Goal: Task Accomplishment & Management: Use online tool/utility

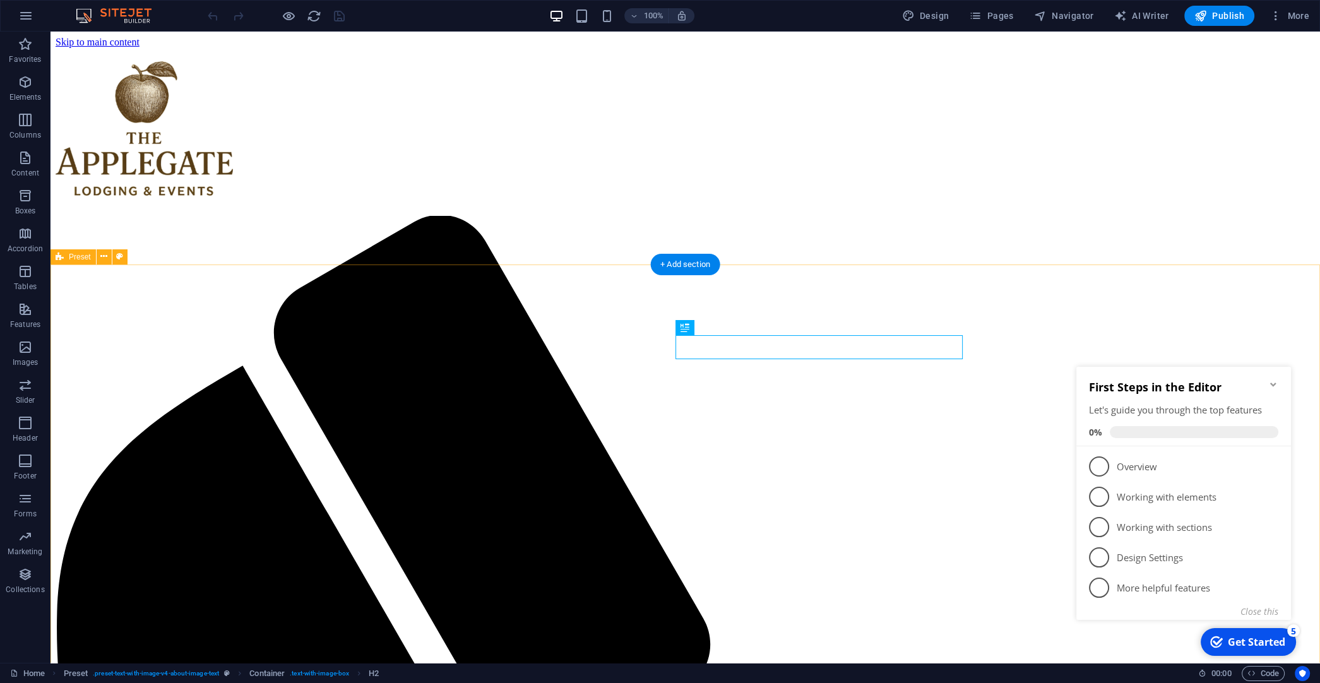
scroll to position [519, 0]
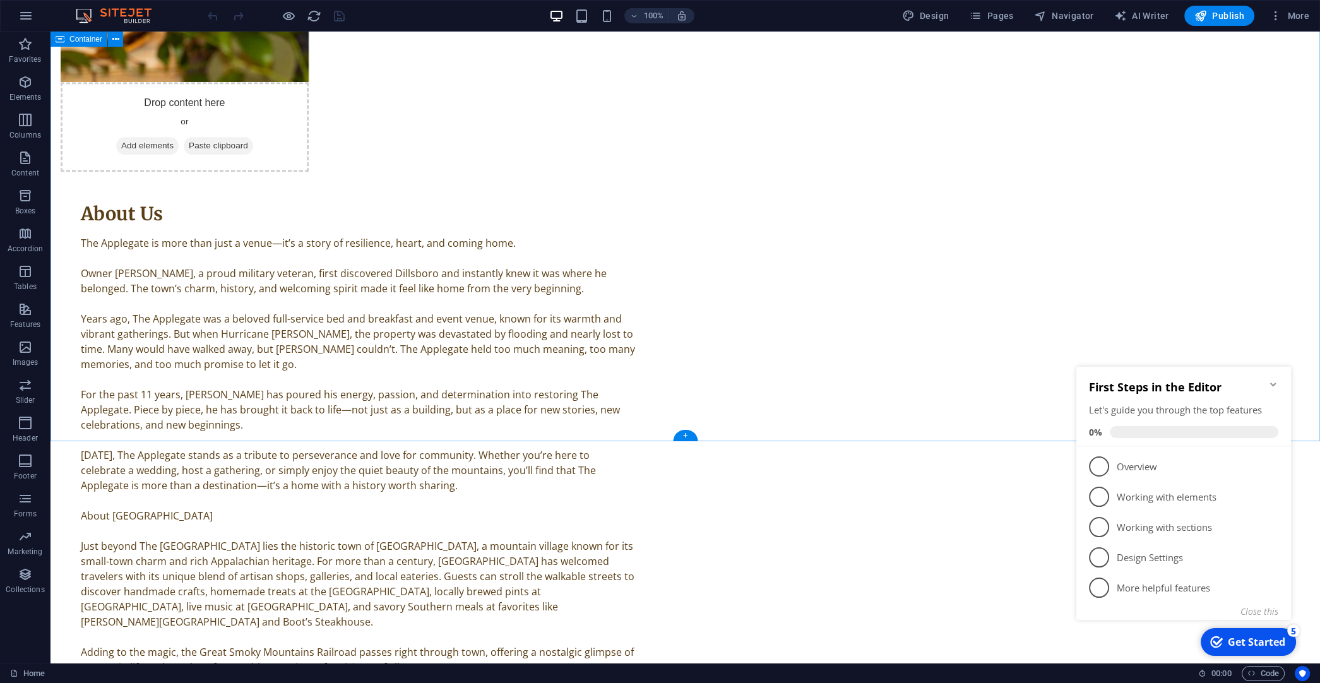
scroll to position [2044, 0]
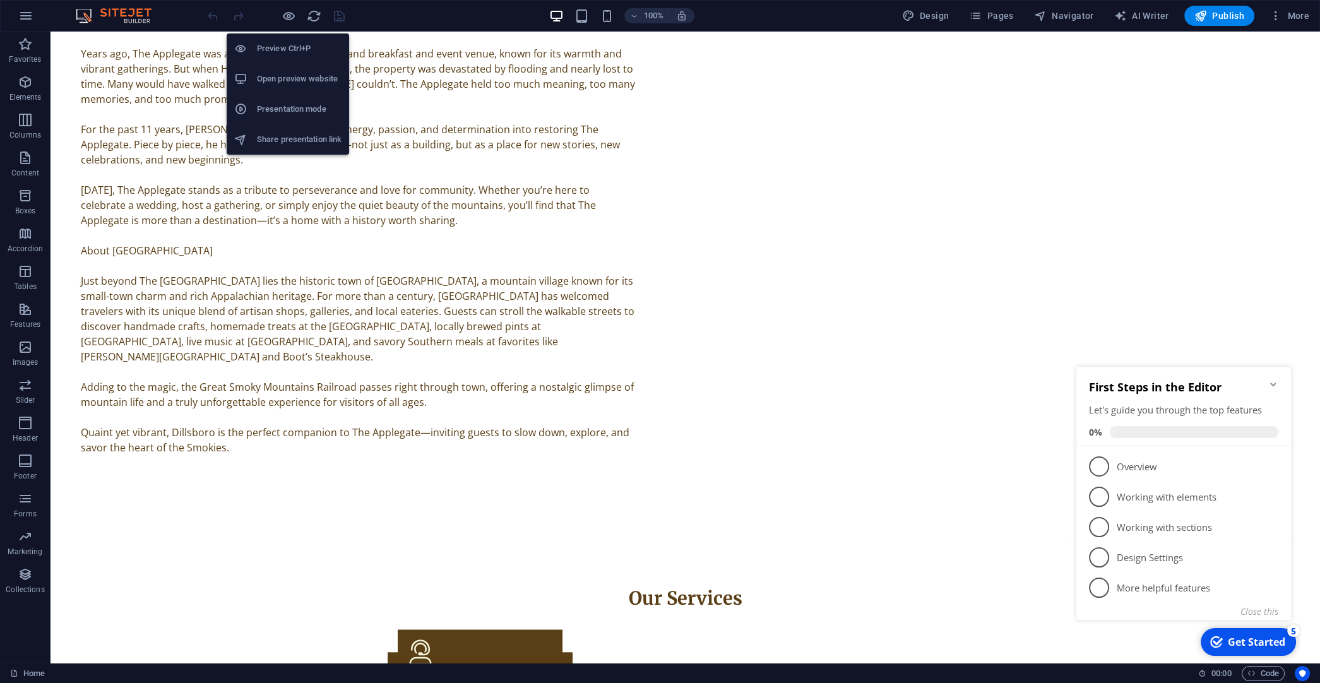
click at [288, 140] on h6 "Share presentation link" at bounding box center [299, 139] width 85 height 15
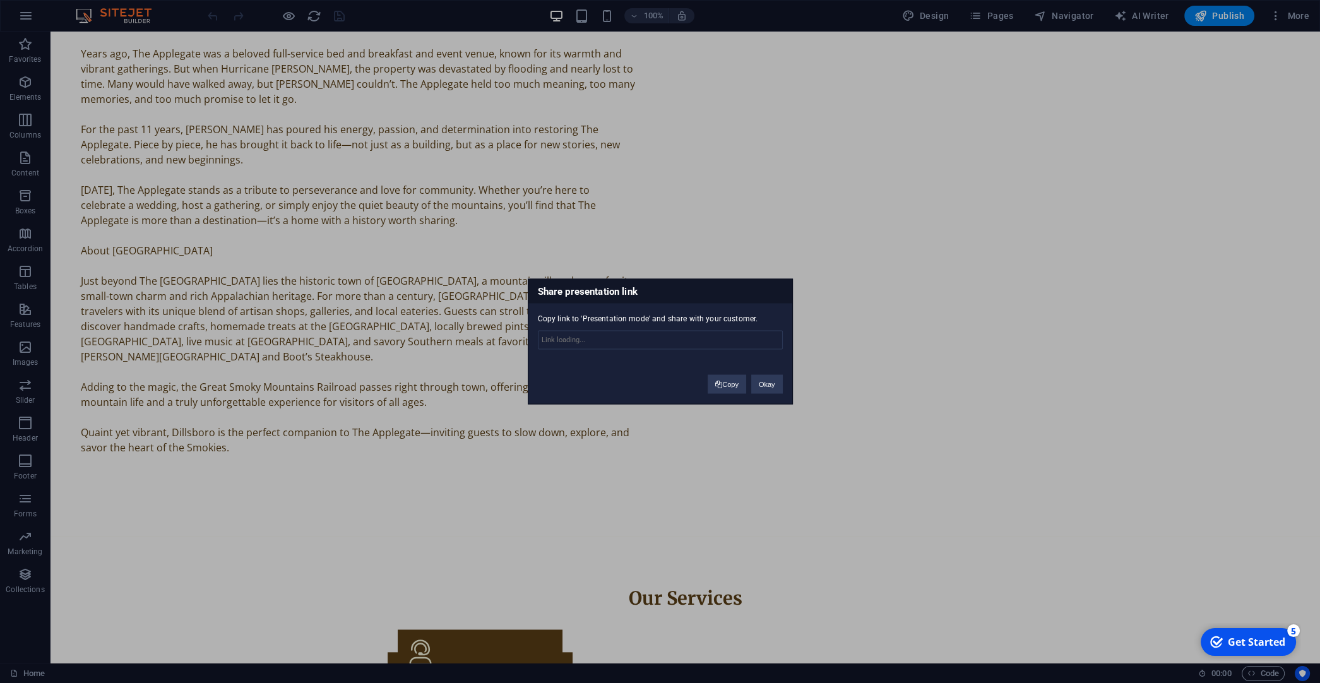
type input "https://cms.sitehub.io/presentation/2124704/7e0b8c4ddeed85fa7c6d1be8150eee2b3ff…"
click at [729, 384] on button "Copy" at bounding box center [727, 384] width 39 height 19
click at [835, 296] on div "Share presentation link Copy link to 'Presentation mode' and share with your cu…" at bounding box center [660, 341] width 1320 height 683
click at [772, 292] on h3 "Share presentation link" at bounding box center [661, 292] width 264 height 24
drag, startPoint x: 769, startPoint y: 389, endPoint x: 713, endPoint y: 354, distance: 66.1
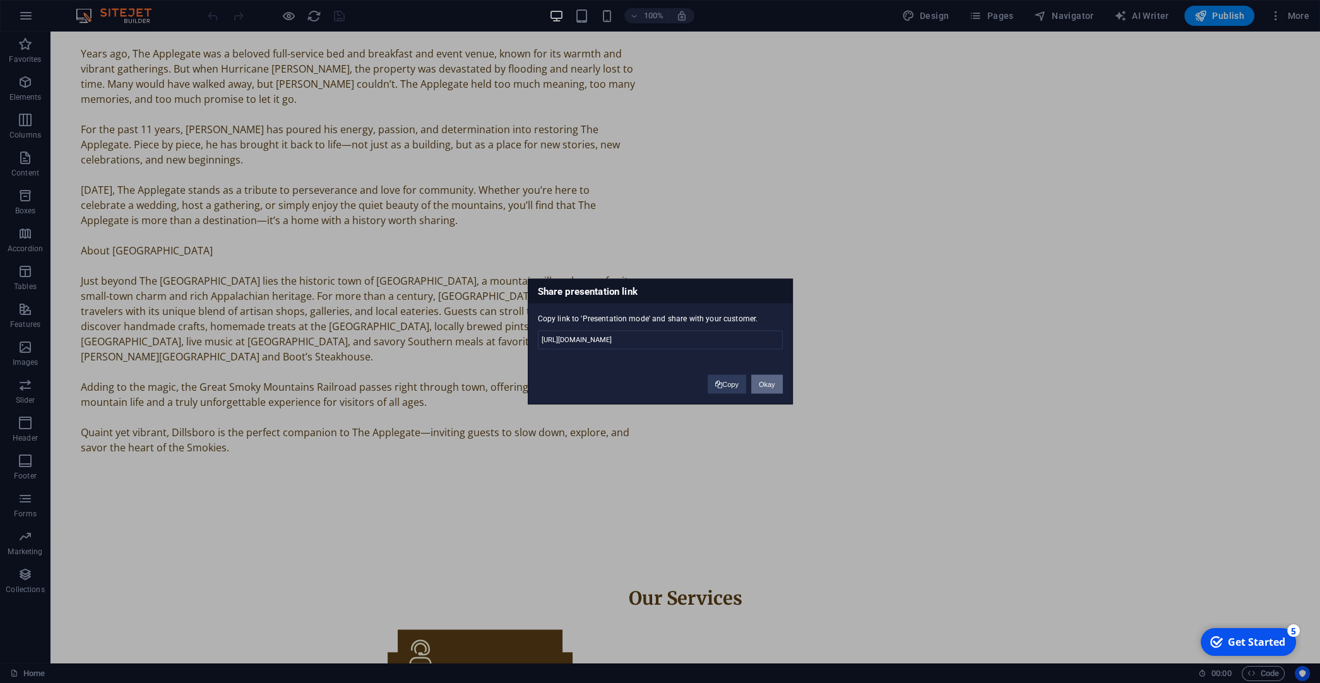
click at [769, 389] on button "Okay" at bounding box center [767, 384] width 32 height 19
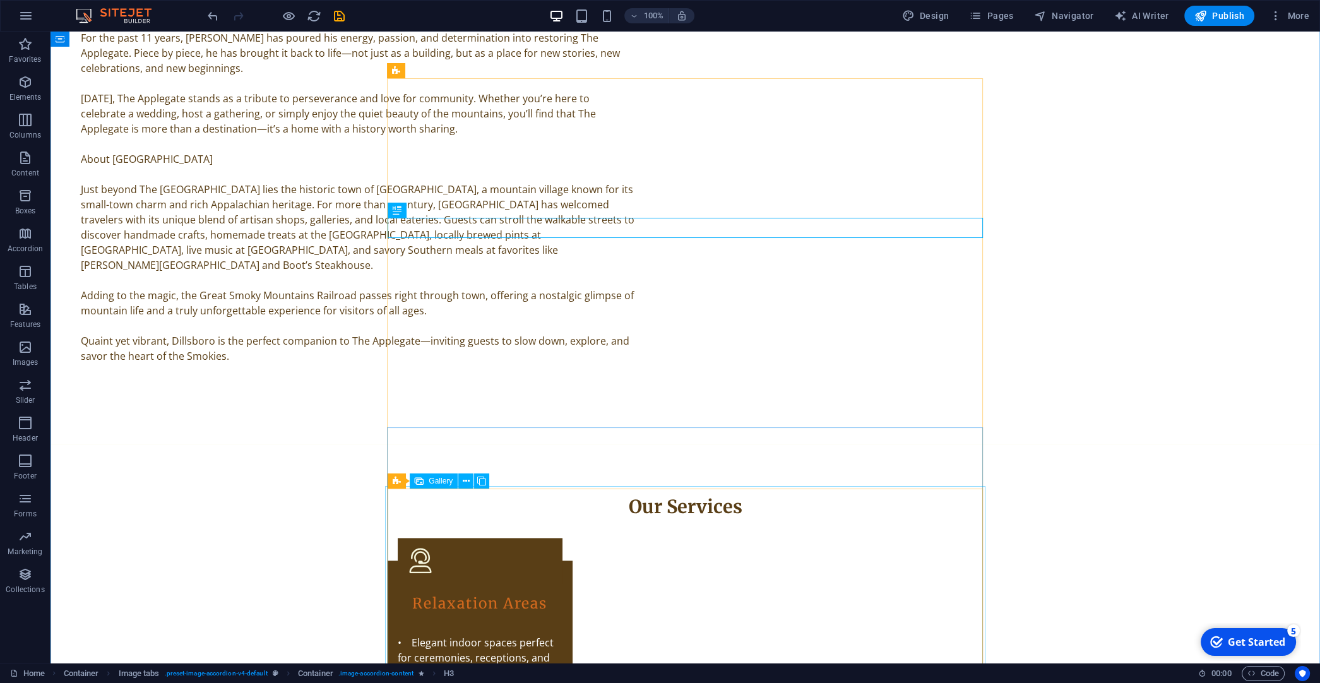
scroll to position [2243, 0]
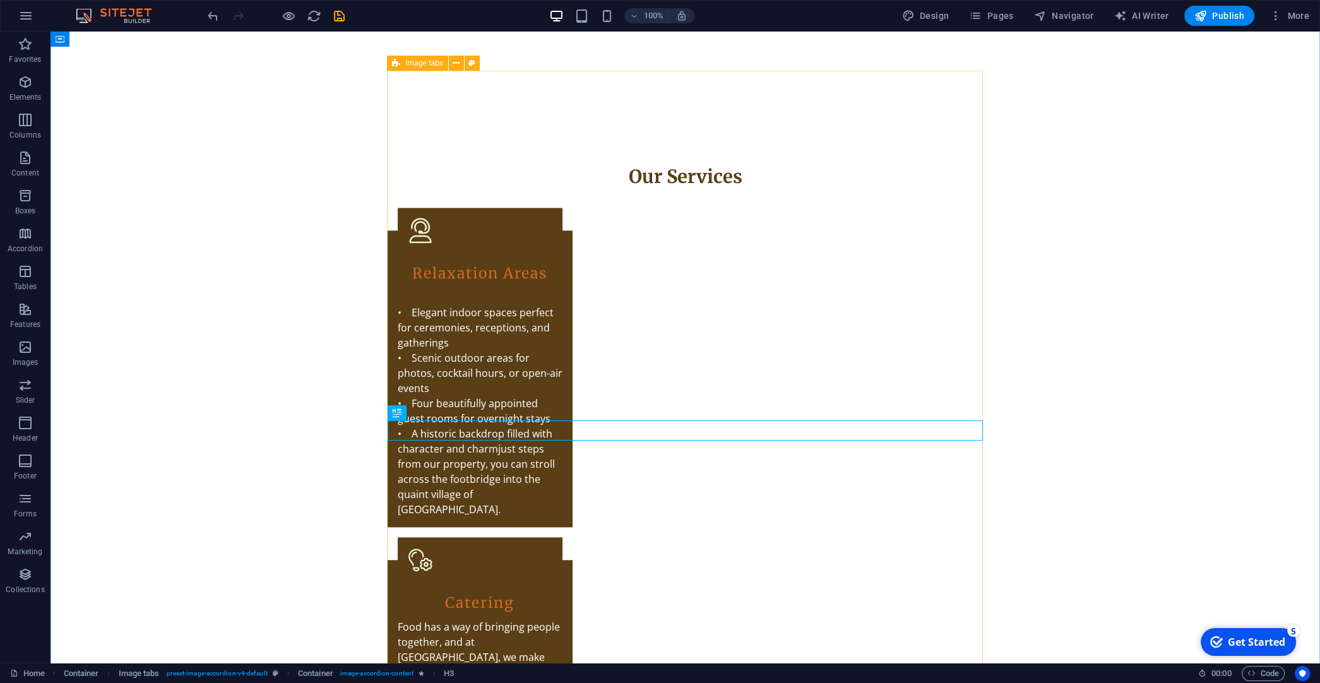
scroll to position [2641, 0]
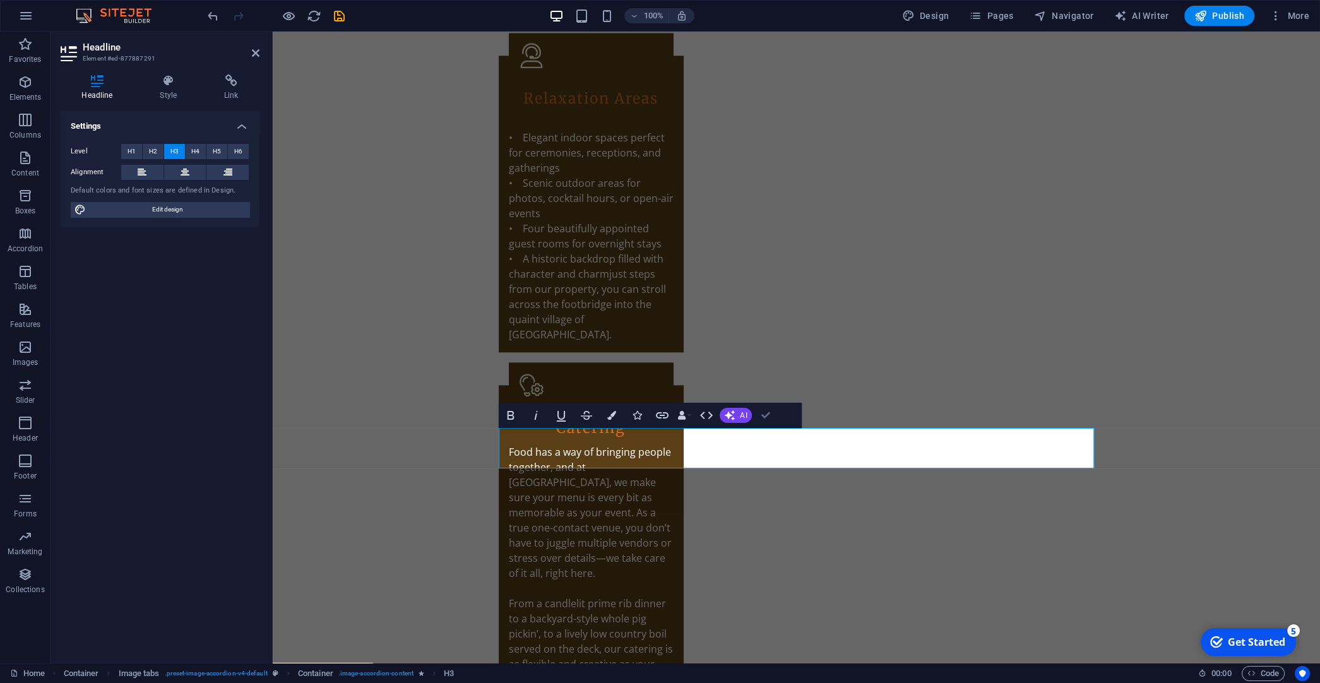
drag, startPoint x: 765, startPoint y: 417, endPoint x: 714, endPoint y: 385, distance: 60.4
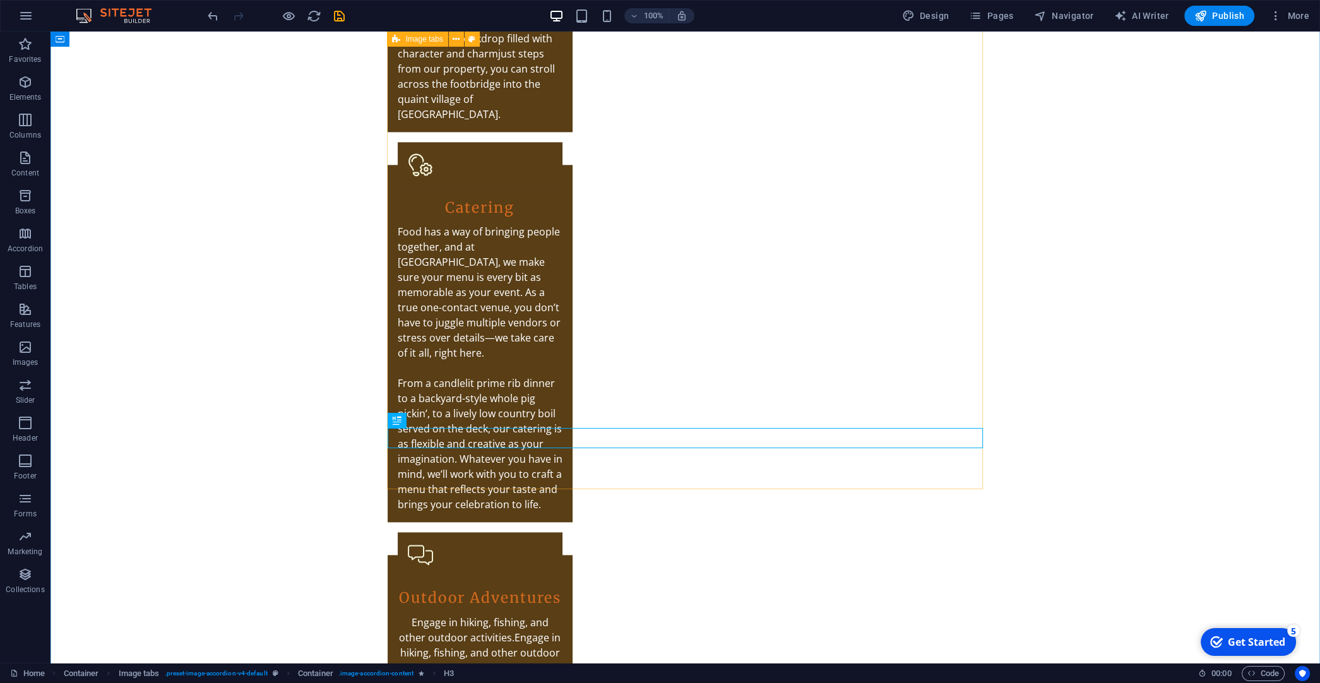
scroll to position [2936, 0]
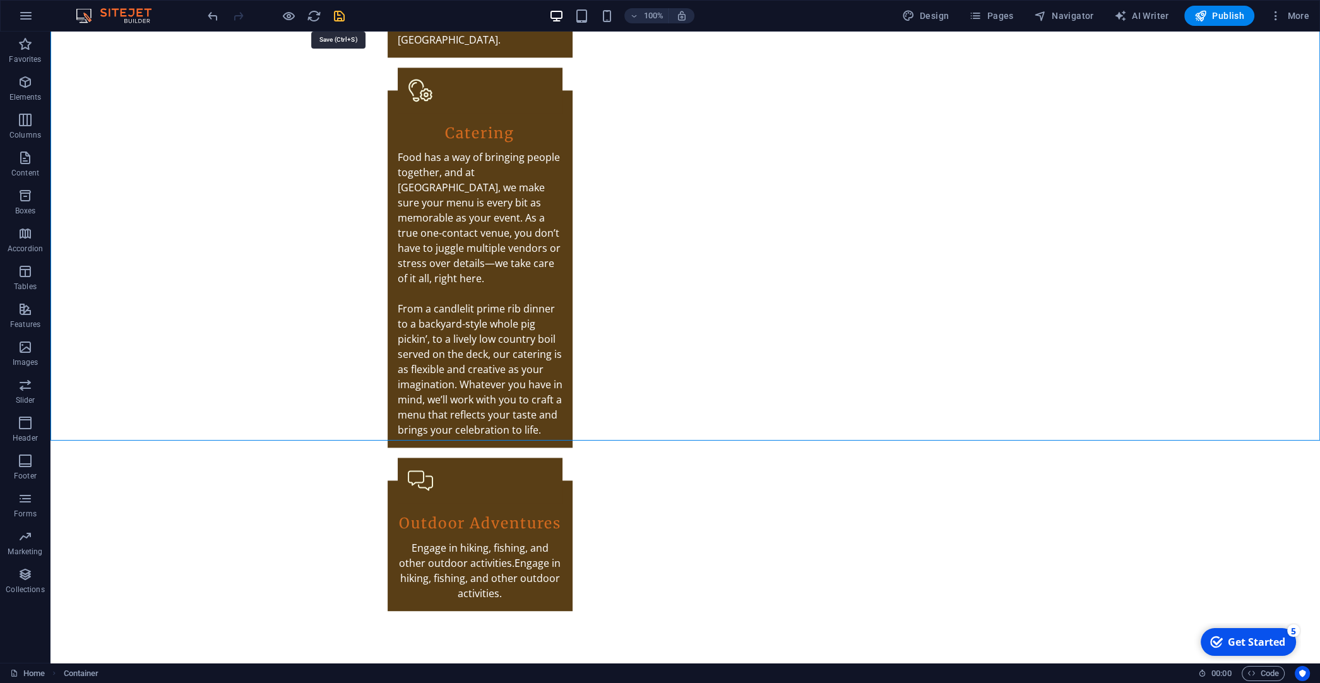
click at [343, 19] on icon "save" at bounding box center [339, 16] width 15 height 15
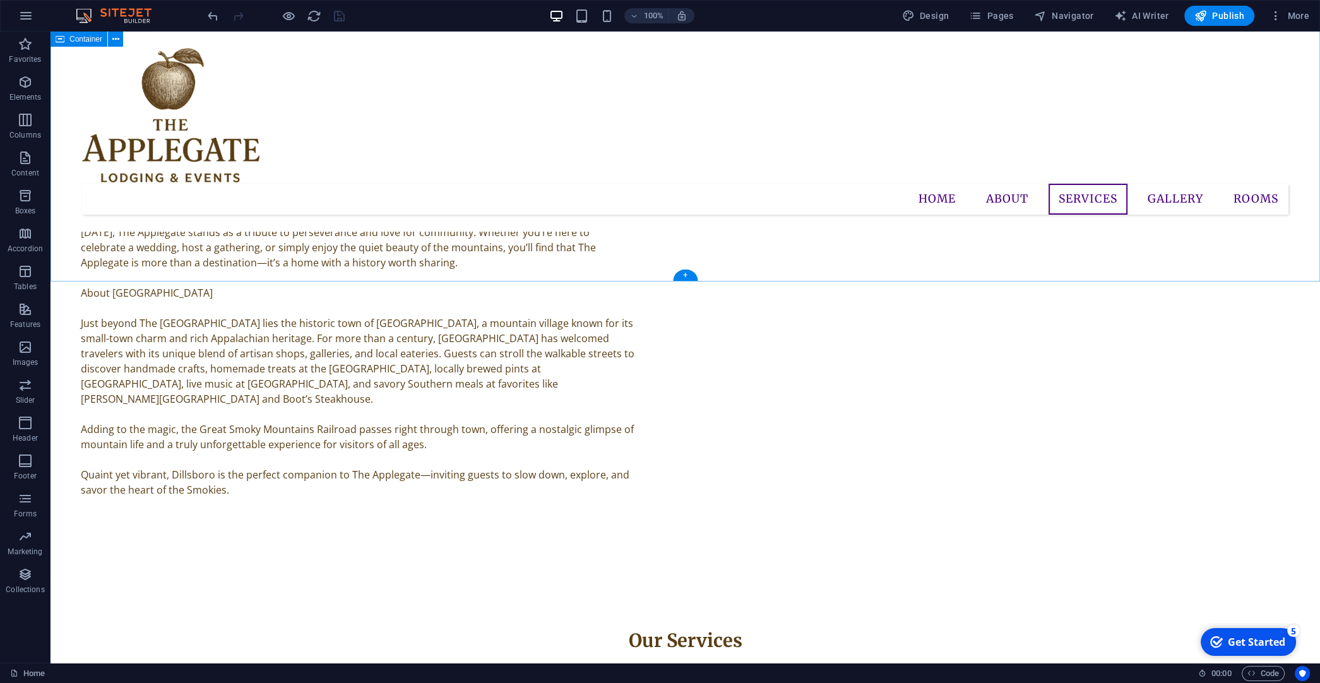
scroll to position [1507, 0]
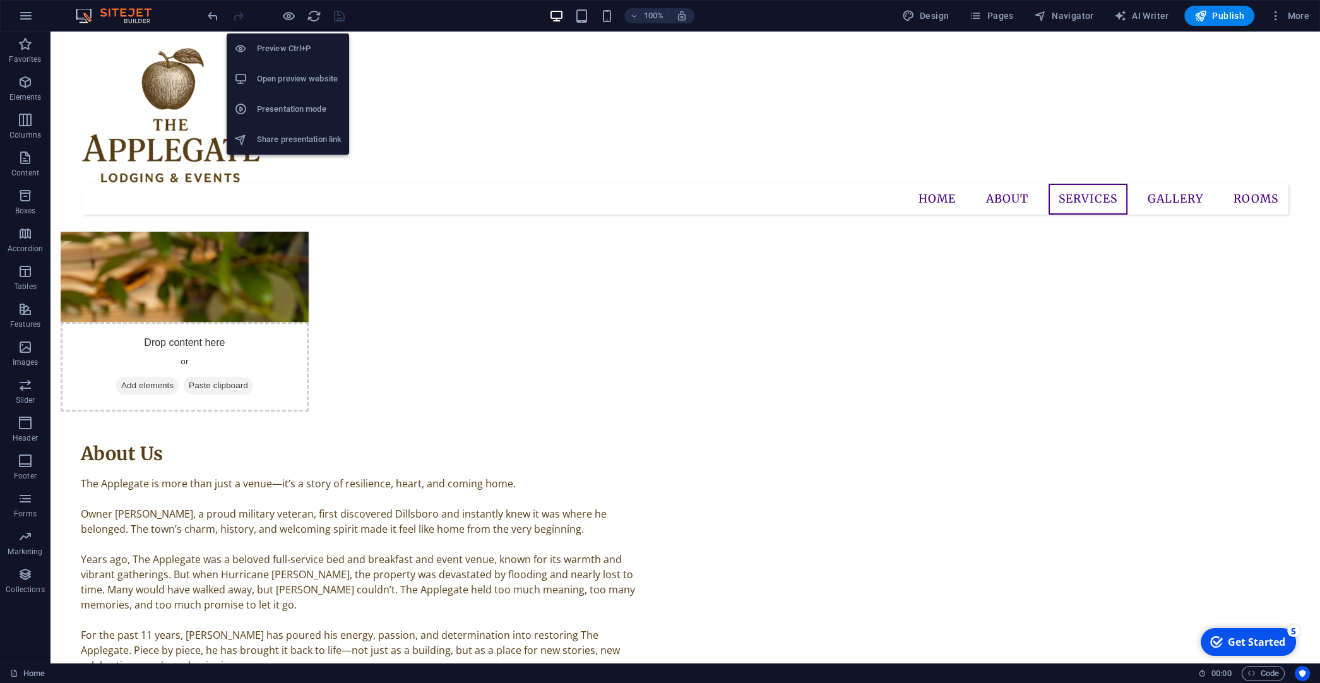
click at [285, 139] on h6 "Share presentation link" at bounding box center [299, 139] width 85 height 15
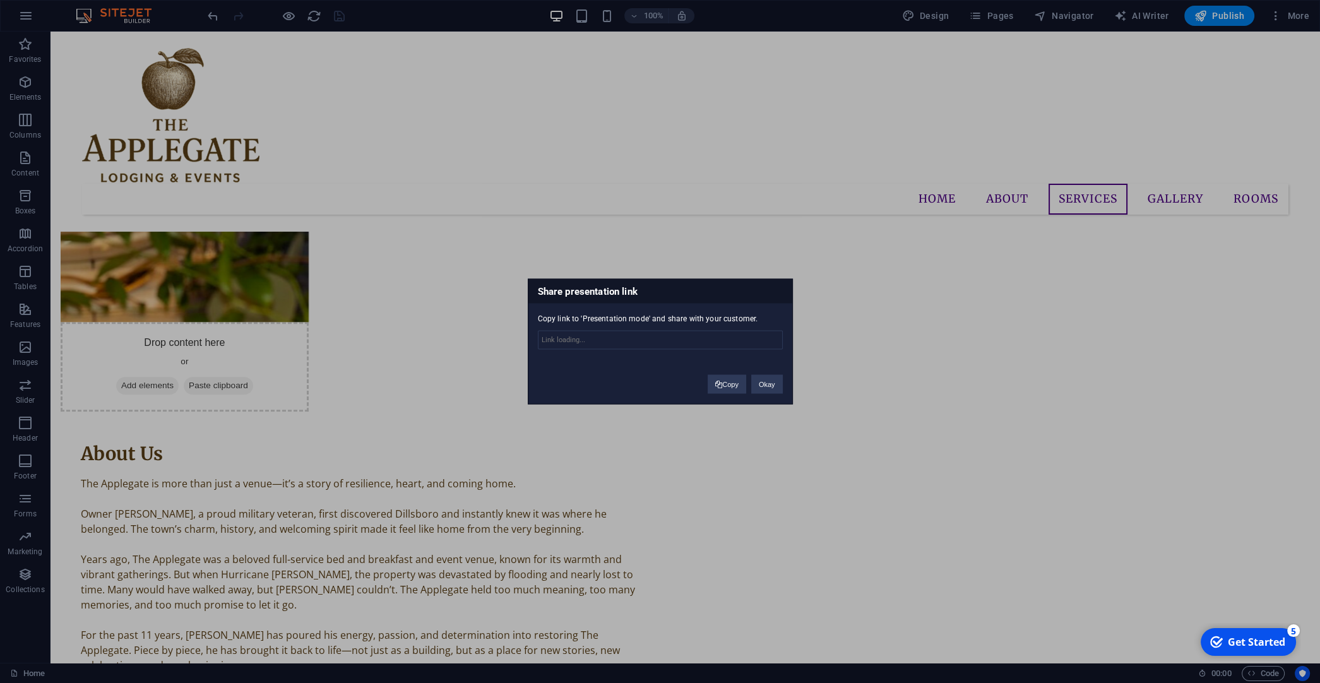
type input "https://cms.sitehub.io/presentation/2124704/7e0b8c4ddeed85fa7c6d1be8150eee2b3ff…"
click at [712, 342] on input "https://cms.sitehub.io/presentation/2124704/7e0b8c4ddeed85fa7c6d1be8150eee2b3ff…" at bounding box center [660, 340] width 245 height 19
click at [725, 386] on button "Copy" at bounding box center [727, 384] width 39 height 19
click at [237, 324] on div "Share presentation link Copy link to 'Presentation mode' and share with your cu…" at bounding box center [660, 341] width 1320 height 683
click at [778, 387] on button "Okay" at bounding box center [767, 384] width 32 height 19
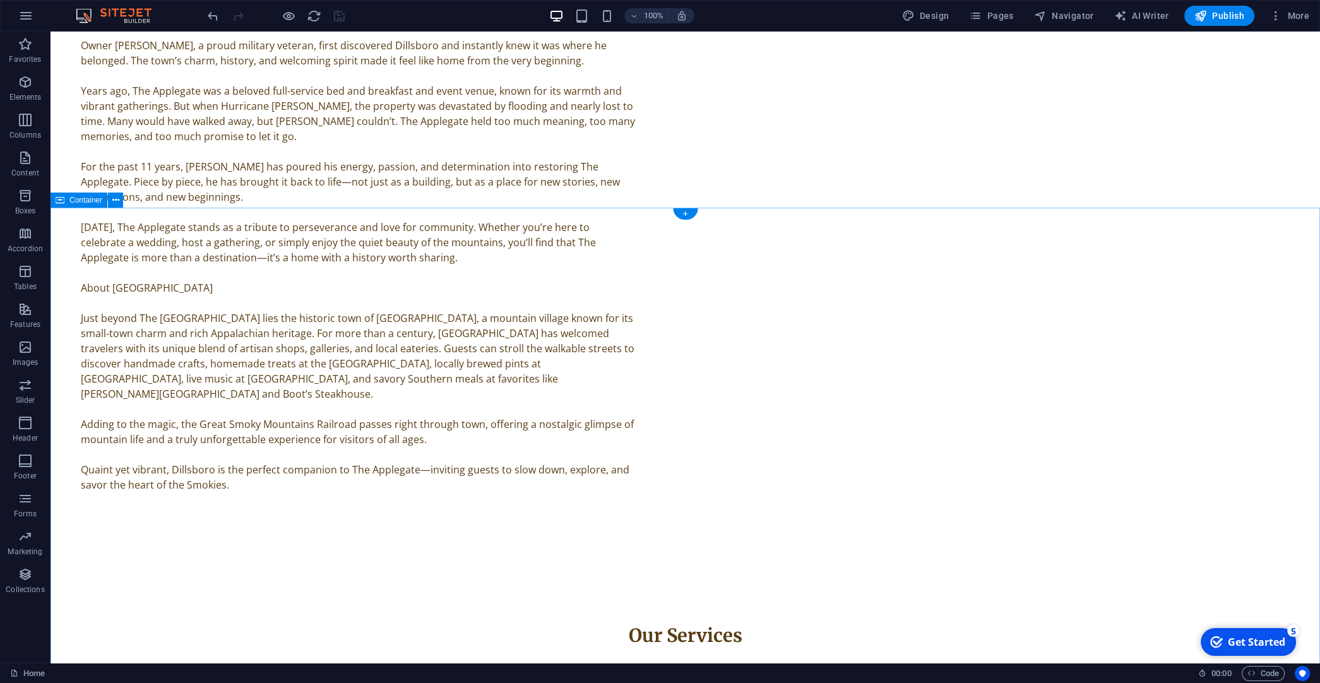
scroll to position [2170, 0]
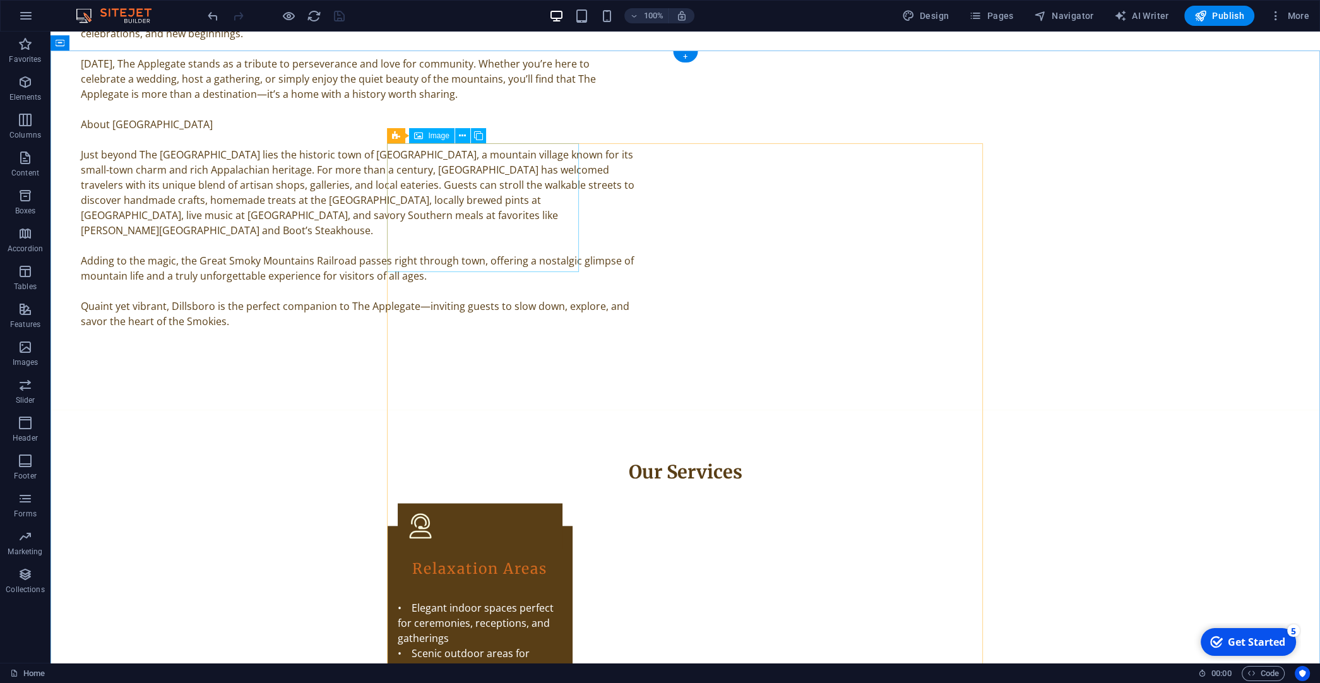
click at [476, 136] on icon at bounding box center [478, 135] width 9 height 13
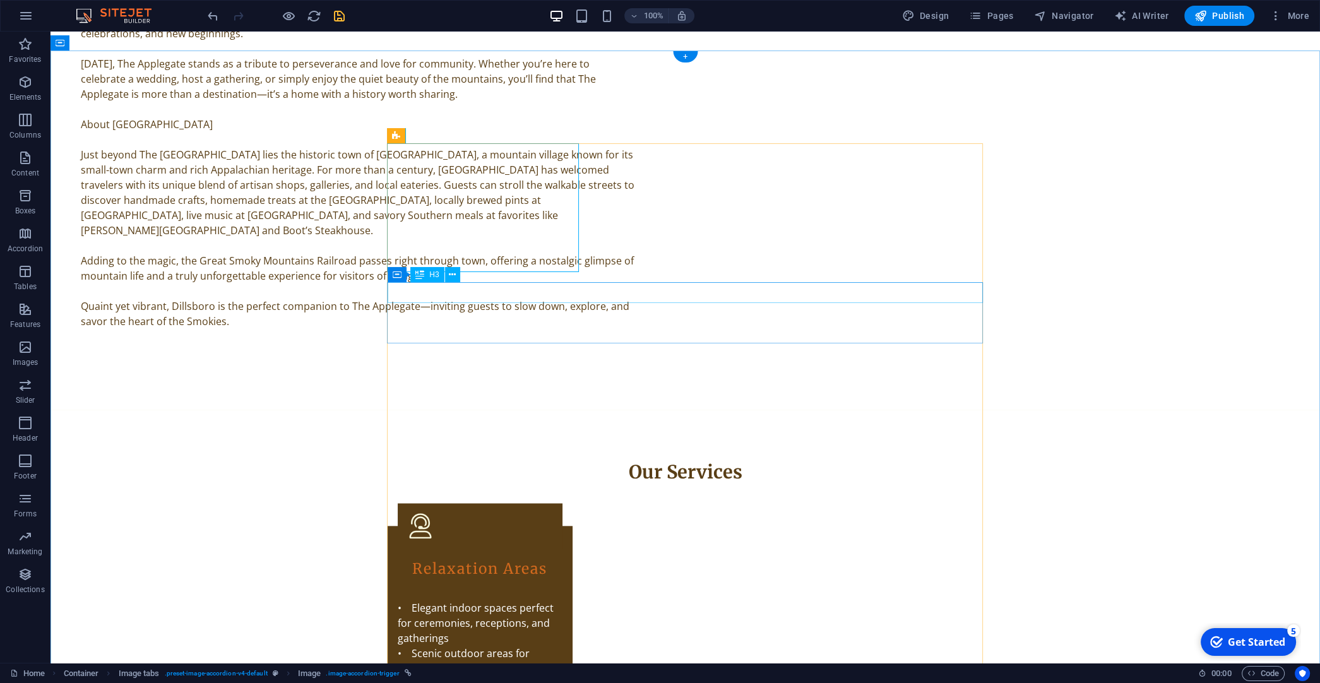
click at [452, 276] on icon at bounding box center [452, 274] width 7 height 13
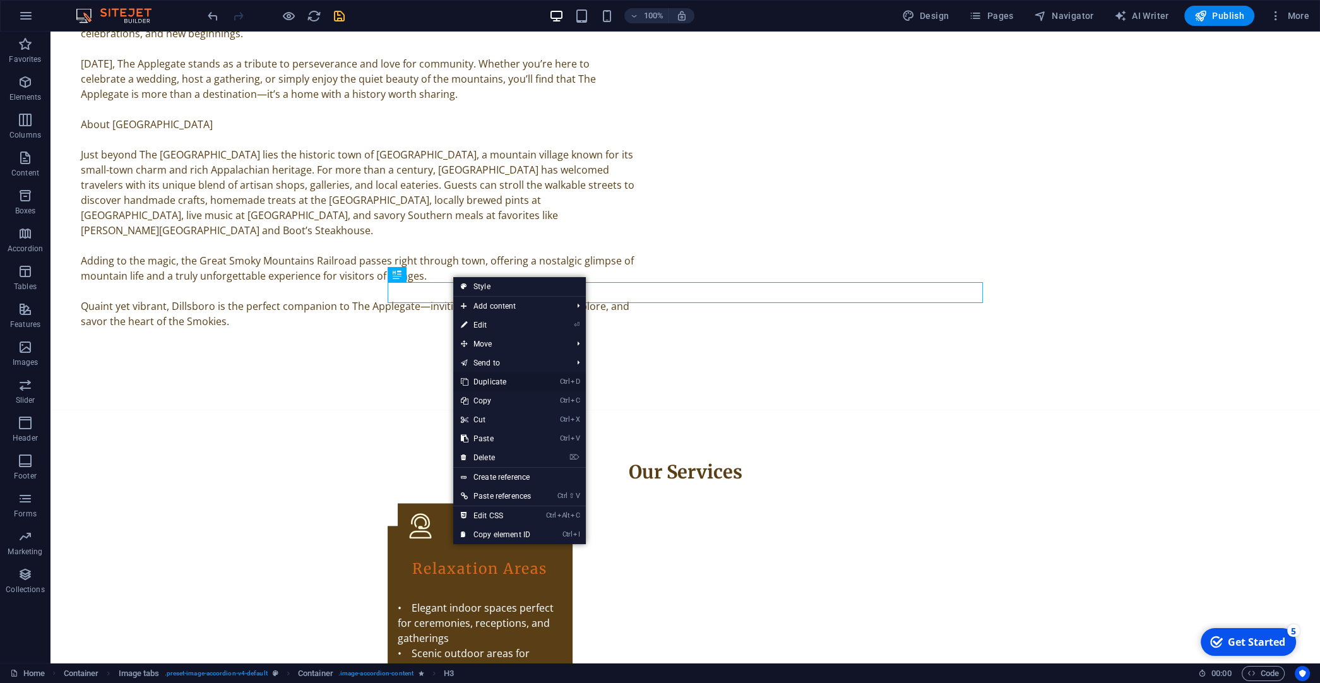
click at [486, 379] on link "Ctrl D Duplicate" at bounding box center [495, 382] width 85 height 19
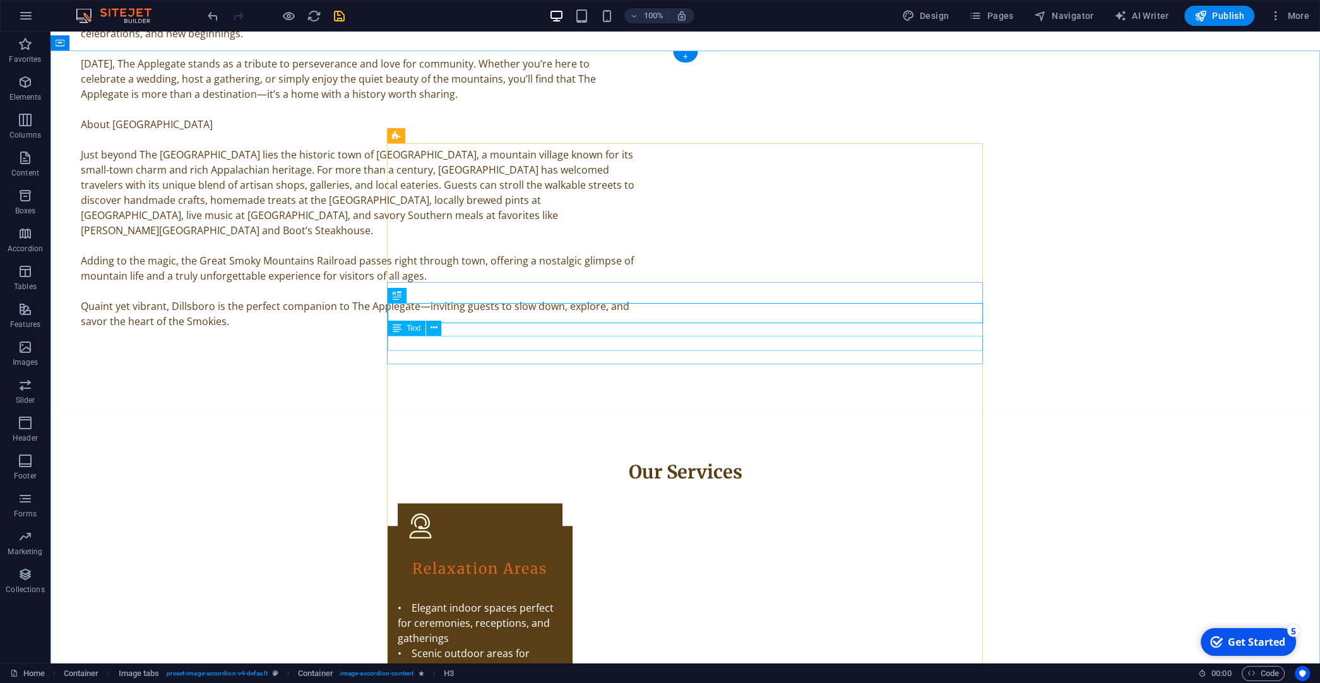
click at [431, 328] on icon at bounding box center [434, 327] width 7 height 13
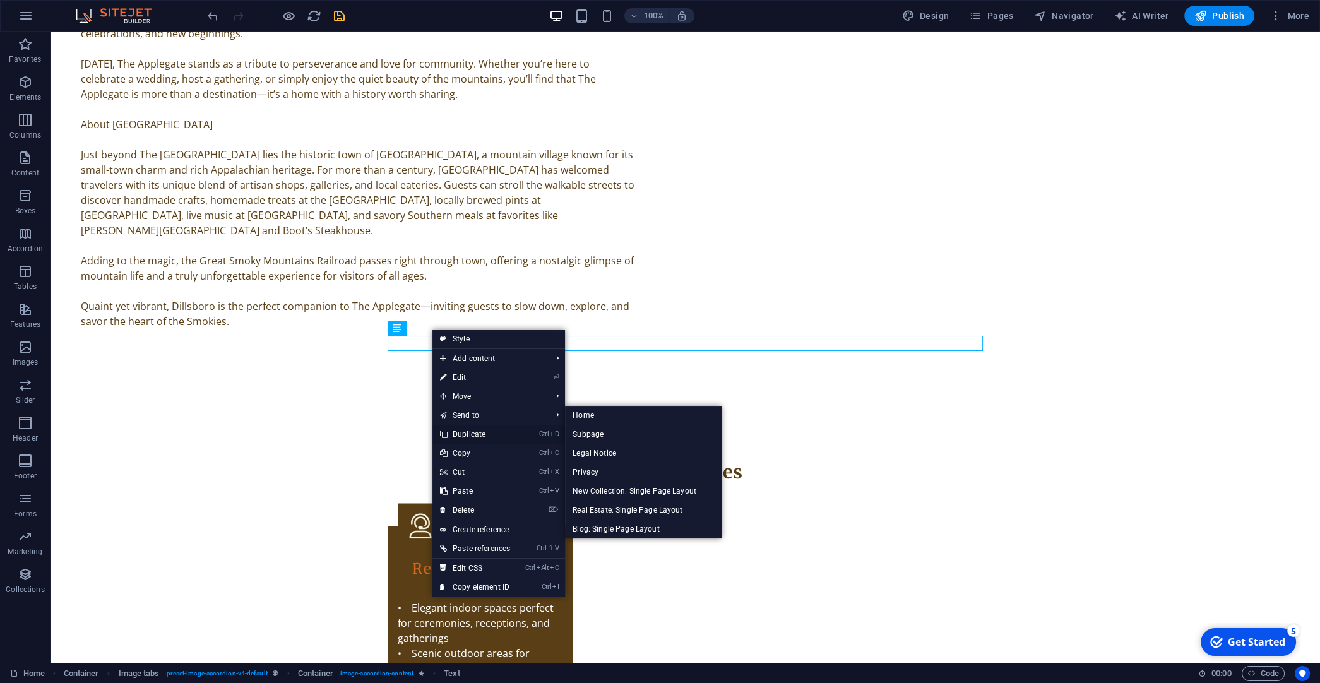
click at [467, 432] on link "Ctrl D Duplicate" at bounding box center [475, 434] width 85 height 19
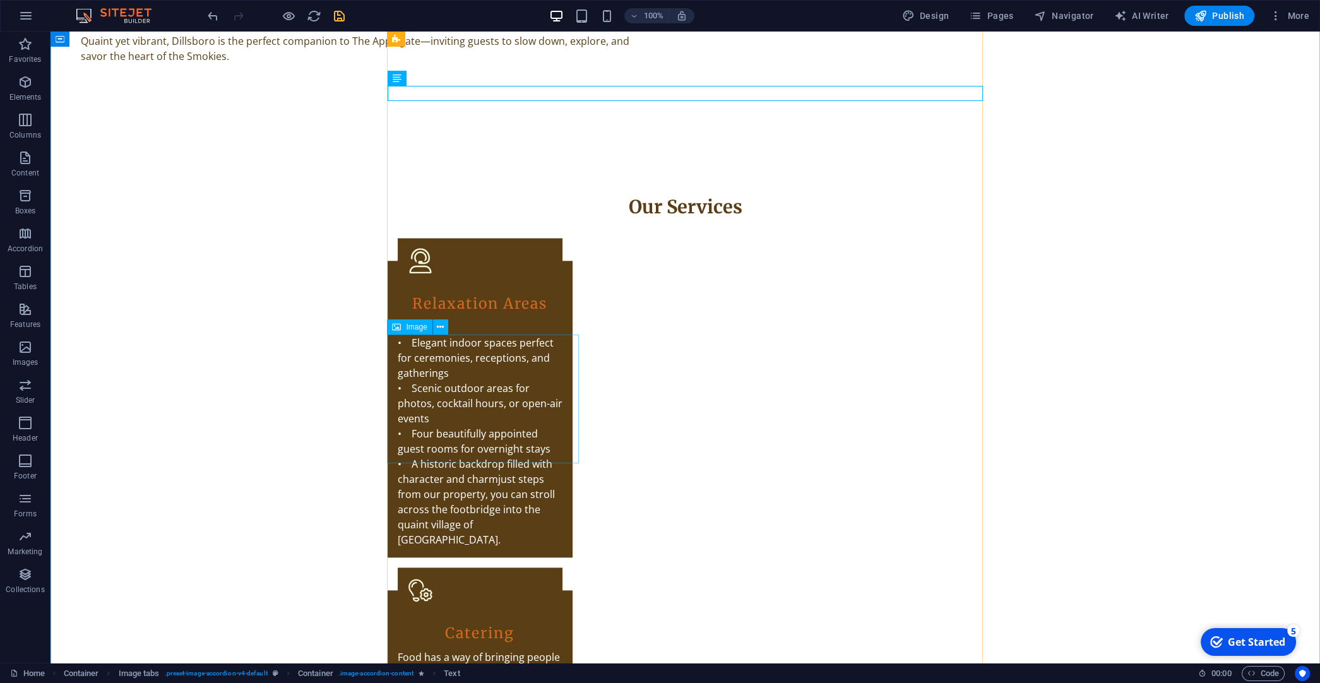
scroll to position [2701, 0]
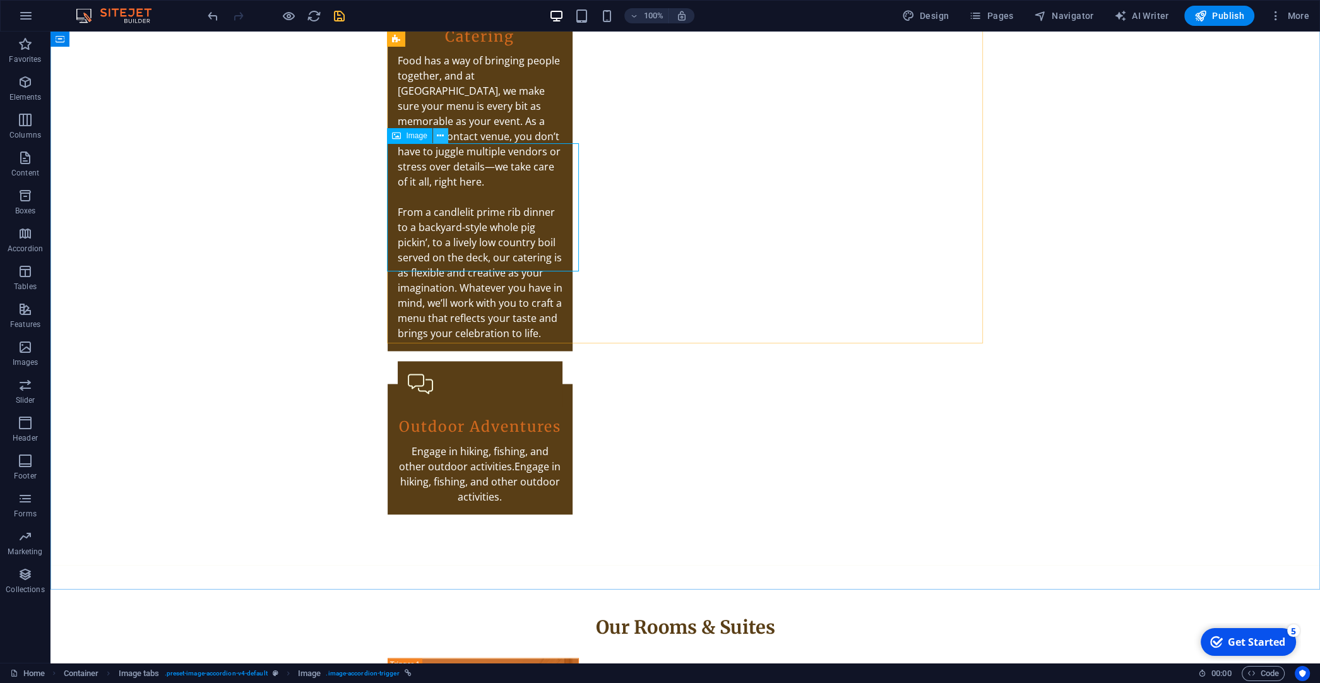
click at [437, 137] on button at bounding box center [440, 135] width 15 height 15
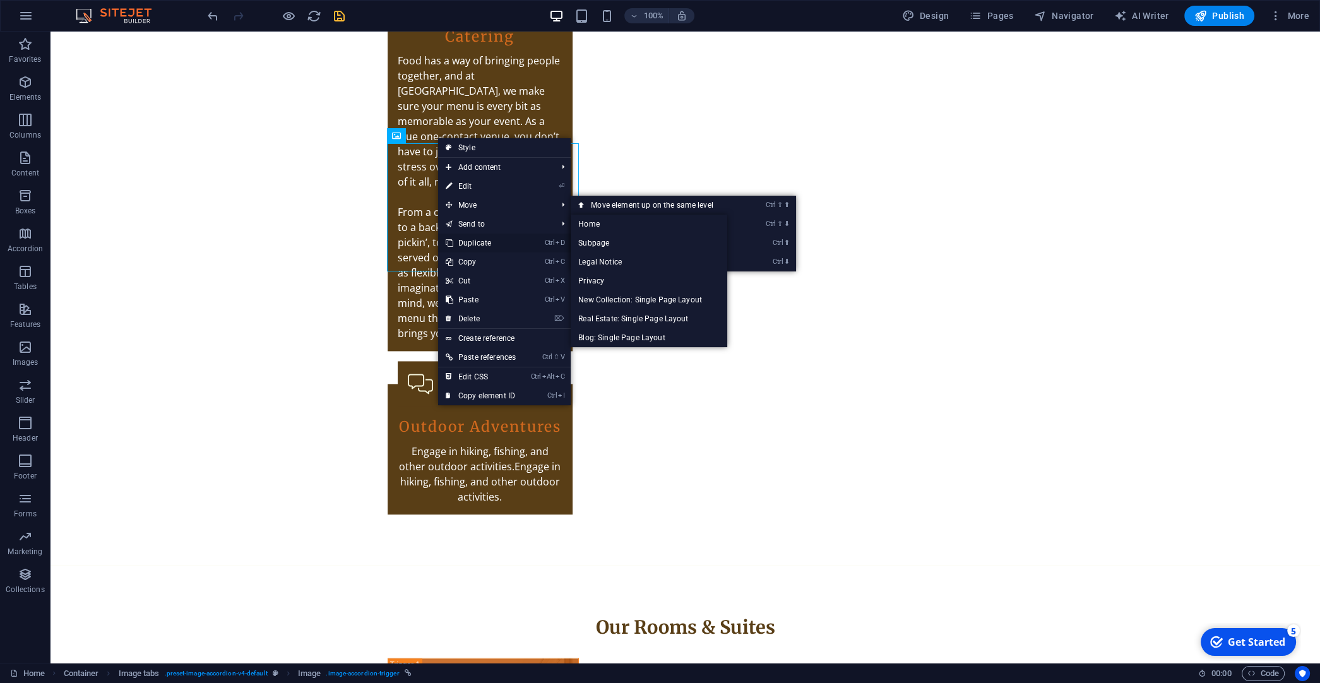
click at [486, 245] on link "Ctrl D Duplicate" at bounding box center [480, 243] width 85 height 19
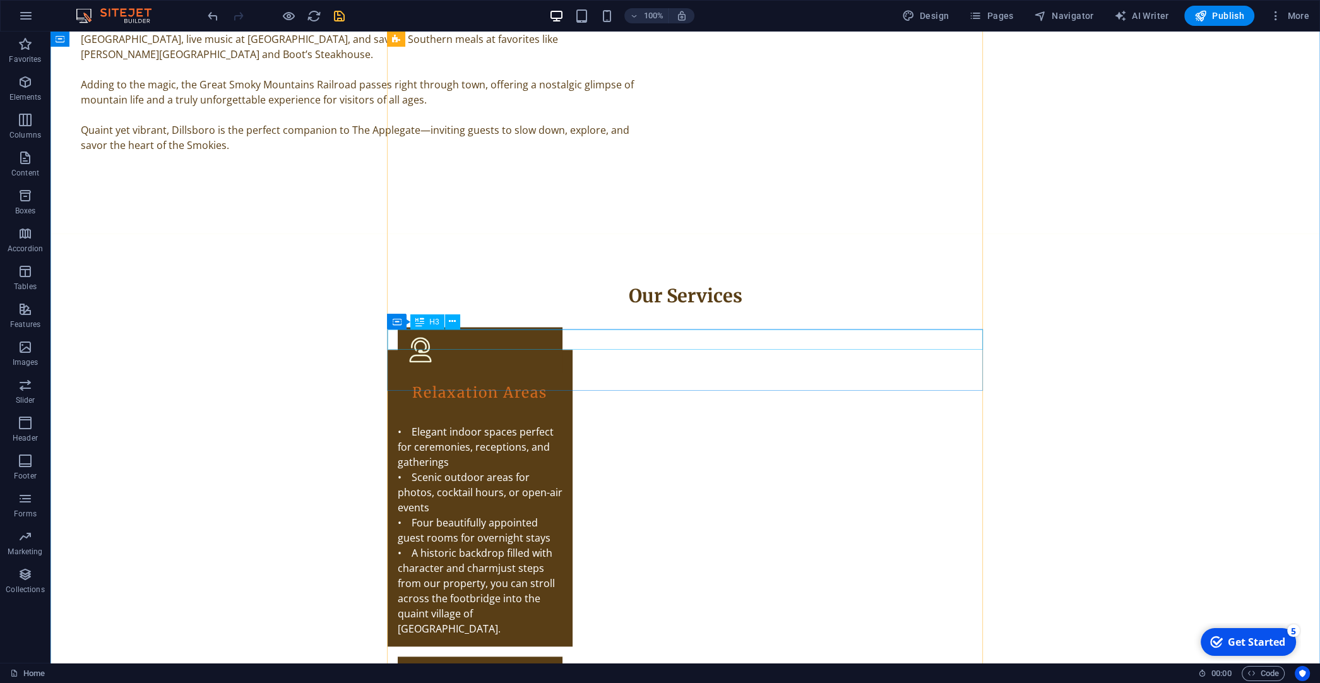
scroll to position [2369, 0]
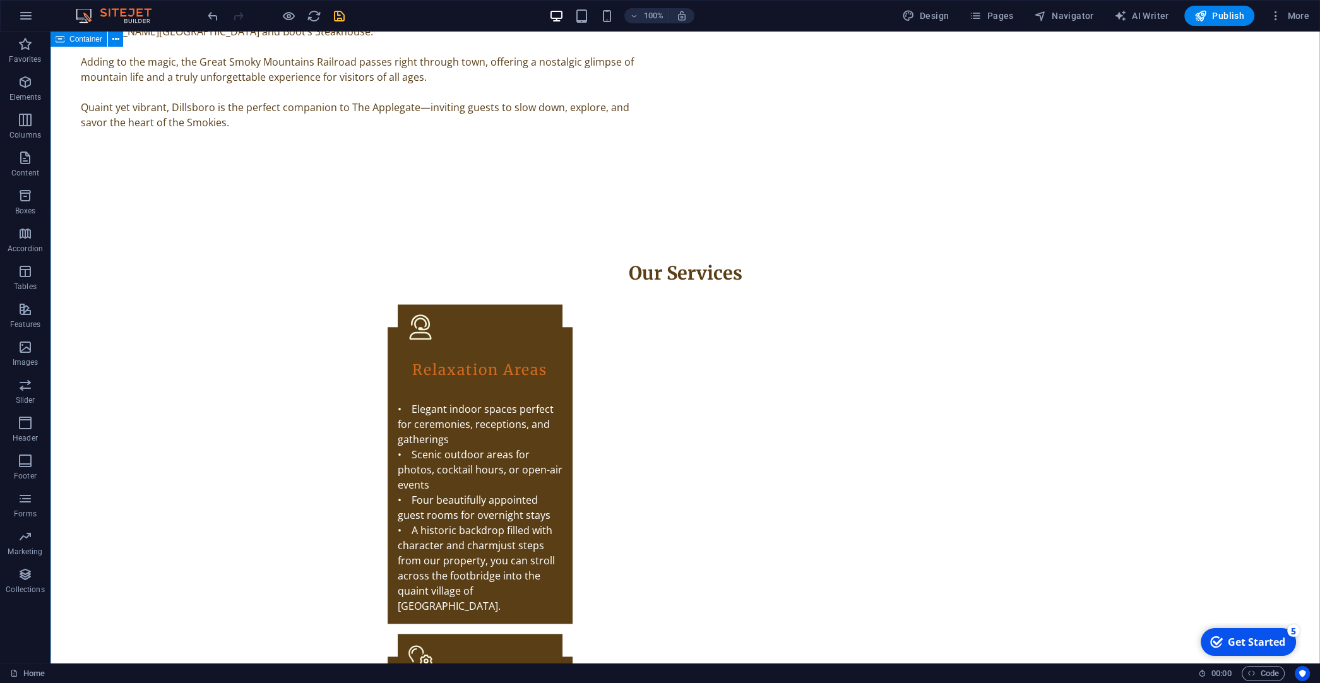
click at [338, 16] on icon "save" at bounding box center [339, 16] width 15 height 15
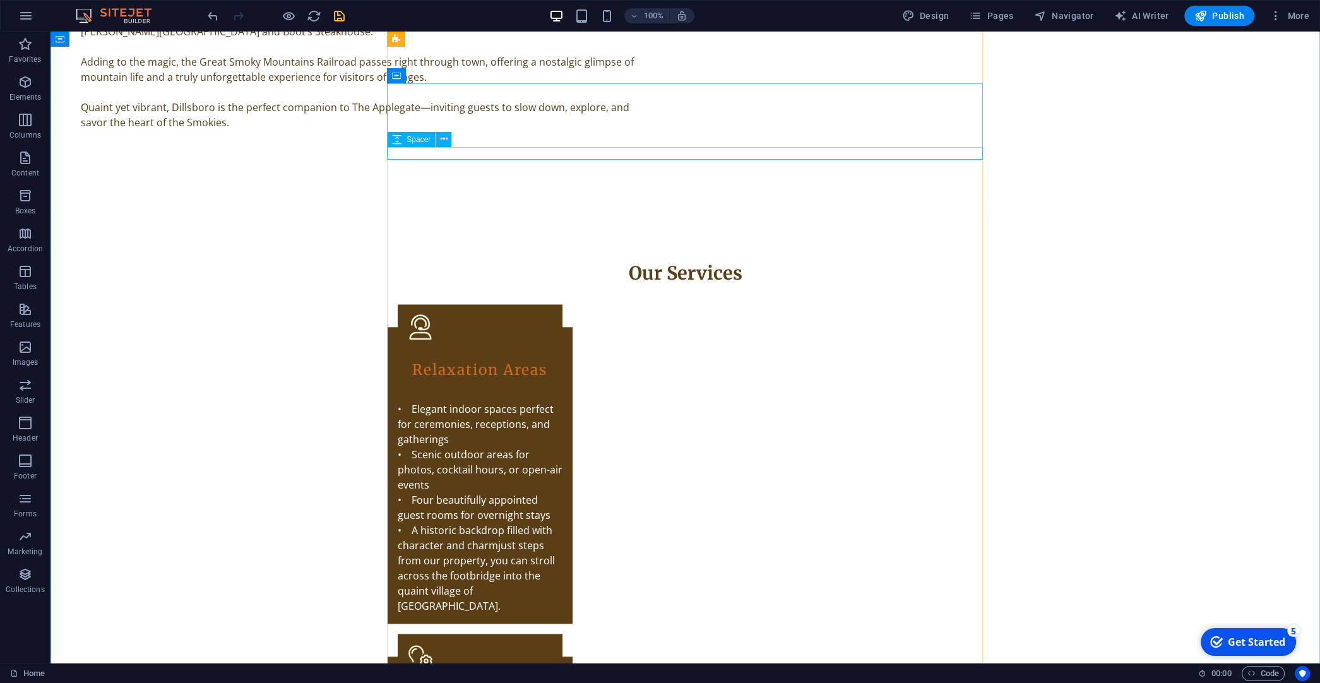
click at [457, 141] on div "Spacer" at bounding box center [424, 140] width 72 height 16
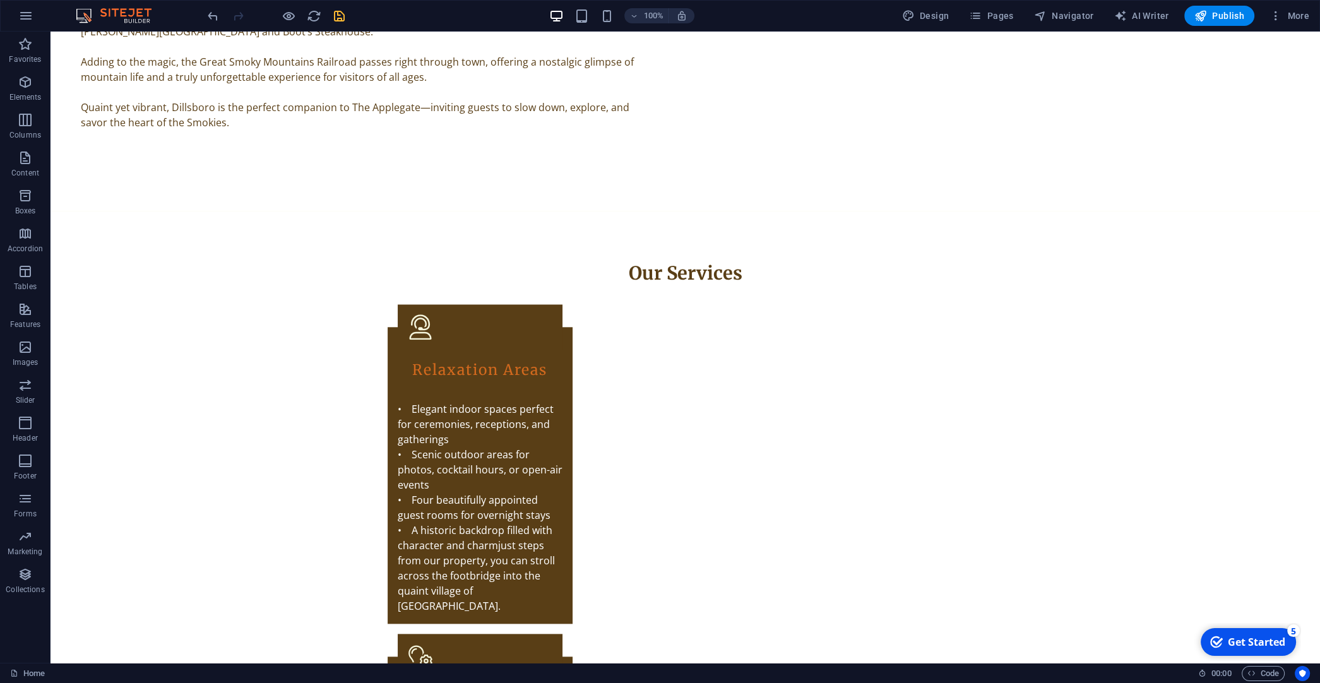
click at [342, 18] on icon "save" at bounding box center [339, 16] width 15 height 15
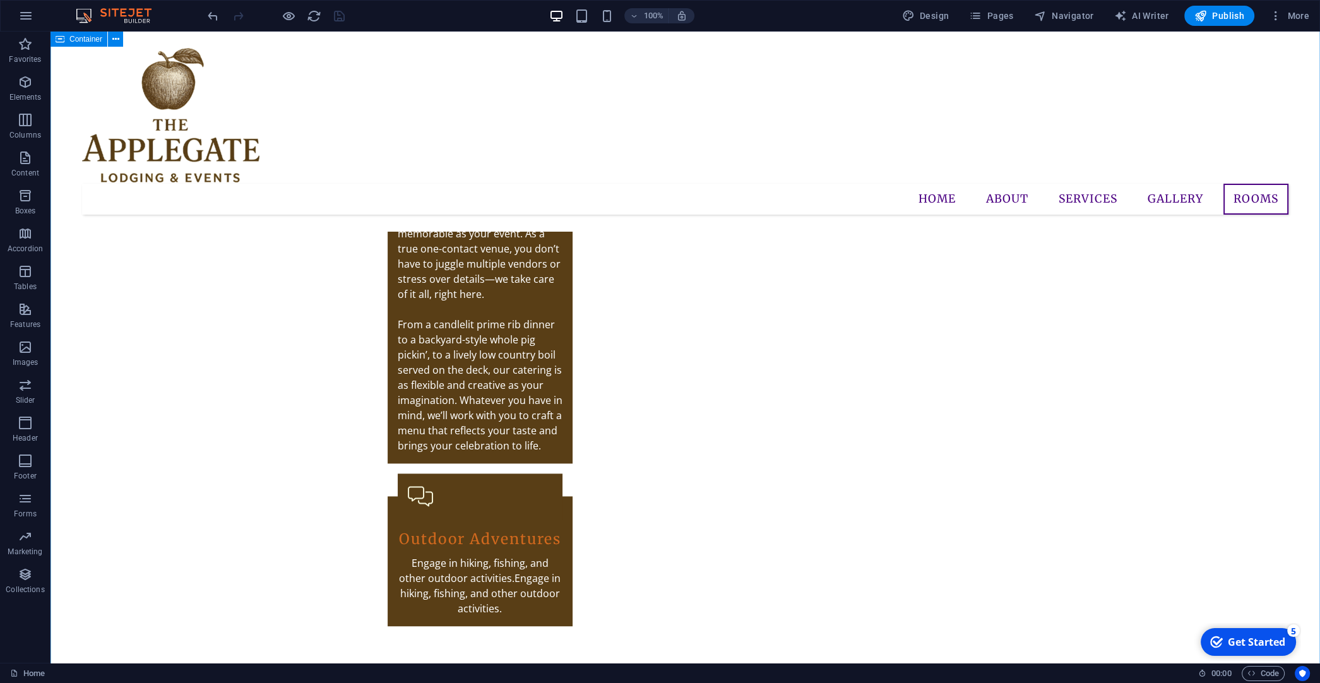
scroll to position [2857, 0]
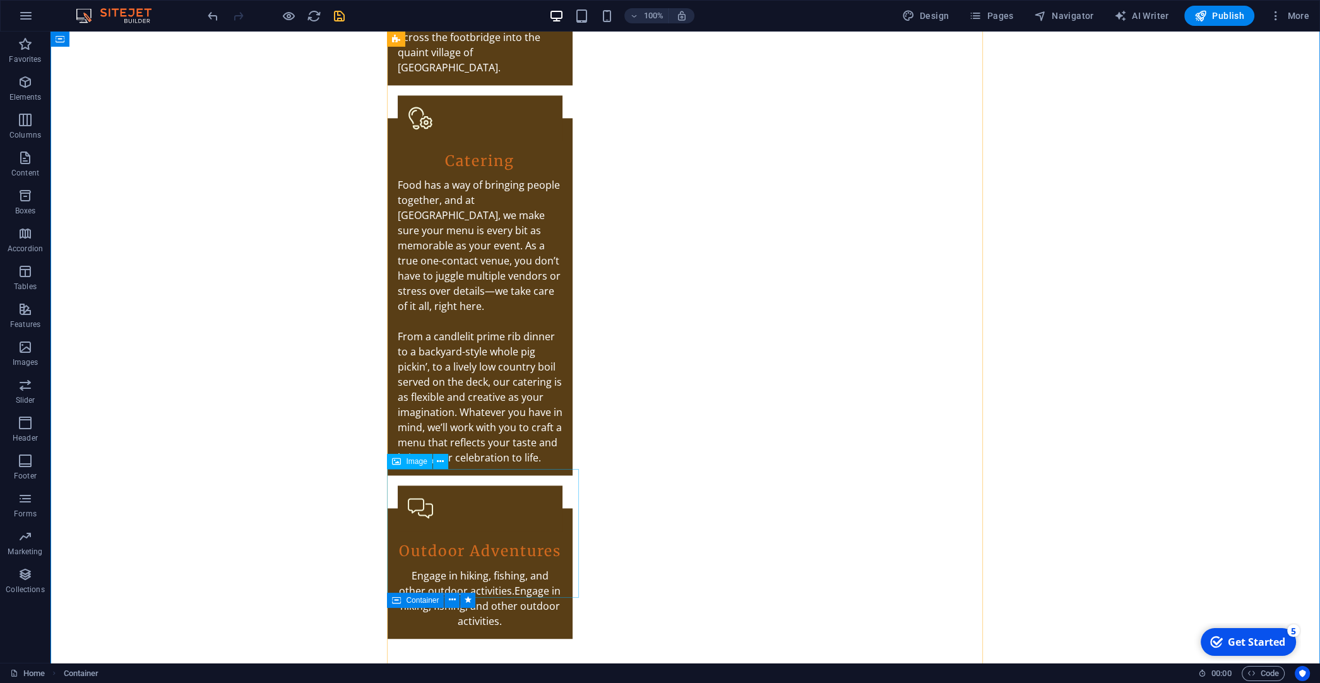
scroll to position [3188, 0]
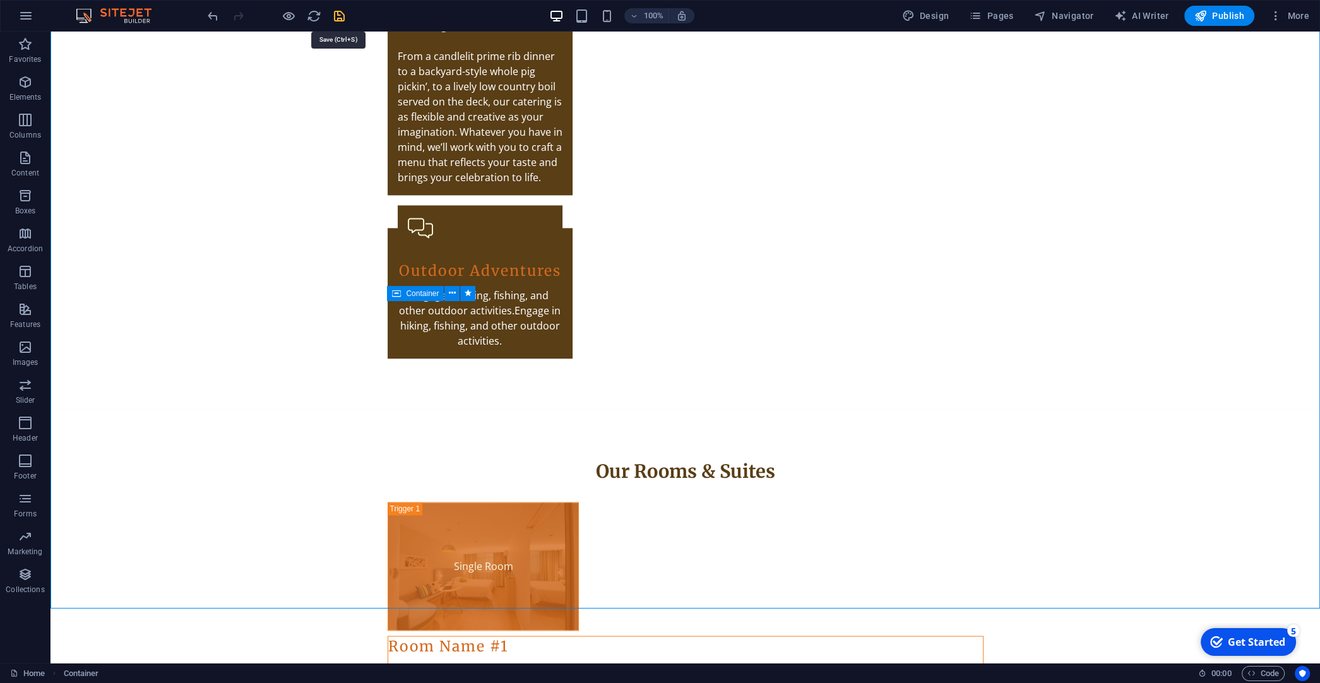
click at [339, 18] on icon "save" at bounding box center [339, 16] width 15 height 15
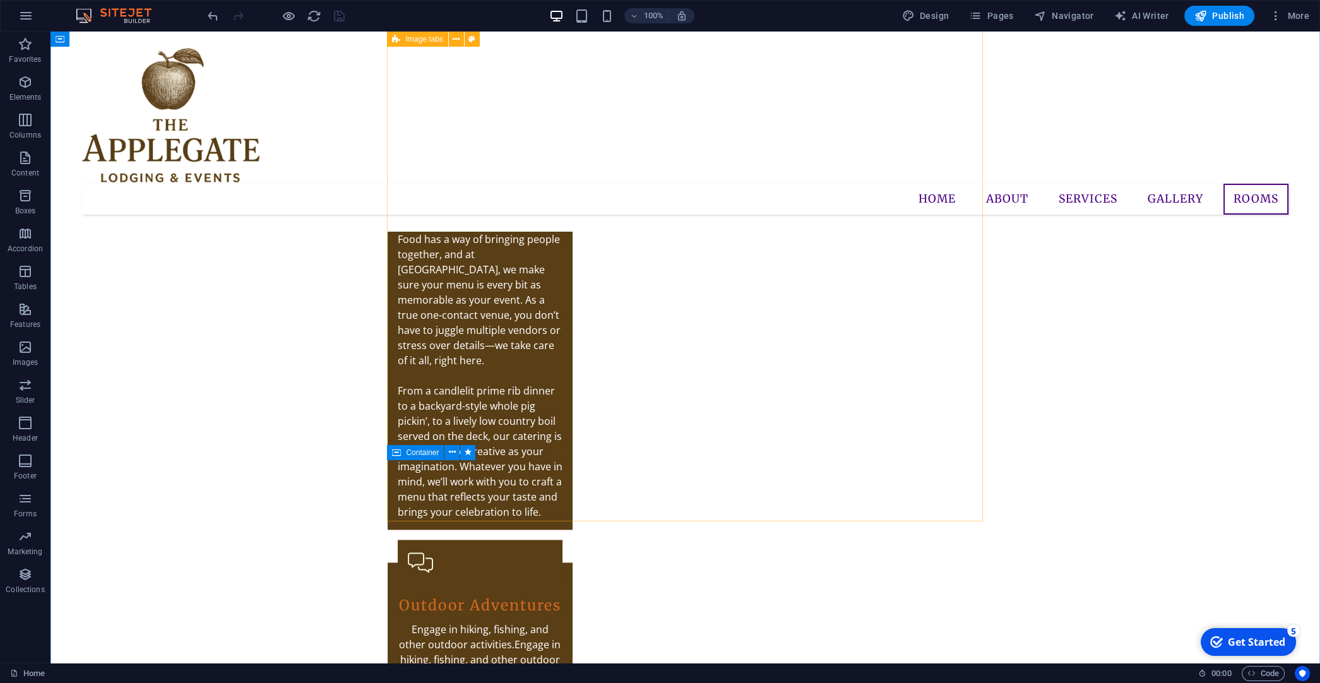
scroll to position [2790, 0]
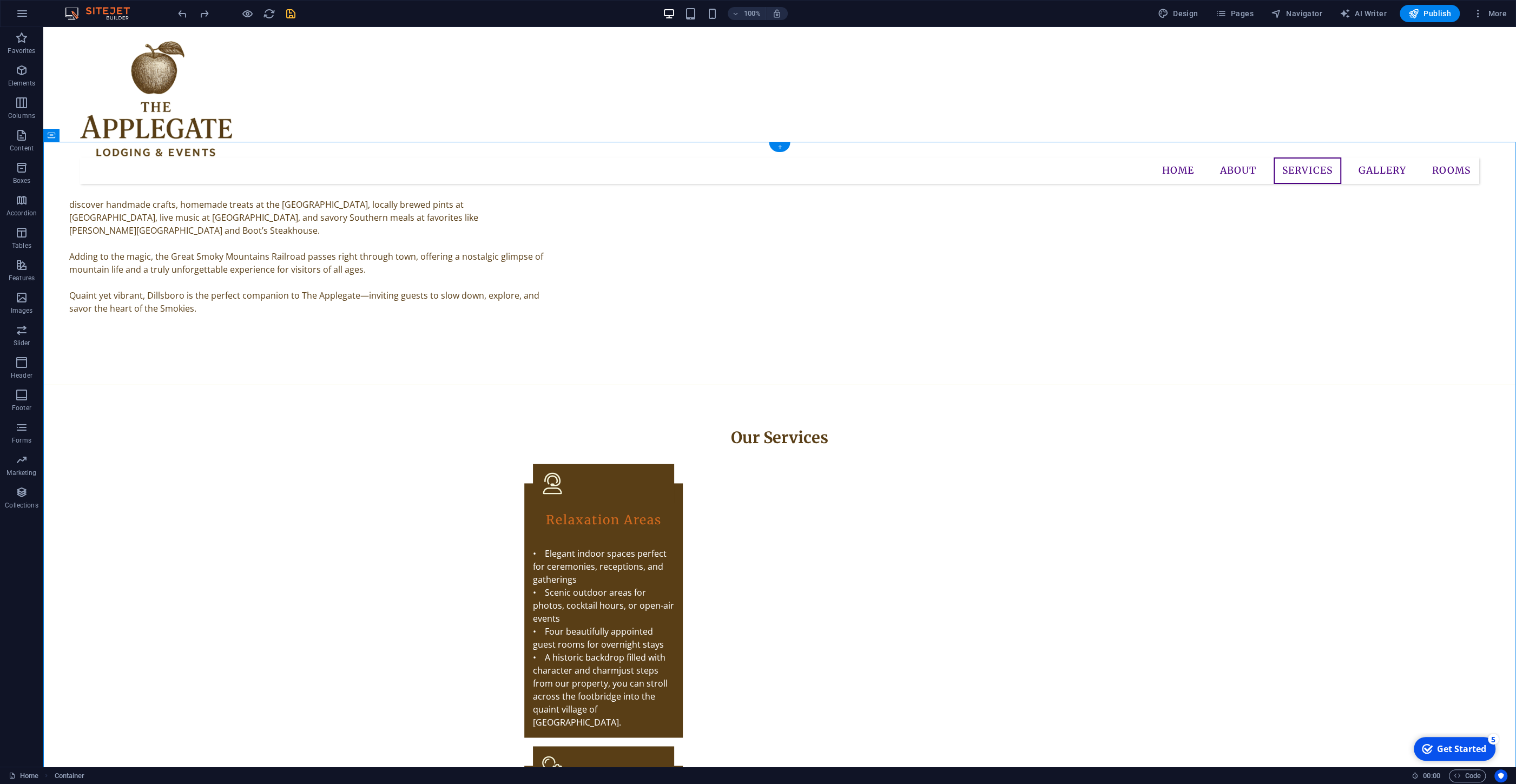
scroll to position [1757, 0]
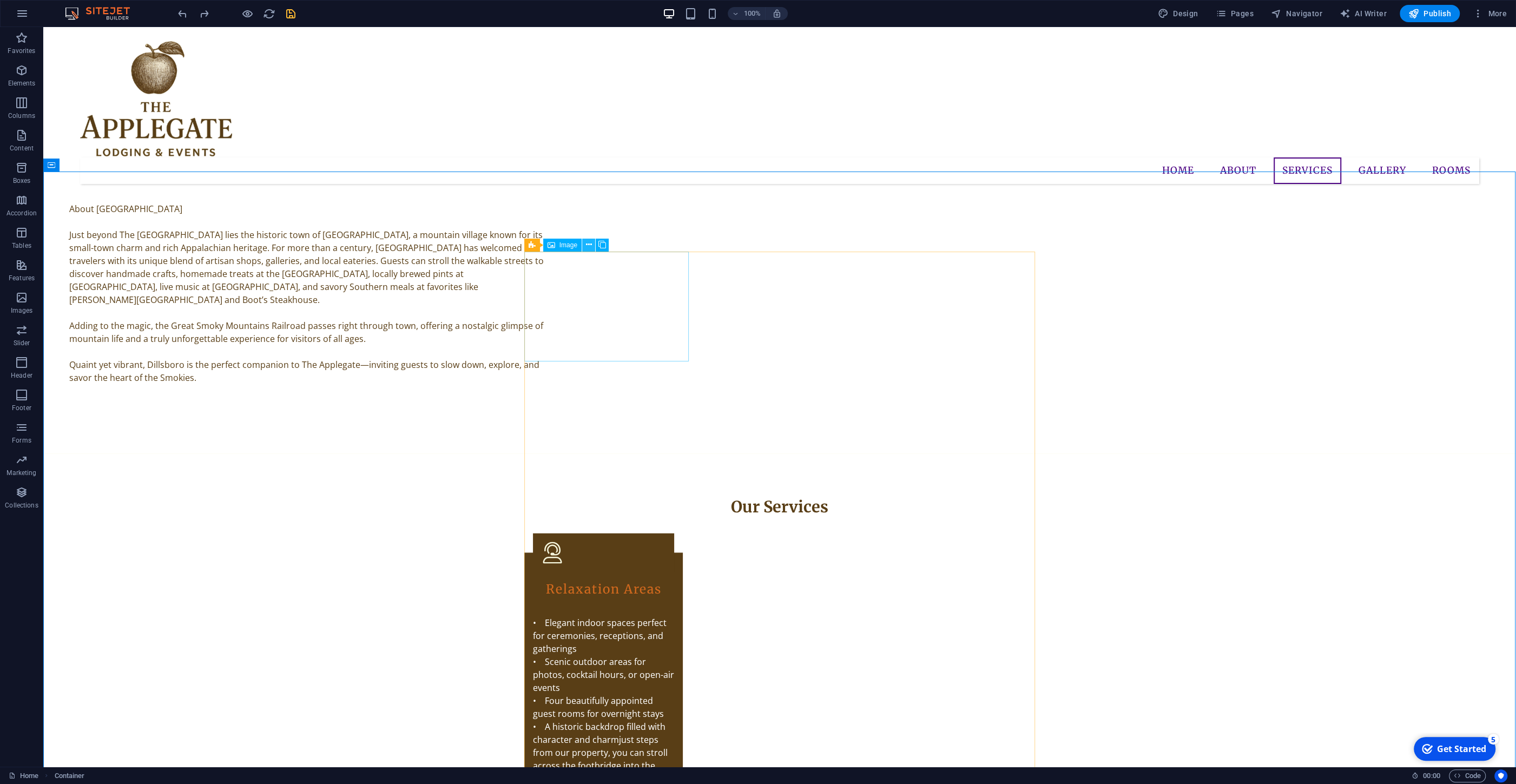
click at [586, 244] on icon at bounding box center [589, 244] width 6 height 11
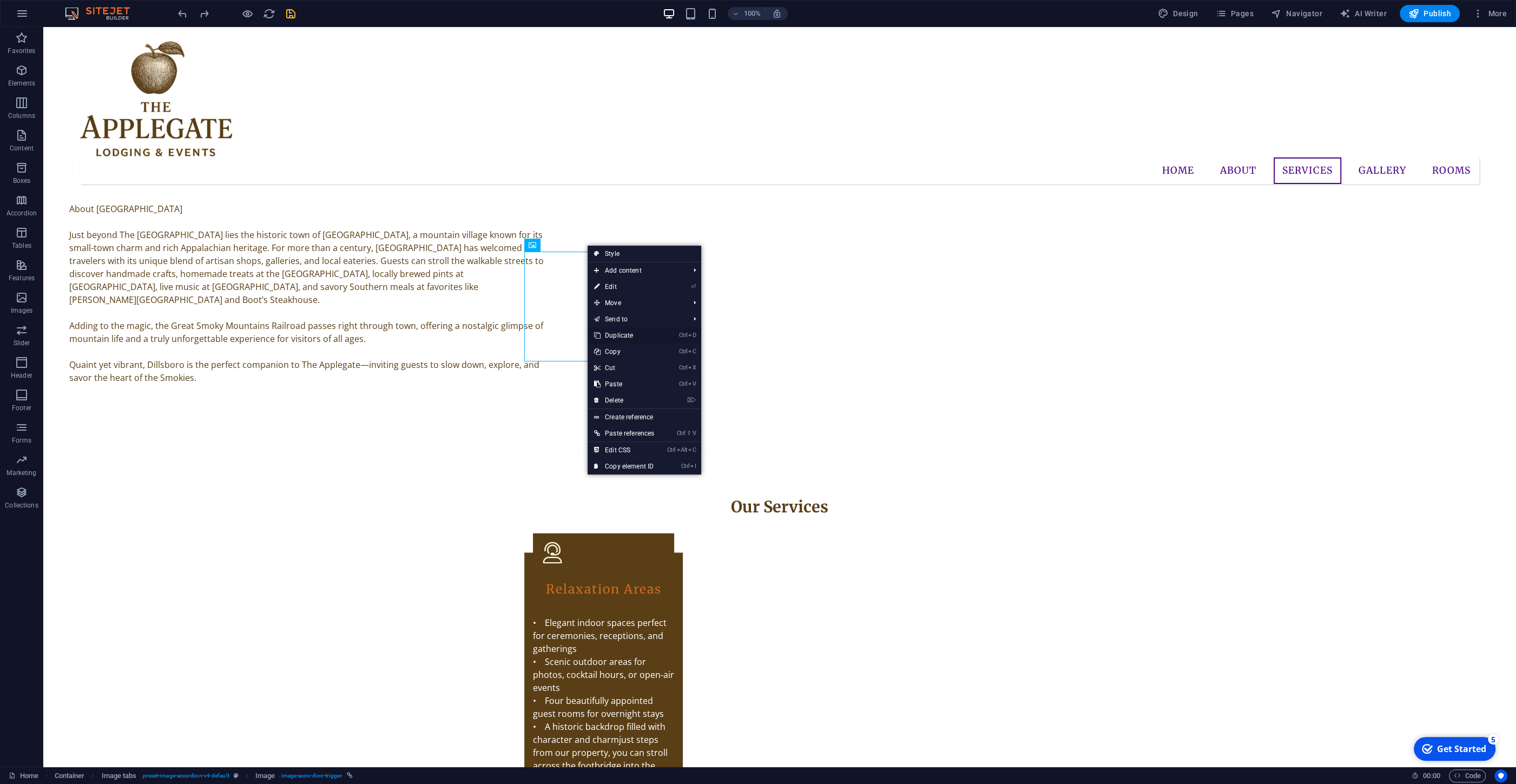
click at [622, 338] on link "Ctrl D Duplicate" at bounding box center [624, 335] width 73 height 16
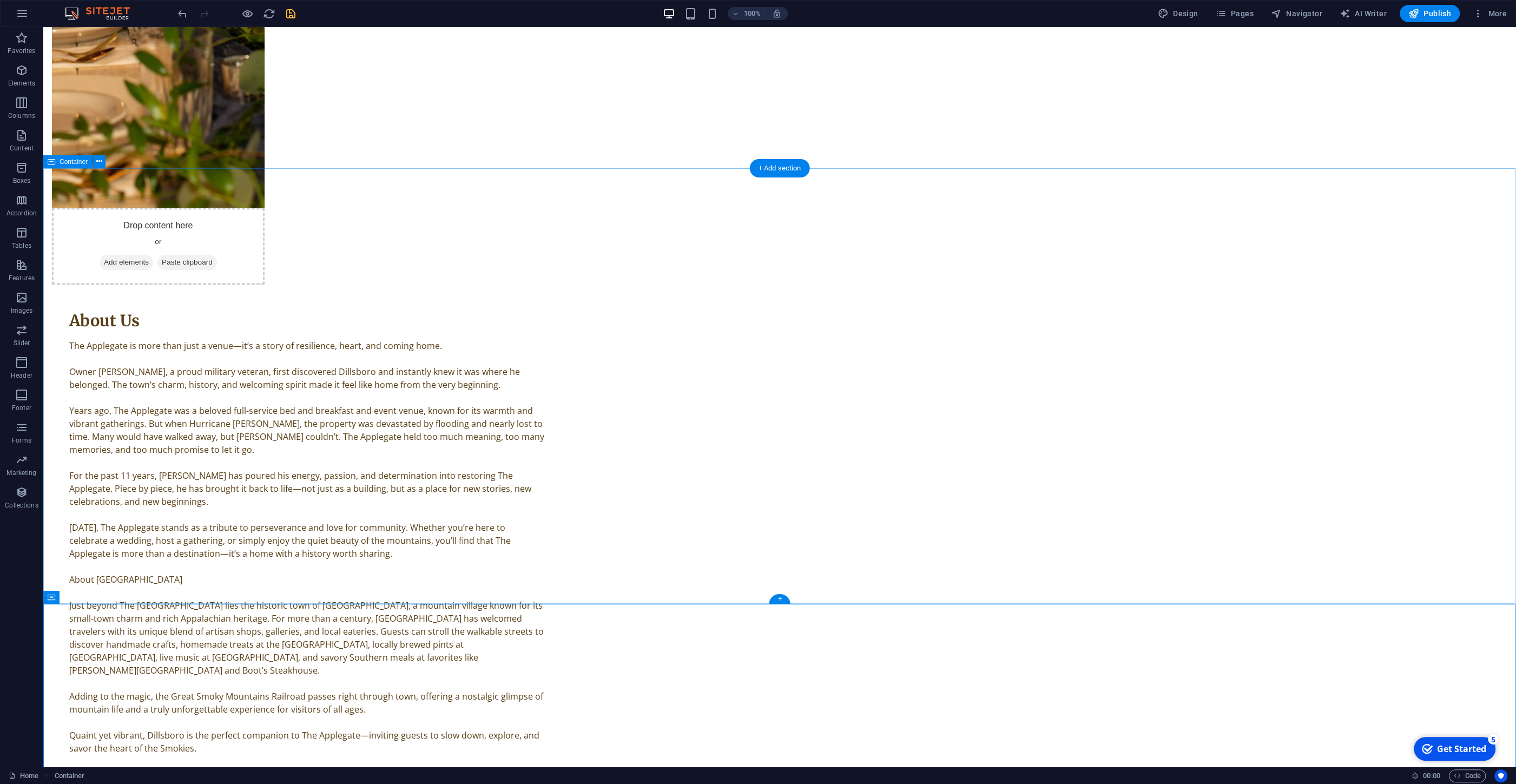
scroll to position [1660, 0]
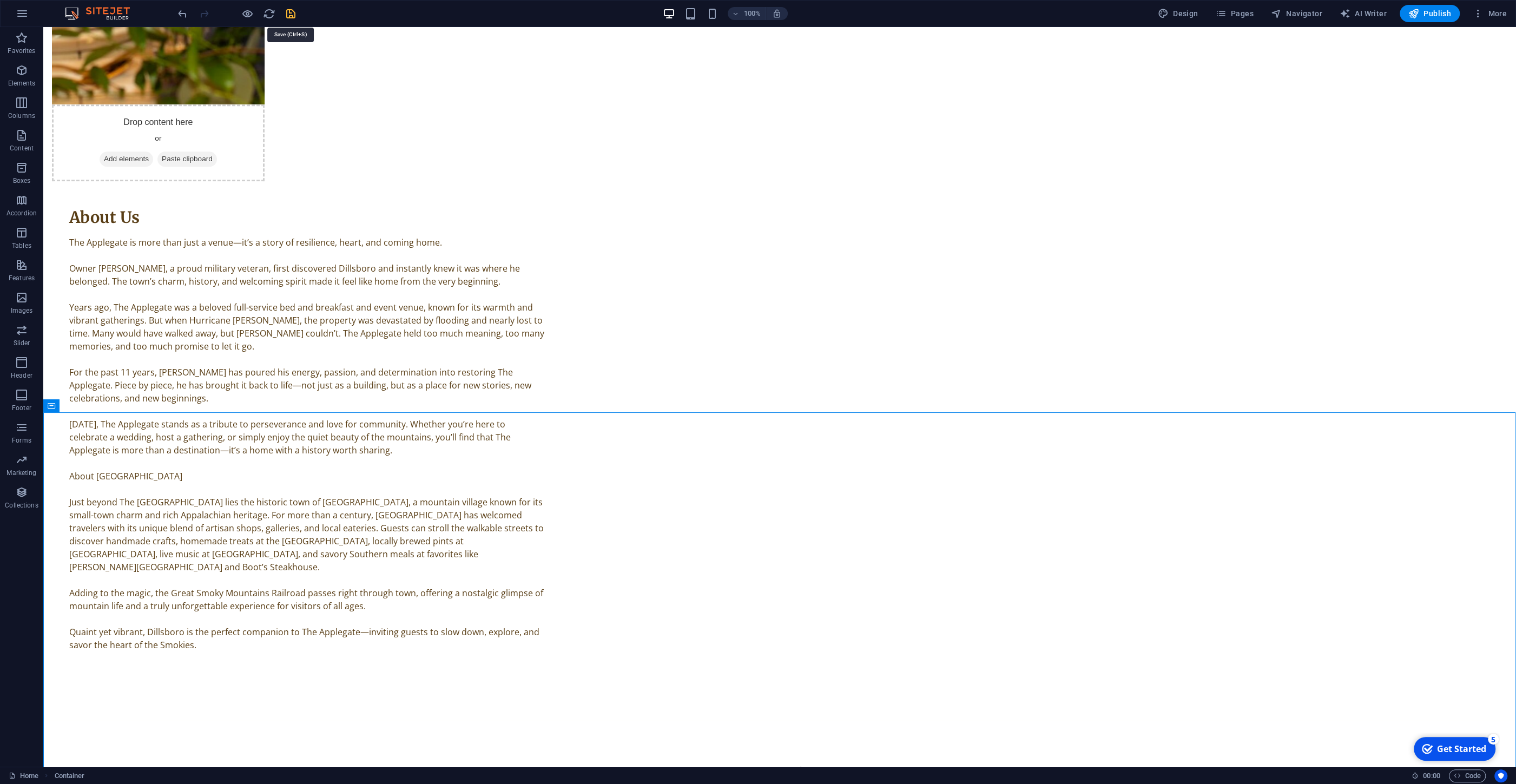
click at [294, 11] on icon "save" at bounding box center [291, 14] width 13 height 13
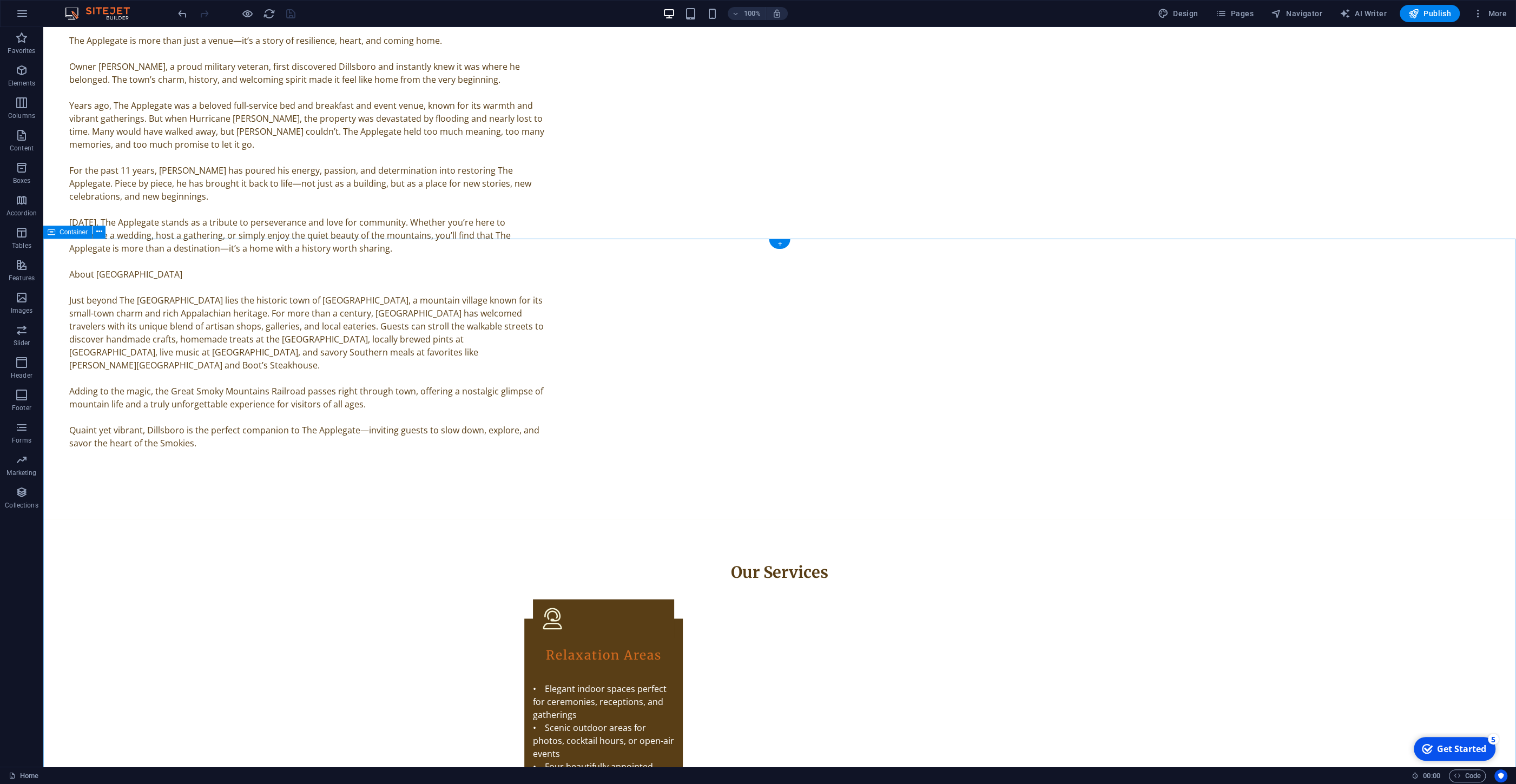
scroll to position [1891, 0]
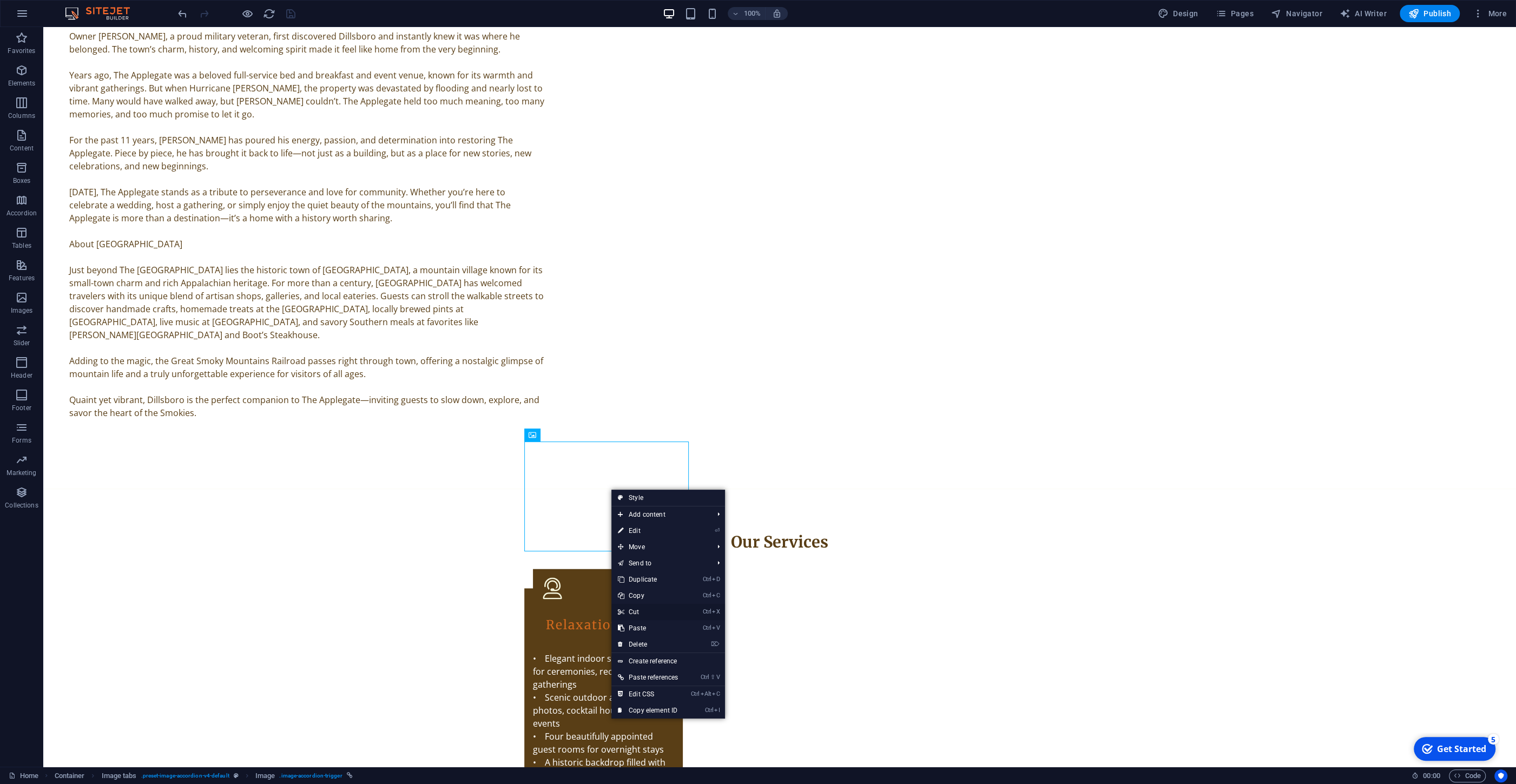
drag, startPoint x: 639, startPoint y: 612, endPoint x: 596, endPoint y: 584, distance: 51.3
click at [639, 585] on link "Ctrl X Cut" at bounding box center [648, 612] width 73 height 16
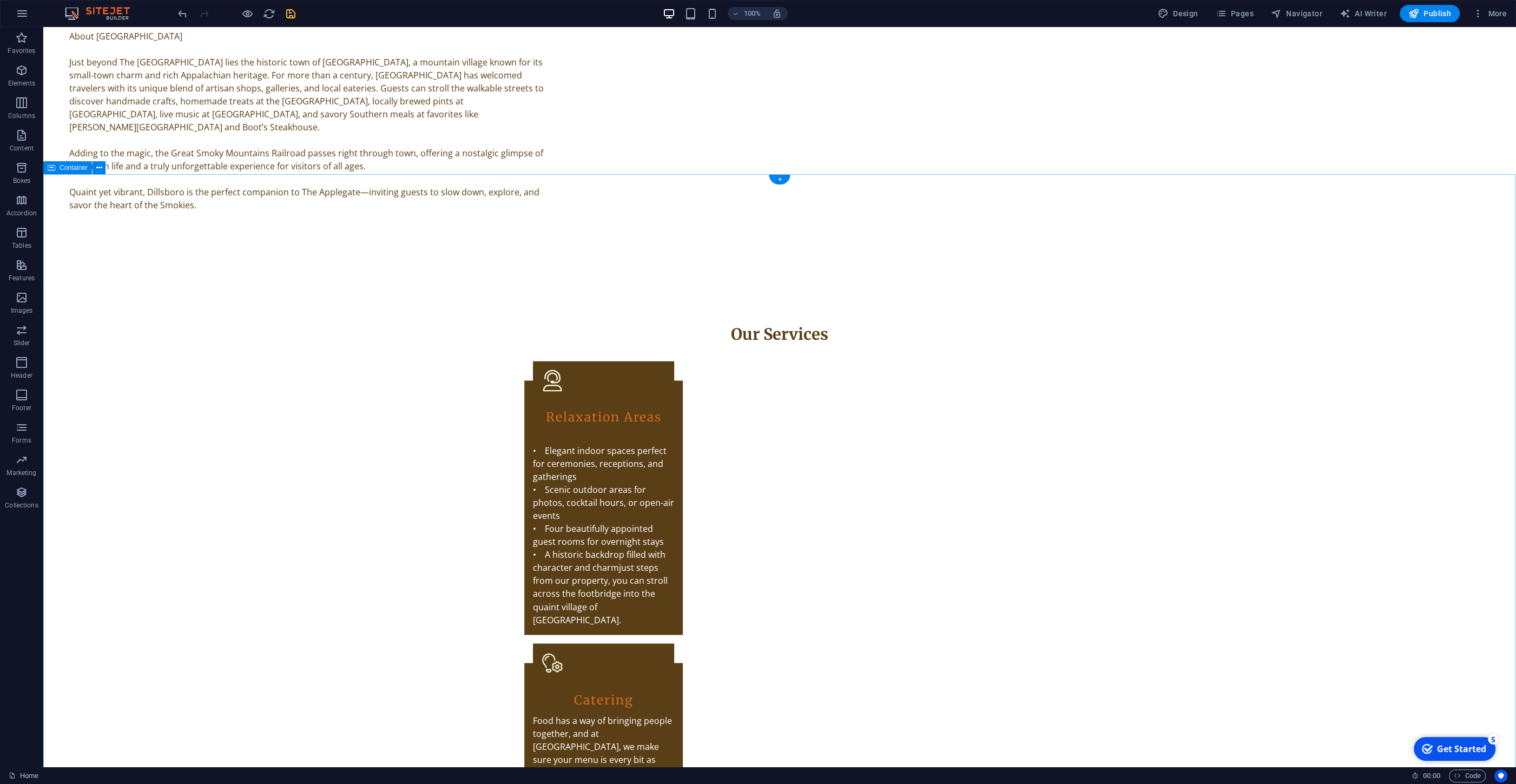
scroll to position [2123, 0]
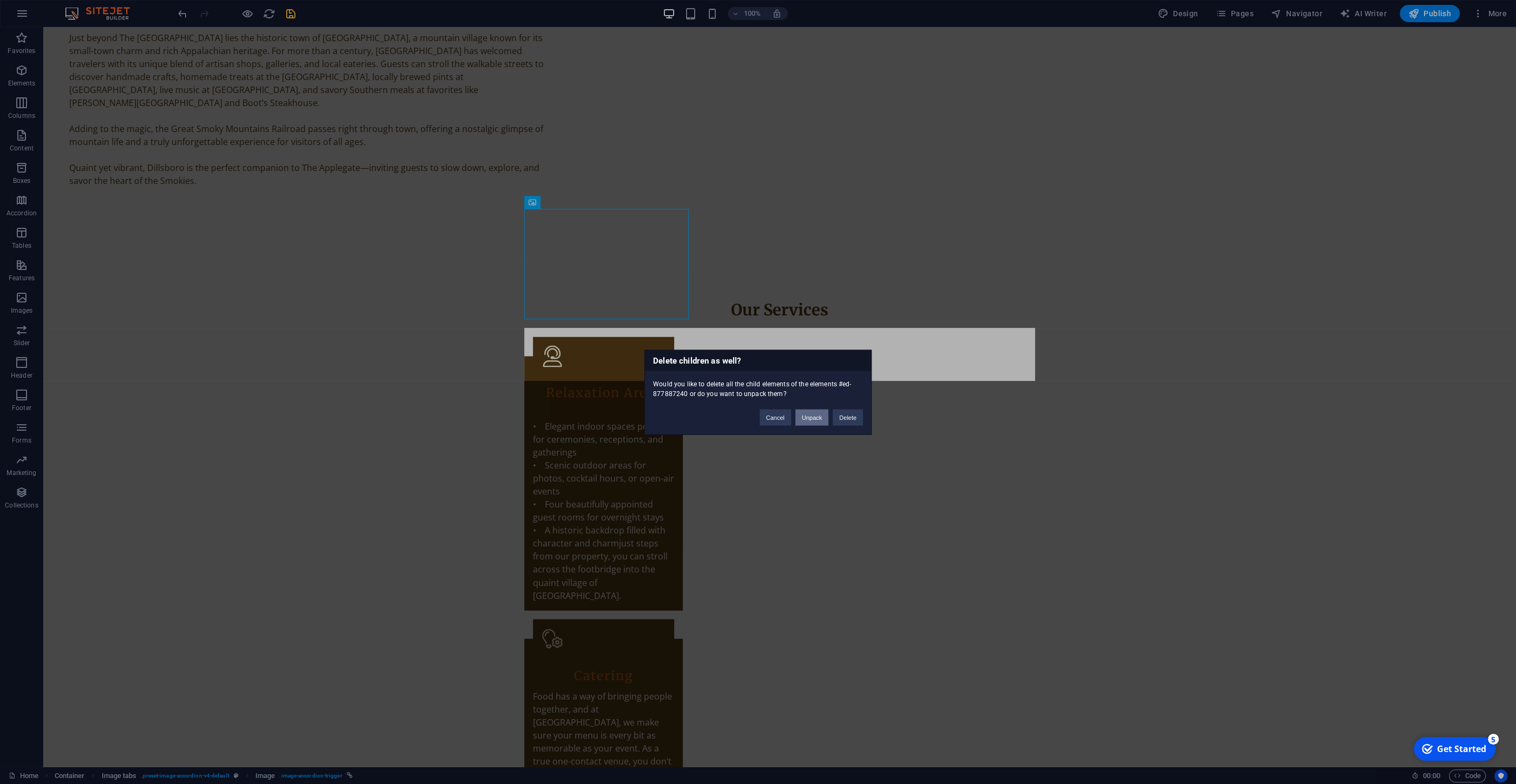
click at [818, 420] on button "Unpack" at bounding box center [812, 416] width 33 height 16
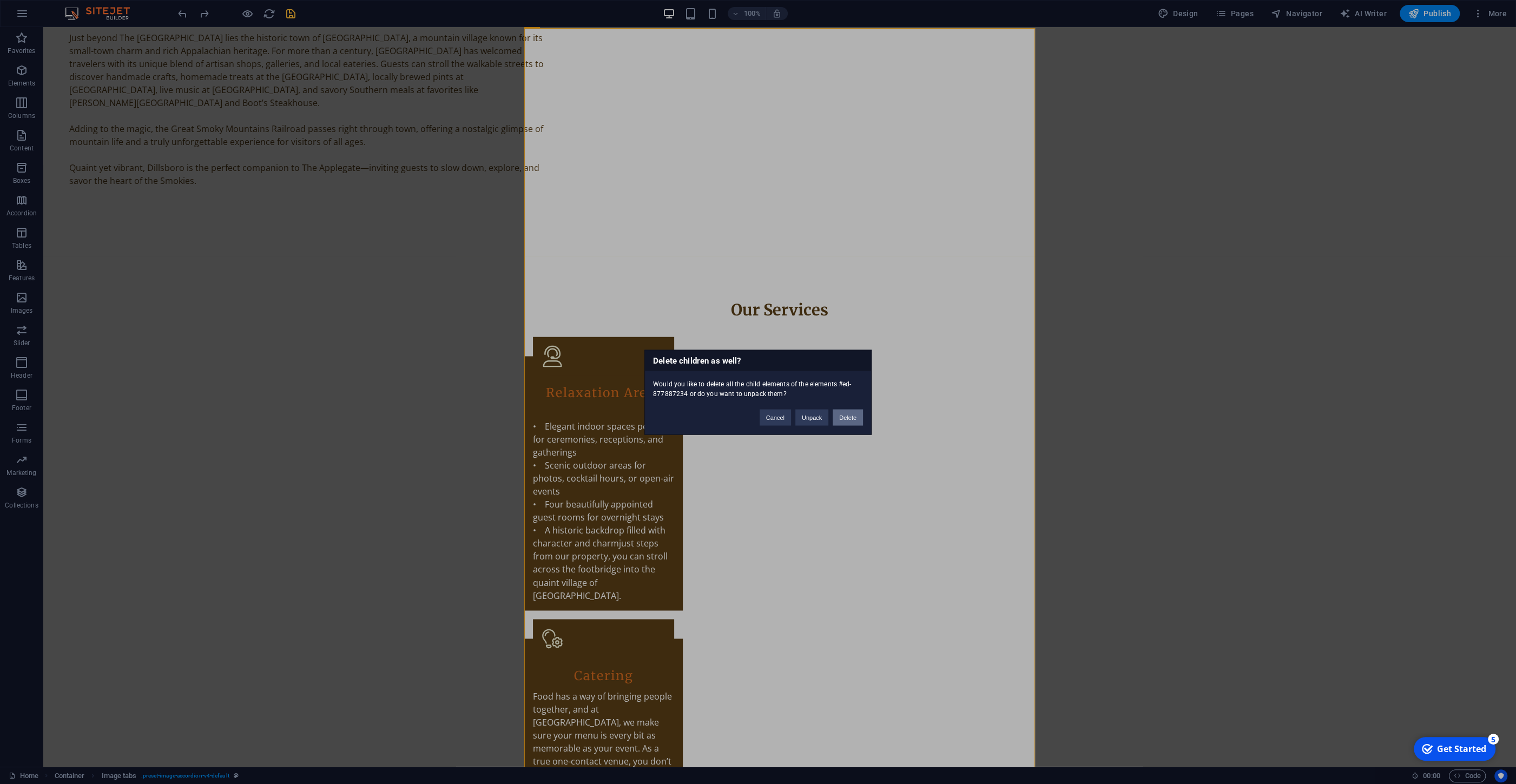
click at [848, 422] on button "Delete" at bounding box center [848, 416] width 30 height 16
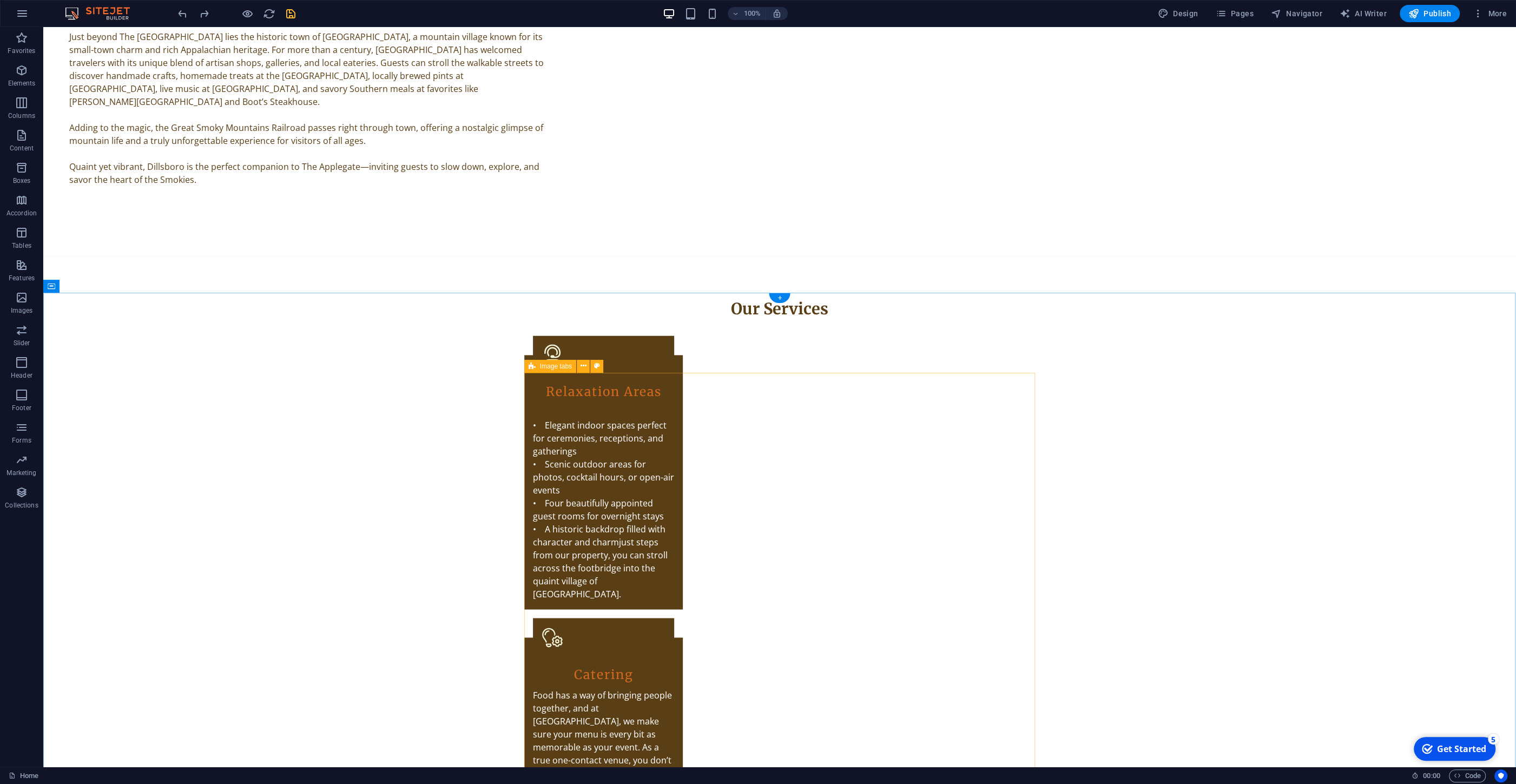
scroll to position [2411, 0]
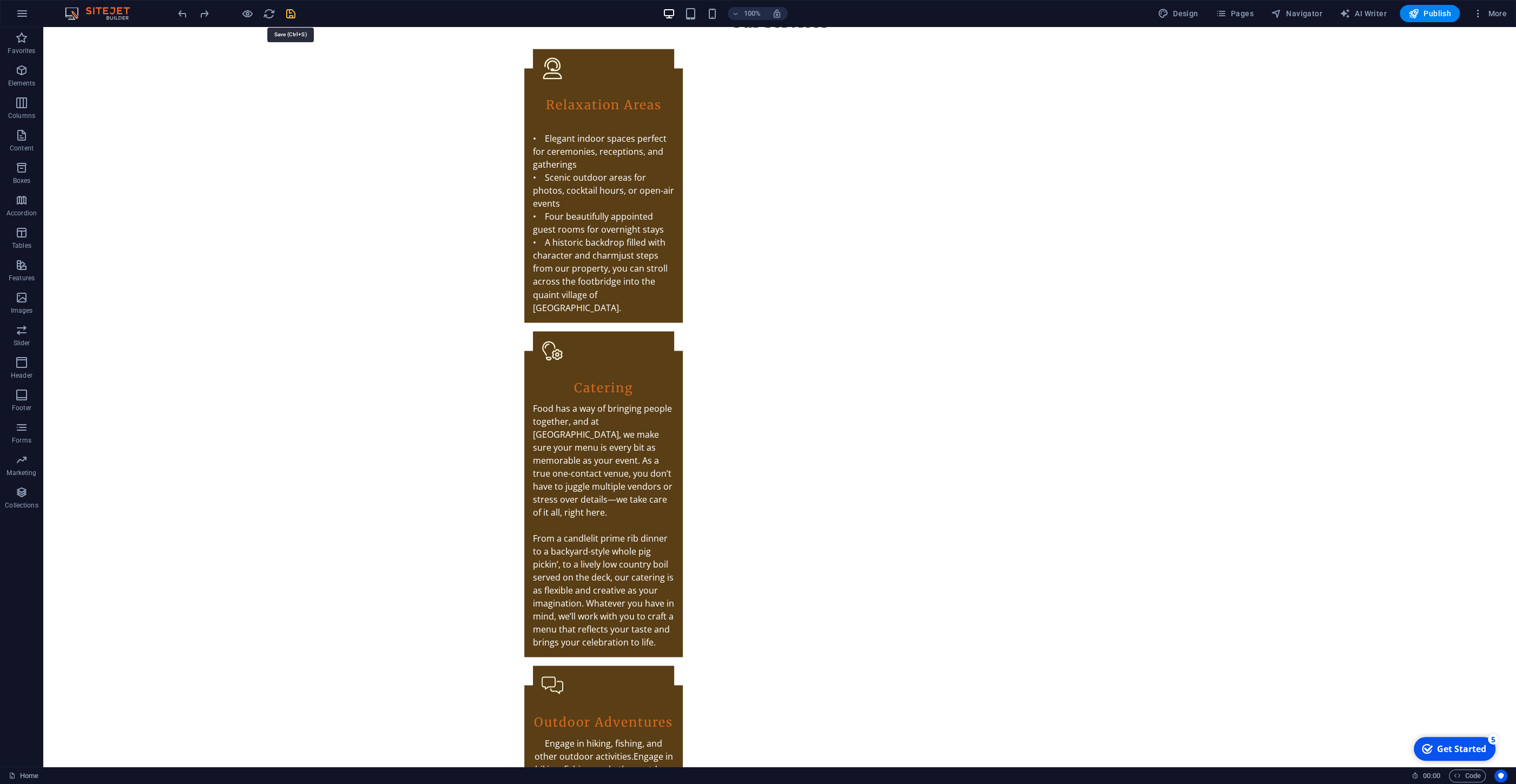
click at [290, 17] on icon "save" at bounding box center [291, 14] width 13 height 13
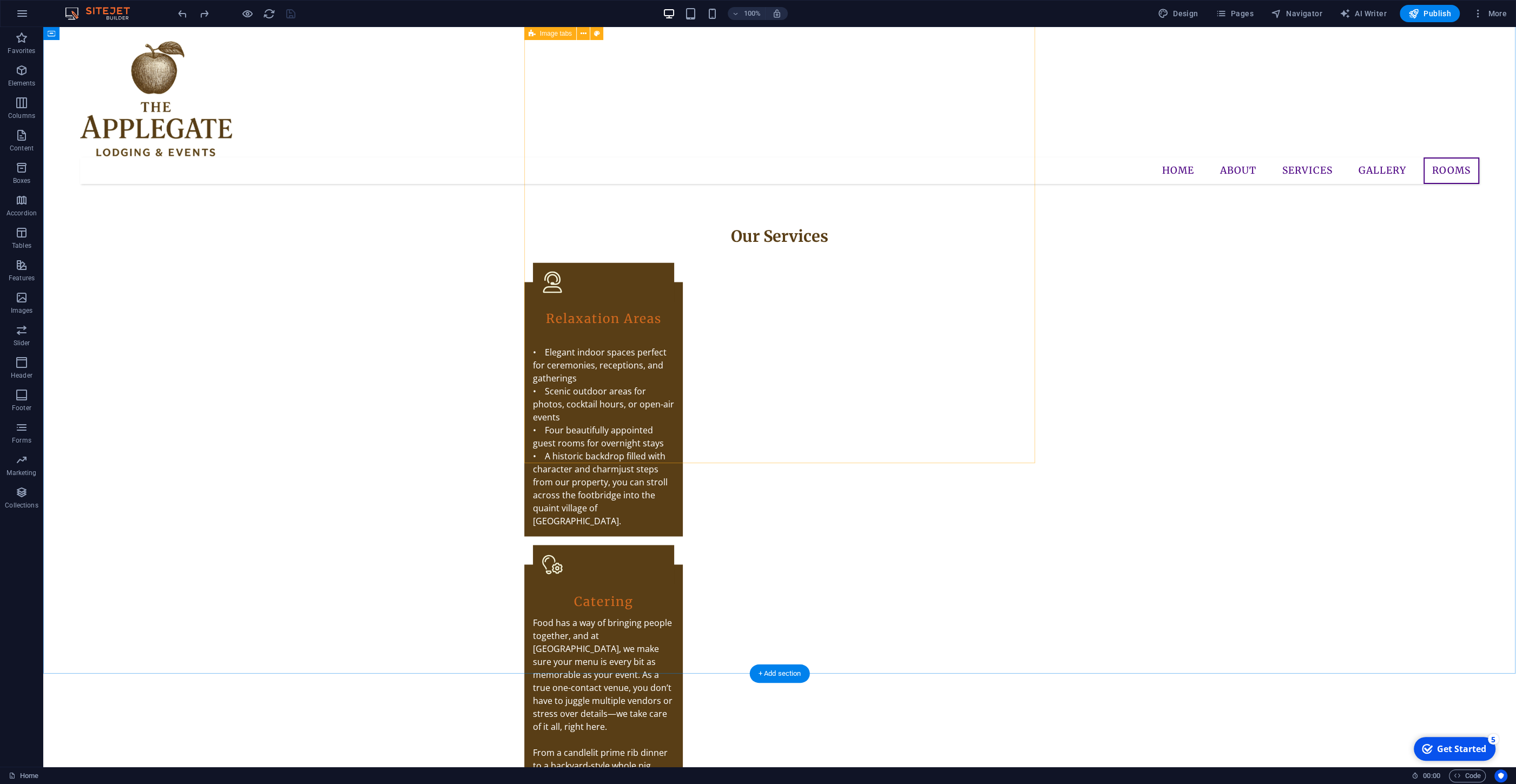
scroll to position [2168, 0]
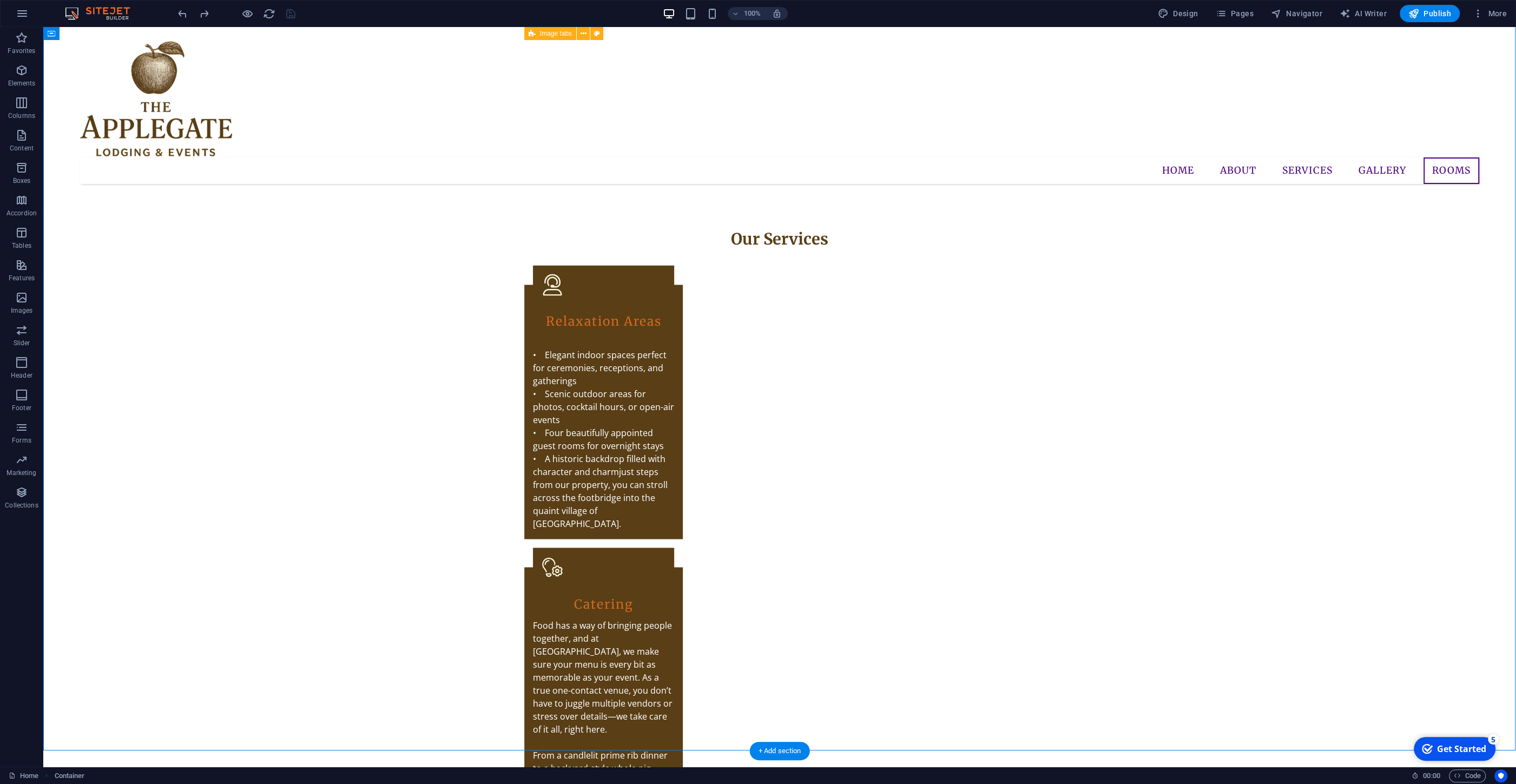
drag, startPoint x: 815, startPoint y: 434, endPoint x: 649, endPoint y: 301, distance: 212.7
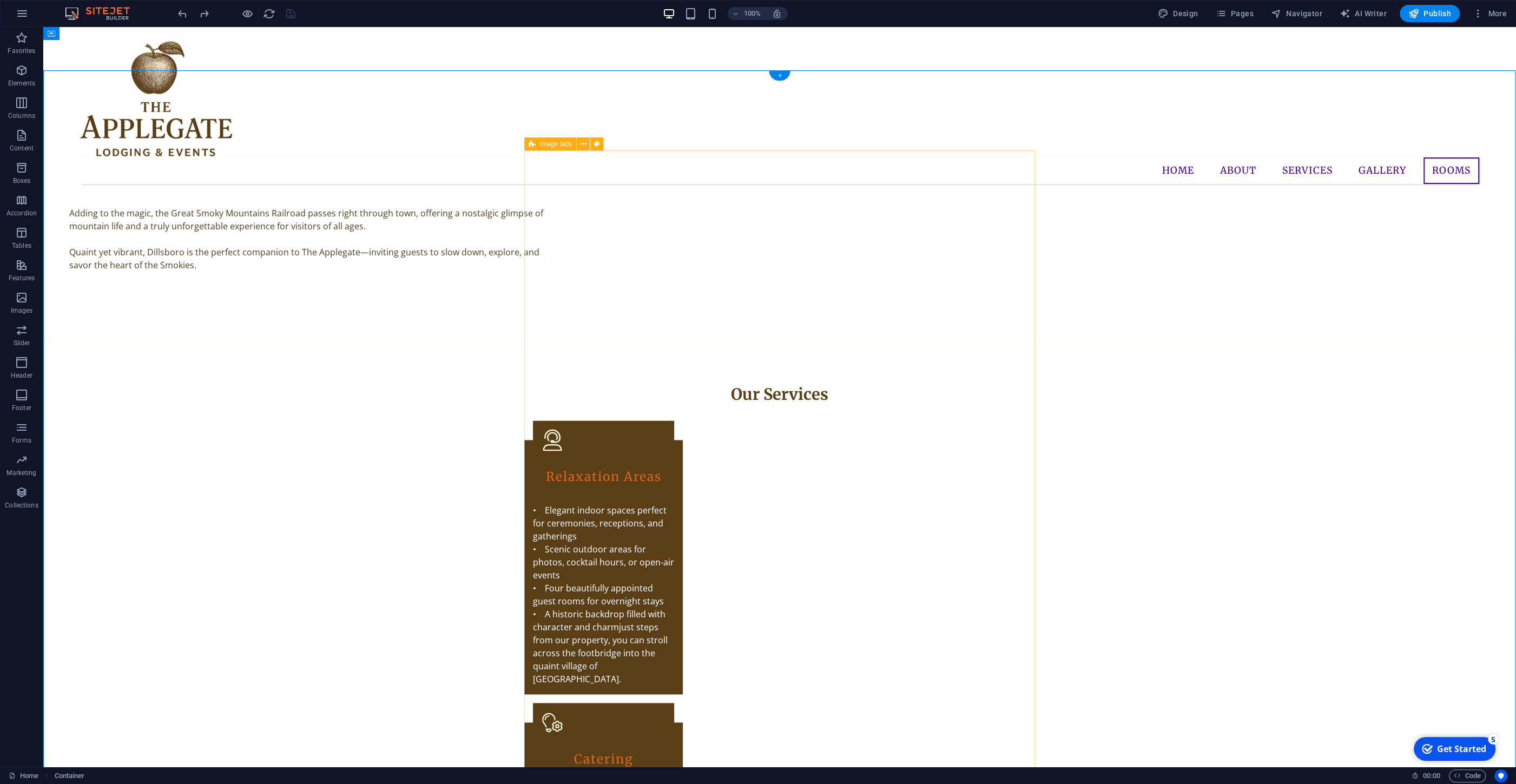
scroll to position [1820, 0]
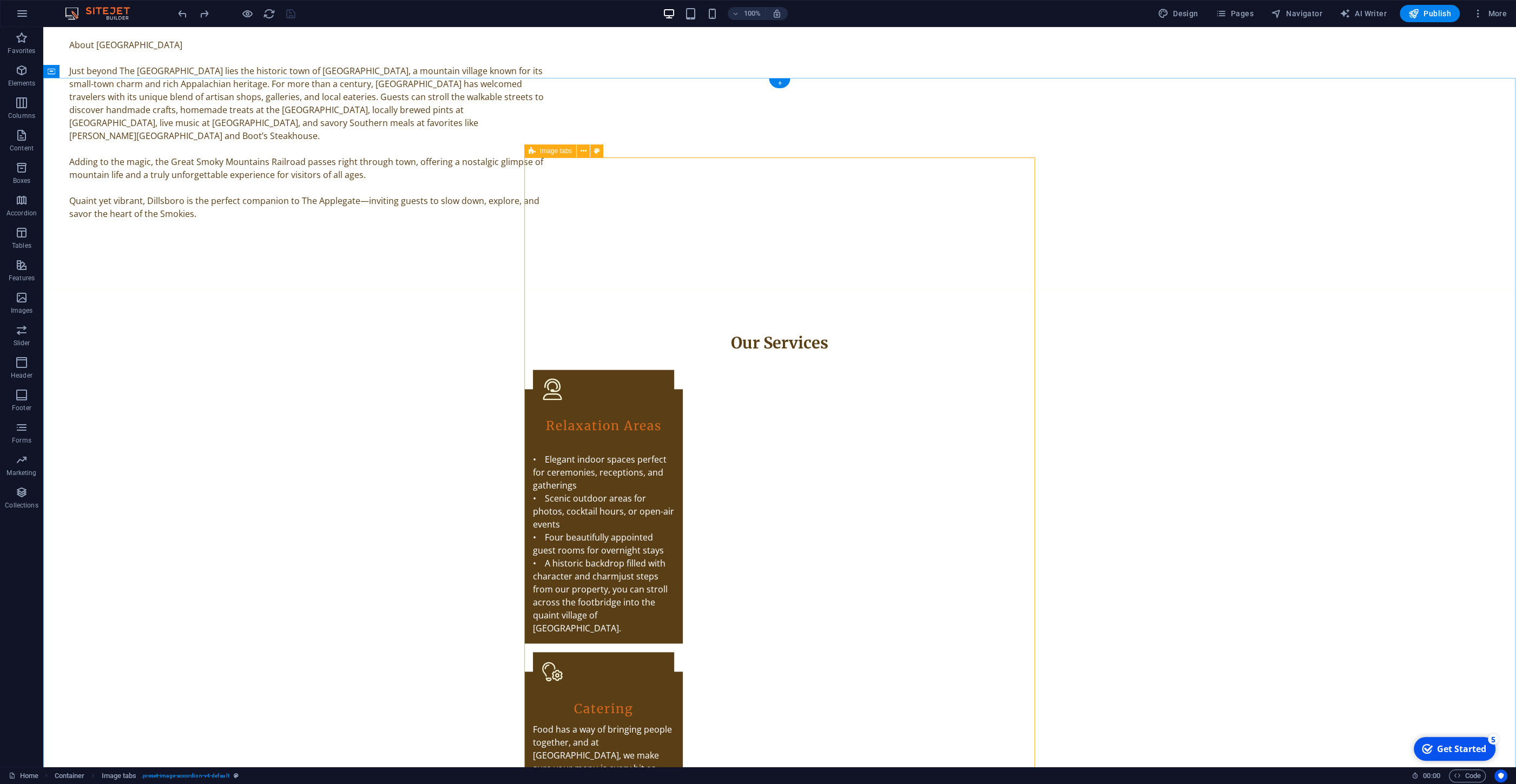
scroll to position [2168, 0]
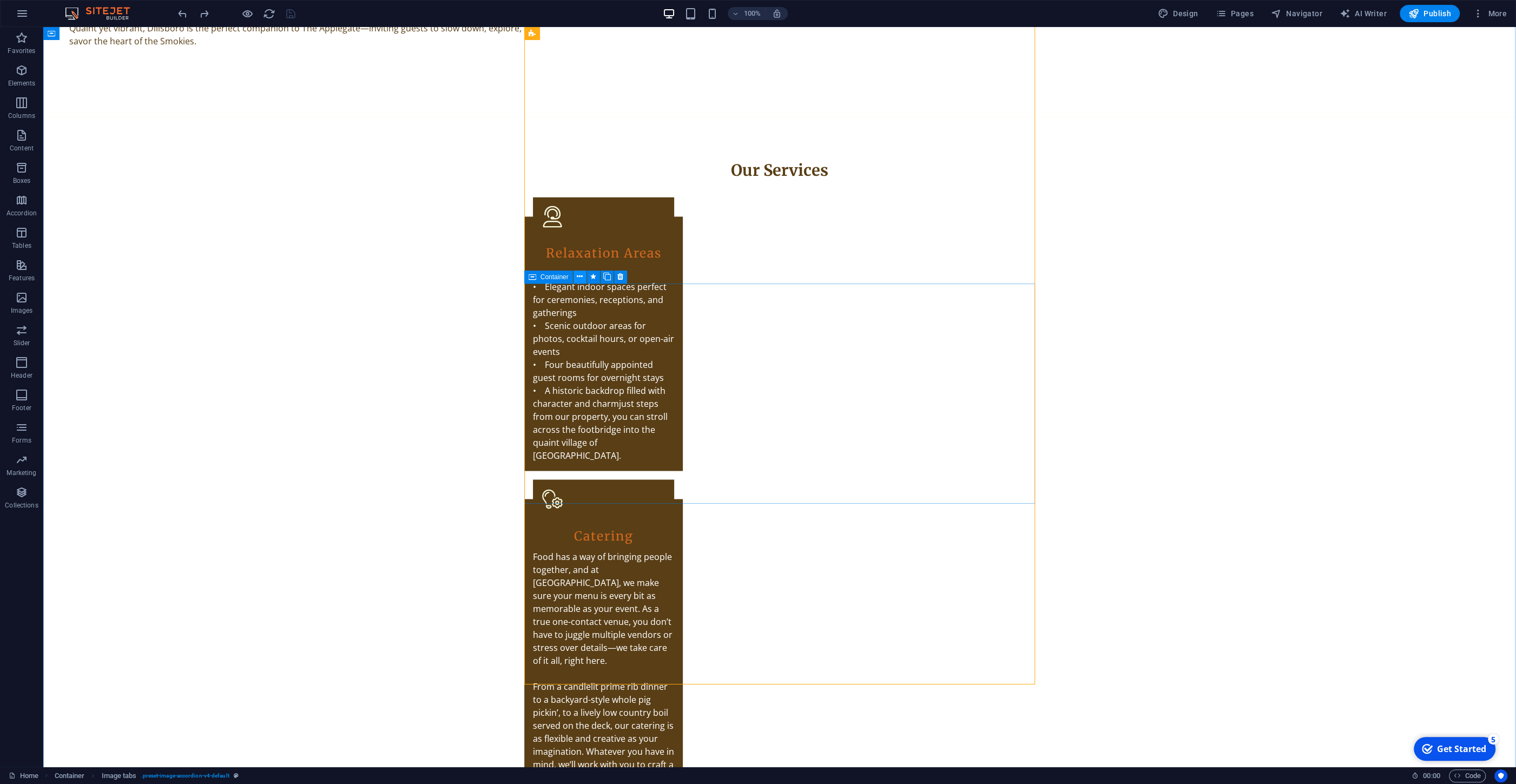
click at [579, 278] on icon at bounding box center [579, 276] width 6 height 11
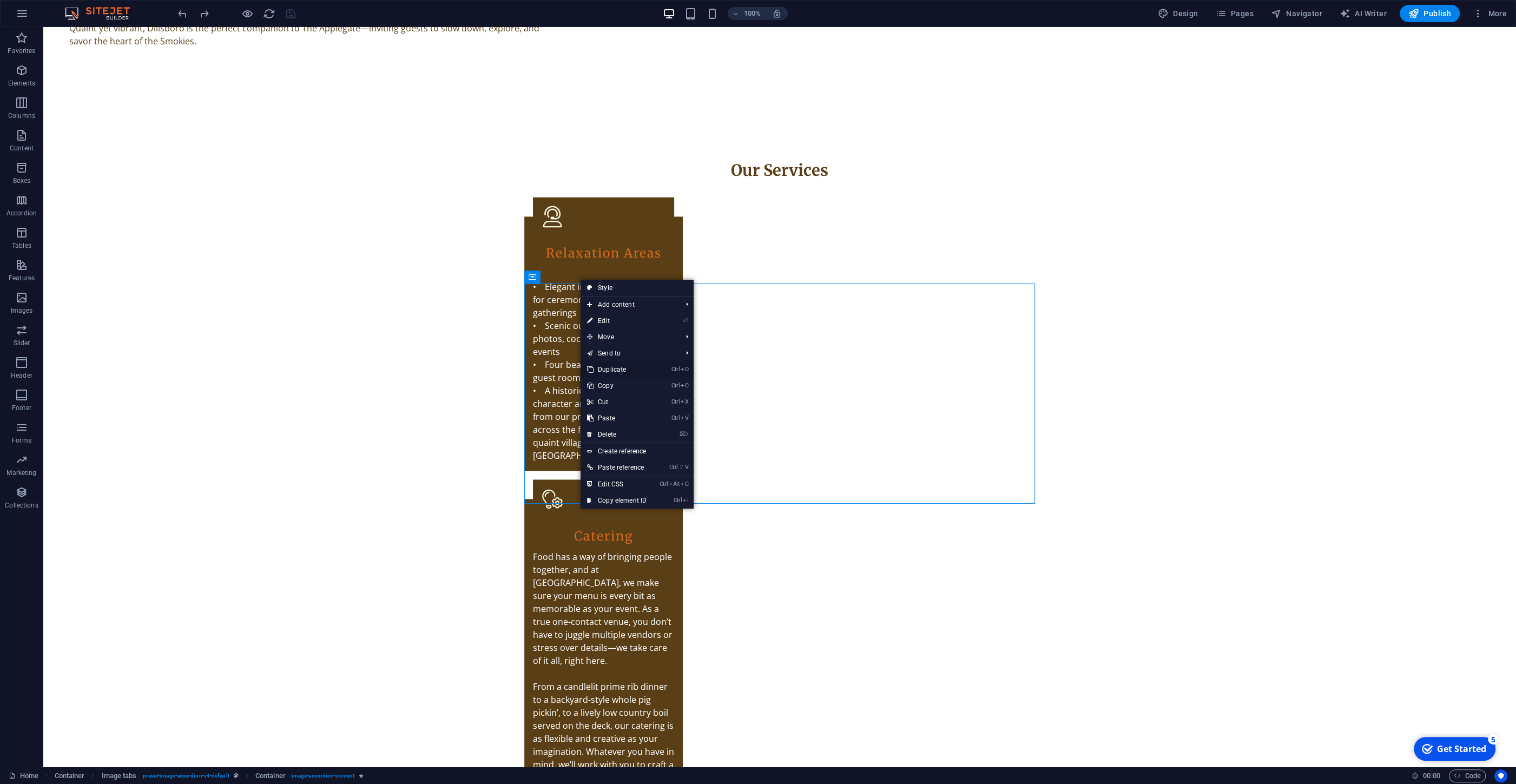
drag, startPoint x: 621, startPoint y: 366, endPoint x: 576, endPoint y: 335, distance: 54.6
click at [621, 366] on link "Ctrl D Duplicate" at bounding box center [617, 369] width 73 height 16
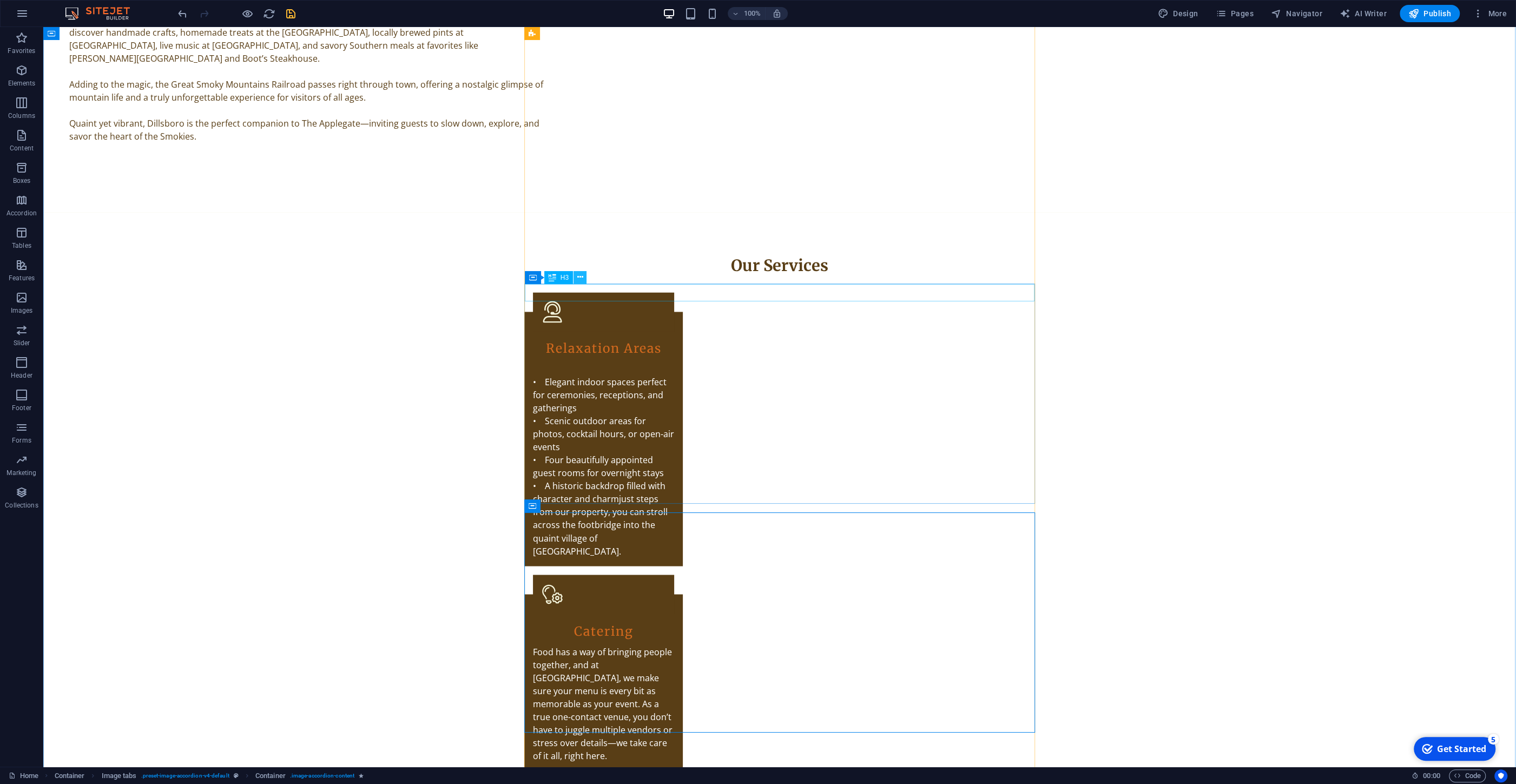
click at [581, 275] on icon at bounding box center [580, 277] width 6 height 11
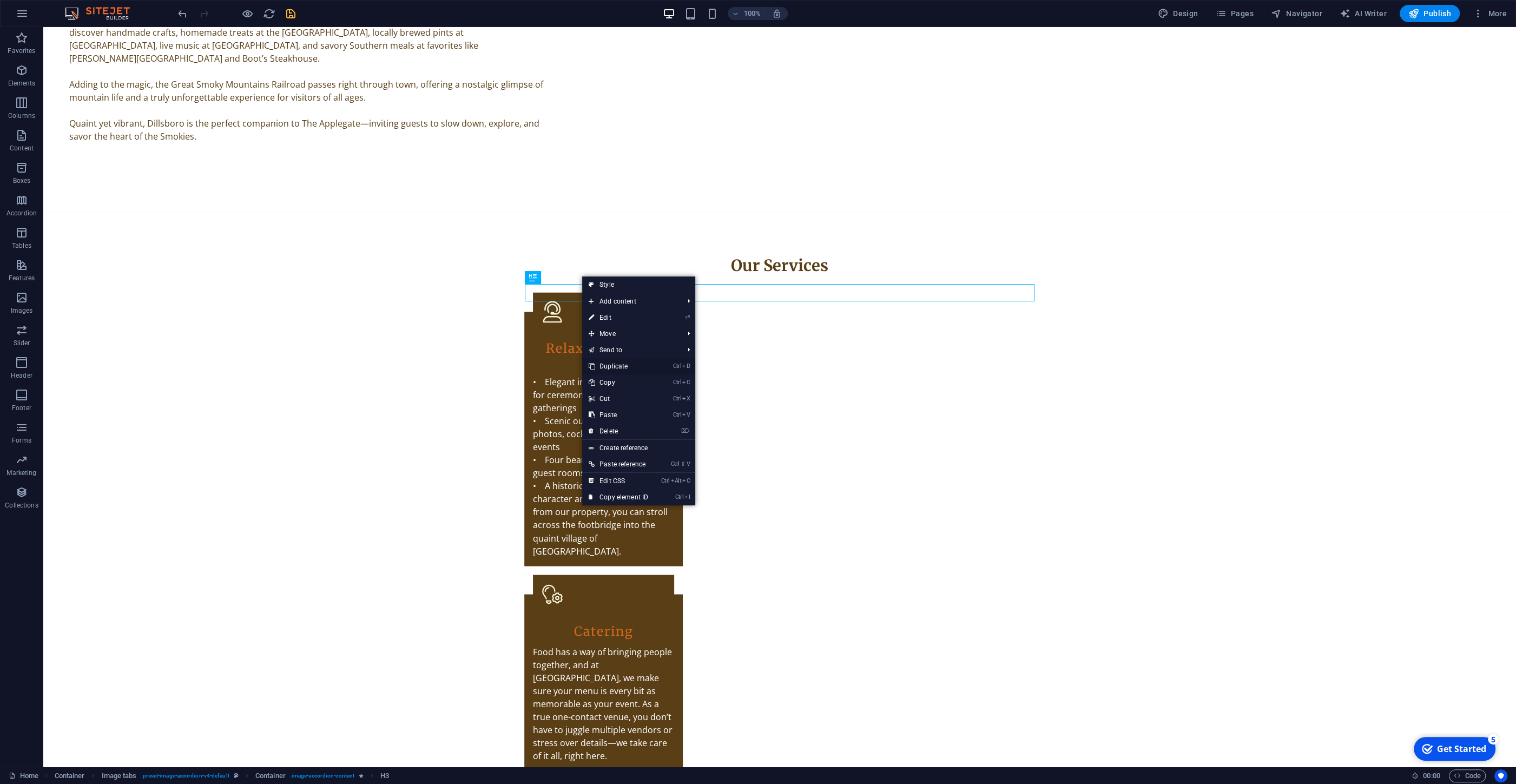
click at [620, 366] on link "Ctrl D Duplicate" at bounding box center [618, 366] width 73 height 16
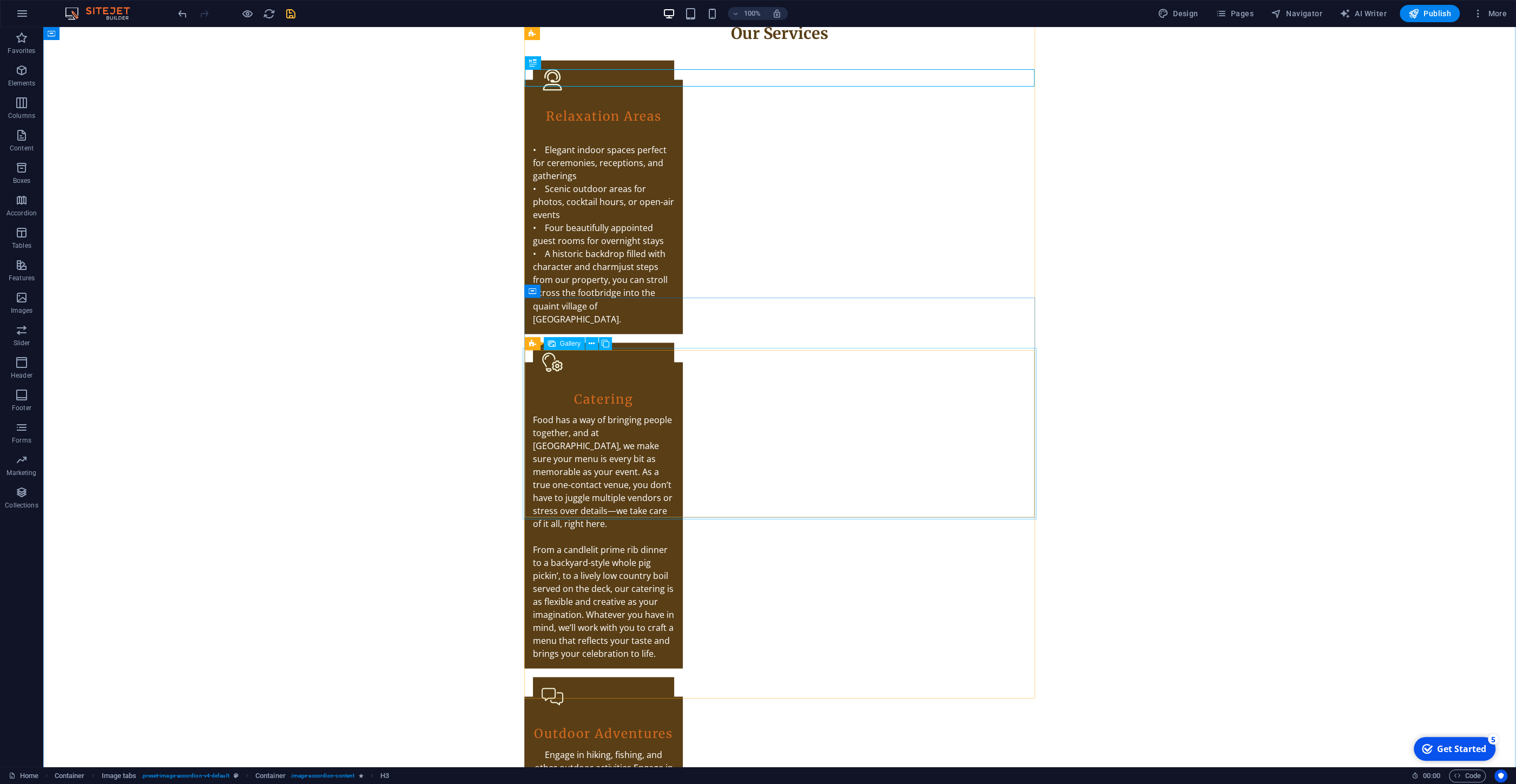
scroll to position [2732, 0]
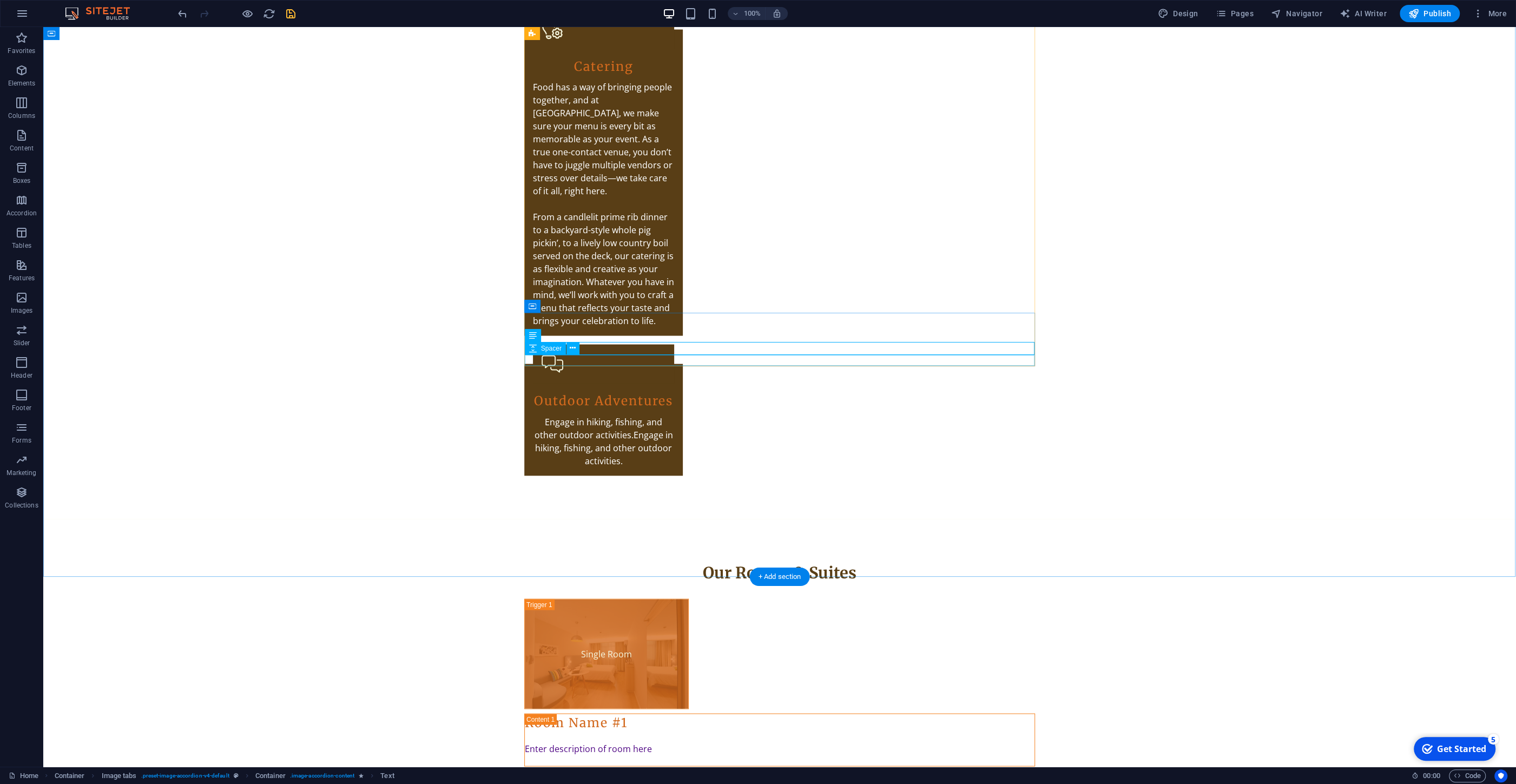
scroll to position [2576, 0]
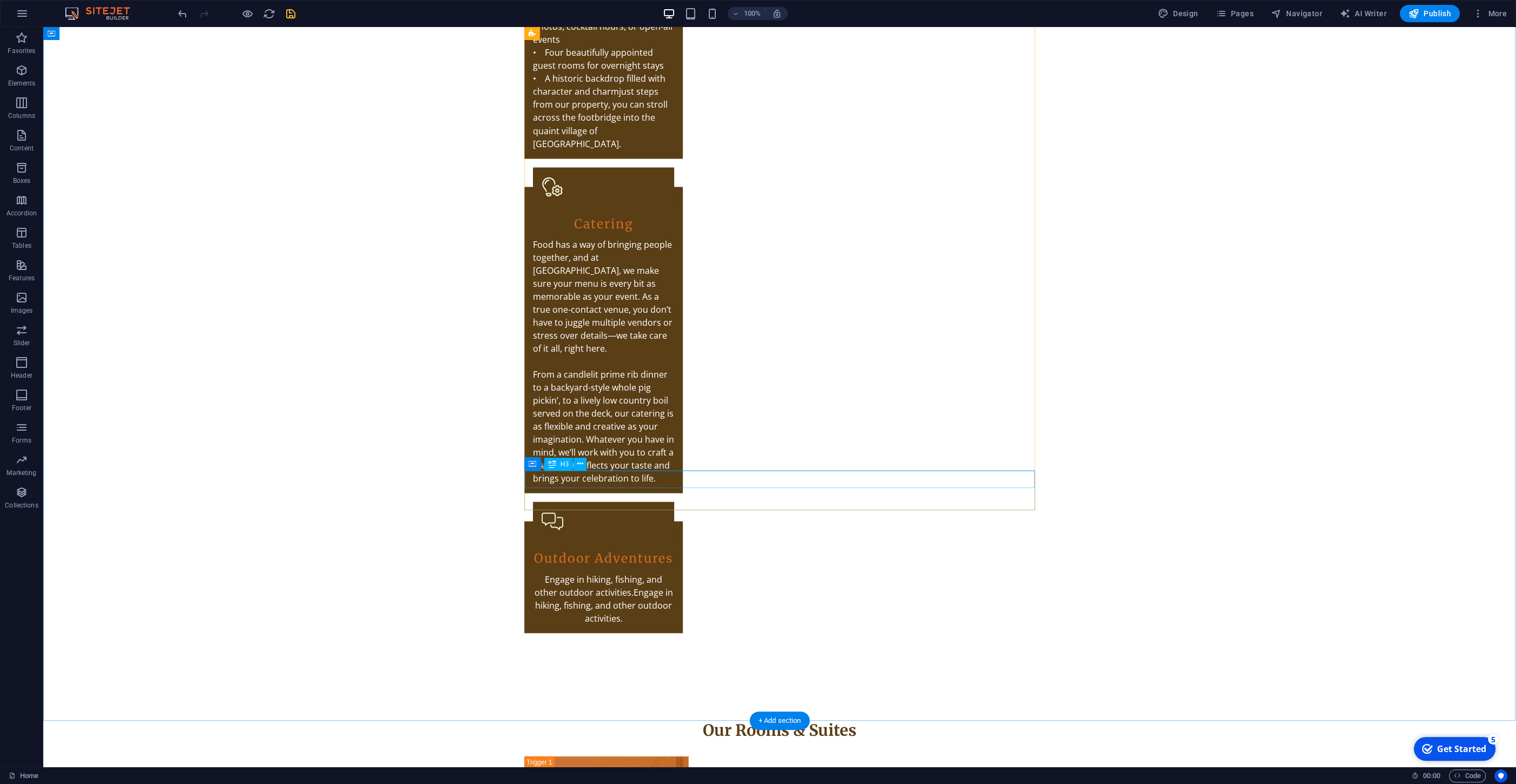
click at [591, 462] on icon at bounding box center [590, 464] width 6 height 11
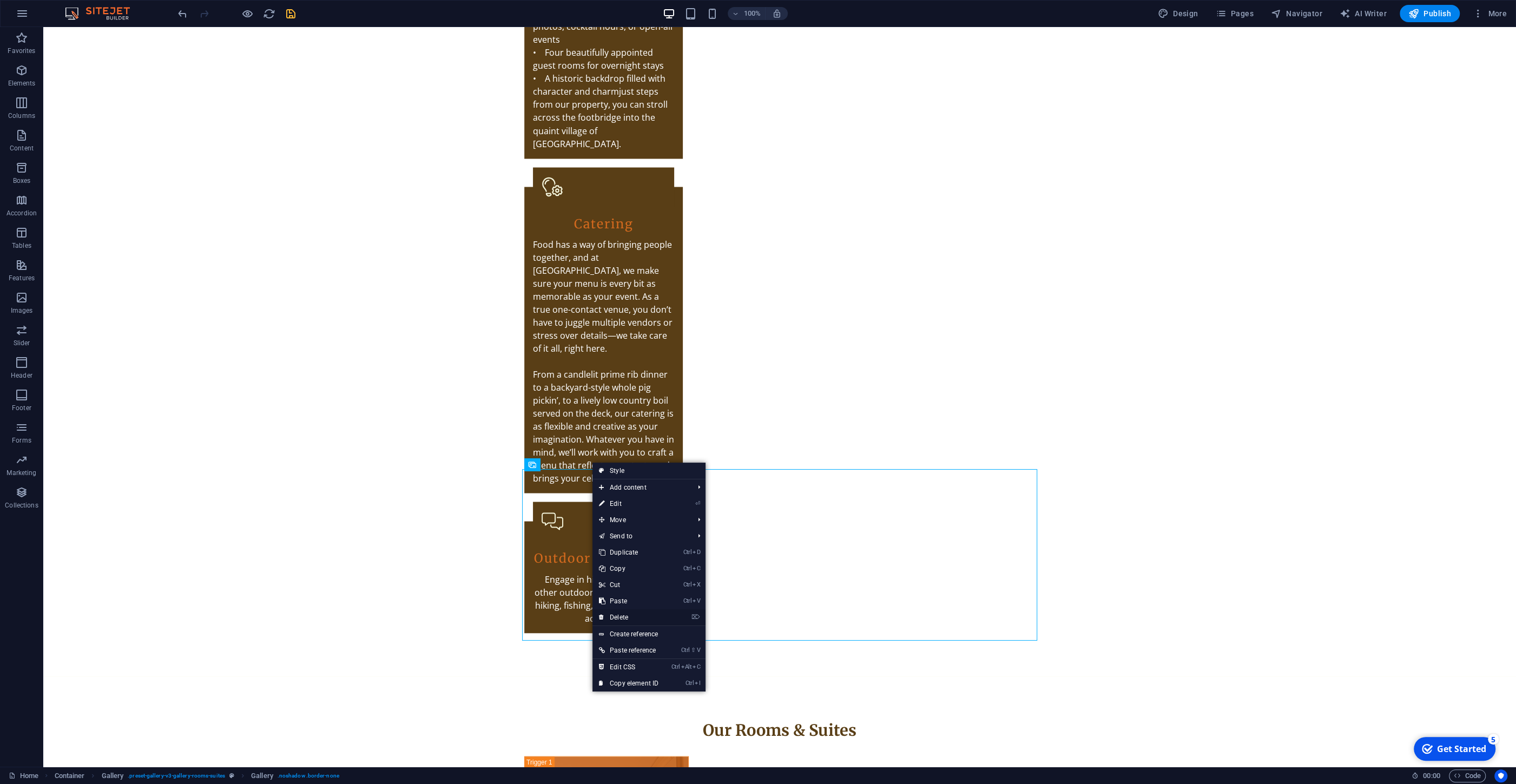
click at [620, 585] on link "⌦ Delete" at bounding box center [628, 617] width 73 height 16
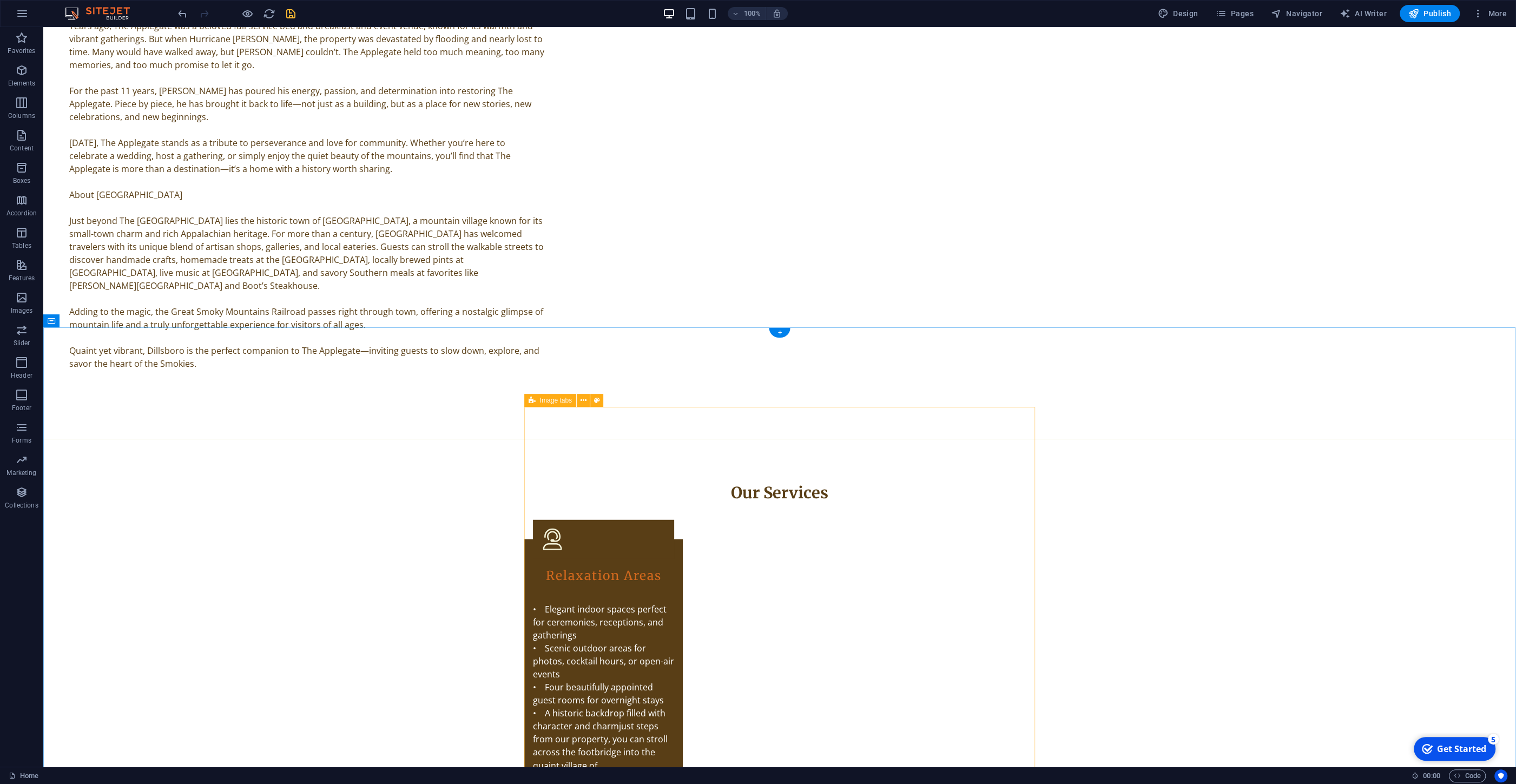
scroll to position [1977, 0]
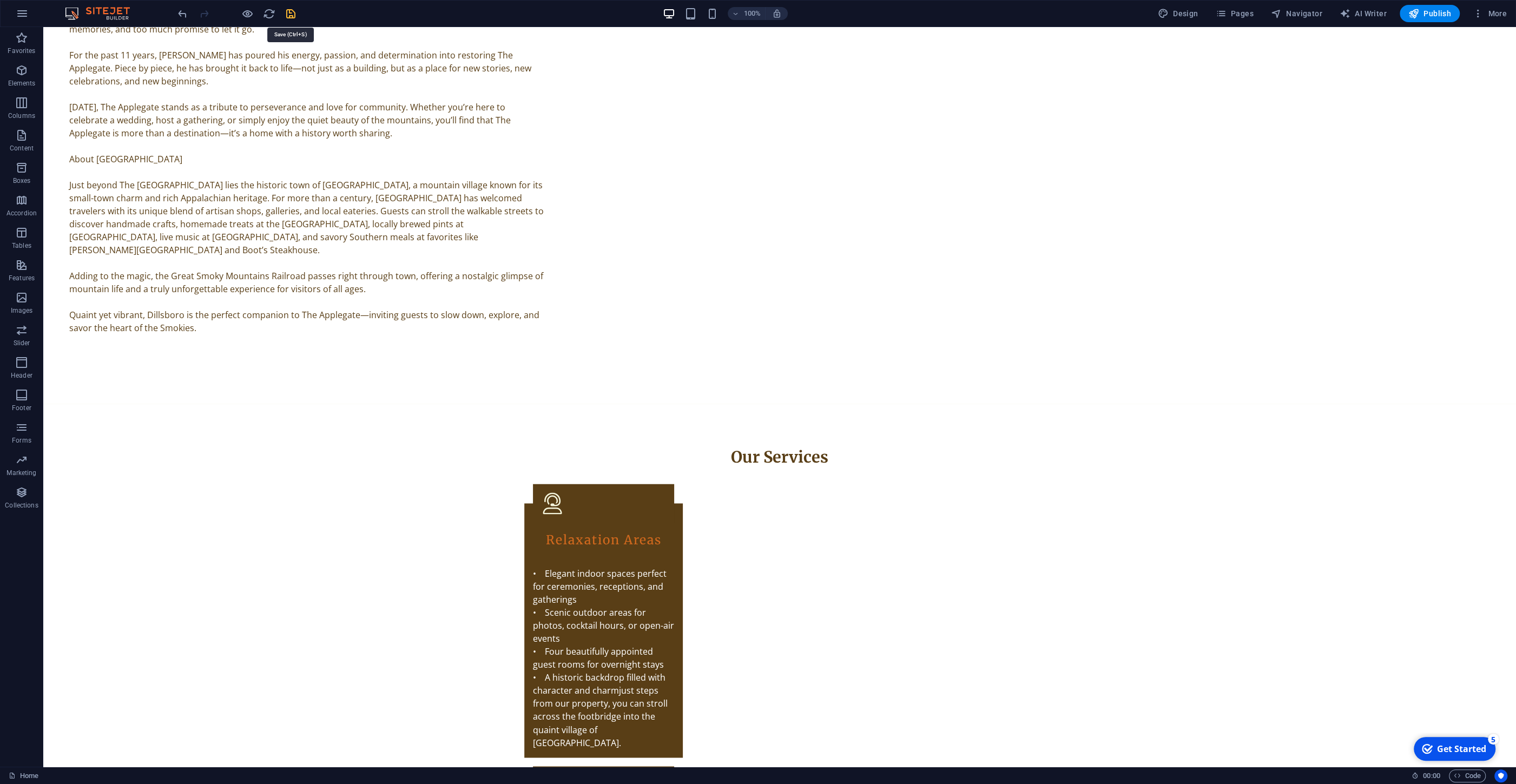
click at [292, 9] on icon "save" at bounding box center [291, 14] width 13 height 13
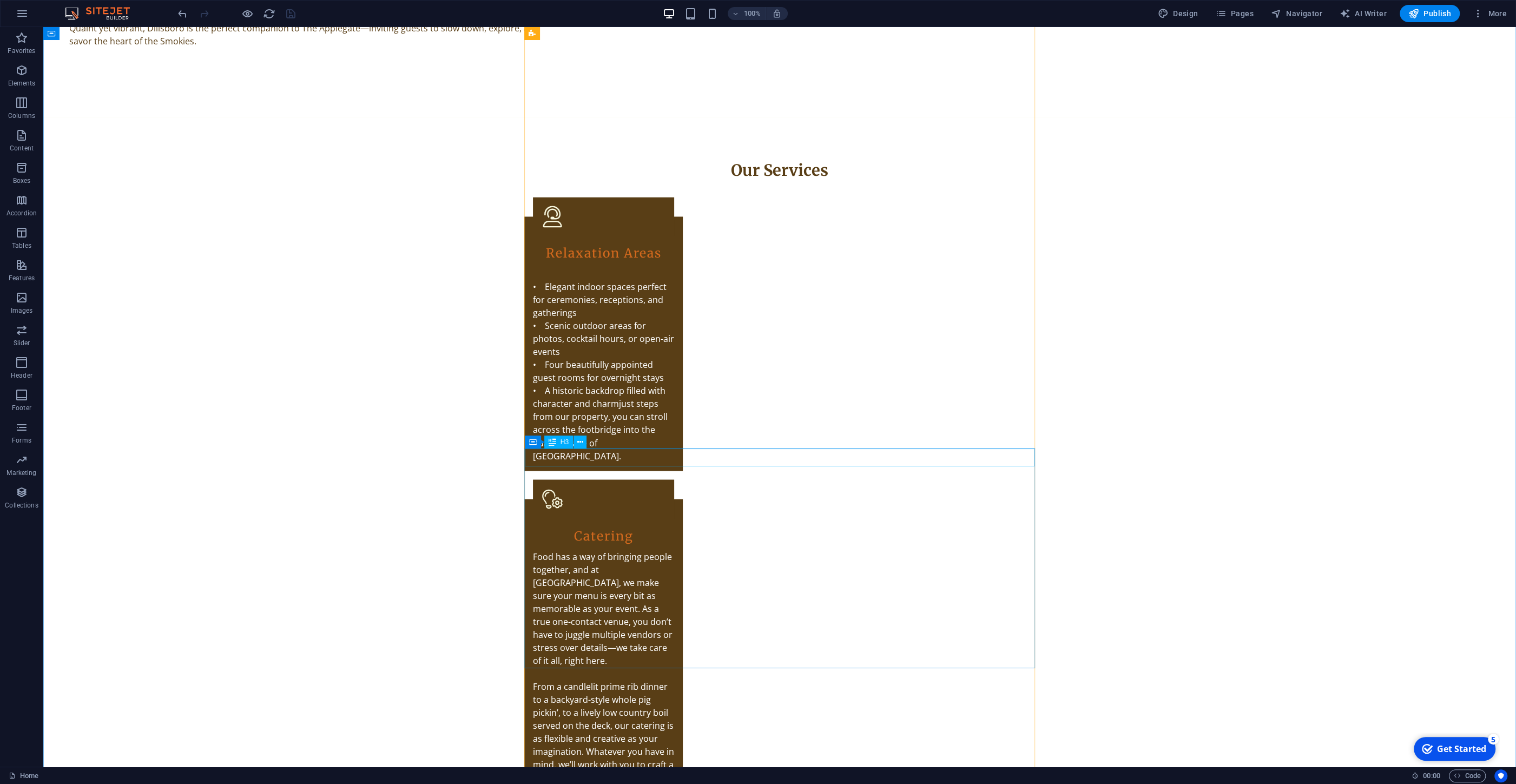
scroll to position [2266, 0]
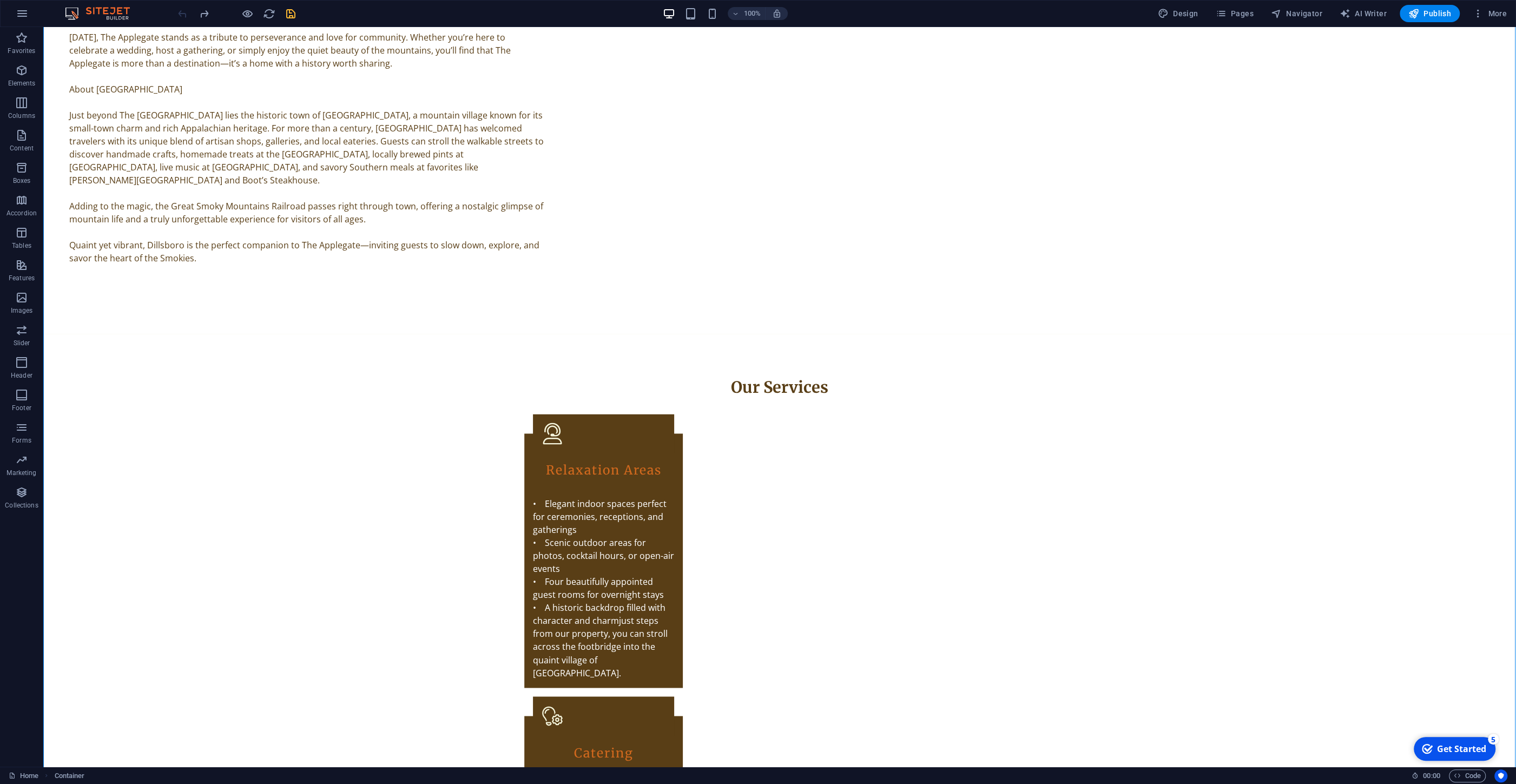
scroll to position [1739, 0]
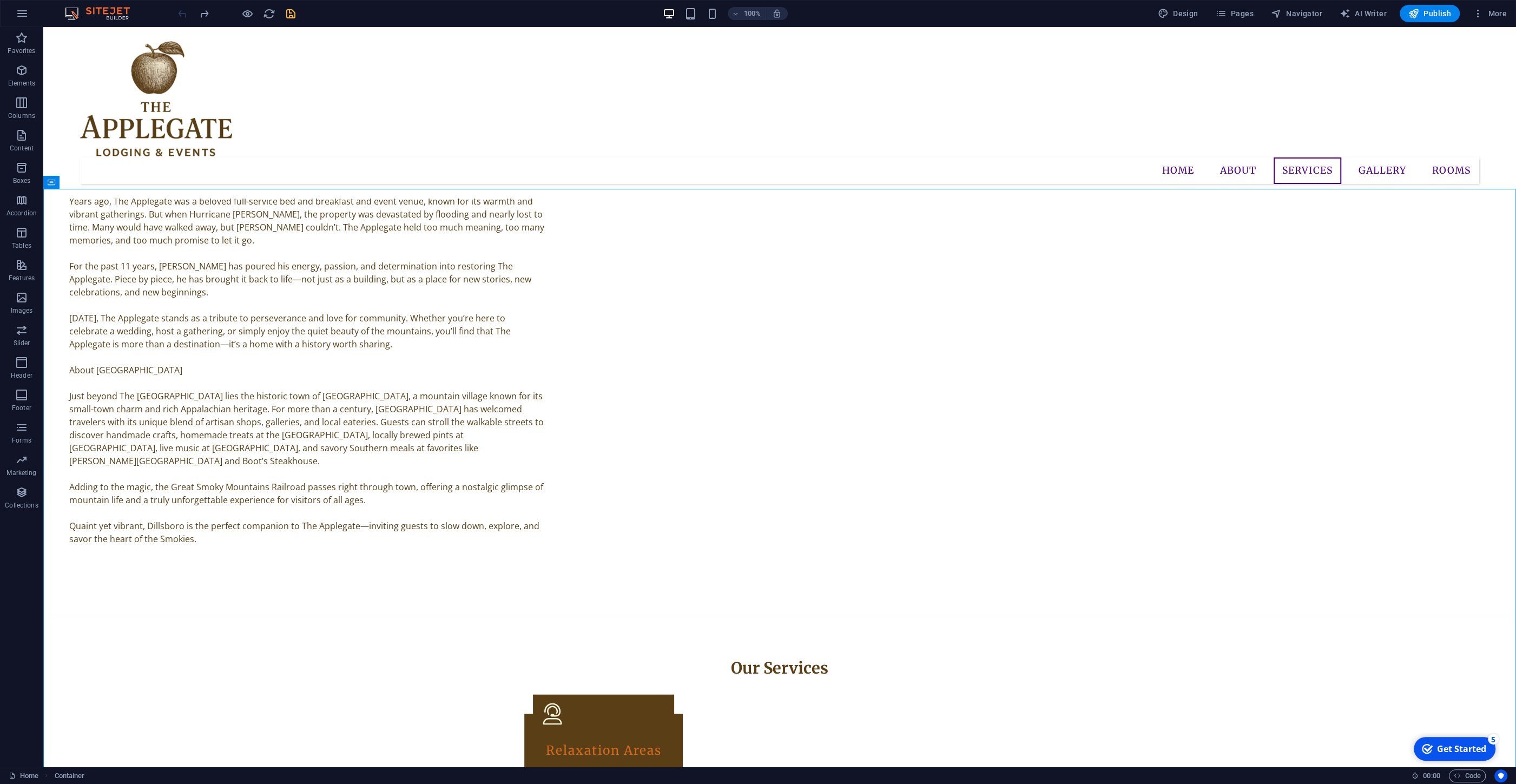
click at [292, 11] on icon "save" at bounding box center [291, 14] width 13 height 13
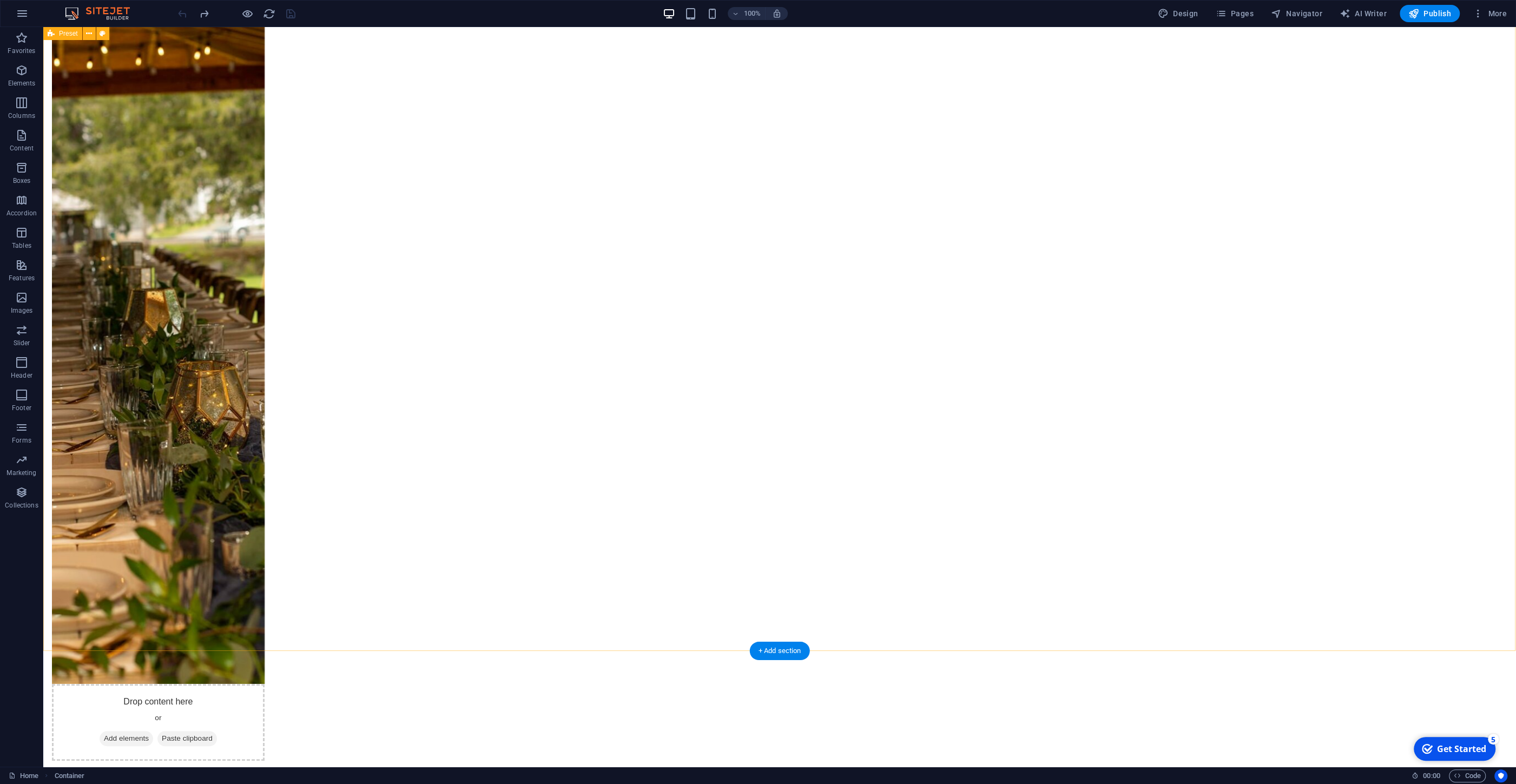
scroll to position [1391, 0]
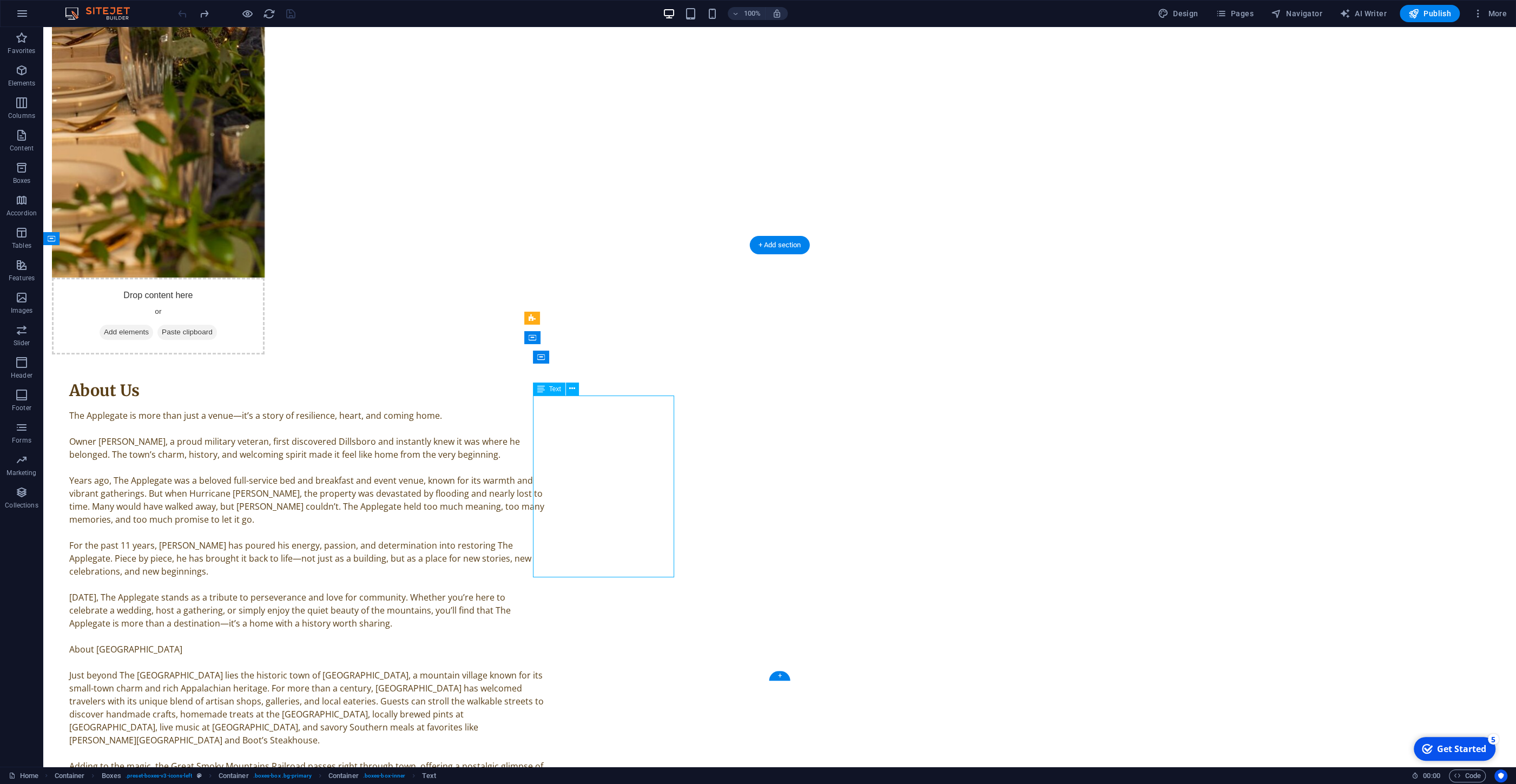
drag, startPoint x: 639, startPoint y: 572, endPoint x: 580, endPoint y: 458, distance: 128.4
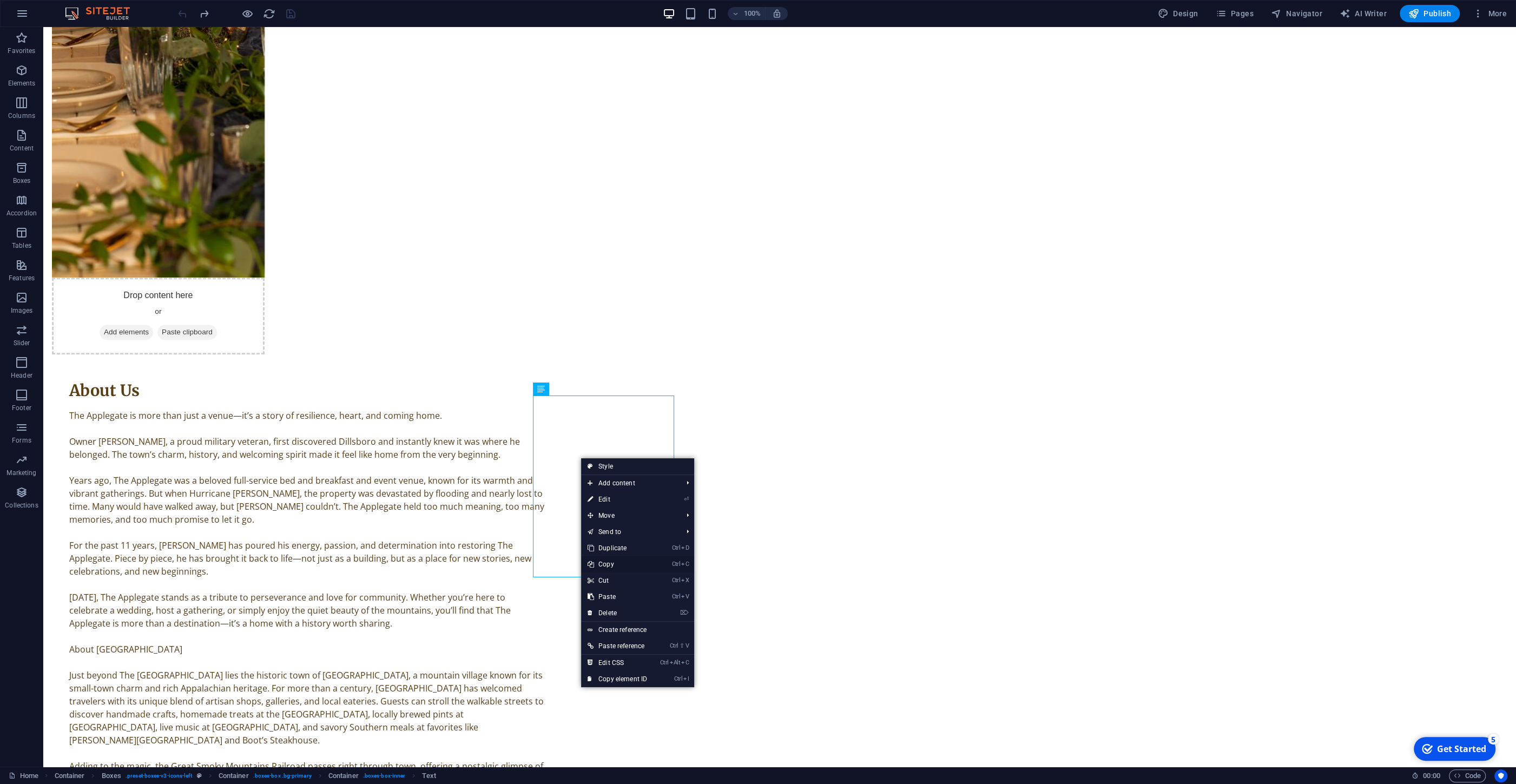
drag, startPoint x: 608, startPoint y: 564, endPoint x: 28, endPoint y: 440, distance: 593.1
click at [608, 564] on link "Ctrl C Copy" at bounding box center [617, 564] width 73 height 16
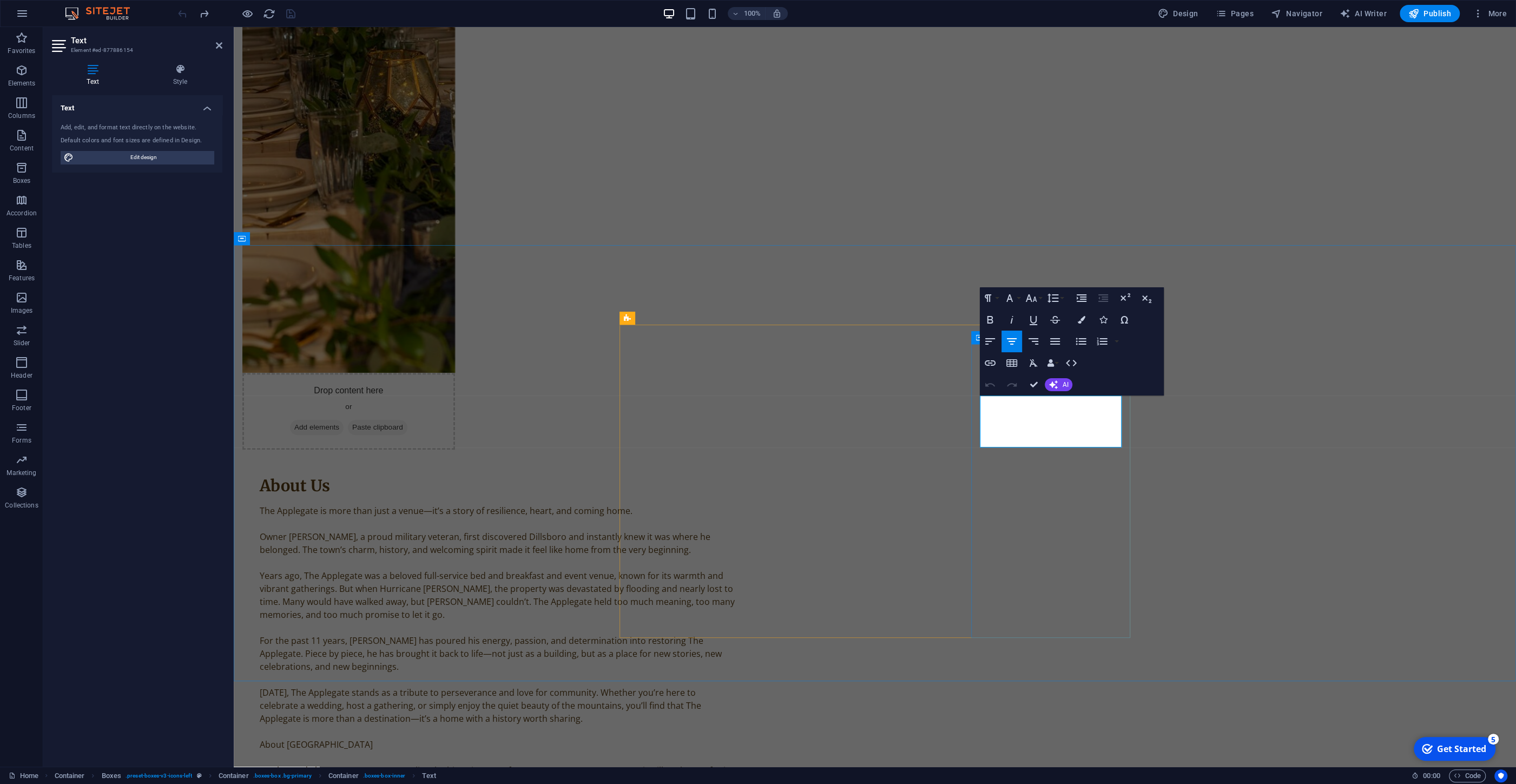
drag, startPoint x: 1074, startPoint y: 439, endPoint x: 980, endPoint y: 401, distance: 101.4
copy span "Engage in hiking, fishing, and other outdoor activities.Engage in hiking, fishi…"
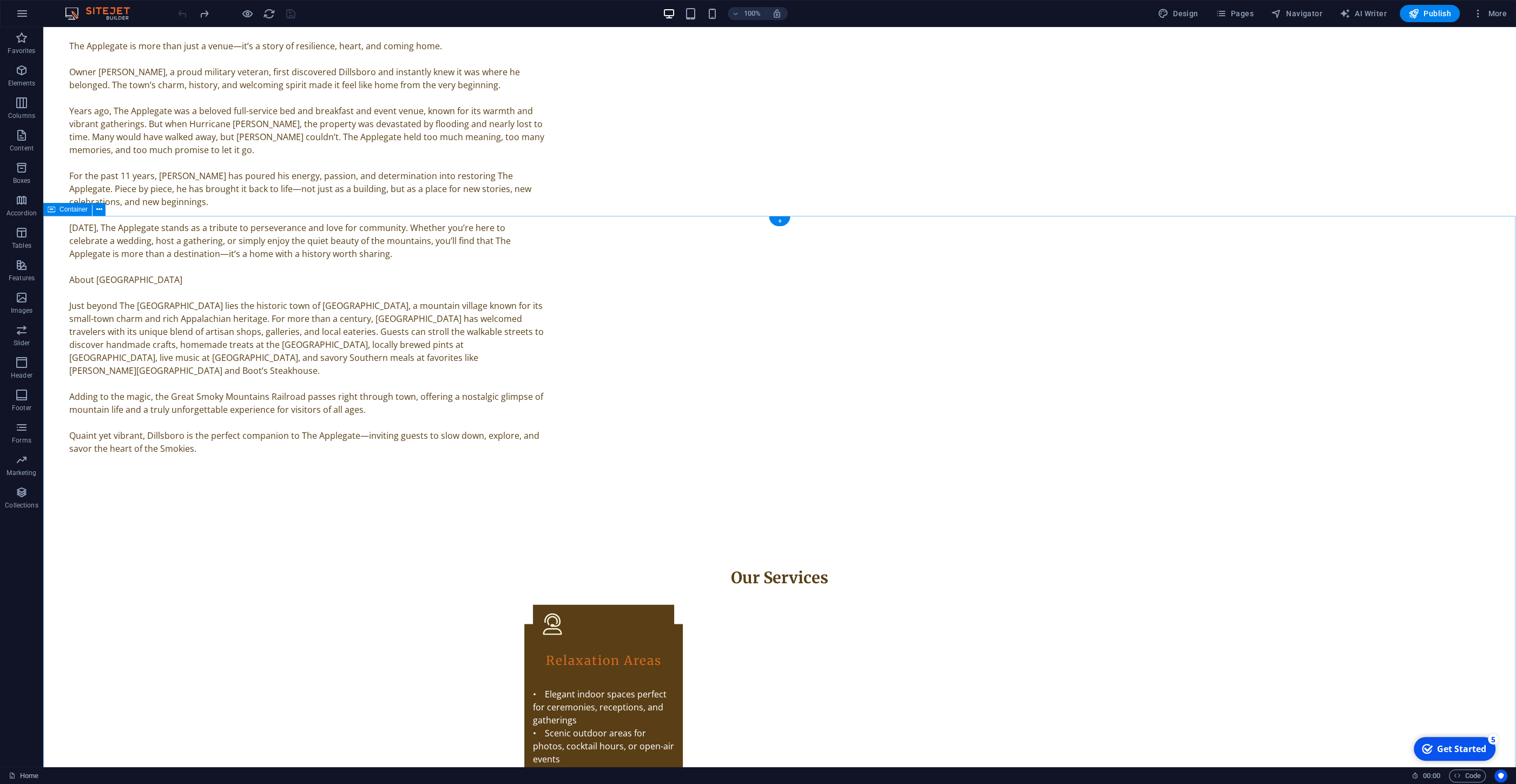
scroll to position [2088, 0]
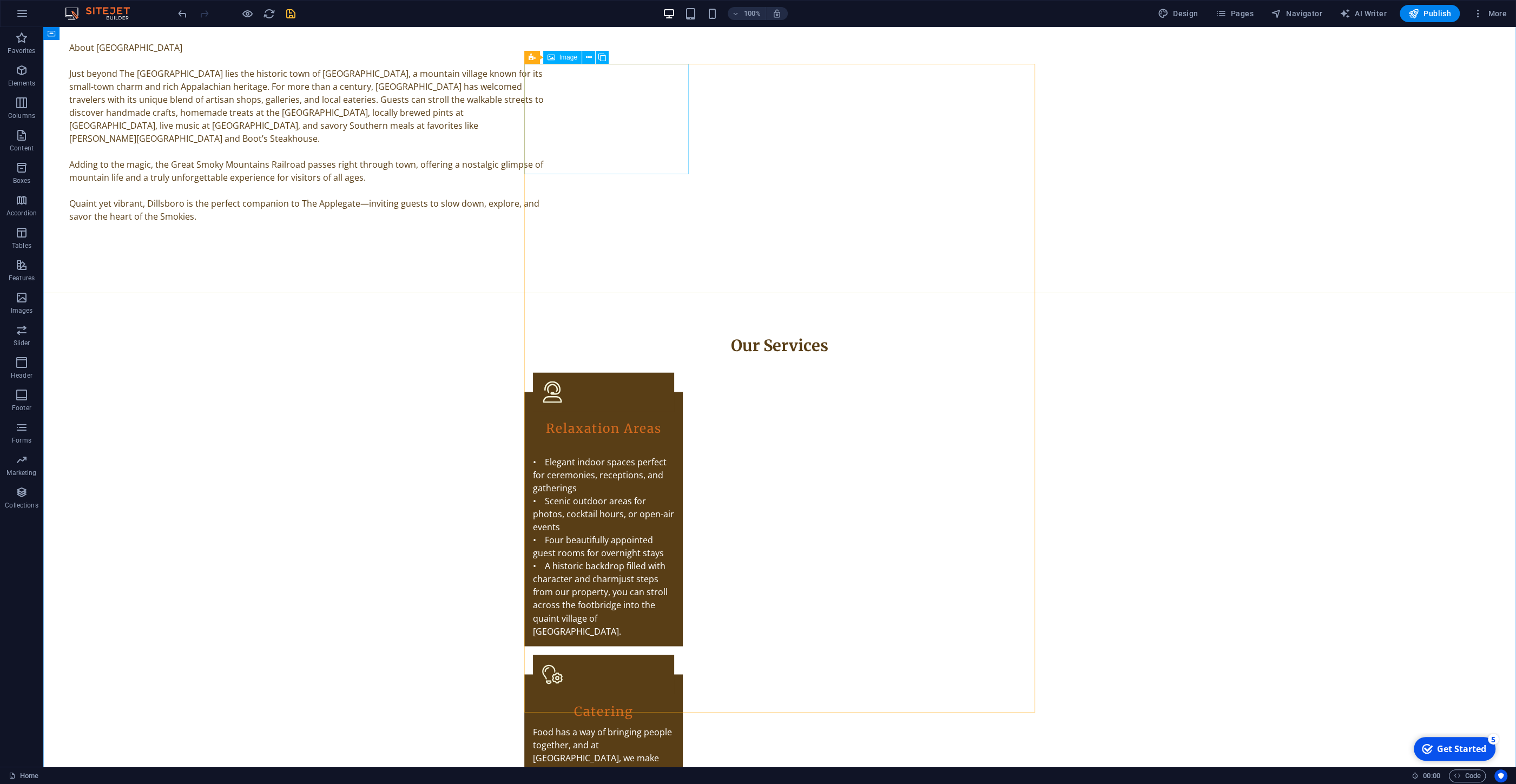
click at [585, 53] on button at bounding box center [588, 57] width 13 height 13
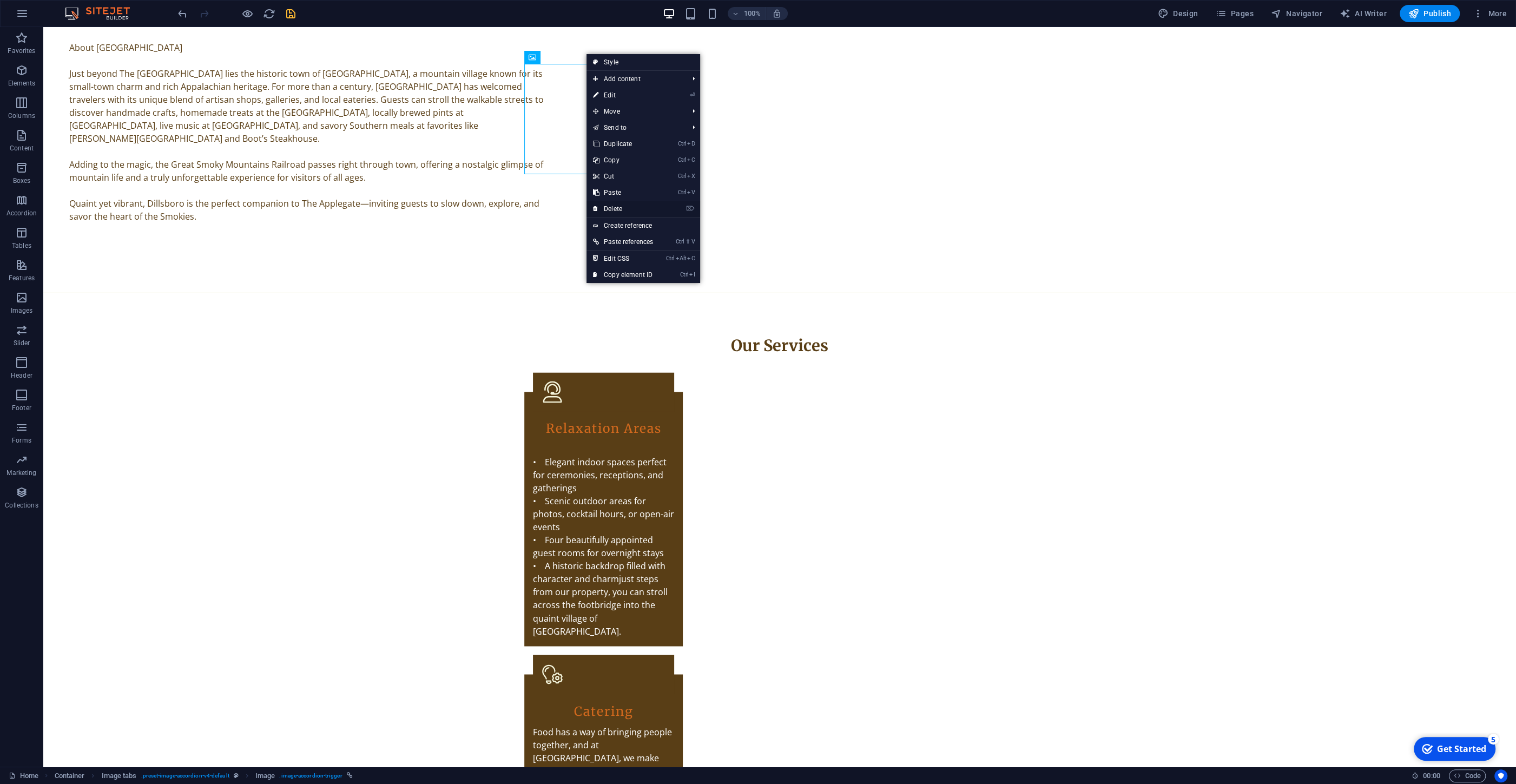
click at [620, 205] on link "⌦ Delete" at bounding box center [622, 208] width 73 height 16
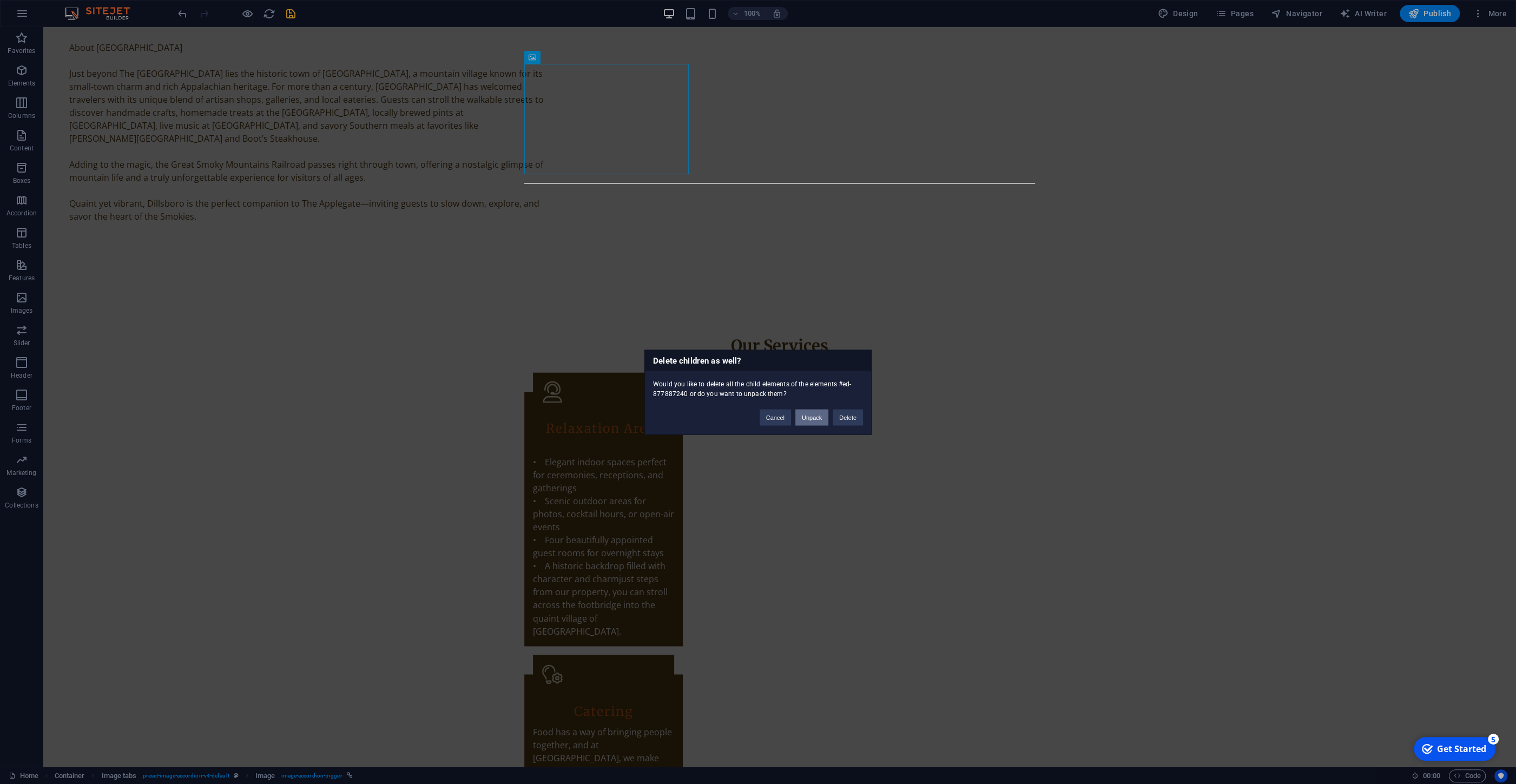
click at [812, 417] on button "Unpack" at bounding box center [812, 416] width 33 height 16
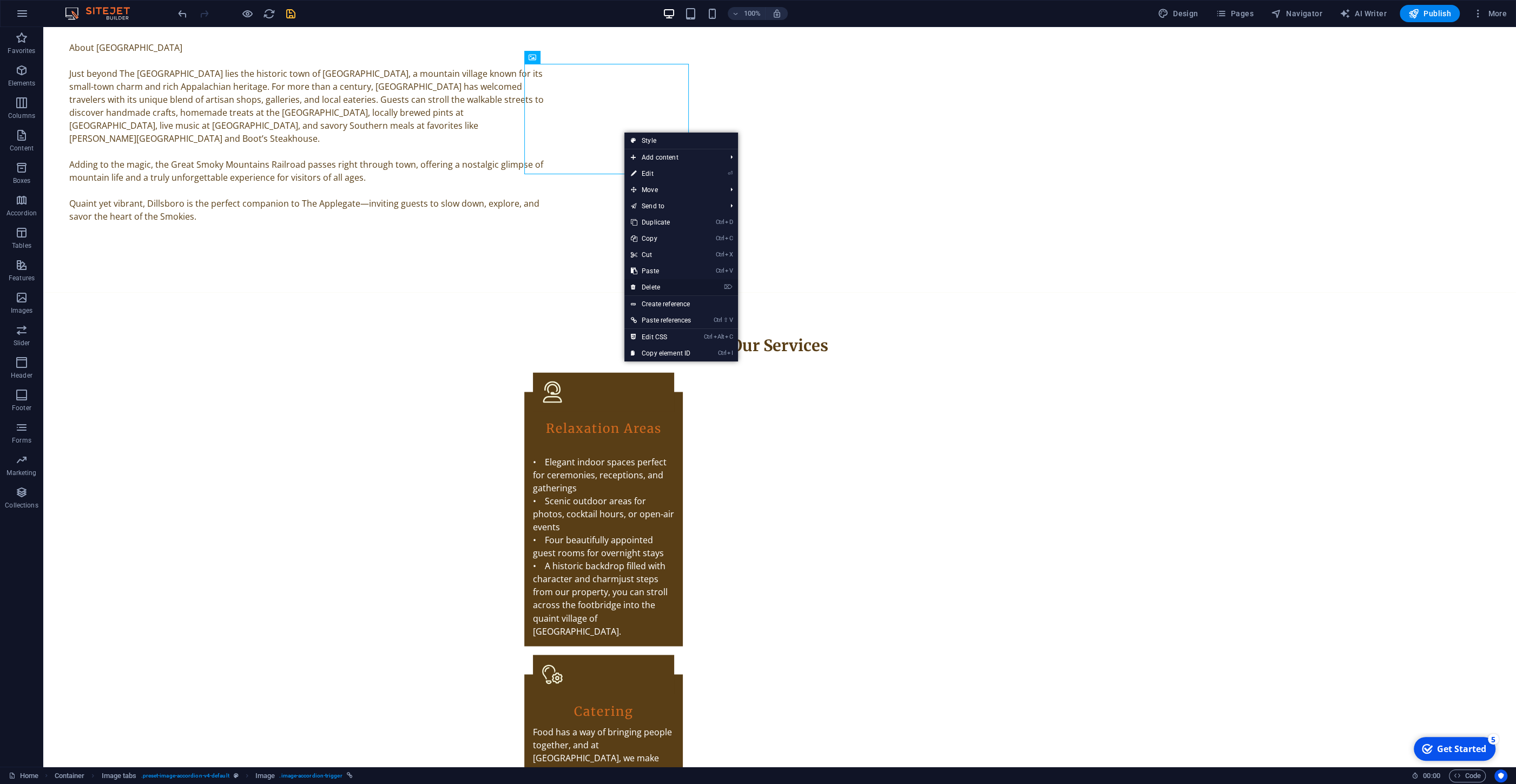
click at [658, 286] on link "⌦ Delete" at bounding box center [661, 287] width 73 height 16
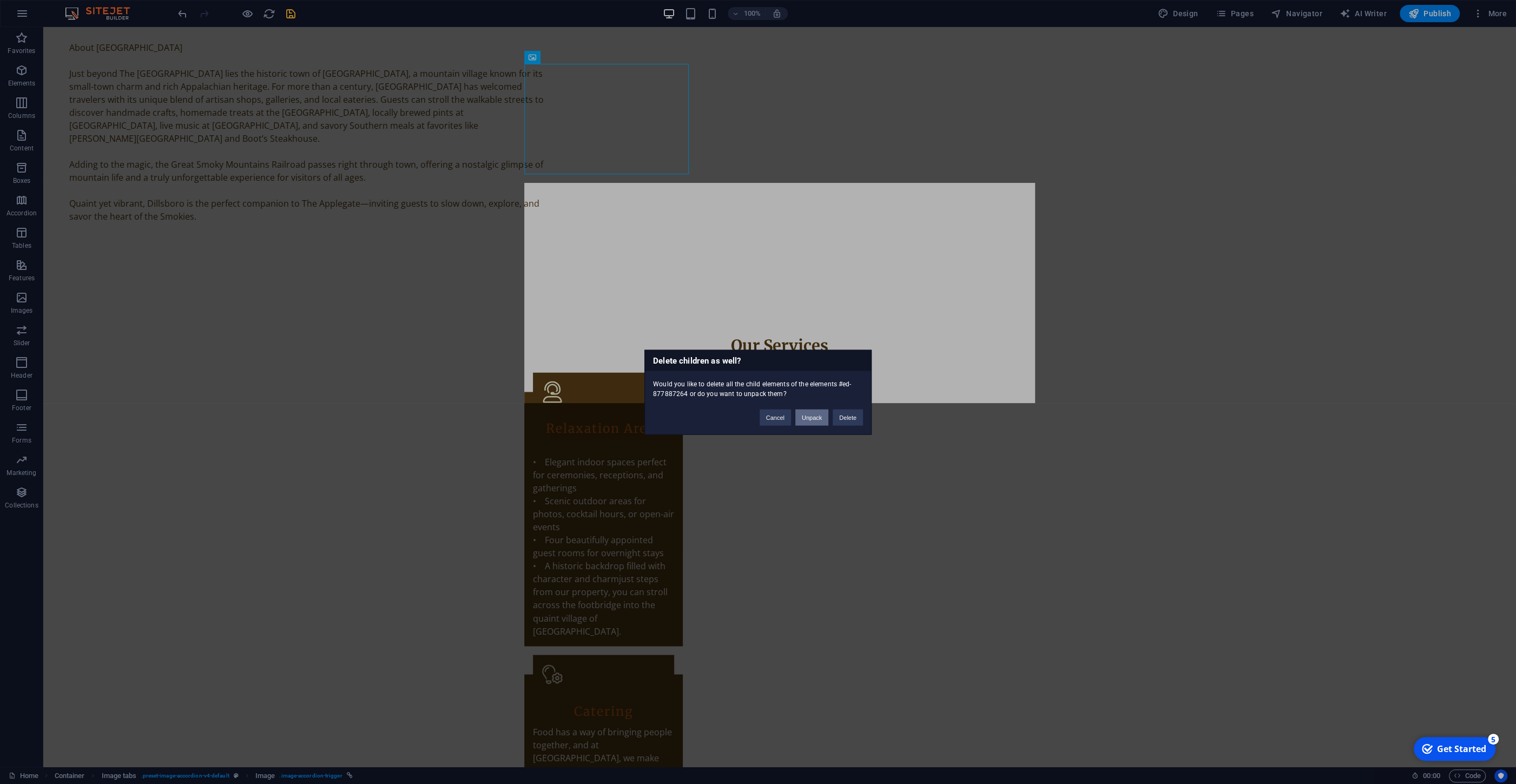
drag, startPoint x: 820, startPoint y: 422, endPoint x: 771, endPoint y: 387, distance: 60.2
click at [820, 422] on button "Unpack" at bounding box center [812, 416] width 33 height 16
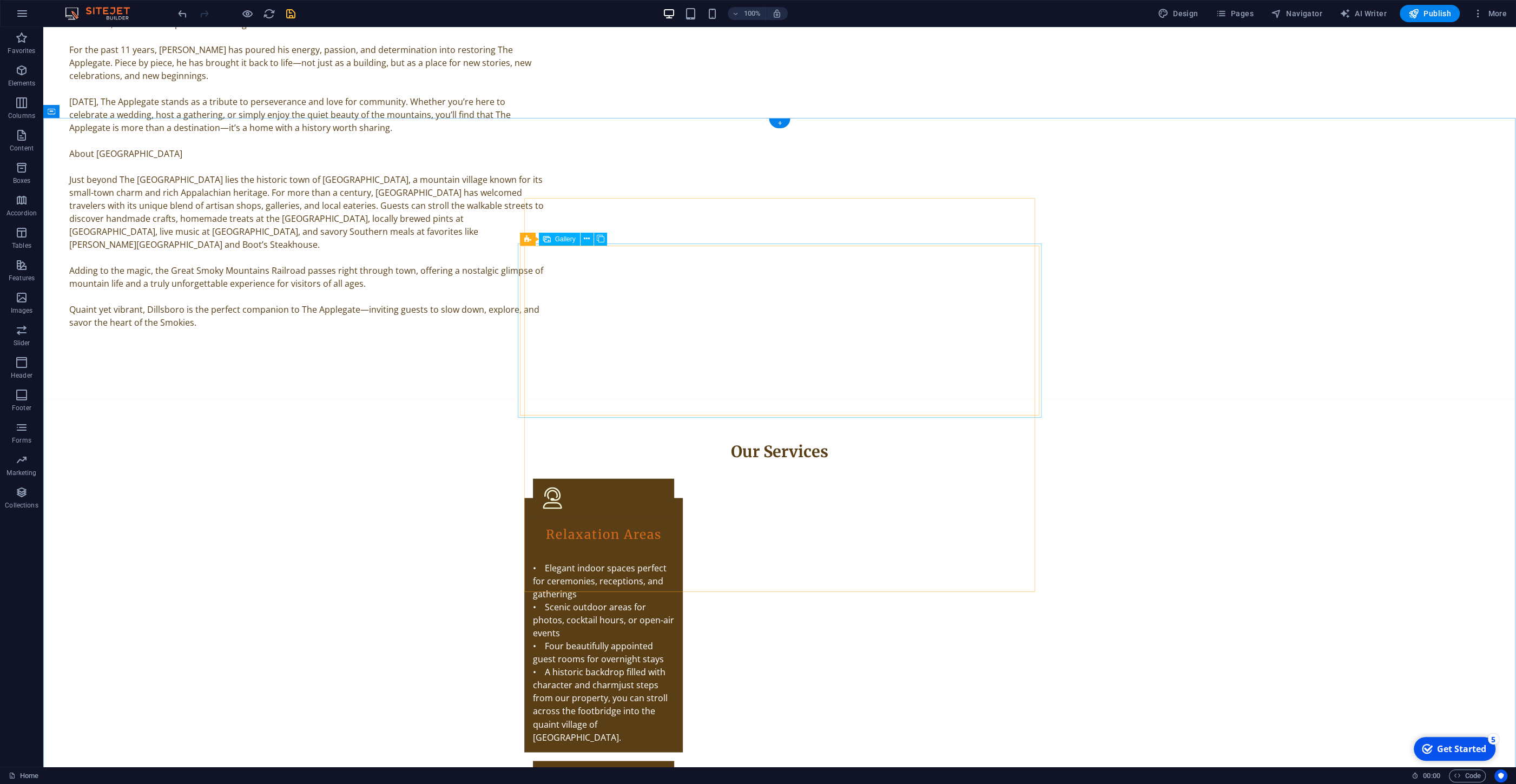
scroll to position [2036, 0]
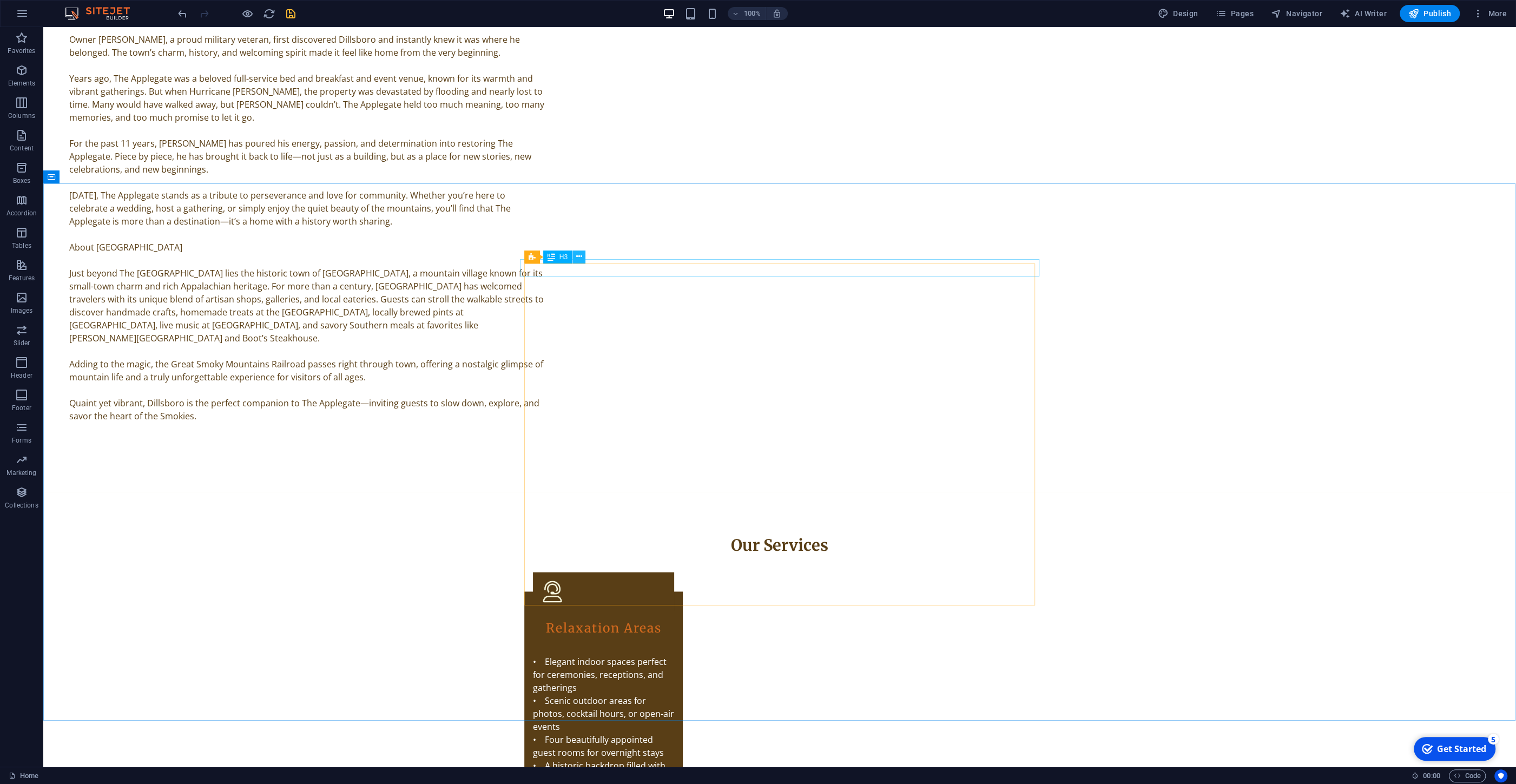
click at [577, 258] on icon at bounding box center [578, 256] width 6 height 11
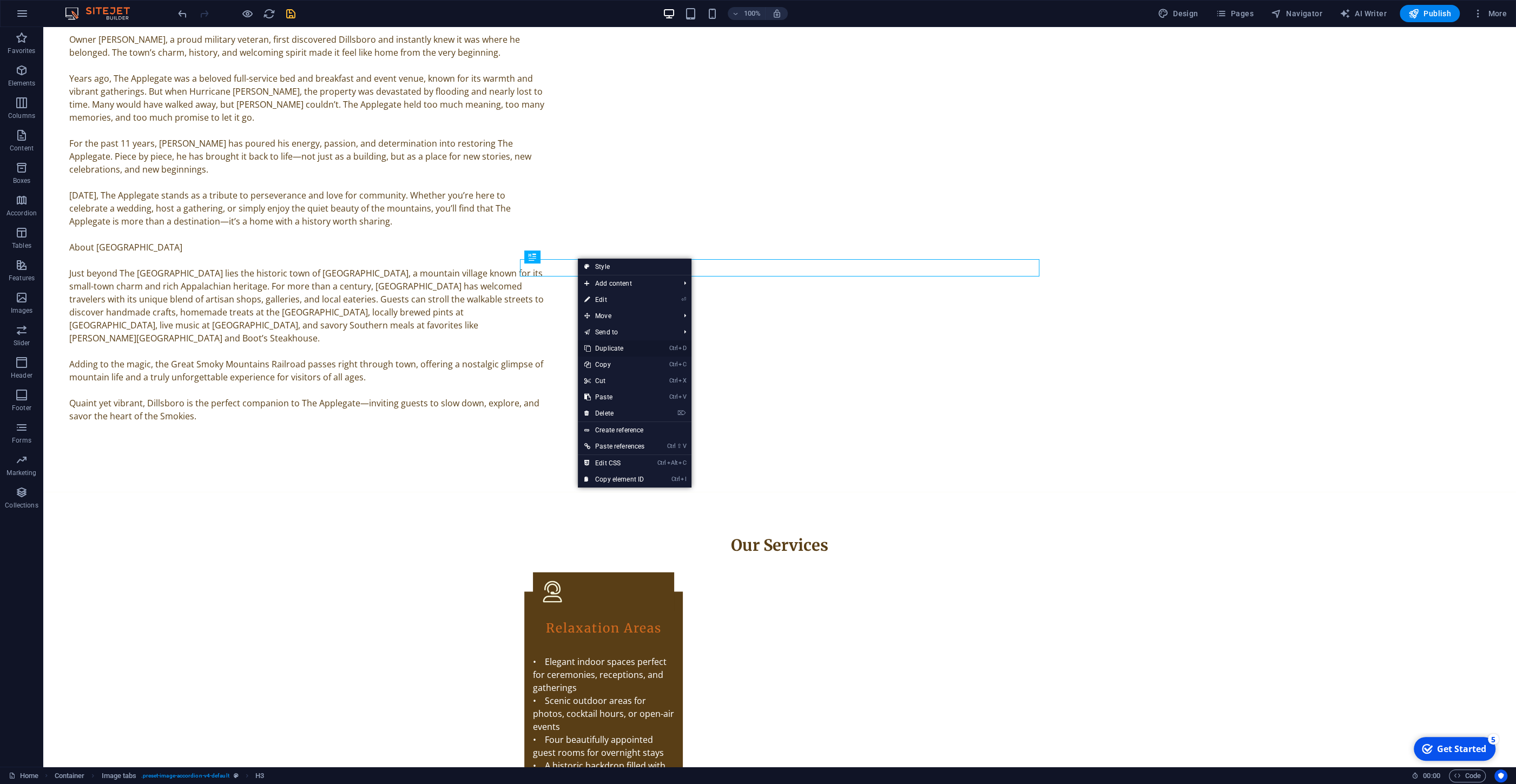
click at [614, 347] on link "Ctrl D Duplicate" at bounding box center [614, 348] width 73 height 16
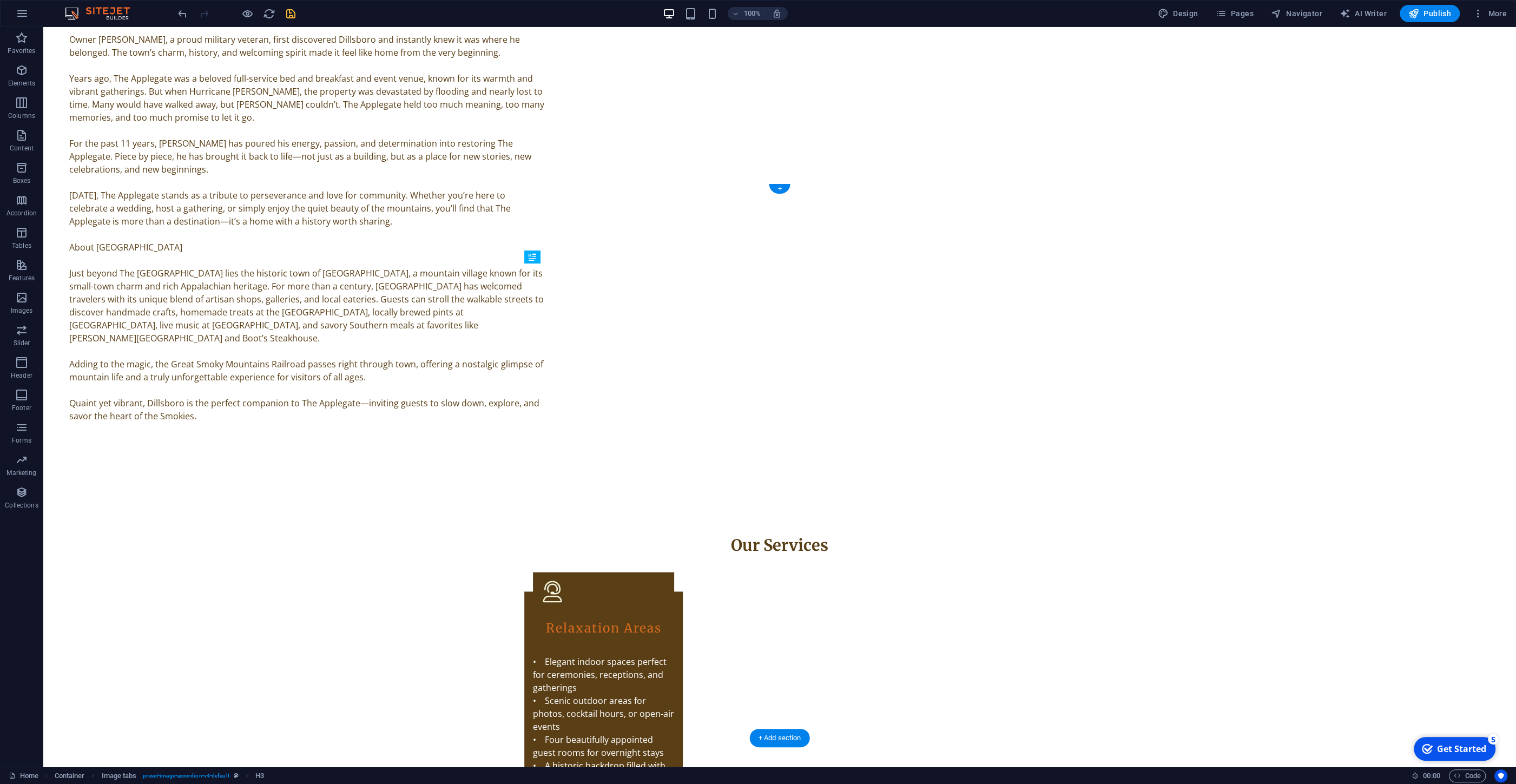
drag, startPoint x: 618, startPoint y: 285, endPoint x: 575, endPoint y: 622, distance: 339.7
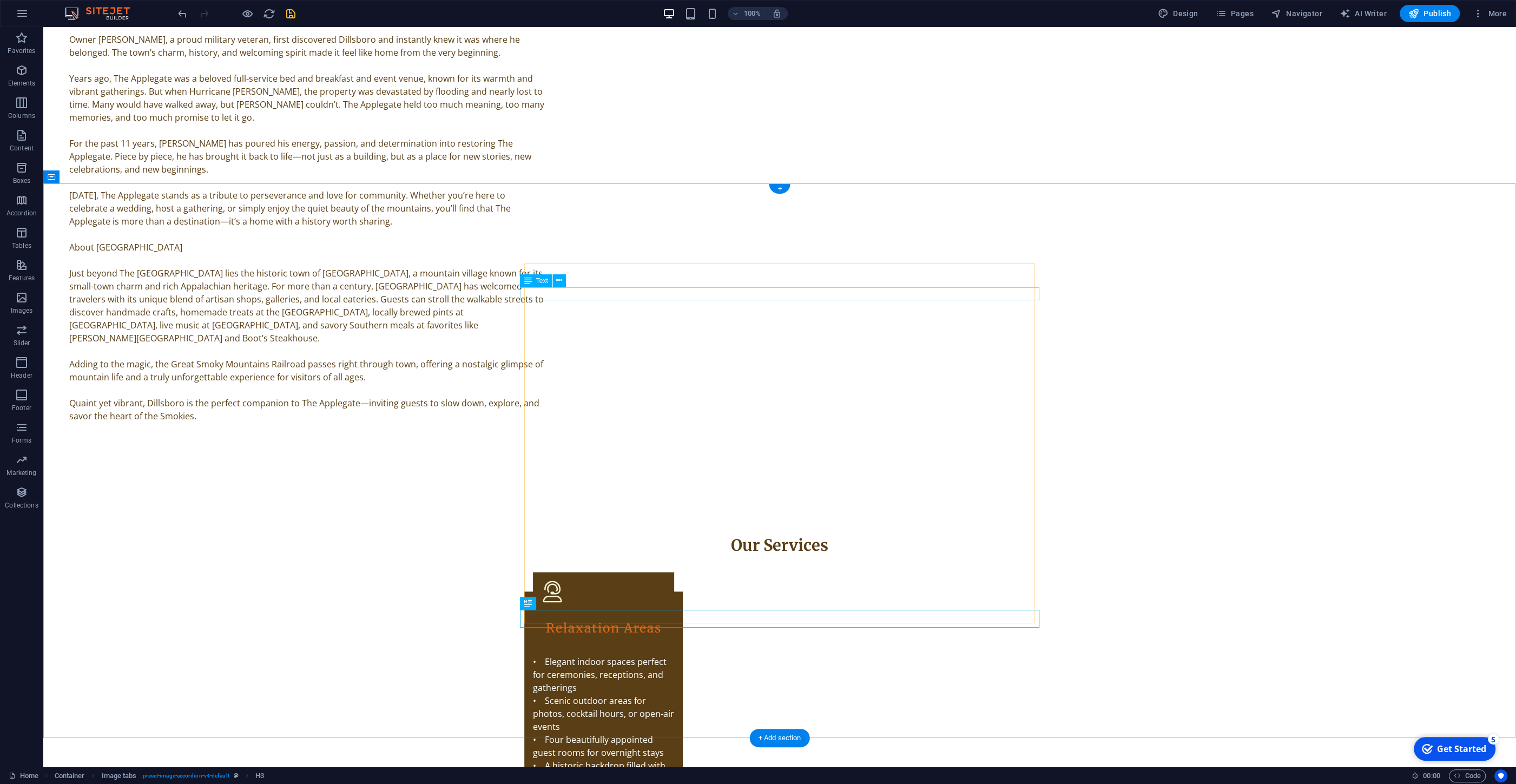
click at [557, 284] on button at bounding box center [559, 280] width 13 height 13
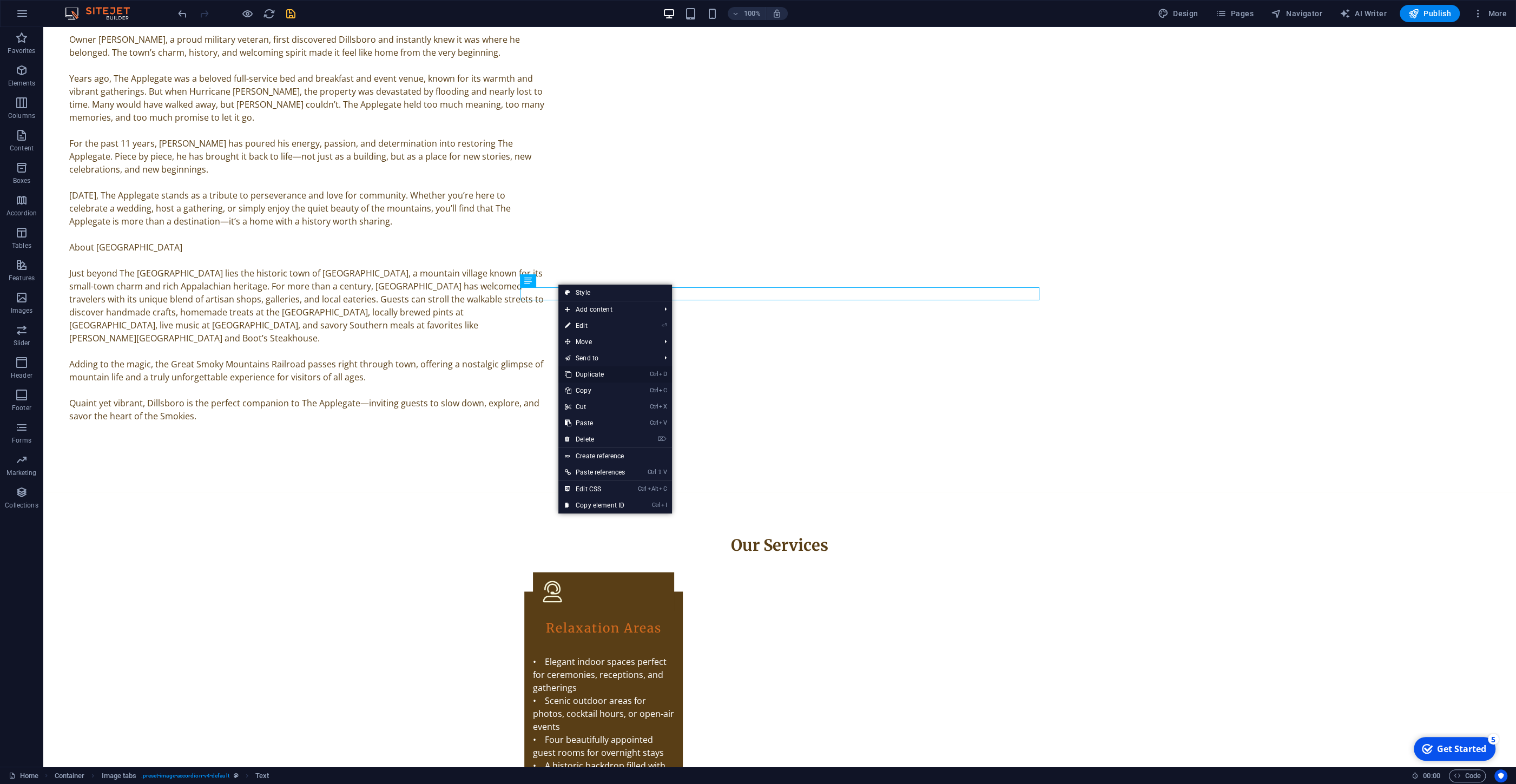
click at [596, 374] on link "Ctrl D Duplicate" at bounding box center [595, 374] width 73 height 16
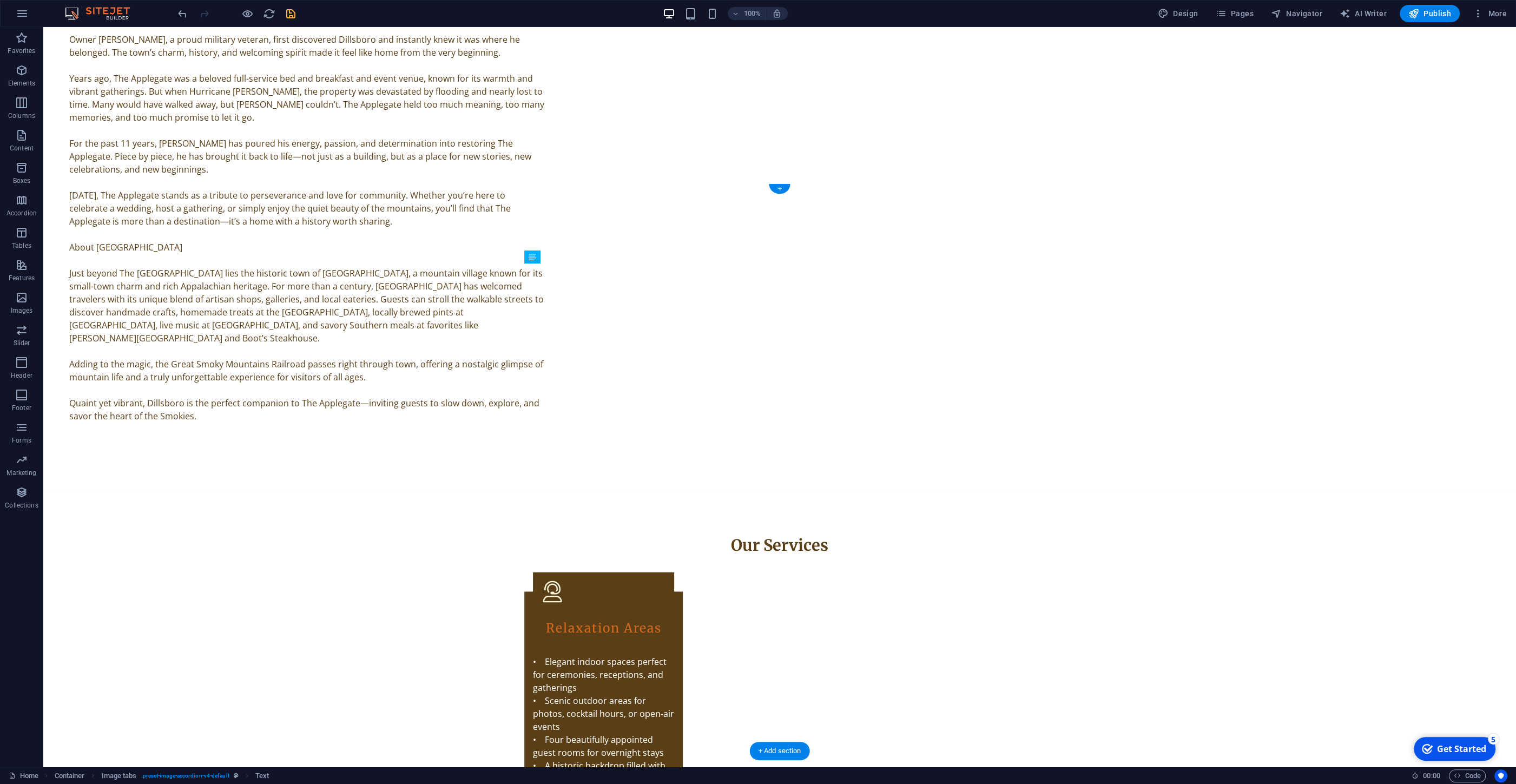
drag, startPoint x: 616, startPoint y: 308, endPoint x: 596, endPoint y: 636, distance: 328.6
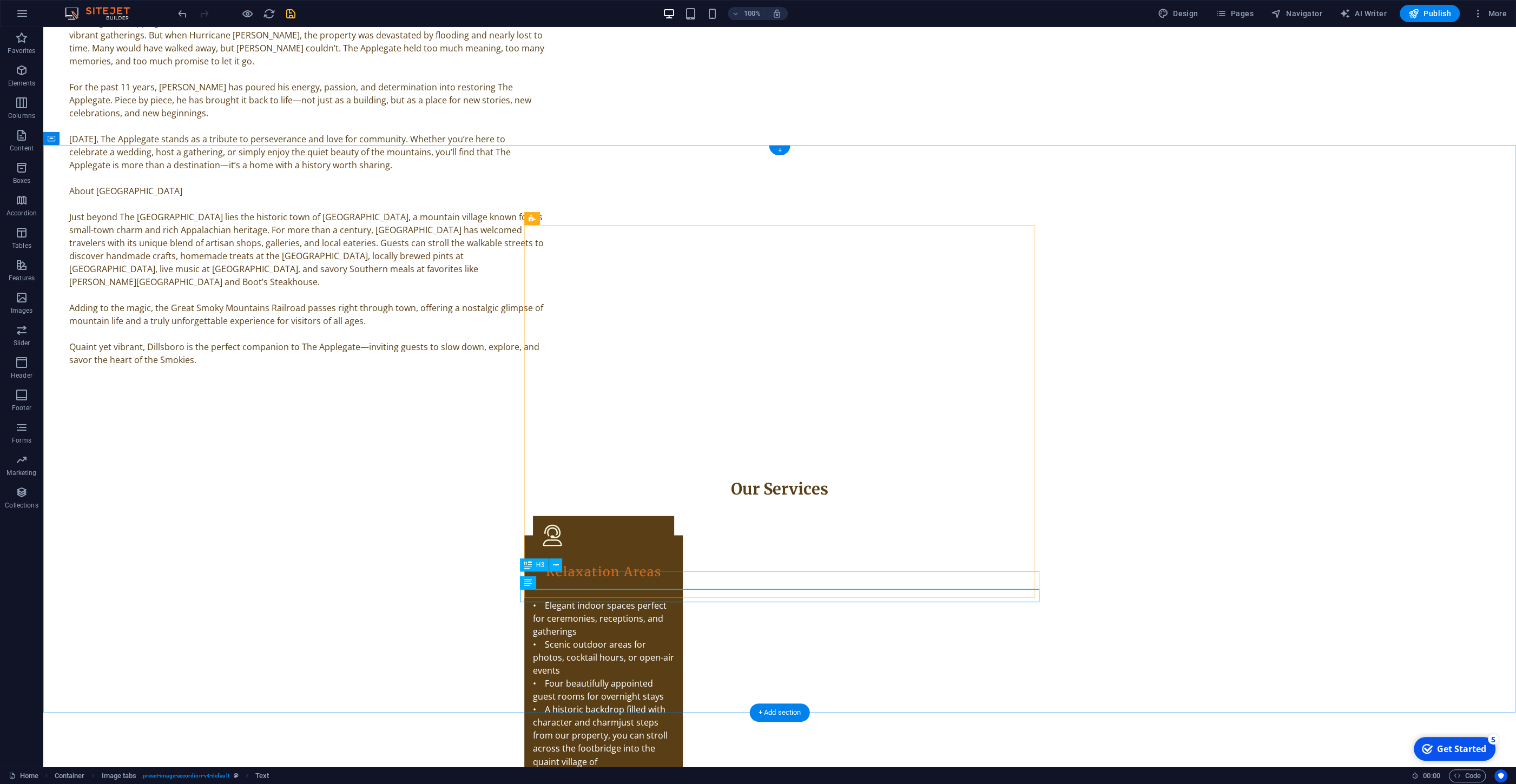
scroll to position [1946, 0]
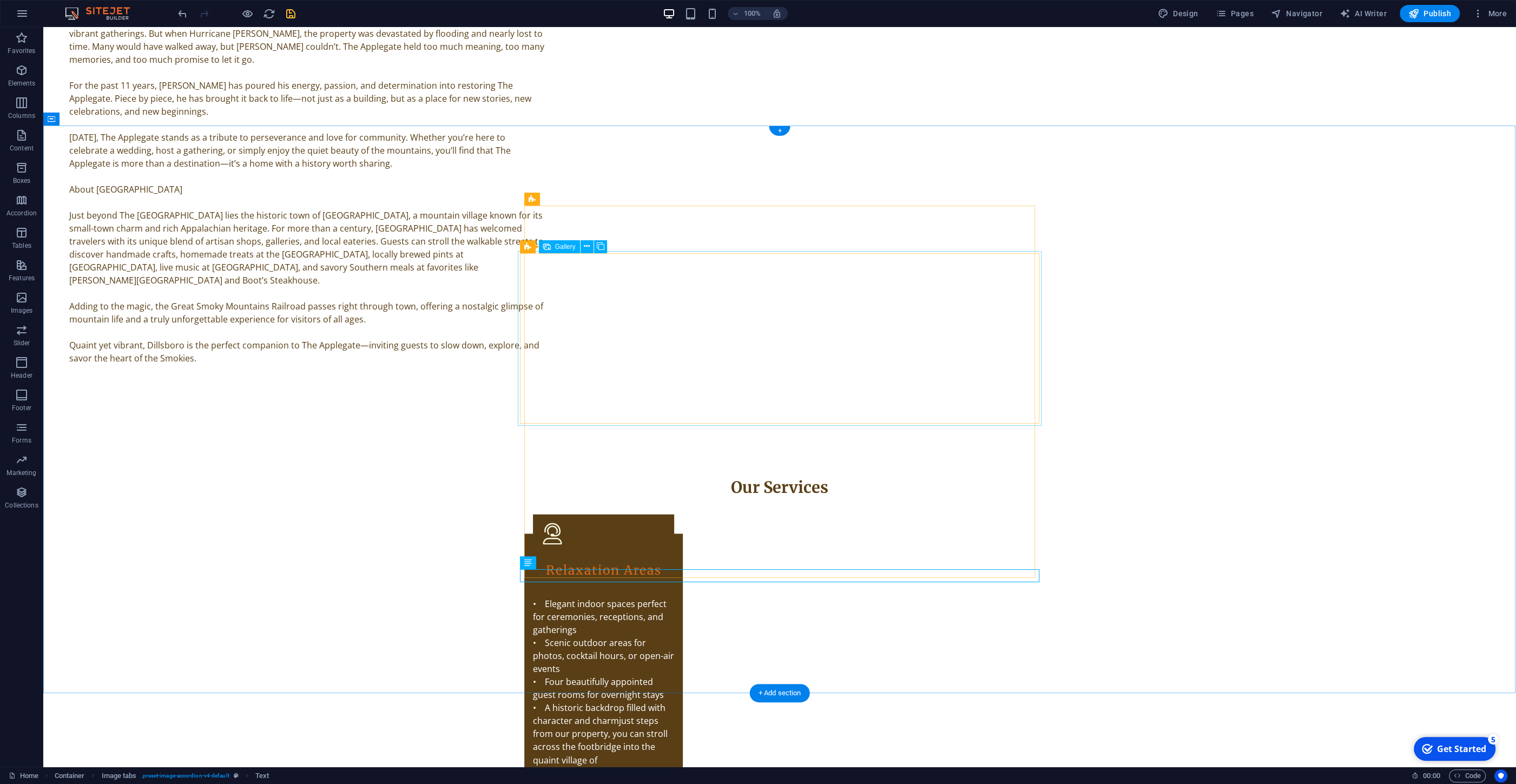
click at [601, 248] on icon at bounding box center [600, 246] width 8 height 11
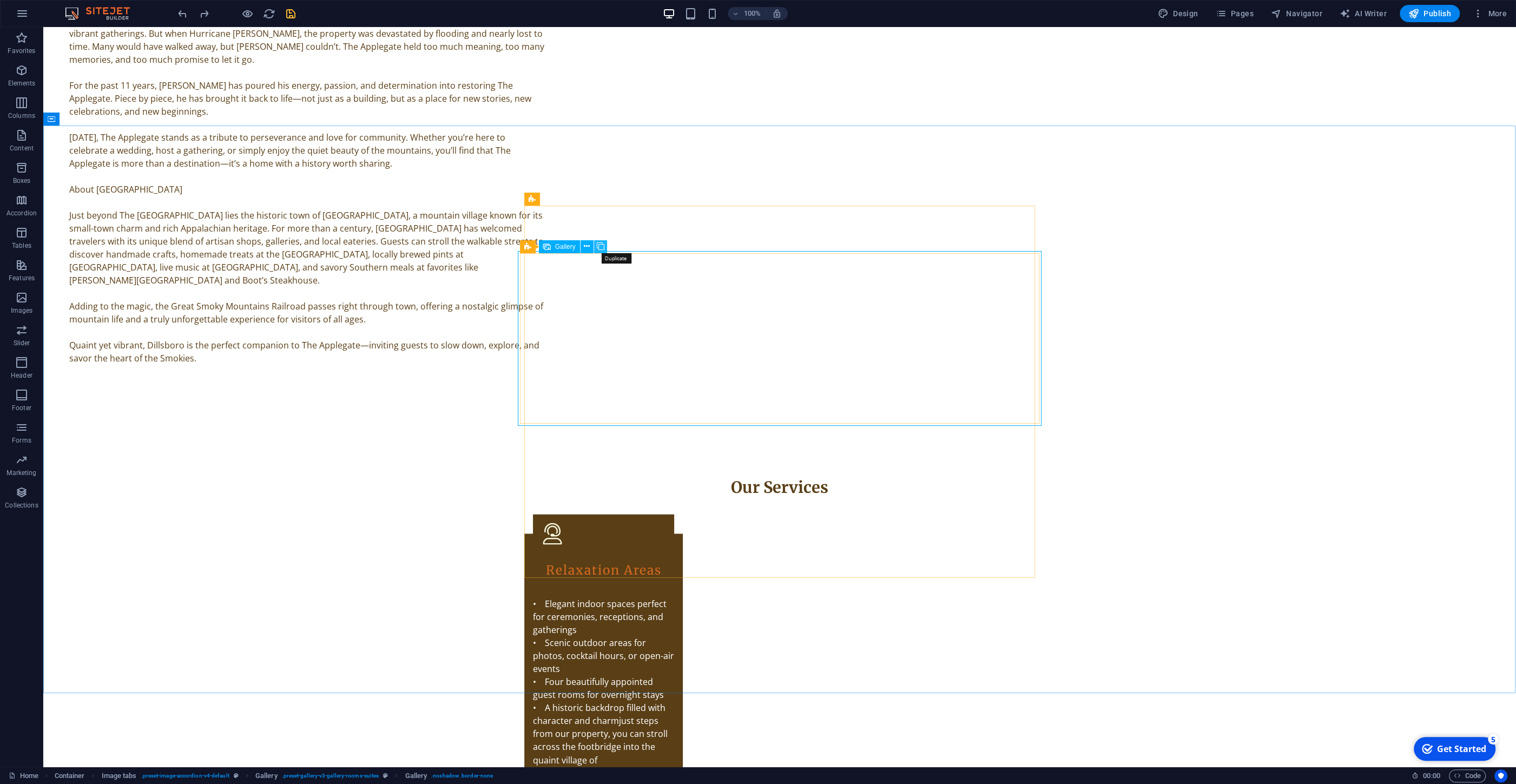
click at [602, 249] on icon at bounding box center [600, 246] width 8 height 11
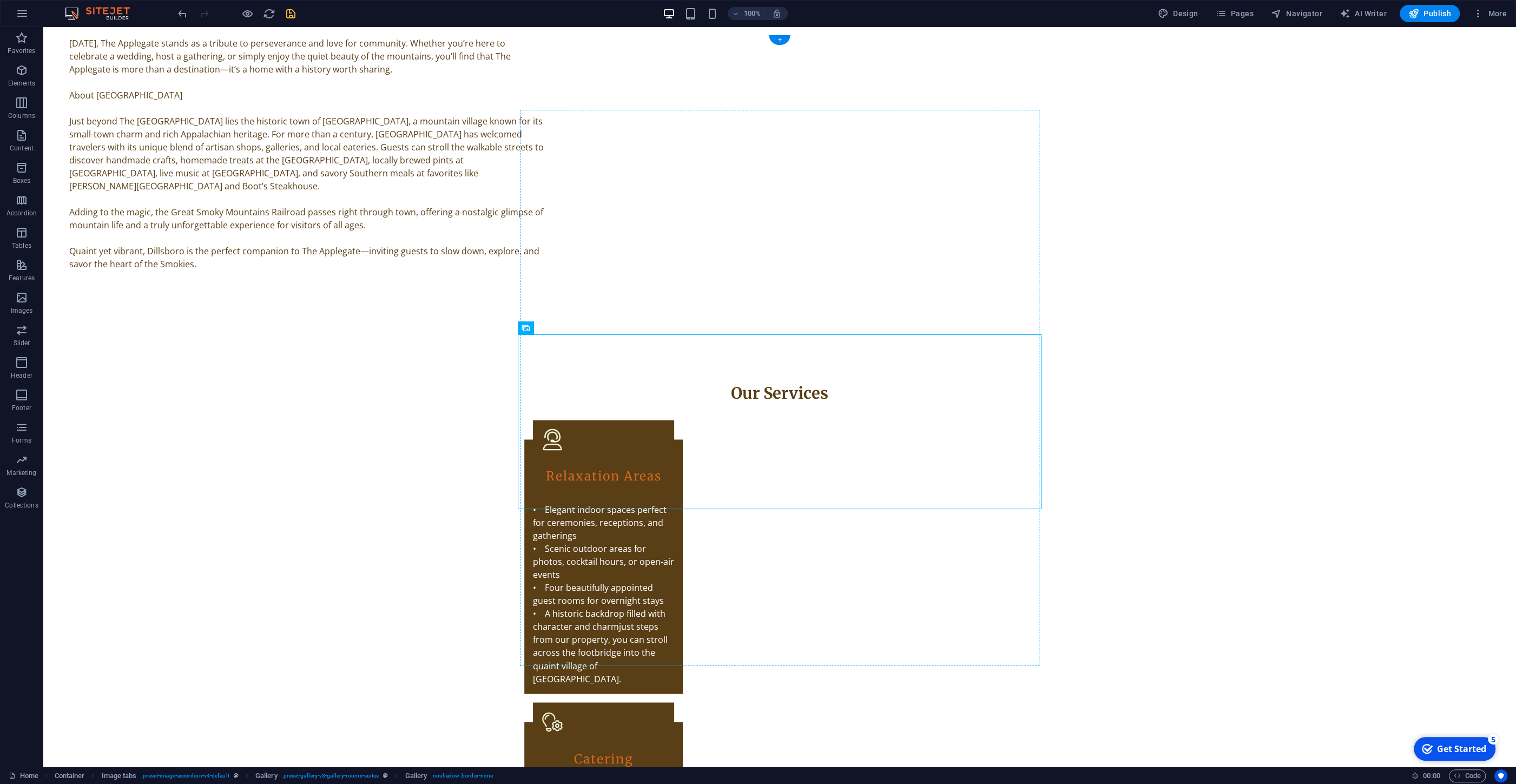
scroll to position [2044, 0]
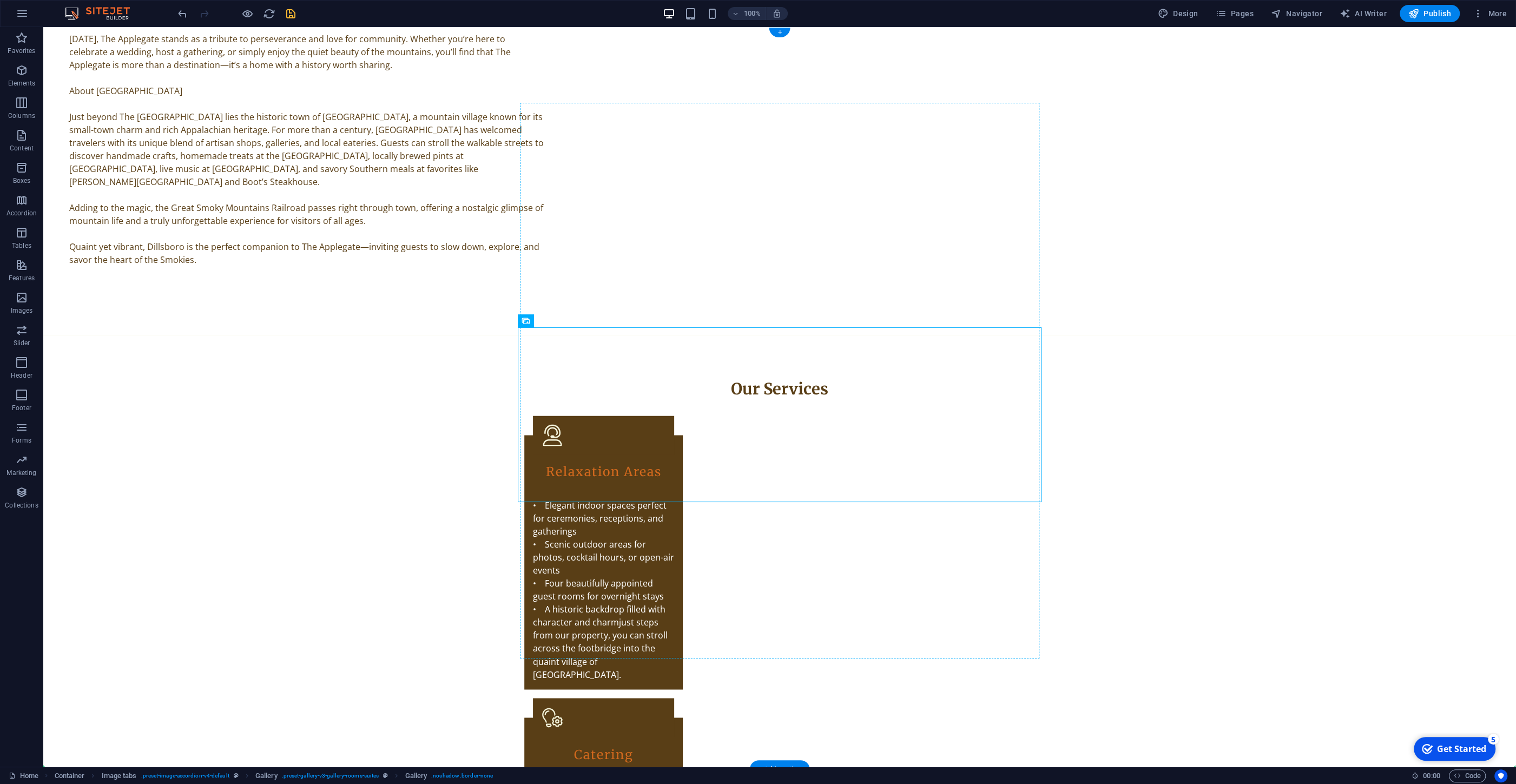
drag, startPoint x: 900, startPoint y: 548, endPoint x: 631, endPoint y: 643, distance: 285.3
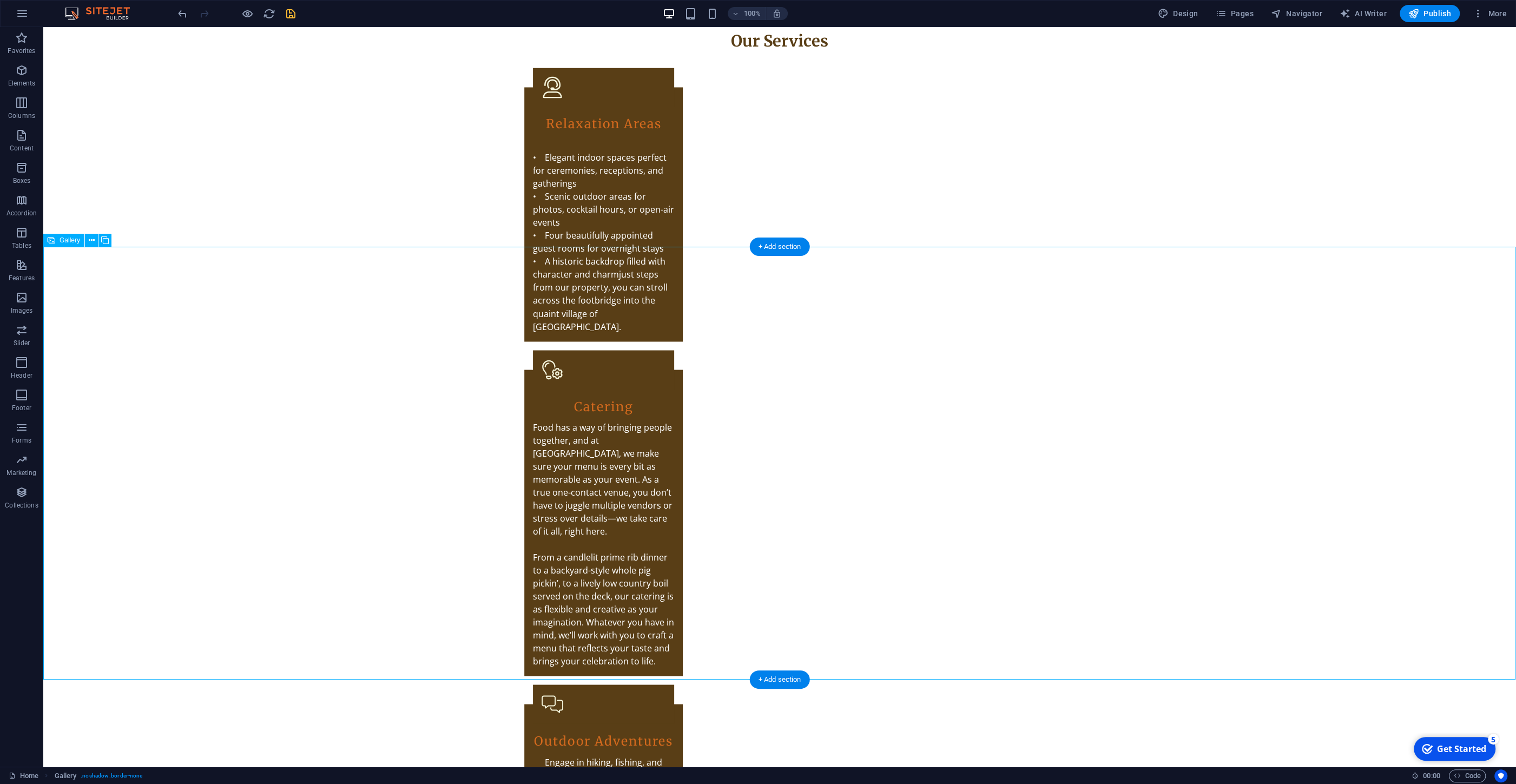
scroll to position [2093, 0]
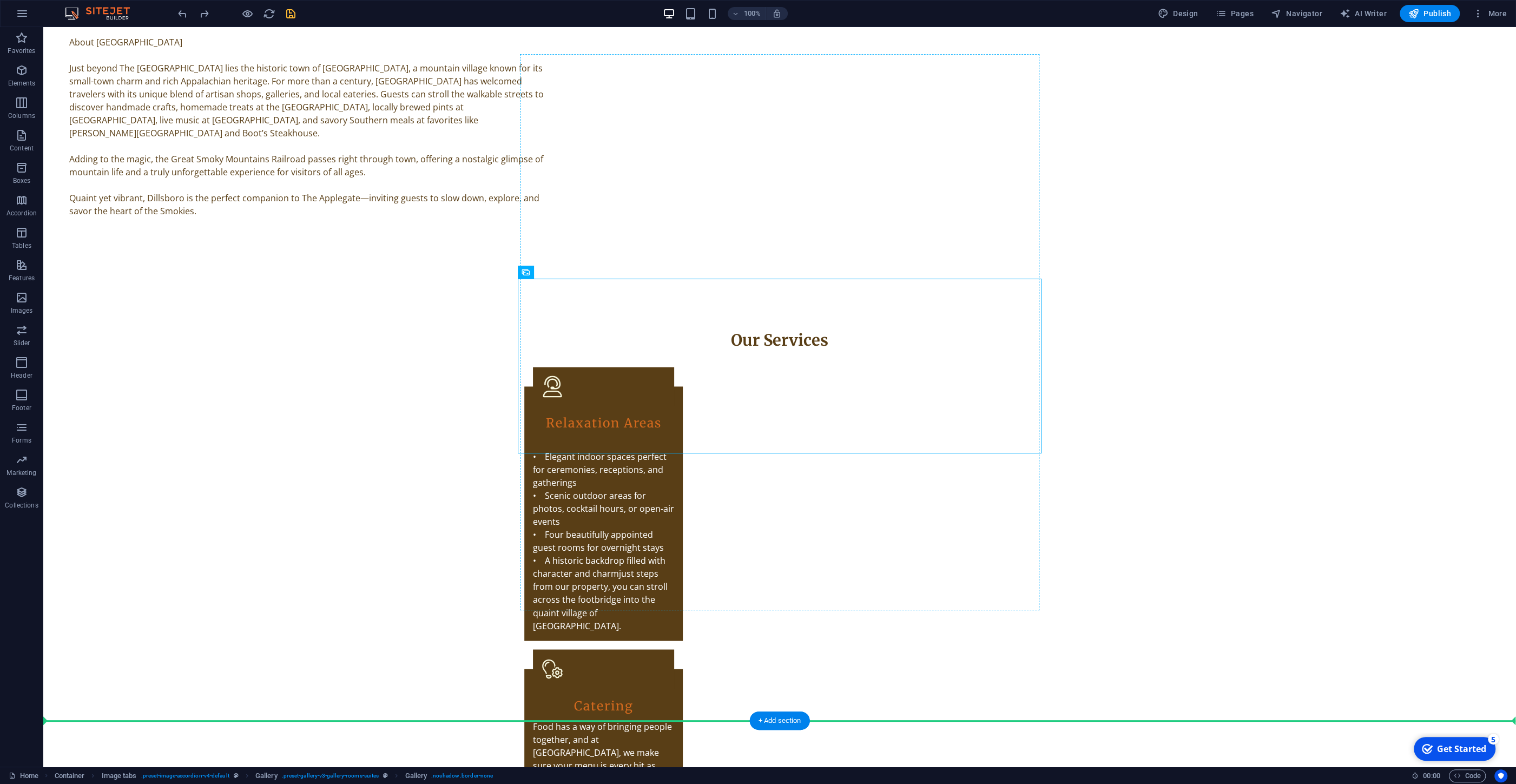
drag, startPoint x: 633, startPoint y: 397, endPoint x: 563, endPoint y: 592, distance: 207.2
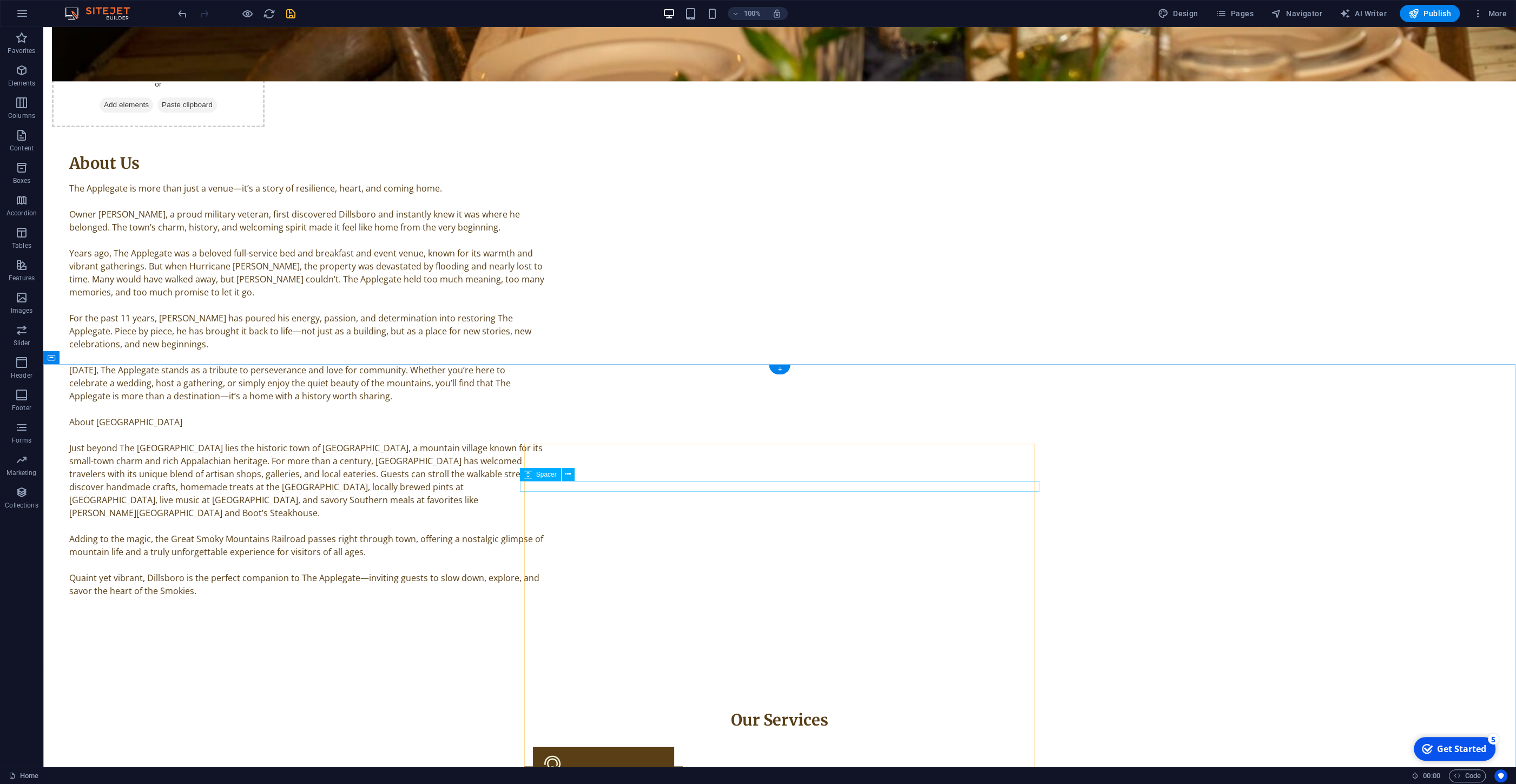
scroll to position [1745, 0]
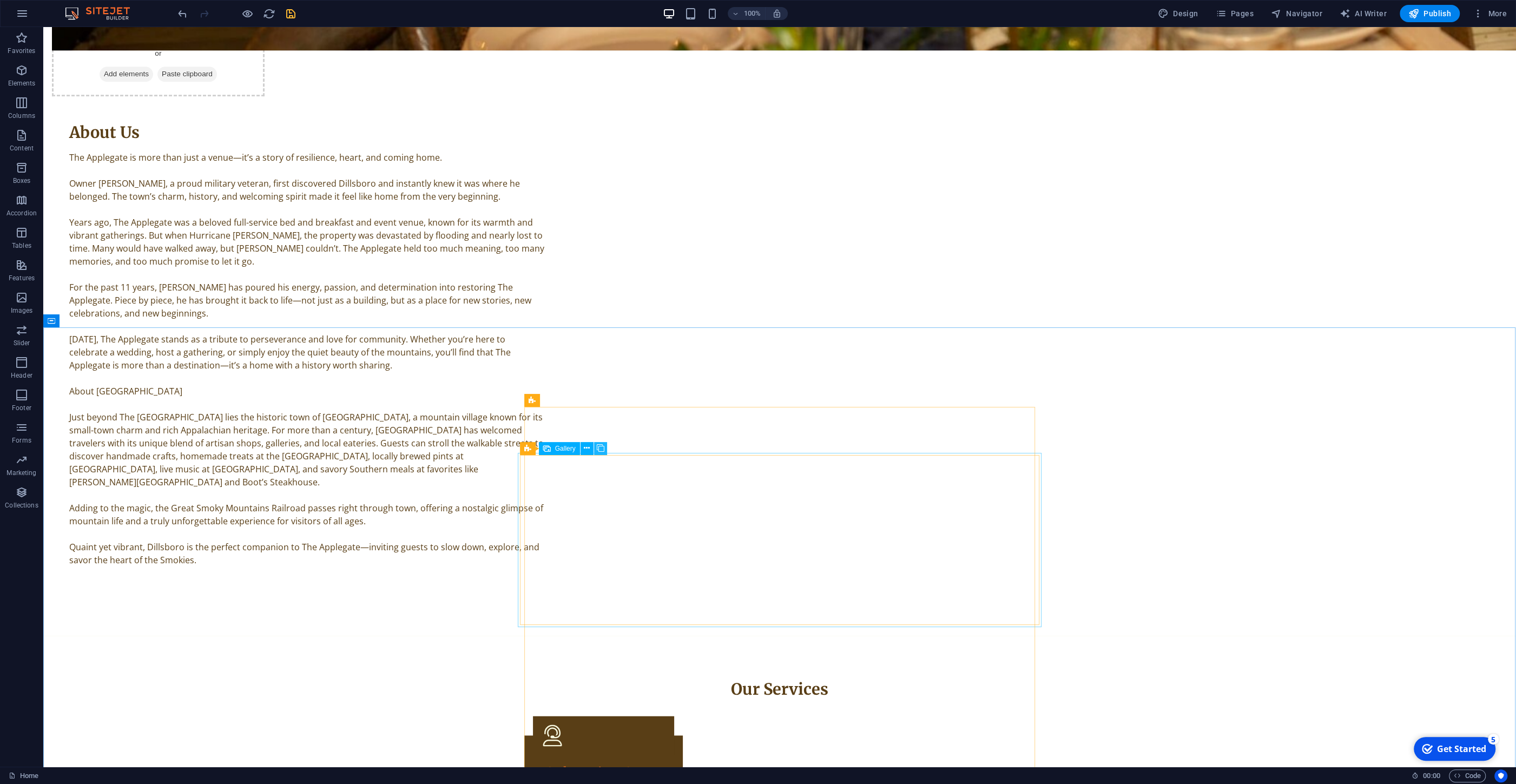
click at [600, 449] on icon at bounding box center [600, 448] width 8 height 11
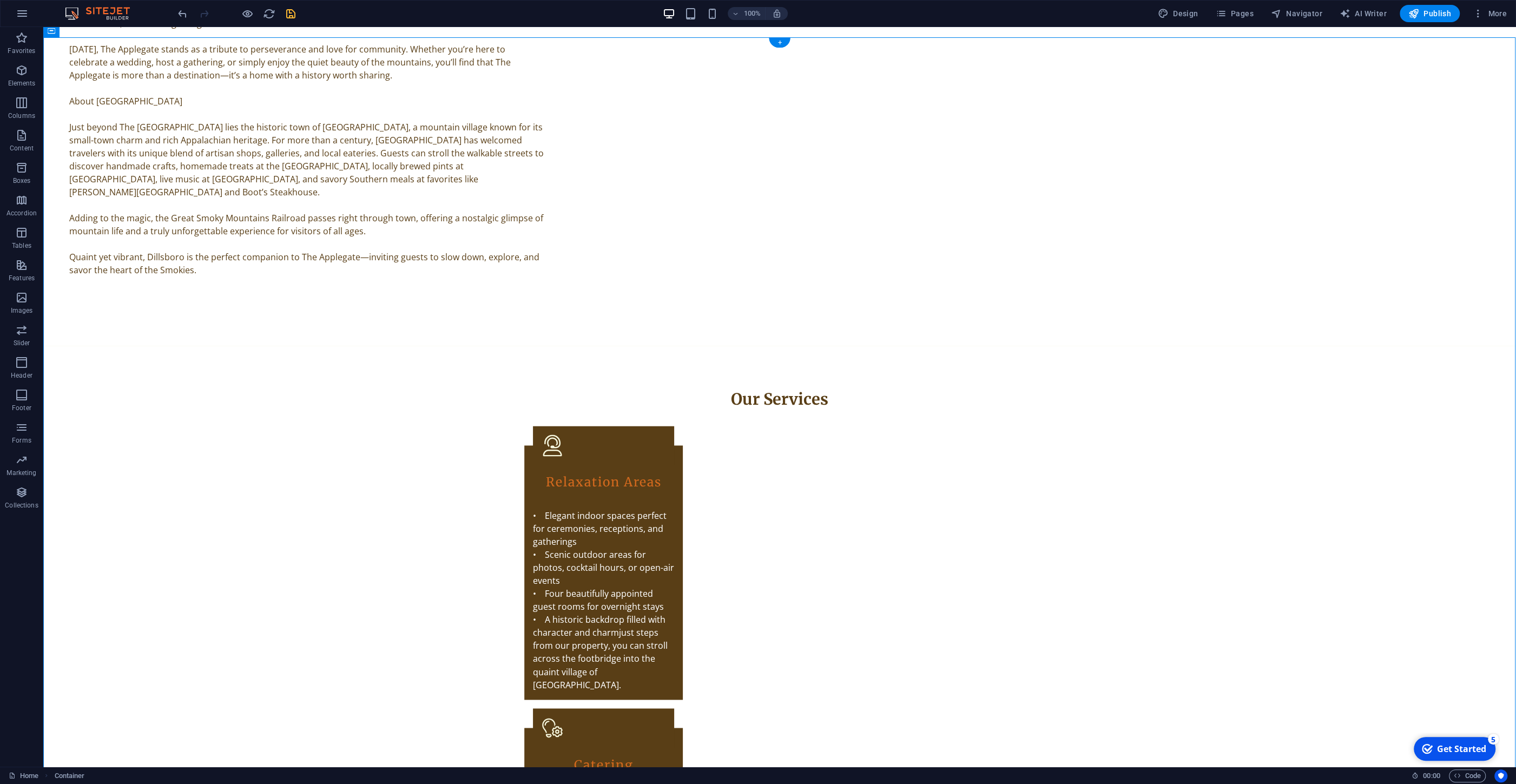
drag, startPoint x: 633, startPoint y: 637, endPoint x: 653, endPoint y: 337, distance: 300.7
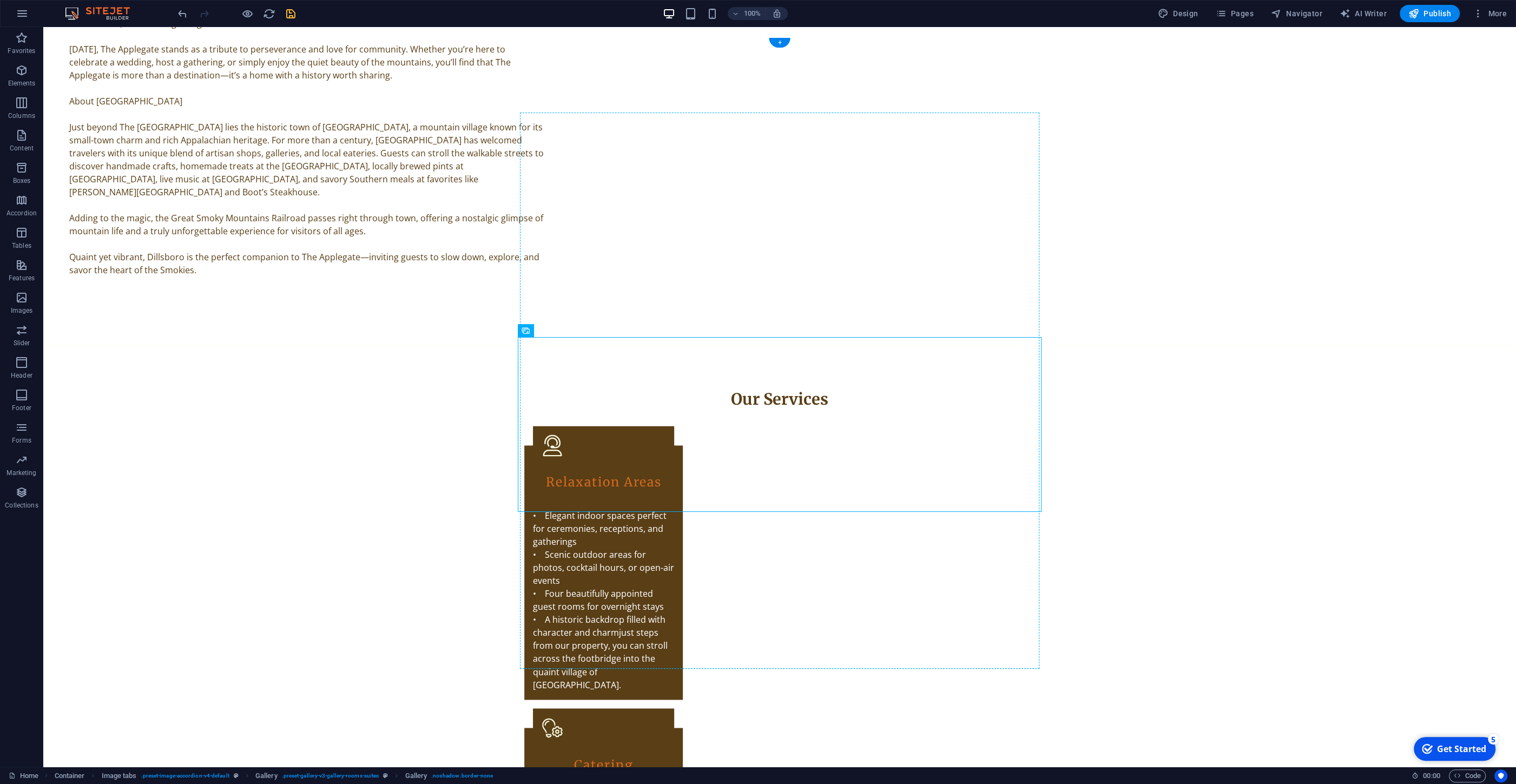
drag, startPoint x: 604, startPoint y: 464, endPoint x: 559, endPoint y: 654, distance: 195.3
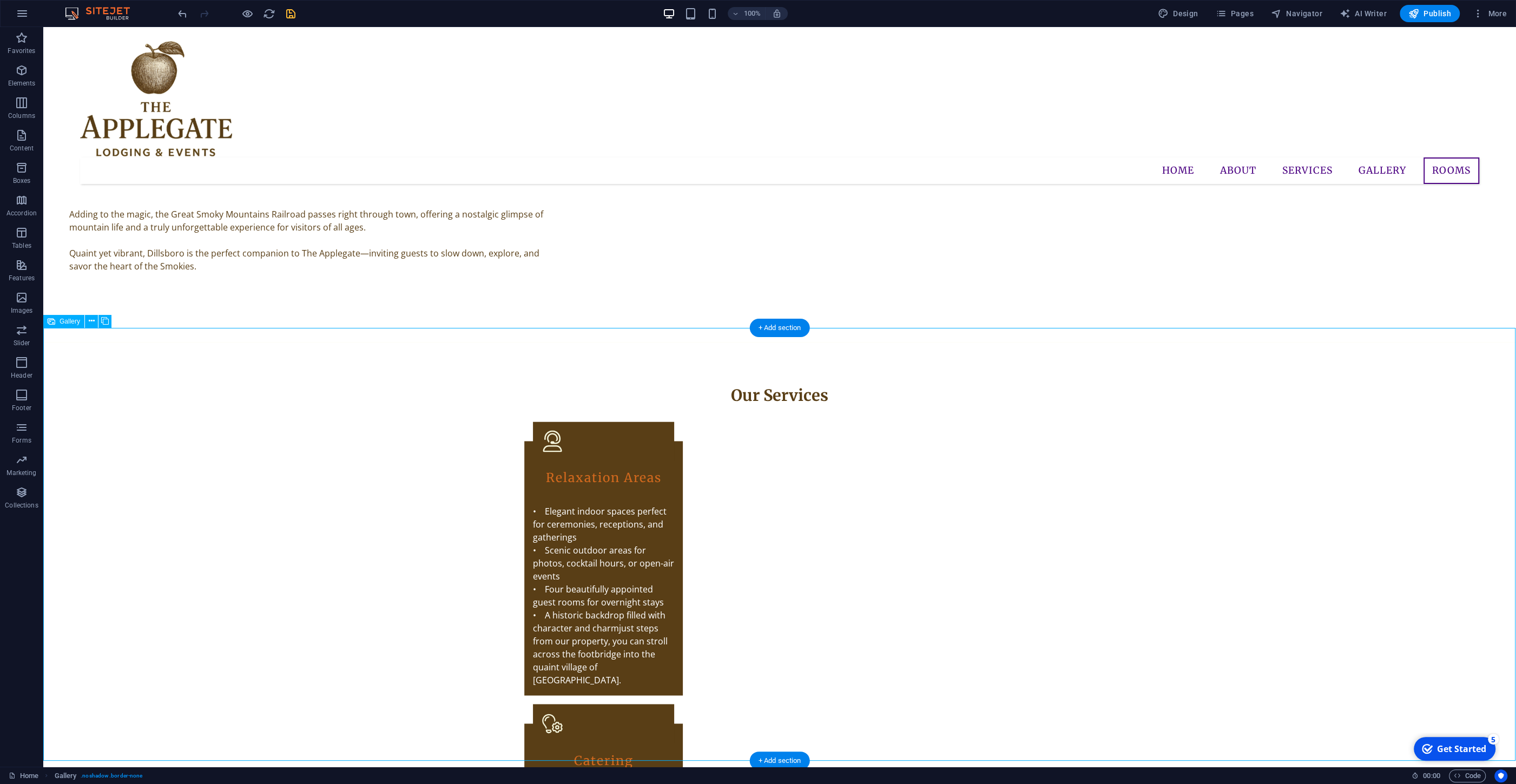
scroll to position [2003, 0]
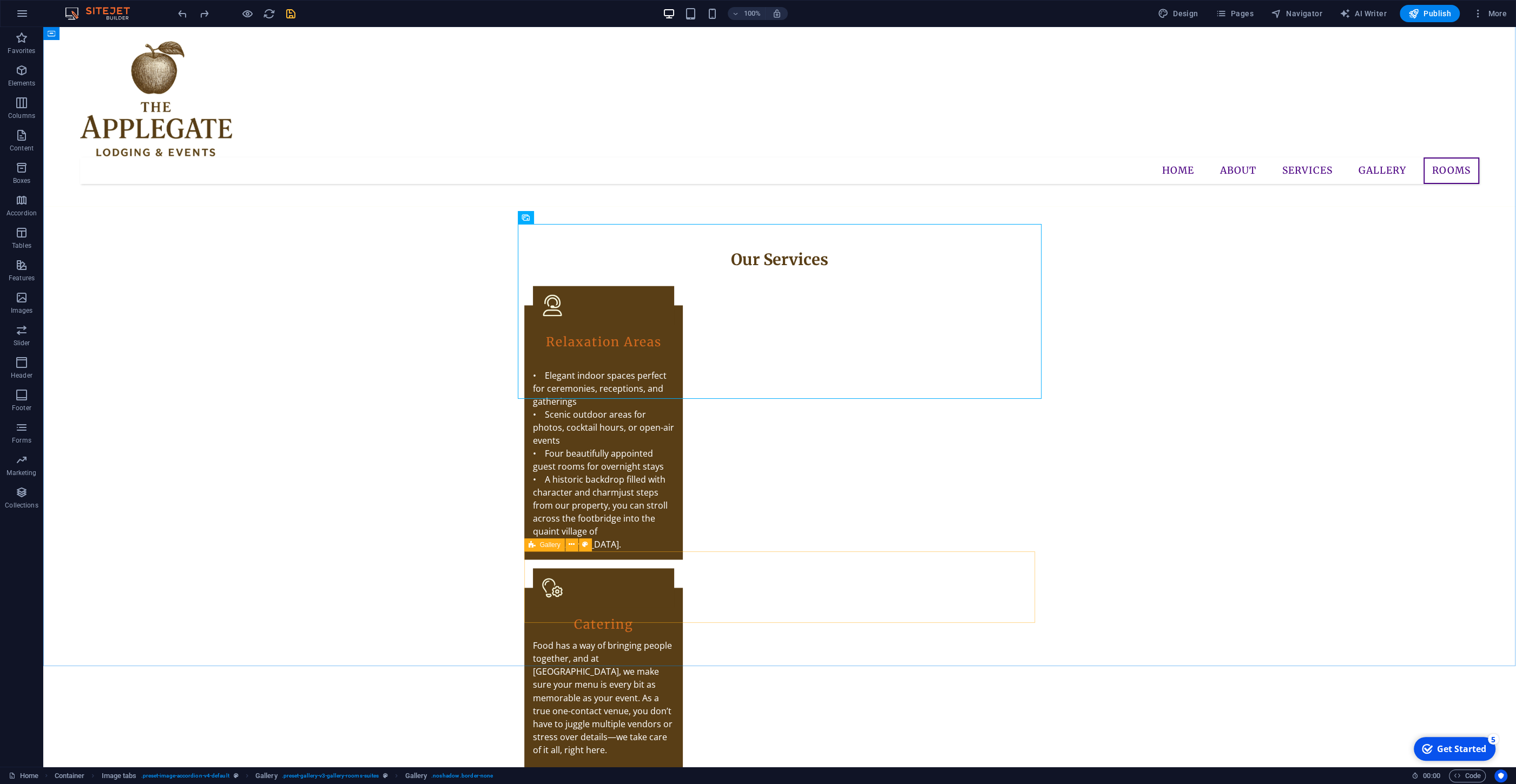
click at [596, 546] on div "Gallery" at bounding box center [561, 545] width 75 height 14
click at [566, 221] on icon at bounding box center [566, 218] width 6 height 11
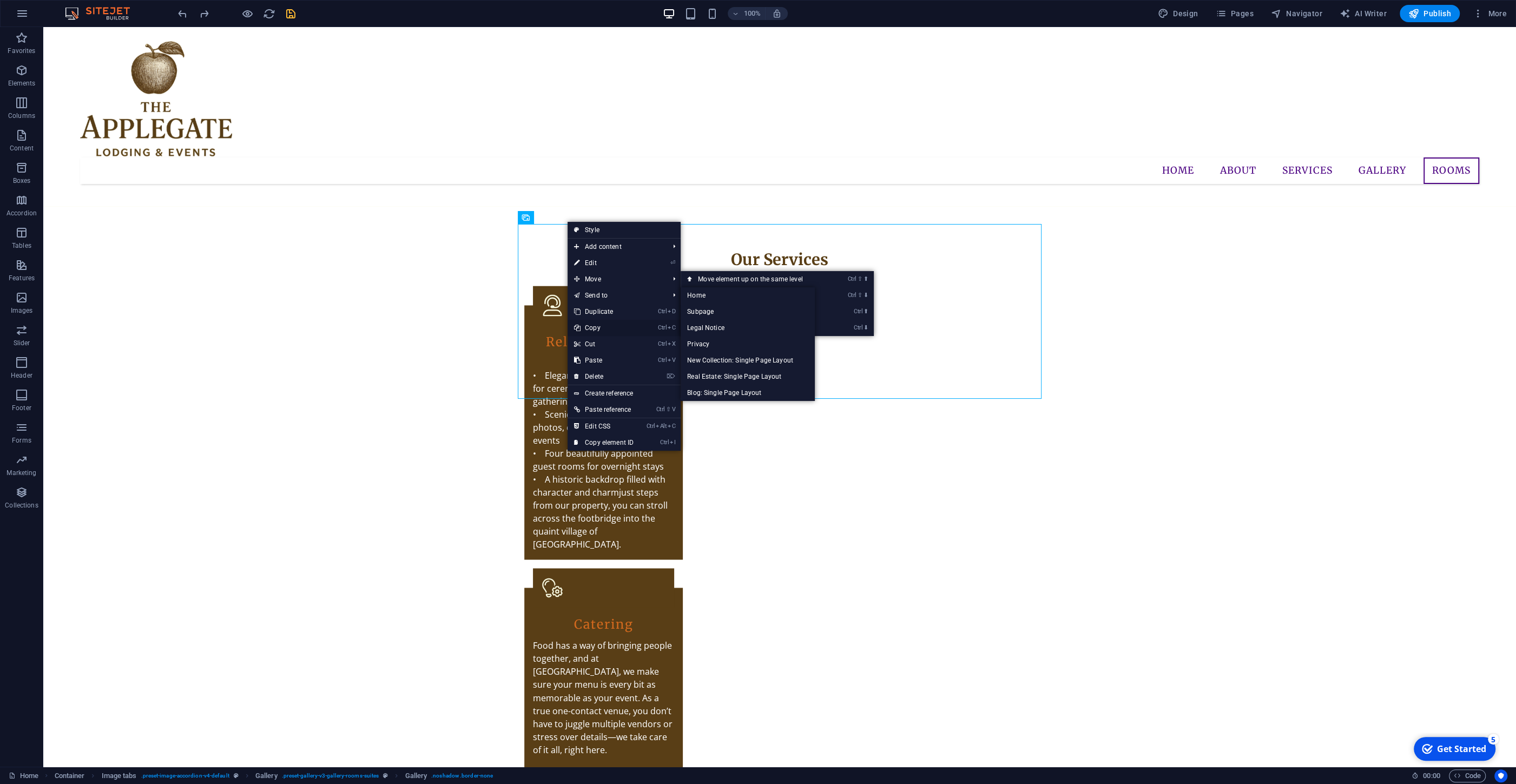
click at [591, 330] on link "Ctrl C Copy" at bounding box center [603, 327] width 73 height 16
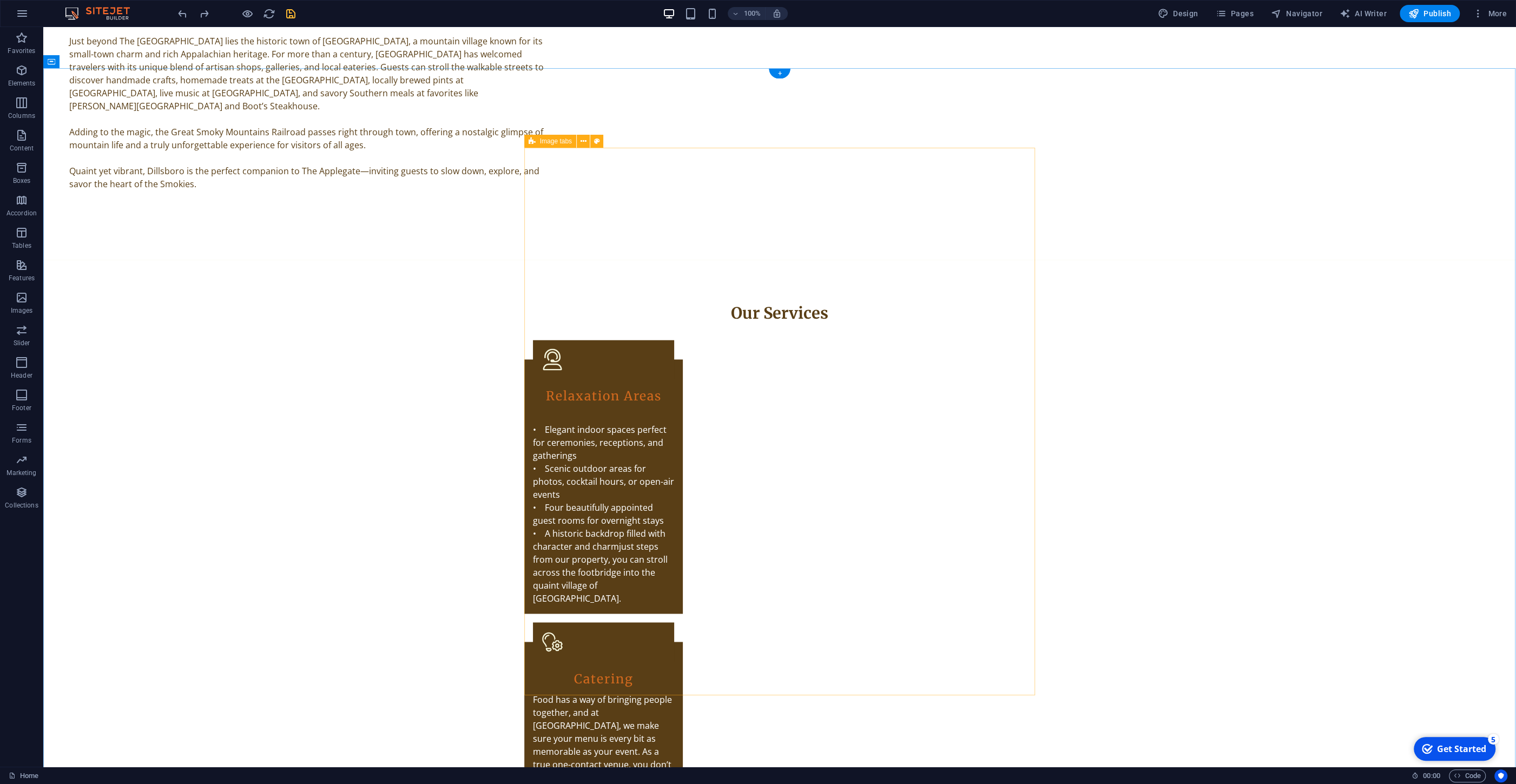
scroll to position [2062, 0]
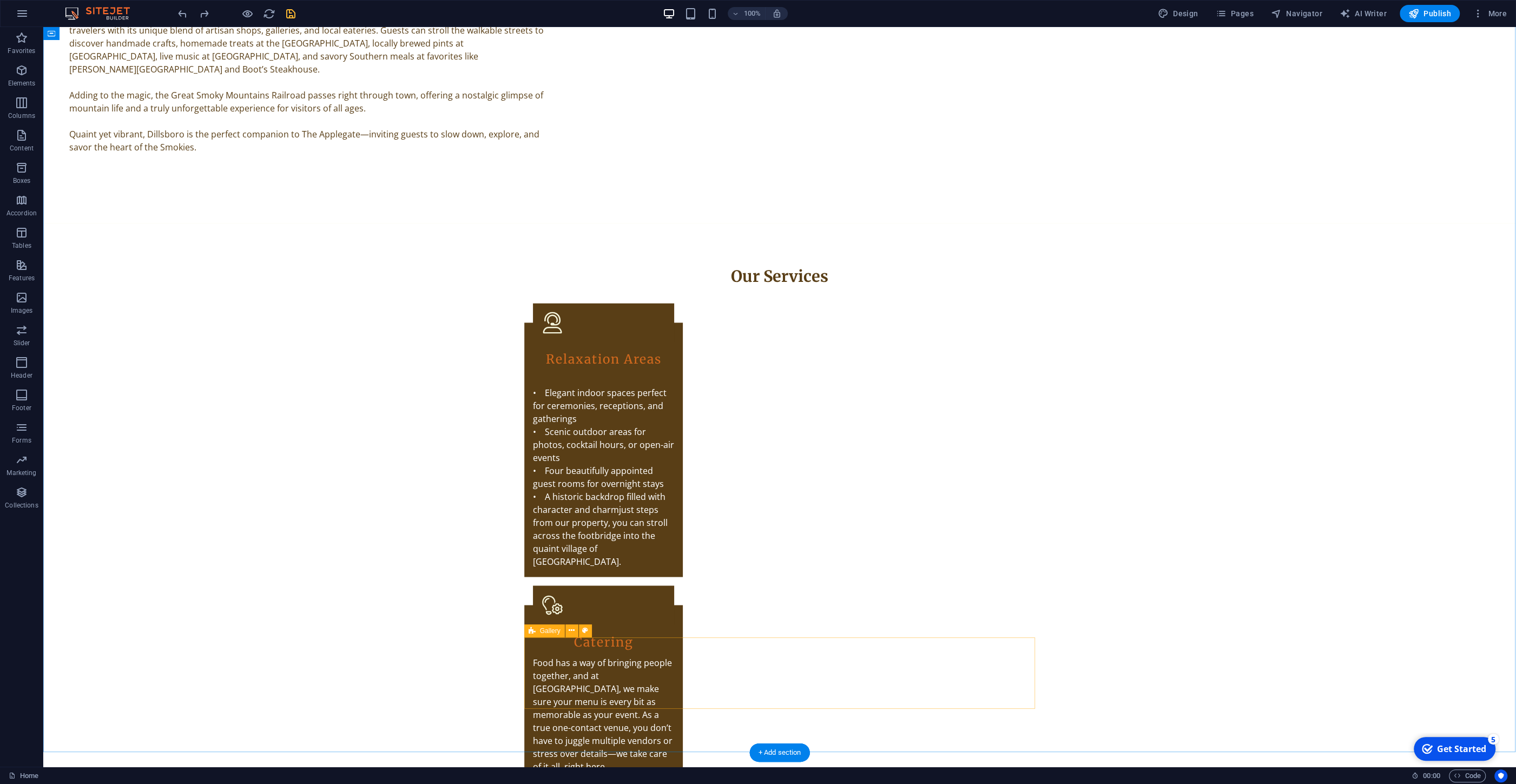
drag, startPoint x: 635, startPoint y: 637, endPoint x: 627, endPoint y: 633, distance: 8.9
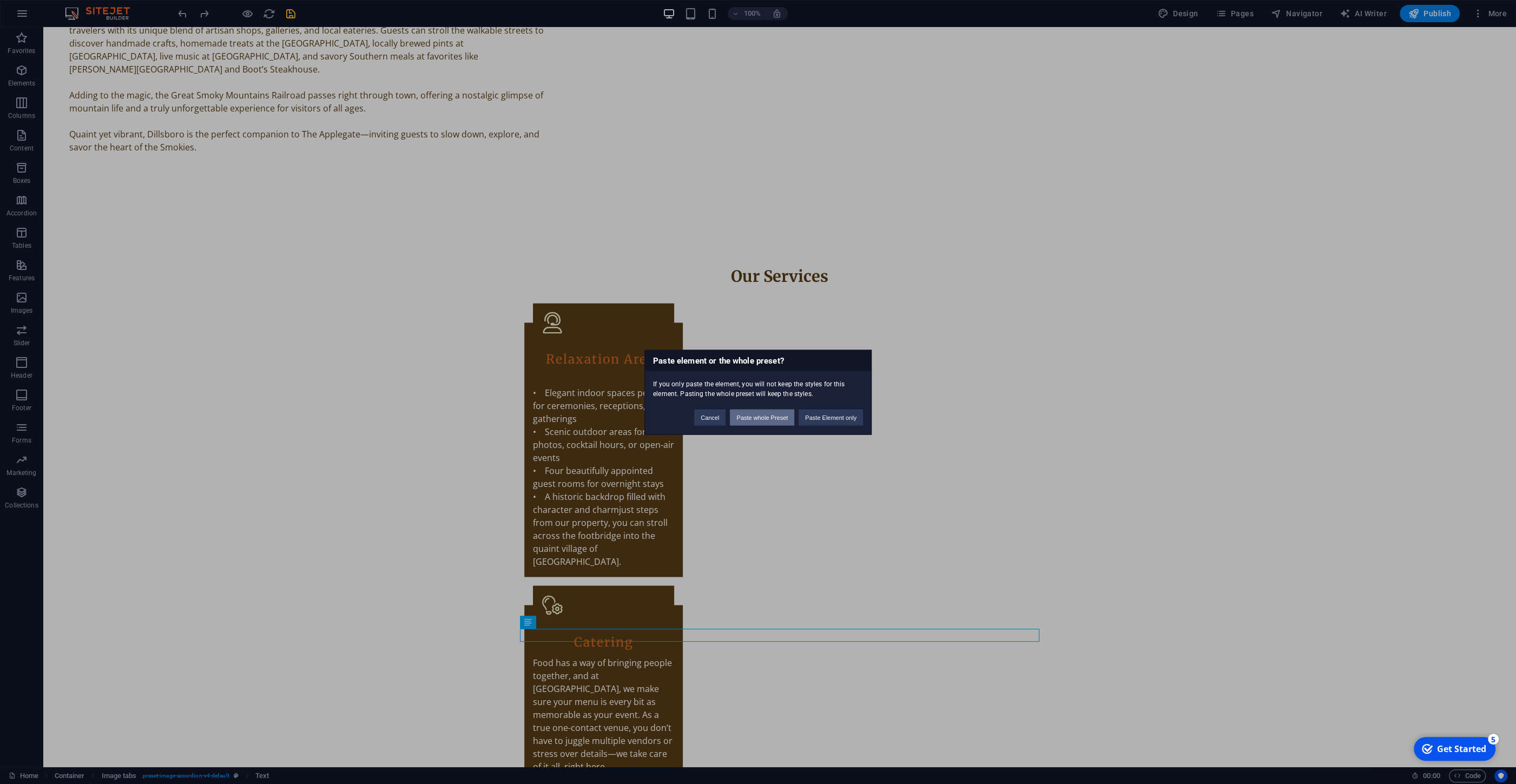
click at [770, 416] on button "Paste whole Preset" at bounding box center [762, 416] width 64 height 16
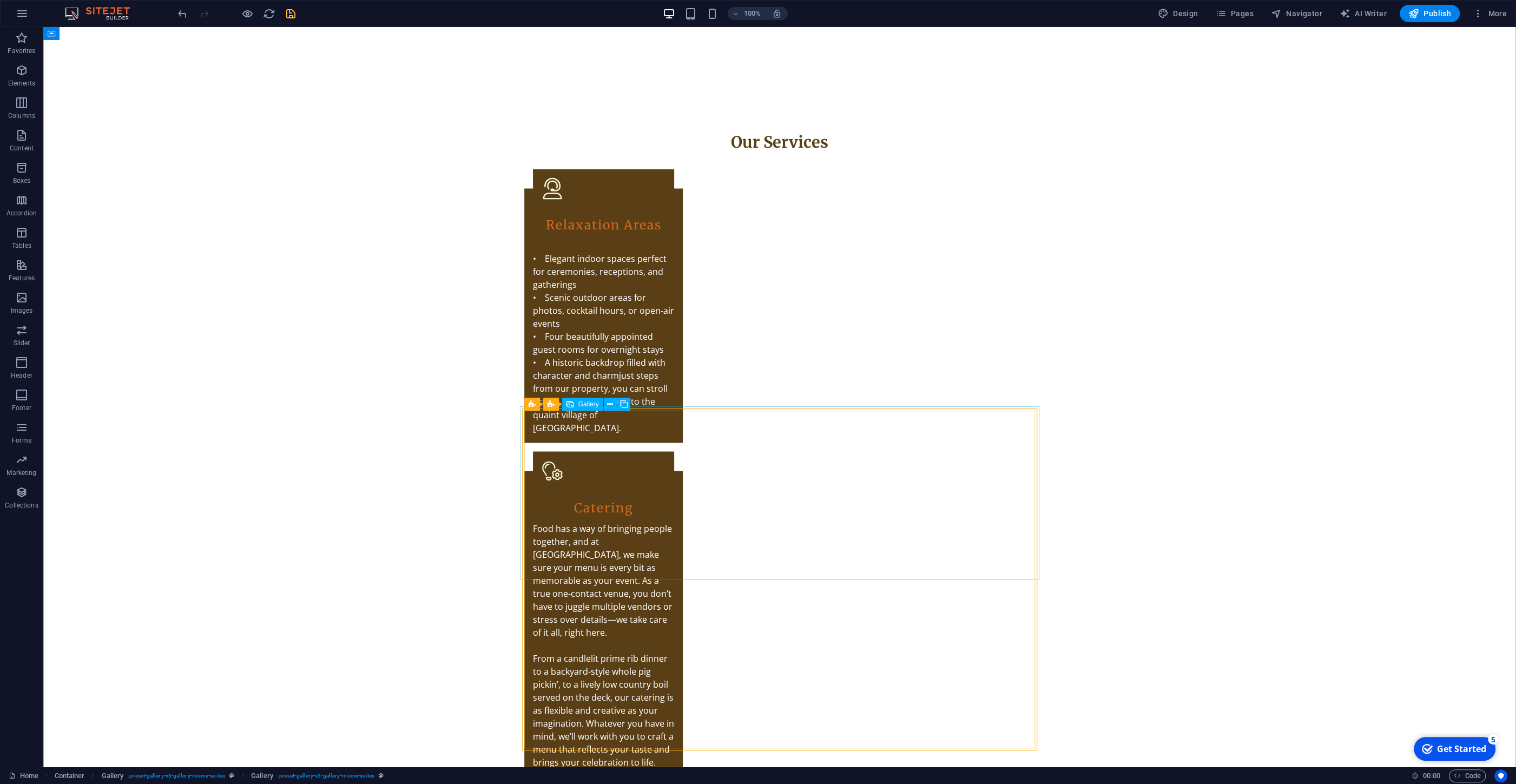
scroll to position [2294, 0]
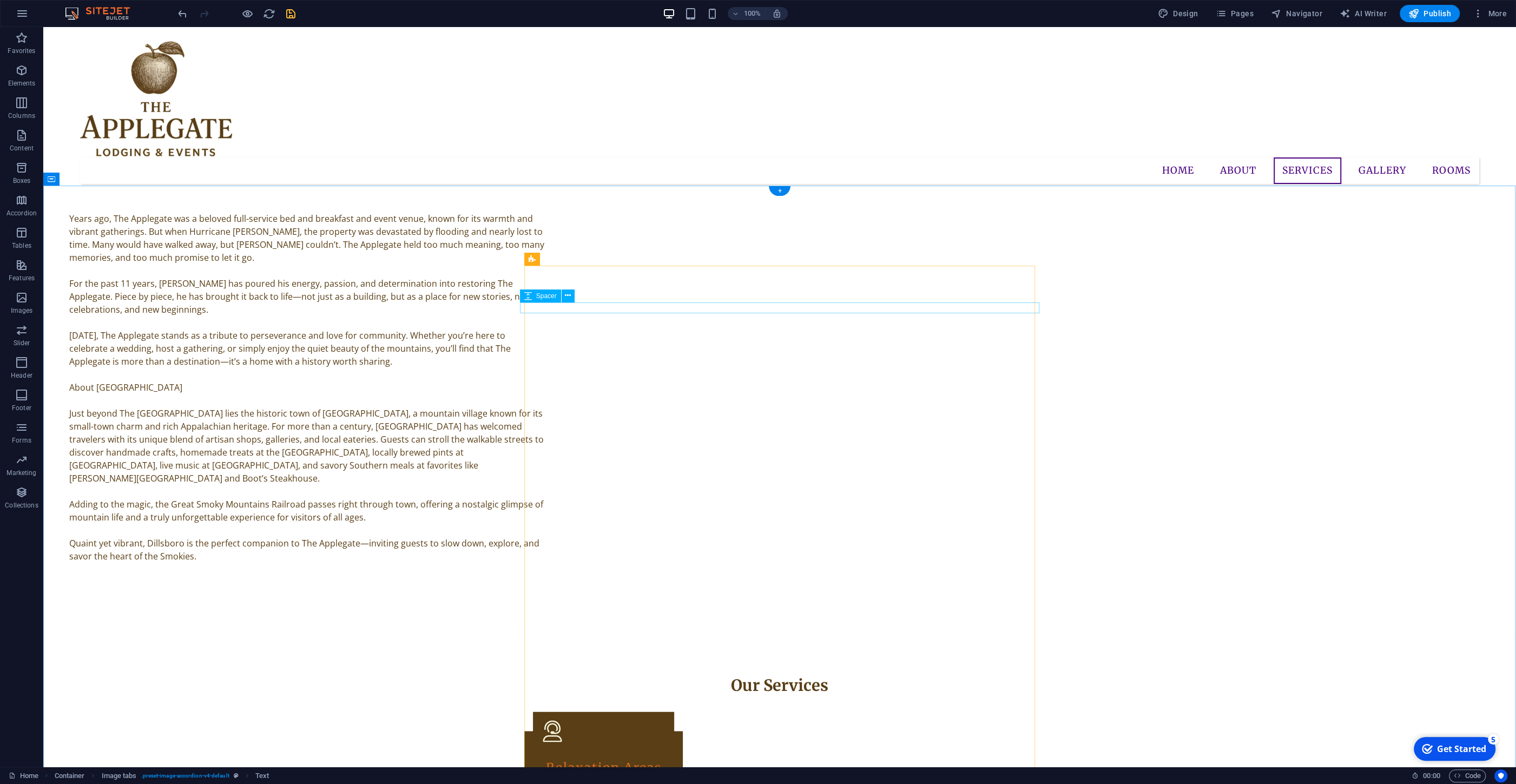
scroll to position [1714, 0]
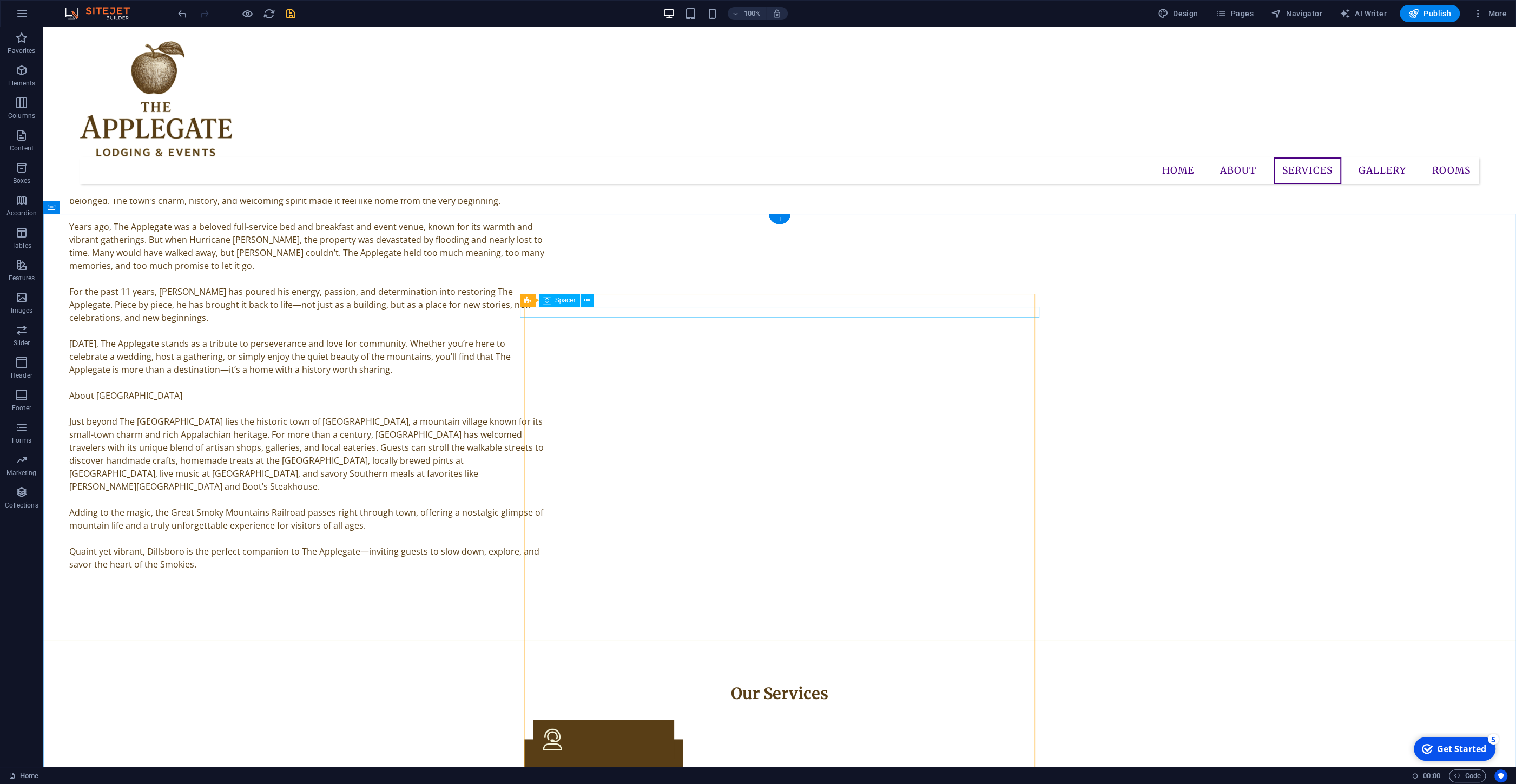
click at [586, 301] on icon at bounding box center [586, 300] width 6 height 11
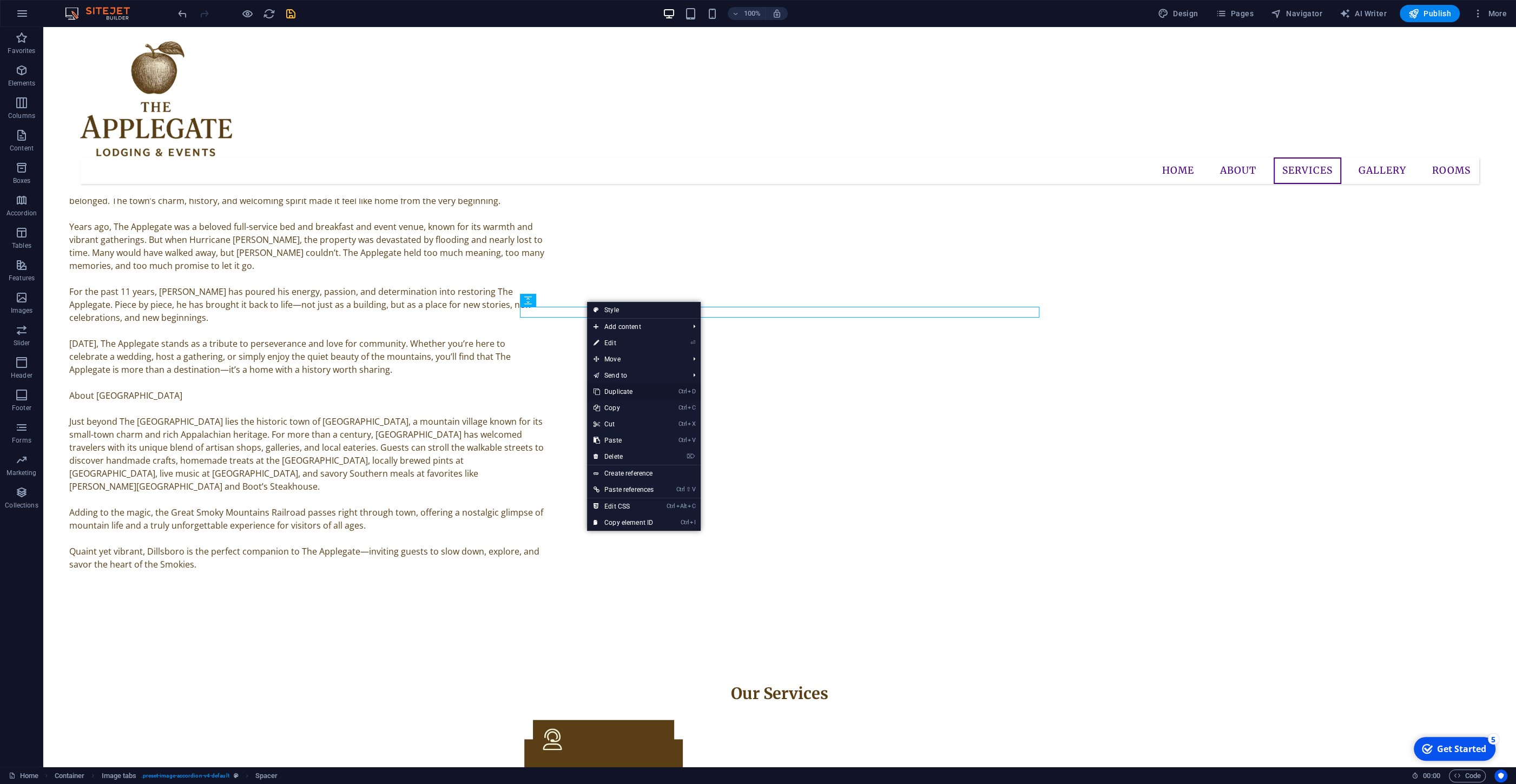
click at [620, 386] on link "Ctrl D Duplicate" at bounding box center [623, 392] width 73 height 16
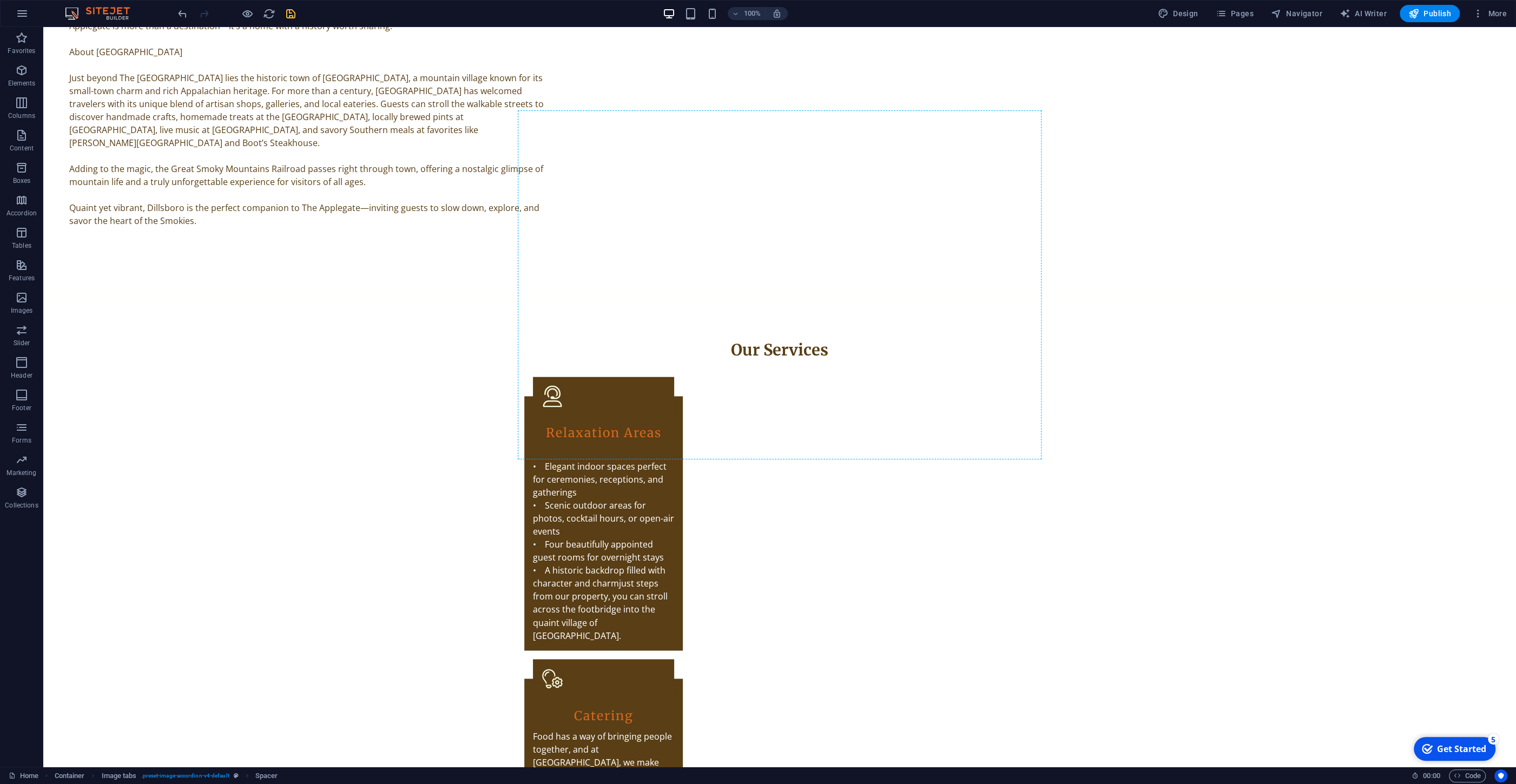
scroll to position [2098, 0]
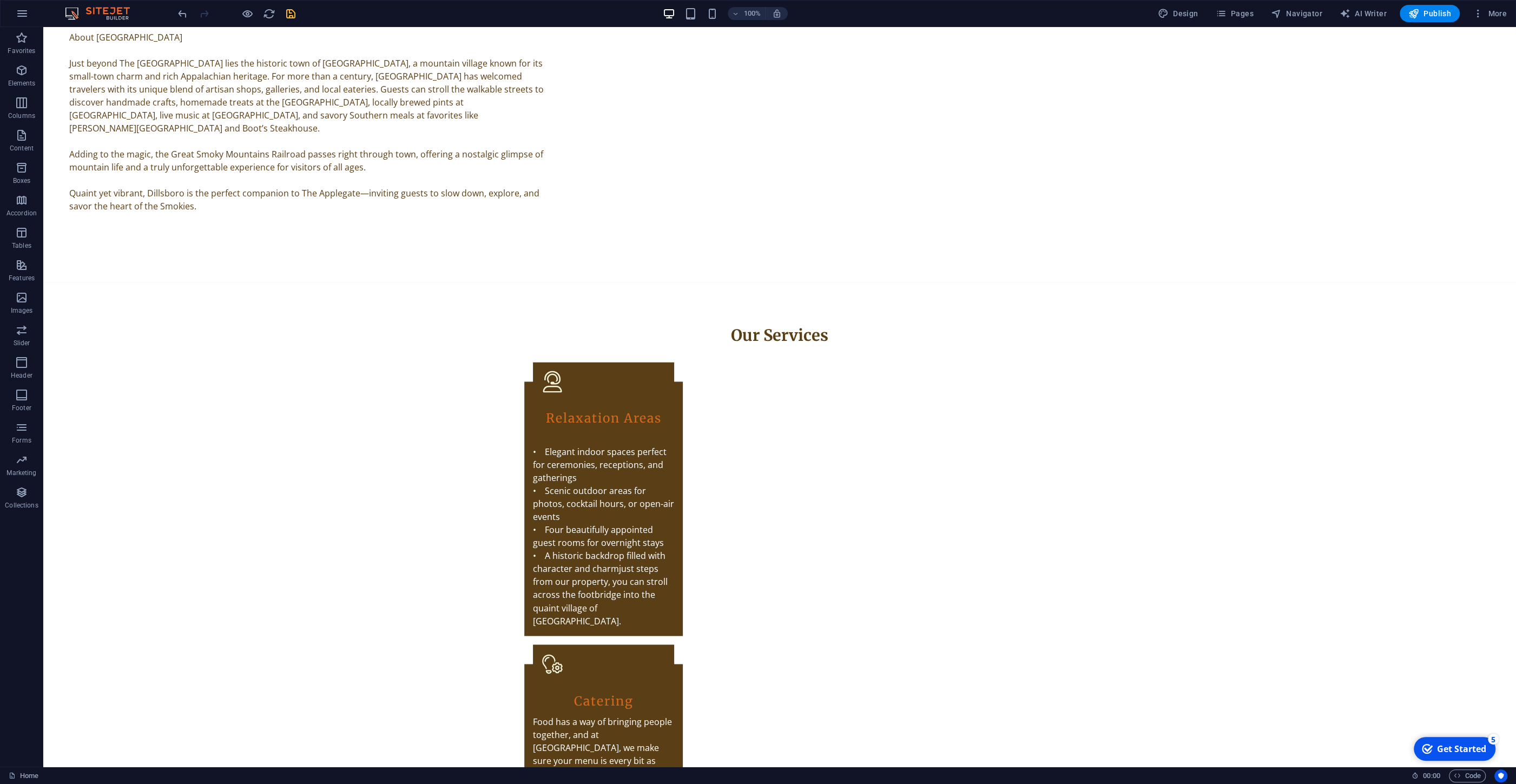
drag, startPoint x: 578, startPoint y: 326, endPoint x: 609, endPoint y: 595, distance: 270.8
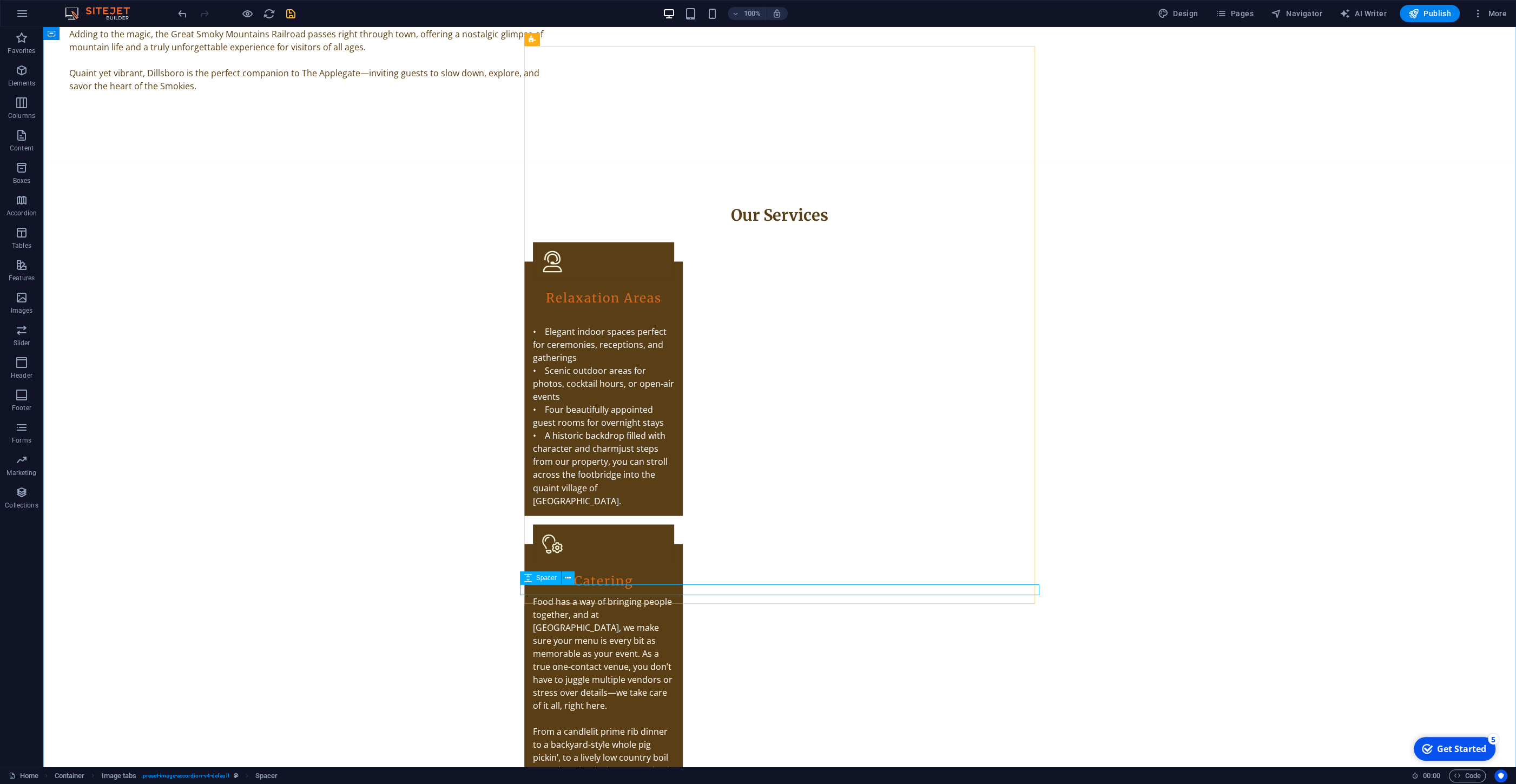
scroll to position [2271, 0]
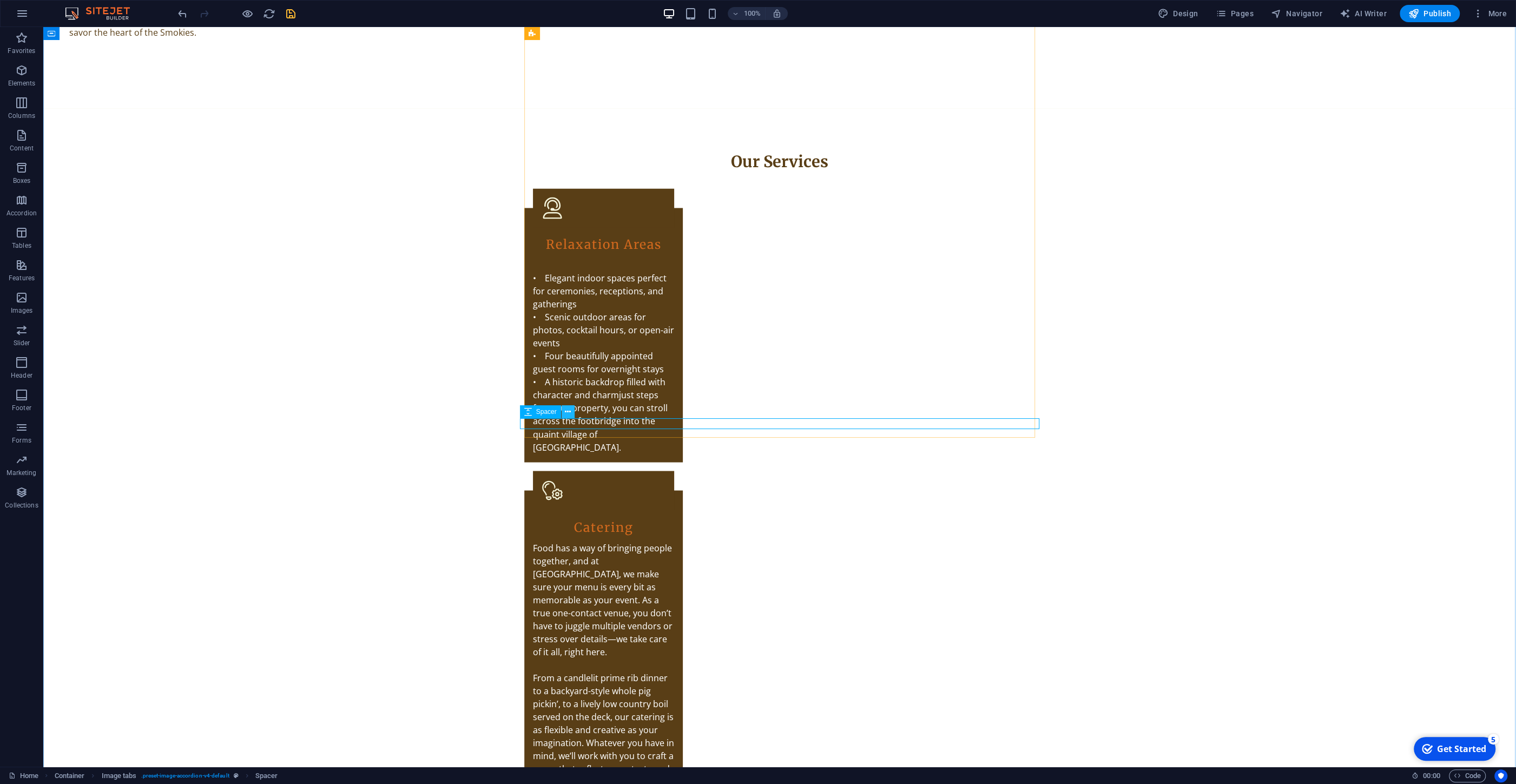
click at [568, 411] on icon at bounding box center [567, 411] width 6 height 11
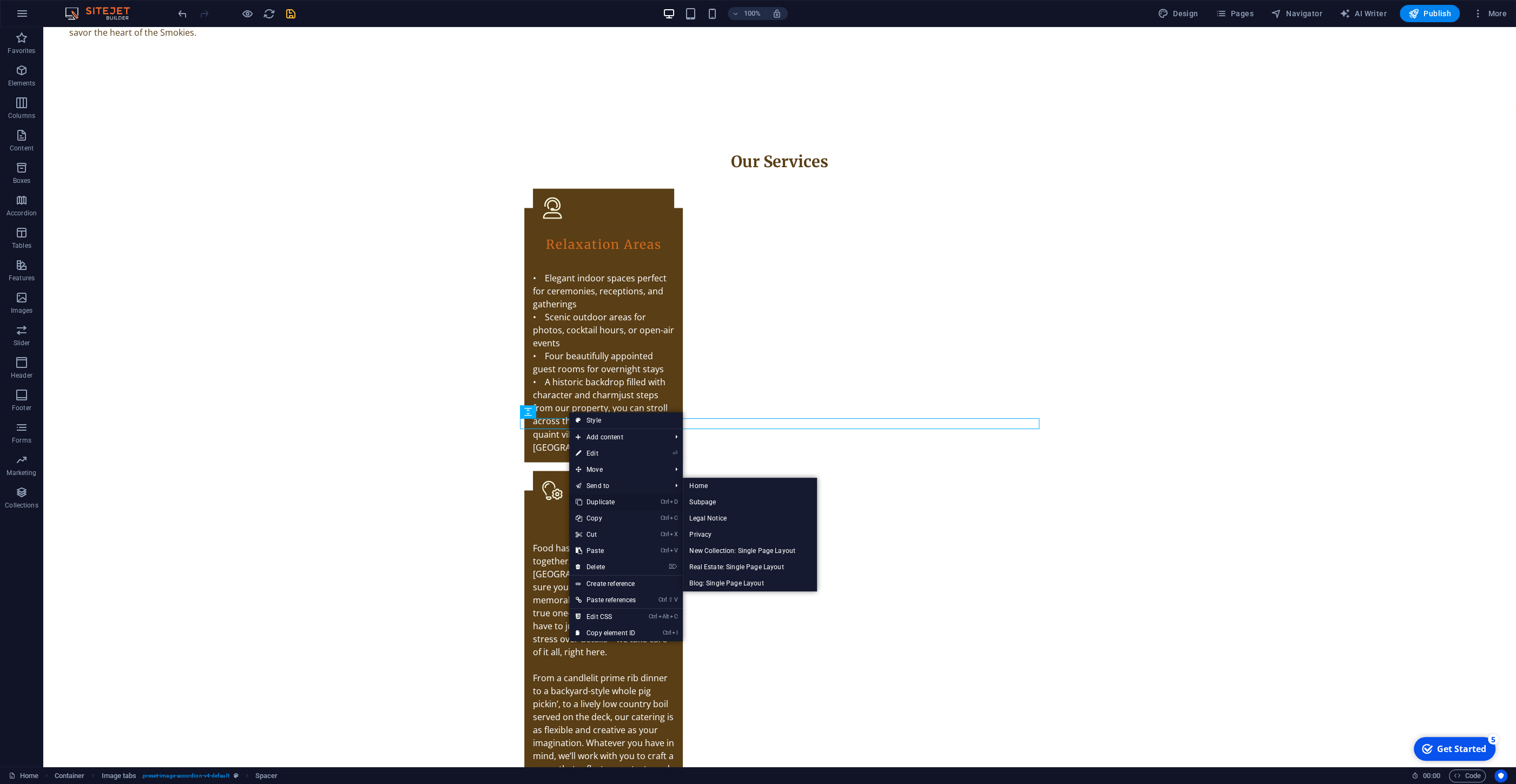
click at [608, 501] on link "Ctrl D Duplicate" at bounding box center [605, 501] width 73 height 16
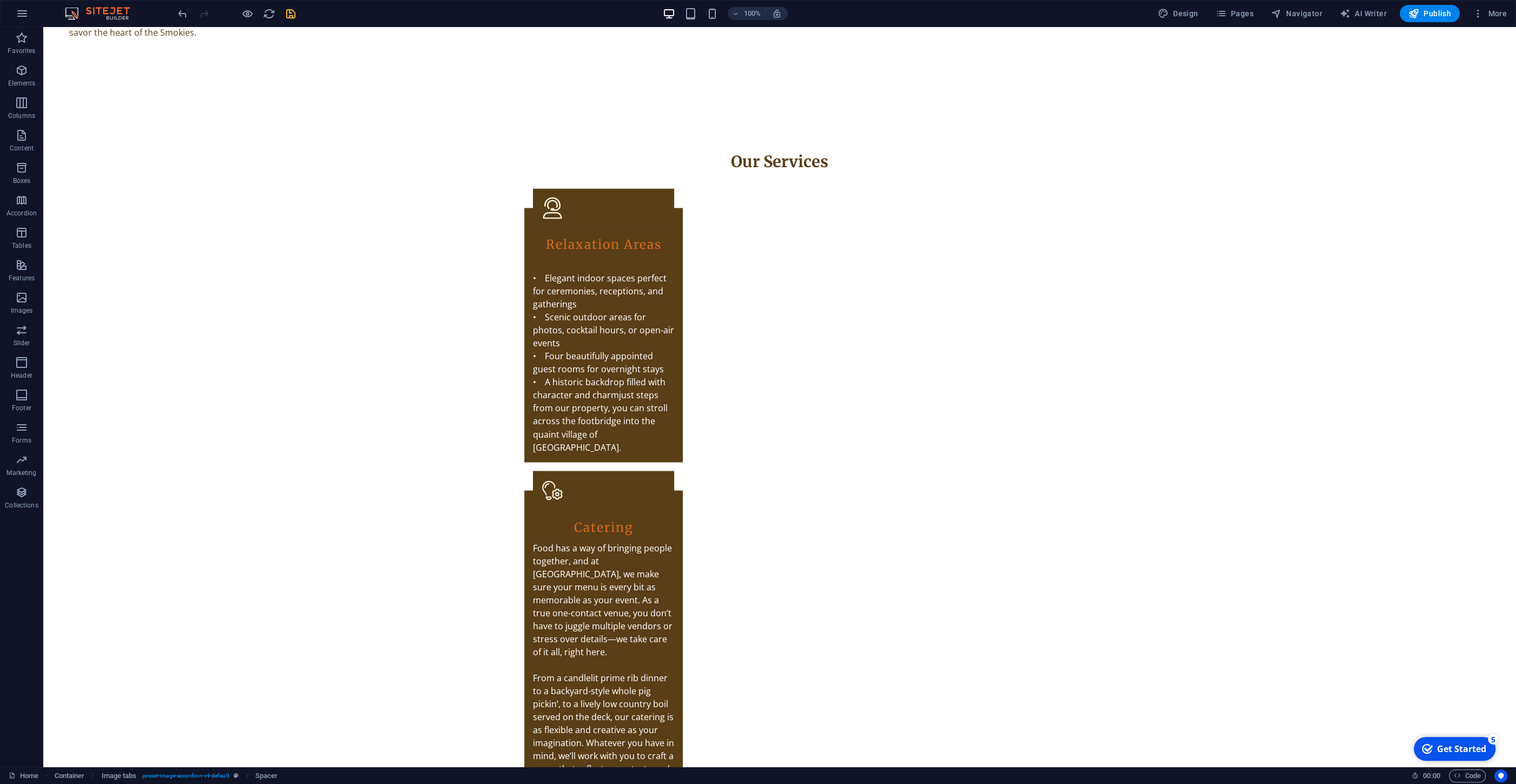
drag, startPoint x: 594, startPoint y: 434, endPoint x: 598, endPoint y: 445, distance: 11.7
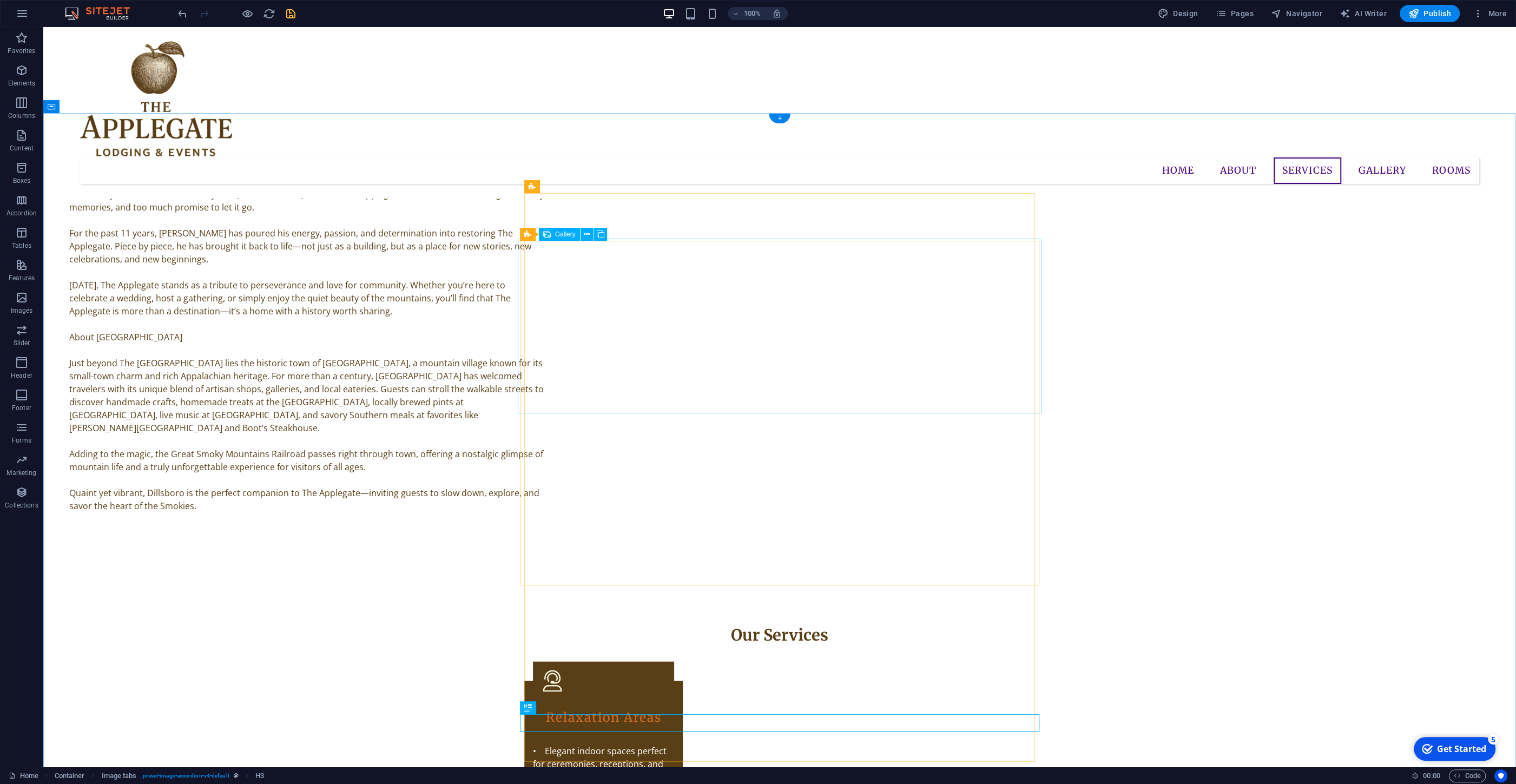
scroll to position [1691, 0]
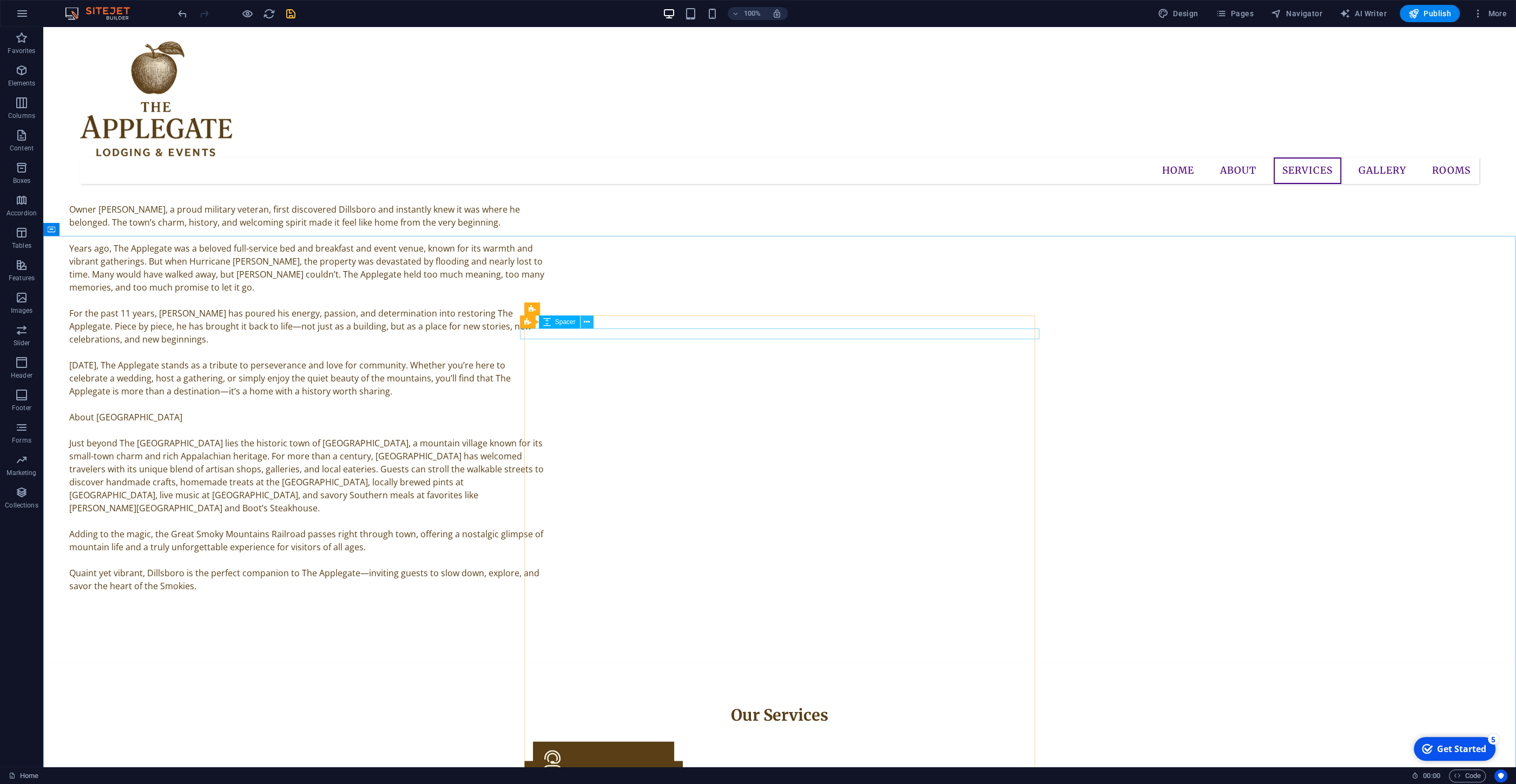
click at [585, 323] on icon at bounding box center [586, 321] width 6 height 11
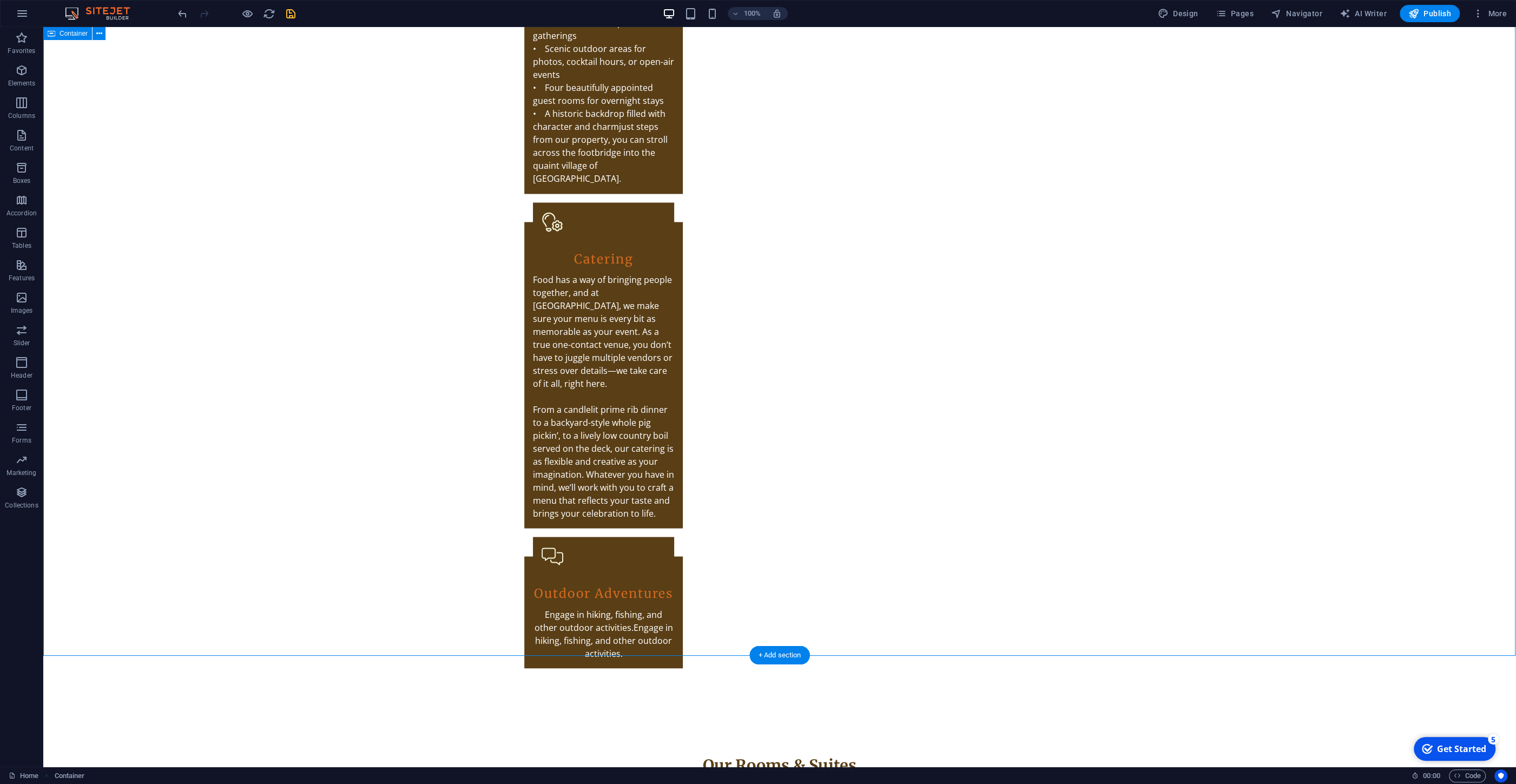
scroll to position [2446, 0]
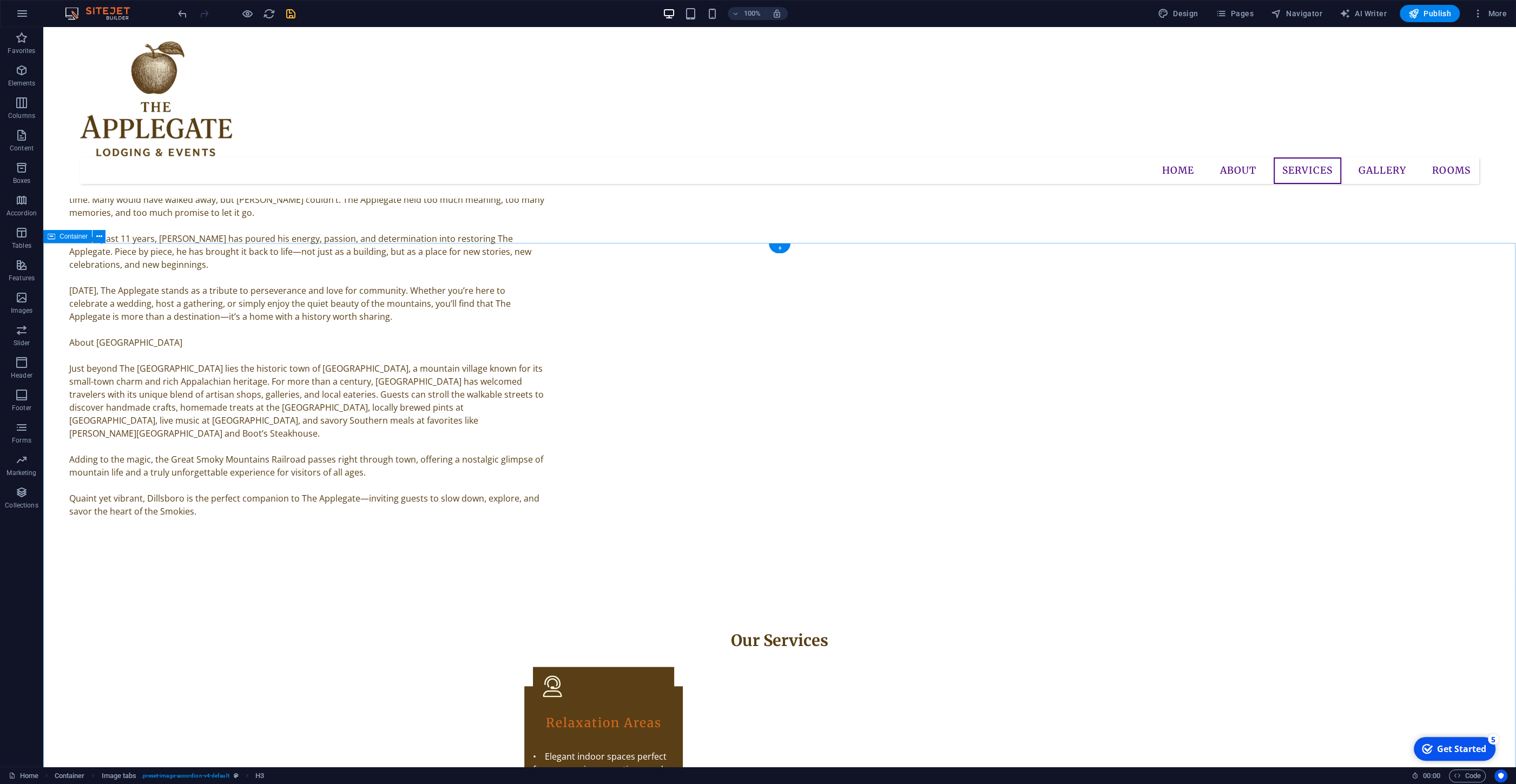
scroll to position [1685, 0]
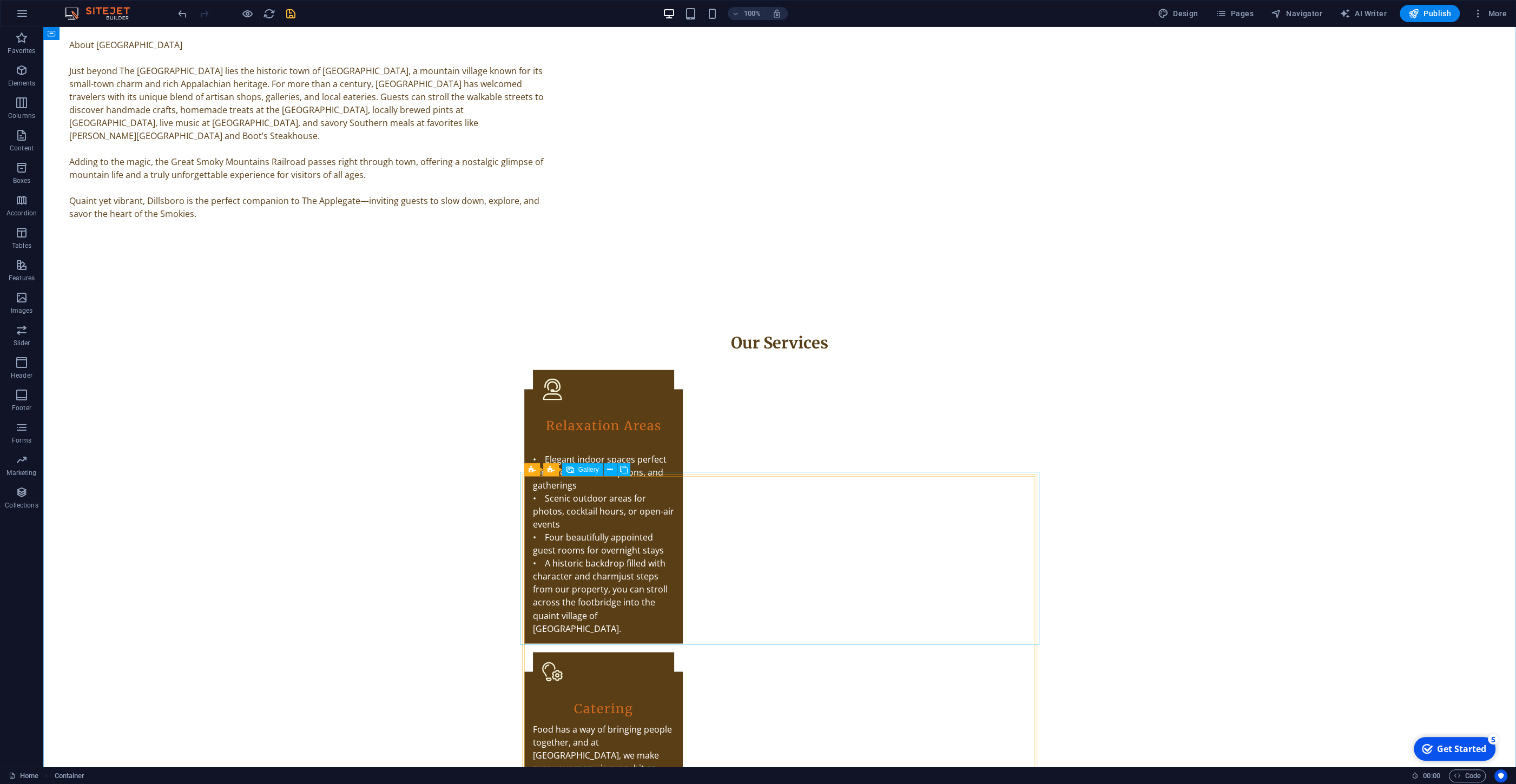
scroll to position [2323, 0]
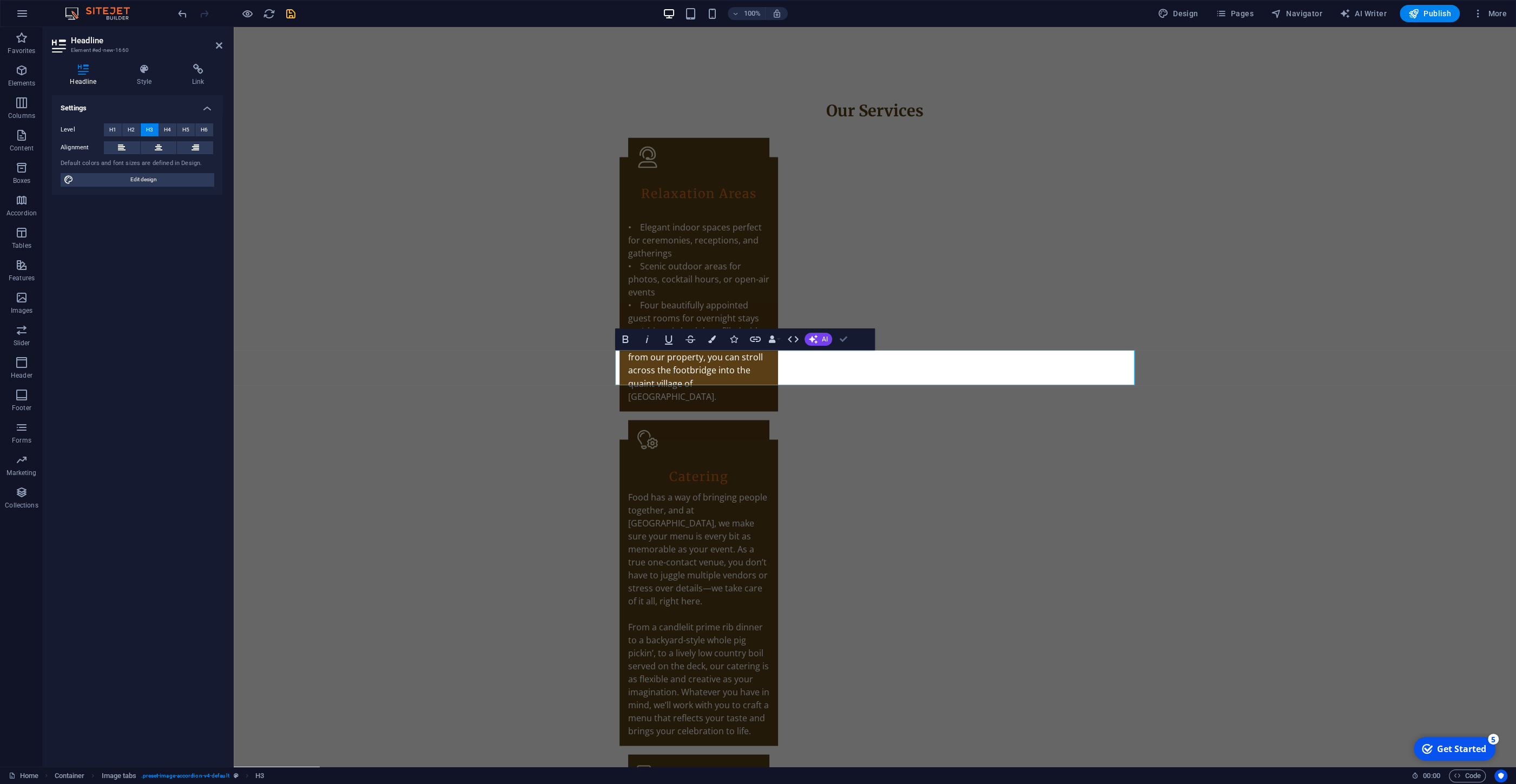
drag, startPoint x: 848, startPoint y: 337, endPoint x: 789, endPoint y: 314, distance: 63.3
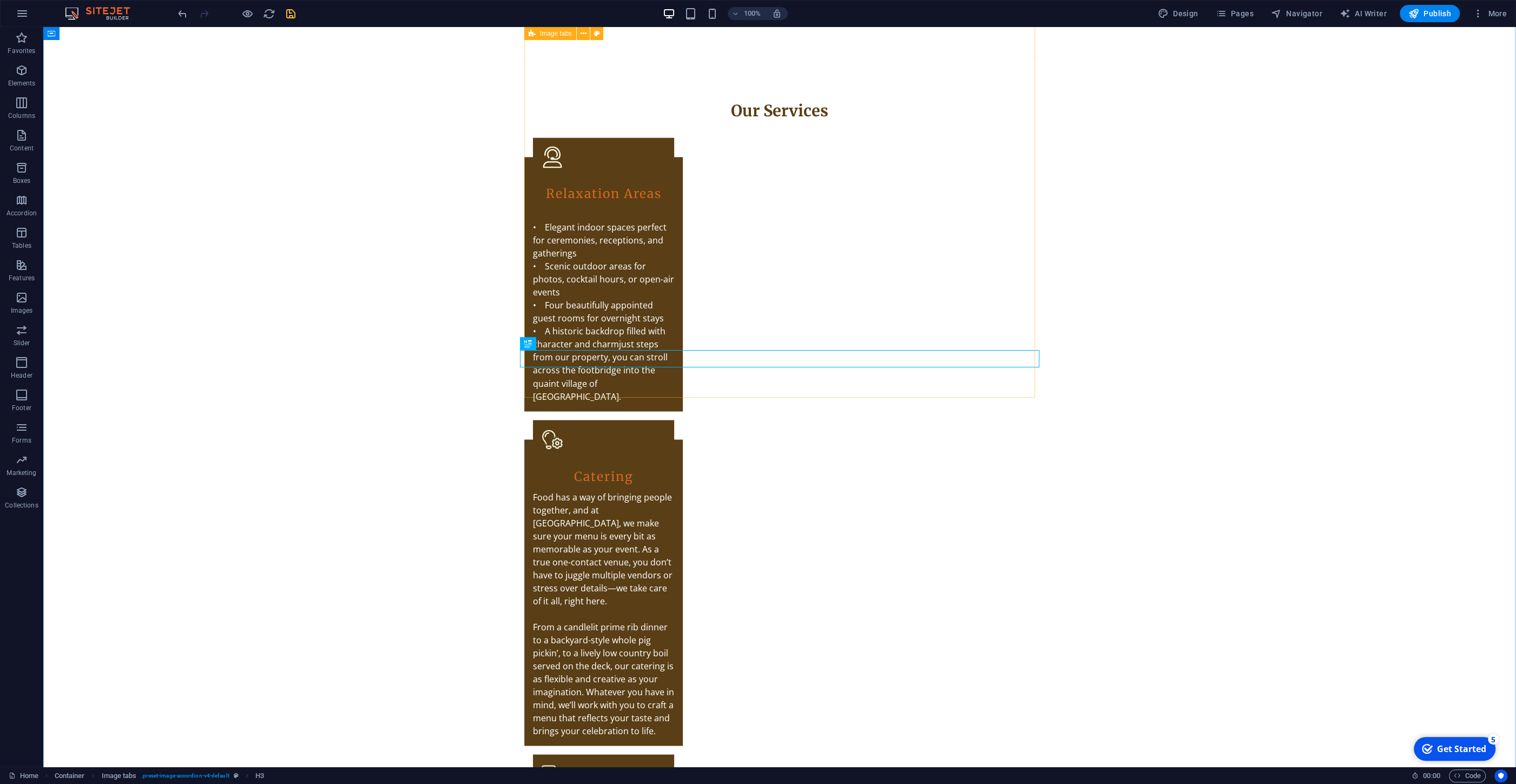
scroll to position [2525, 0]
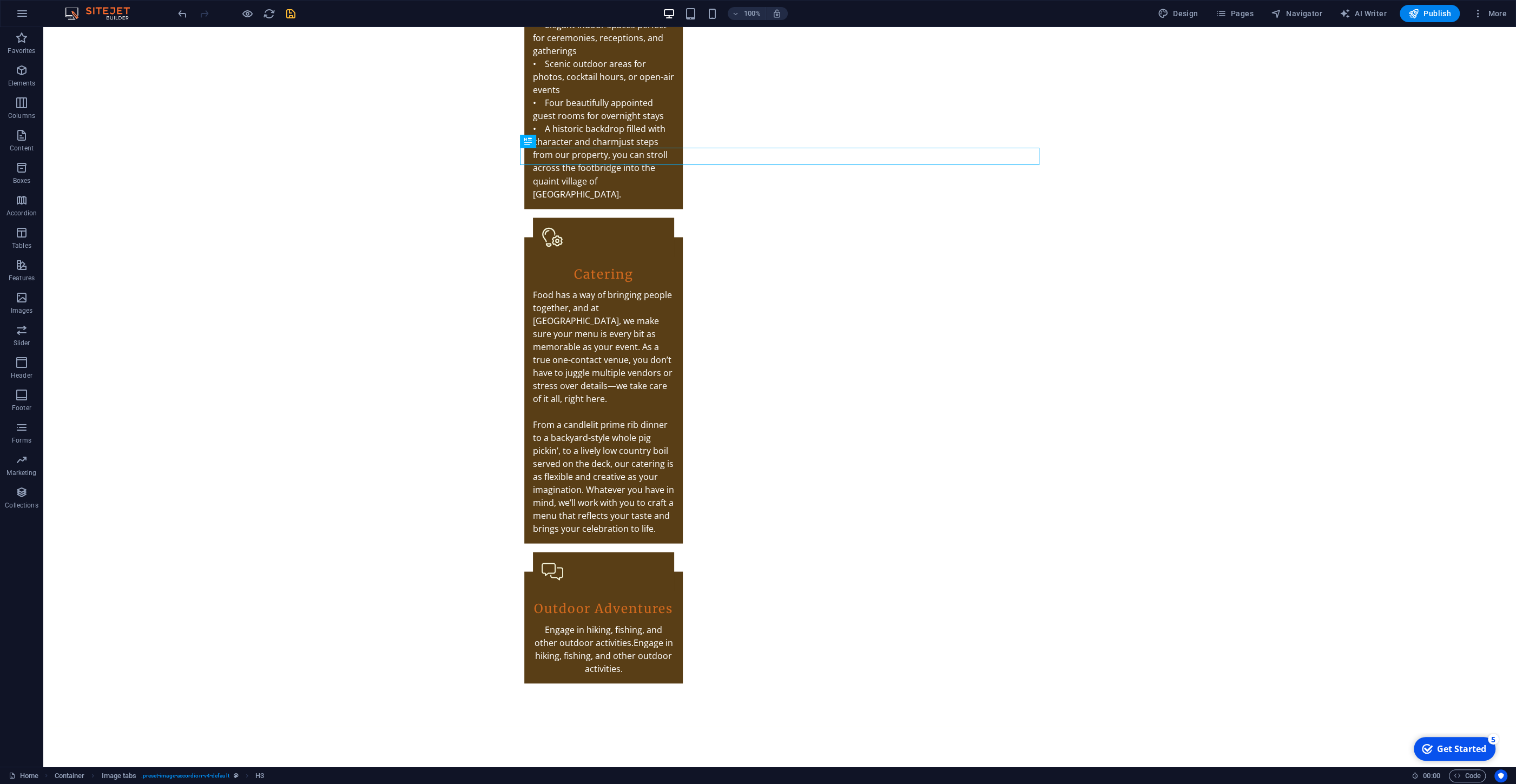
click at [289, 13] on icon "save" at bounding box center [291, 14] width 13 height 13
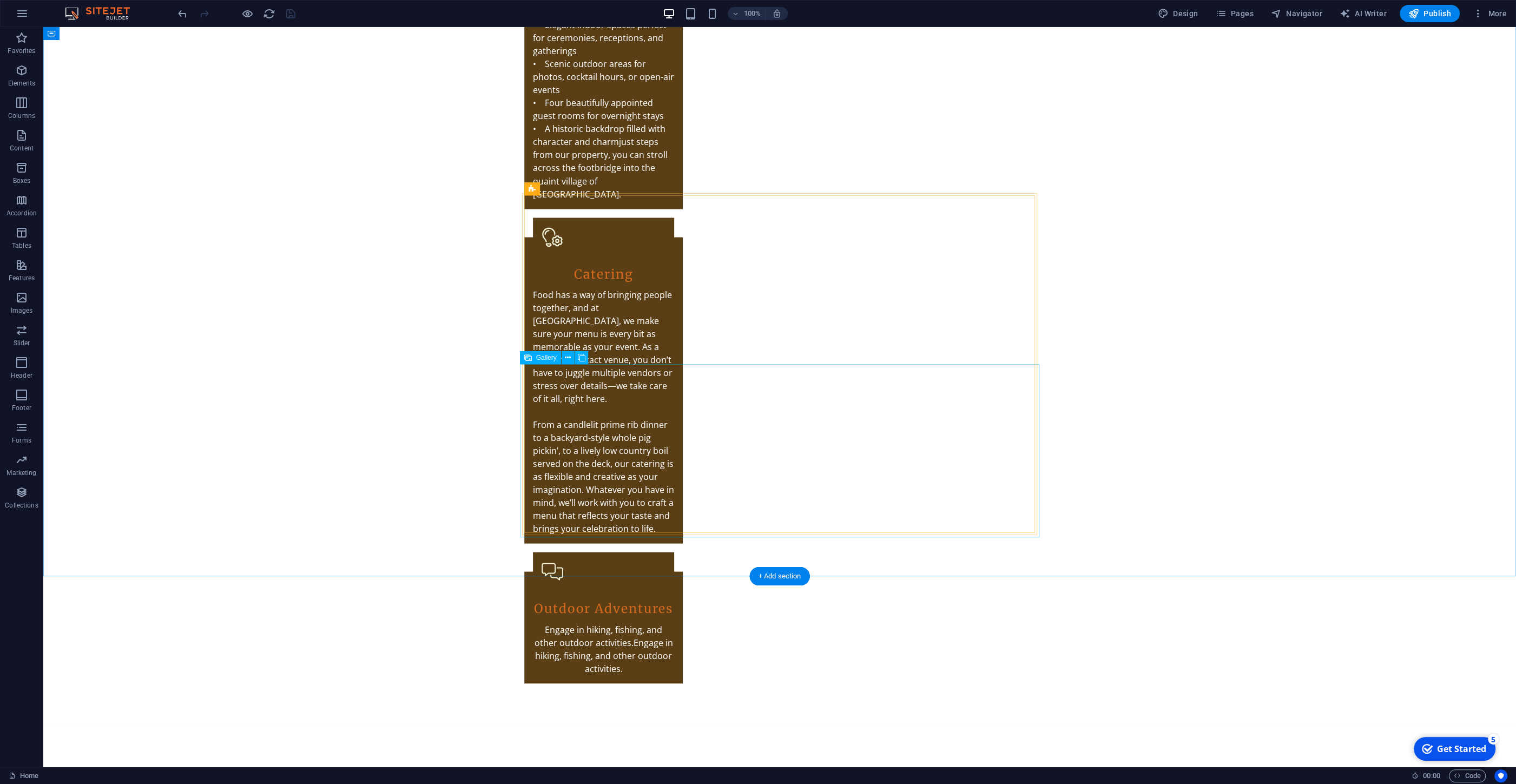
scroll to position [2380, 0]
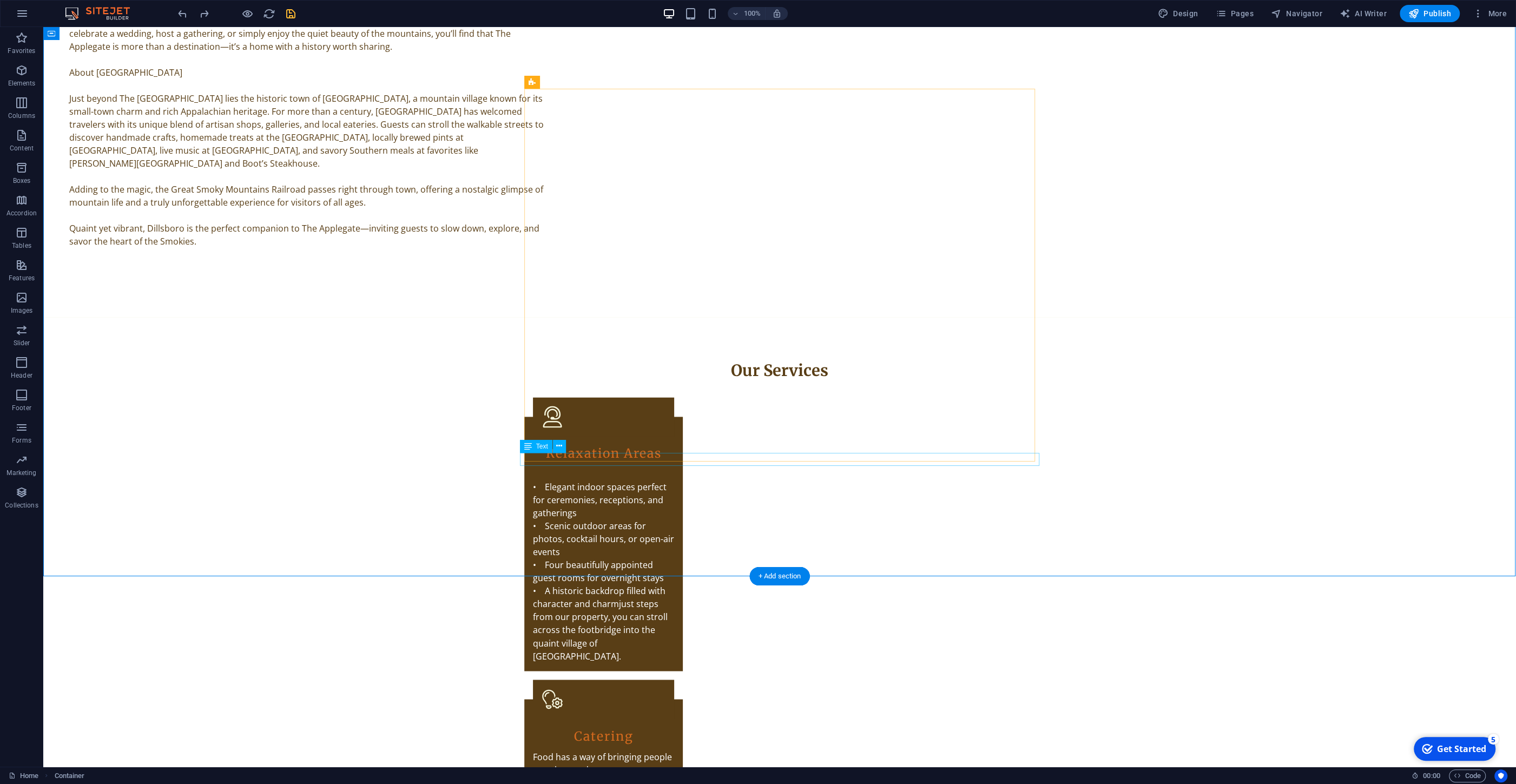
scroll to position [1918, 0]
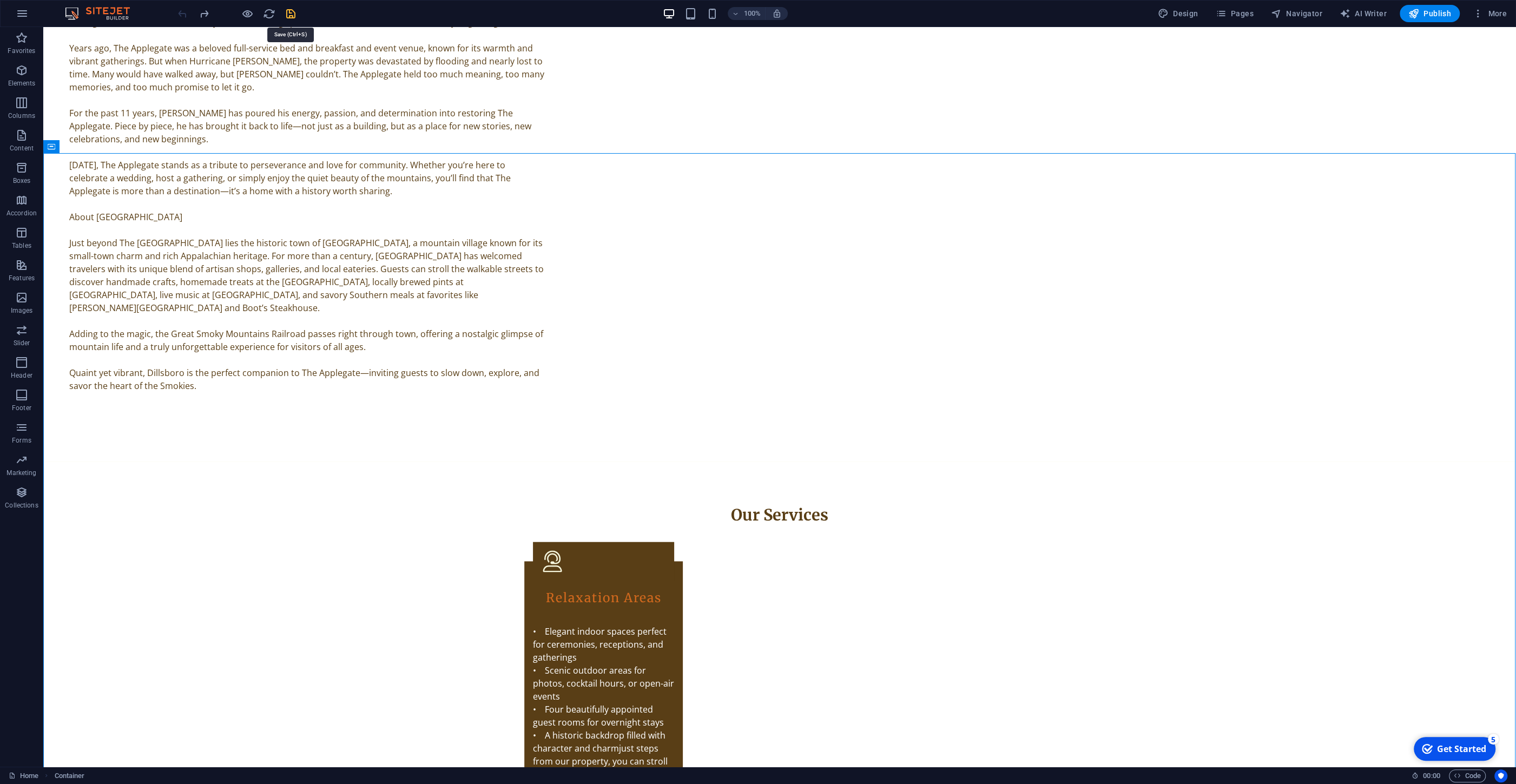
click at [290, 9] on icon "save" at bounding box center [291, 14] width 13 height 13
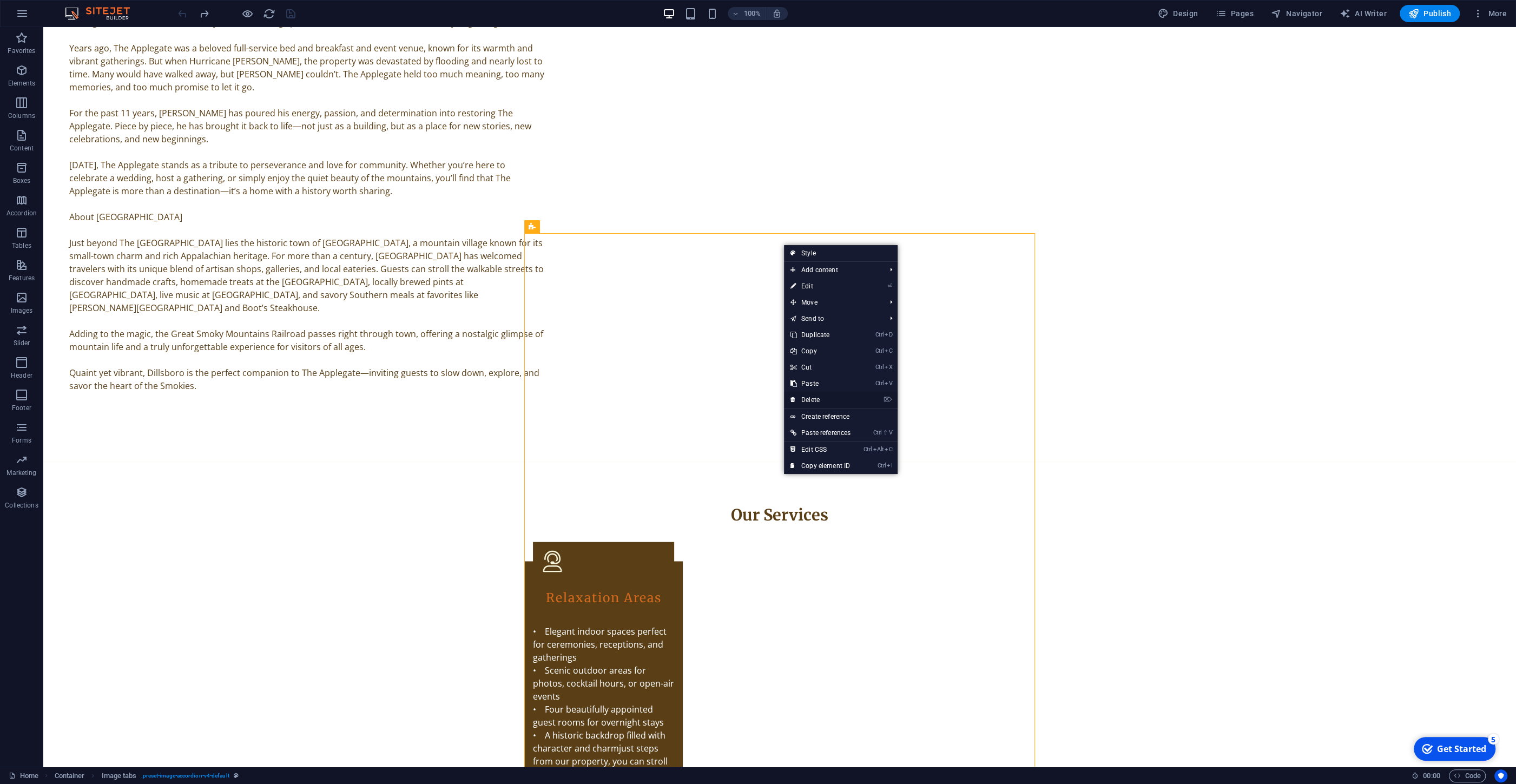
click at [812, 394] on link "⌦ Delete" at bounding box center [820, 399] width 73 height 16
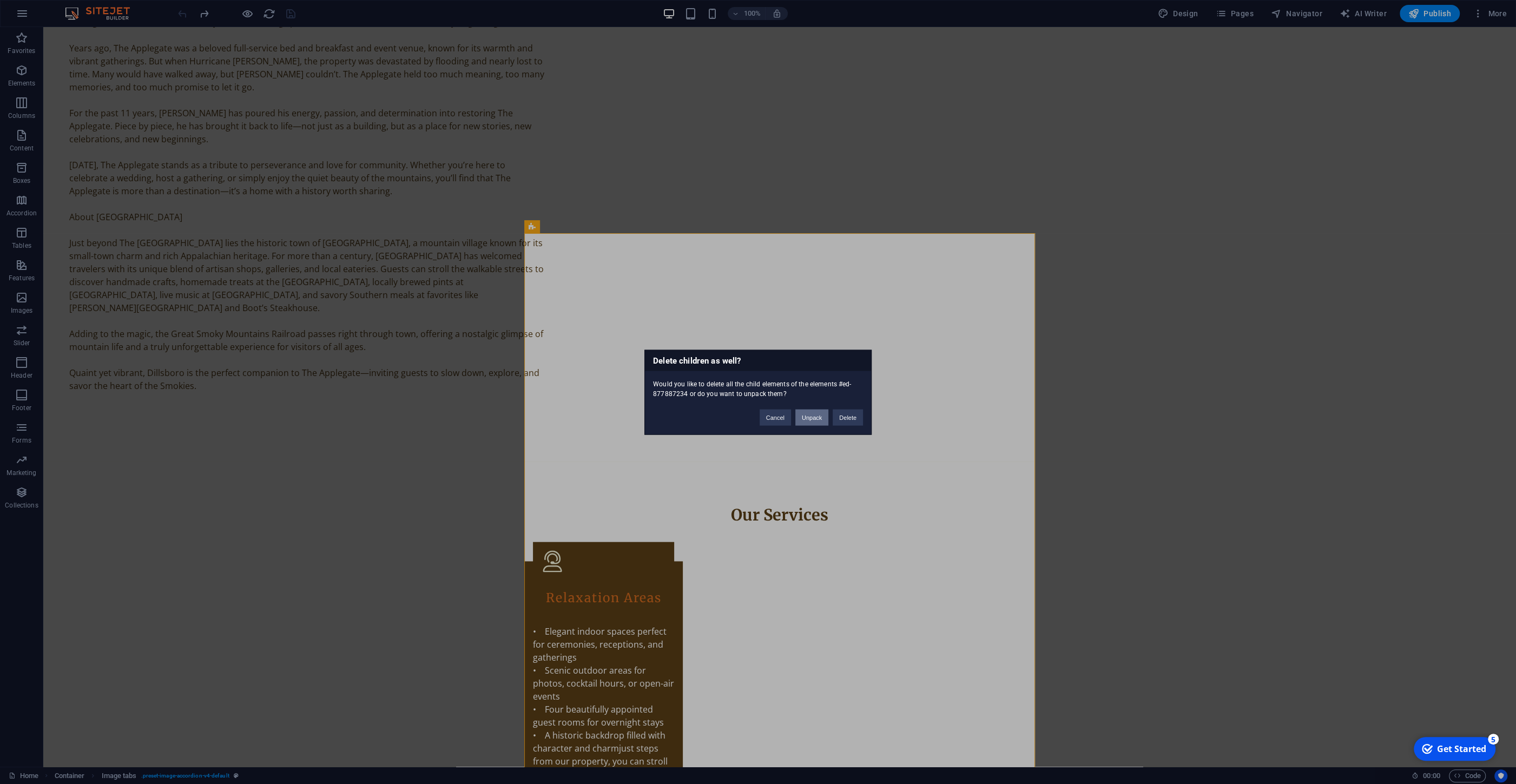
click at [809, 422] on button "Unpack" at bounding box center [812, 416] width 33 height 16
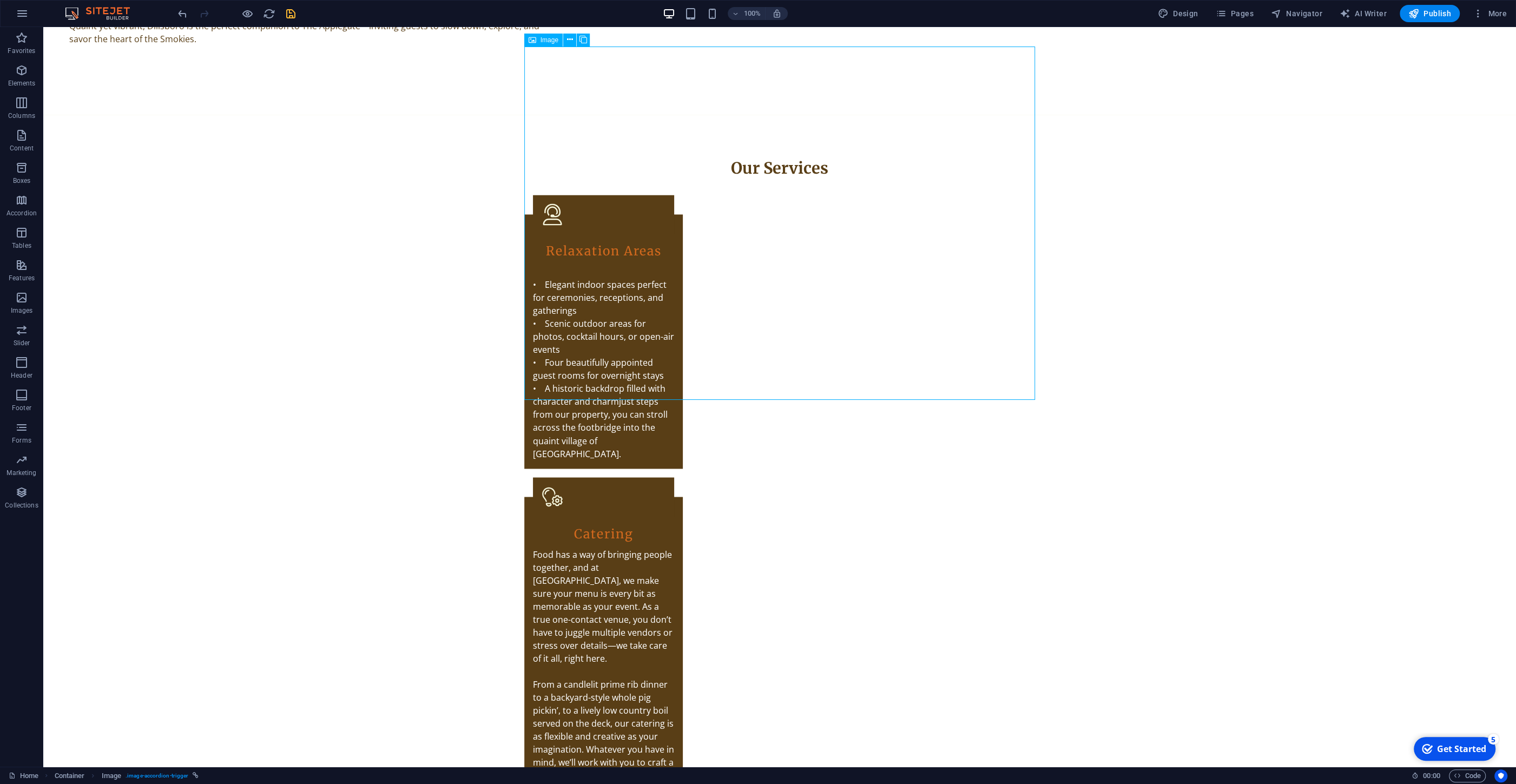
scroll to position [2266, 0]
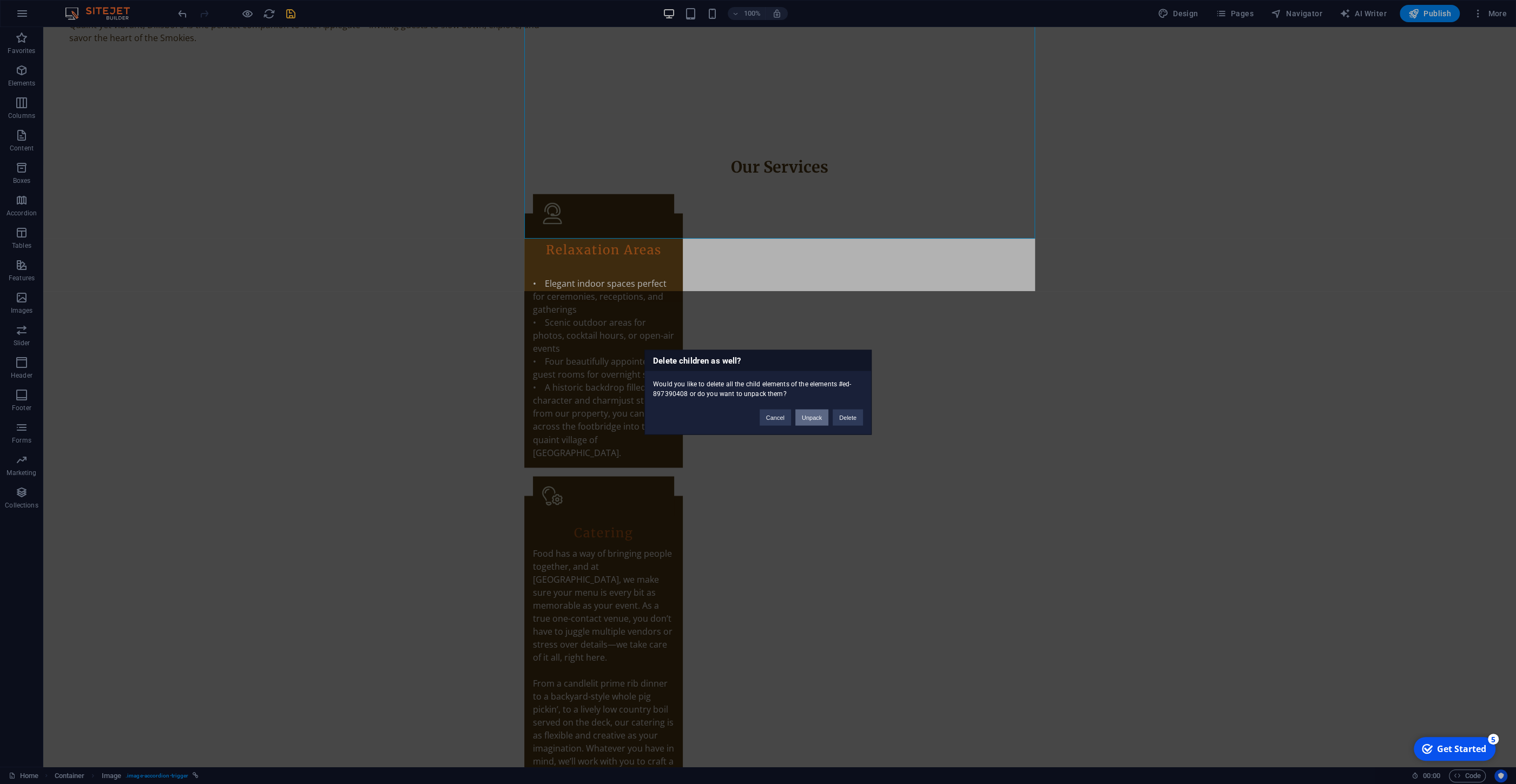
click at [814, 418] on button "Unpack" at bounding box center [812, 416] width 33 height 16
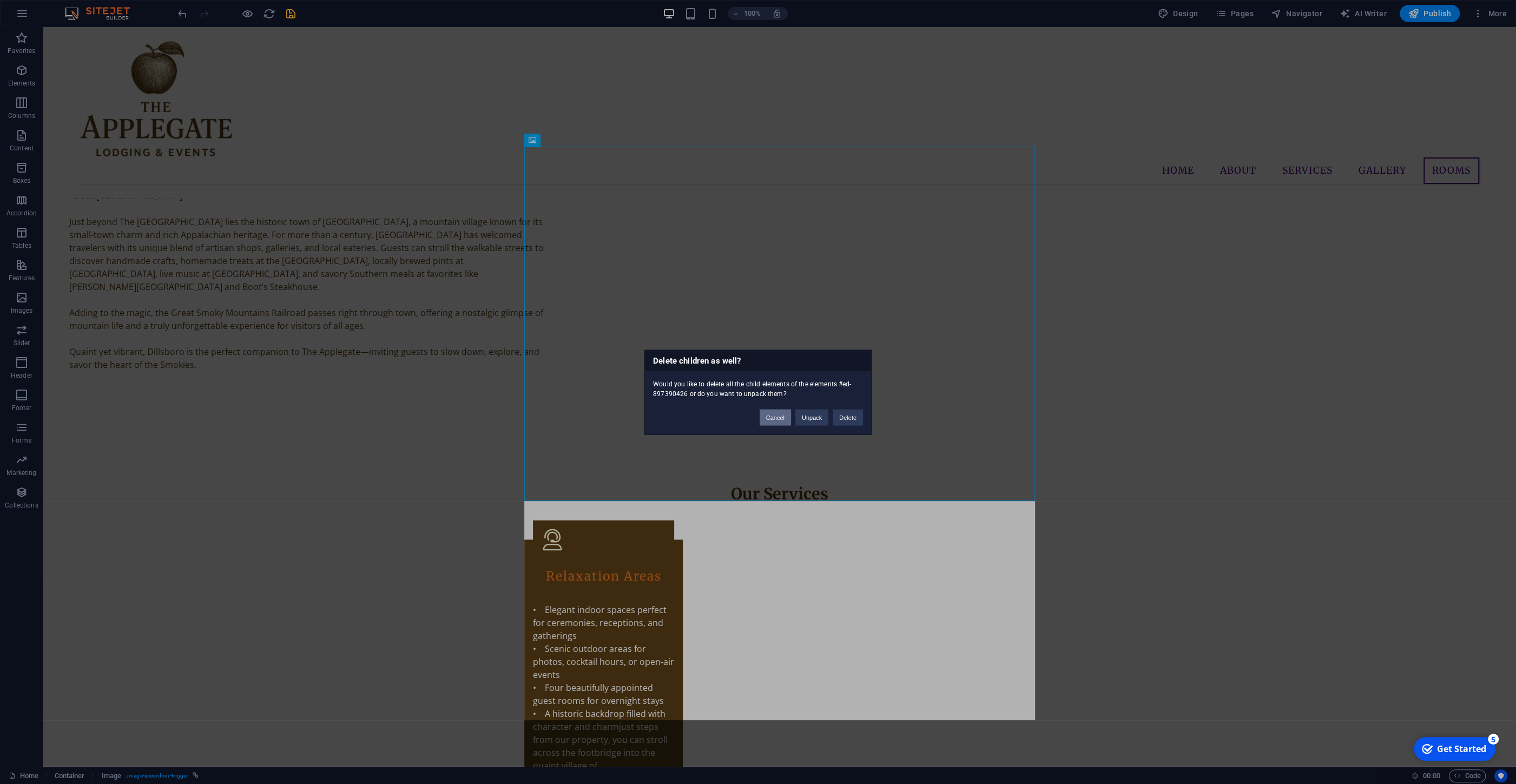
click at [788, 417] on button "Cancel" at bounding box center [776, 416] width 32 height 16
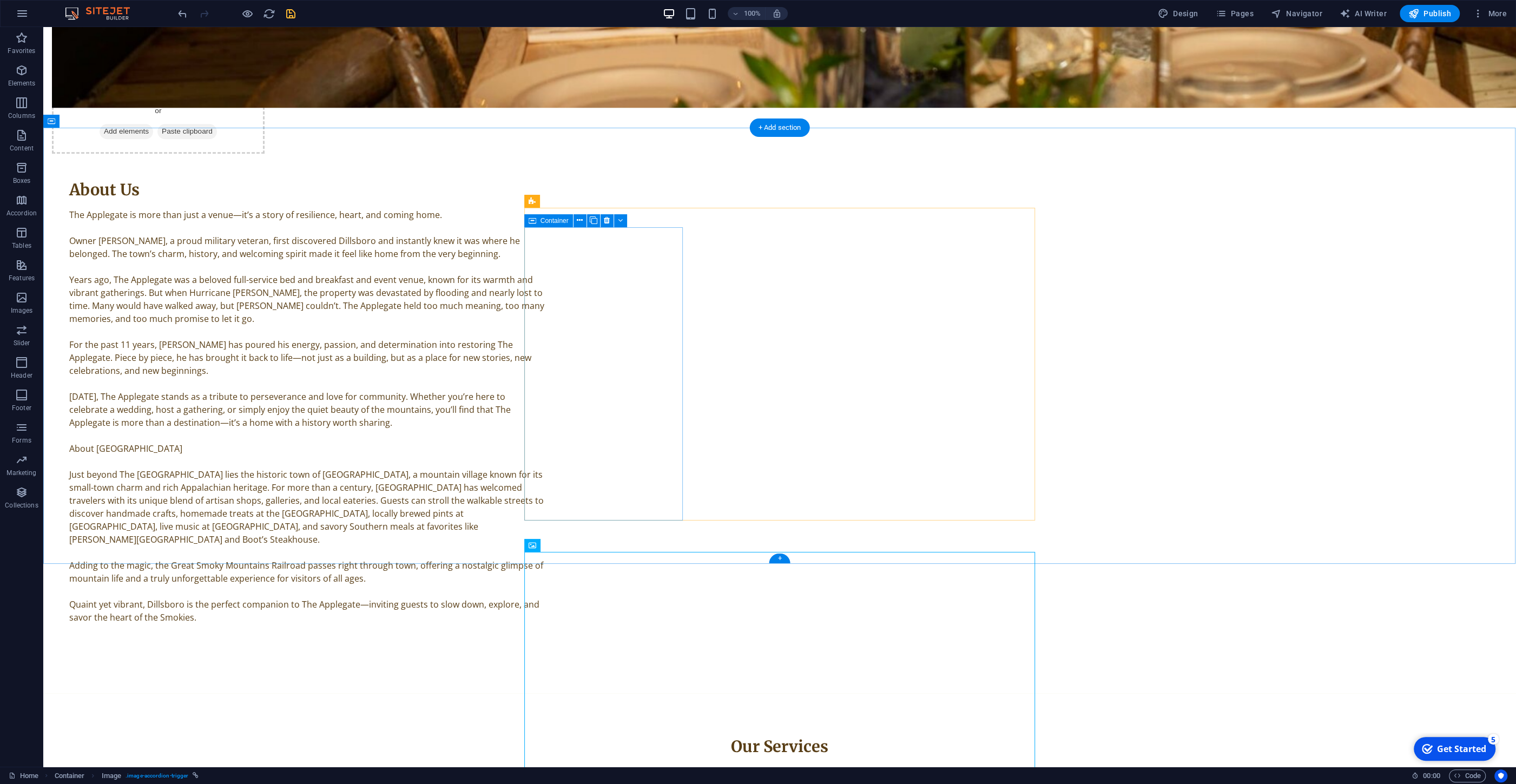
scroll to position [1681, 0]
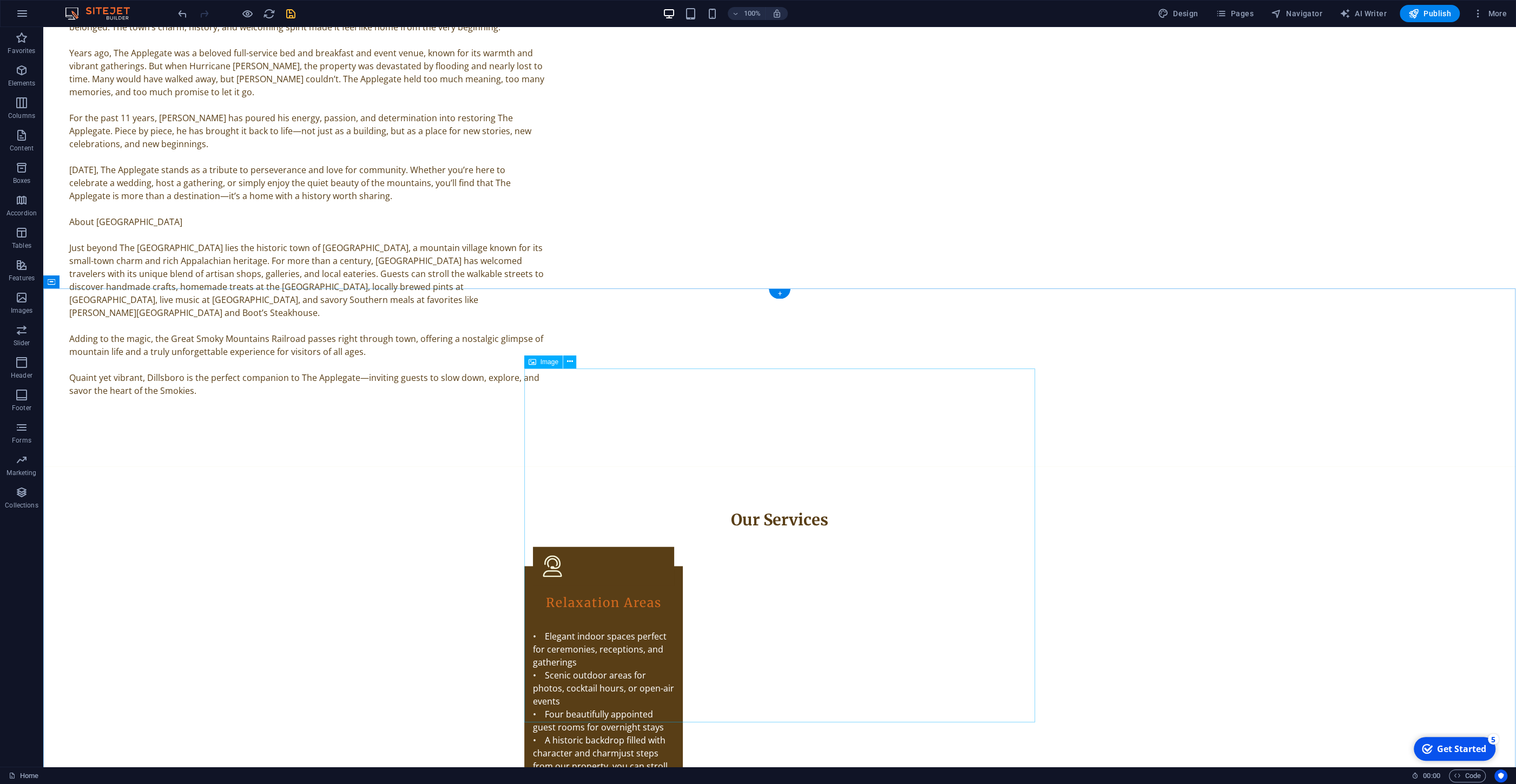
scroll to position [2029, 0]
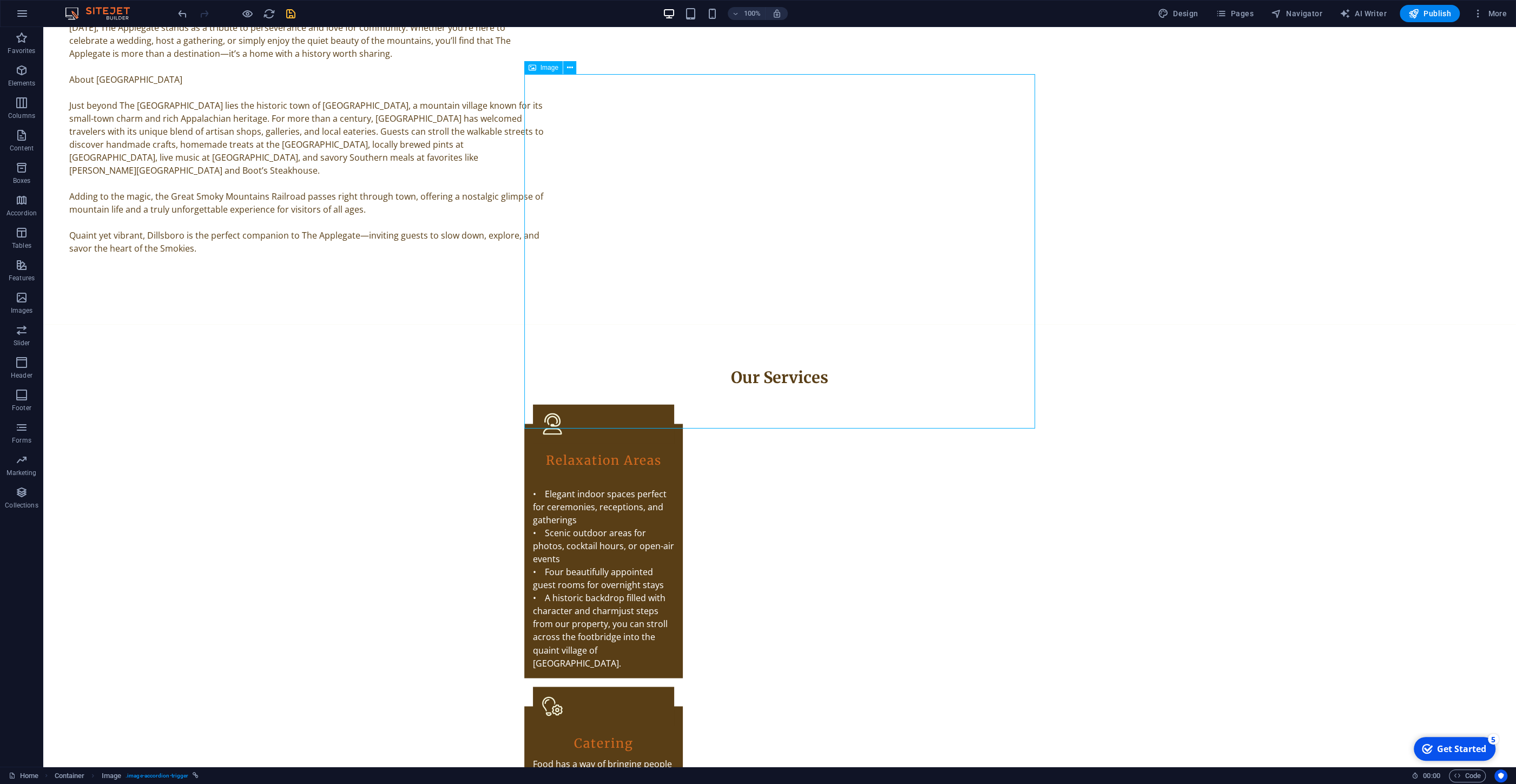
scroll to position [2086, 0]
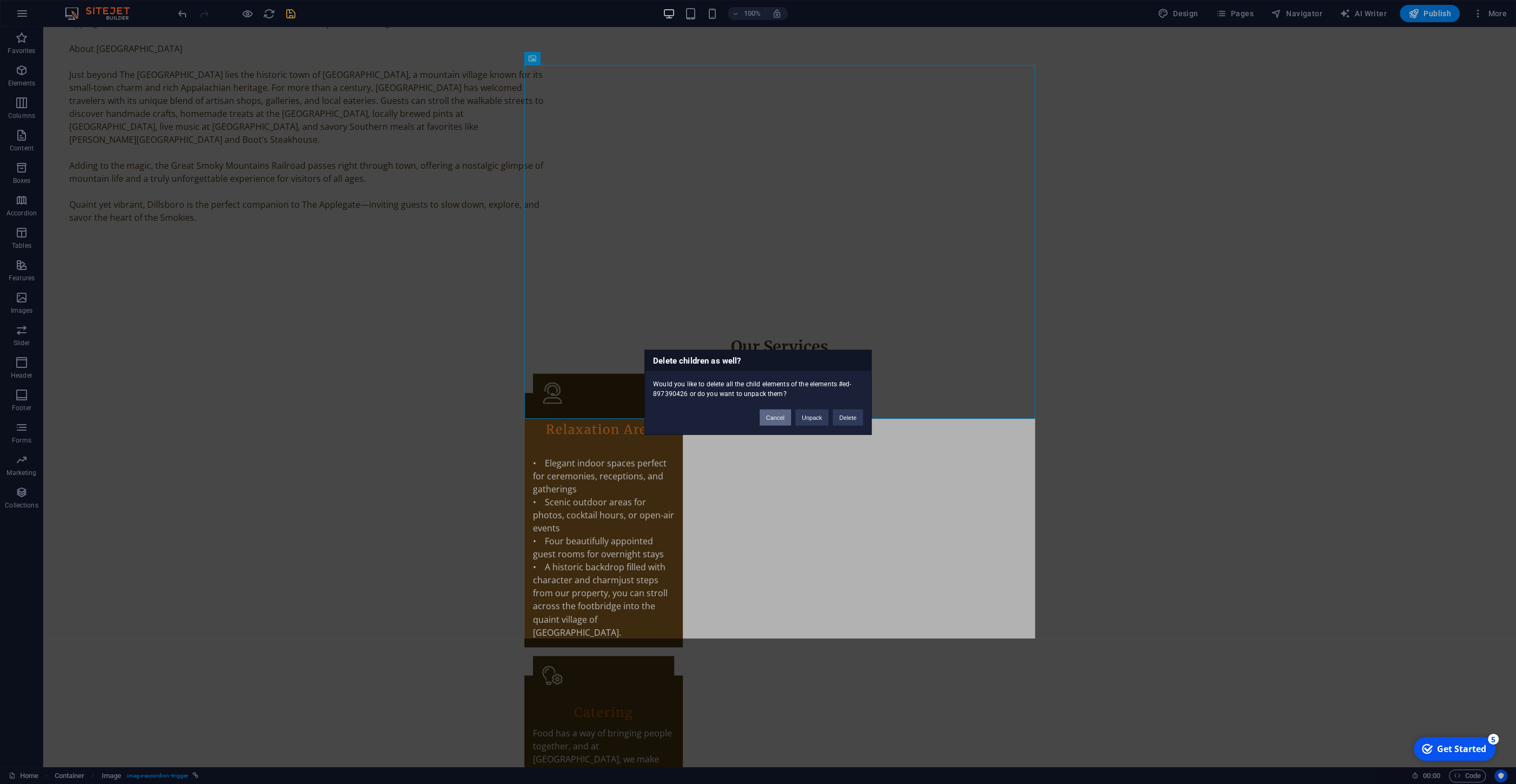
click at [779, 414] on button "Cancel" at bounding box center [776, 416] width 32 height 16
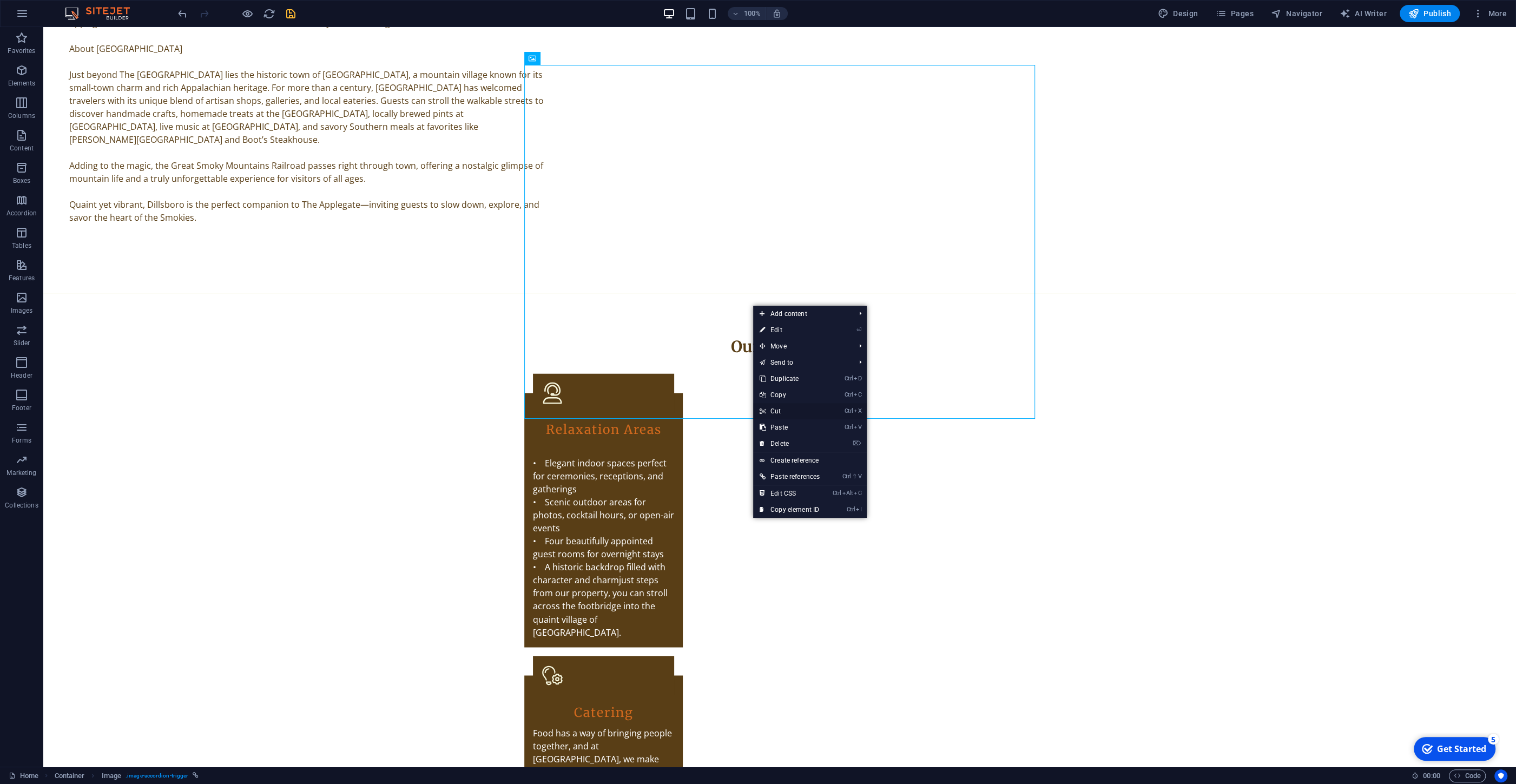
click at [777, 410] on link "Ctrl X Cut" at bounding box center [789, 410] width 73 height 16
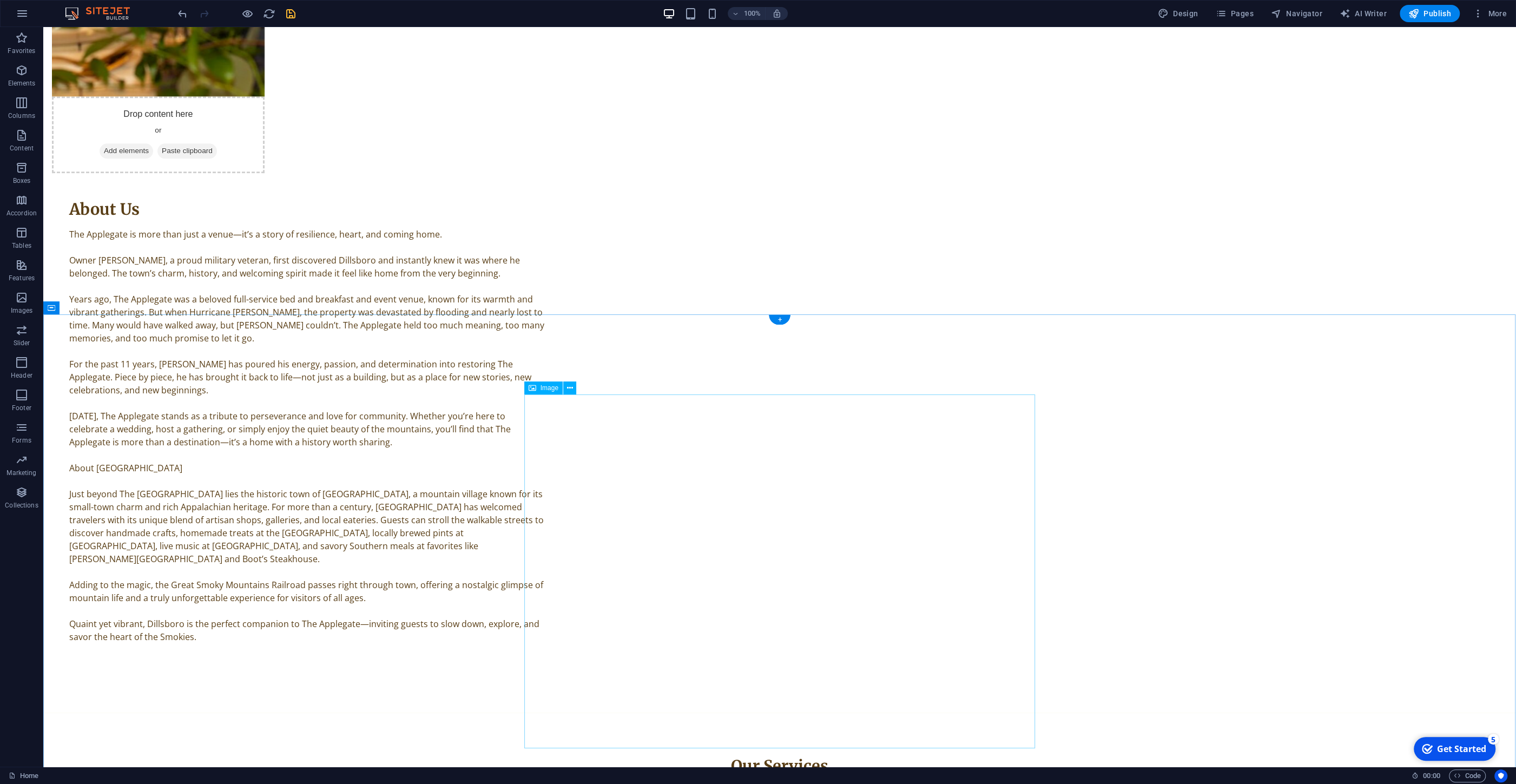
scroll to position [1757, 0]
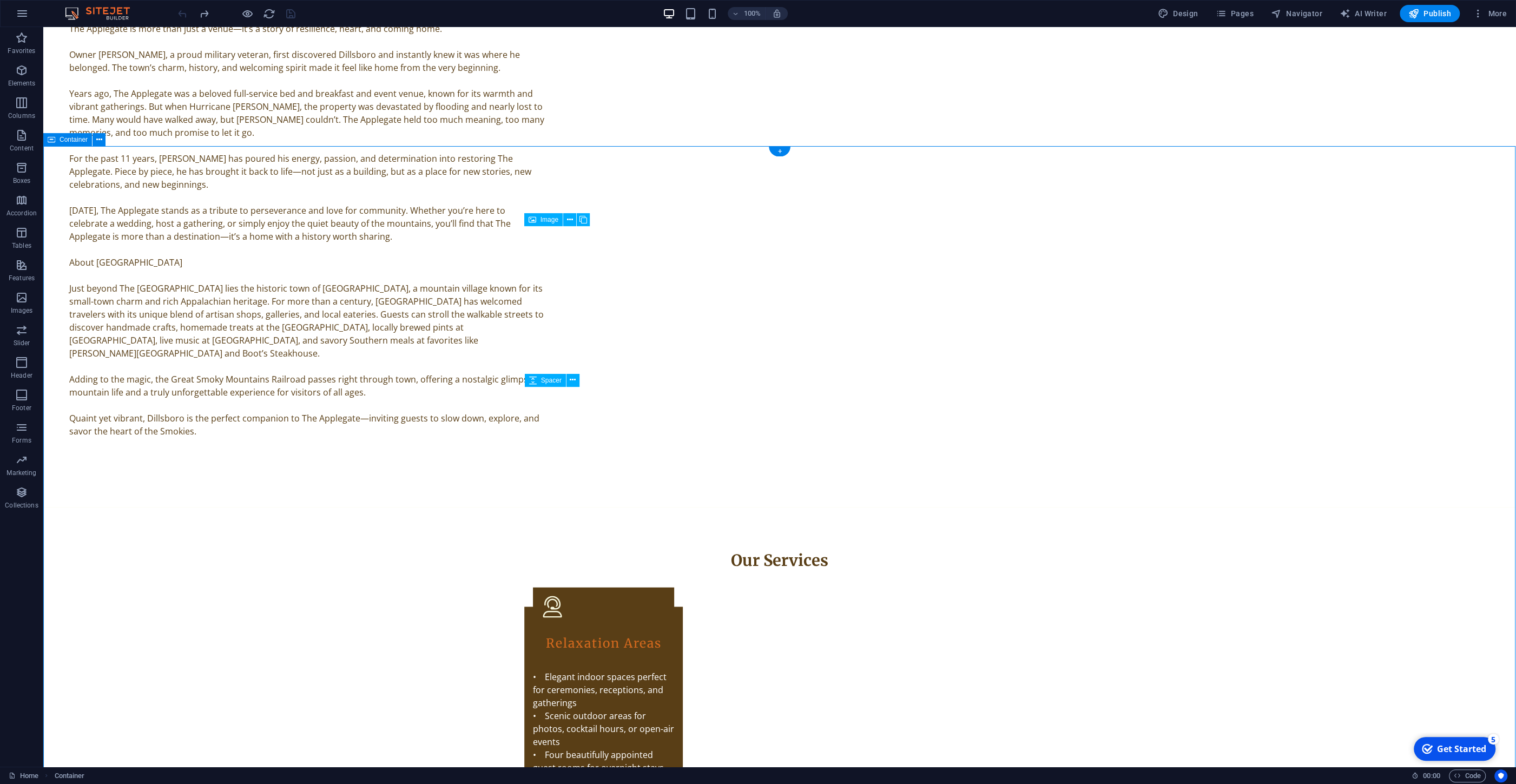
scroll to position [1931, 0]
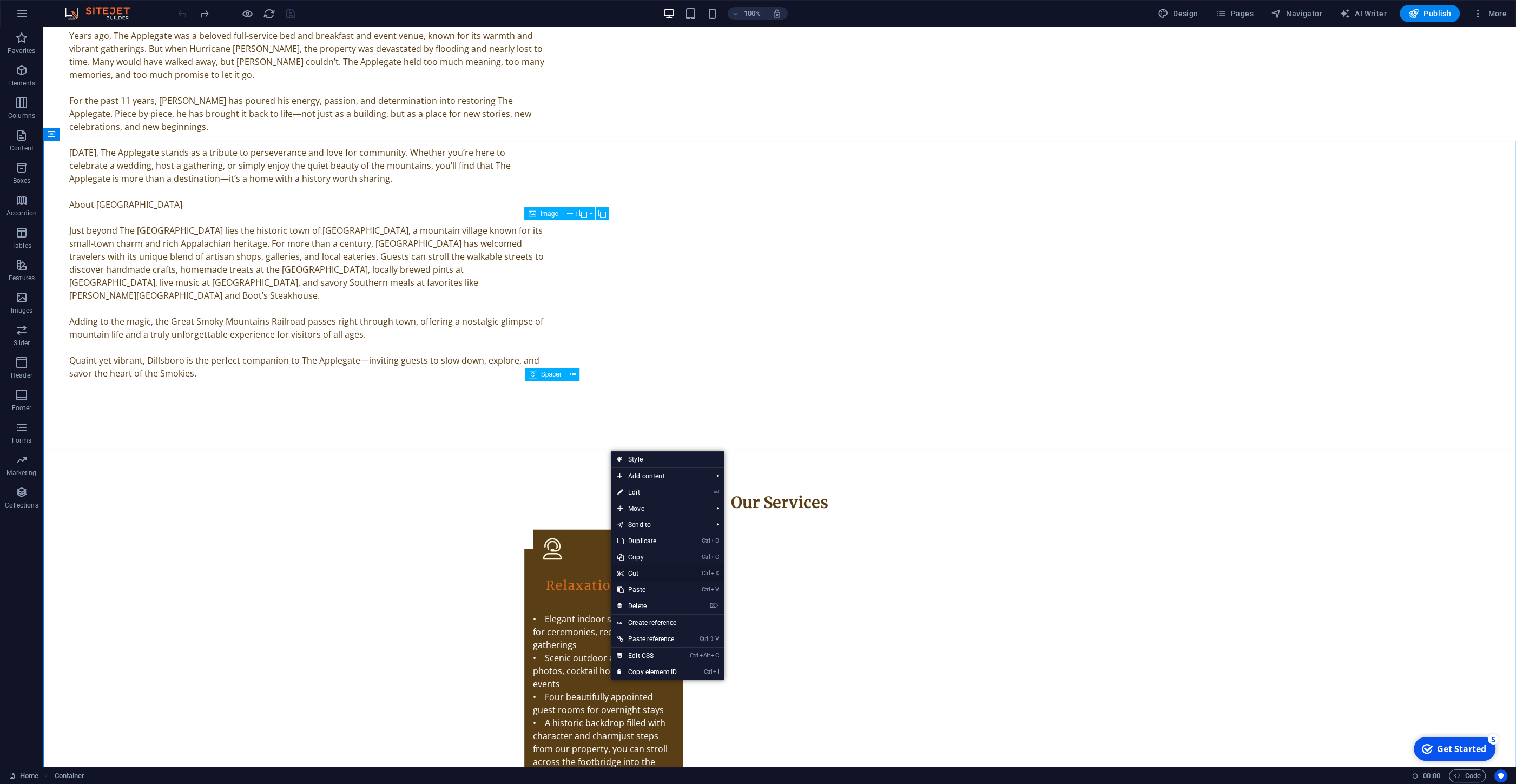
click at [644, 573] on link "Ctrl X Cut" at bounding box center [647, 573] width 73 height 16
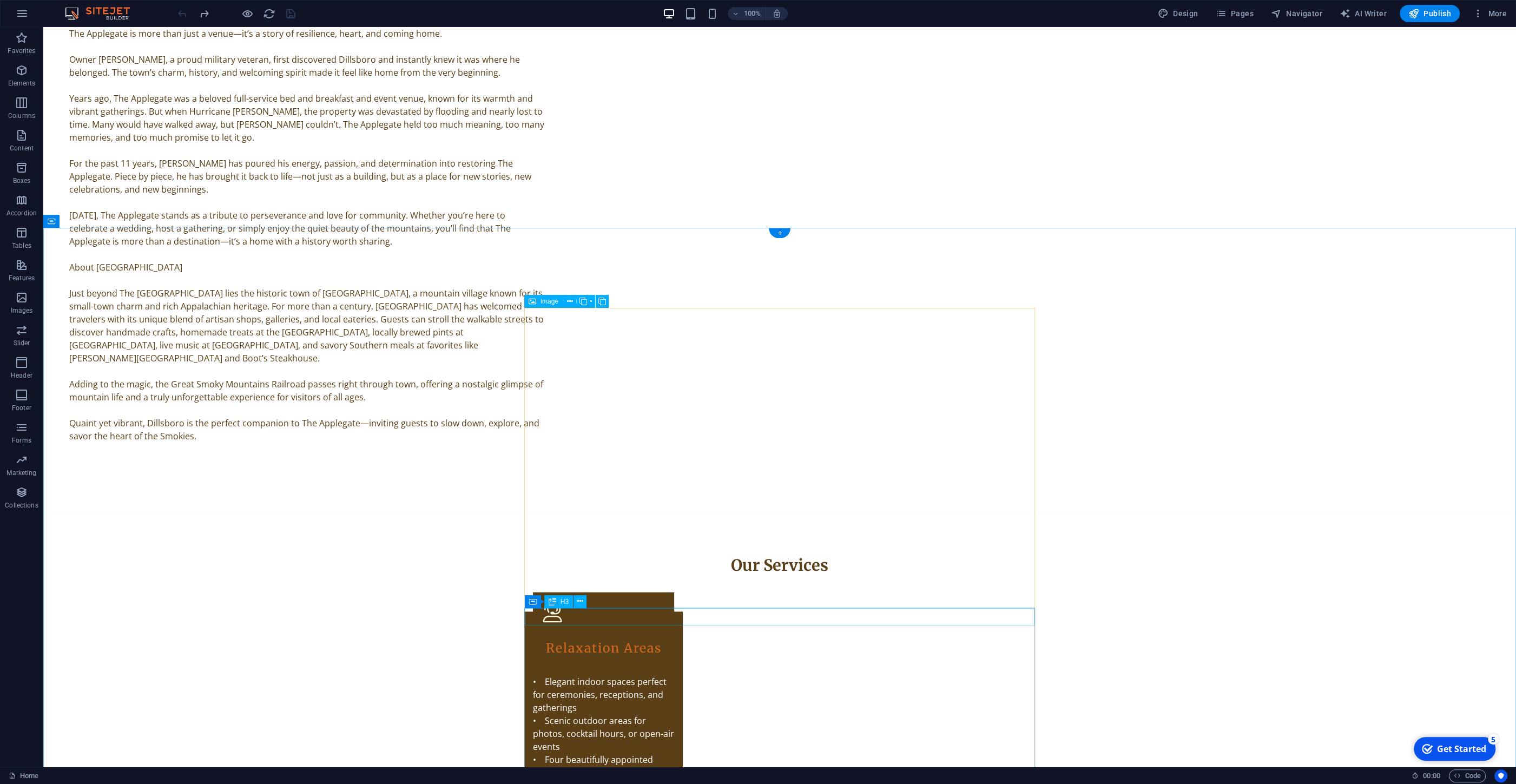
scroll to position [1901, 0]
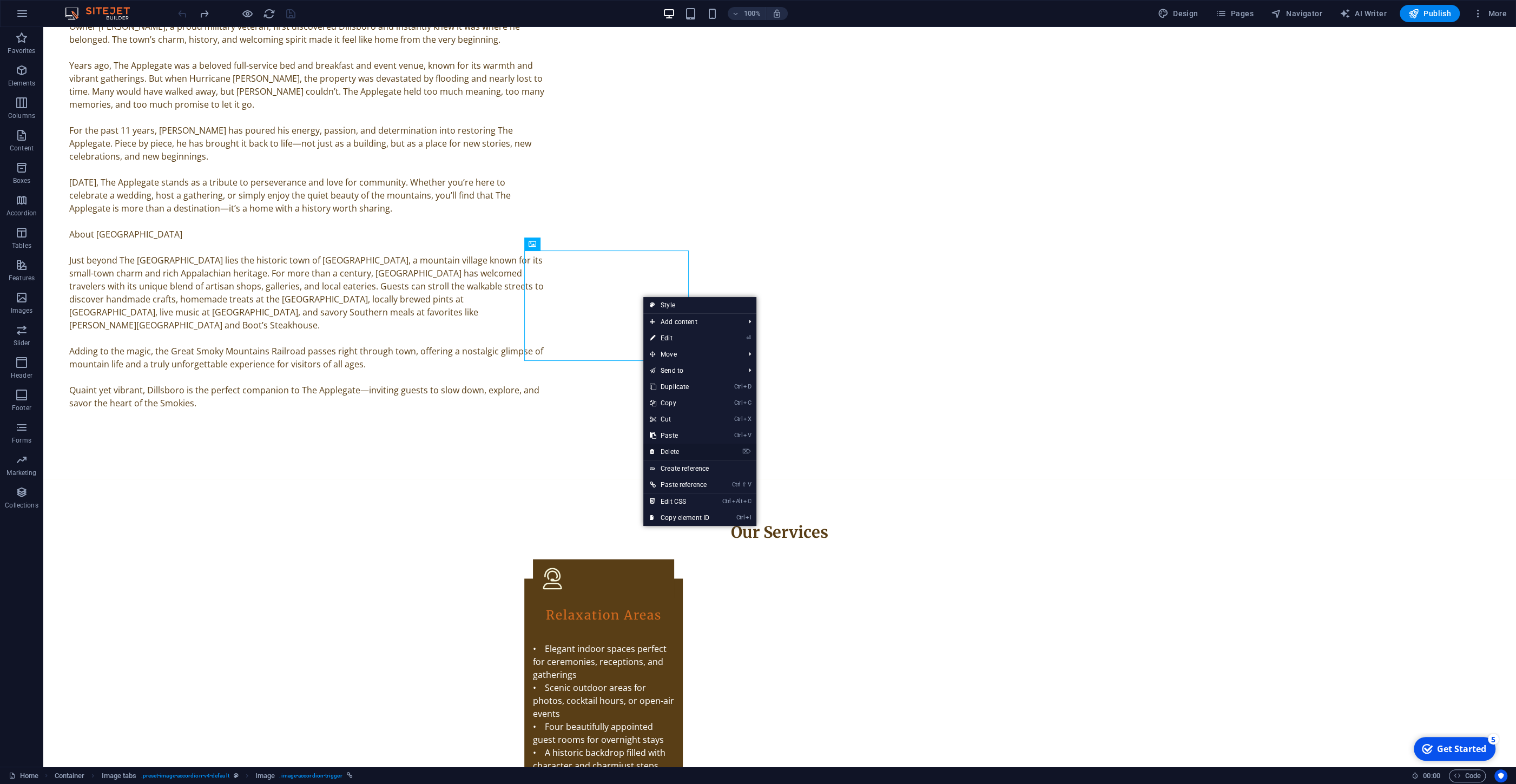
click at [674, 453] on link "⌦ Delete" at bounding box center [680, 452] width 73 height 16
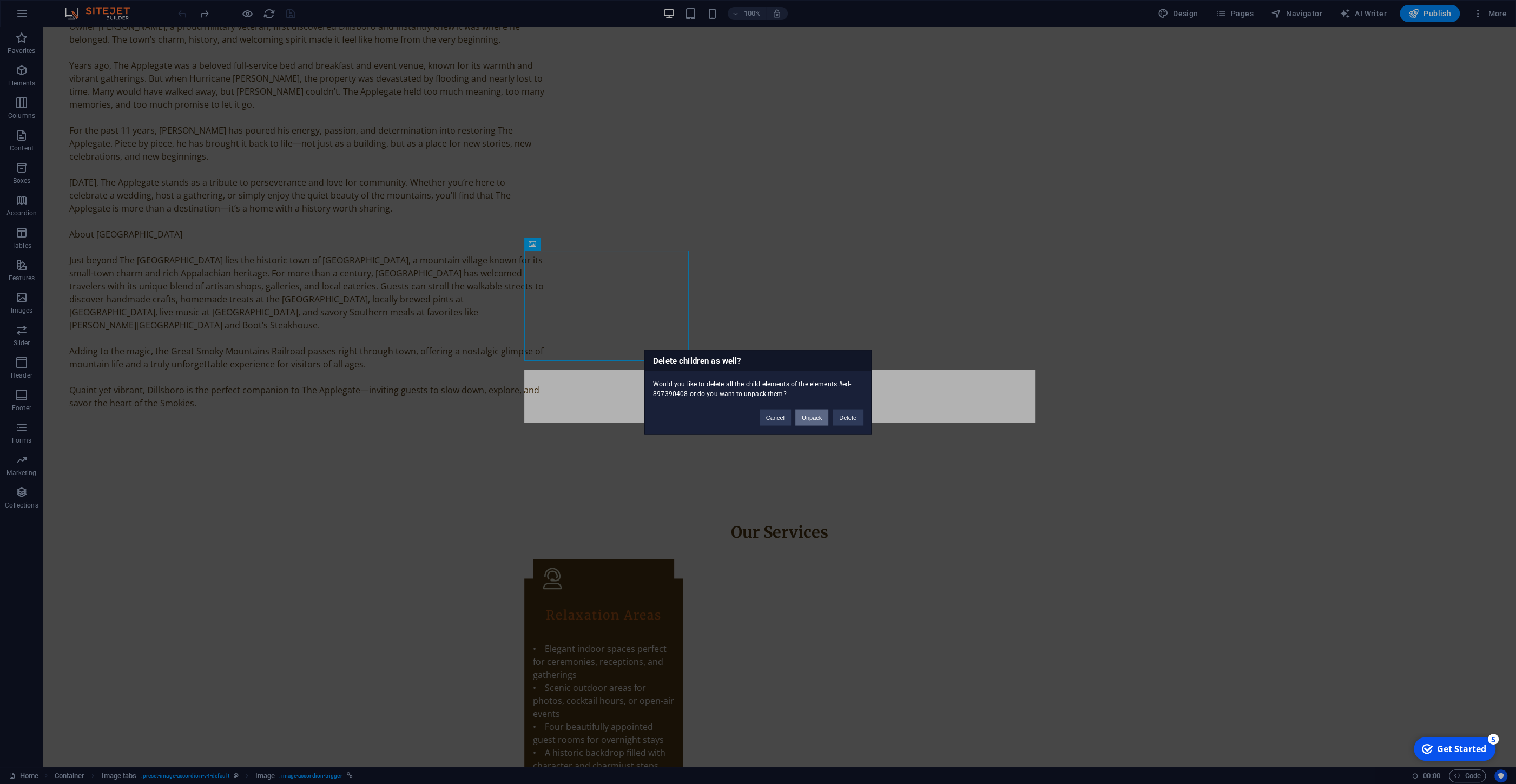
click at [816, 413] on button "Unpack" at bounding box center [812, 416] width 33 height 16
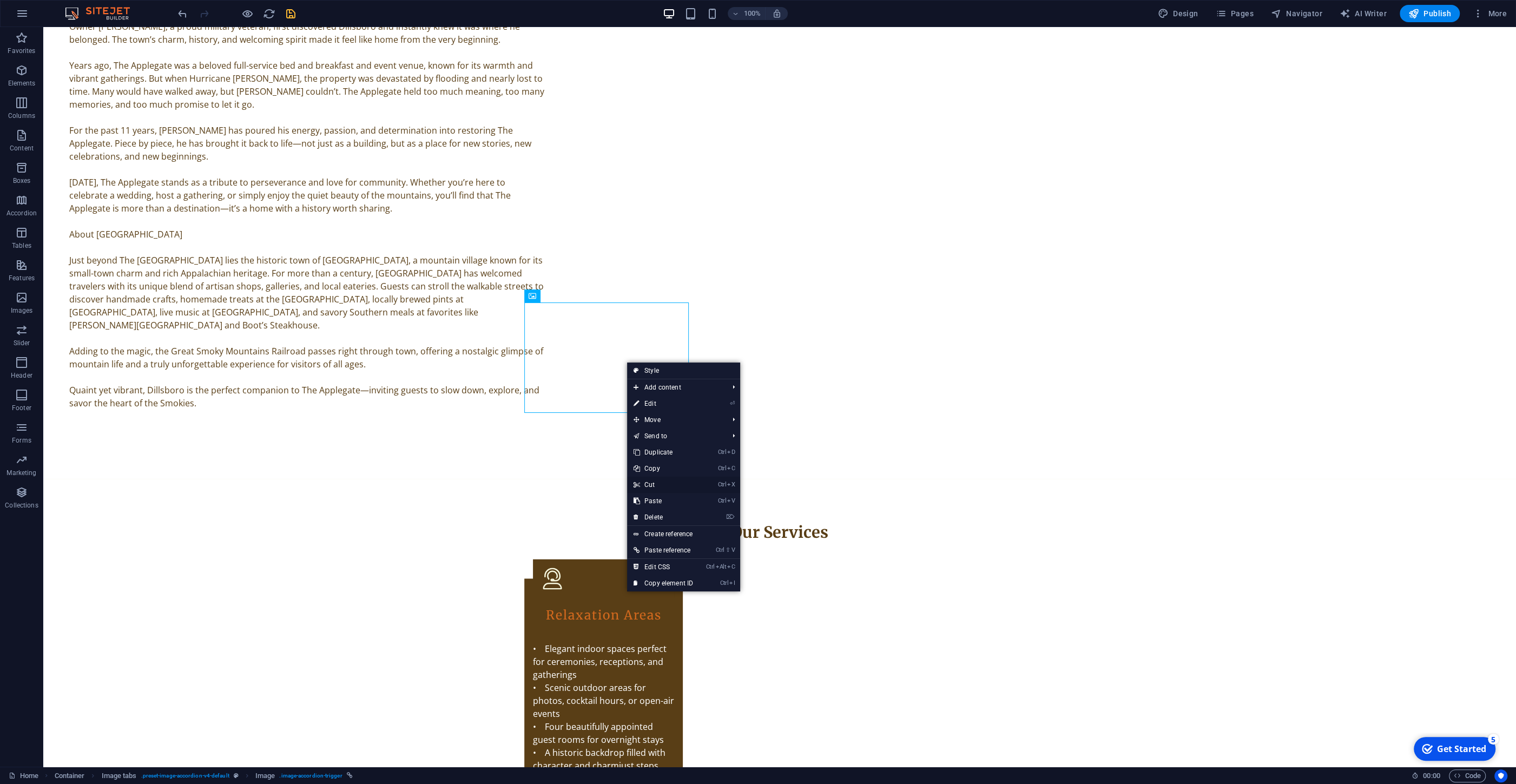
click at [650, 485] on link "Ctrl X Cut" at bounding box center [663, 484] width 73 height 16
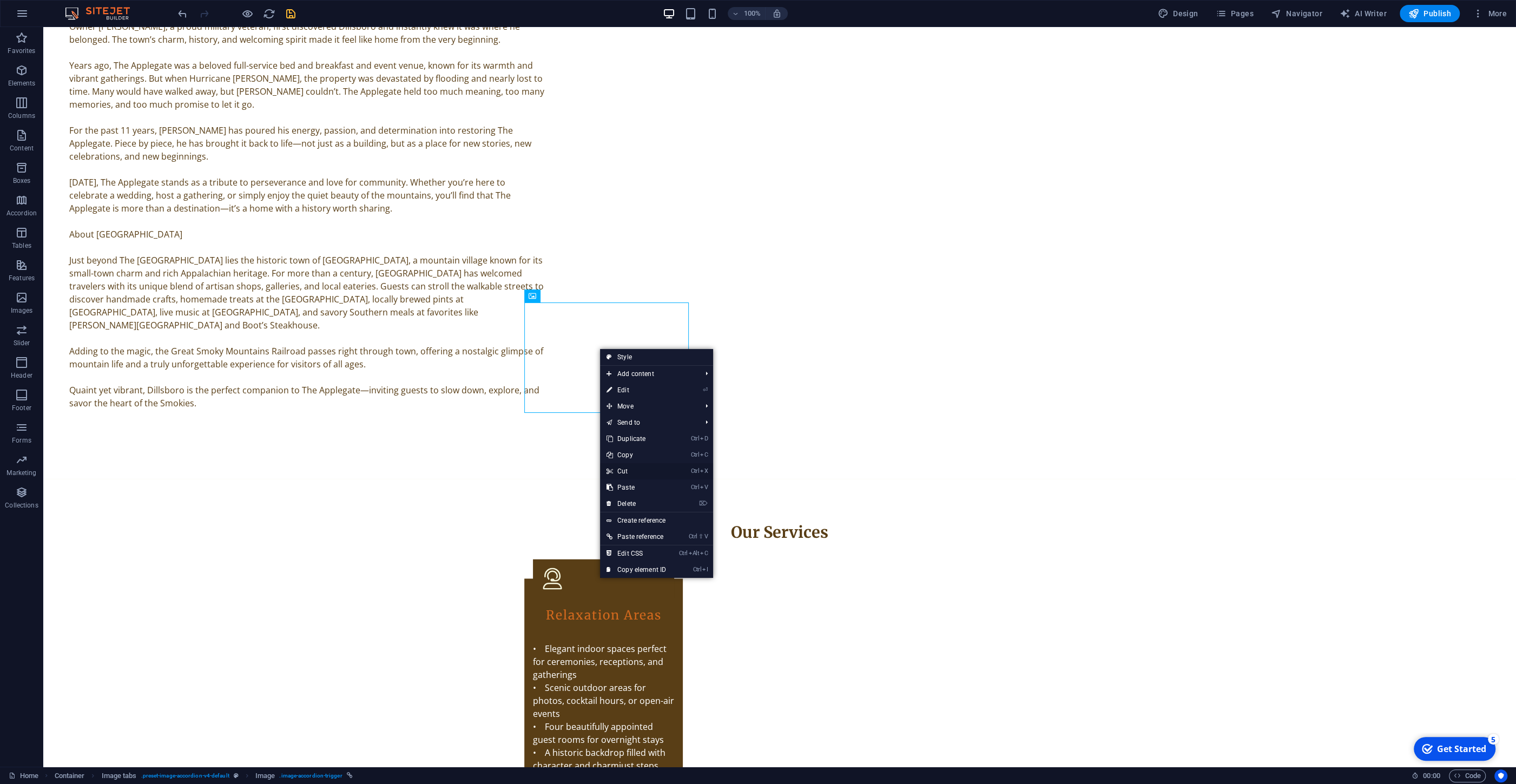
click at [626, 473] on link "Ctrl X Cut" at bounding box center [636, 471] width 73 height 16
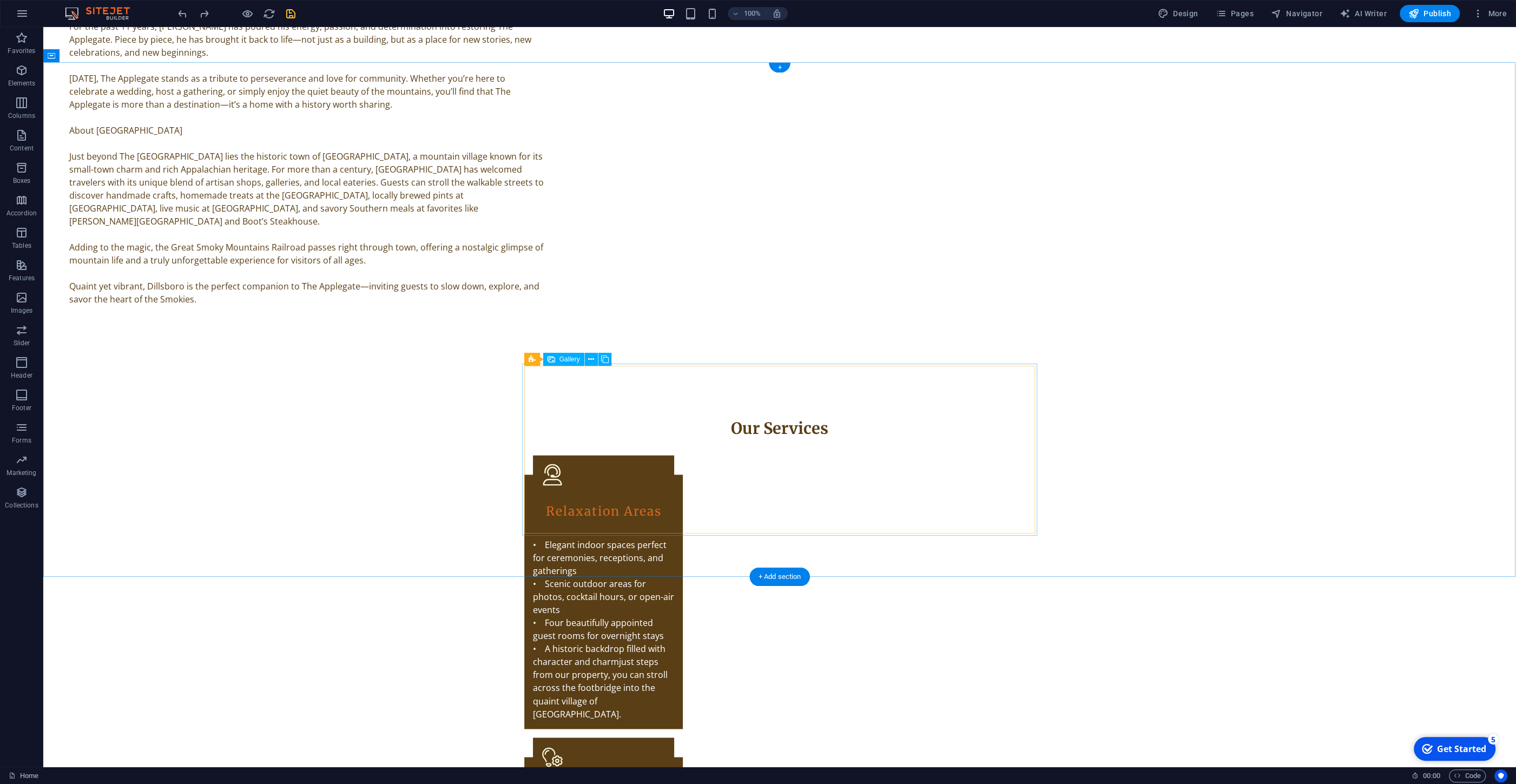
scroll to position [2010, 0]
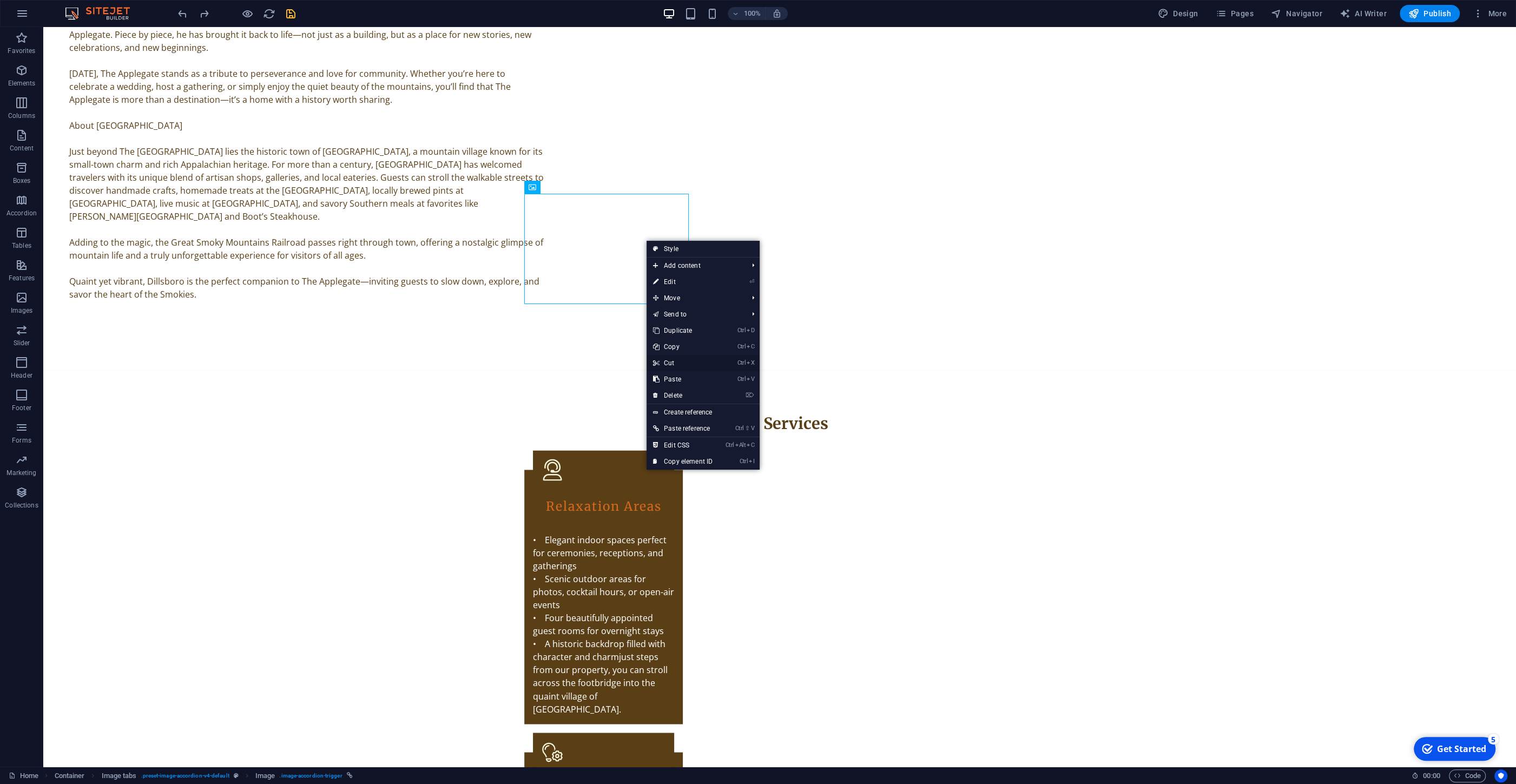
click at [675, 356] on link "Ctrl X Cut" at bounding box center [683, 362] width 73 height 16
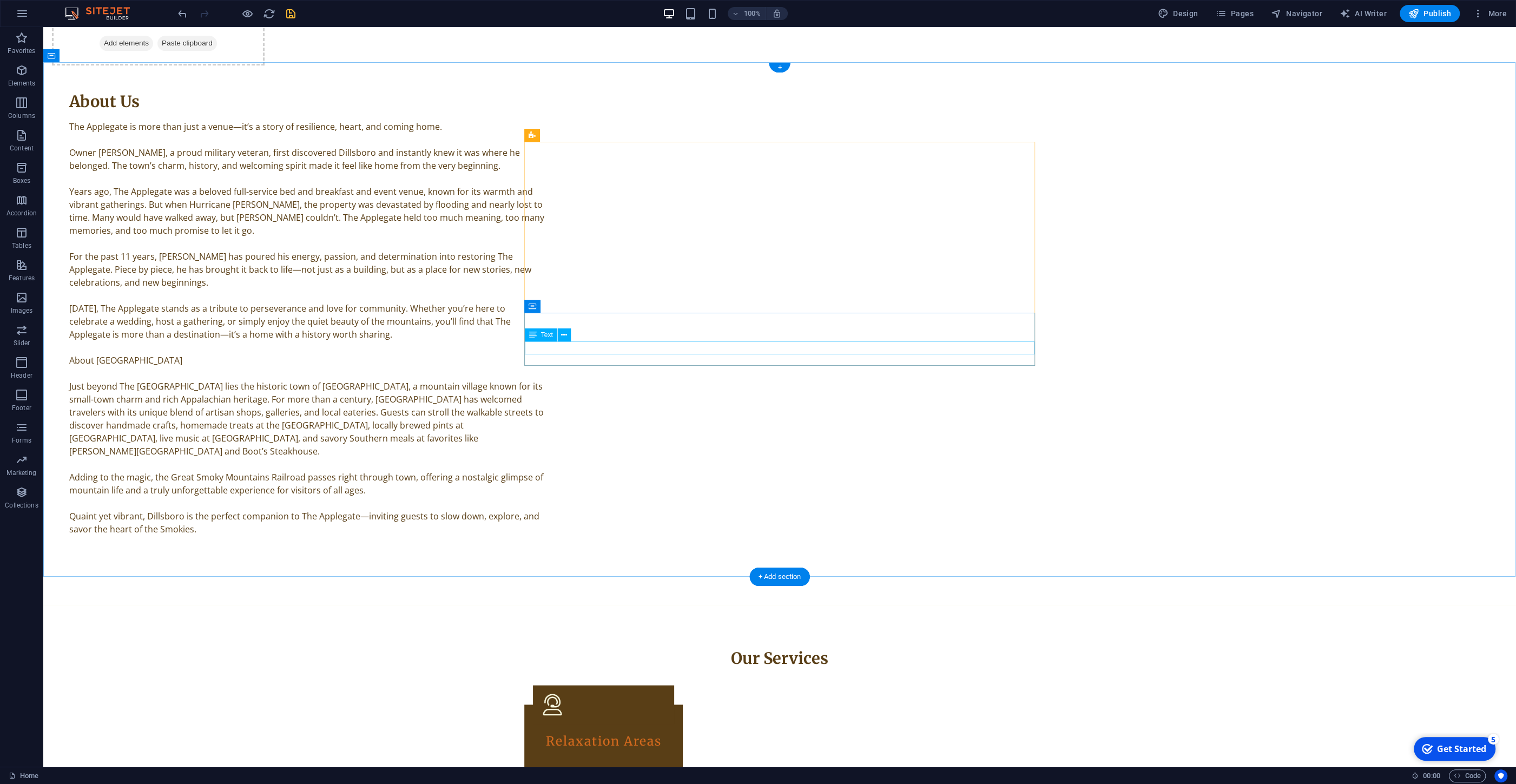
scroll to position [1634, 0]
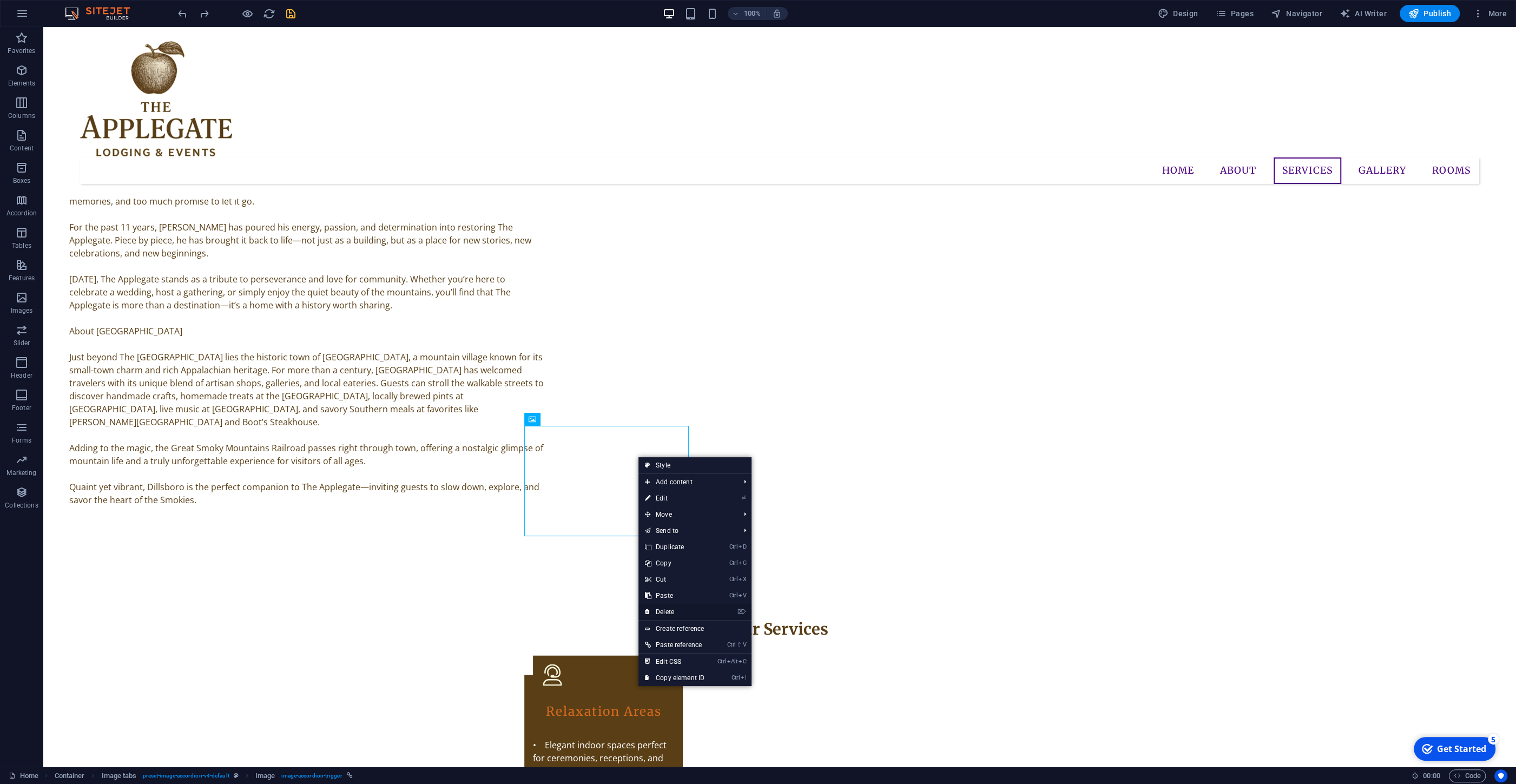
click at [673, 585] on link "⌦ Delete" at bounding box center [674, 612] width 73 height 16
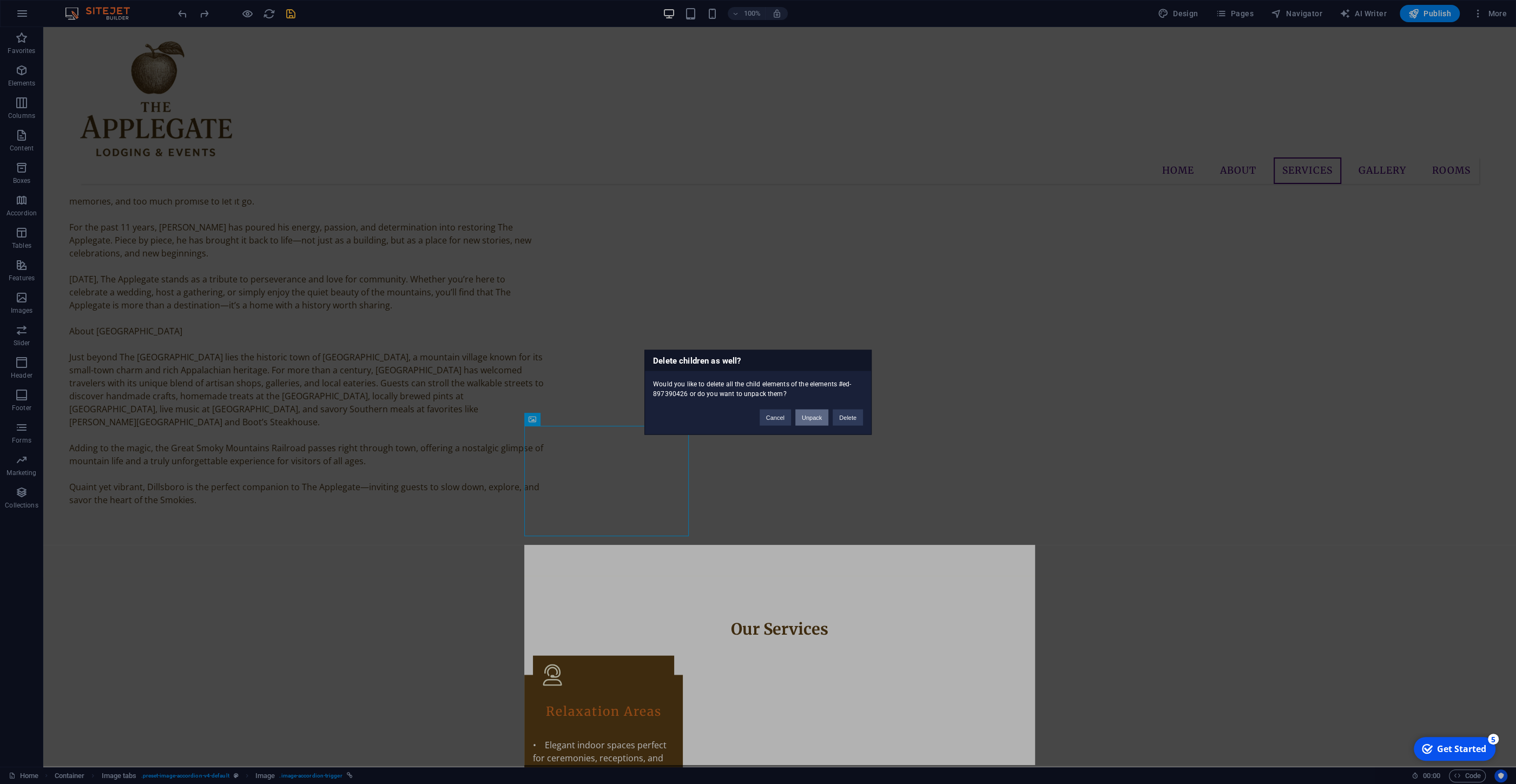
click at [812, 420] on button "Unpack" at bounding box center [812, 416] width 33 height 16
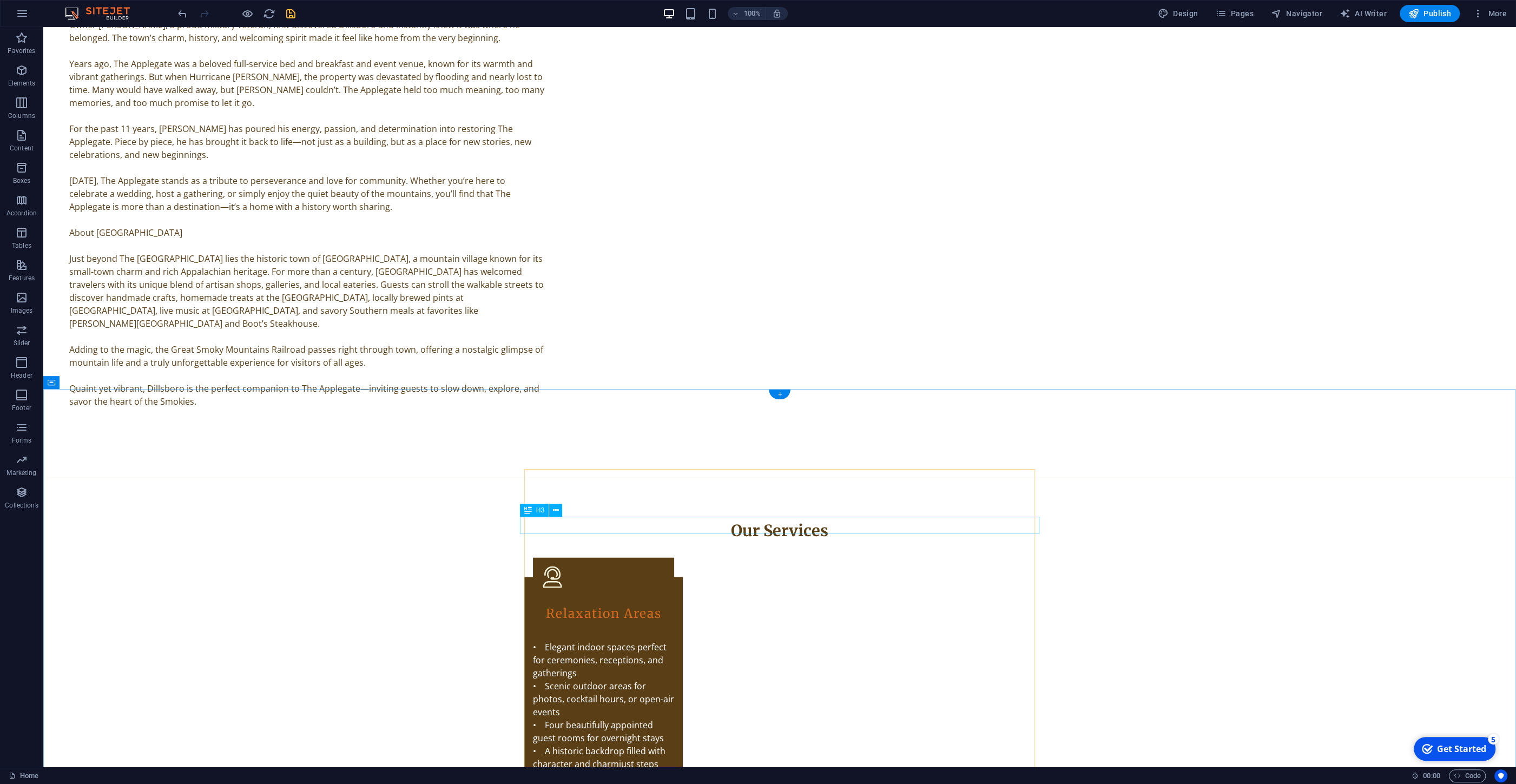
scroll to position [1808, 0]
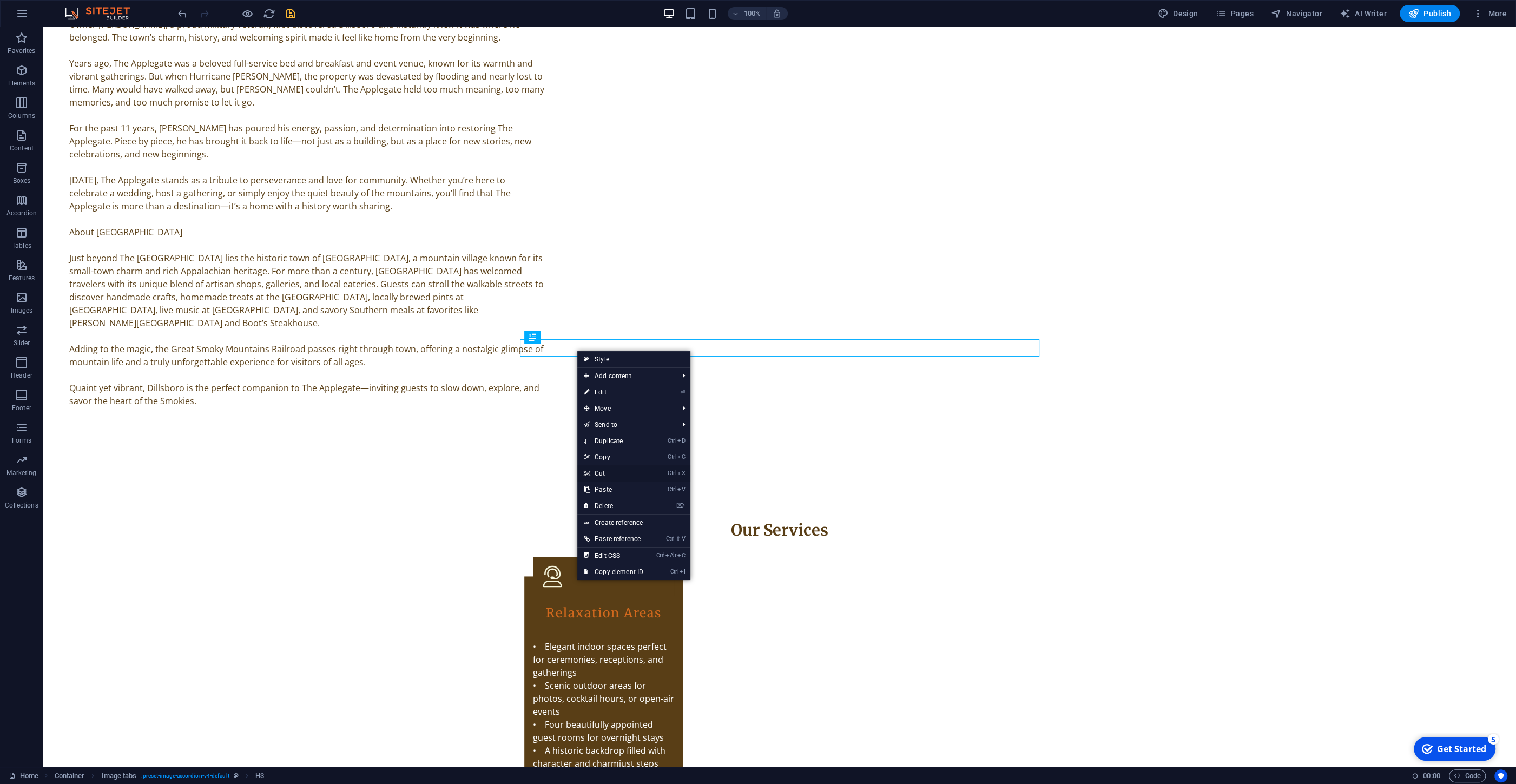
click at [607, 477] on link "Ctrl X Cut" at bounding box center [614, 473] width 73 height 16
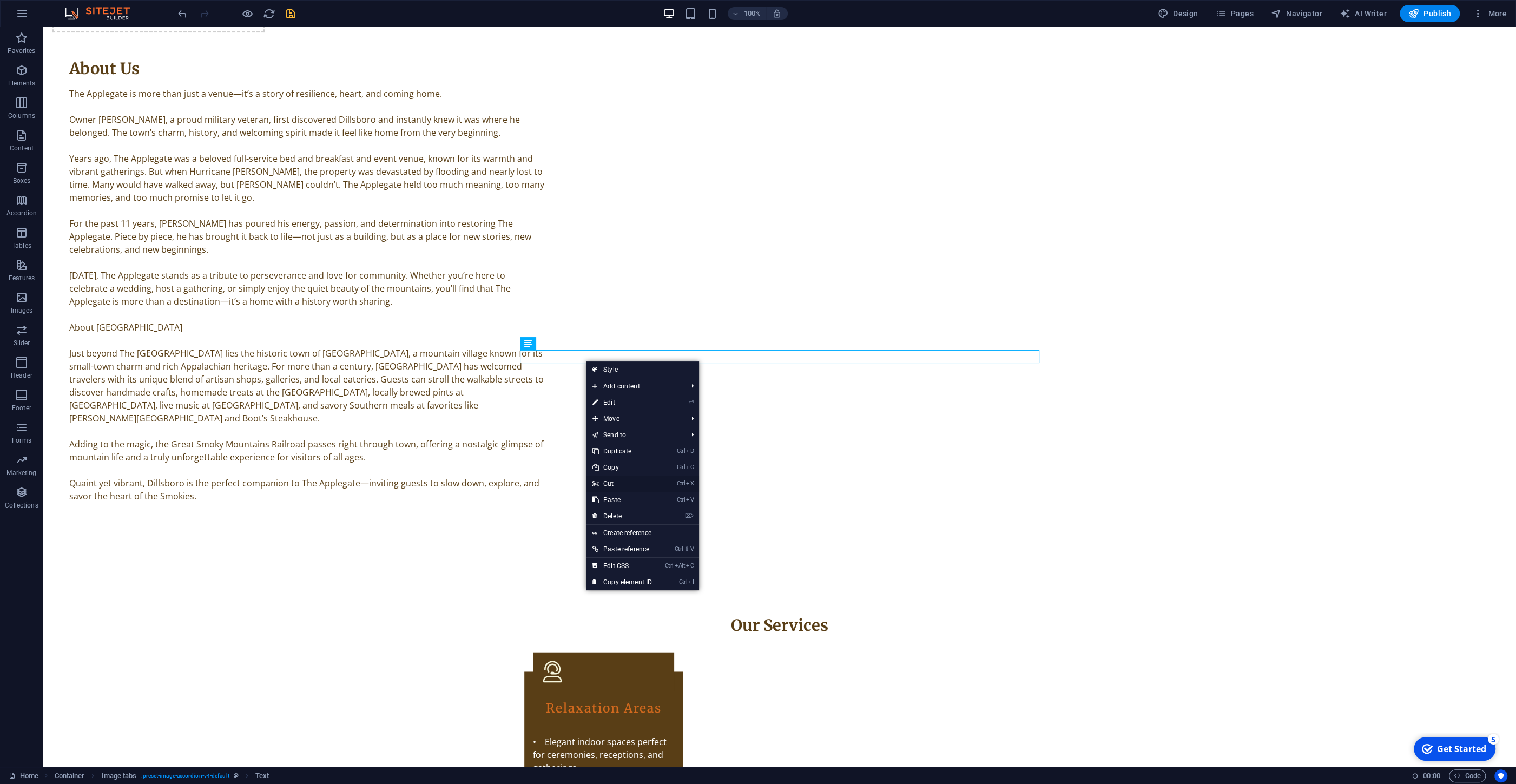
click at [610, 483] on link "Ctrl X Cut" at bounding box center [622, 483] width 73 height 16
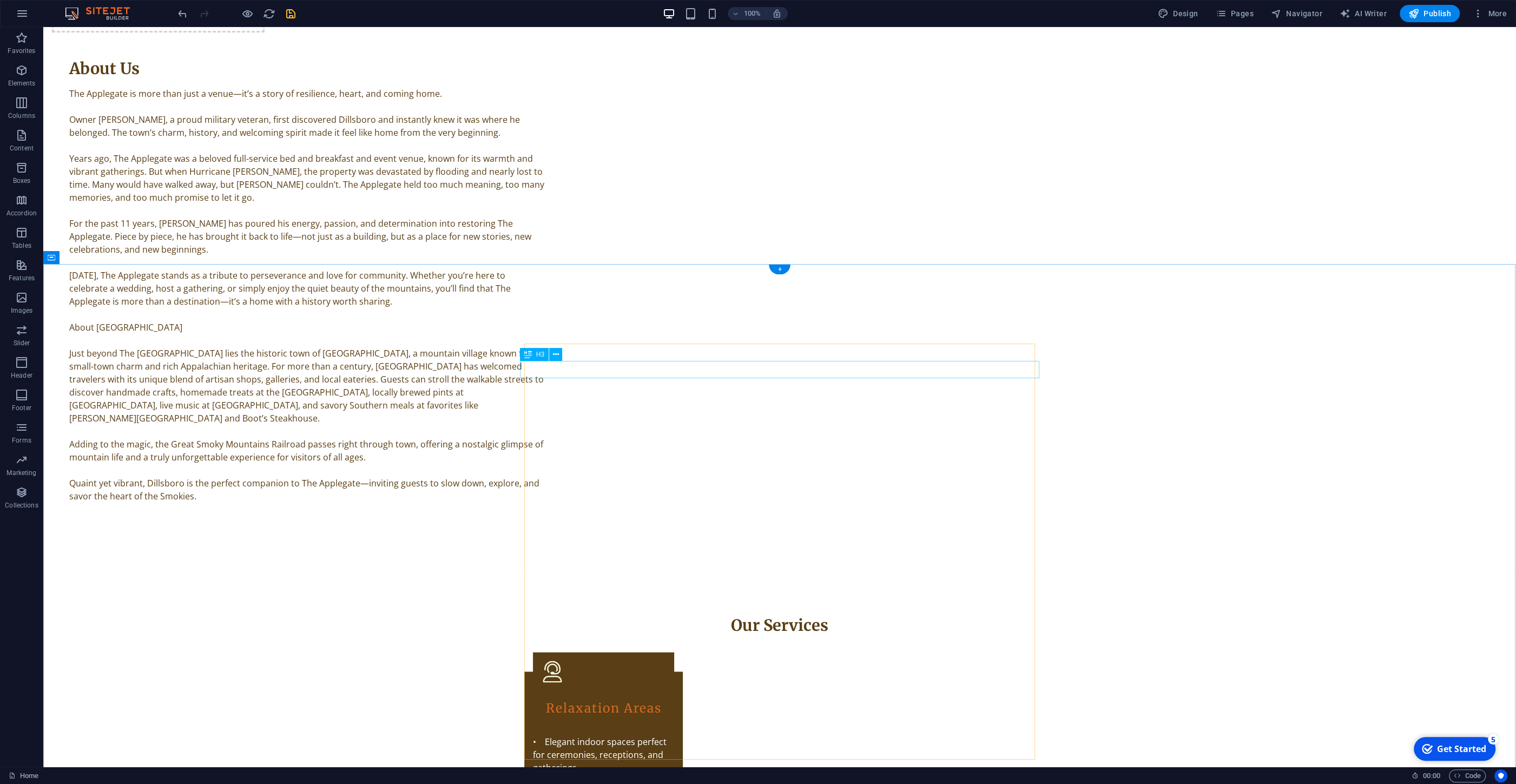
drag, startPoint x: 560, startPoint y: 373, endPoint x: 606, endPoint y: 404, distance: 55.5
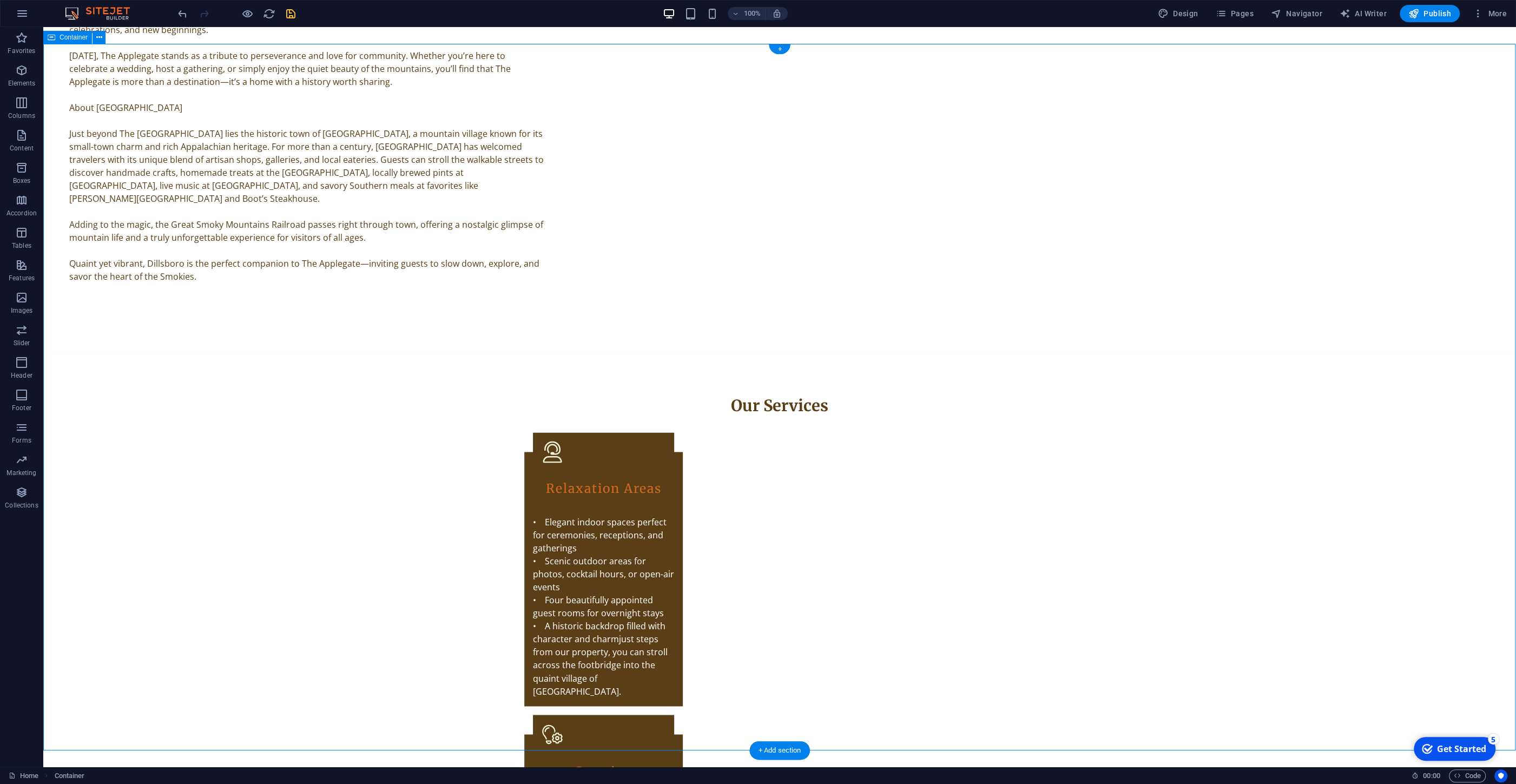
scroll to position [2039, 0]
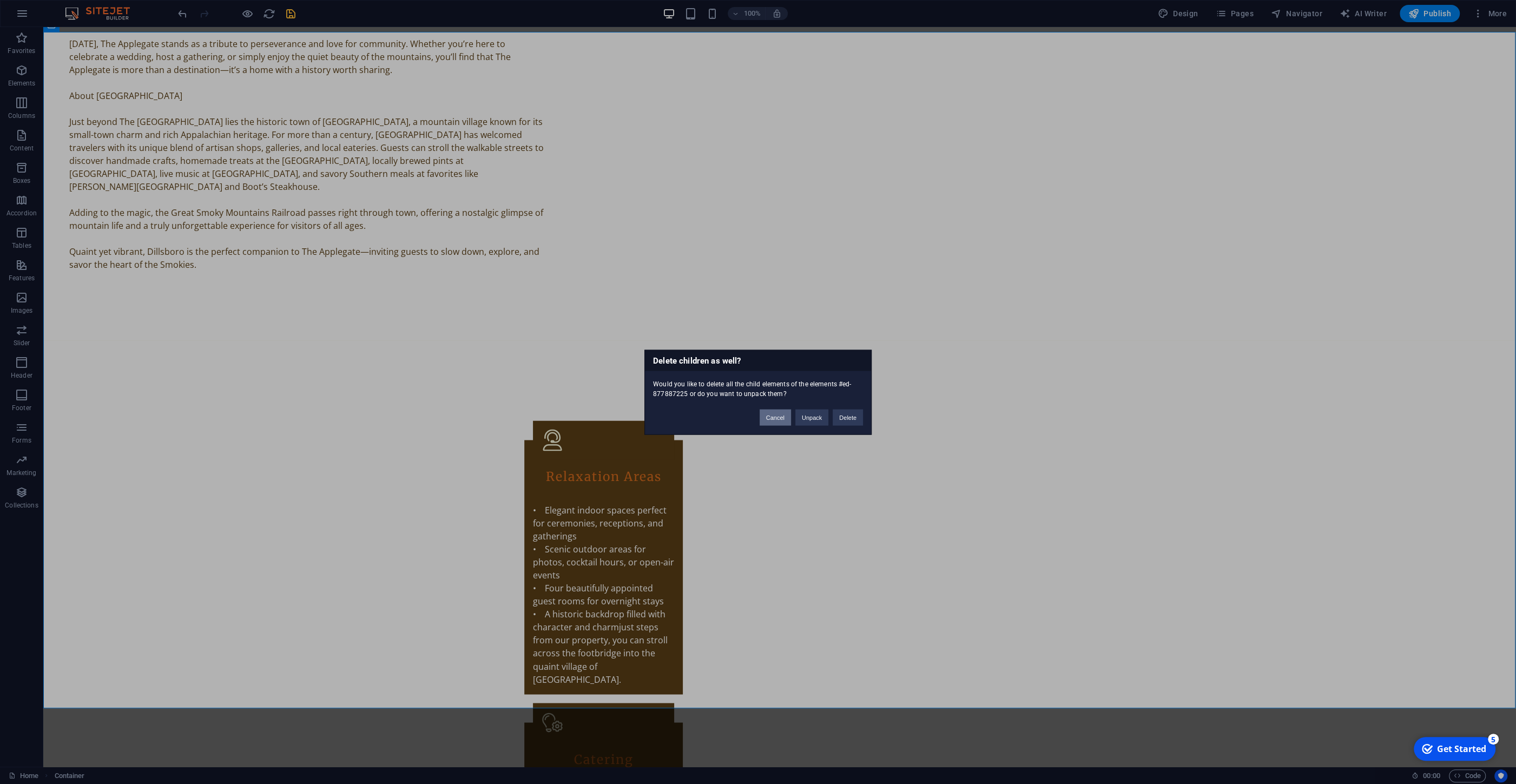
drag, startPoint x: 779, startPoint y: 414, endPoint x: 614, endPoint y: 482, distance: 178.5
click at [779, 414] on button "Cancel" at bounding box center [776, 416] width 32 height 16
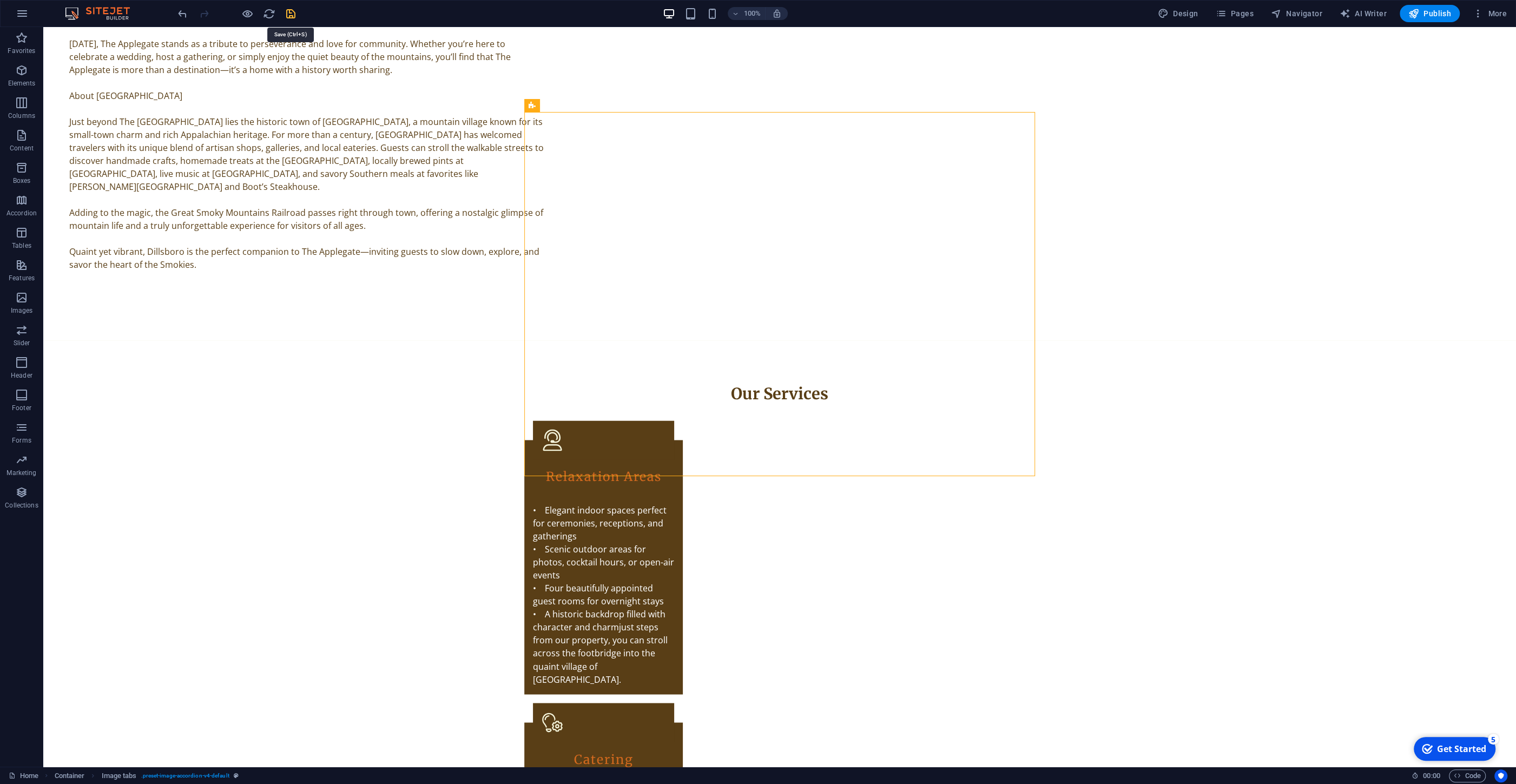
click at [290, 9] on icon "save" at bounding box center [291, 14] width 13 height 13
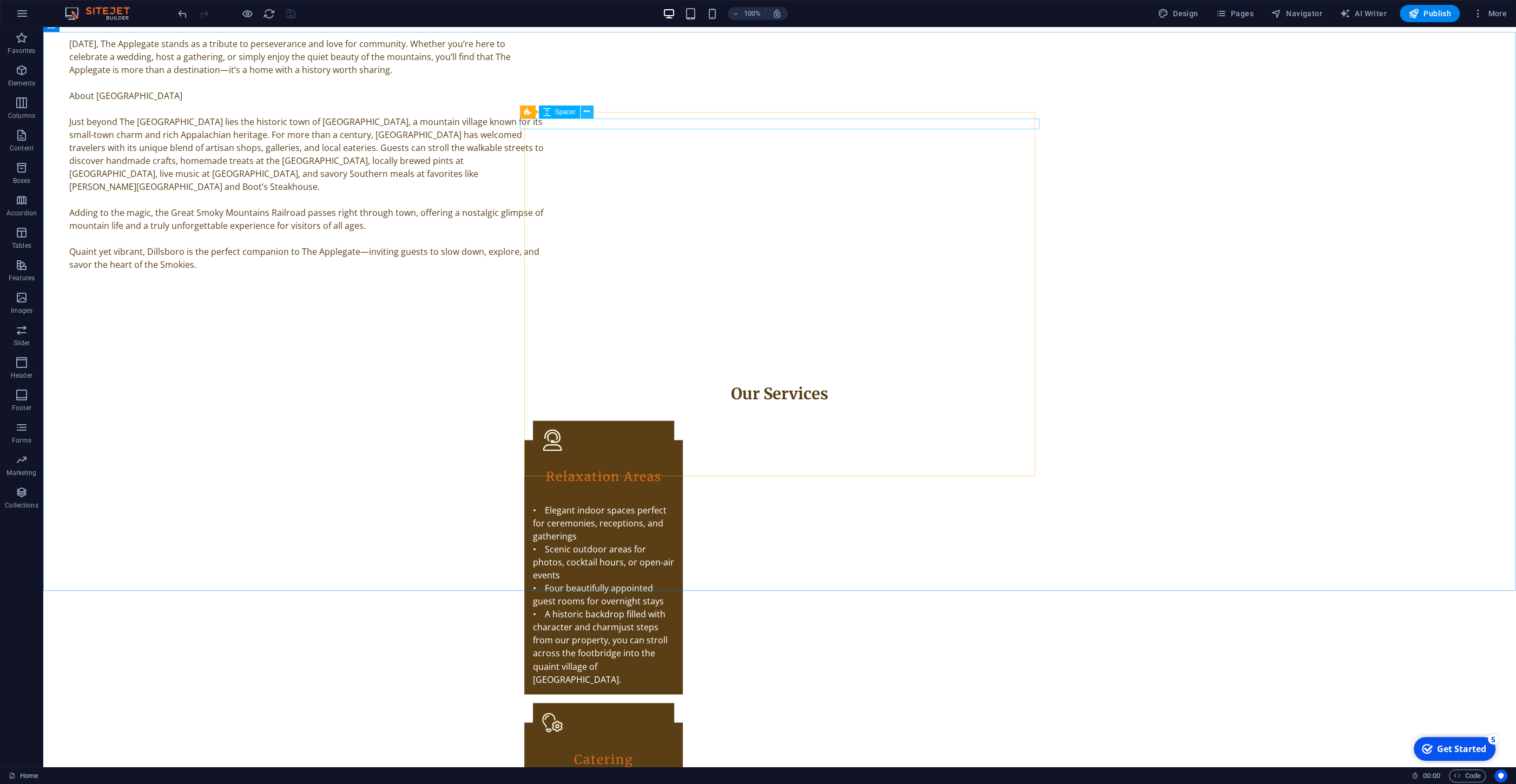
click at [586, 111] on icon at bounding box center [586, 111] width 6 height 11
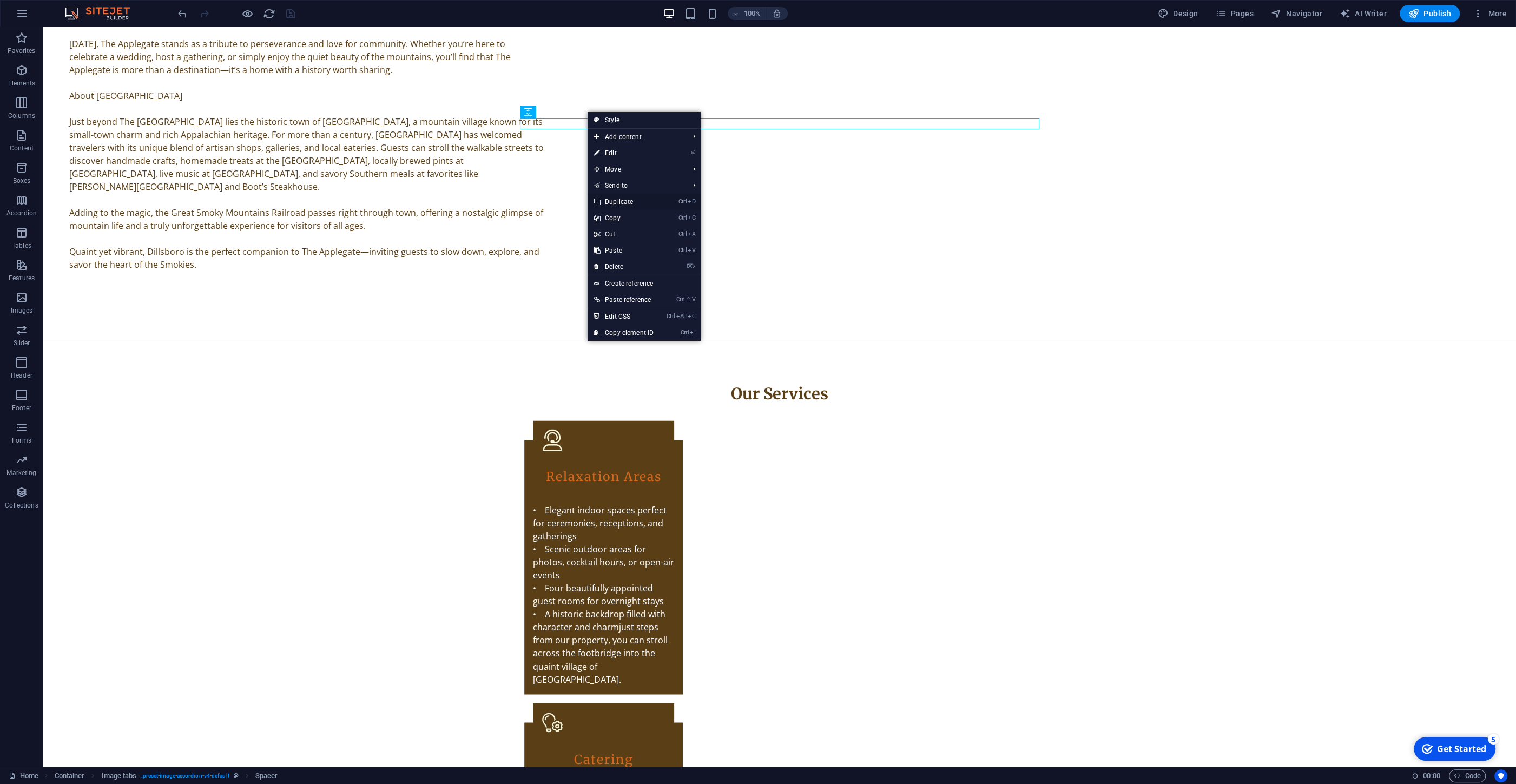
click at [623, 196] on link "Ctrl D Duplicate" at bounding box center [624, 201] width 73 height 16
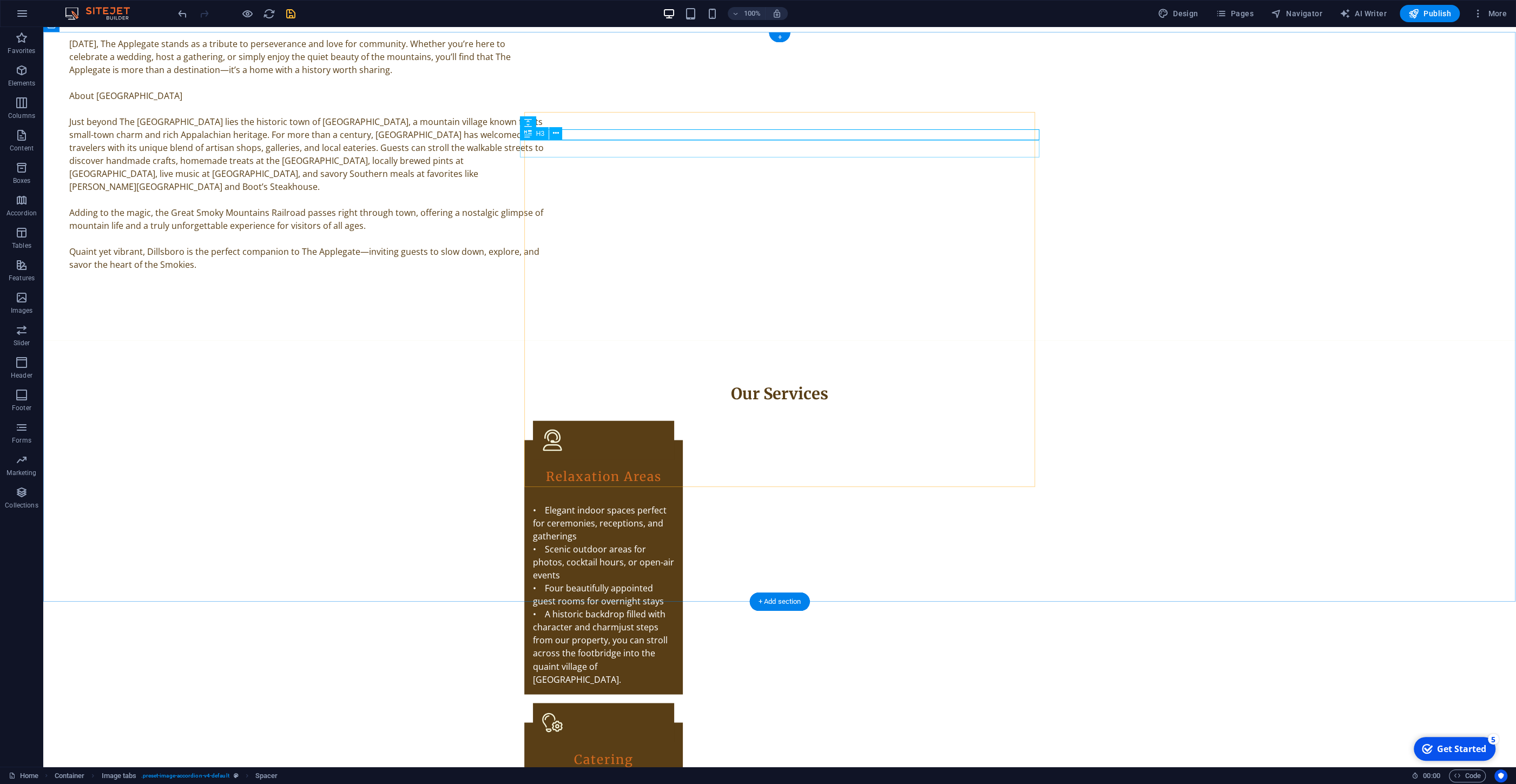
click at [559, 133] on button at bounding box center [555, 133] width 13 height 13
click at [547, 159] on div "Text" at bounding box center [536, 161] width 33 height 13
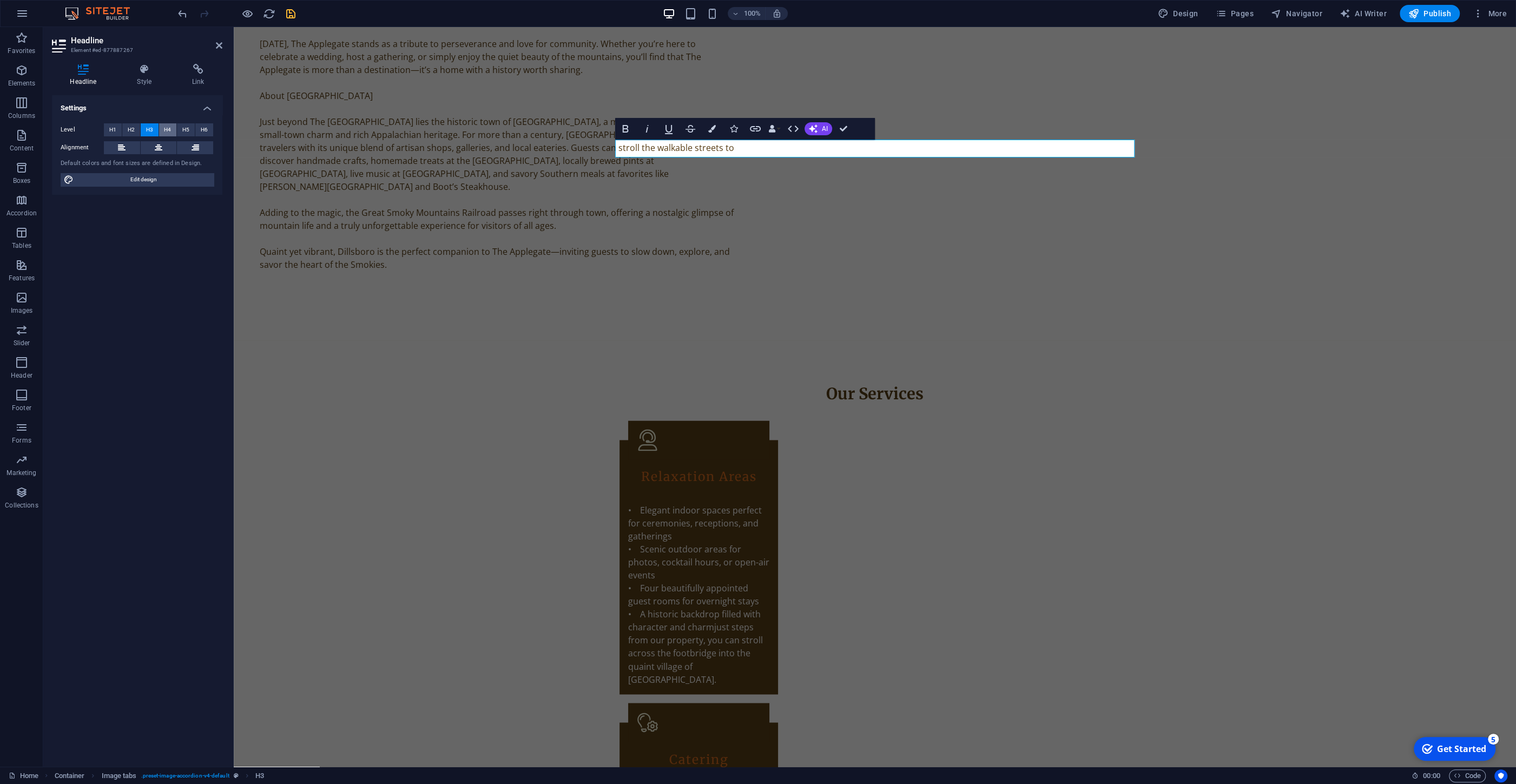
click at [169, 130] on span "H4" at bounding box center [167, 129] width 7 height 13
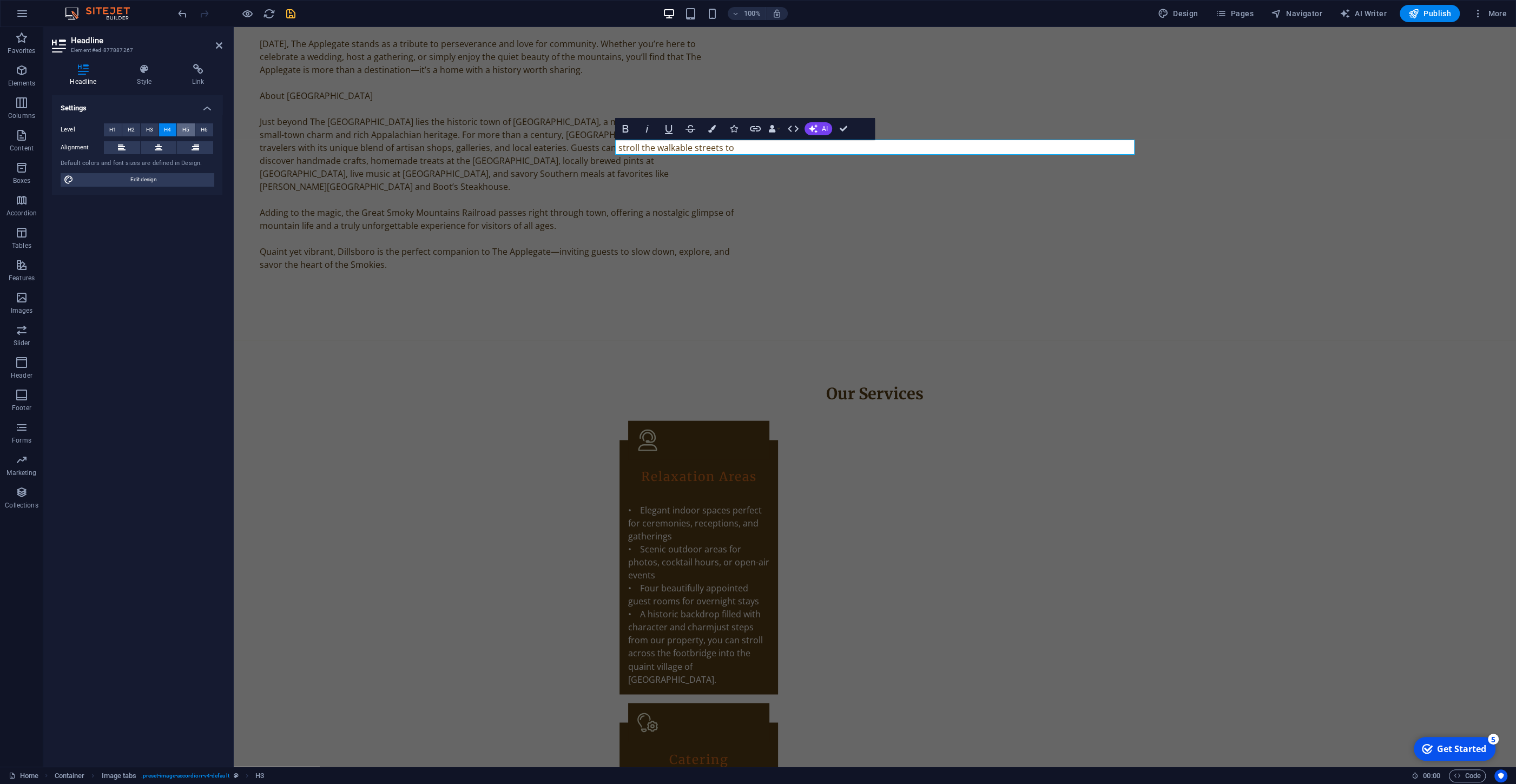
click at [189, 127] on span "H5" at bounding box center [186, 129] width 7 height 13
click at [135, 126] on button "H2" at bounding box center [131, 129] width 18 height 13
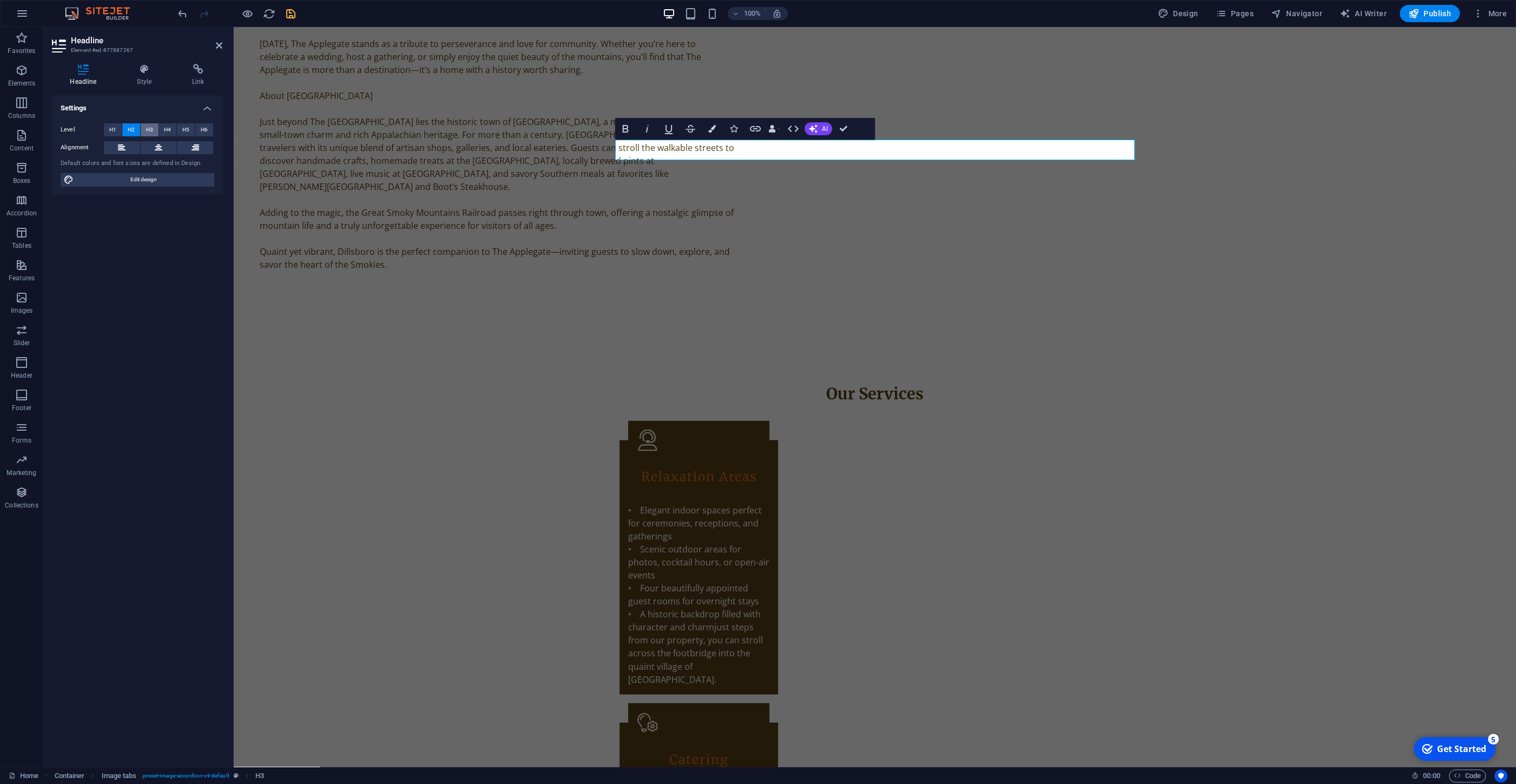
click at [150, 127] on span "H3" at bounding box center [149, 129] width 7 height 13
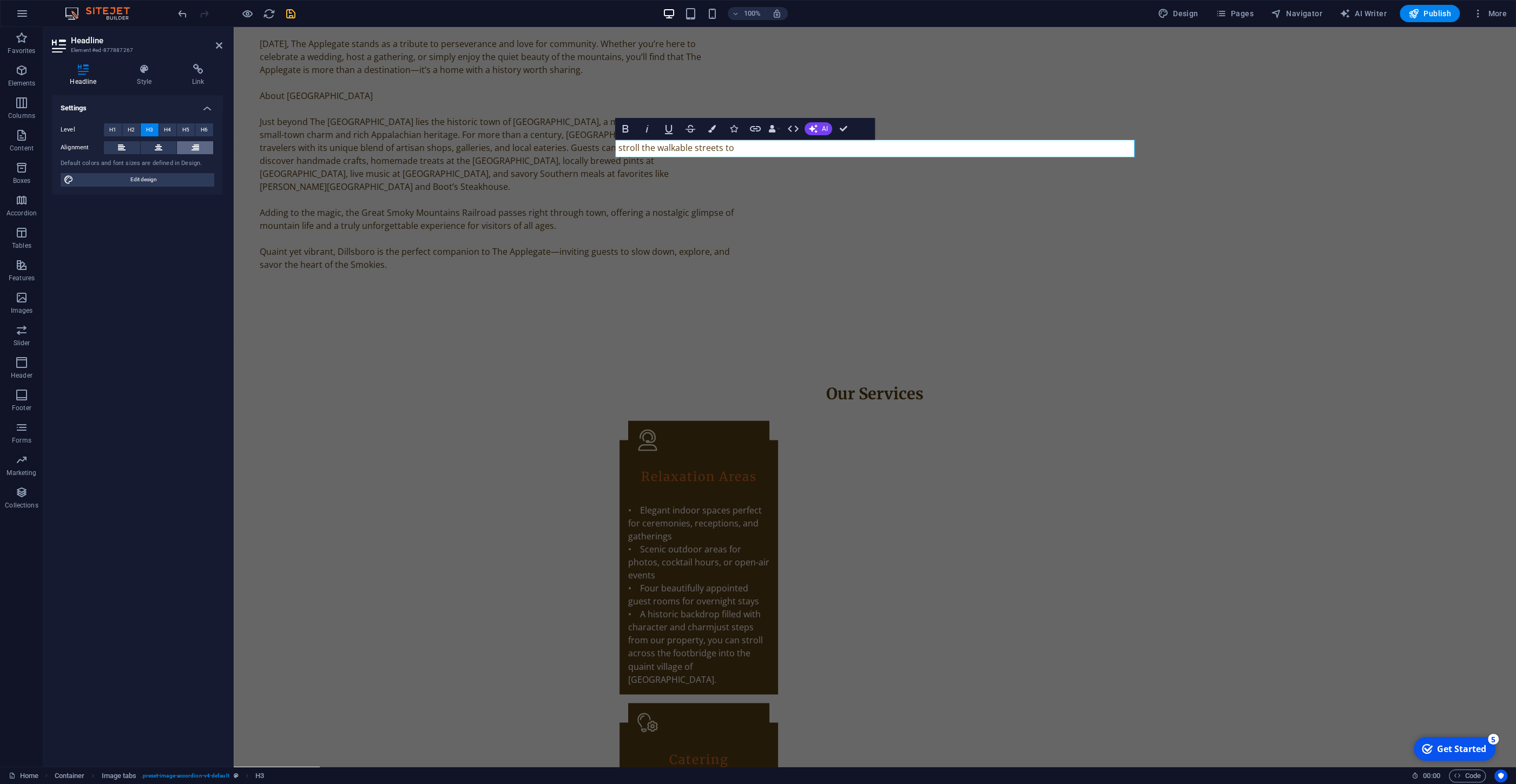
click at [192, 147] on icon at bounding box center [195, 147] width 8 height 13
click at [164, 147] on button at bounding box center [159, 147] width 36 height 13
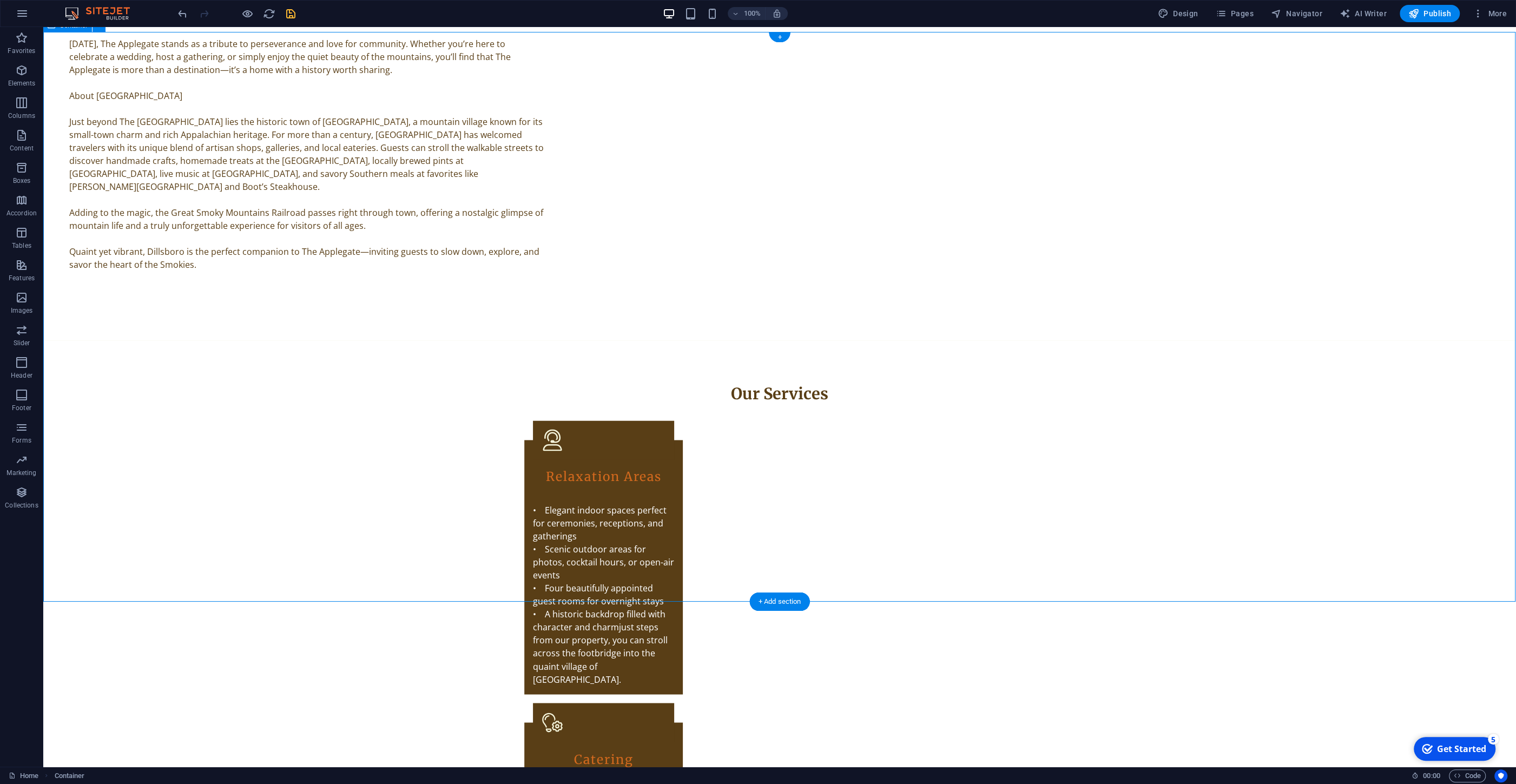
click at [292, 14] on icon "save" at bounding box center [291, 14] width 13 height 13
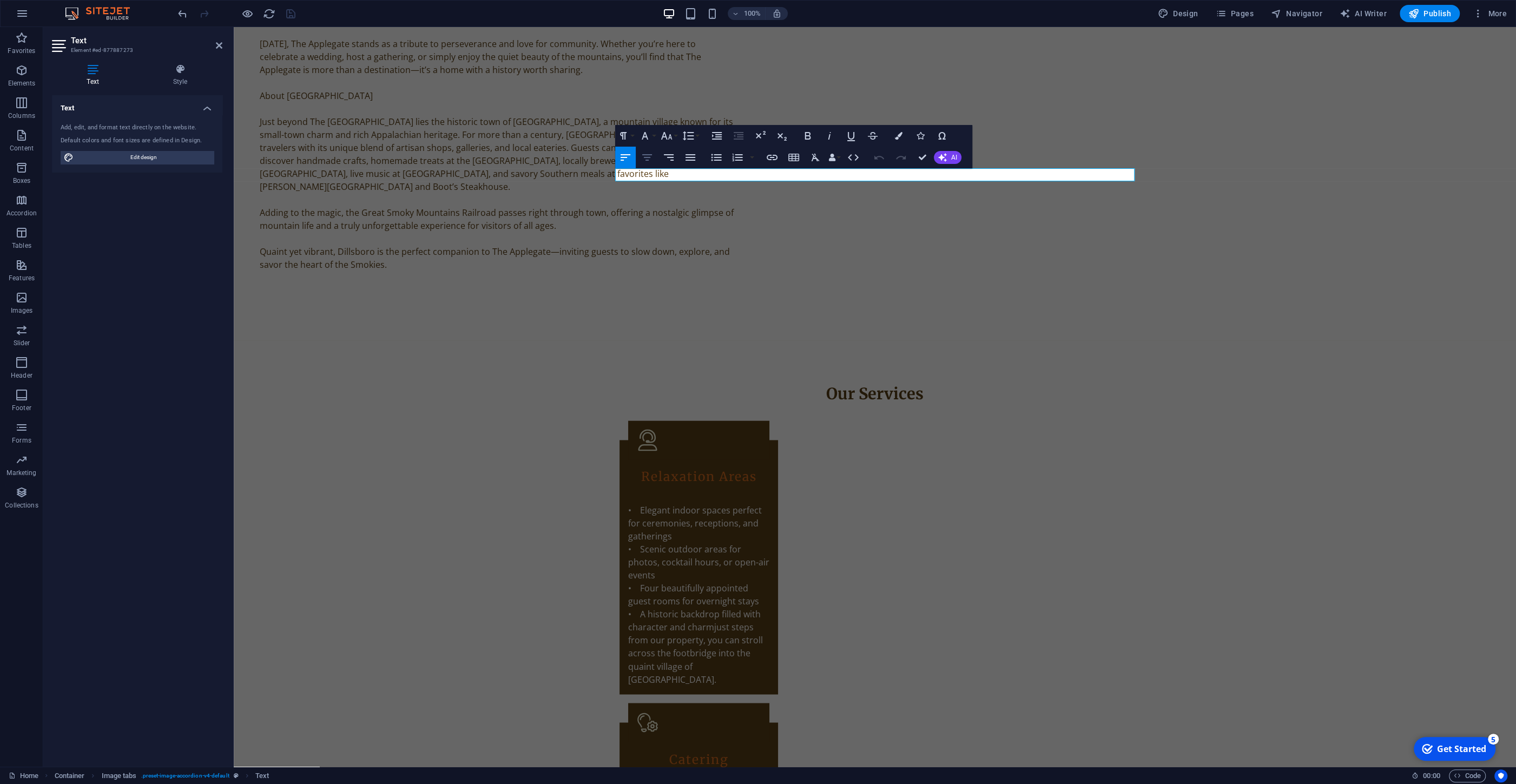
click at [643, 157] on icon "button" at bounding box center [647, 157] width 13 height 13
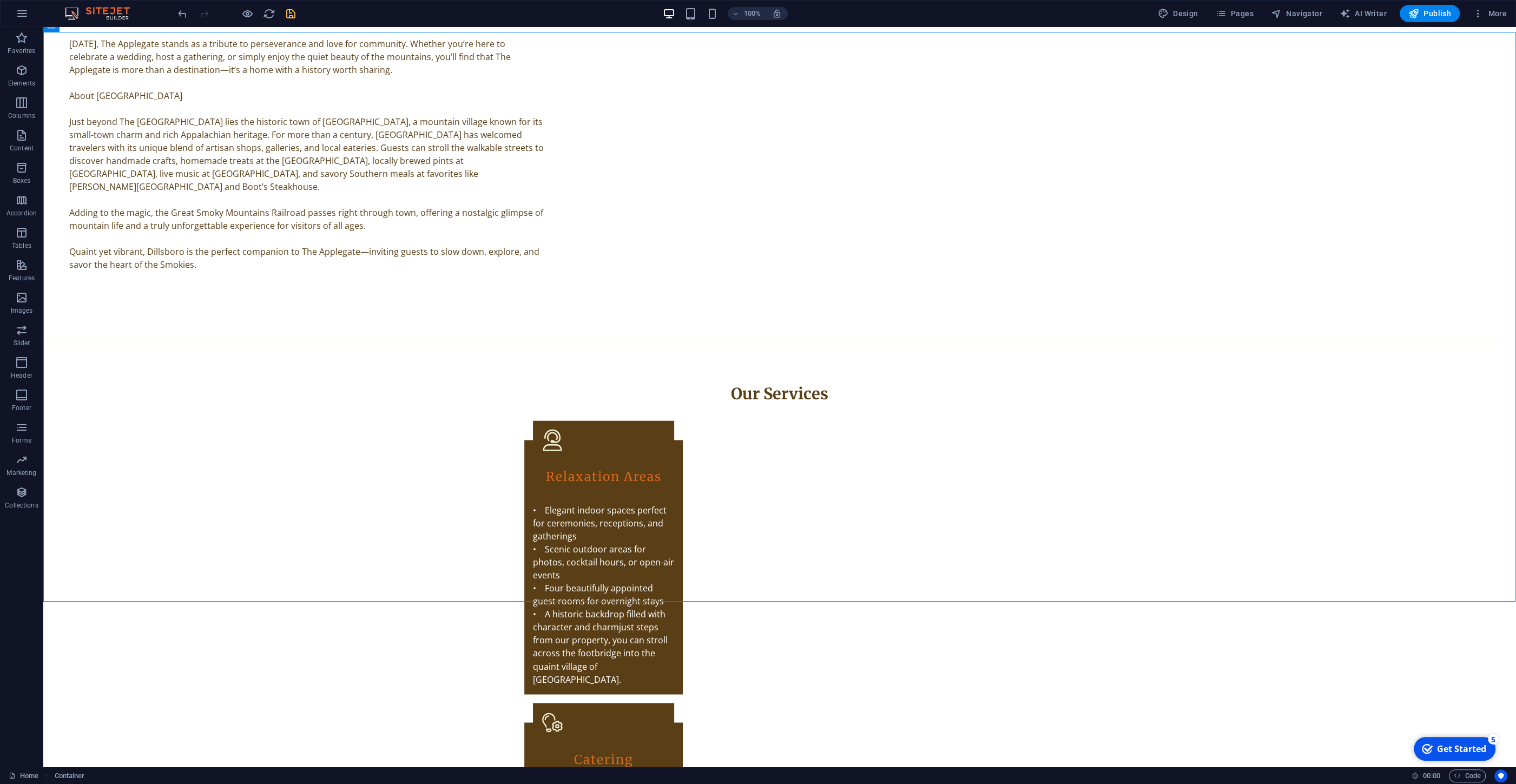
click at [295, 12] on icon "save" at bounding box center [291, 14] width 13 height 13
click at [591, 102] on icon at bounding box center [590, 105] width 6 height 11
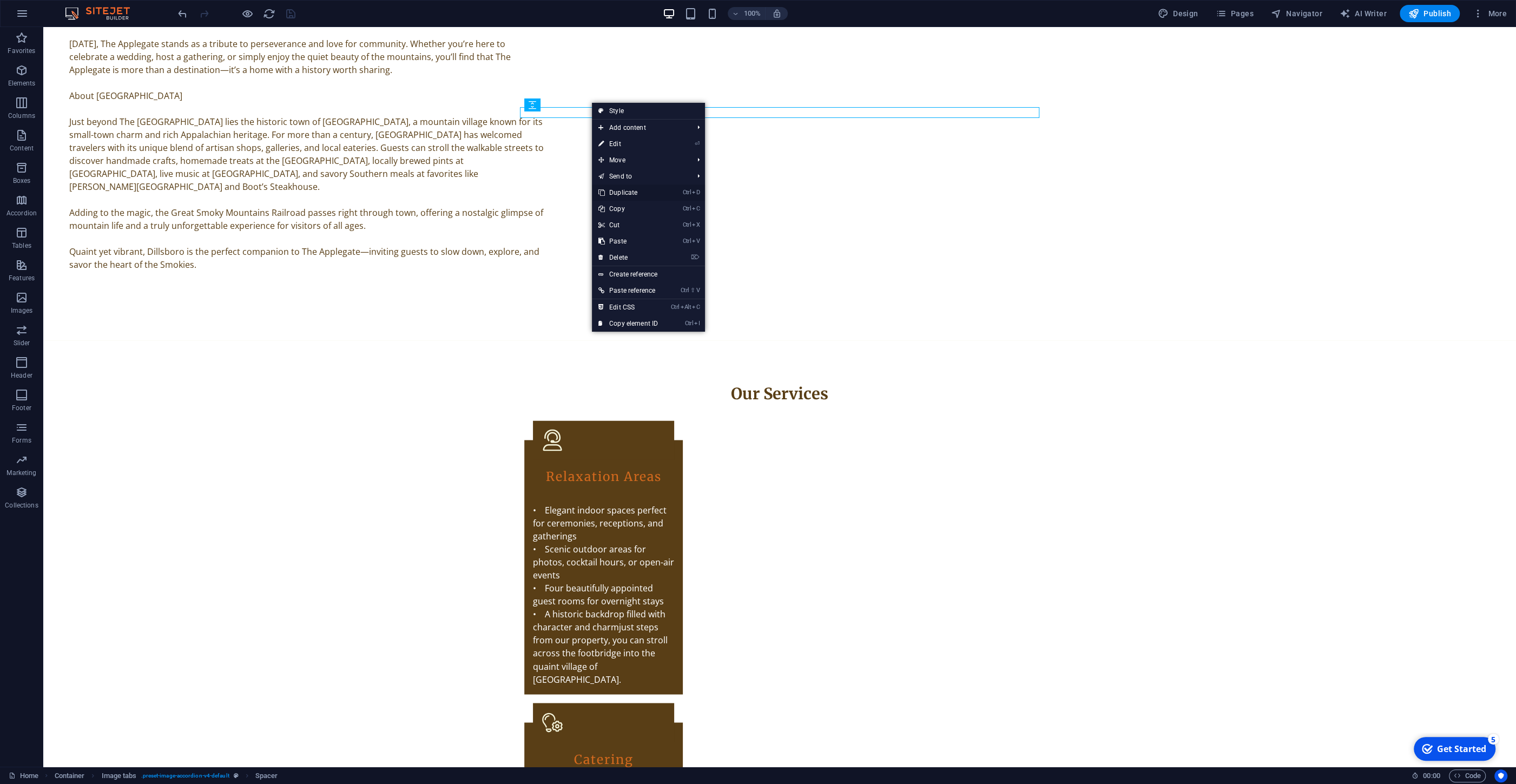
click at [619, 190] on link "Ctrl D Duplicate" at bounding box center [628, 192] width 73 height 16
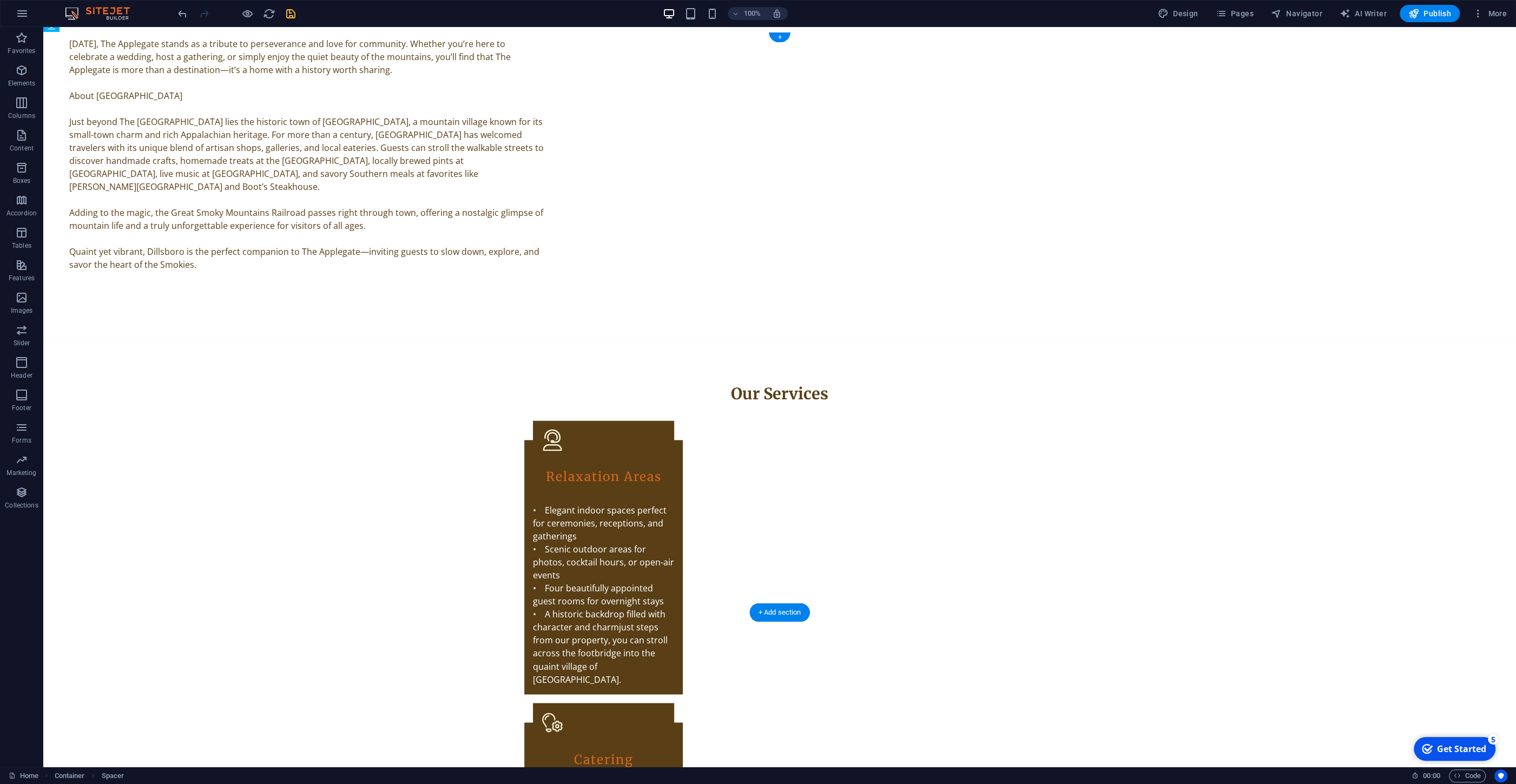
drag, startPoint x: 612, startPoint y: 103, endPoint x: 623, endPoint y: 496, distance: 393.2
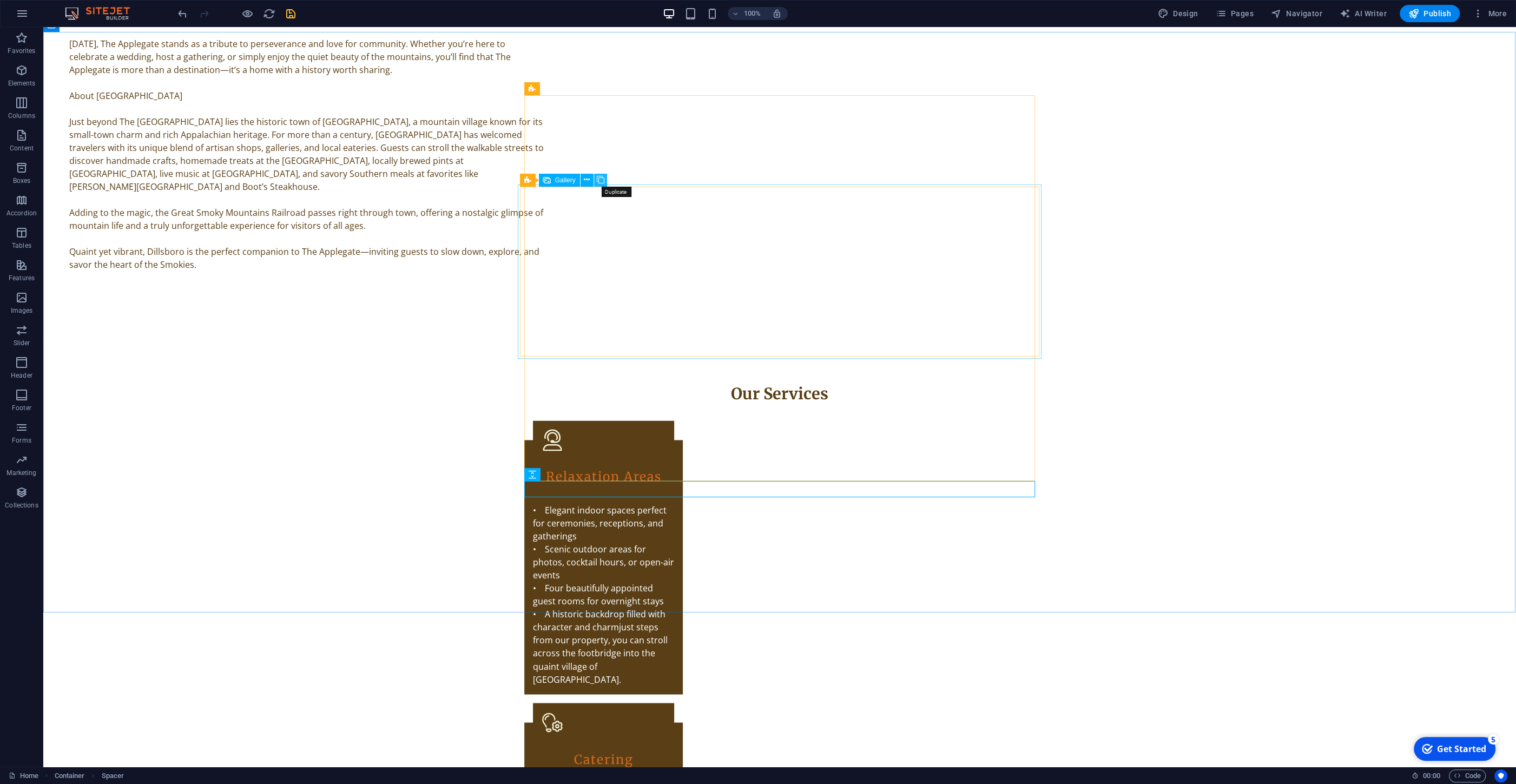
click at [600, 179] on icon at bounding box center [600, 179] width 8 height 11
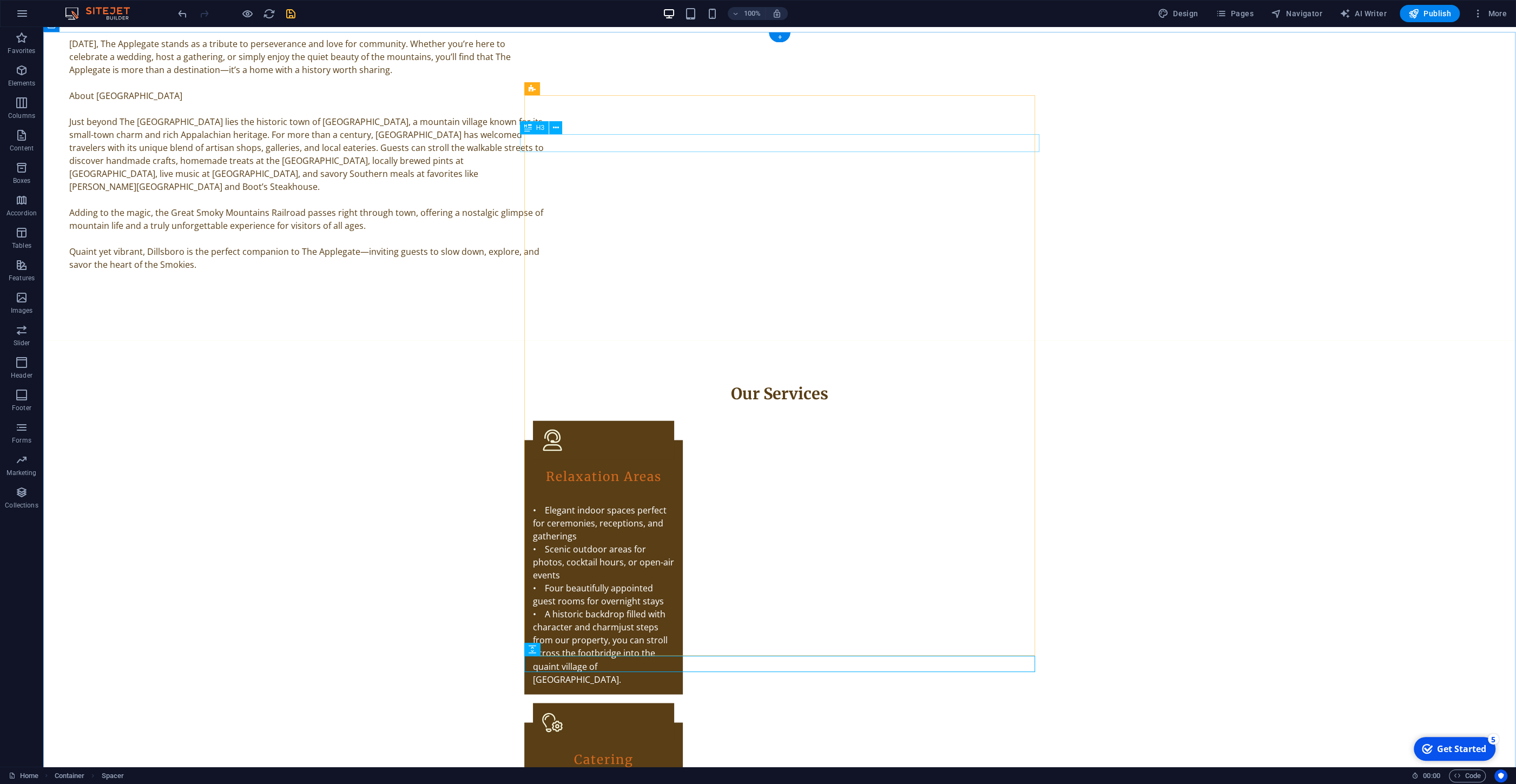
click at [553, 131] on button at bounding box center [555, 127] width 13 height 13
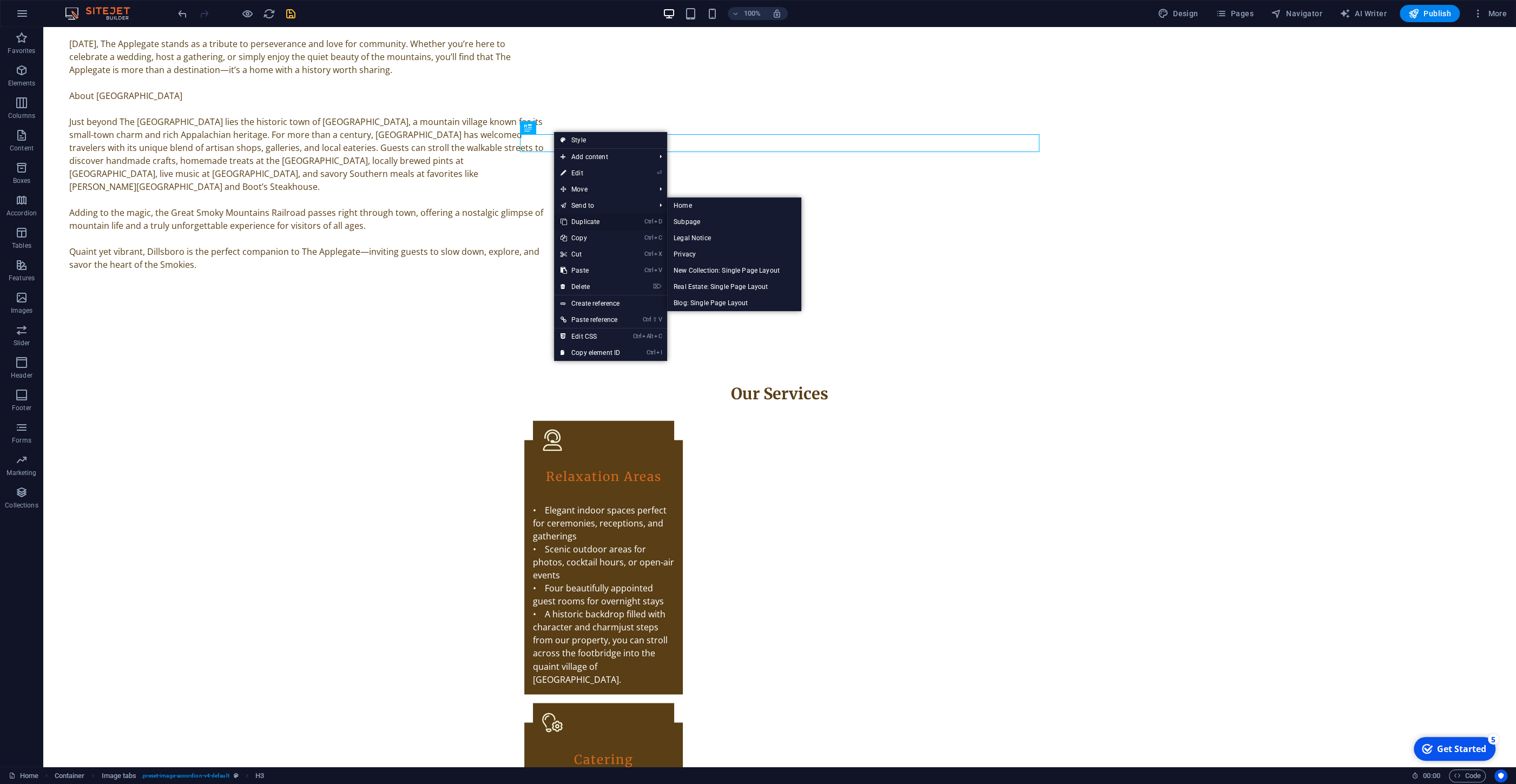
click at [584, 221] on link "Ctrl D Duplicate" at bounding box center [590, 221] width 73 height 16
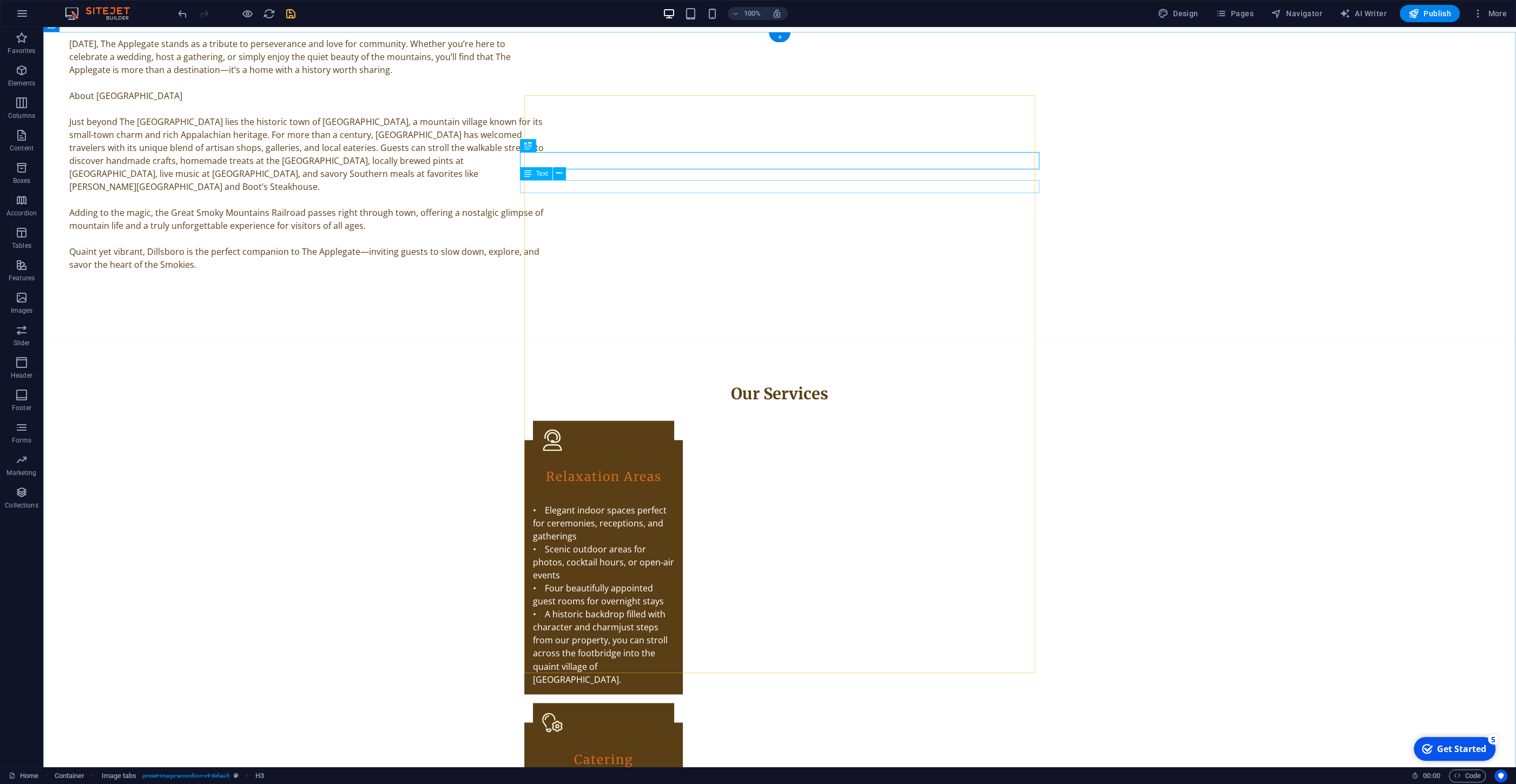
click at [566, 160] on icon at bounding box center [567, 162] width 6 height 11
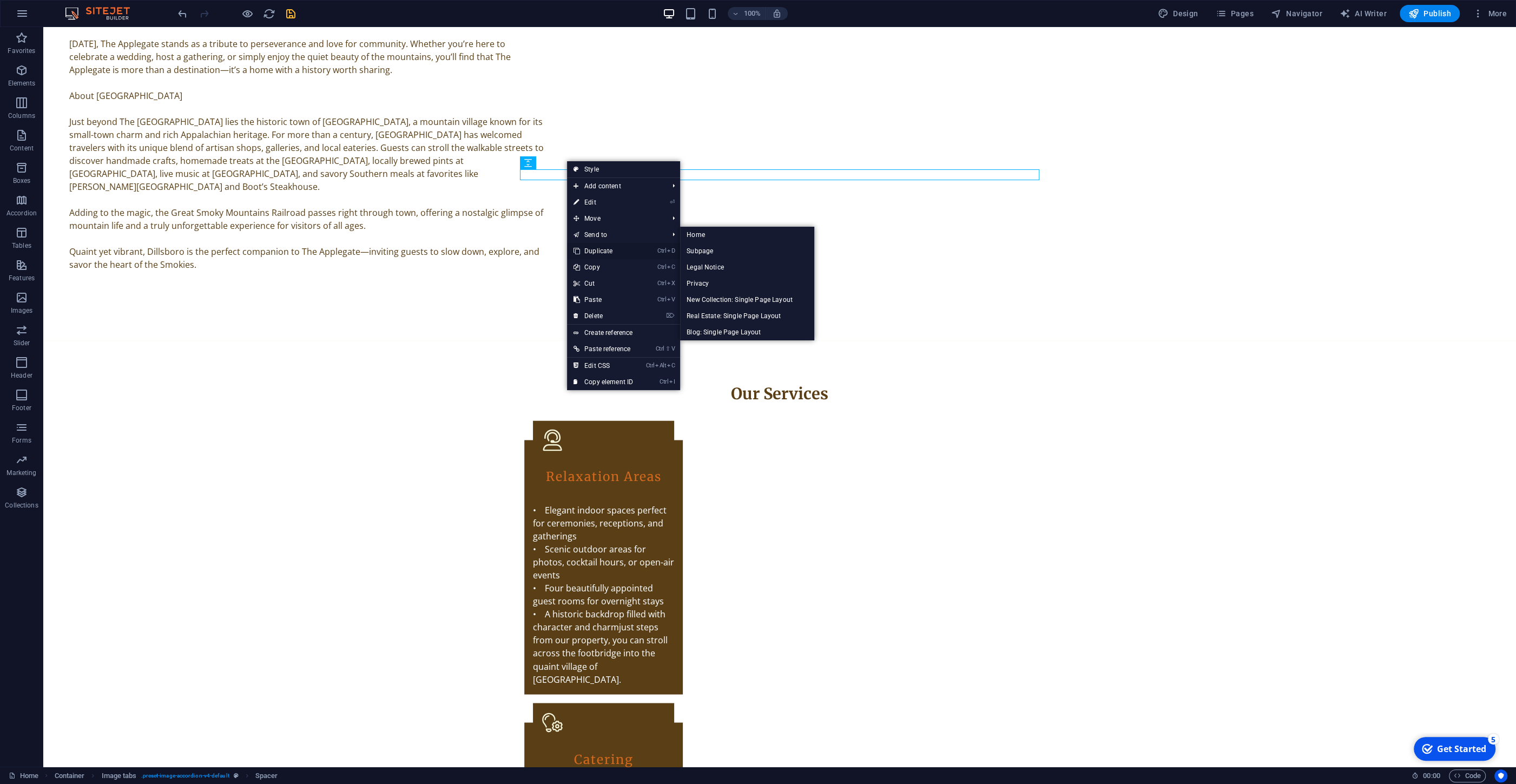
click at [598, 254] on link "Ctrl D Duplicate" at bounding box center [603, 251] width 73 height 16
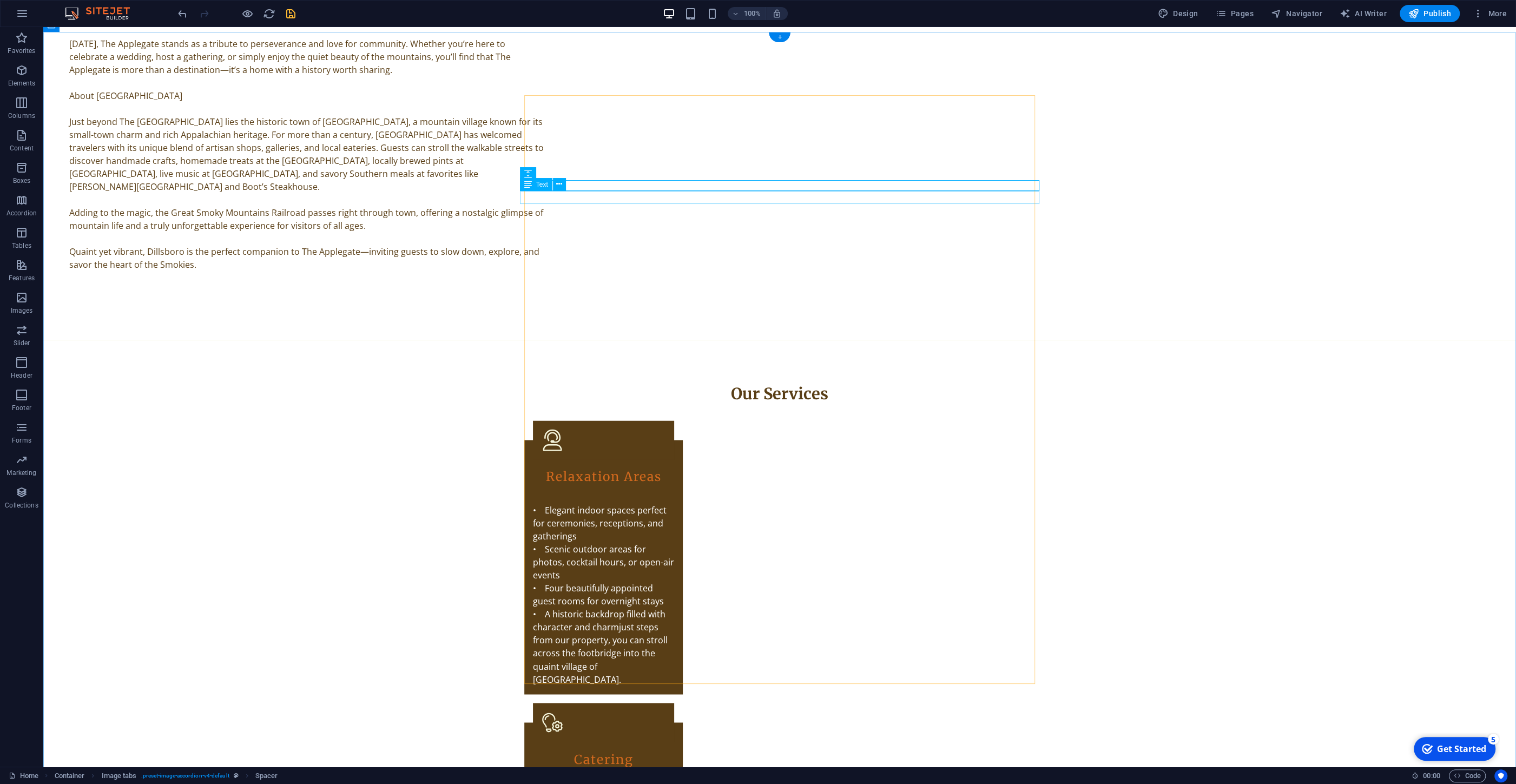
click at [560, 183] on icon at bounding box center [559, 183] width 6 height 11
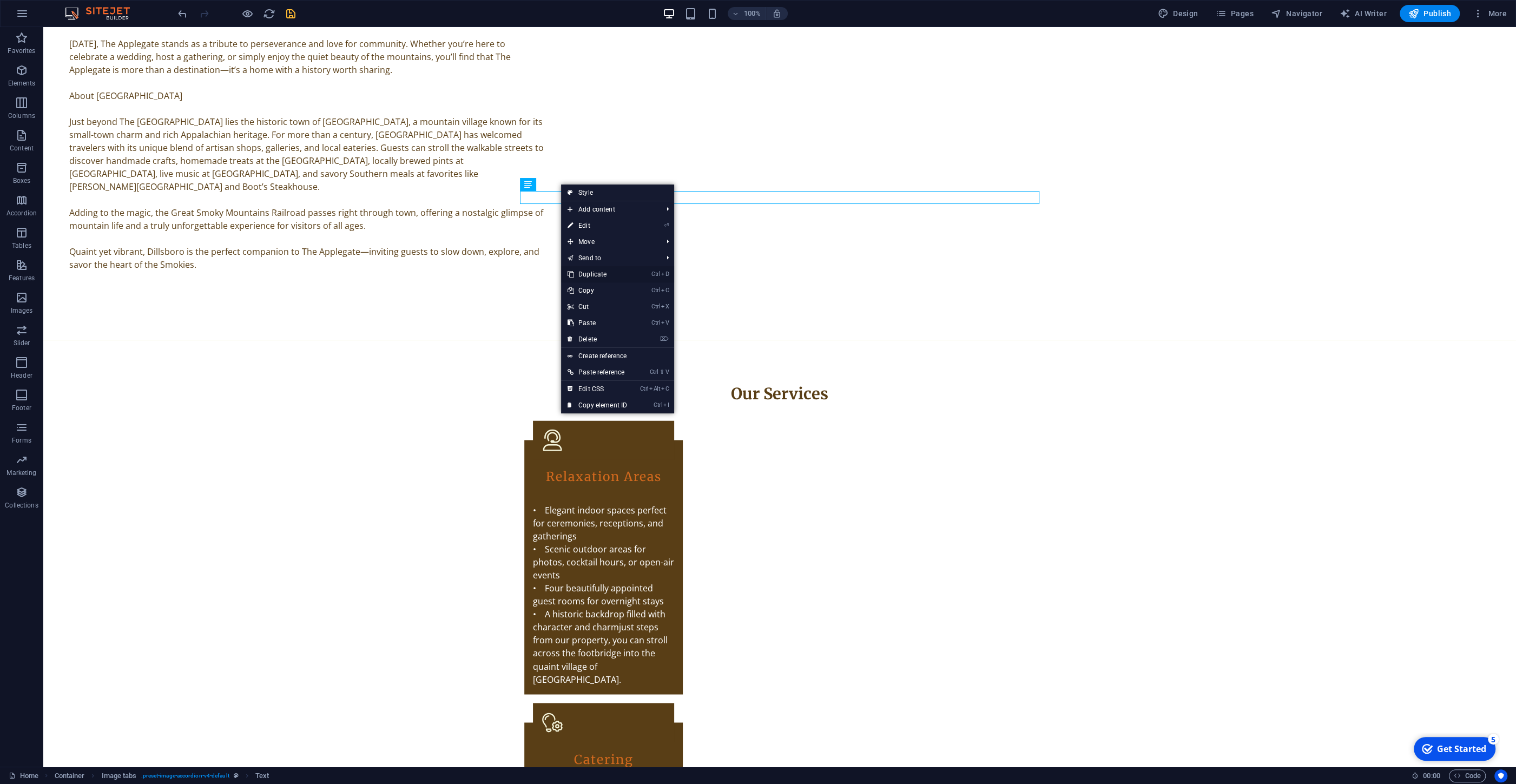
drag, startPoint x: 584, startPoint y: 279, endPoint x: 683, endPoint y: 200, distance: 126.7
click at [584, 279] on link "Ctrl D Duplicate" at bounding box center [597, 274] width 73 height 16
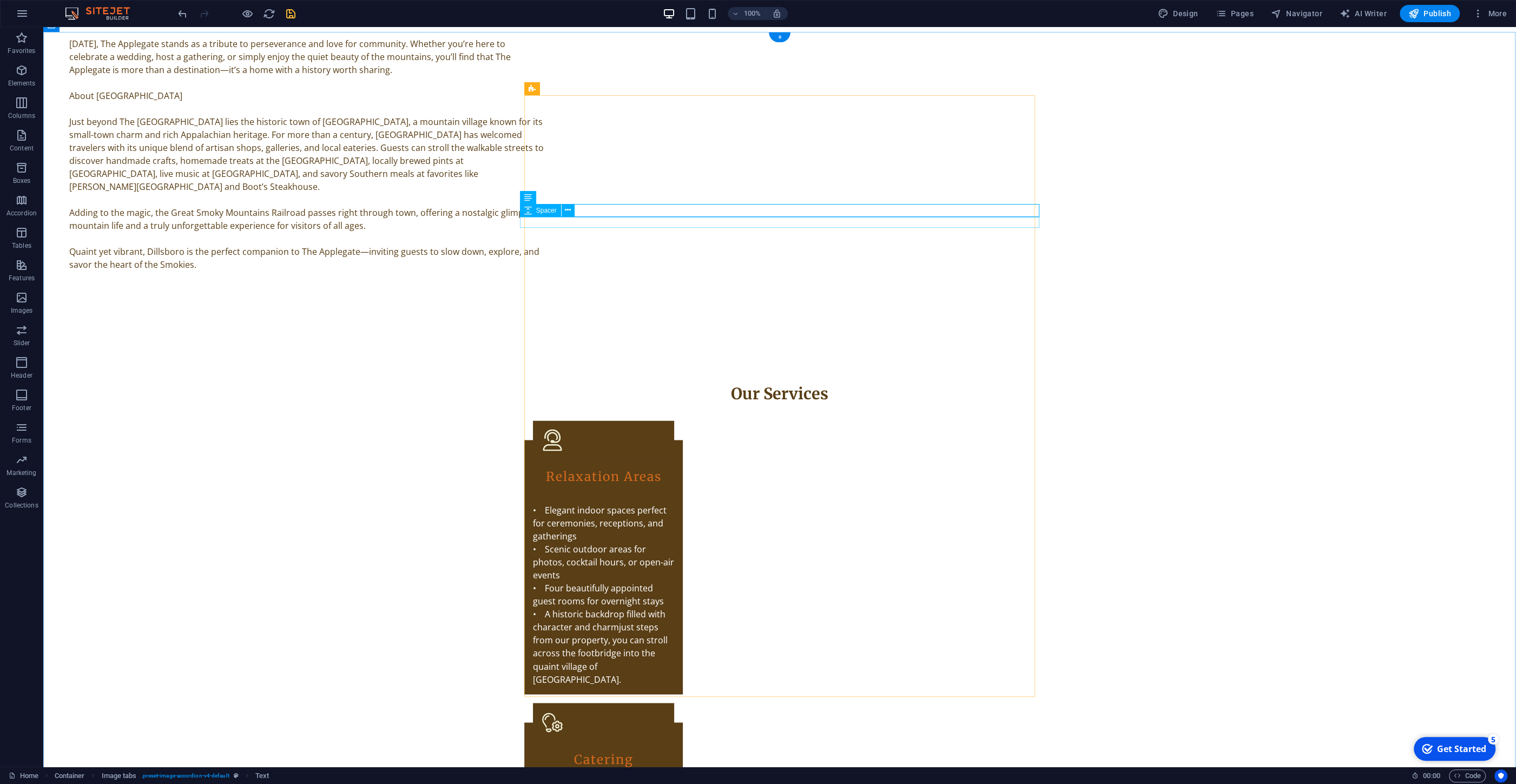
click at [568, 209] on icon at bounding box center [567, 210] width 6 height 11
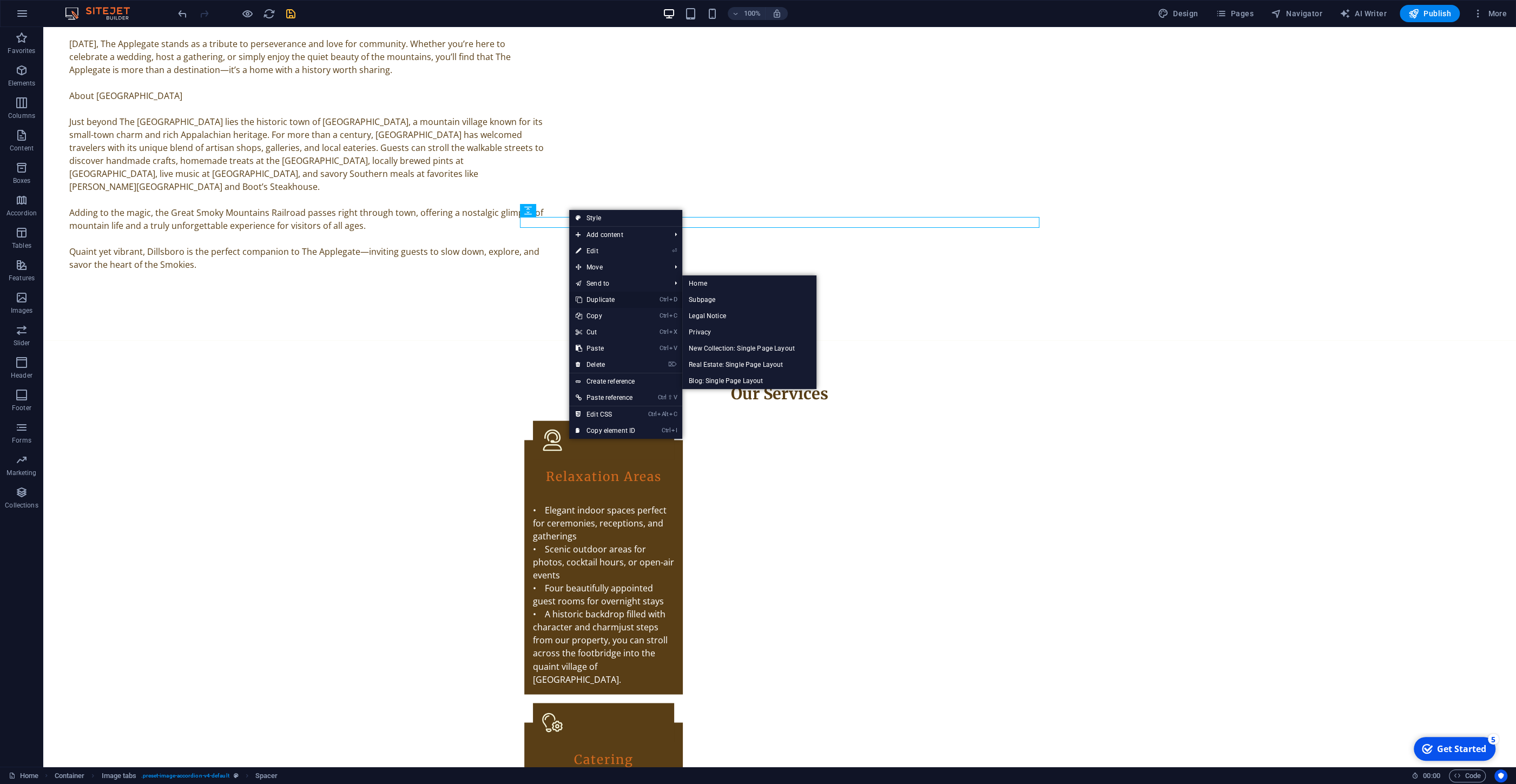
drag, startPoint x: 596, startPoint y: 299, endPoint x: 641, endPoint y: 218, distance: 92.7
click at [596, 299] on link "Ctrl D Duplicate" at bounding box center [605, 299] width 73 height 16
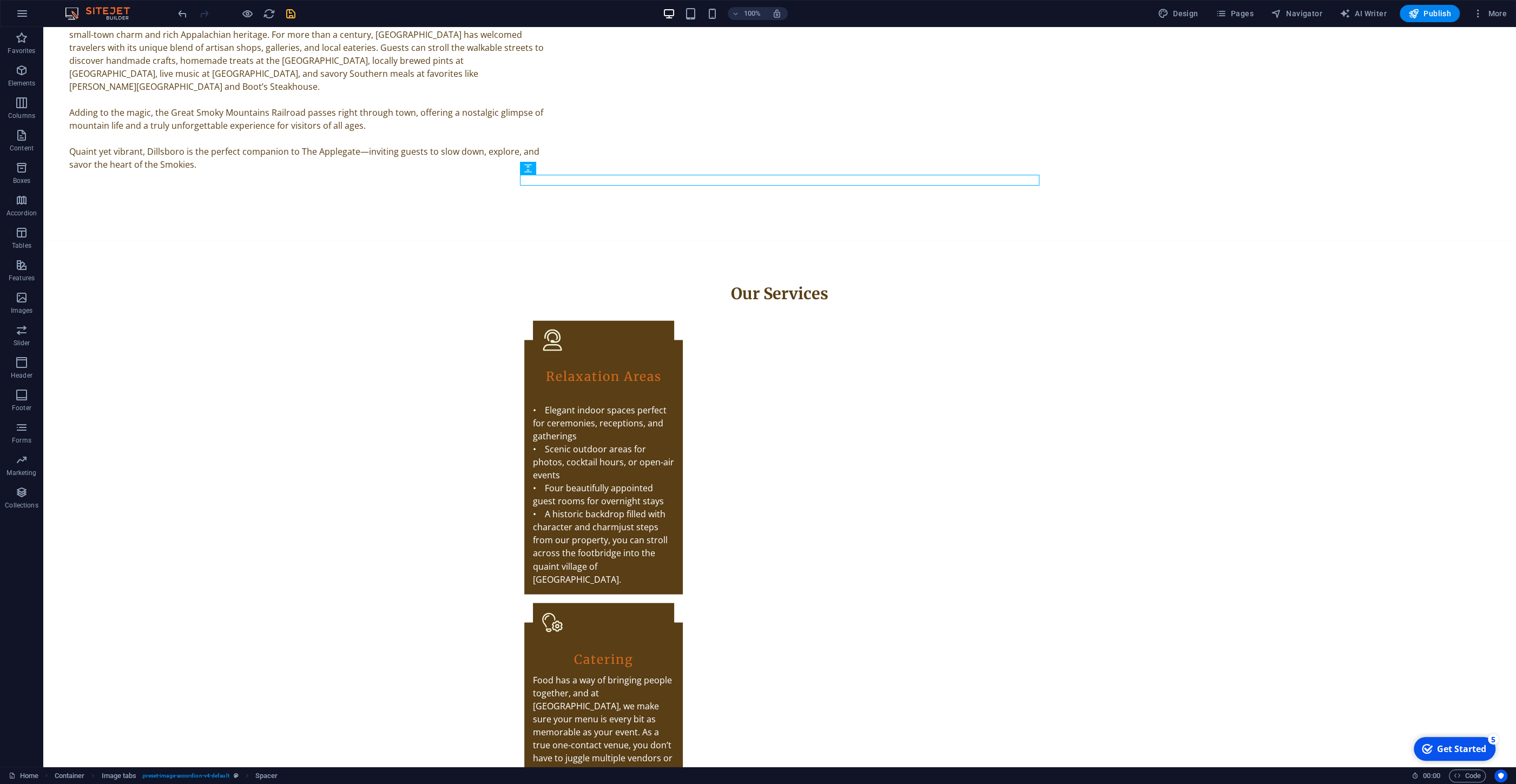
scroll to position [2179, 0]
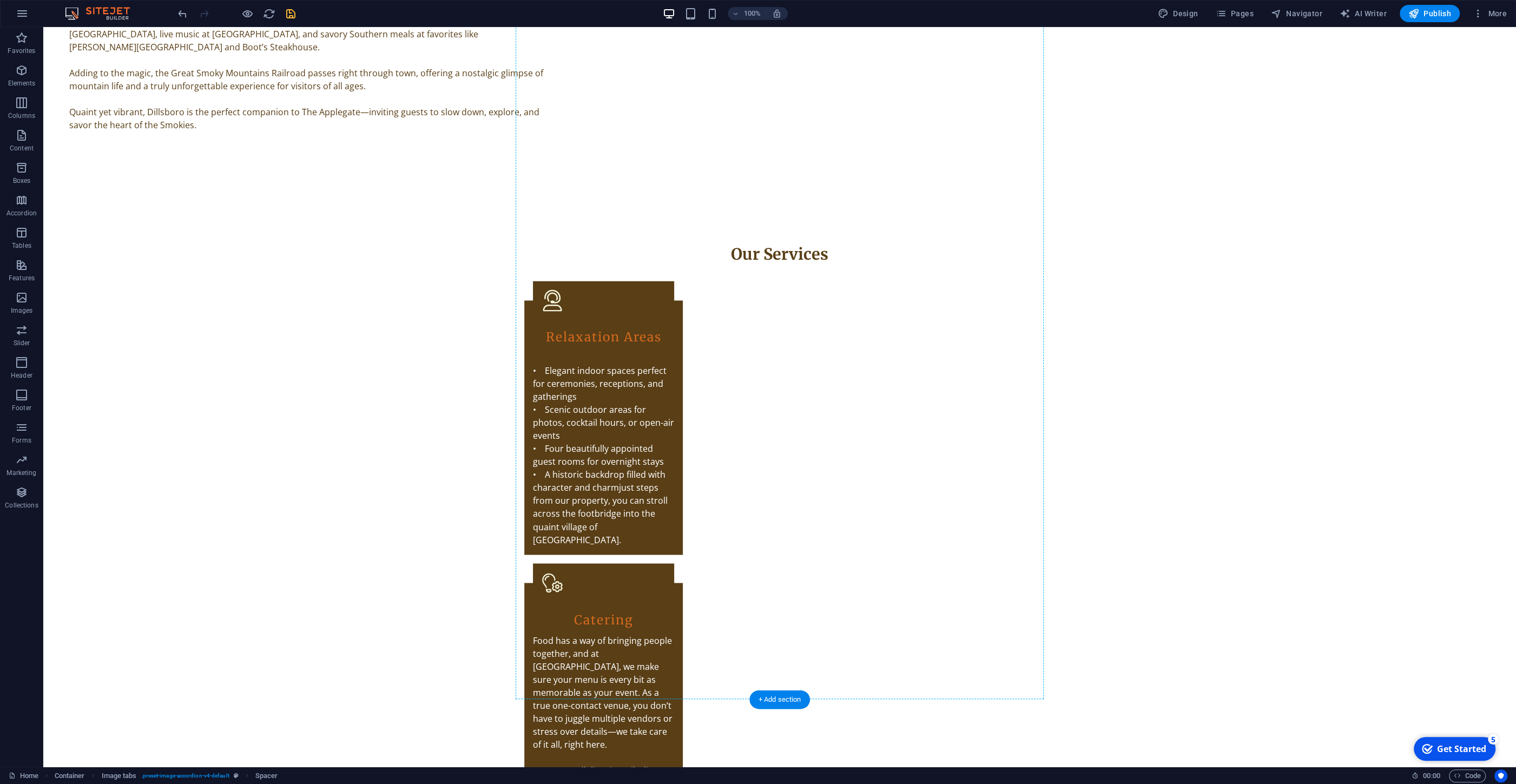
drag, startPoint x: 746, startPoint y: 231, endPoint x: 735, endPoint y: 568, distance: 337.2
drag, startPoint x: 742, startPoint y: 69, endPoint x: 679, endPoint y: 561, distance: 496.0
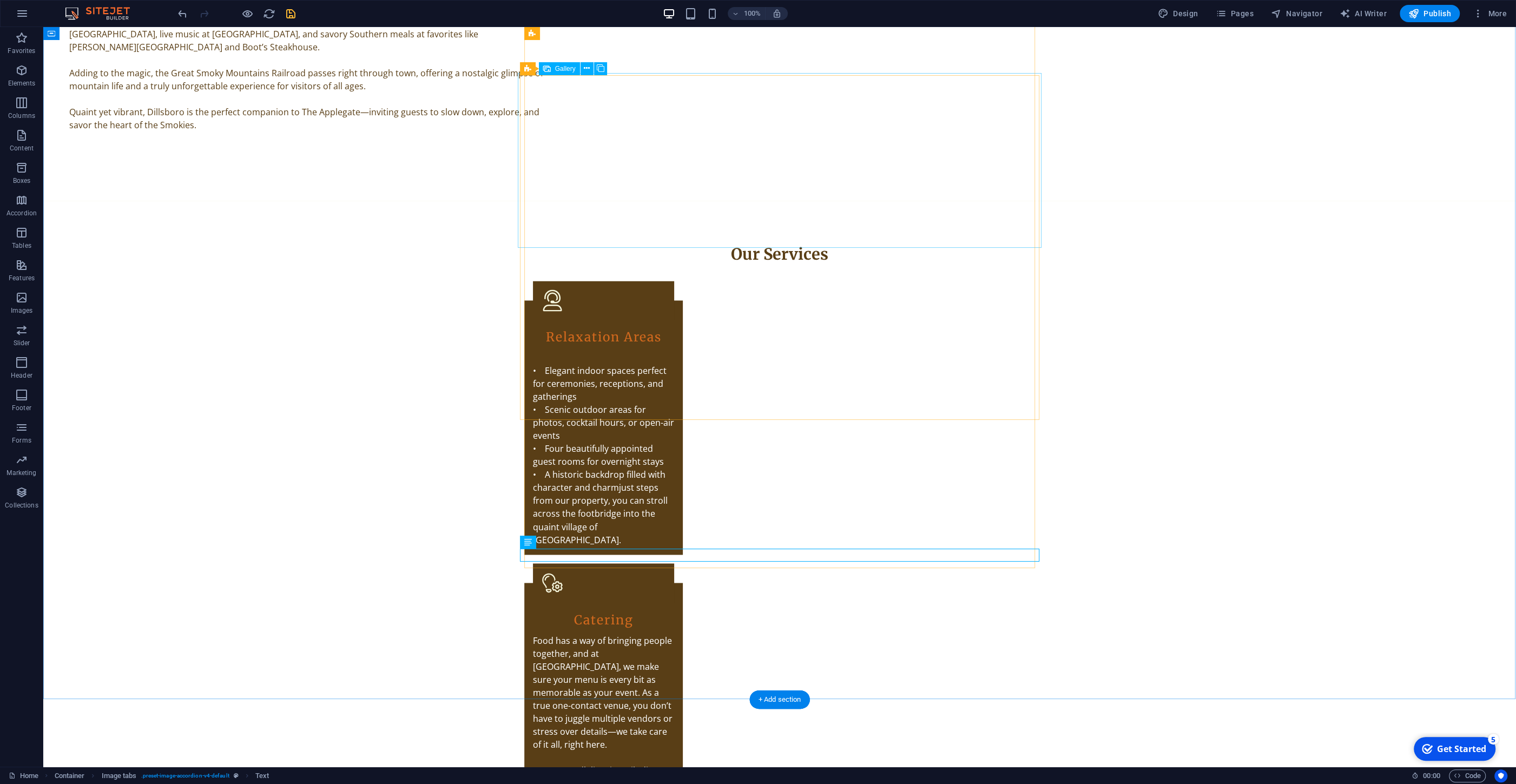
scroll to position [2158, 0]
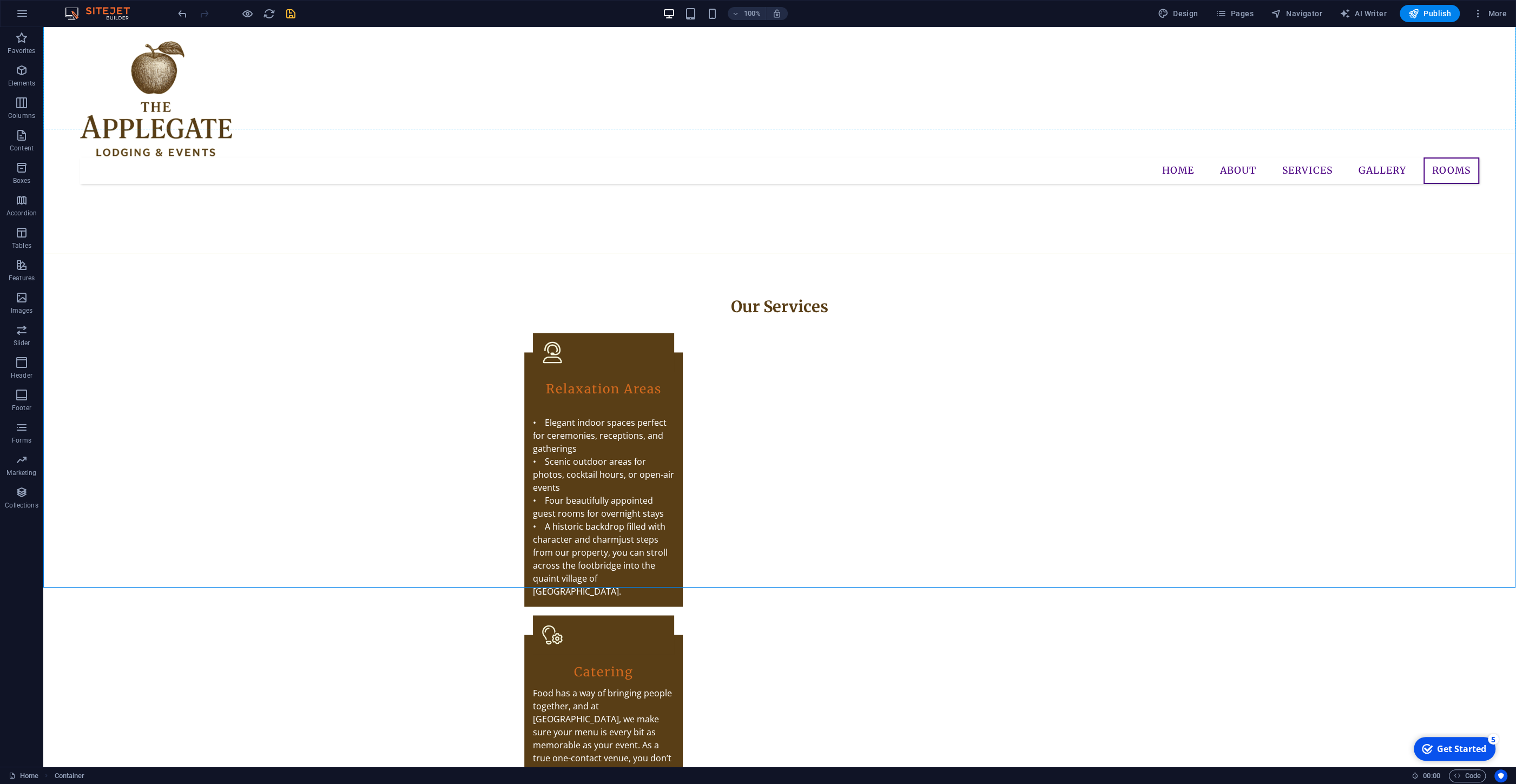
scroll to position [2058, 0]
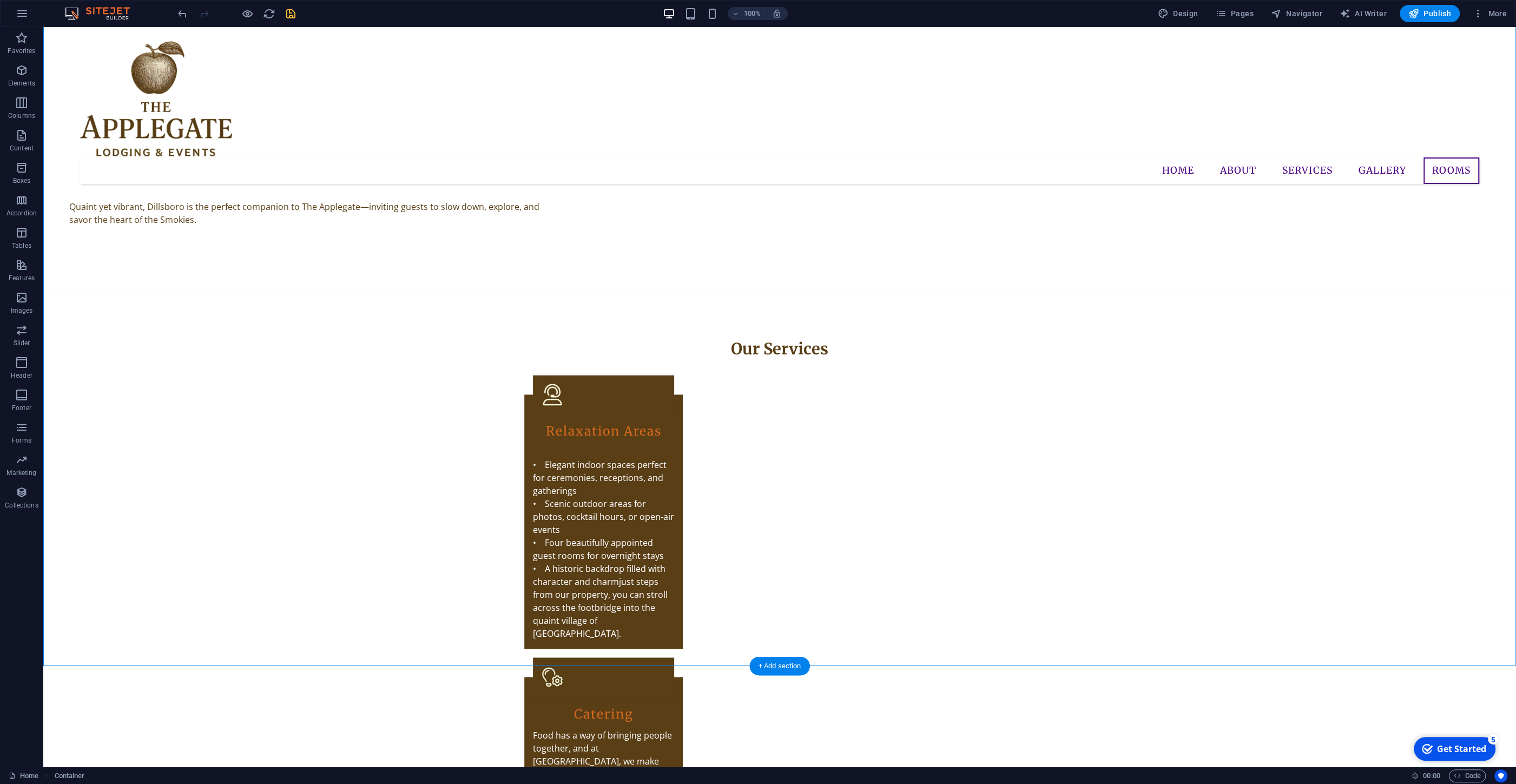
drag, startPoint x: 757, startPoint y: 42, endPoint x: 720, endPoint y: 503, distance: 462.5
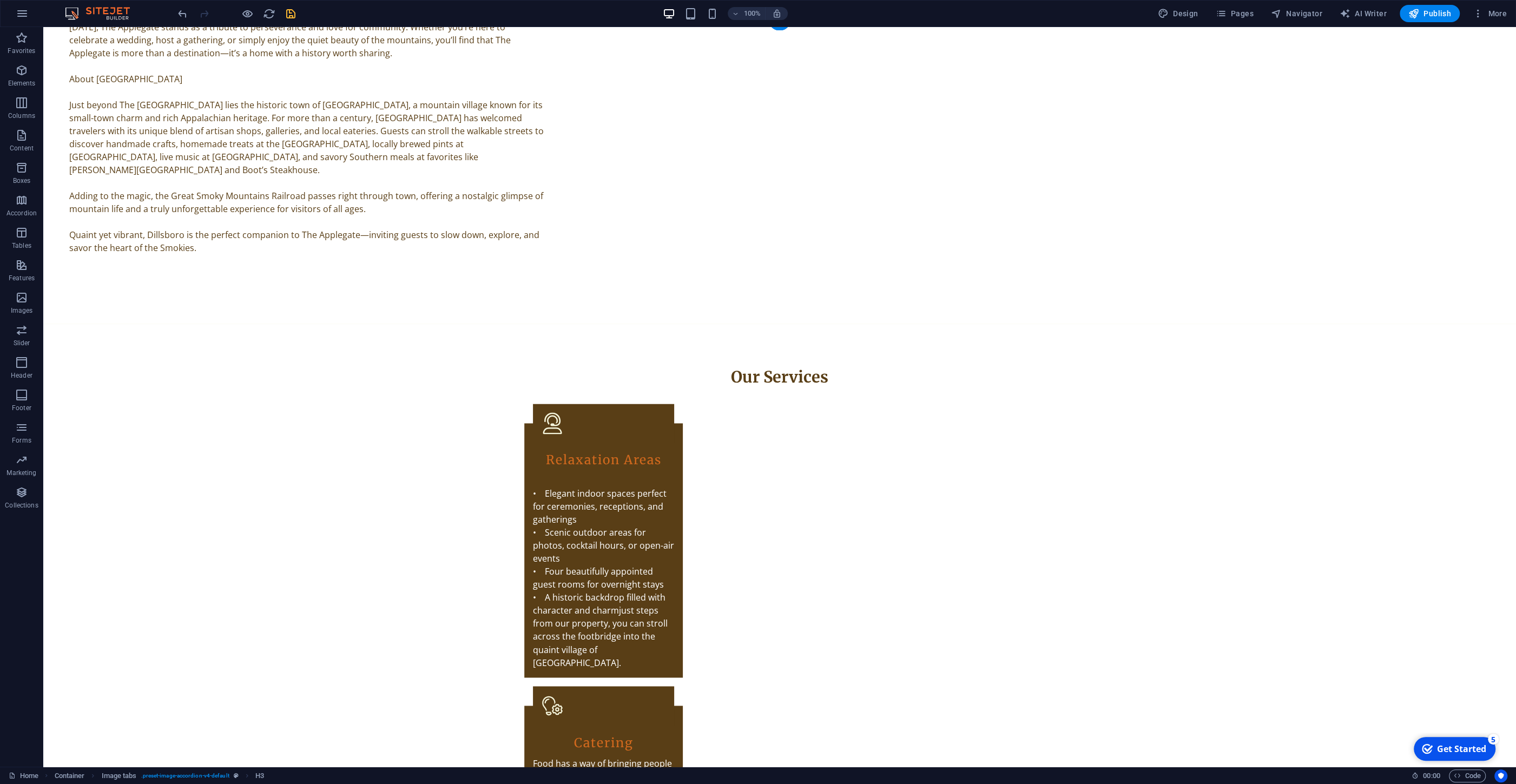
scroll to position [2060, 0]
drag, startPoint x: 779, startPoint y: 229, endPoint x: 742, endPoint y: 651, distance: 423.6
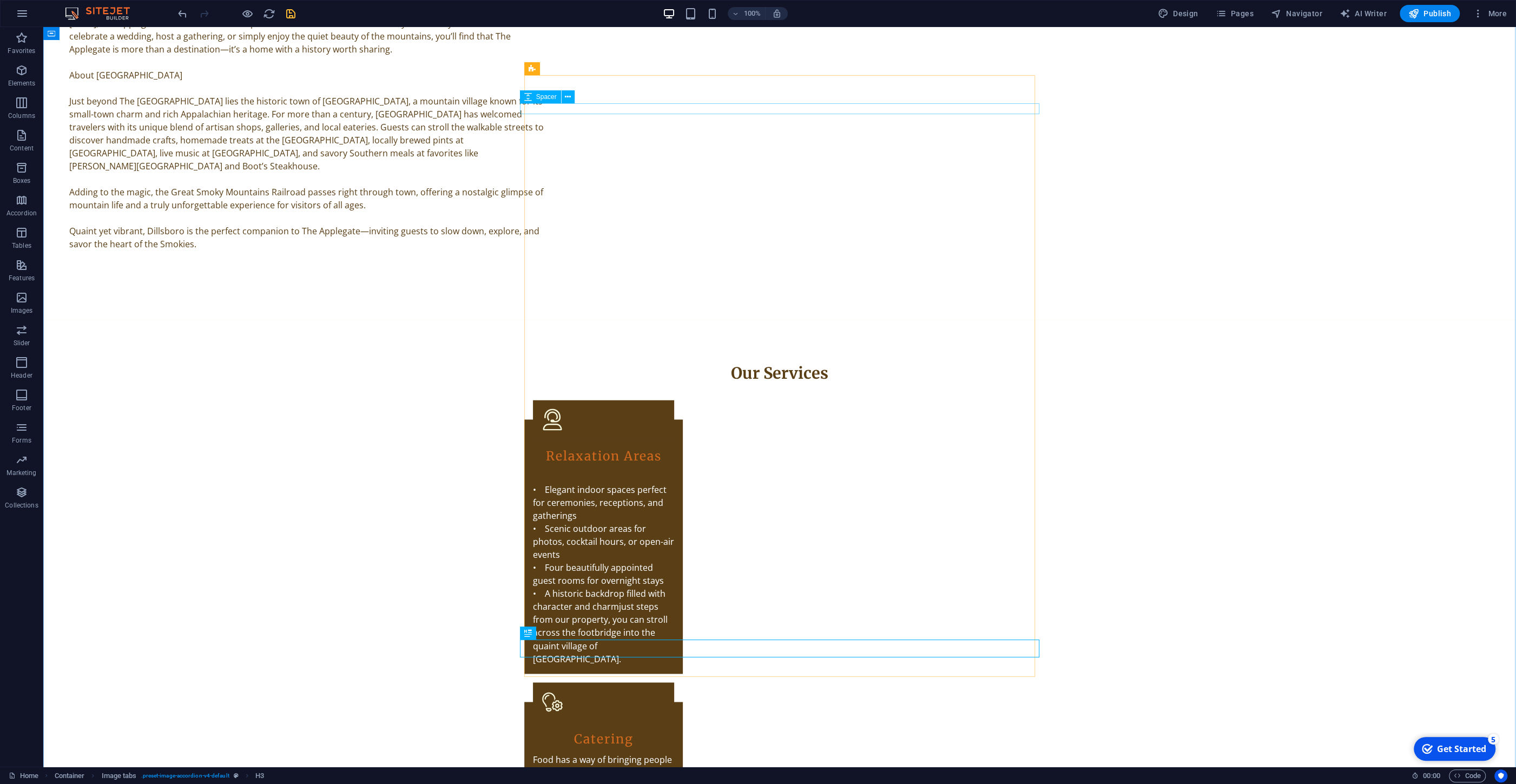
click at [569, 98] on icon at bounding box center [567, 97] width 6 height 11
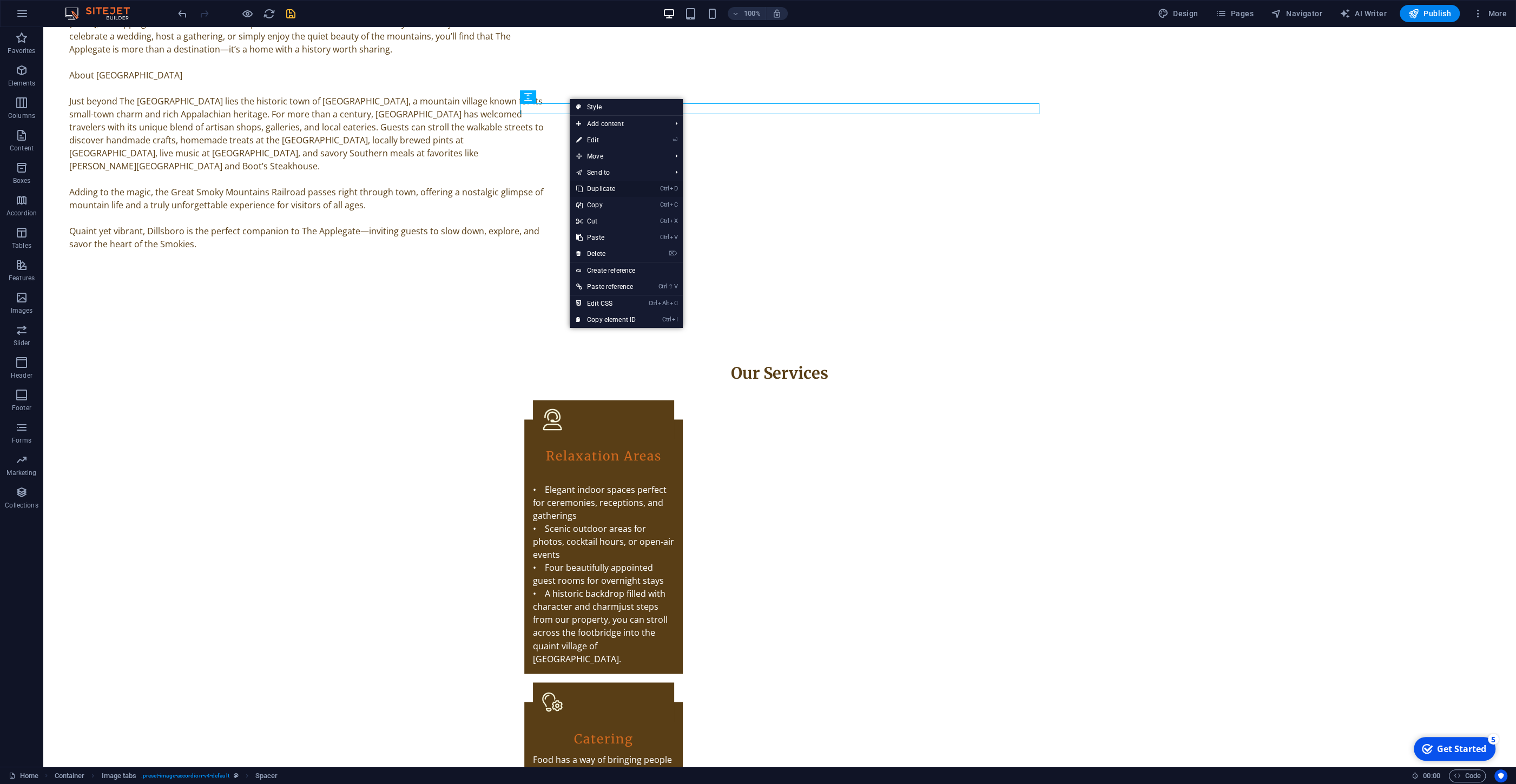
click at [605, 186] on link "Ctrl D Duplicate" at bounding box center [606, 189] width 73 height 16
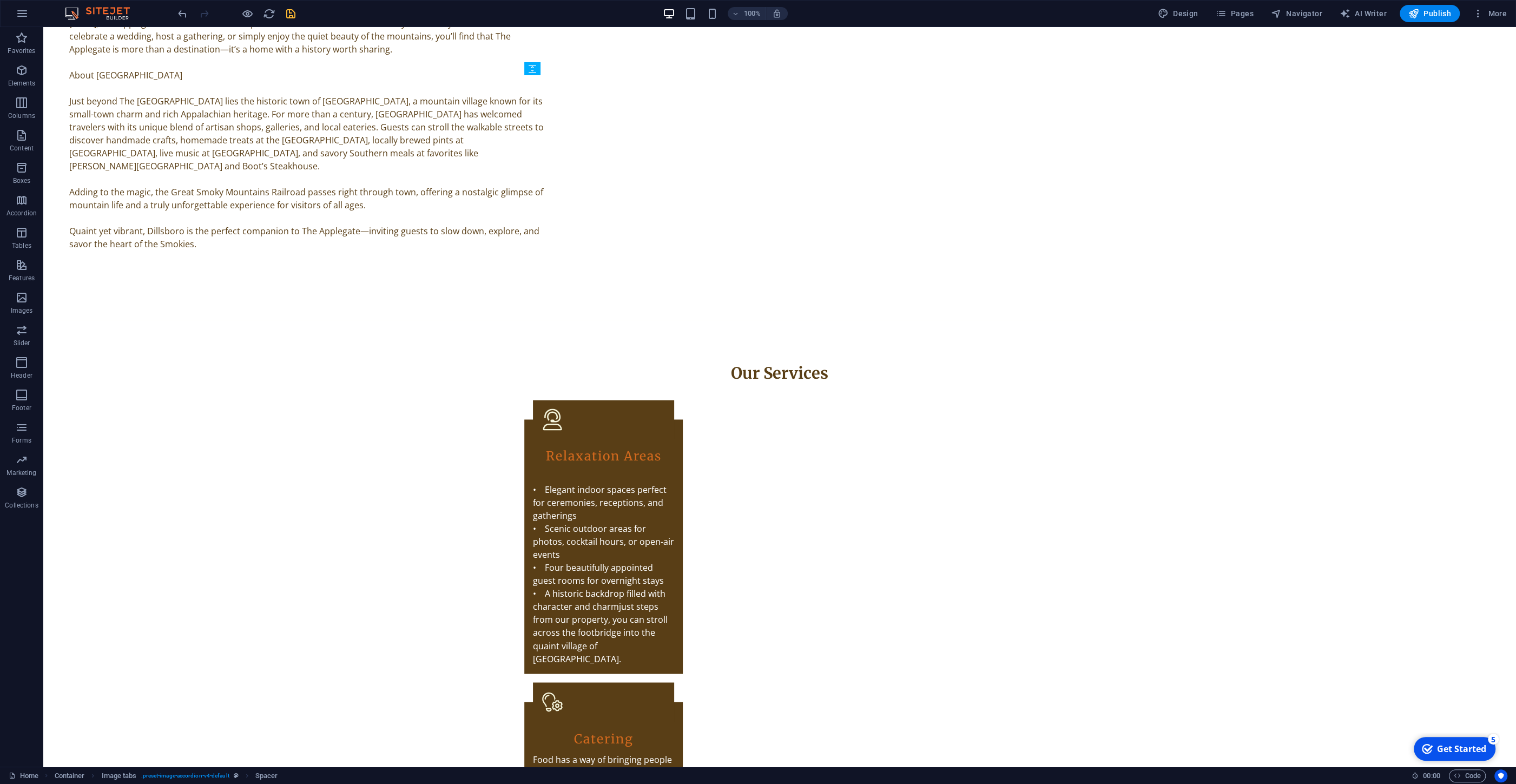
drag, startPoint x: 600, startPoint y: 106, endPoint x: 740, endPoint y: 645, distance: 556.9
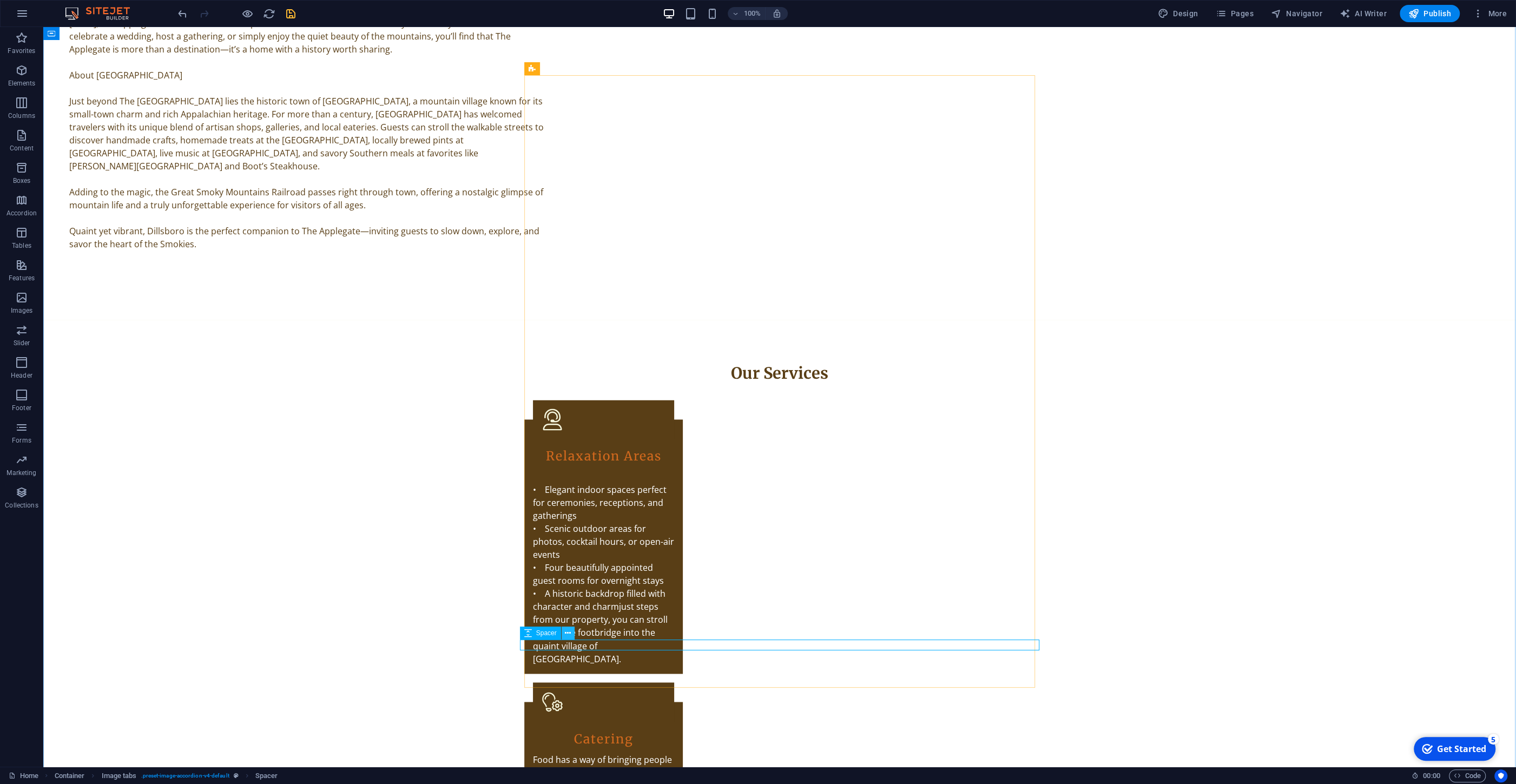
click at [566, 585] on button at bounding box center [567, 632] width 13 height 13
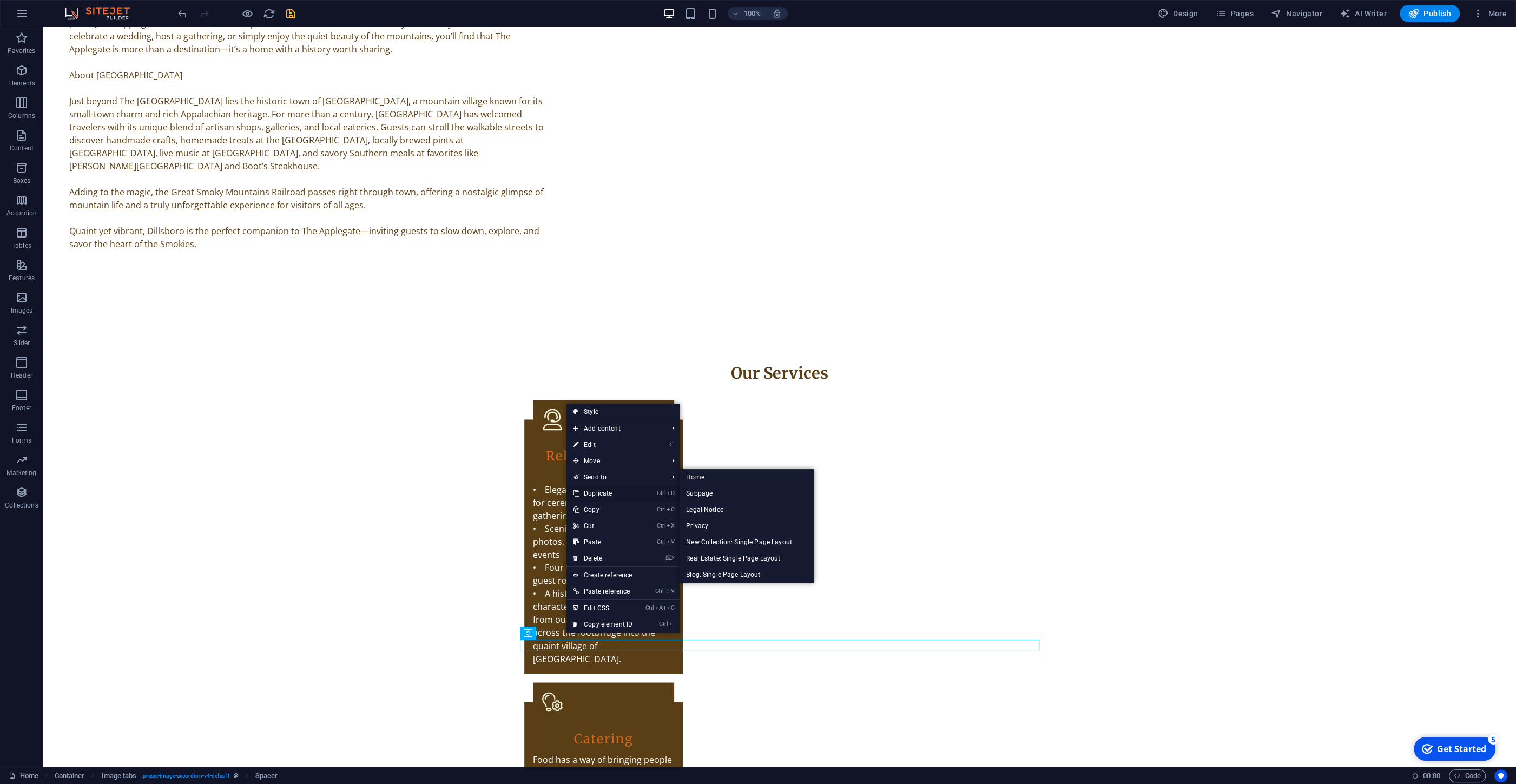
click at [591, 493] on link "Ctrl D Duplicate" at bounding box center [602, 493] width 73 height 16
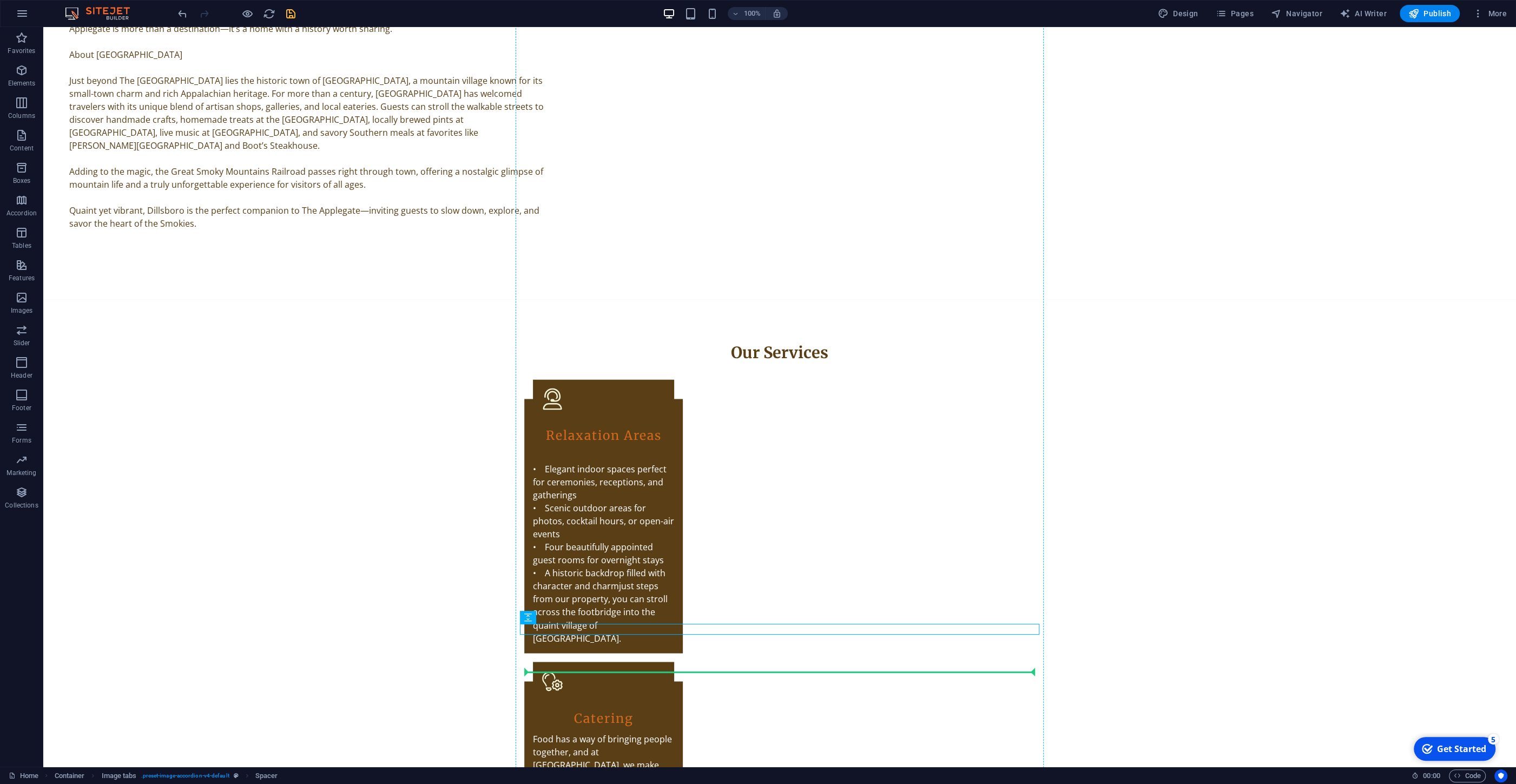
scroll to position [2086, 0]
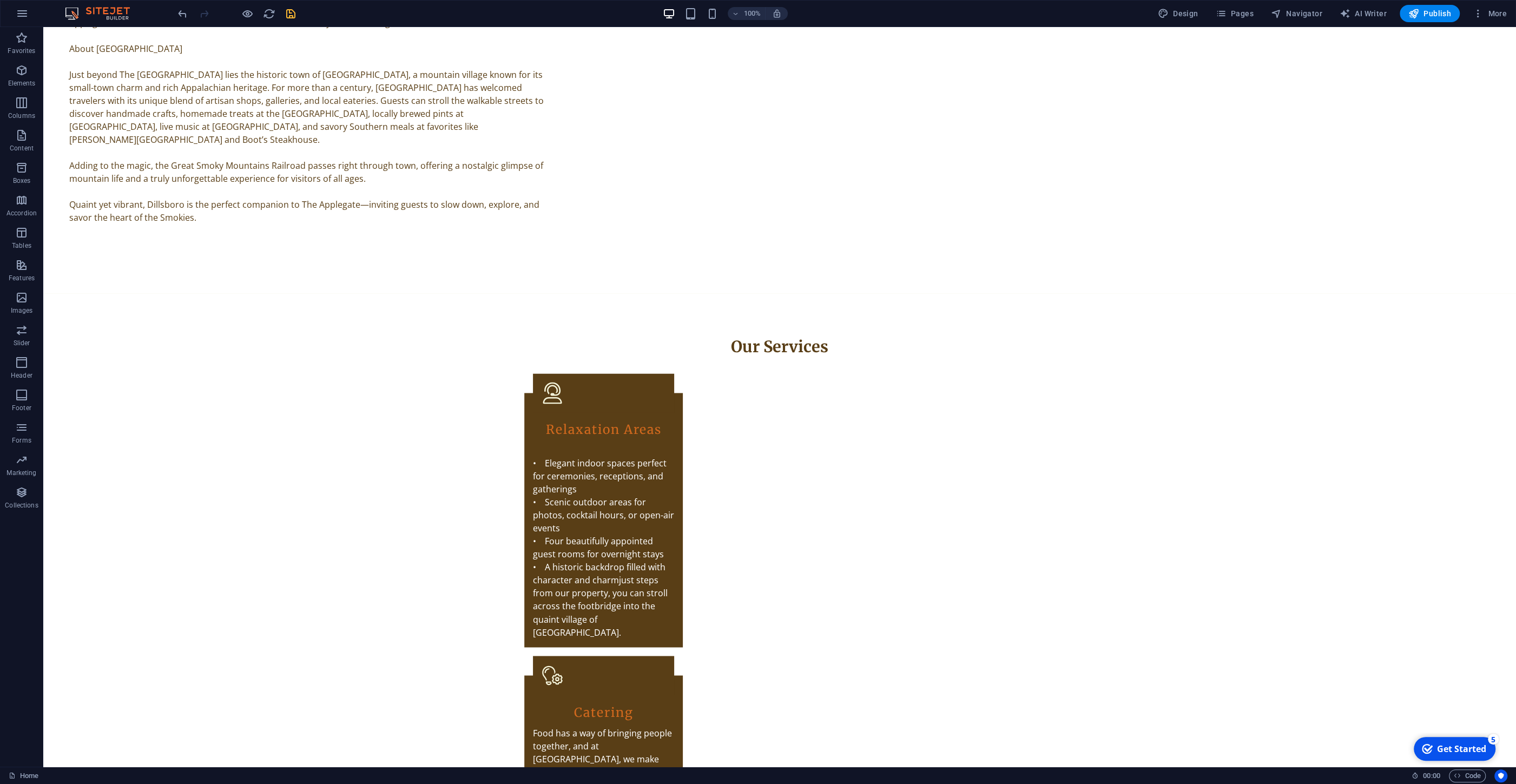
drag, startPoint x: 665, startPoint y: 654, endPoint x: 680, endPoint y: 643, distance: 18.6
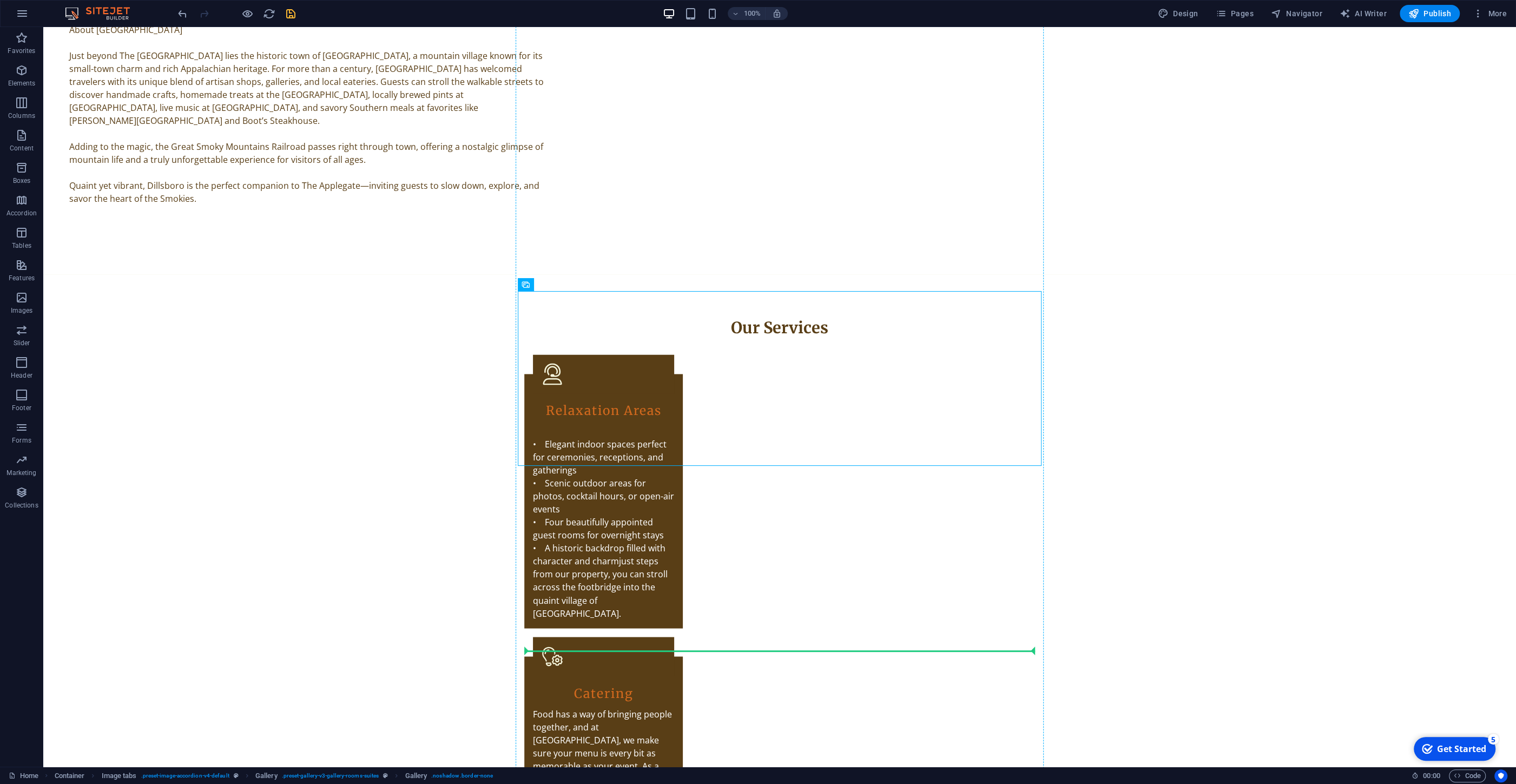
scroll to position [2107, 0]
drag, startPoint x: 626, startPoint y: 411, endPoint x: 698, endPoint y: 652, distance: 251.5
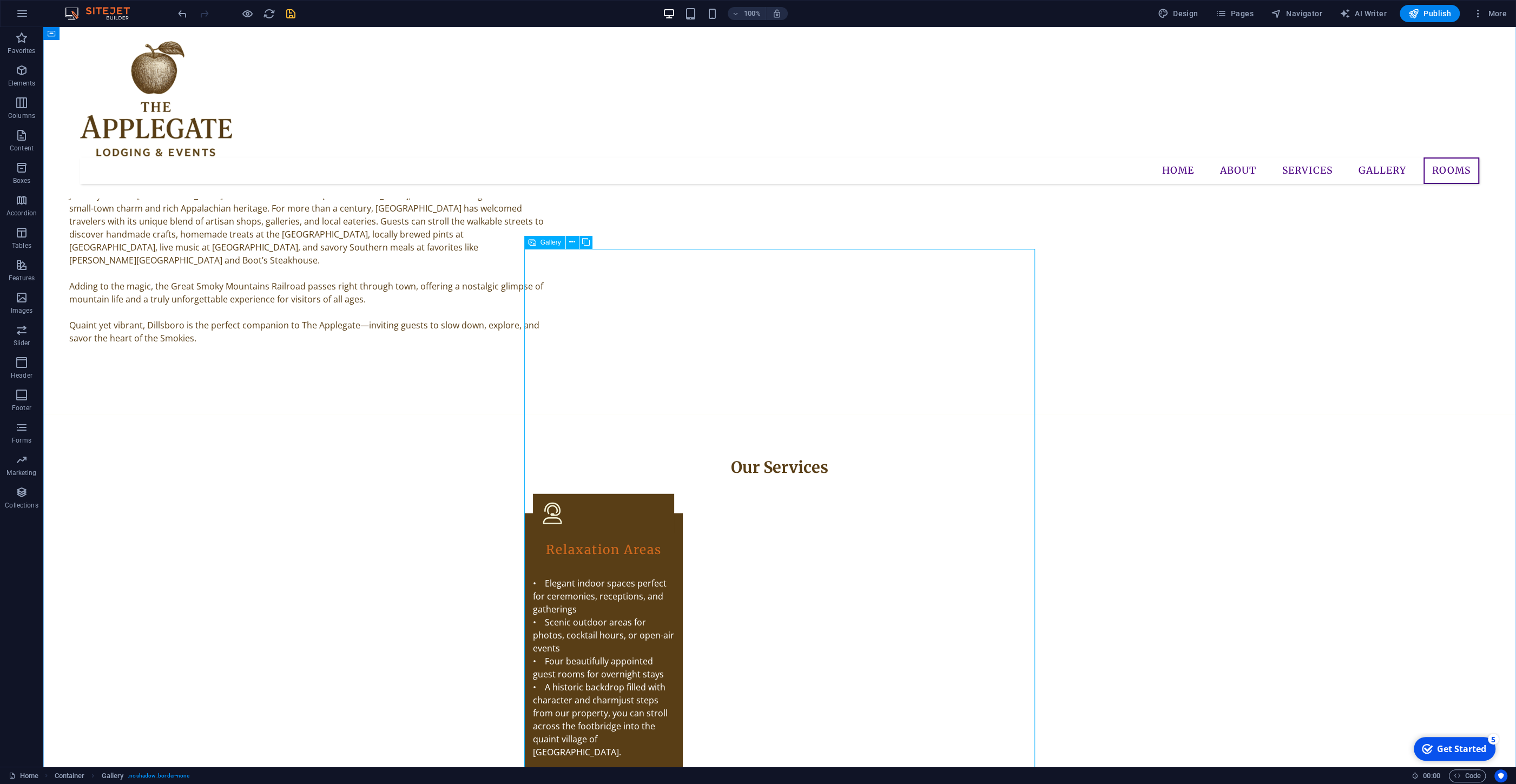
scroll to position [1785, 0]
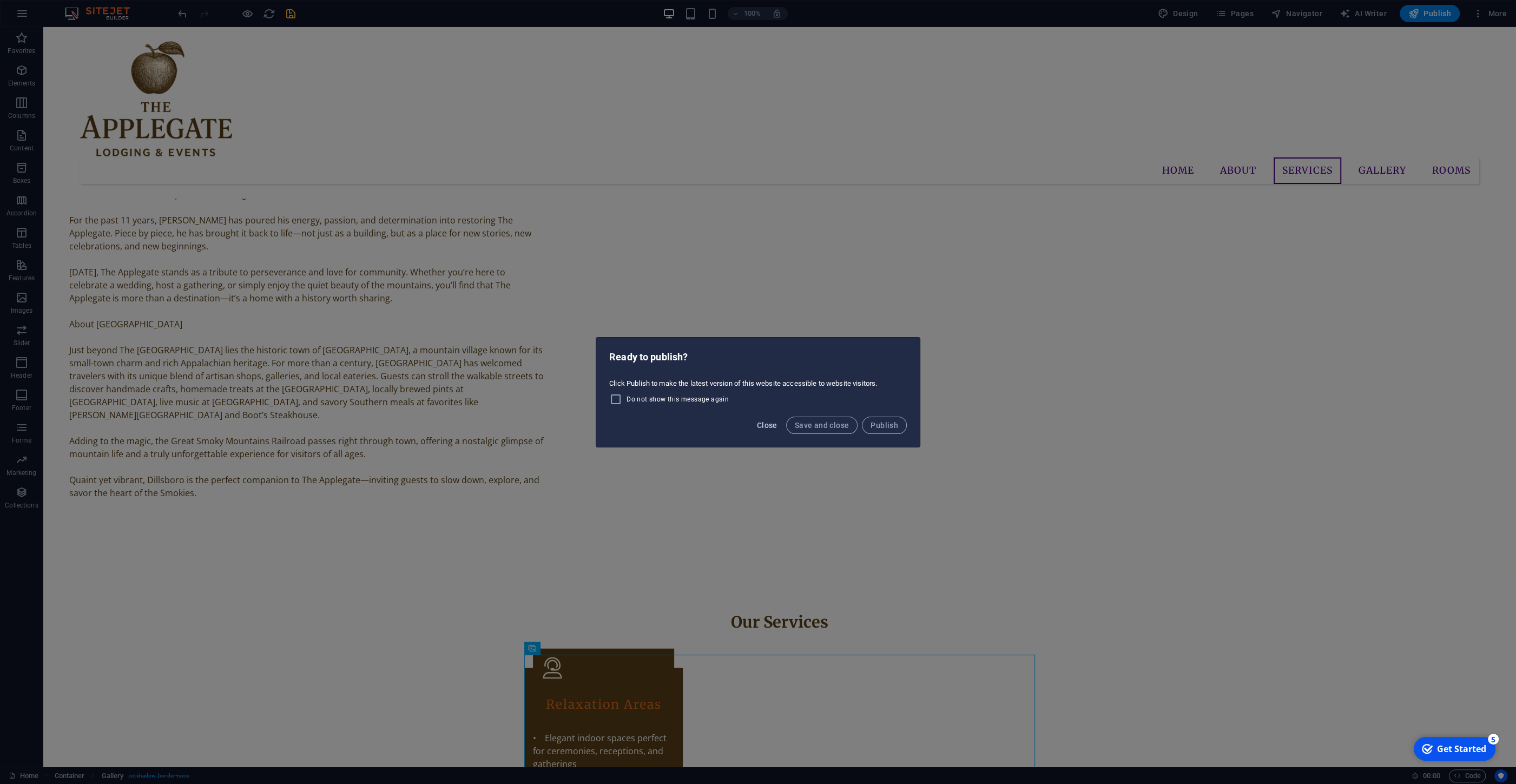
click at [761, 425] on span "Close" at bounding box center [767, 425] width 21 height 9
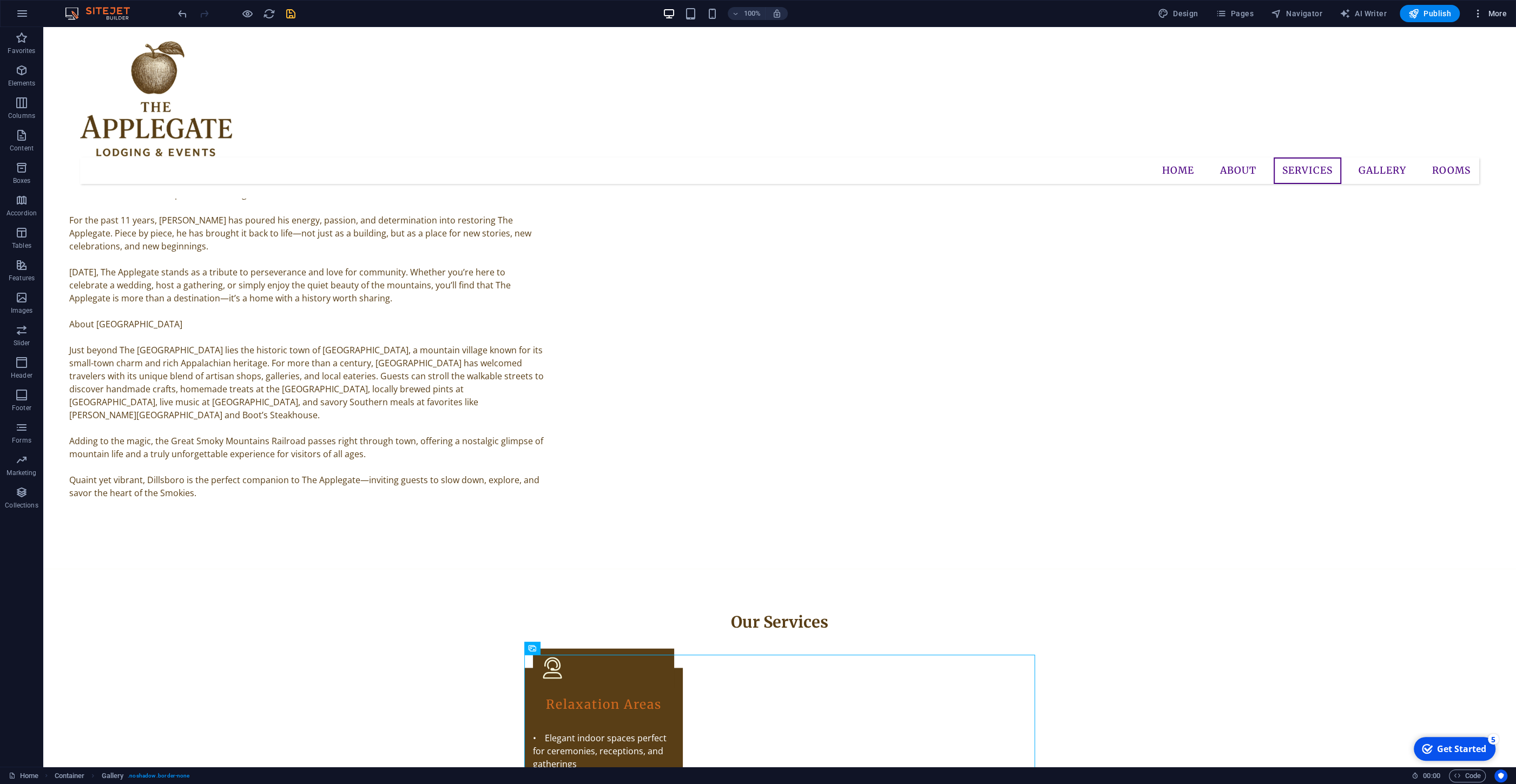
click at [1131, 11] on icon "button" at bounding box center [1478, 13] width 11 height 11
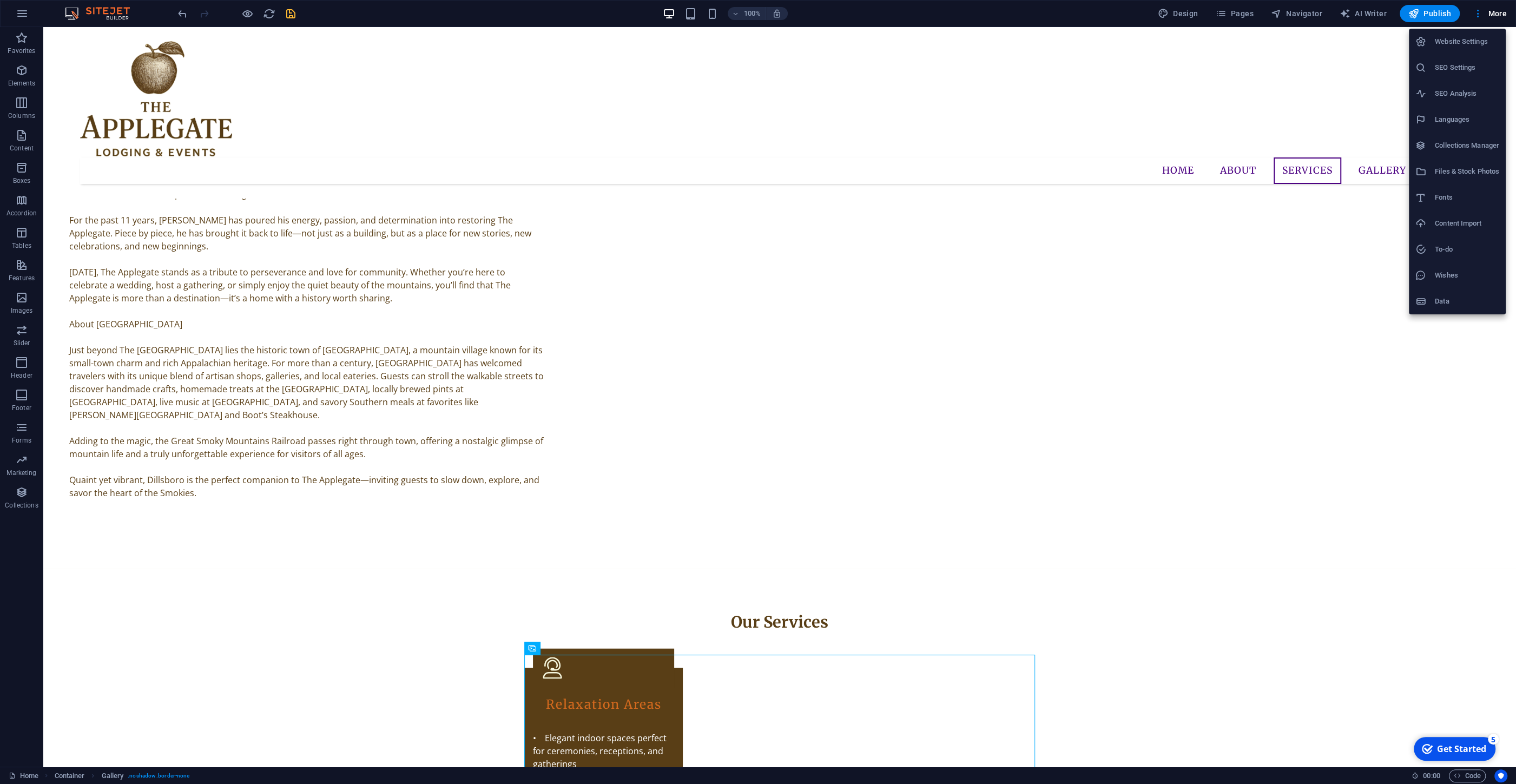
click at [1131, 45] on h6 "Website Settings" at bounding box center [1467, 41] width 64 height 13
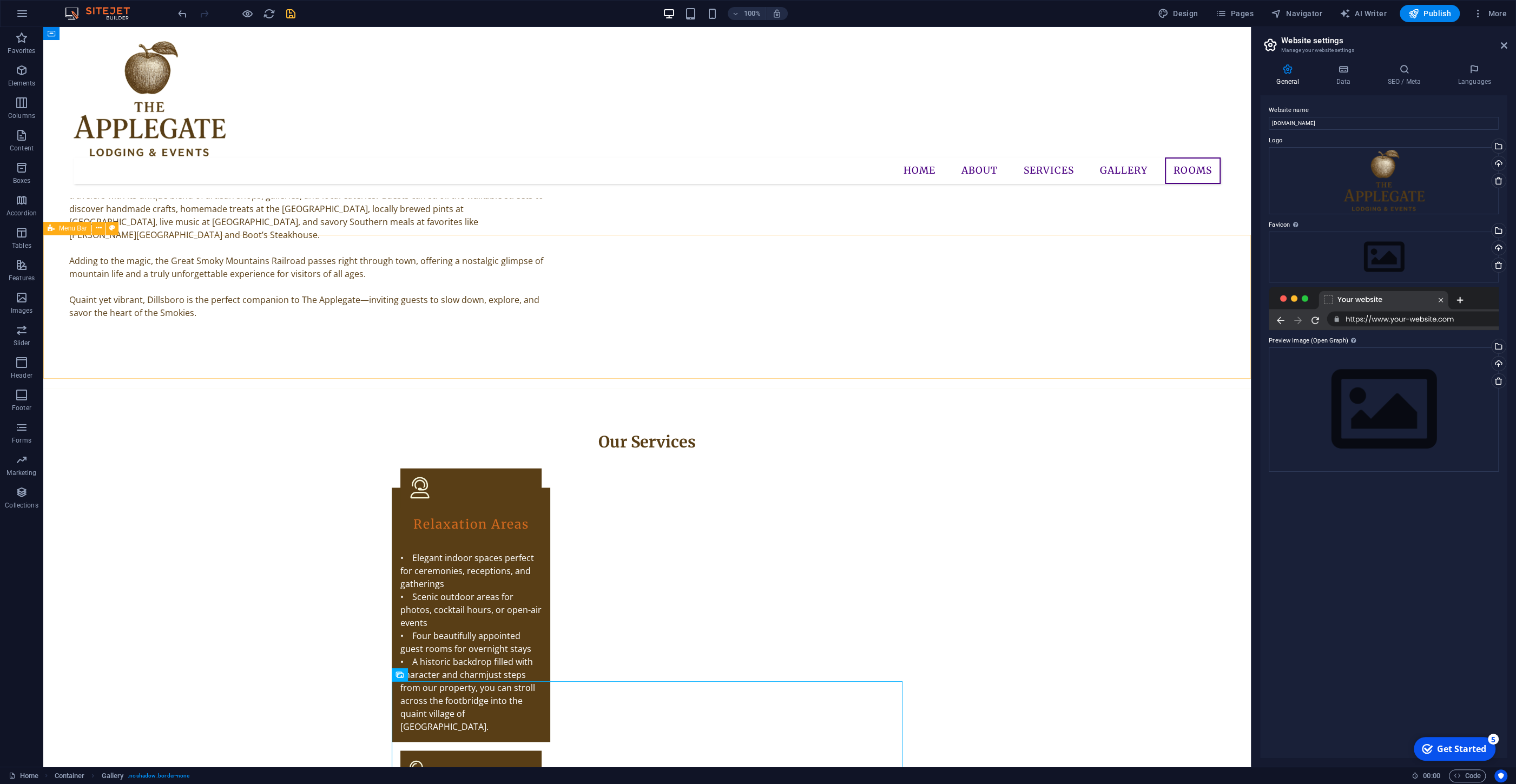
scroll to position [1619, 0]
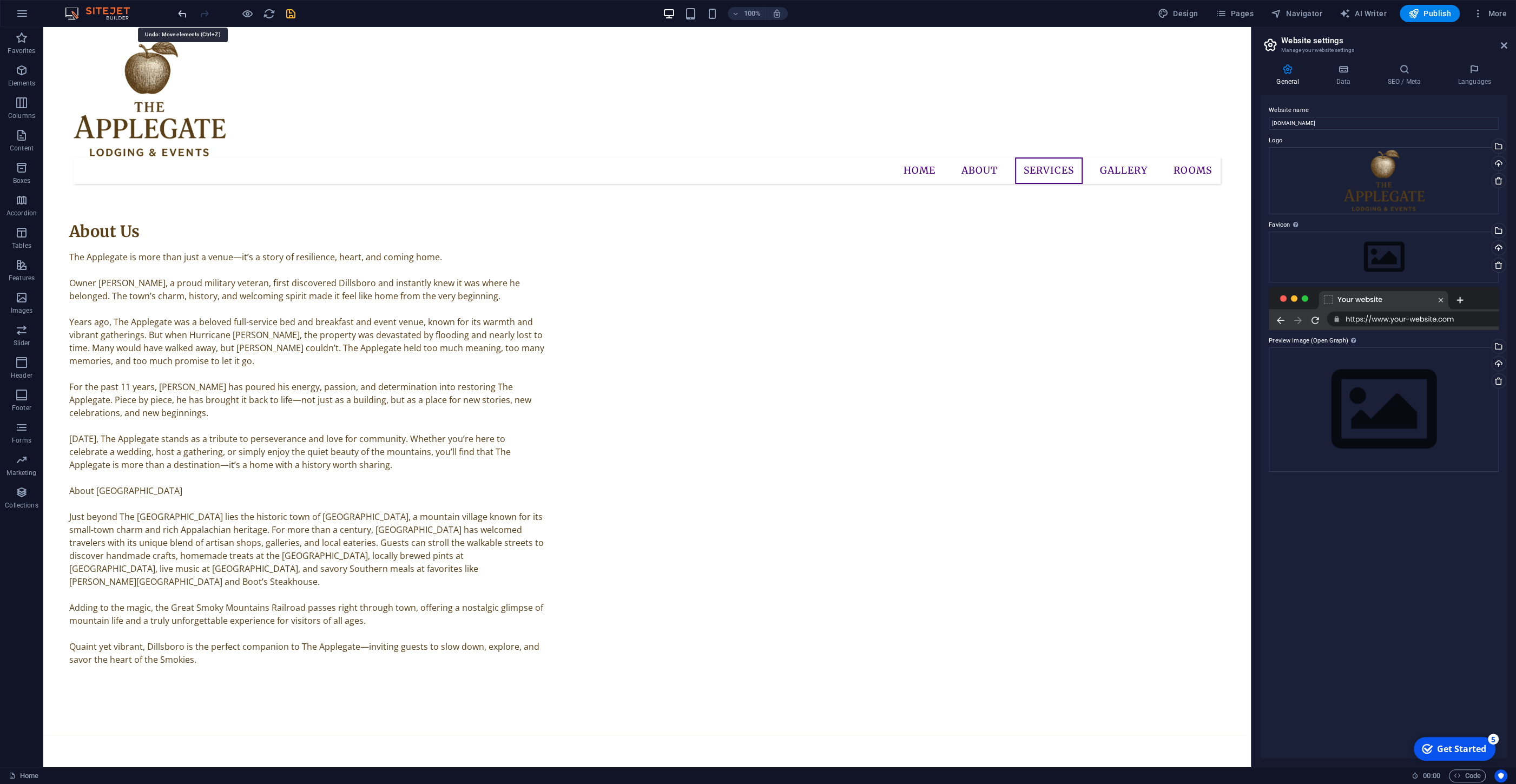
click at [183, 20] on icon "undo" at bounding box center [183, 14] width 13 height 13
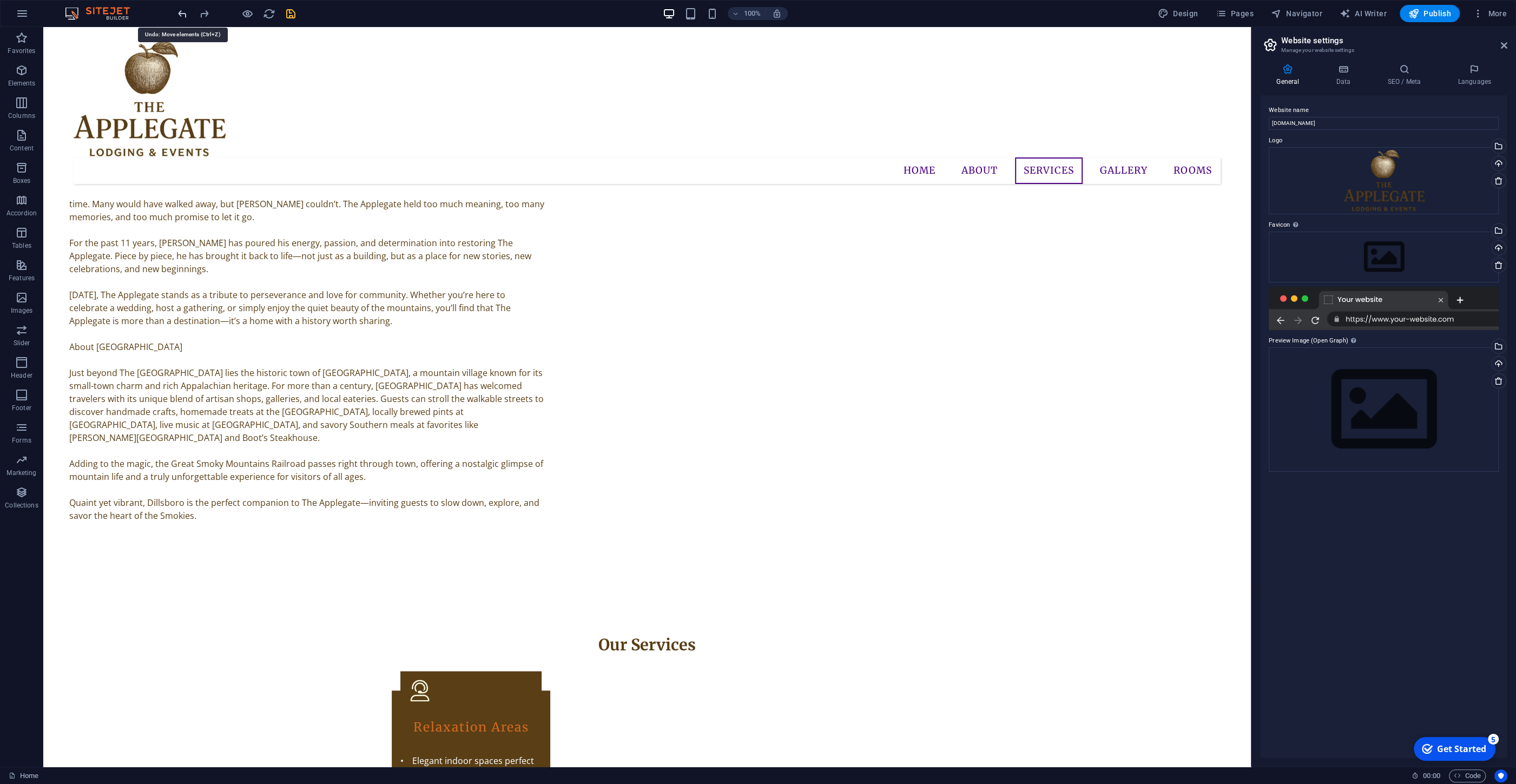
click at [183, 11] on icon "undo" at bounding box center [183, 14] width 13 height 13
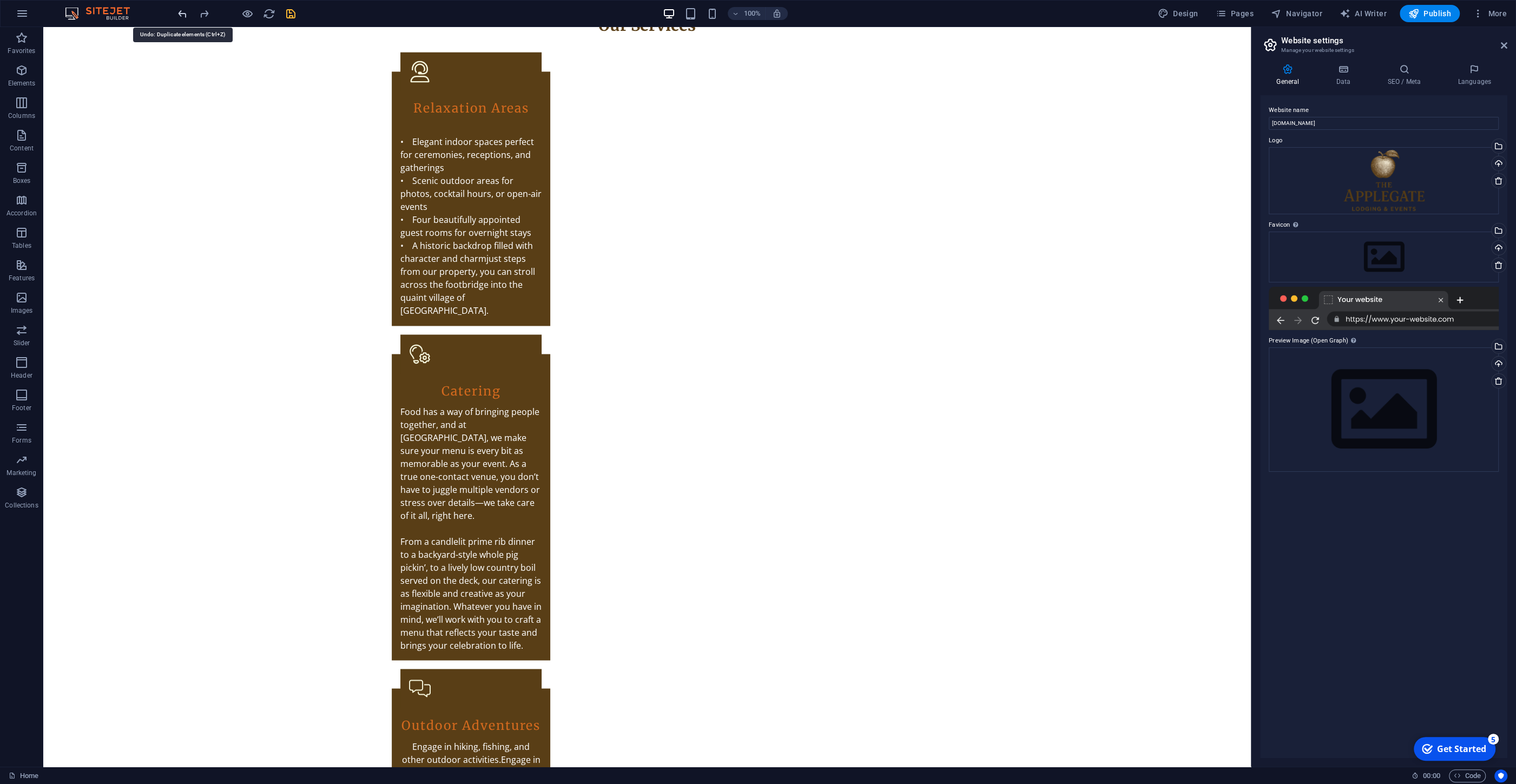
click at [183, 11] on icon "undo" at bounding box center [183, 14] width 13 height 13
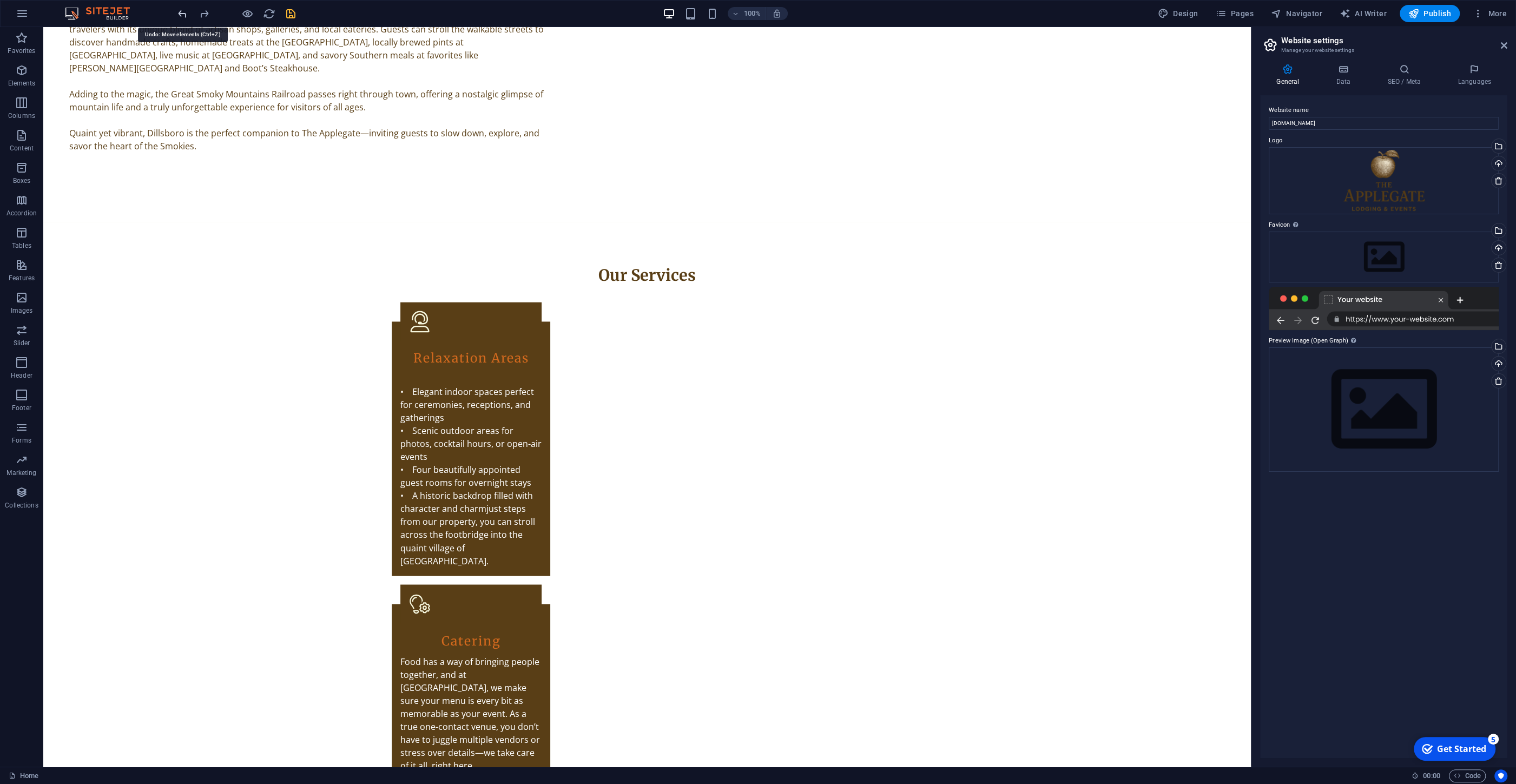
click at [183, 11] on icon "undo" at bounding box center [183, 14] width 13 height 13
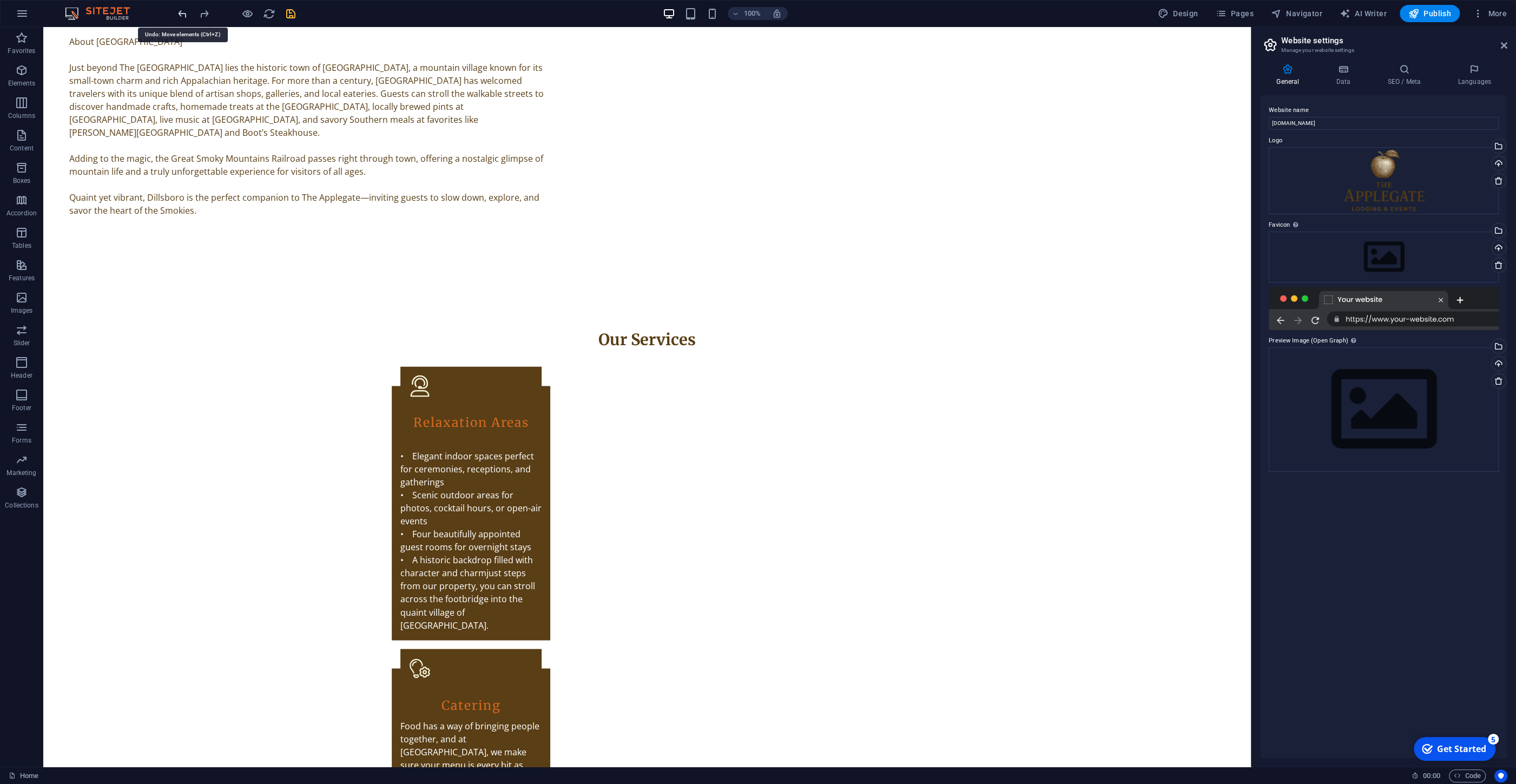
click at [183, 11] on icon "undo" at bounding box center [183, 14] width 13 height 13
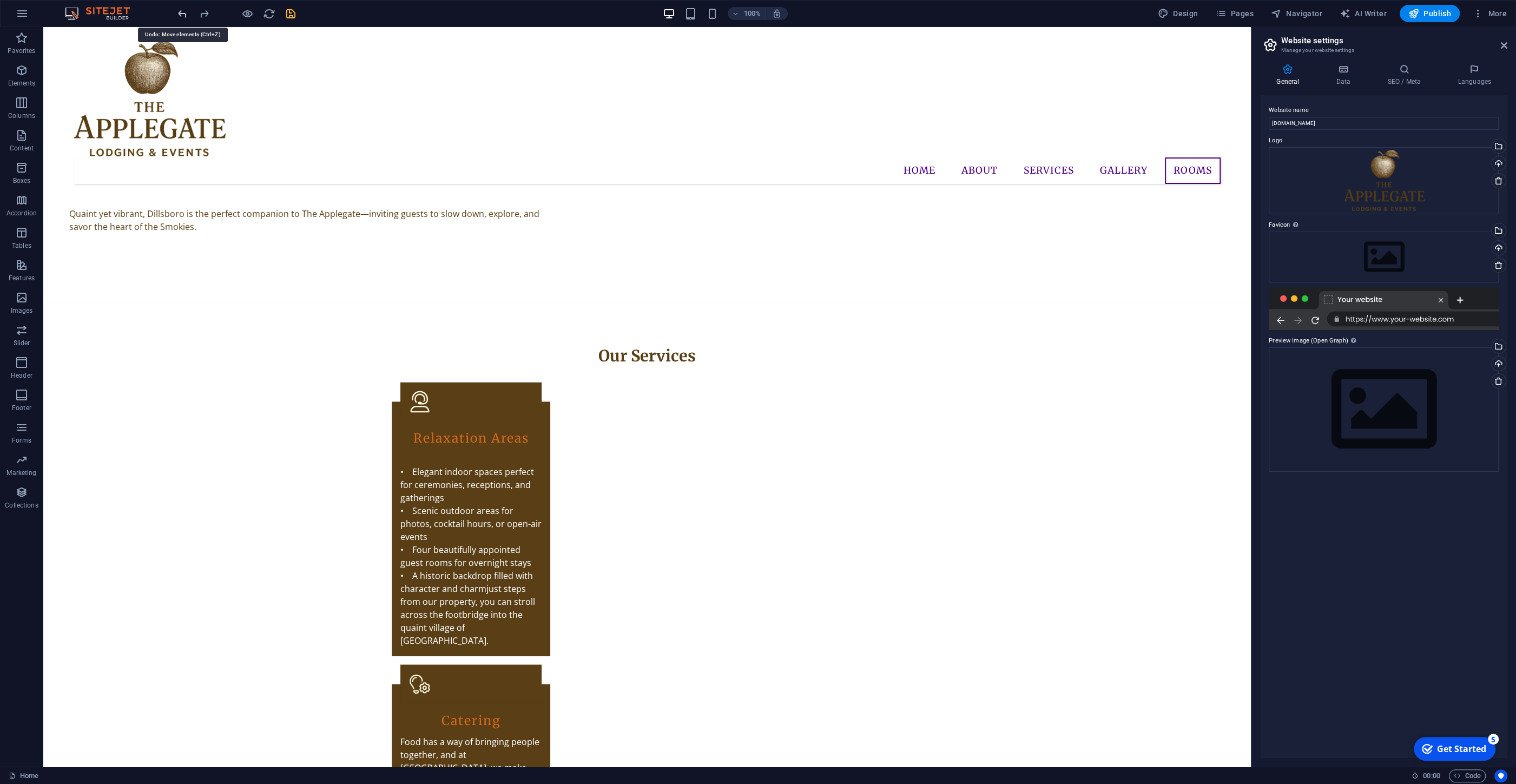
scroll to position [1627, 0]
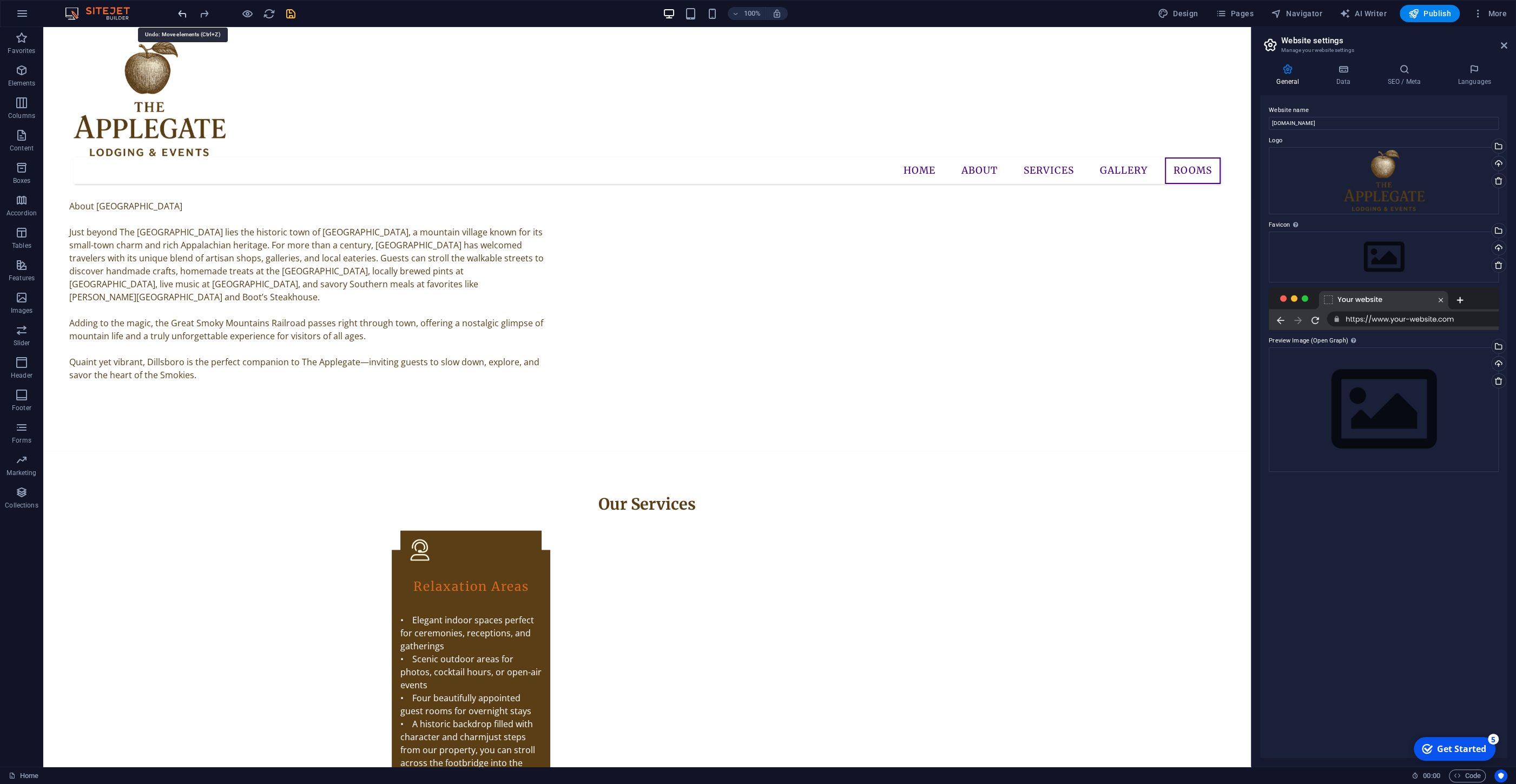
click at [183, 11] on icon "undo" at bounding box center [183, 14] width 13 height 13
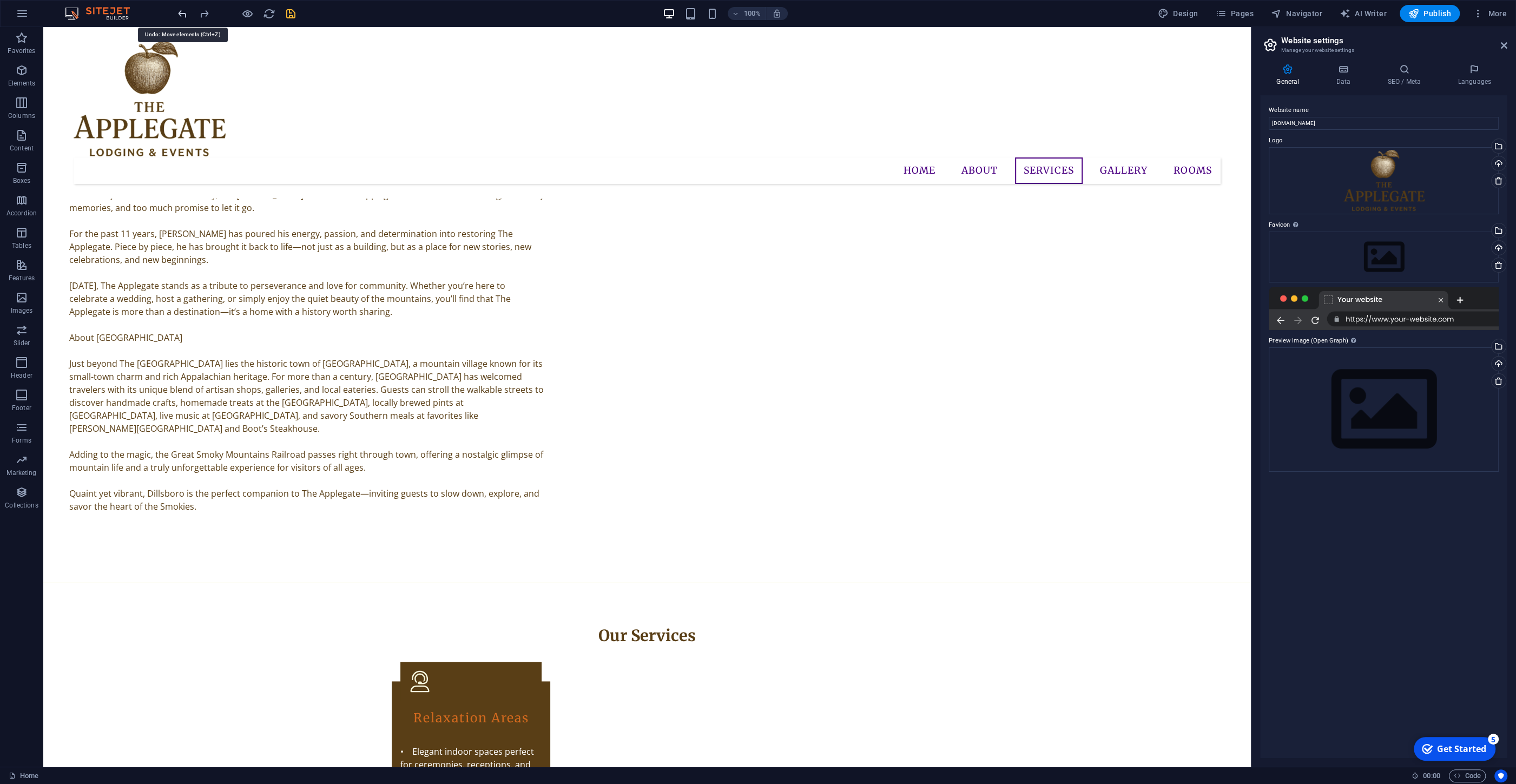
click at [183, 11] on icon "undo" at bounding box center [183, 14] width 13 height 13
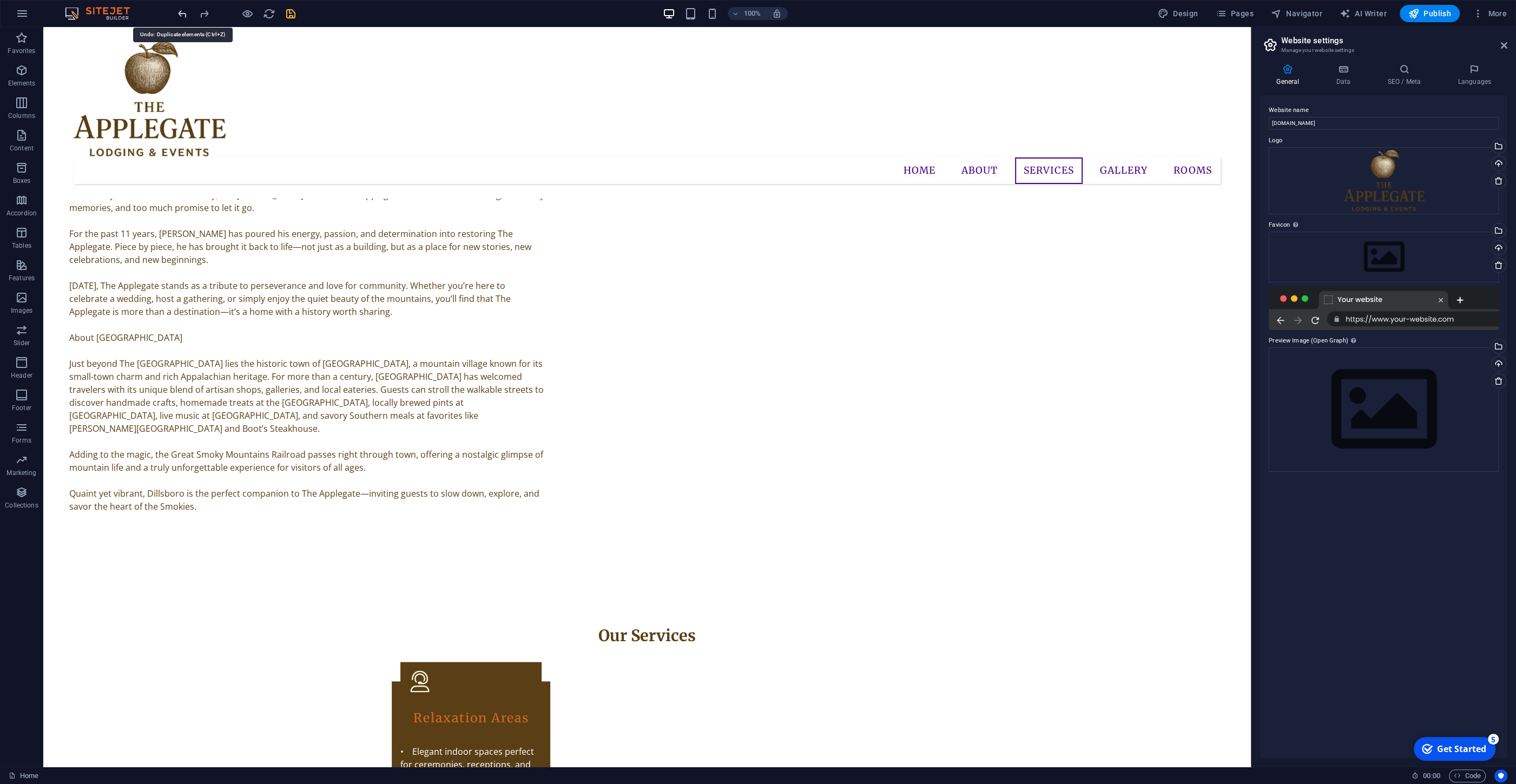
click at [183, 11] on icon "undo" at bounding box center [183, 14] width 13 height 13
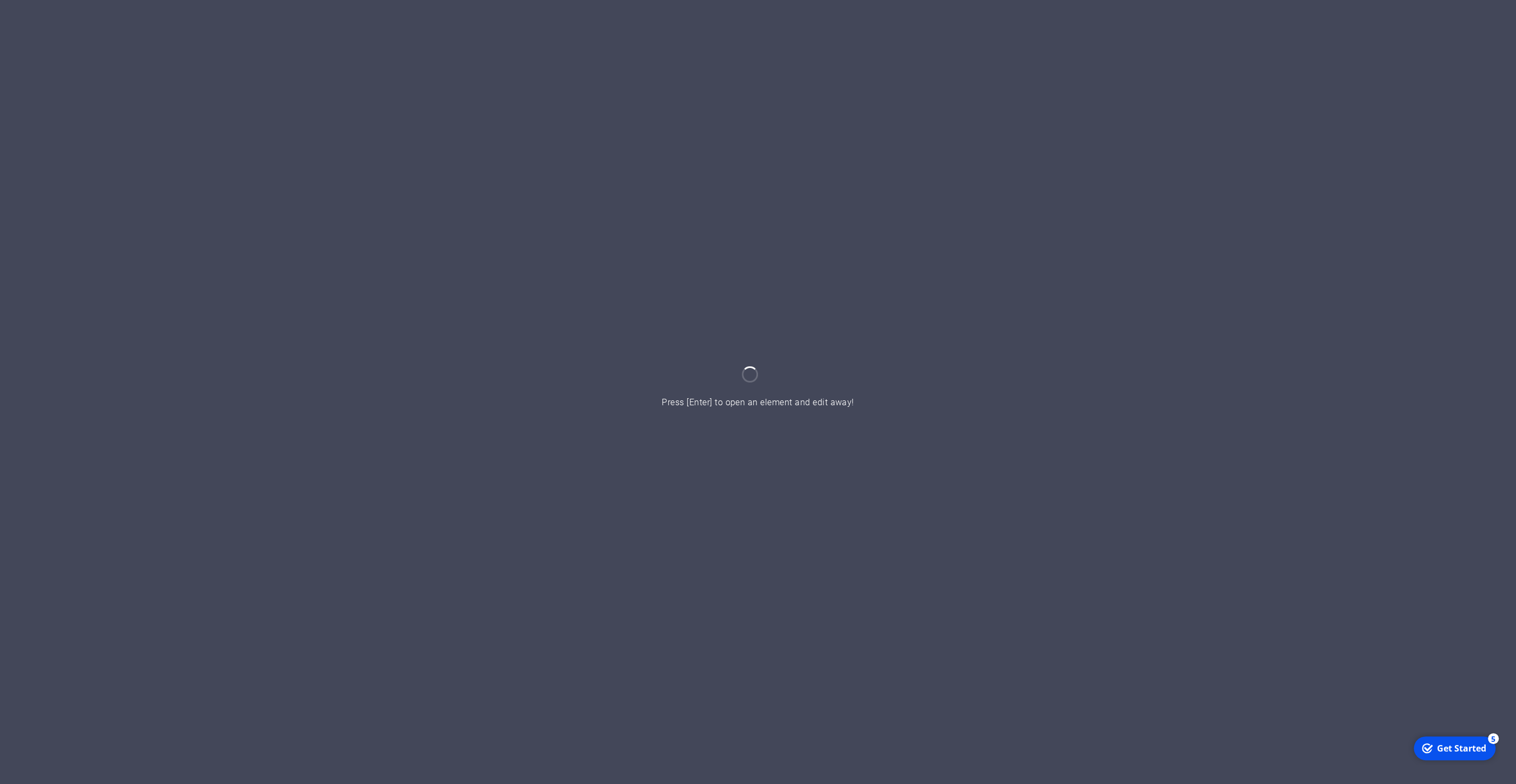
scroll to position [514, 0]
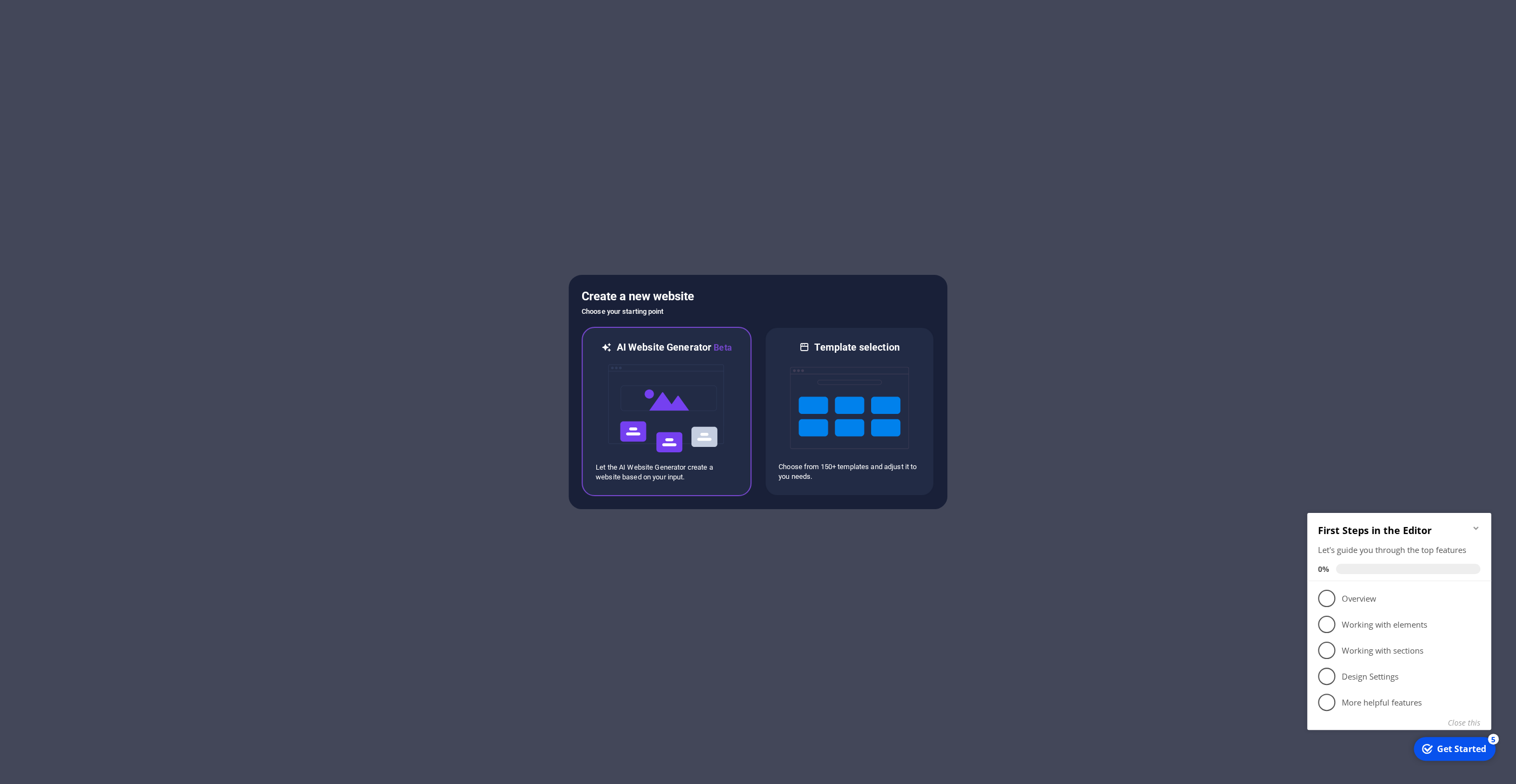
click at [683, 390] on img at bounding box center [666, 409] width 119 height 108
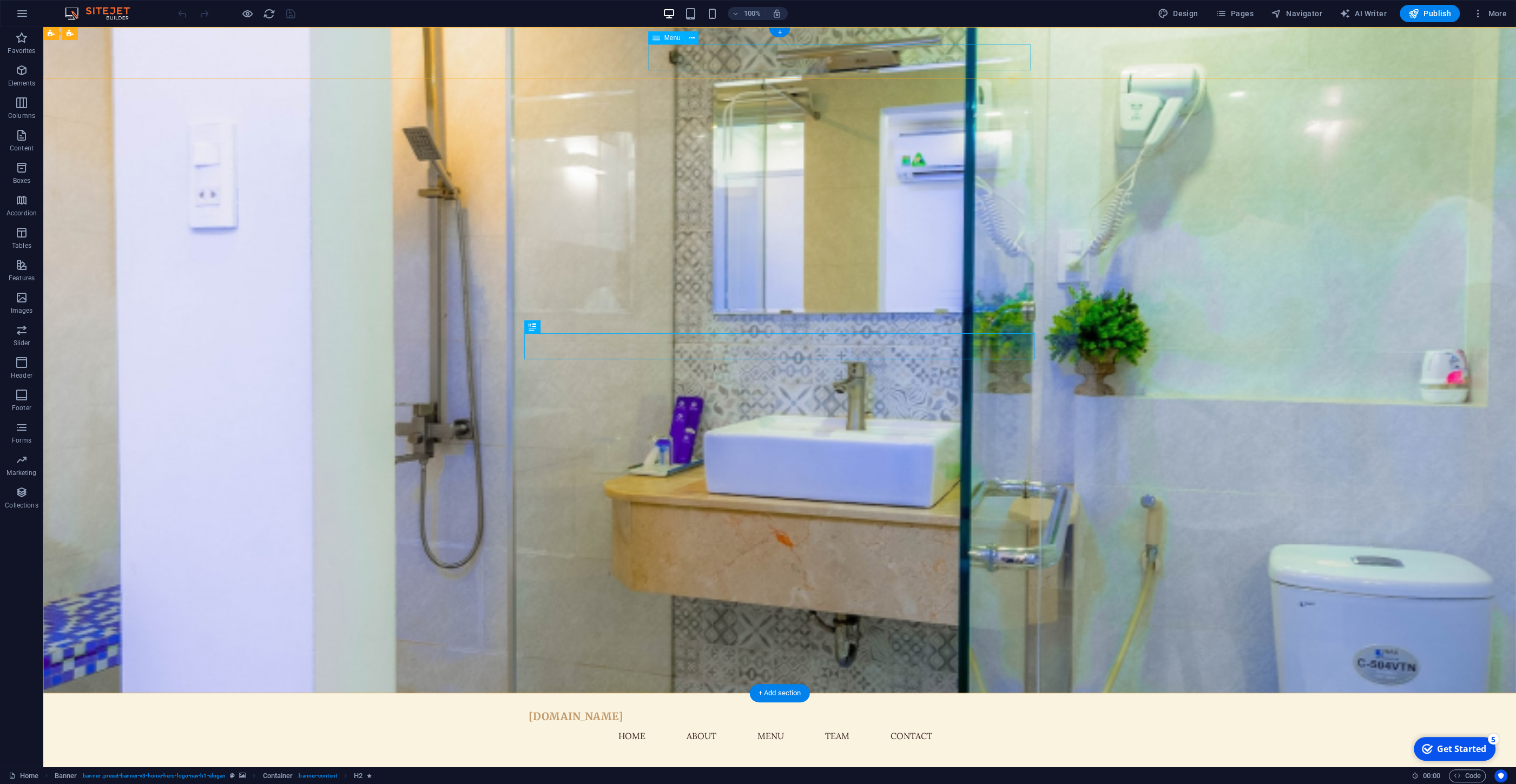
click at [756, 723] on nav "Home About Menu Team Contact" at bounding box center [780, 736] width 502 height 26
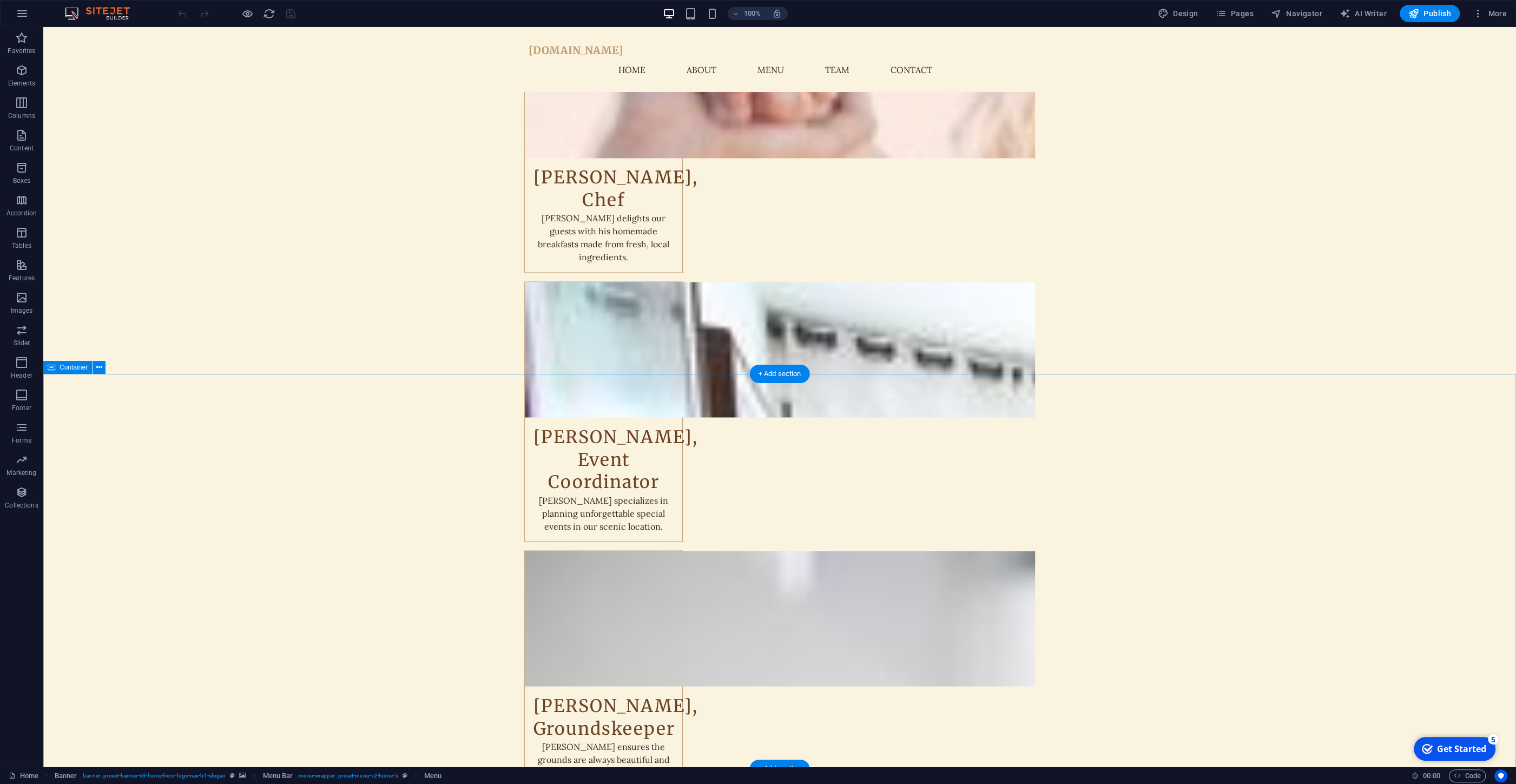
scroll to position [2712, 0]
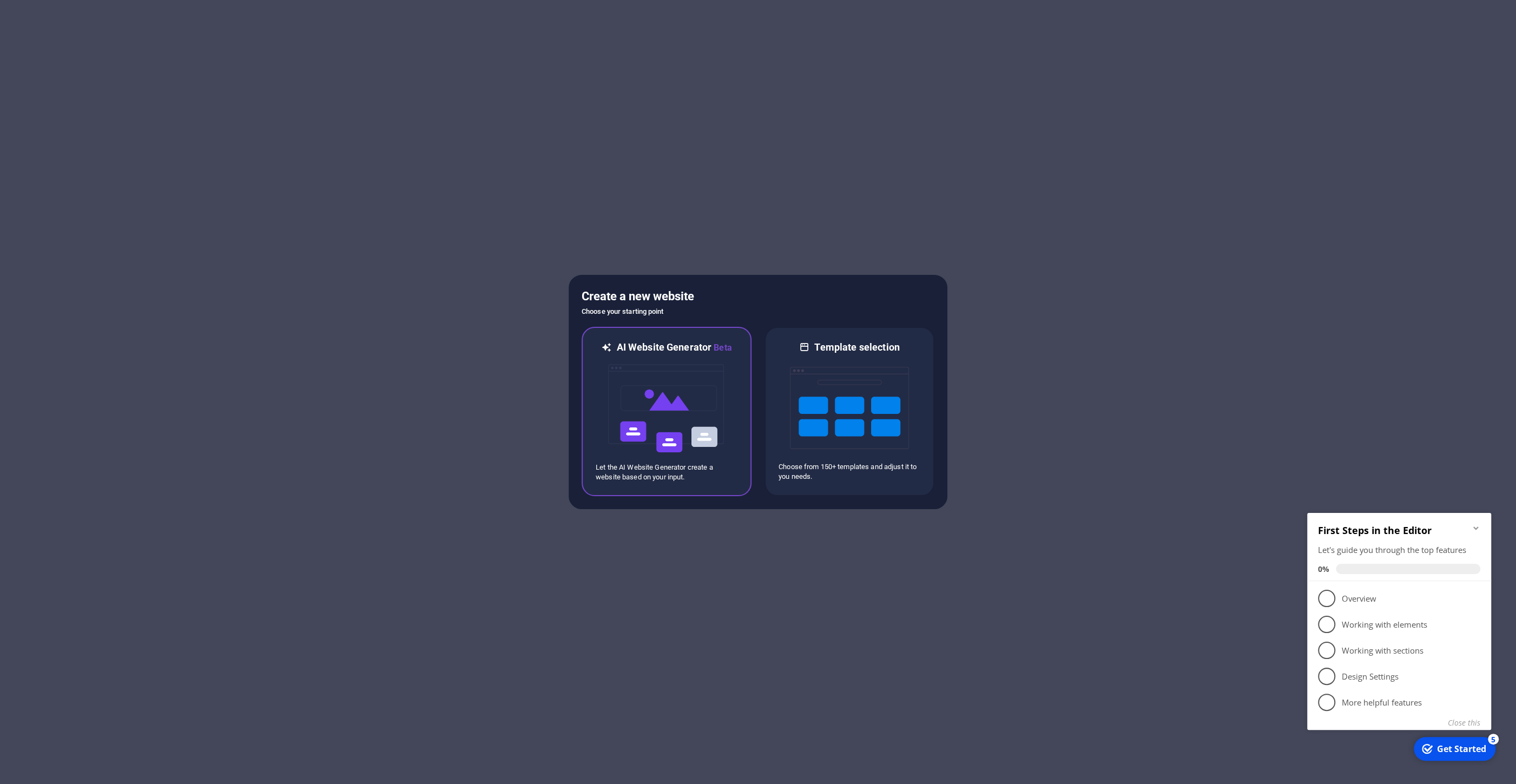
click at [674, 414] on img at bounding box center [666, 409] width 119 height 108
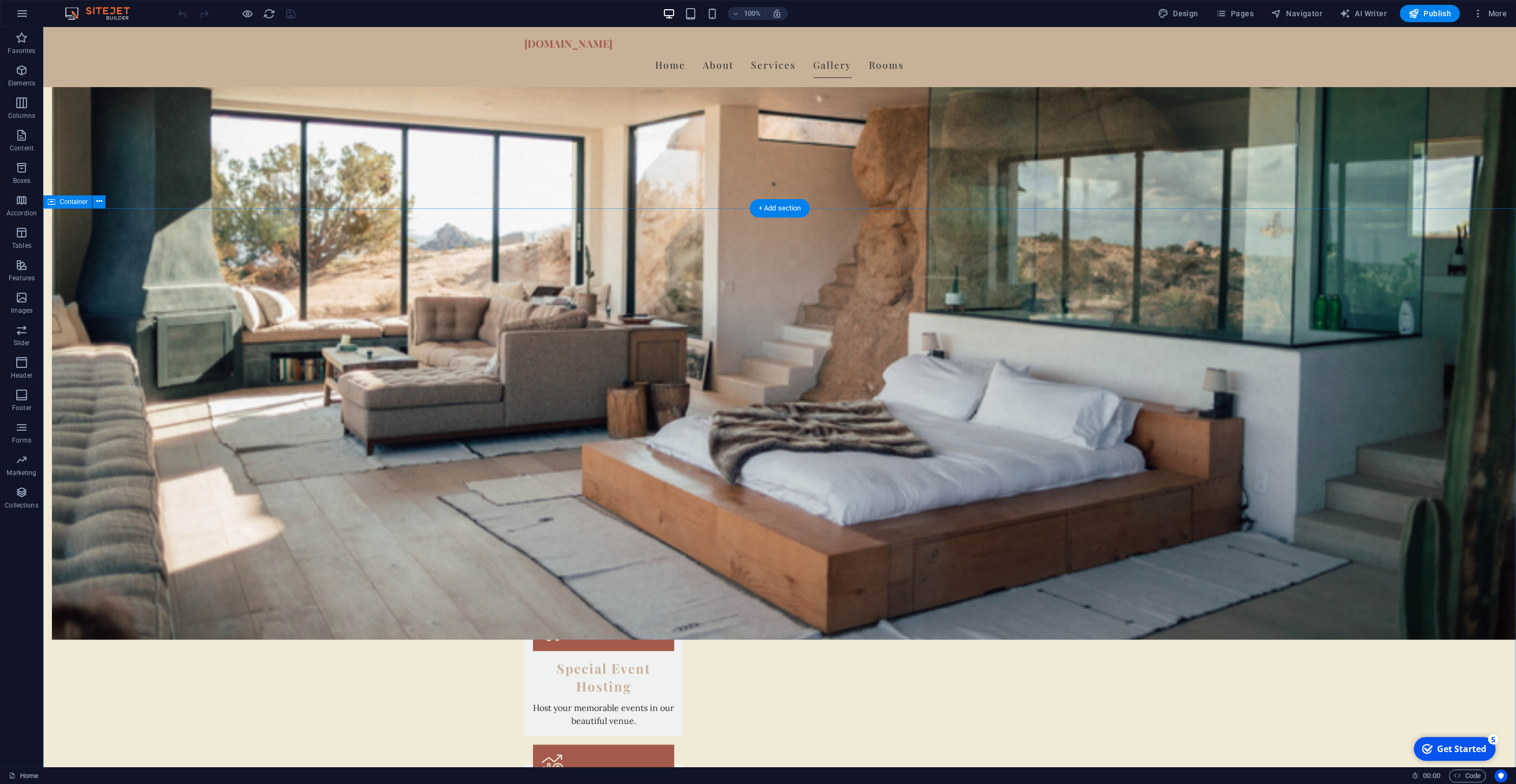
scroll to position [1391, 0]
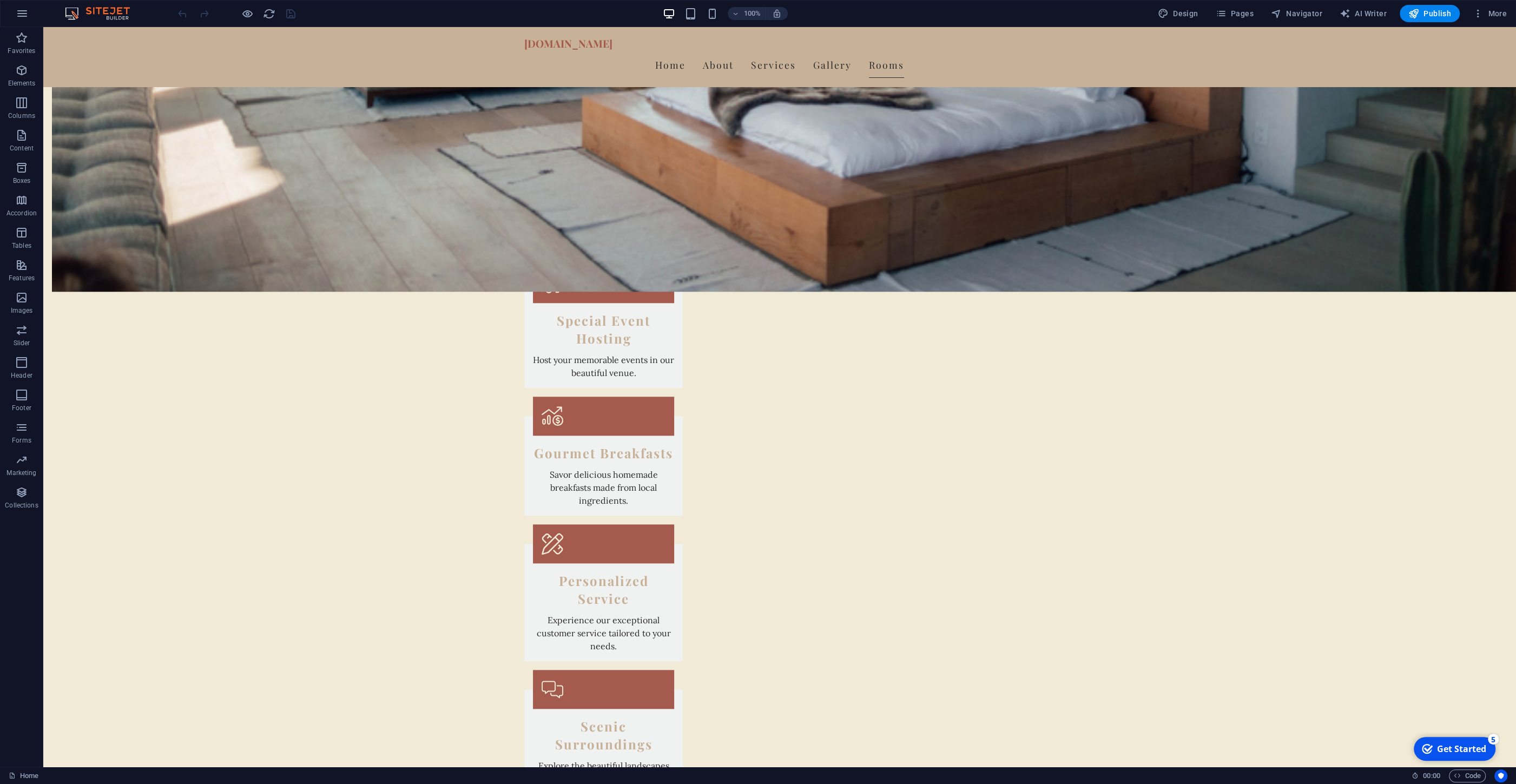
click at [97, 13] on img at bounding box center [103, 13] width 81 height 13
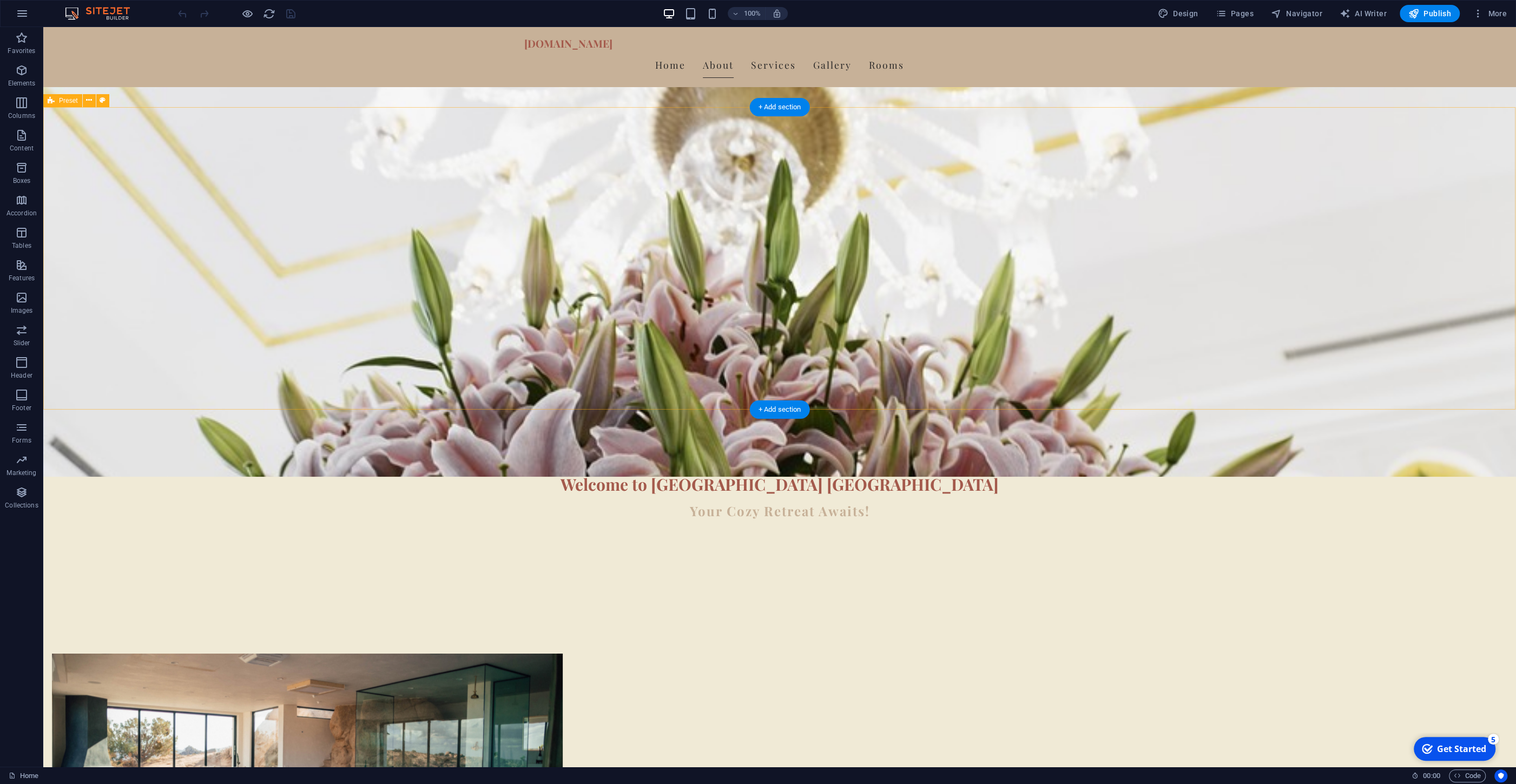
scroll to position [0, 0]
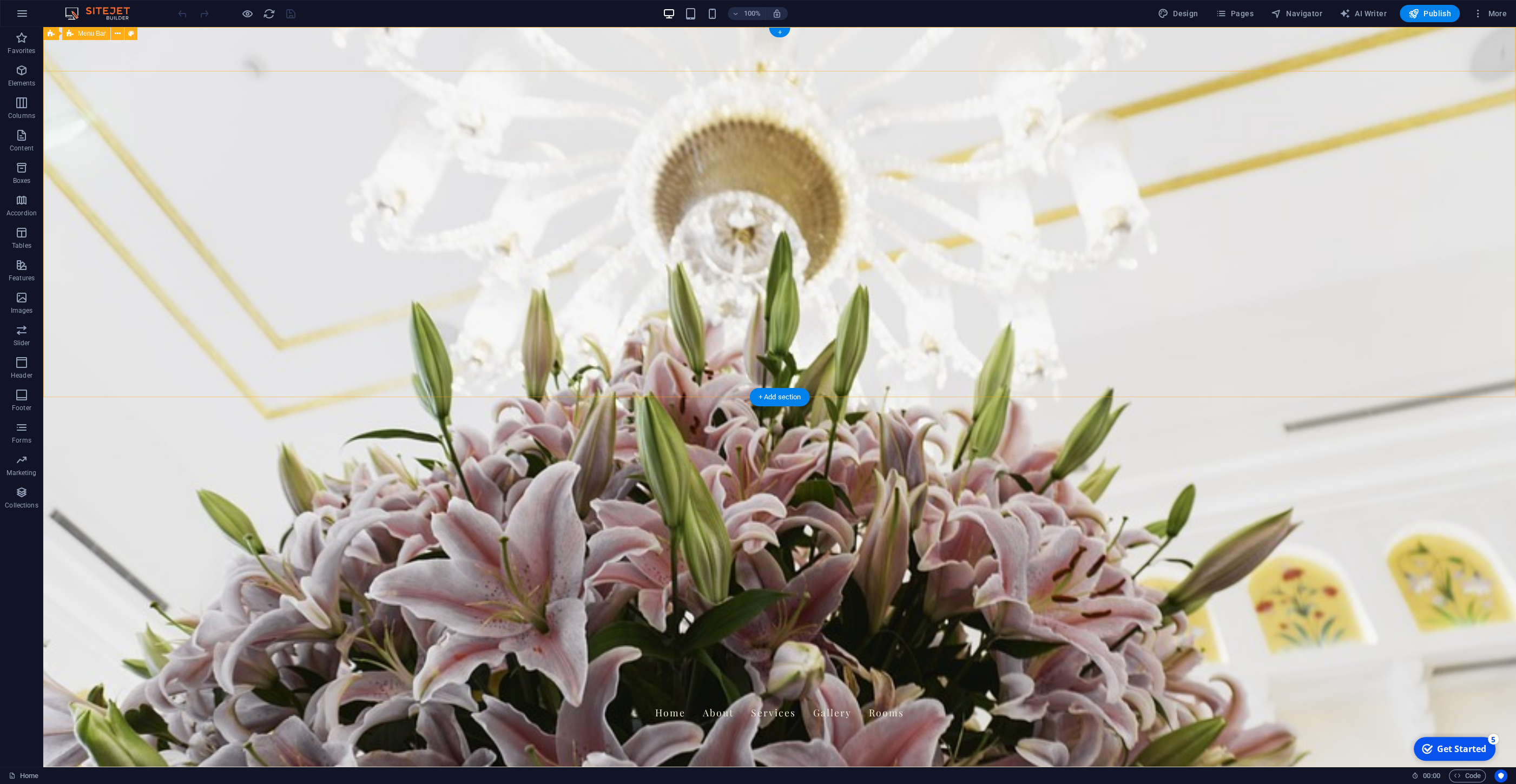
click at [262, 674] on div "applegatedillsboro.com Home About Services Gallery Rooms" at bounding box center [780, 703] width 1473 height 59
click at [582, 683] on div "[DOMAIN_NAME]" at bounding box center [780, 691] width 511 height 15
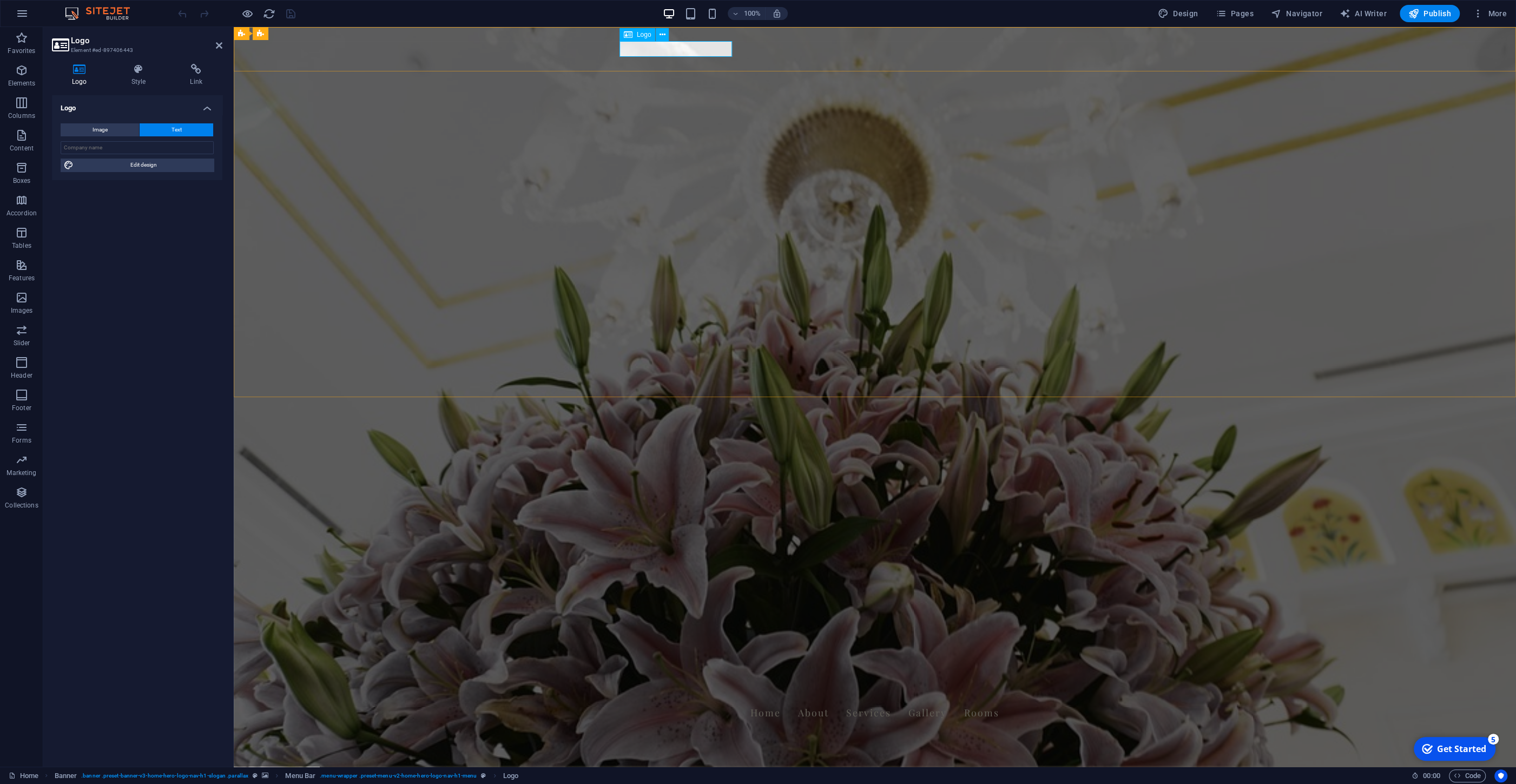
click at [664, 683] on div "[DOMAIN_NAME]" at bounding box center [875, 691] width 511 height 15
click at [662, 36] on icon at bounding box center [662, 34] width 6 height 11
click at [81, 75] on h4 "Logo" at bounding box center [81, 75] width 59 height 23
click at [100, 133] on span "Image" at bounding box center [100, 129] width 15 height 13
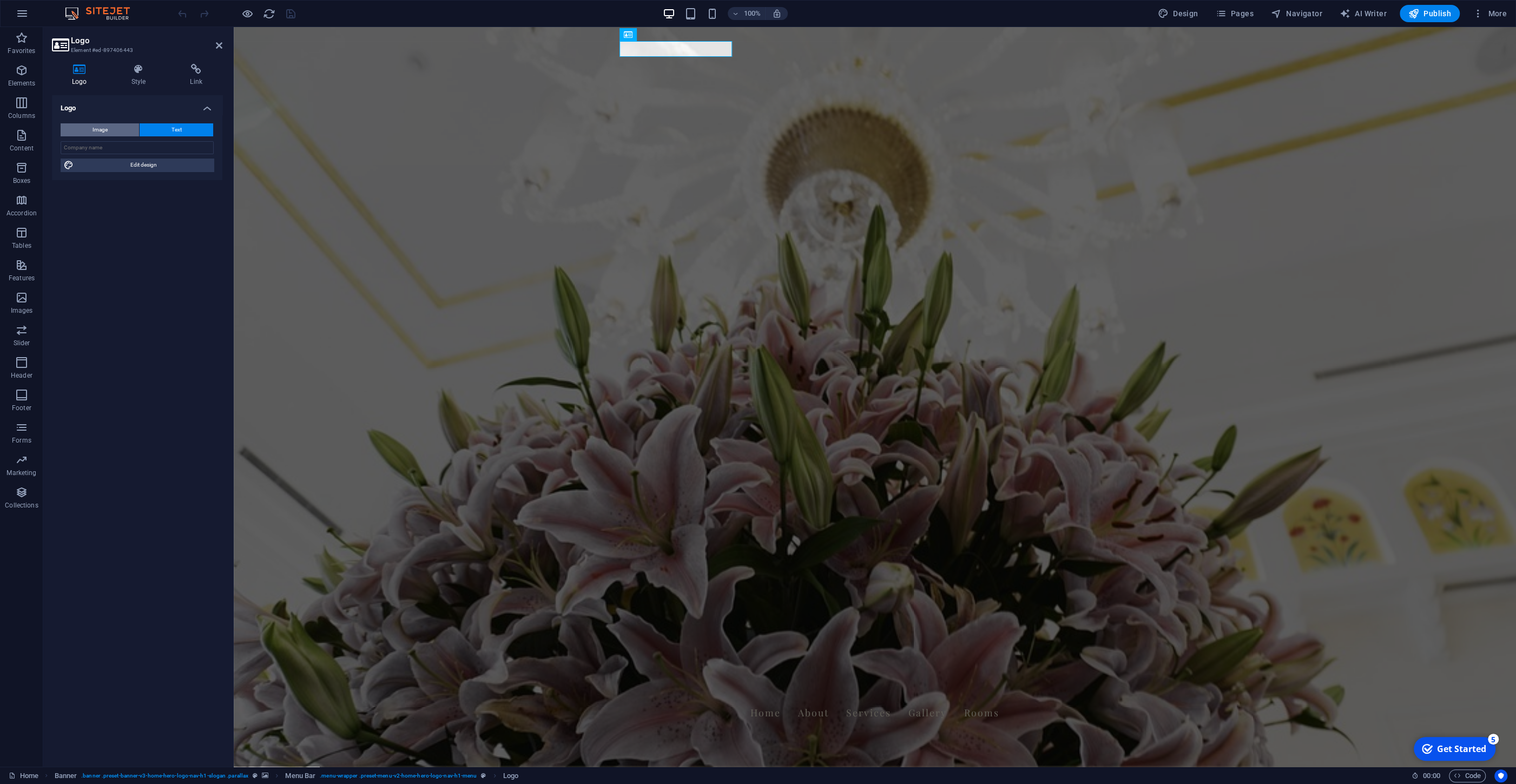
select select "DISABLED_OPTION_VALUE"
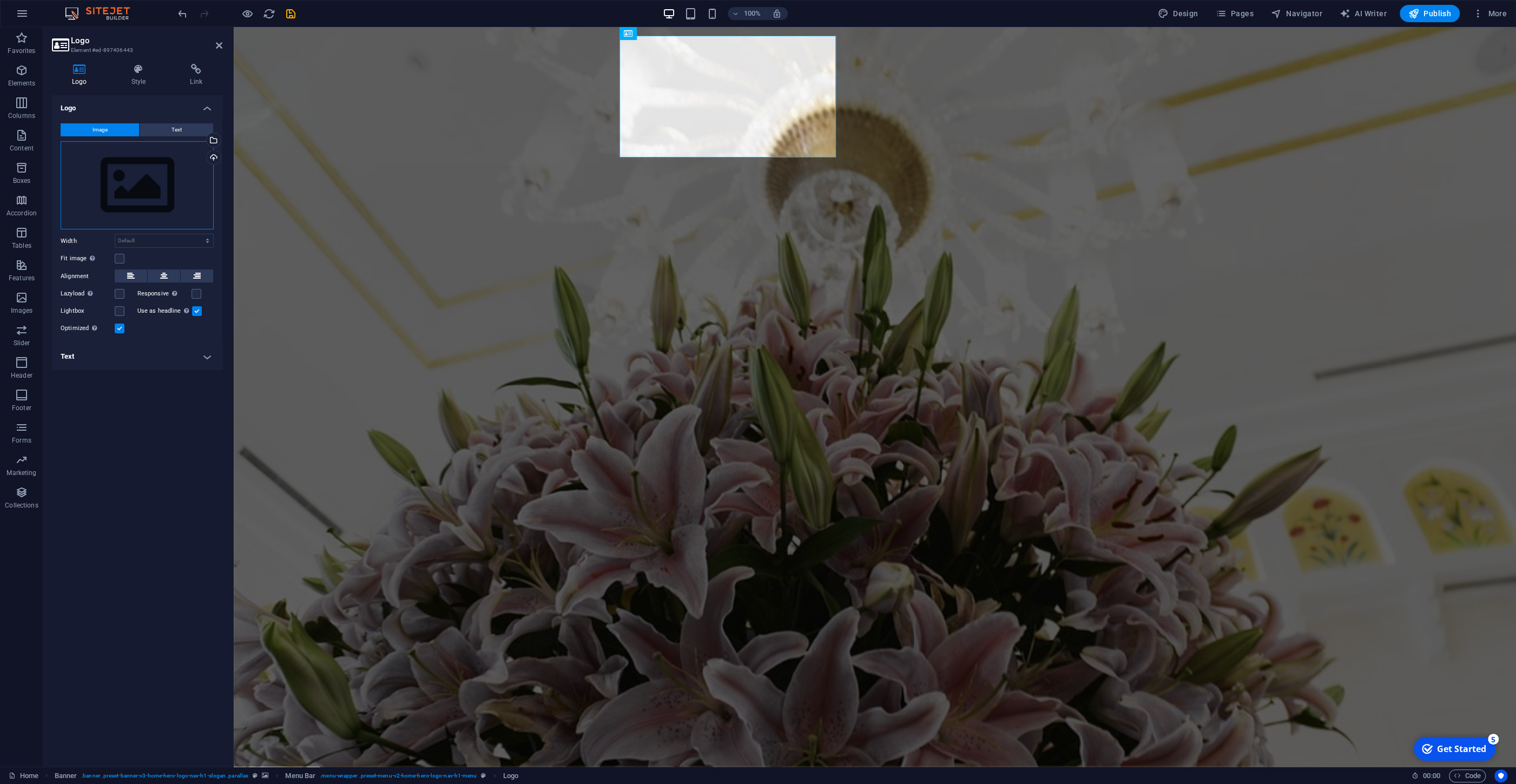
click at [139, 185] on div "Drag files here, click to choose files or select files from Files or our free s…" at bounding box center [137, 186] width 153 height 89
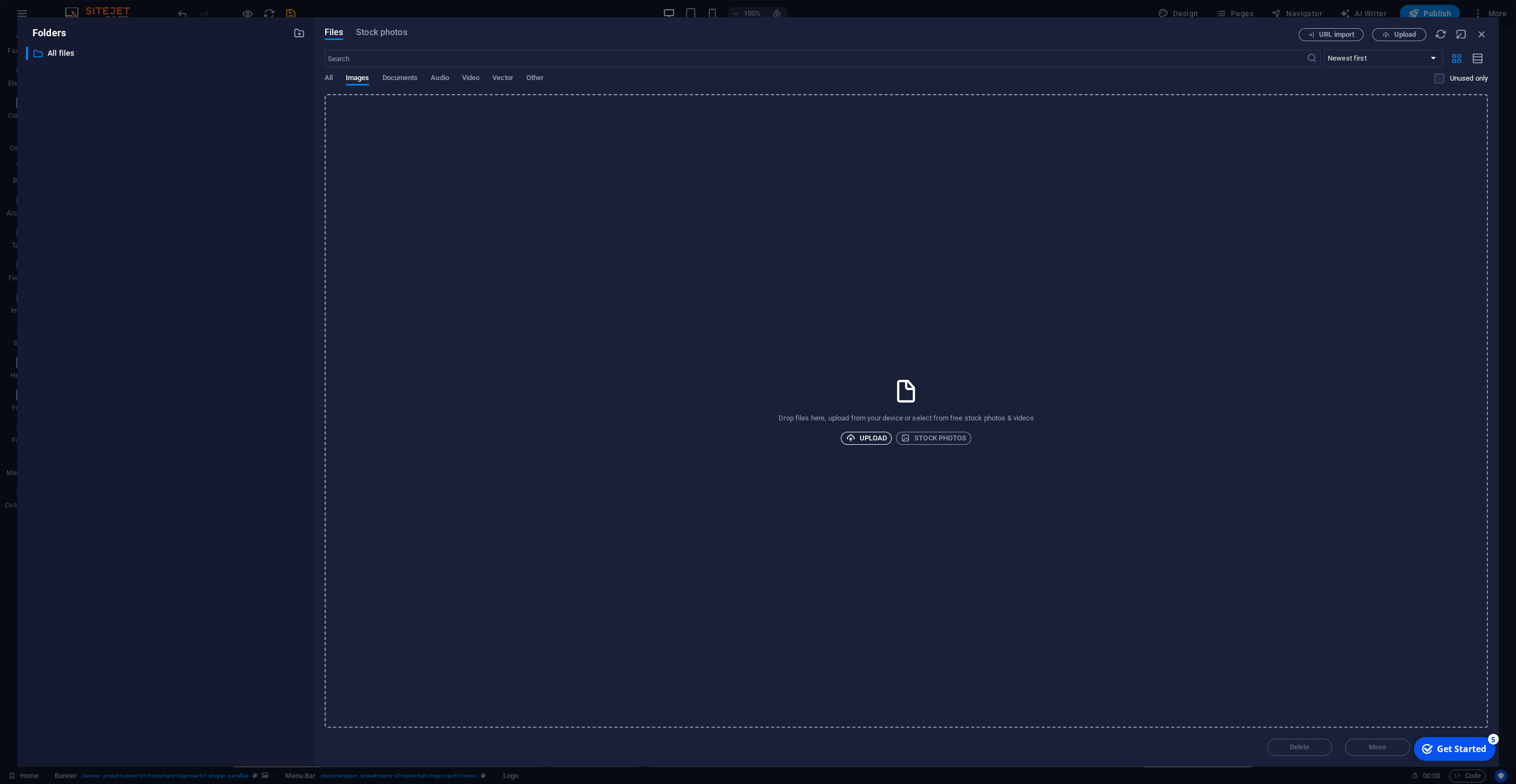
click at [875, 439] on span "Upload" at bounding box center [866, 438] width 41 height 13
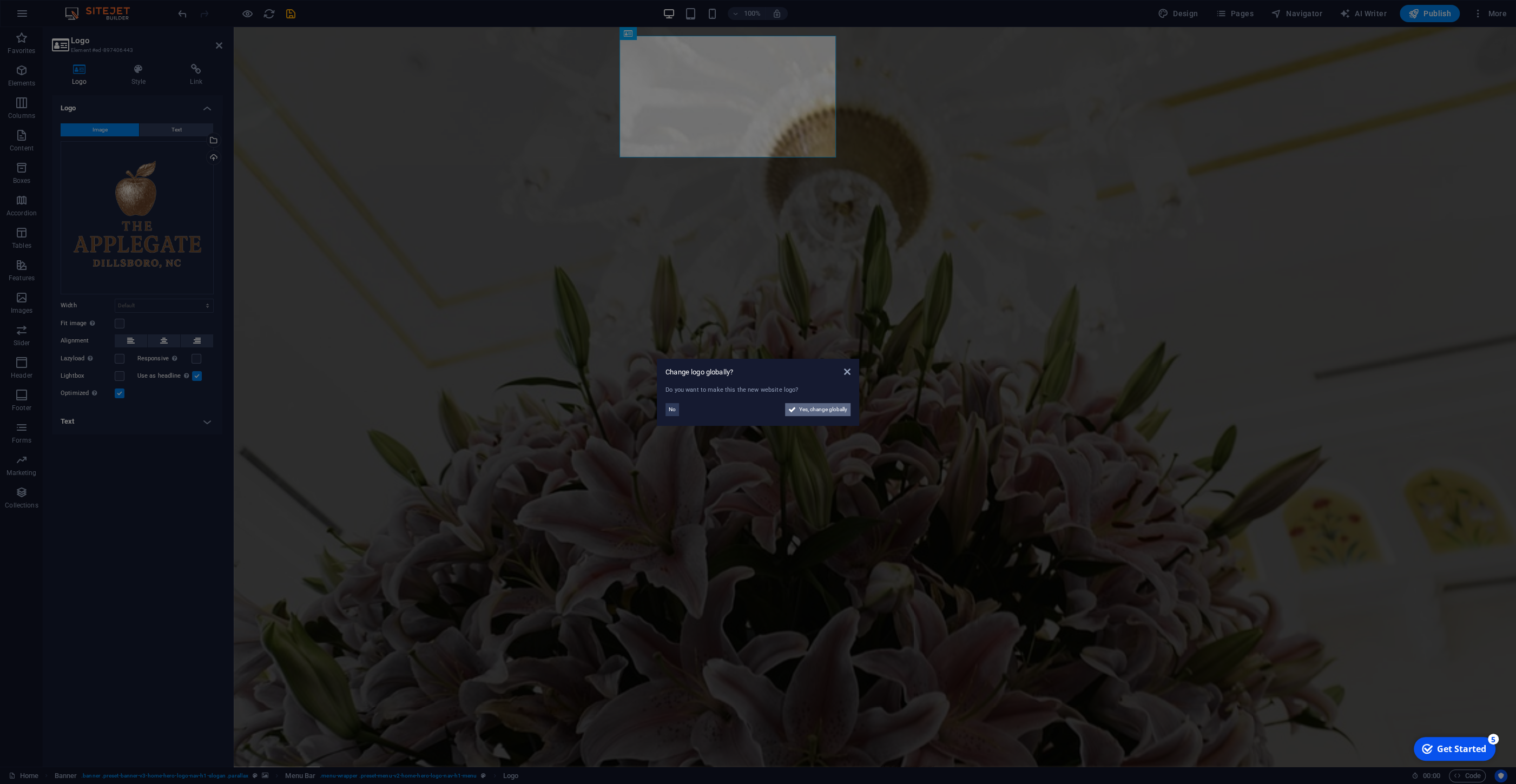
click at [823, 407] on span "Yes, change globally" at bounding box center [824, 409] width 48 height 13
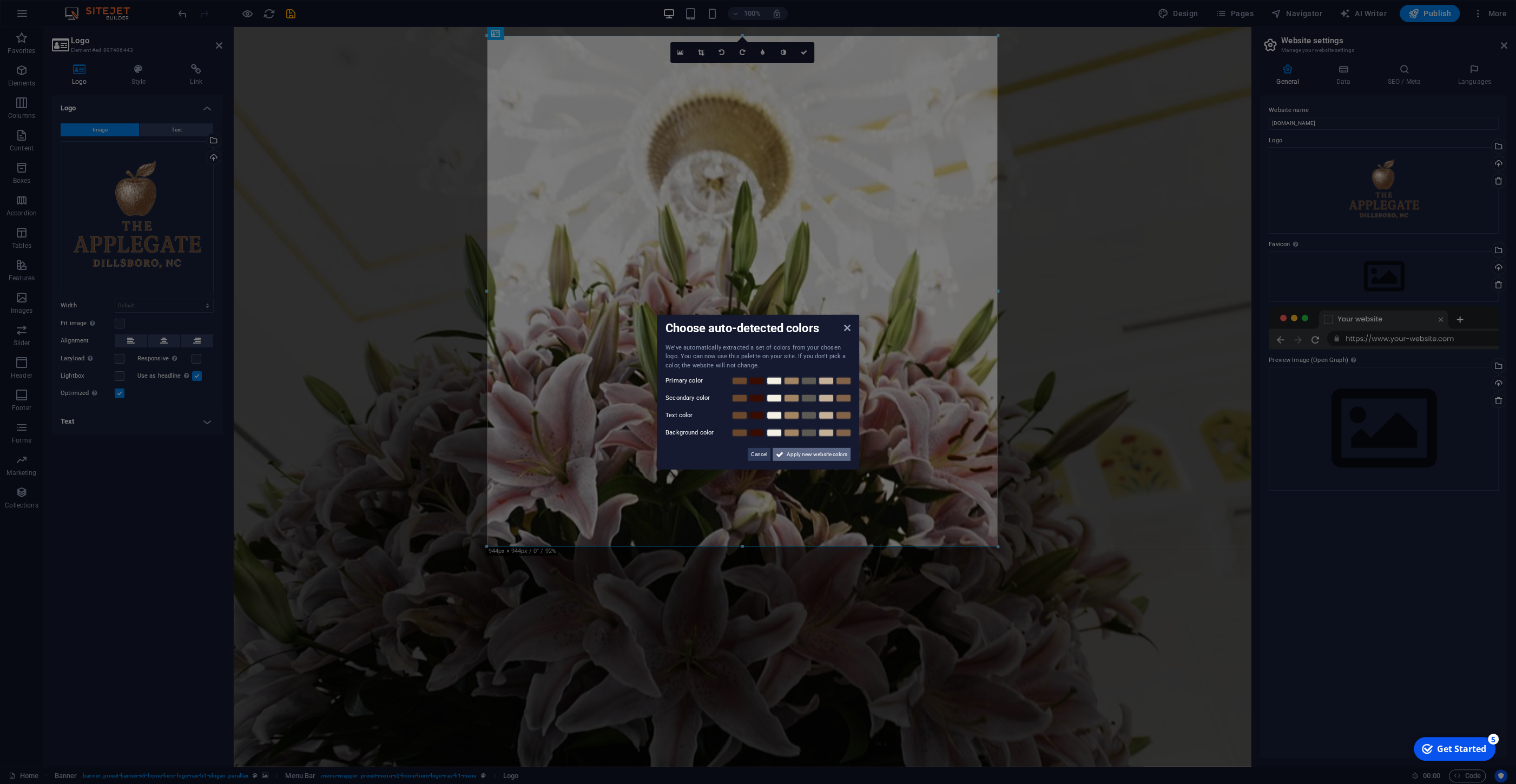
click at [829, 456] on span "Apply new website colors" at bounding box center [817, 454] width 61 height 13
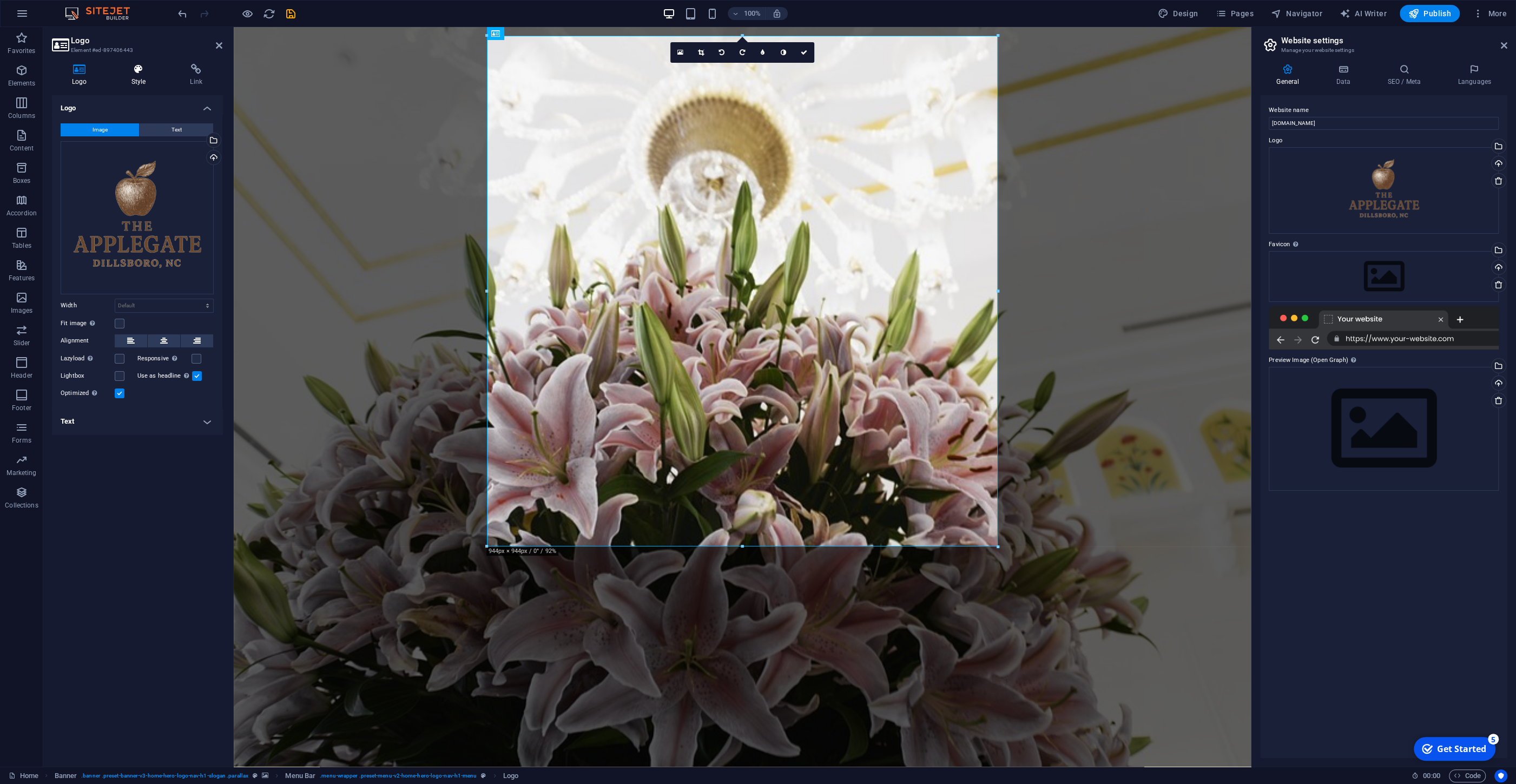
click at [141, 73] on icon at bounding box center [139, 69] width 55 height 11
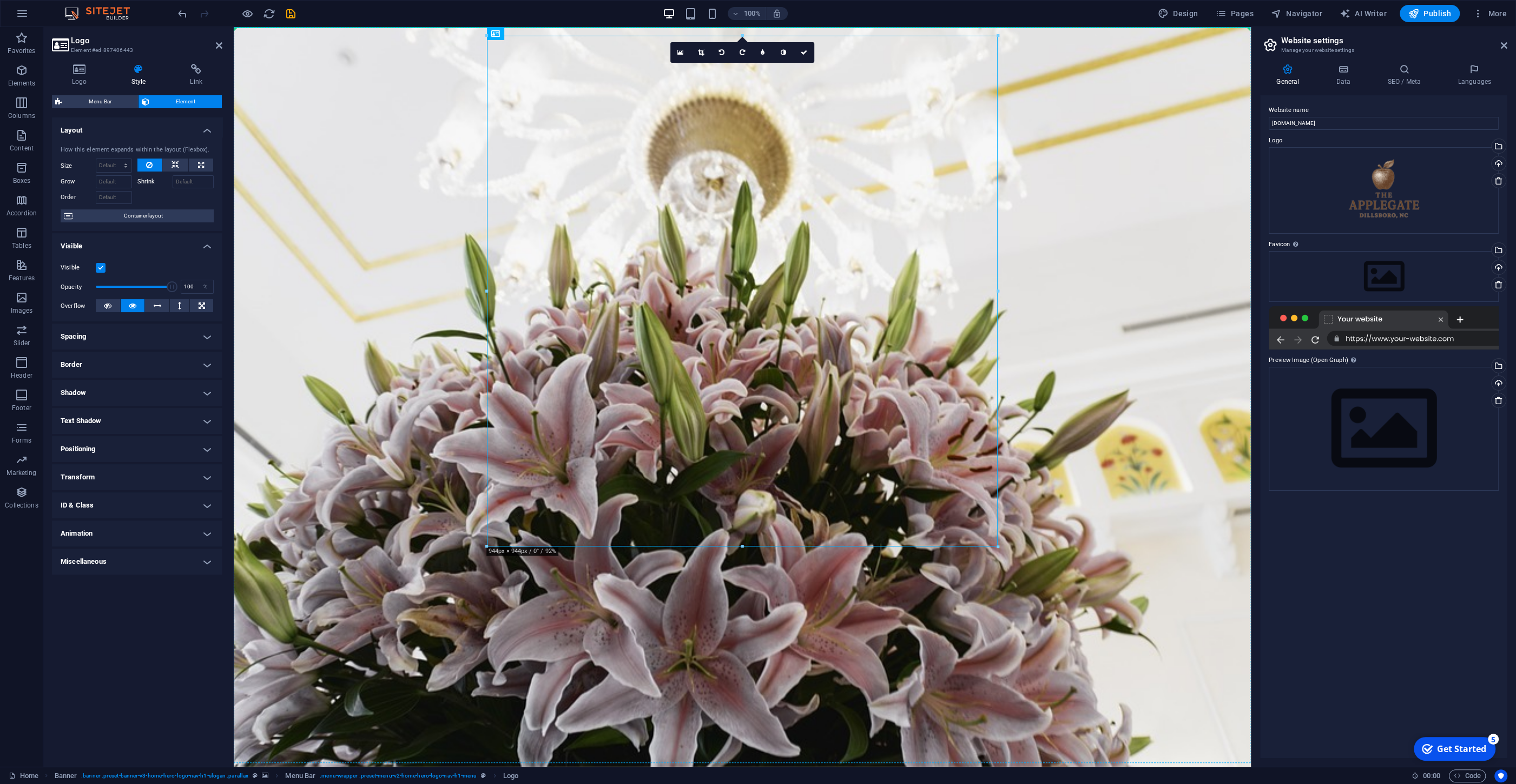
drag, startPoint x: 555, startPoint y: 145, endPoint x: 347, endPoint y: 25, distance: 240.1
drag, startPoint x: 566, startPoint y: 62, endPoint x: 386, endPoint y: 24, distance: 184.0
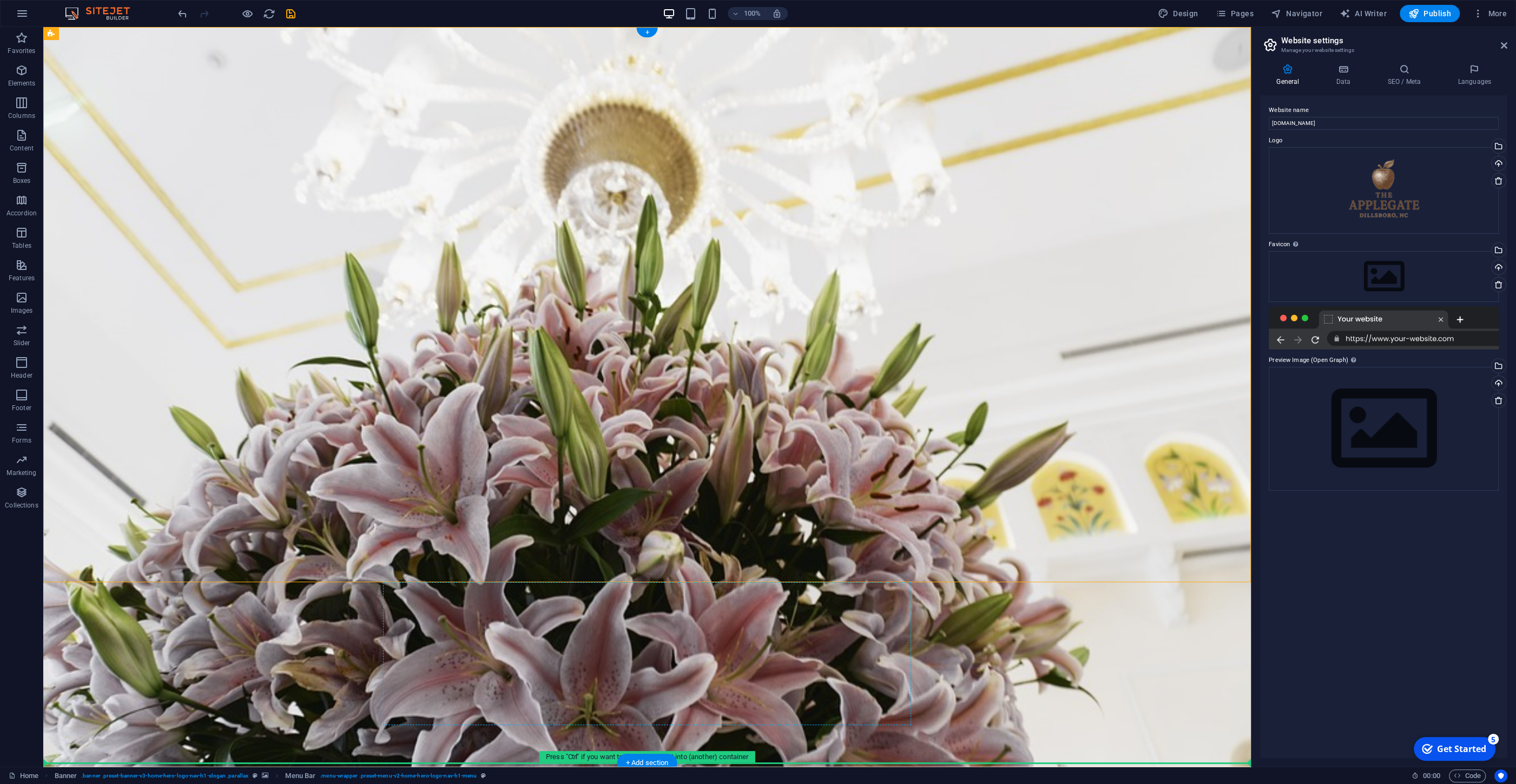
drag, startPoint x: 191, startPoint y: 42, endPoint x: 458, endPoint y: 635, distance: 650.3
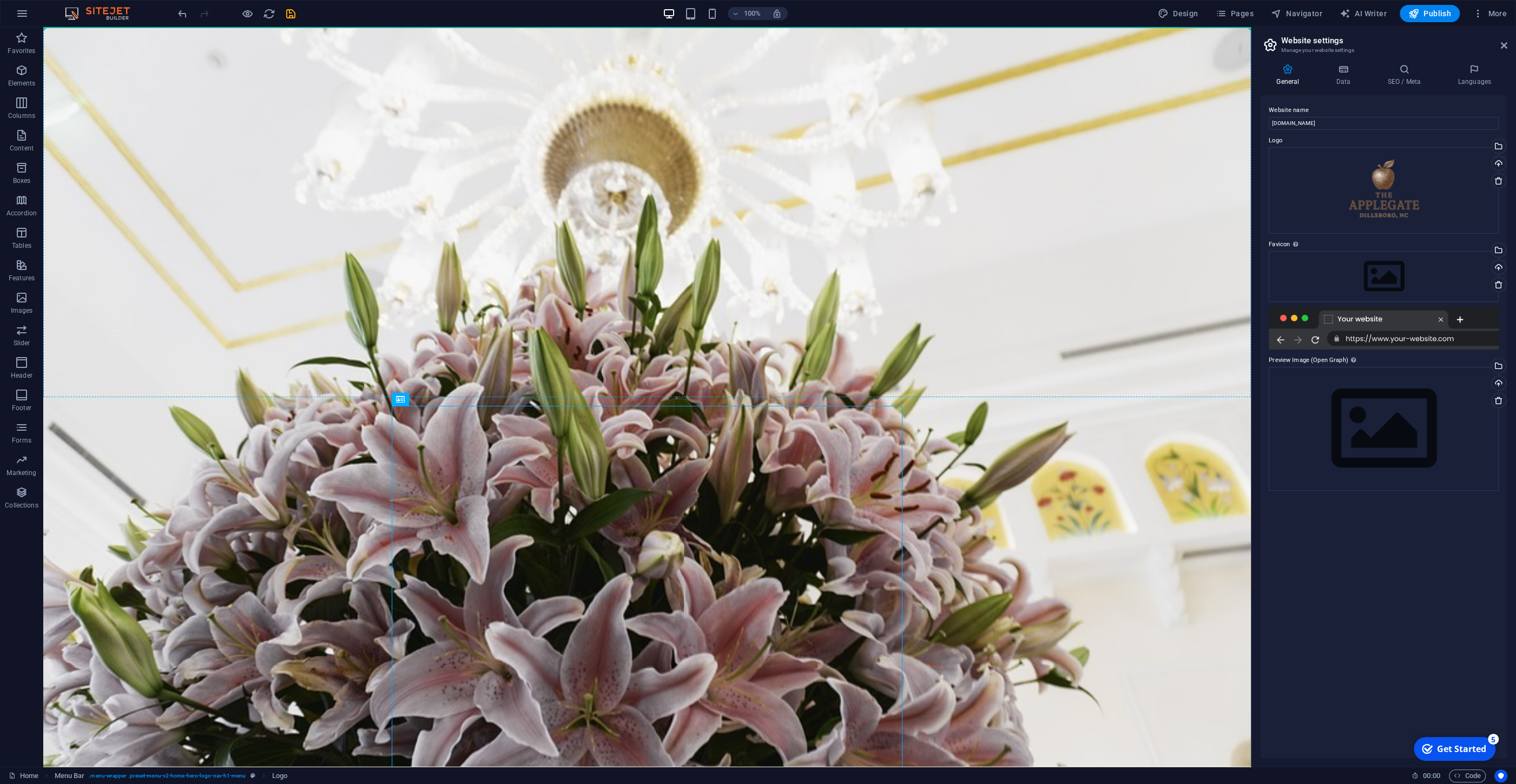
drag, startPoint x: 619, startPoint y: 582, endPoint x: 121, endPoint y: 26, distance: 746.4
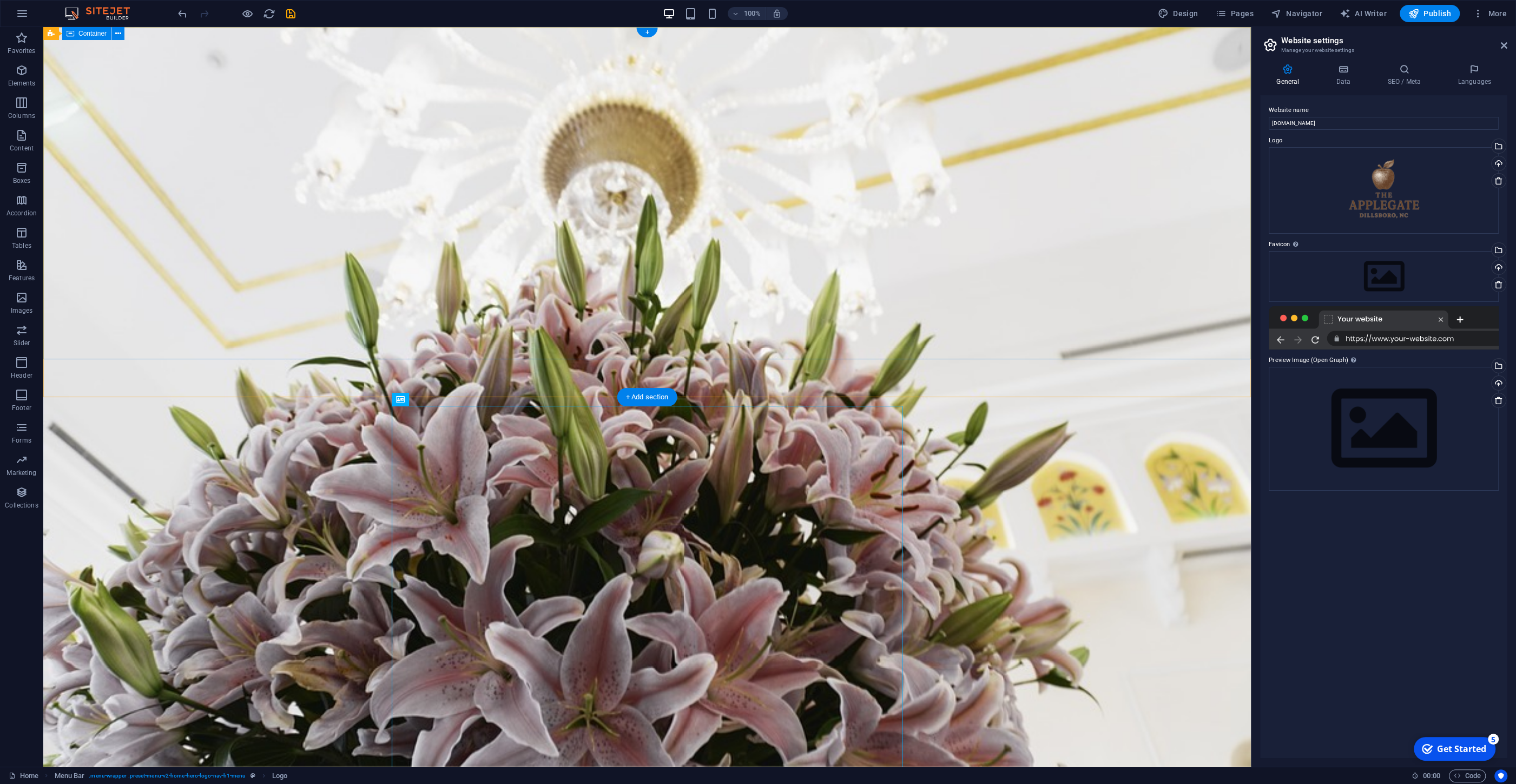
drag, startPoint x: 680, startPoint y: 602, endPoint x: 217, endPoint y: 120, distance: 668.4
click at [552, 674] on div "Welcome to Apple Gate Dillsboro Your Cozy Retreat Awaits!" at bounding box center [647, 745] width 1207 height 143
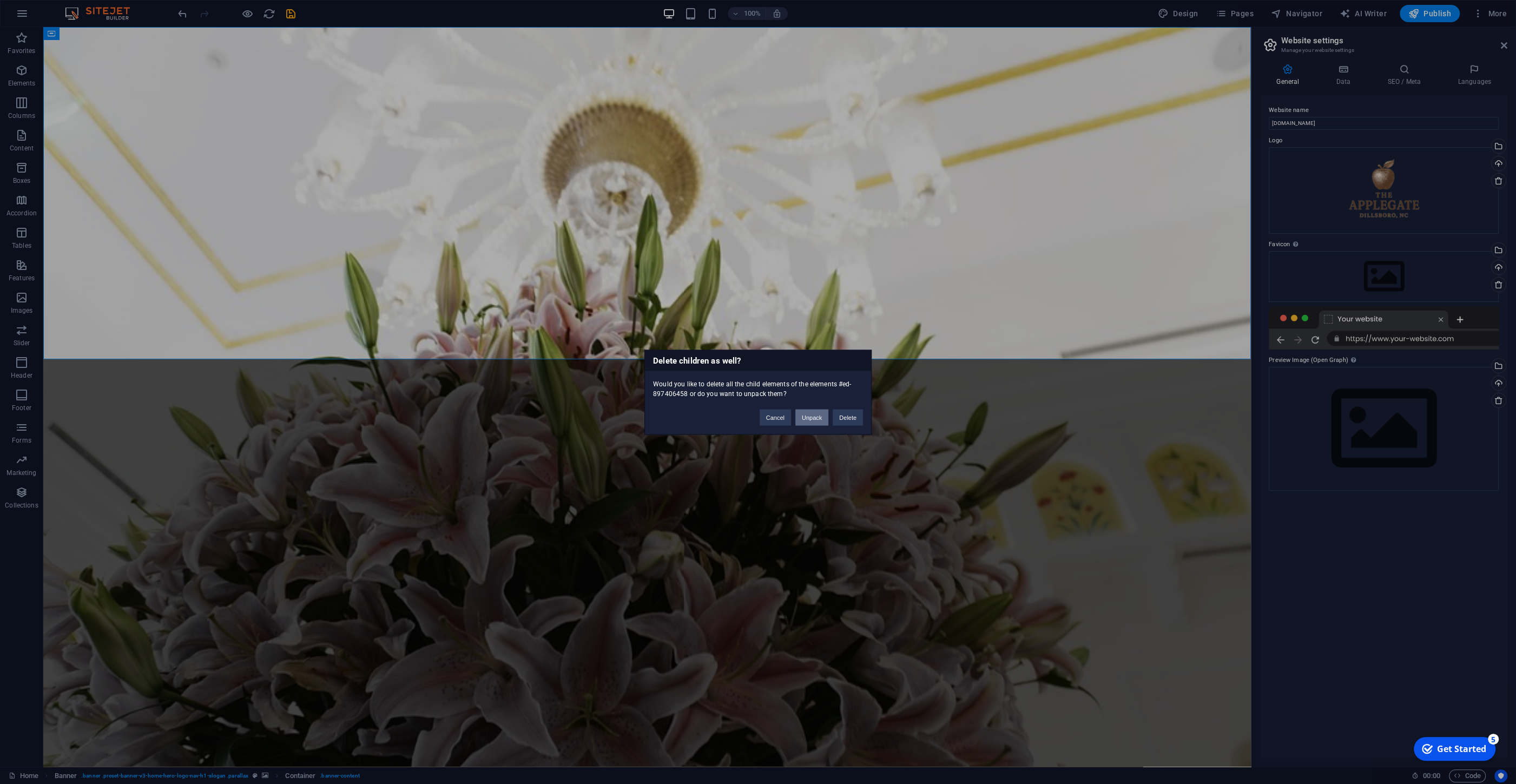
click at [818, 417] on button "Unpack" at bounding box center [812, 416] width 33 height 16
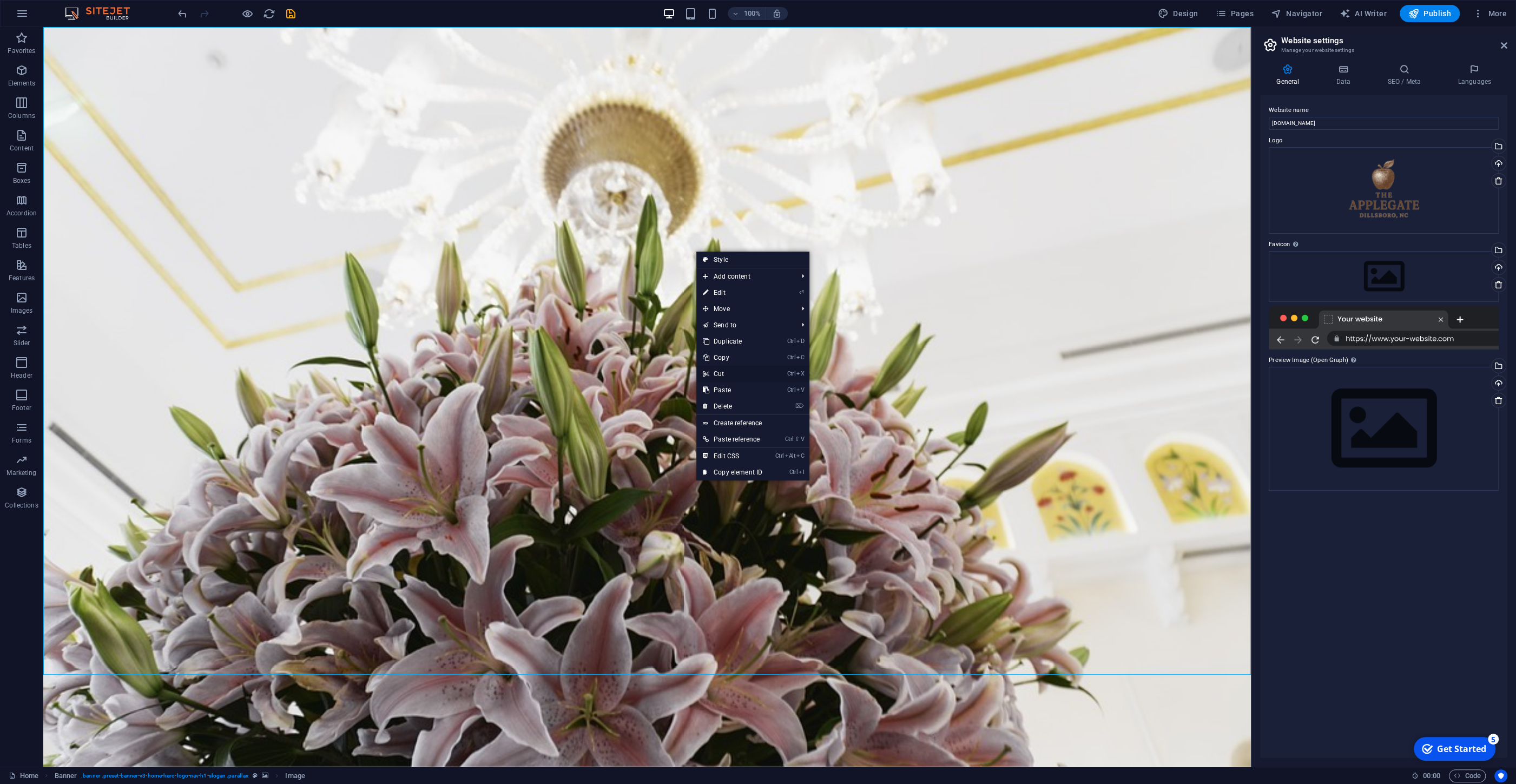
click at [726, 372] on link "Ctrl X Cut" at bounding box center [733, 374] width 73 height 16
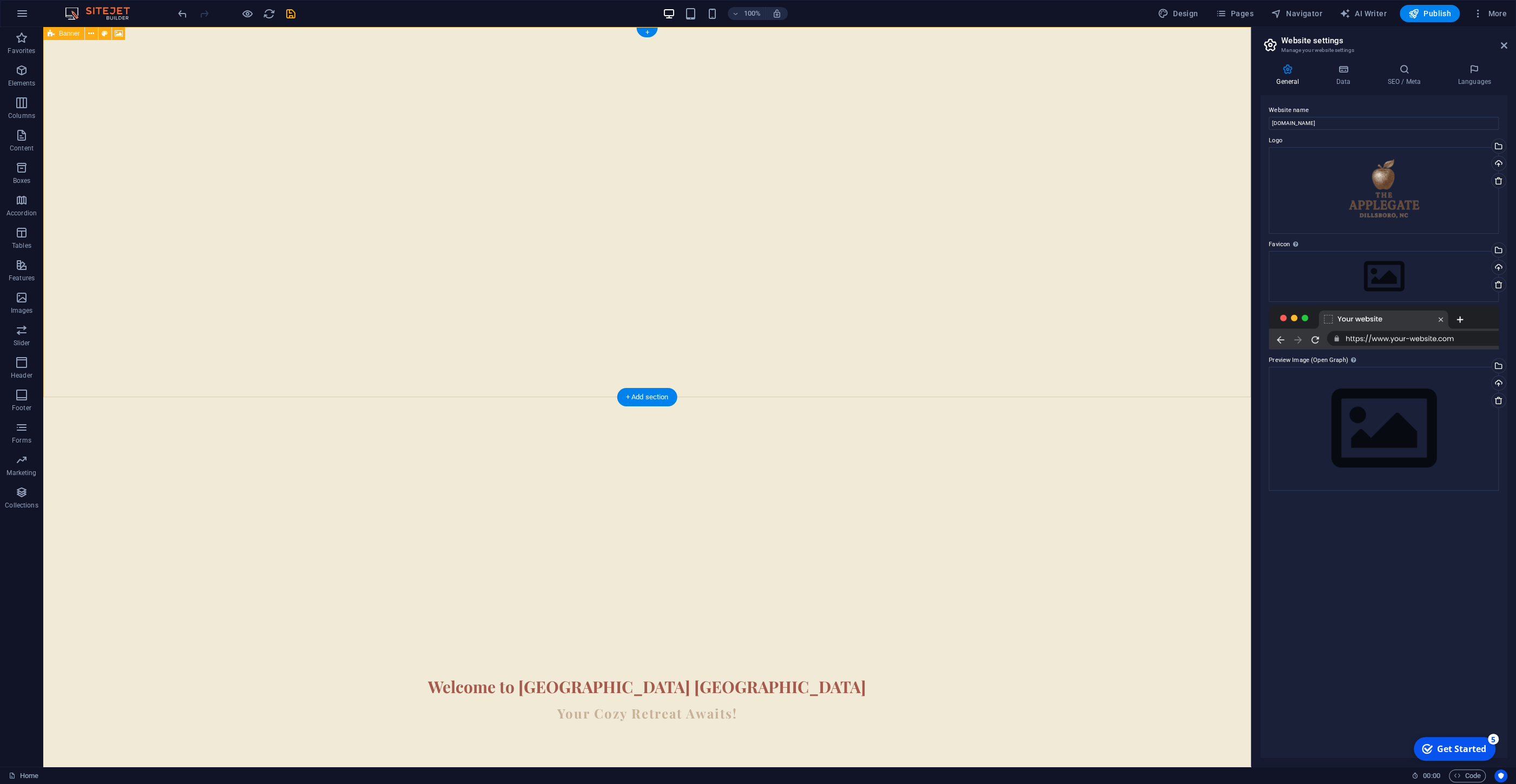
click at [312, 176] on div "Welcome to Apple Gate Dillsboro Your Cozy Retreat Awaits!" at bounding box center [647, 398] width 1207 height 742
drag, startPoint x: 620, startPoint y: 554, endPoint x: 126, endPoint y: 63, distance: 696.5
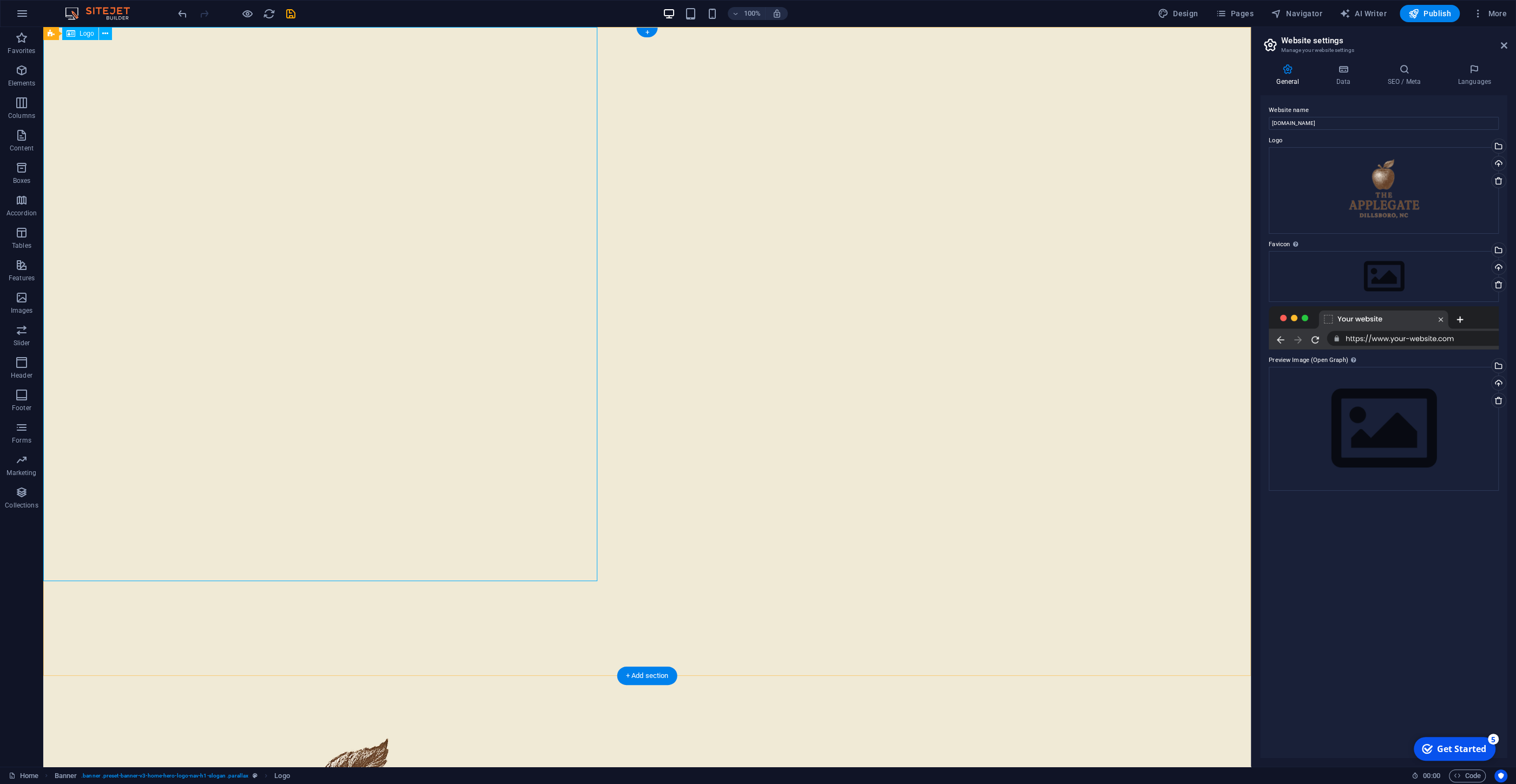
click at [810, 422] on div "Welcome to Apple Gate Dillsboro Your Cozy Retreat Awaits!" at bounding box center [647, 675] width 1207 height 1296
click at [268, 622] on div "Welcome to Apple Gate Dillsboro Your Cozy Retreat Awaits!" at bounding box center [647, 675] width 1207 height 1296
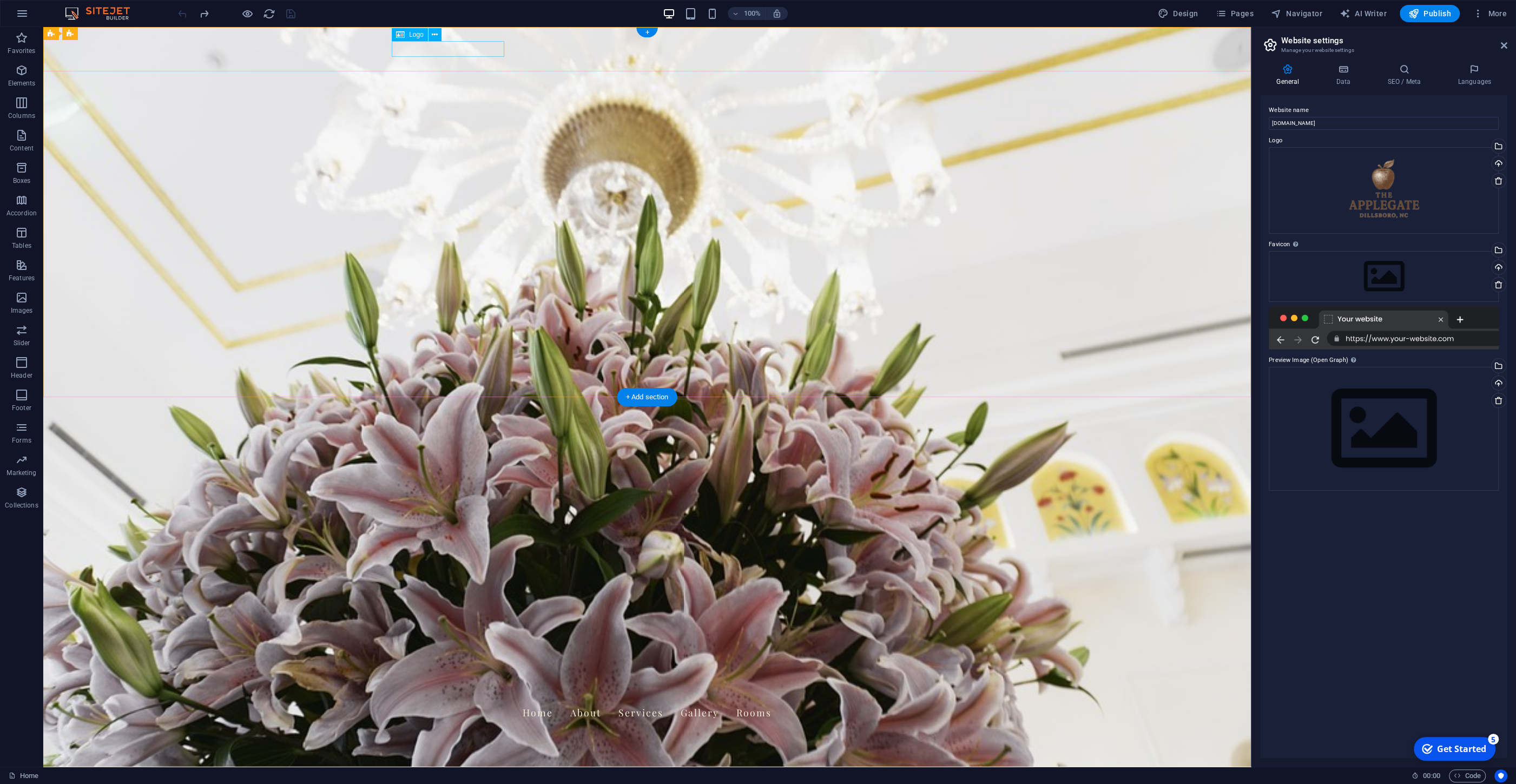
click at [434, 683] on div "[DOMAIN_NAME]" at bounding box center [647, 691] width 511 height 15
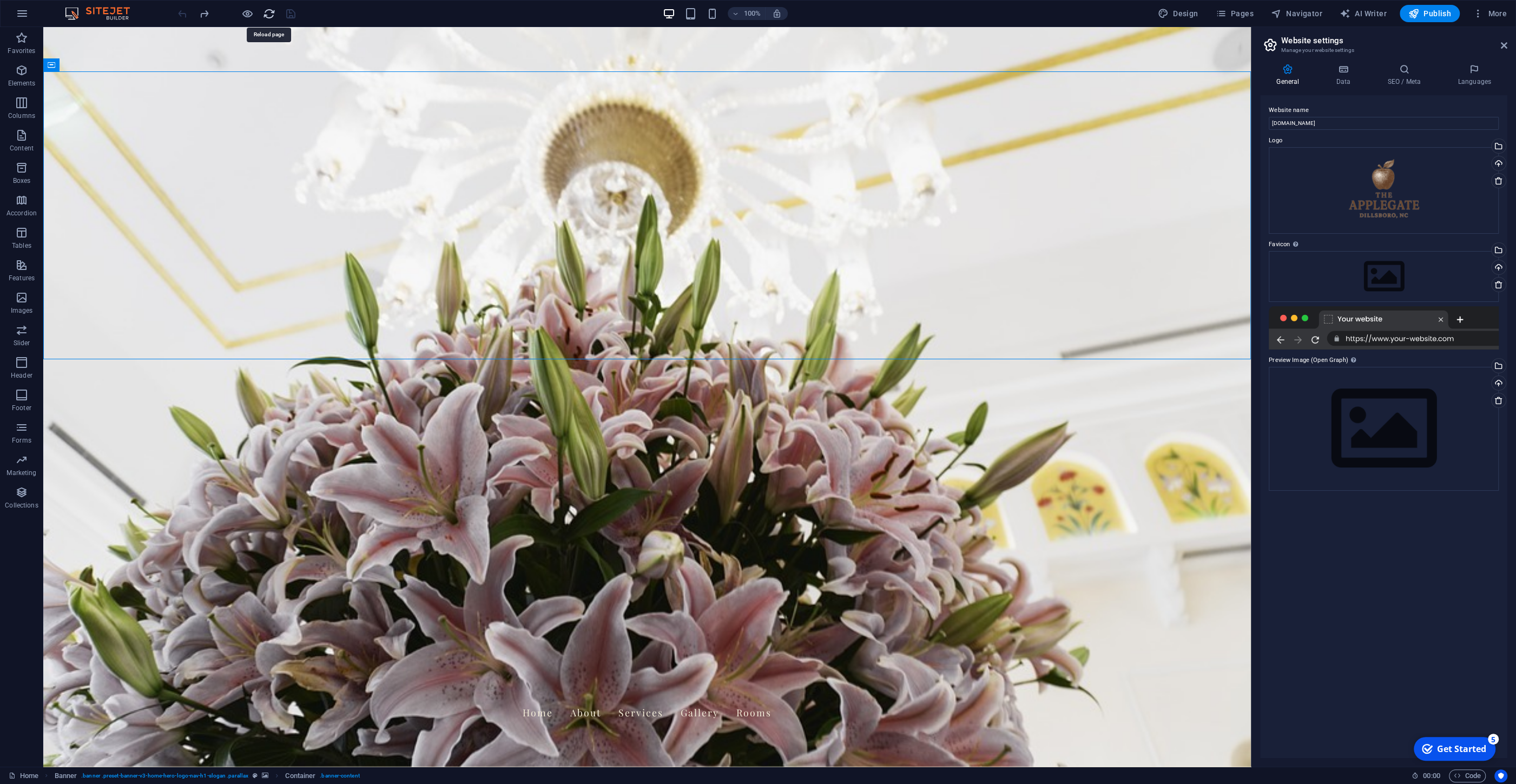
click at [269, 9] on icon "reload" at bounding box center [269, 14] width 13 height 13
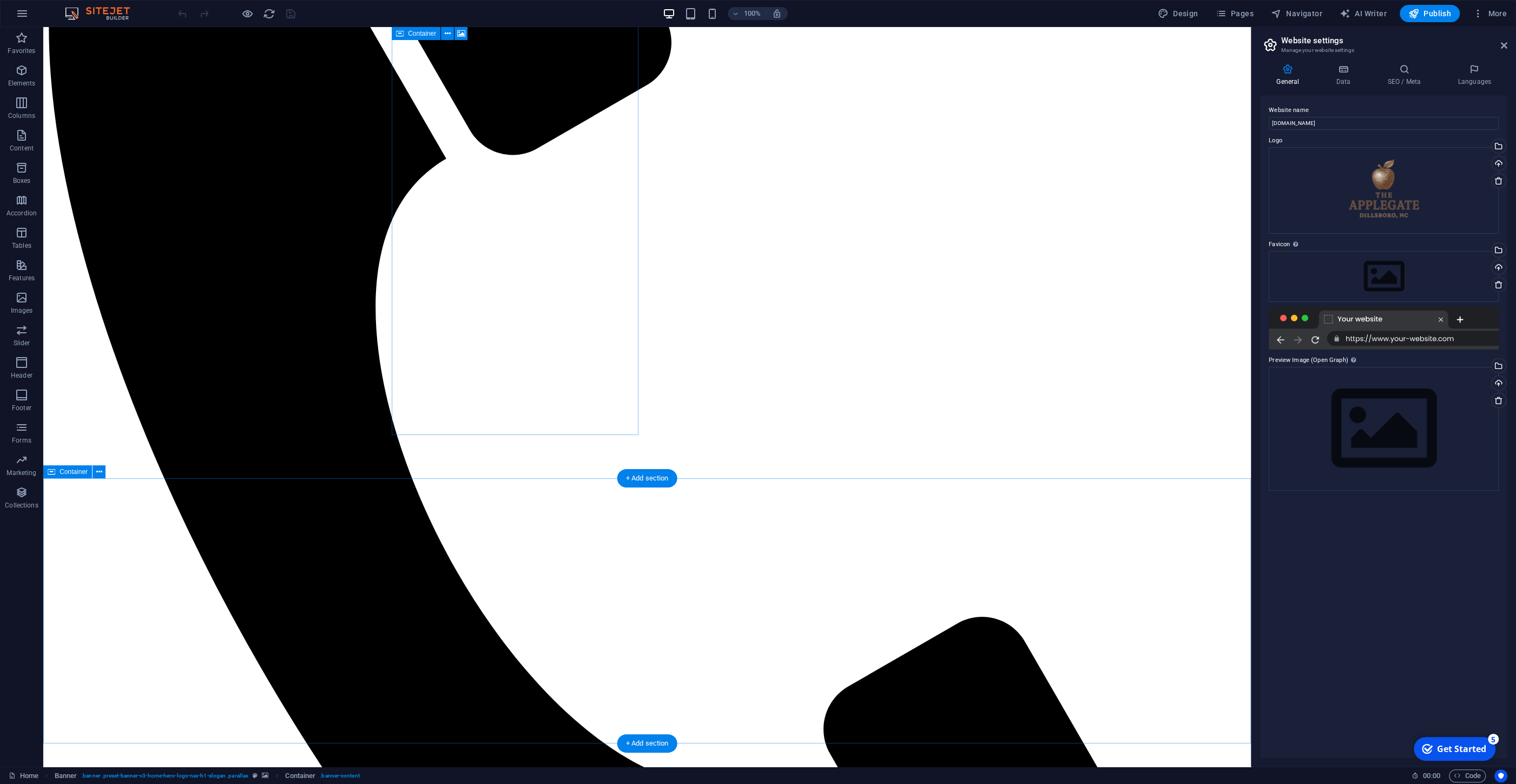
scroll to position [870, 0]
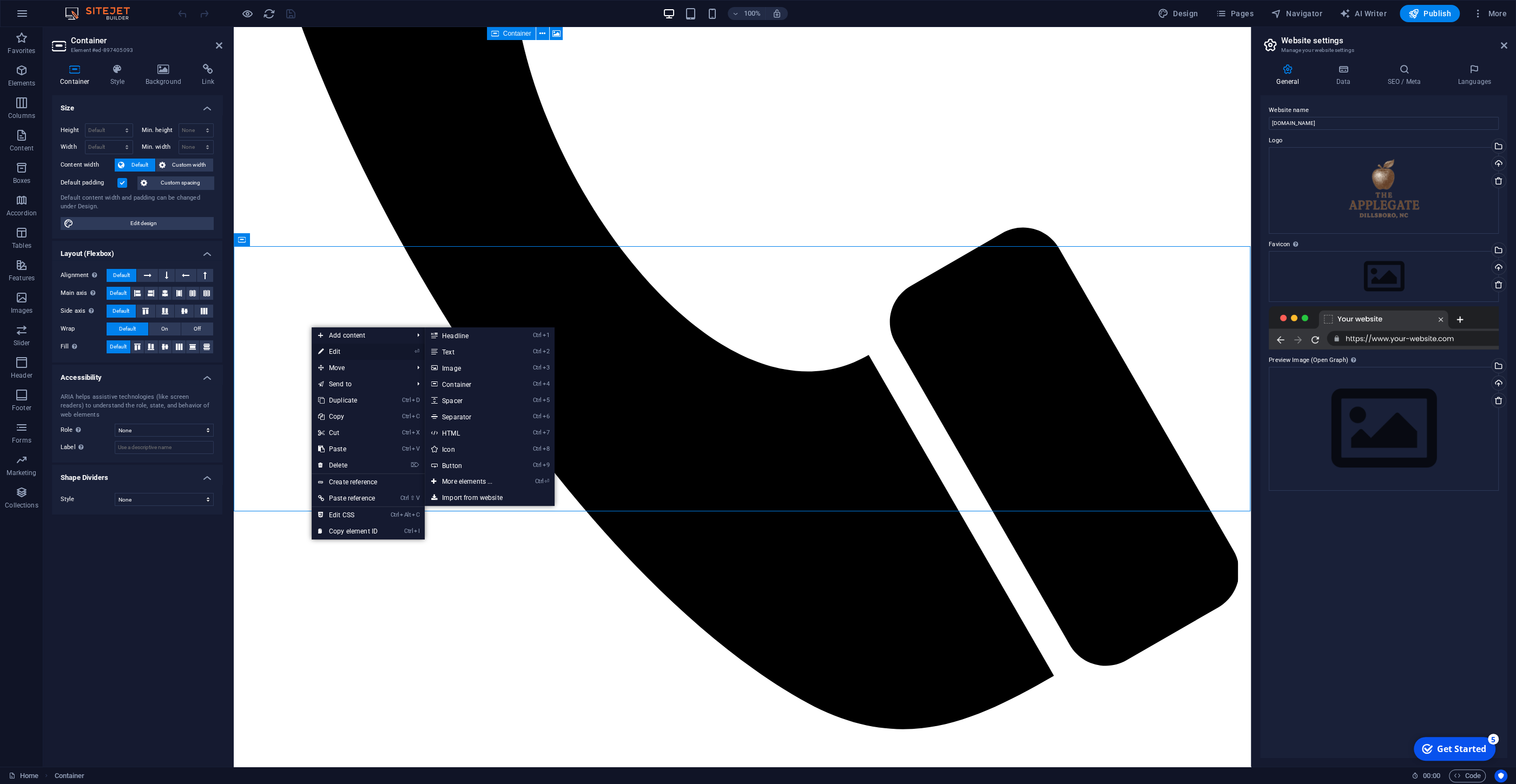
click at [337, 353] on link "⏎ Edit" at bounding box center [348, 351] width 73 height 16
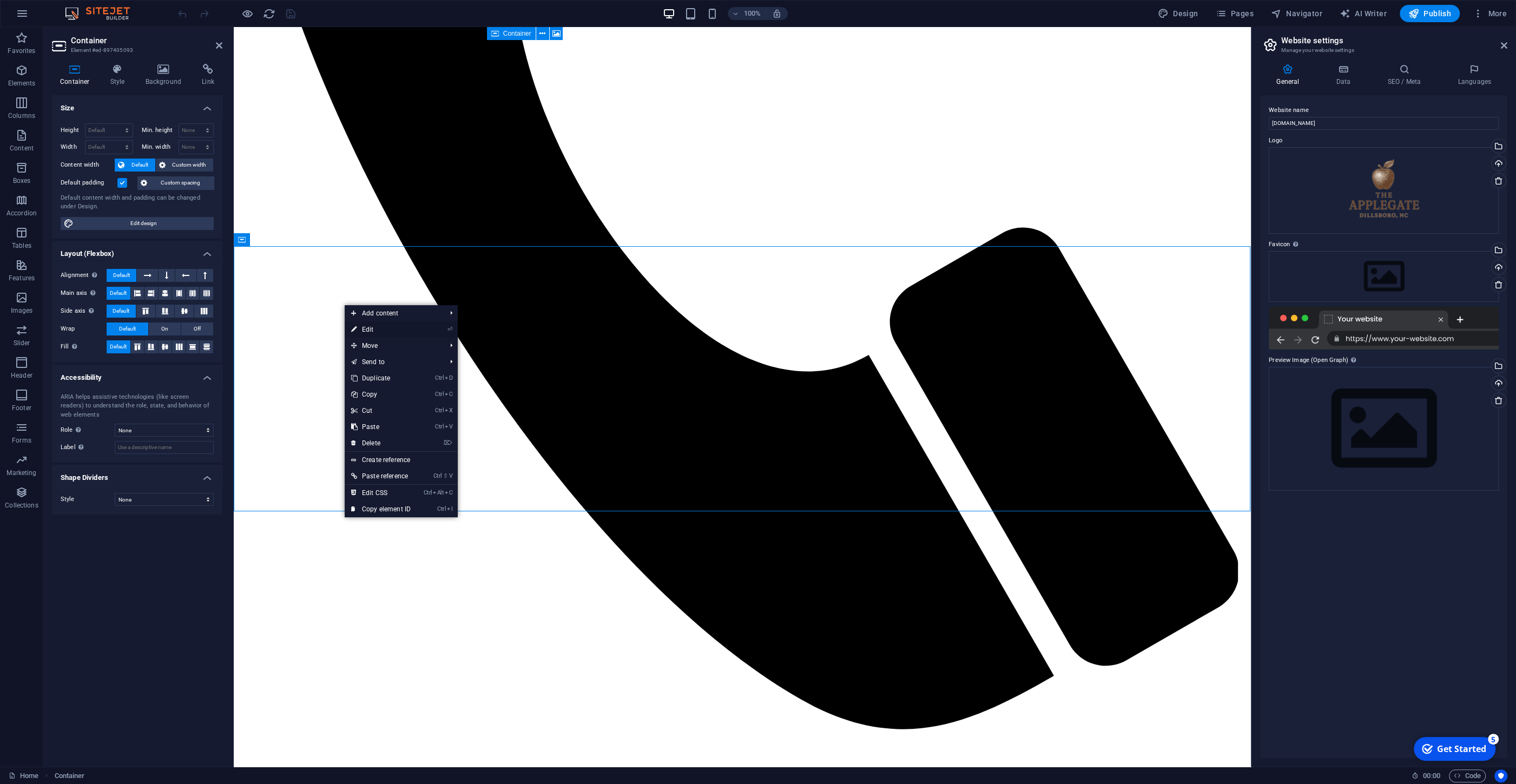
click at [398, 326] on link "⏎ Edit" at bounding box center [380, 329] width 73 height 16
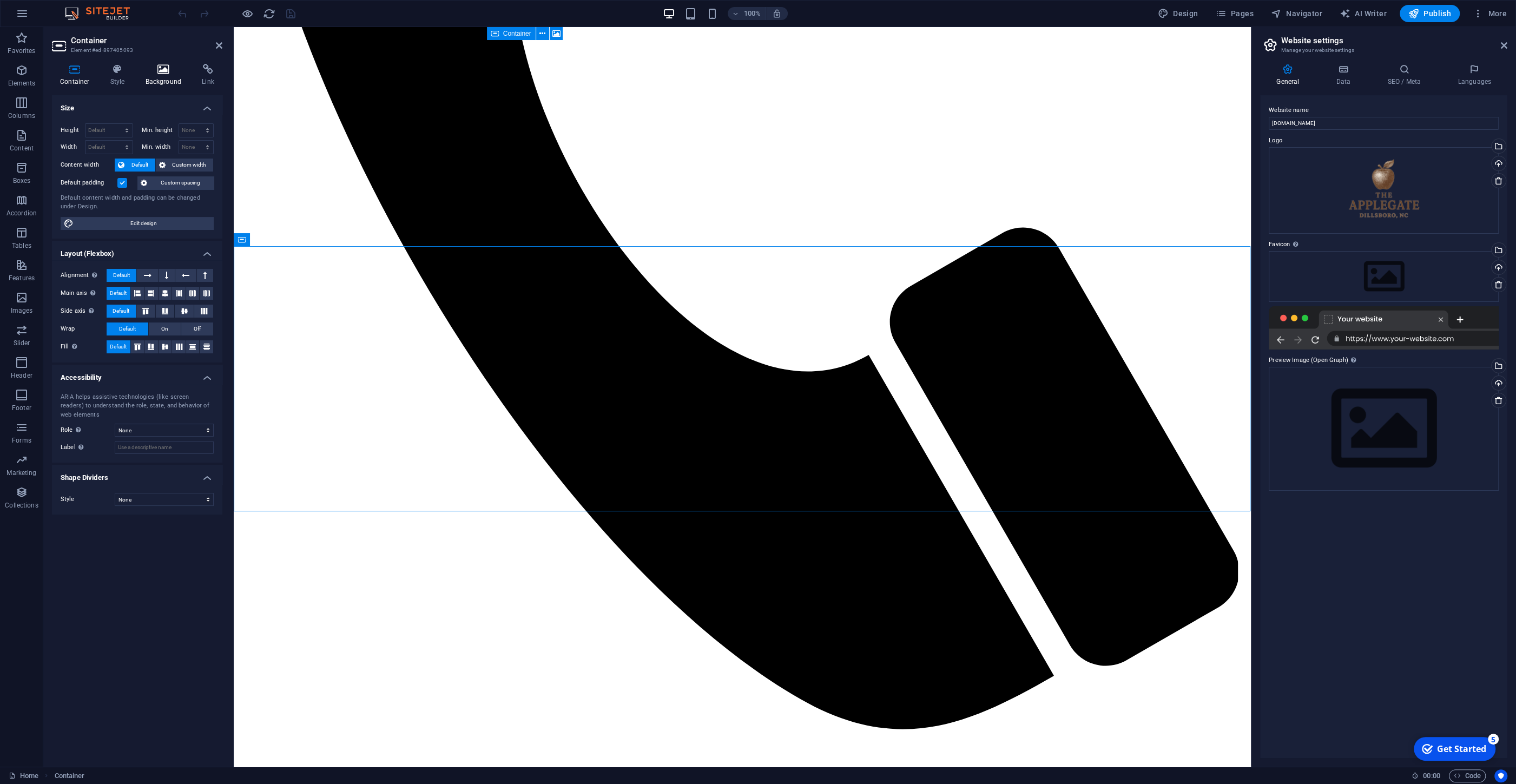
click at [165, 73] on icon at bounding box center [163, 69] width 52 height 11
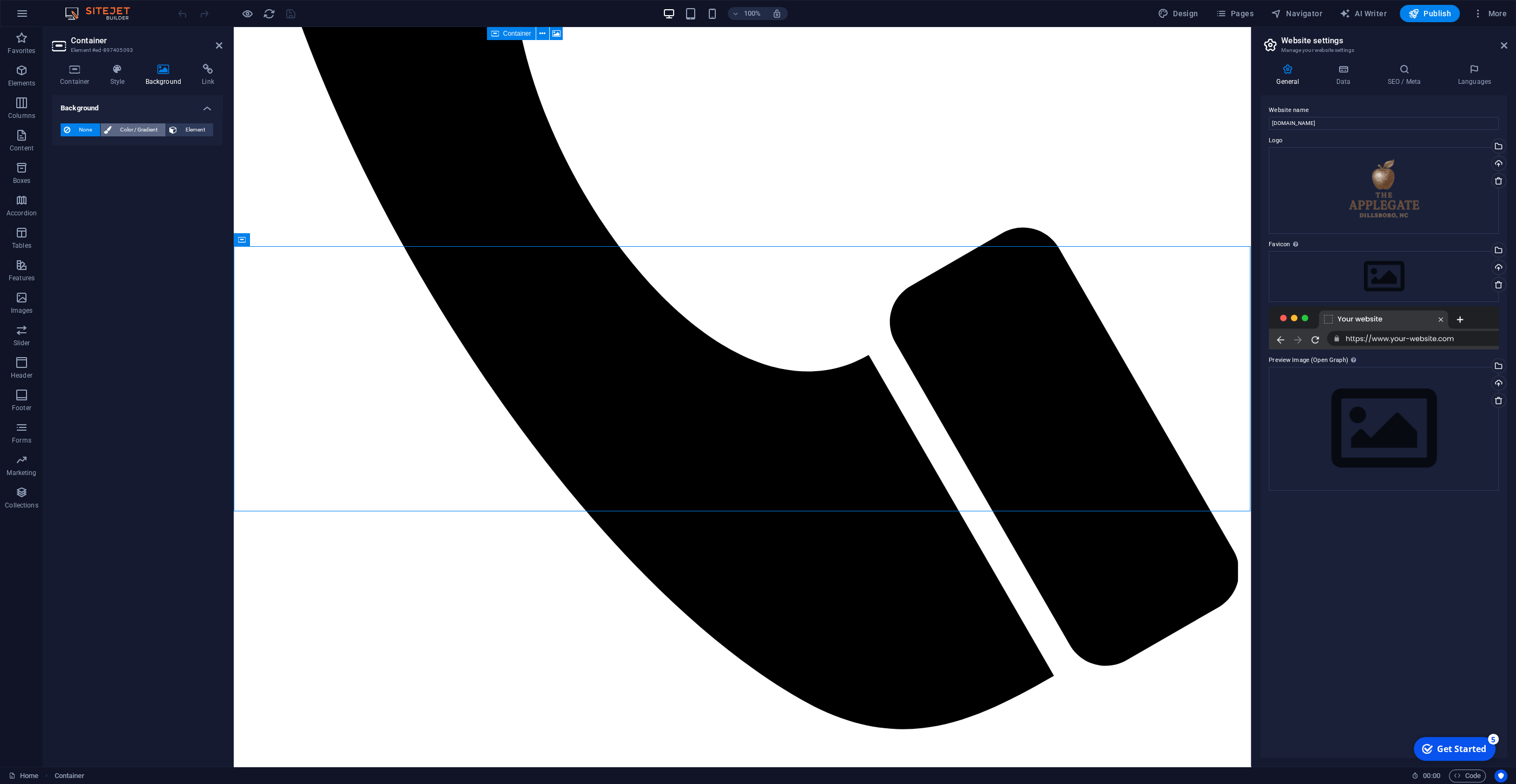
click at [125, 131] on span "Color / Gradient" at bounding box center [139, 129] width 48 height 13
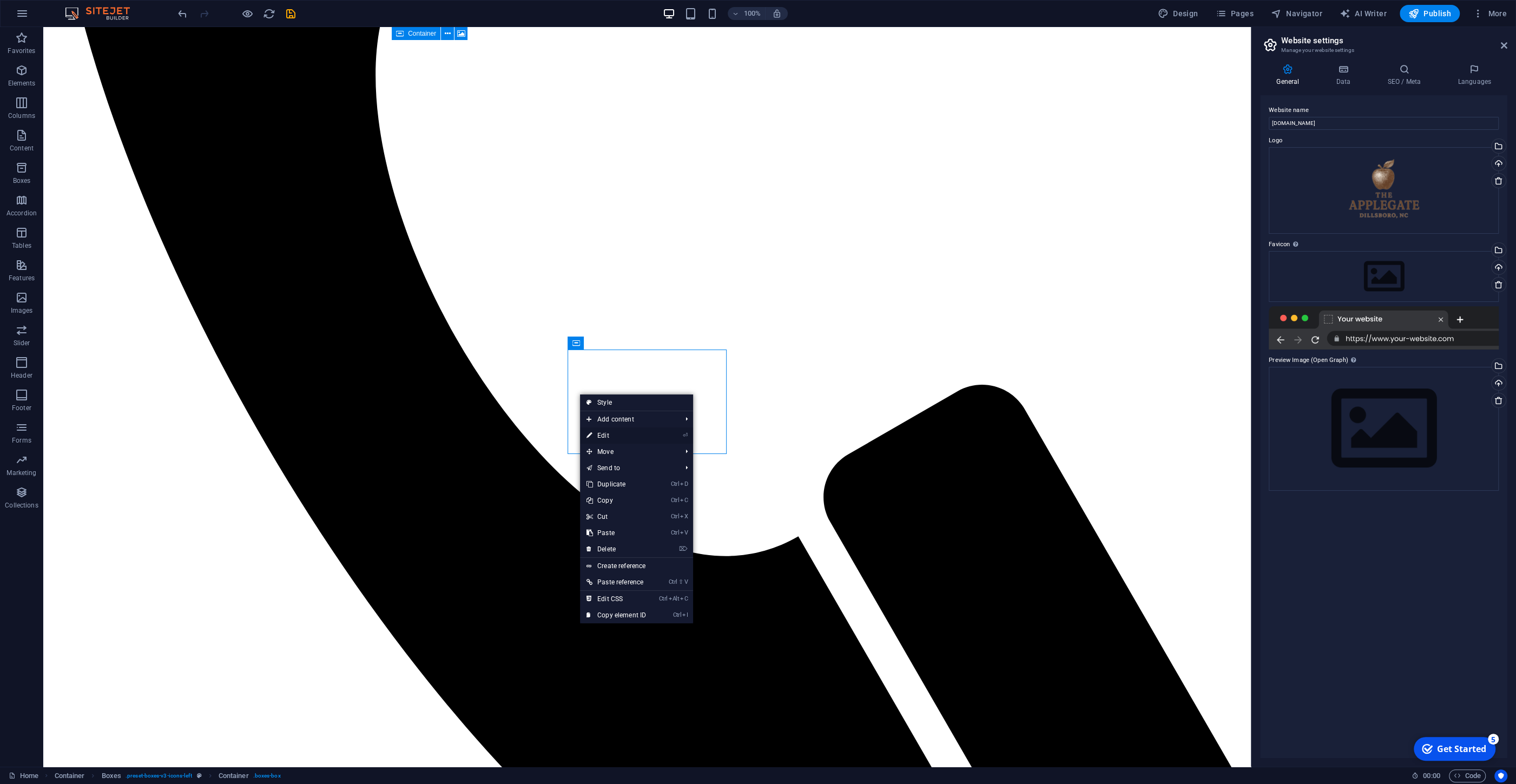
click at [594, 431] on link "⏎ Edit" at bounding box center [616, 435] width 73 height 16
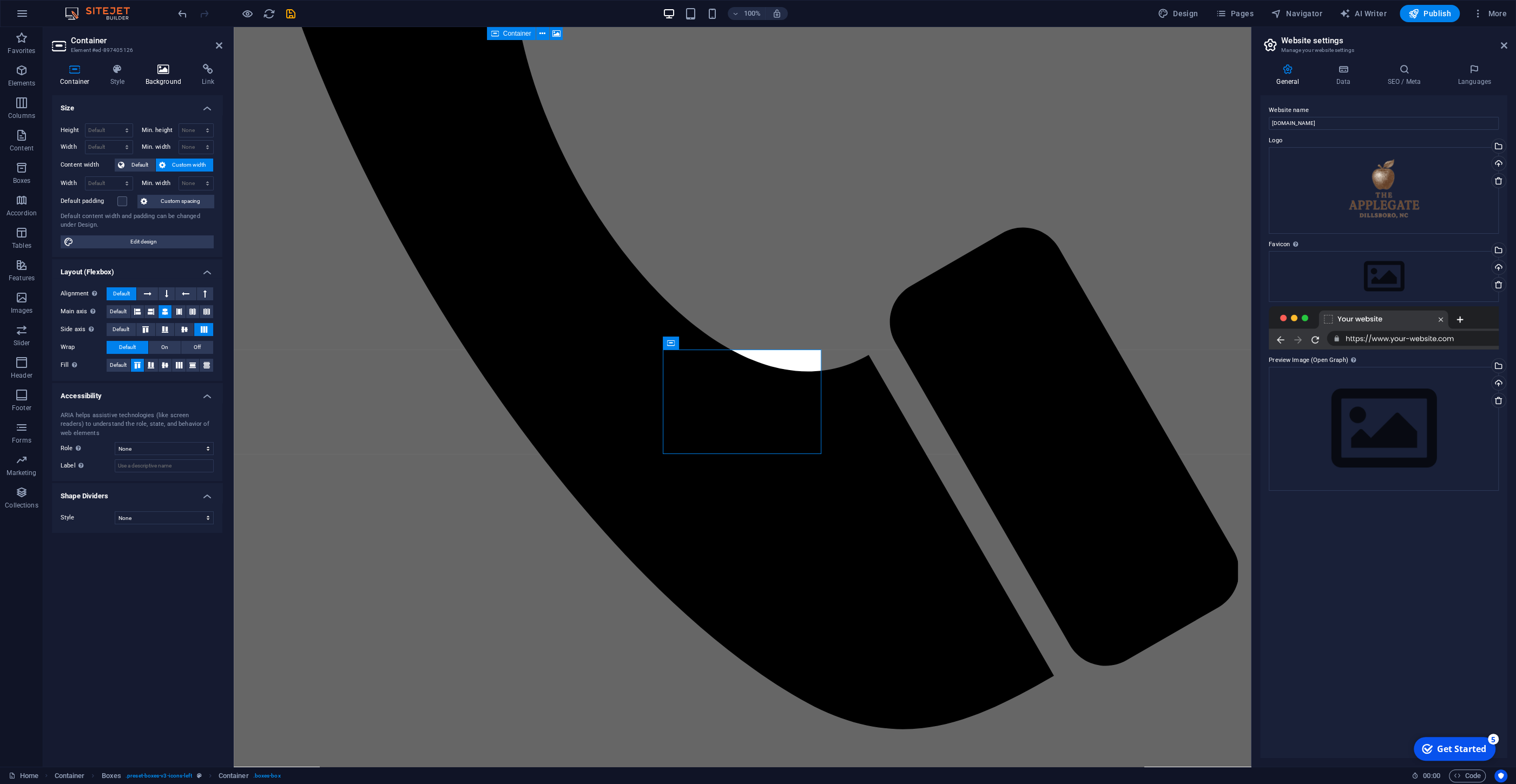
click at [153, 67] on icon at bounding box center [163, 69] width 52 height 11
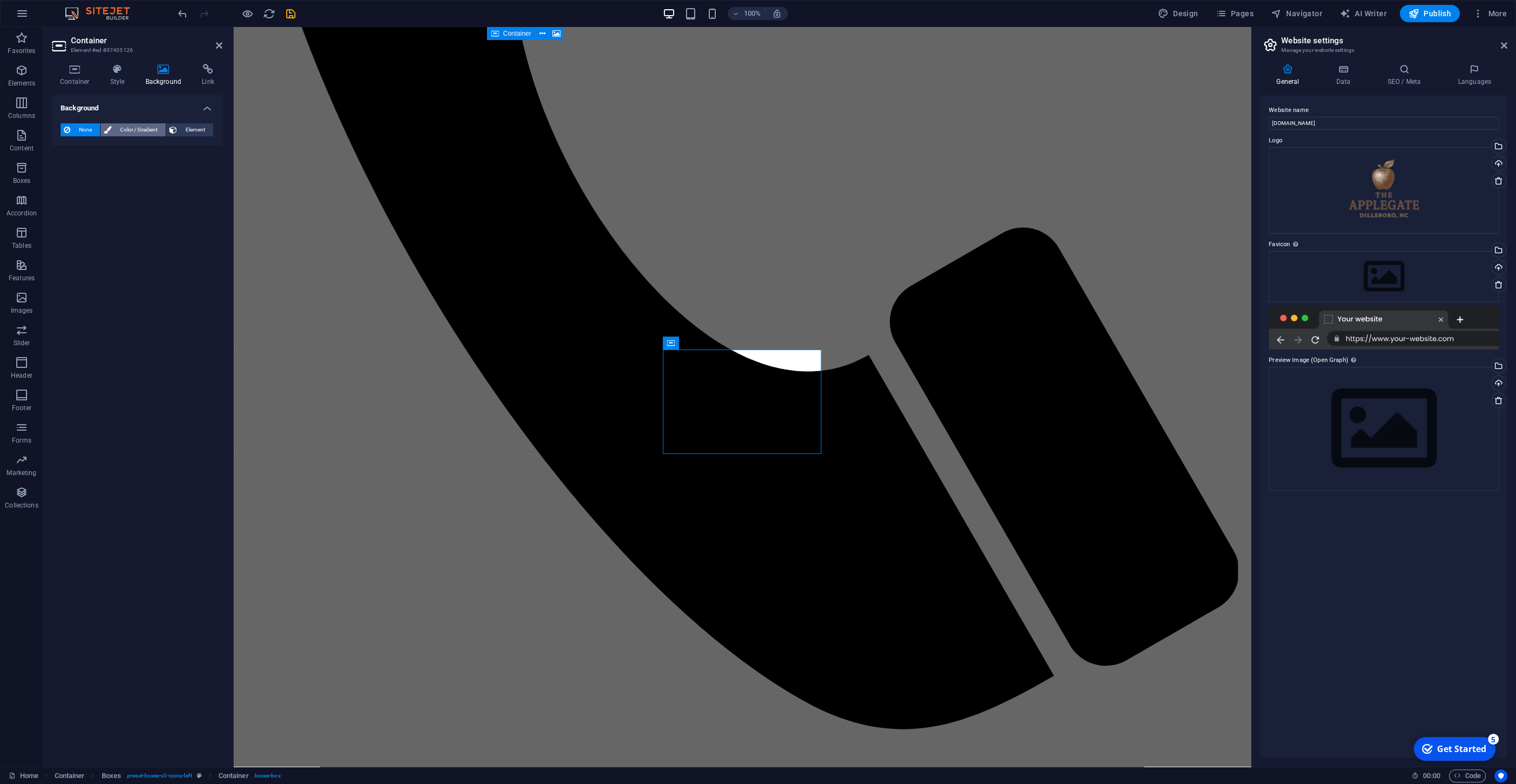
click at [134, 129] on span "Color / Gradient" at bounding box center [139, 129] width 48 height 13
click at [98, 172] on div "Color" at bounding box center [136, 172] width 152 height 13
click at [69, 172] on span at bounding box center [68, 173] width 12 height 12
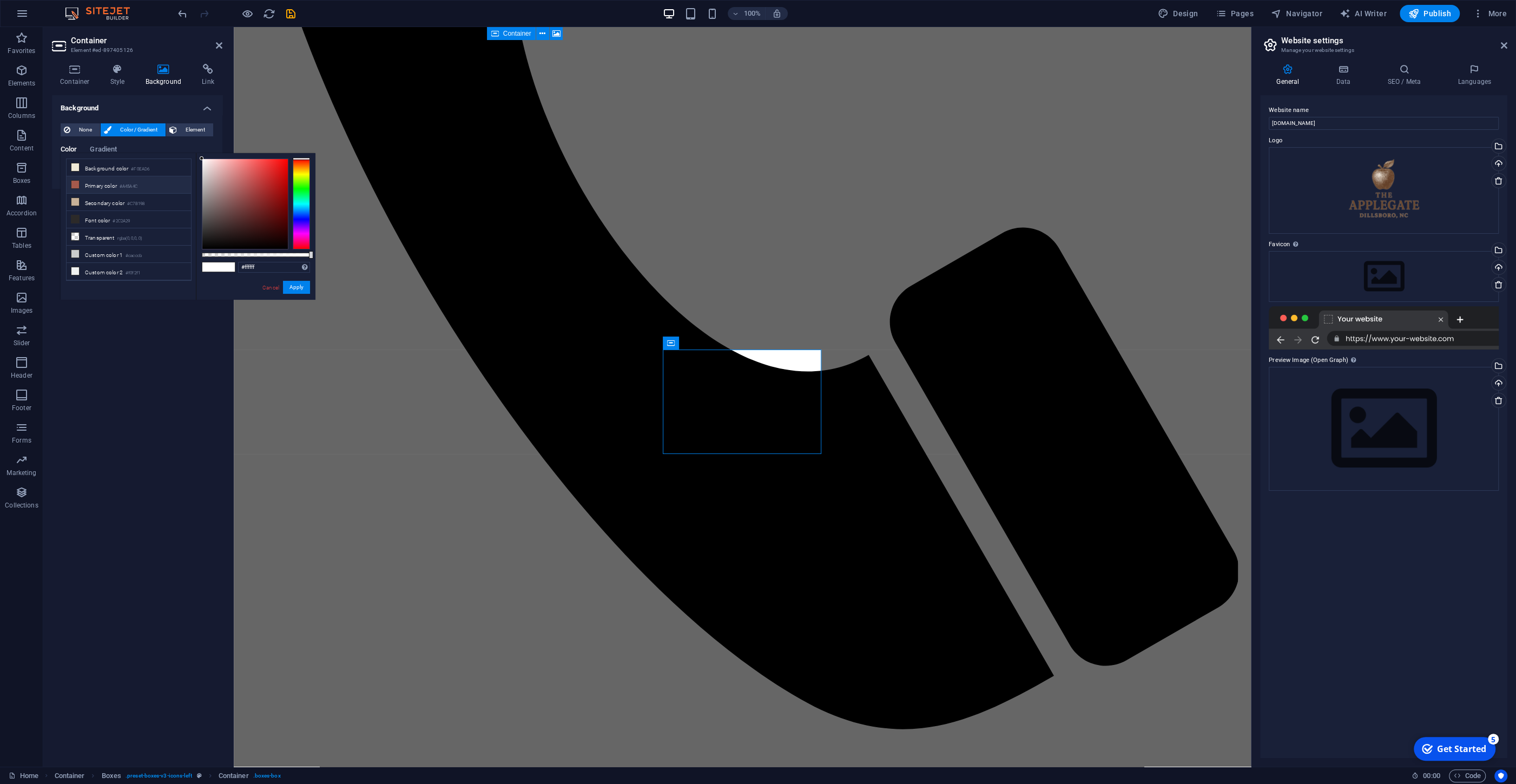
click at [73, 183] on icon at bounding box center [75, 184] width 8 height 8
click at [75, 201] on icon at bounding box center [75, 201] width 8 height 8
click at [72, 201] on icon at bounding box center [75, 201] width 8 height 8
click at [75, 215] on icon at bounding box center [75, 218] width 8 height 8
click at [71, 185] on span at bounding box center [75, 184] width 9 height 9
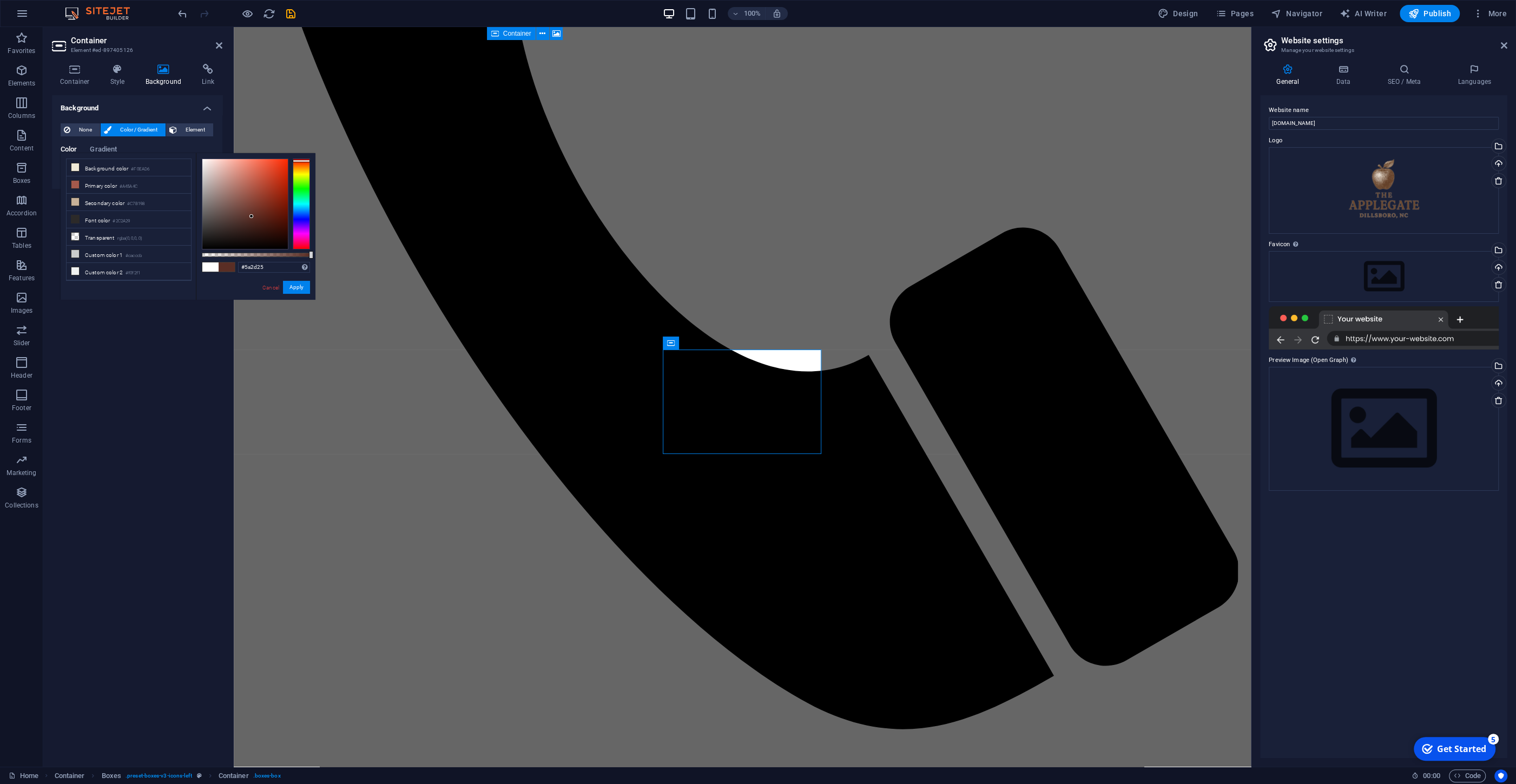
type input "#5a2d24"
drag, startPoint x: 244, startPoint y: 189, endPoint x: 253, endPoint y: 217, distance: 29.4
click at [253, 217] on div at bounding box center [245, 204] width 86 height 90
click at [300, 287] on button "Apply" at bounding box center [297, 287] width 27 height 13
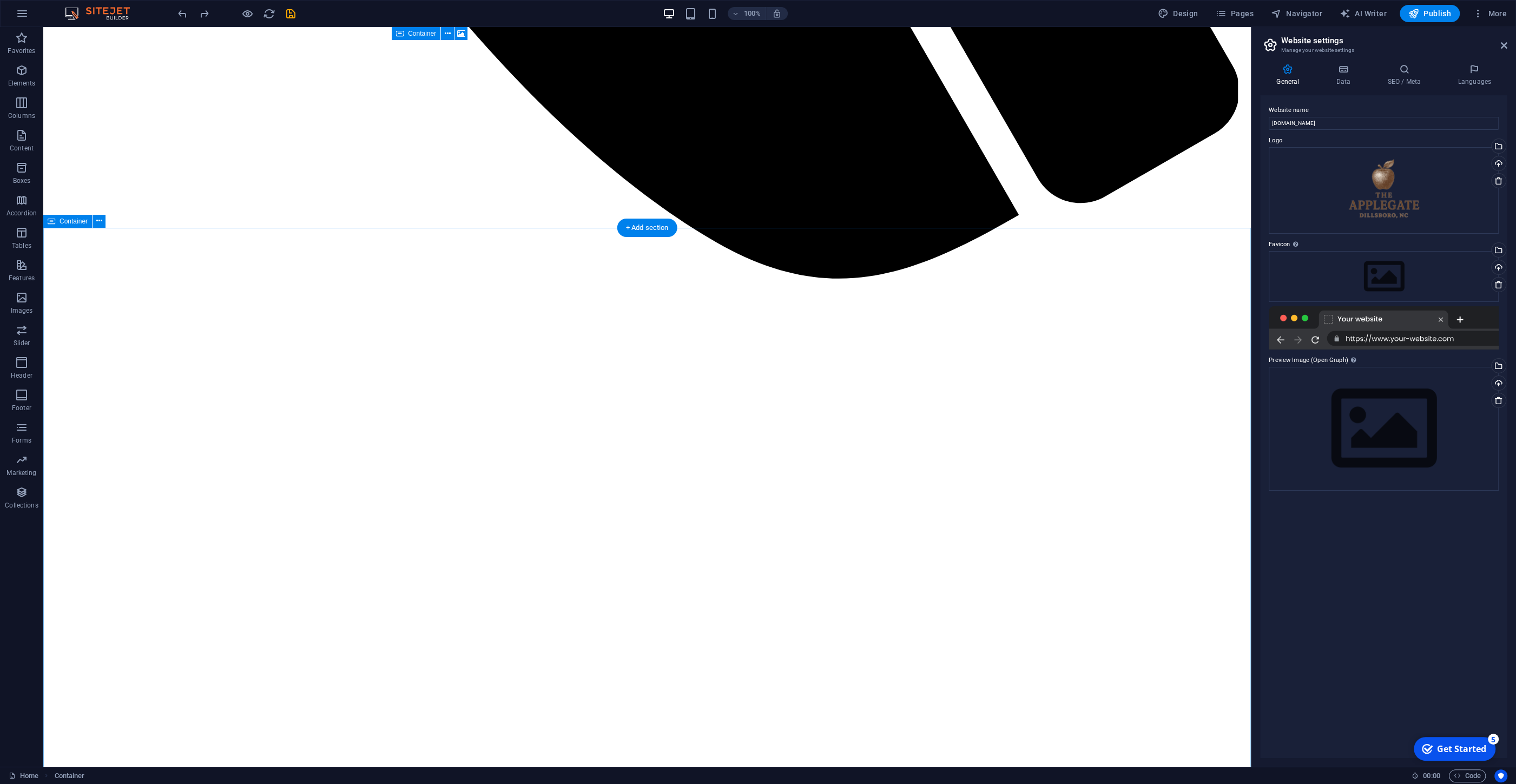
scroll to position [1624, 0]
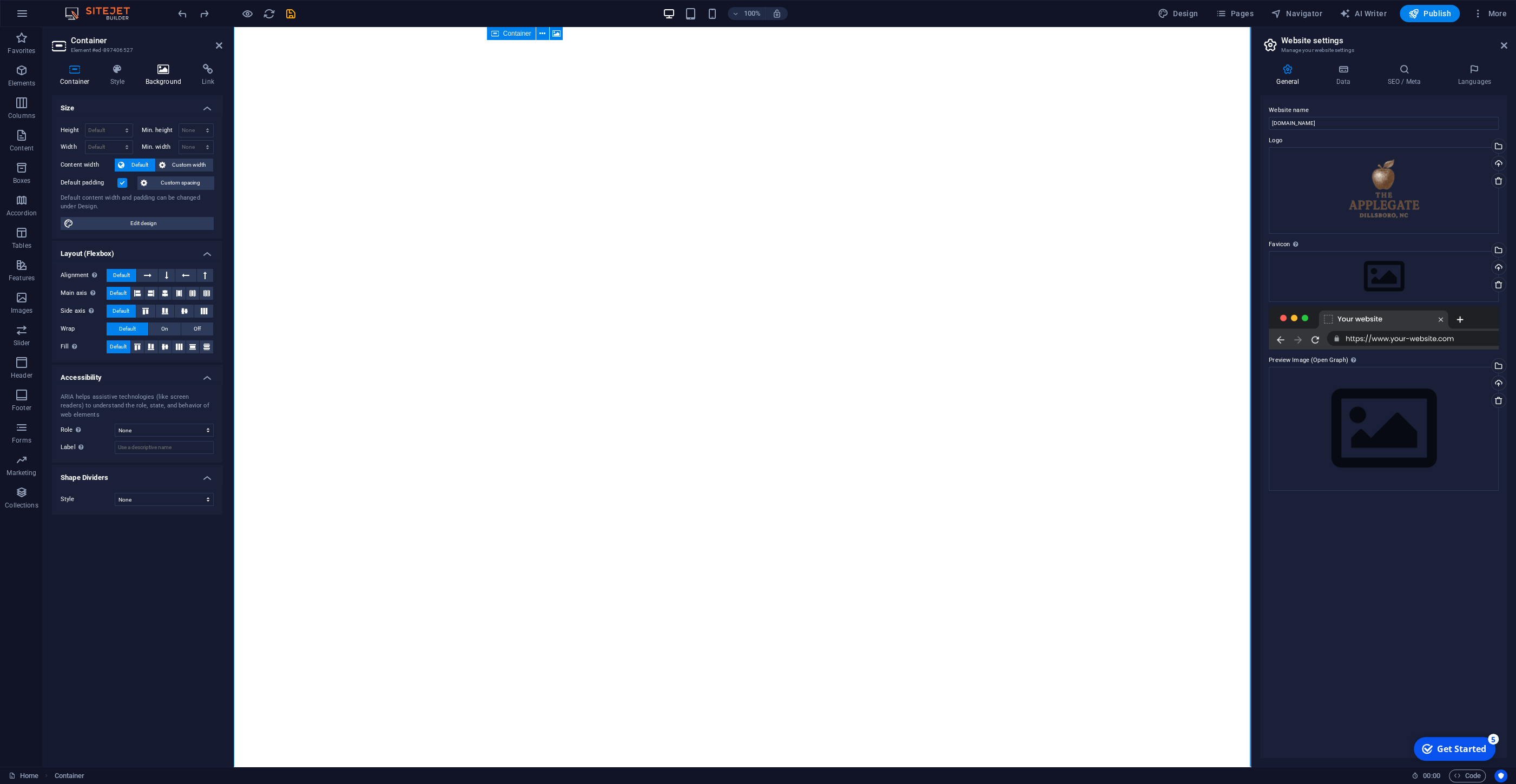
click at [167, 75] on h4 "Background" at bounding box center [165, 75] width 57 height 23
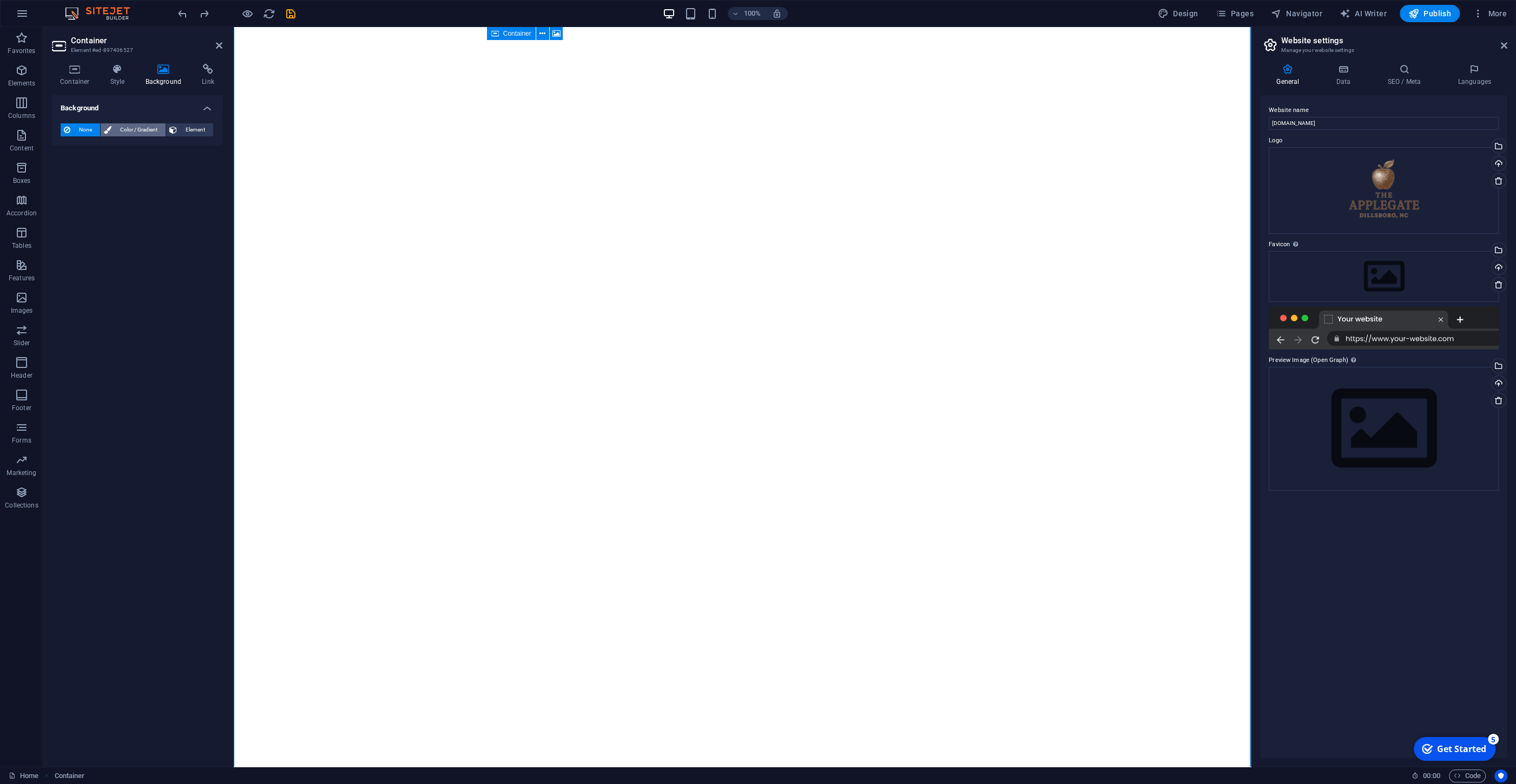
click at [123, 131] on span "Color / Gradient" at bounding box center [139, 129] width 48 height 13
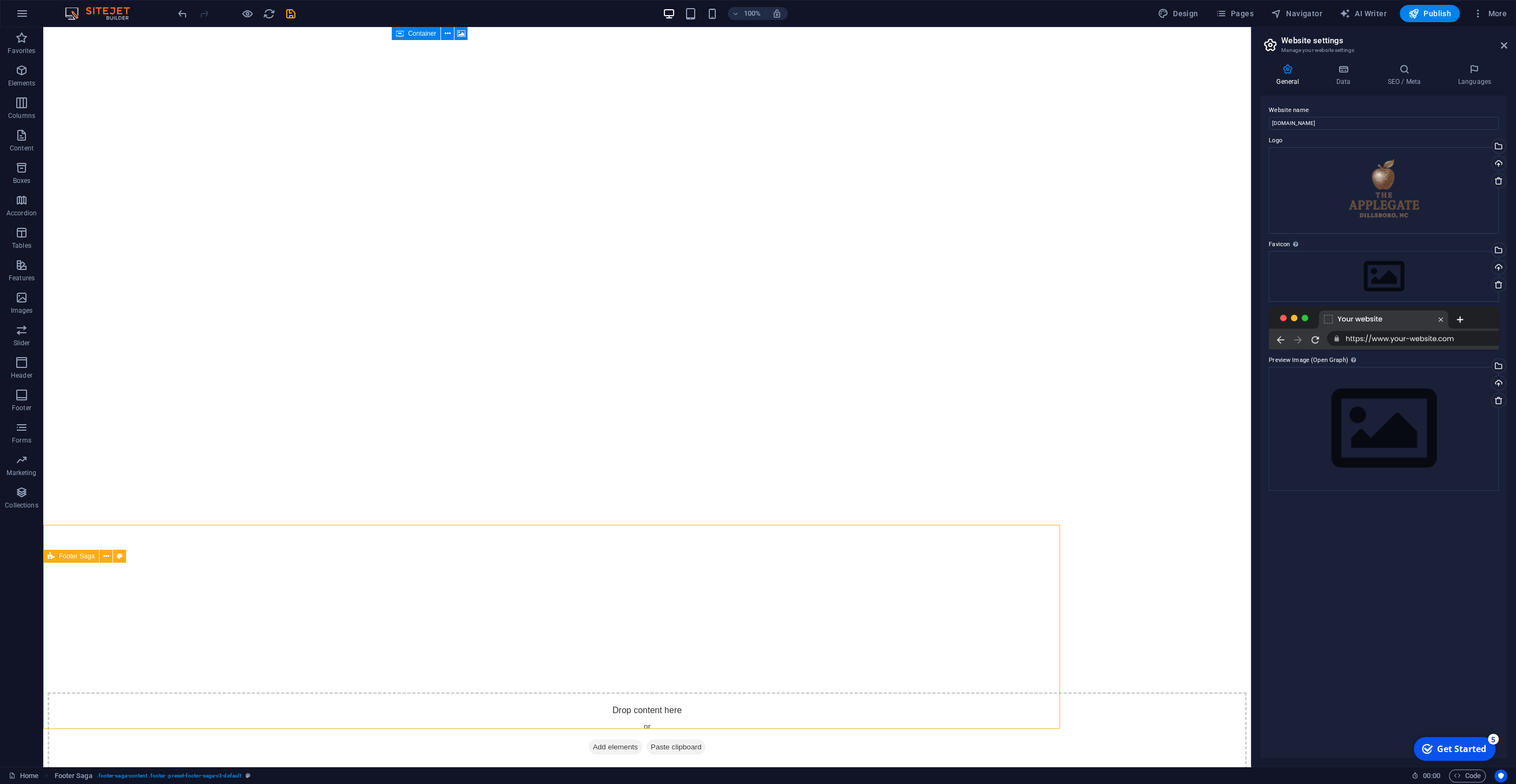
scroll to position [2041, 0]
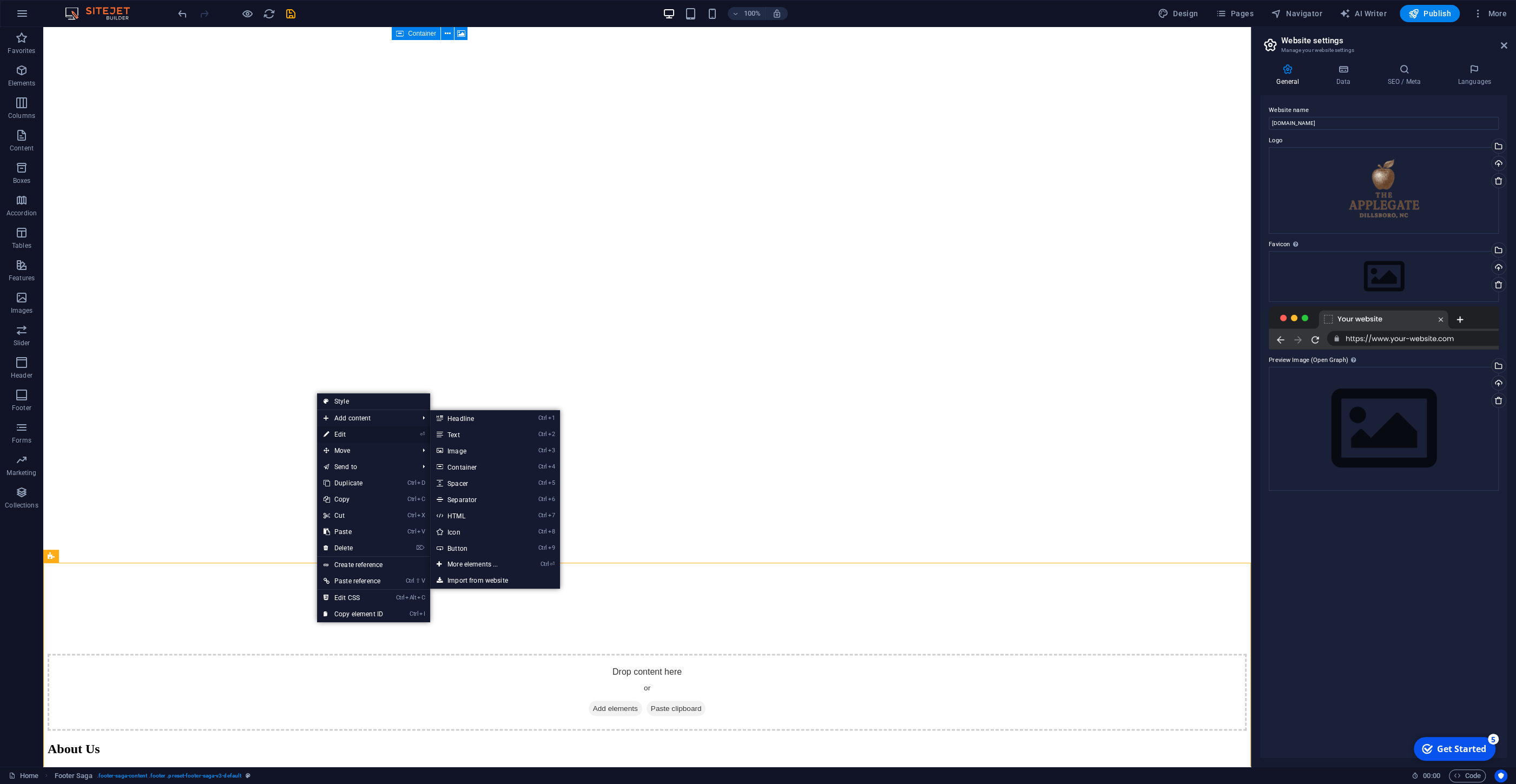
drag, startPoint x: 337, startPoint y: 435, endPoint x: 103, endPoint y: 408, distance: 235.6
click at [337, 435] on link "⏎ Edit" at bounding box center [353, 434] width 73 height 16
select select "footer"
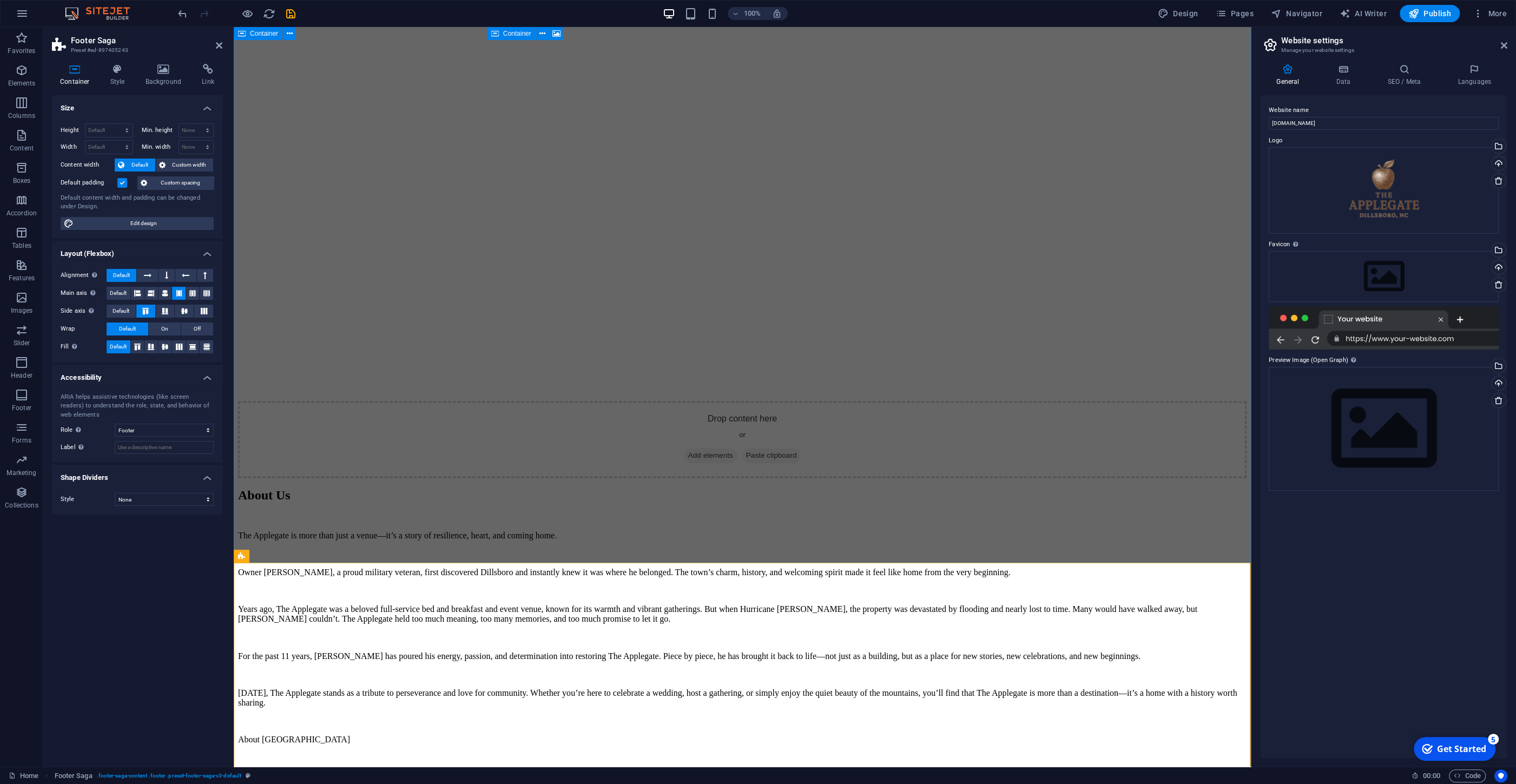
scroll to position [2002, 0]
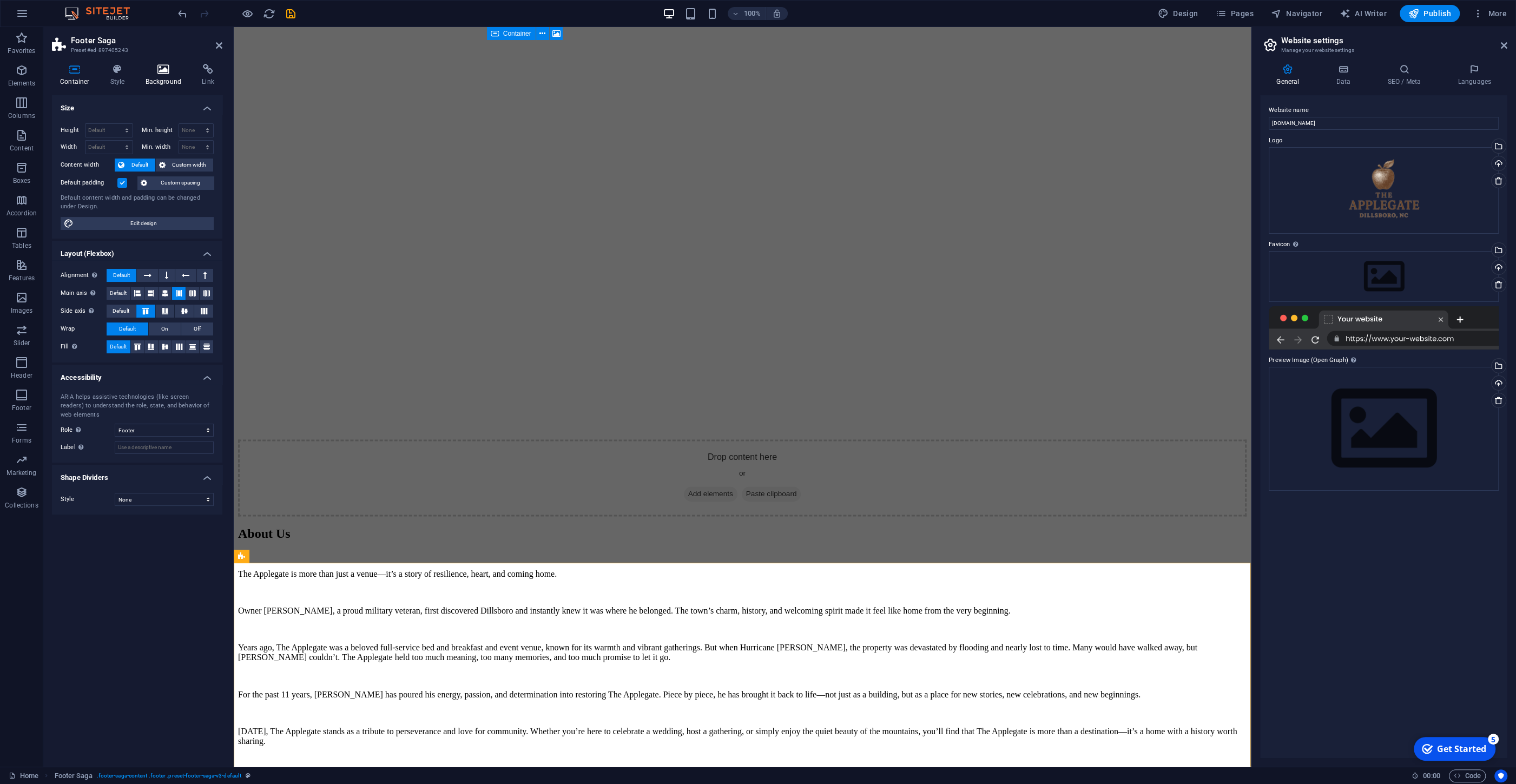
click at [160, 83] on h4 "Background" at bounding box center [165, 75] width 57 height 23
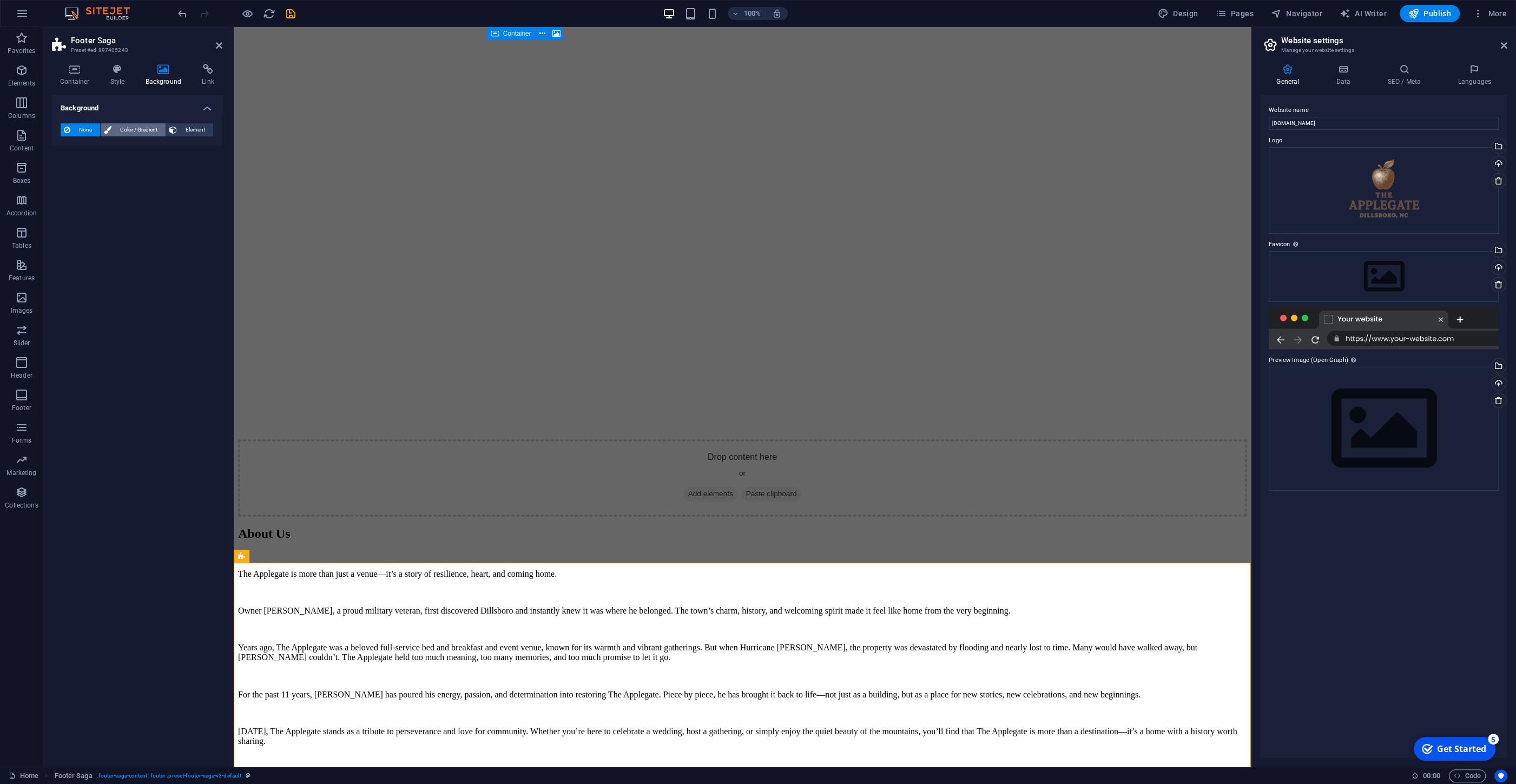
click at [138, 125] on span "Color / Gradient" at bounding box center [139, 129] width 48 height 13
click at [64, 172] on span at bounding box center [68, 173] width 12 height 12
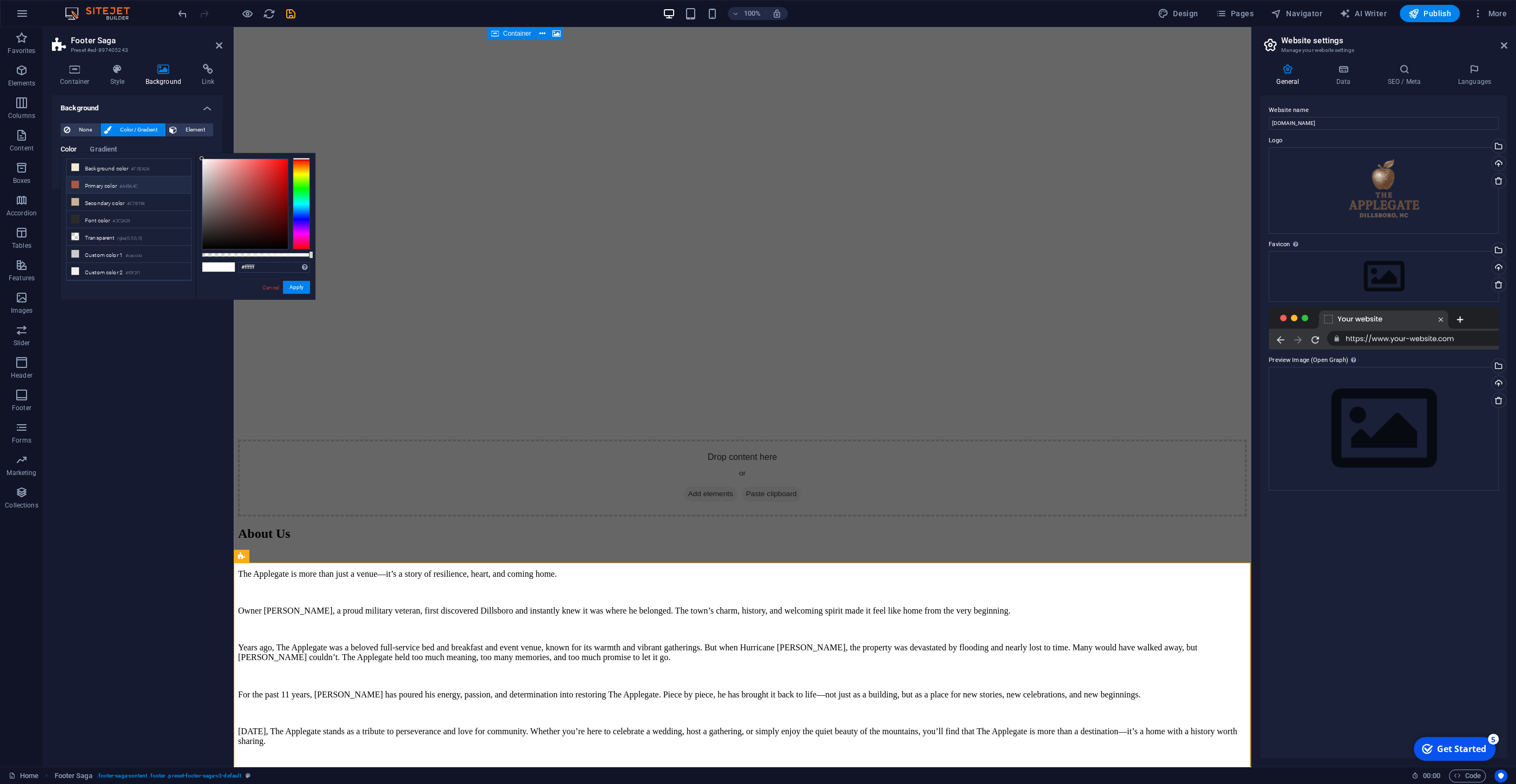
click at [75, 182] on icon at bounding box center [75, 184] width 8 height 8
click at [223, 268] on span at bounding box center [226, 266] width 16 height 9
type input "#51352f"
drag, startPoint x: 249, startPoint y: 188, endPoint x: 237, endPoint y: 219, distance: 33.2
click at [237, 219] on div at bounding box center [245, 204] width 86 height 90
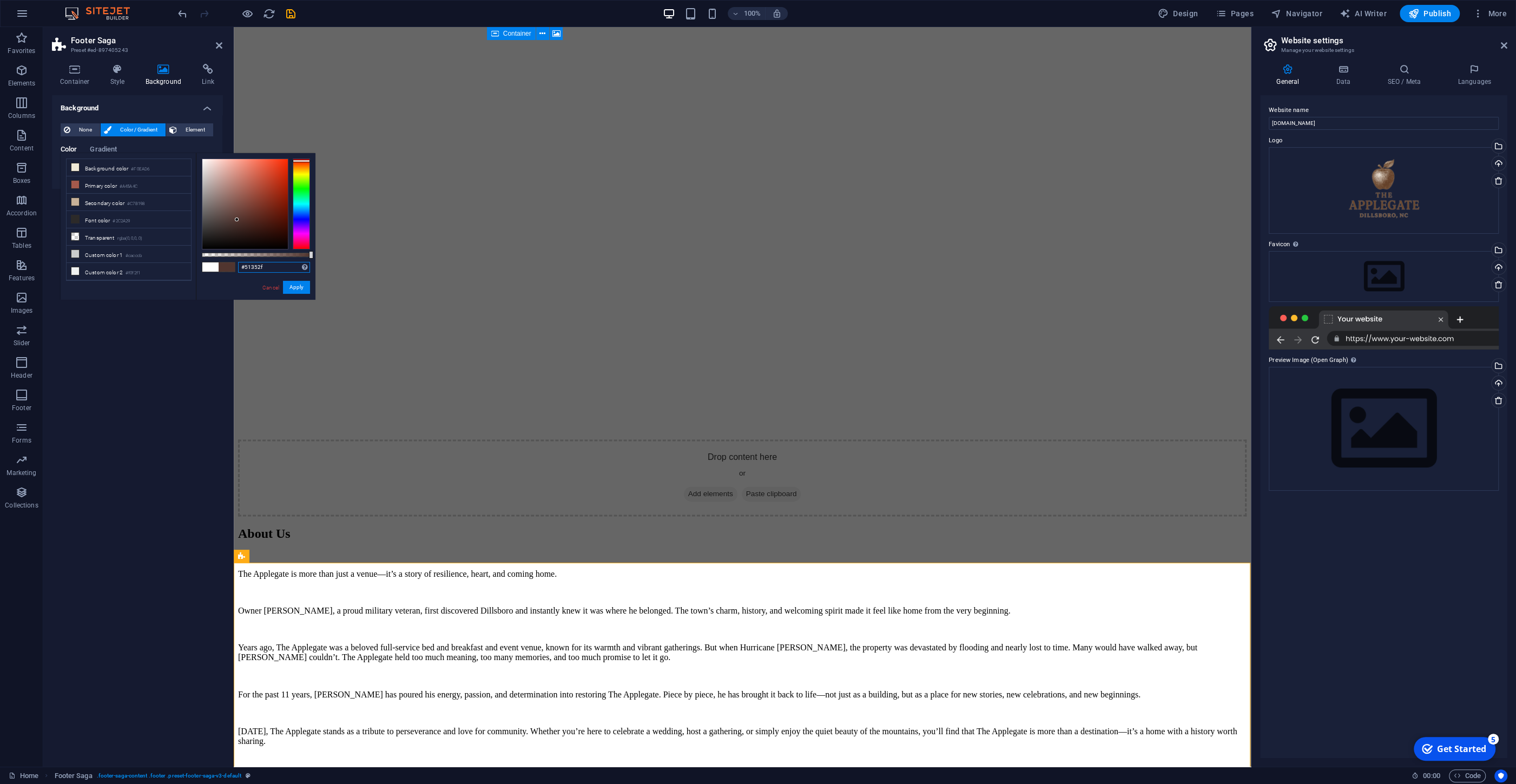
drag, startPoint x: 271, startPoint y: 267, endPoint x: 244, endPoint y: 263, distance: 27.3
click at [244, 263] on input "#51352f" at bounding box center [274, 267] width 72 height 11
click at [294, 290] on button "Apply" at bounding box center [297, 287] width 27 height 13
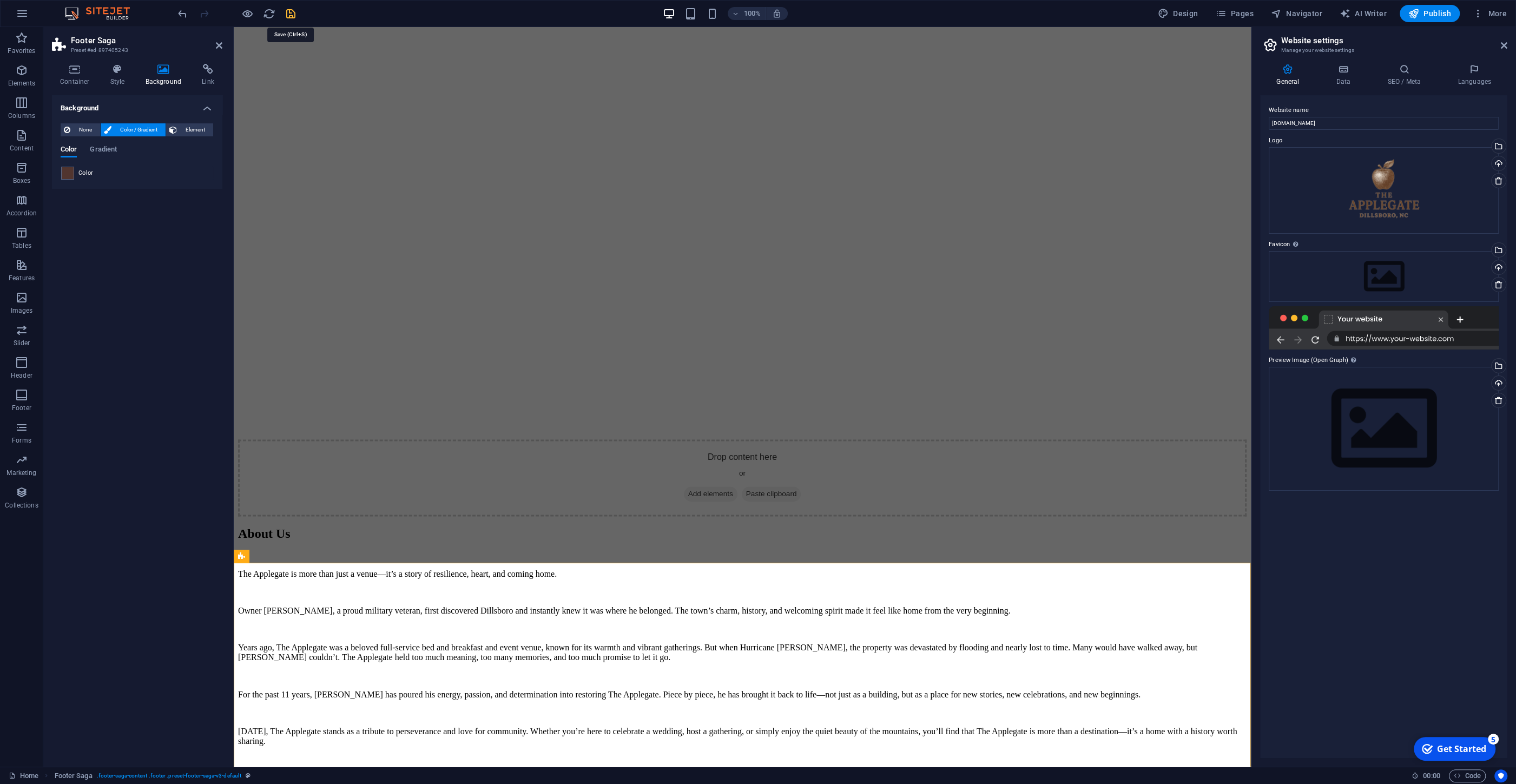
click at [293, 11] on icon "save" at bounding box center [291, 14] width 13 height 13
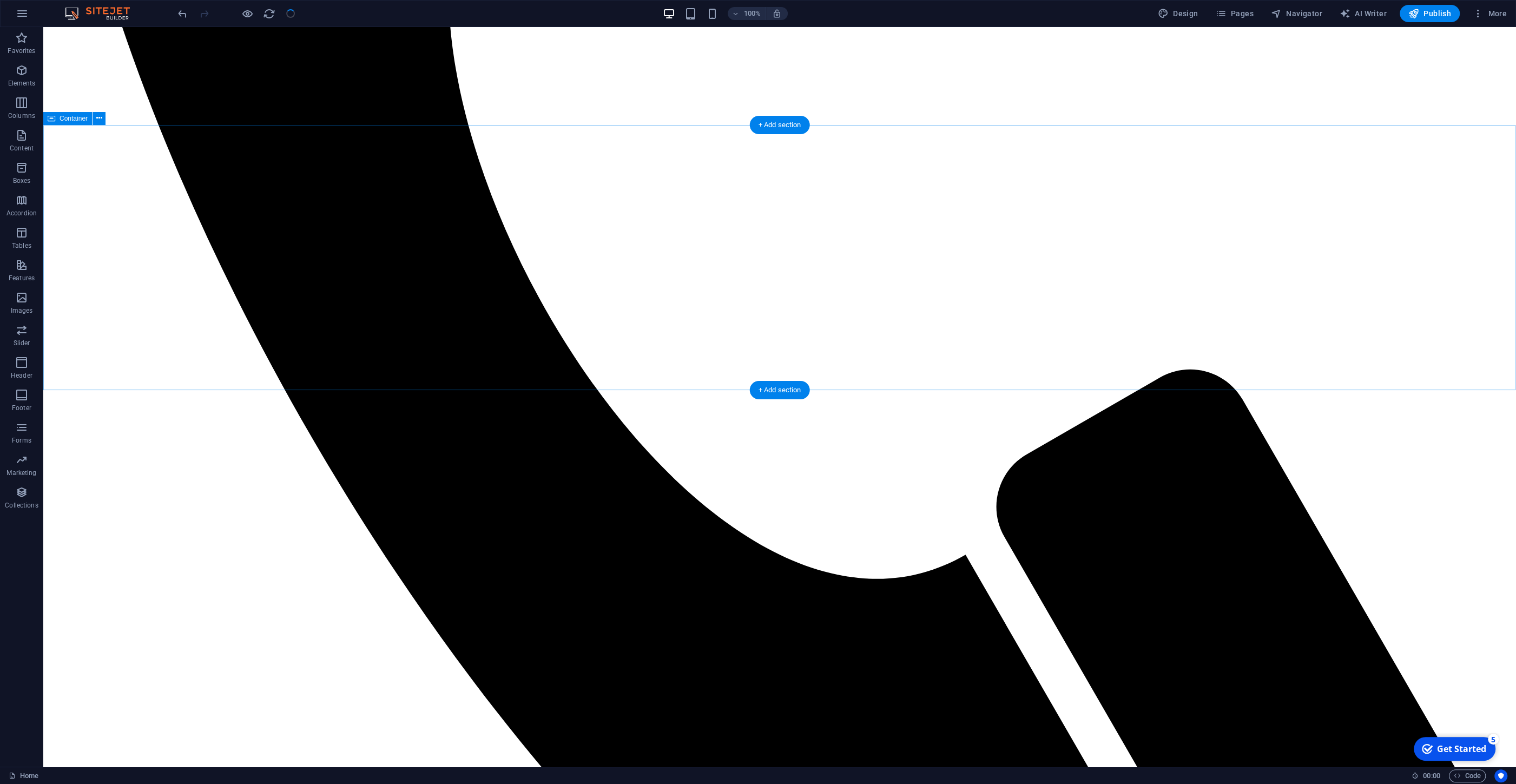
scroll to position [991, 0]
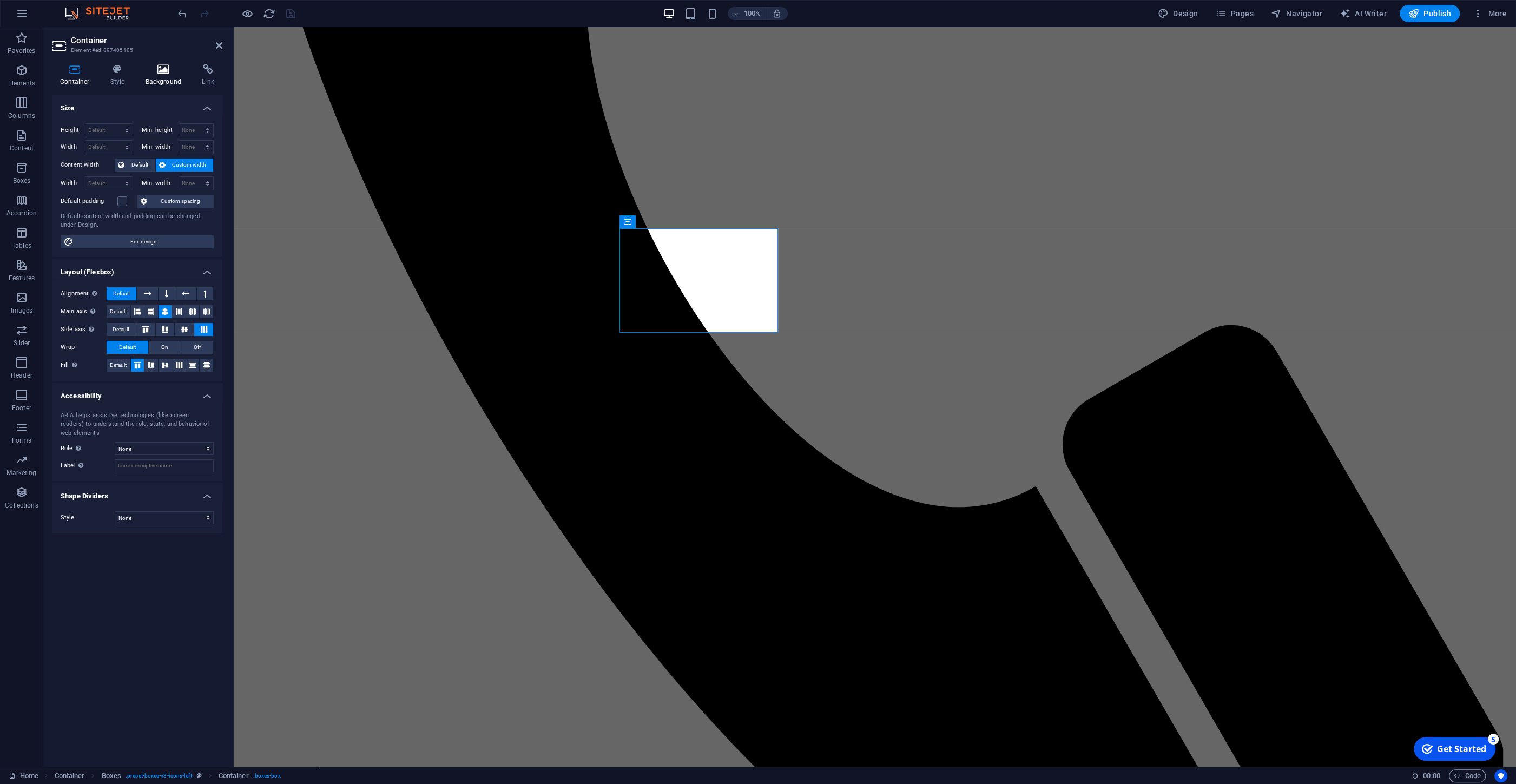
click at [154, 72] on icon at bounding box center [163, 69] width 52 height 11
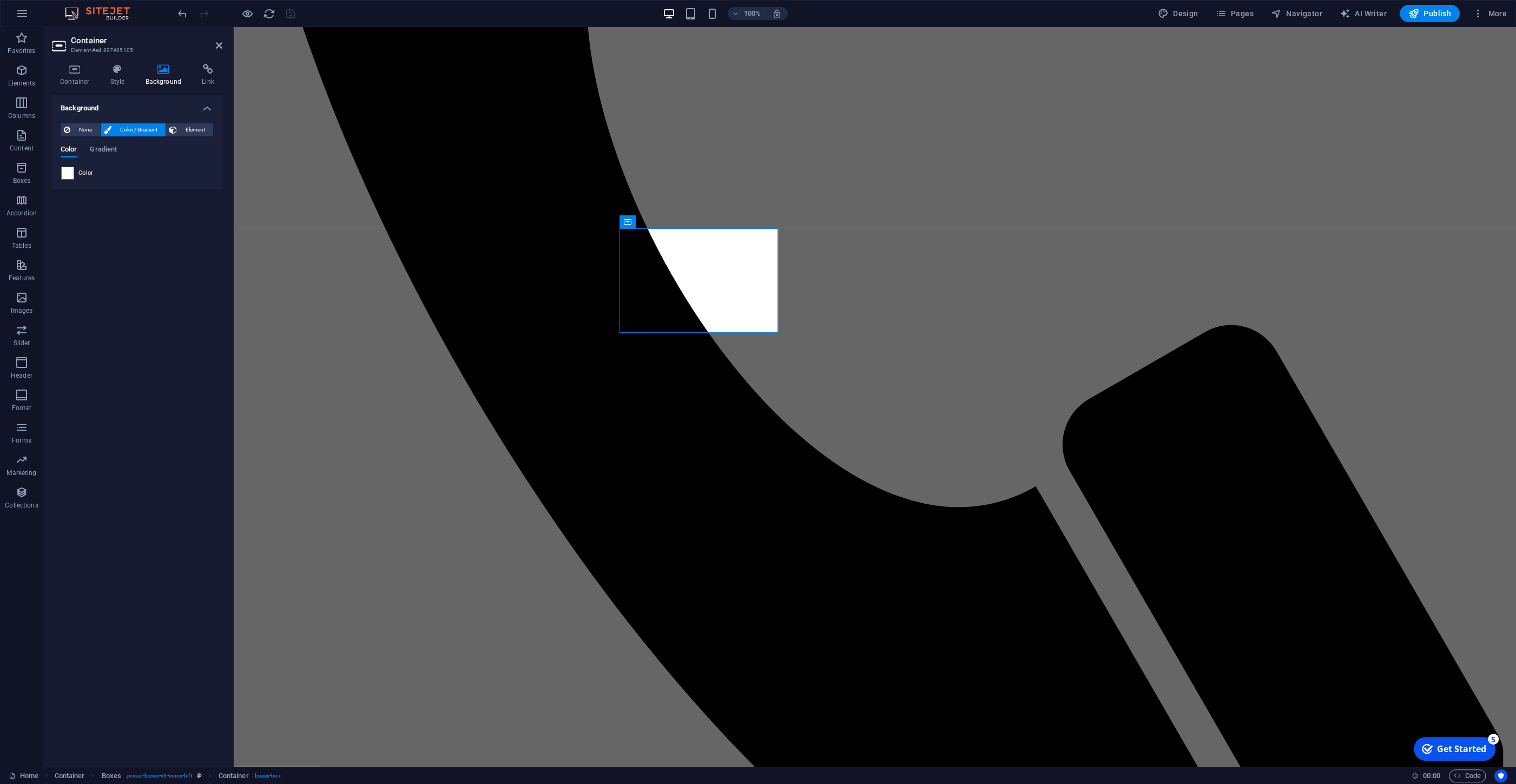
click at [61, 175] on div "Color" at bounding box center [137, 173] width 153 height 14
click at [66, 175] on span at bounding box center [68, 173] width 12 height 12
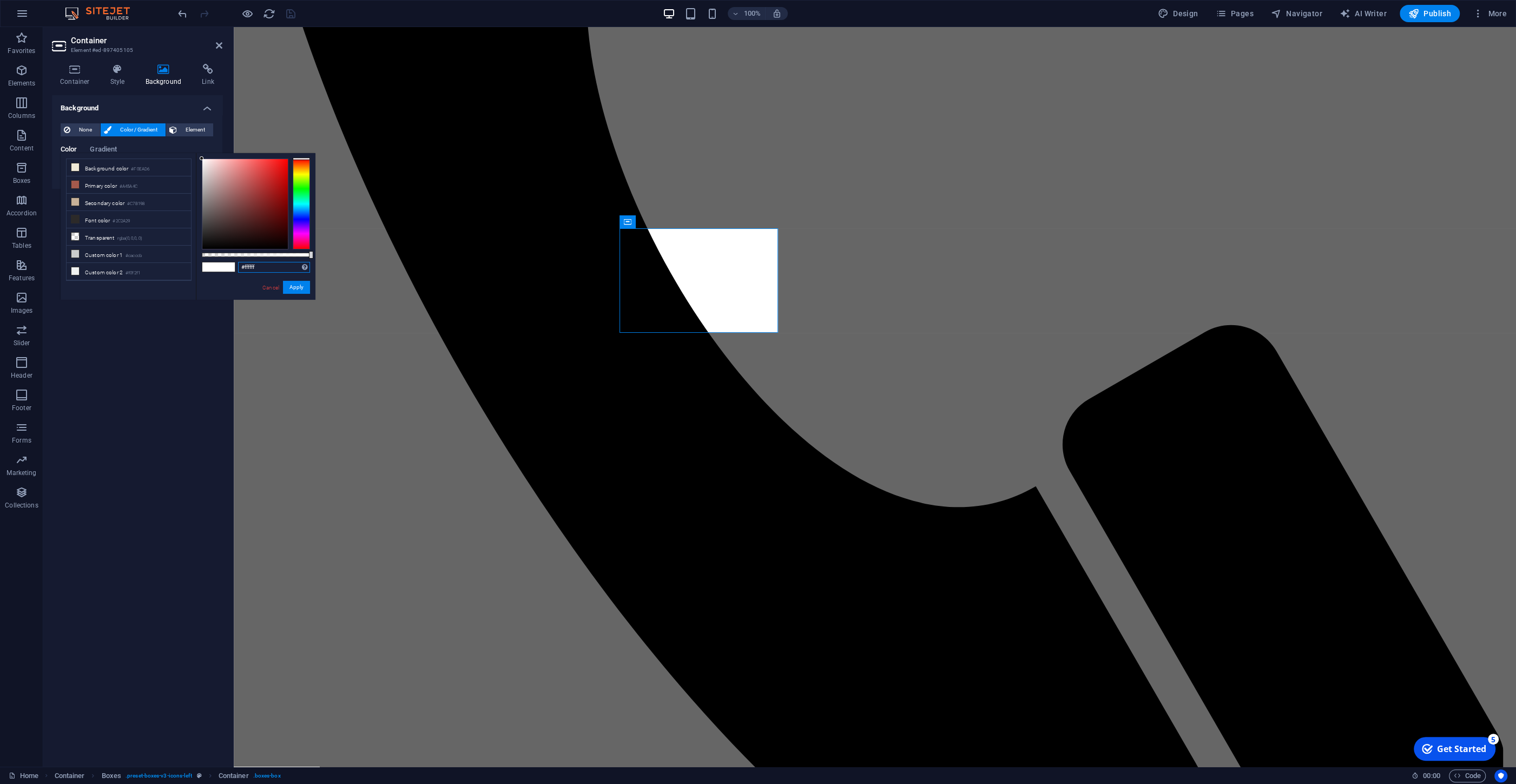
drag, startPoint x: 261, startPoint y: 265, endPoint x: 244, endPoint y: 254, distance: 20.2
click at [244, 262] on input "#ffffff" at bounding box center [274, 267] width 72 height 11
paste input "51352"
type input "#51352f"
drag, startPoint x: 298, startPoint y: 288, endPoint x: 64, endPoint y: 264, distance: 235.2
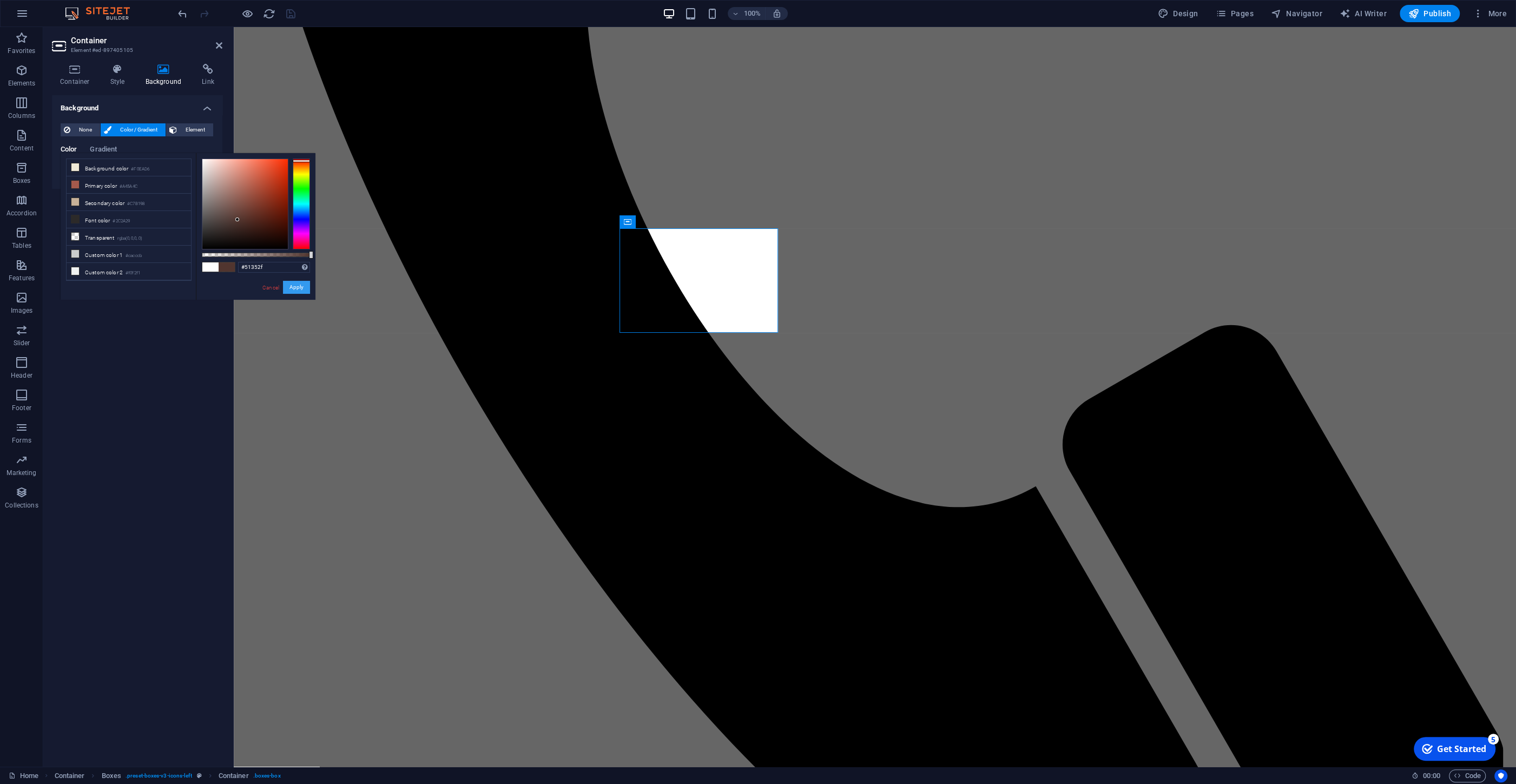
click at [298, 288] on button "Apply" at bounding box center [297, 287] width 27 height 13
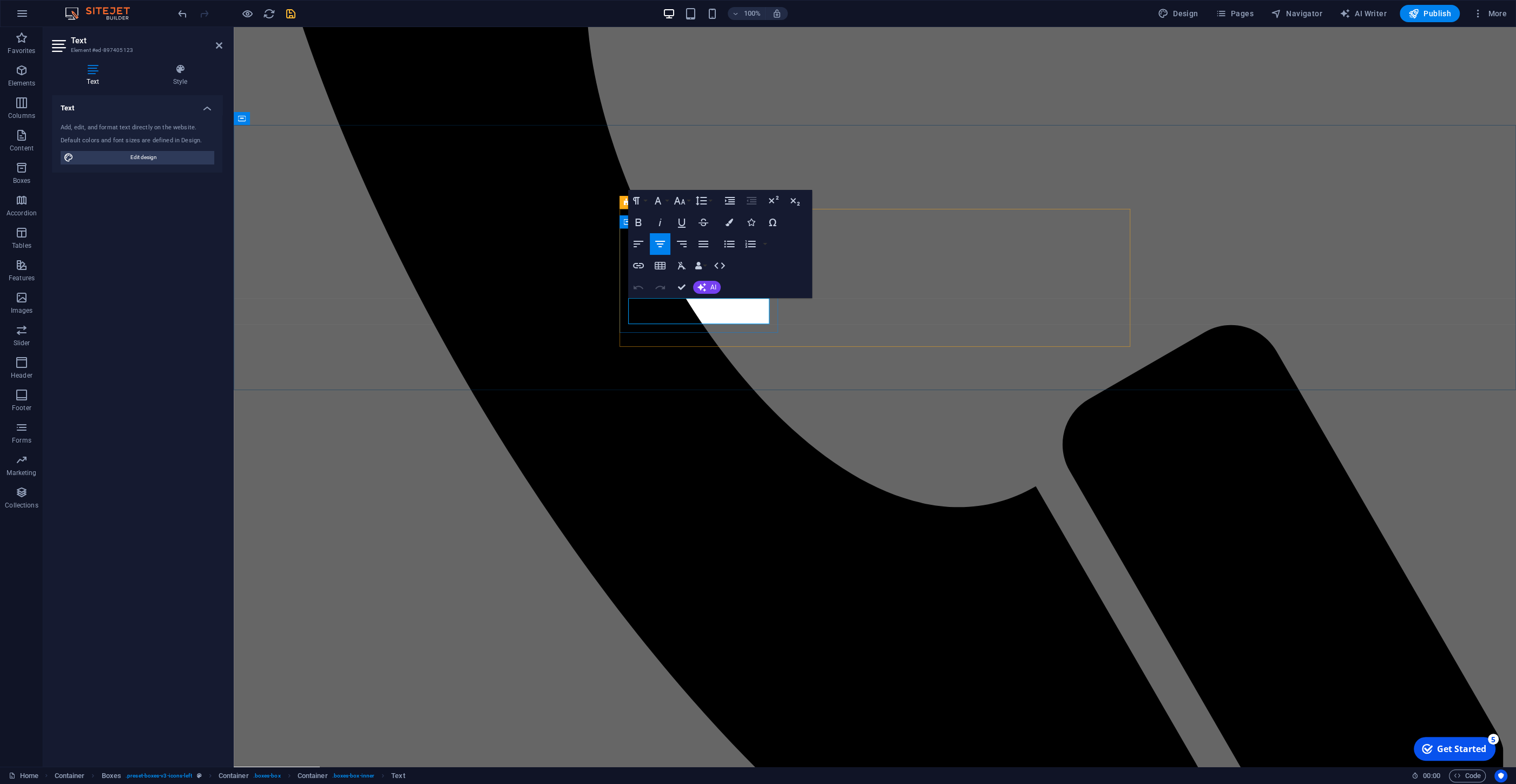
drag, startPoint x: 628, startPoint y: 304, endPoint x: 785, endPoint y: 327, distance: 158.7
click at [734, 218] on button "Colors" at bounding box center [729, 222] width 21 height 21
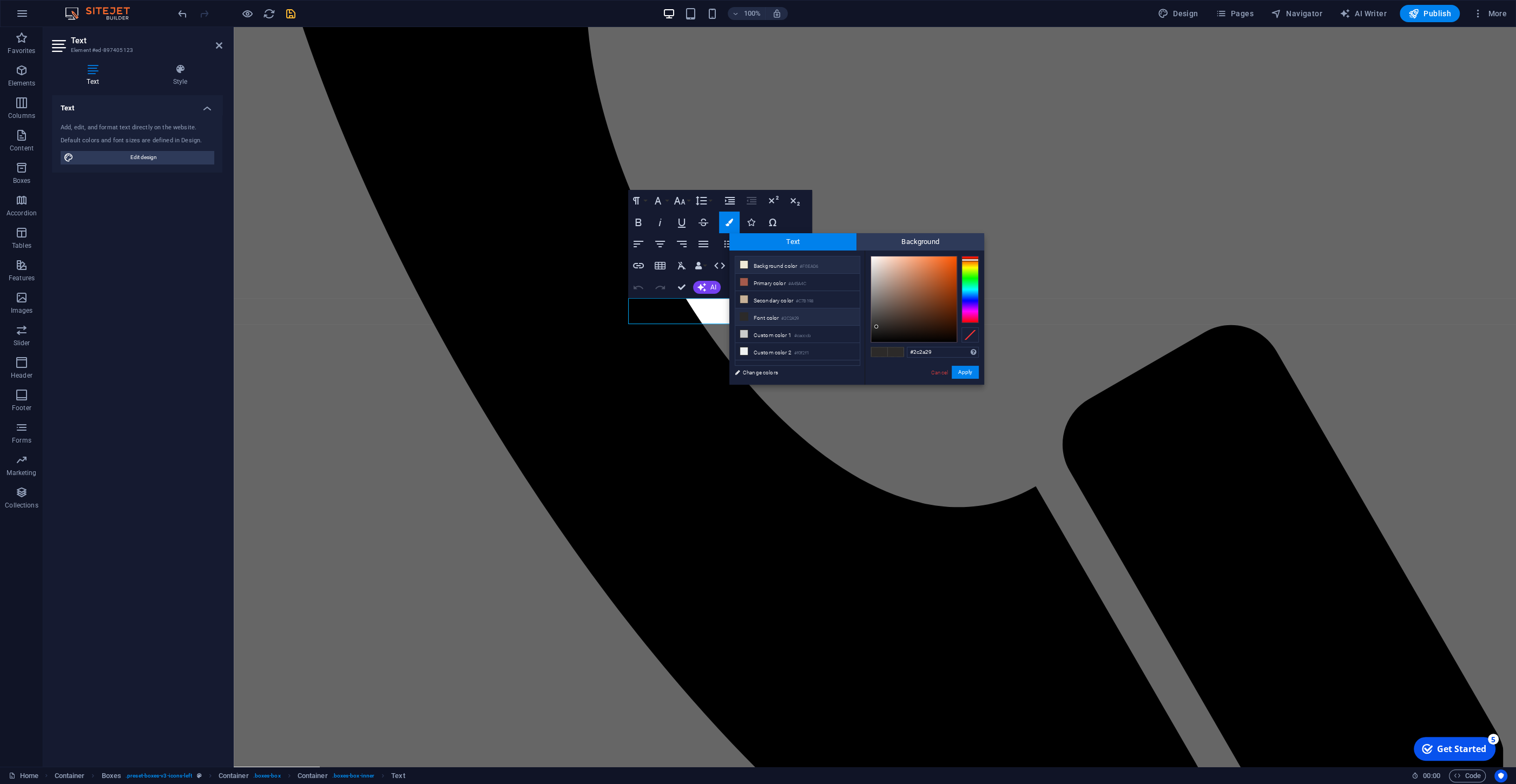
click at [788, 268] on li "Background color #F0EAD6" at bounding box center [797, 265] width 124 height 17
type input "#f0ead6"
click at [968, 376] on button "Apply" at bounding box center [966, 372] width 27 height 13
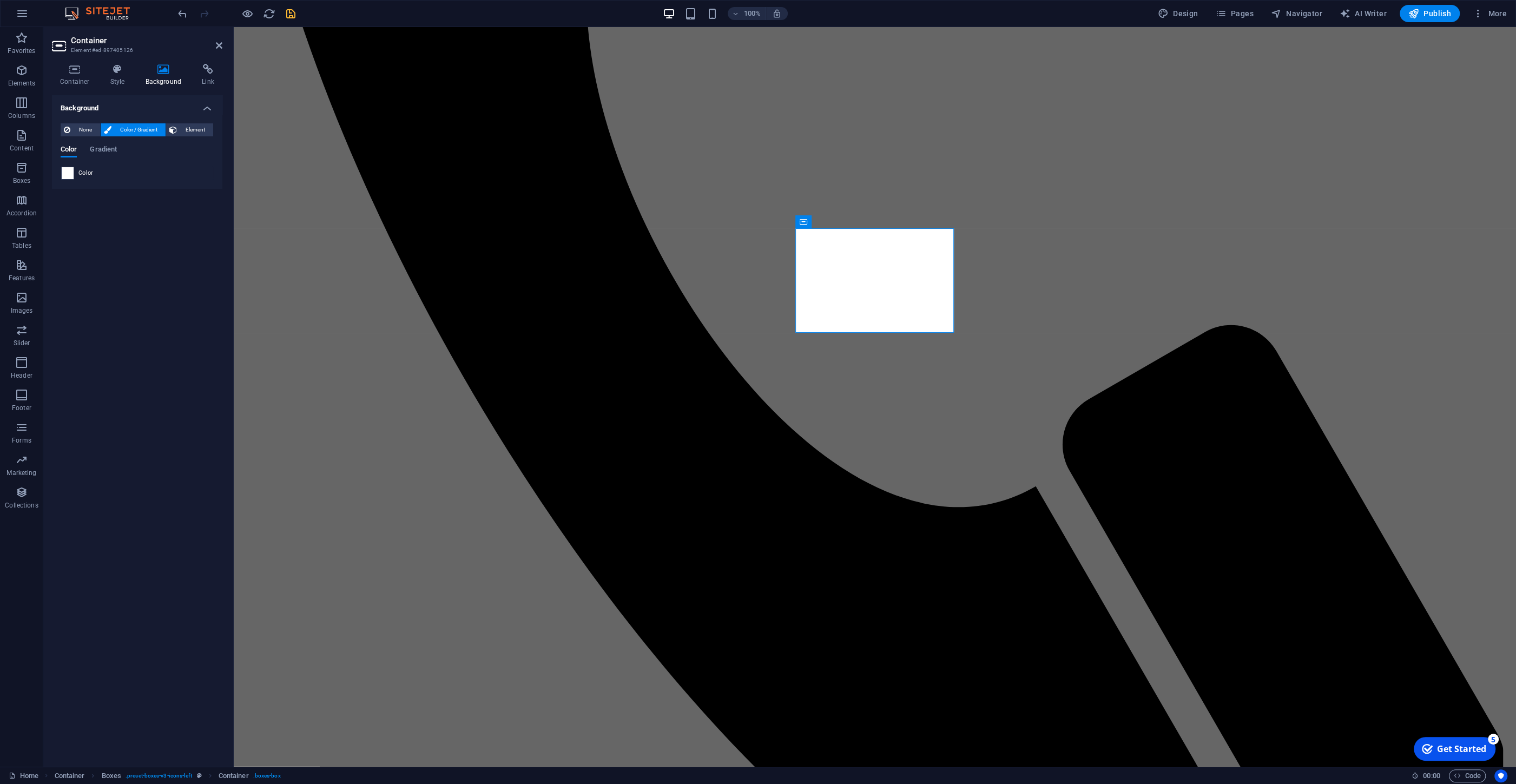
click at [64, 171] on span at bounding box center [68, 173] width 12 height 12
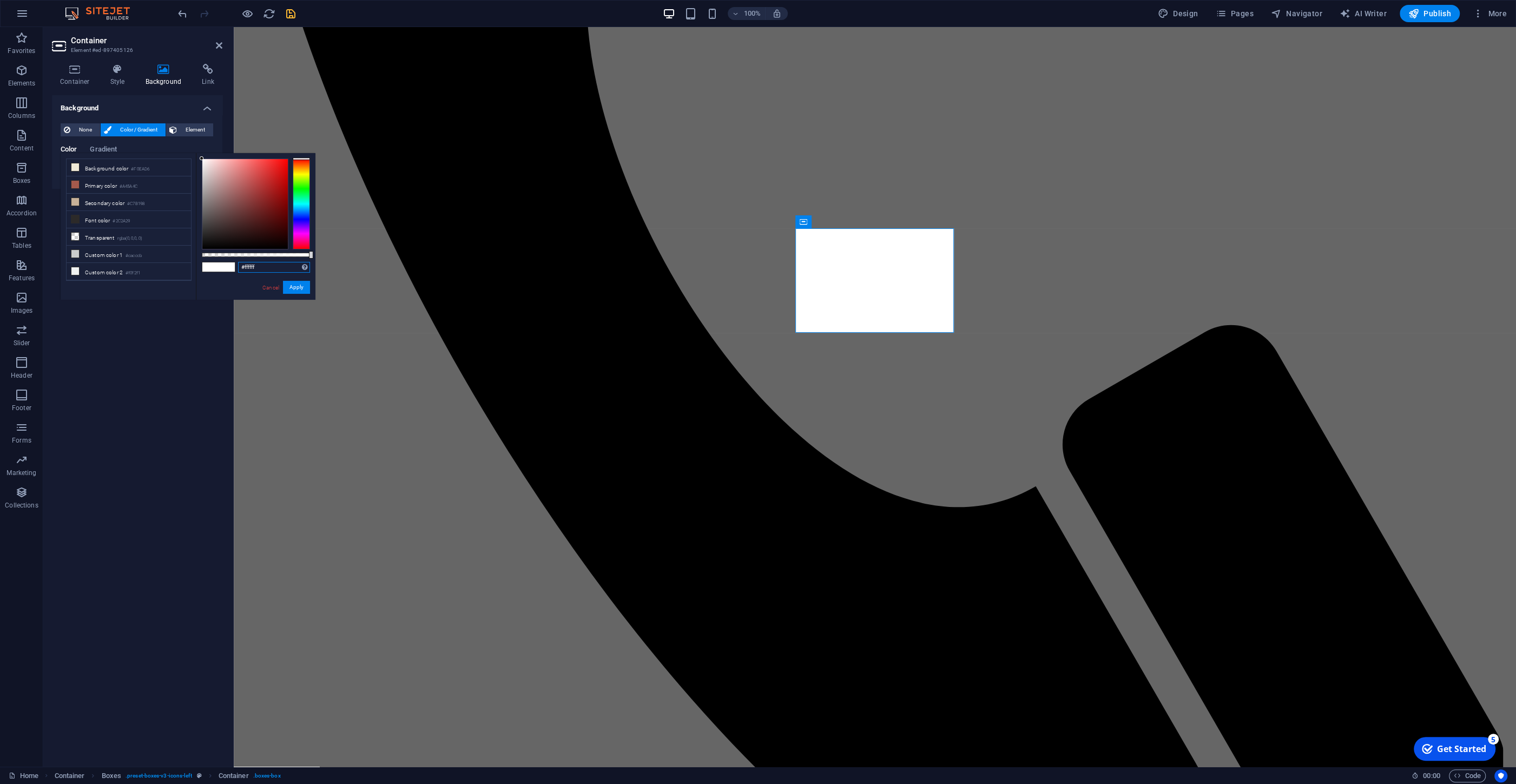
drag, startPoint x: 268, startPoint y: 266, endPoint x: 236, endPoint y: 258, distance: 33.0
click at [238, 262] on input "#ffffff" at bounding box center [274, 267] width 72 height 11
paste input "51352"
type input "#51352f"
drag, startPoint x: 295, startPoint y: 284, endPoint x: 63, endPoint y: 258, distance: 233.5
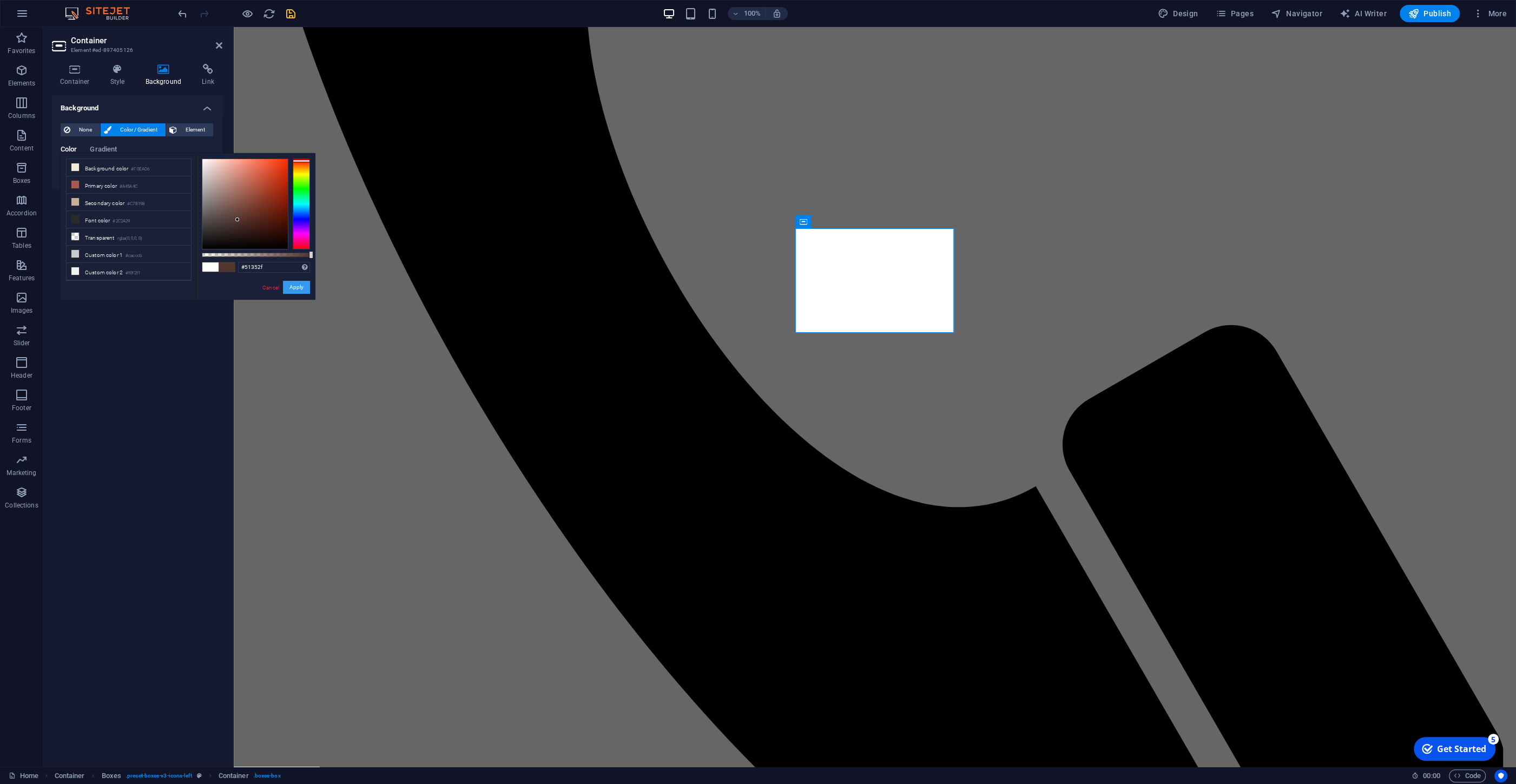
click at [295, 284] on button "Apply" at bounding box center [297, 287] width 27 height 13
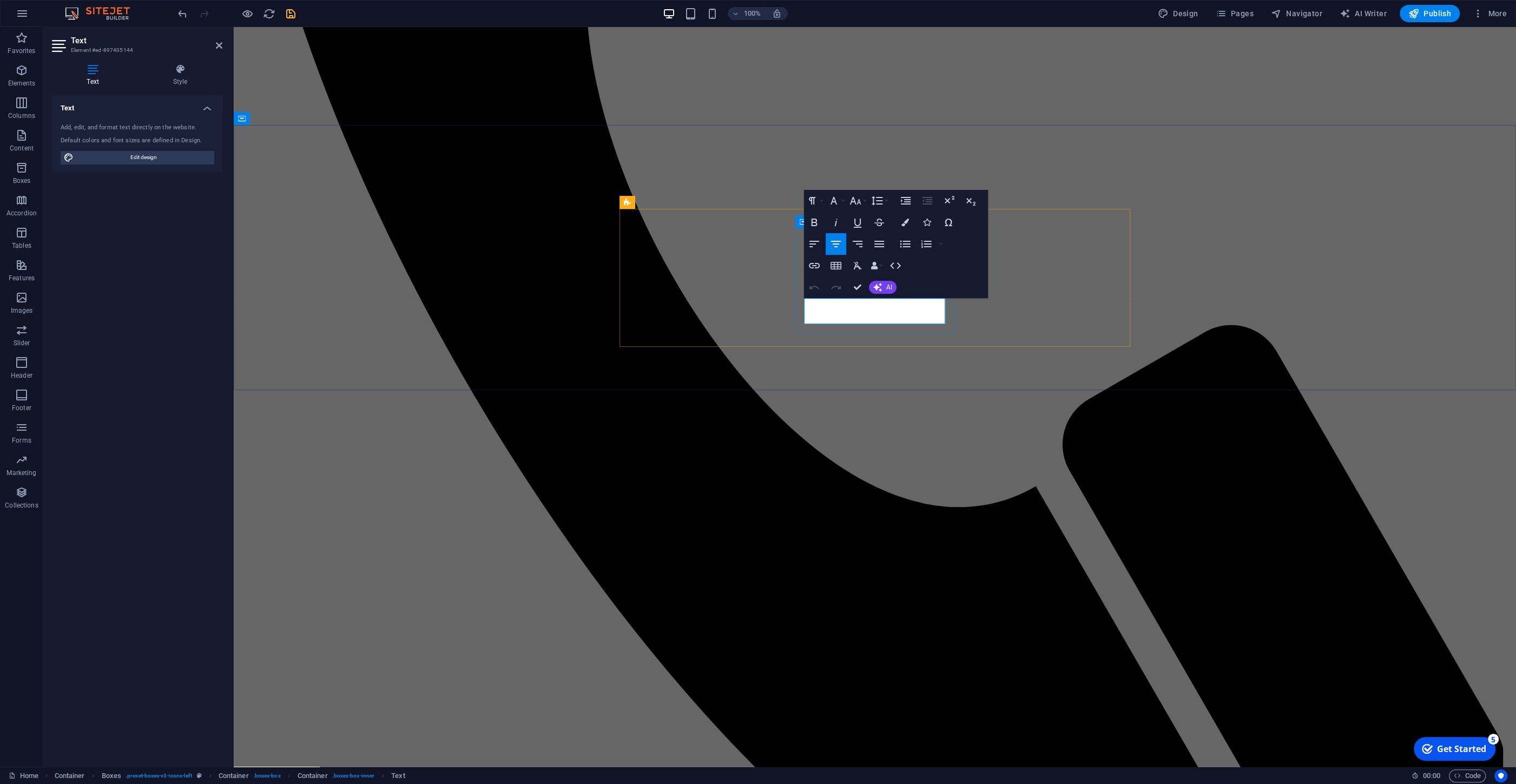
drag, startPoint x: 916, startPoint y: 320, endPoint x: 808, endPoint y: 304, distance: 109.2
click at [904, 216] on button "Colors" at bounding box center [905, 222] width 21 height 21
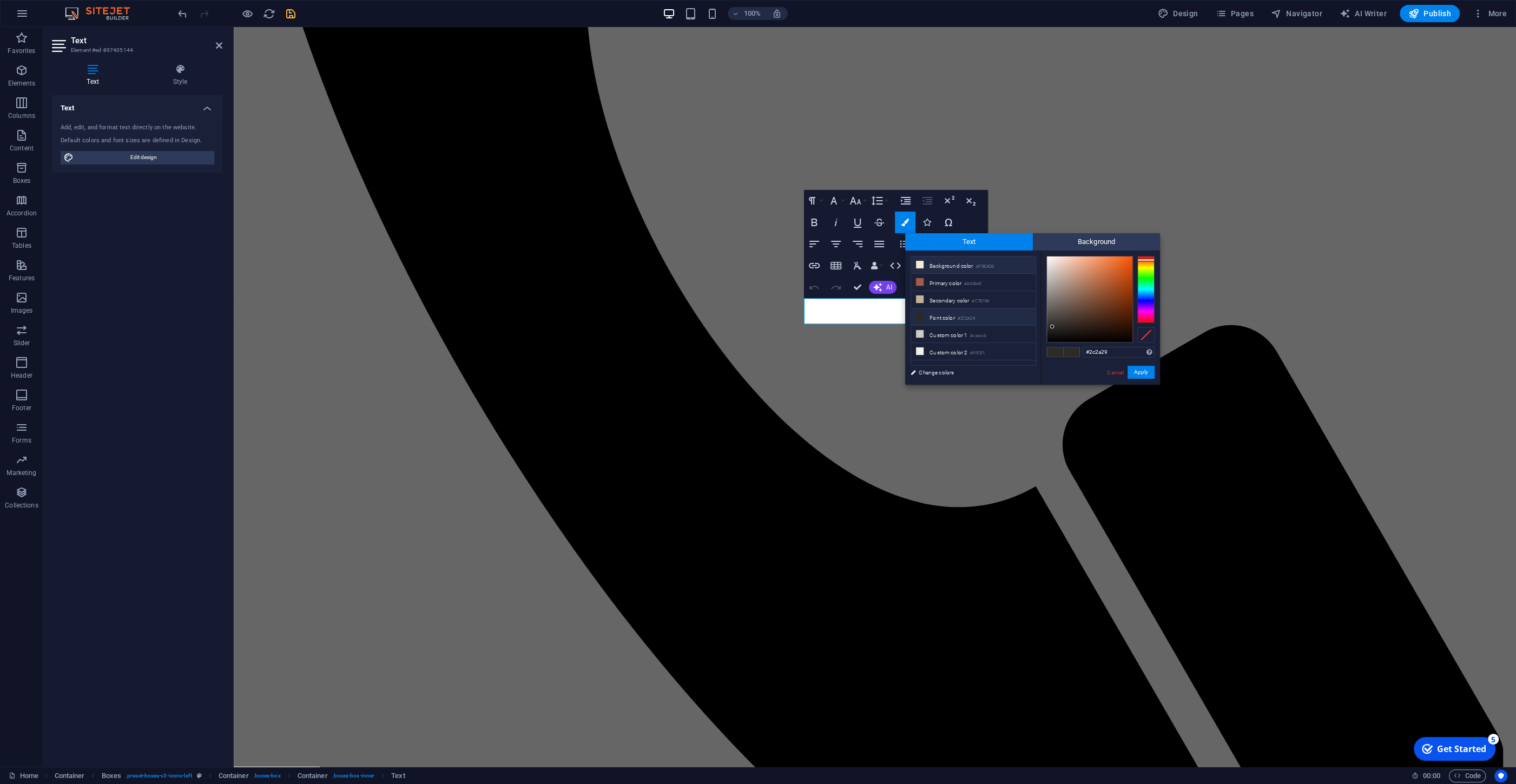
click at [932, 264] on li "Background color #F0EAD6" at bounding box center [973, 265] width 124 height 17
type input "#f0ead6"
click at [1141, 374] on button "Apply" at bounding box center [1141, 372] width 27 height 13
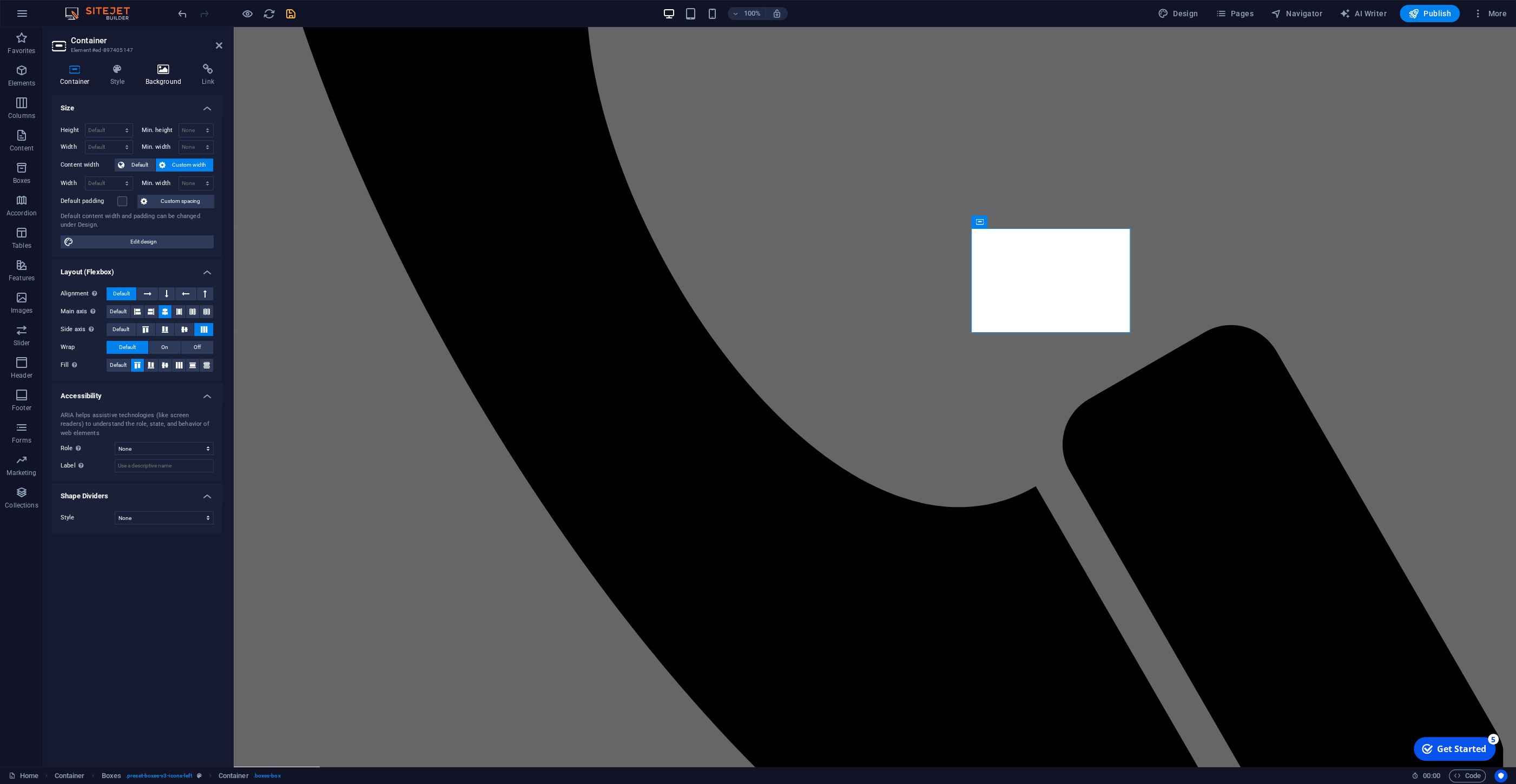
click at [162, 71] on icon at bounding box center [163, 69] width 52 height 11
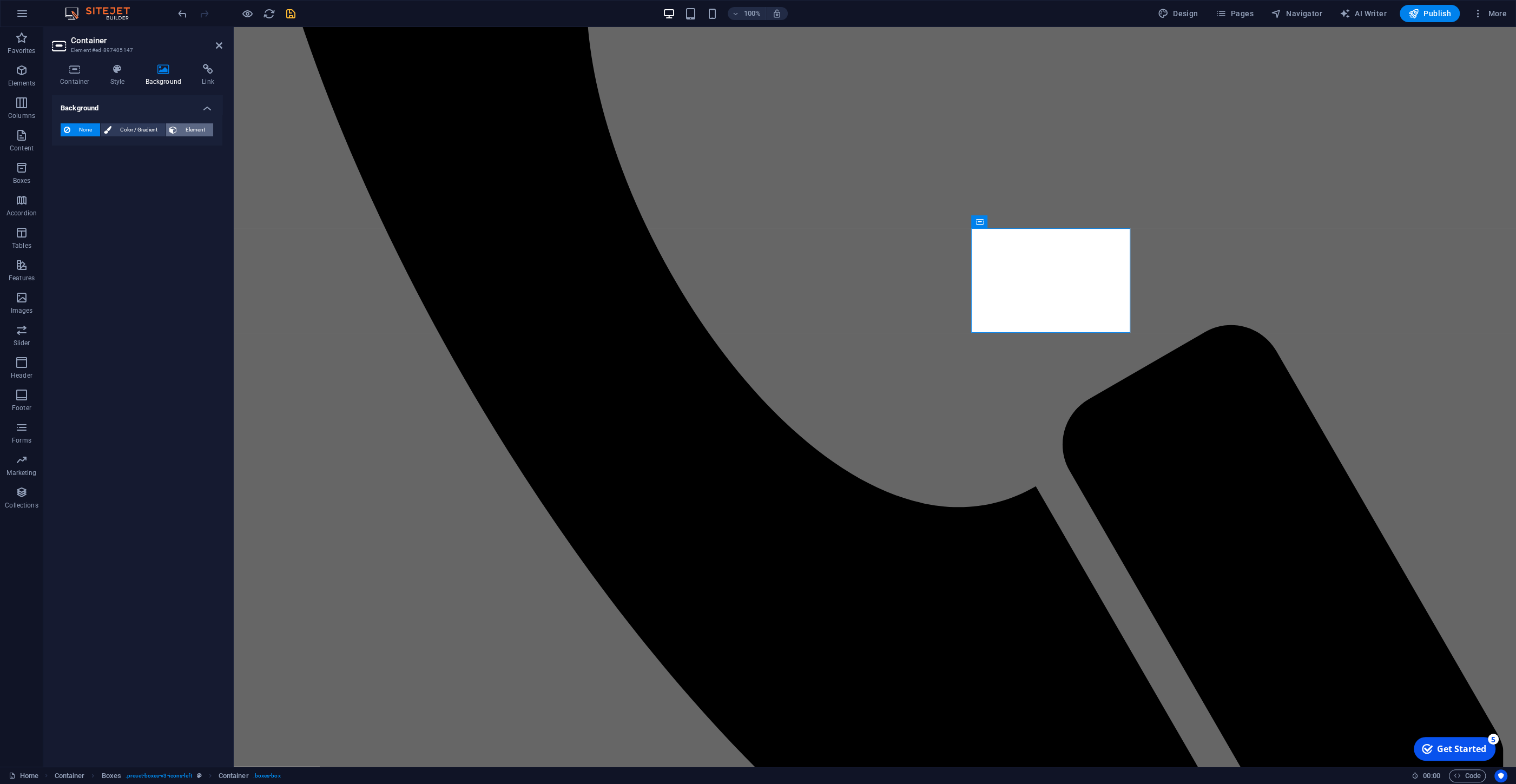
click at [173, 129] on icon at bounding box center [173, 129] width 8 height 13
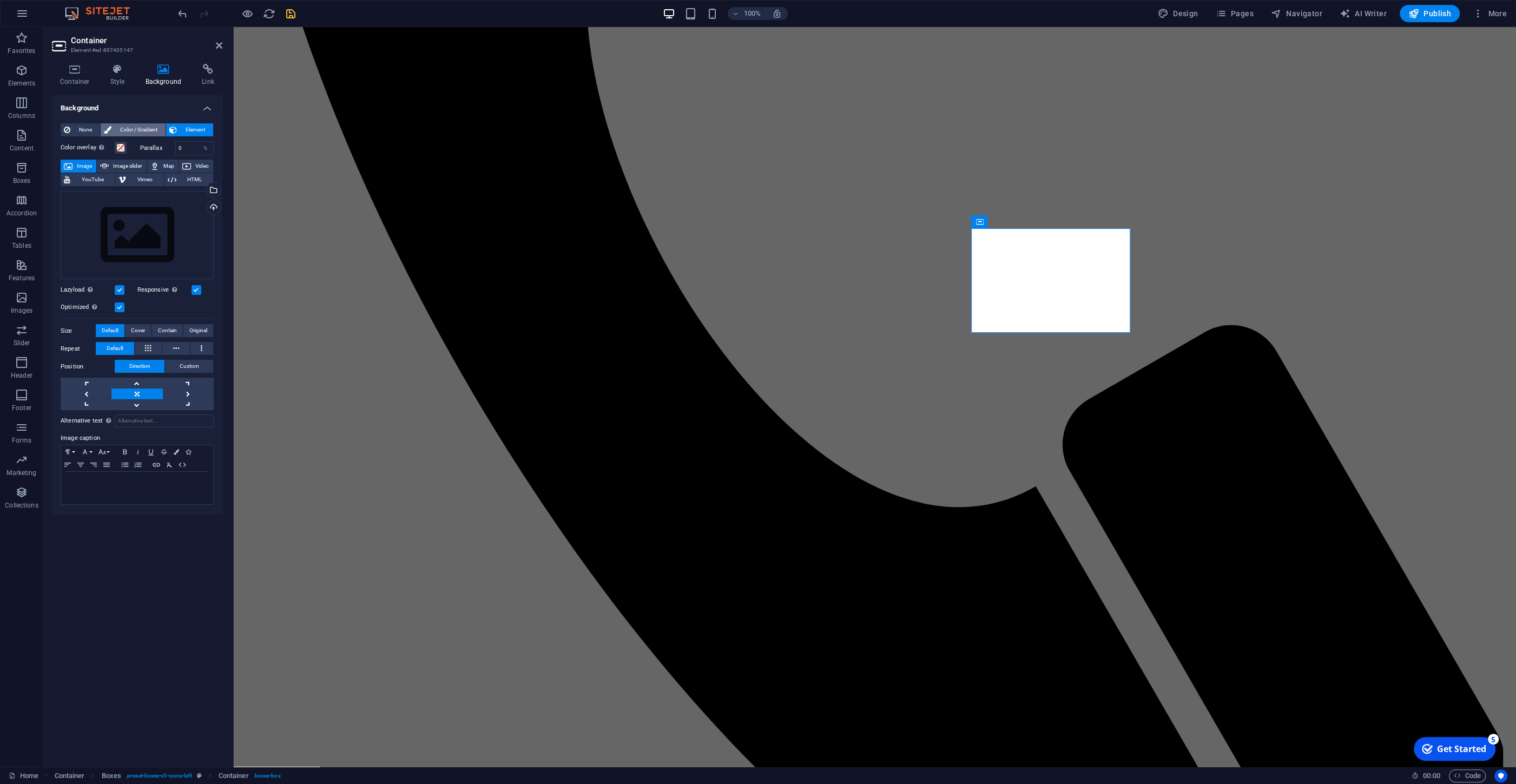
click at [147, 131] on span "Color / Gradient" at bounding box center [139, 129] width 48 height 13
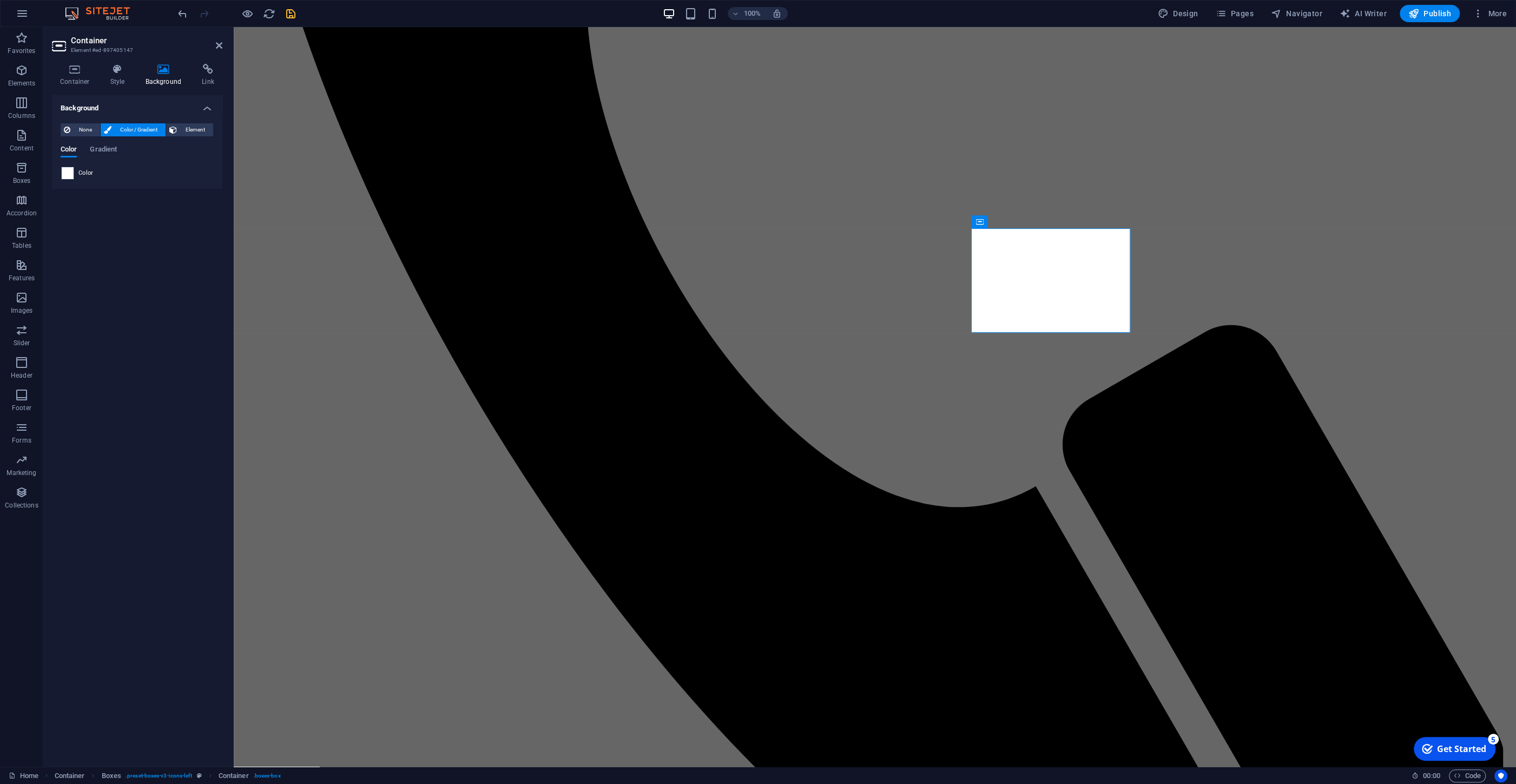
click at [70, 175] on span at bounding box center [68, 173] width 12 height 12
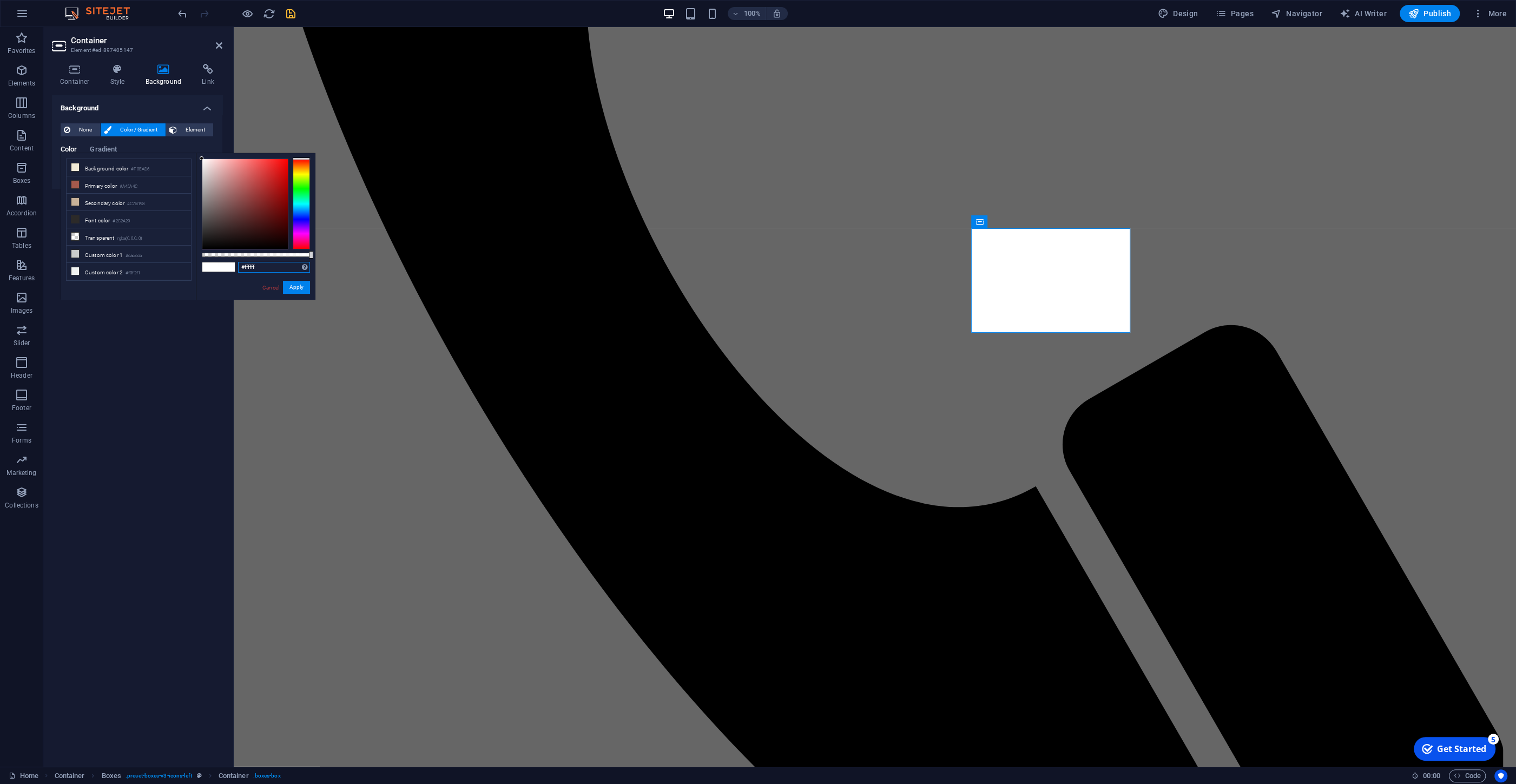
drag, startPoint x: 271, startPoint y: 264, endPoint x: 211, endPoint y: 262, distance: 60.0
click at [238, 262] on input "#ffffff" at bounding box center [274, 267] width 72 height 11
paste input "51352"
type input "#51352f"
click at [307, 286] on button "Apply" at bounding box center [297, 287] width 27 height 13
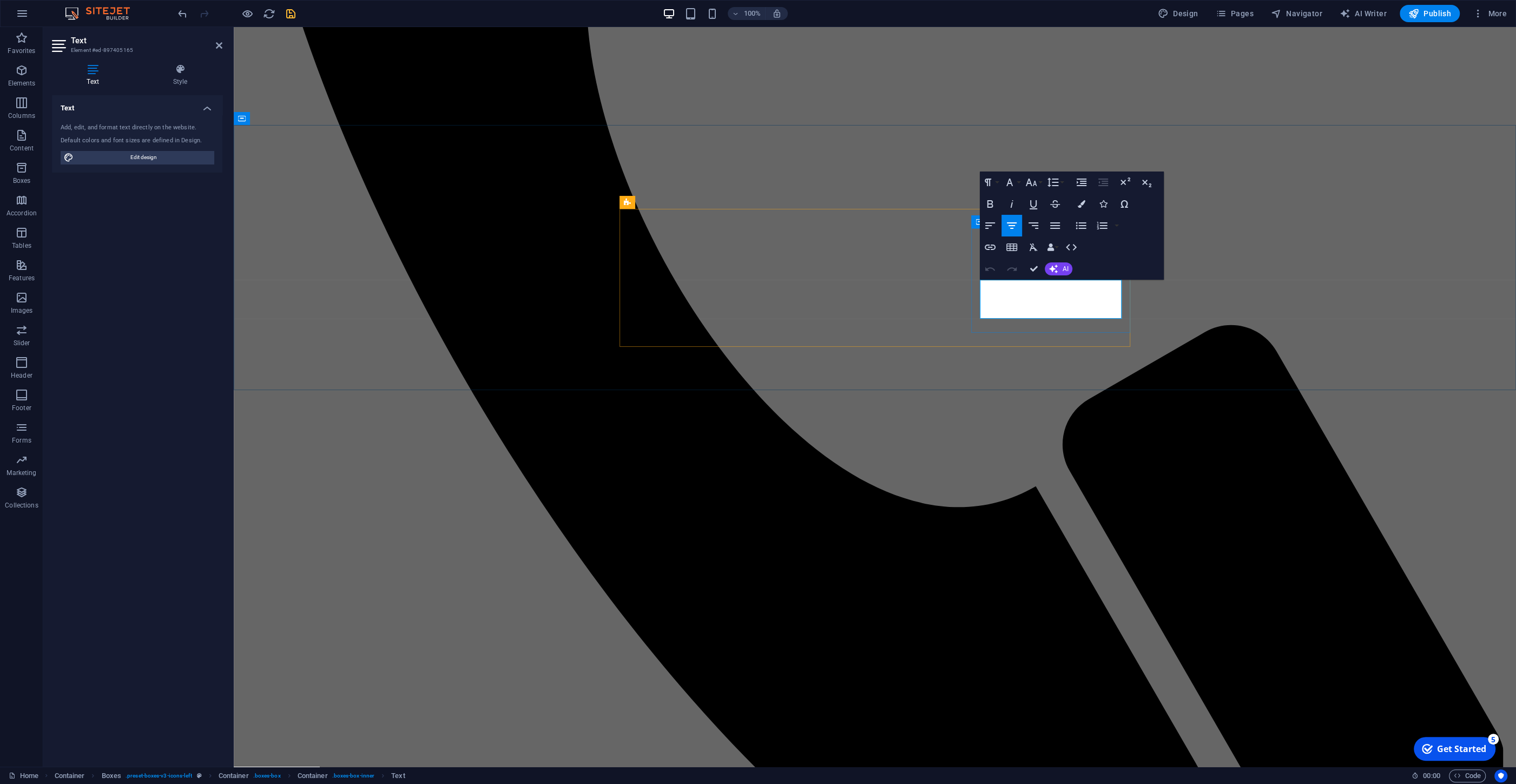
drag, startPoint x: 1082, startPoint y: 313, endPoint x: 970, endPoint y: 262, distance: 123.1
click at [1080, 203] on icon "button" at bounding box center [1081, 204] width 8 height 8
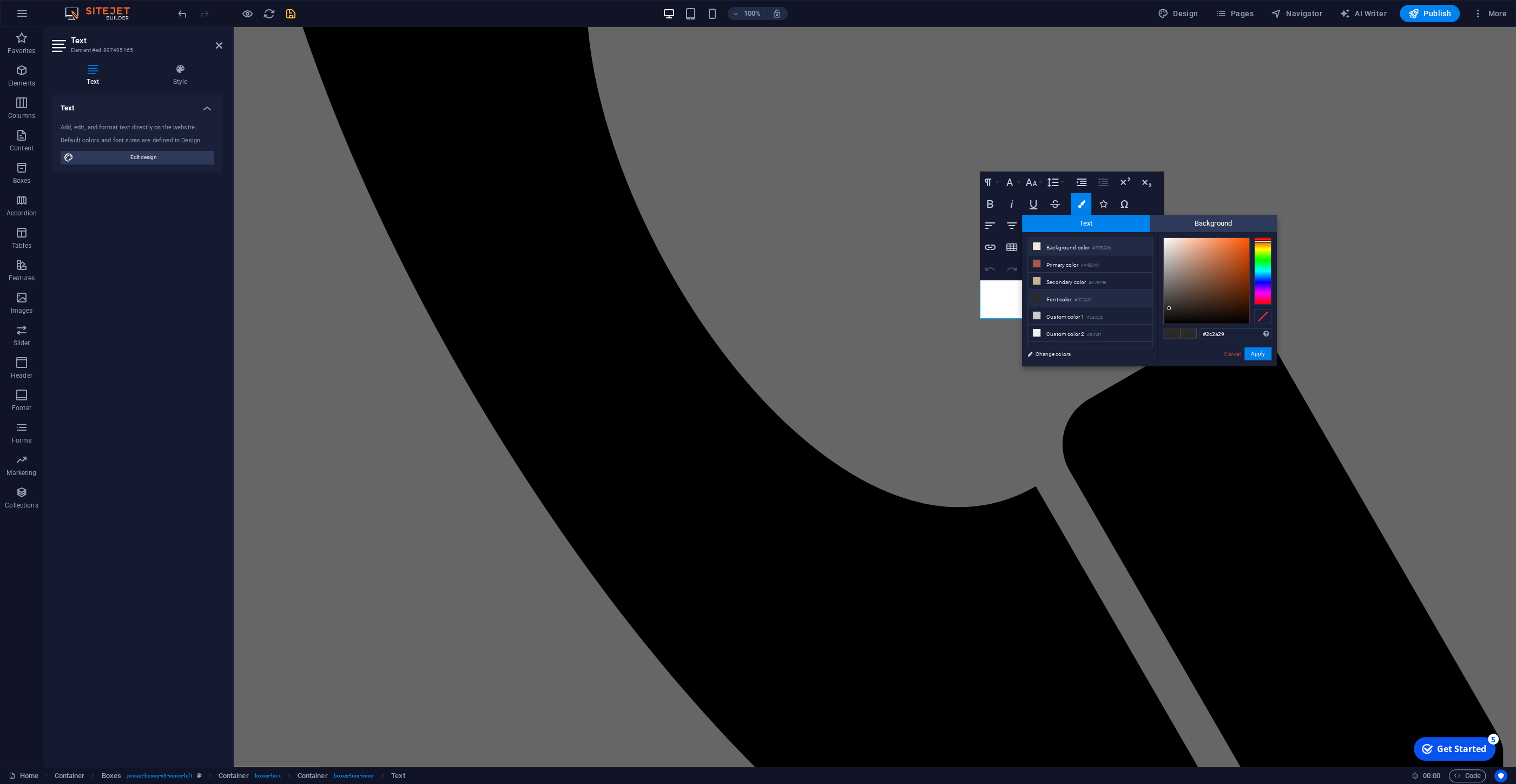
click at [1049, 244] on li "Background color #F0EAD6" at bounding box center [1090, 247] width 124 height 17
type input "#f0ead6"
click at [1261, 353] on button "Apply" at bounding box center [1258, 353] width 27 height 13
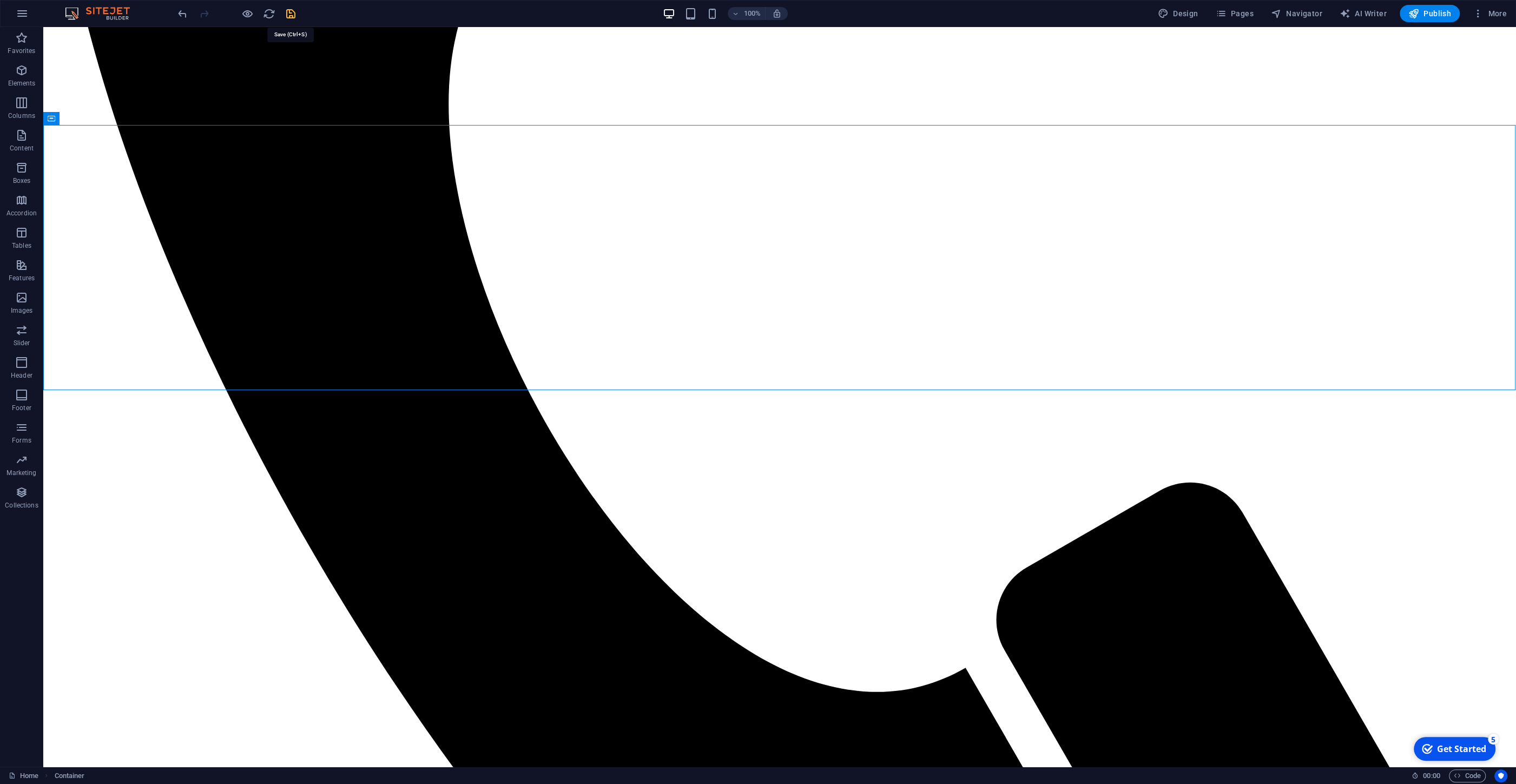
click at [290, 12] on icon "save" at bounding box center [291, 14] width 13 height 13
click at [717, 87] on button at bounding box center [714, 88] width 13 height 13
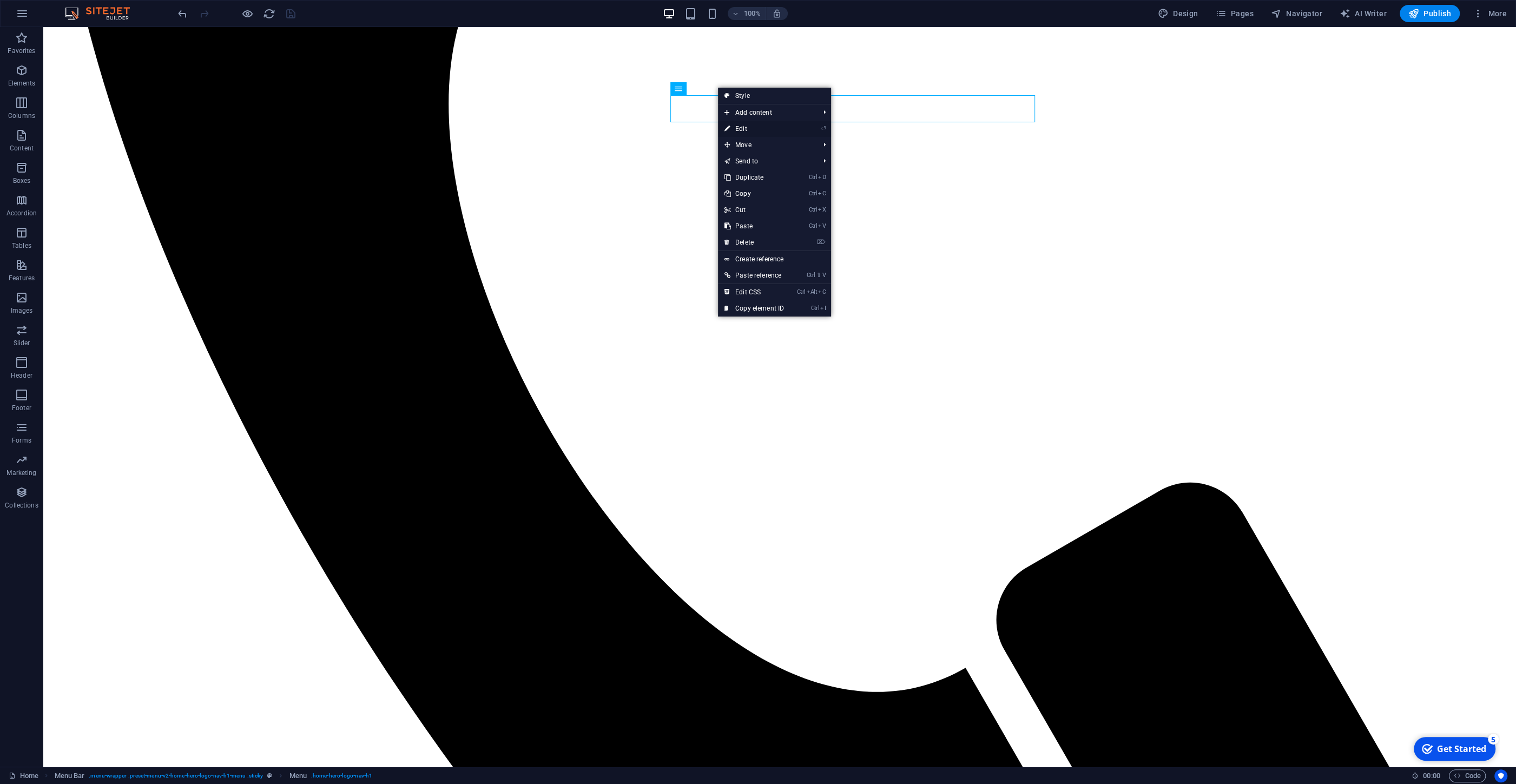
click at [740, 125] on link "⏎ Edit" at bounding box center [754, 129] width 73 height 16
select select
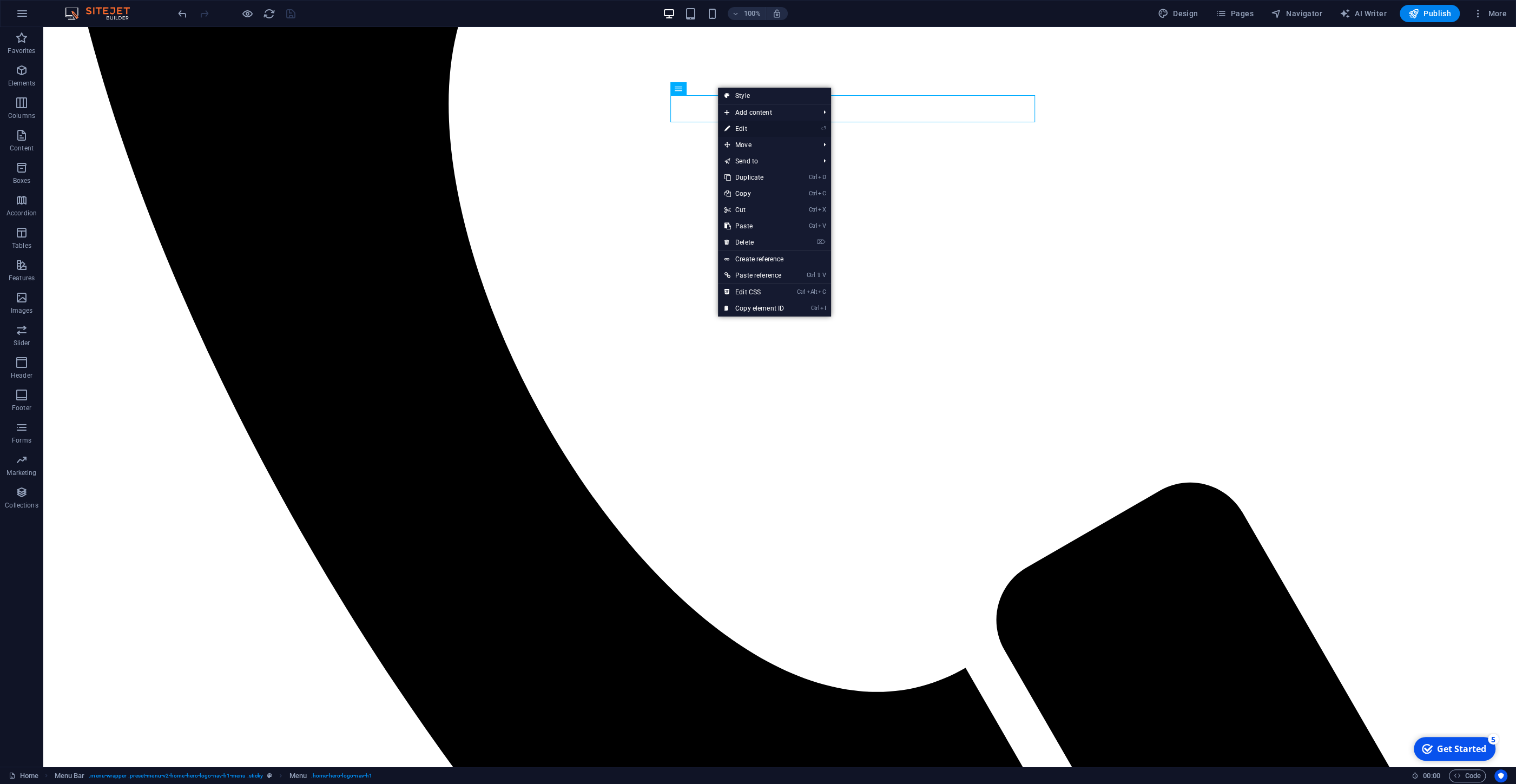
select select
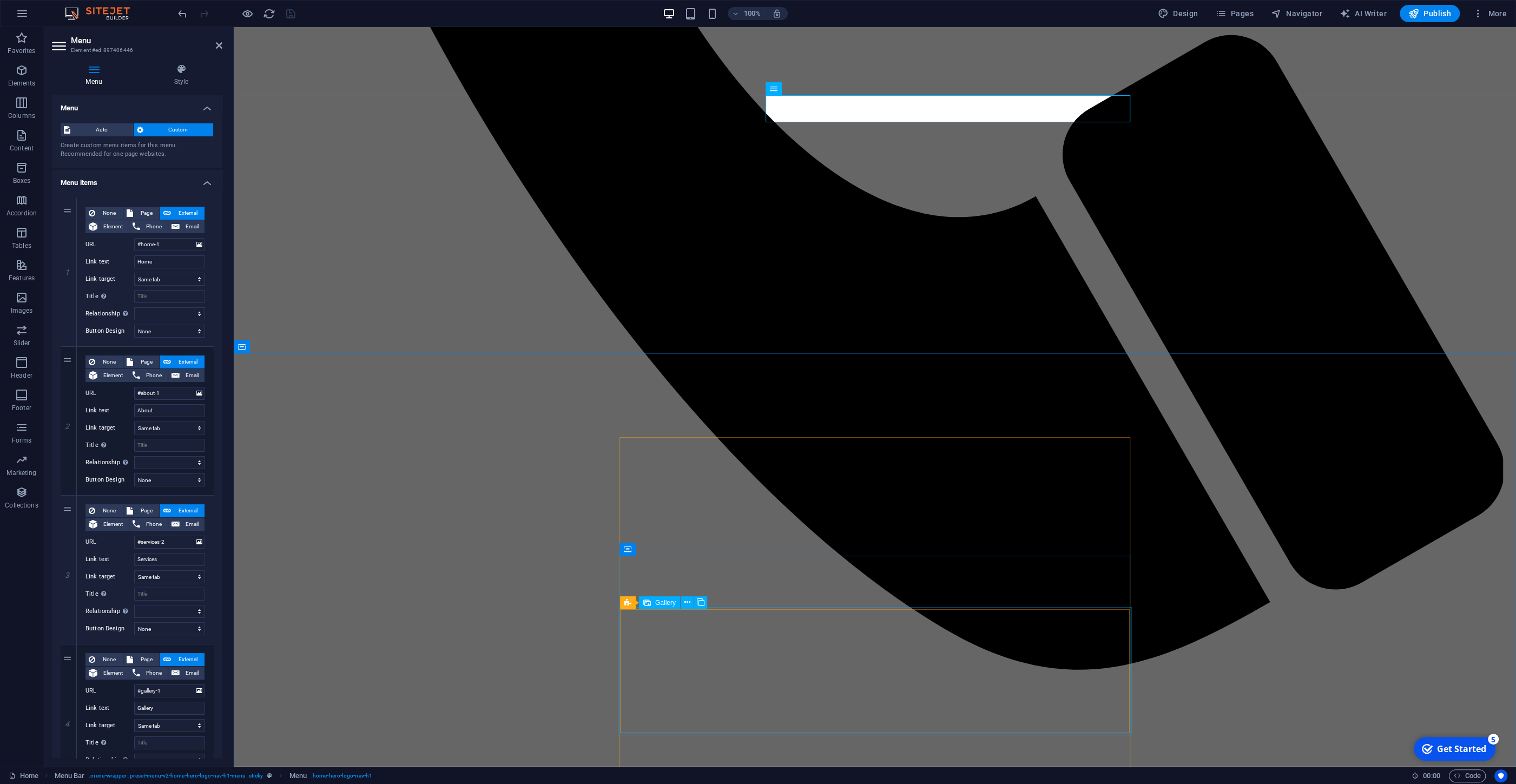
scroll to position [1513, 0]
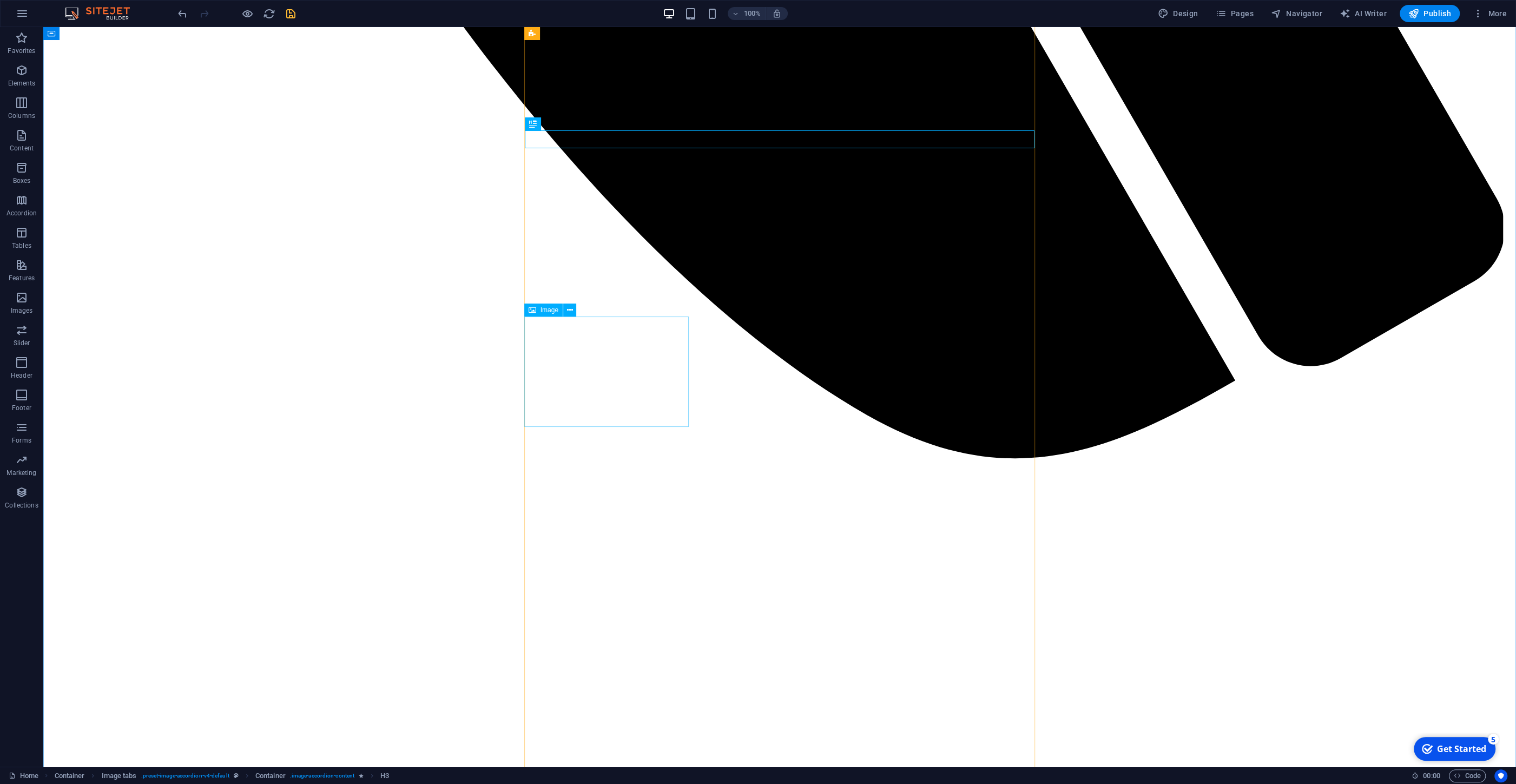
scroll to position [1571, 0]
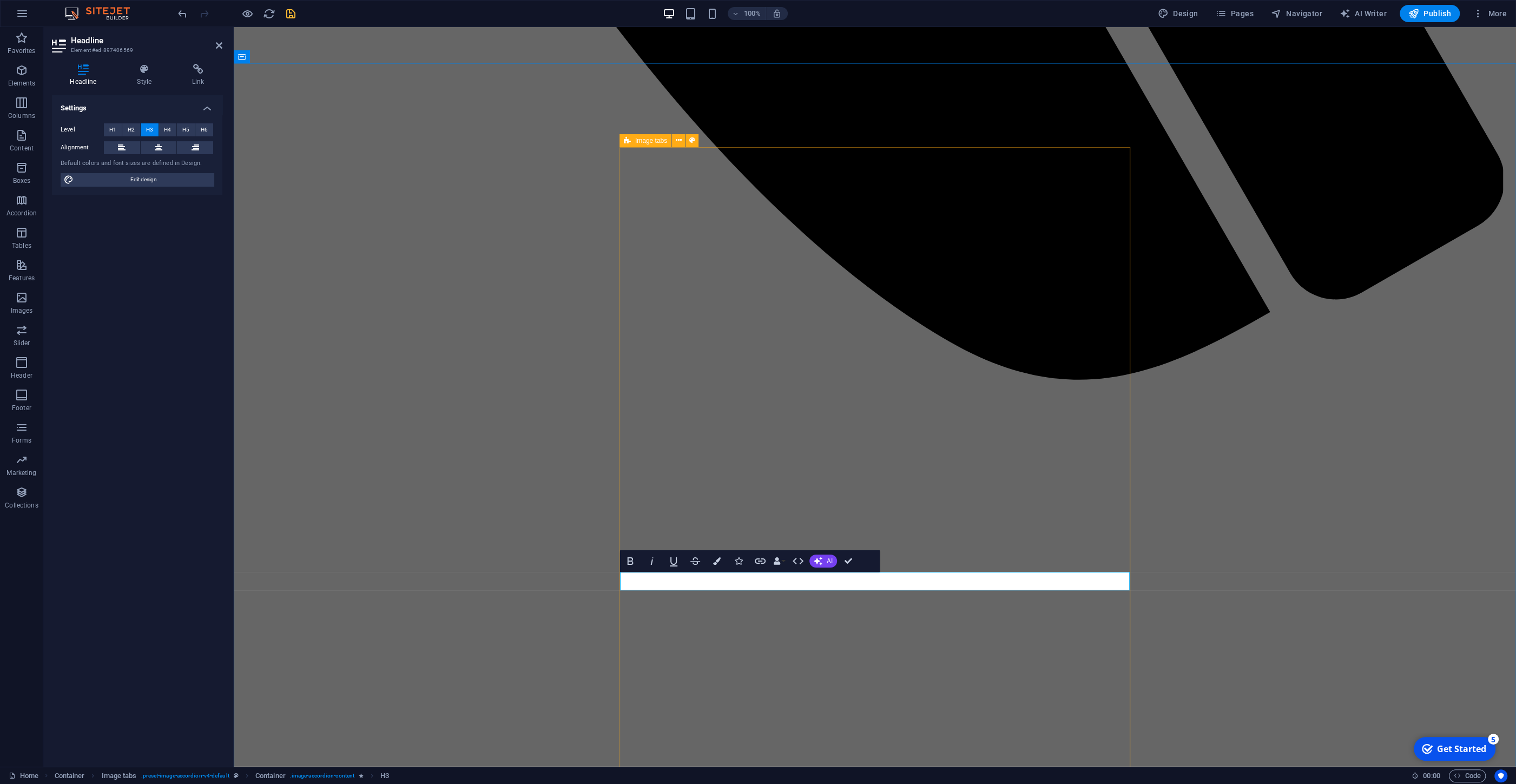
drag, startPoint x: 818, startPoint y: 585, endPoint x: 622, endPoint y: 571, distance: 196.5
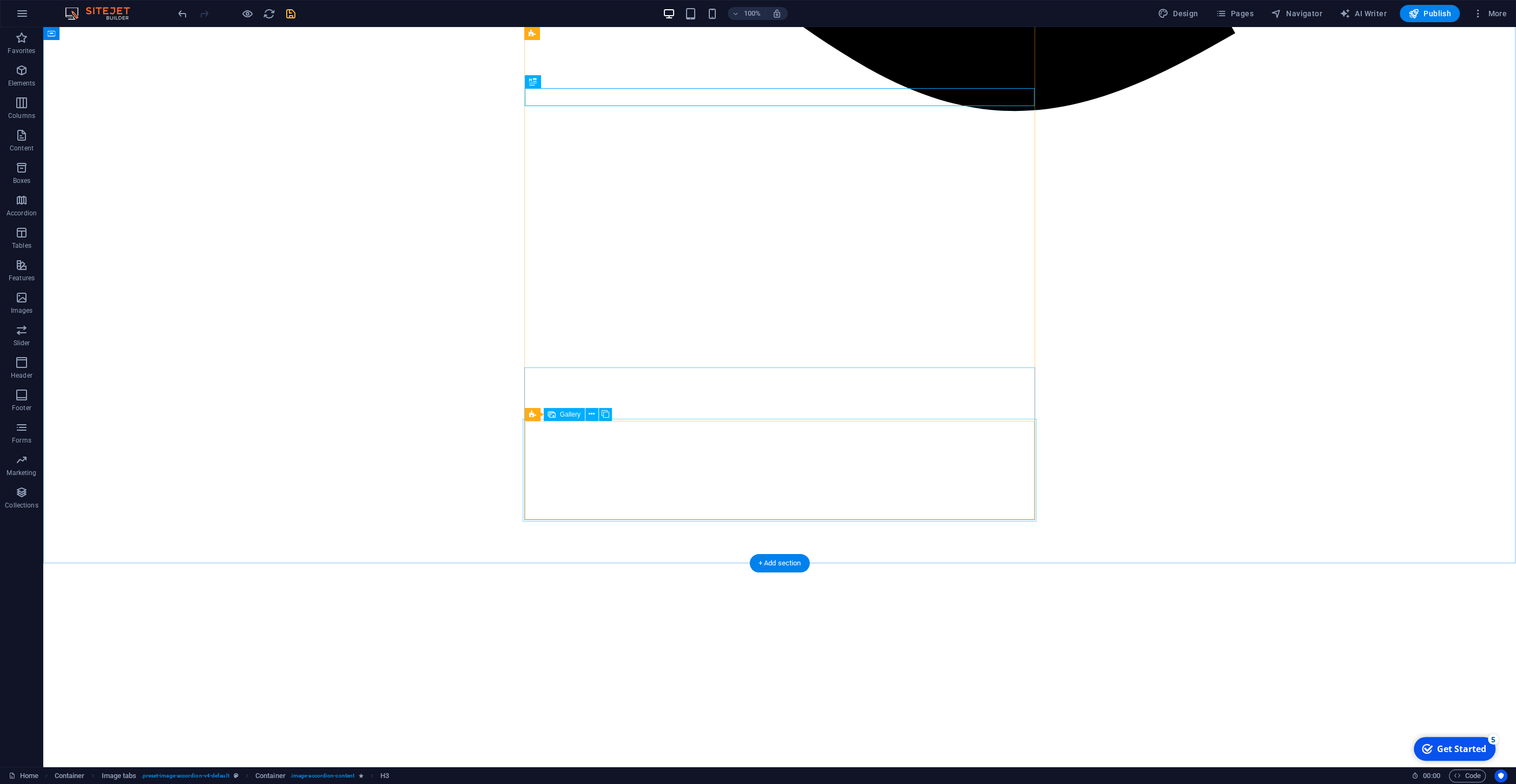
scroll to position [2093, 0]
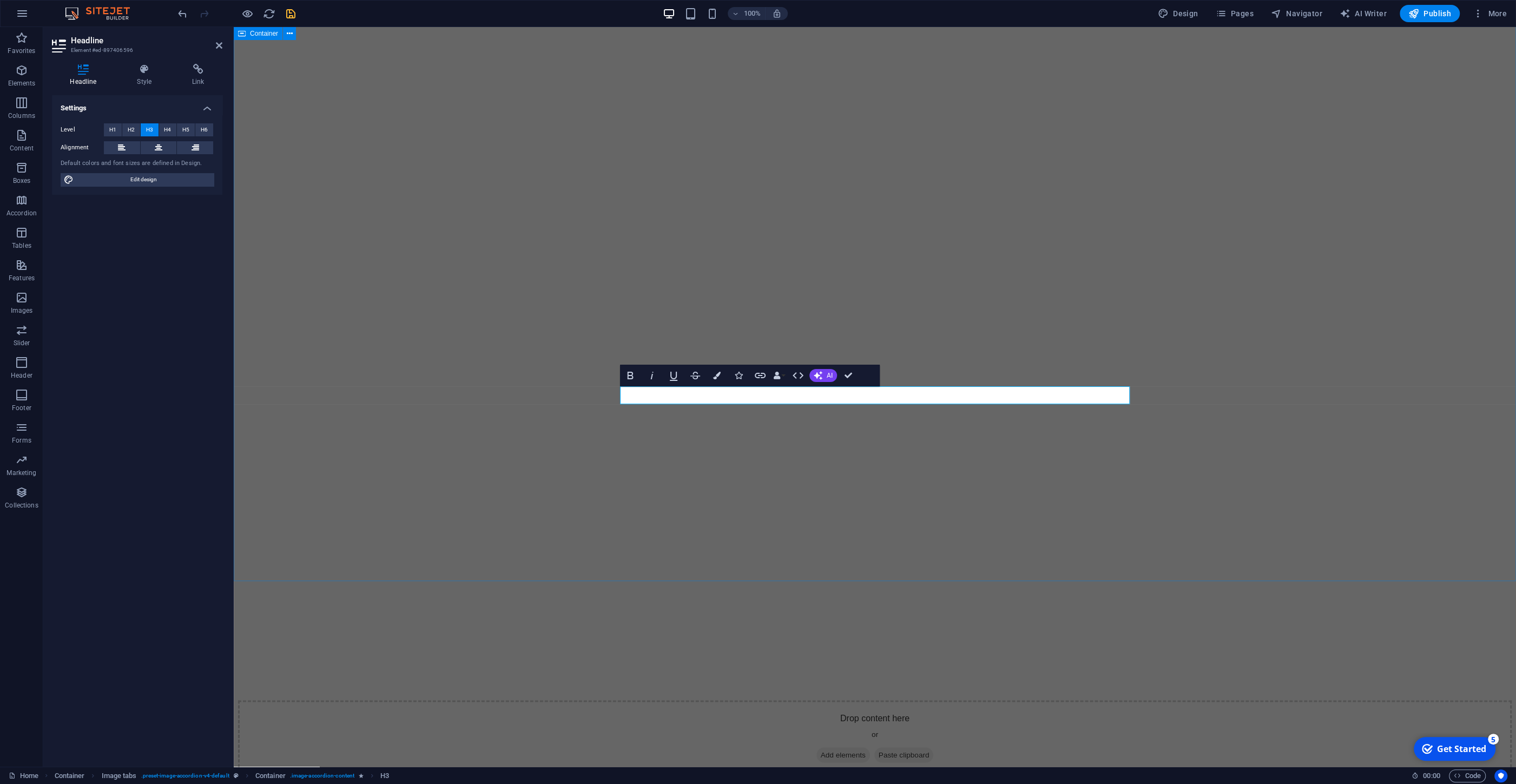
scroll to position [2037, 0]
drag, startPoint x: 848, startPoint y: 373, endPoint x: 553, endPoint y: 368, distance: 295.0
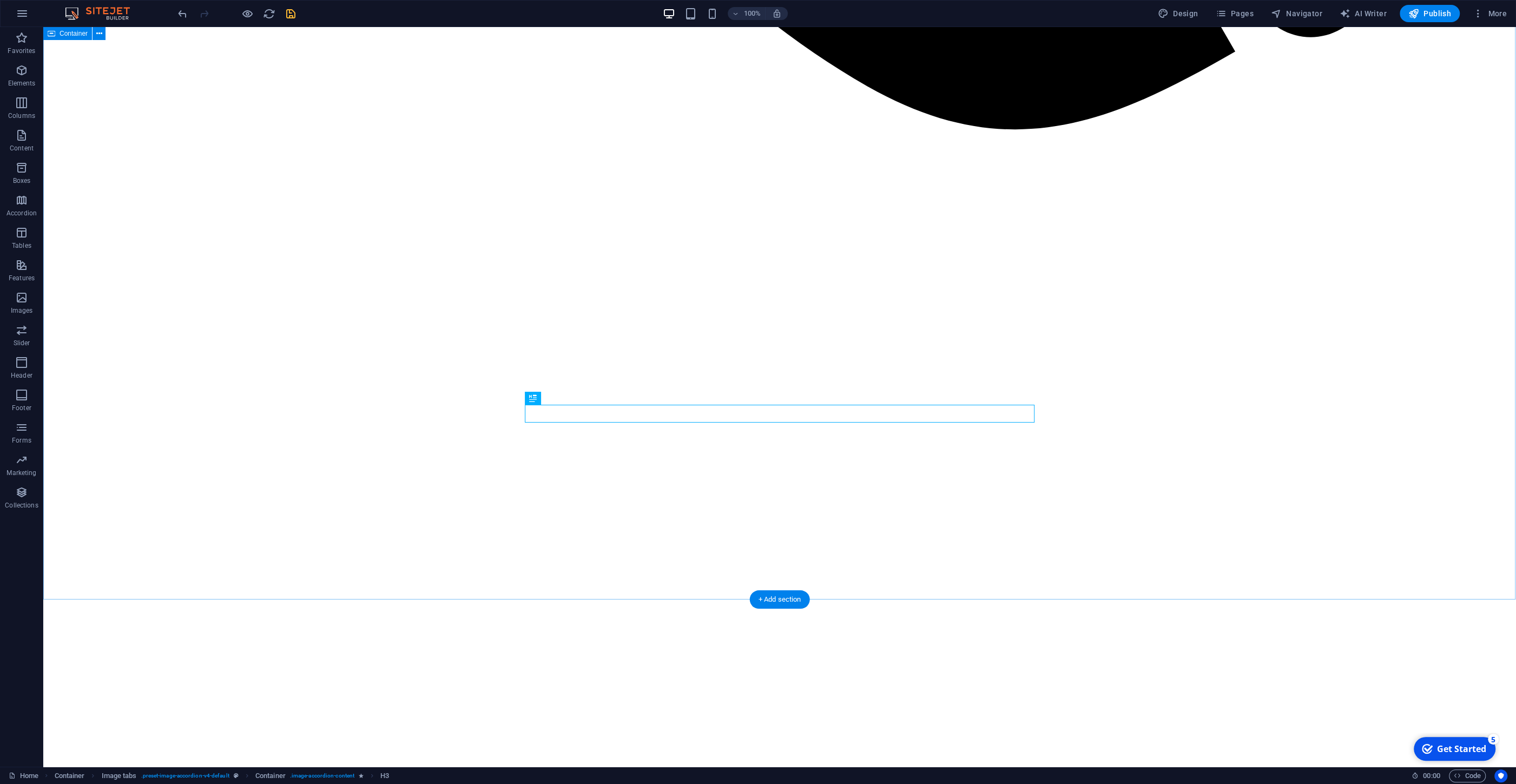
scroll to position [2075, 0]
click at [584, 381] on icon at bounding box center [580, 379] width 6 height 11
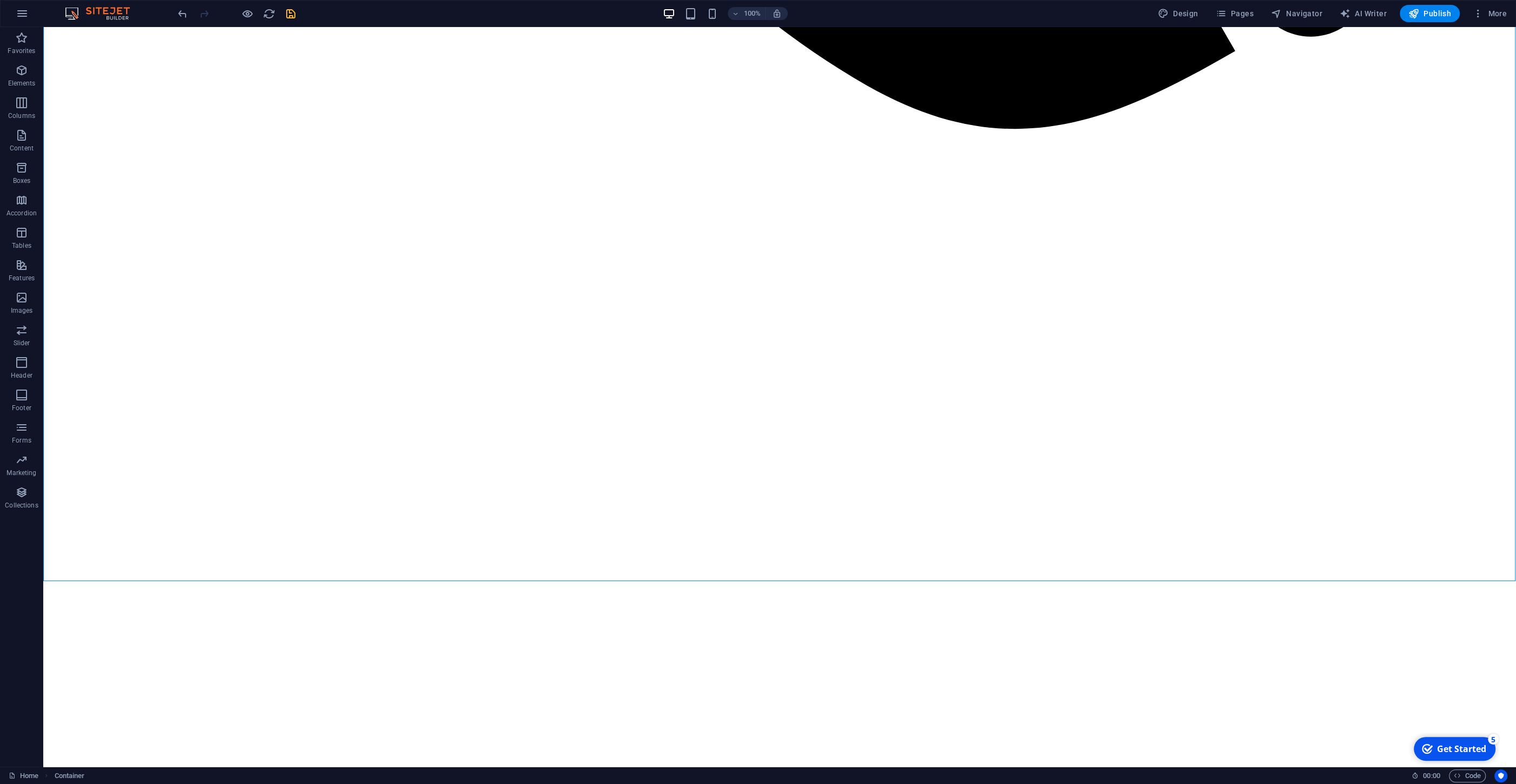
click at [290, 8] on icon "save" at bounding box center [291, 14] width 13 height 13
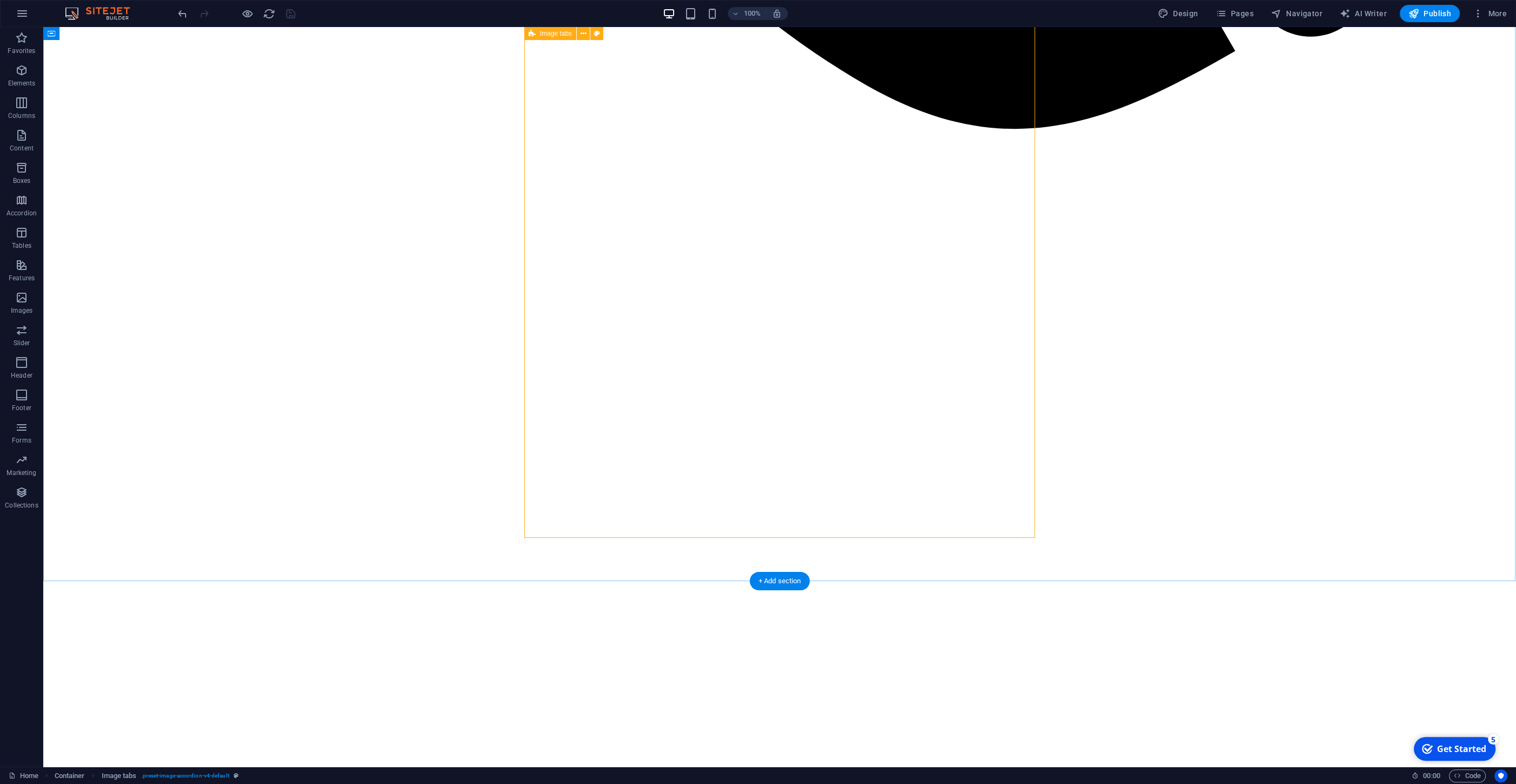
click at [578, 380] on icon at bounding box center [579, 379] width 6 height 11
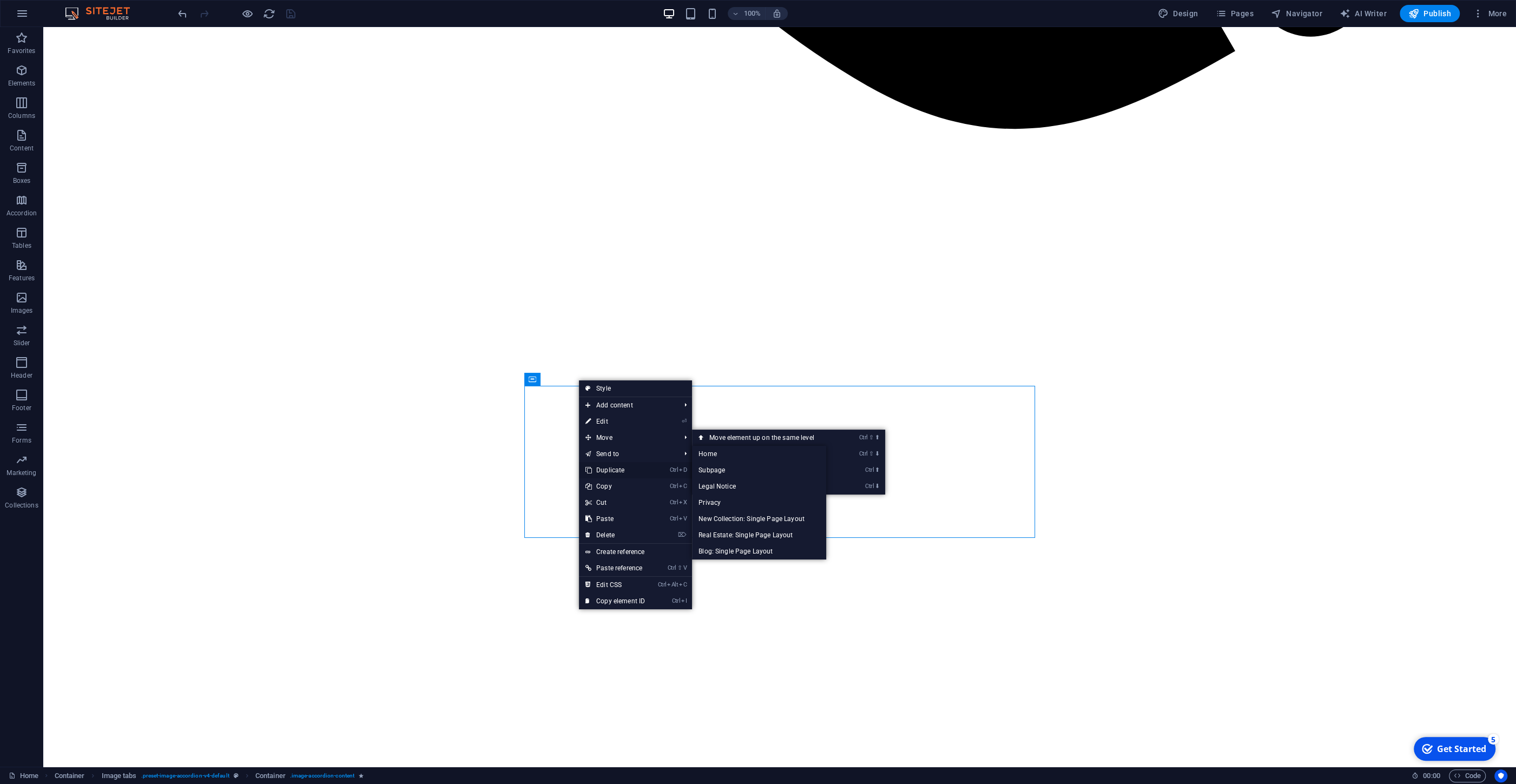
click at [611, 468] on link "Ctrl D Duplicate" at bounding box center [615, 470] width 73 height 16
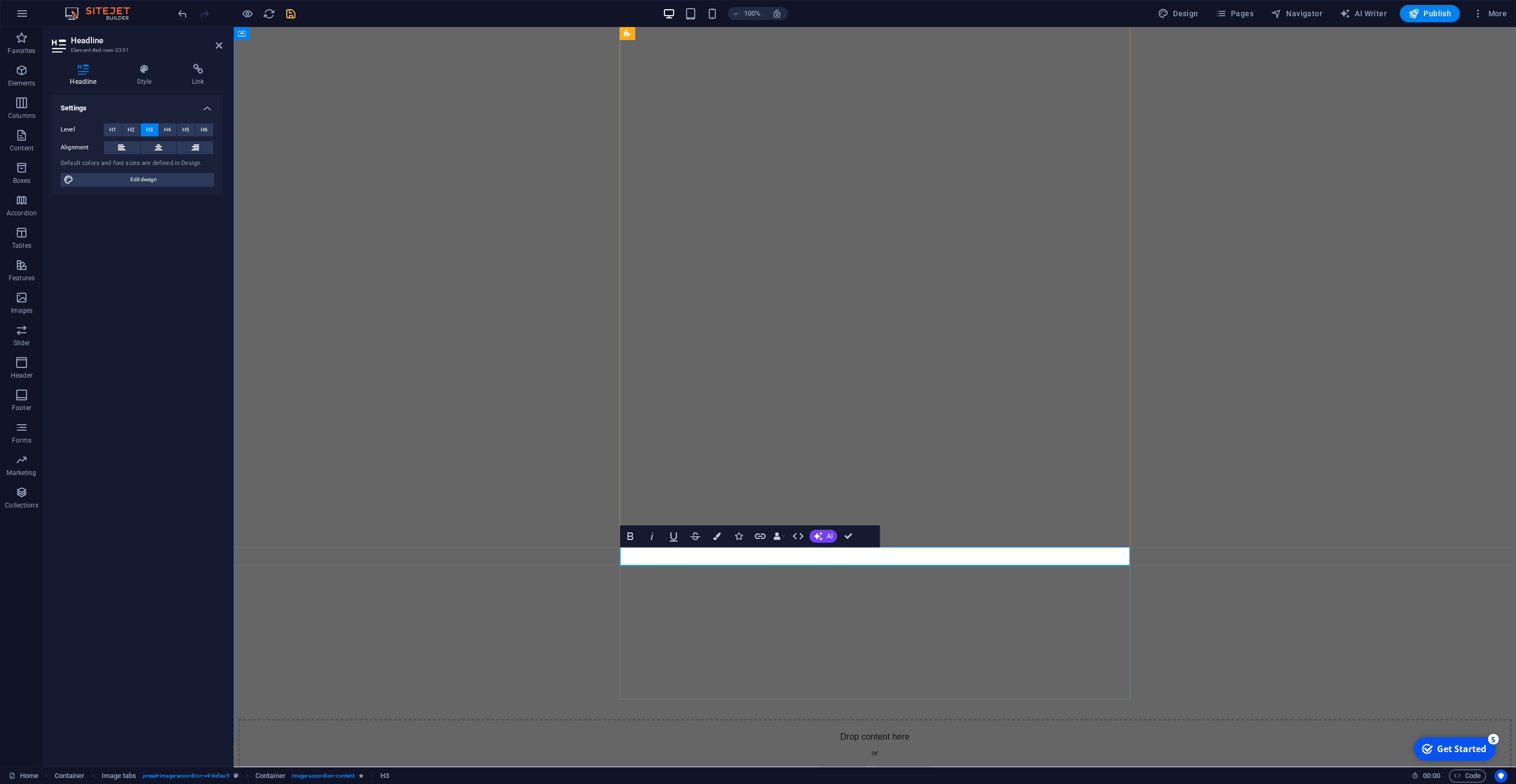
scroll to position [2037, 0]
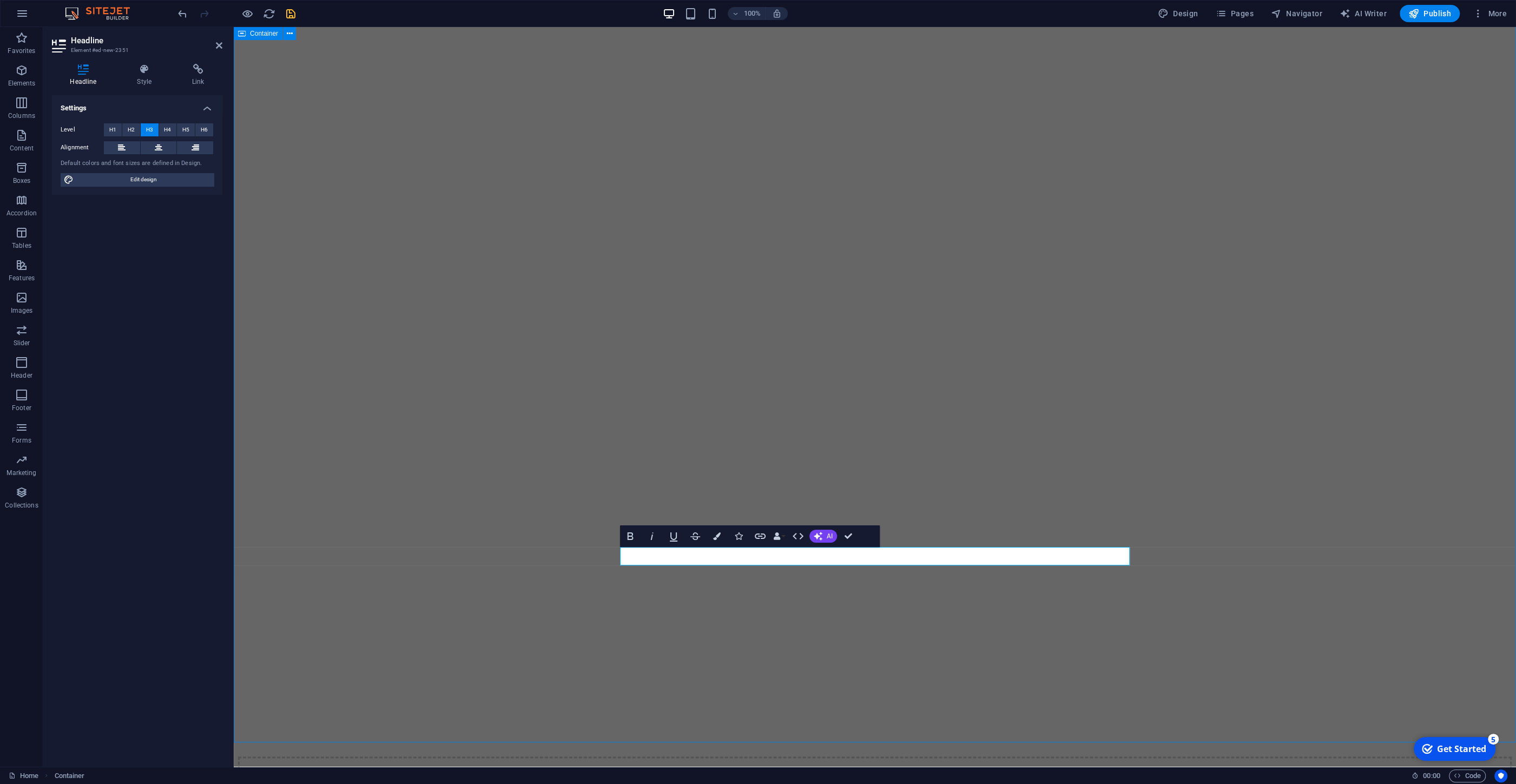
scroll to position [2075, 0]
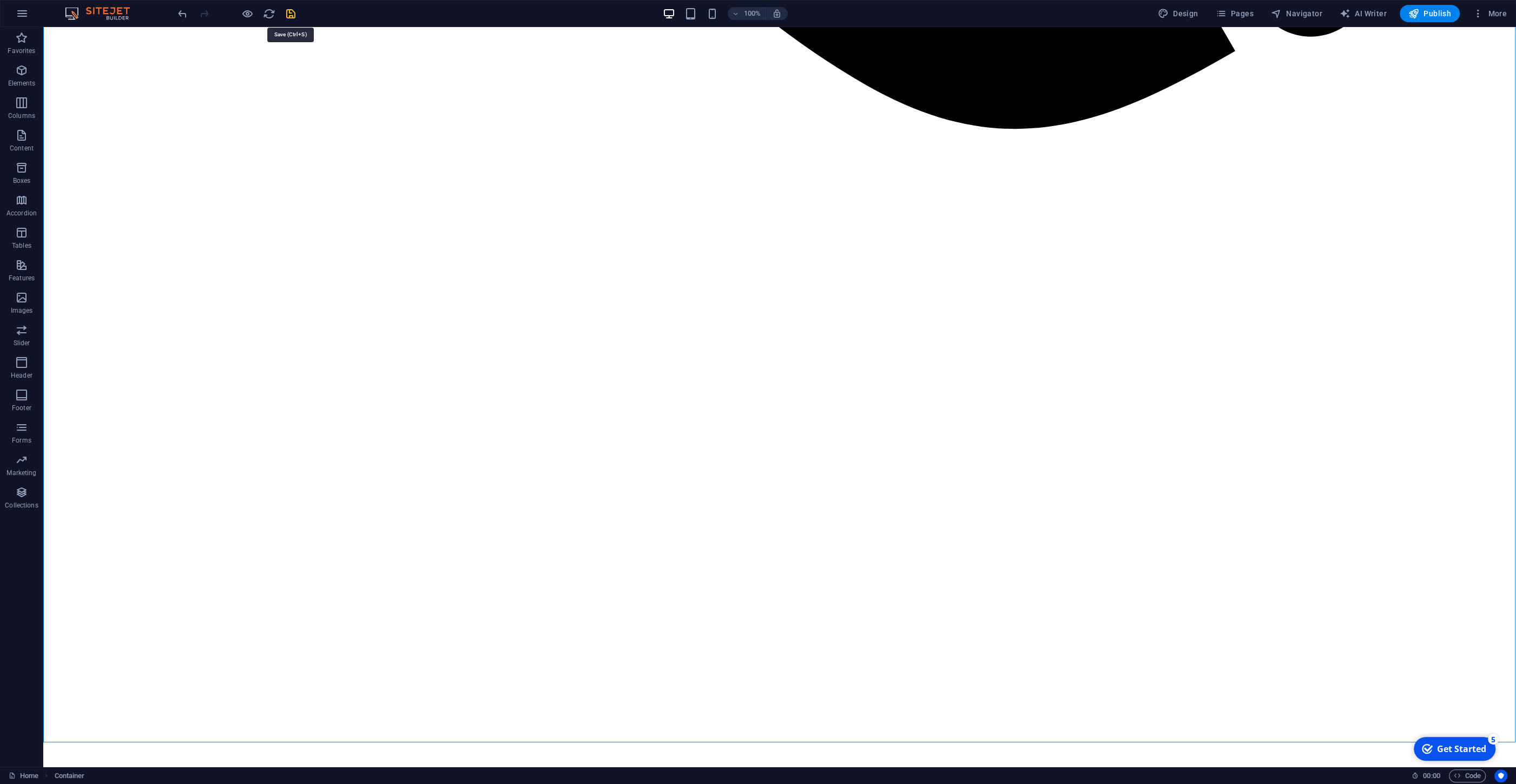
click at [293, 14] on icon "save" at bounding box center [291, 14] width 13 height 13
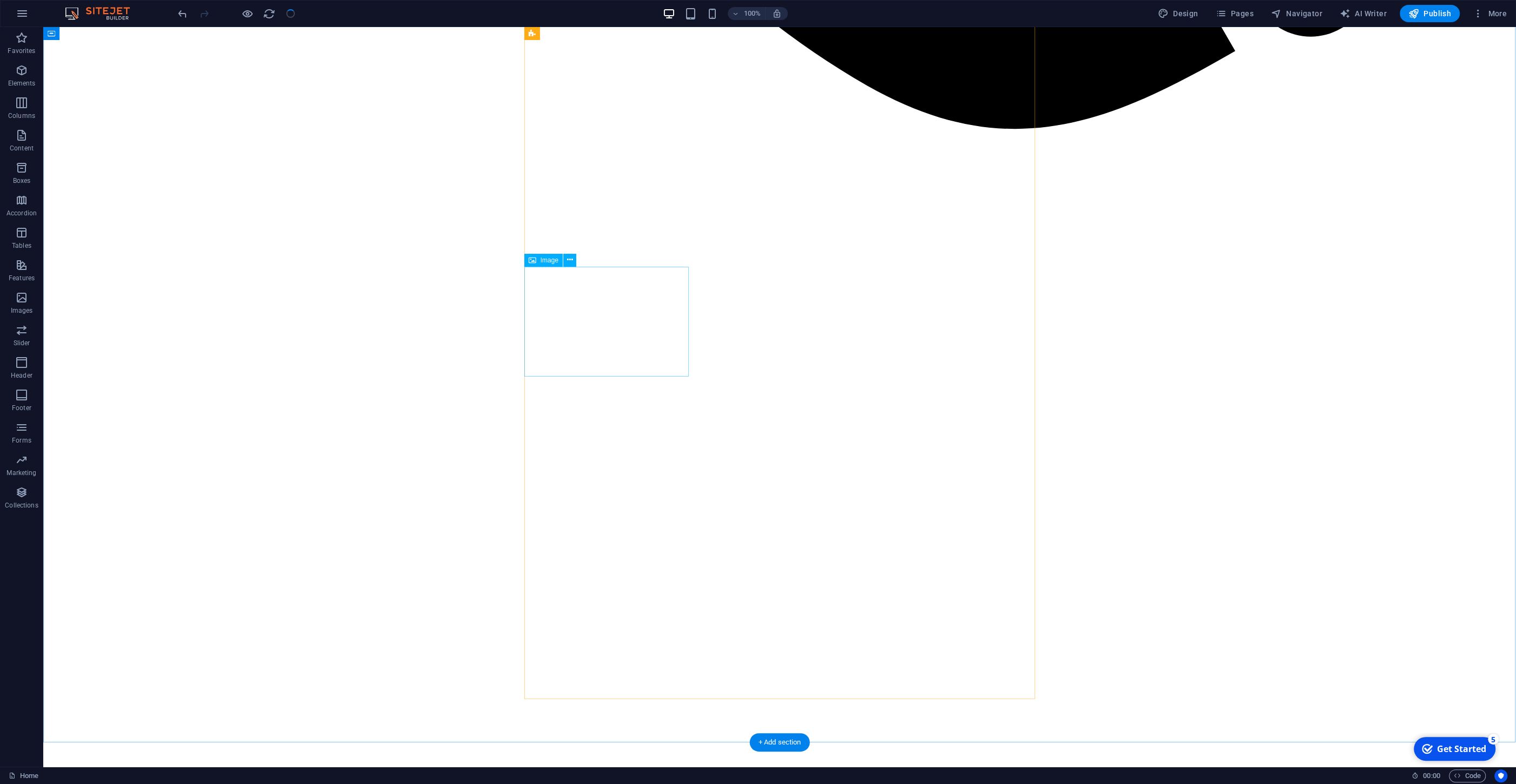
click at [567, 259] on icon at bounding box center [570, 260] width 6 height 11
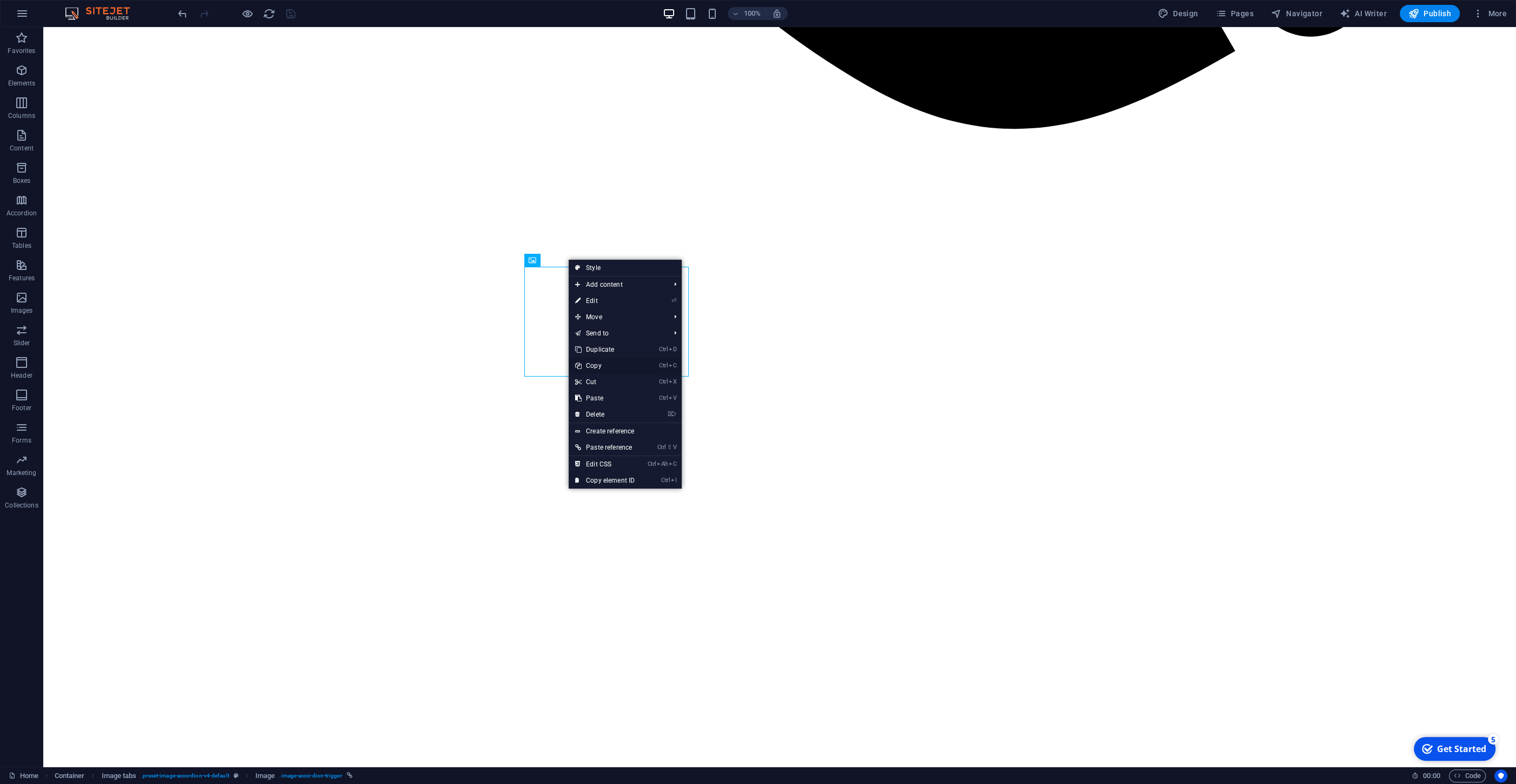
click at [602, 366] on link "Ctrl C Copy" at bounding box center [605, 365] width 73 height 16
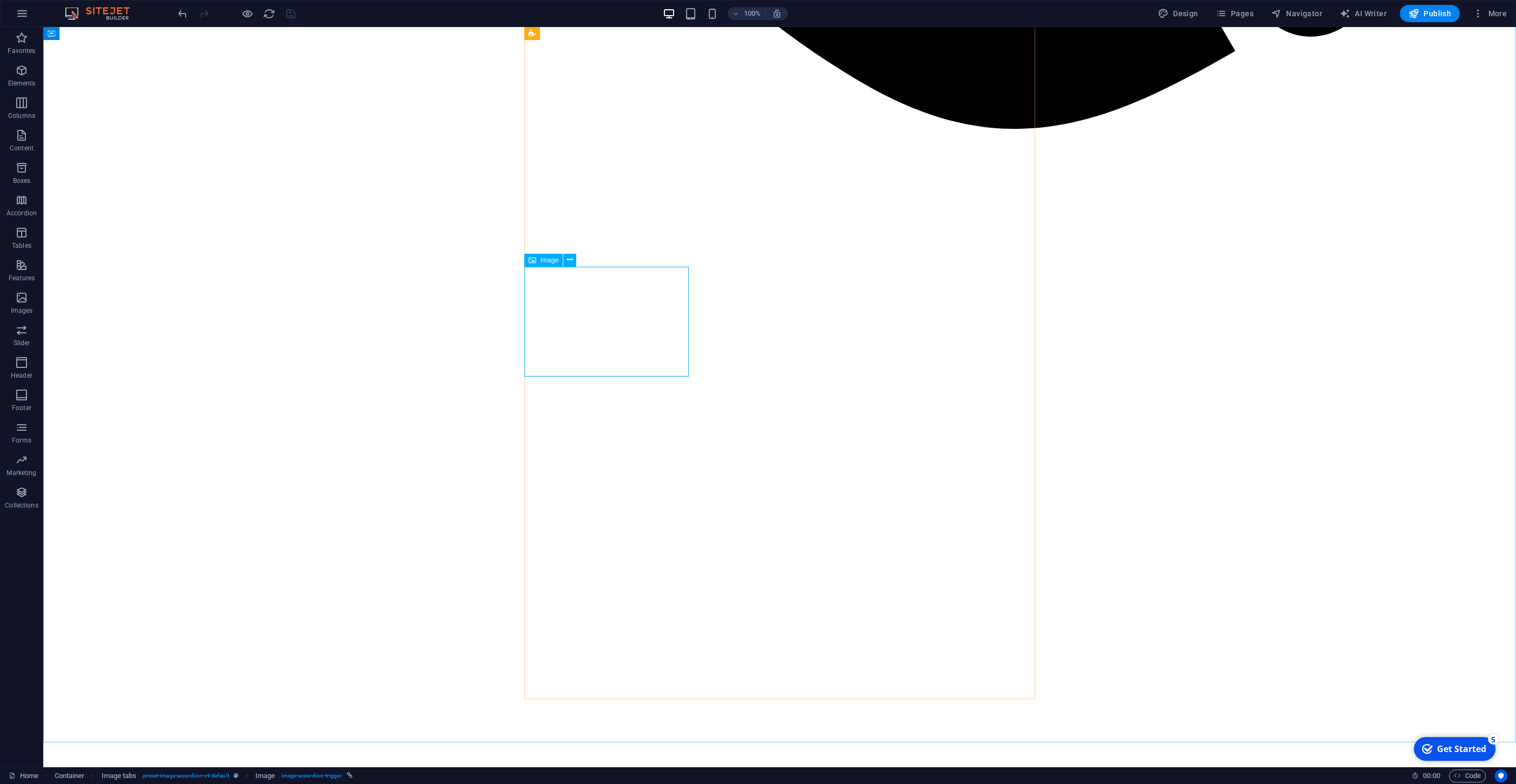
click at [563, 254] on div "Image" at bounding box center [543, 260] width 39 height 13
click at [566, 263] on button at bounding box center [569, 260] width 13 height 13
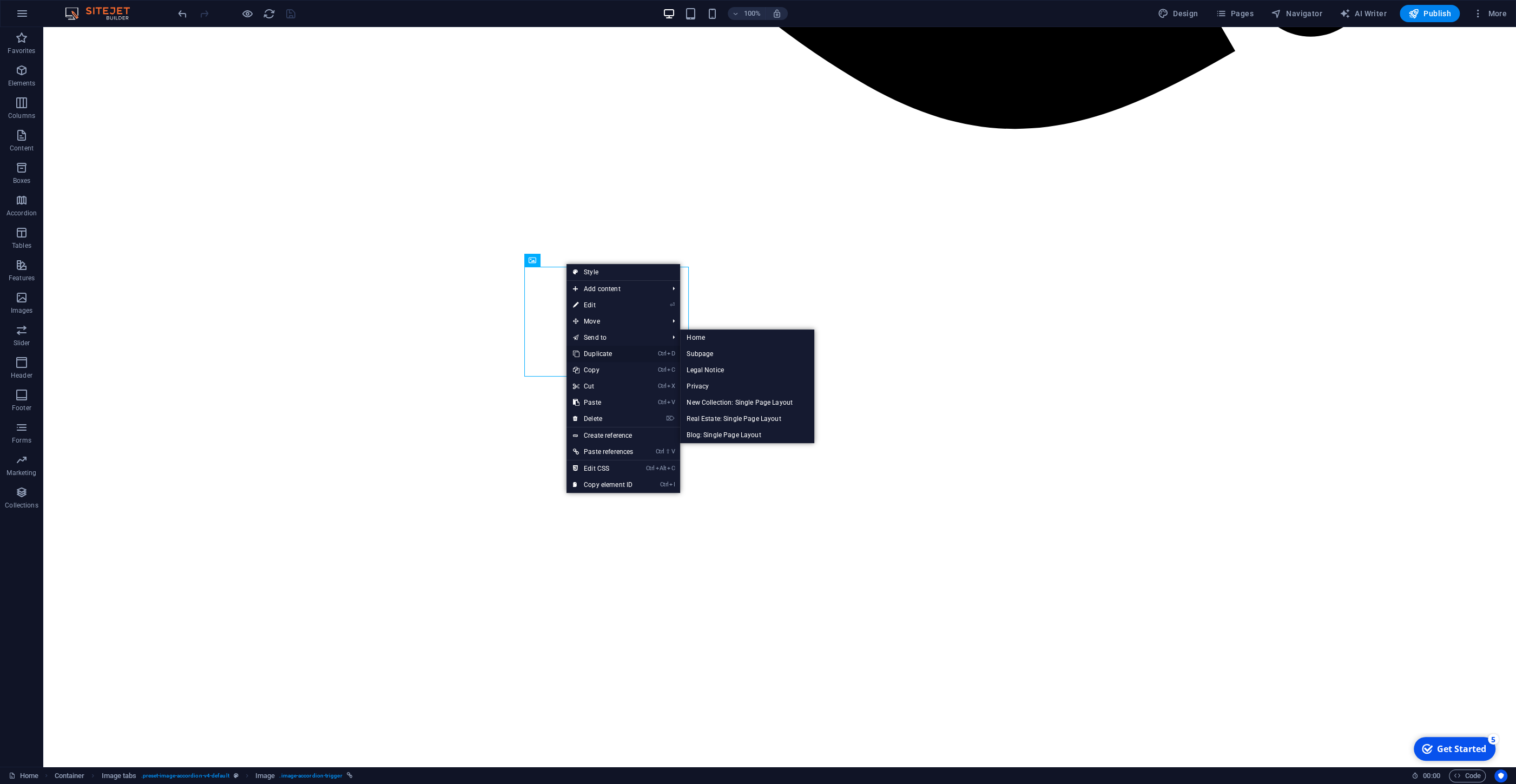
click at [606, 353] on link "Ctrl D Duplicate" at bounding box center [602, 353] width 73 height 16
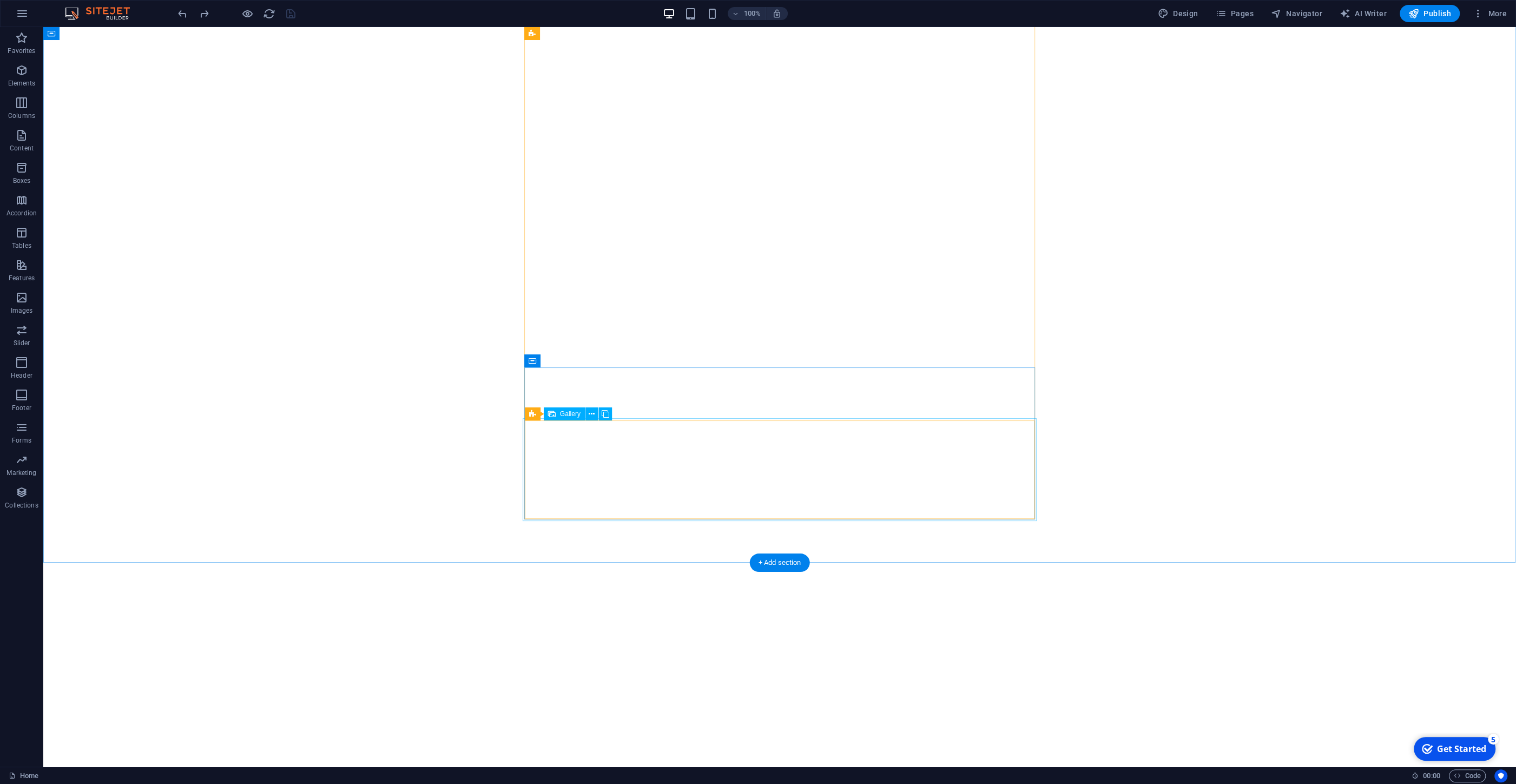
scroll to position [1965, 0]
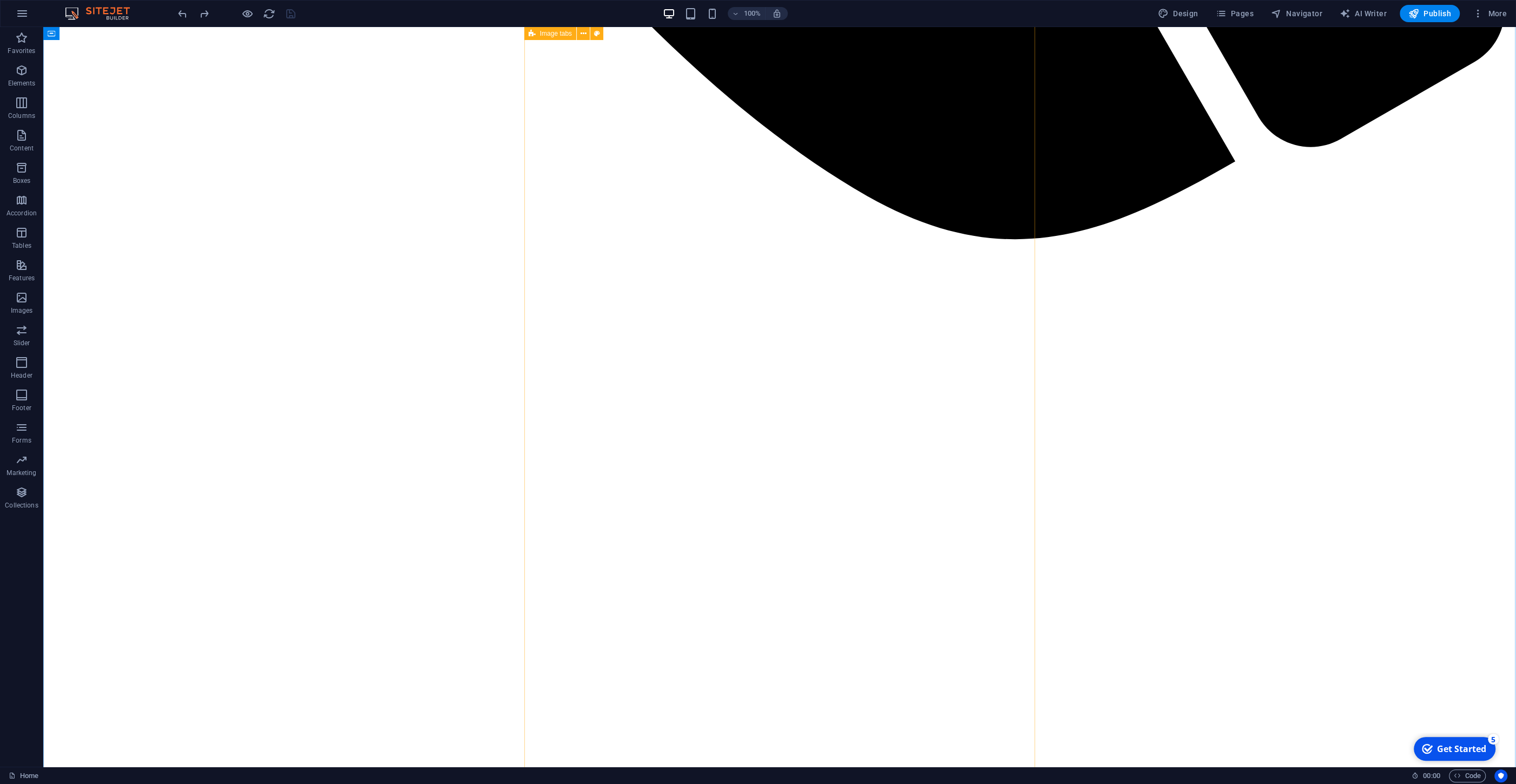
click at [571, 372] on icon at bounding box center [570, 370] width 6 height 11
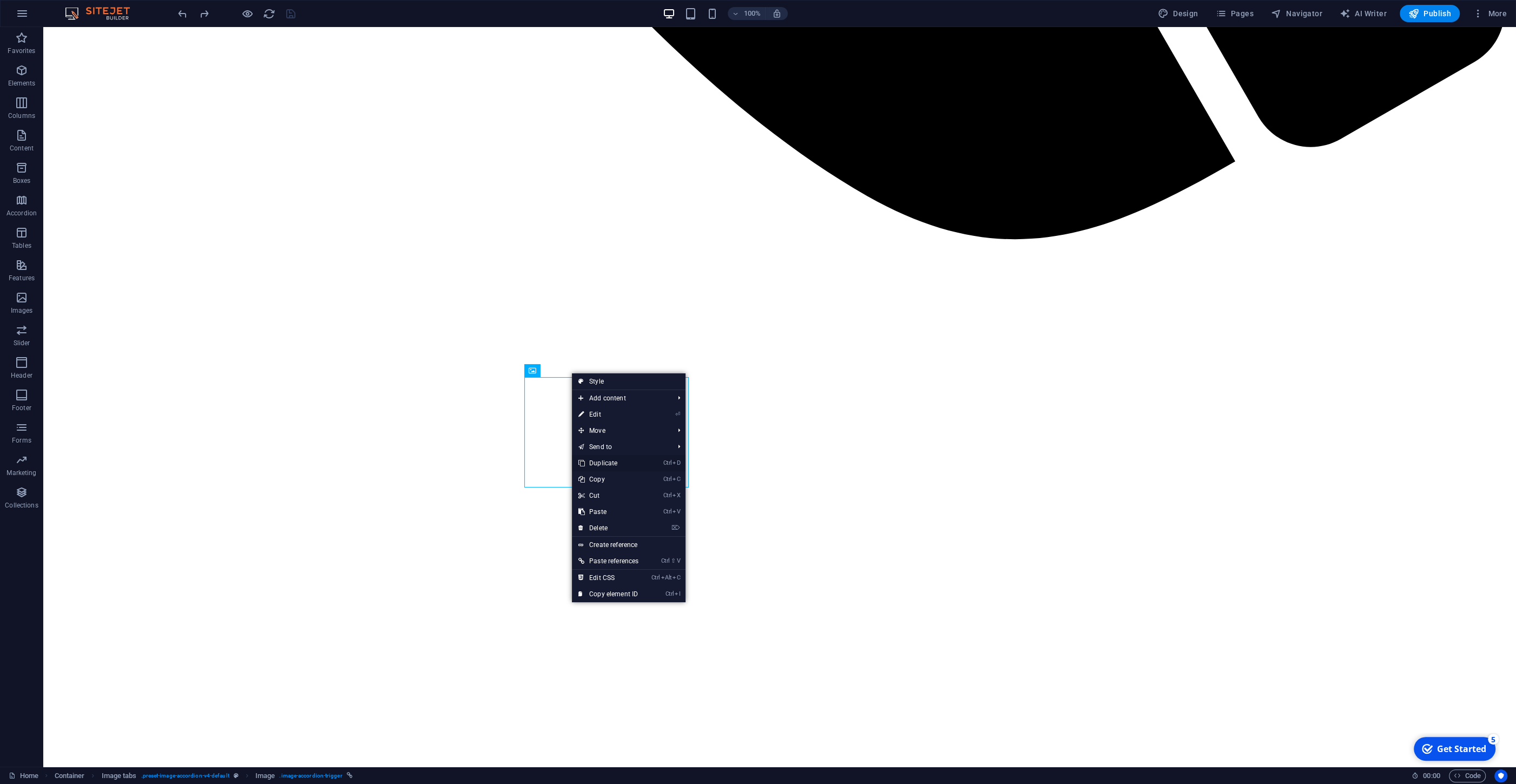
click at [607, 466] on link "Ctrl D Duplicate" at bounding box center [608, 463] width 73 height 16
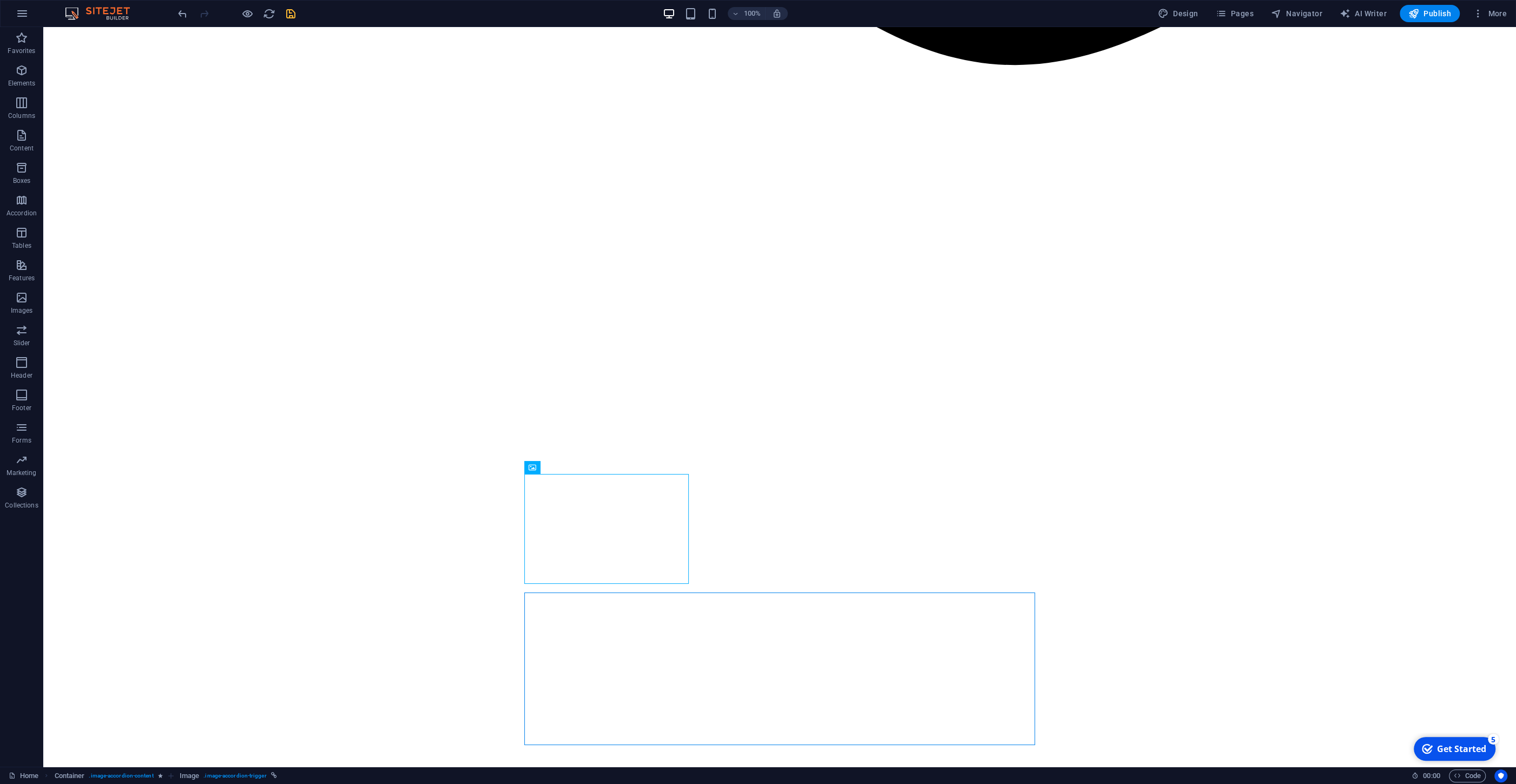
scroll to position [2428, 0]
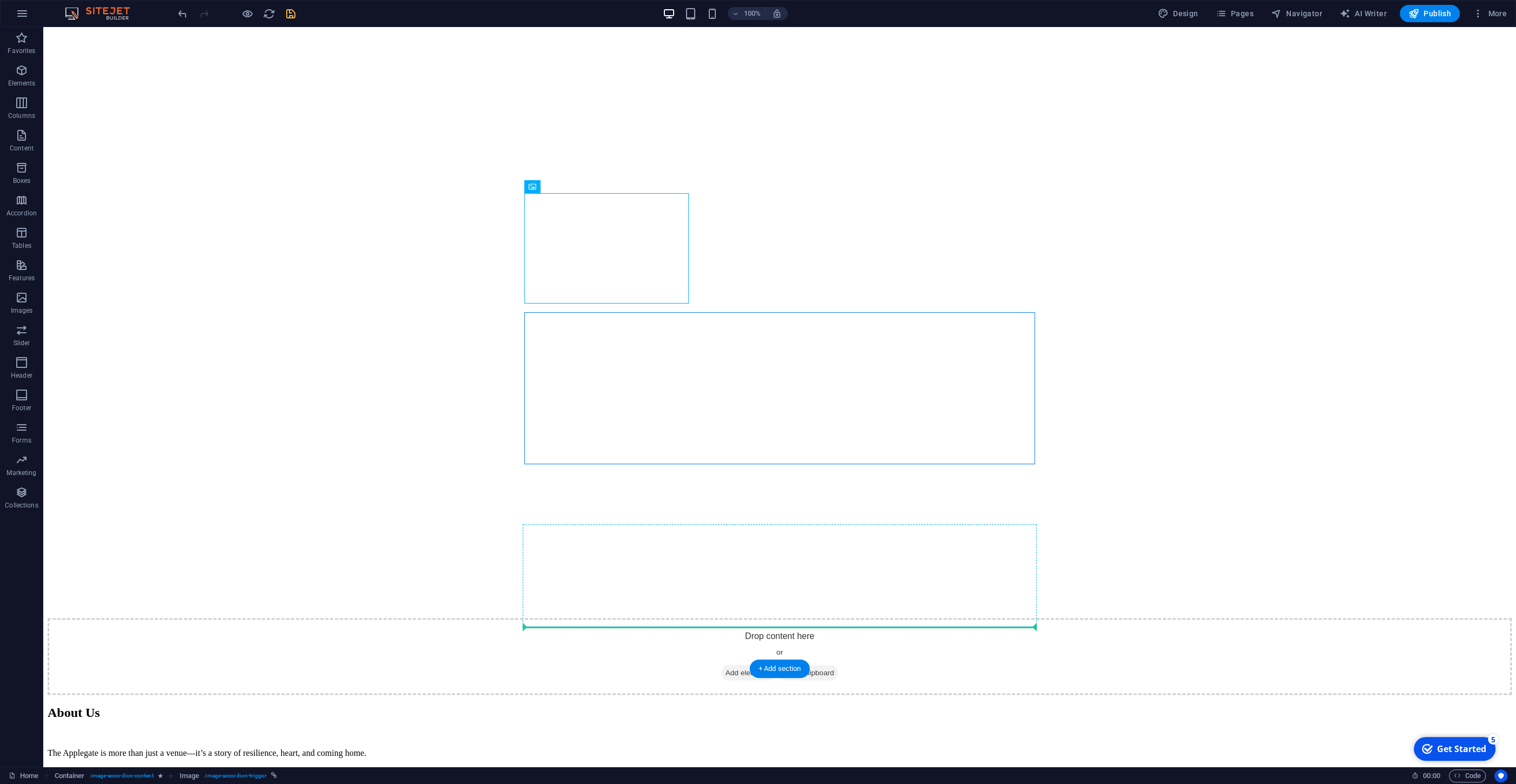
drag, startPoint x: 637, startPoint y: 282, endPoint x: 587, endPoint y: 621, distance: 342.7
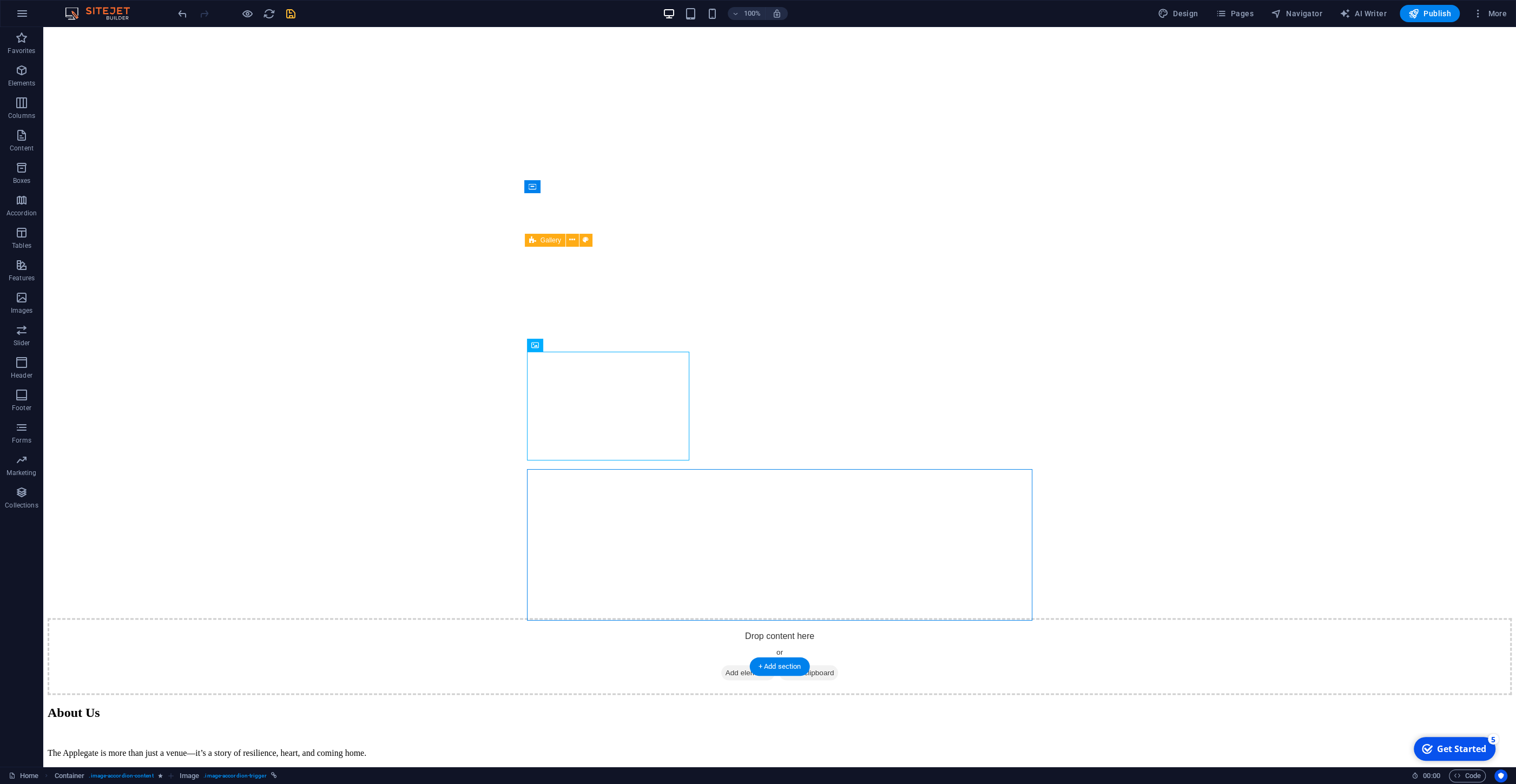
drag, startPoint x: 638, startPoint y: 397, endPoint x: 632, endPoint y: 428, distance: 31.6
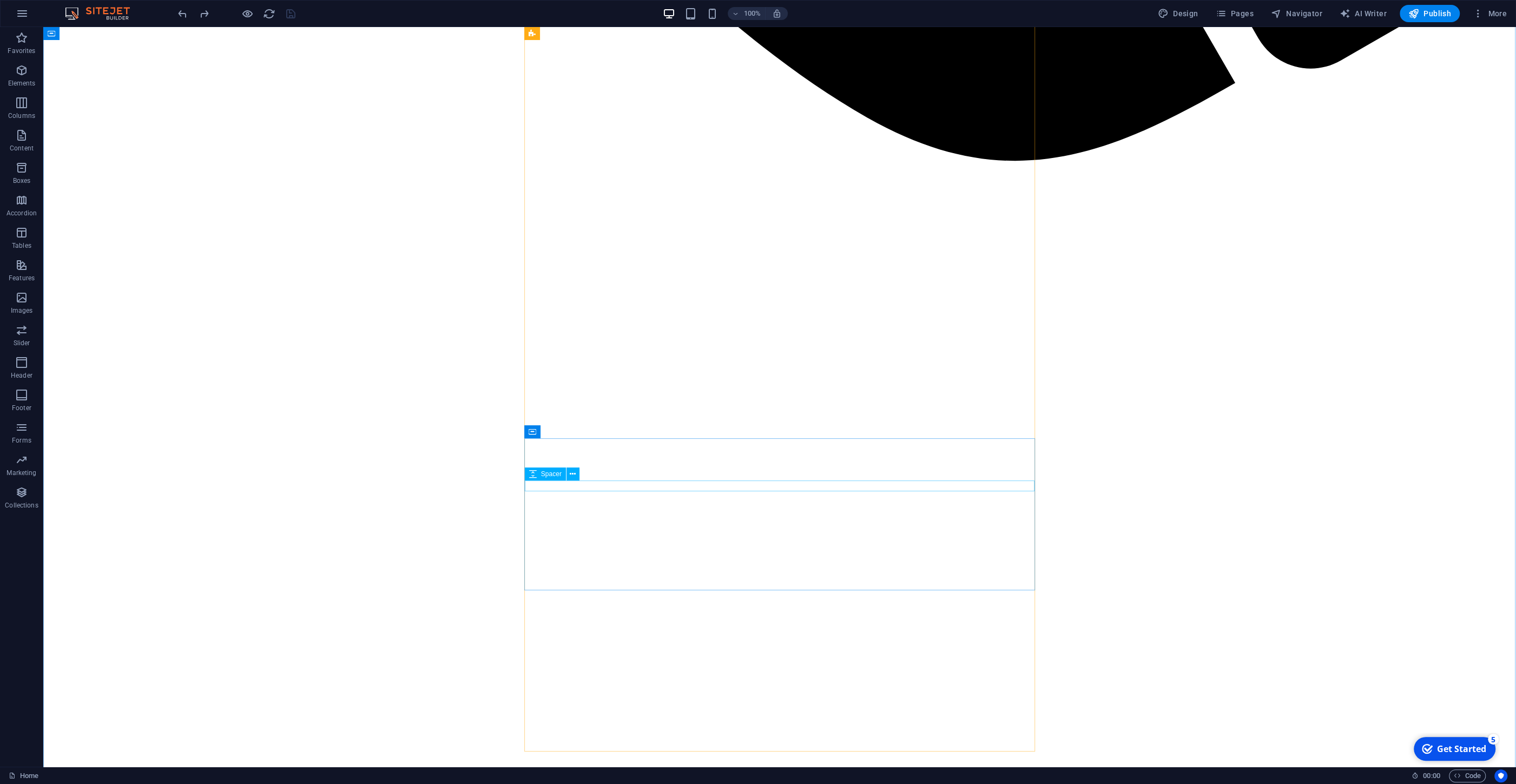
scroll to position [2022, 0]
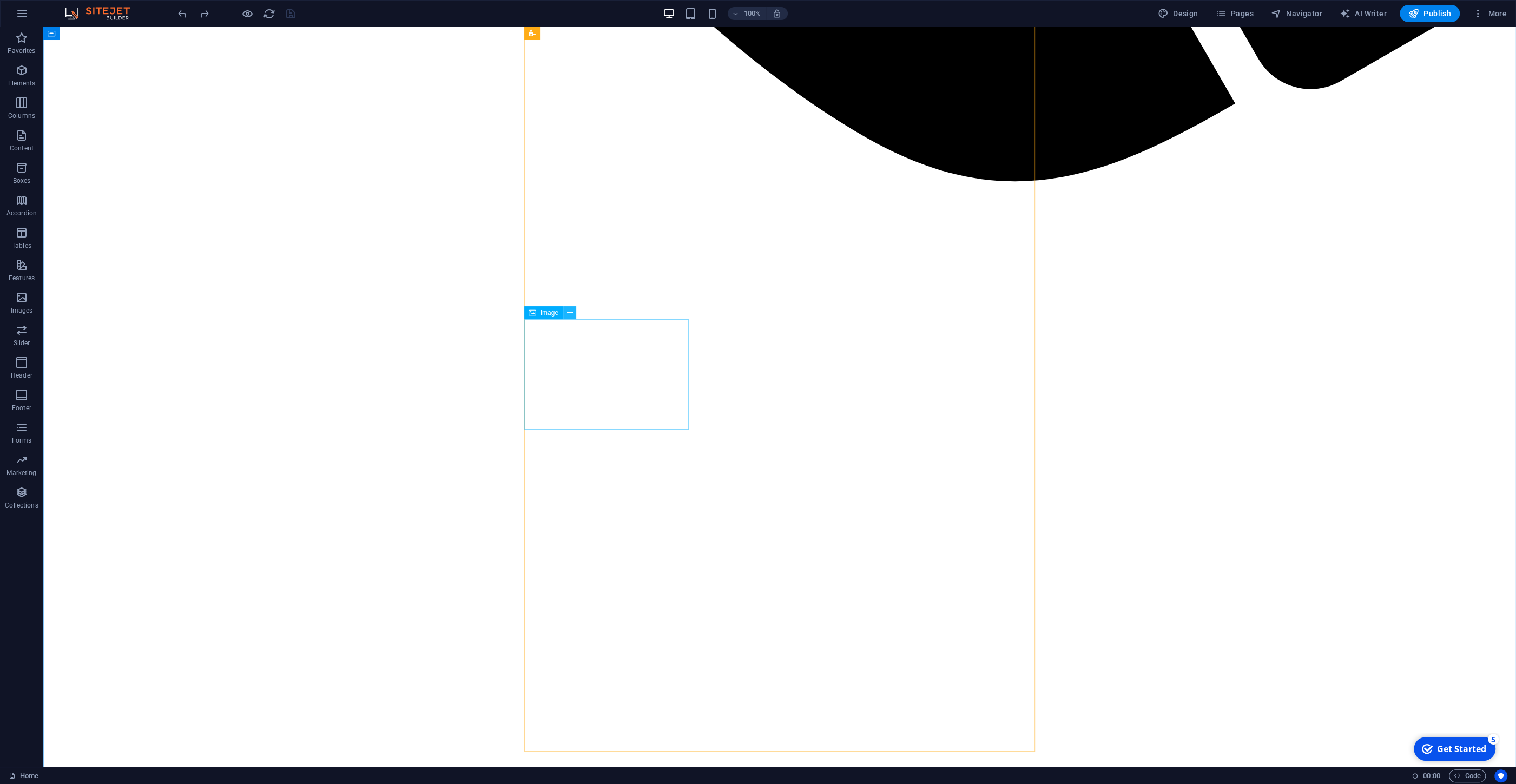
click at [569, 317] on icon at bounding box center [570, 313] width 6 height 11
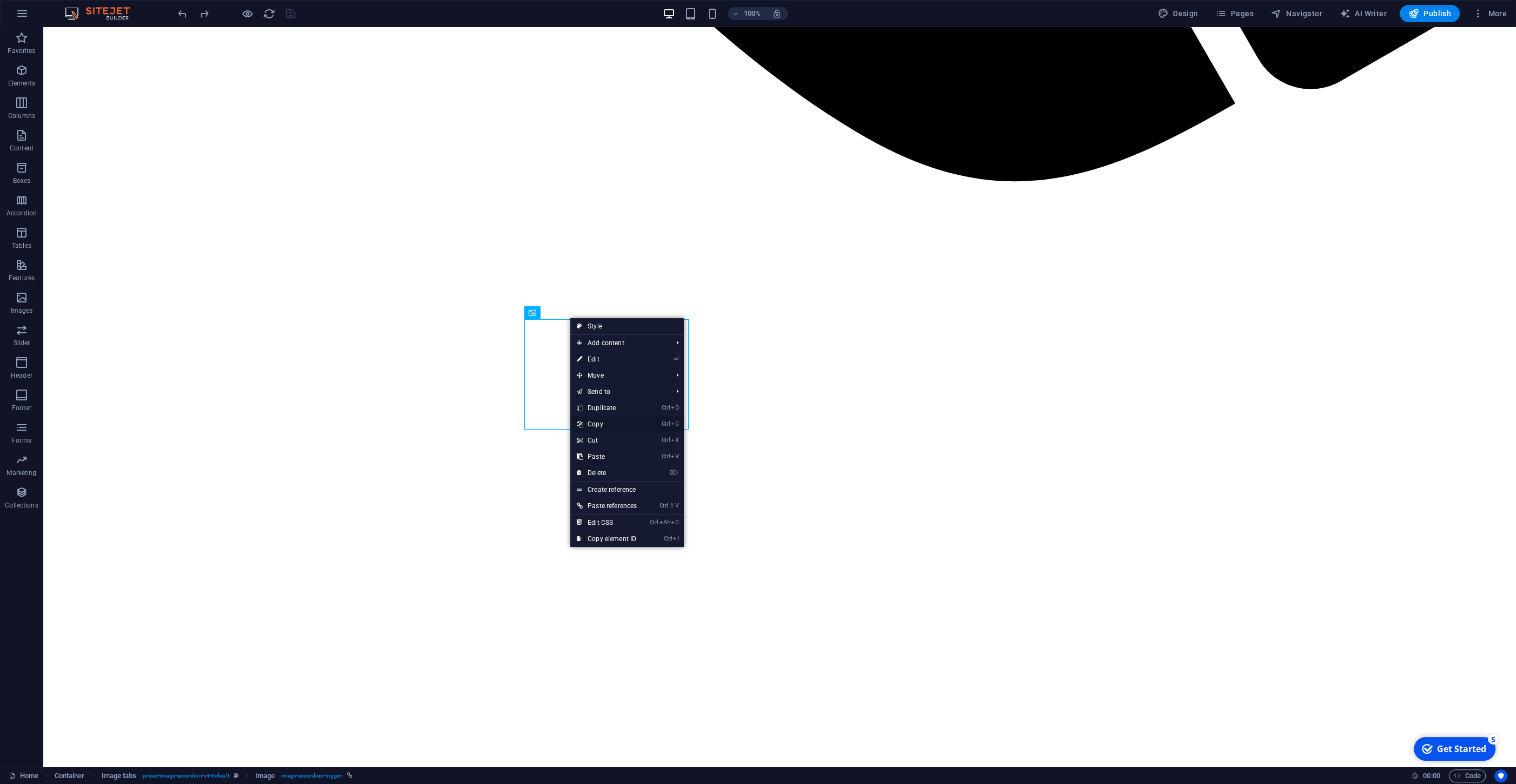
click at [610, 427] on link "Ctrl C Copy" at bounding box center [607, 424] width 73 height 16
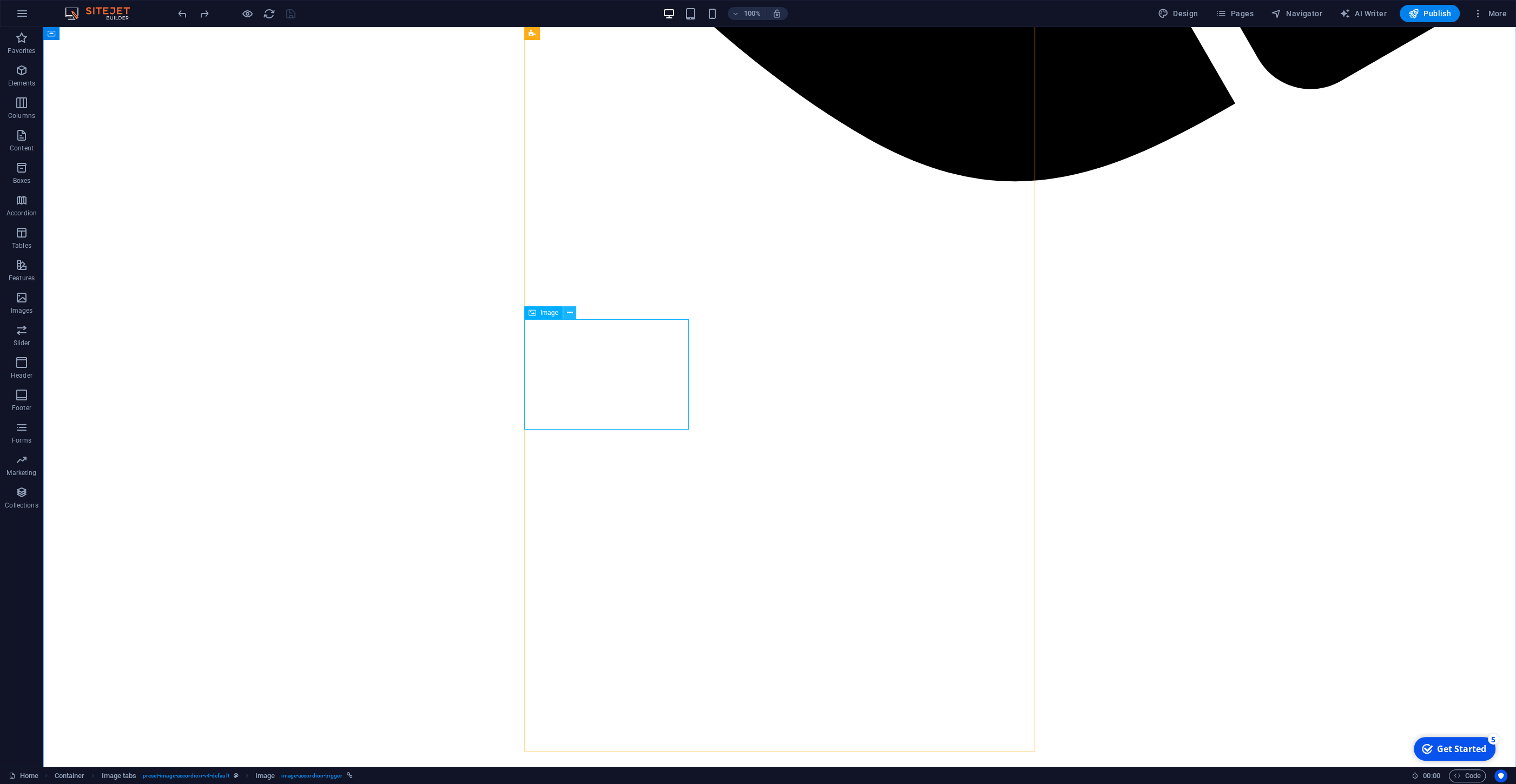
click at [566, 317] on button at bounding box center [569, 312] width 13 height 13
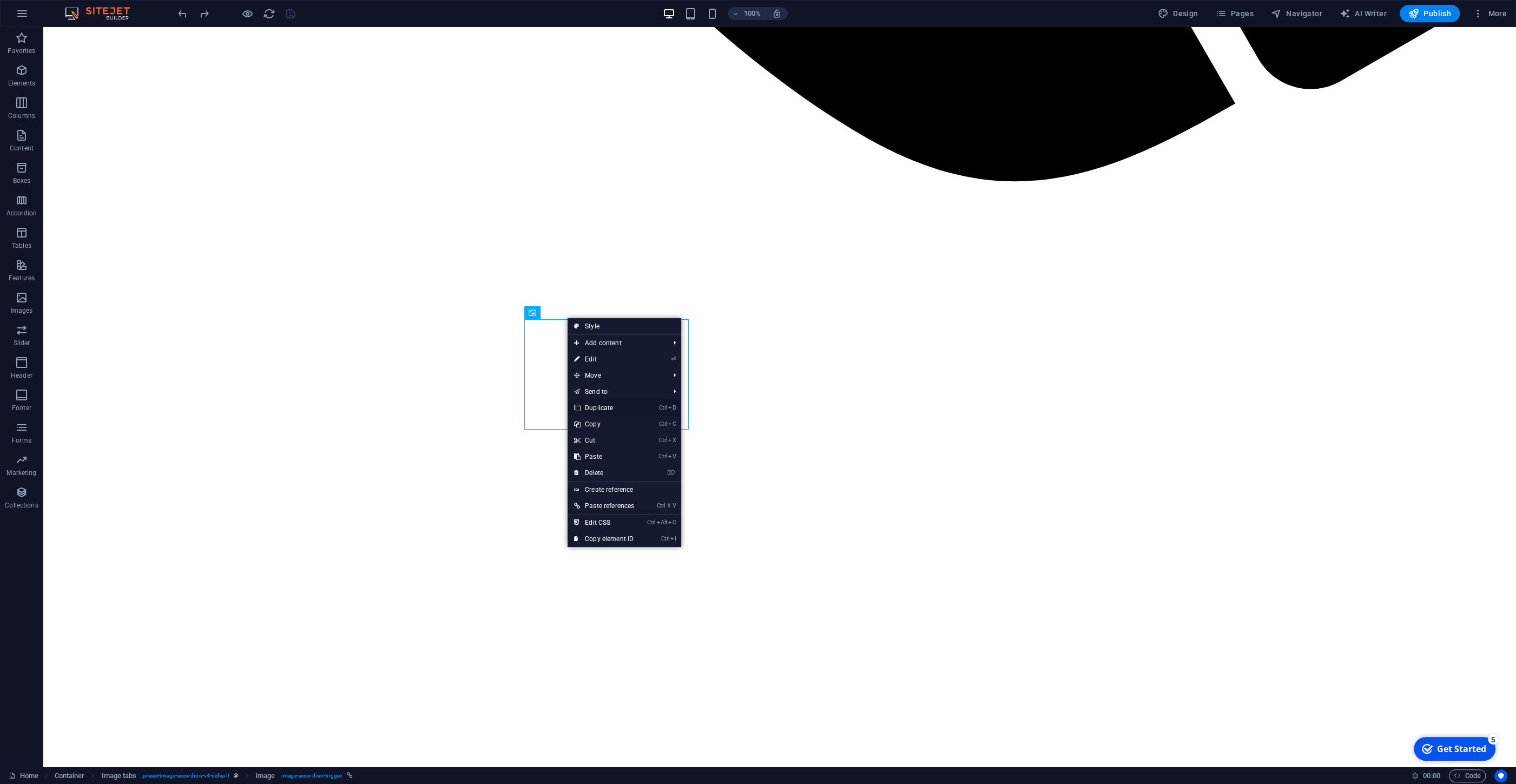
click at [601, 404] on link "Ctrl D Duplicate" at bounding box center [603, 408] width 73 height 16
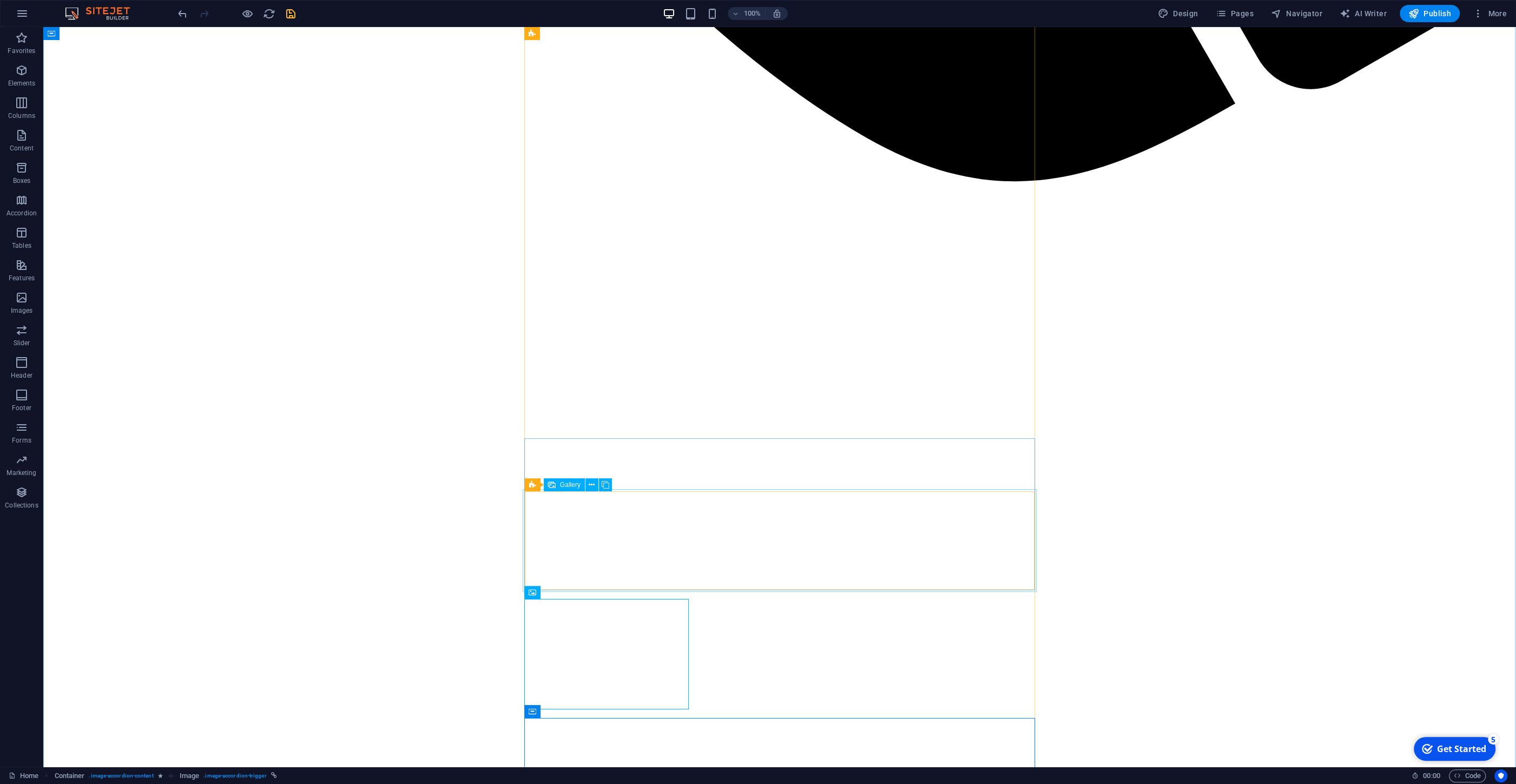
scroll to position [2313, 0]
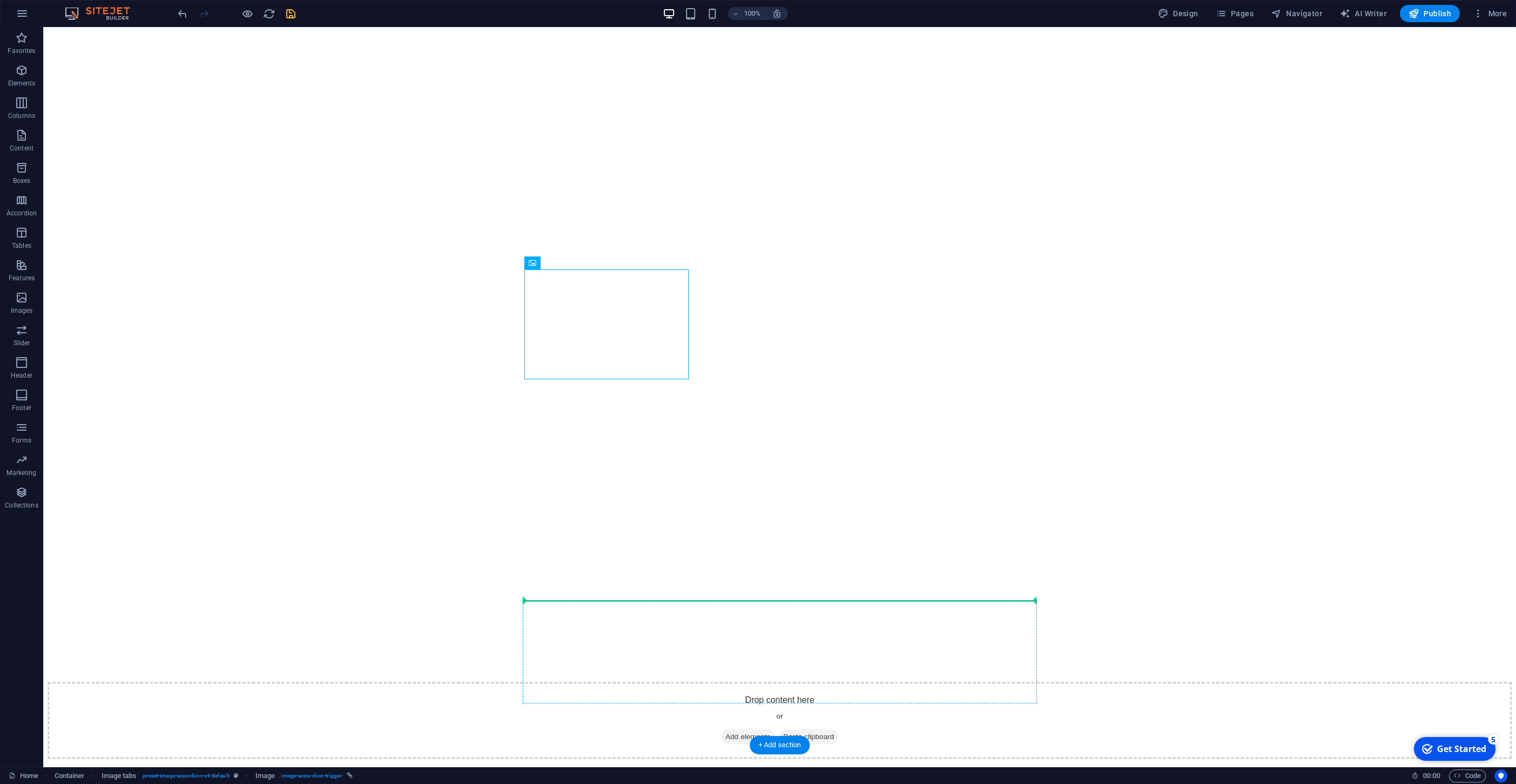
scroll to position [2367, 0]
drag, startPoint x: 616, startPoint y: 380, endPoint x: 578, endPoint y: 577, distance: 200.6
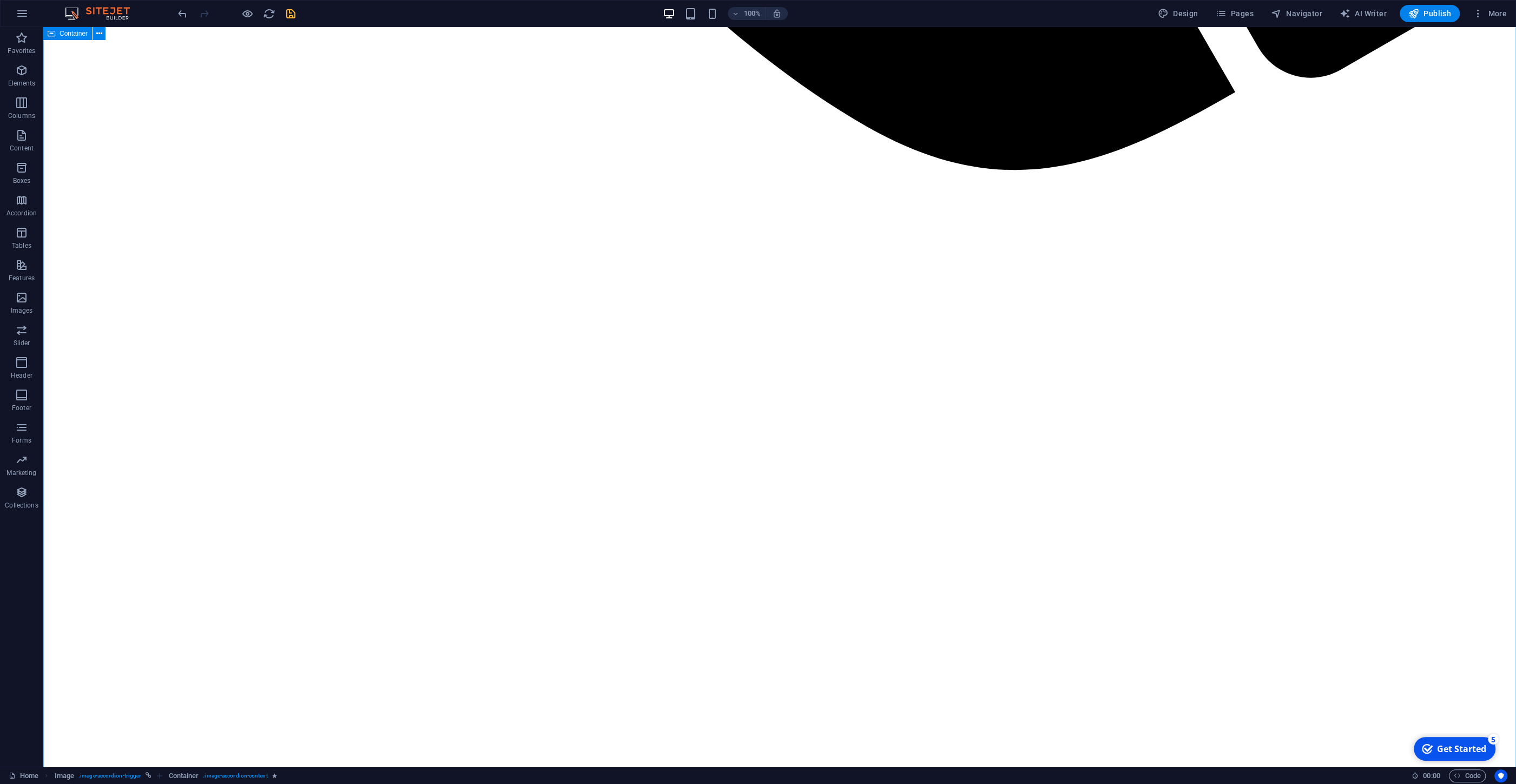
scroll to position [1954, 0]
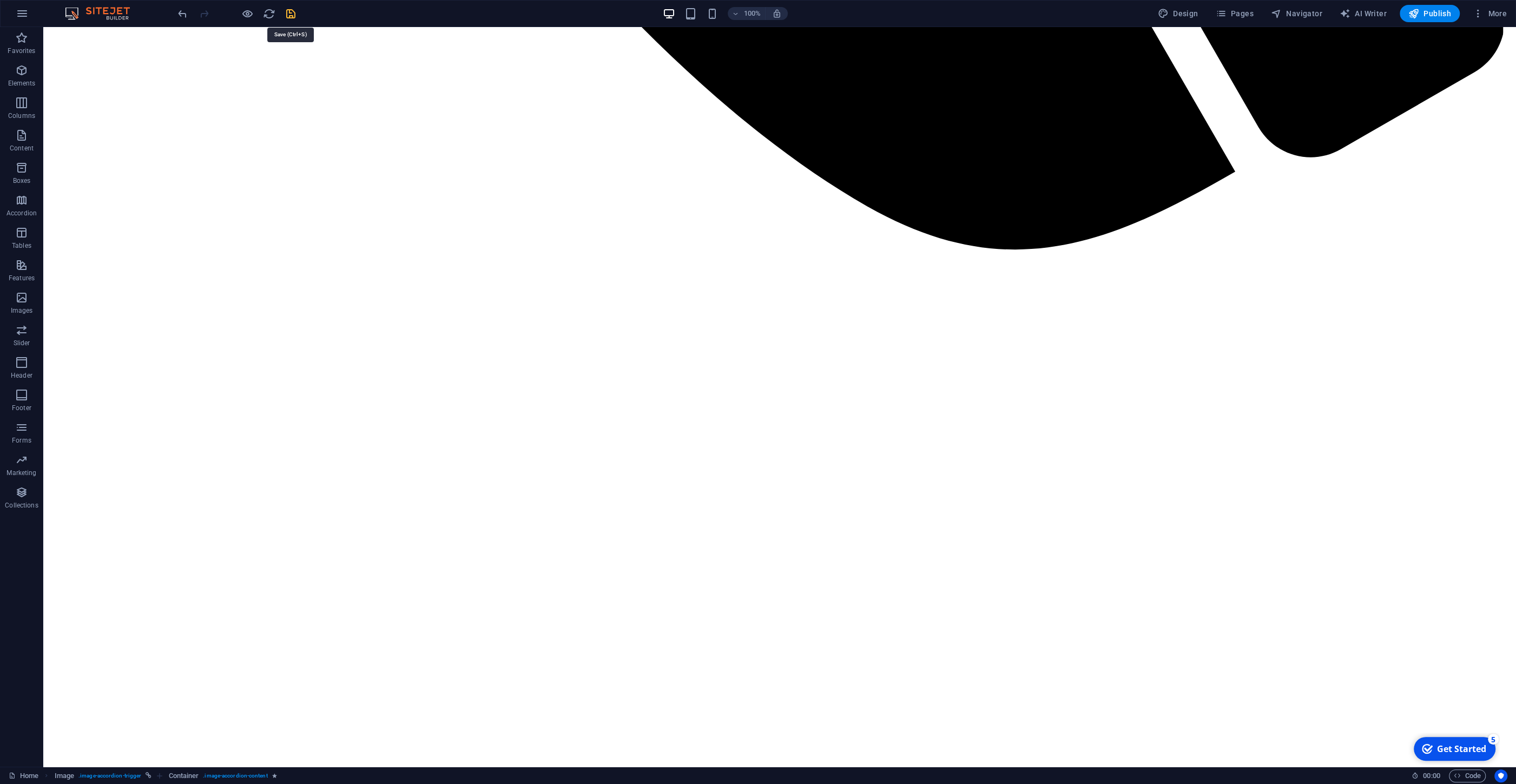
click at [289, 14] on icon "save" at bounding box center [291, 14] width 13 height 13
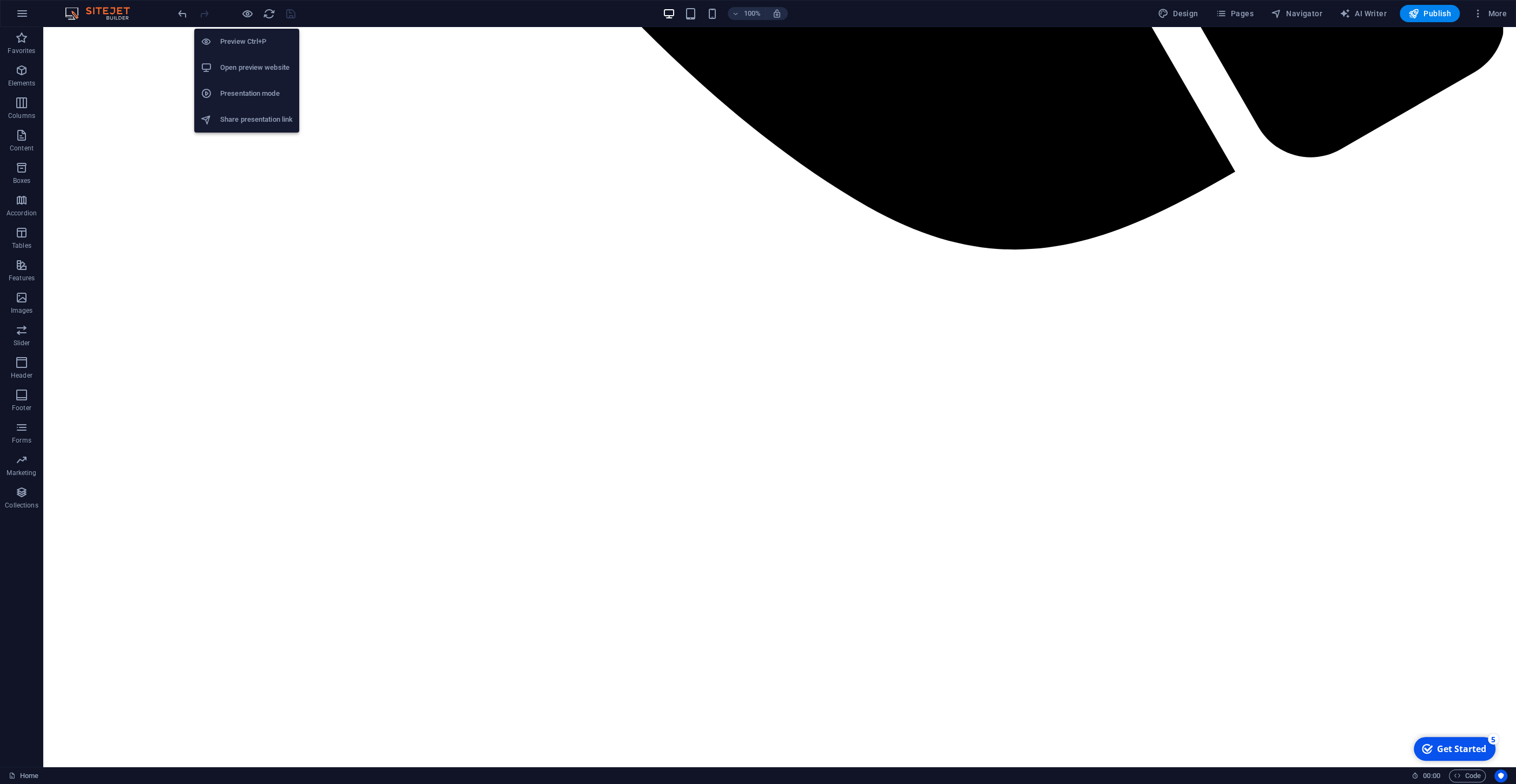
click at [237, 93] on h6 "Presentation mode" at bounding box center [256, 93] width 73 height 13
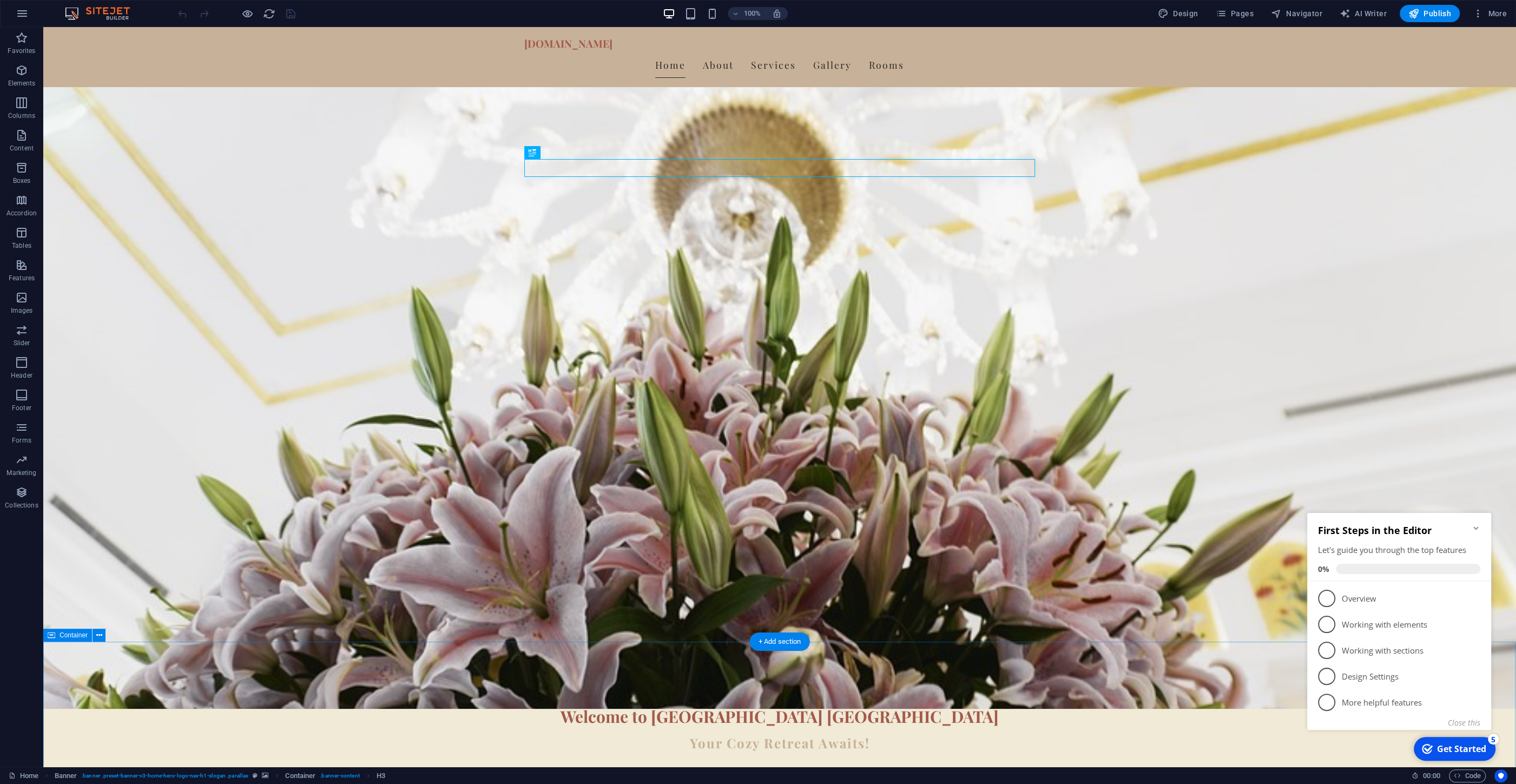
scroll to position [406, 0]
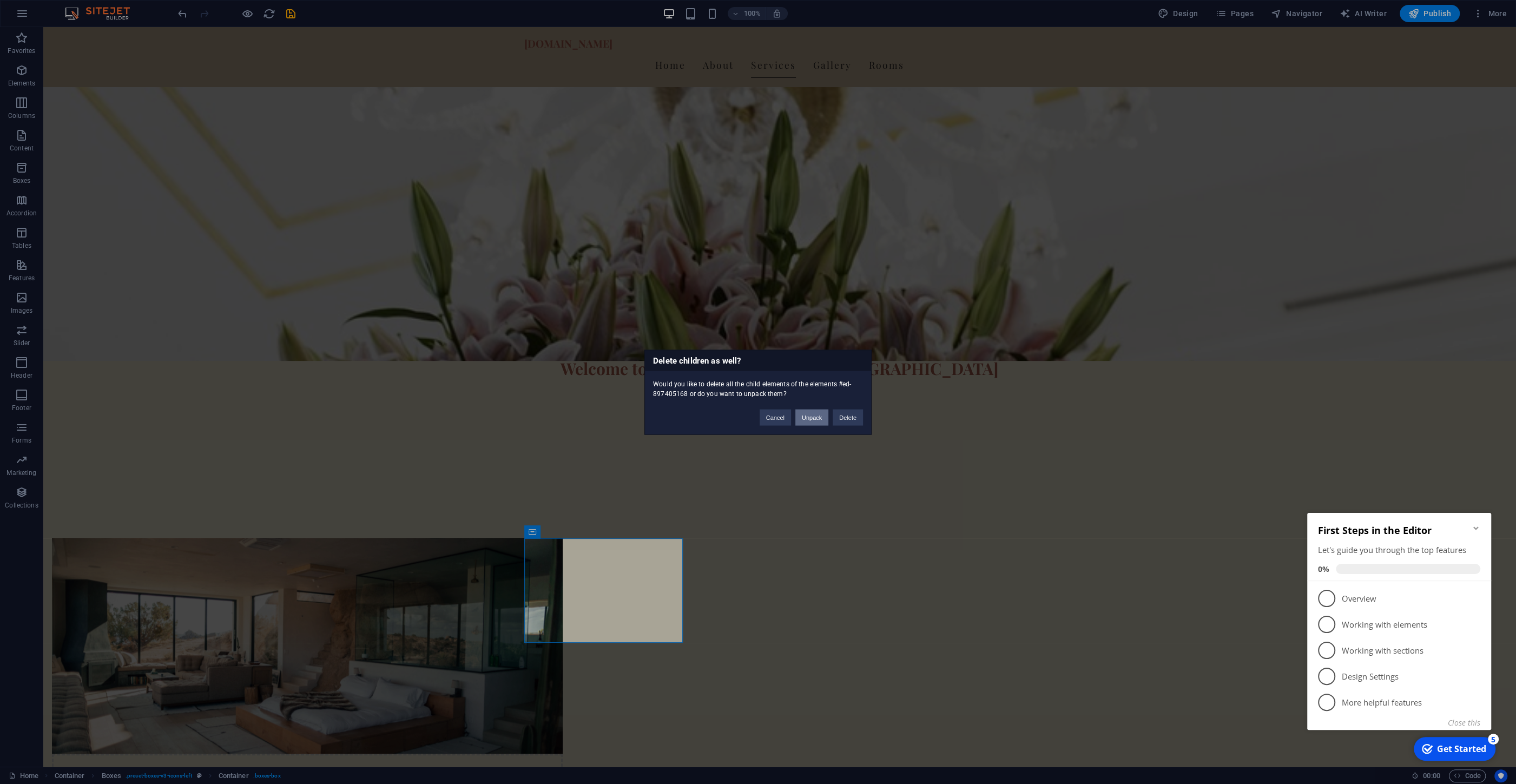
click at [812, 417] on button "Unpack" at bounding box center [812, 416] width 33 height 16
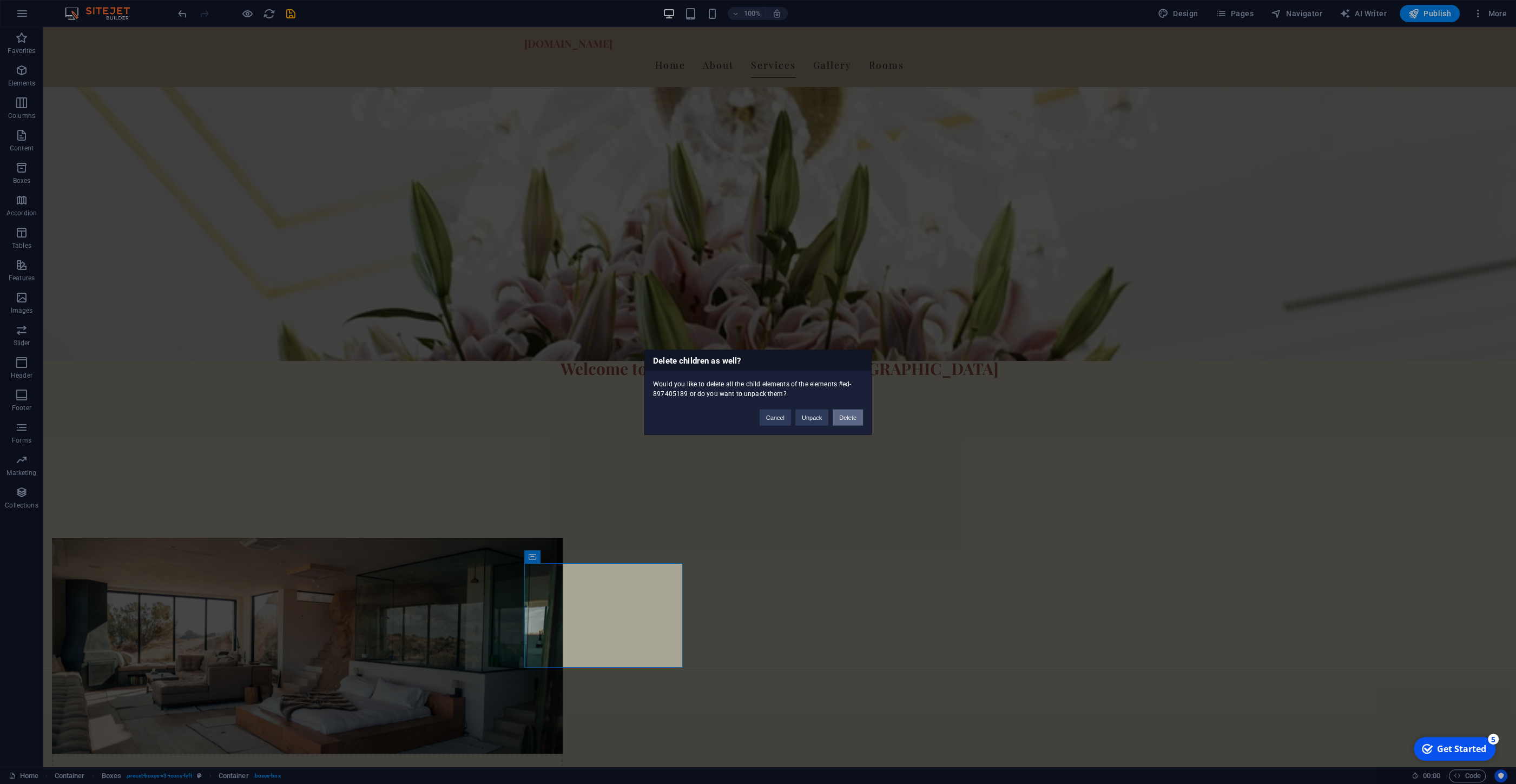
click at [848, 416] on button "Delete" at bounding box center [848, 416] width 30 height 16
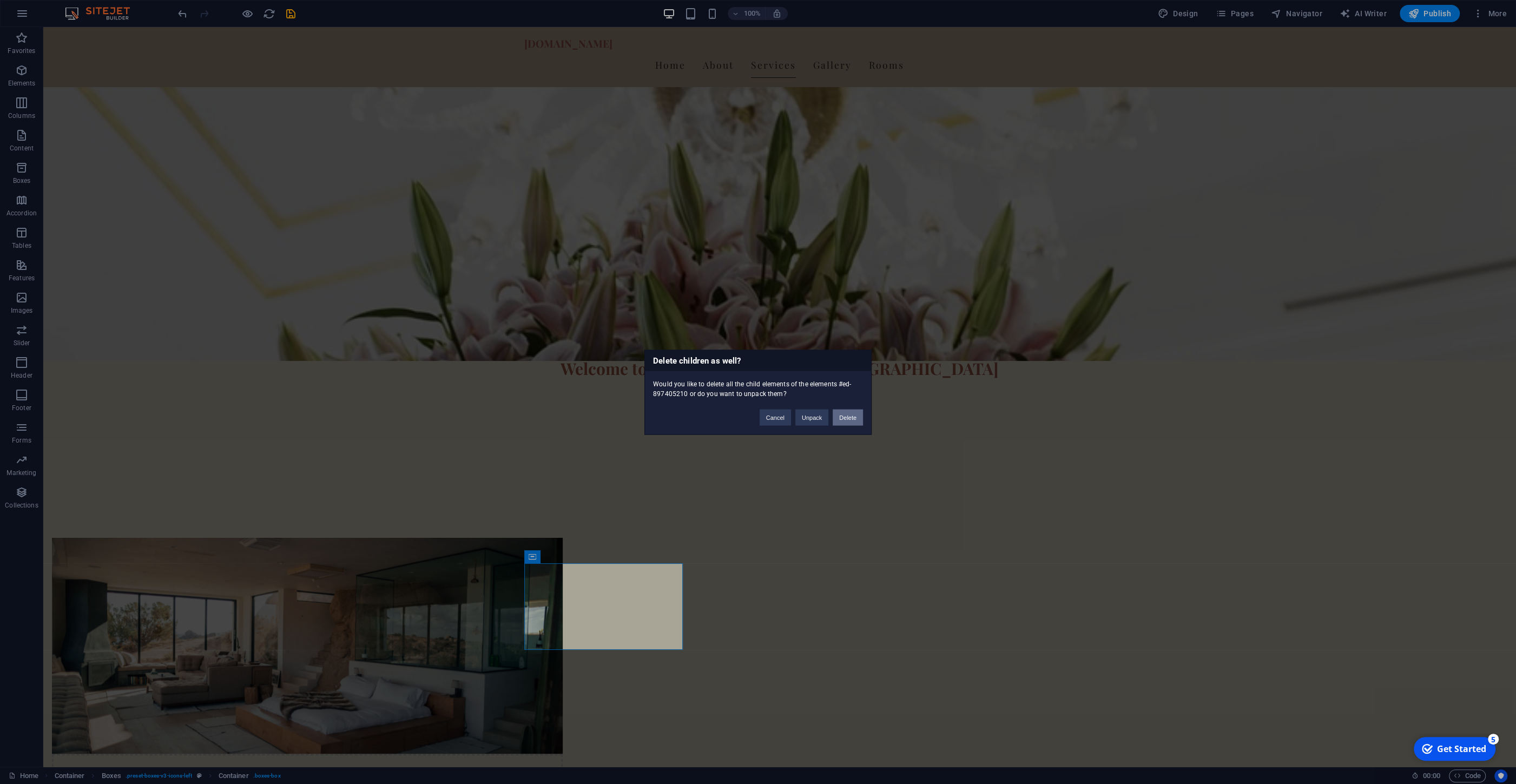
click at [845, 411] on button "Delete" at bounding box center [848, 416] width 30 height 16
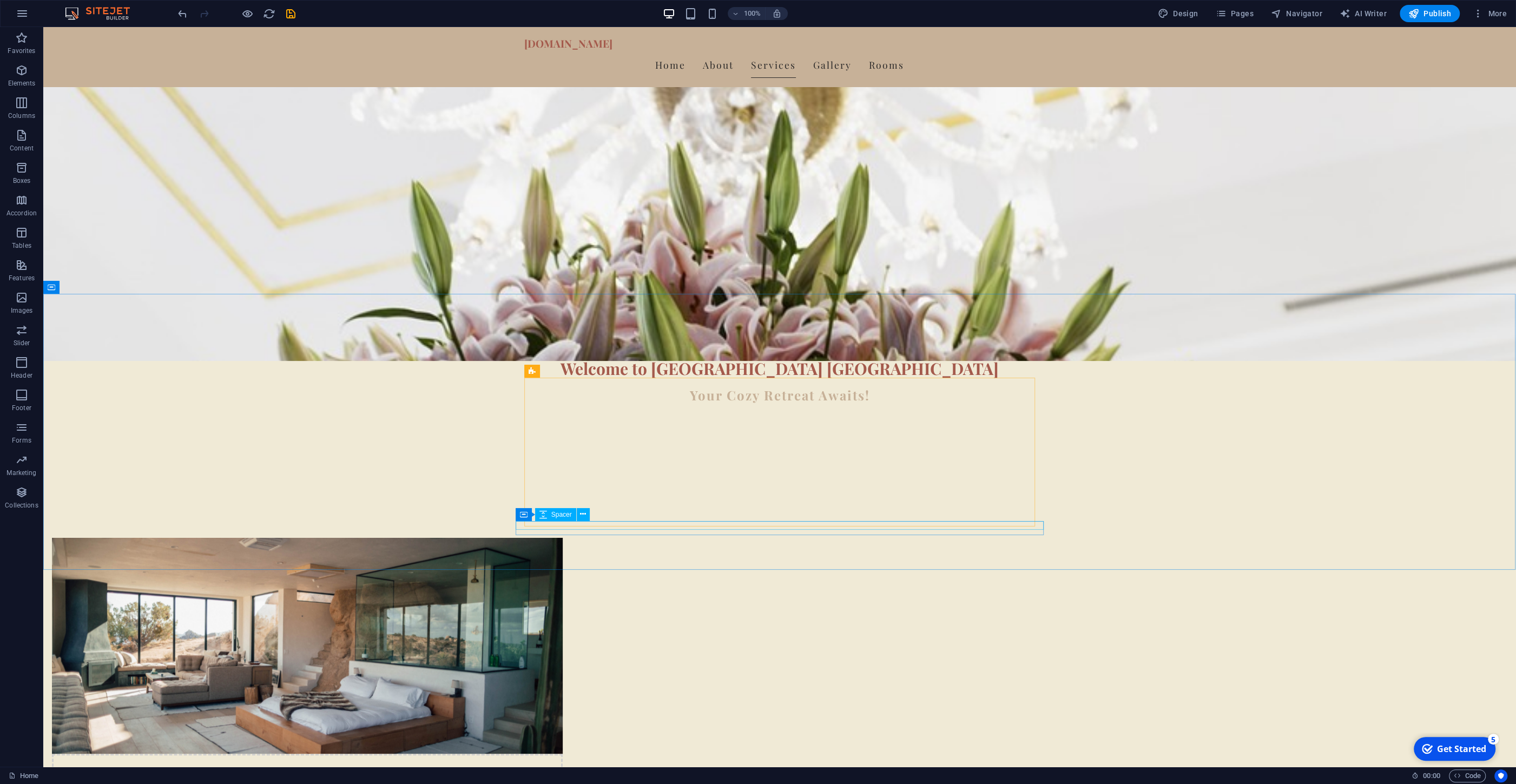
click at [547, 509] on div "Spacer" at bounding box center [555, 514] width 41 height 13
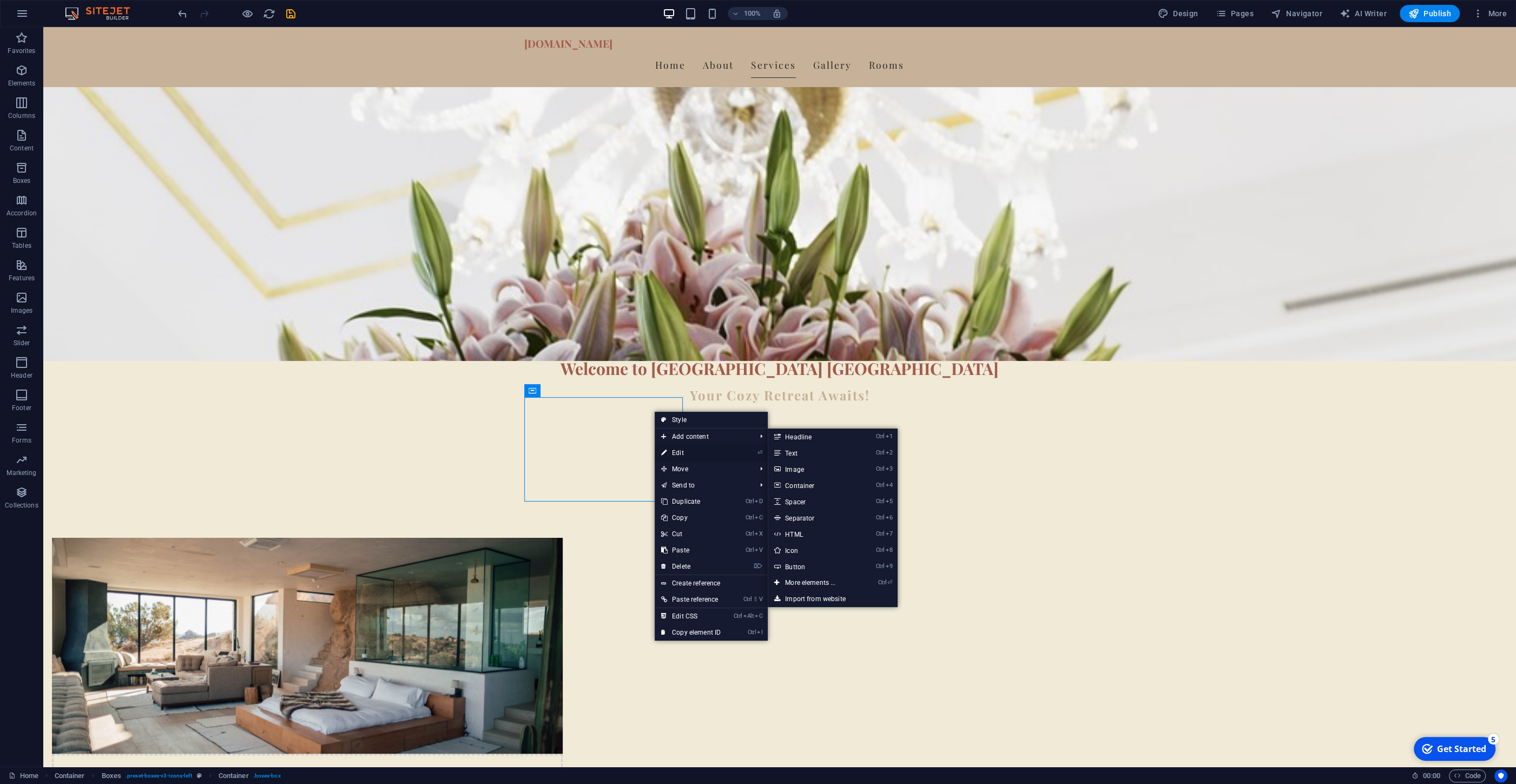
click at [689, 452] on link "⏎ Edit" at bounding box center [691, 452] width 73 height 16
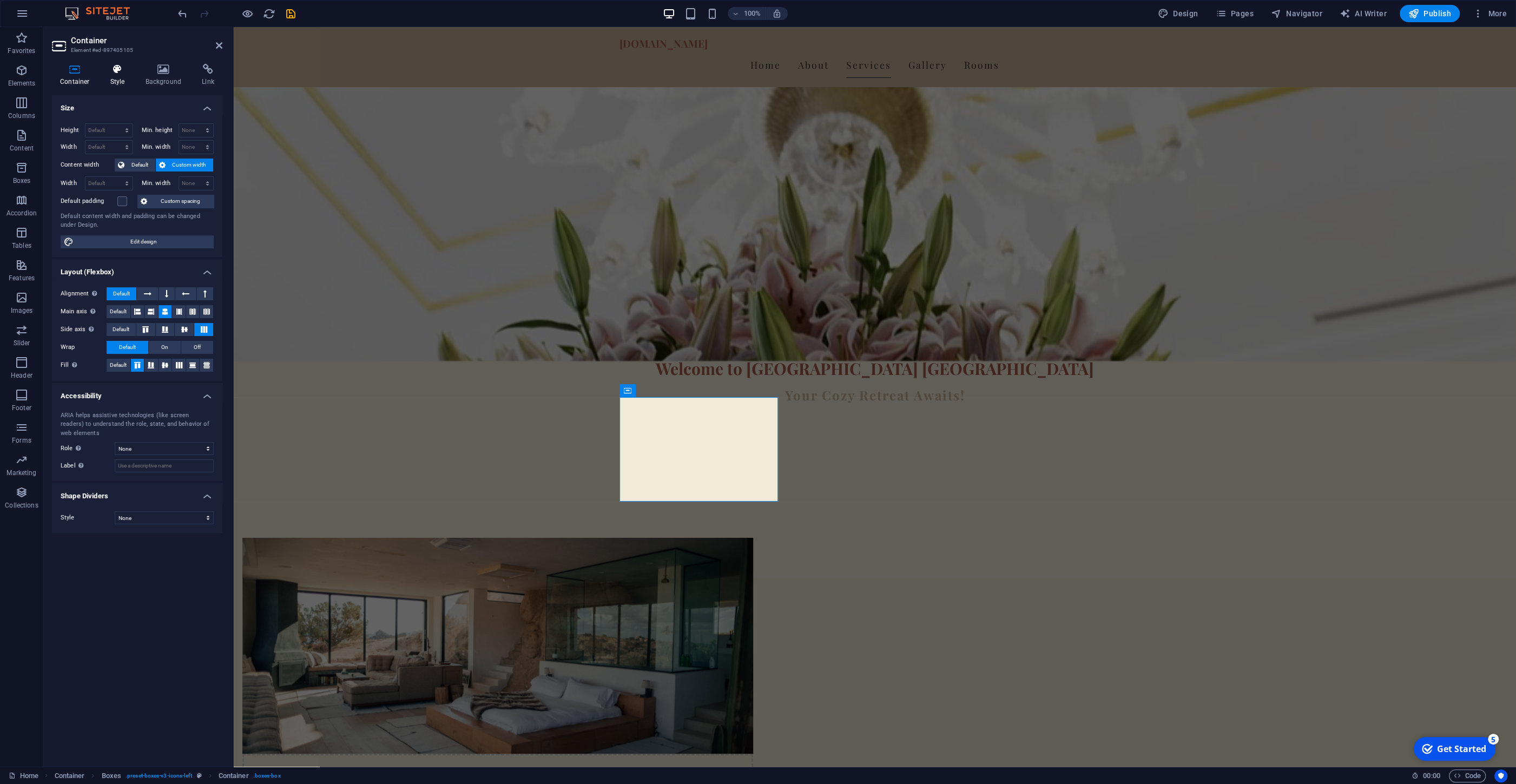
click at [120, 70] on icon at bounding box center [117, 69] width 31 height 11
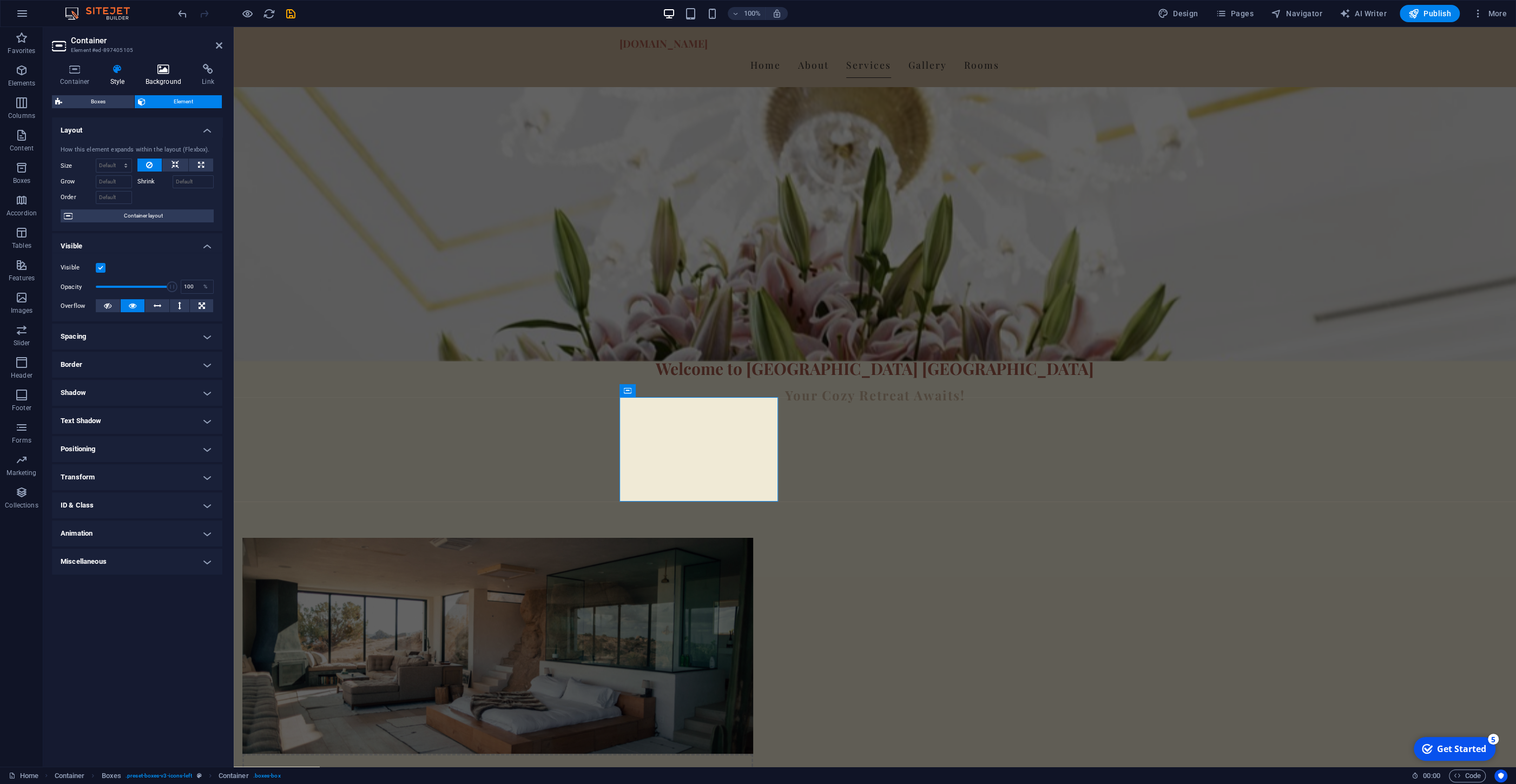
click at [156, 68] on icon at bounding box center [163, 69] width 52 height 11
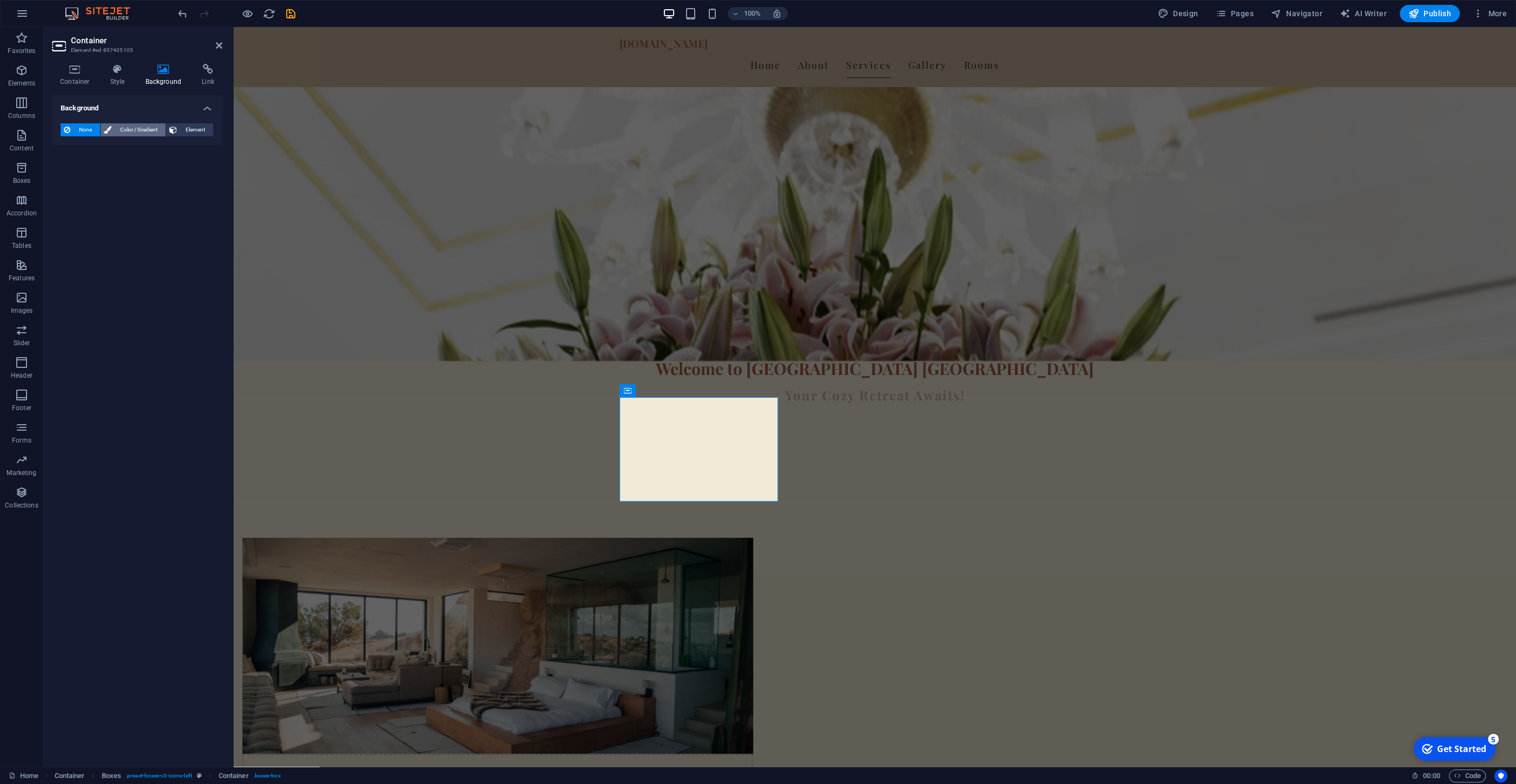
click at [136, 127] on span "Color / Gradient" at bounding box center [139, 129] width 48 height 13
click at [120, 68] on icon at bounding box center [117, 69] width 31 height 11
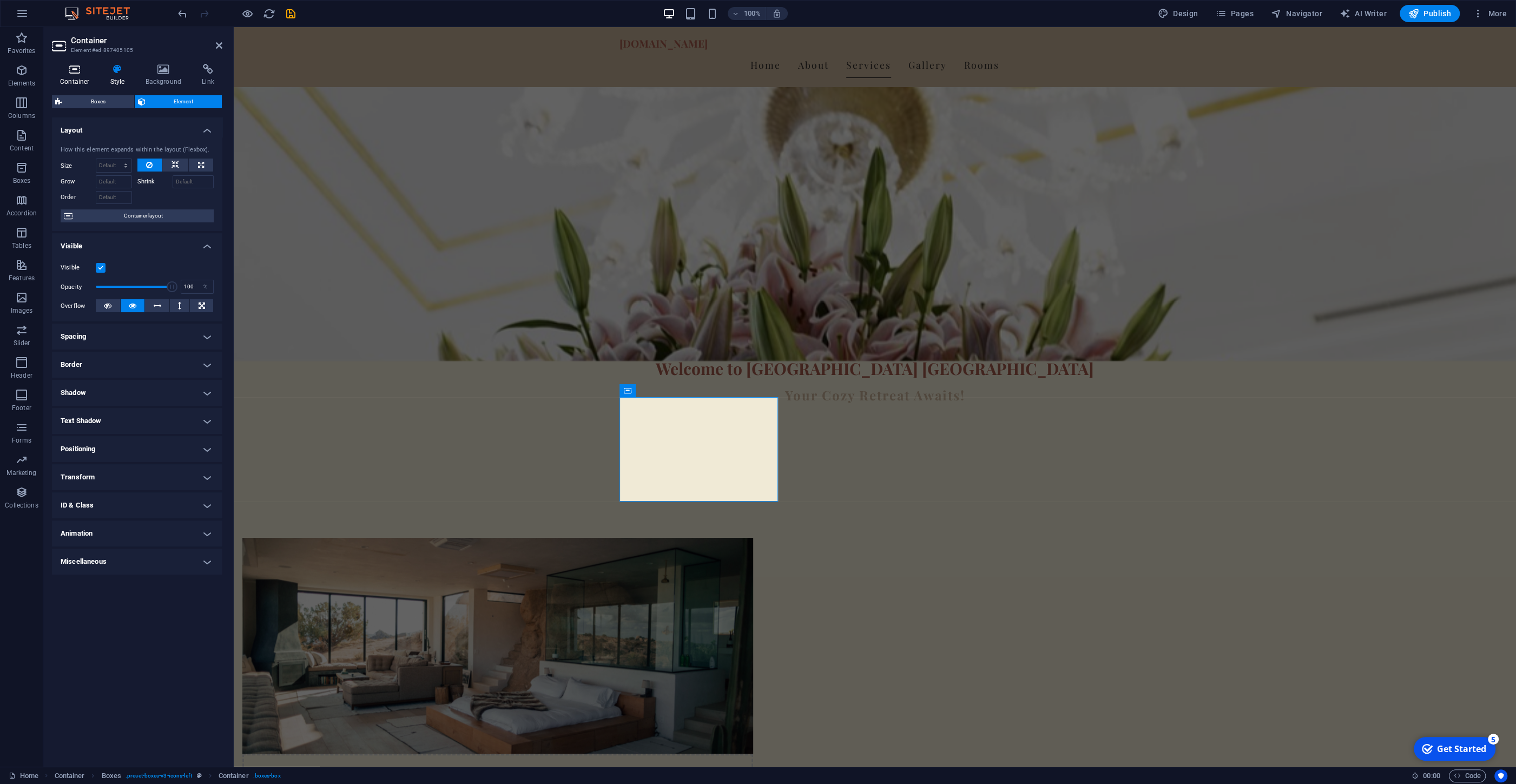
click at [87, 67] on icon at bounding box center [75, 69] width 46 height 11
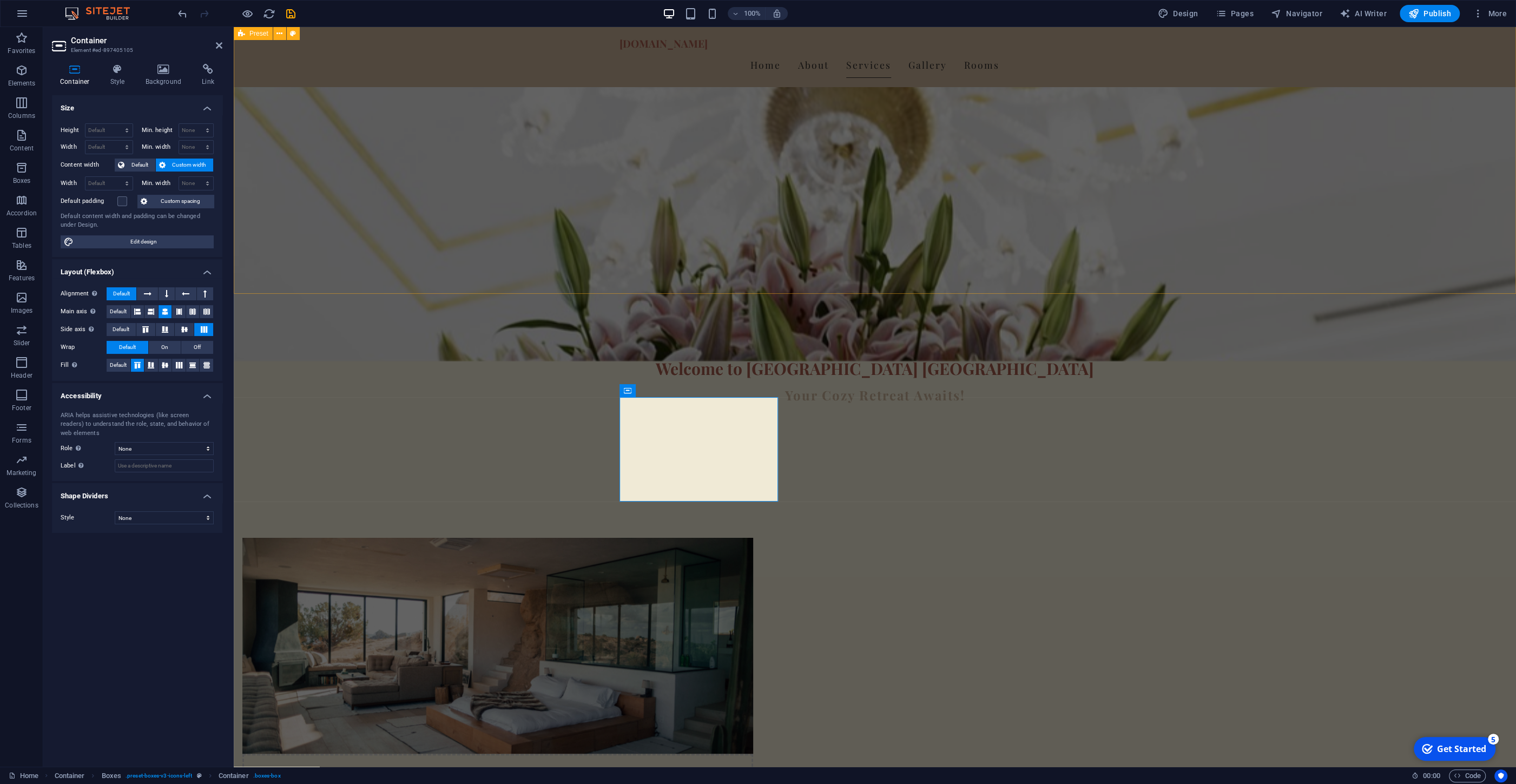
click at [363, 494] on div "Drop content here or Add elements Paste clipboard About Us Nestled in the heart…" at bounding box center [875, 763] width 1282 height 539
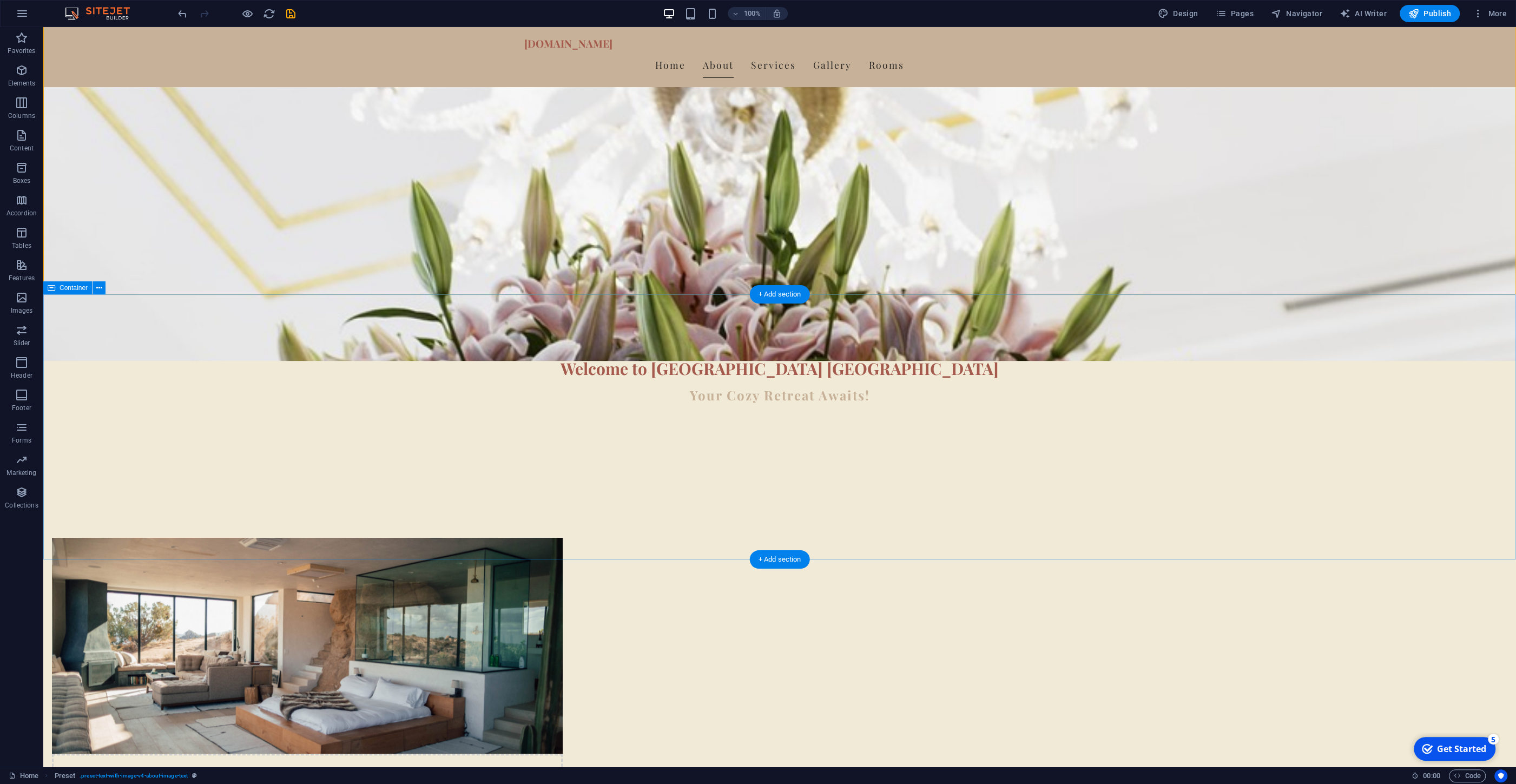
scroll to position [0, 0]
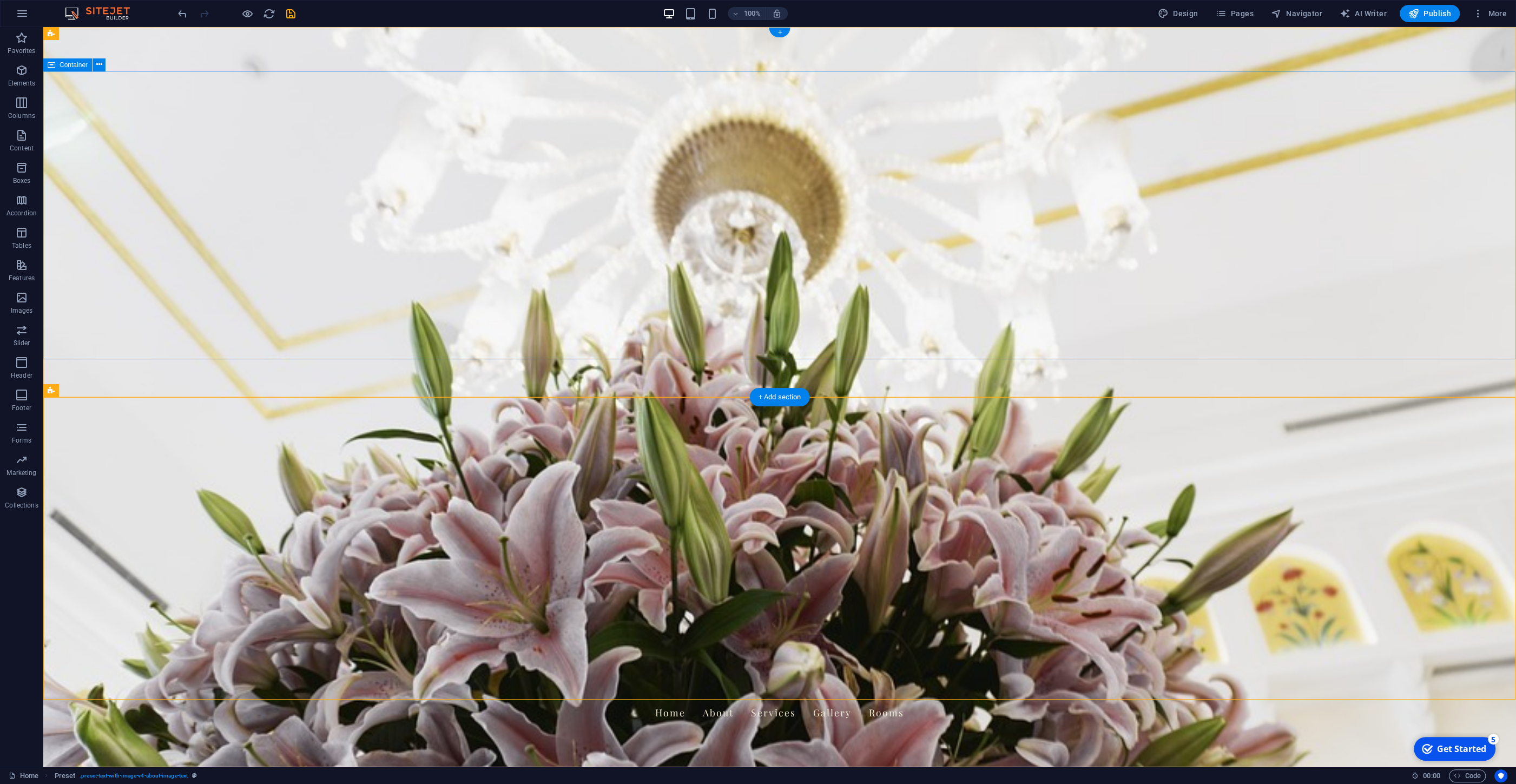
click at [388, 674] on div "applegatedillsboro.com Home About Services Gallery Rooms" at bounding box center [780, 703] width 1473 height 59
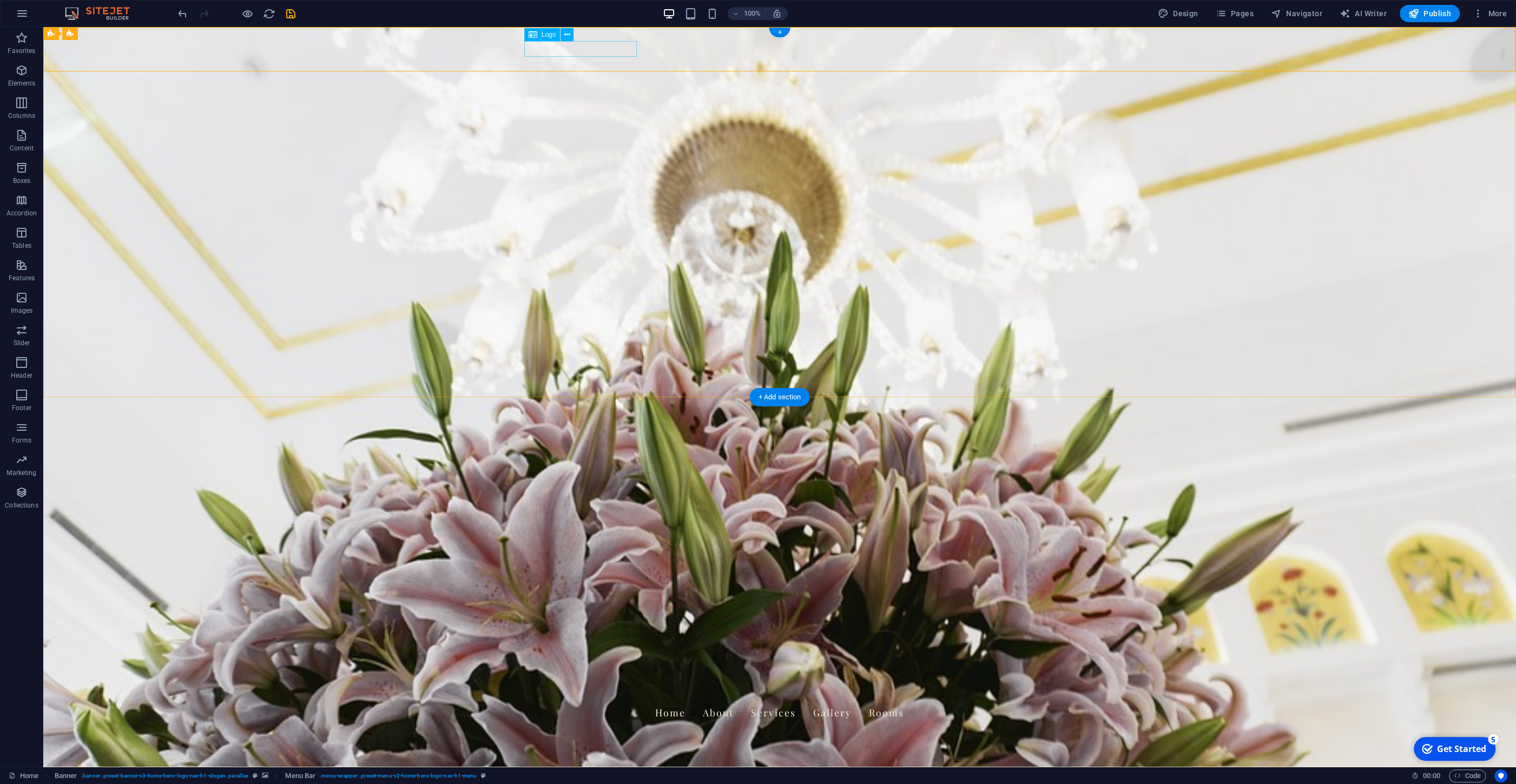
click at [540, 683] on div "[DOMAIN_NAME]" at bounding box center [780, 691] width 511 height 15
click at [549, 683] on div "[DOMAIN_NAME]" at bounding box center [780, 691] width 511 height 15
select select "px"
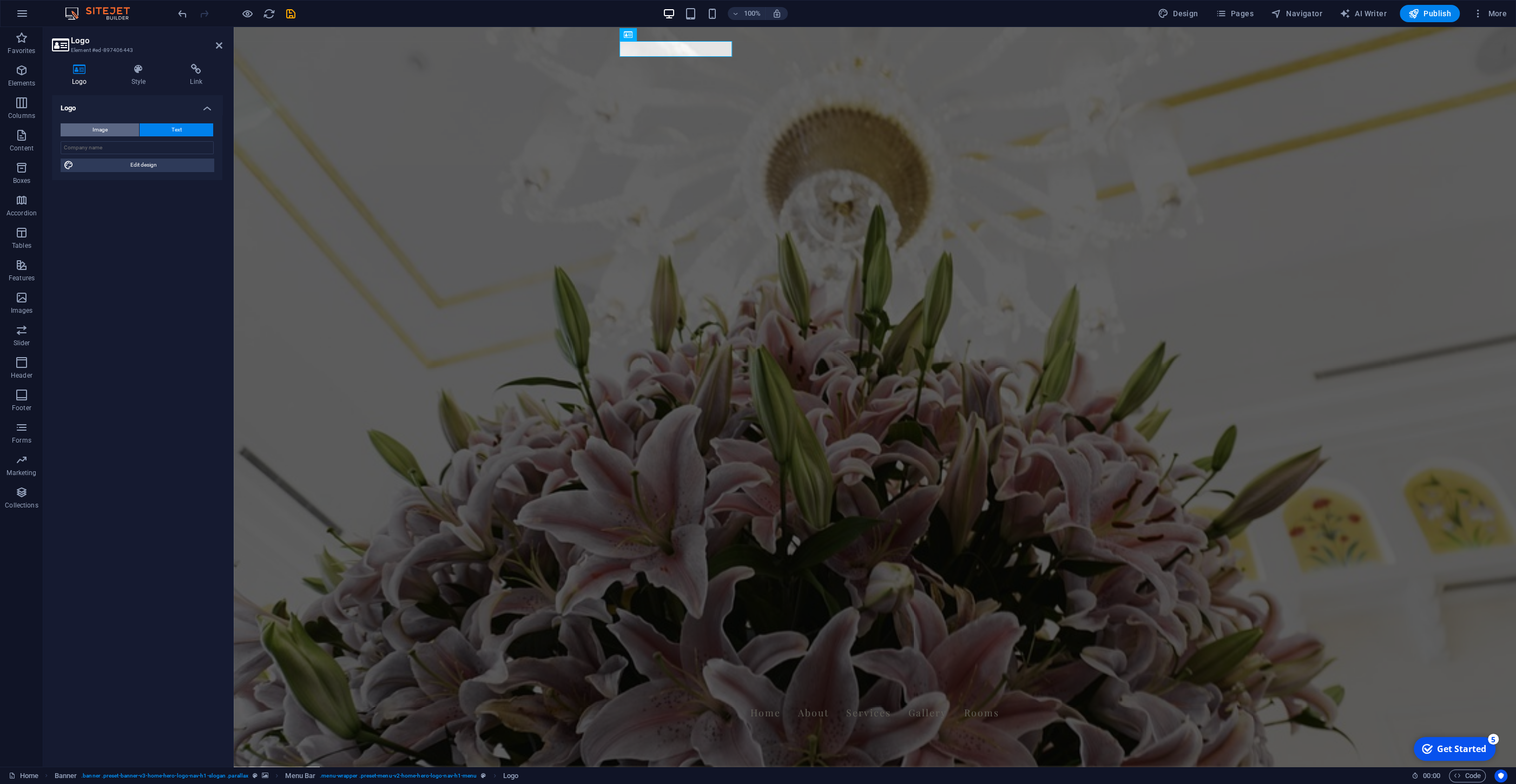
click at [111, 125] on button "Image" at bounding box center [100, 129] width 79 height 13
select select "DISABLED_OPTION_VALUE"
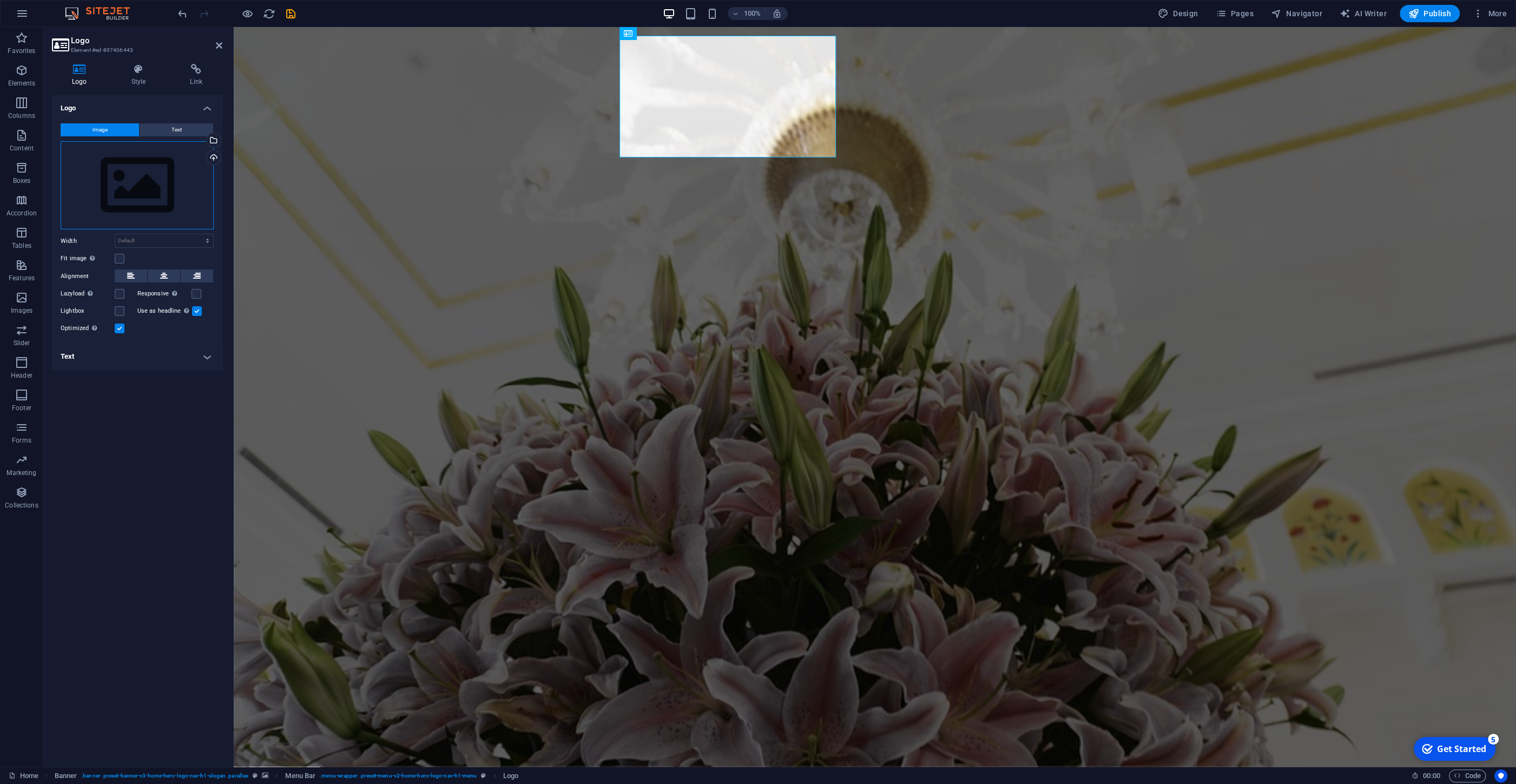
click at [146, 190] on div "Drag files here, click to choose files or select files from Files or our free s…" at bounding box center [137, 186] width 153 height 89
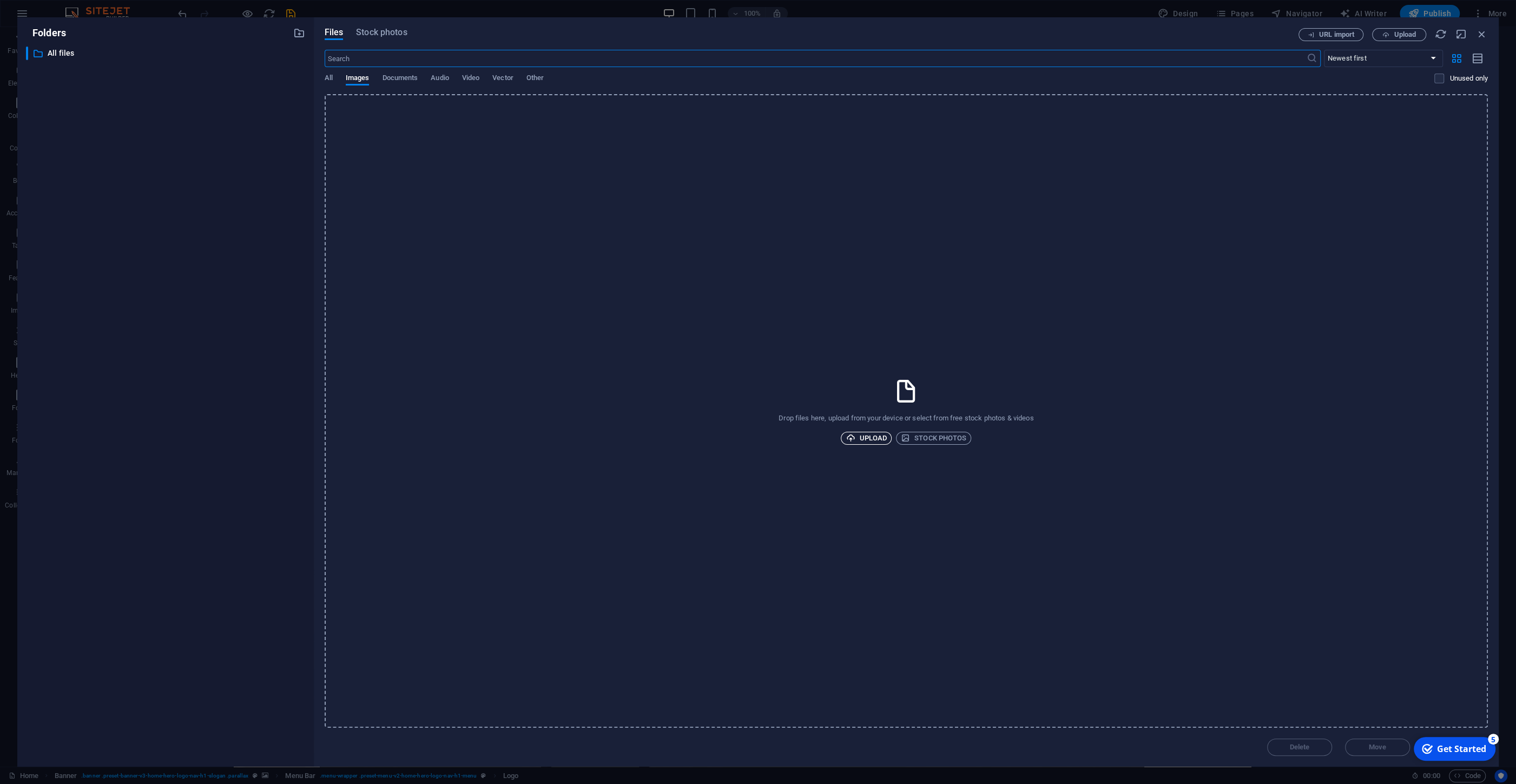
click at [861, 434] on span "Upload" at bounding box center [866, 438] width 41 height 13
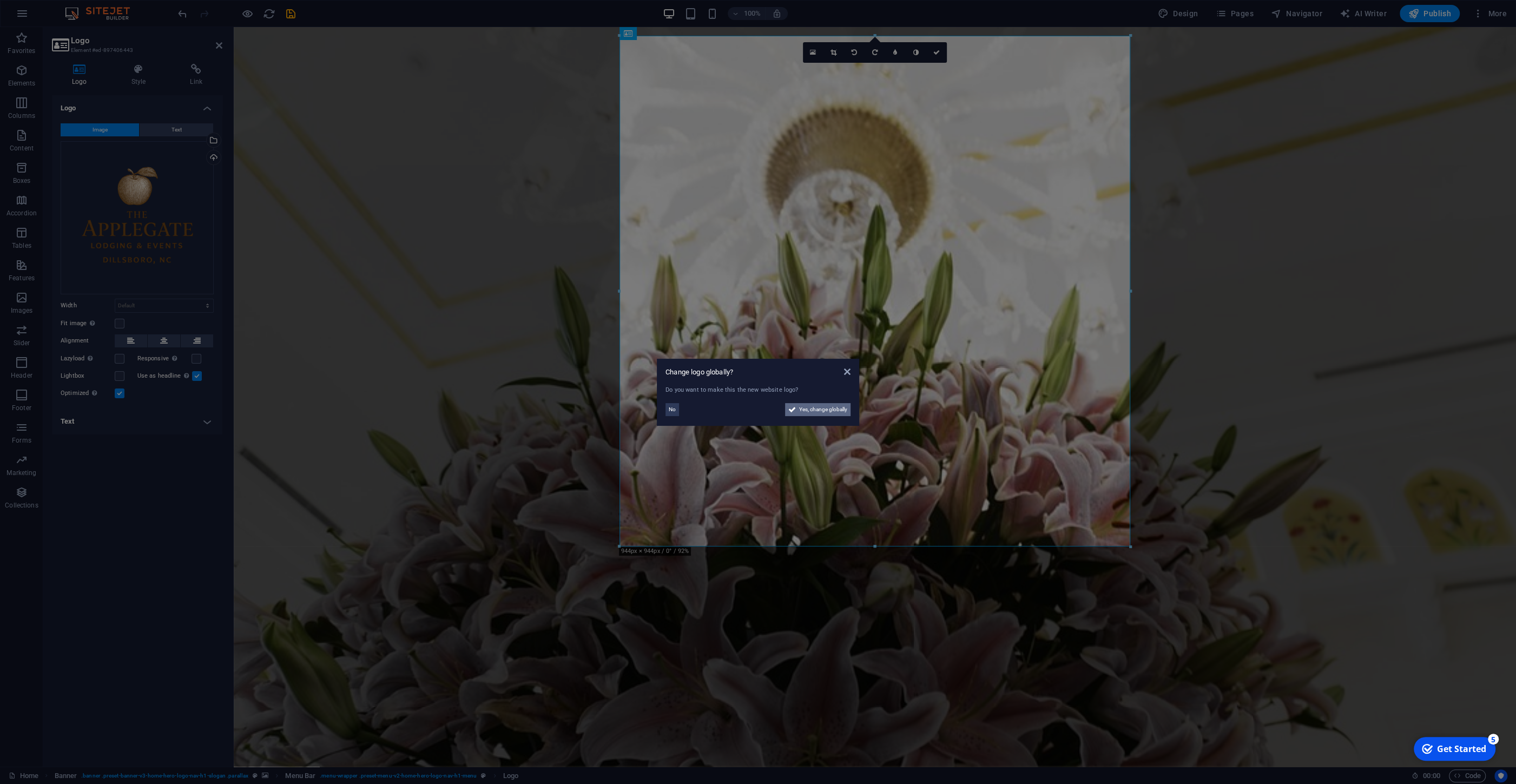
click at [819, 410] on span "Yes, change globally" at bounding box center [824, 409] width 48 height 13
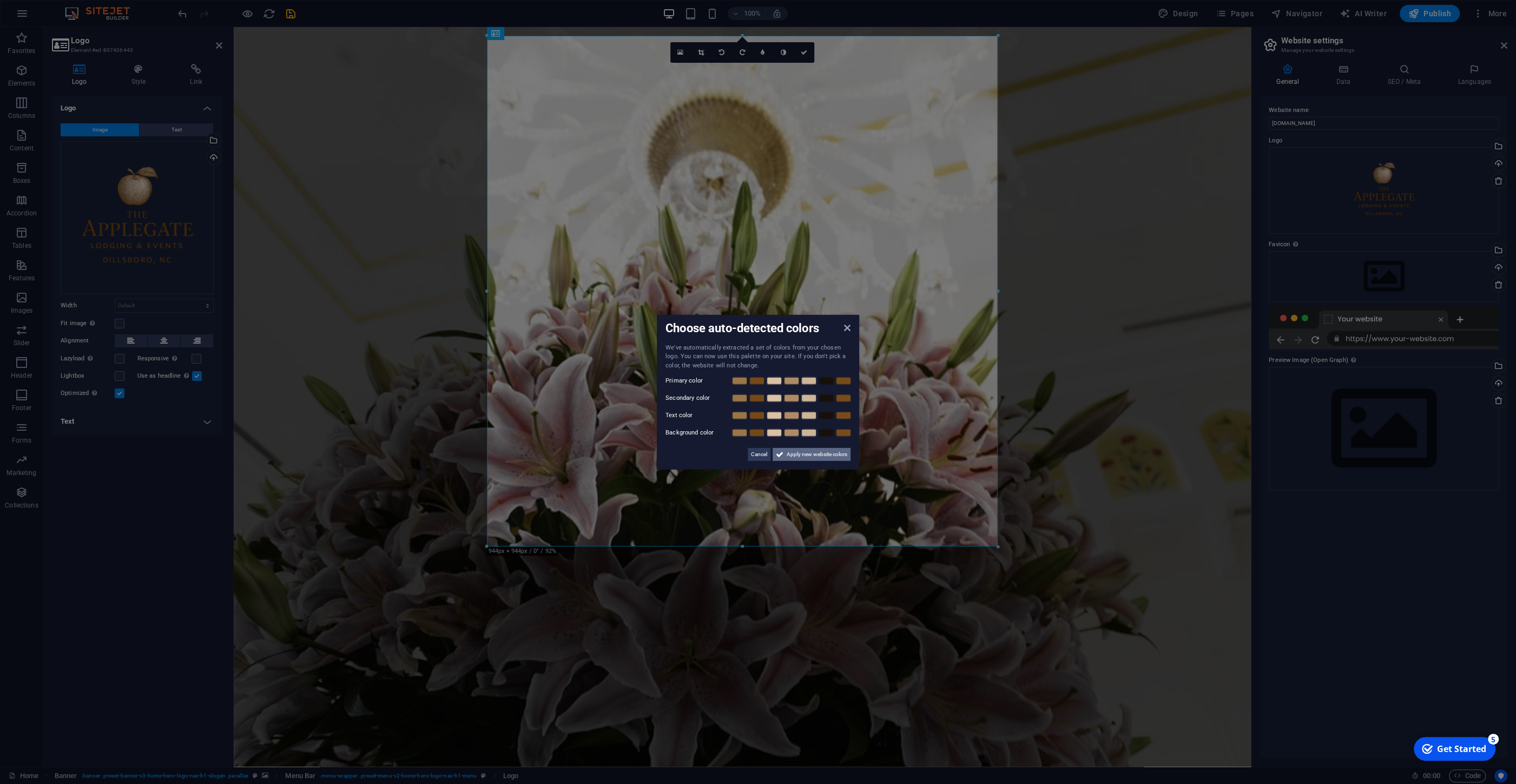
click at [806, 456] on span "Apply new website colors" at bounding box center [817, 454] width 61 height 13
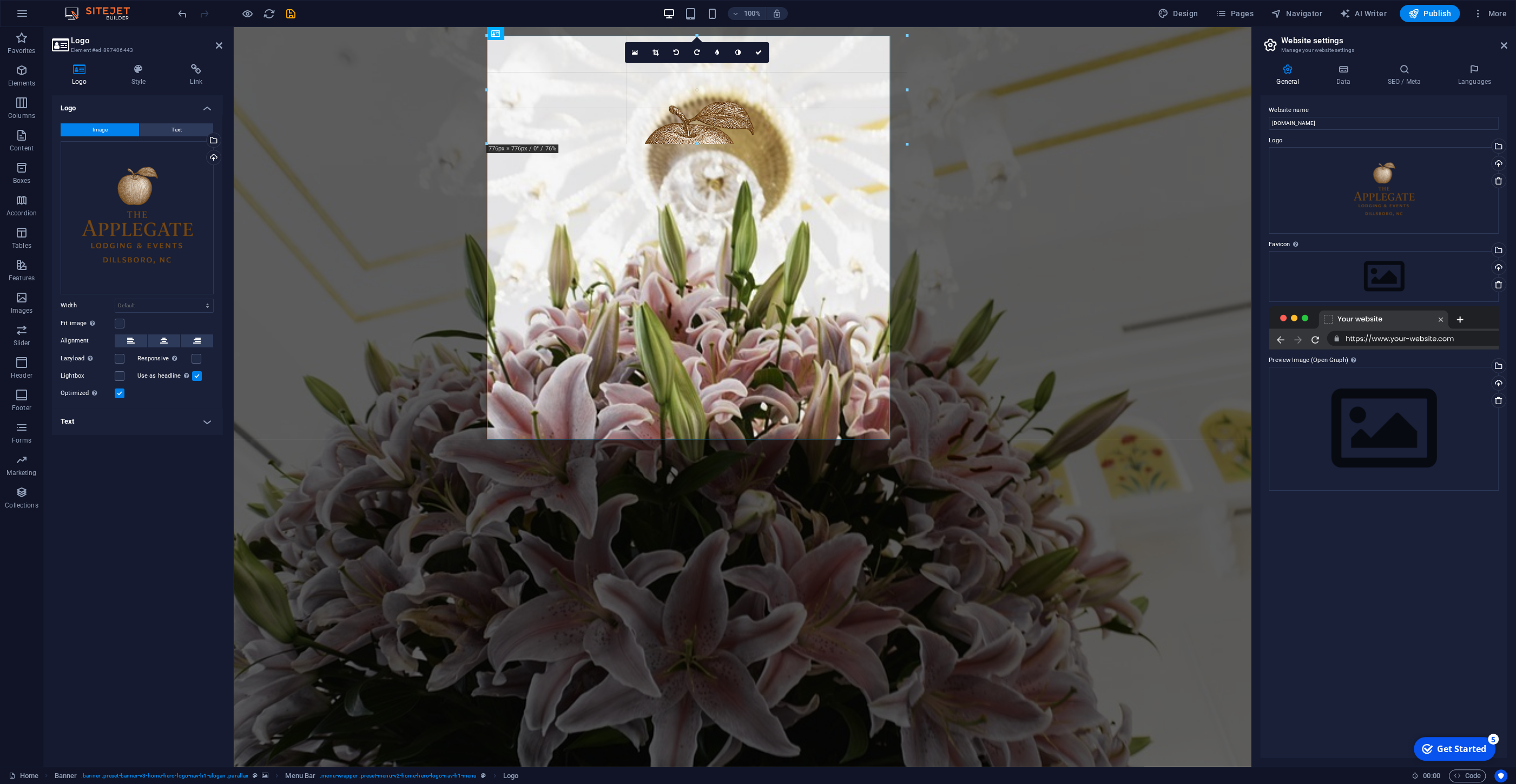
drag, startPoint x: 998, startPoint y: 546, endPoint x: 596, endPoint y: 48, distance: 640.0
type input "215"
select select "px"
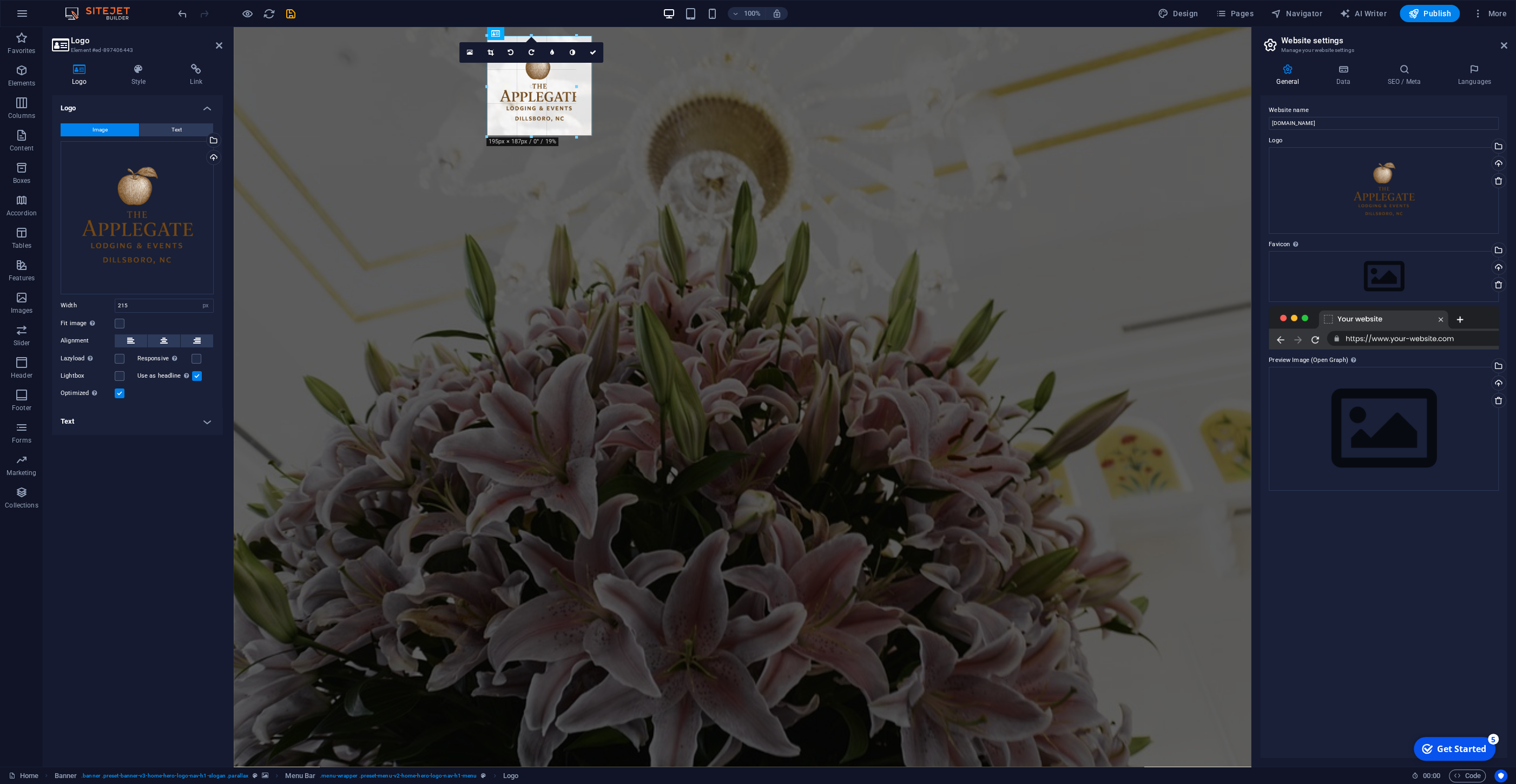
drag, startPoint x: 604, startPoint y: 153, endPoint x: 570, endPoint y: 123, distance: 45.3
type input "165"
click at [644, 674] on div "Home About Services Gallery Rooms" at bounding box center [742, 741] width 1017 height 134
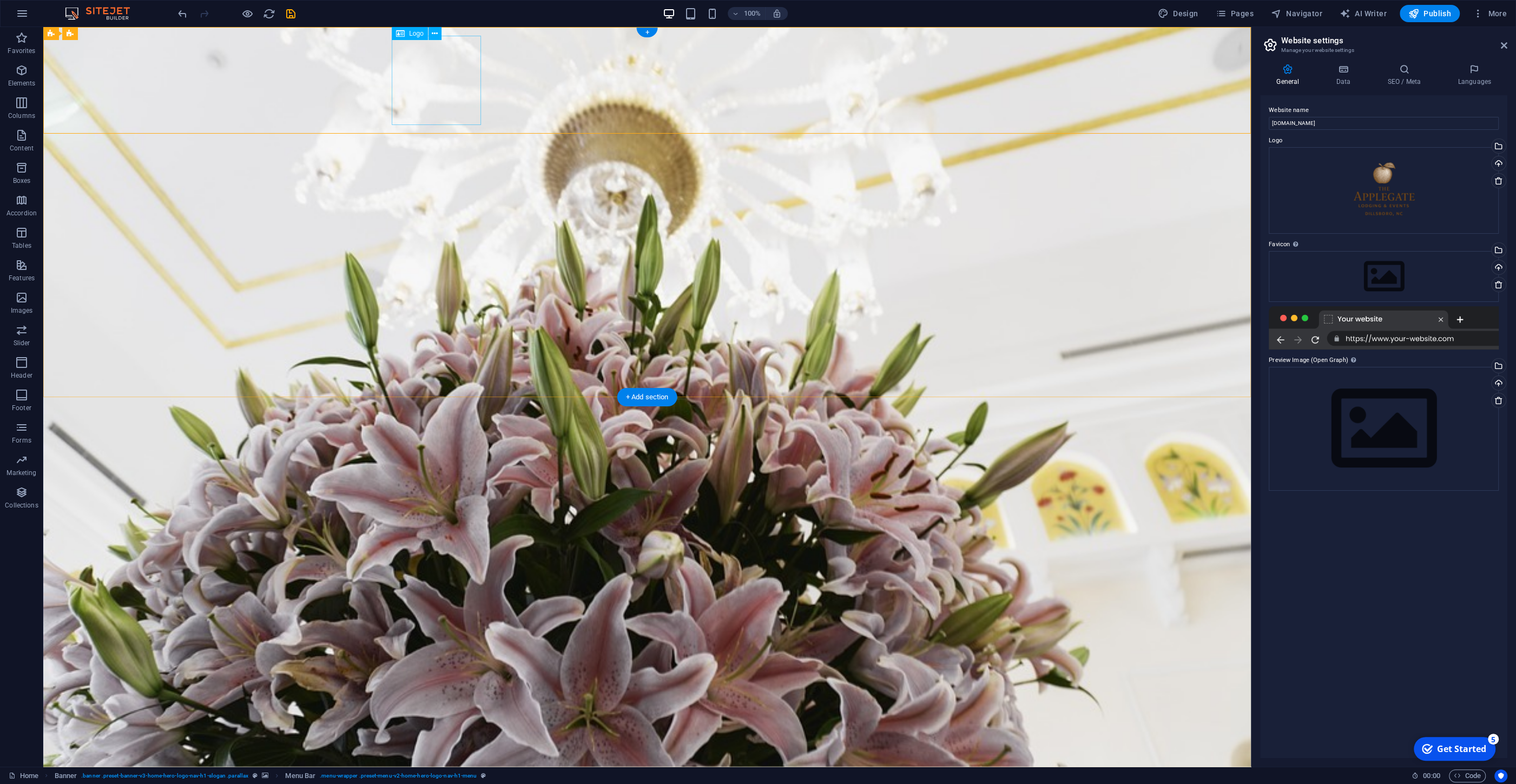
click at [409, 683] on div at bounding box center [647, 727] width 511 height 89
click at [436, 30] on icon at bounding box center [434, 33] width 6 height 11
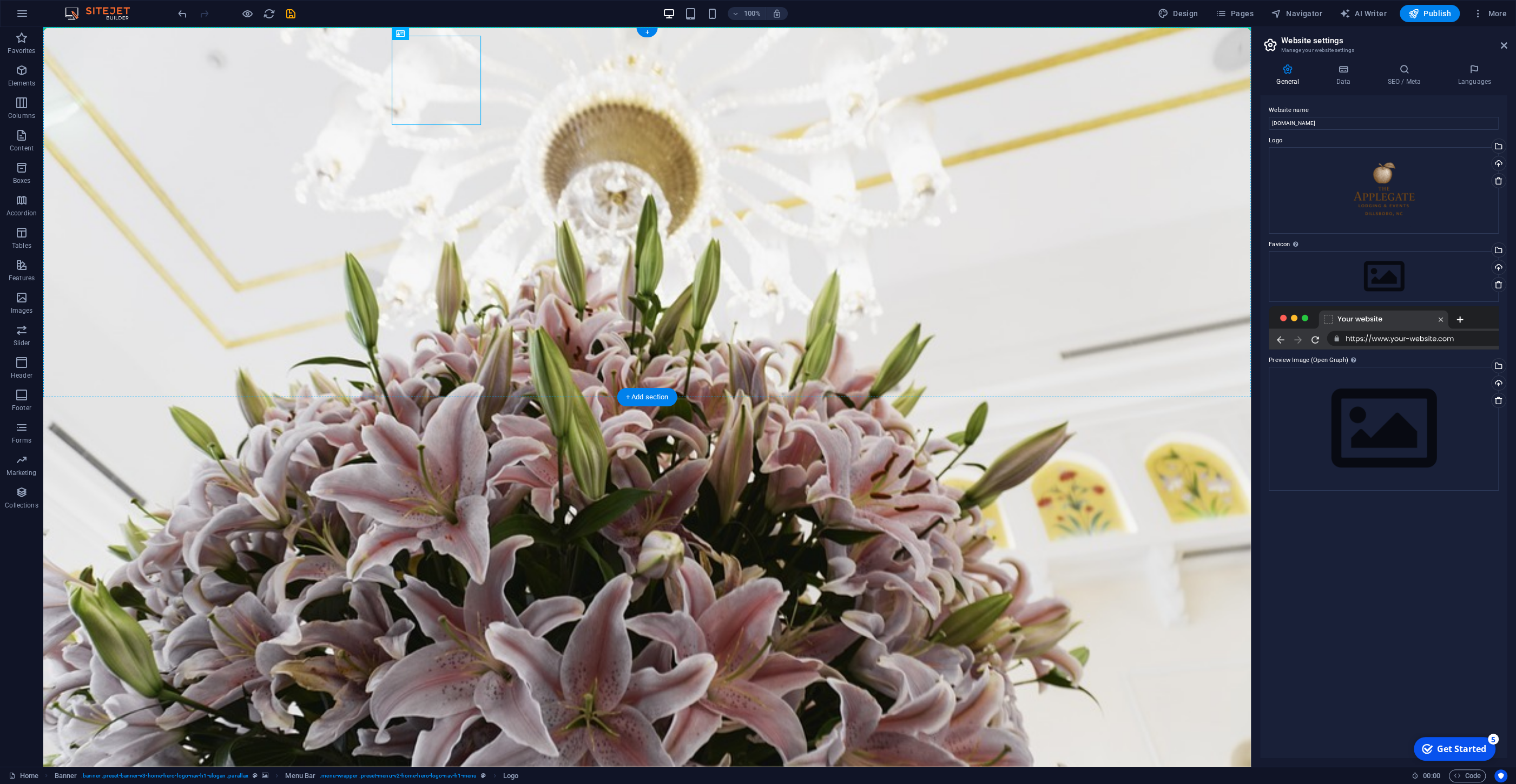
drag, startPoint x: 408, startPoint y: 76, endPoint x: 83, endPoint y: 55, distance: 325.7
click at [83, 674] on div "Home About Services Gallery Rooms" at bounding box center [647, 741] width 1207 height 134
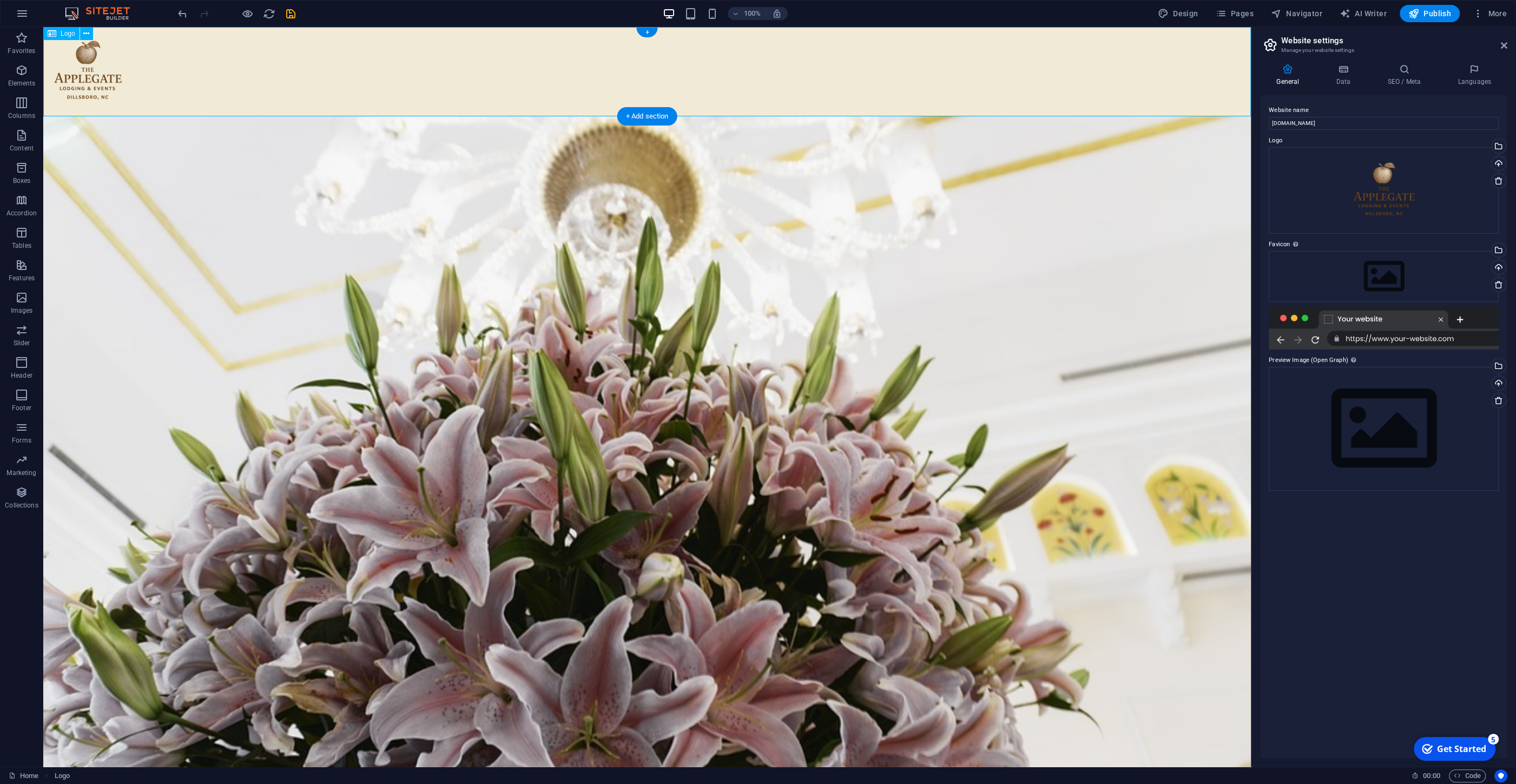
click at [371, 92] on div at bounding box center [647, 72] width 1207 height 89
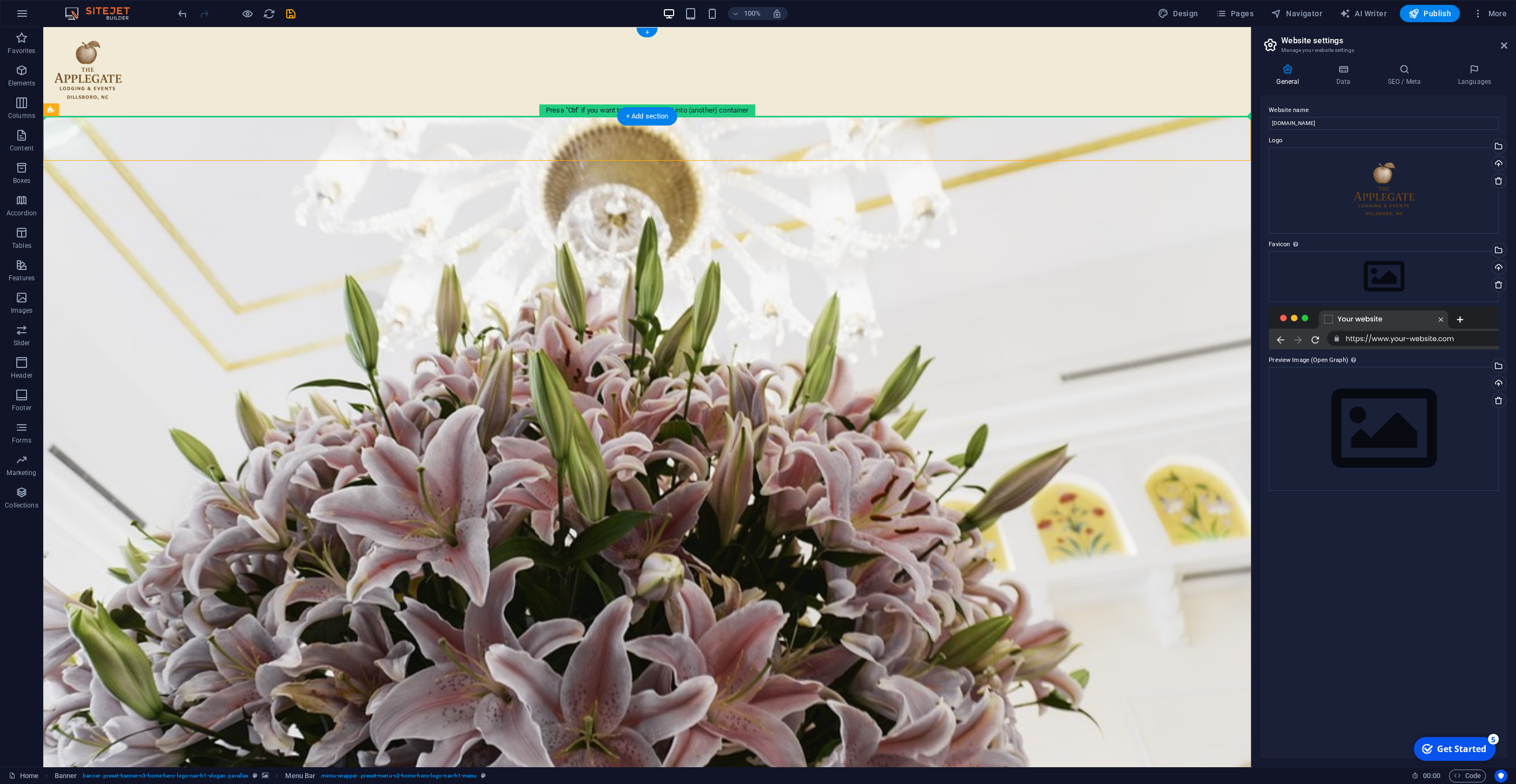
drag, startPoint x: 351, startPoint y: 141, endPoint x: 349, endPoint y: 96, distance: 45.0
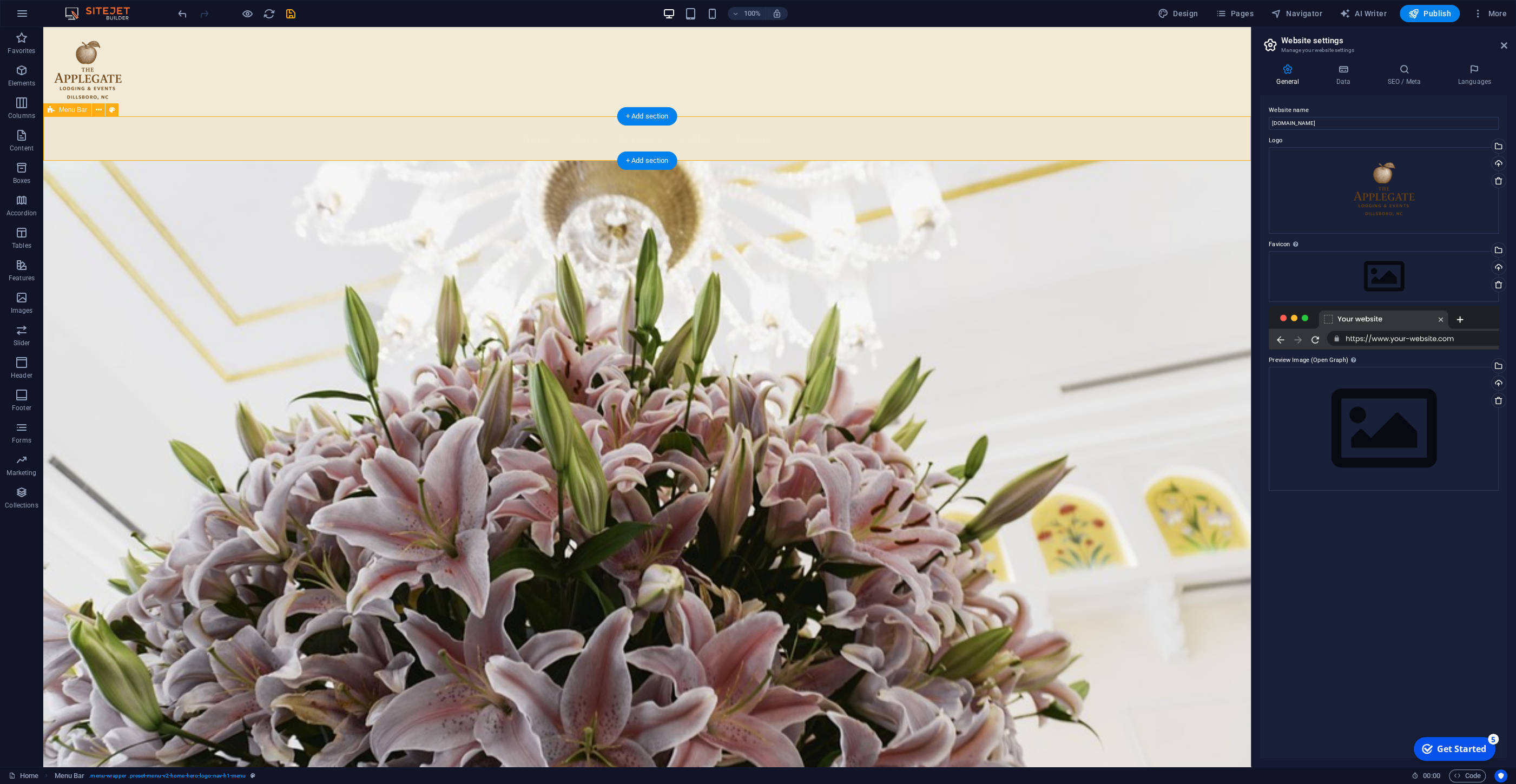
click at [254, 131] on div "Home About Services Gallery Rooms" at bounding box center [647, 139] width 1207 height 45
click at [90, 77] on div at bounding box center [647, 72] width 1207 height 89
click at [99, 79] on div at bounding box center [647, 72] width 1207 height 89
select select "px"
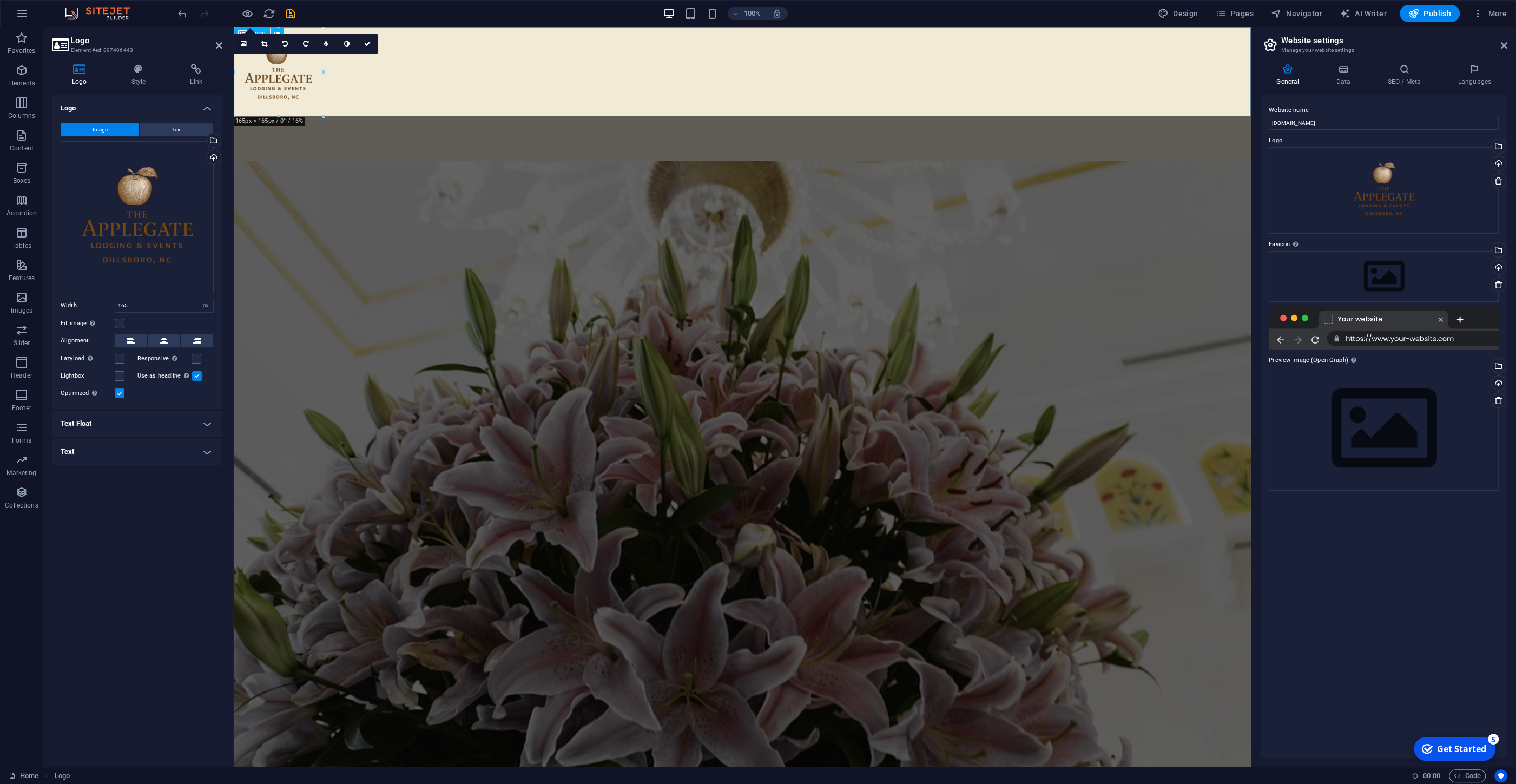
click at [284, 85] on div at bounding box center [742, 72] width 1017 height 89
click at [294, 93] on div at bounding box center [742, 72] width 1017 height 89
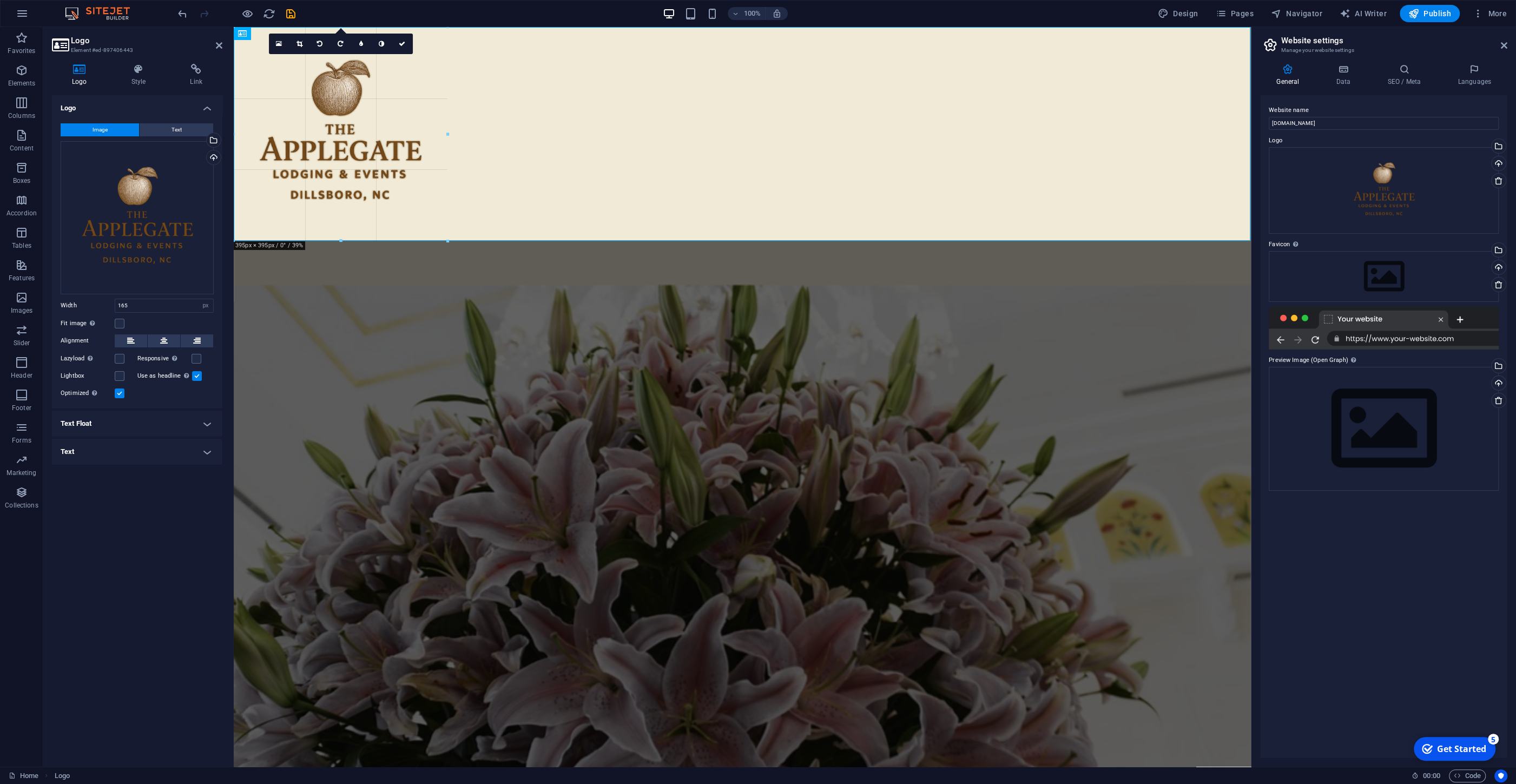
drag, startPoint x: 322, startPoint y: 118, endPoint x: 449, endPoint y: 194, distance: 148.0
type input "395"
click at [610, 118] on div at bounding box center [742, 134] width 1017 height 213
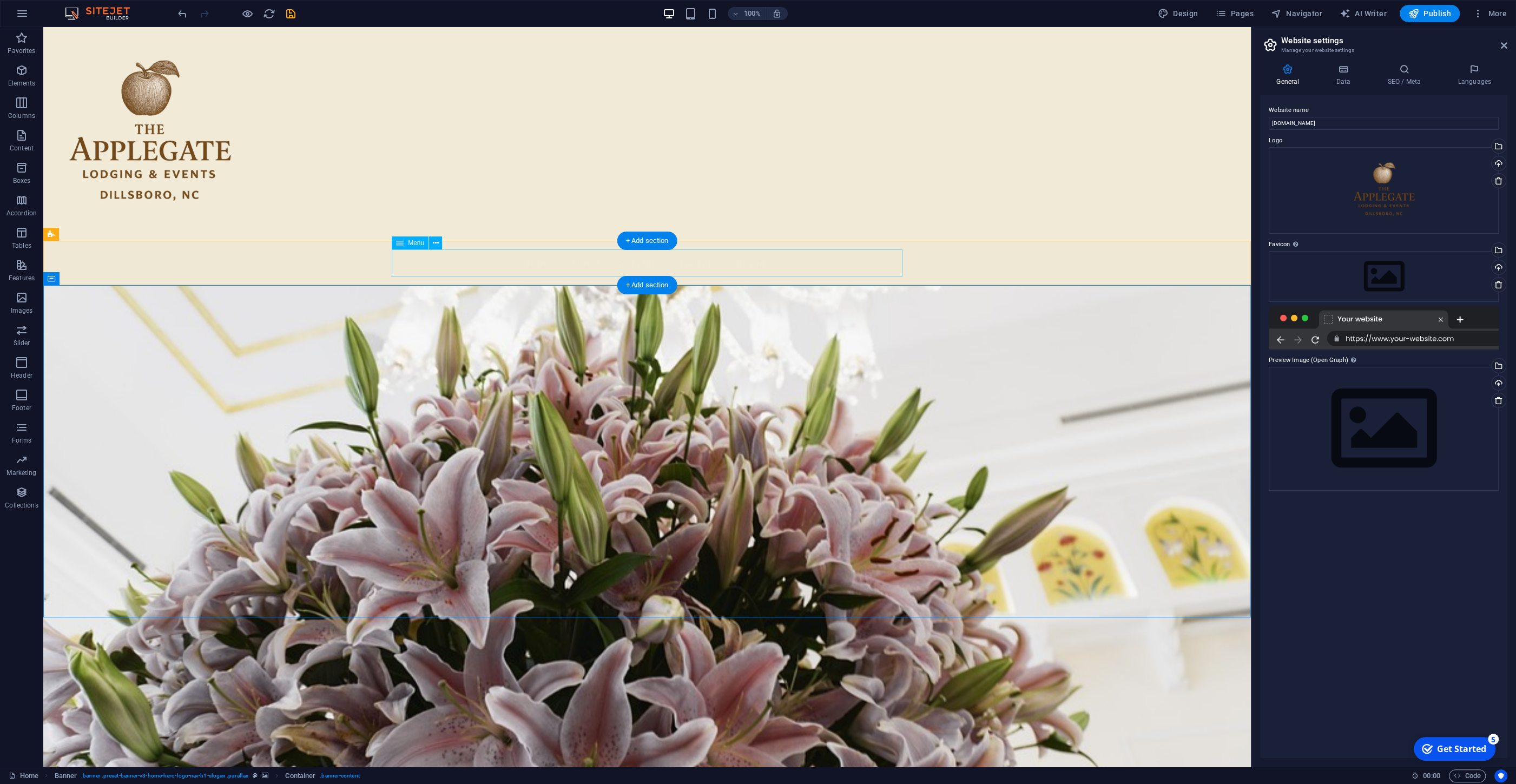
click at [527, 264] on nav "Home About Services Gallery Rooms" at bounding box center [647, 263] width 511 height 27
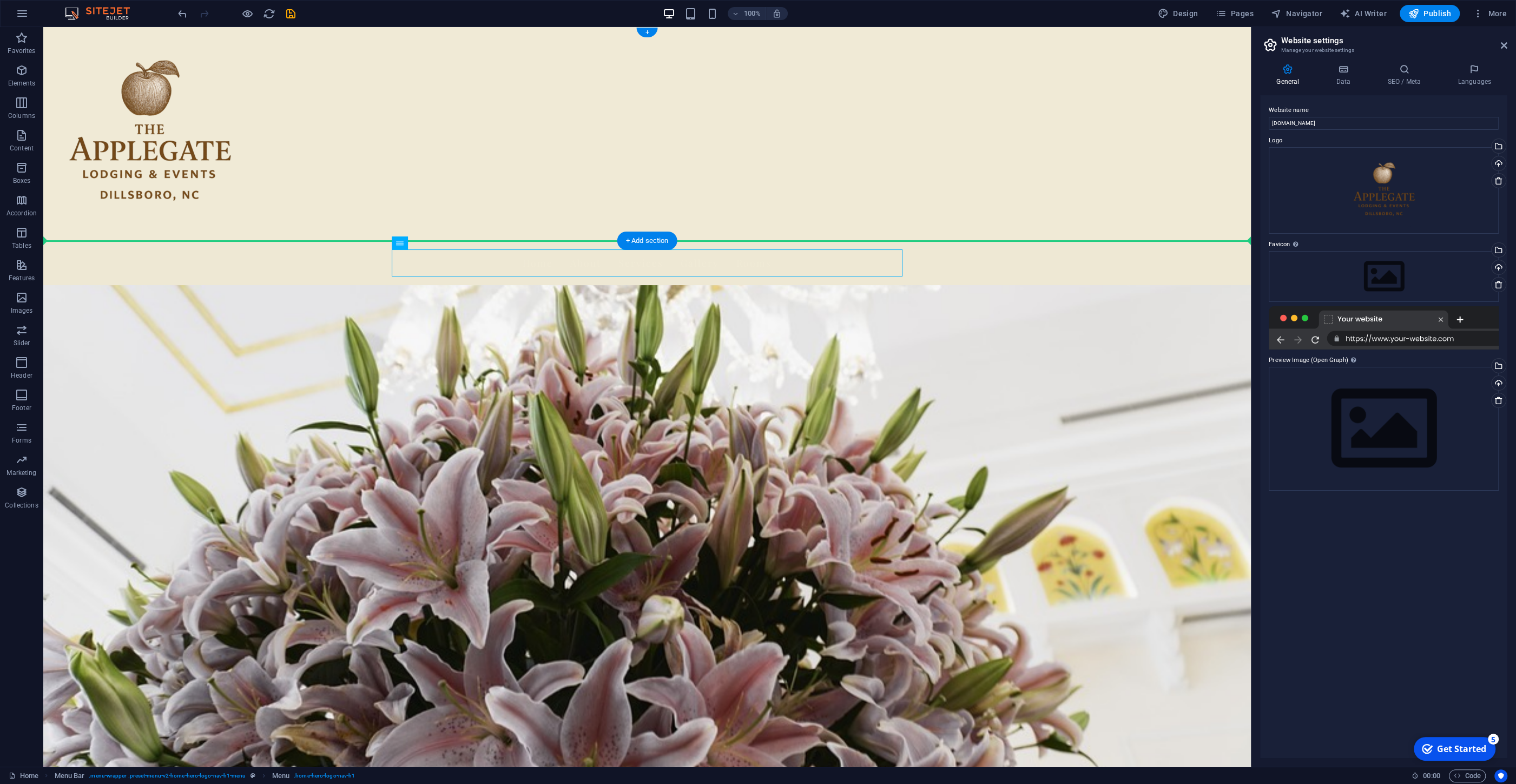
drag, startPoint x: 423, startPoint y: 259, endPoint x: 398, endPoint y: 182, distance: 81.0
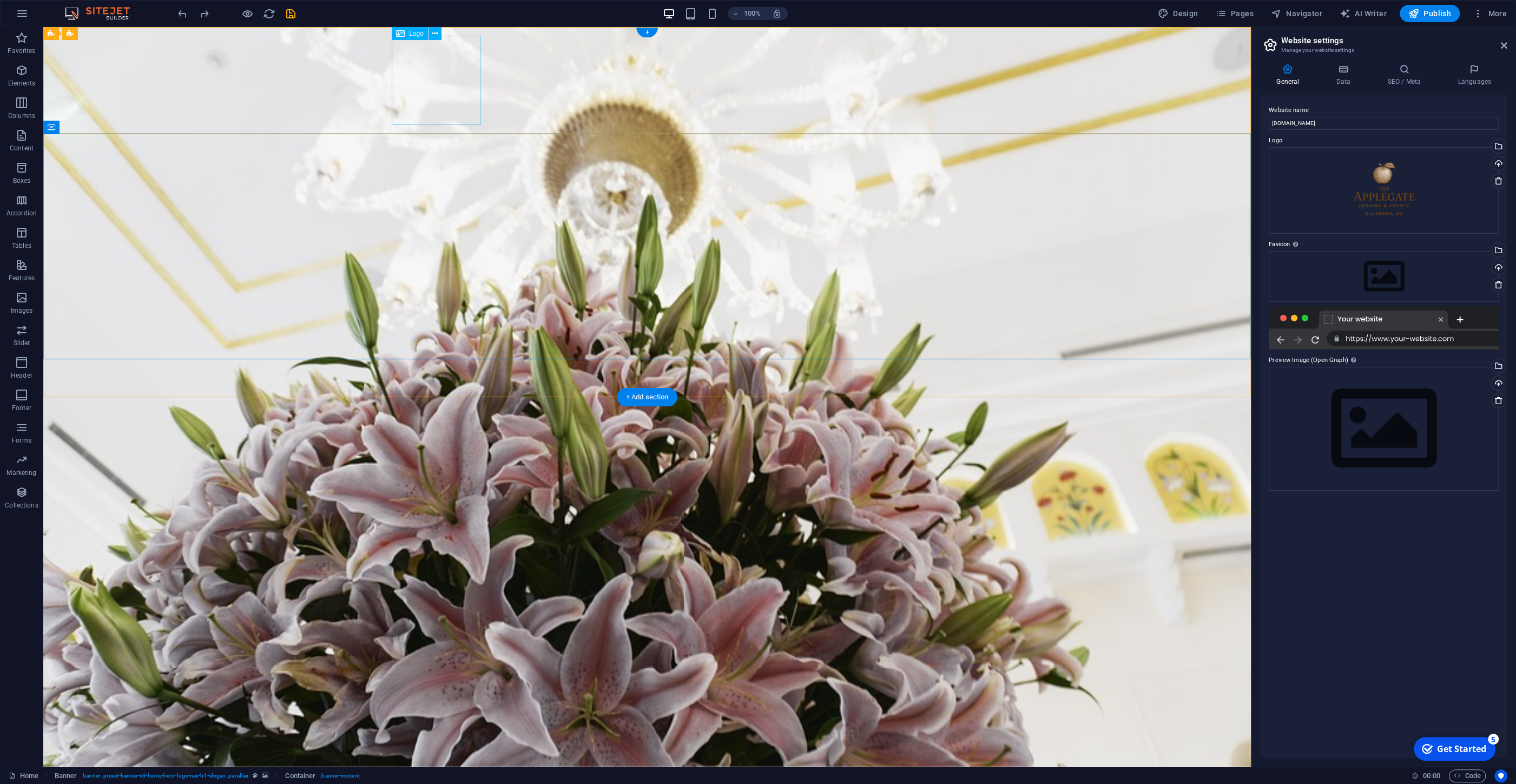
click at [423, 683] on div at bounding box center [647, 727] width 511 height 89
click at [450, 683] on div at bounding box center [647, 727] width 511 height 89
select select "px"
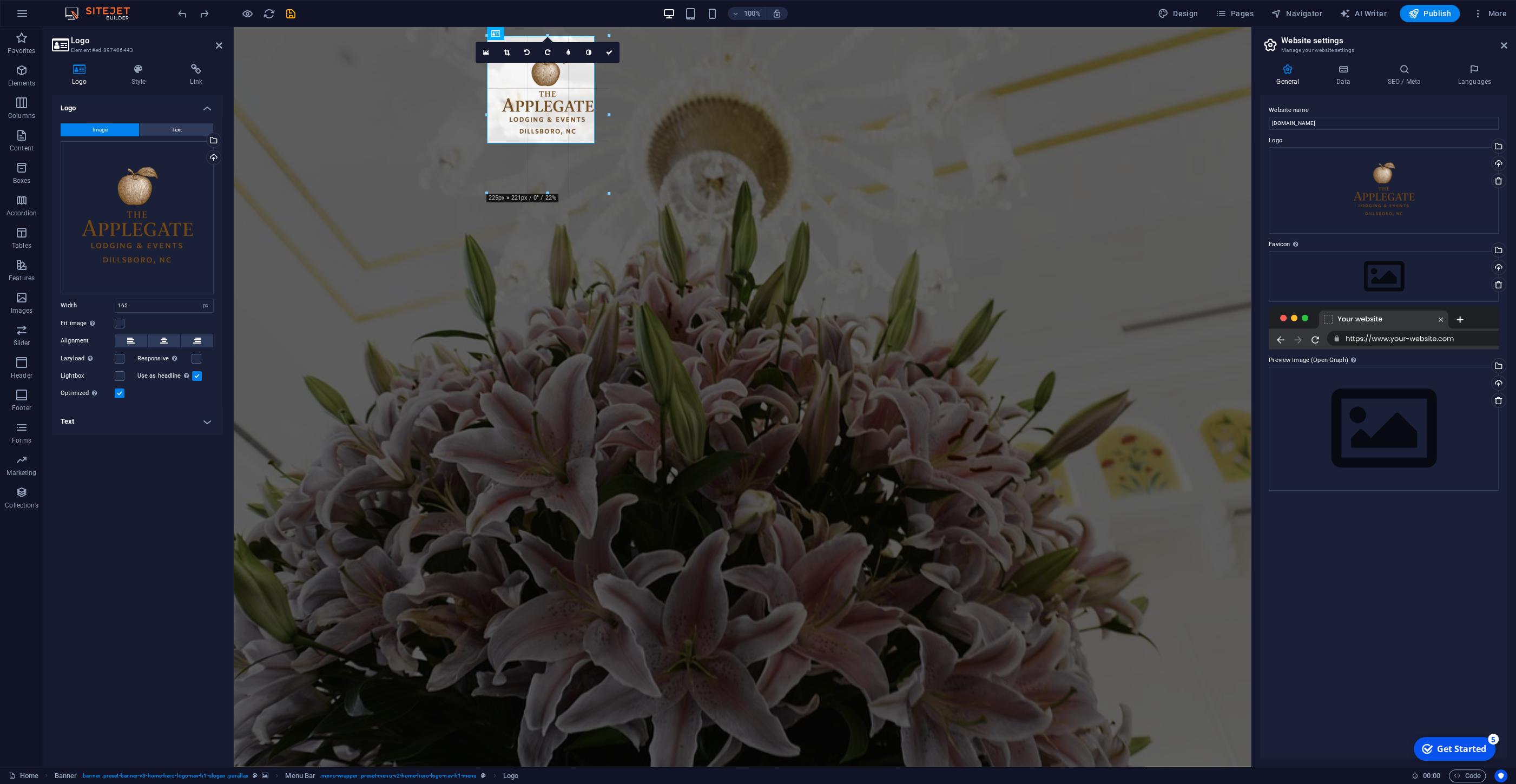
drag, startPoint x: 576, startPoint y: 126, endPoint x: 649, endPoint y: 178, distance: 89.6
click at [649, 178] on div "H2 Banner Container Preset Container Container H2 Spacer H3 Spacer Banner Menu …" at bounding box center [742, 397] width 1017 height 739
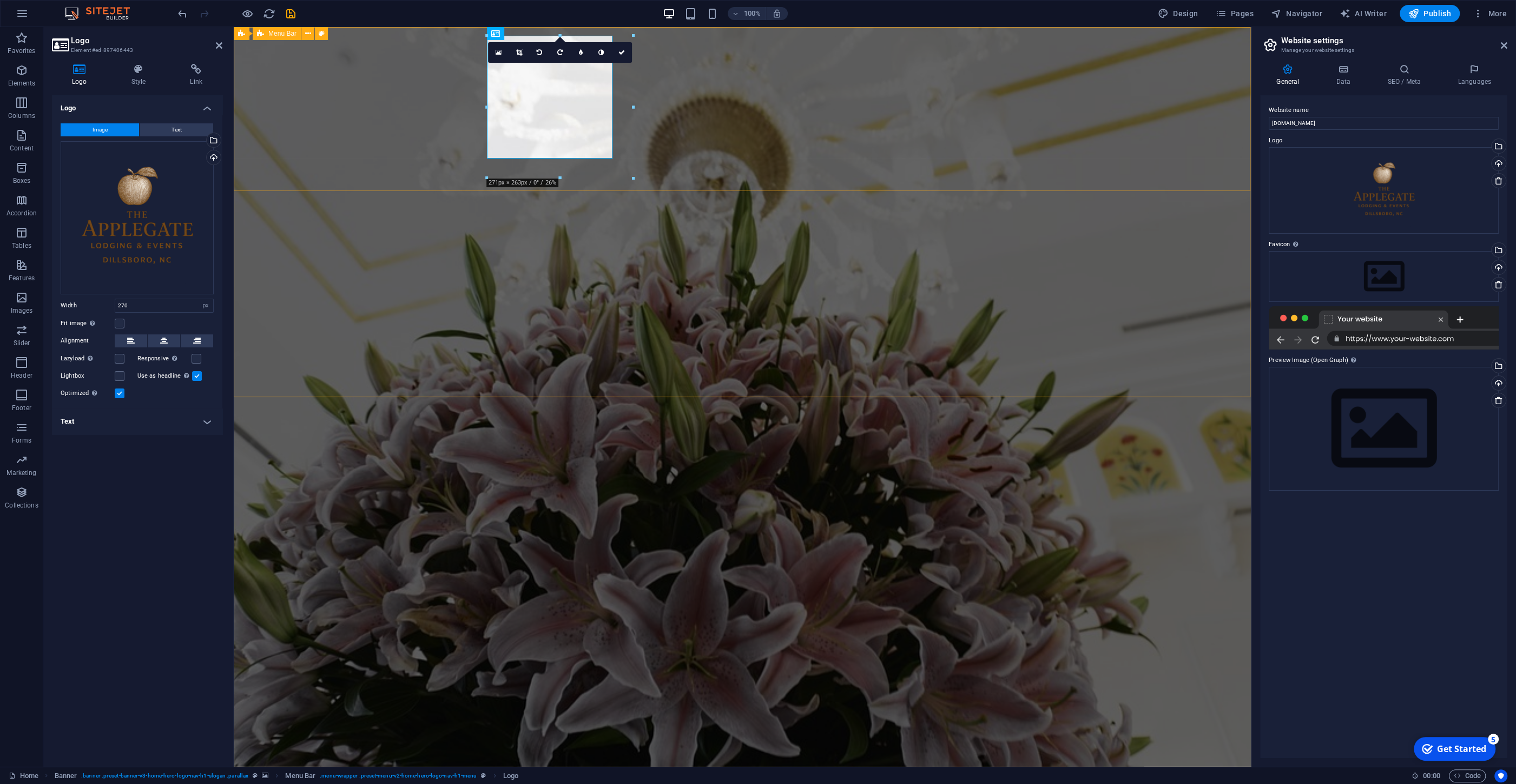
type input "270"
click at [701, 674] on div "Home About Services Gallery Rooms" at bounding box center [742, 769] width 1017 height 190
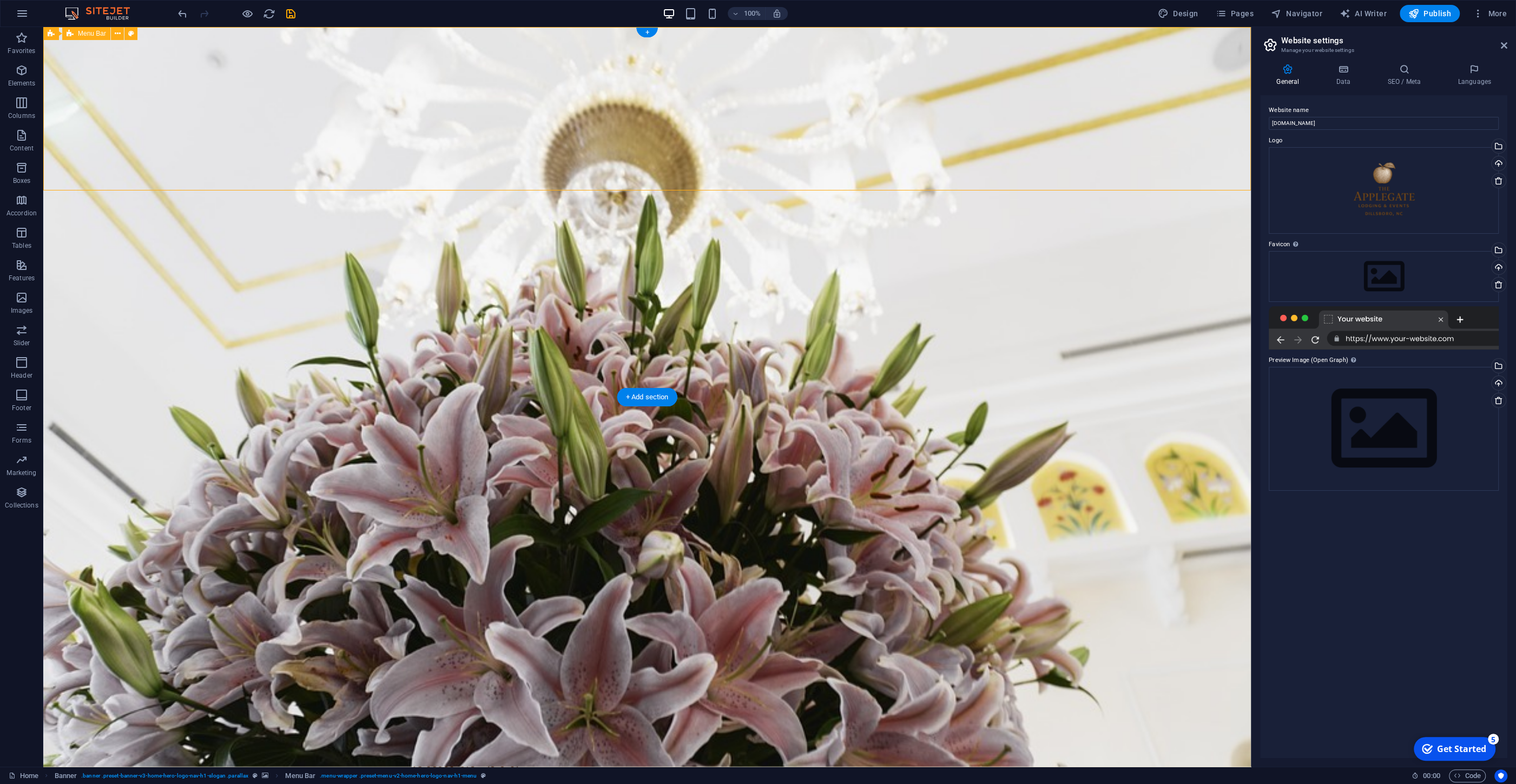
click at [625, 674] on div "Home About Services Gallery Rooms" at bounding box center [647, 769] width 1207 height 190
click at [410, 295] on div "Spacer" at bounding box center [422, 288] width 62 height 14
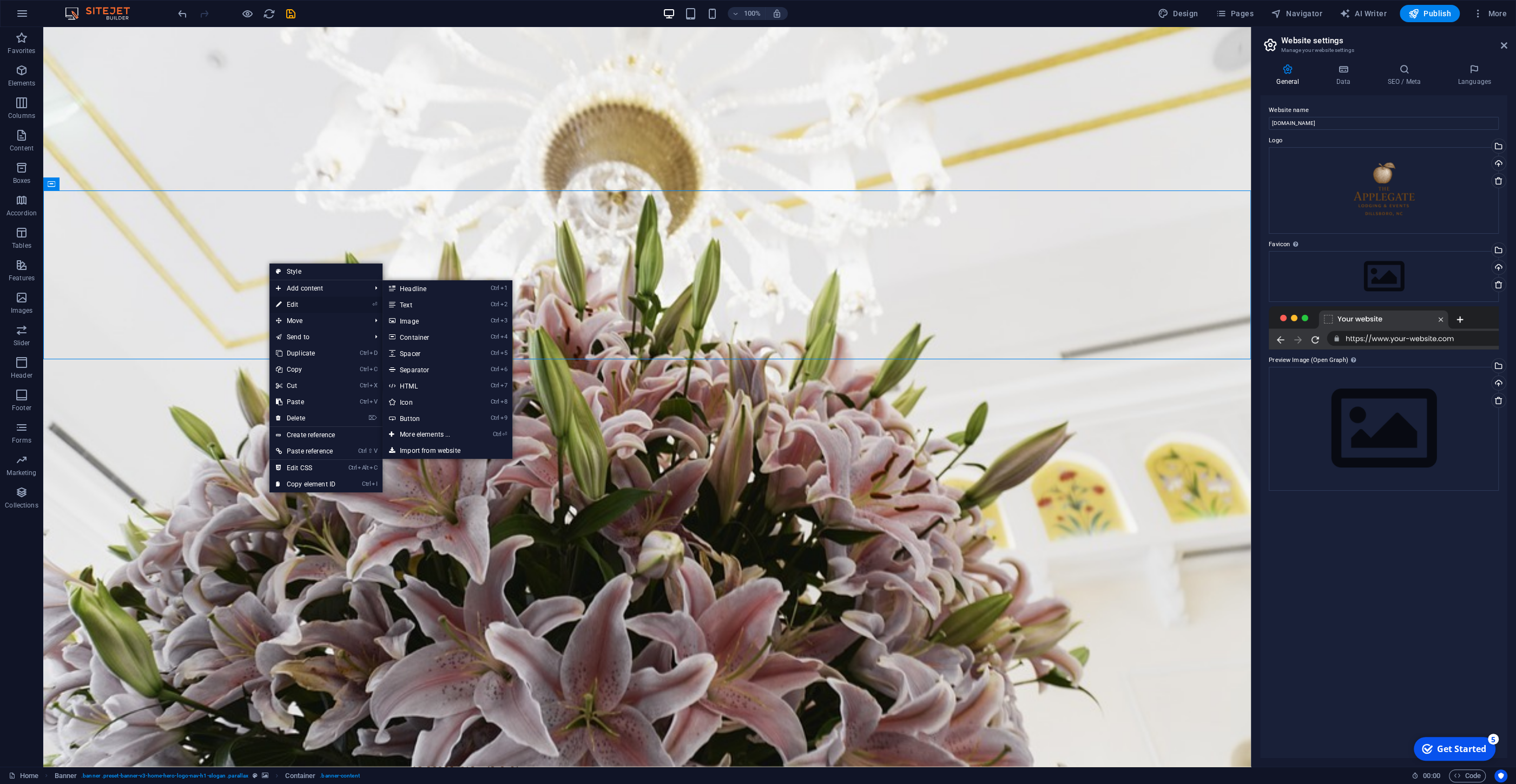
click at [290, 304] on link "⏎ Edit" at bounding box center [305, 304] width 73 height 16
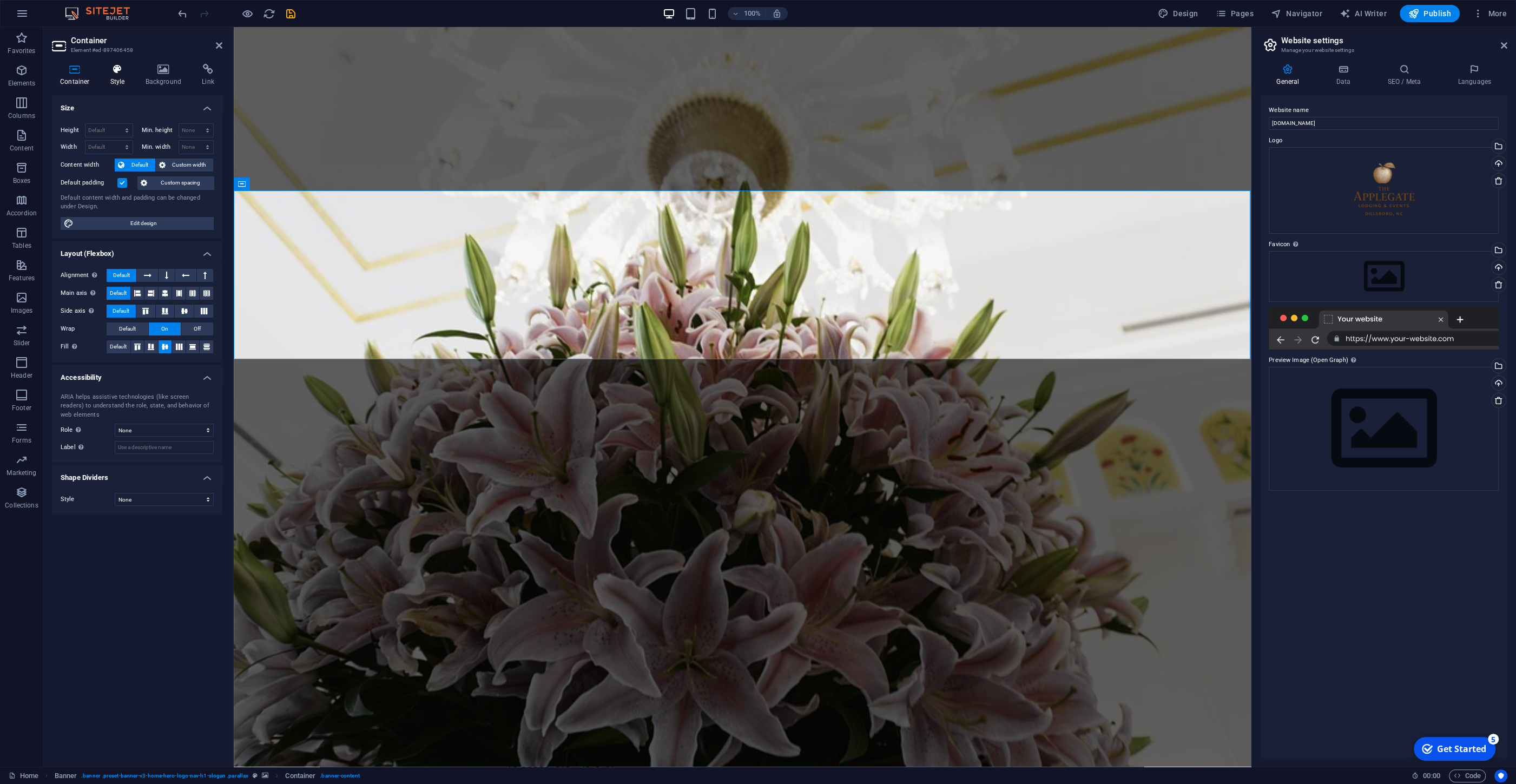
click at [124, 74] on icon at bounding box center [117, 69] width 31 height 11
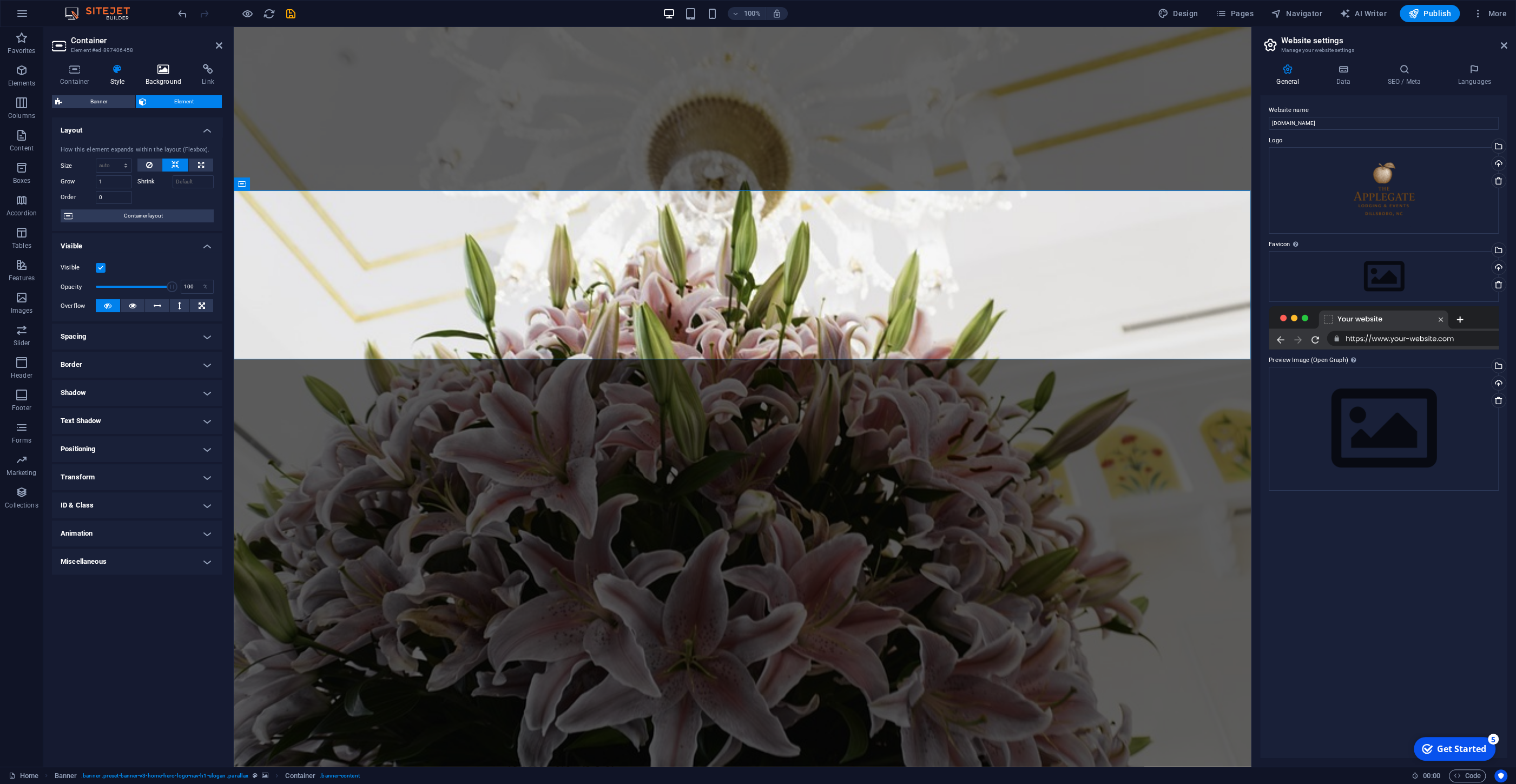
click at [156, 73] on icon at bounding box center [163, 69] width 52 height 11
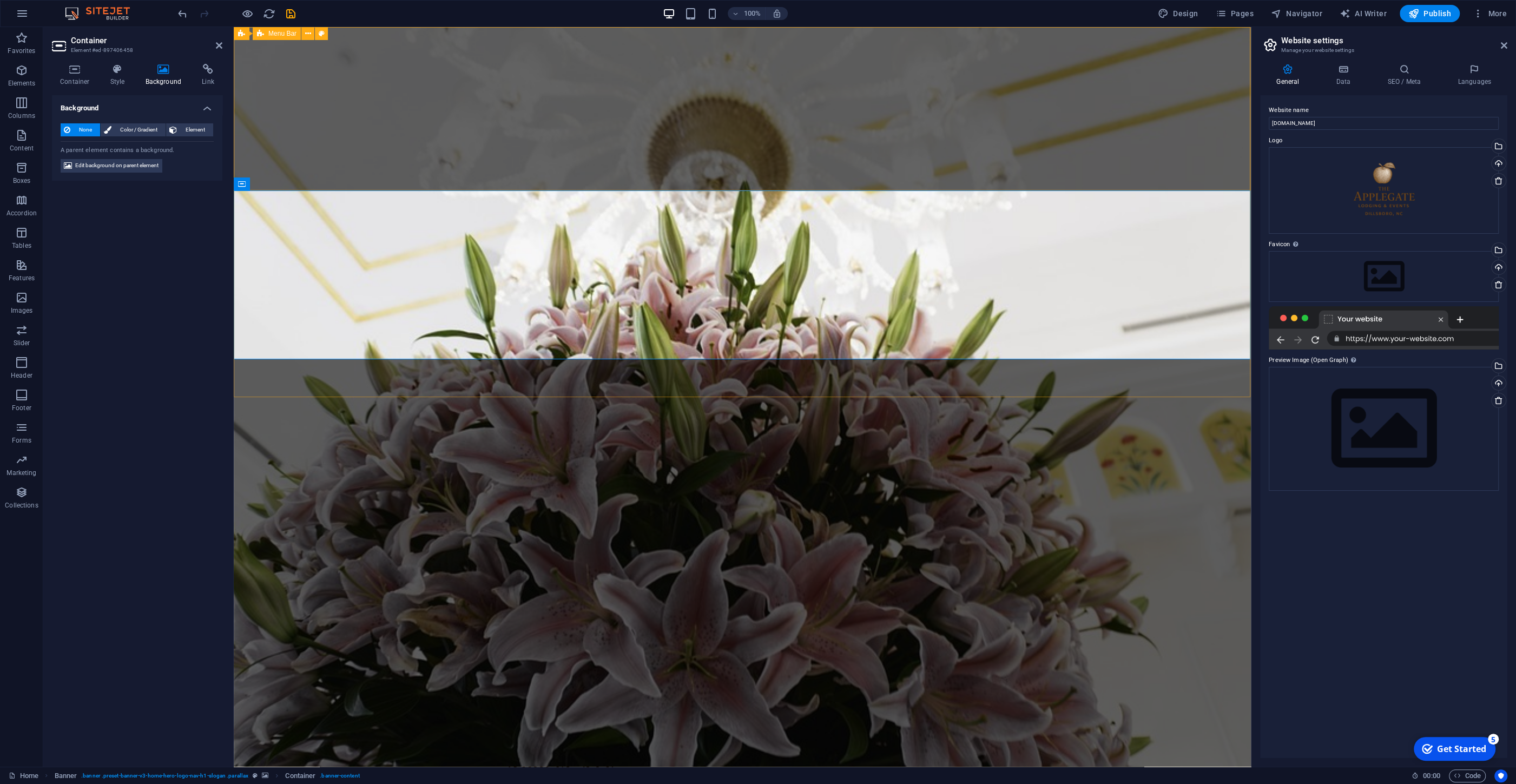
click at [362, 674] on div "Home About Services Gallery Rooms" at bounding box center [742, 769] width 1017 height 190
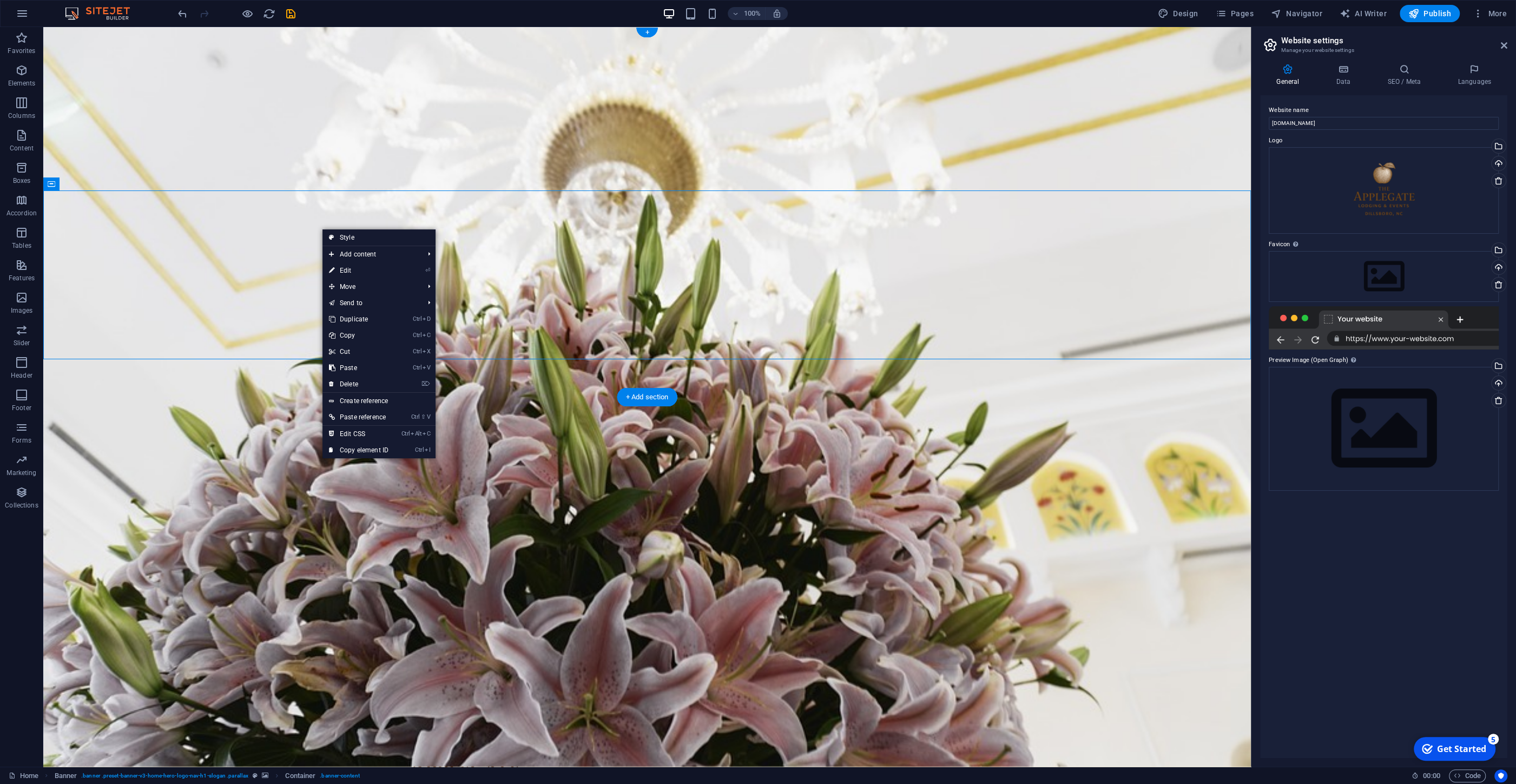
click at [166, 377] on figure at bounding box center [647, 397] width 1207 height 739
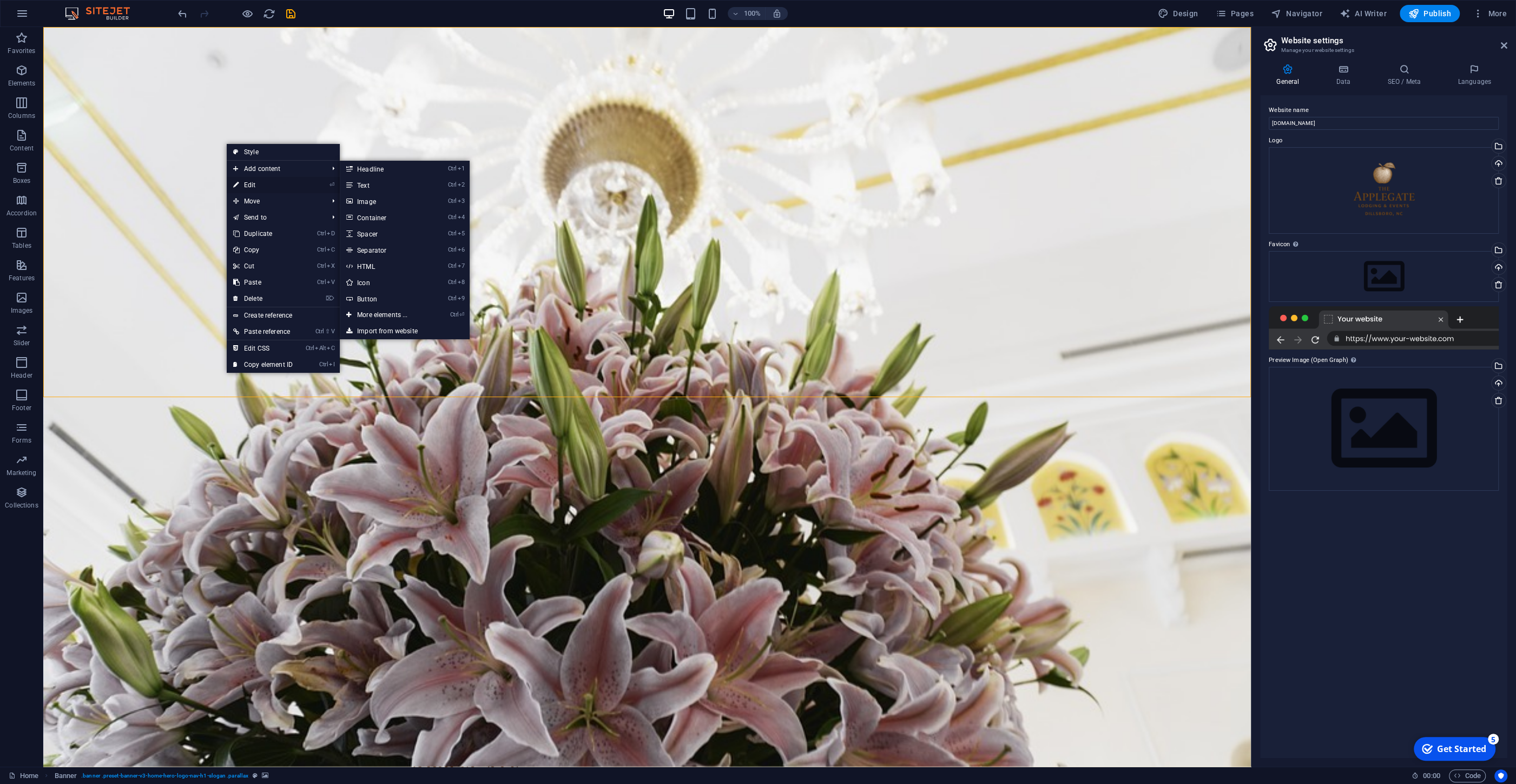
click at [246, 185] on link "⏎ Edit" at bounding box center [263, 184] width 73 height 16
select select "vh"
select select "header"
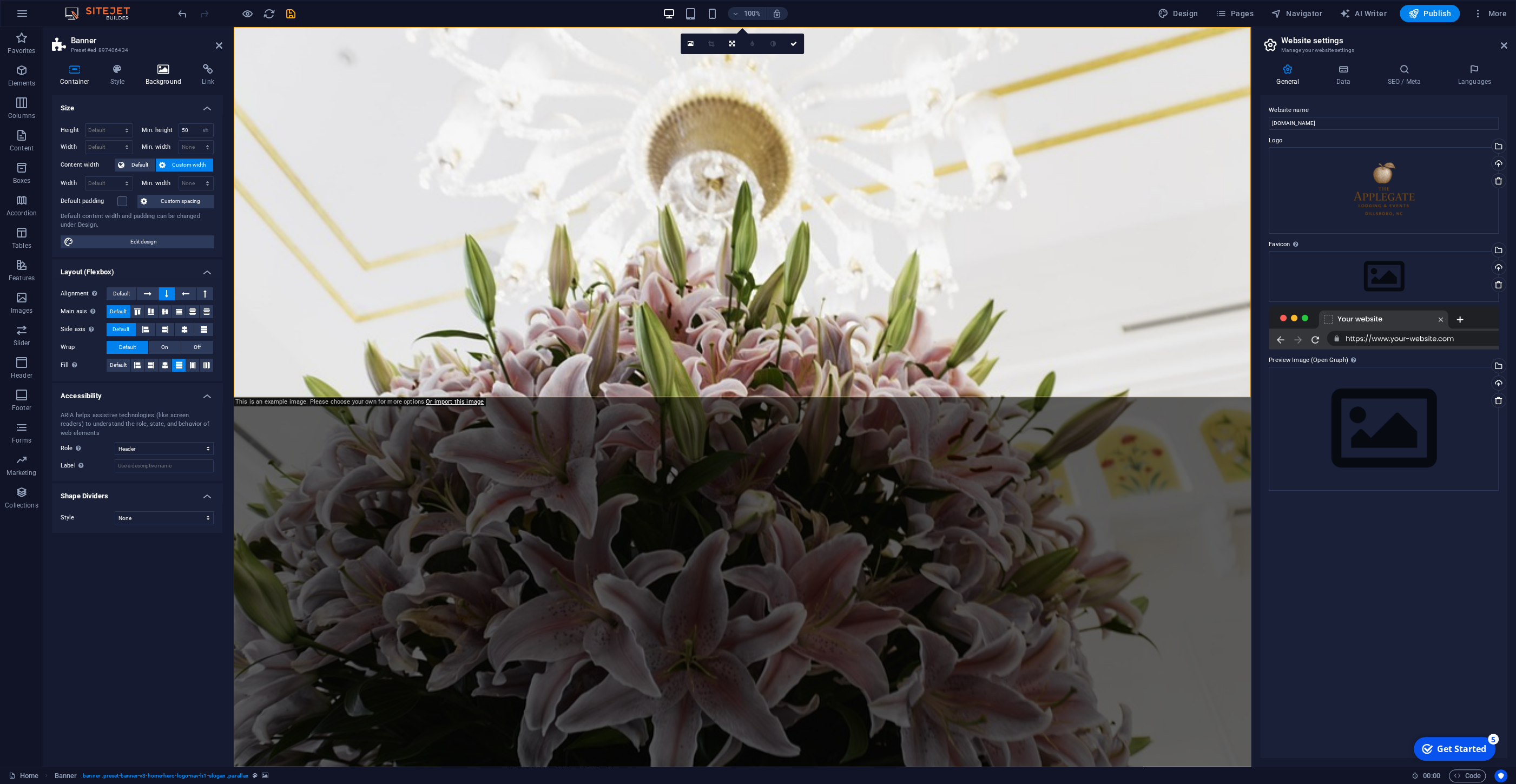
click at [161, 69] on icon at bounding box center [163, 69] width 52 height 11
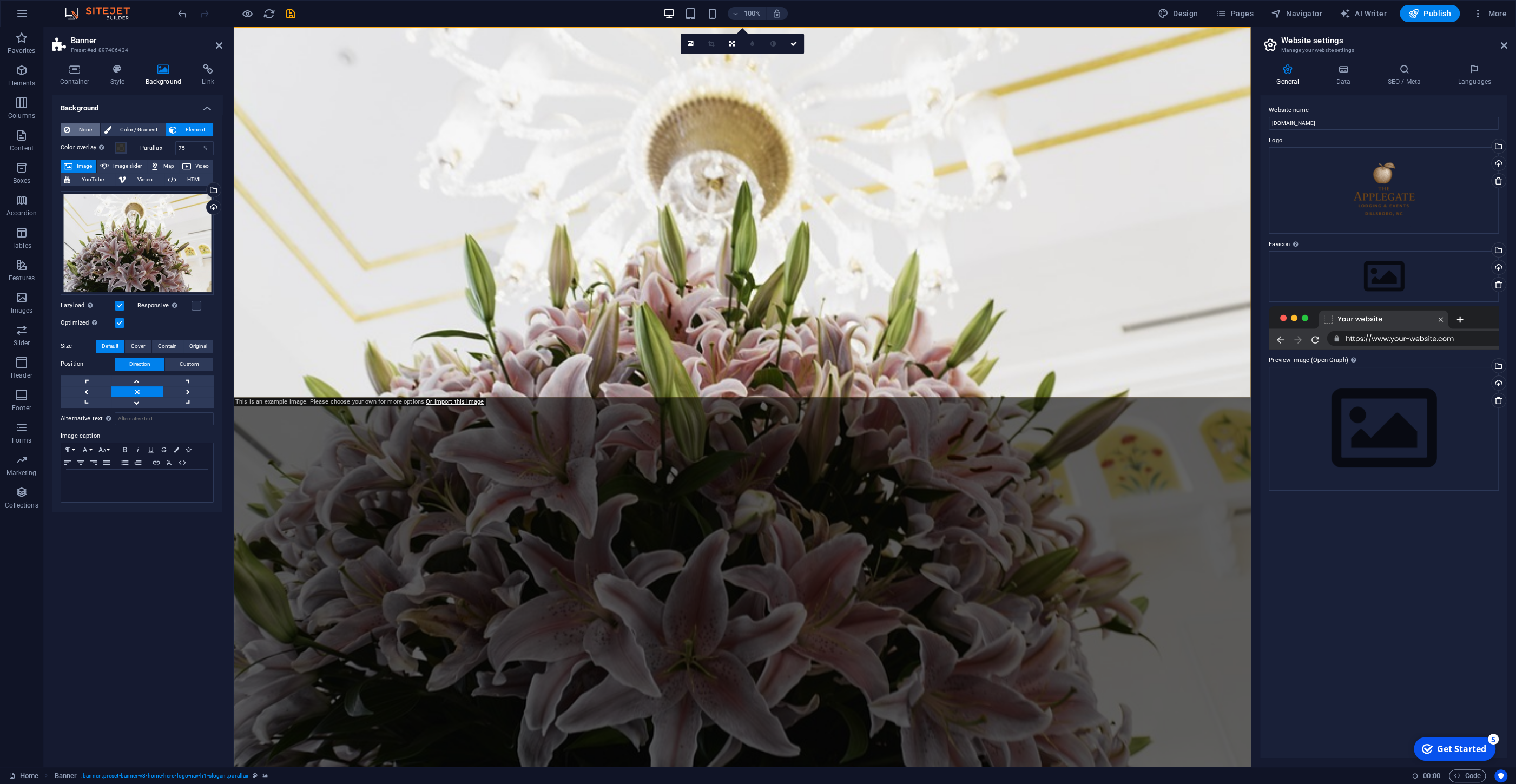
click at [87, 129] on span "None" at bounding box center [85, 129] width 23 height 13
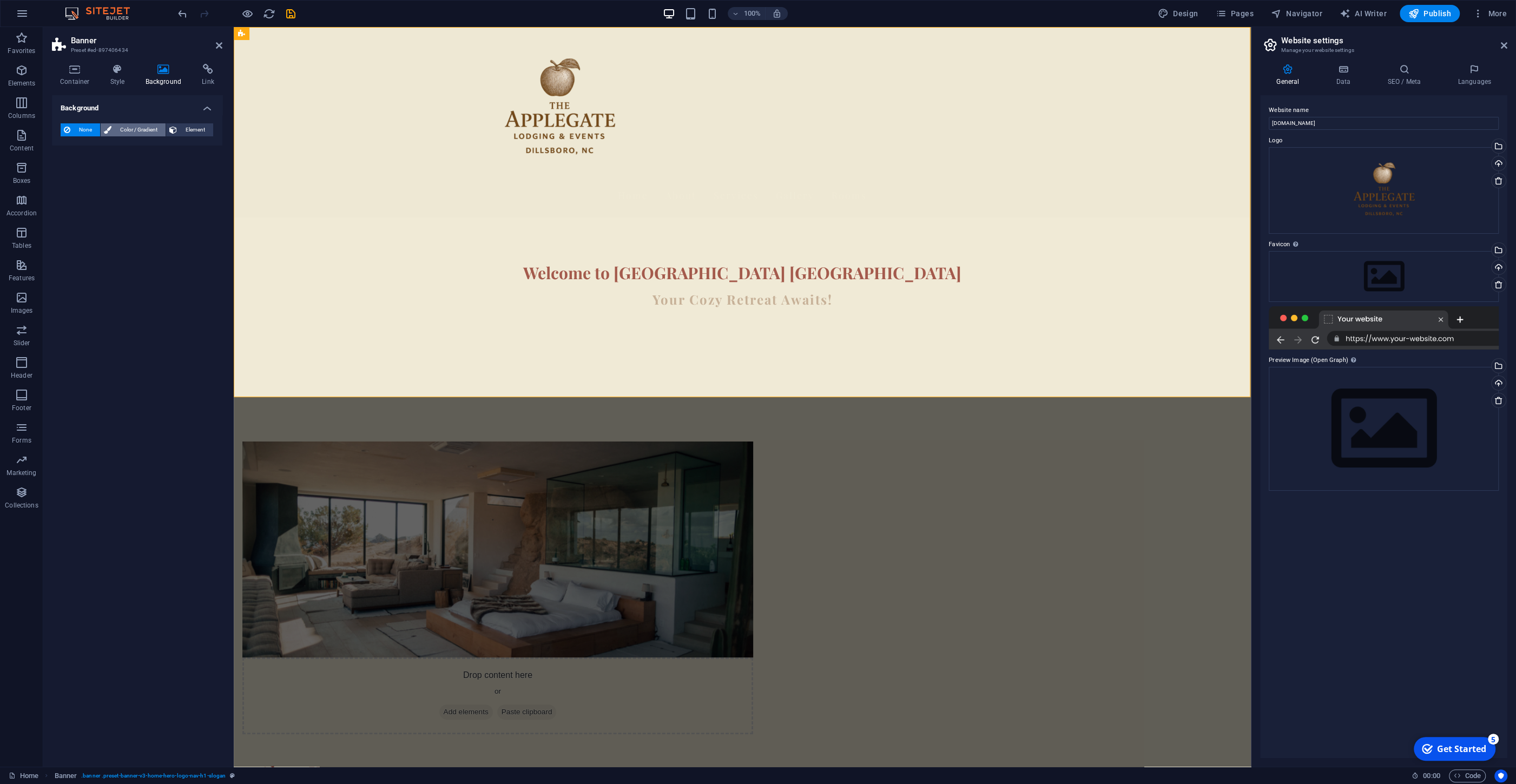
click at [135, 128] on span "Color / Gradient" at bounding box center [139, 129] width 48 height 13
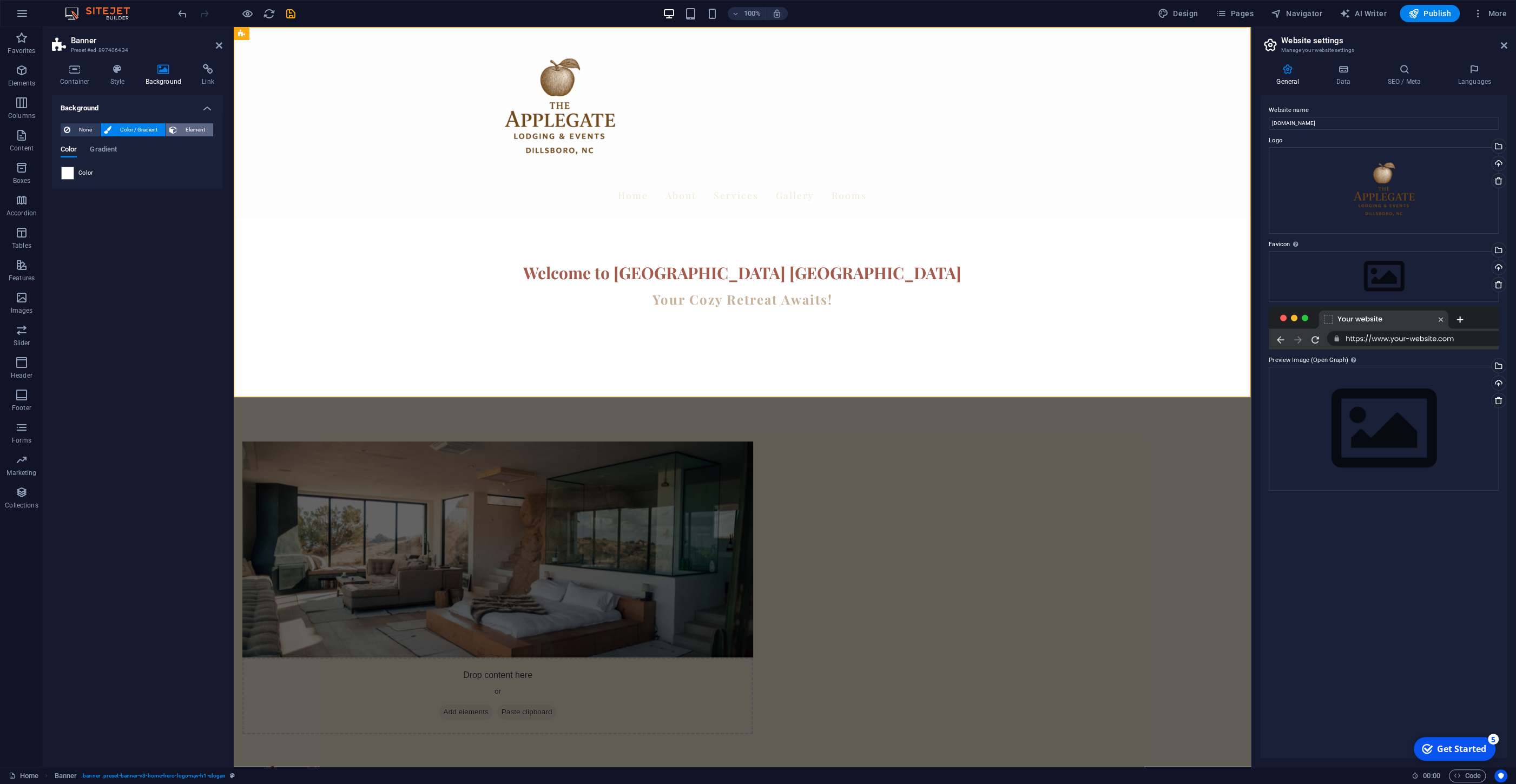
click at [187, 129] on span "Element" at bounding box center [195, 129] width 30 height 13
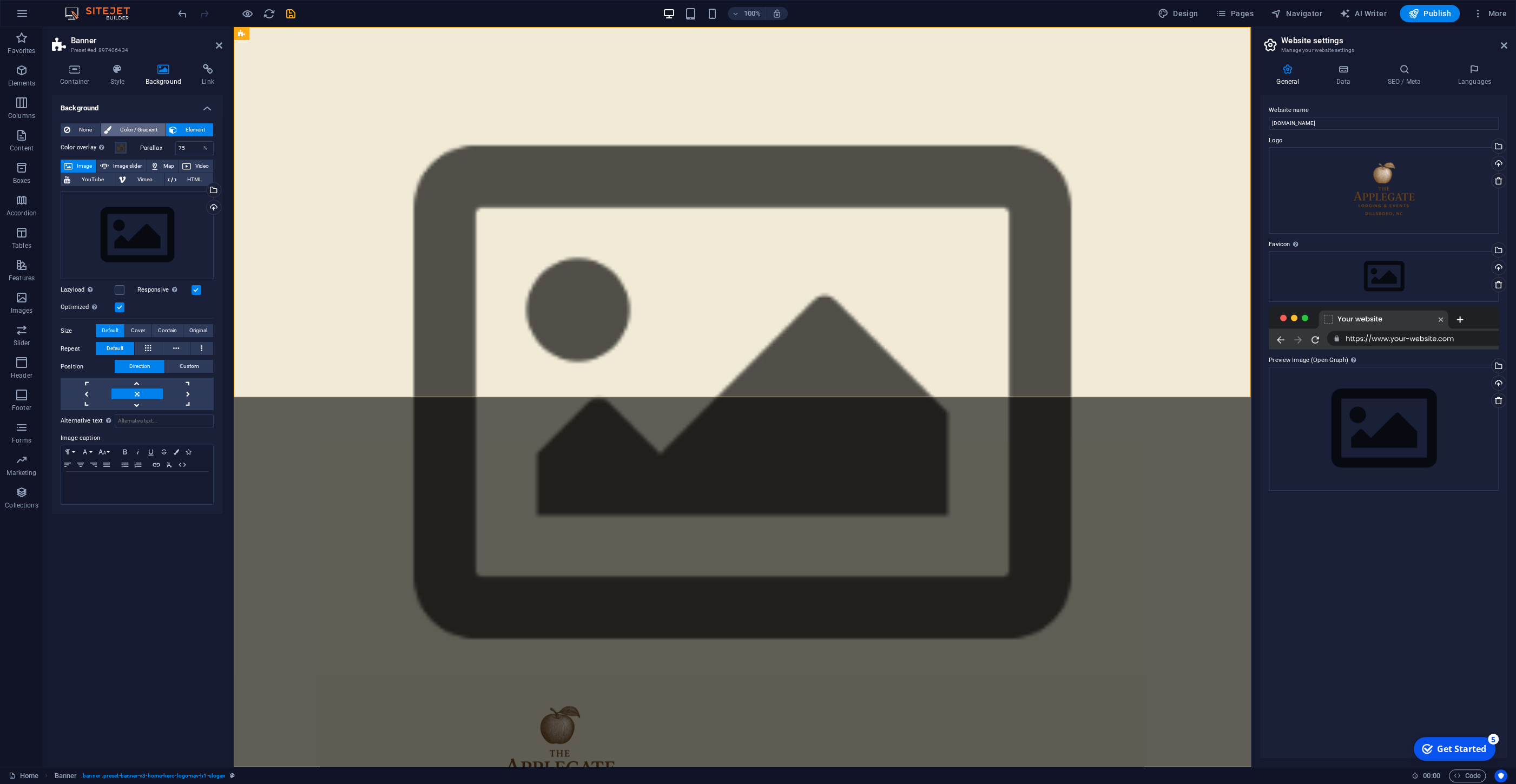
click at [135, 130] on span "Color / Gradient" at bounding box center [139, 129] width 48 height 13
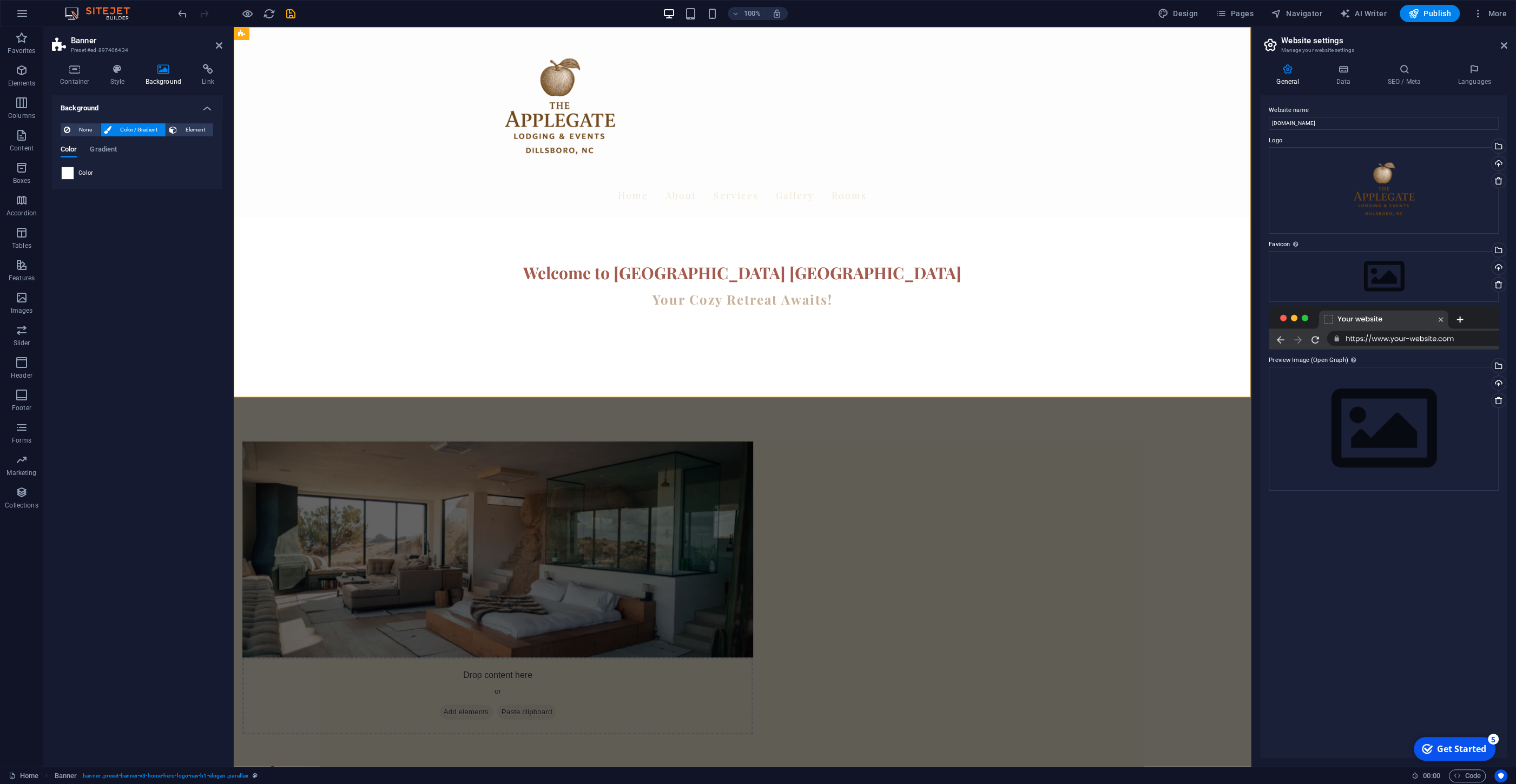
click at [63, 174] on span at bounding box center [68, 173] width 12 height 12
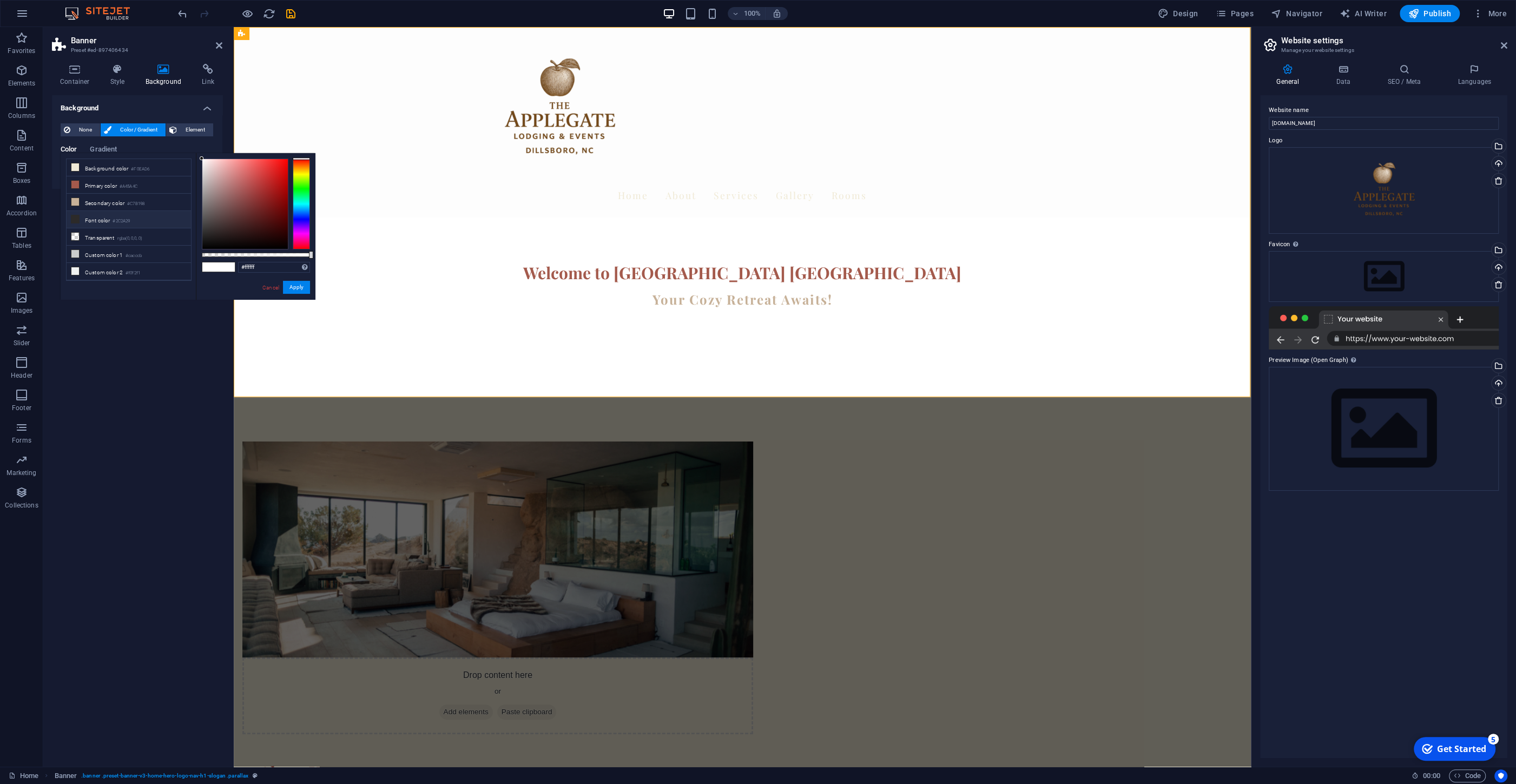
click at [93, 222] on li "Font color #2C2A29" at bounding box center [129, 219] width 124 height 17
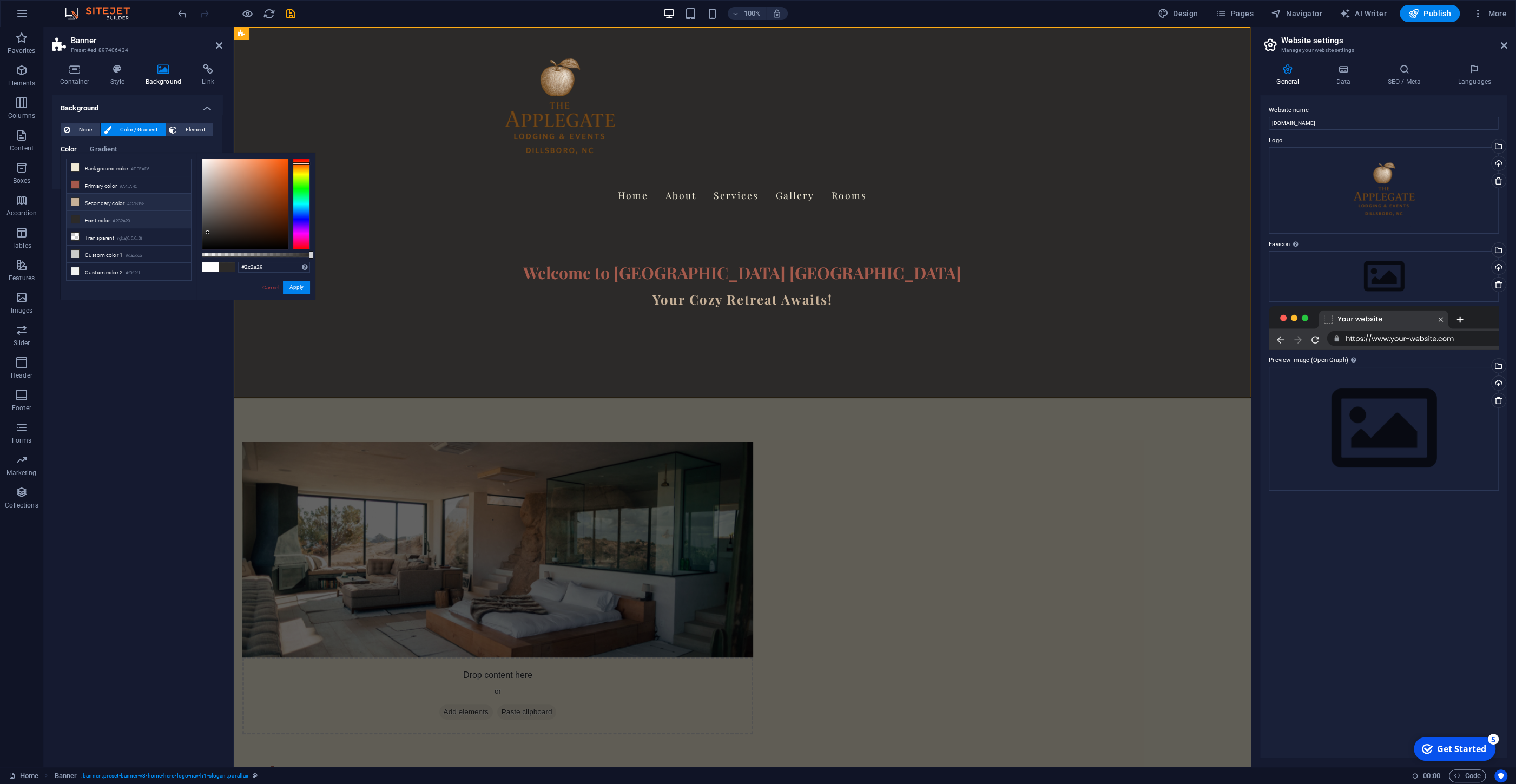
click at [92, 196] on li "Secondary color #C7B198" at bounding box center [129, 202] width 124 height 17
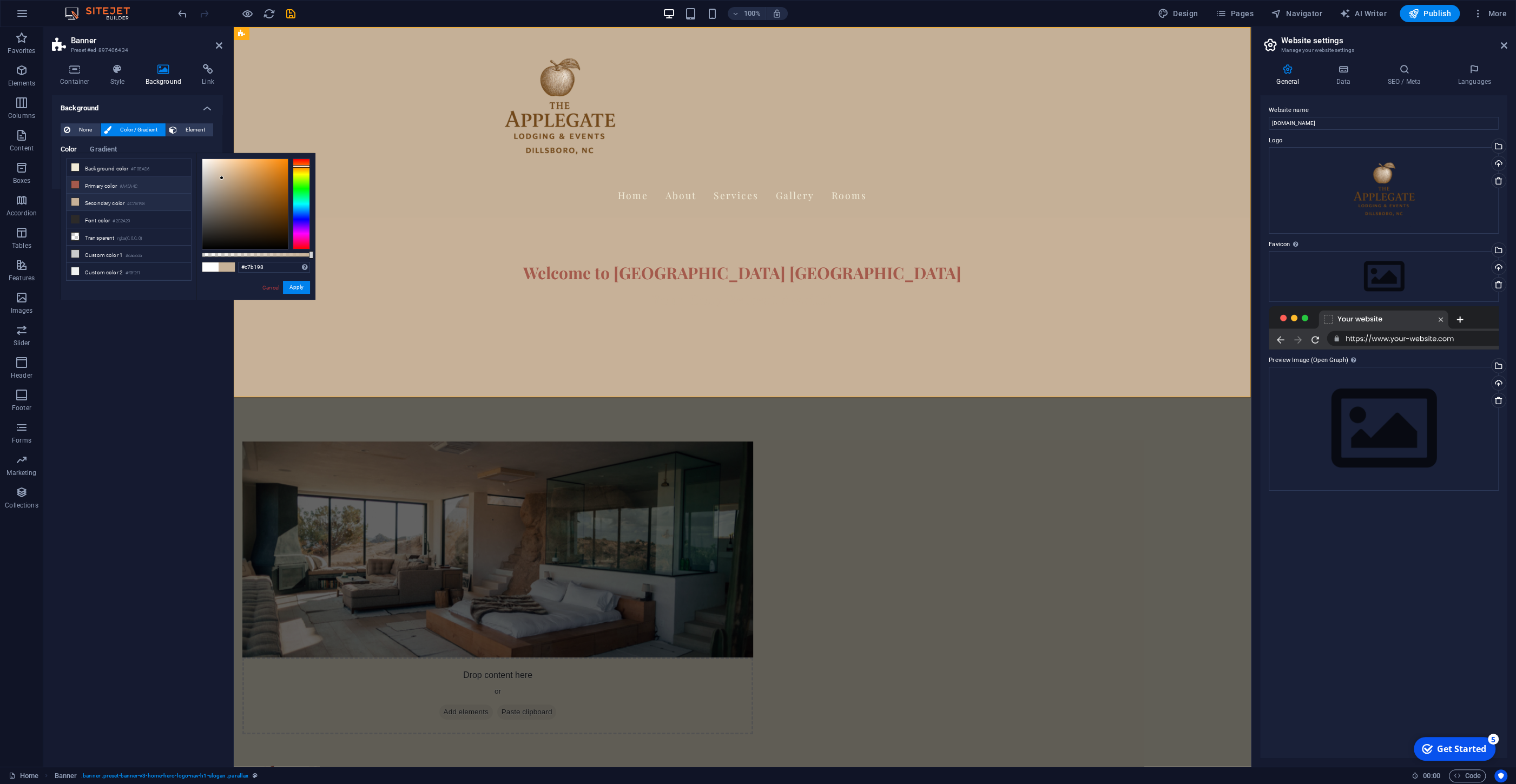
click at [87, 186] on li "Primary color #A45A4C" at bounding box center [129, 185] width 124 height 17
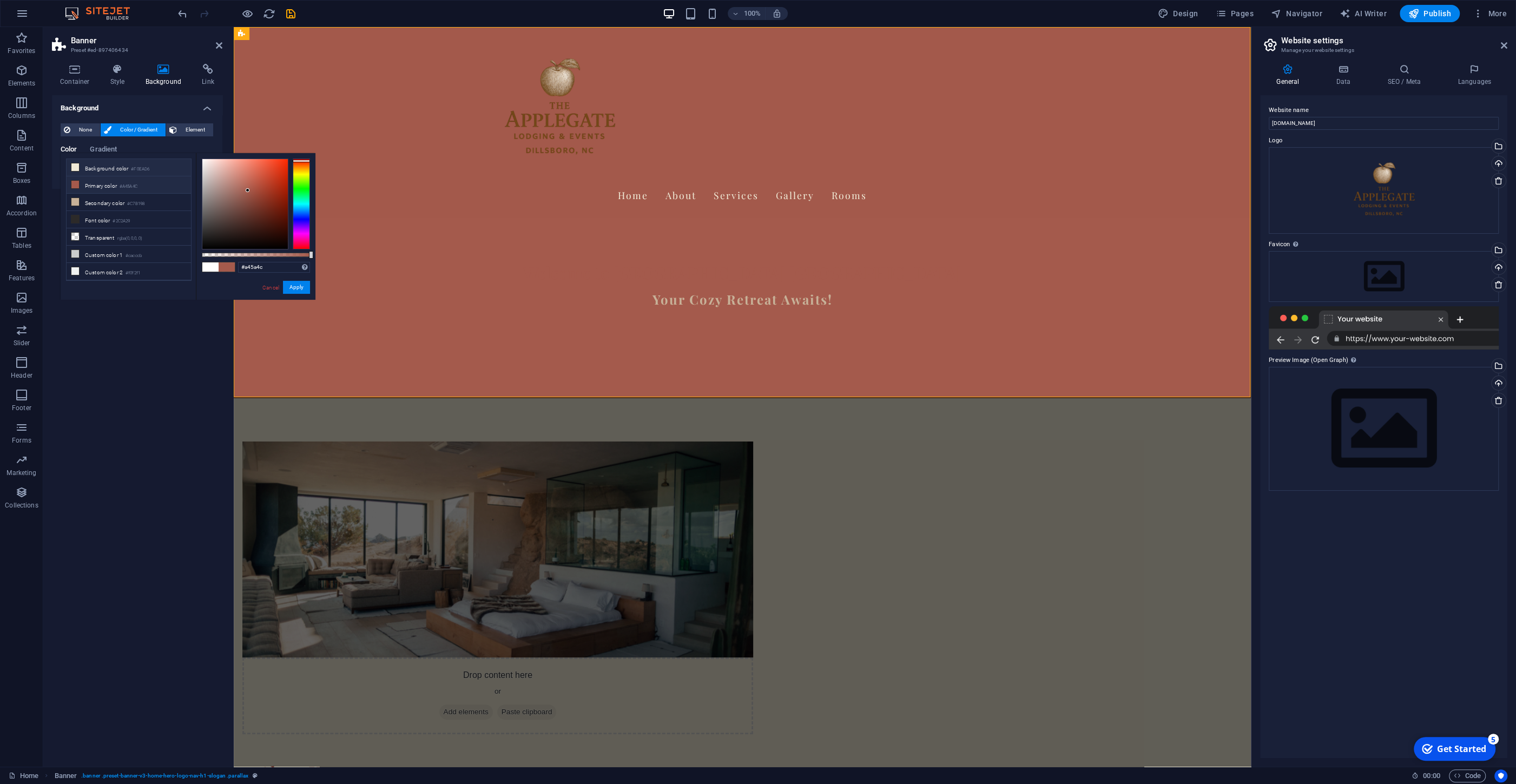
click at [87, 172] on li "Background color #F0EAD6" at bounding box center [129, 168] width 124 height 17
type input "#f0ead6"
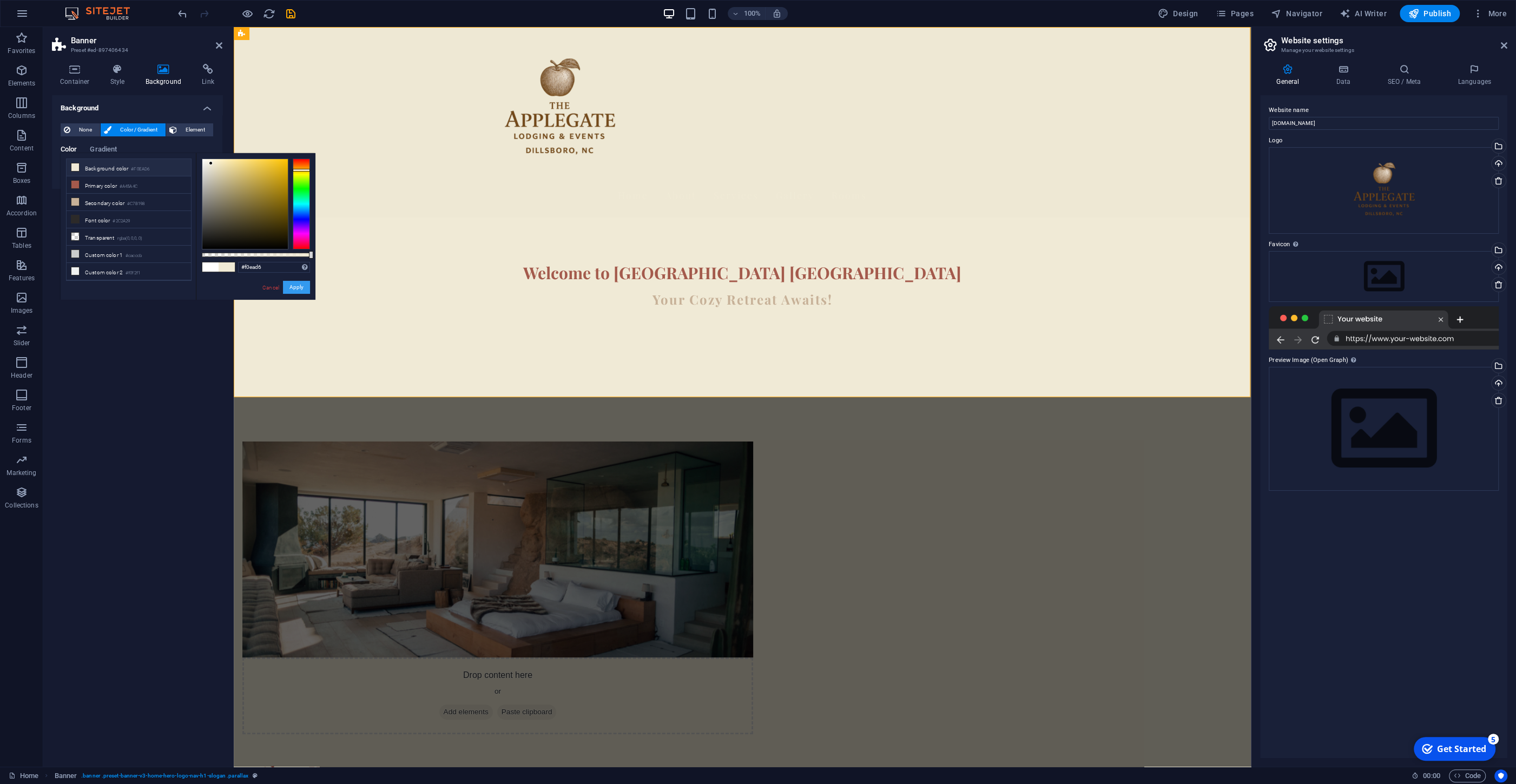
click at [295, 285] on button "Apply" at bounding box center [297, 287] width 27 height 13
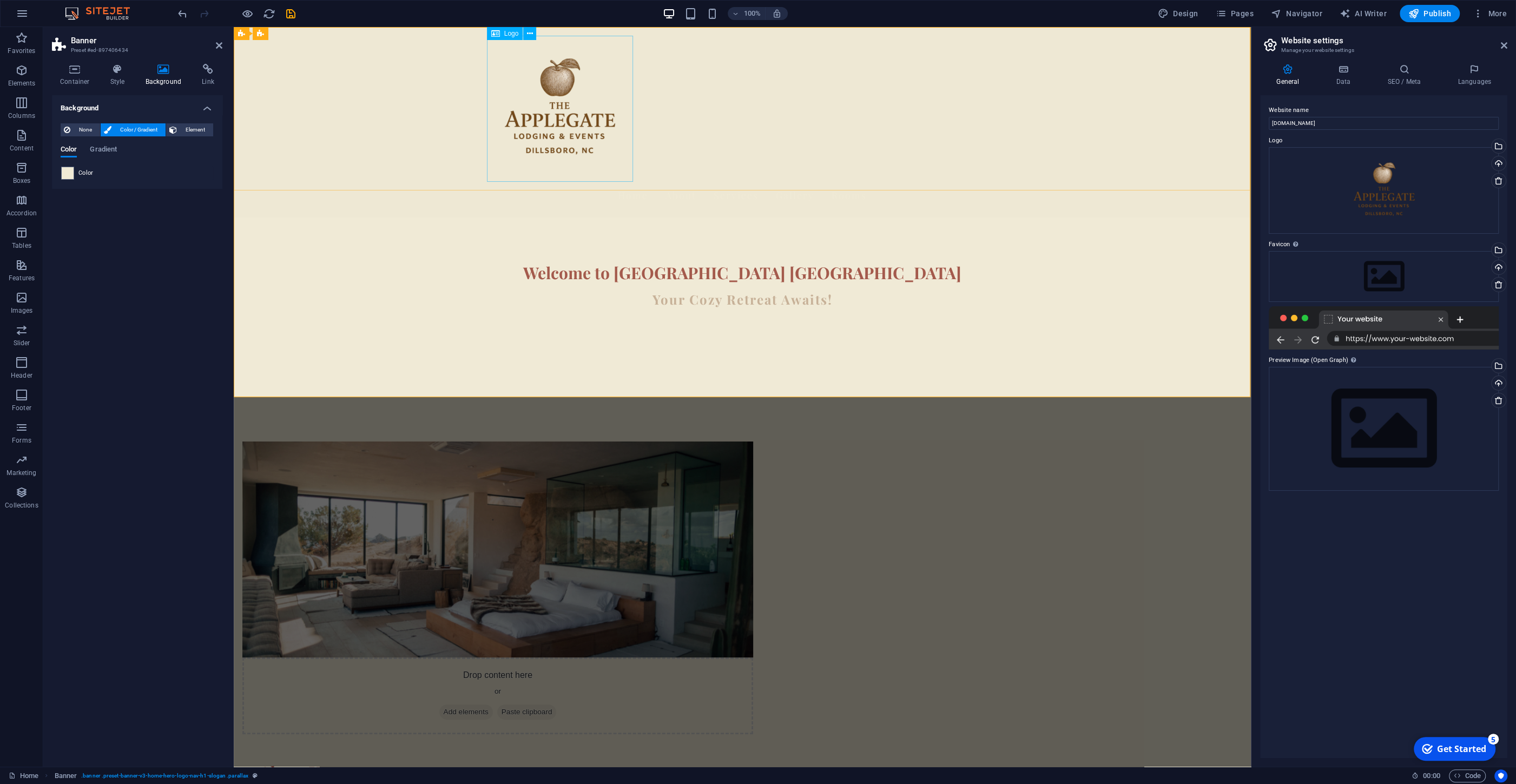
click at [577, 124] on div at bounding box center [742, 109] width 511 height 146
click at [717, 94] on div "Home About Services Gallery Rooms" at bounding box center [742, 123] width 1017 height 190
click at [725, 182] on nav "Home About Services Gallery Rooms" at bounding box center [742, 195] width 511 height 27
click at [729, 182] on nav "Home About Services Gallery Rooms" at bounding box center [742, 195] width 511 height 27
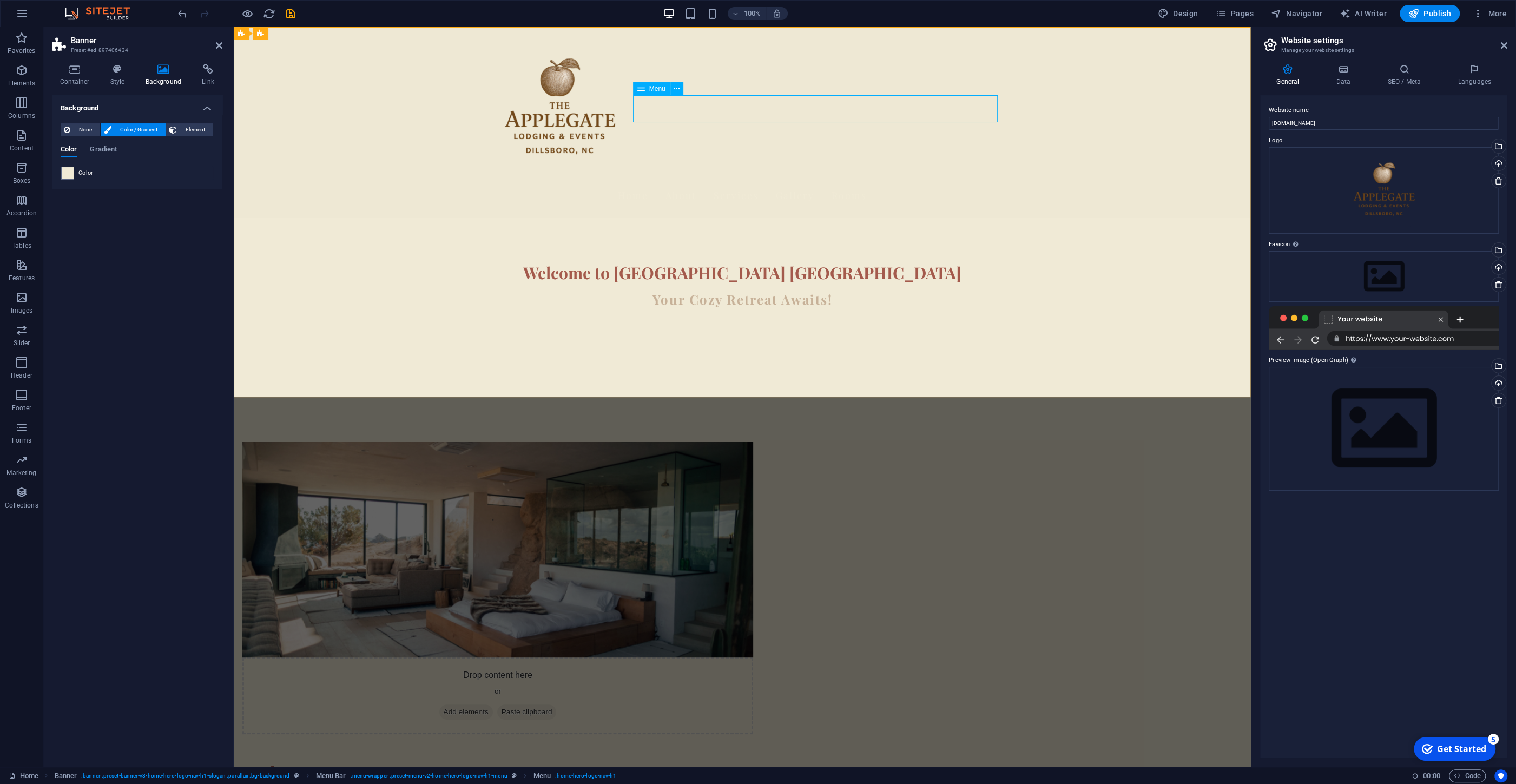
select select
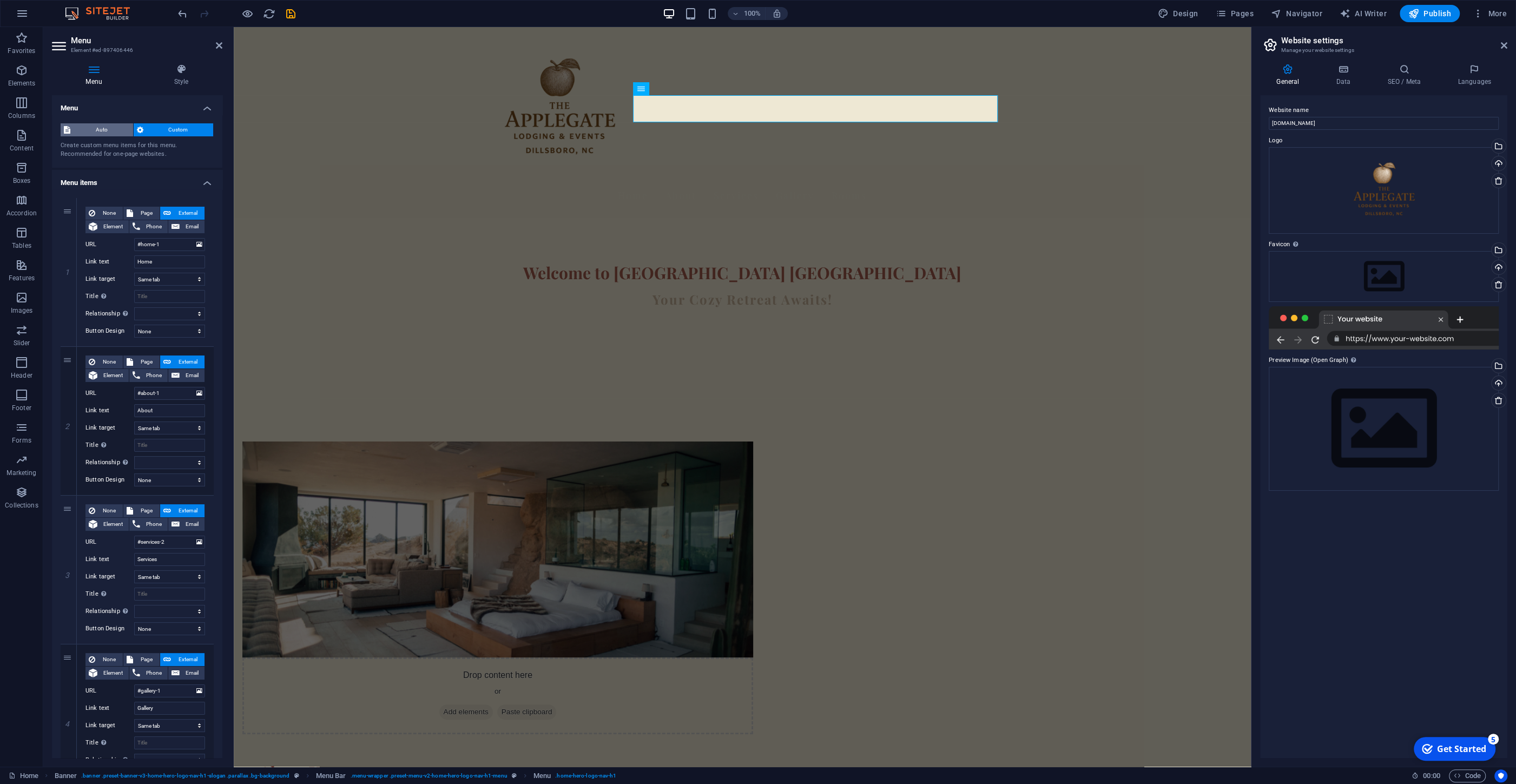
click at [110, 128] on span "Auto" at bounding box center [102, 129] width 57 height 13
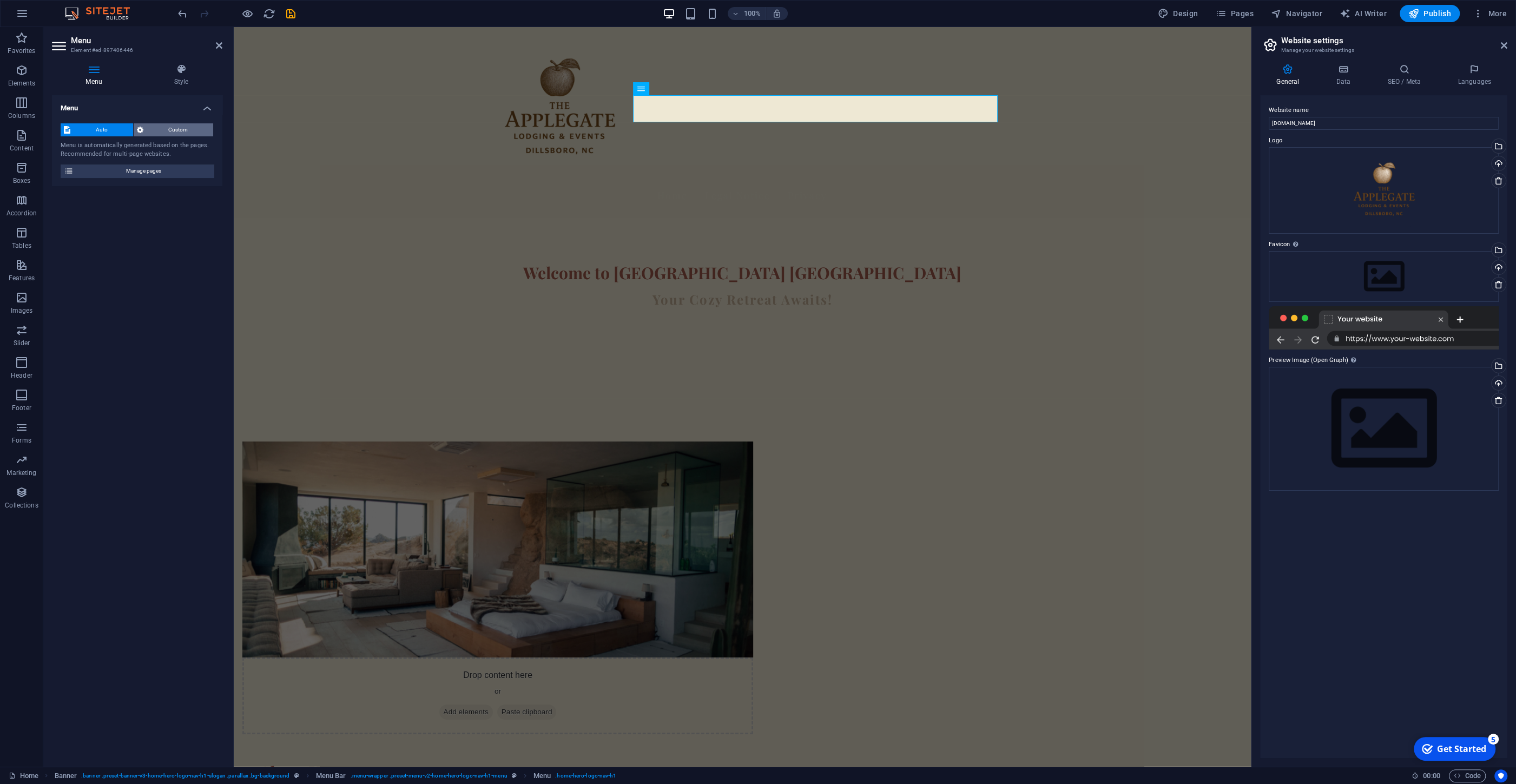
click at [155, 125] on span "Custom" at bounding box center [178, 129] width 64 height 13
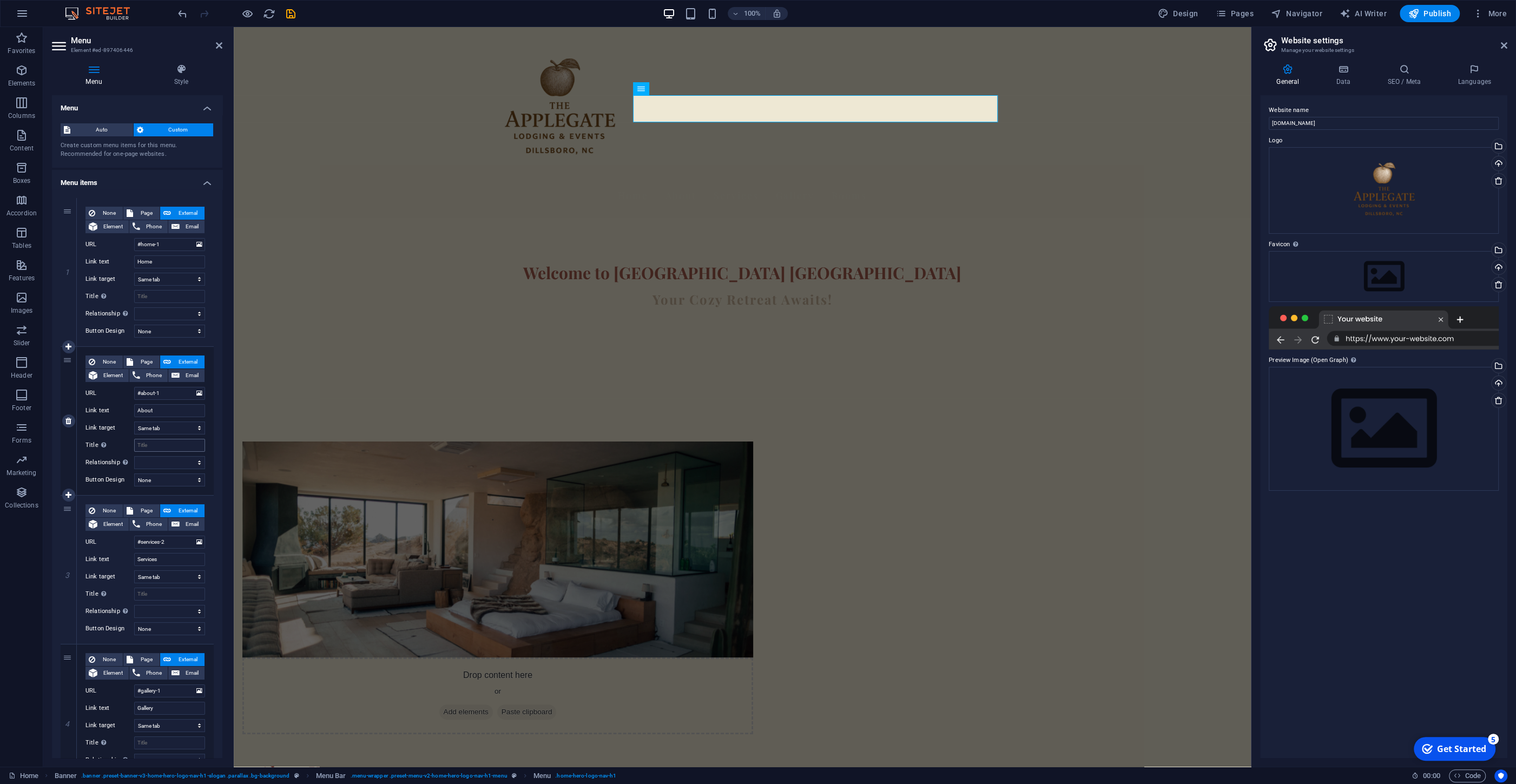
scroll to position [213, 0]
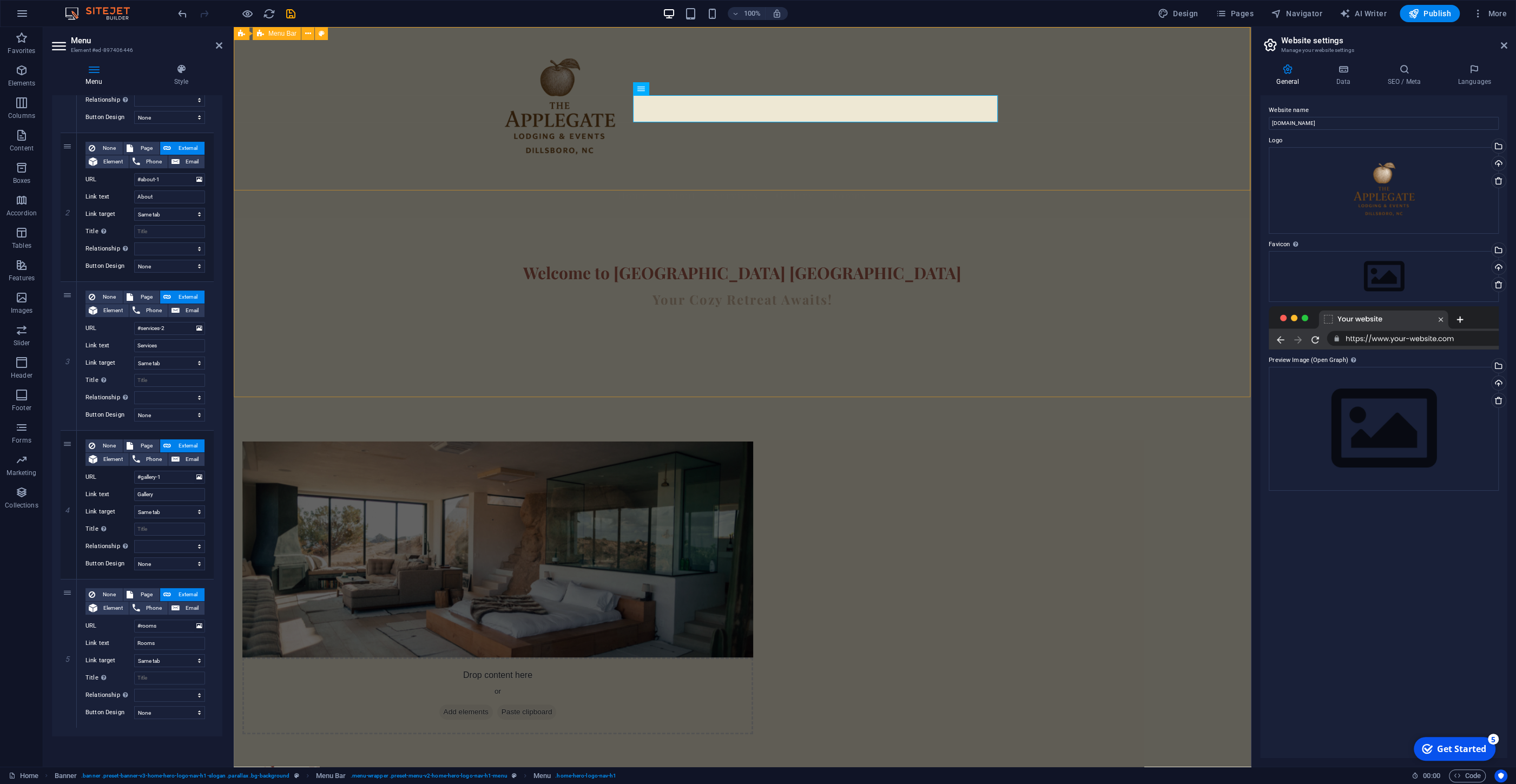
click at [359, 111] on div "Home About Services Gallery Rooms" at bounding box center [742, 123] width 1017 height 190
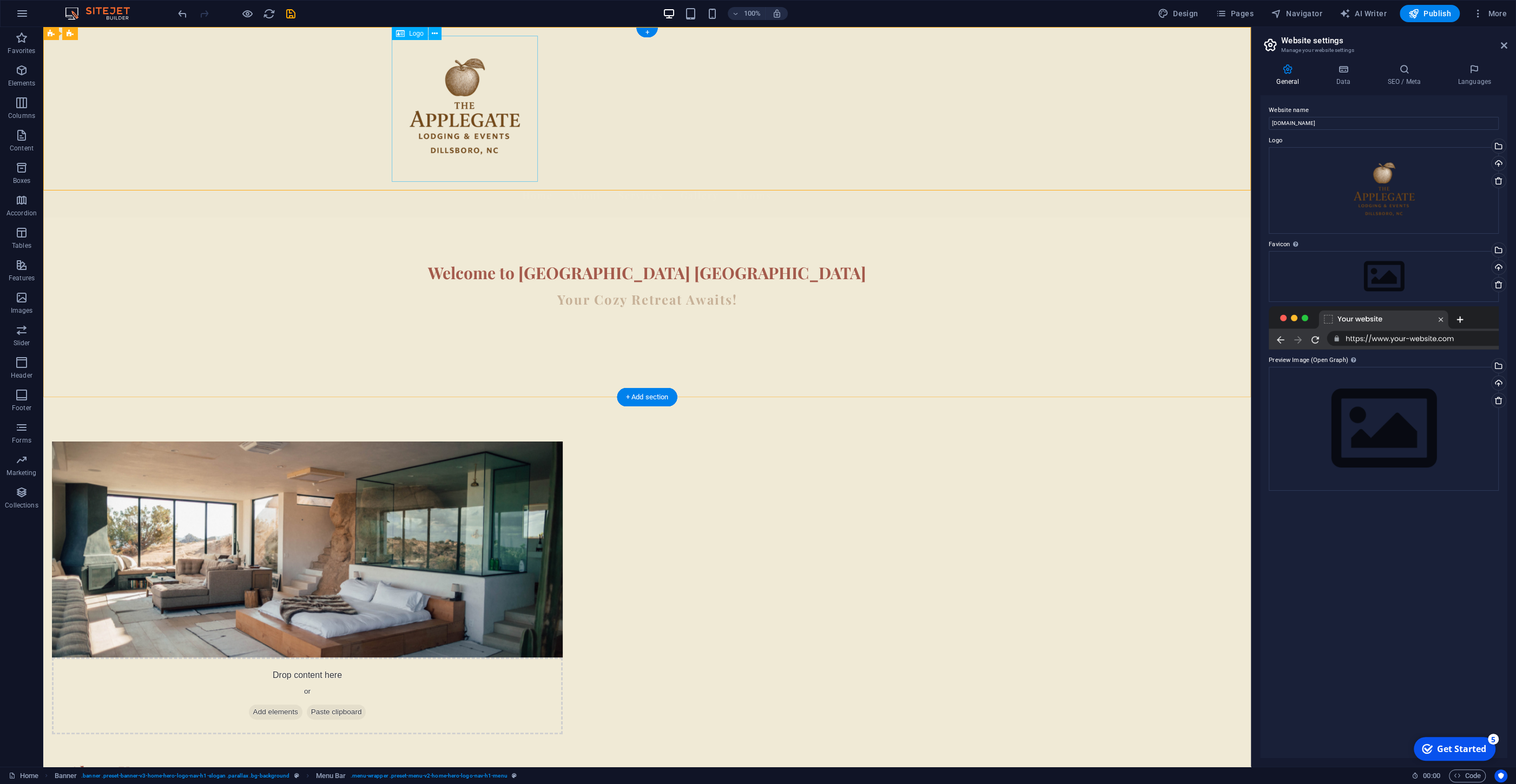
click at [475, 123] on div at bounding box center [647, 109] width 511 height 146
click at [321, 124] on div "Home About Services Gallery Rooms" at bounding box center [647, 123] width 1207 height 190
click at [117, 32] on icon at bounding box center [117, 33] width 6 height 11
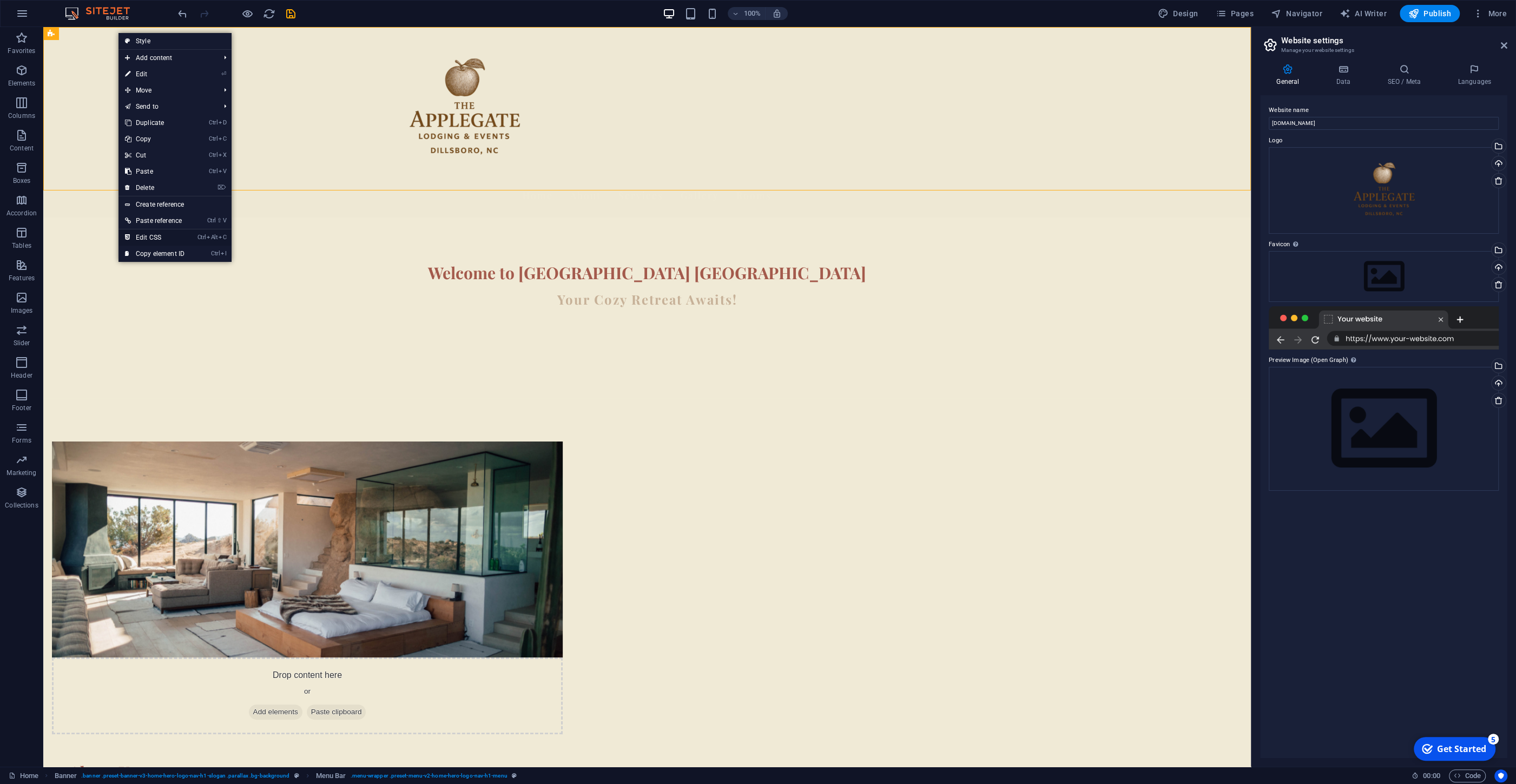
click at [155, 237] on link "Ctrl Alt C Edit CSS" at bounding box center [154, 237] width 73 height 16
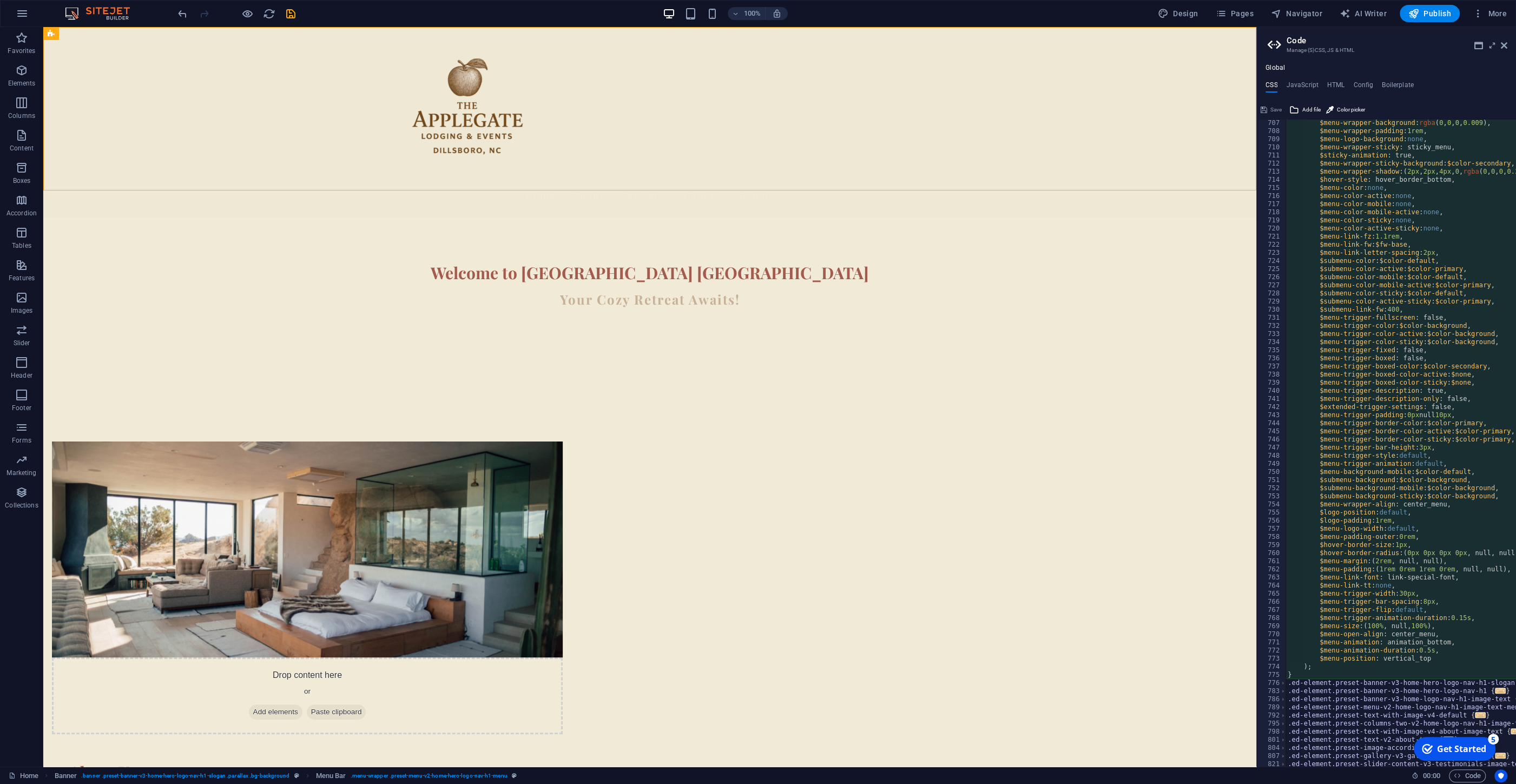
scroll to position [520, 0]
drag, startPoint x: 1382, startPoint y: 632, endPoint x: 1403, endPoint y: 631, distance: 21.0
click at [1403, 631] on div "$menu-wrapper-background : rgba ( 0 , 0 , 0 , 0.009 ) , $menu-wrapper-padding :…" at bounding box center [1508, 451] width 446 height 664
drag, startPoint x: 1413, startPoint y: 501, endPoint x: 1393, endPoint y: 501, distance: 20.0
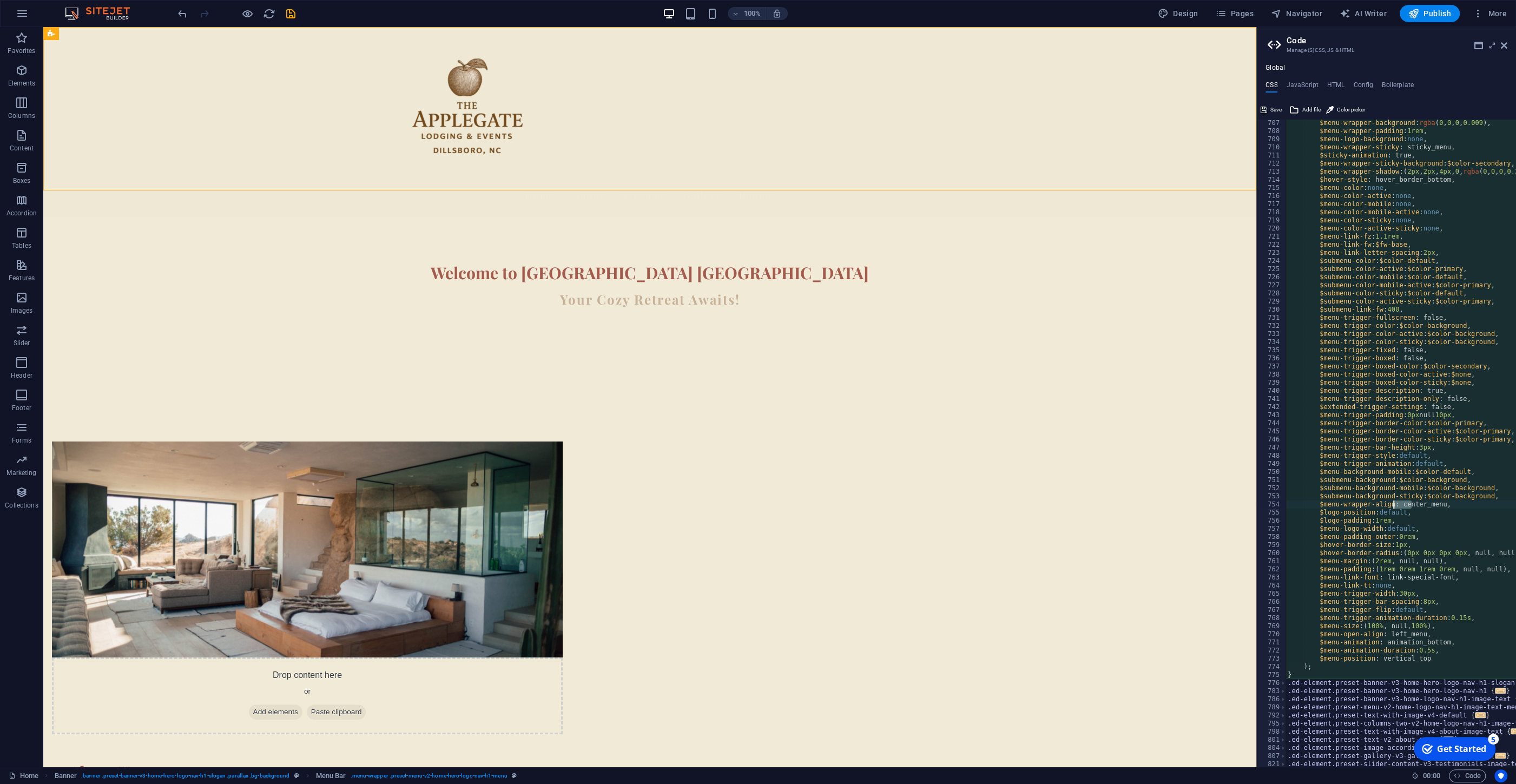
click at [1393, 501] on div "$menu-wrapper-background : rgba ( 0 , 0 , 0 , 0.009 ) , $menu-wrapper-padding :…" at bounding box center [1508, 451] width 446 height 664
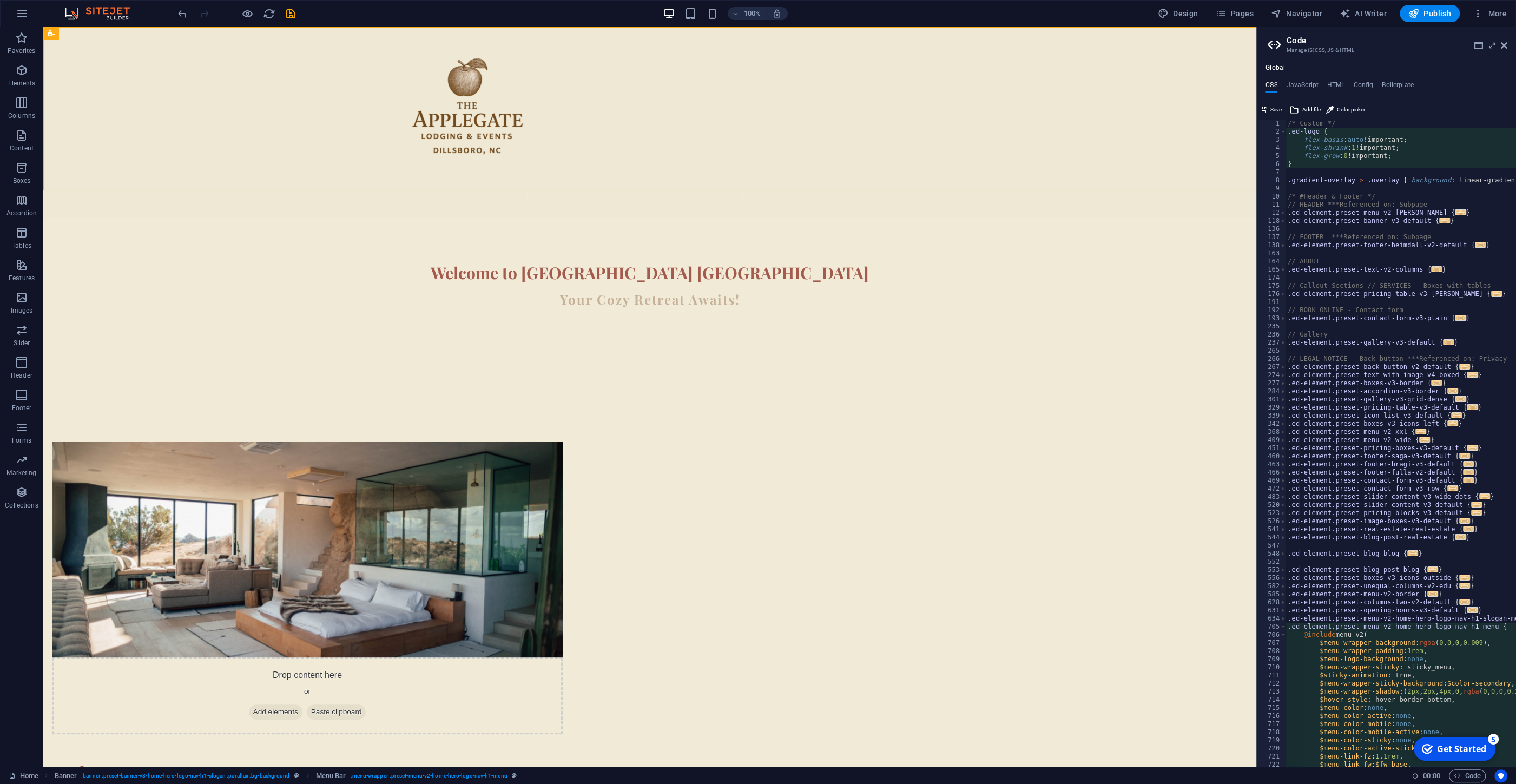
scroll to position [0, 0]
type textarea "$menu-wrapper-align: left_menu,"
click at [1477, 71] on ul "Global" at bounding box center [1387, 69] width 259 height 9
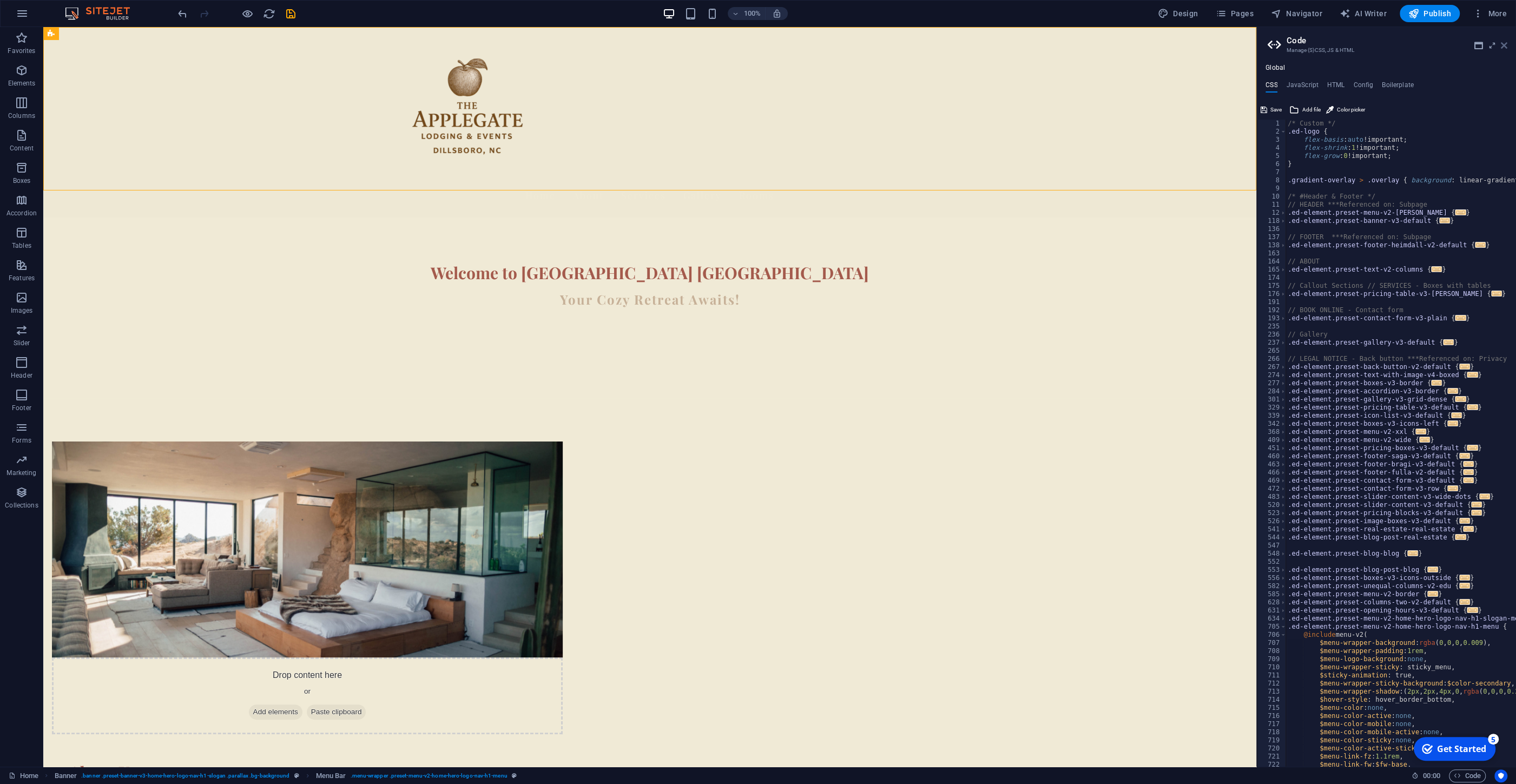
click at [1505, 44] on icon at bounding box center [1505, 45] width 7 height 9
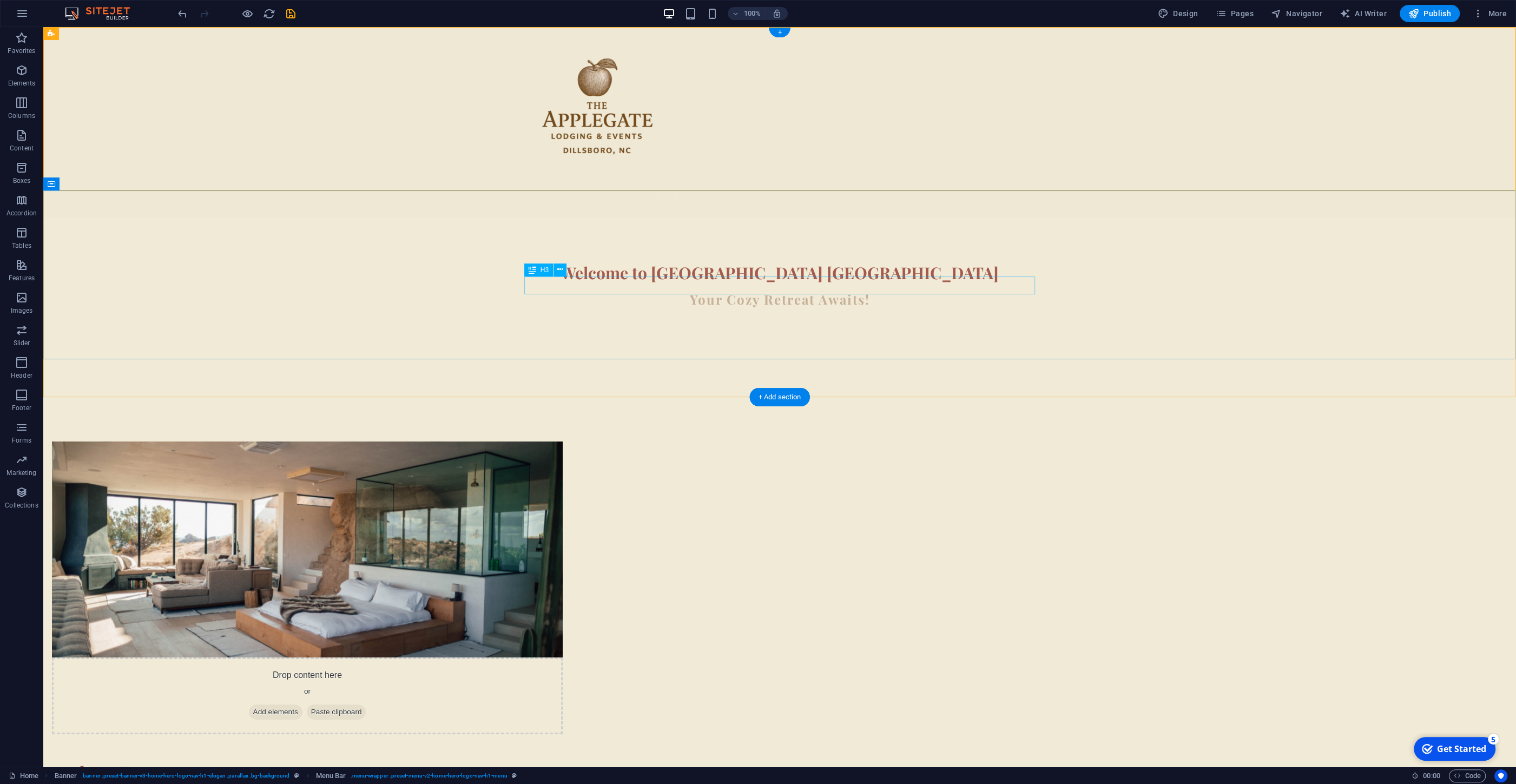
click at [596, 290] on div "Your Cozy Retreat Awaits!" at bounding box center [780, 299] width 511 height 18
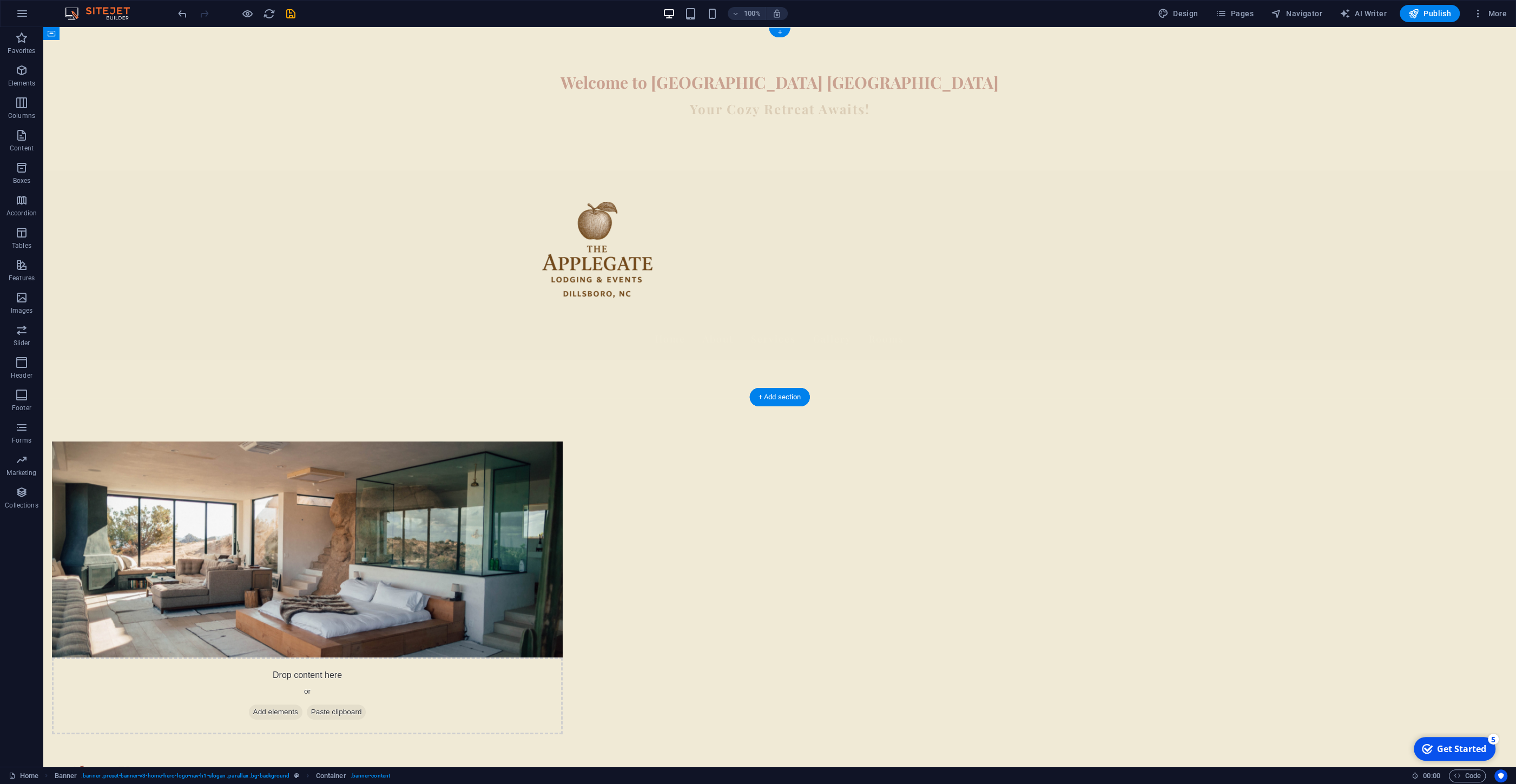
drag, startPoint x: 951, startPoint y: 218, endPoint x: 594, endPoint y: 194, distance: 357.8
click at [594, 194] on header "Welcome to Apple Gate Dillsboro Your Cozy Retreat Awaits! Home About Services G…" at bounding box center [780, 212] width 1473 height 371
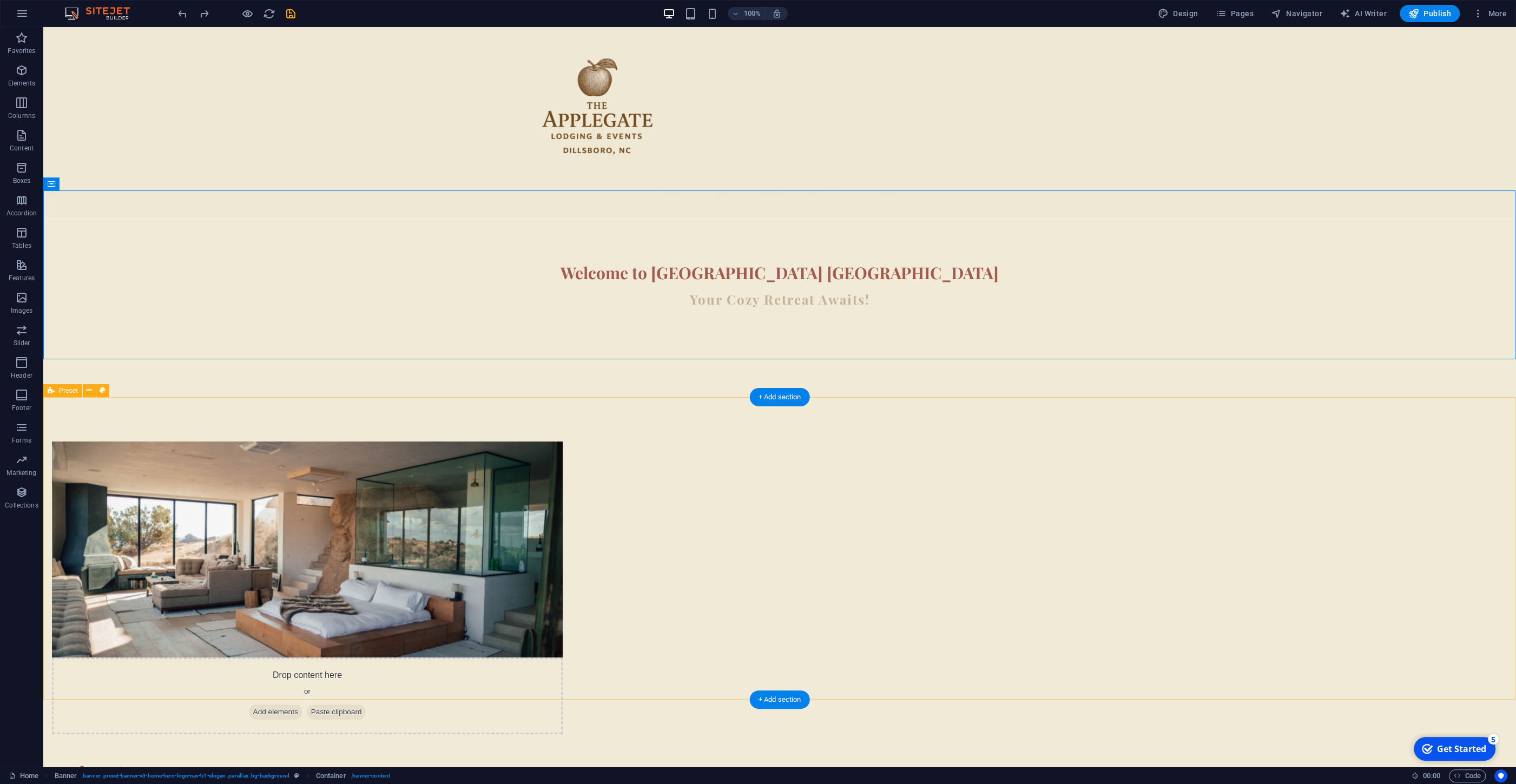
click at [1139, 527] on div "Drop content here or Add elements Paste clipboard About Us Nestled in the heart…" at bounding box center [780, 667] width 1473 height 539
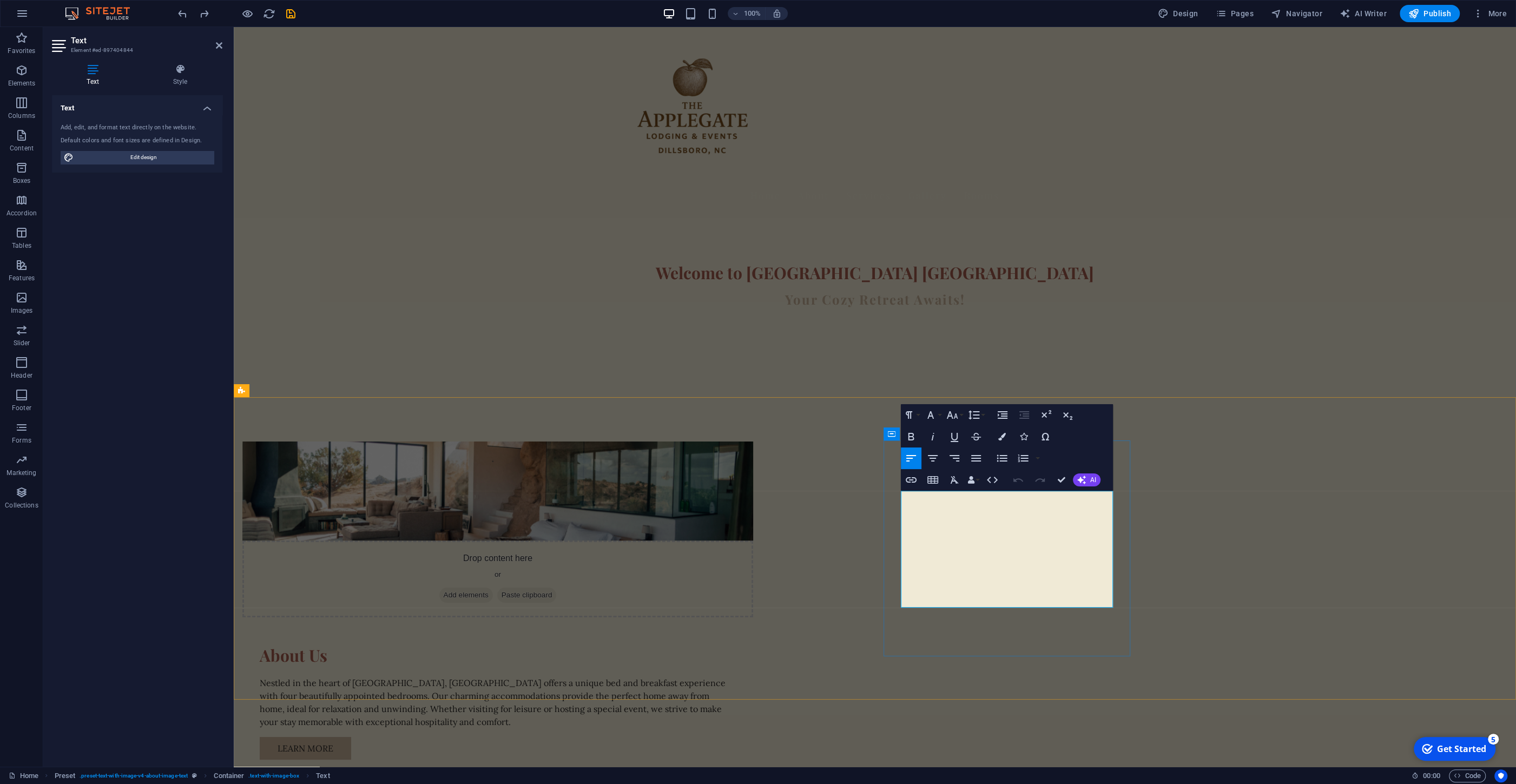
click at [736, 676] on p "Nestled in the heart of Dillsboro, Apple Gate Dillsboro offers a unique bed and…" at bounding box center [498, 702] width 476 height 52
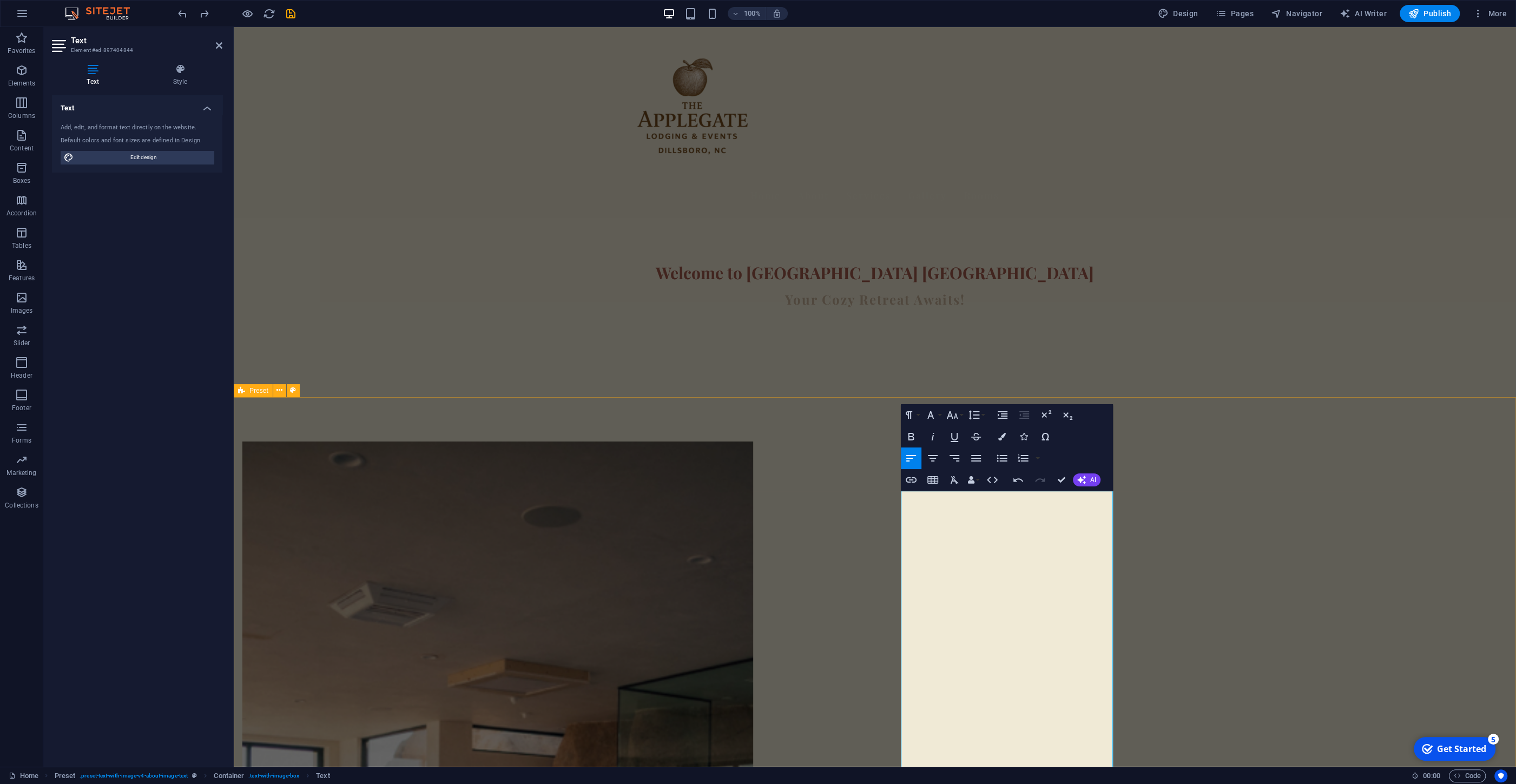
drag, startPoint x: 1339, startPoint y: 517, endPoint x: 1333, endPoint y: 512, distance: 7.8
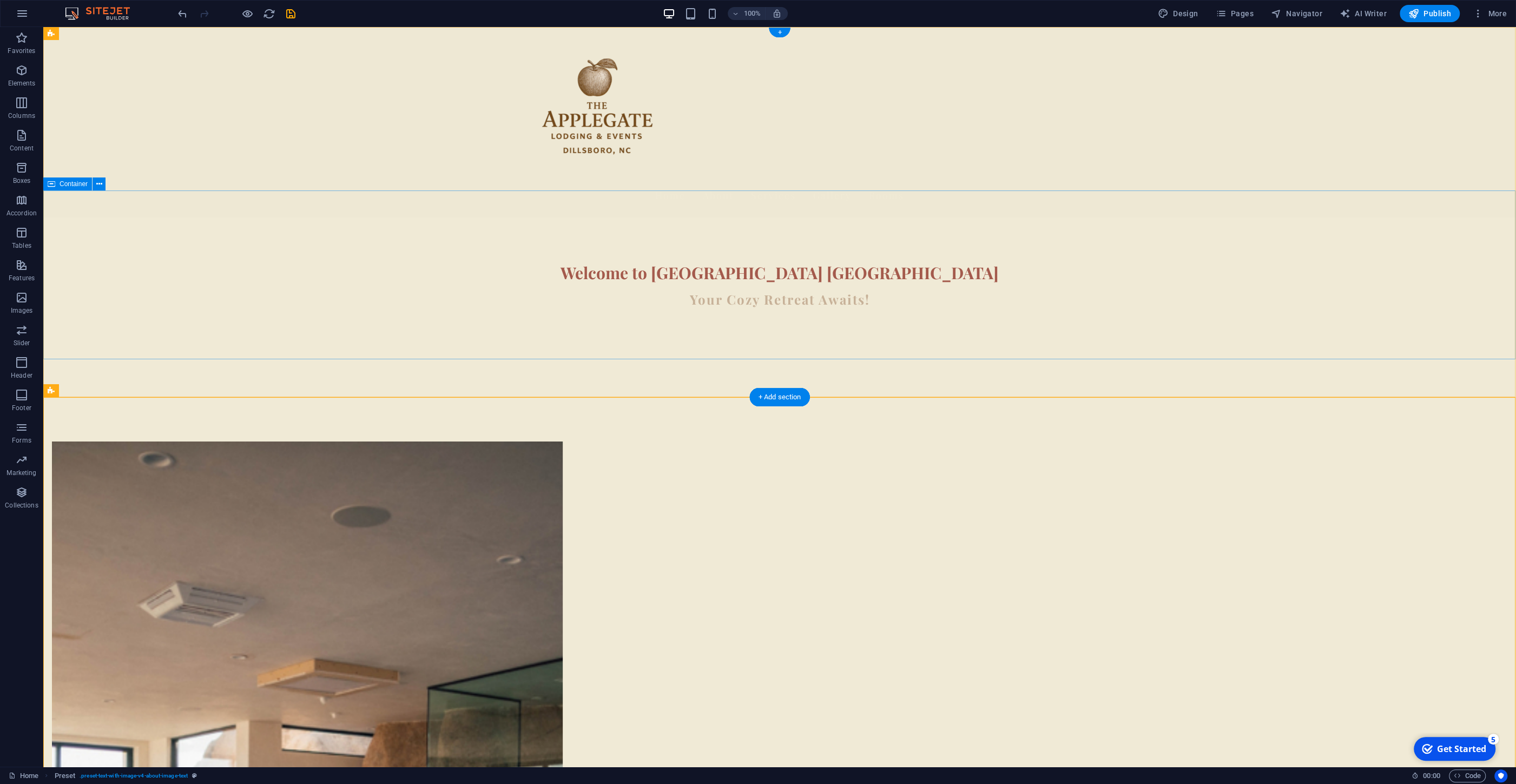
click at [260, 129] on div "Home About Services Gallery Rooms" at bounding box center [780, 123] width 1473 height 190
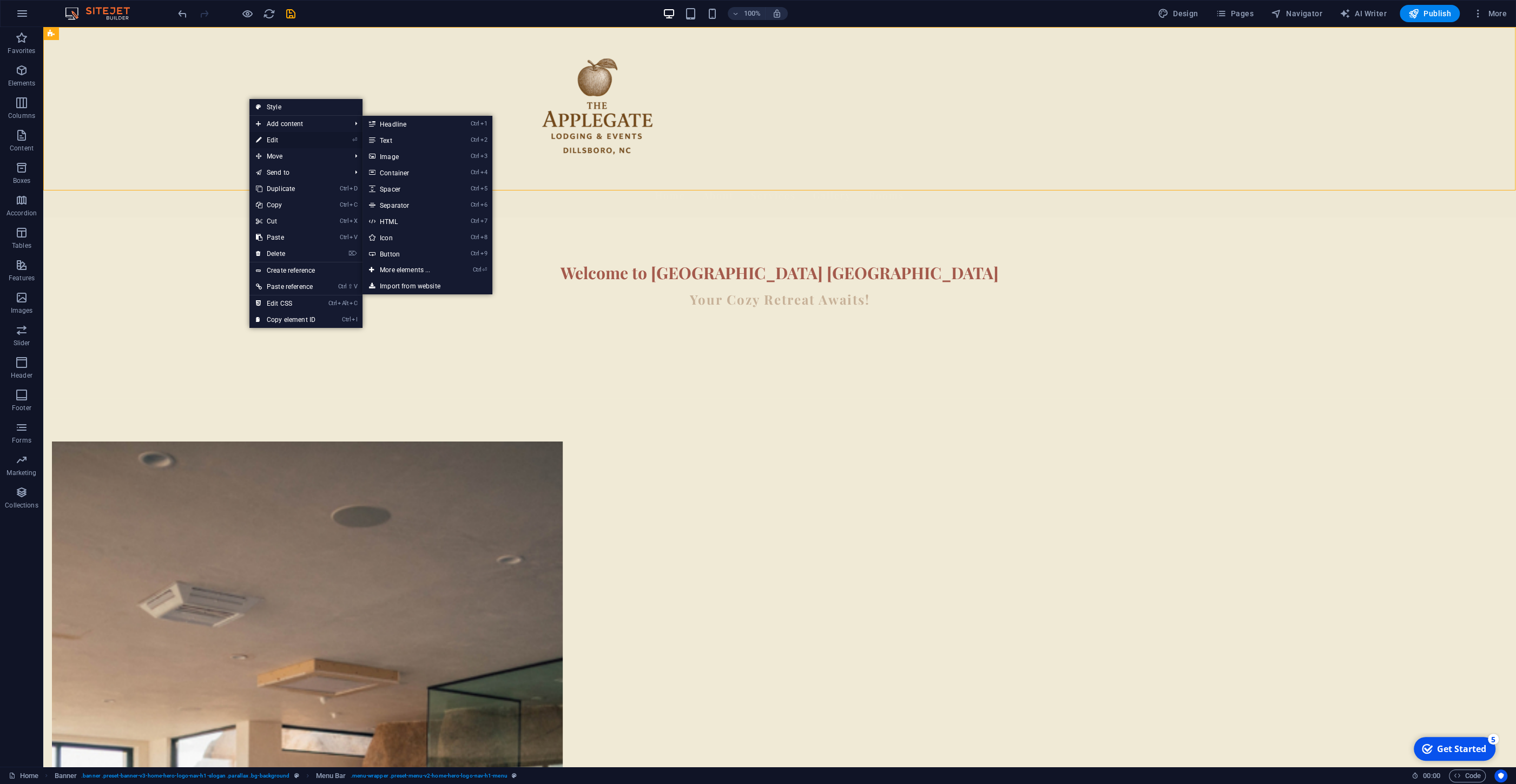
drag, startPoint x: 267, startPoint y: 133, endPoint x: 34, endPoint y: 114, distance: 233.8
click at [267, 133] on link "⏎ Edit" at bounding box center [285, 140] width 73 height 16
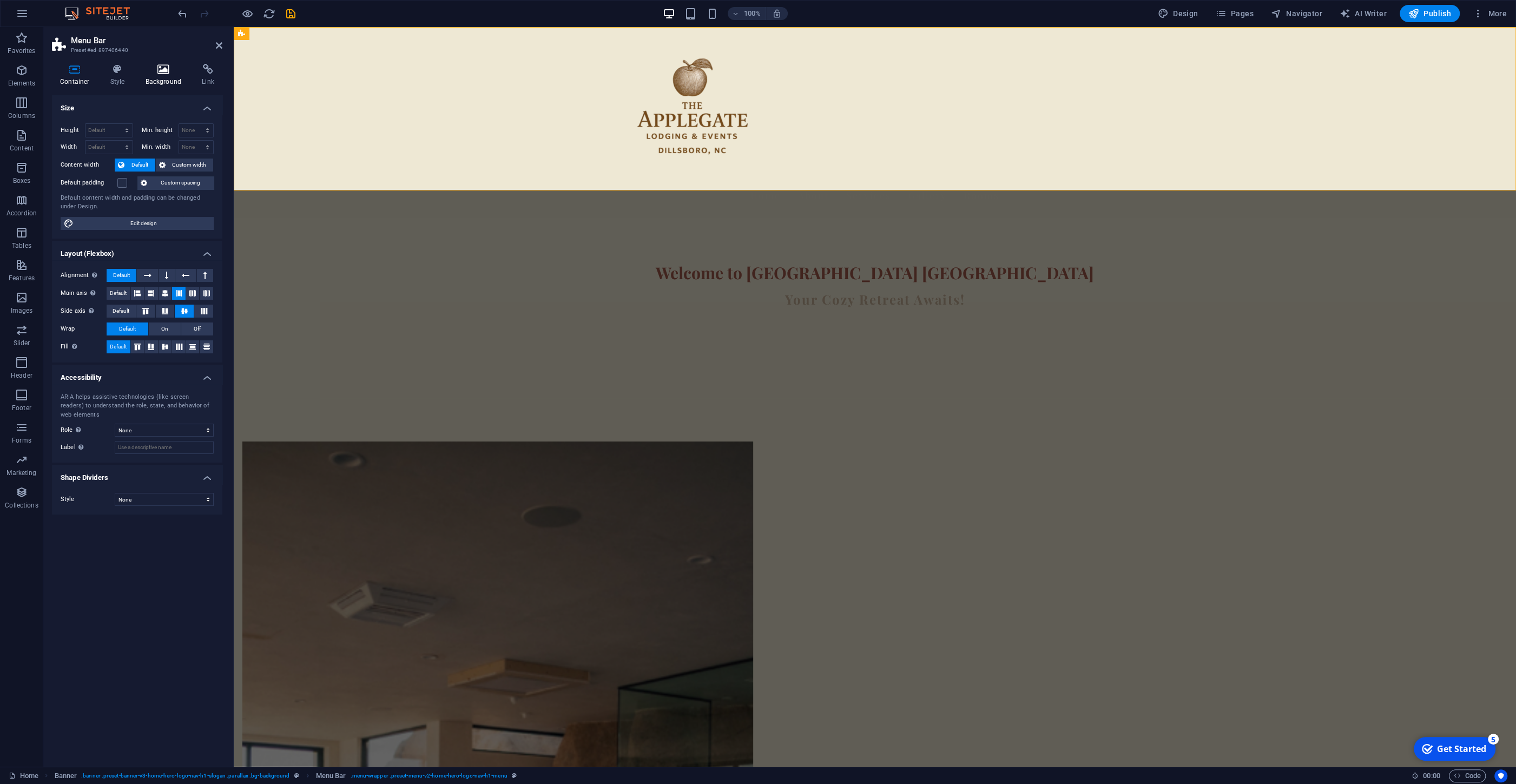
click at [147, 71] on icon at bounding box center [163, 69] width 52 height 11
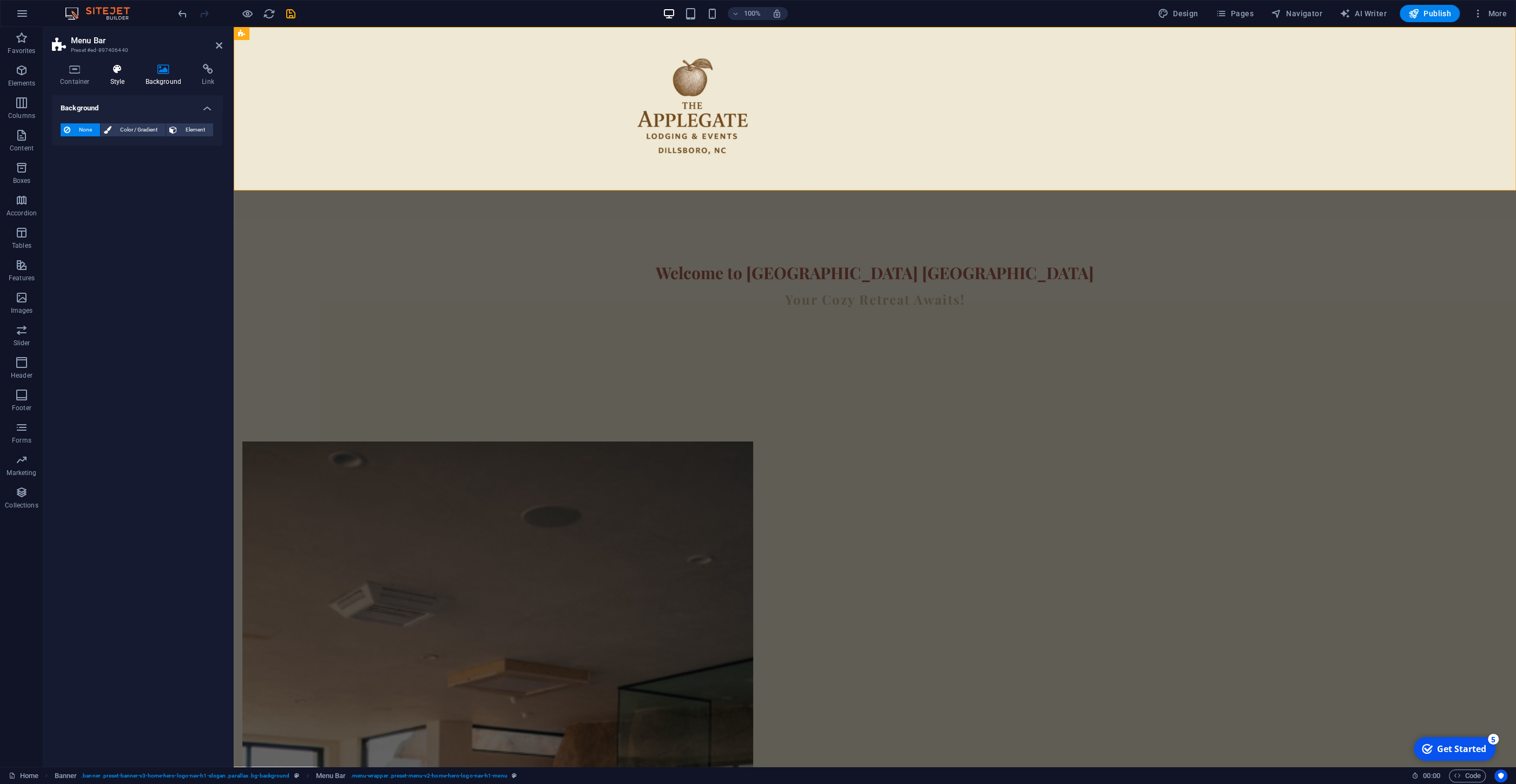
click at [119, 72] on icon at bounding box center [117, 69] width 31 height 11
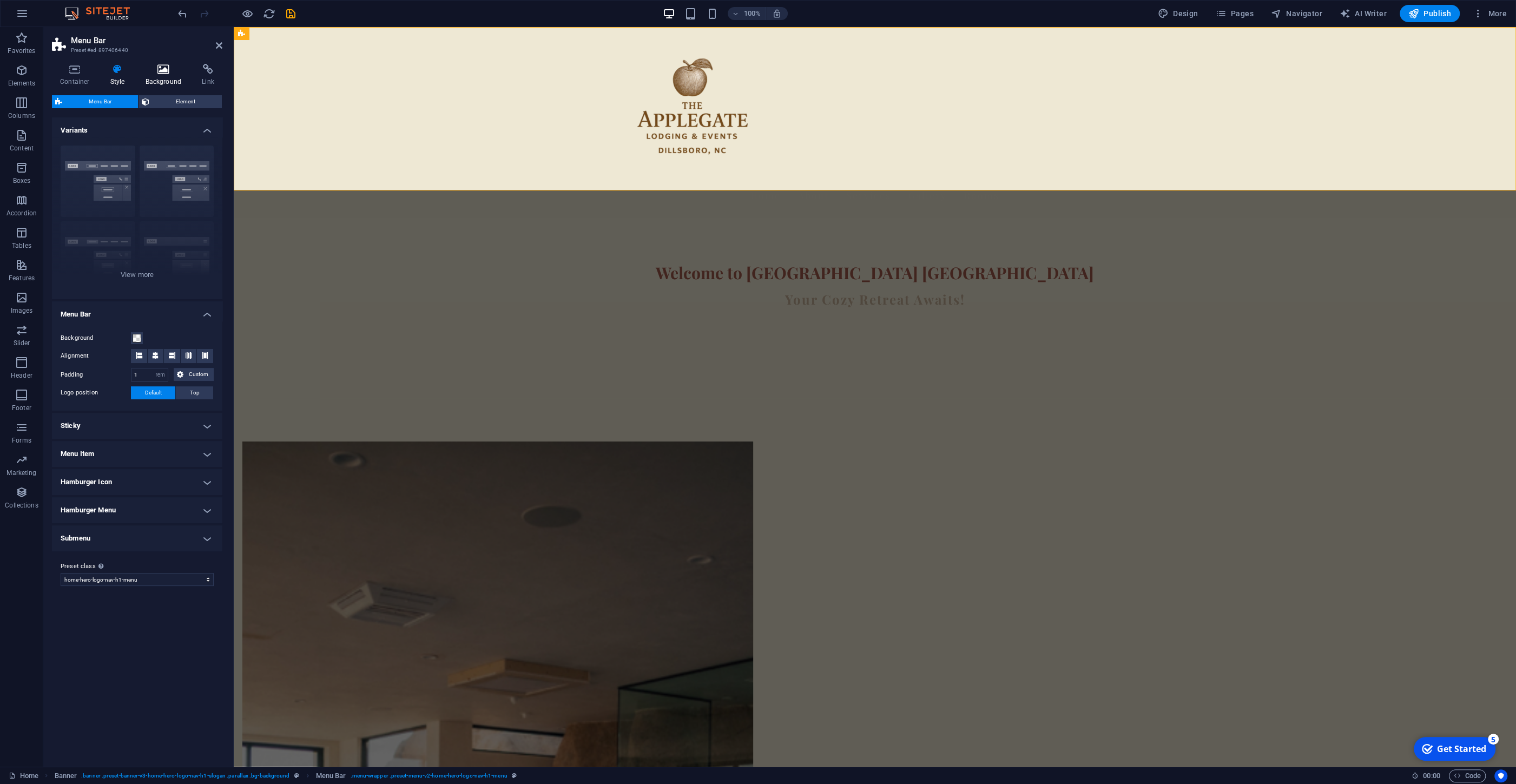
click at [157, 73] on icon at bounding box center [163, 69] width 52 height 11
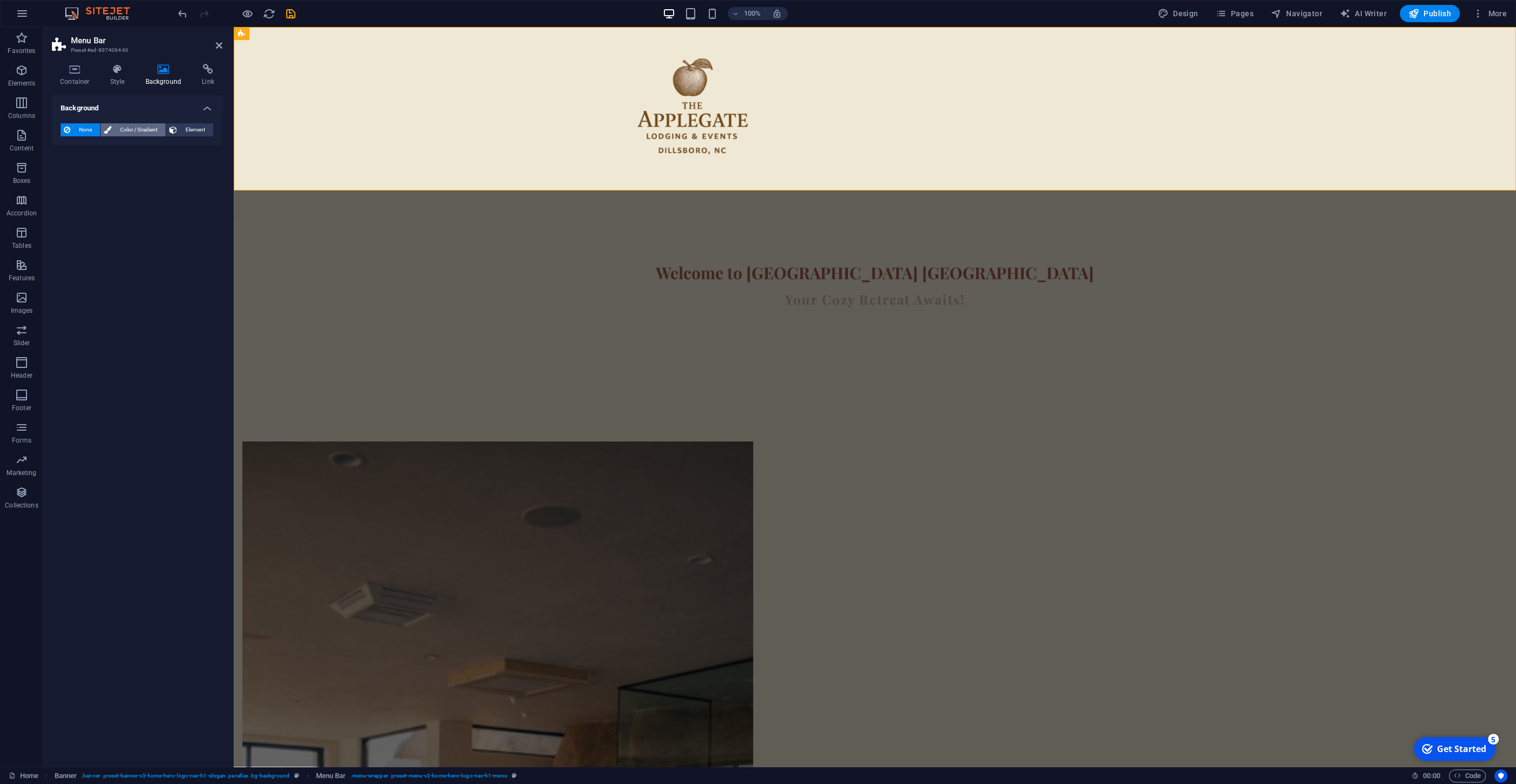
click at [146, 129] on span "Color / Gradient" at bounding box center [139, 129] width 48 height 13
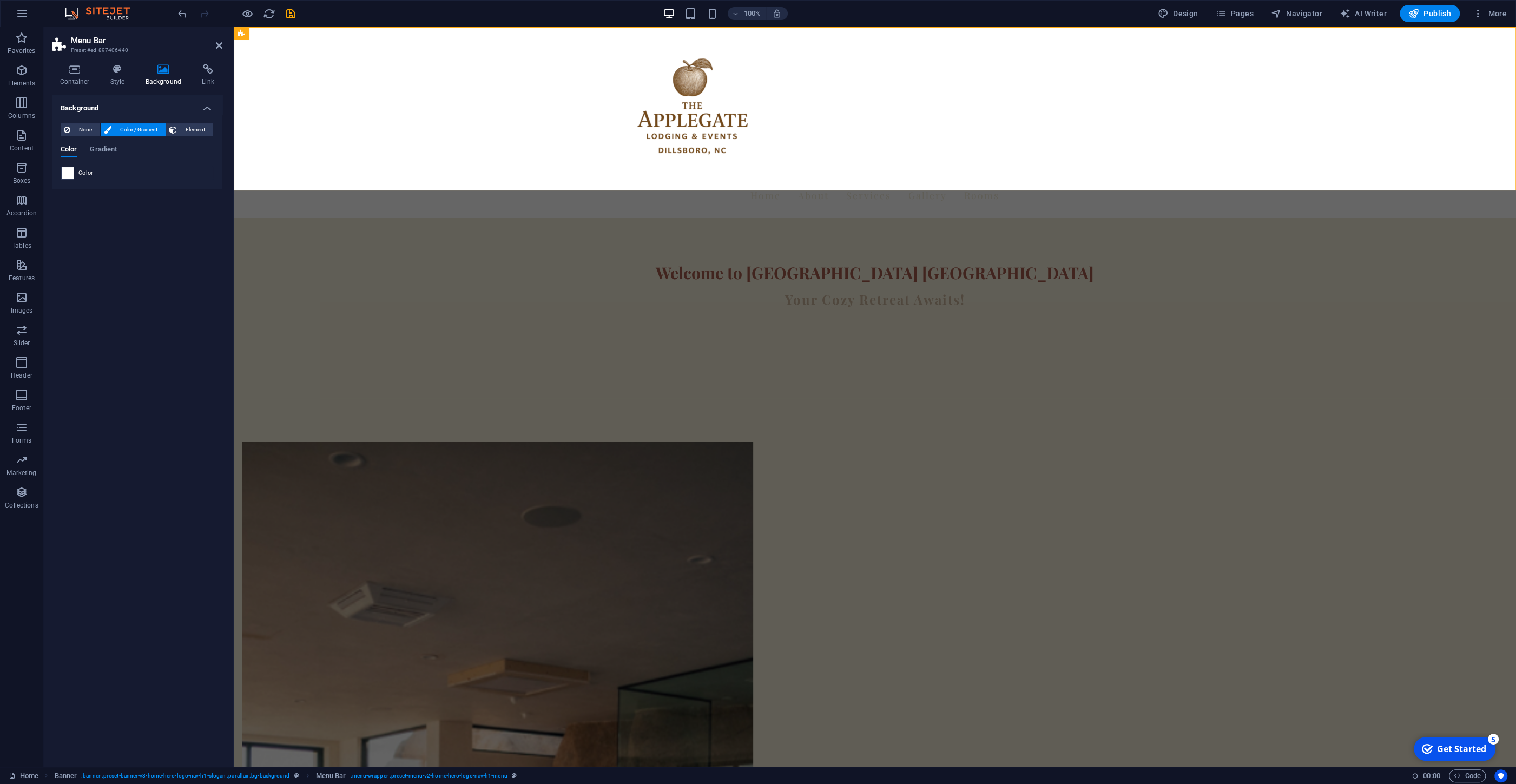
click at [66, 176] on span at bounding box center [68, 173] width 12 height 12
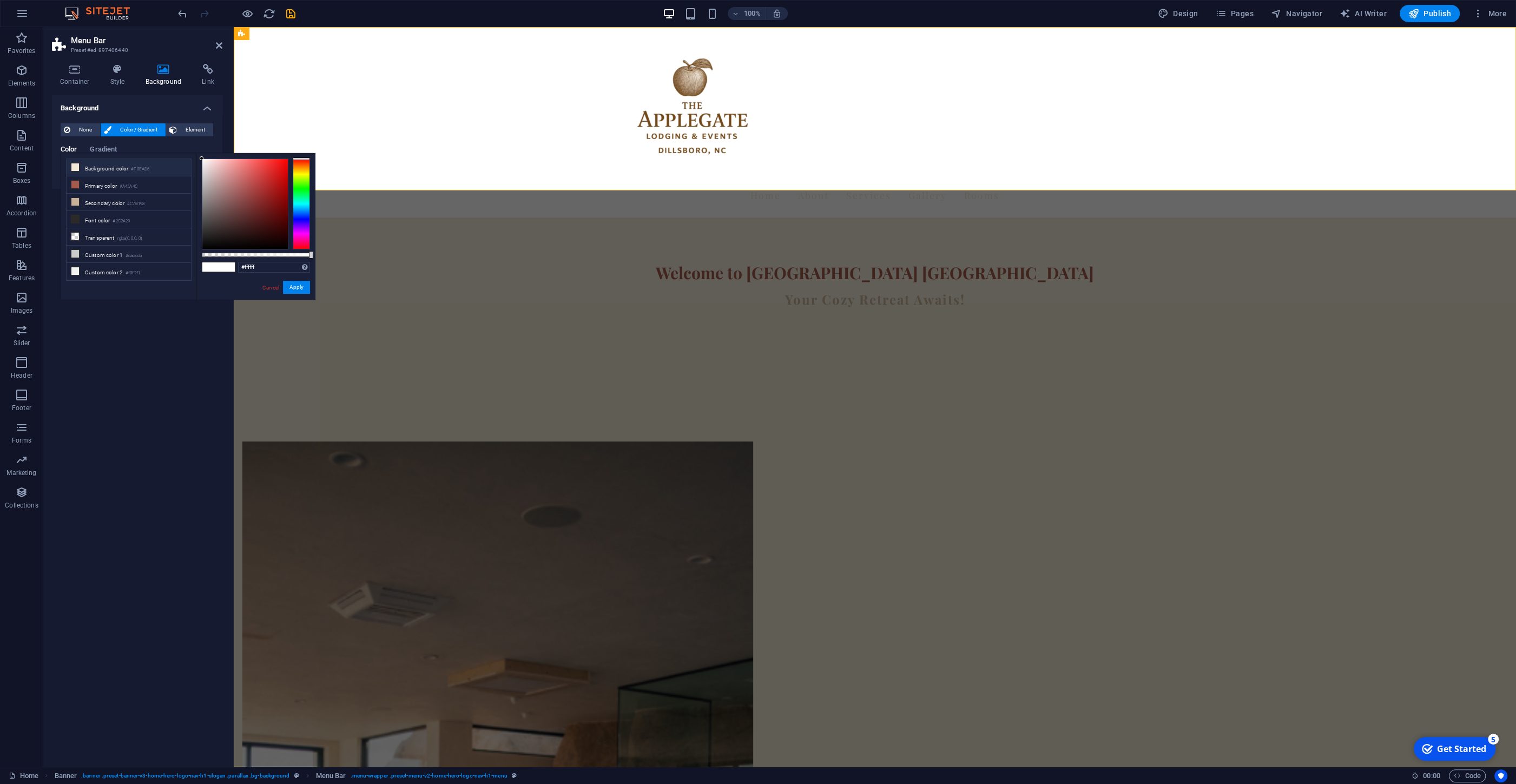
click at [95, 165] on li "Background color #F0EAD6" at bounding box center [129, 168] width 124 height 17
drag, startPoint x: 270, startPoint y: 266, endPoint x: 243, endPoint y: 254, distance: 29.5
click at [243, 262] on input "#f0ead6" at bounding box center [274, 267] width 72 height 11
type input "#ffffff"
click at [297, 289] on button "Apply" at bounding box center [297, 287] width 27 height 13
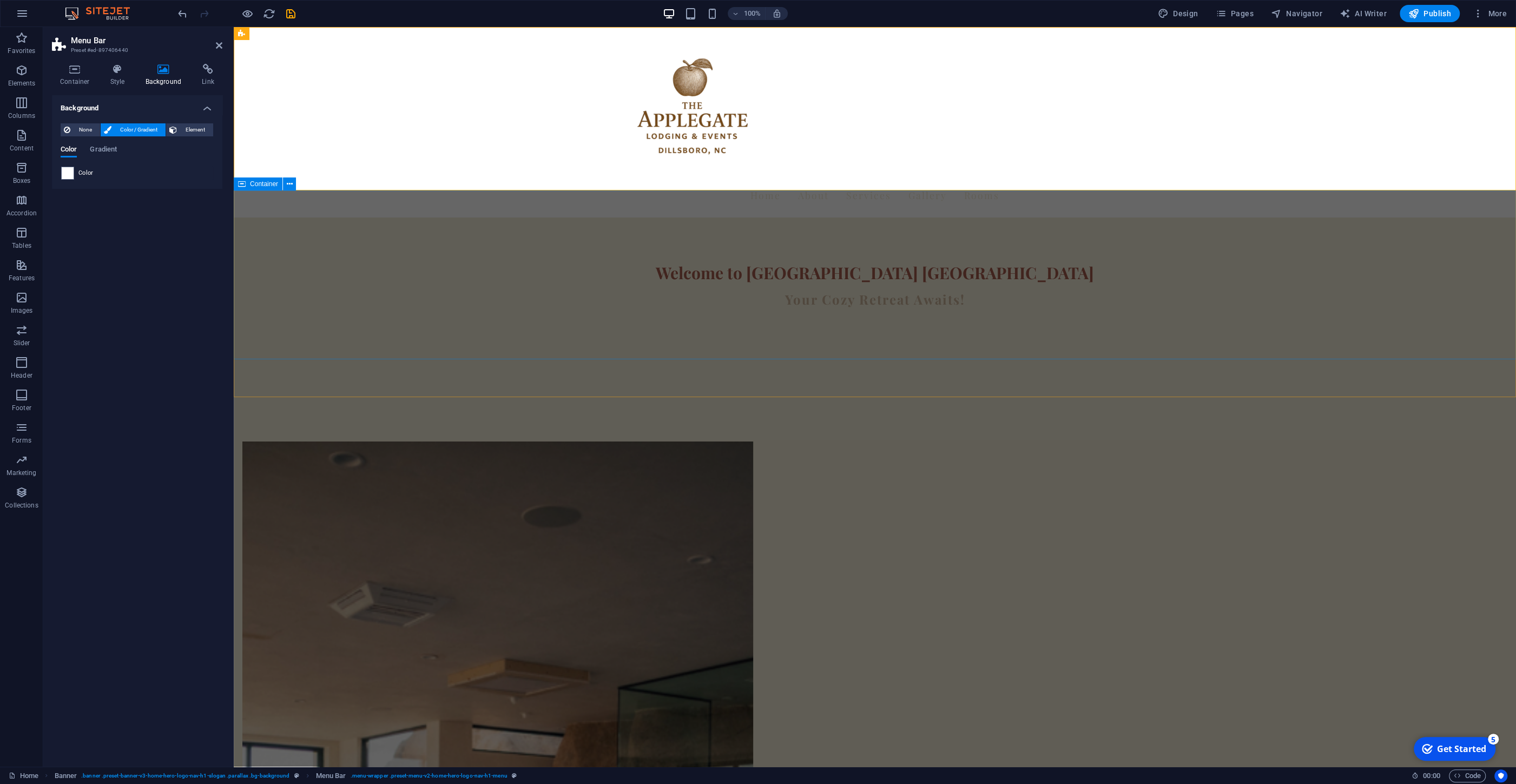
click at [528, 262] on div "Welcome to Apple Gate Dillsboro Your Cozy Retreat Awaits!" at bounding box center [875, 289] width 1282 height 143
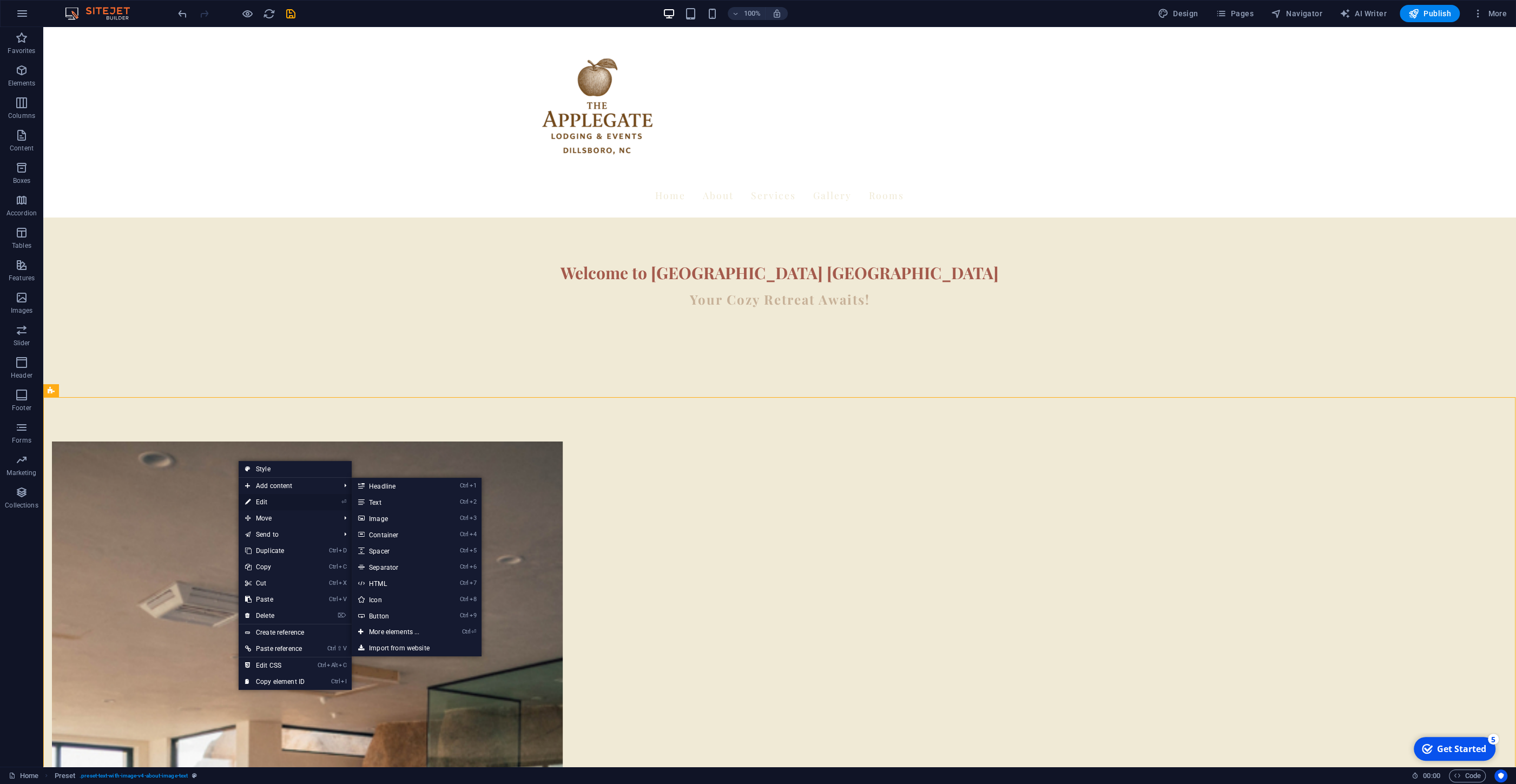
drag, startPoint x: 252, startPoint y: 502, endPoint x: 15, endPoint y: 471, distance: 239.0
click at [252, 502] on link "⏎ Edit" at bounding box center [274, 501] width 73 height 16
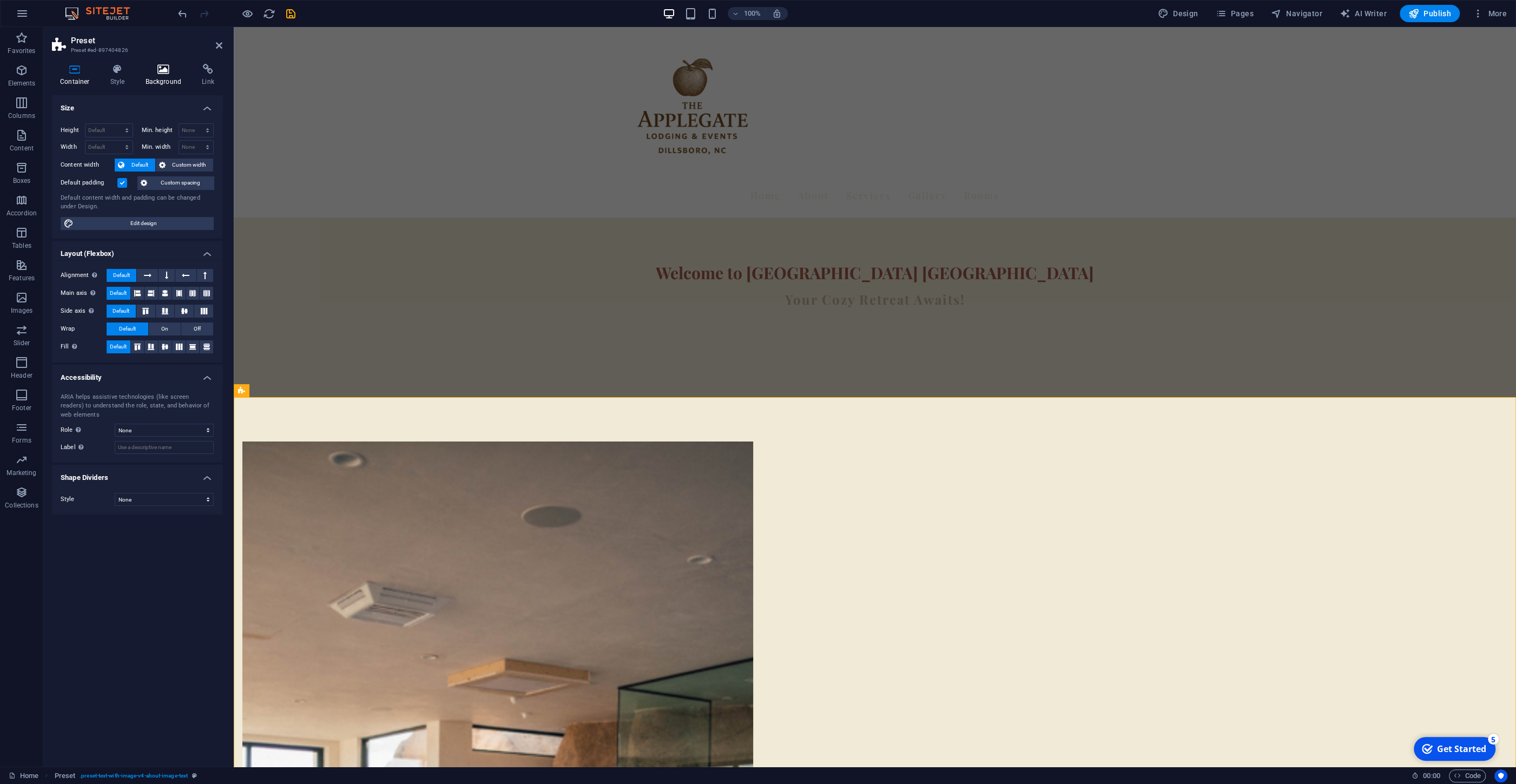
click at [167, 69] on icon at bounding box center [163, 69] width 52 height 11
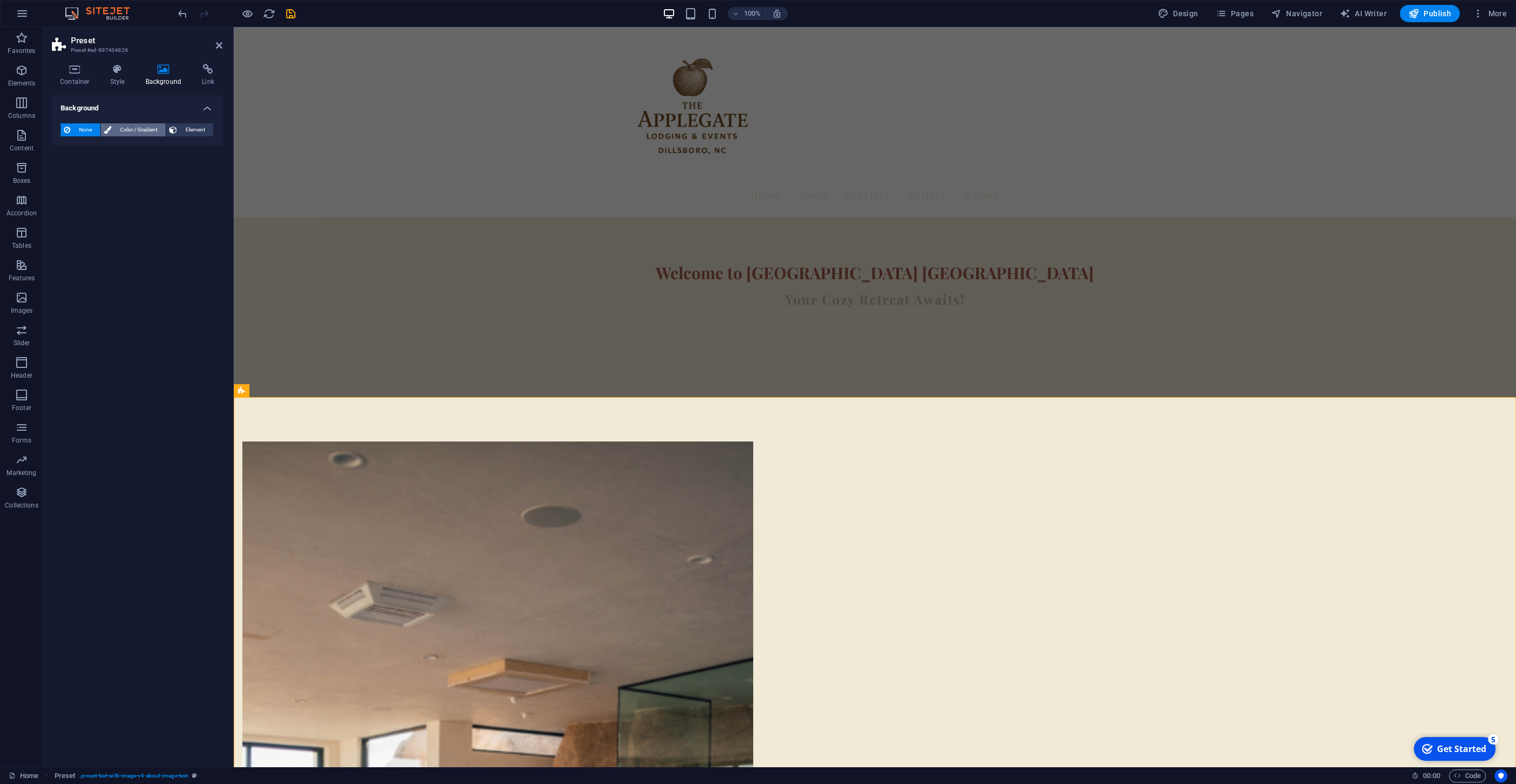
click at [139, 126] on span "Color / Gradient" at bounding box center [139, 129] width 48 height 13
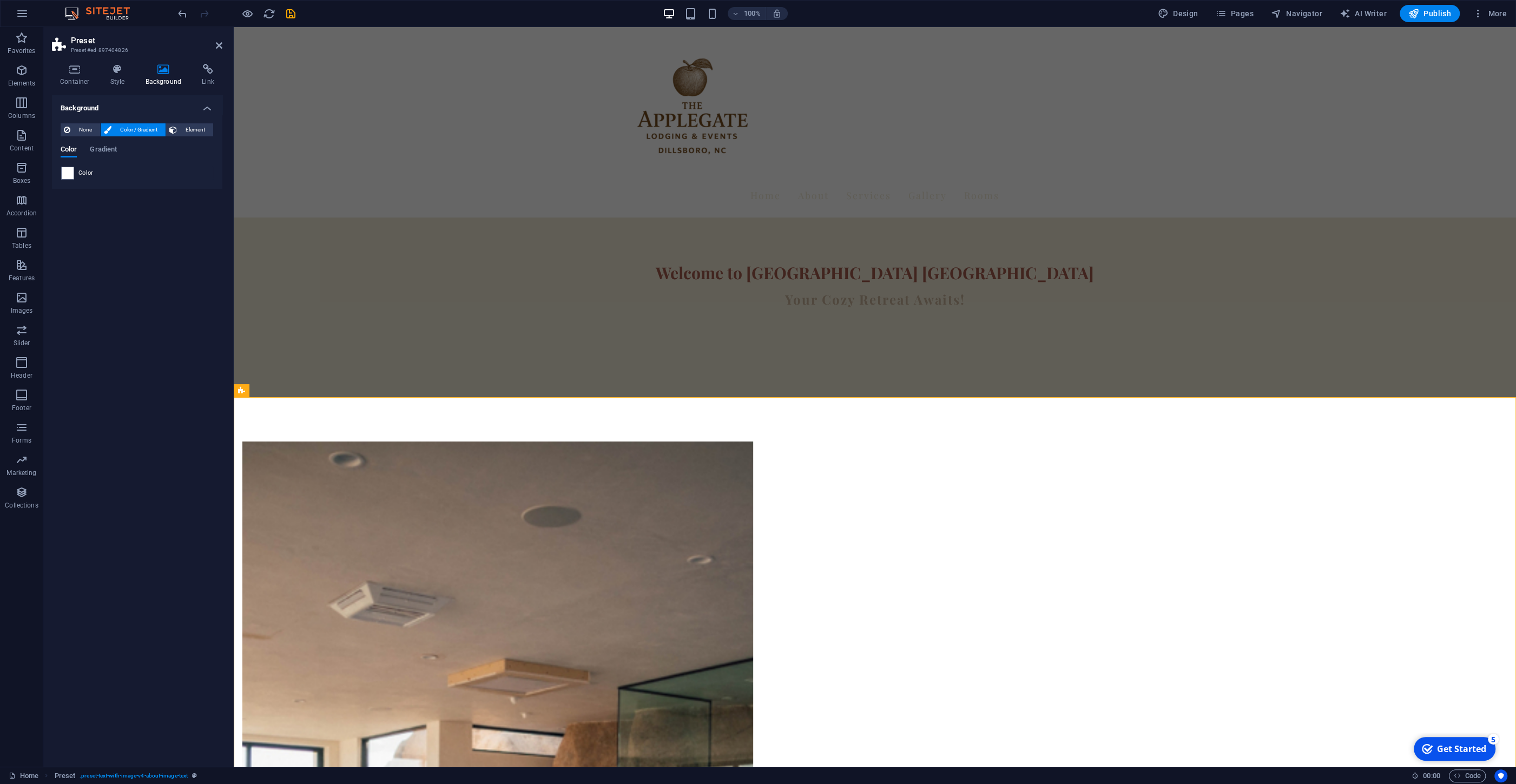
click at [78, 175] on div "Color" at bounding box center [136, 172] width 152 height 13
click at [68, 171] on span at bounding box center [68, 173] width 12 height 12
type input "#ffffff"
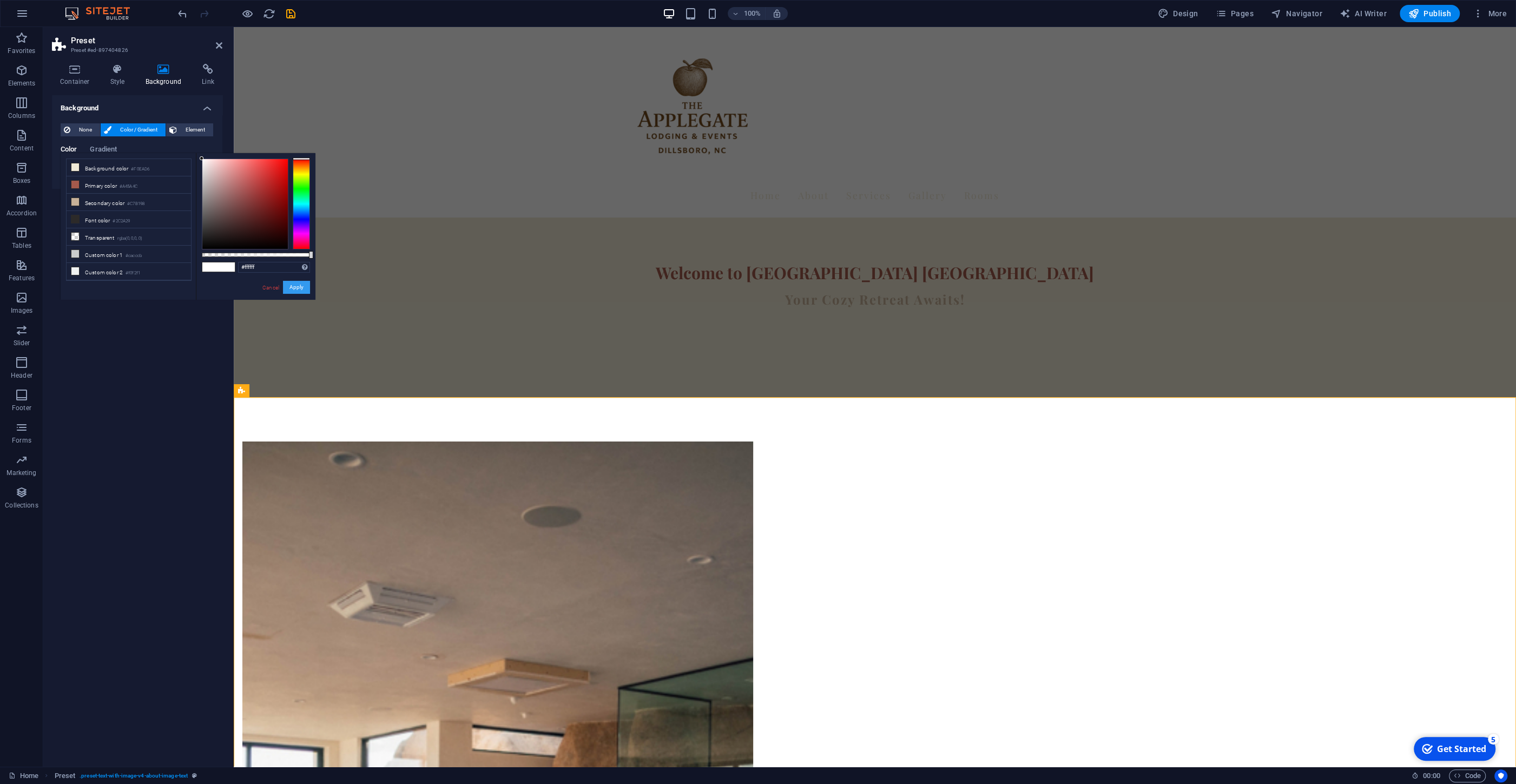
click at [303, 290] on button "Apply" at bounding box center [297, 287] width 27 height 13
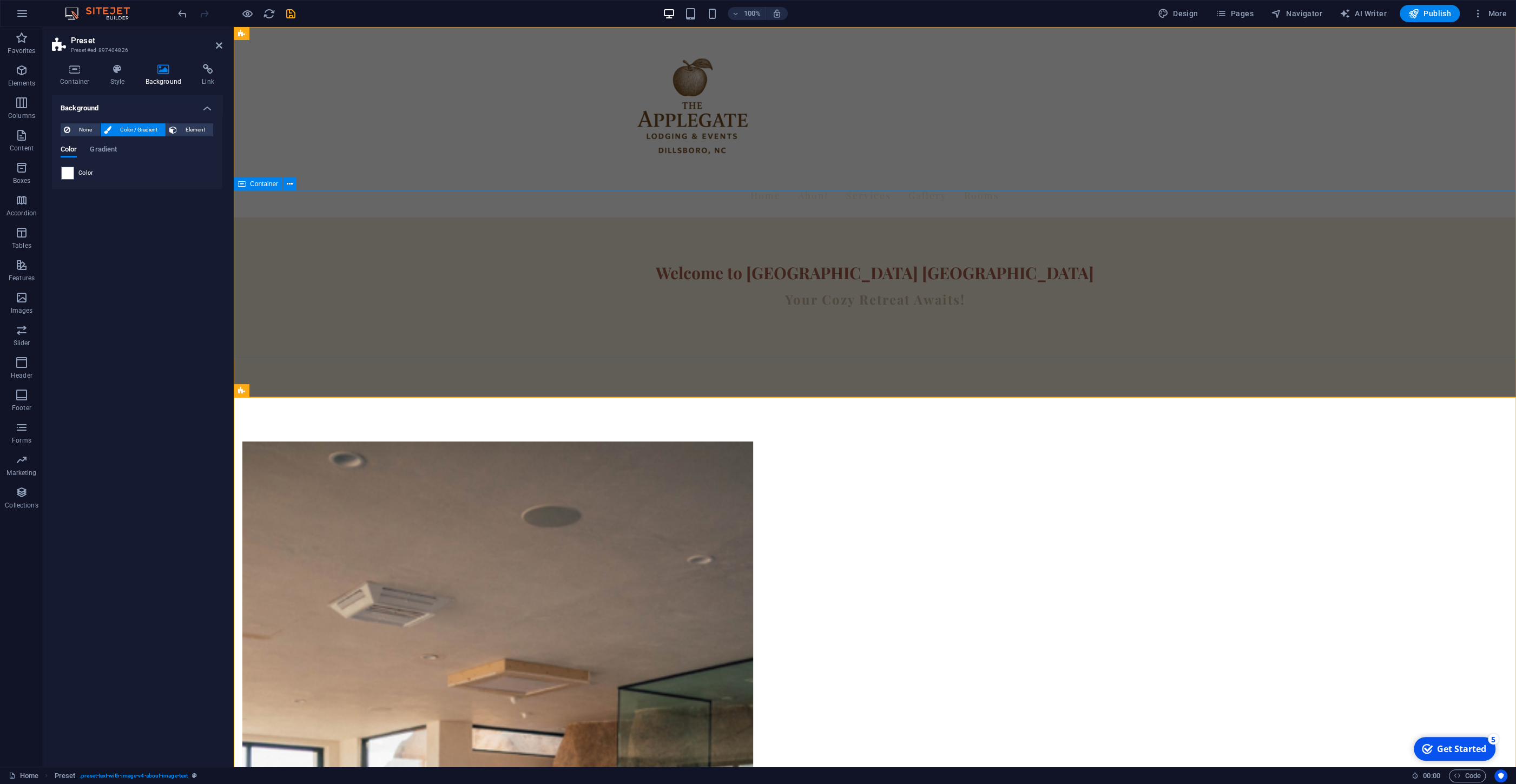
click at [396, 314] on div "Welcome to Apple Gate Dillsboro Your Cozy Retreat Awaits!" at bounding box center [875, 289] width 1282 height 143
click at [582, 273] on div "Welcome to Apple Gate Dillsboro Your Cozy Retreat Awaits!" at bounding box center [875, 289] width 1282 height 143
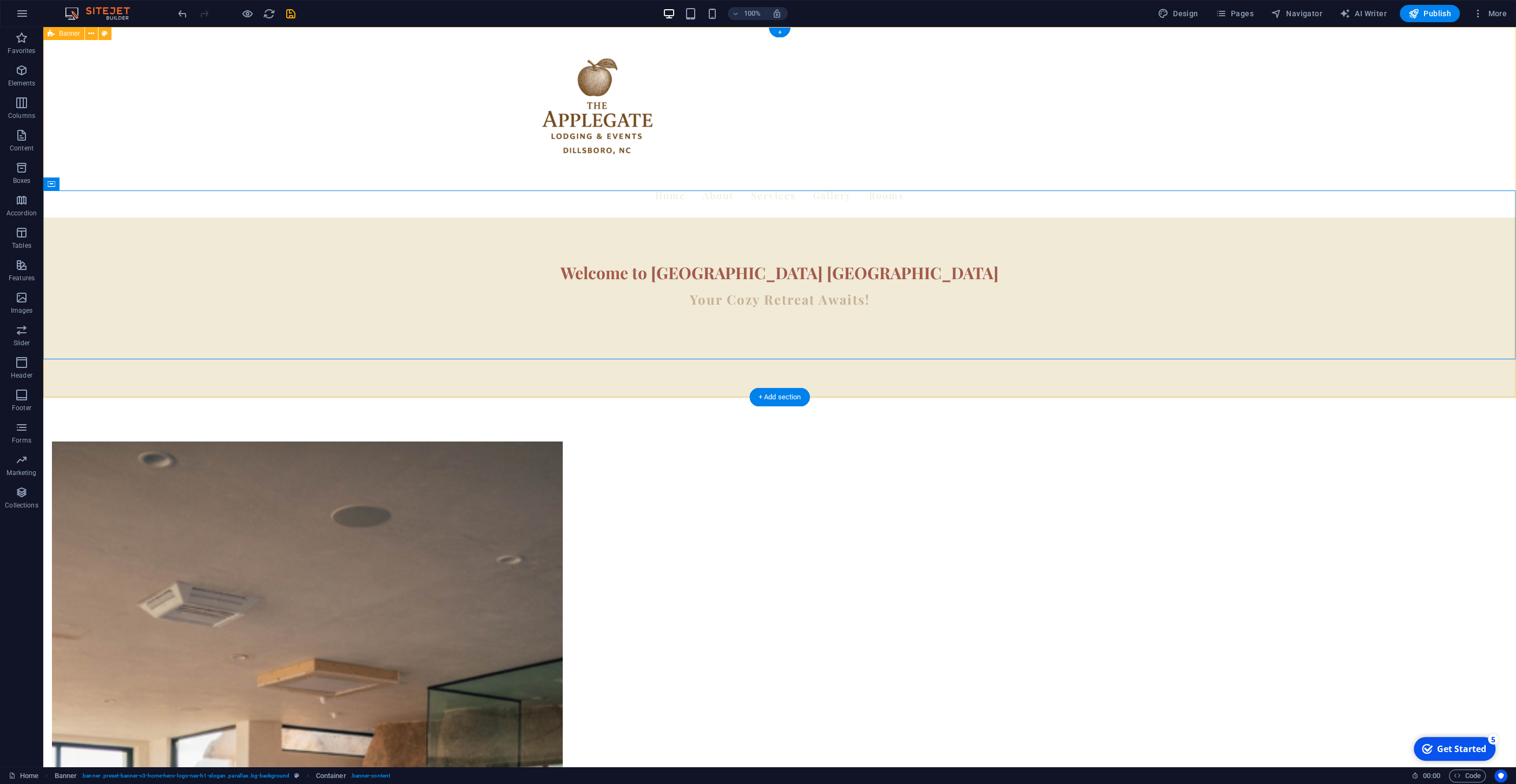
click at [705, 385] on div "Home About Services Gallery Rooms Welcome to Apple Gate Dillsboro Your Cozy Ret…" at bounding box center [780, 212] width 1473 height 371
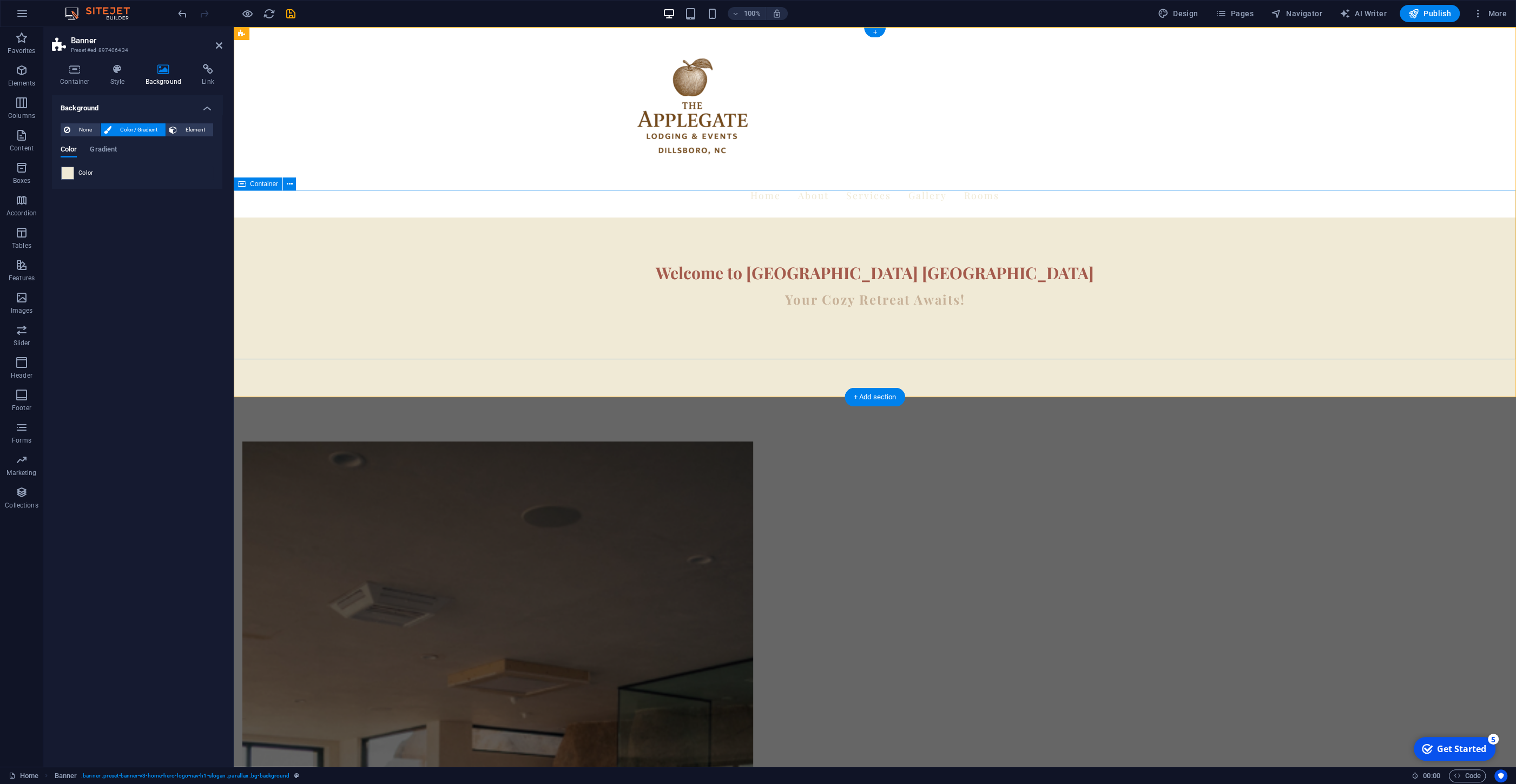
click at [723, 313] on div "Welcome to Apple Gate Dillsboro Your Cozy Retreat Awaits!" at bounding box center [875, 289] width 1282 height 143
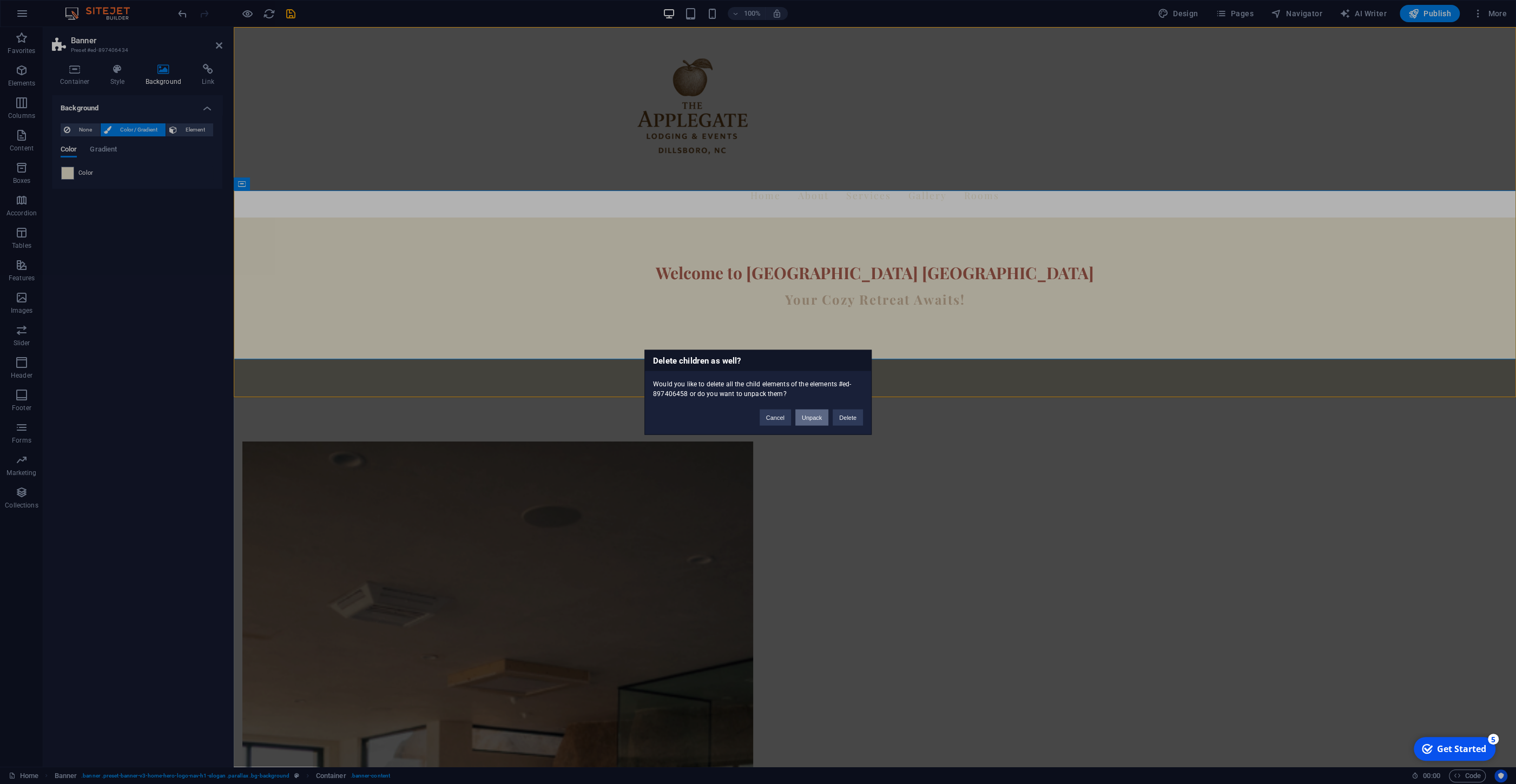
click at [806, 417] on button "Unpack" at bounding box center [812, 416] width 33 height 16
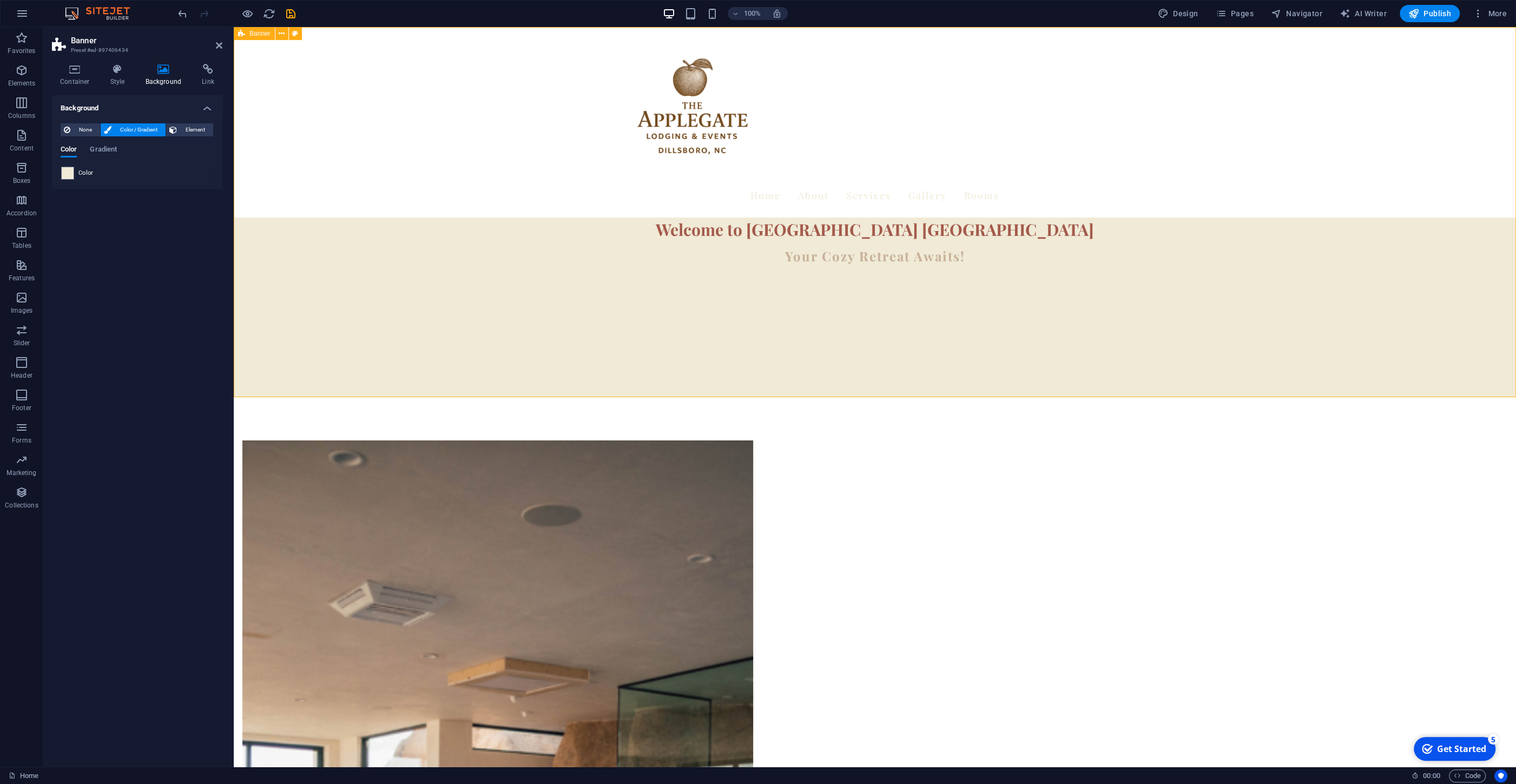
click at [708, 275] on div "Home About Services Gallery Rooms Welcome to Apple Gate Dillsboro Your Cozy Ret…" at bounding box center [875, 212] width 1282 height 370
click at [376, 248] on div "Your Cozy Retreat Awaits!" at bounding box center [875, 256] width 1282 height 18
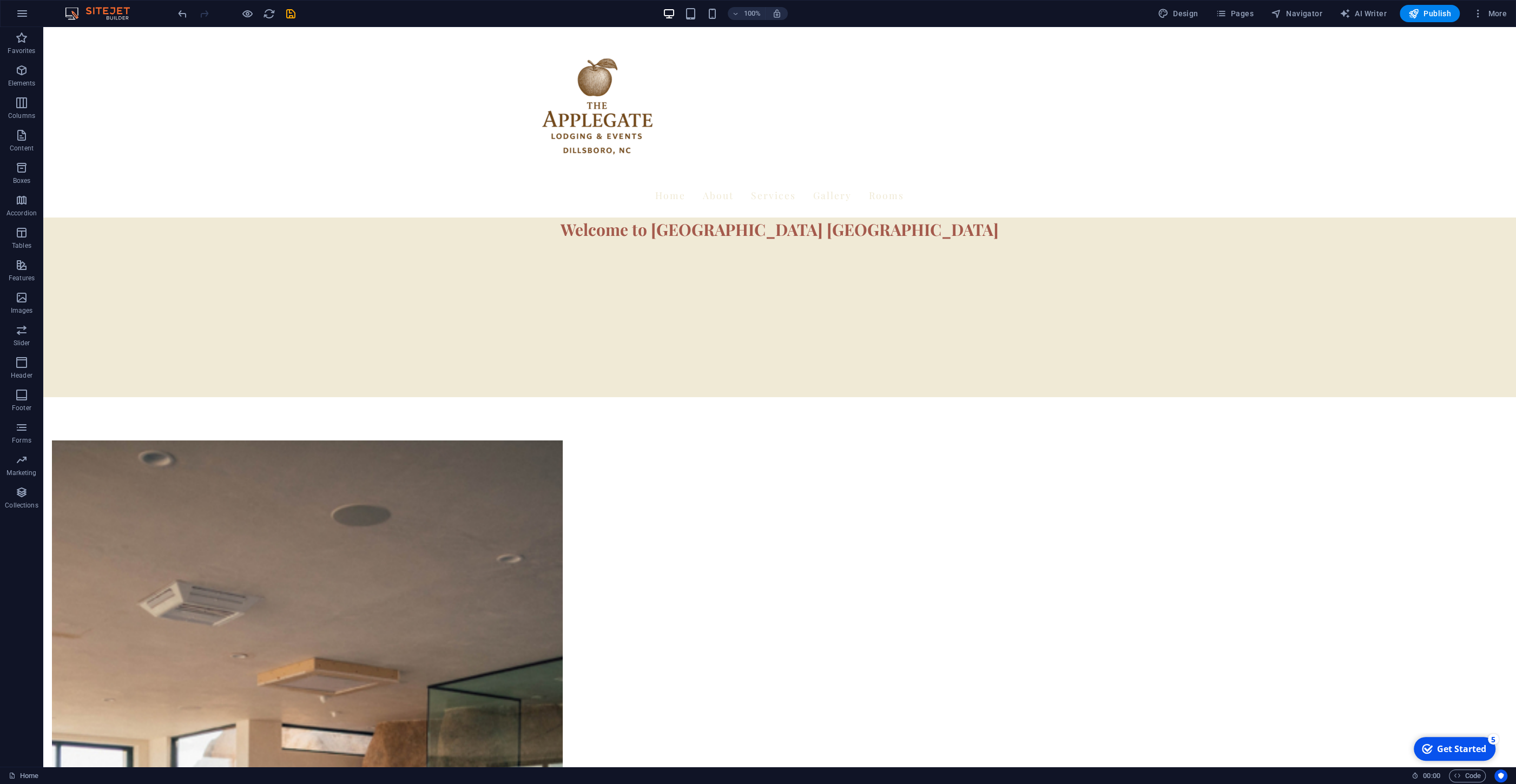
click at [368, 216] on div "Home About Services Gallery Rooms Welcome to Apple Gate Dillsboro" at bounding box center [780, 212] width 1473 height 370
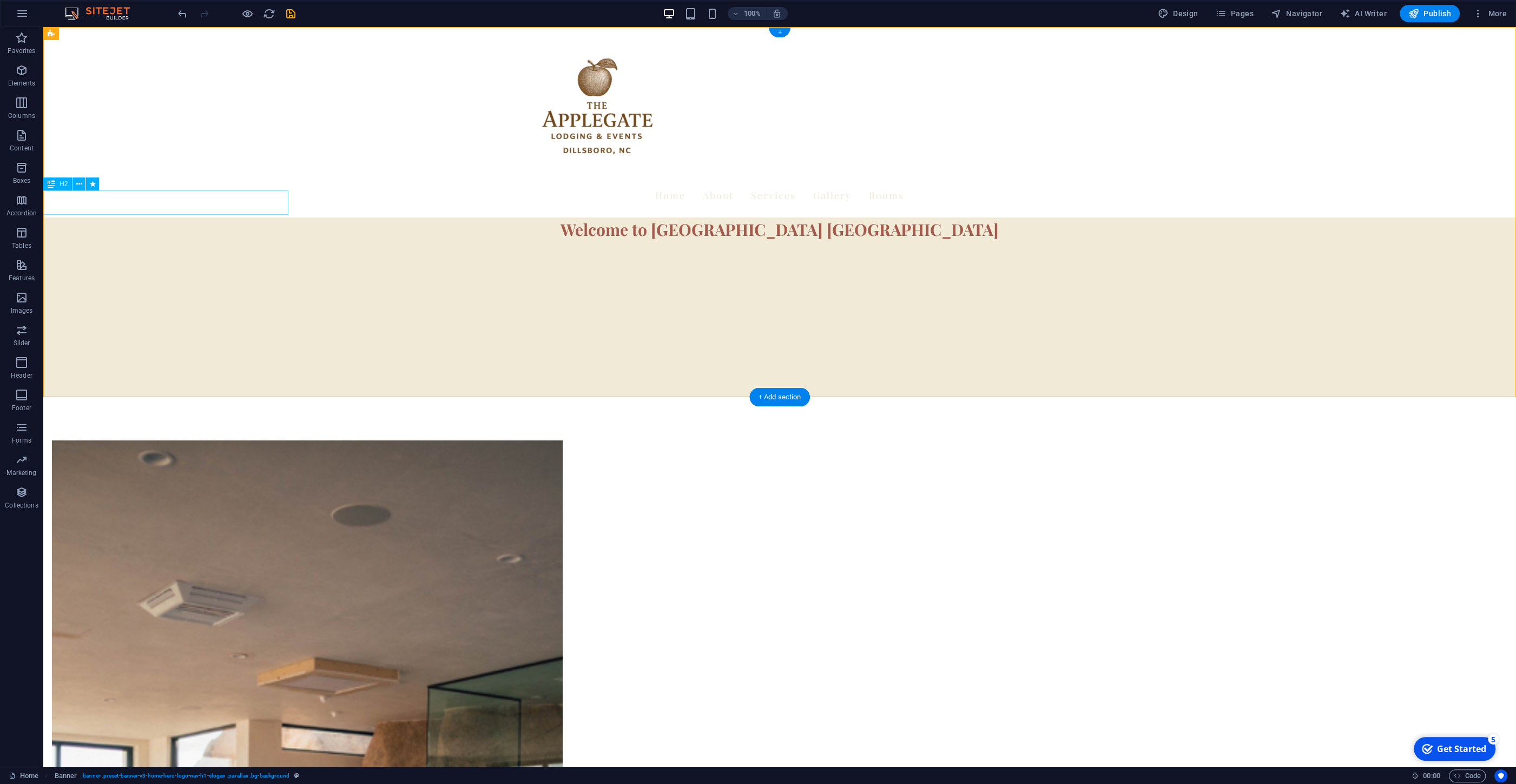
click at [243, 218] on div "Welcome to Apple Gate Dillsboro" at bounding box center [780, 230] width 1473 height 24
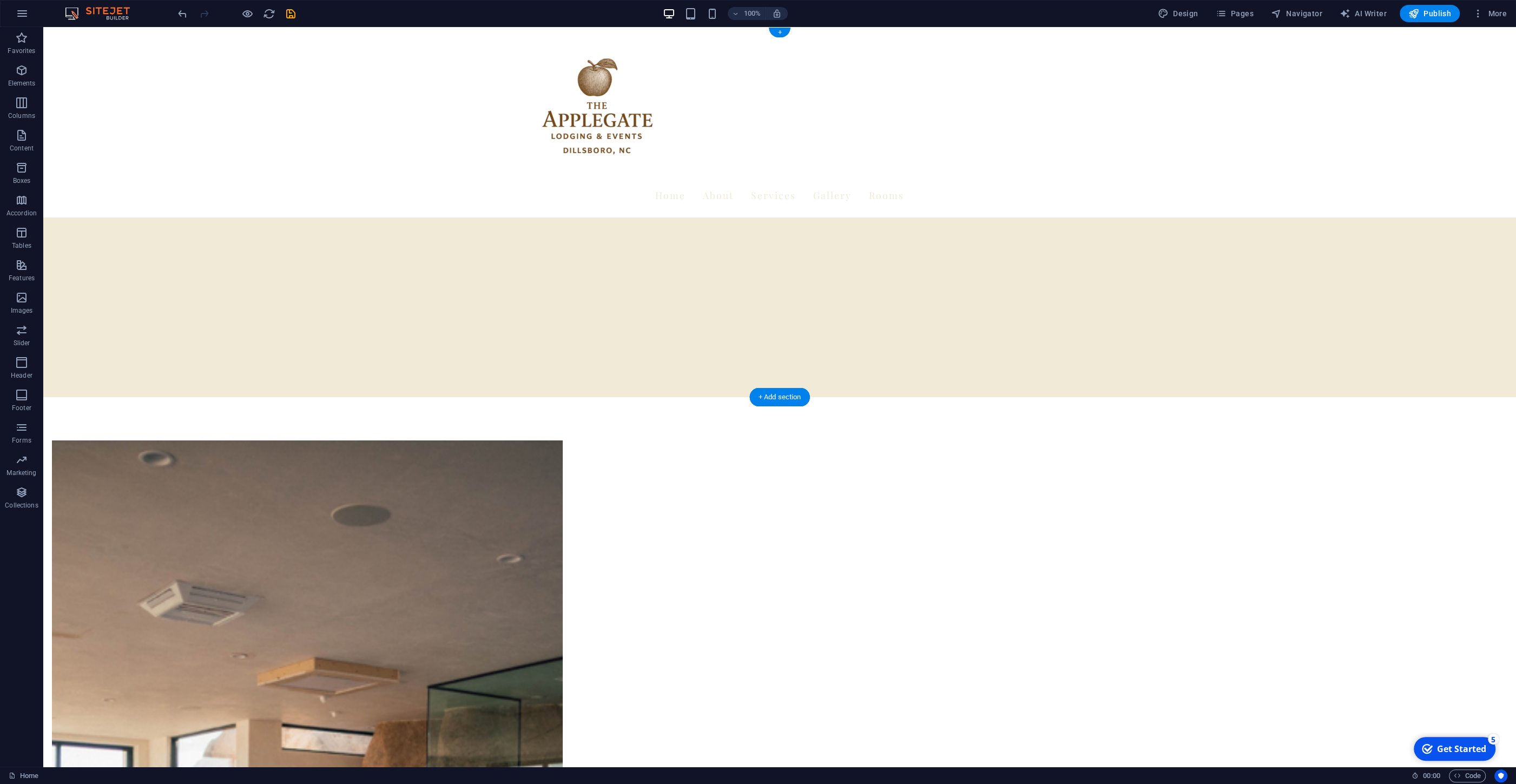
drag, startPoint x: 222, startPoint y: 219, endPoint x: 224, endPoint y: 211, distance: 8.2
click at [225, 211] on div "Home About Services Gallery Rooms" at bounding box center [780, 212] width 1473 height 370
click at [704, 255] on div "Home About Services Gallery Rooms" at bounding box center [780, 212] width 1473 height 370
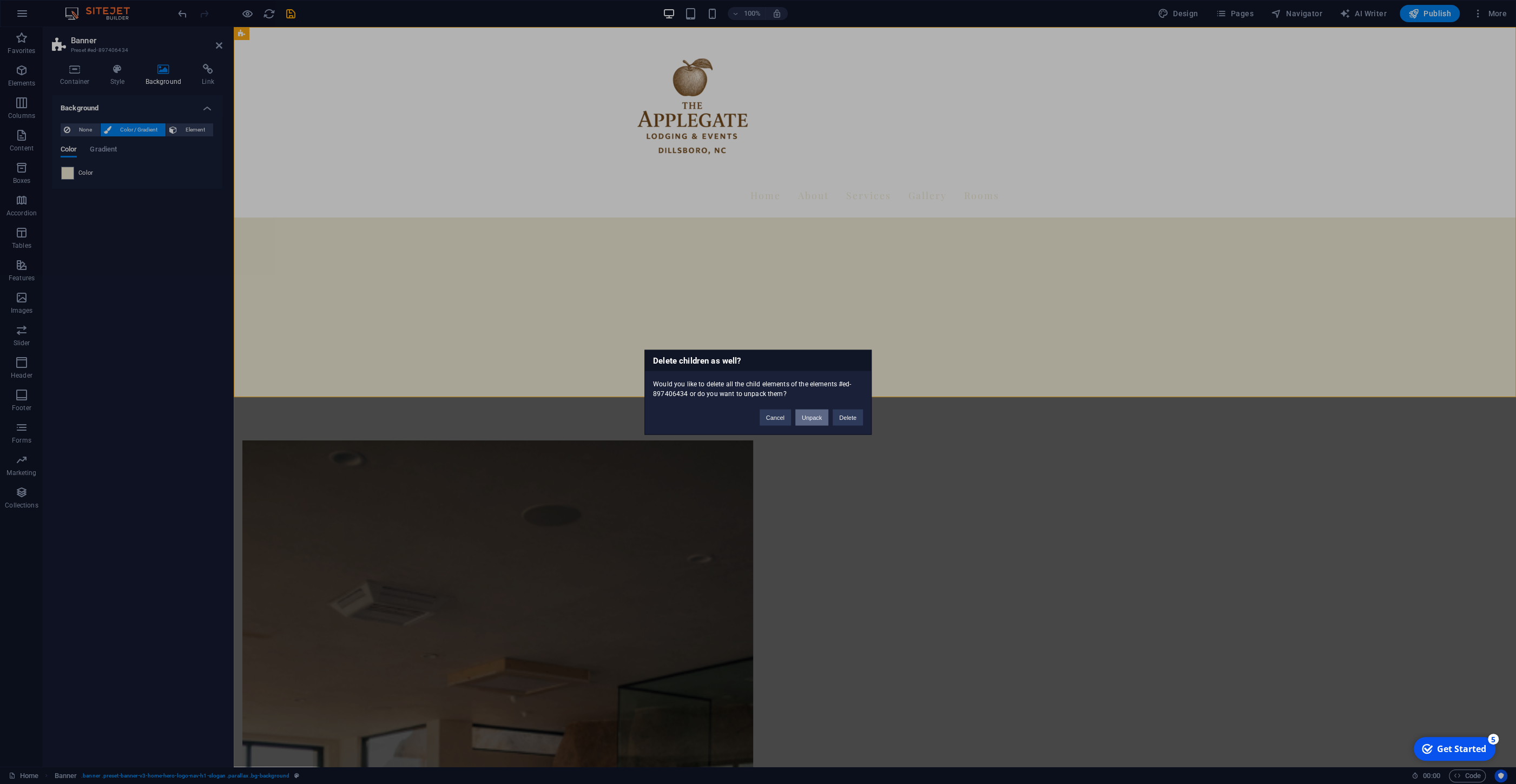
click at [820, 419] on button "Unpack" at bounding box center [812, 416] width 33 height 16
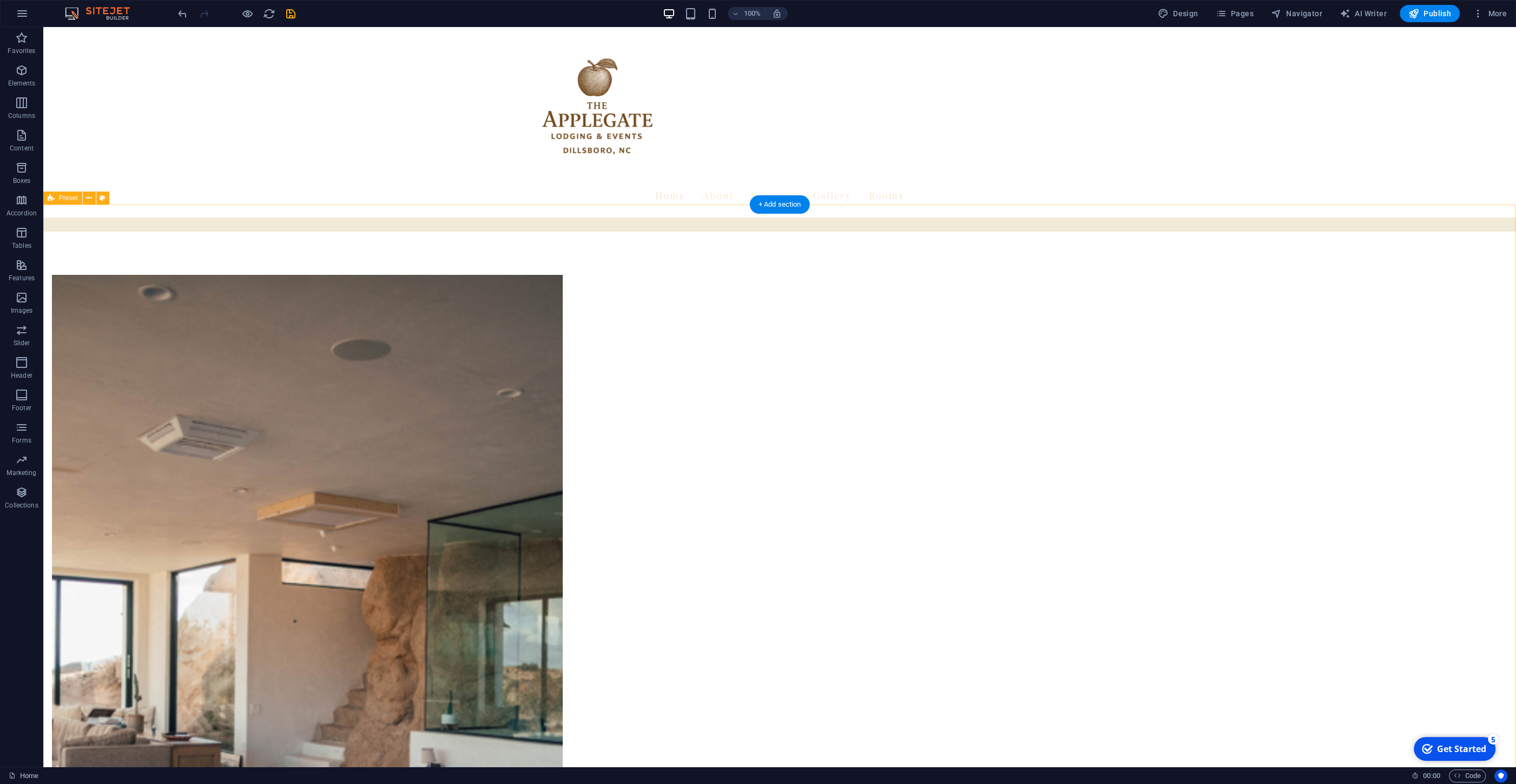
click at [668, 223] on div at bounding box center [780, 227] width 1473 height 9
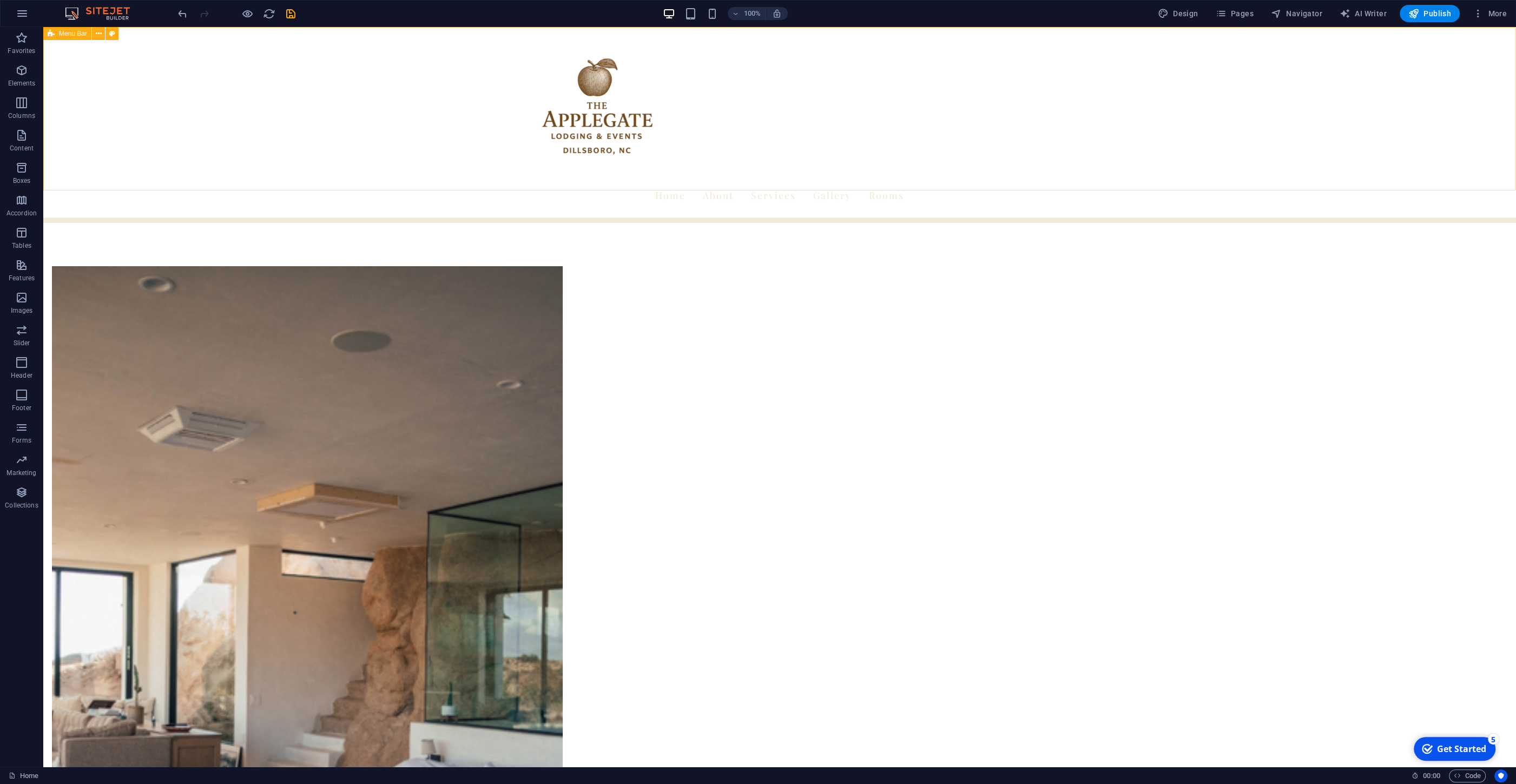
click at [672, 188] on div "Home About Services Gallery Rooms" at bounding box center [780, 123] width 1473 height 190
click at [673, 218] on div at bounding box center [780, 220] width 1473 height 5
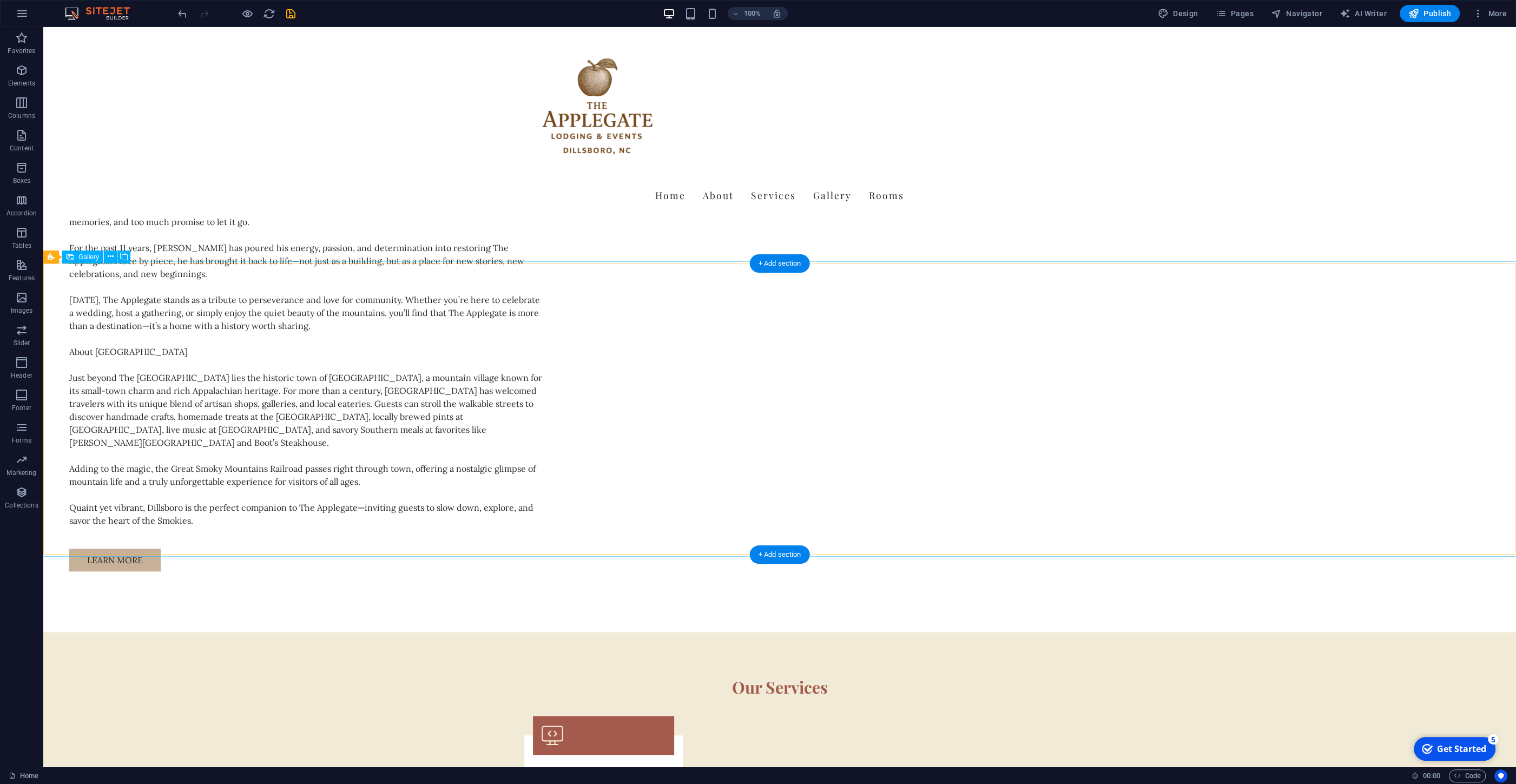
scroll to position [1049, 0]
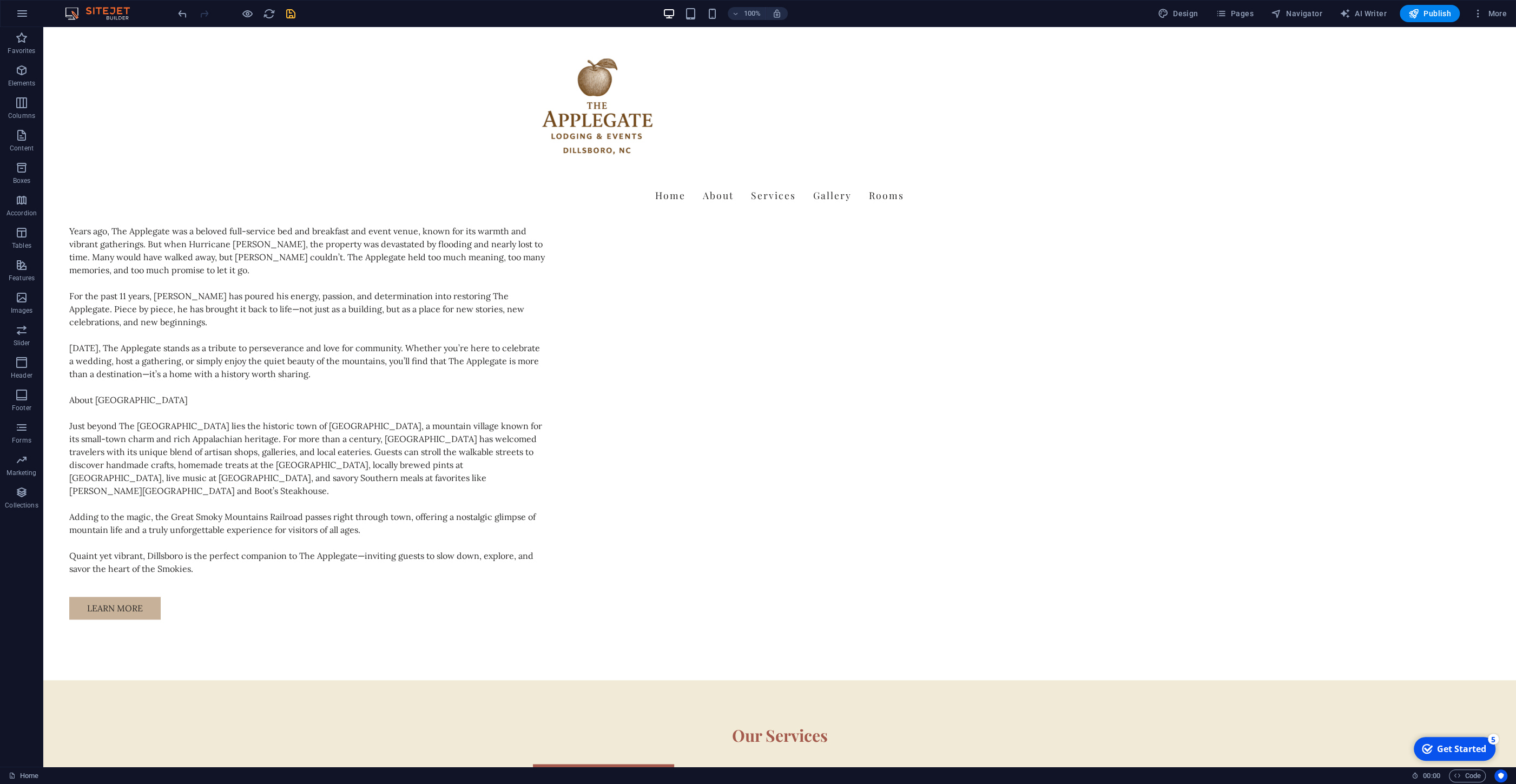
click at [289, 15] on icon "save" at bounding box center [291, 14] width 13 height 13
click at [250, 124] on h6 "Share presentation link" at bounding box center [256, 119] width 73 height 13
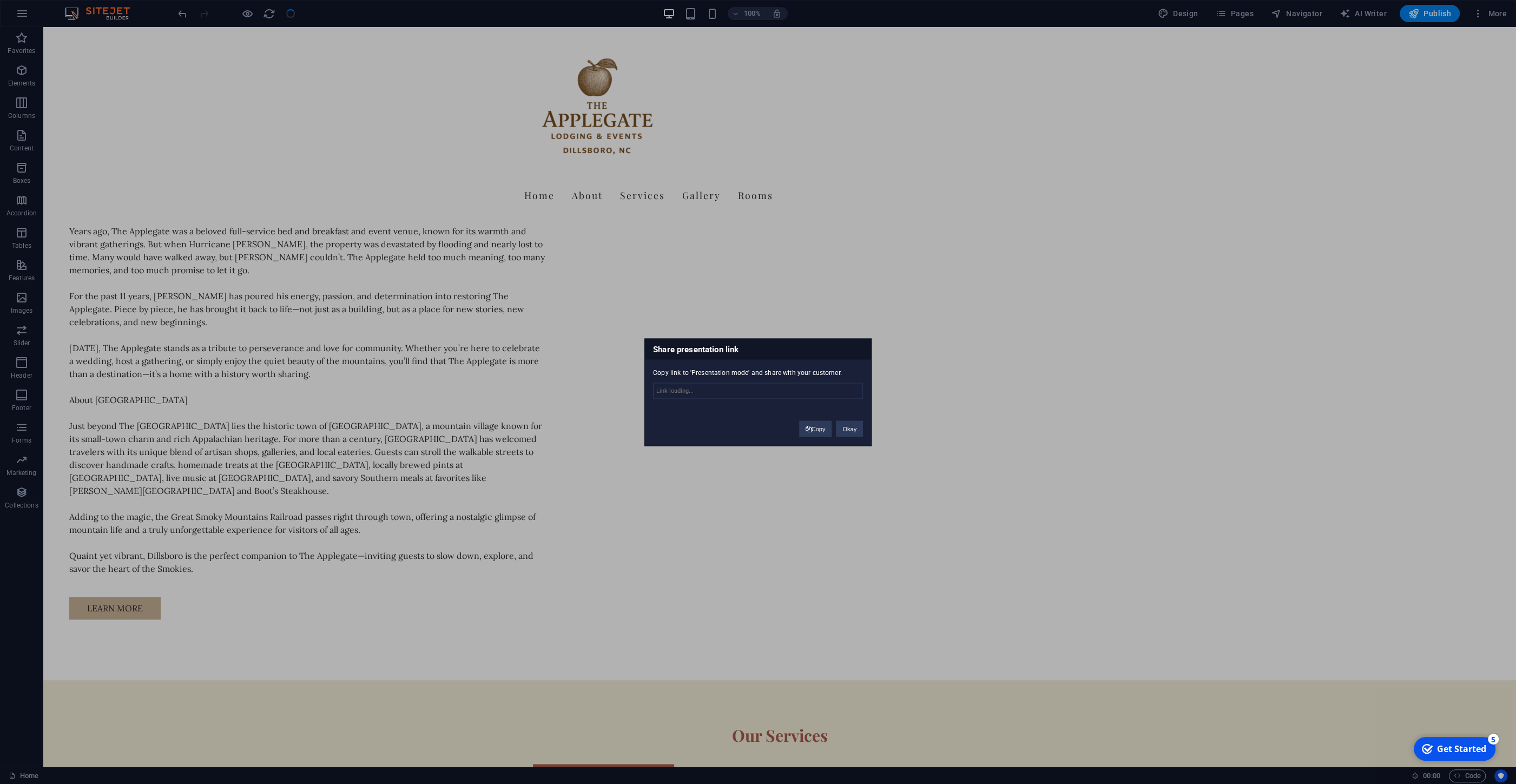
type input "[URL][DOMAIN_NAME]"
click at [812, 424] on button "Copy" at bounding box center [816, 428] width 33 height 16
click at [818, 343] on h3 "Share presentation link" at bounding box center [758, 349] width 226 height 21
click at [327, 213] on div "Share presentation link Copy link to 'Presentation mode' and share with your cu…" at bounding box center [758, 392] width 1516 height 784
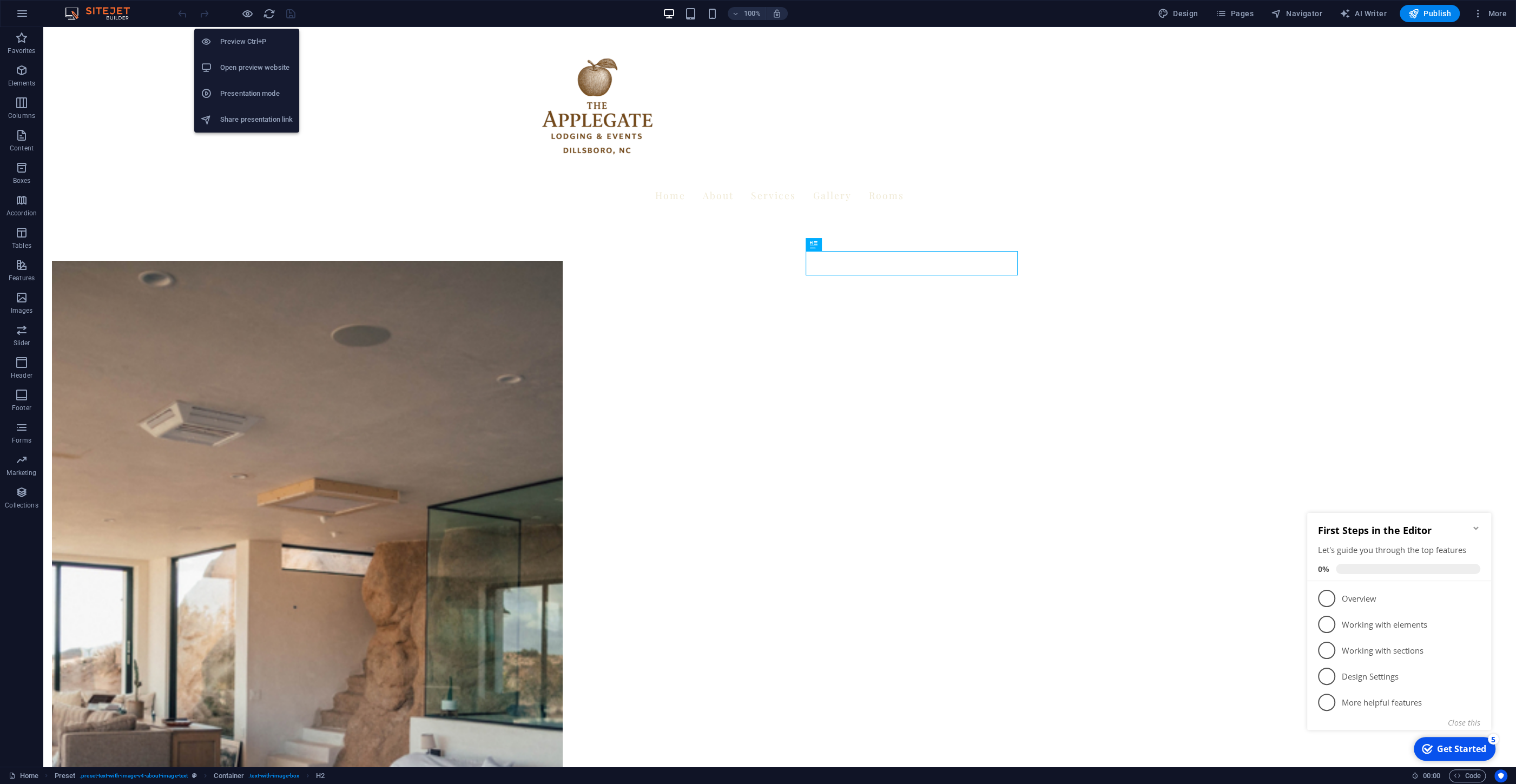
click at [254, 67] on h6 "Open preview website" at bounding box center [256, 67] width 73 height 13
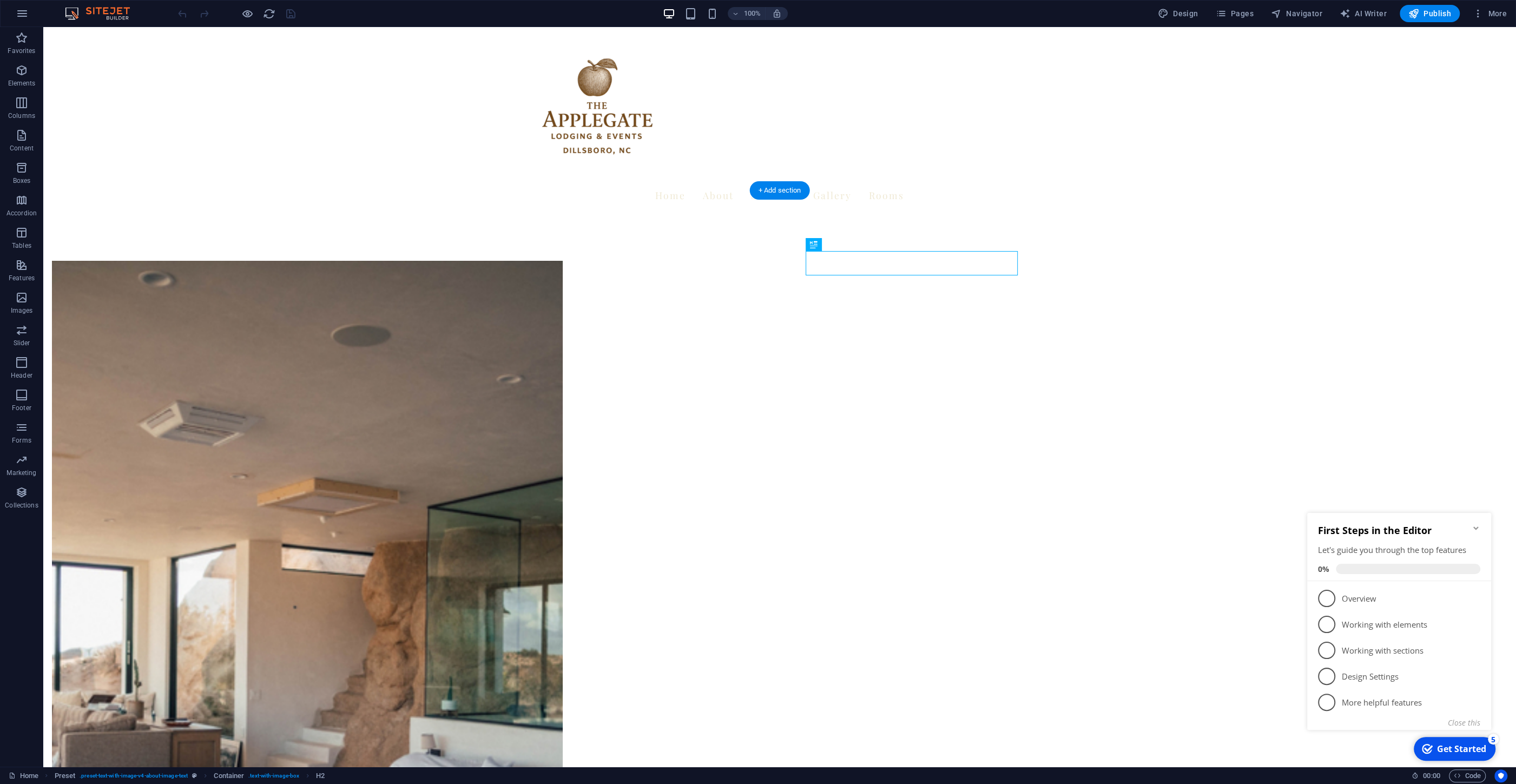
click at [563, 359] on figure at bounding box center [308, 679] width 511 height 839
click at [563, 358] on figure at bounding box center [308, 679] width 511 height 839
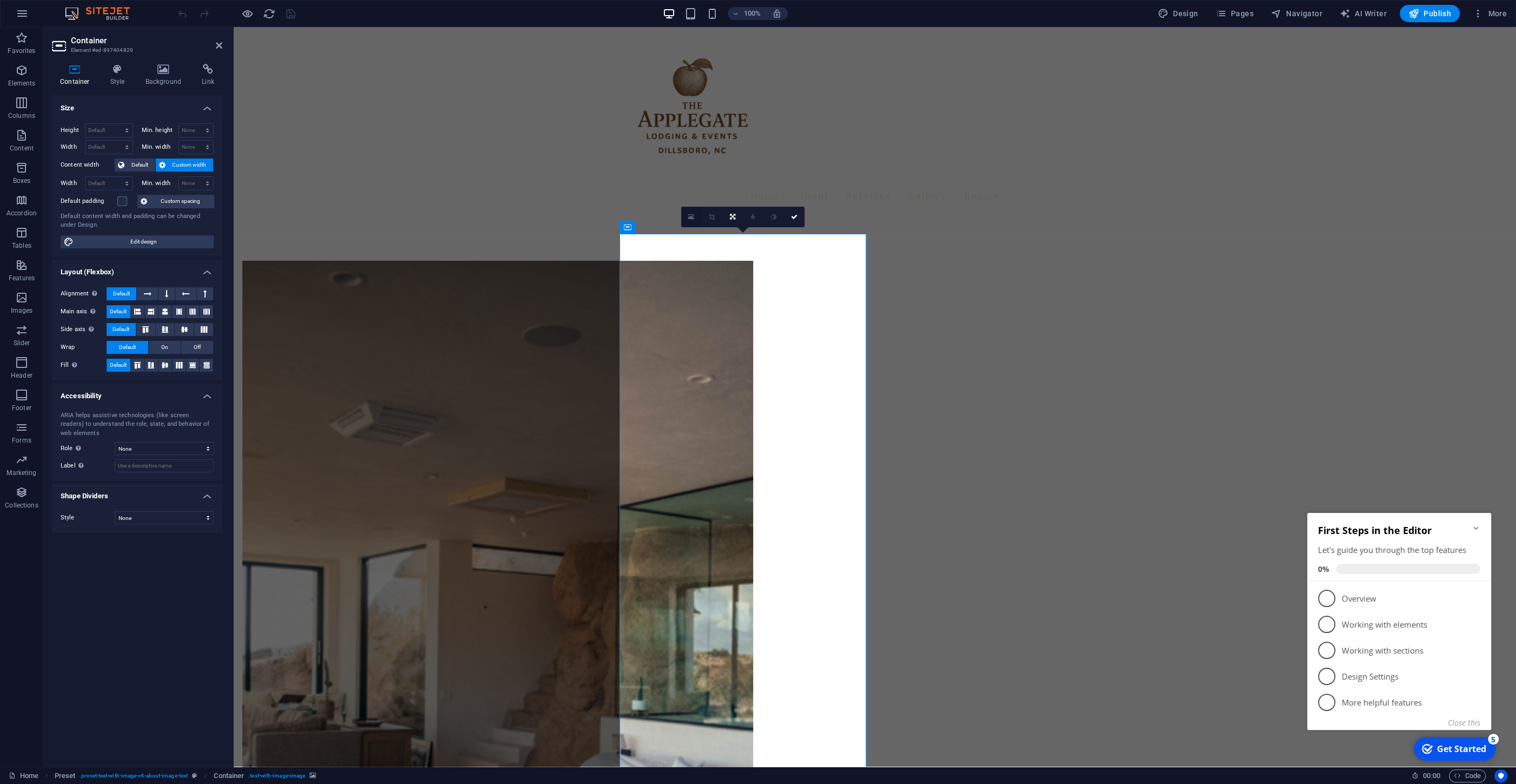
click at [686, 215] on link at bounding box center [692, 217] width 21 height 21
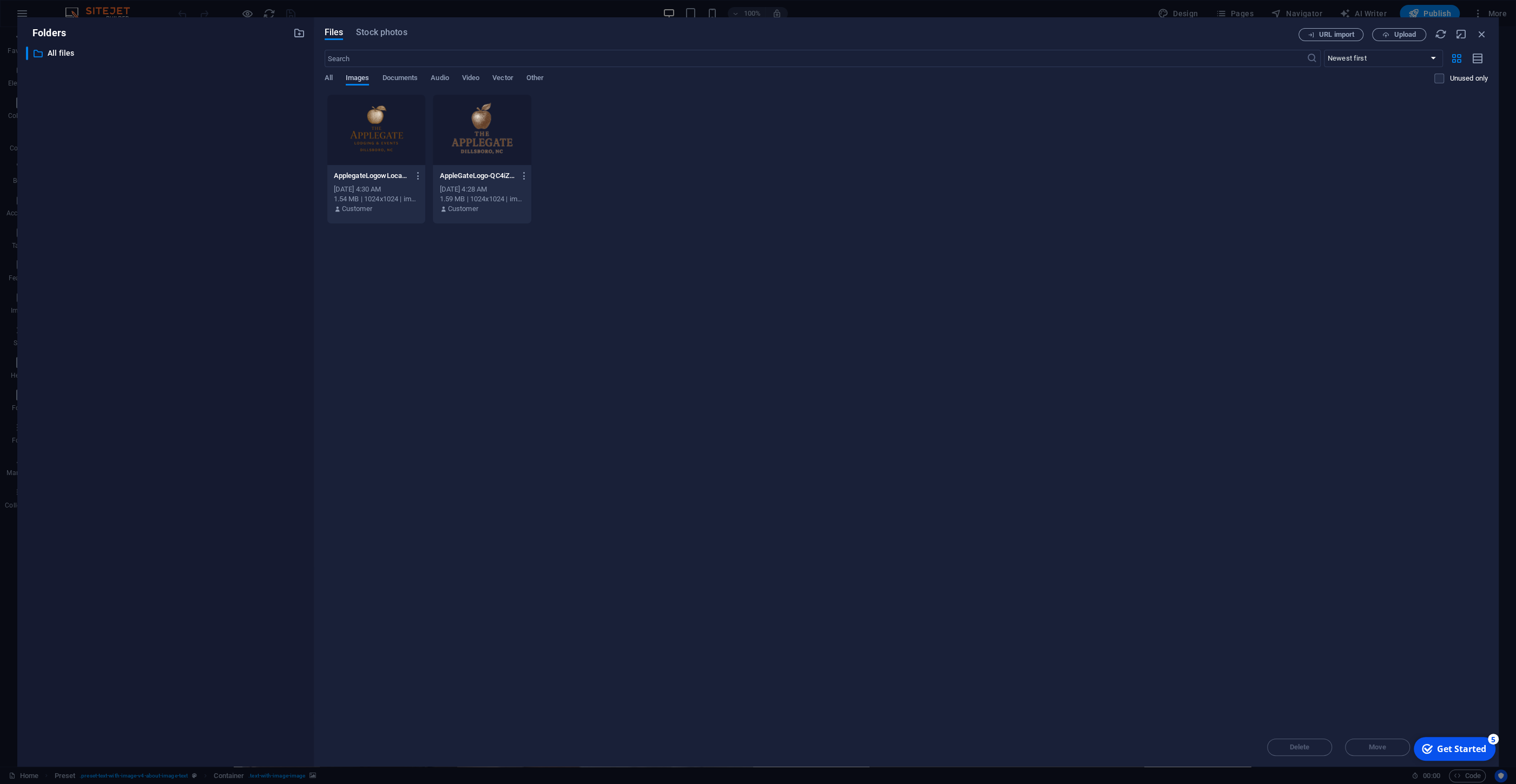
click at [357, 76] on span "Images" at bounding box center [357, 79] width 24 height 15
click at [1412, 36] on span "Upload" at bounding box center [1405, 35] width 22 height 7
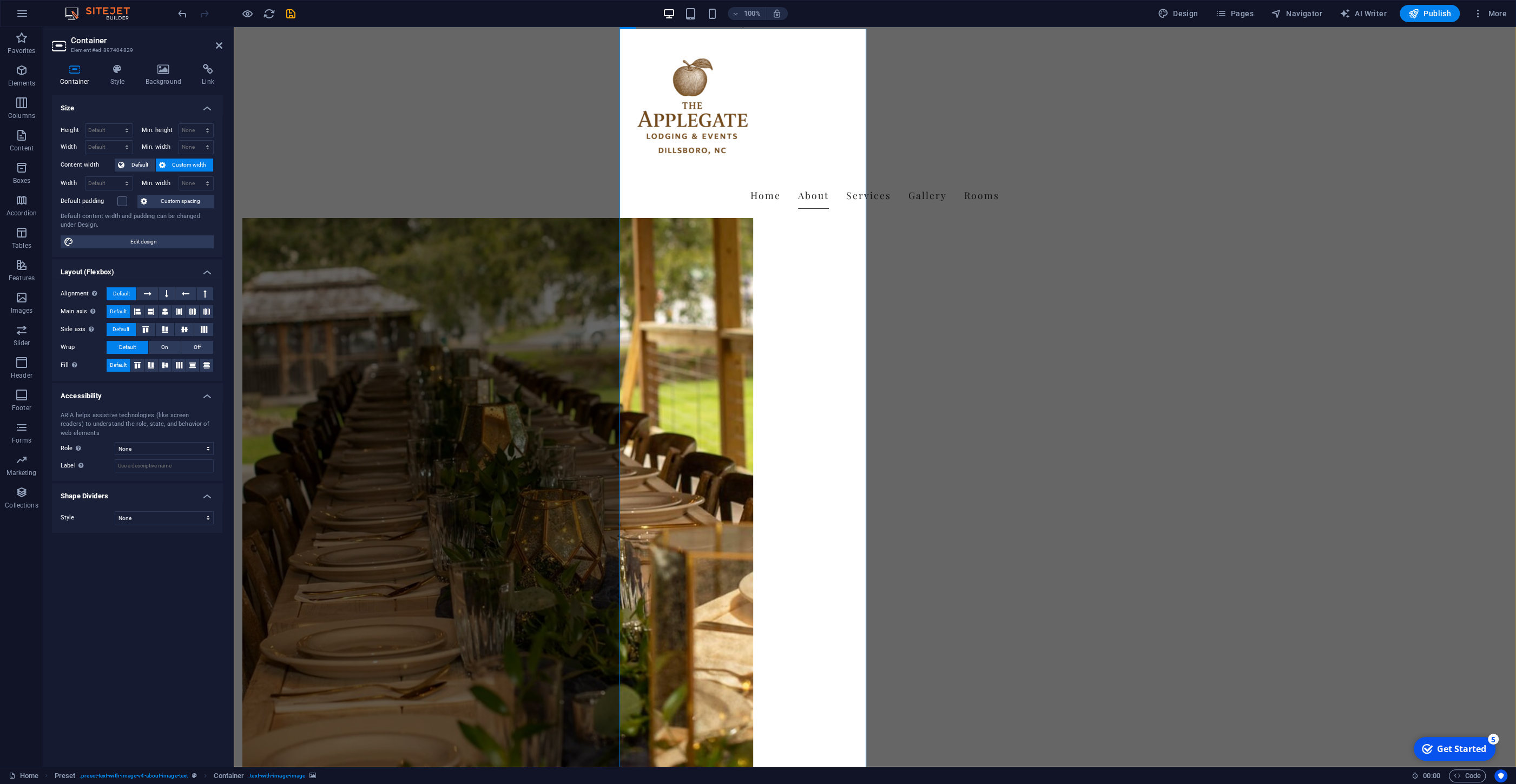
scroll to position [231, 0]
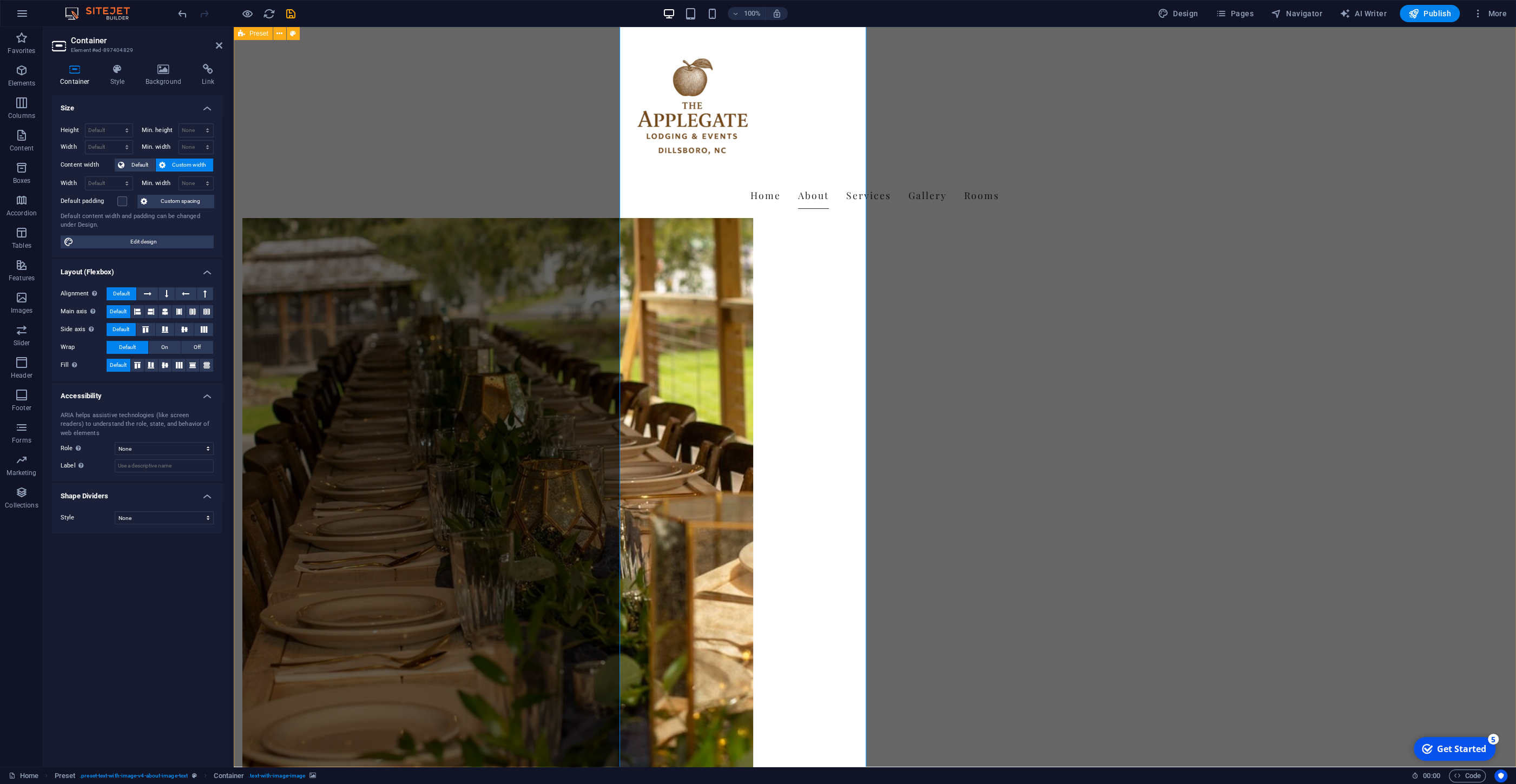
click at [1229, 289] on div "Drop content here or Add elements Paste clipboard About Us The Applegate is mor…" at bounding box center [875, 646] width 1282 height 1702
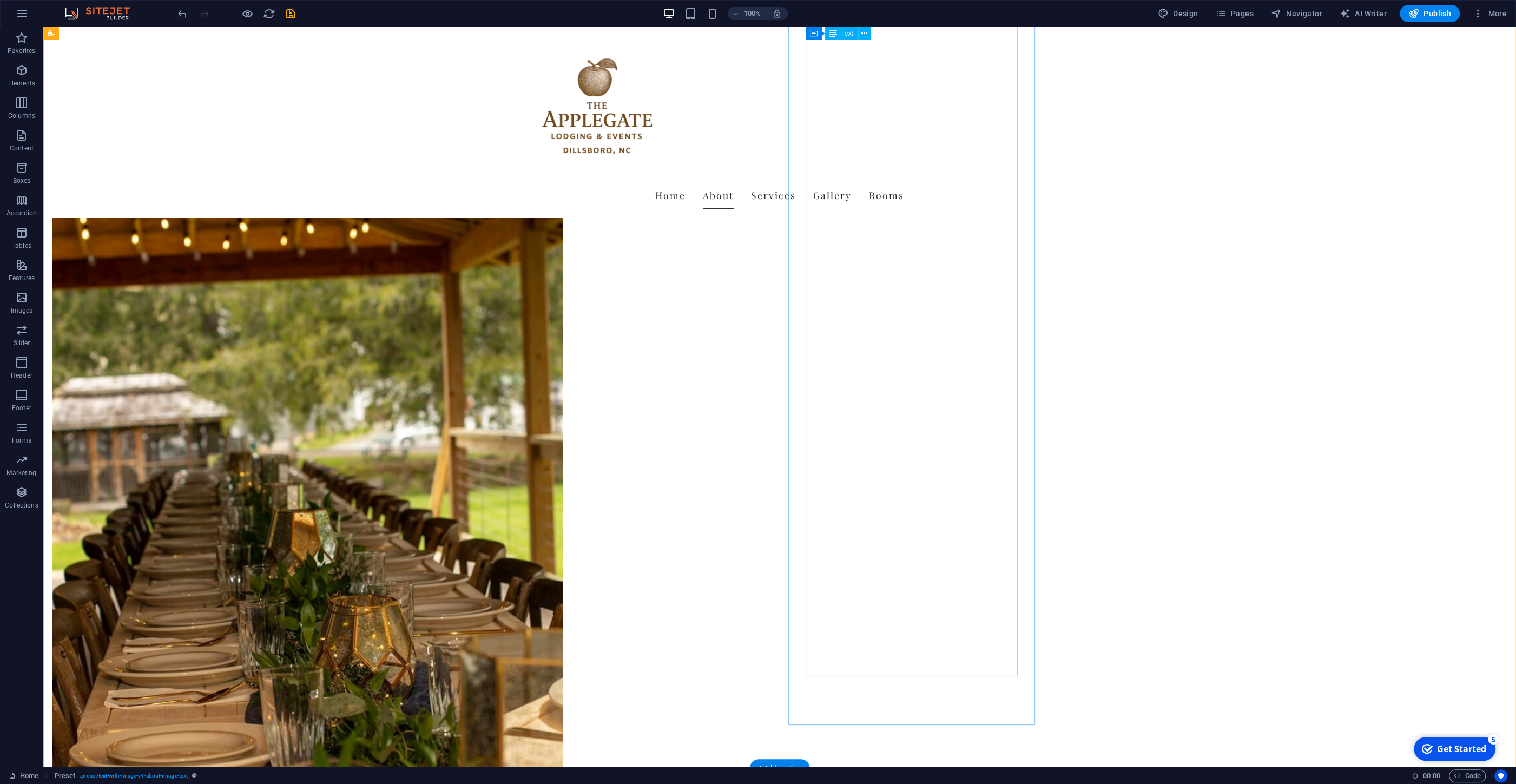
scroll to position [0, 0]
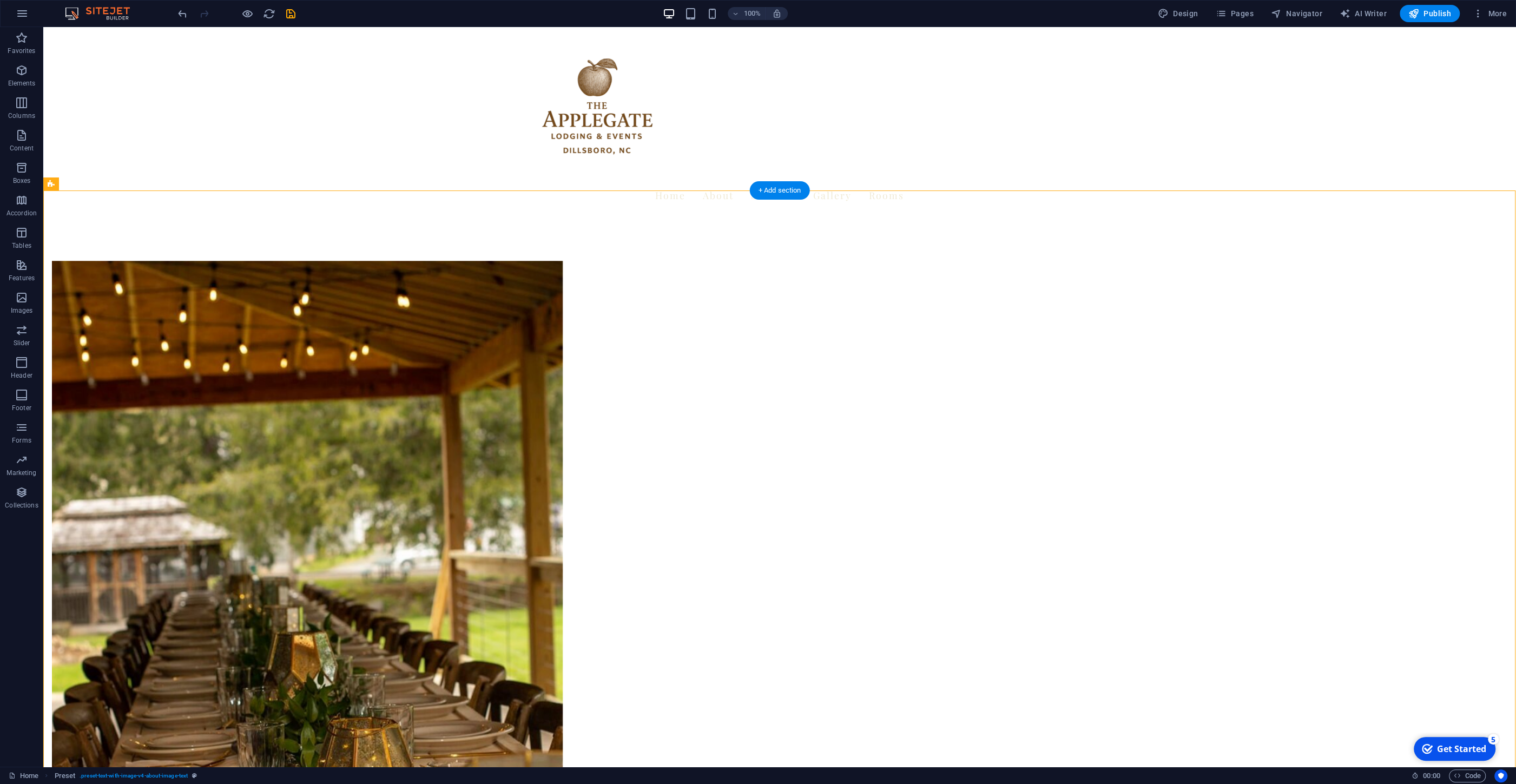
click at [563, 415] on figure at bounding box center [308, 679] width 511 height 839
click at [563, 389] on figure at bounding box center [308, 679] width 511 height 839
drag, startPoint x: 638, startPoint y: 389, endPoint x: 444, endPoint y: 386, distance: 194.0
click at [563, 388] on figure at bounding box center [308, 679] width 511 height 839
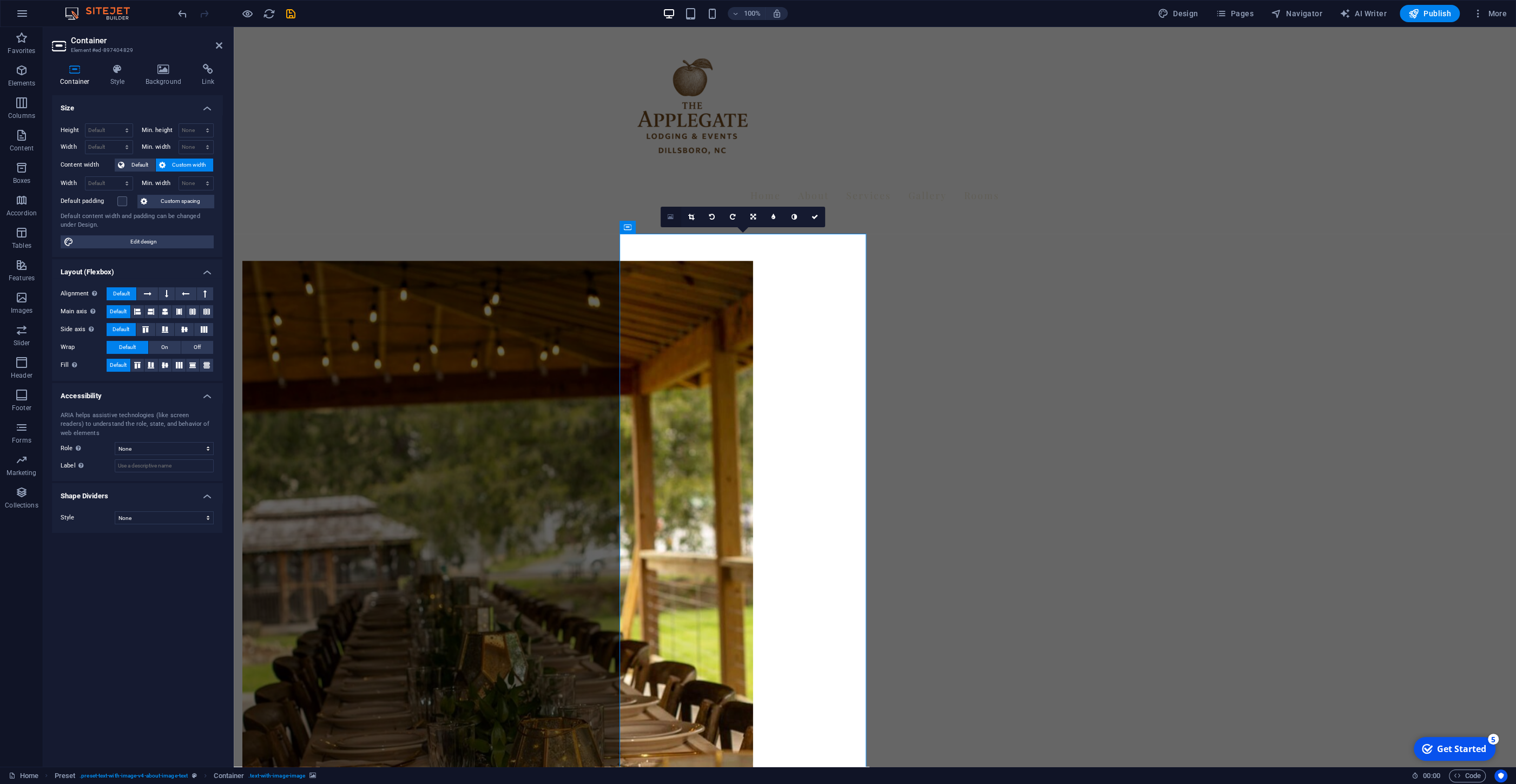
click at [668, 216] on link at bounding box center [671, 217] width 21 height 21
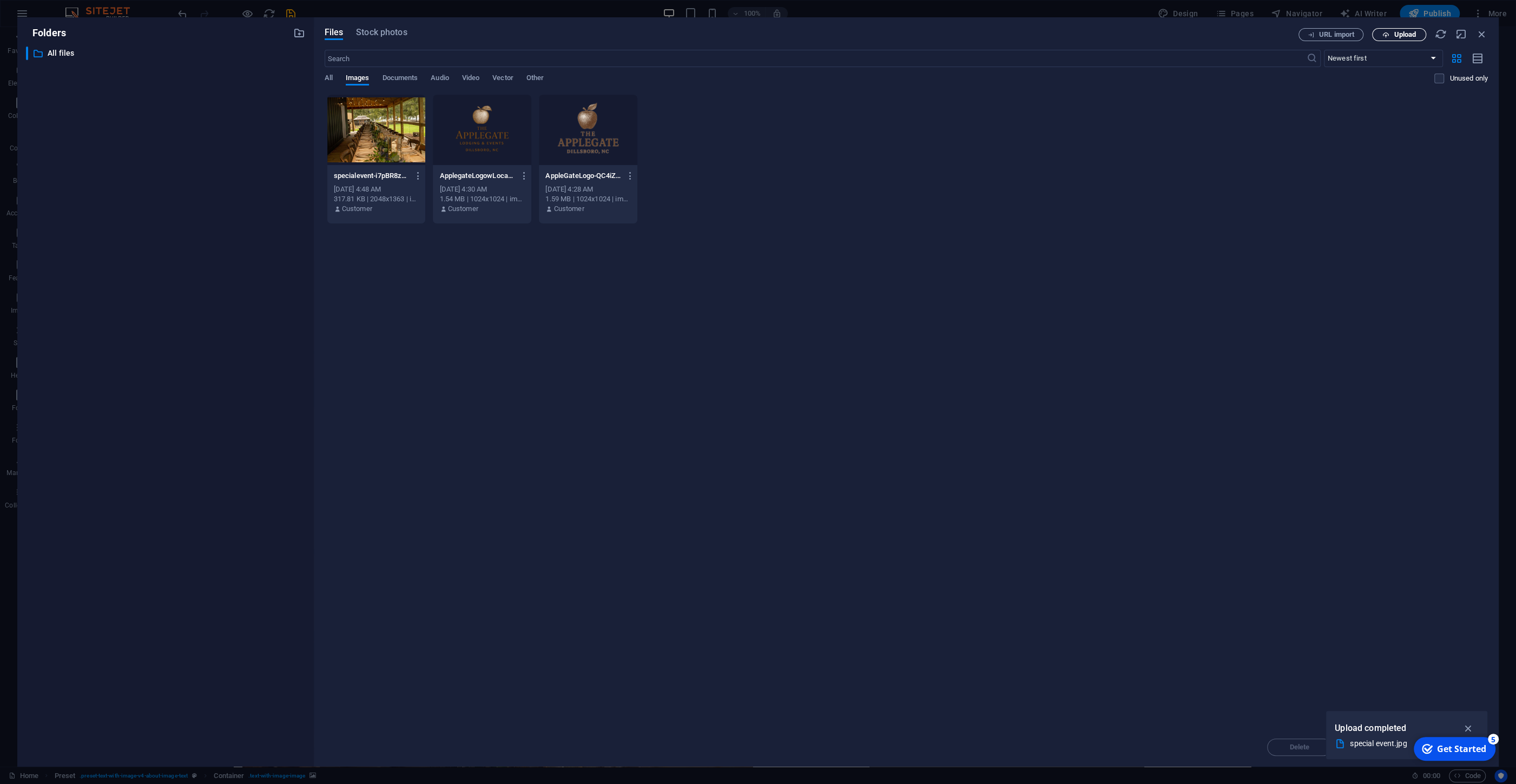
click at [1394, 36] on span "Upload" at bounding box center [1405, 35] width 22 height 7
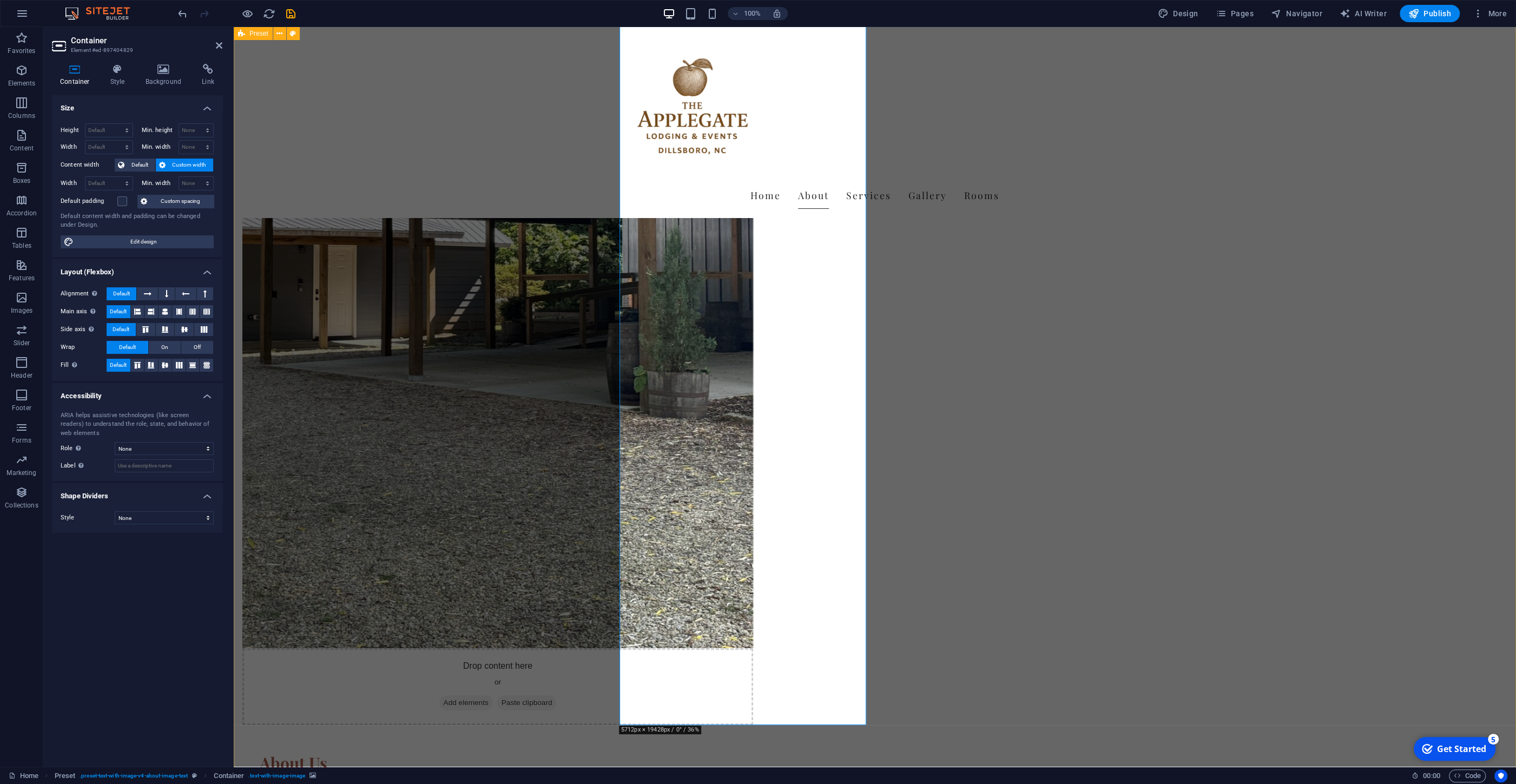
scroll to position [464, 0]
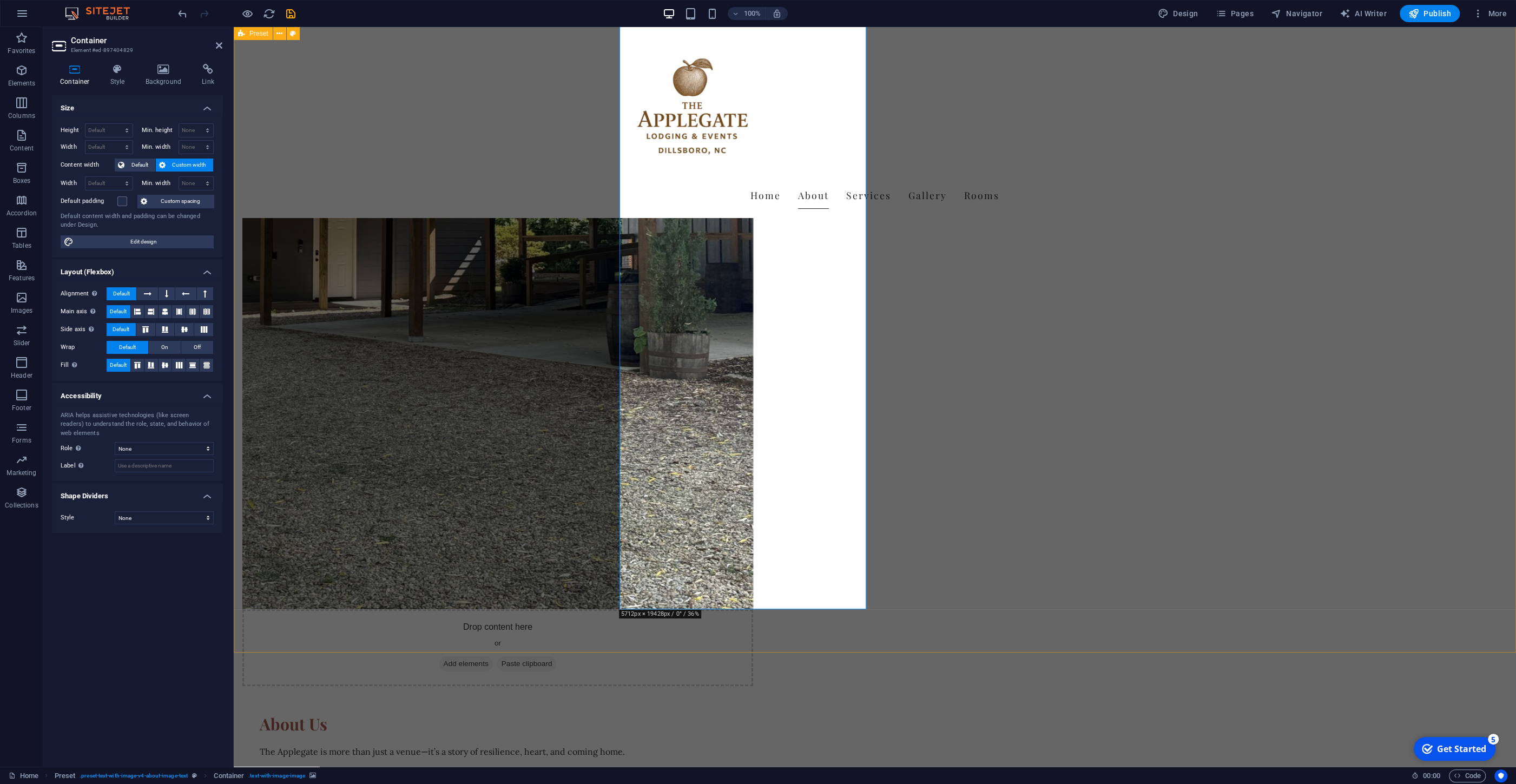
click at [705, 382] on figure at bounding box center [498, 189] width 511 height 839
click at [503, 338] on div "Drop content here or Add elements Paste clipboard About Us The Applegate is mor…" at bounding box center [875, 414] width 1282 height 1702
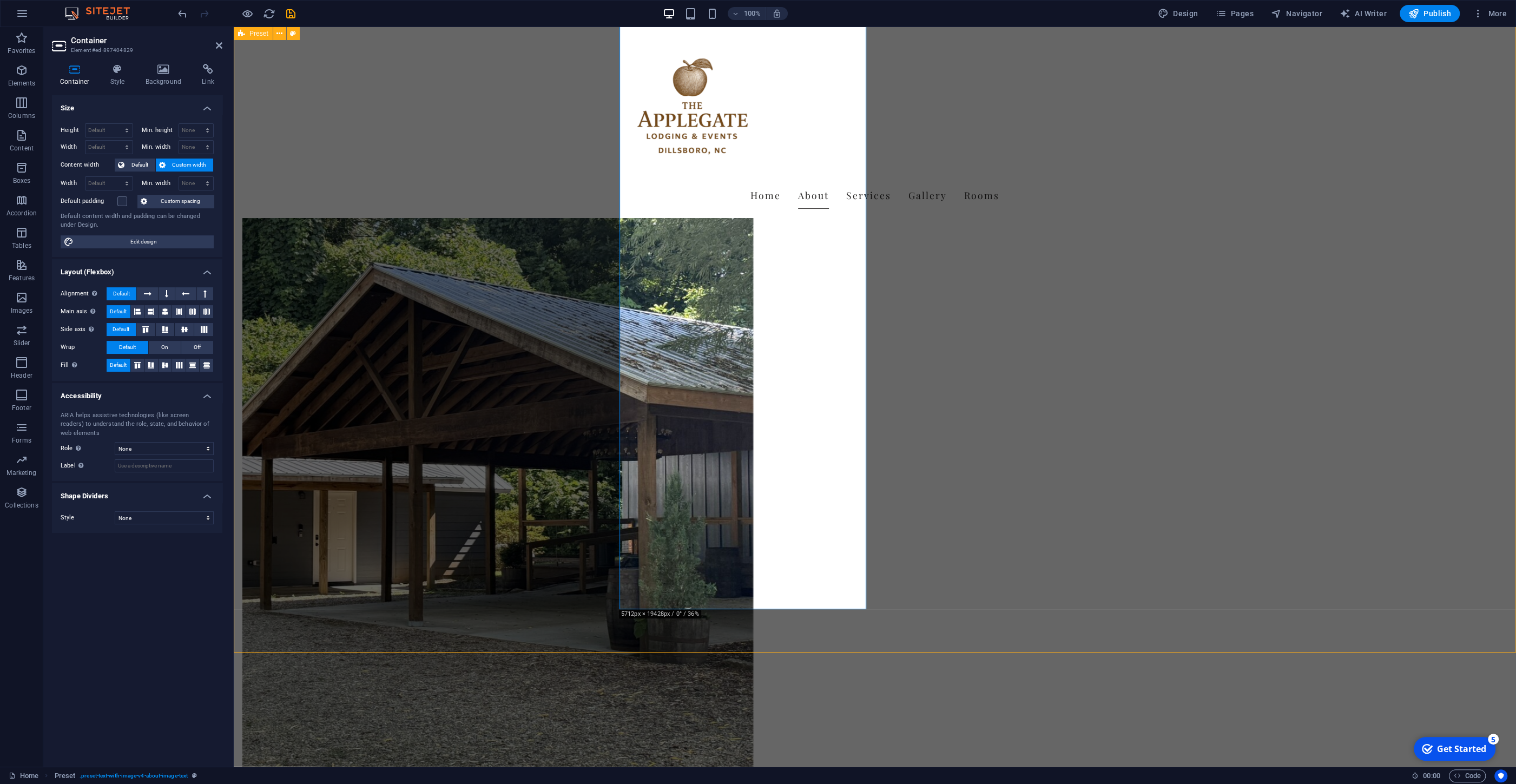
scroll to position [116, 0]
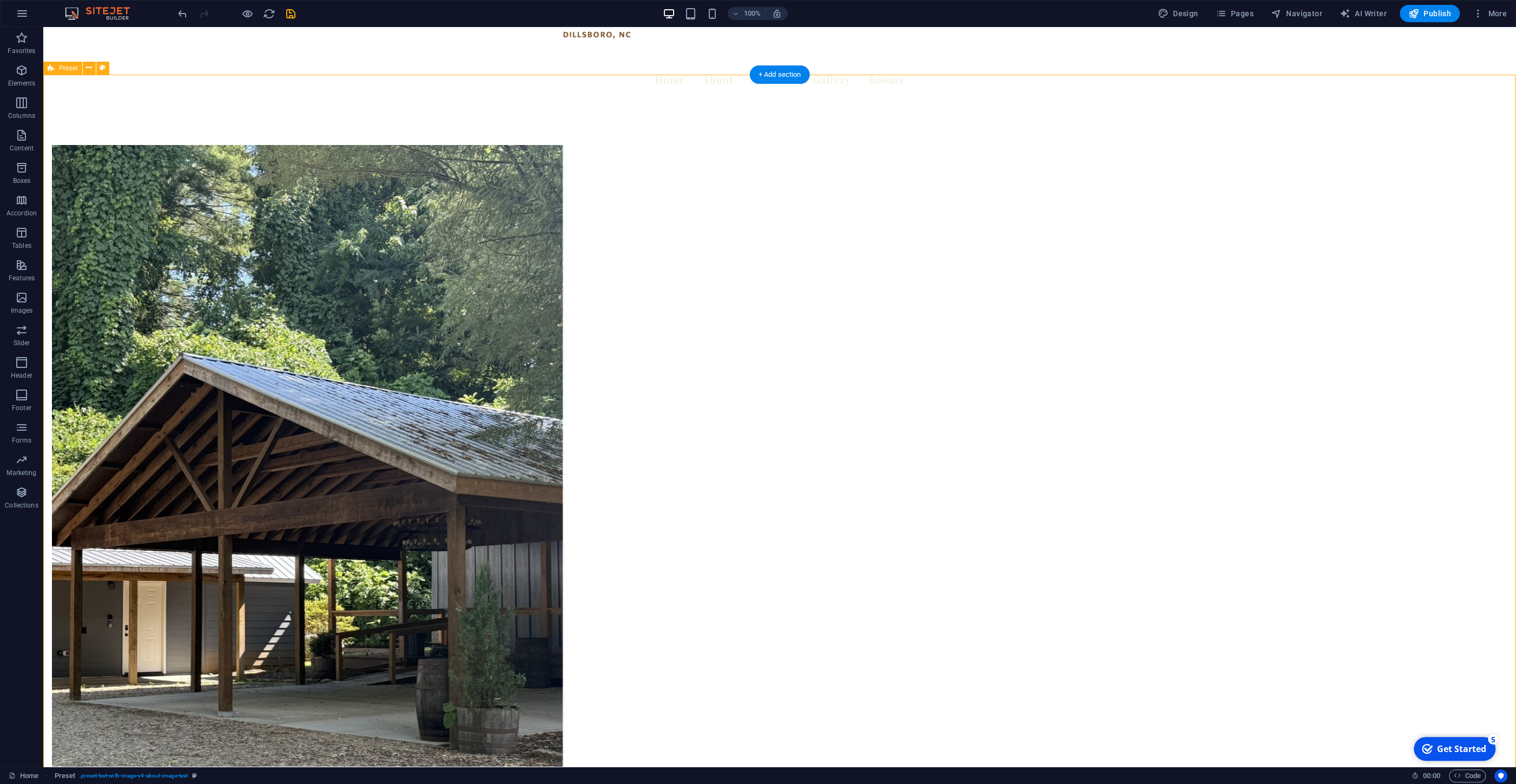
click at [563, 342] on figure at bounding box center [308, 564] width 511 height 839
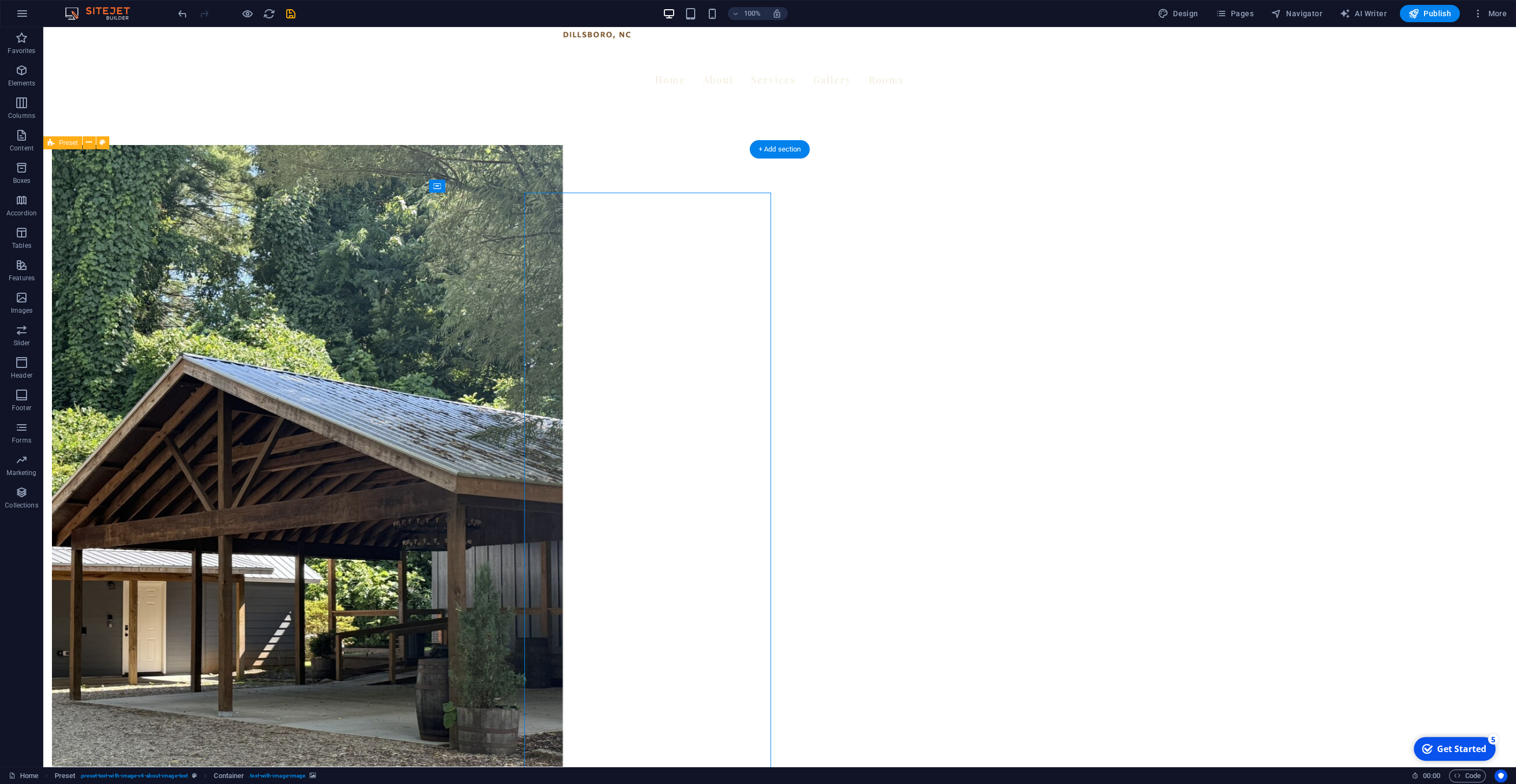
scroll to position [0, 0]
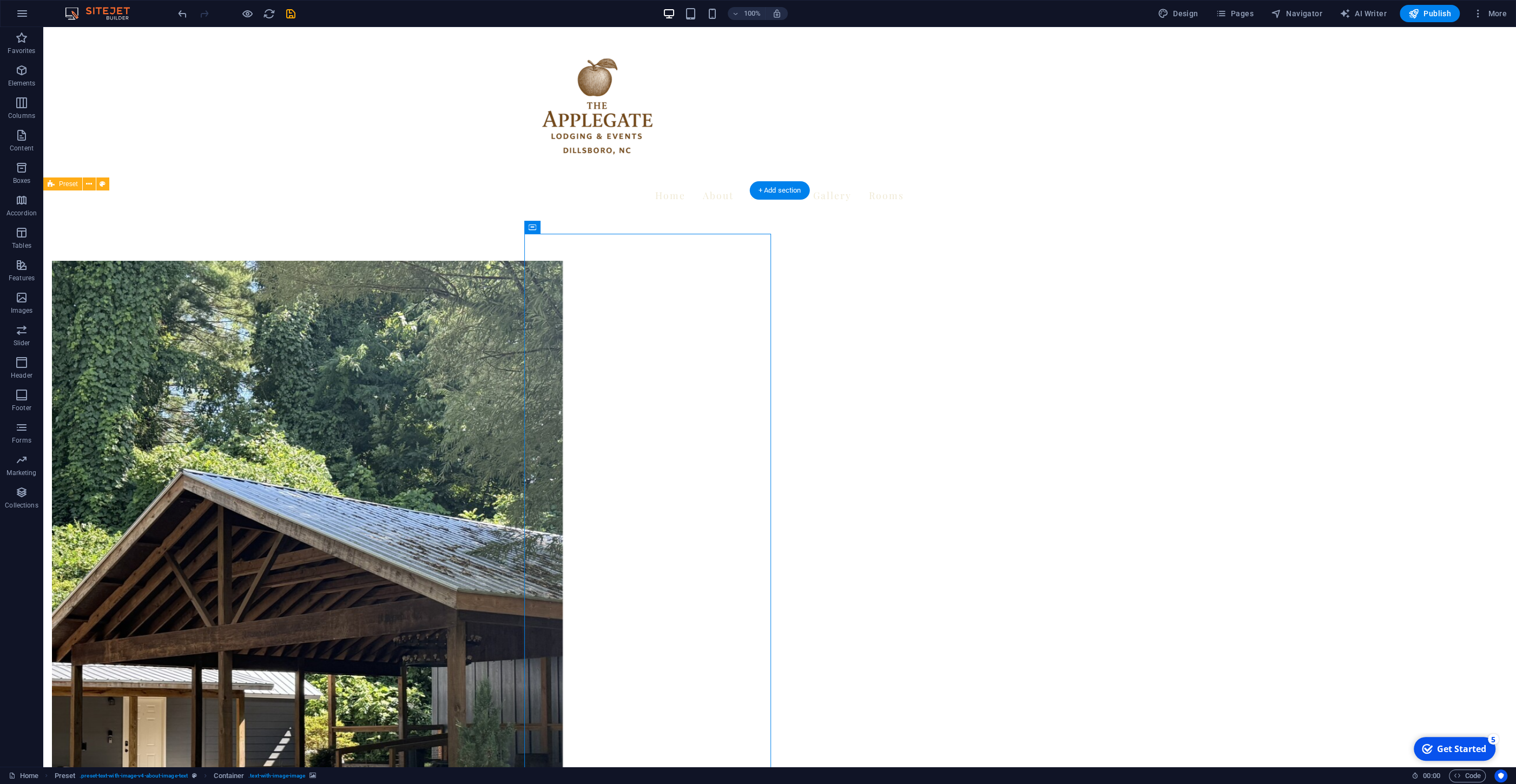
click at [563, 457] on figure at bounding box center [308, 679] width 511 height 839
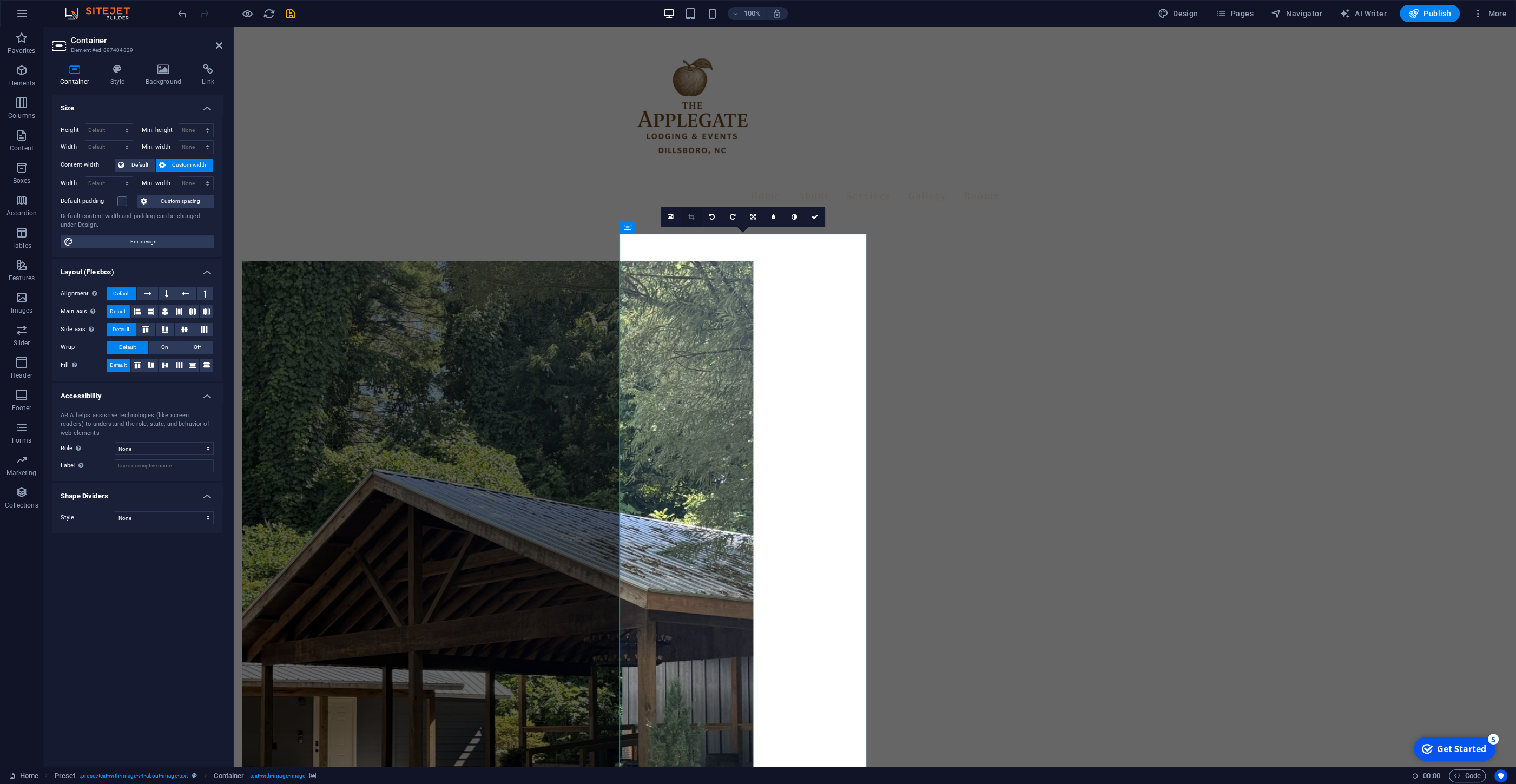
click at [692, 215] on icon at bounding box center [691, 217] width 6 height 7
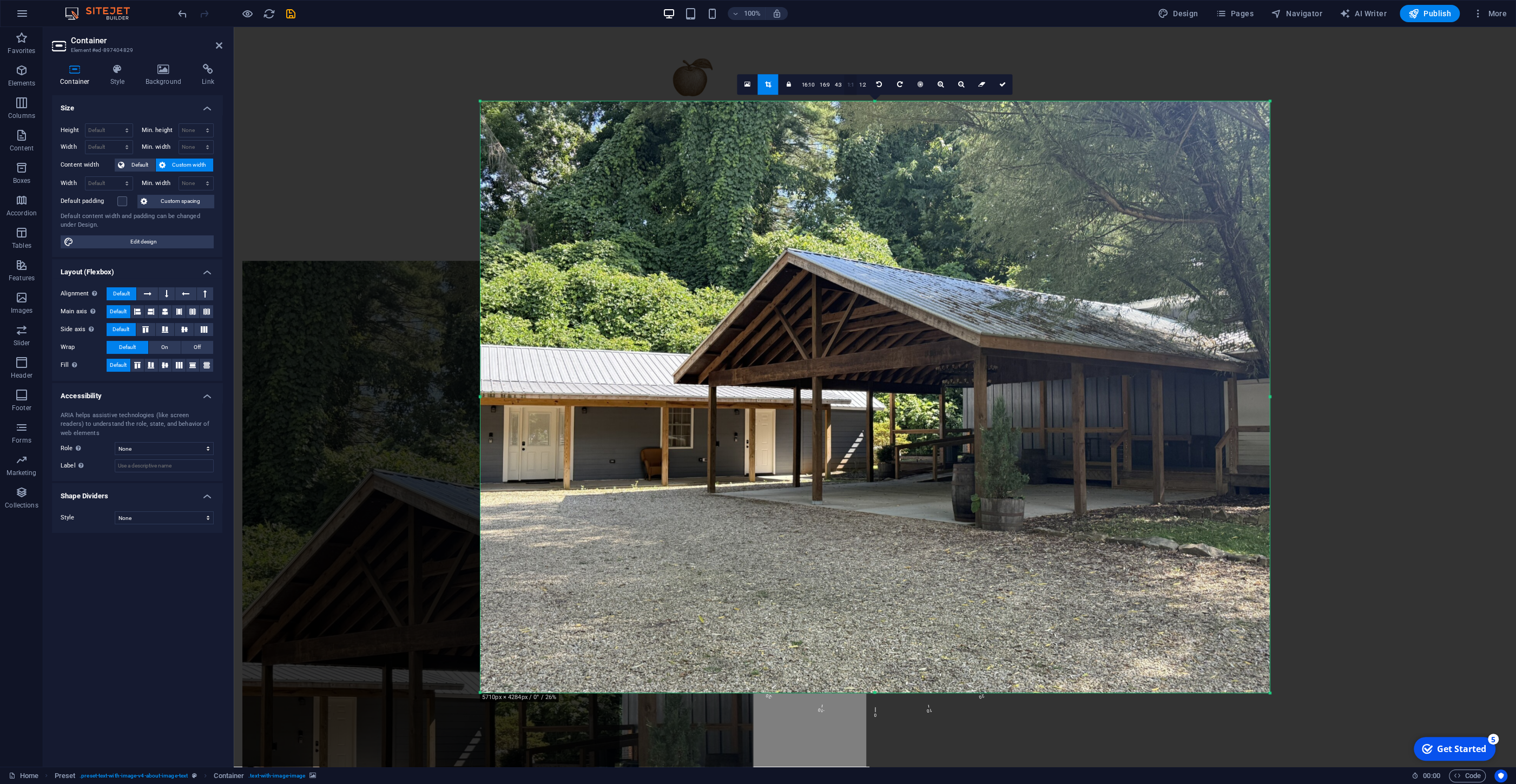
click at [851, 81] on link "1:1" at bounding box center [851, 85] width 13 height 21
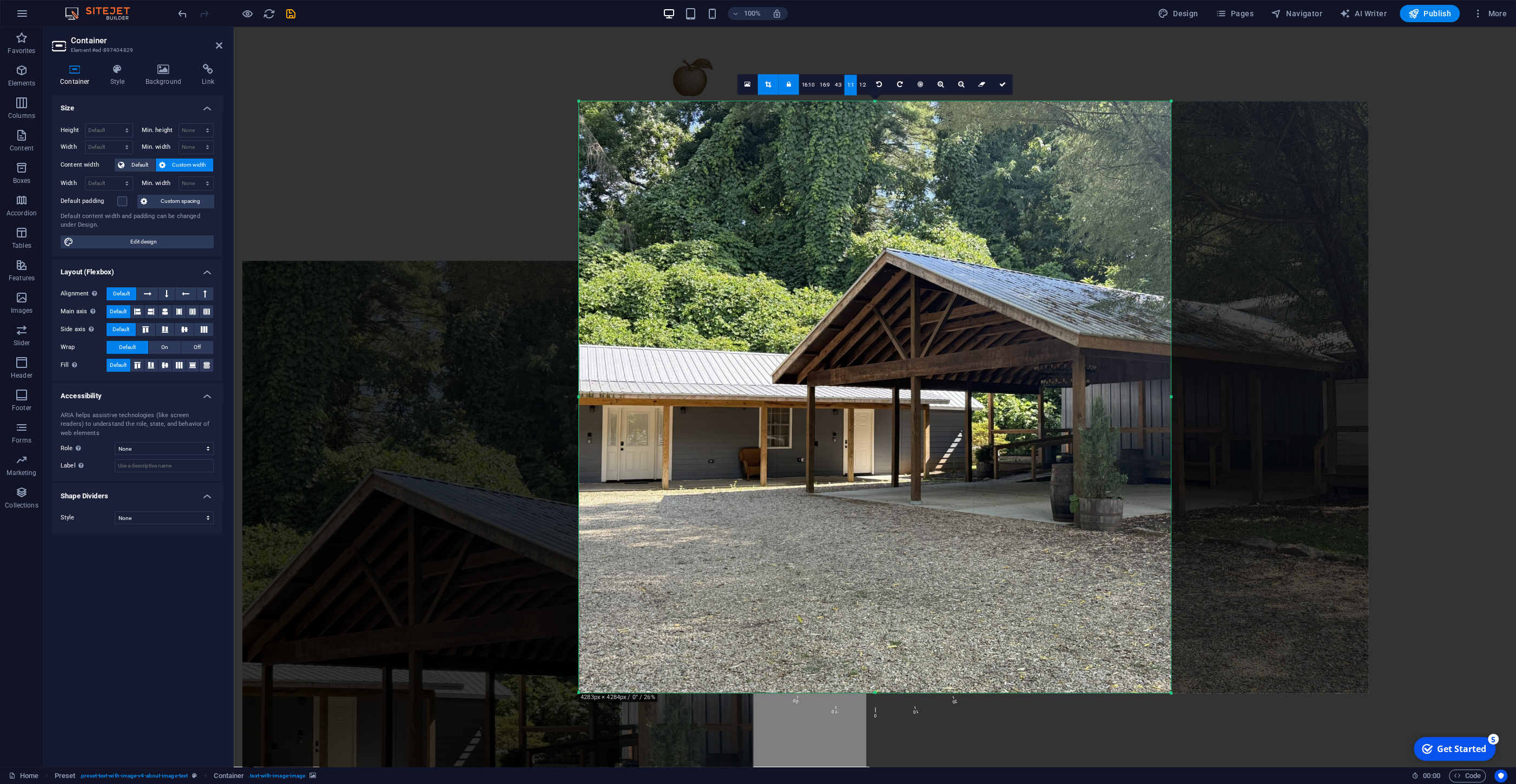
click at [1175, 397] on div at bounding box center [974, 397] width 789 height 592
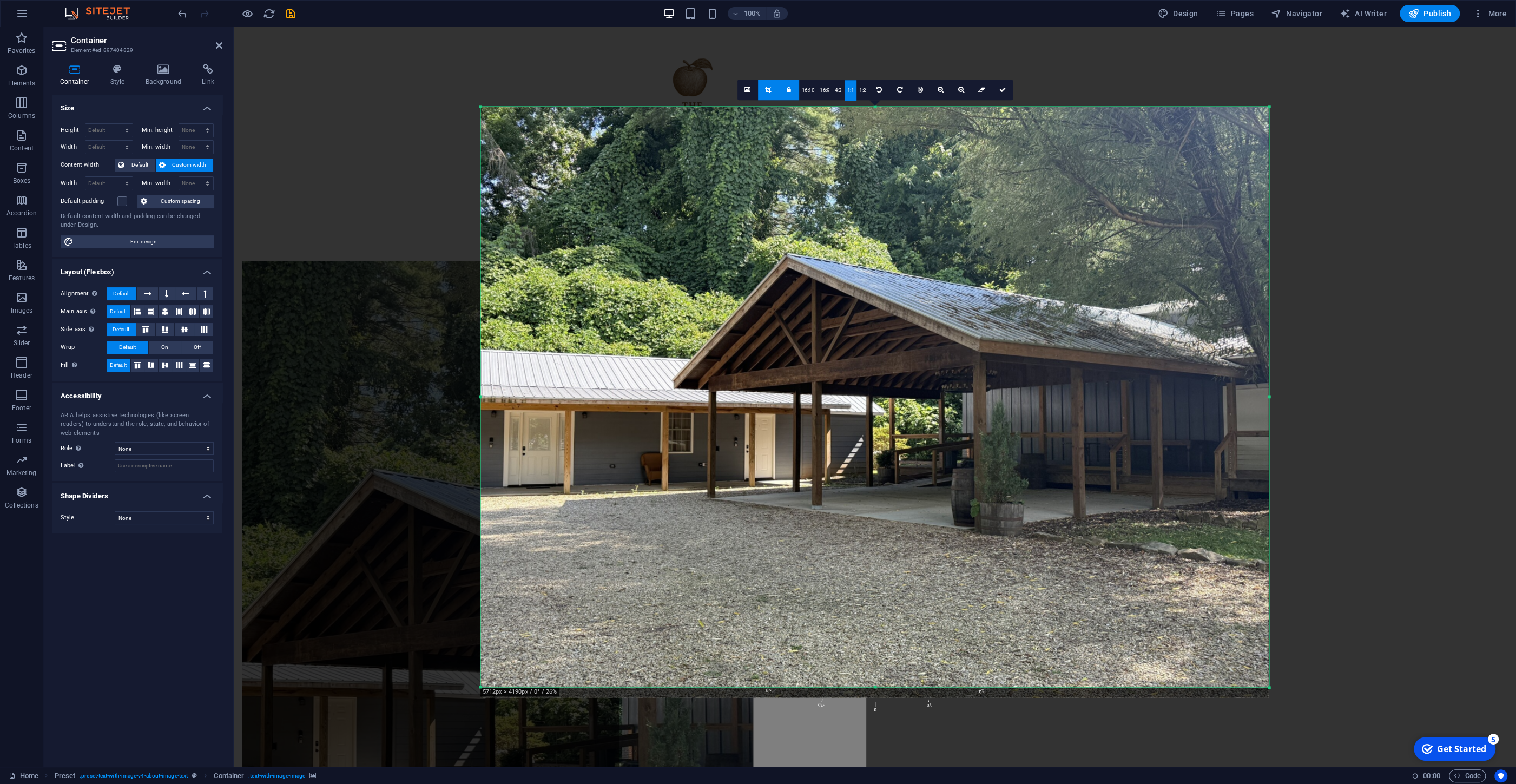
drag, startPoint x: 1171, startPoint y: 396, endPoint x: 1367, endPoint y: 410, distance: 196.5
click at [1367, 410] on div "Drag here to replace the existing content. Press “Ctrl” if you want to create a…" at bounding box center [875, 397] width 1282 height 739
click at [1005, 87] on link at bounding box center [1003, 90] width 21 height 21
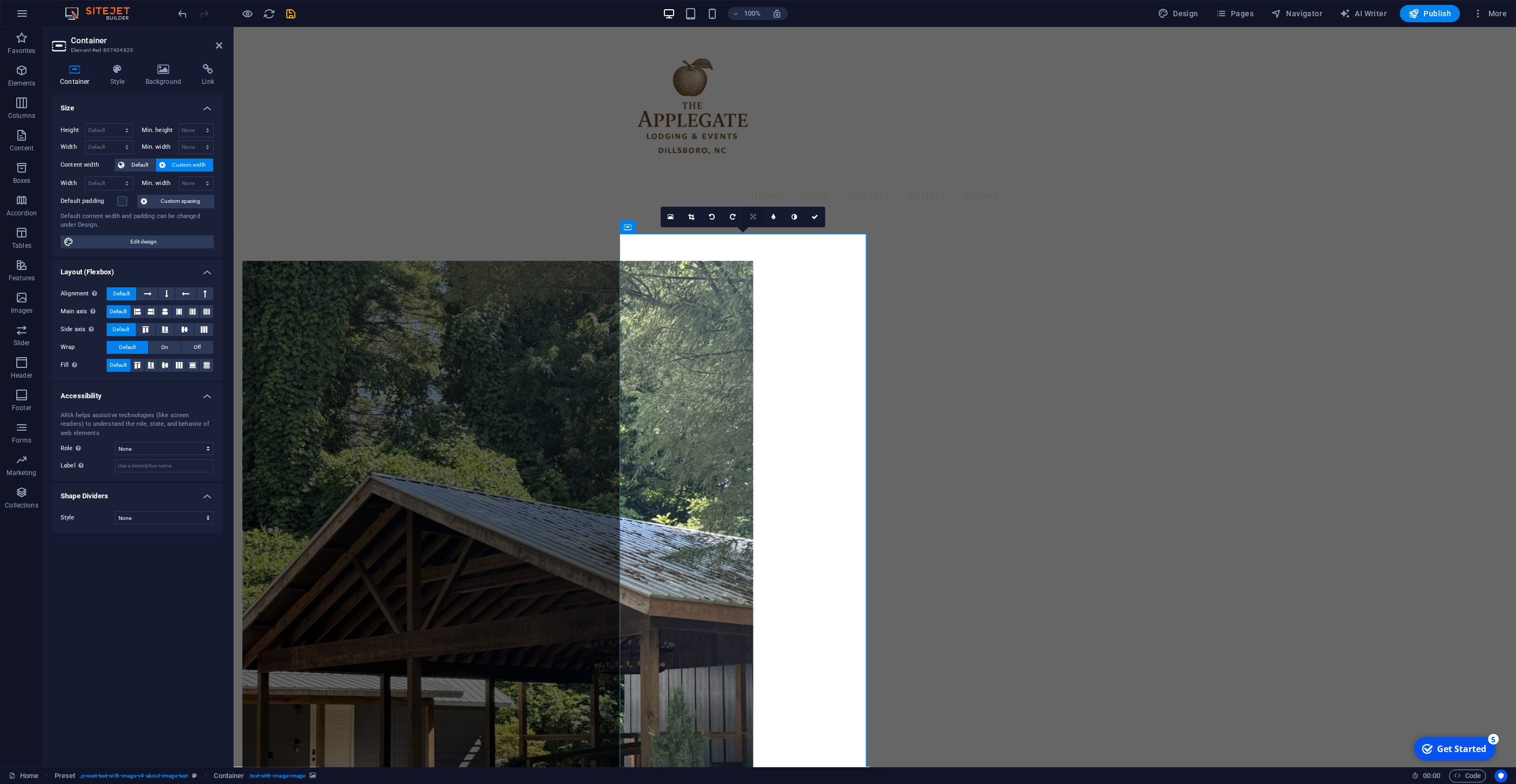
click at [752, 217] on icon at bounding box center [753, 217] width 5 height 7
click at [692, 217] on icon at bounding box center [691, 217] width 6 height 7
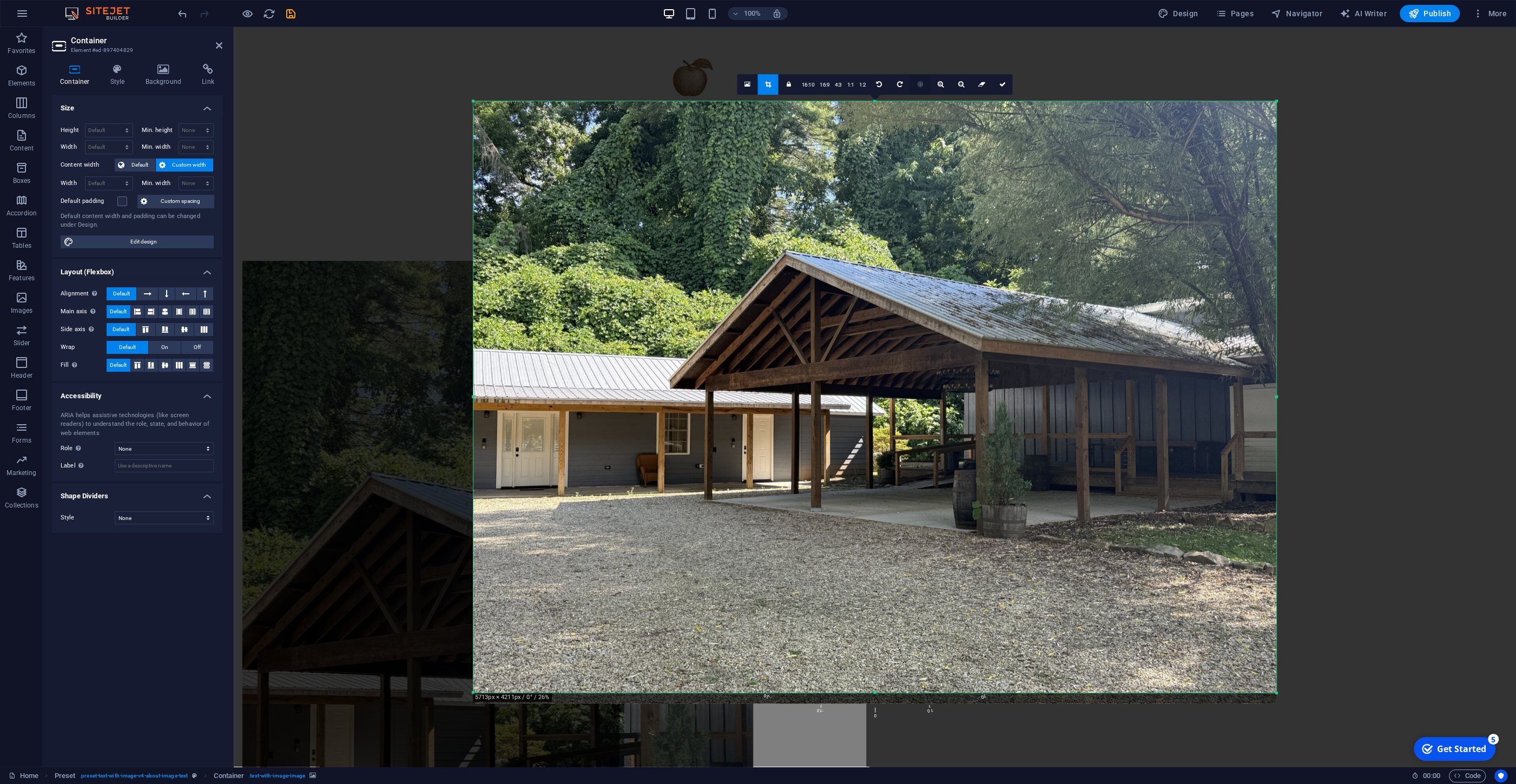
click at [924, 85] on link at bounding box center [920, 85] width 21 height 21
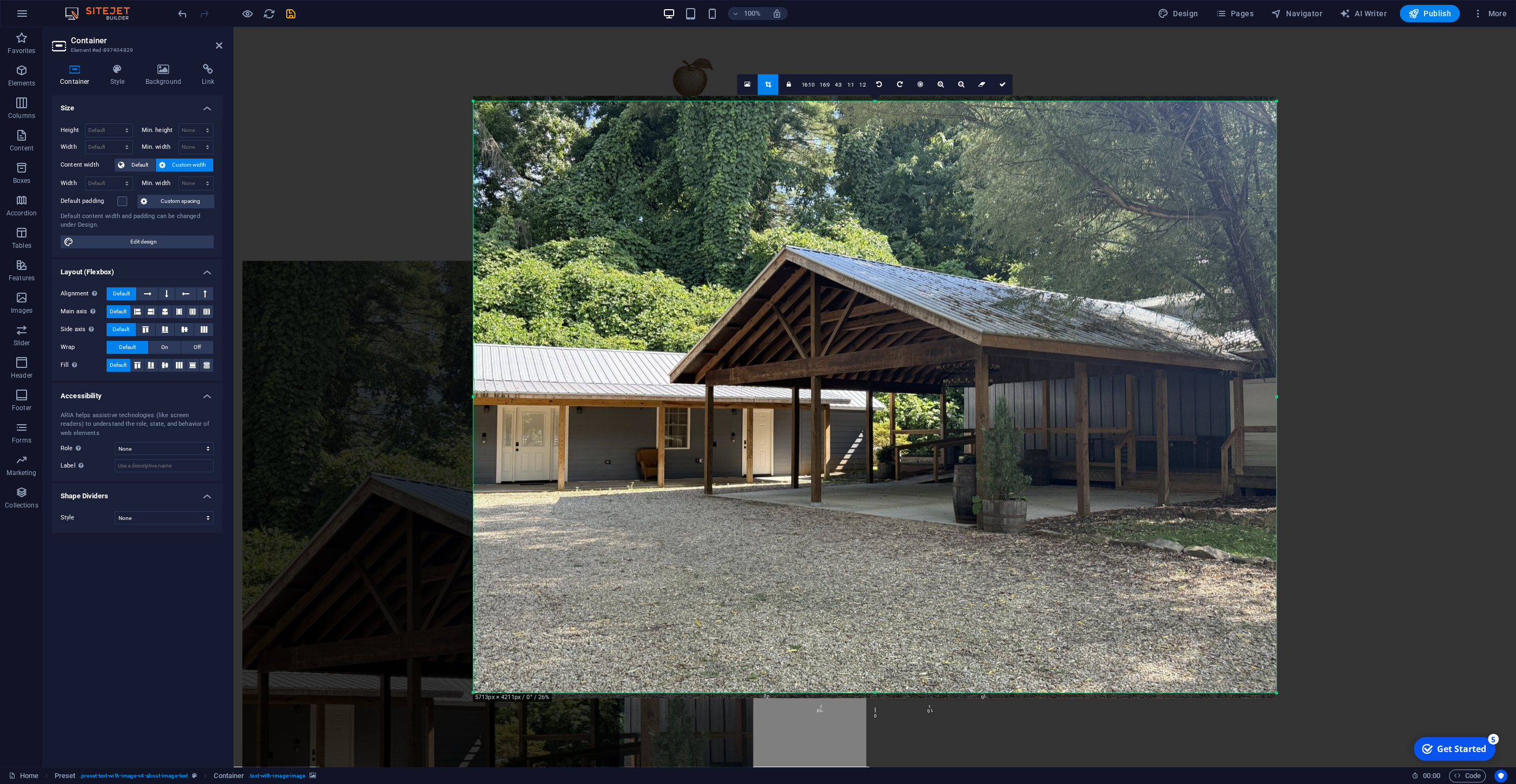
click at [362, 313] on div at bounding box center [427, 653] width 386 height 839
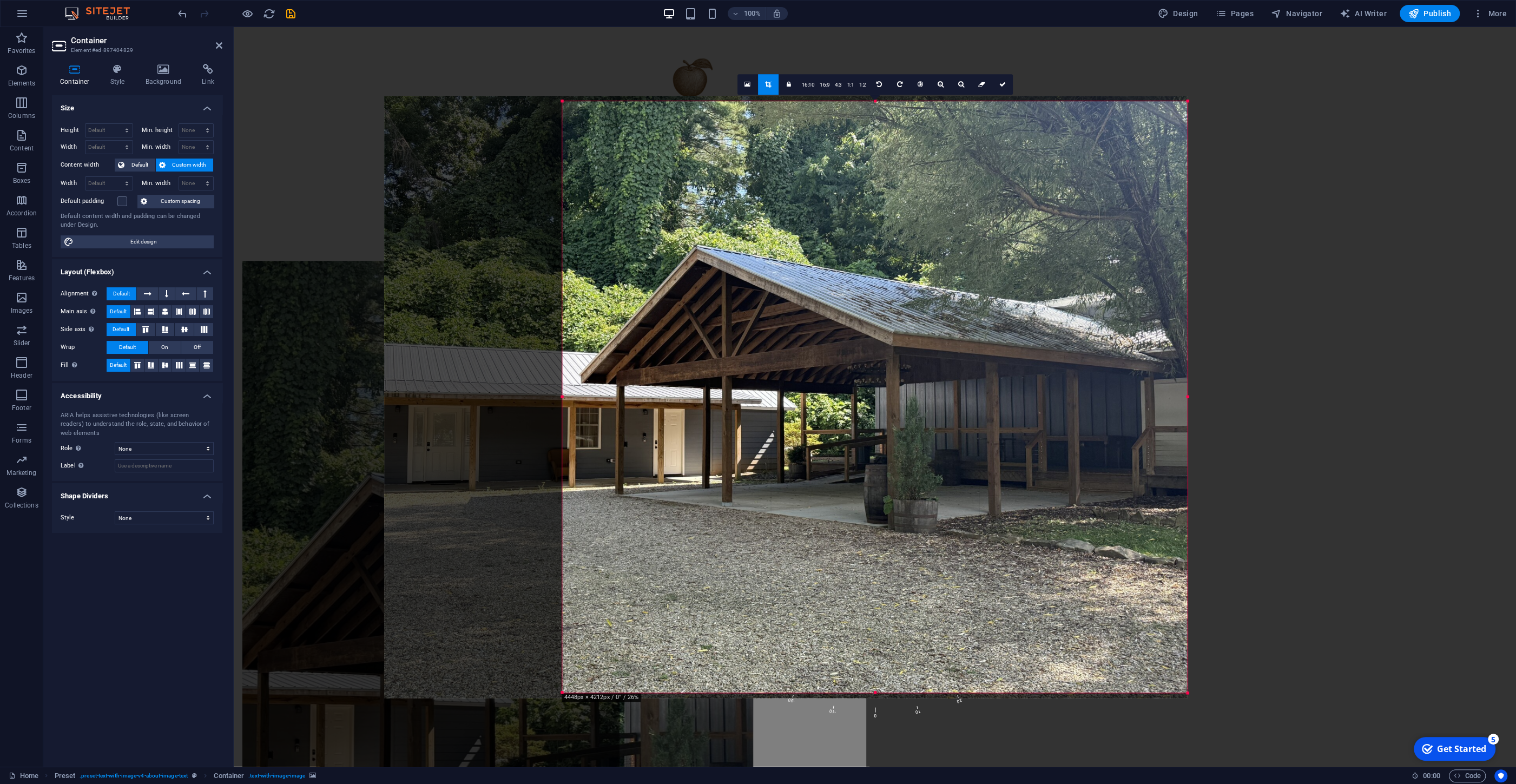
drag, startPoint x: 473, startPoint y: 397, endPoint x: 651, endPoint y: 410, distance: 178.5
click at [651, 410] on div "180 170 160 150 140 130 120 110 100 90 80 70 60 50 40 30 20 10 0 -10 -20 -30 -4…" at bounding box center [874, 397] width 625 height 592
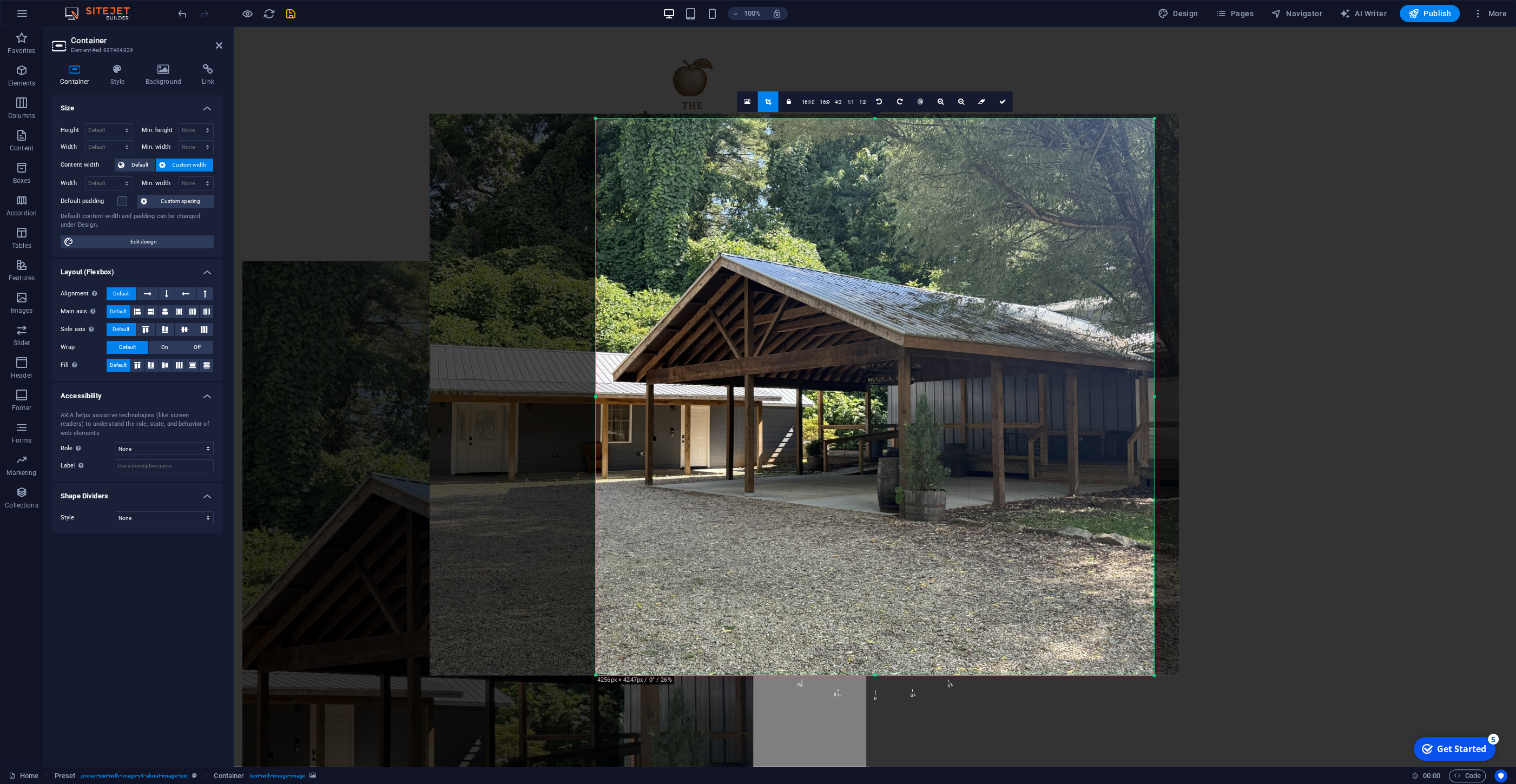
drag, startPoint x: 1189, startPoint y: 398, endPoint x: 1123, endPoint y: 400, distance: 66.0
click at [1123, 400] on div "180 170 160 150 140 130 120 110 100 90 80 70 60 50 40 30 20 10 0 -10 -20 -30 -4…" at bounding box center [875, 397] width 559 height 557
click at [1001, 103] on icon at bounding box center [1003, 102] width 7 height 7
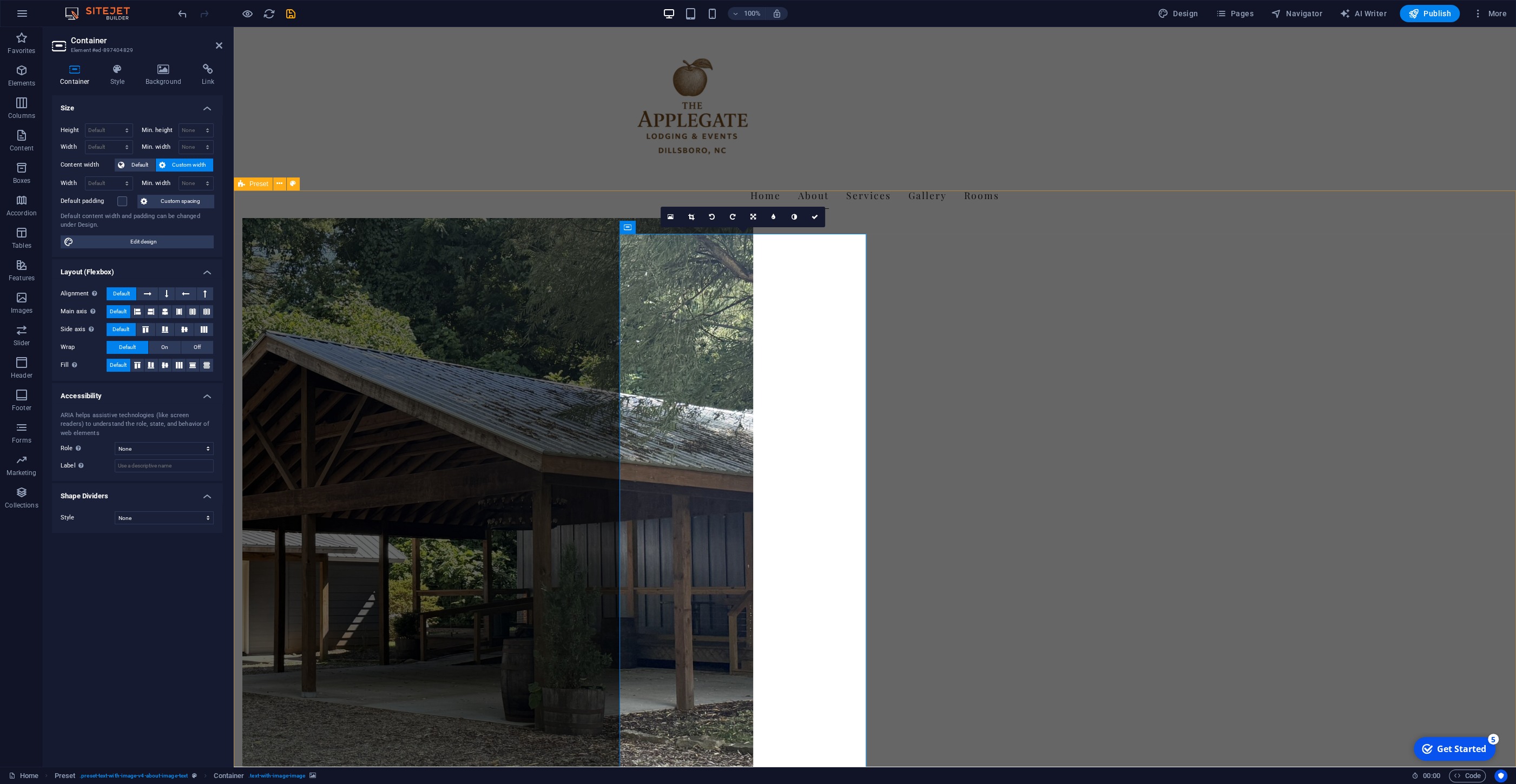
scroll to position [290, 0]
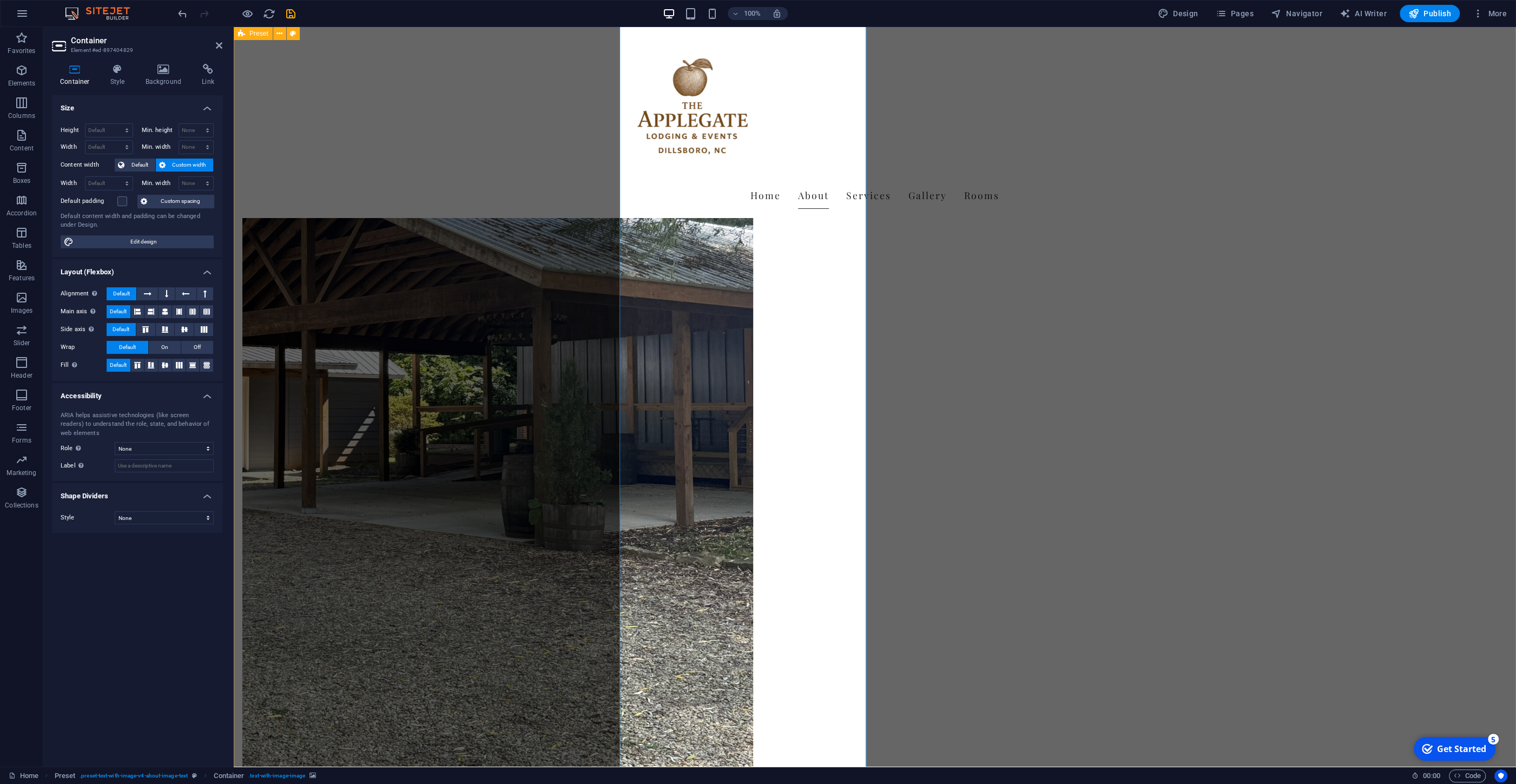
click at [534, 374] on div "Drop content here or Add elements Paste clipboard About Us The Applegate is mor…" at bounding box center [875, 588] width 1282 height 1702
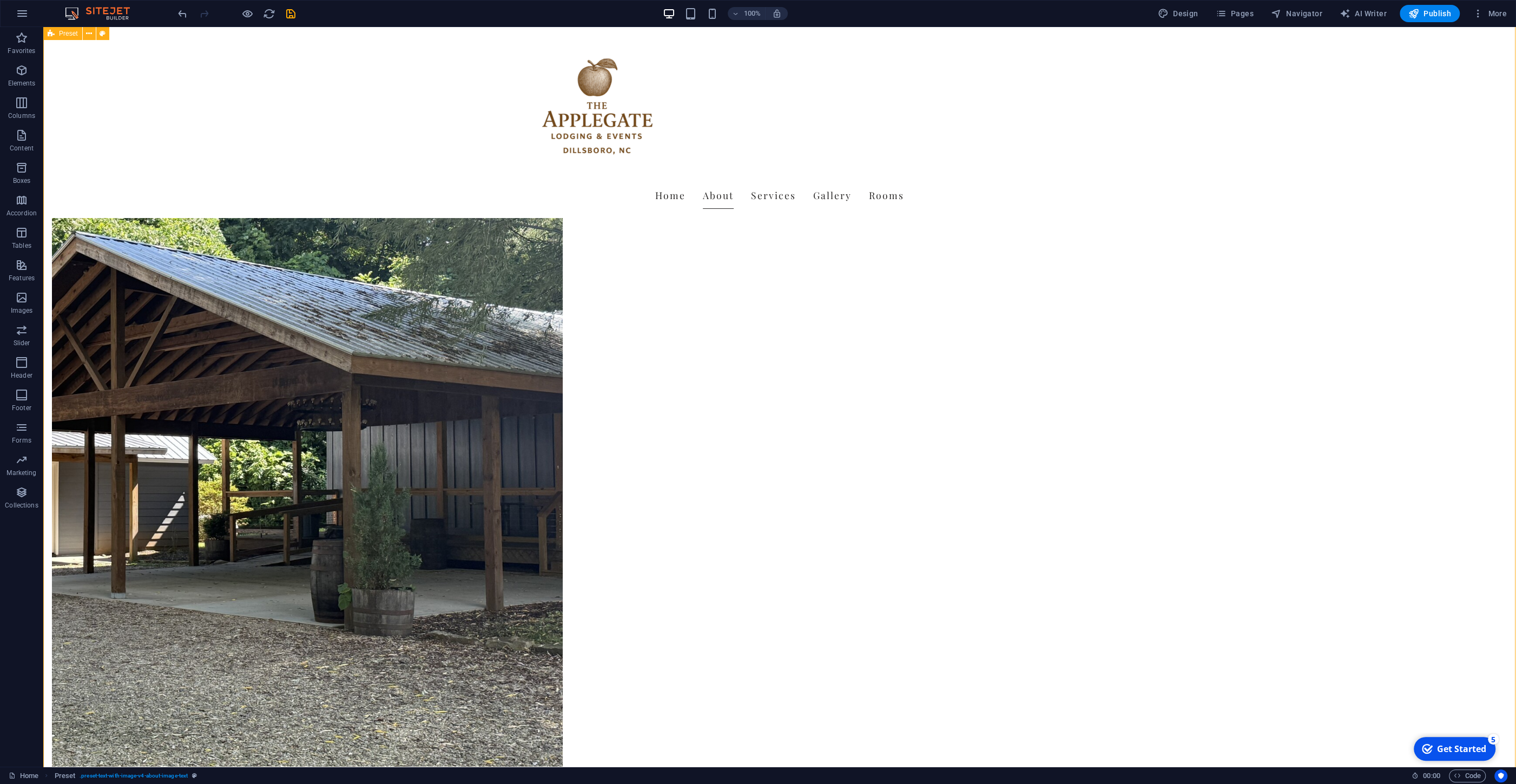
scroll to position [174, 0]
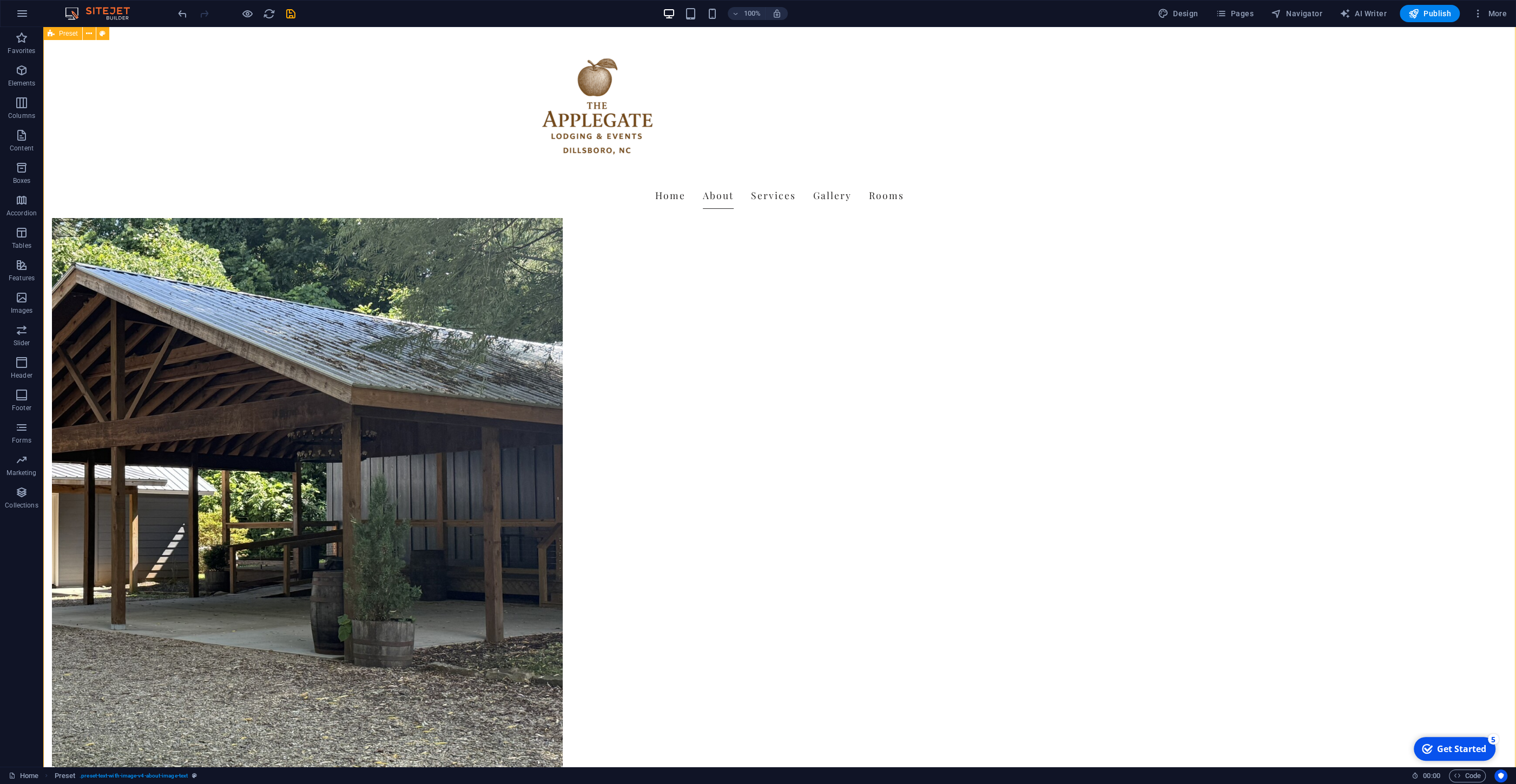
click at [552, 280] on figure at bounding box center [308, 479] width 511 height 839
click at [563, 312] on figure at bounding box center [308, 479] width 511 height 839
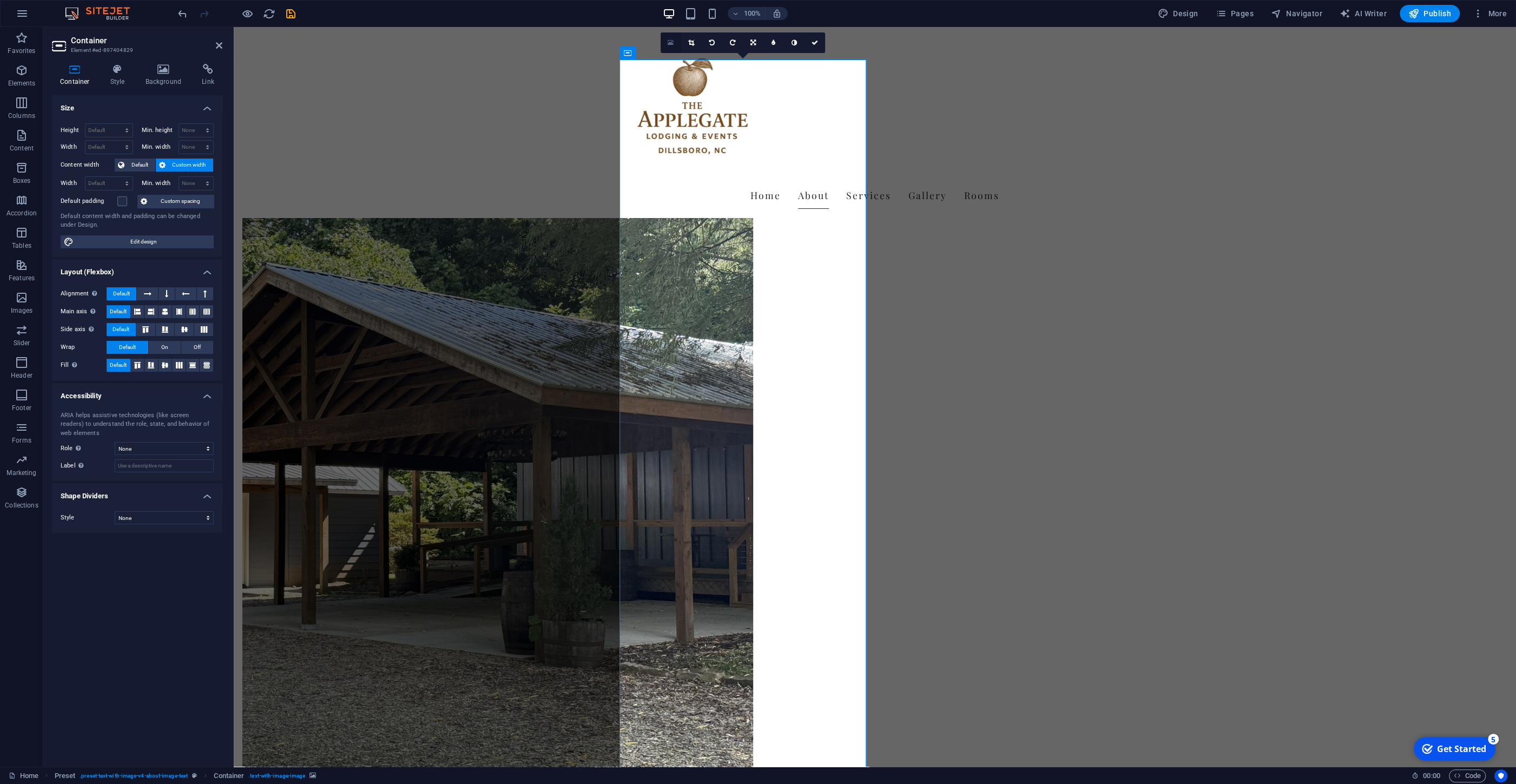
click at [673, 39] on icon at bounding box center [670, 42] width 6 height 8
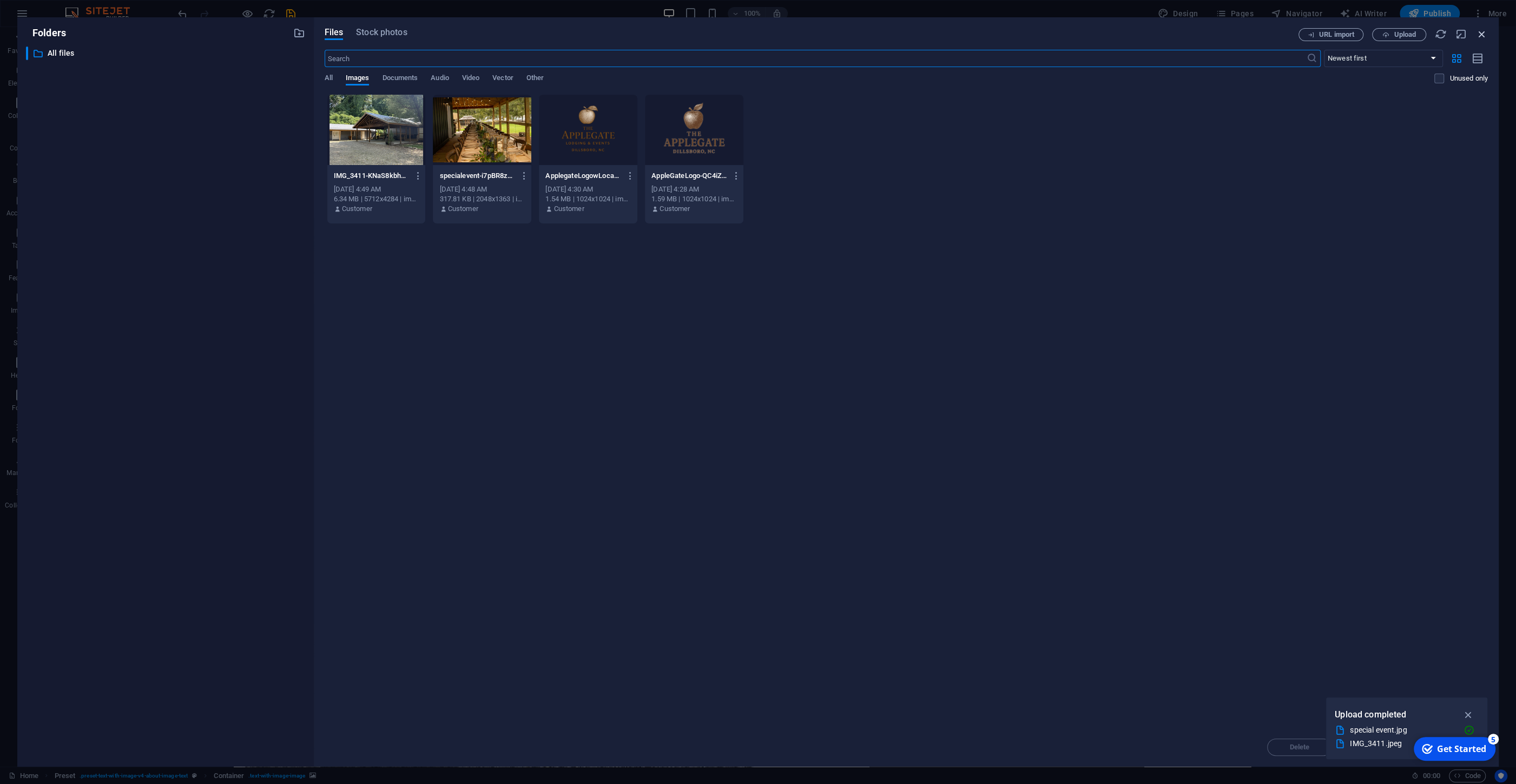
click at [1478, 32] on icon "button" at bounding box center [1483, 34] width 12 height 12
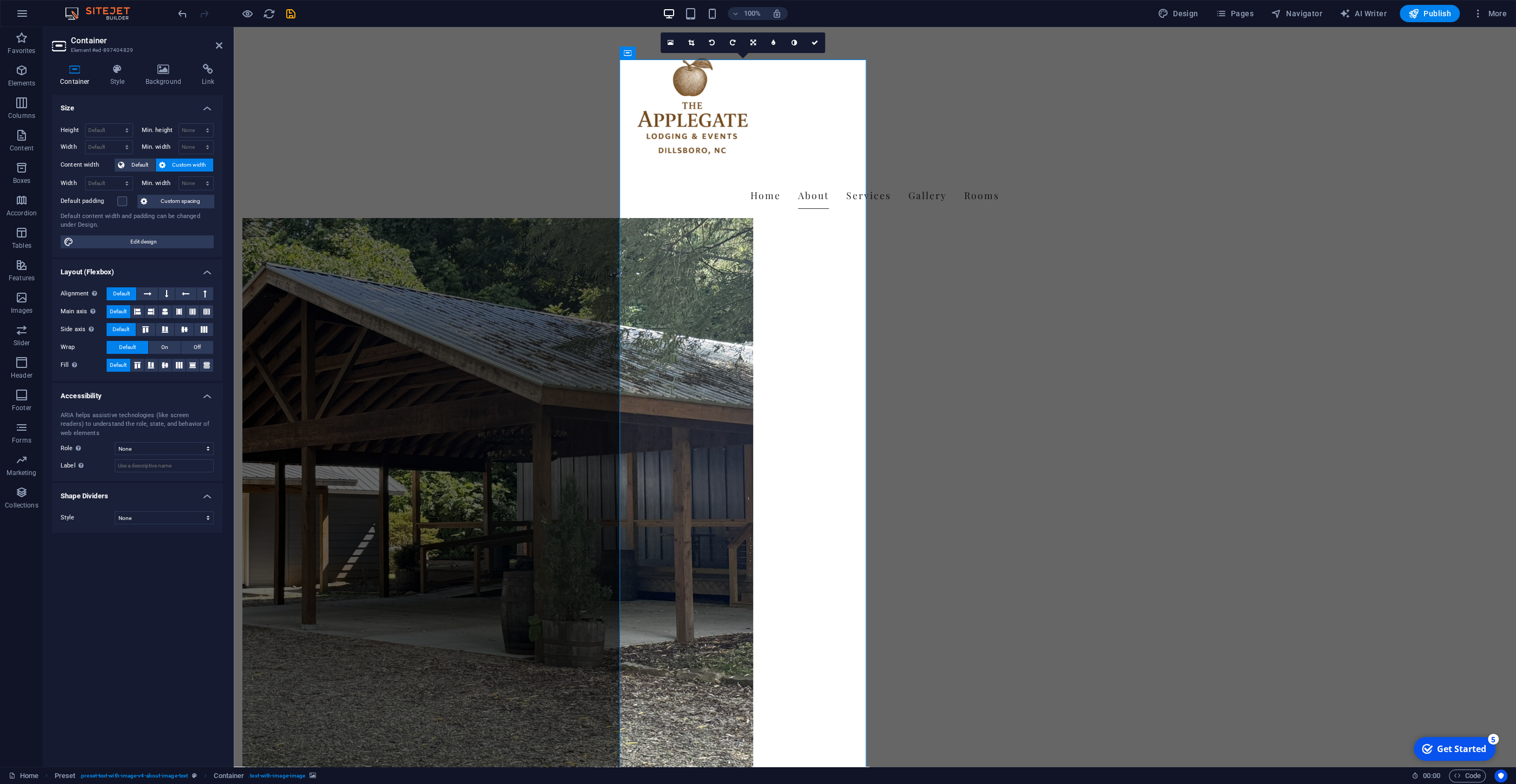
click at [753, 290] on figure at bounding box center [498, 479] width 511 height 839
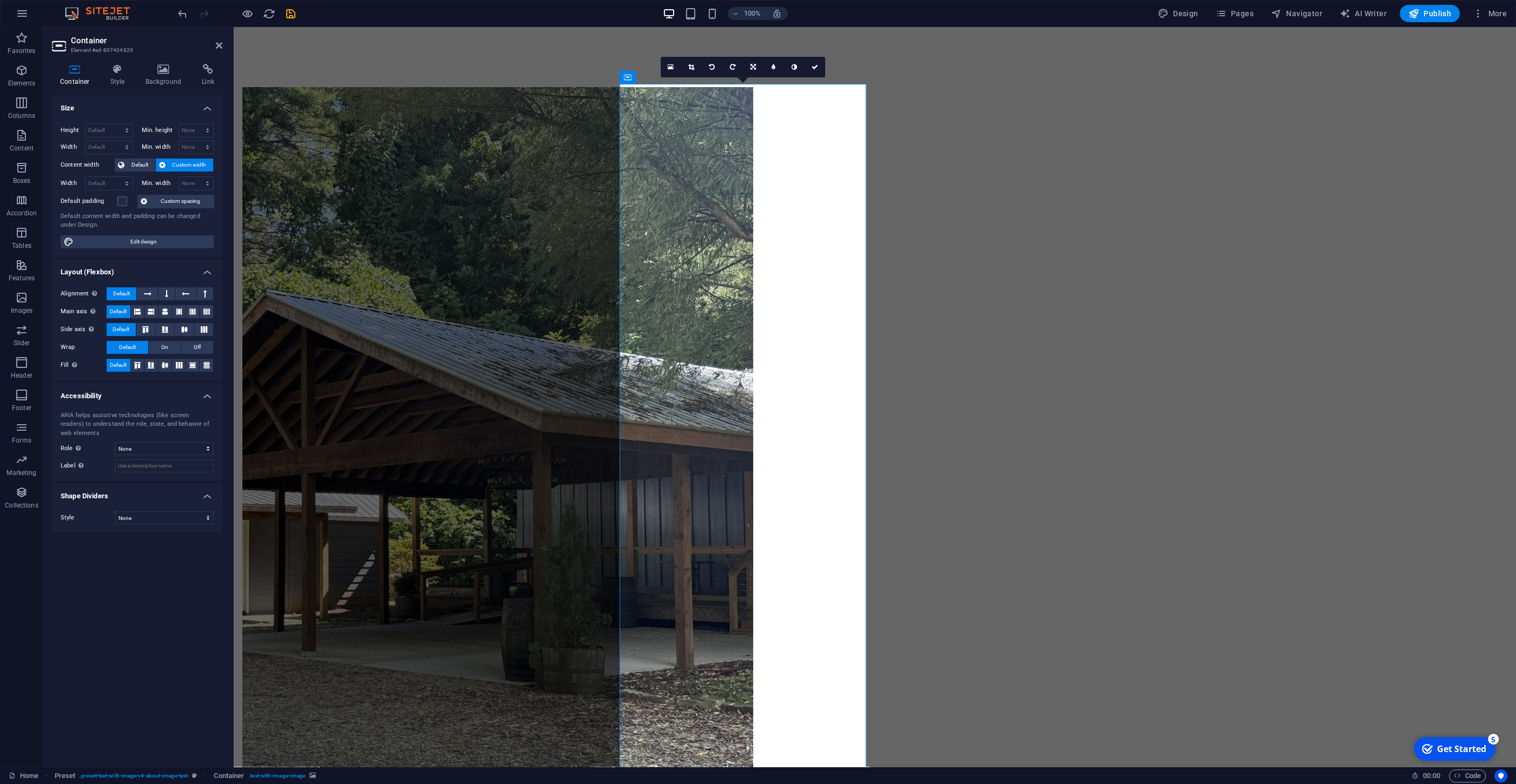
scroll to position [0, 0]
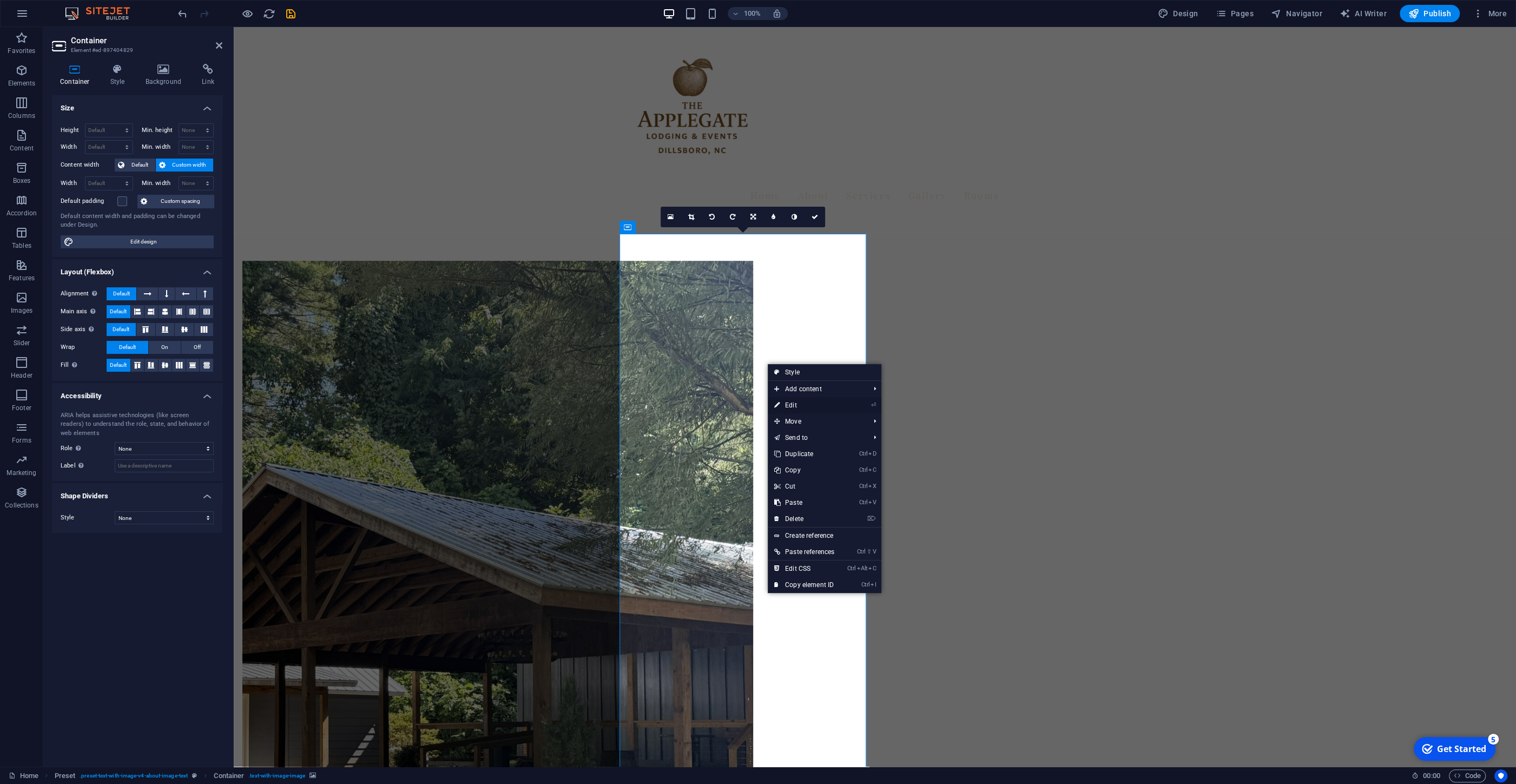
click at [791, 403] on link "⏎ Edit" at bounding box center [804, 404] width 73 height 16
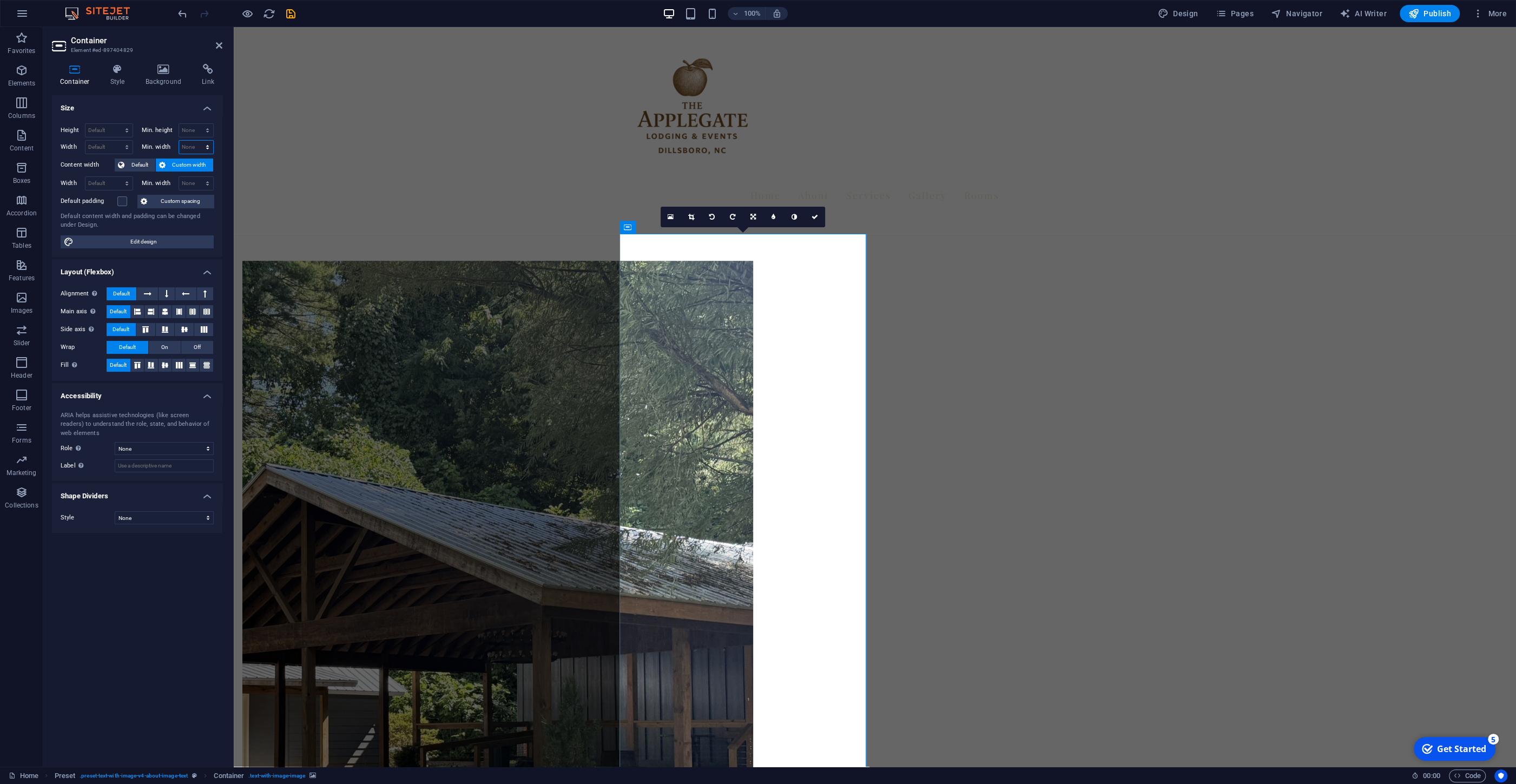
click at [179, 141] on select "None px rem % vh vw" at bounding box center [196, 147] width 34 height 13
select select "%"
click option "%" at bounding box center [0, 0] width 0 height 0
type input "100"
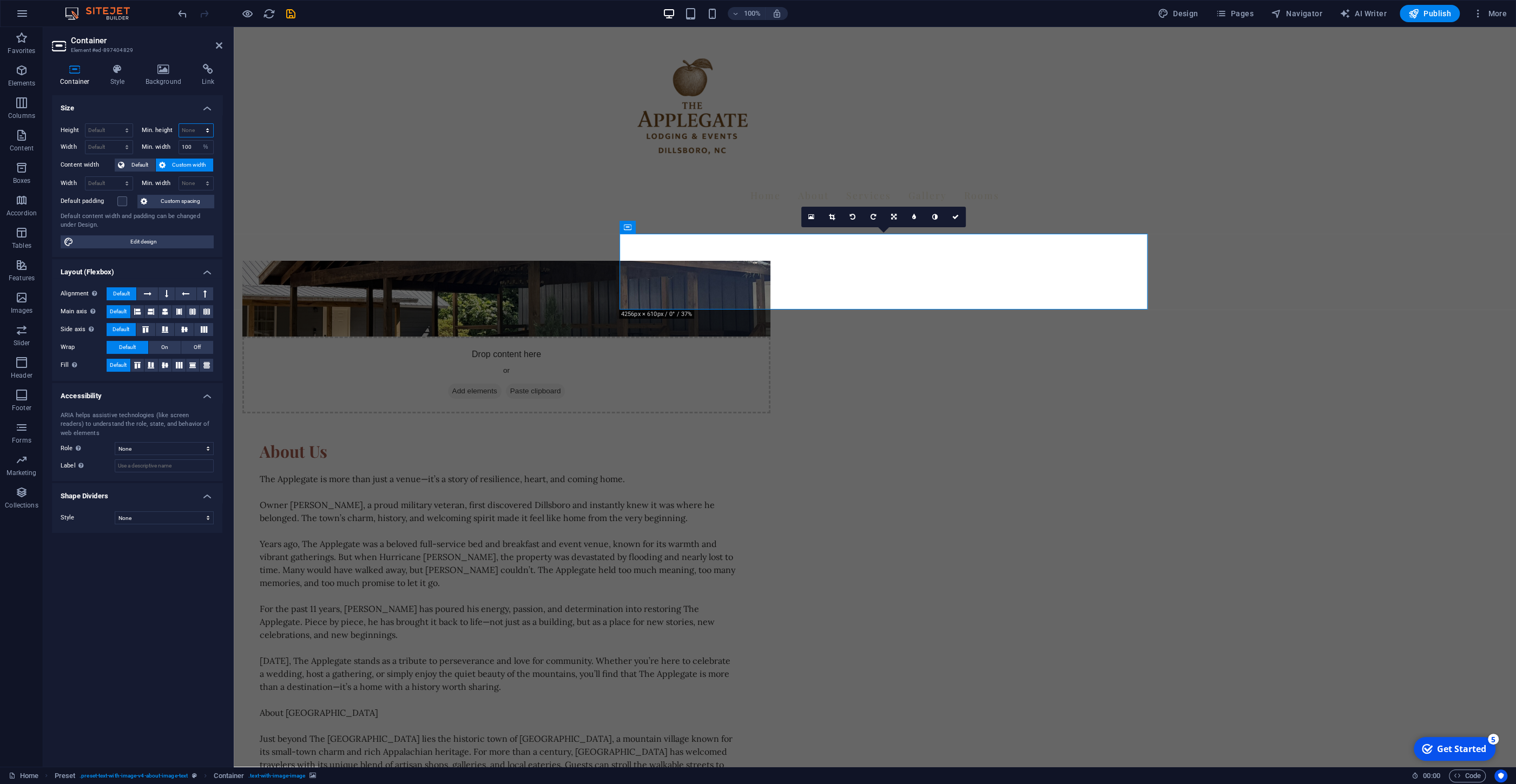
click at [179, 124] on select "None px rem % vh vw" at bounding box center [196, 130] width 34 height 13
select select "%"
click option "%" at bounding box center [0, 0] width 0 height 0
type input "100"
click at [193, 146] on input "100" at bounding box center [196, 147] width 34 height 13
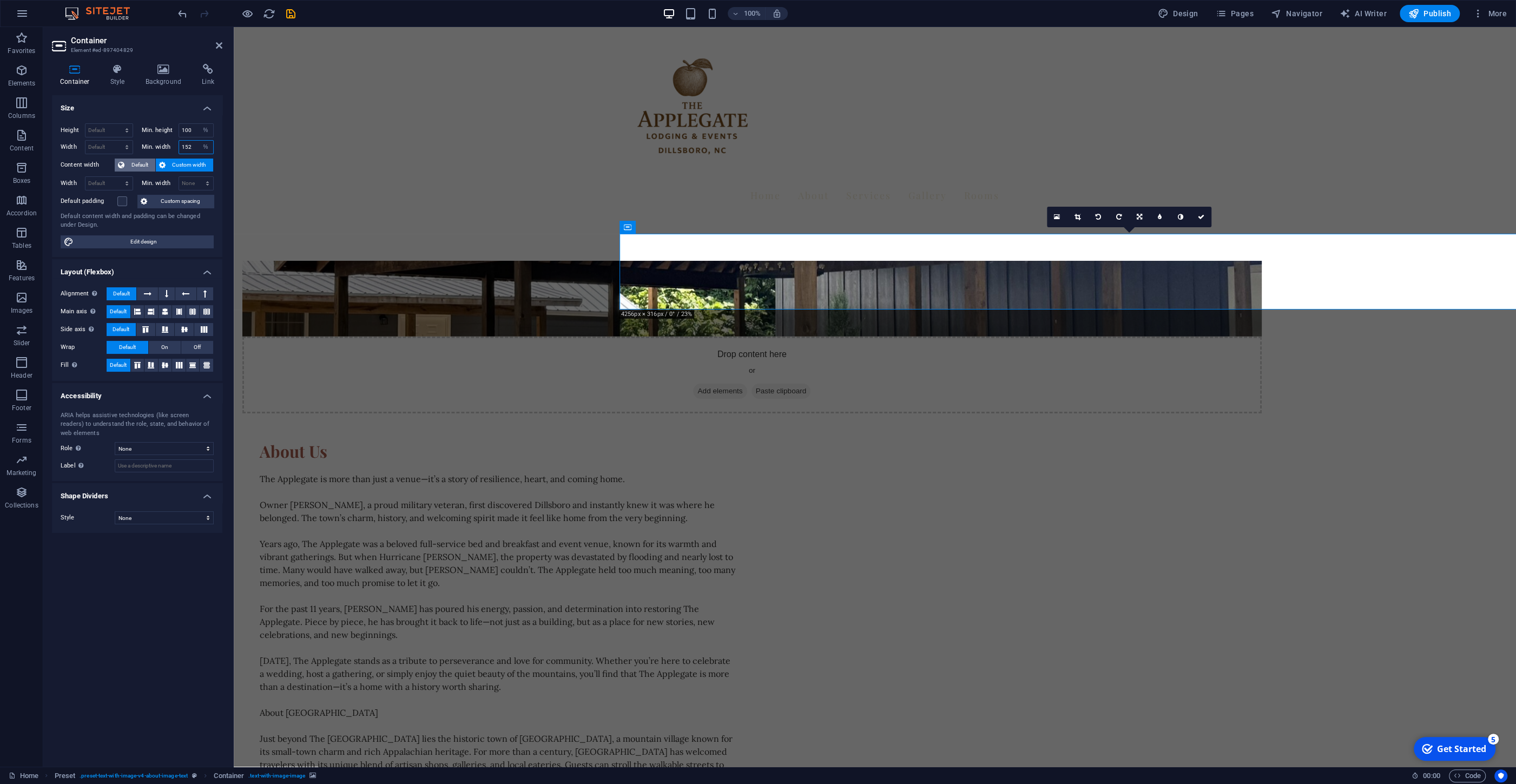
type input "151"
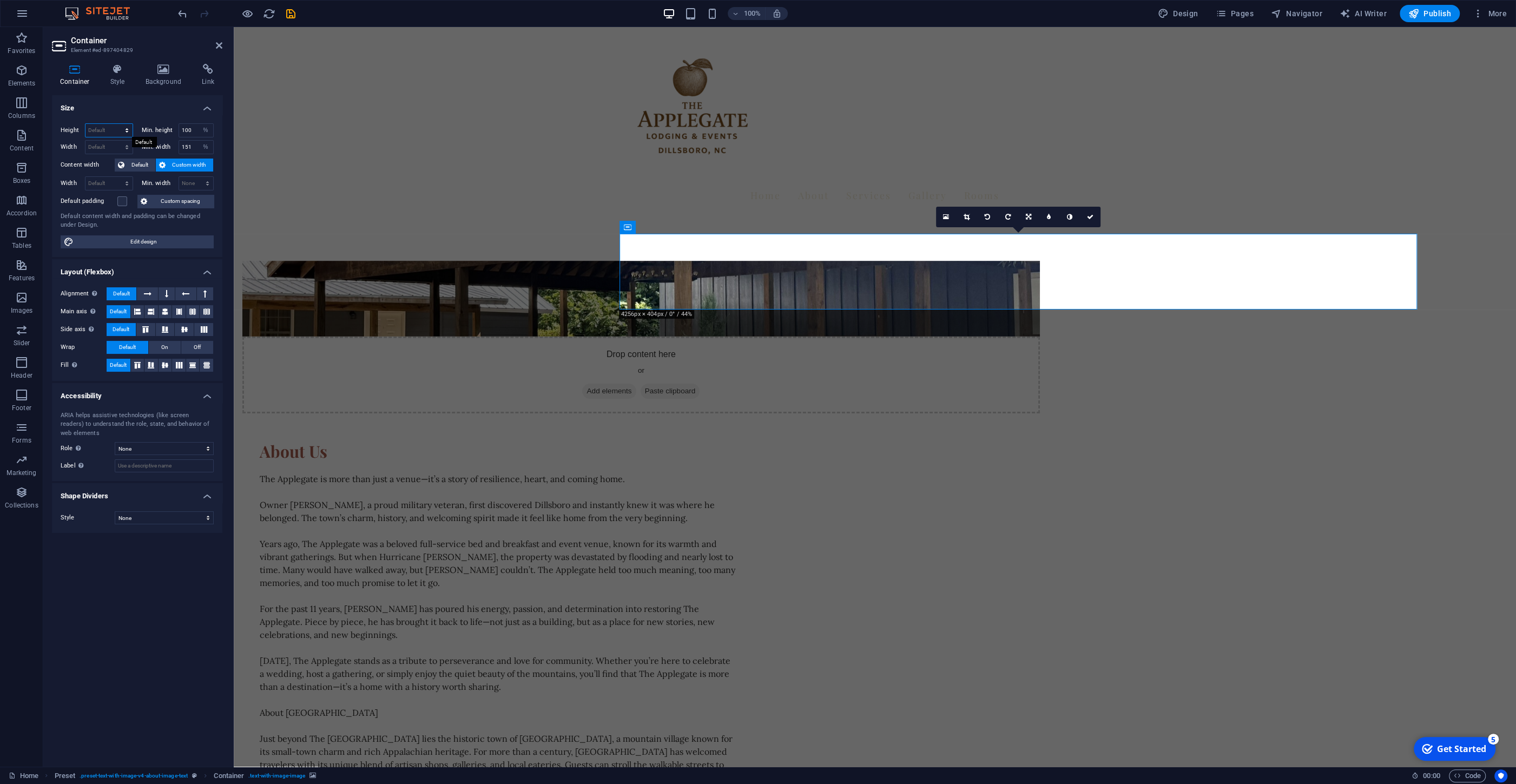
click at [86, 124] on select "Default px rem % vh vw" at bounding box center [109, 130] width 47 height 13
select select "%"
click option "%" at bounding box center [0, 0] width 0 height 0
type input "100"
click at [86, 141] on select "Default px rem % em vh vw" at bounding box center [109, 147] width 47 height 13
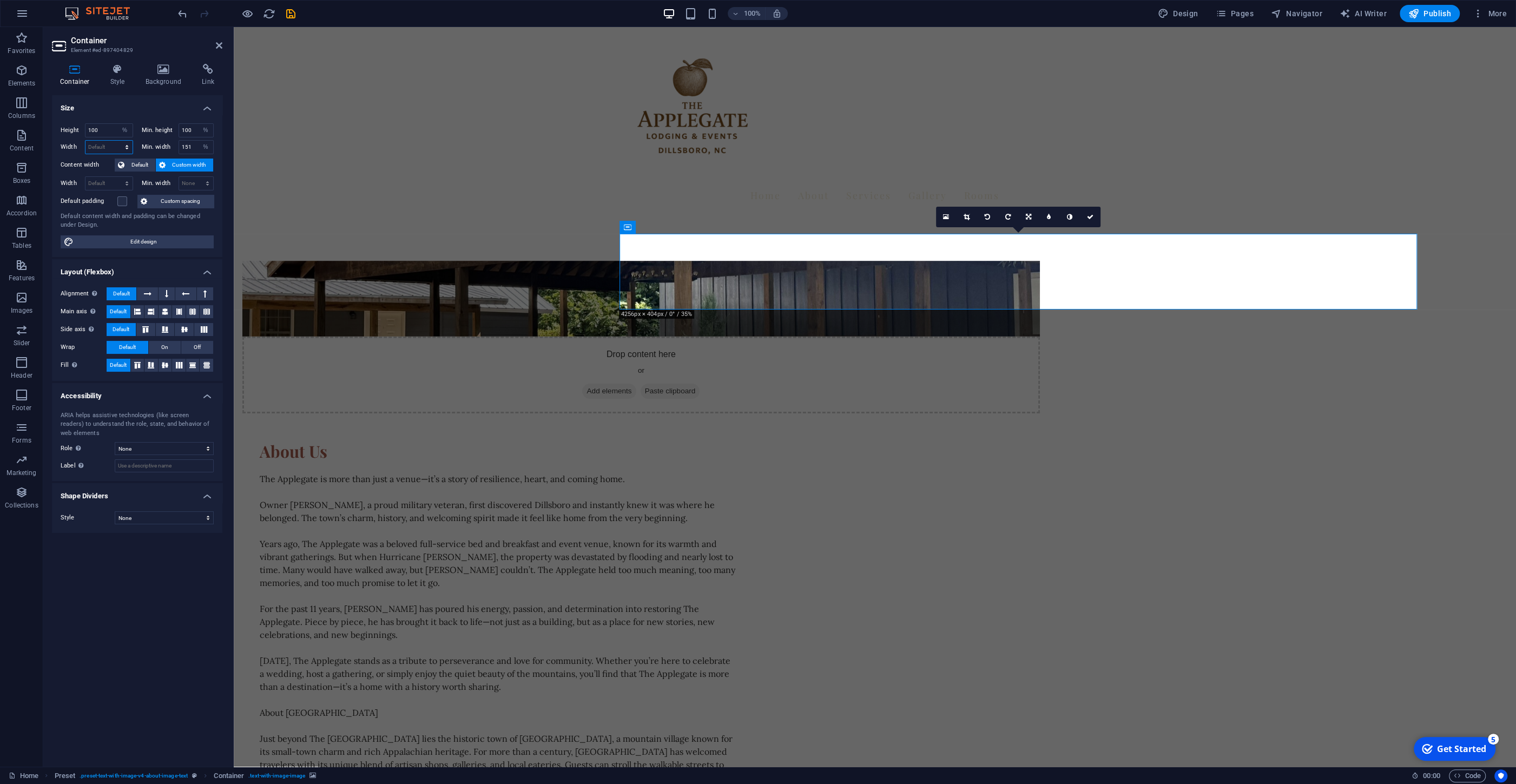
select select "%"
click option "%" at bounding box center [0, 0] width 0 height 0
drag, startPoint x: 110, startPoint y: 148, endPoint x: 74, endPoint y: 146, distance: 36.1
click at [86, 146] on input "146.23" at bounding box center [109, 147] width 47 height 13
type input "100"
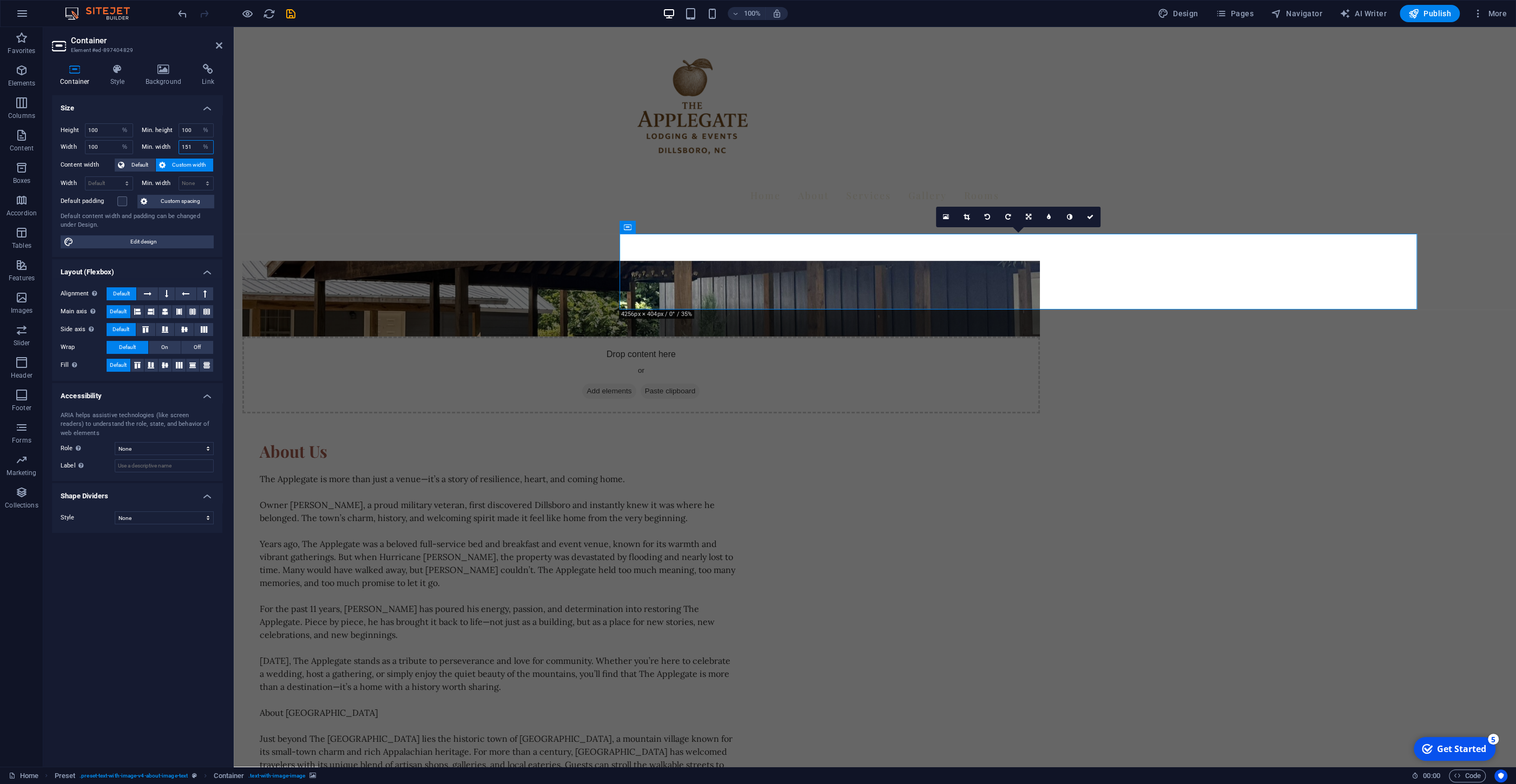
drag, startPoint x: 193, startPoint y: 145, endPoint x: 169, endPoint y: 143, distance: 24.1
click at [179, 143] on input "151" at bounding box center [196, 147] width 34 height 13
type input "100"
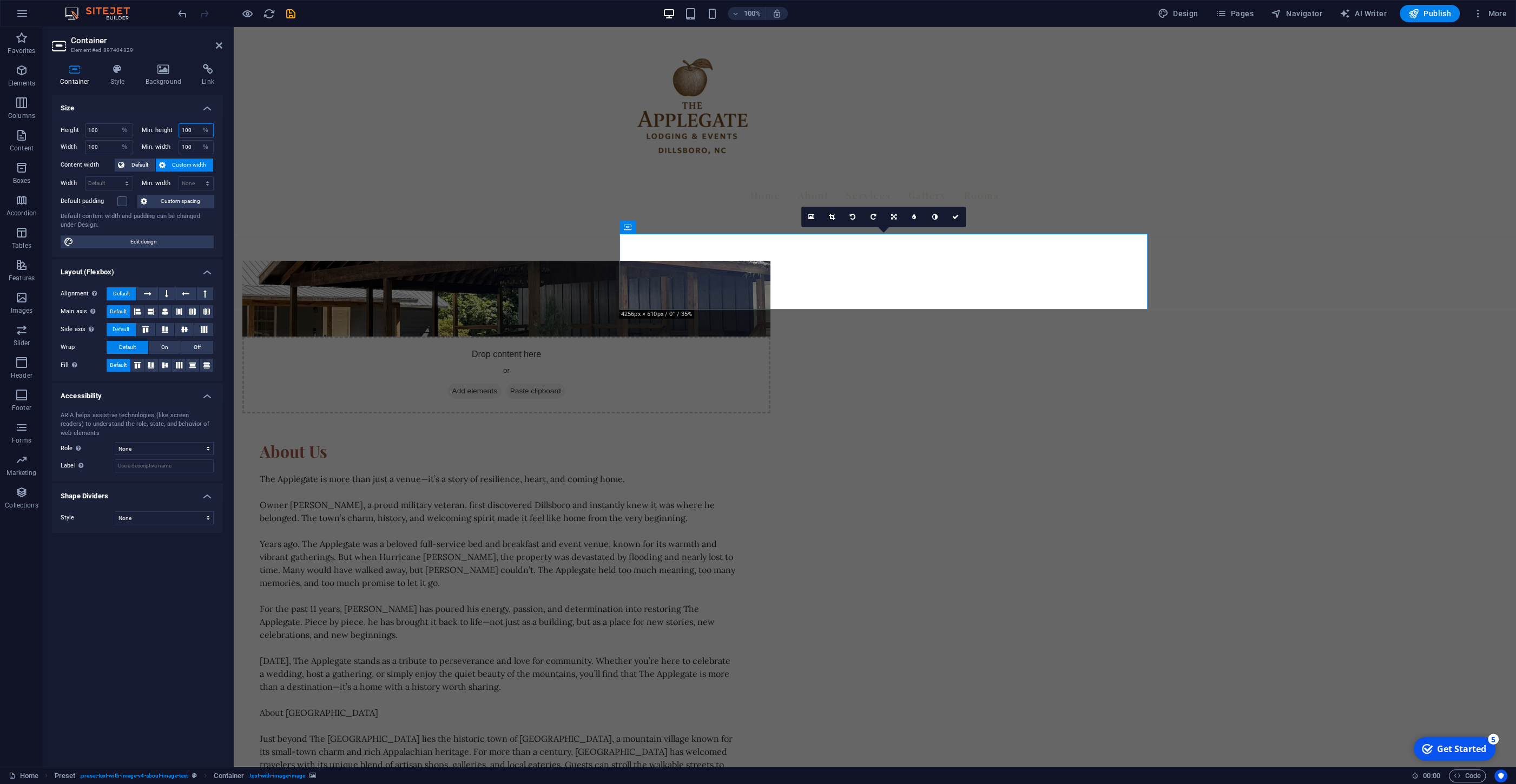
drag, startPoint x: 192, startPoint y: 130, endPoint x: 161, endPoint y: 129, distance: 31.0
click at [179, 129] on input "100" at bounding box center [196, 130] width 34 height 13
type input "200"
drag, startPoint x: 100, startPoint y: 129, endPoint x: 55, endPoint y: 129, distance: 45.0
click at [86, 129] on input "100" at bounding box center [109, 130] width 47 height 13
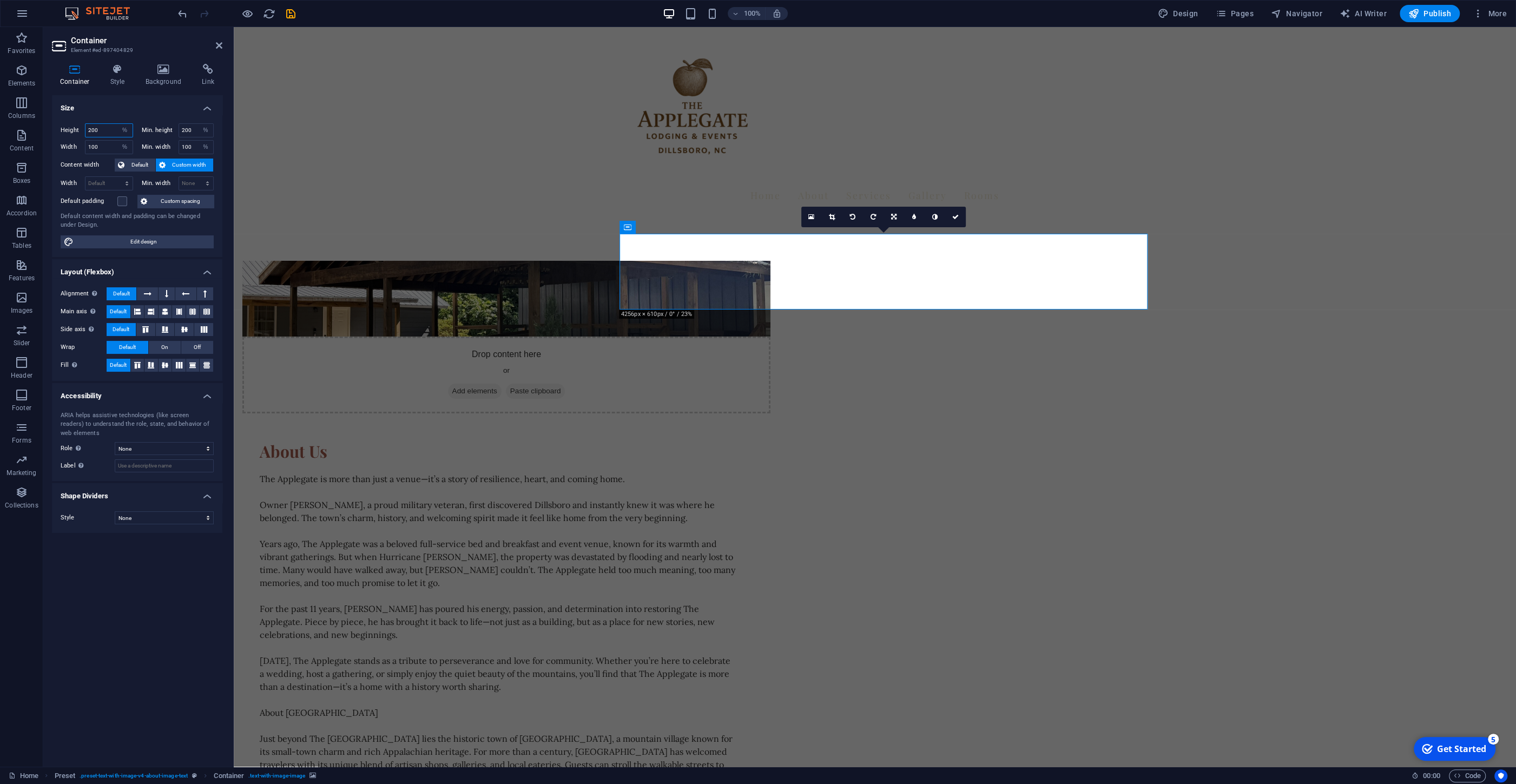
type input "200"
click at [808, 217] on link at bounding box center [812, 217] width 21 height 21
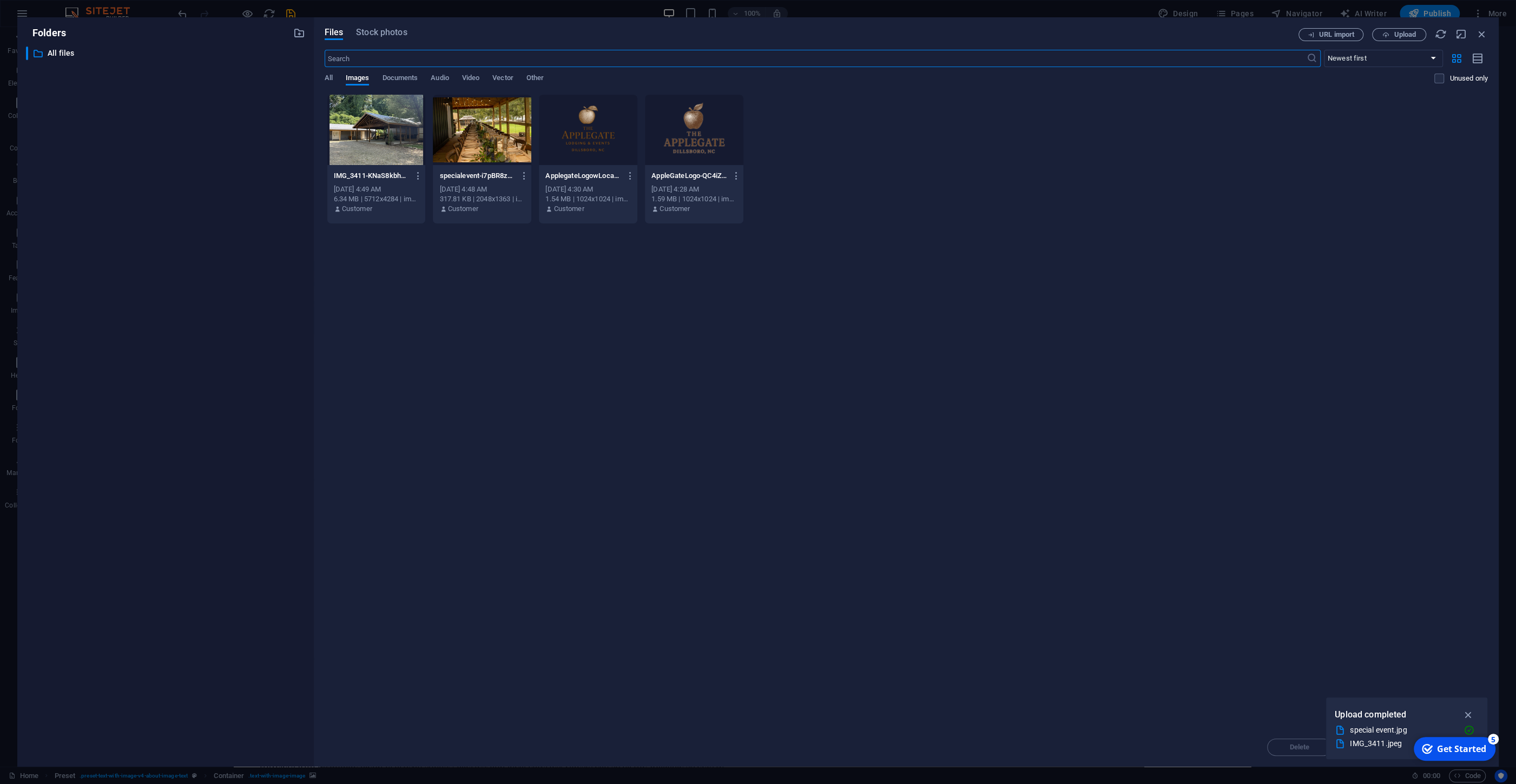
click at [361, 123] on div at bounding box center [376, 129] width 99 height 70
drag, startPoint x: 361, startPoint y: 123, endPoint x: 125, endPoint y: 96, distance: 237.5
click at [361, 123] on div "1" at bounding box center [376, 129] width 99 height 70
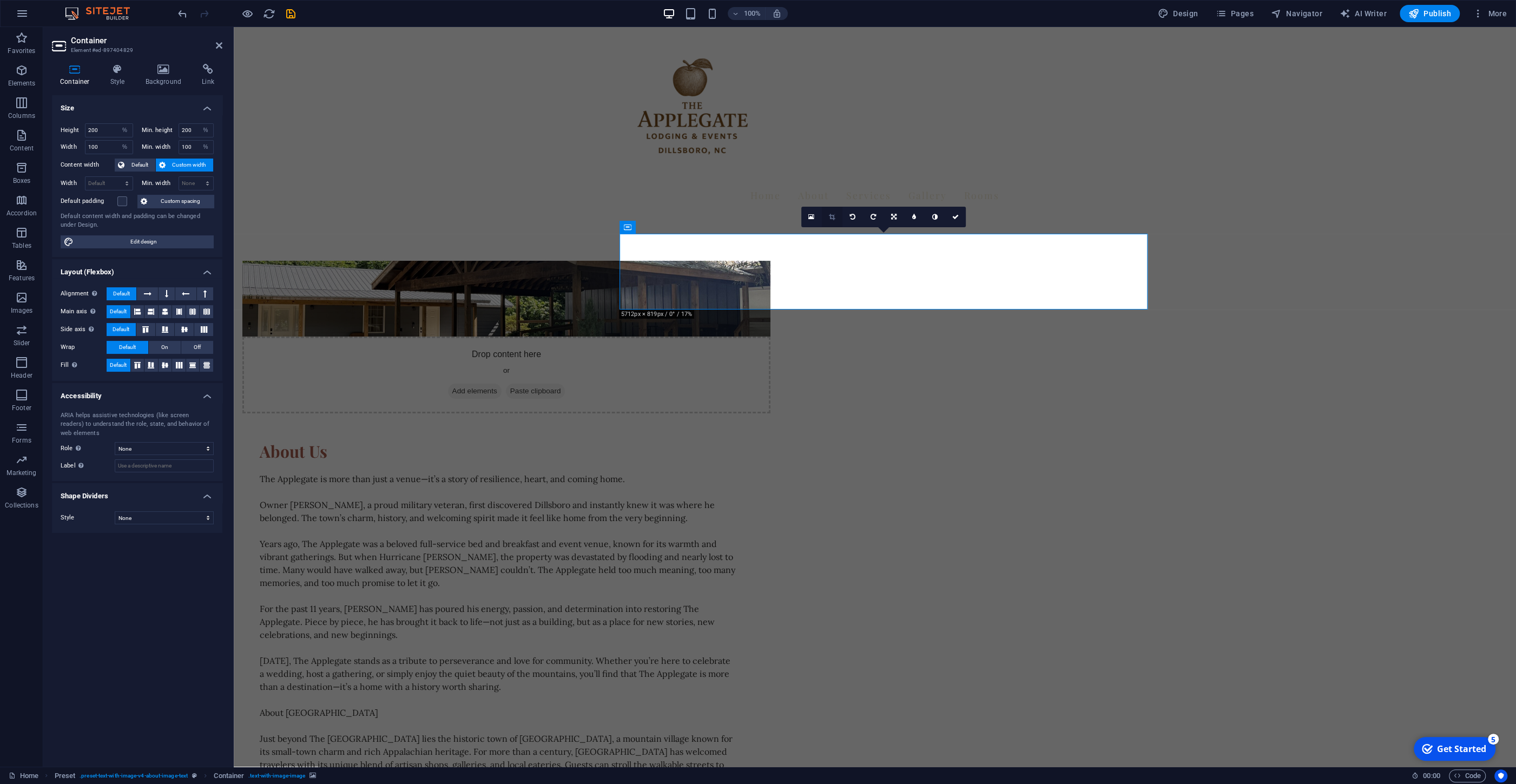
click at [830, 217] on icon at bounding box center [831, 217] width 6 height 7
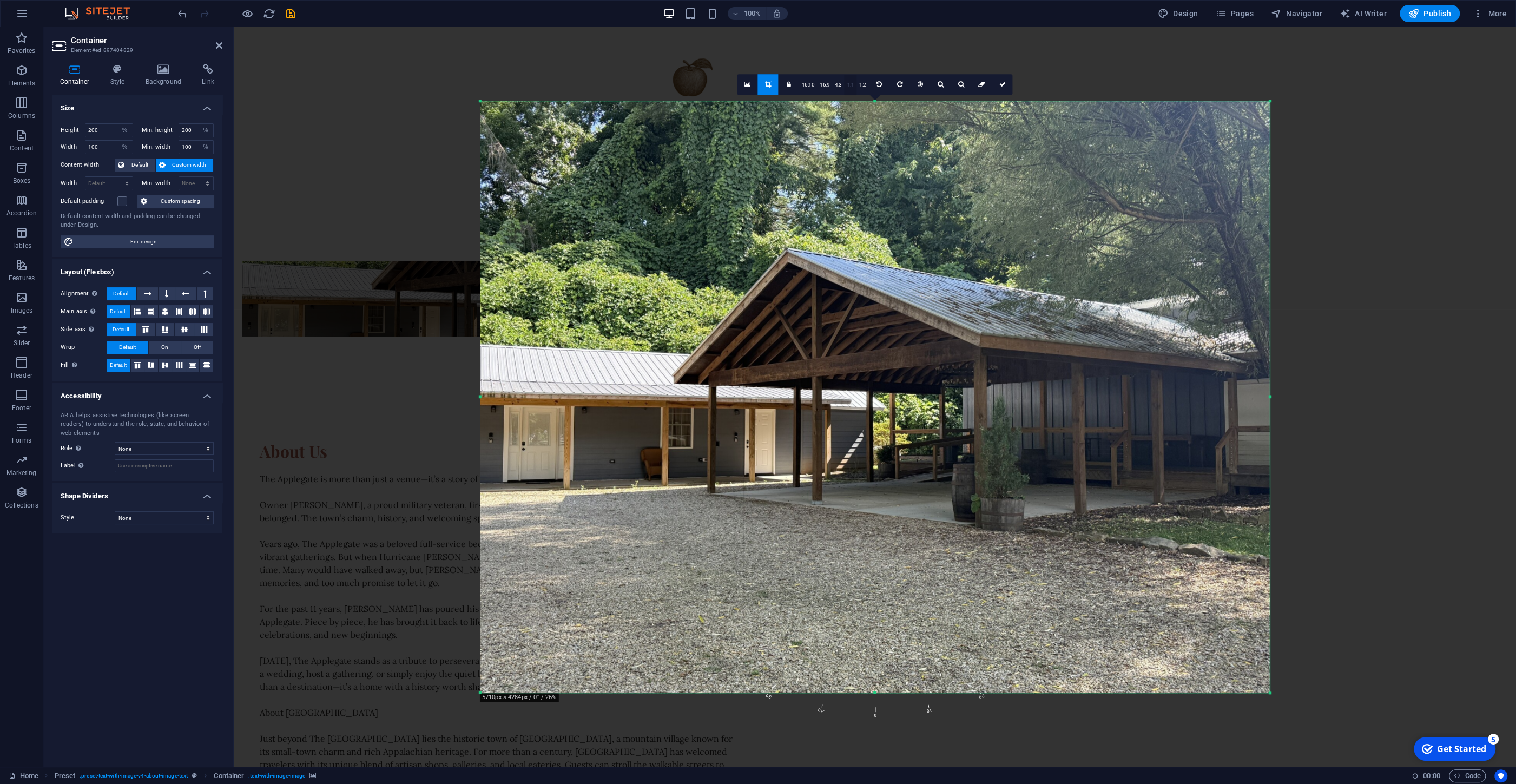
click at [845, 84] on link "1:1" at bounding box center [851, 85] width 13 height 21
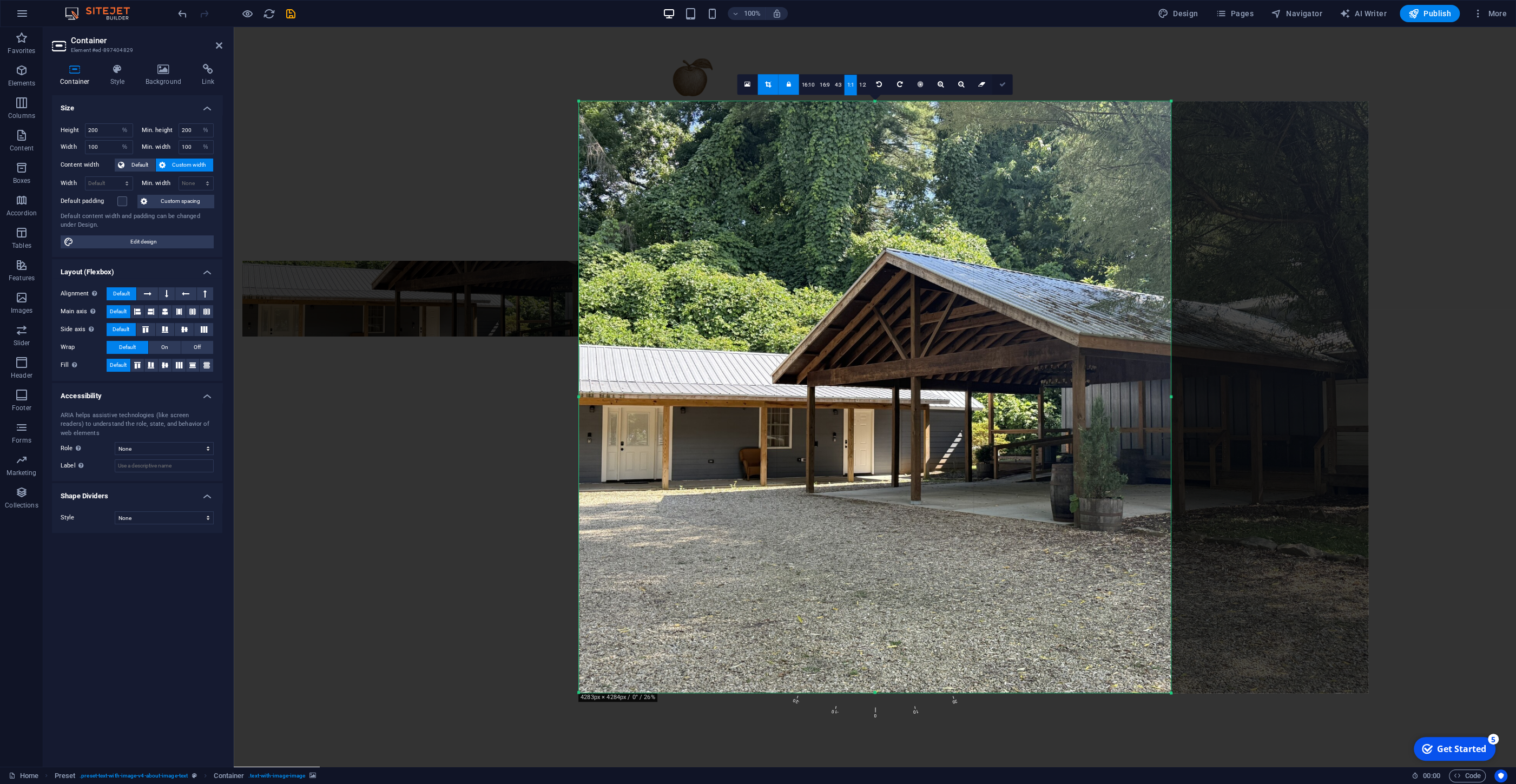
click at [1001, 84] on icon at bounding box center [1003, 85] width 7 height 7
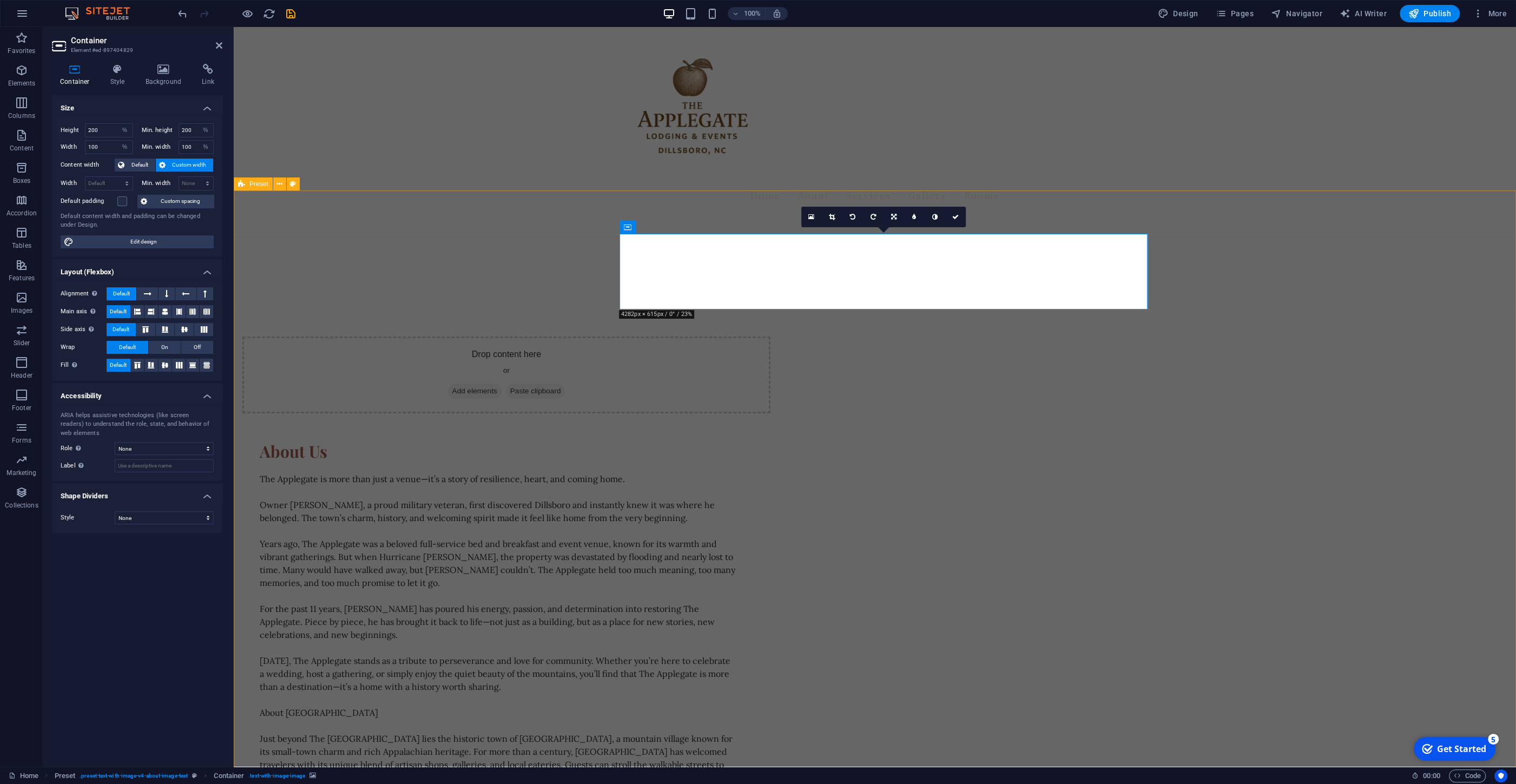
click at [495, 368] on div "Drop content here or Add elements Paste clipboard About Us The Applegate is mor…" at bounding box center [875, 605] width 1282 height 775
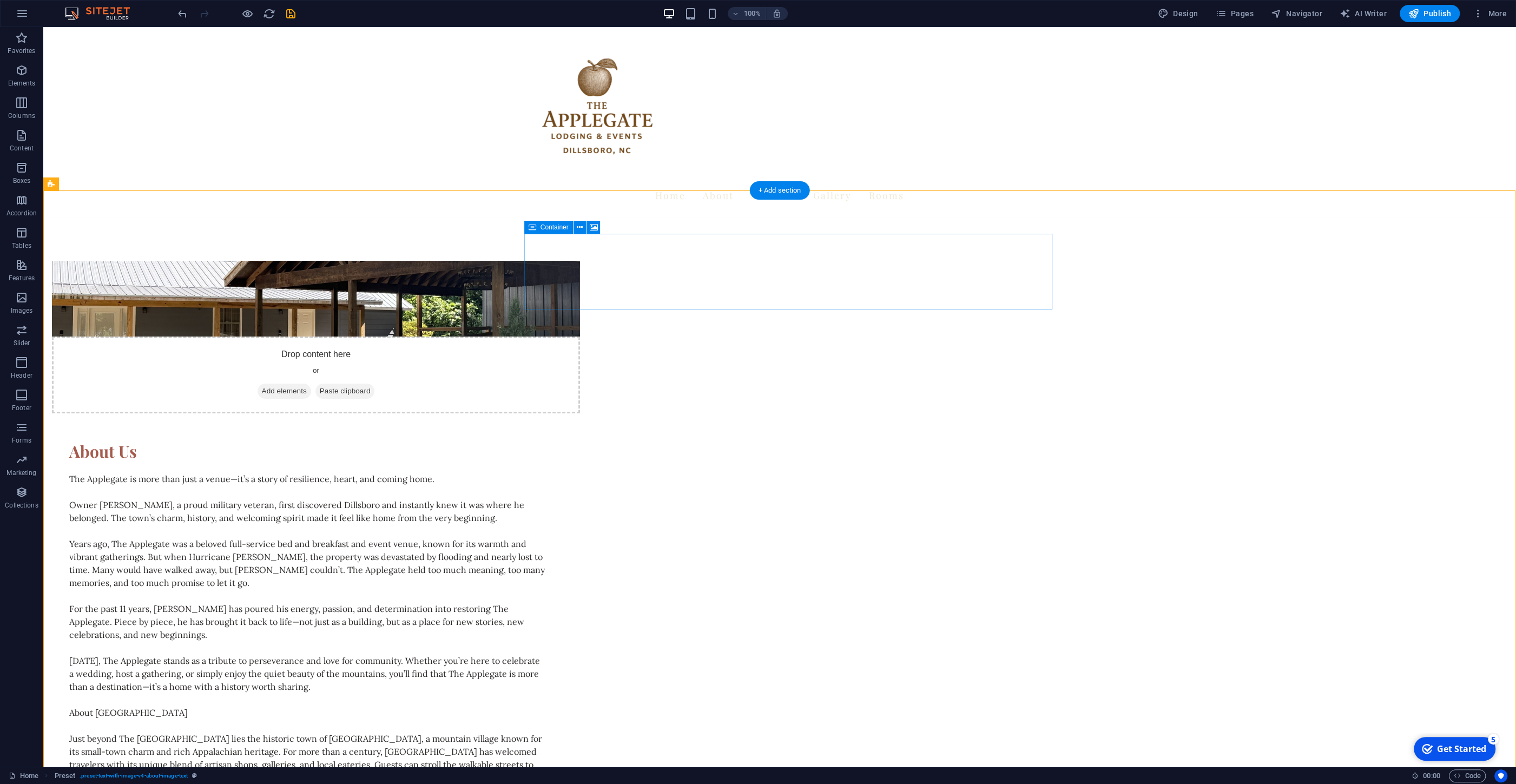
click at [580, 337] on div "Drop content here or Add elements Paste clipboard" at bounding box center [316, 375] width 528 height 77
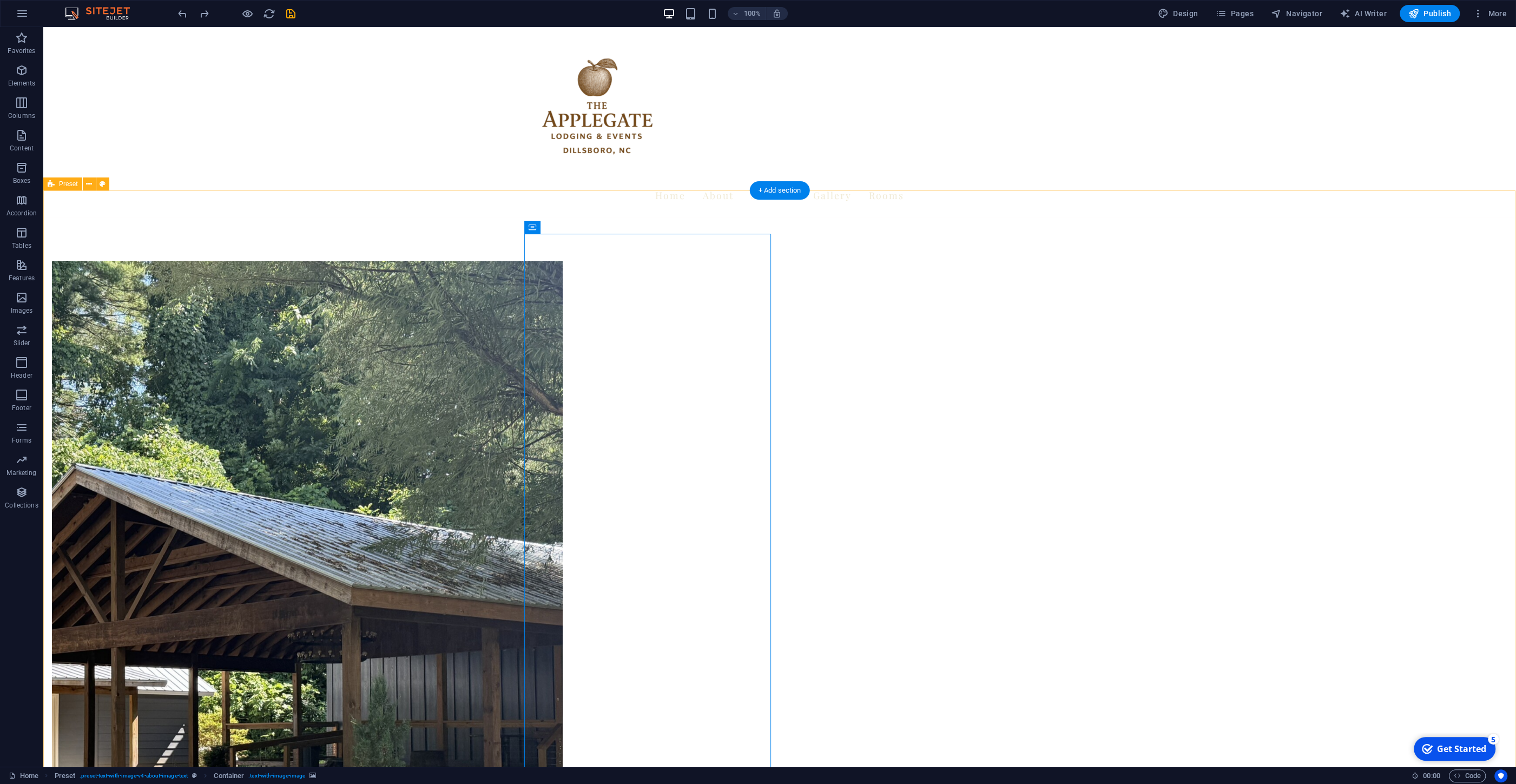
scroll to position [231, 0]
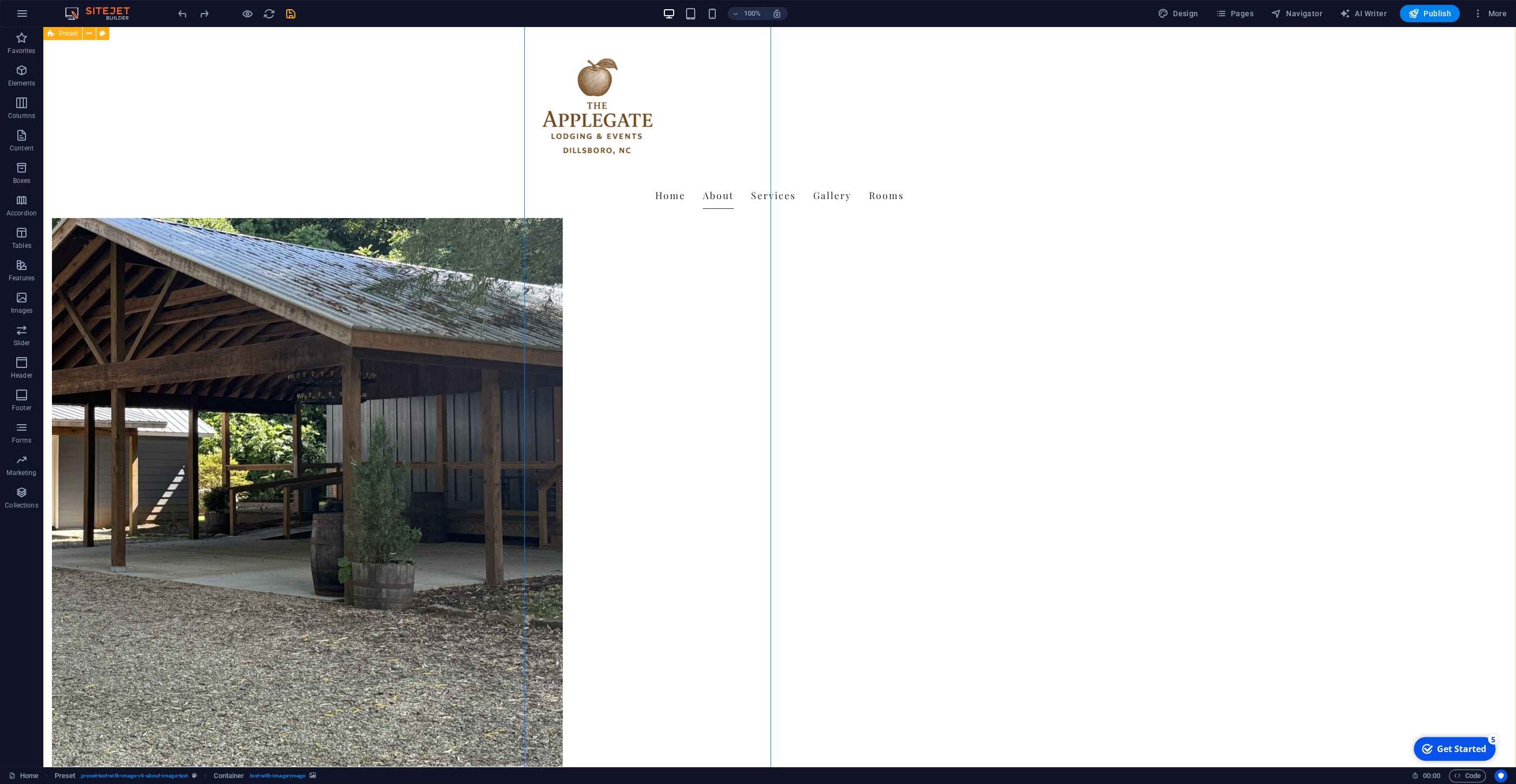
click at [563, 374] on figure at bounding box center [308, 422] width 511 height 839
click at [563, 347] on figure at bounding box center [308, 422] width 511 height 839
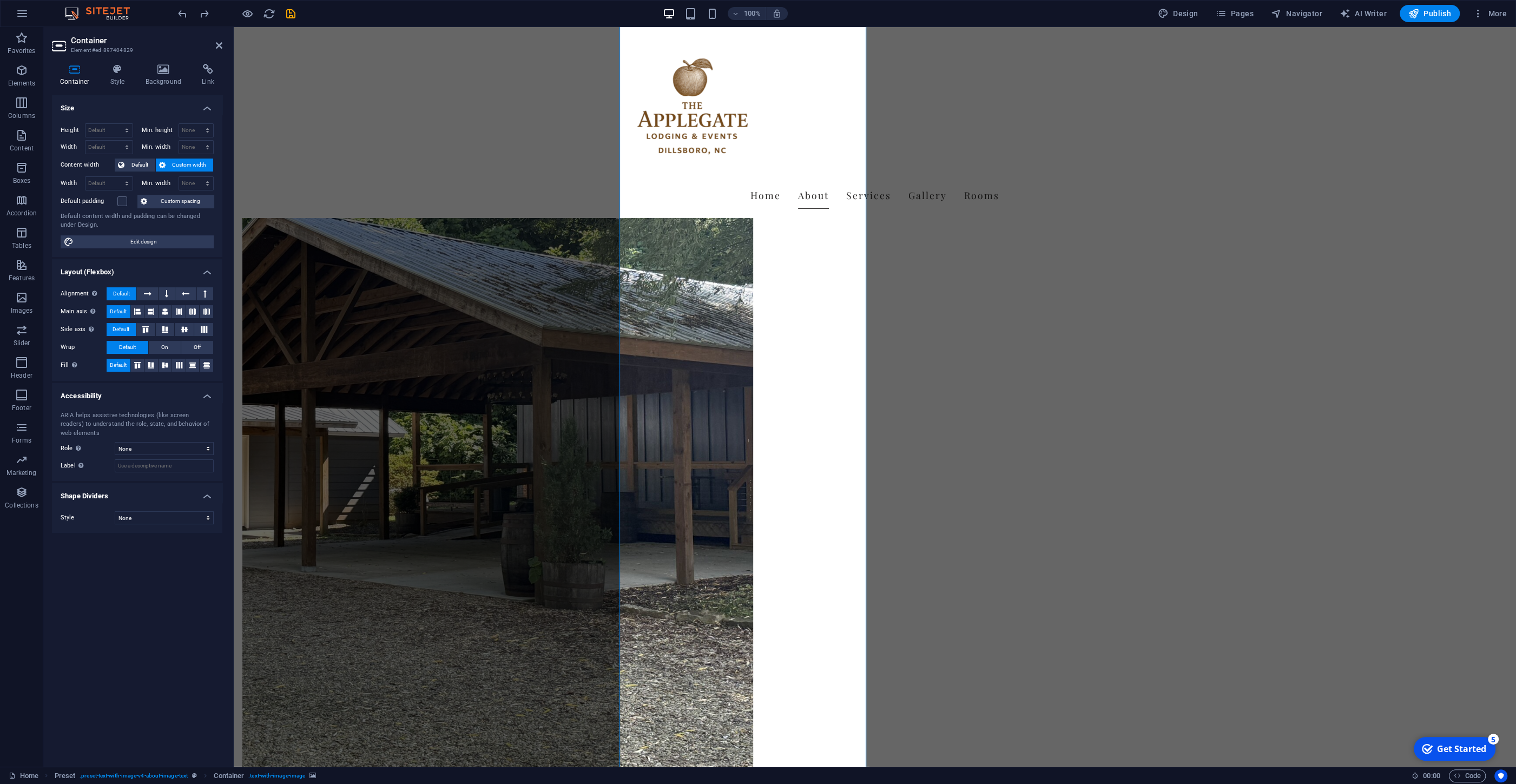
scroll to position [0, 0]
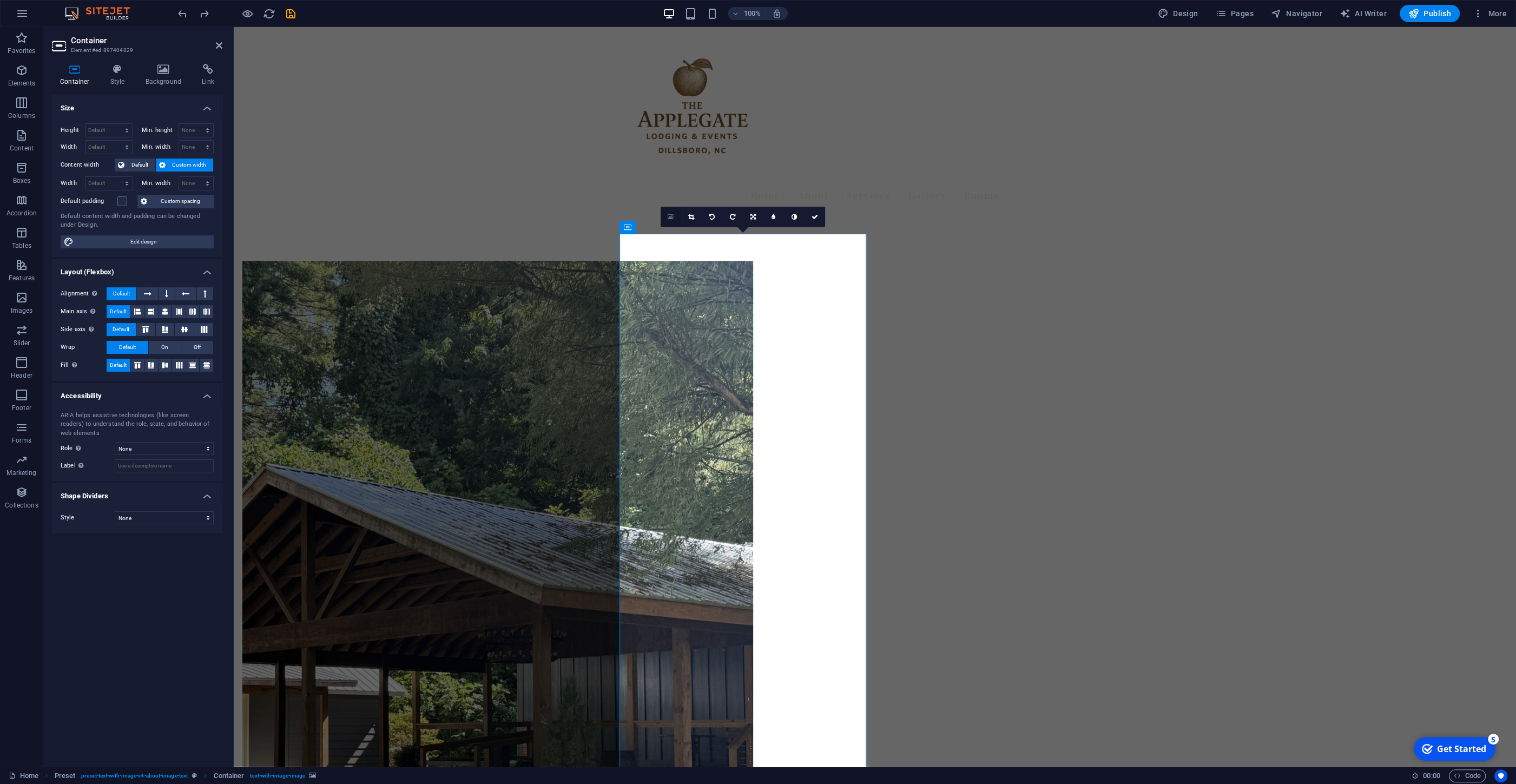
click at [668, 215] on icon at bounding box center [670, 217] width 6 height 8
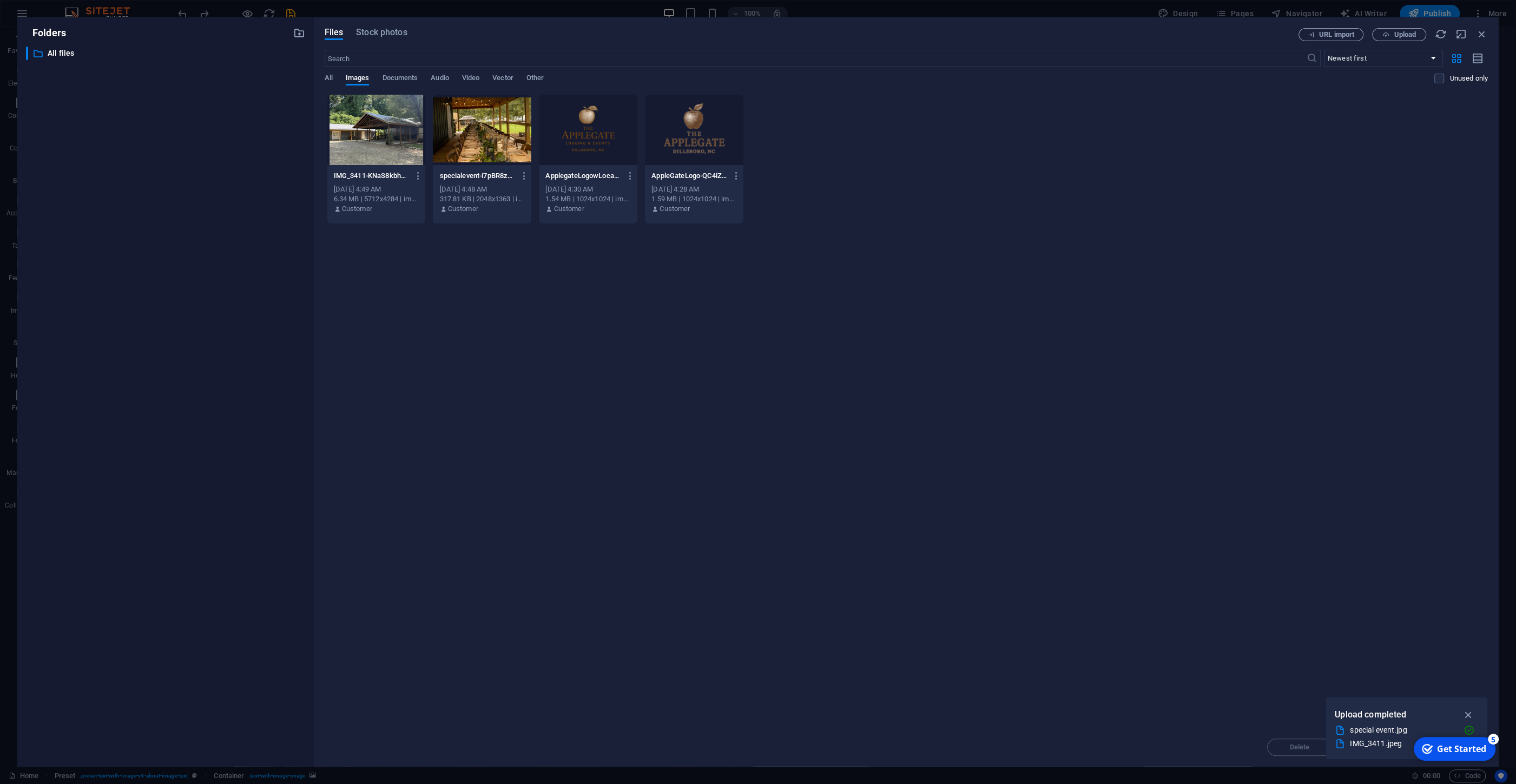
click at [470, 131] on div at bounding box center [482, 129] width 99 height 70
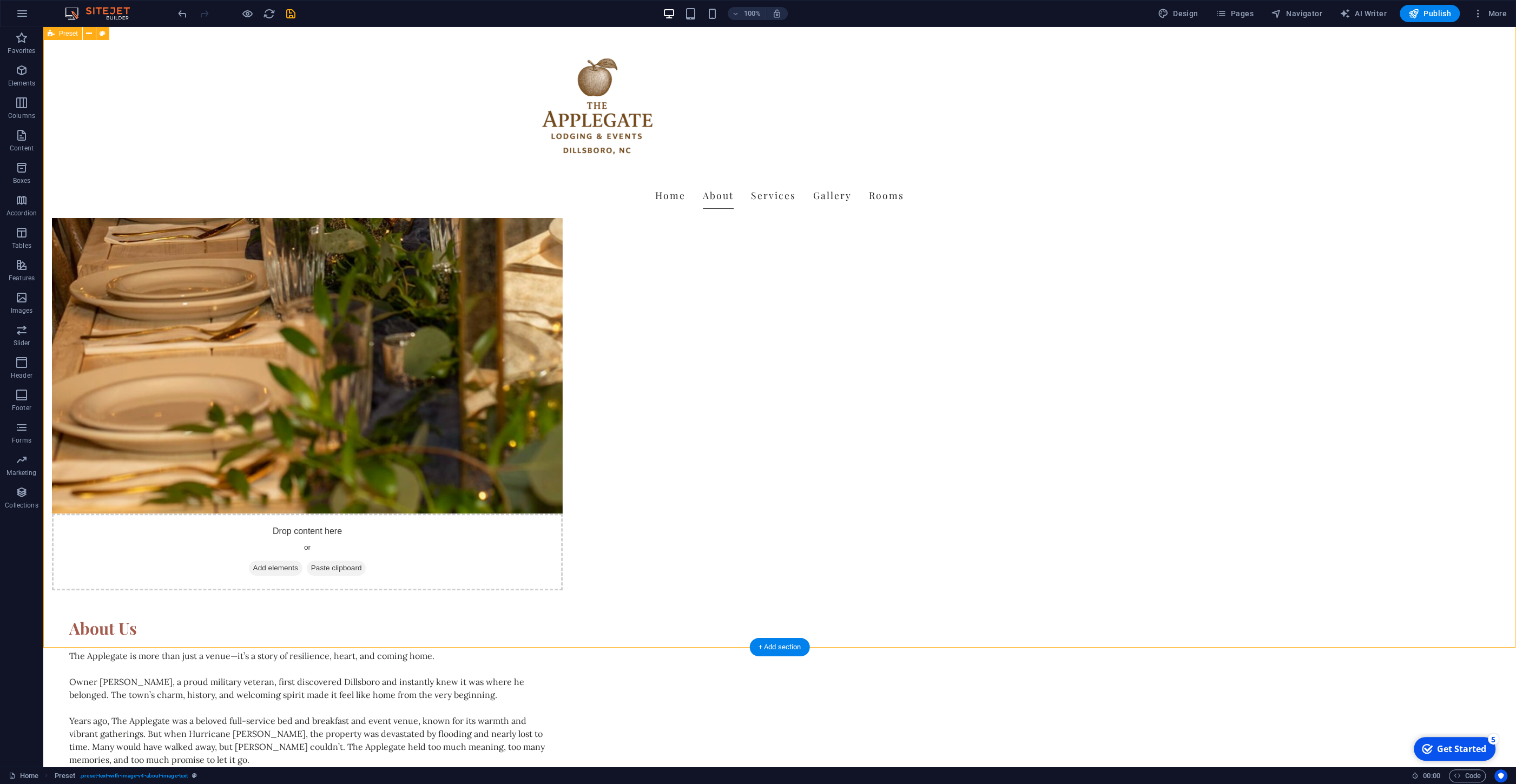
scroll to position [580, 0]
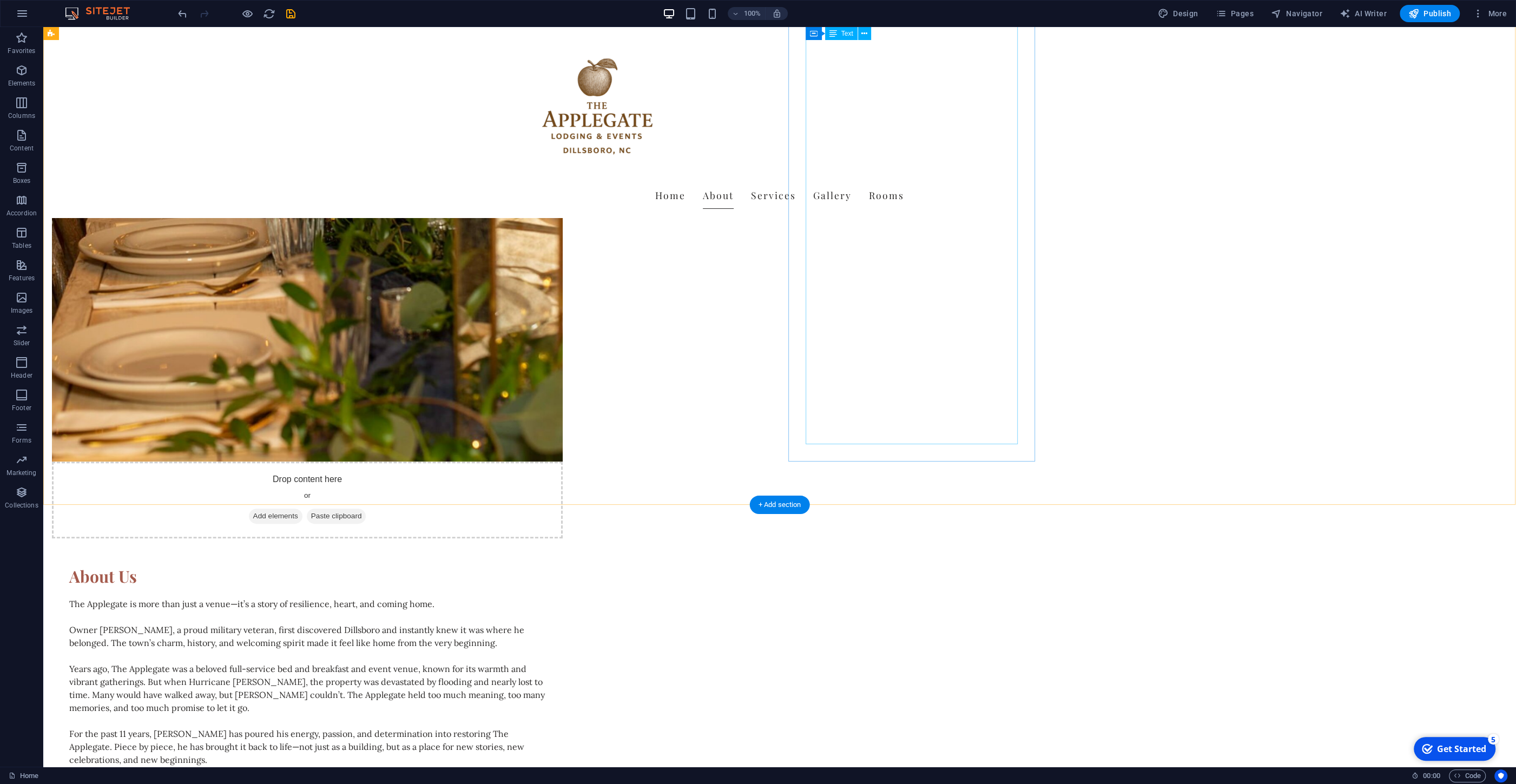
click at [563, 547] on div "About Us The Applegate is more than just a venue—it’s a story of resilience, he…" at bounding box center [308, 794] width 511 height 496
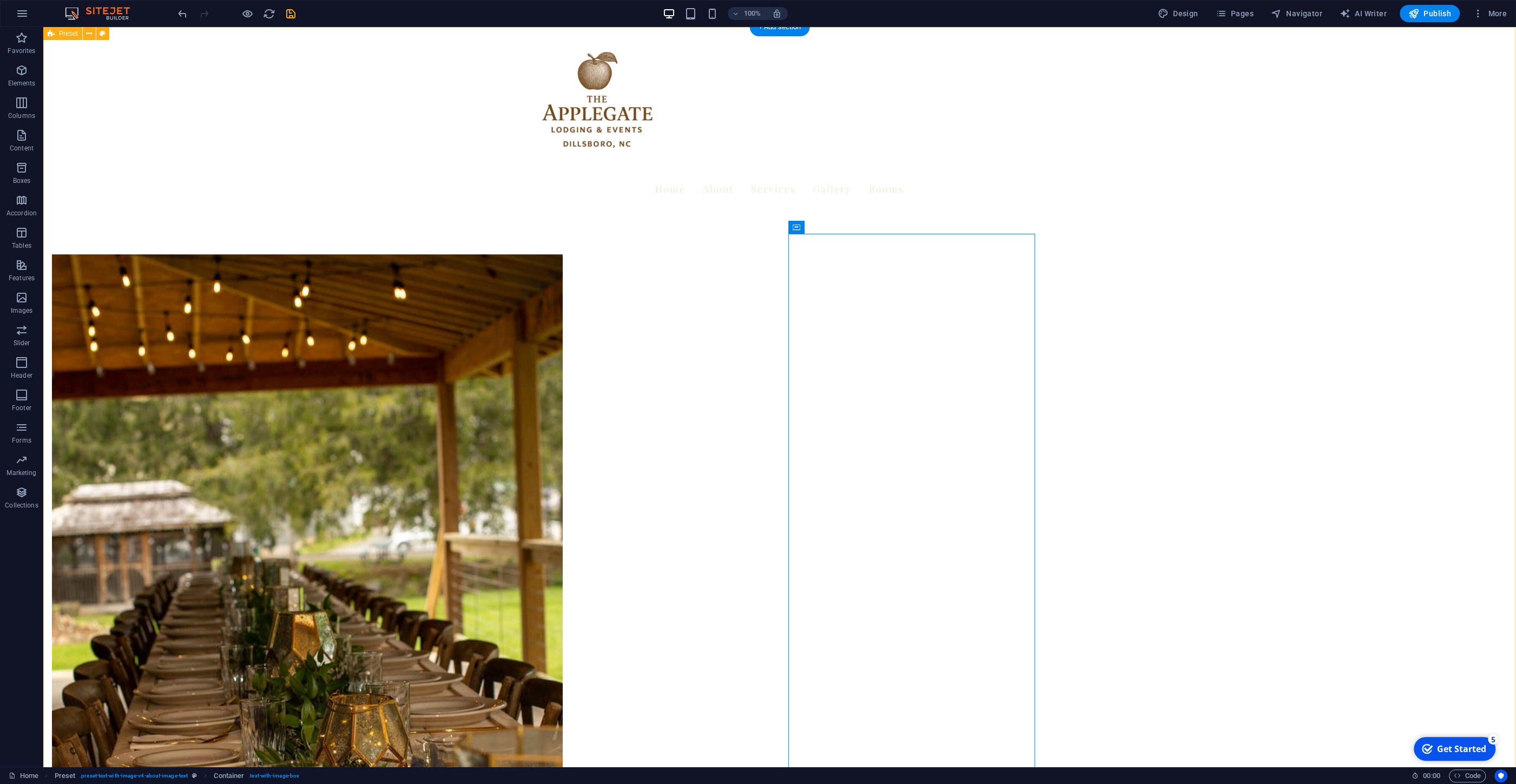
scroll to position [0, 0]
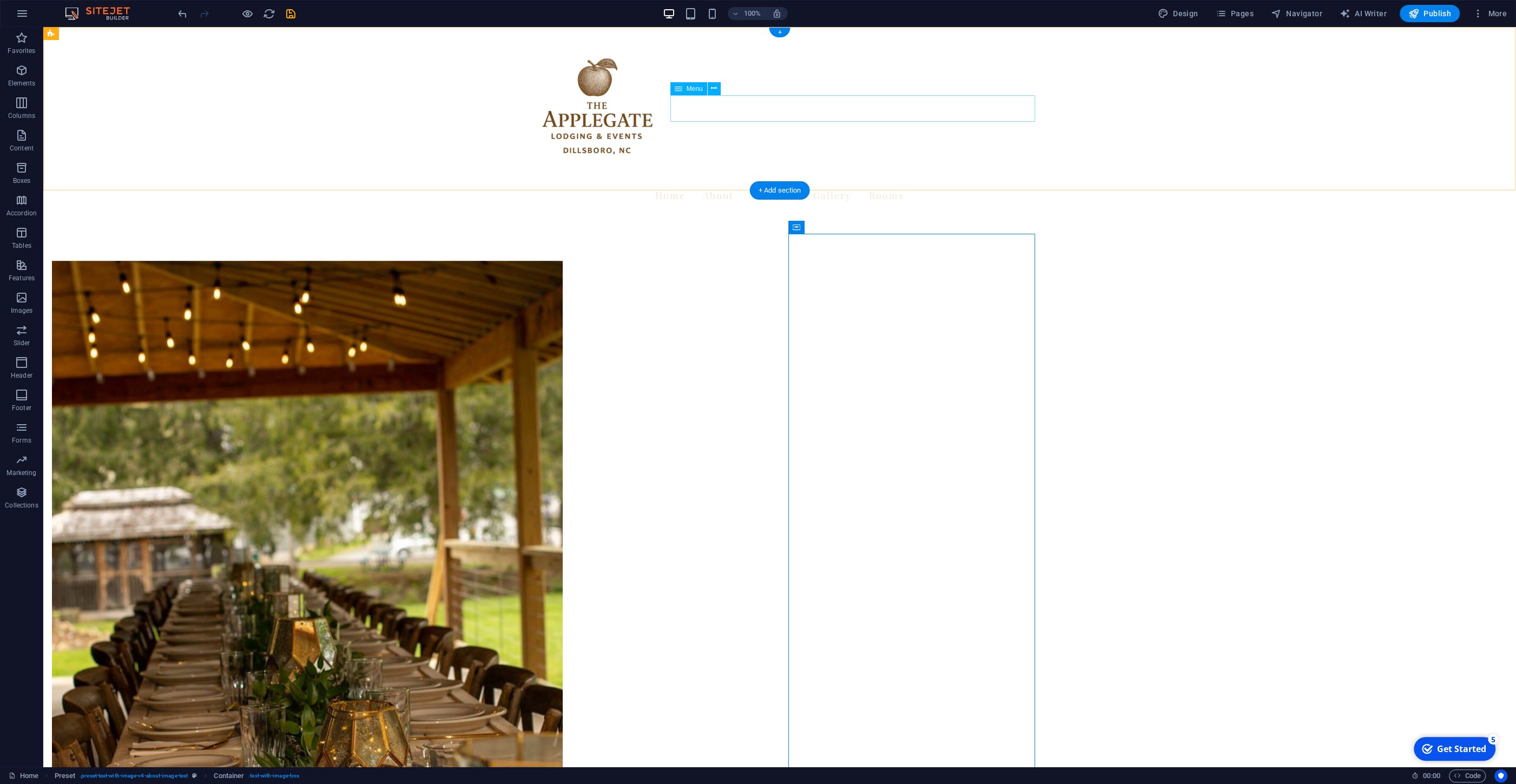
click at [729, 182] on nav "Home About Services Gallery Rooms" at bounding box center [780, 195] width 511 height 27
click at [288, 15] on icon "save" at bounding box center [291, 14] width 13 height 13
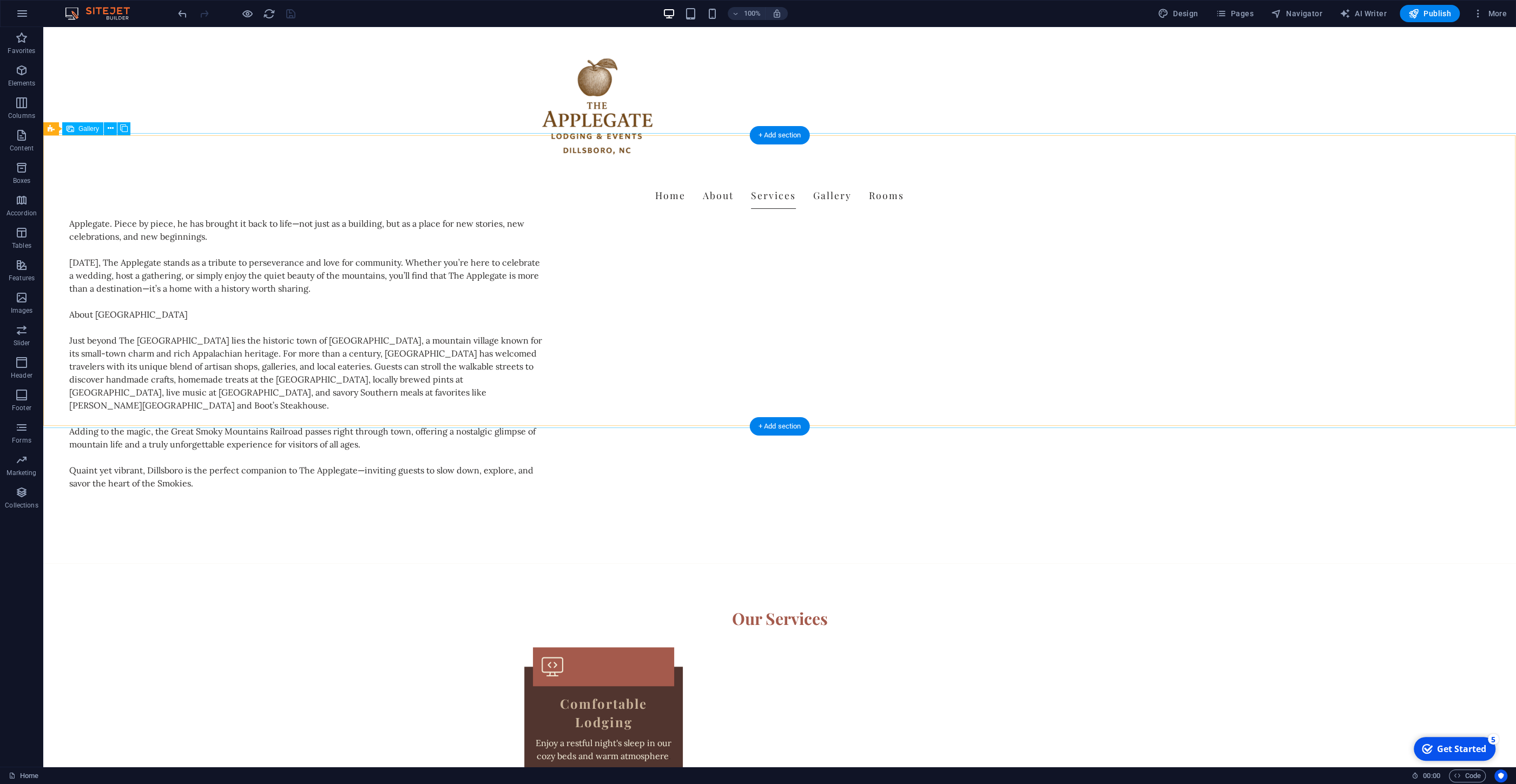
scroll to position [1102, 0]
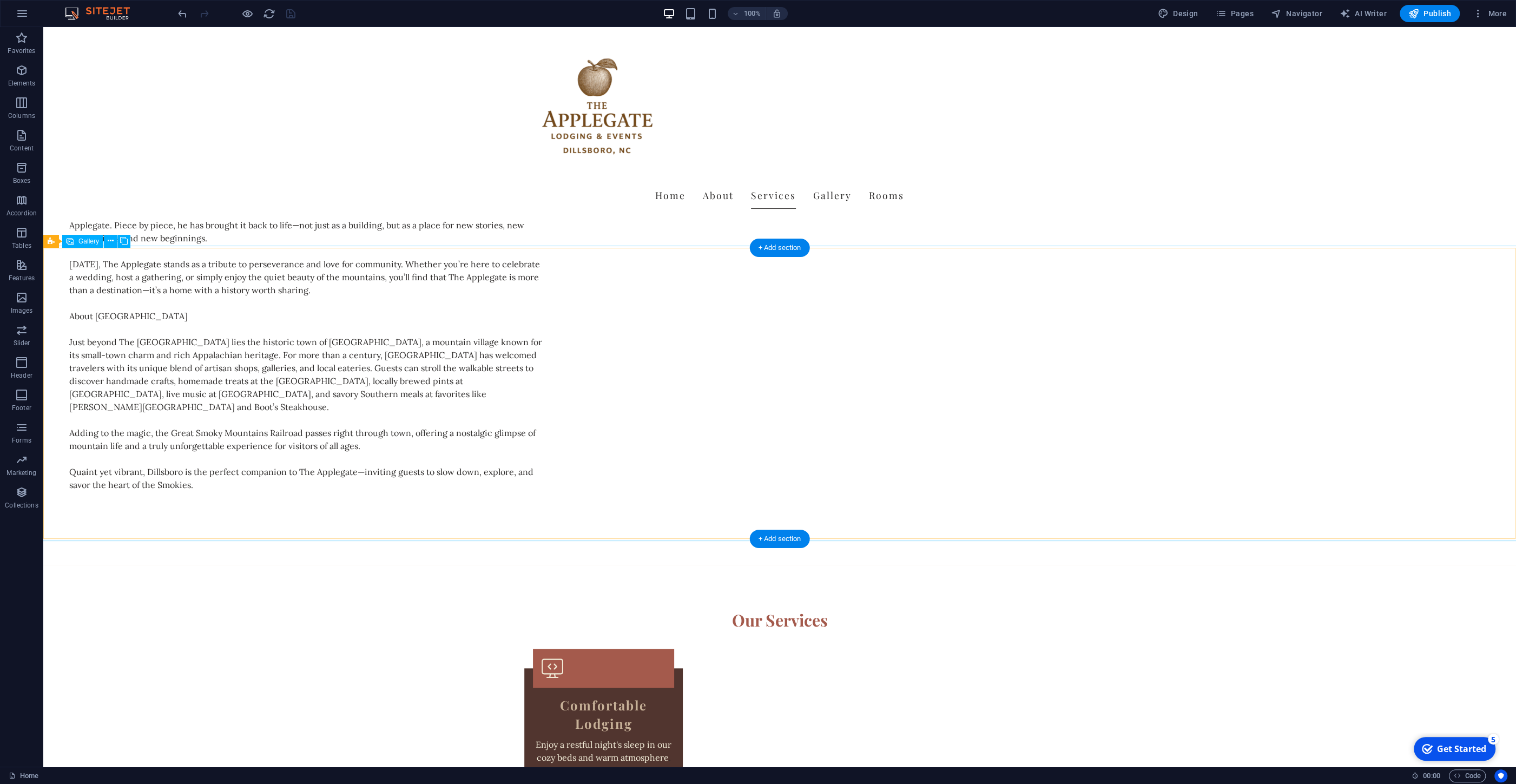
click at [108, 239] on button at bounding box center [110, 241] width 13 height 13
click at [75, 244] on div "Gallery" at bounding box center [83, 241] width 41 height 13
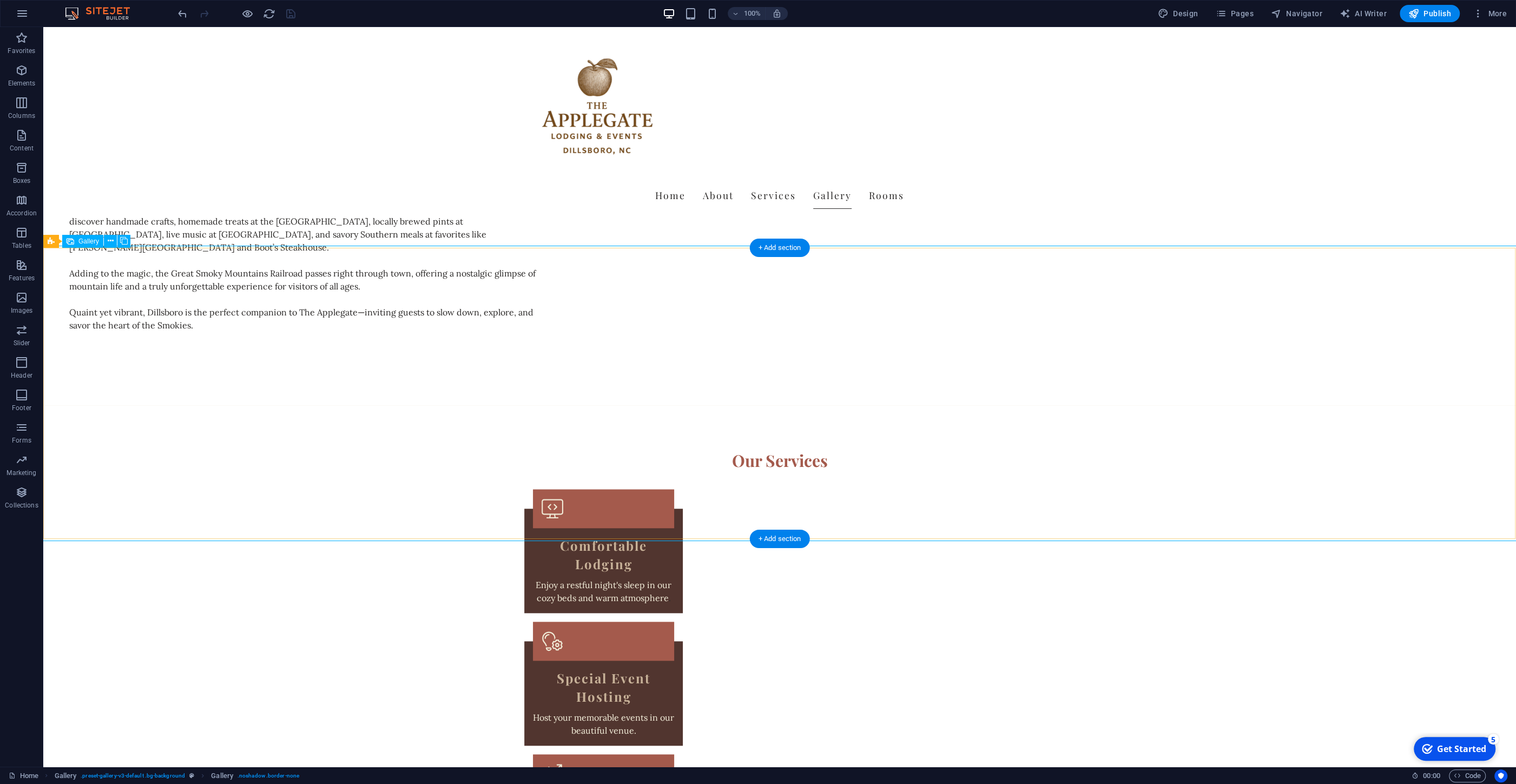
scroll to position [1391, 0]
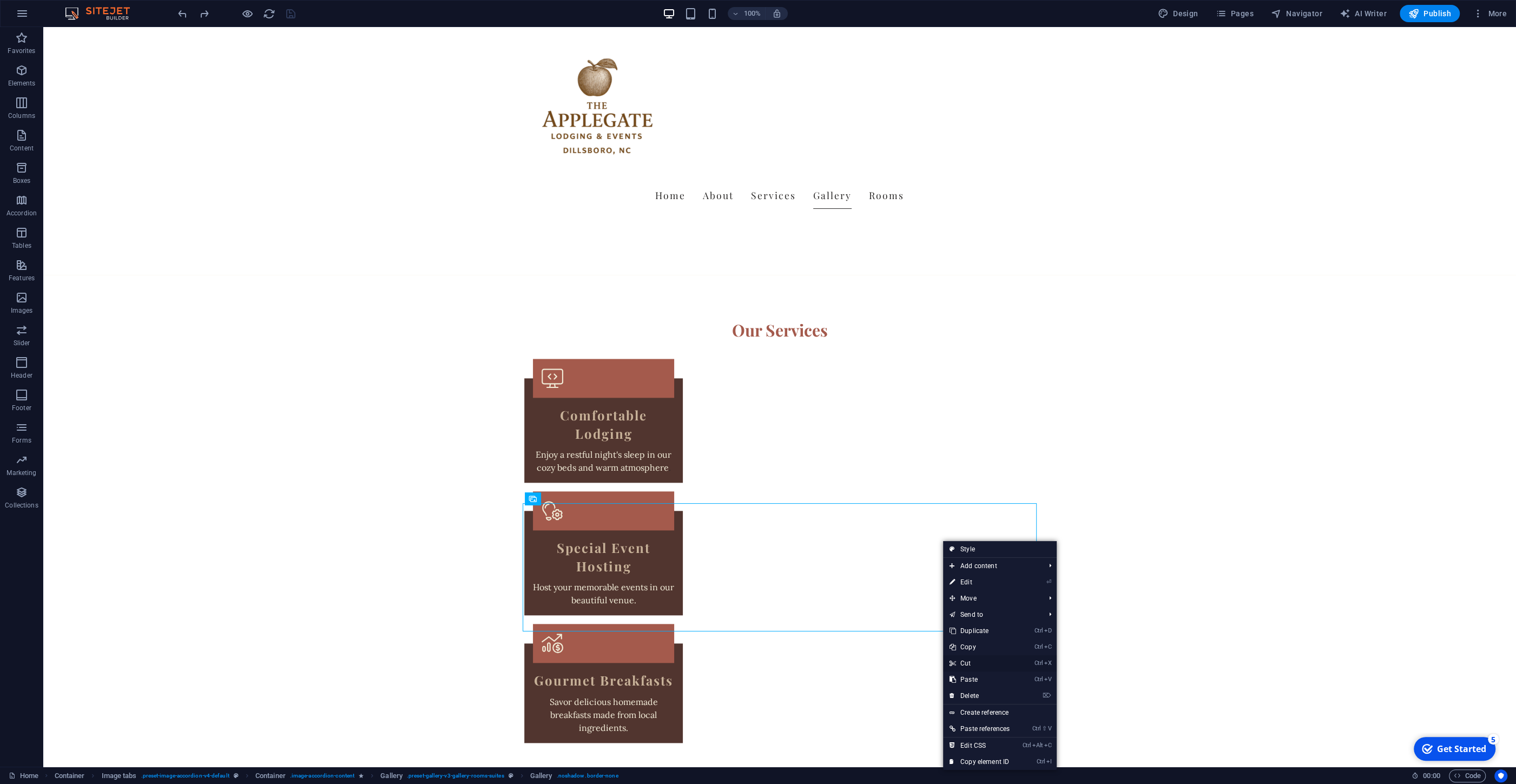
click at [978, 663] on link "Ctrl X Cut" at bounding box center [980, 663] width 73 height 16
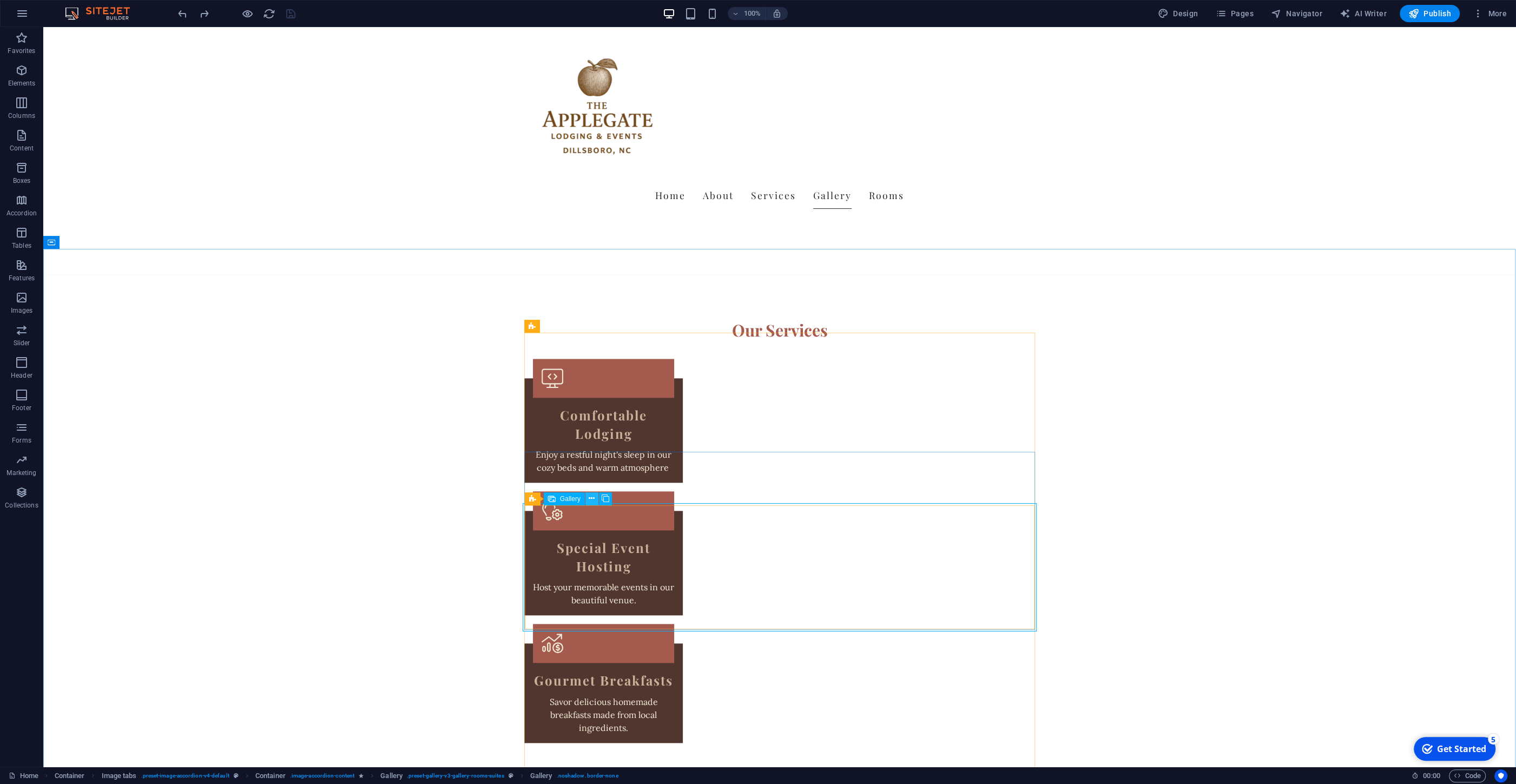
click at [591, 497] on icon at bounding box center [591, 498] width 6 height 11
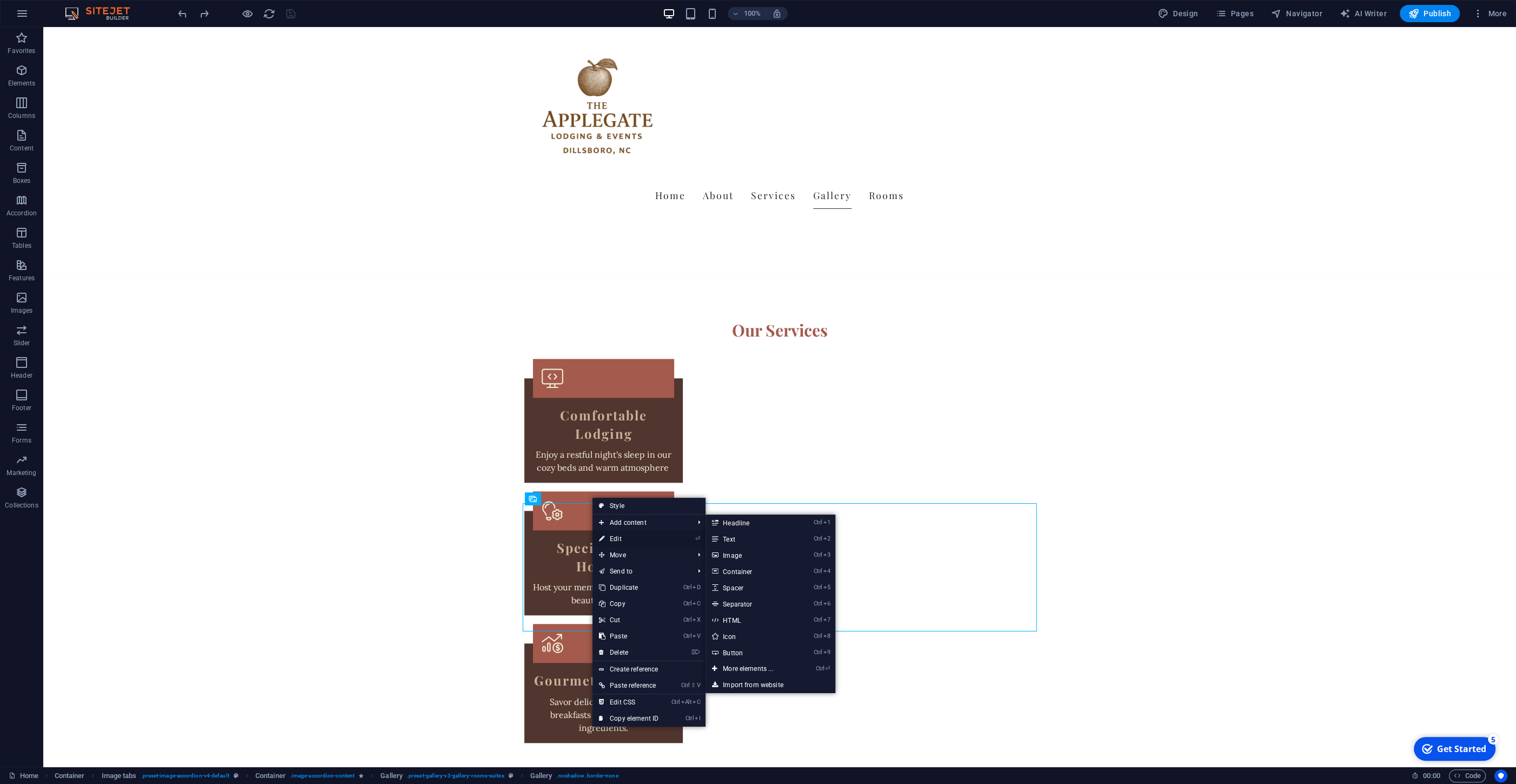
drag, startPoint x: 617, startPoint y: 538, endPoint x: 383, endPoint y: 518, distance: 234.9
click at [617, 538] on link "⏎ Edit" at bounding box center [628, 538] width 73 height 16
select select "4"
select select "px"
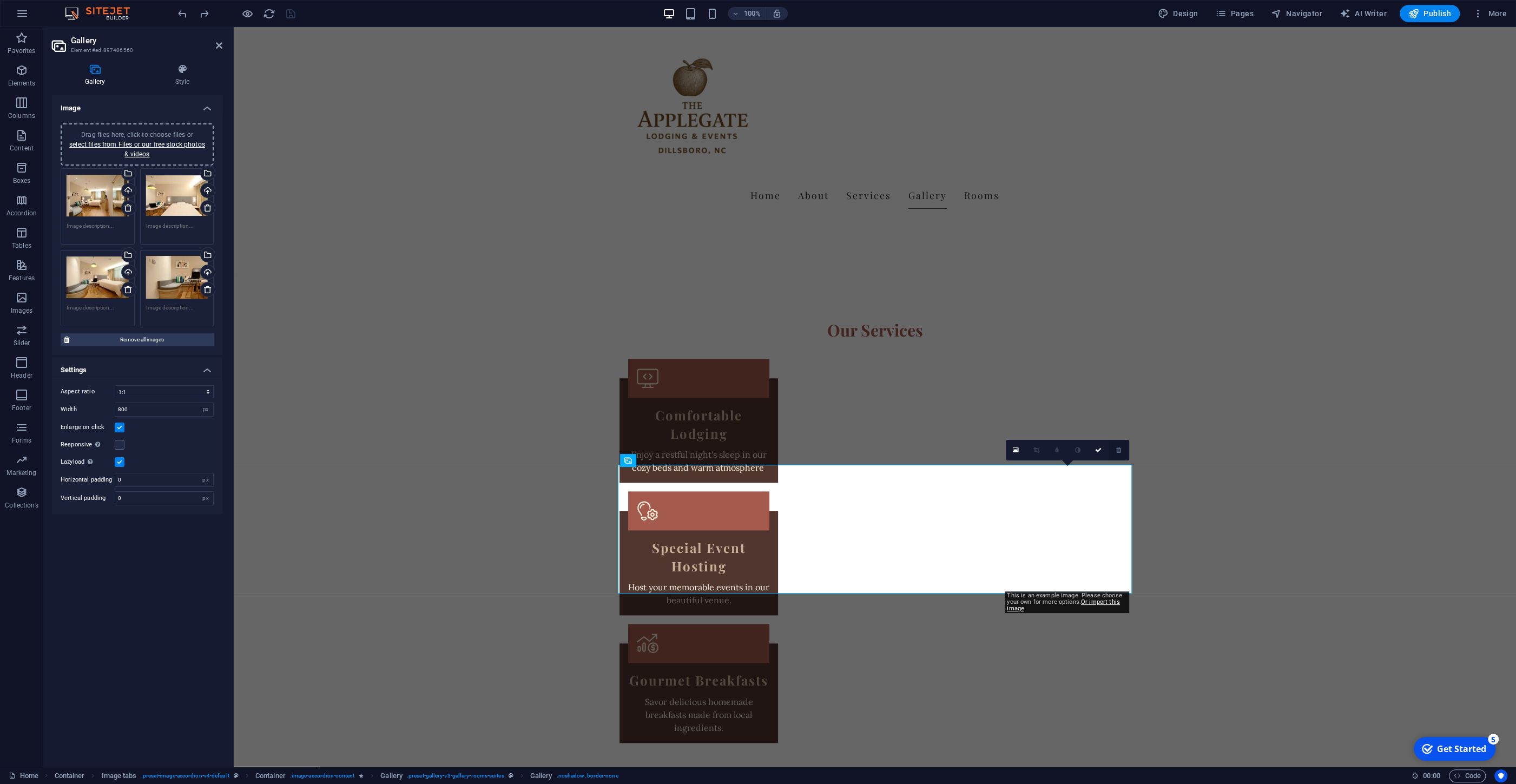
click at [1116, 450] on link at bounding box center [1119, 450] width 21 height 21
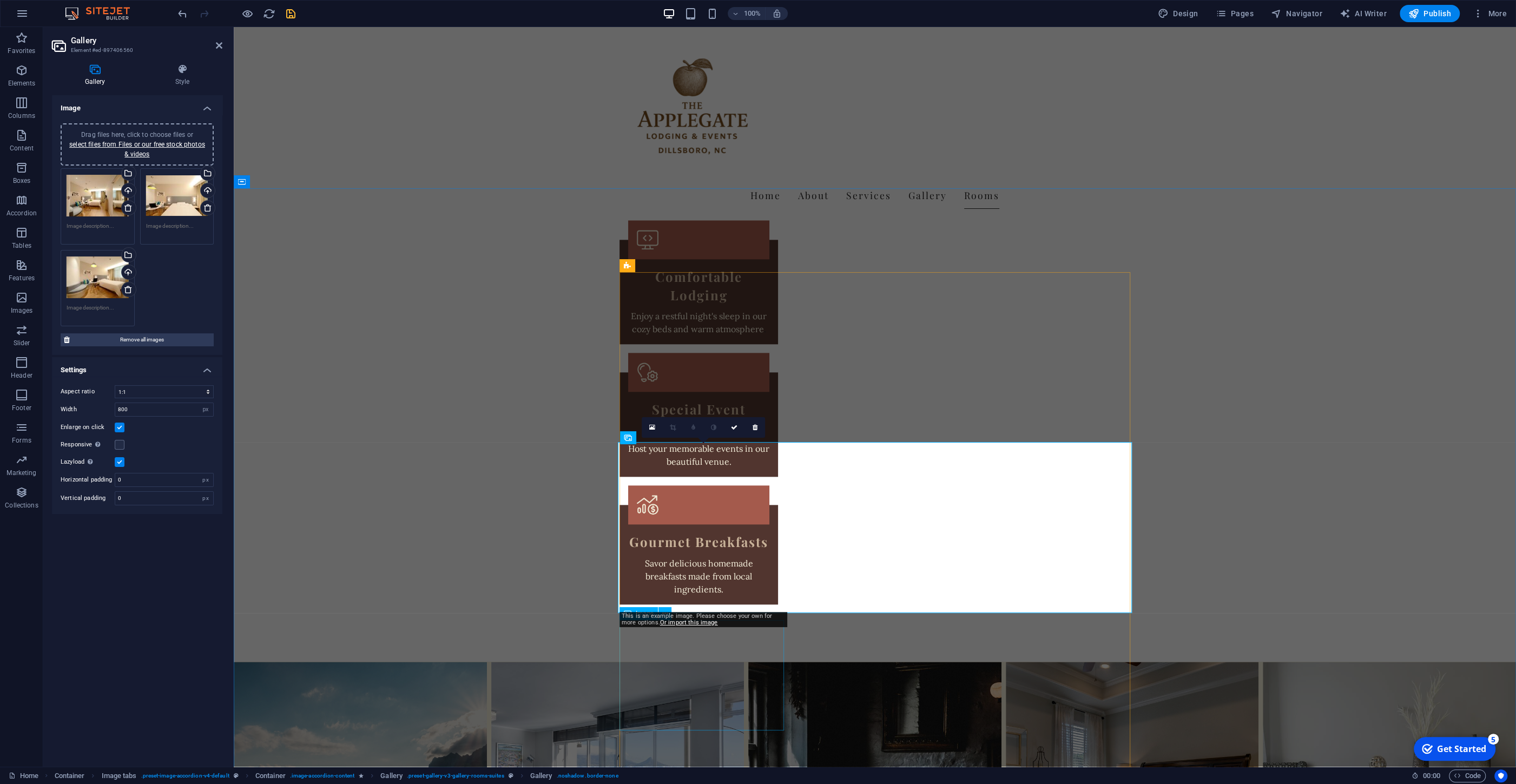
scroll to position [1565, 0]
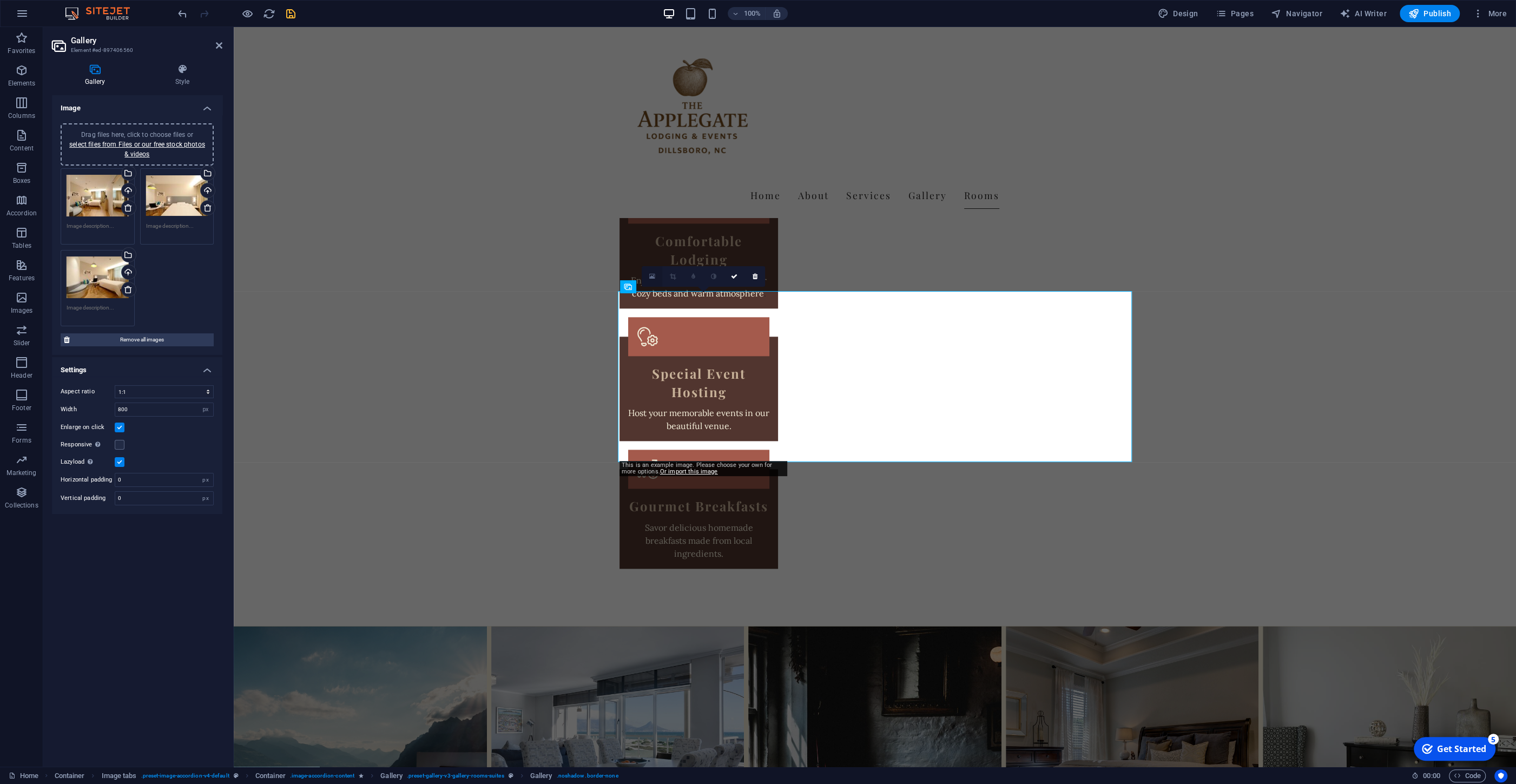
click at [652, 278] on icon at bounding box center [652, 276] width 6 height 8
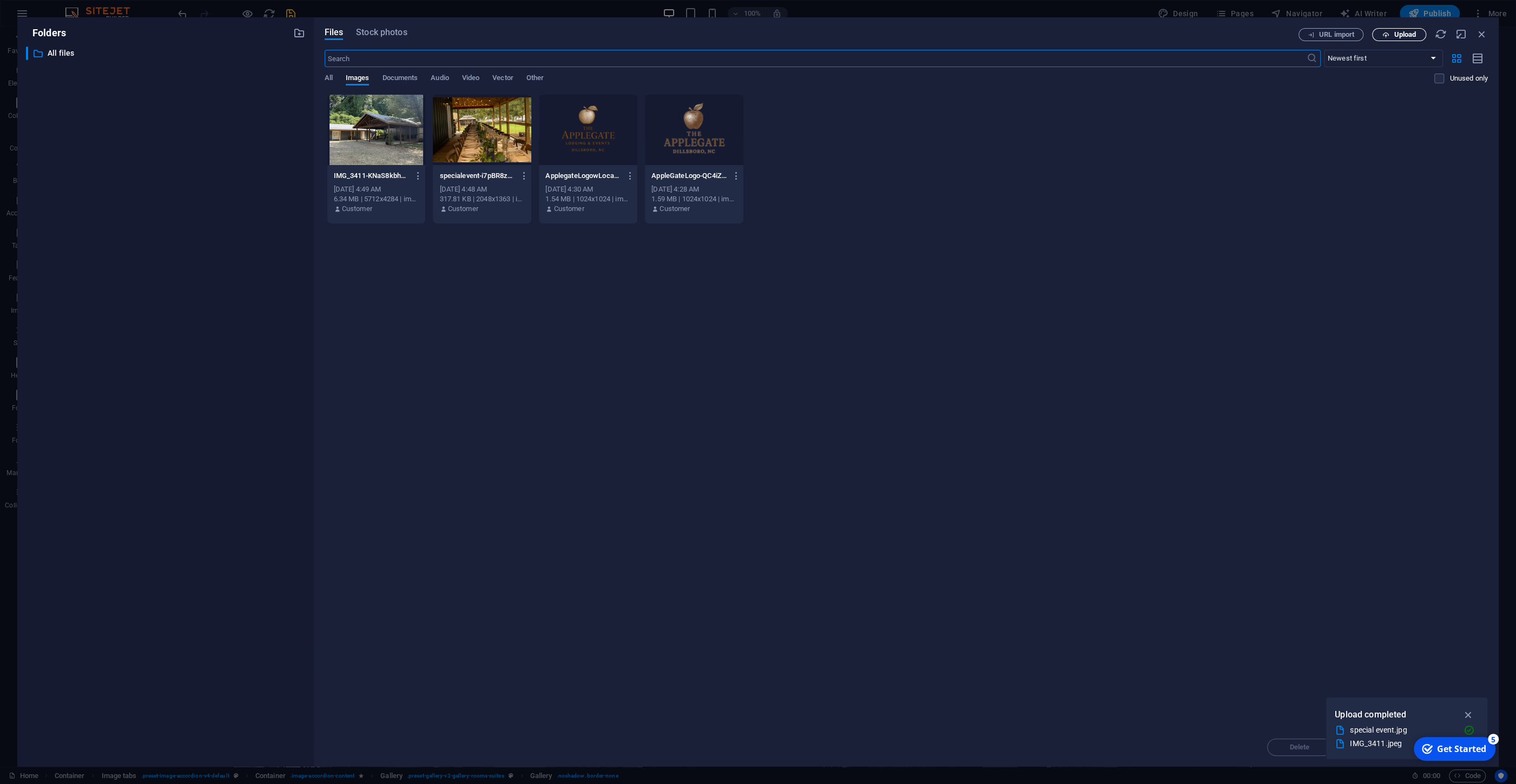
click at [1400, 35] on span "Upload" at bounding box center [1405, 35] width 22 height 7
click at [1401, 33] on span "Upload" at bounding box center [1405, 35] width 22 height 7
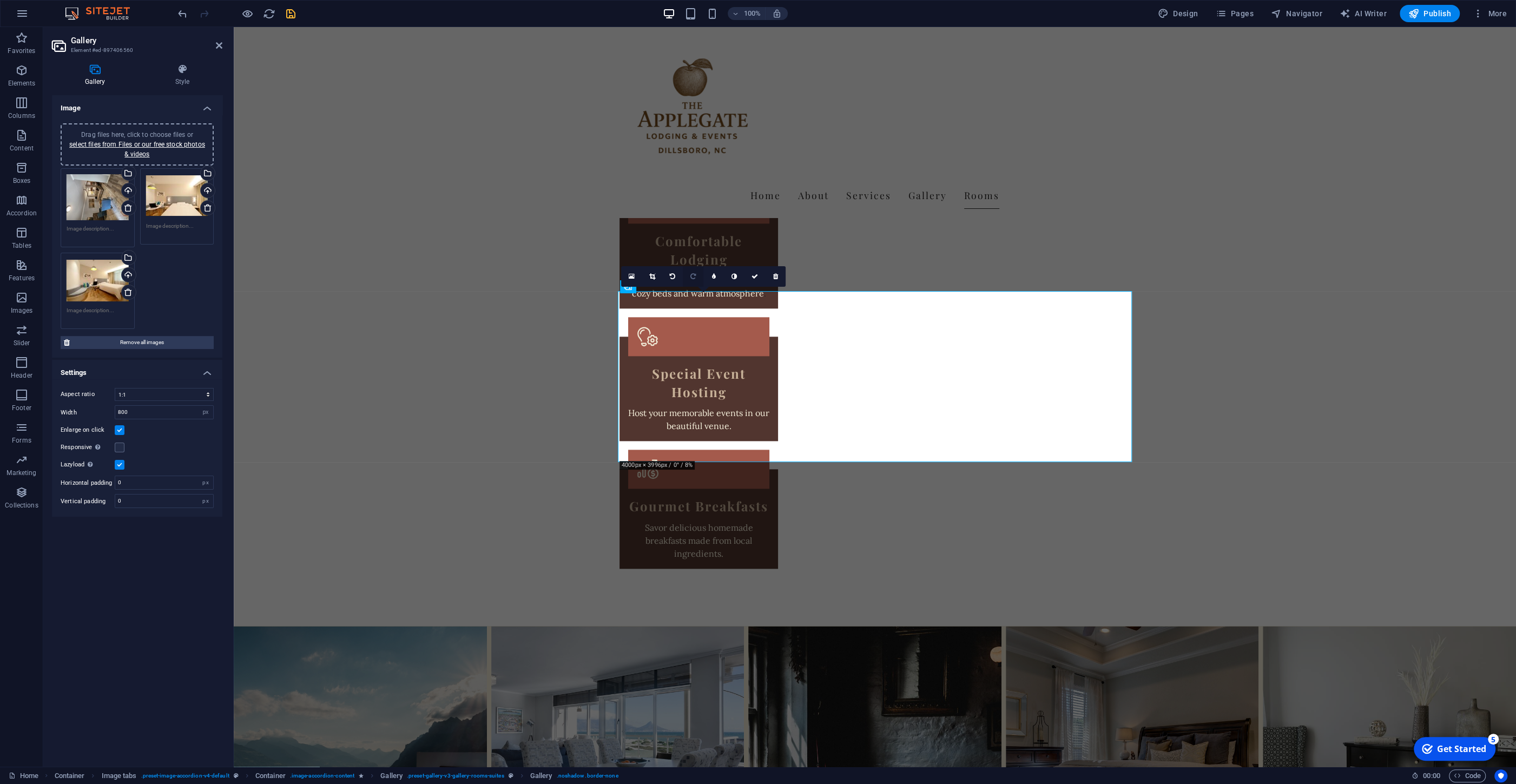
click at [694, 271] on link at bounding box center [693, 277] width 21 height 21
click at [690, 268] on link at bounding box center [693, 277] width 21 height 21
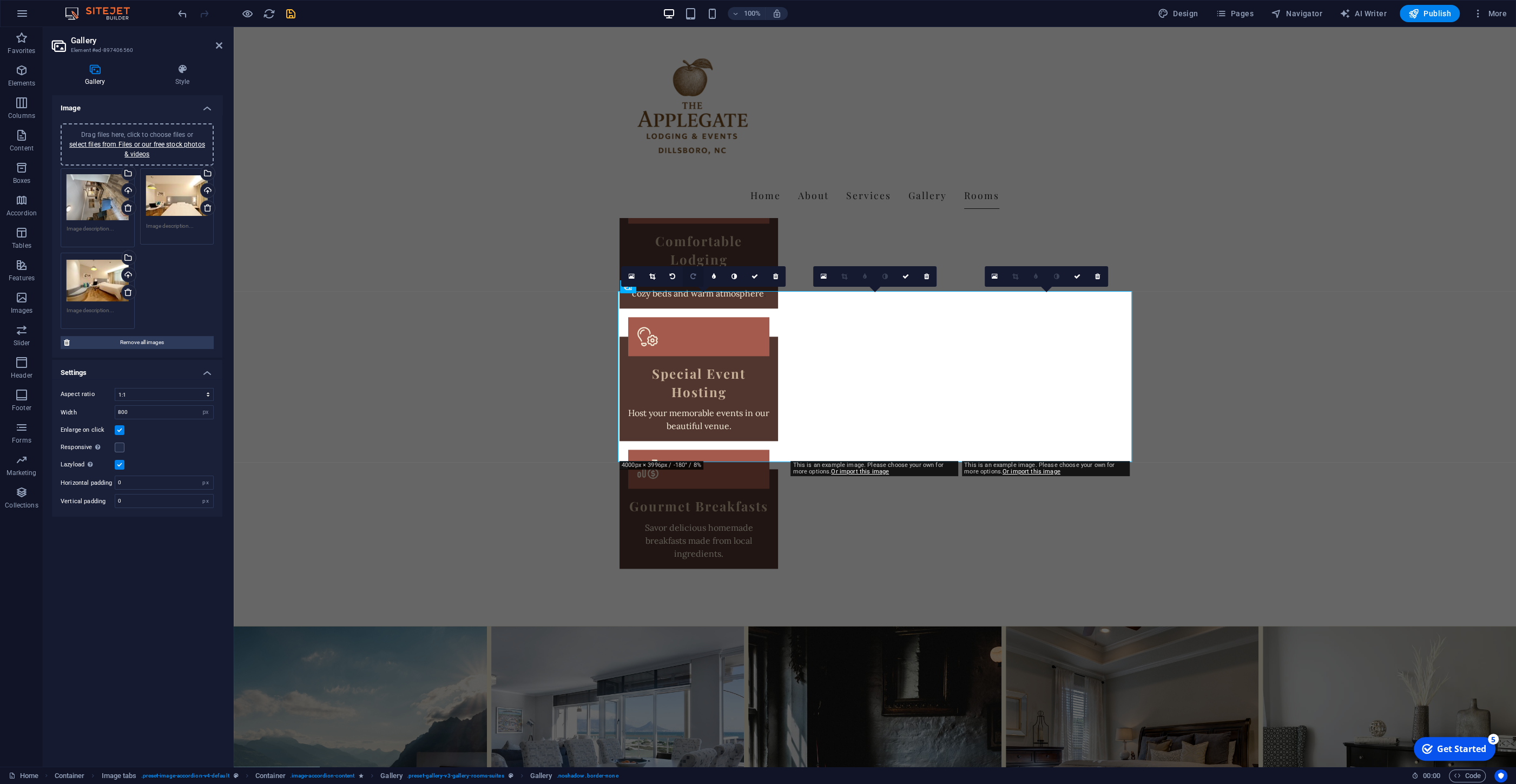
click at [695, 281] on link at bounding box center [693, 277] width 21 height 21
click at [691, 275] on link at bounding box center [693, 277] width 21 height 21
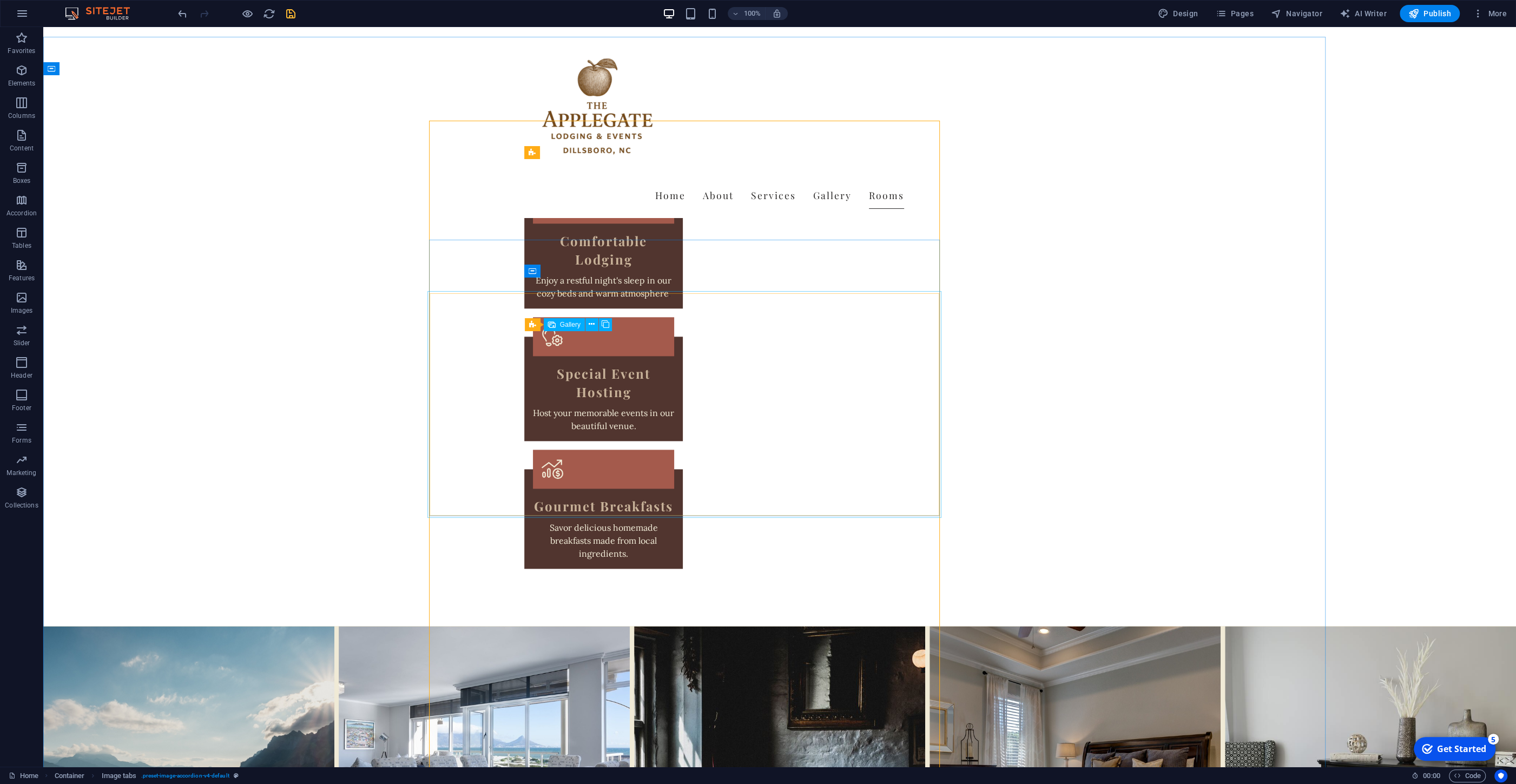
select select "4"
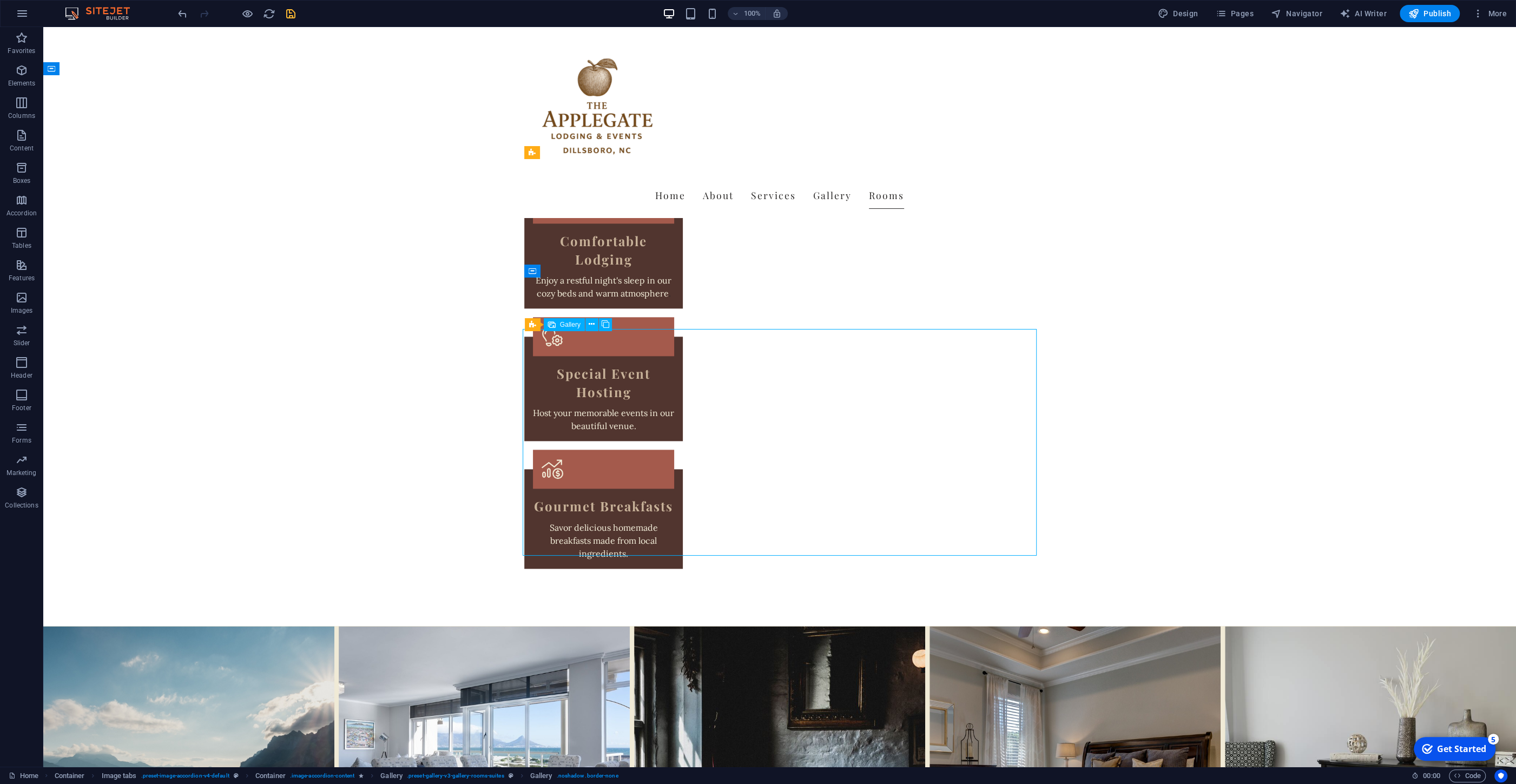
select select "px"
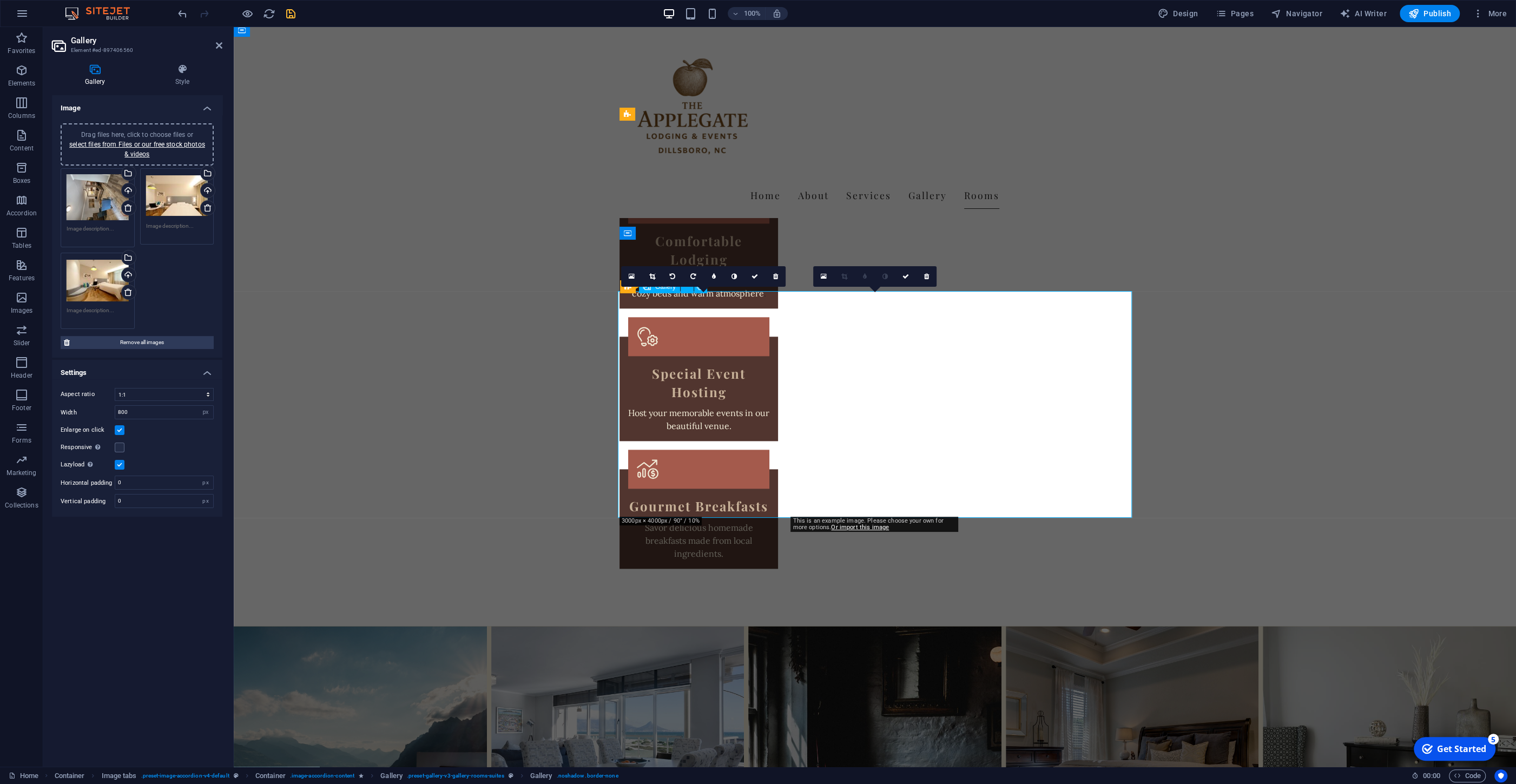
click at [818, 273] on link at bounding box center [824, 277] width 21 height 21
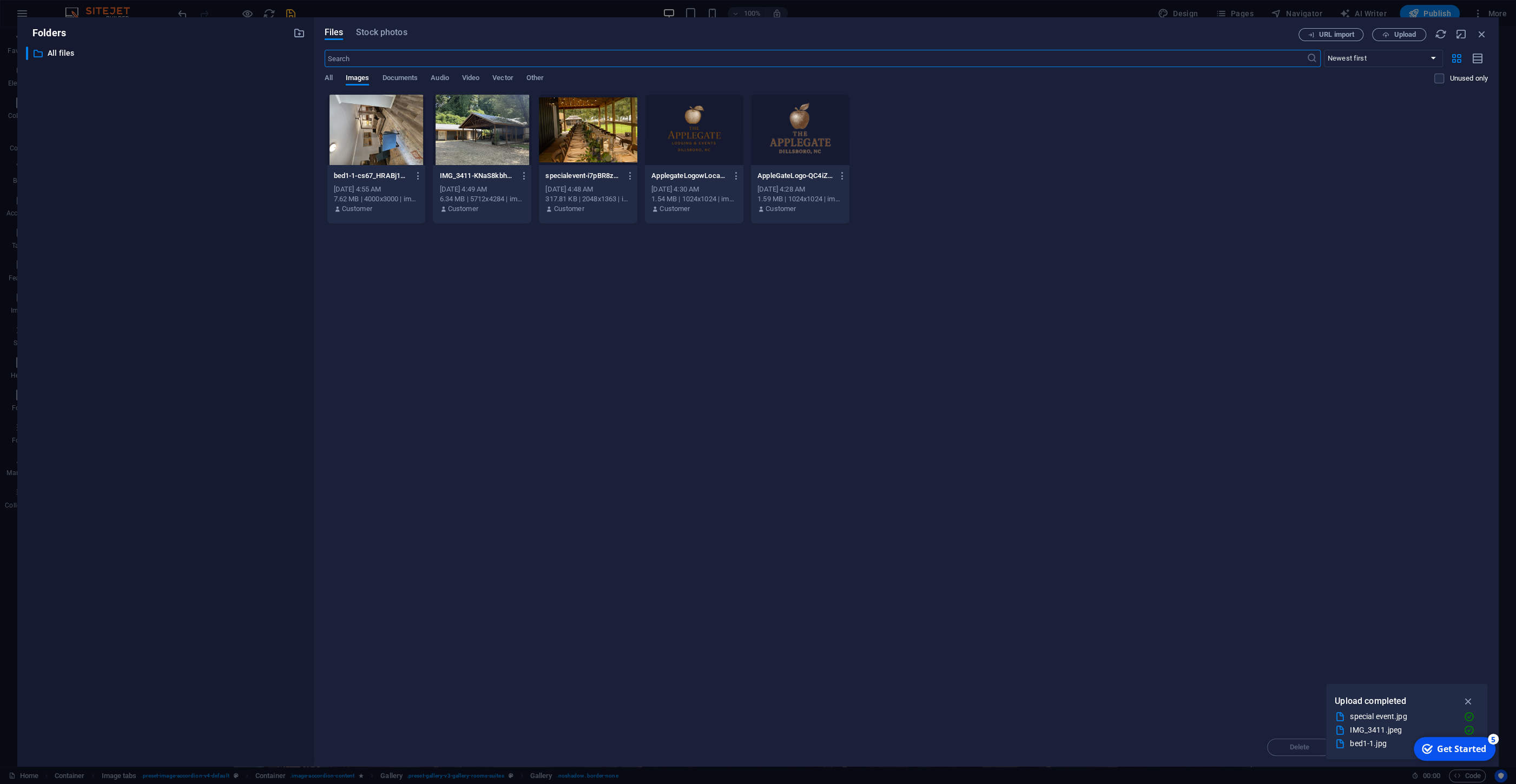
click at [369, 140] on div at bounding box center [376, 129] width 99 height 70
click at [1401, 34] on span "Upload" at bounding box center [1405, 35] width 22 height 7
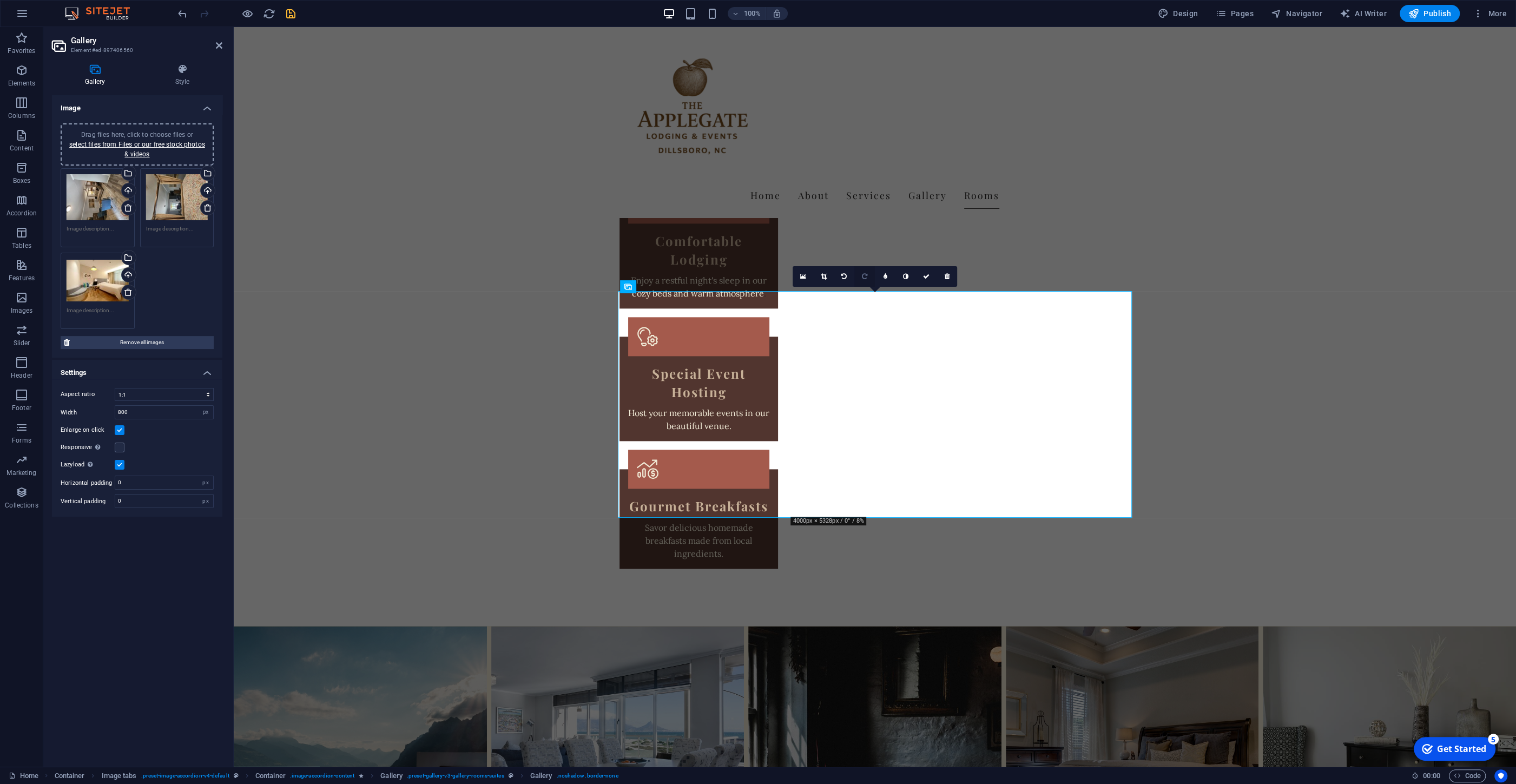
click at [864, 274] on icon at bounding box center [865, 277] width 5 height 7
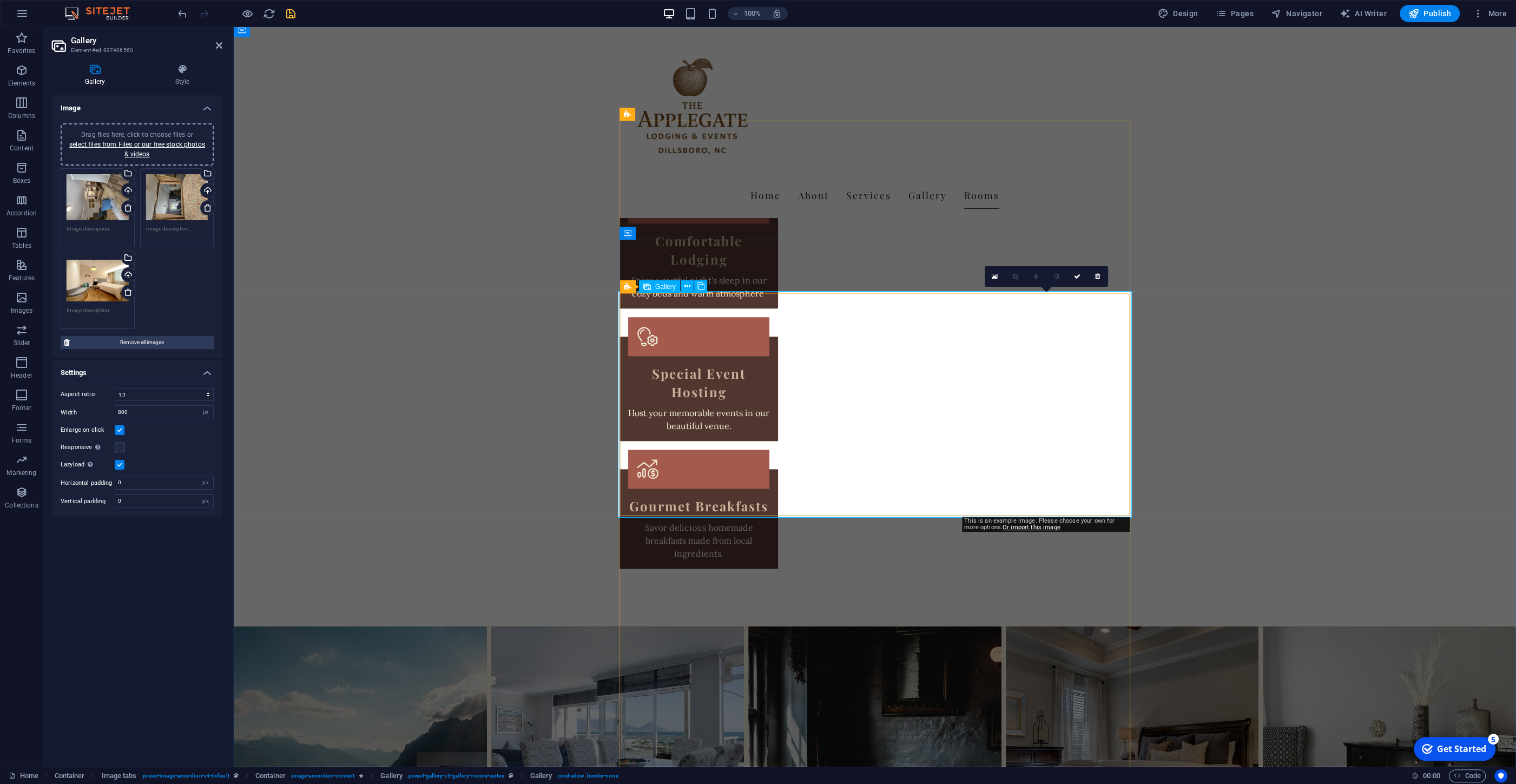
click at [992, 276] on link at bounding box center [995, 277] width 21 height 21
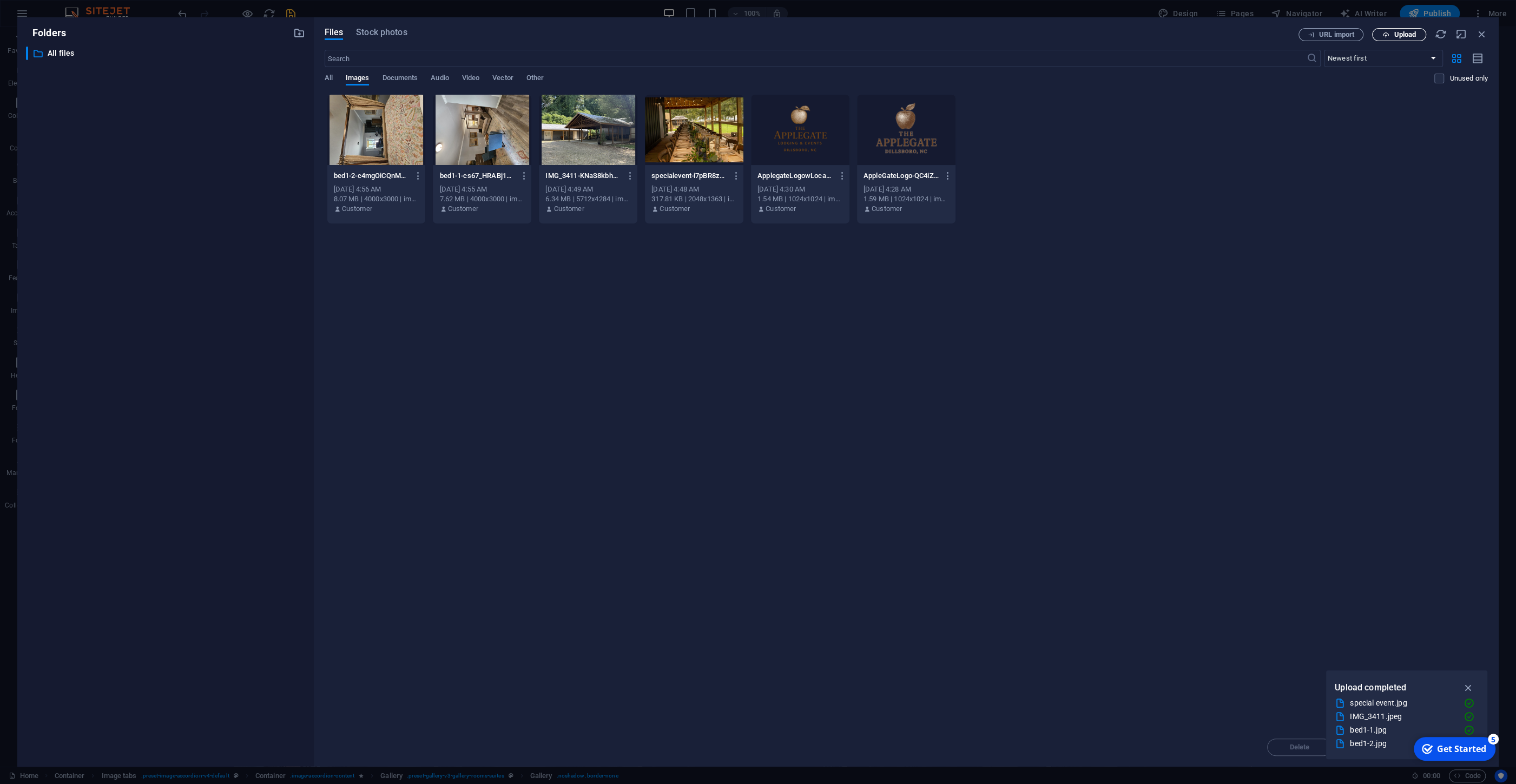
click at [1393, 34] on span "Upload" at bounding box center [1399, 35] width 45 height 7
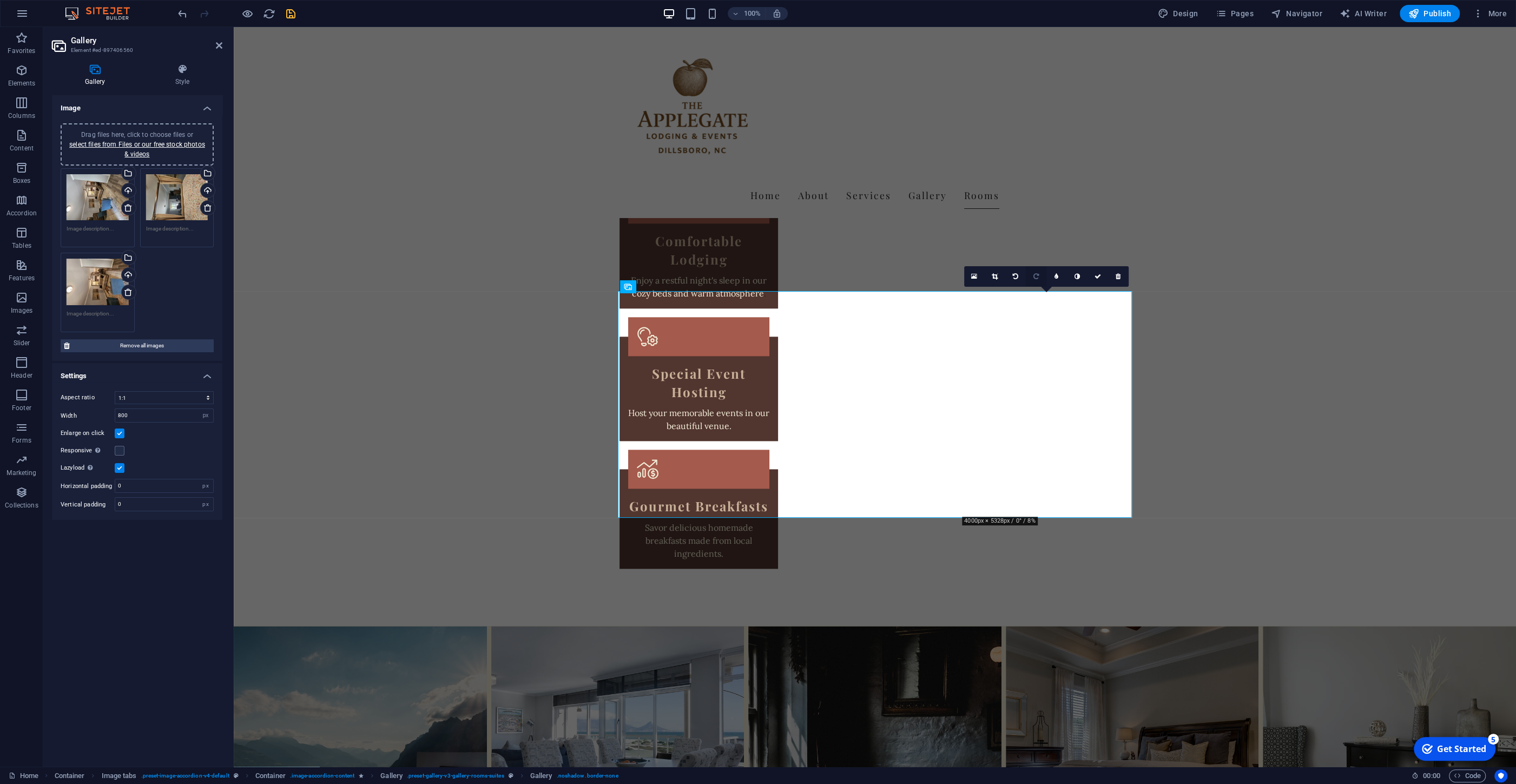
click at [1034, 275] on icon at bounding box center [1036, 277] width 5 height 7
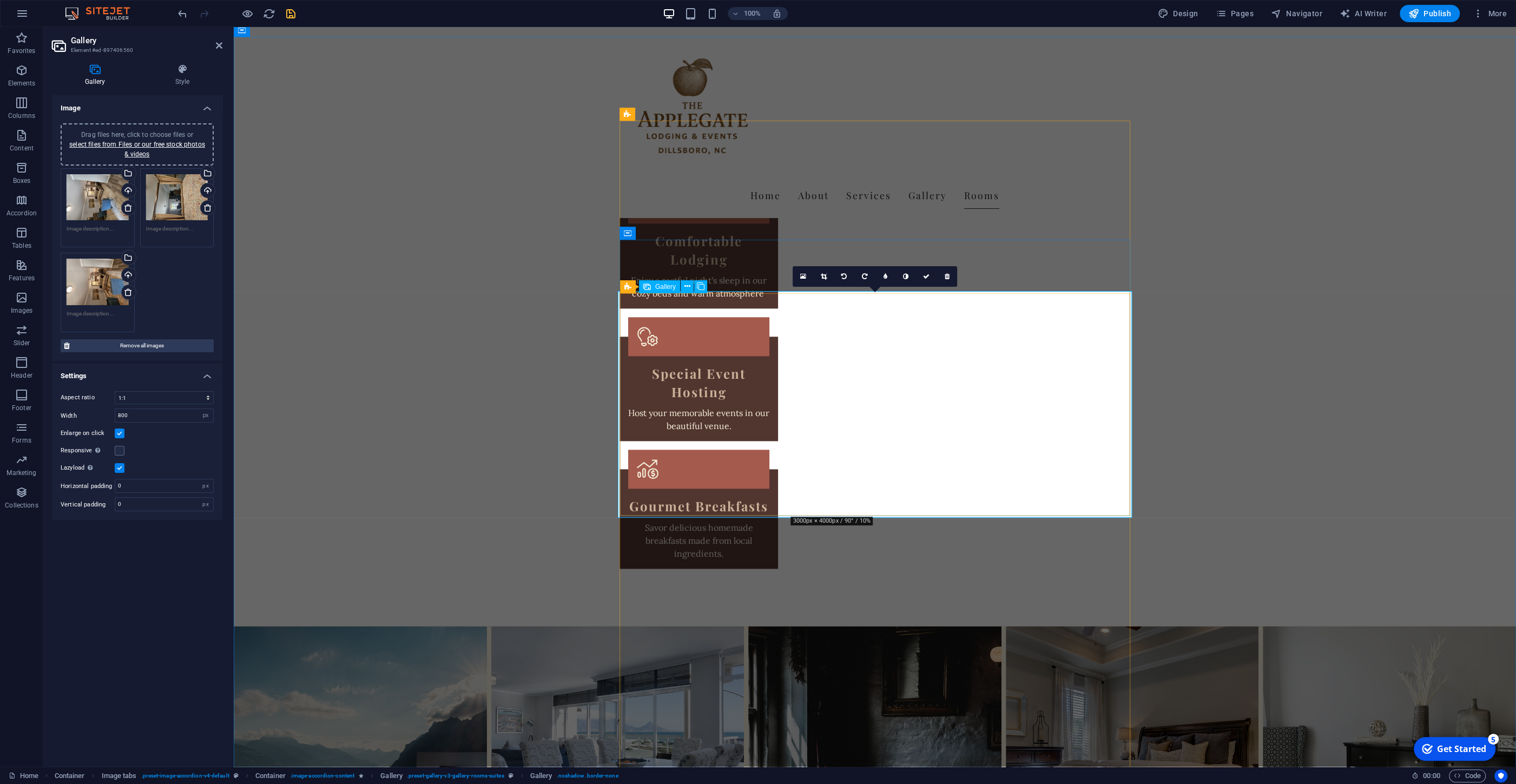
drag, startPoint x: 875, startPoint y: 429, endPoint x: 1040, endPoint y: 427, distance: 165.0
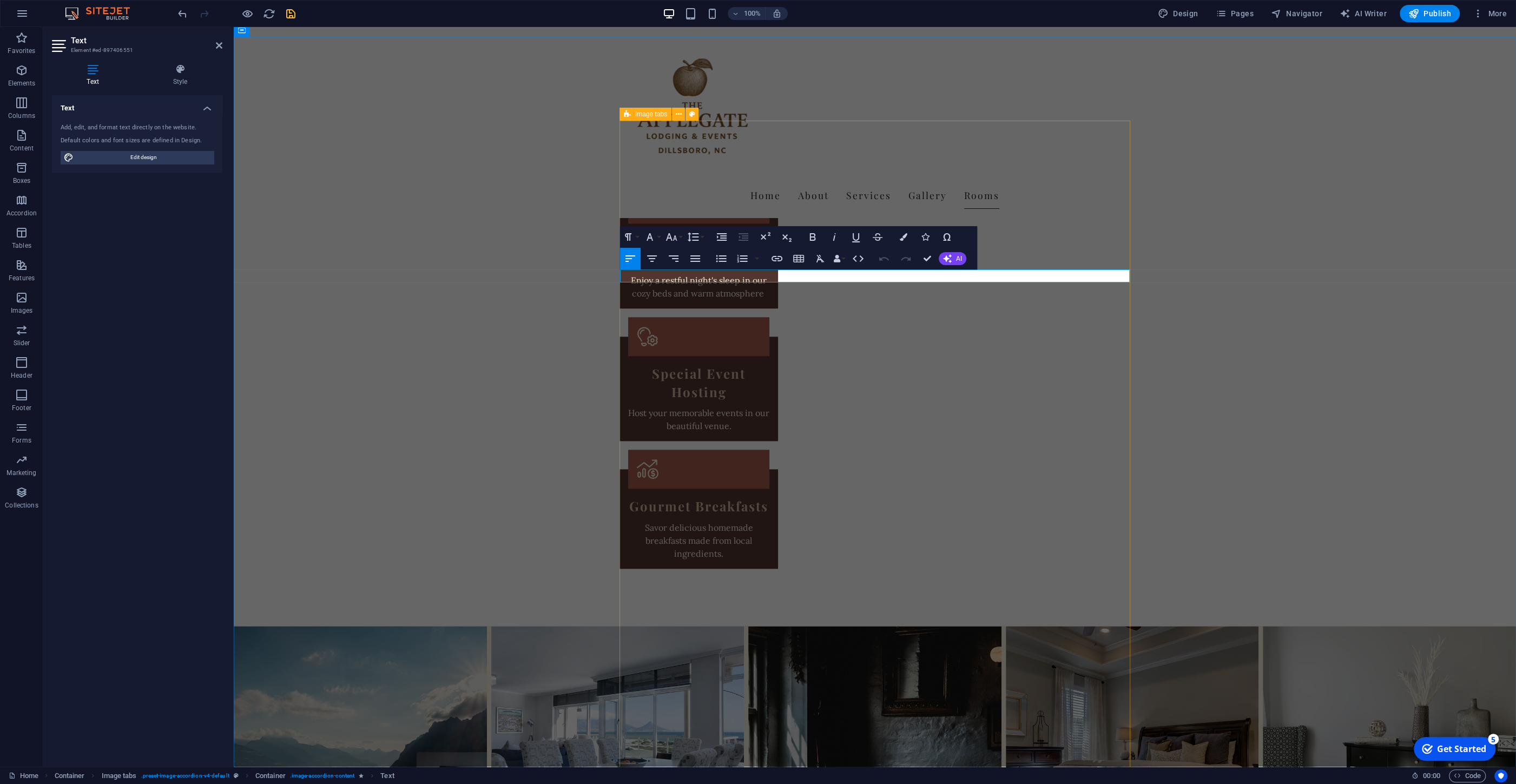
drag, startPoint x: 907, startPoint y: 278, endPoint x: 613, endPoint y: 275, distance: 294.0
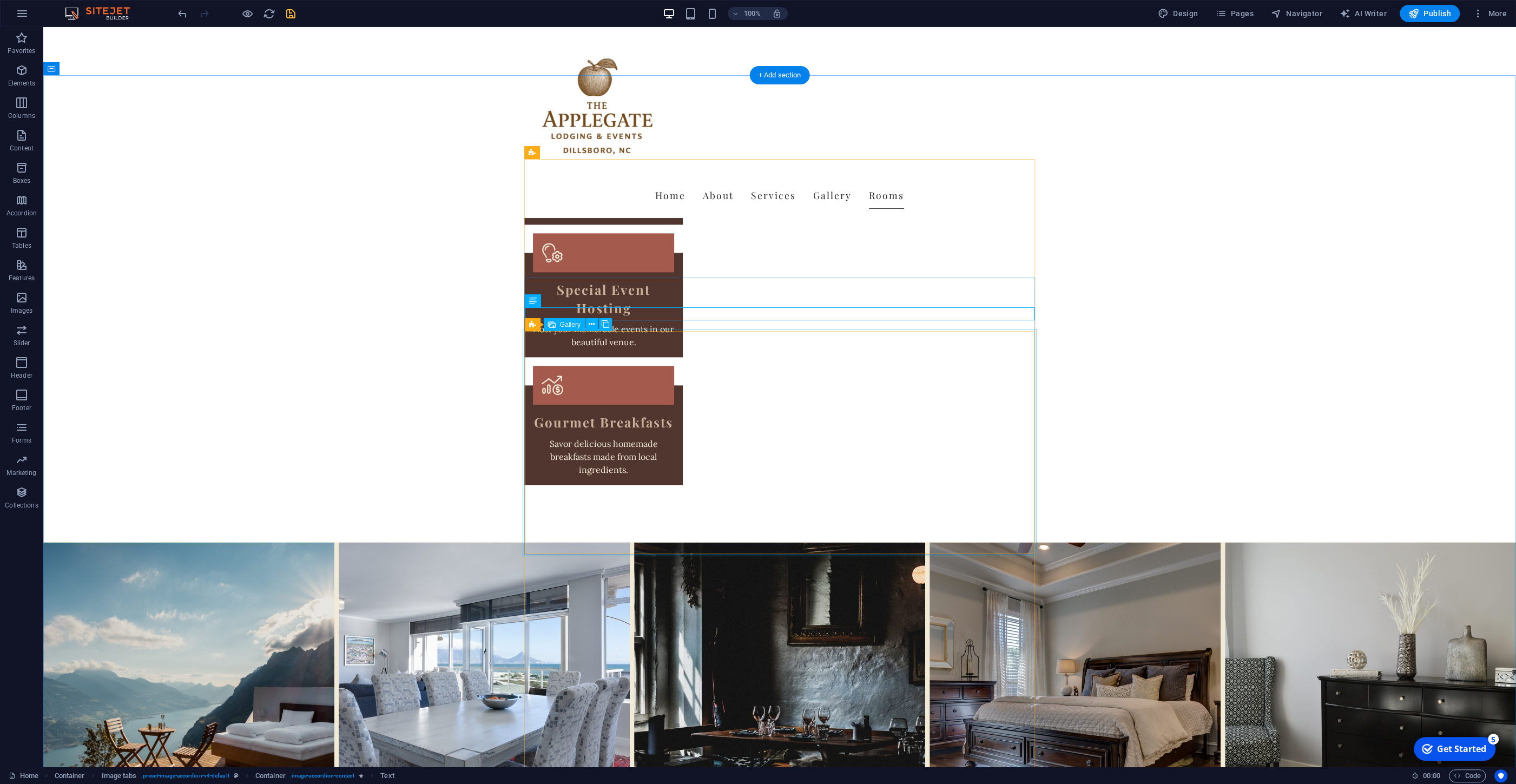
scroll to position [1798, 0]
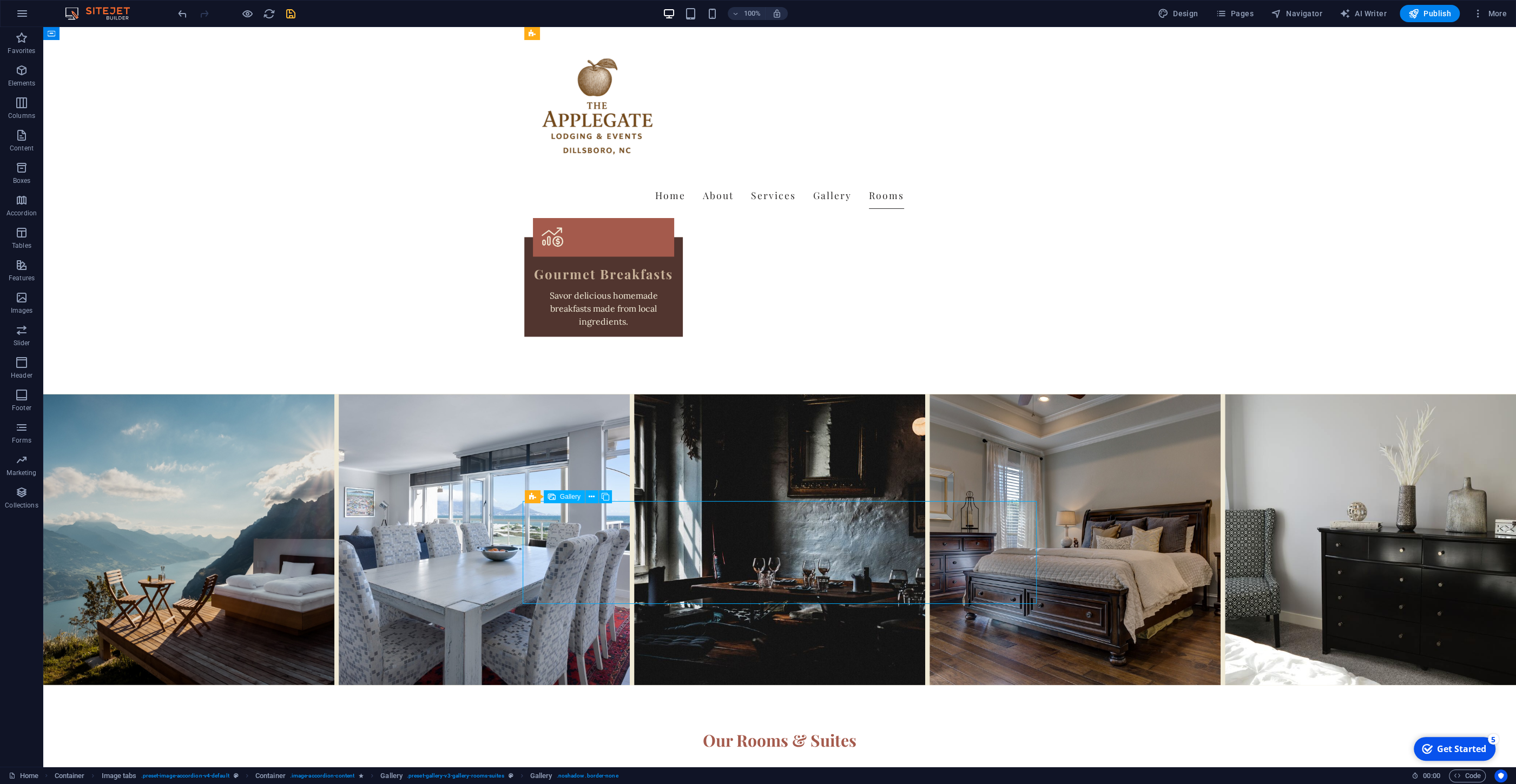
select select "4"
select select "px"
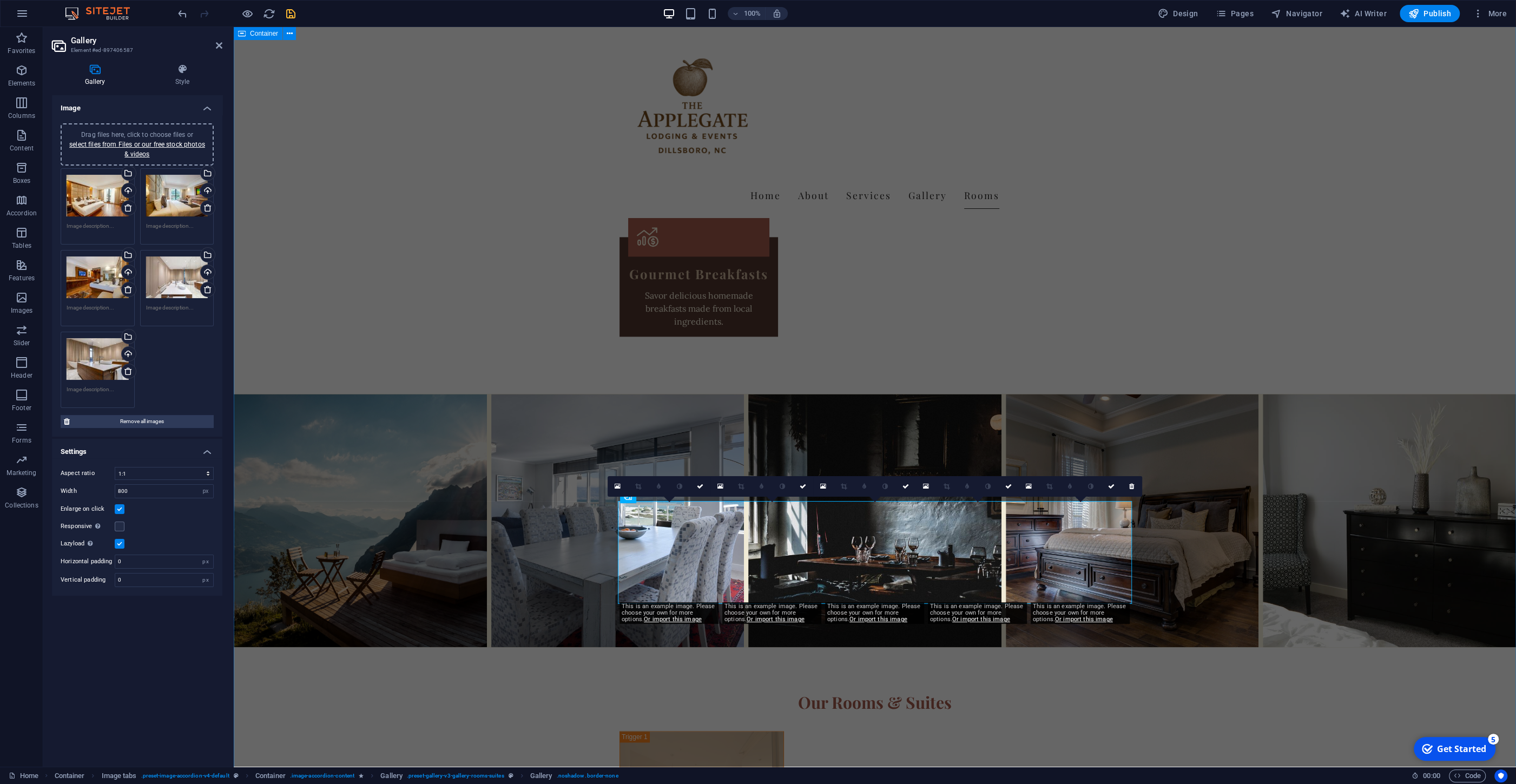
scroll to position [1759, 0]
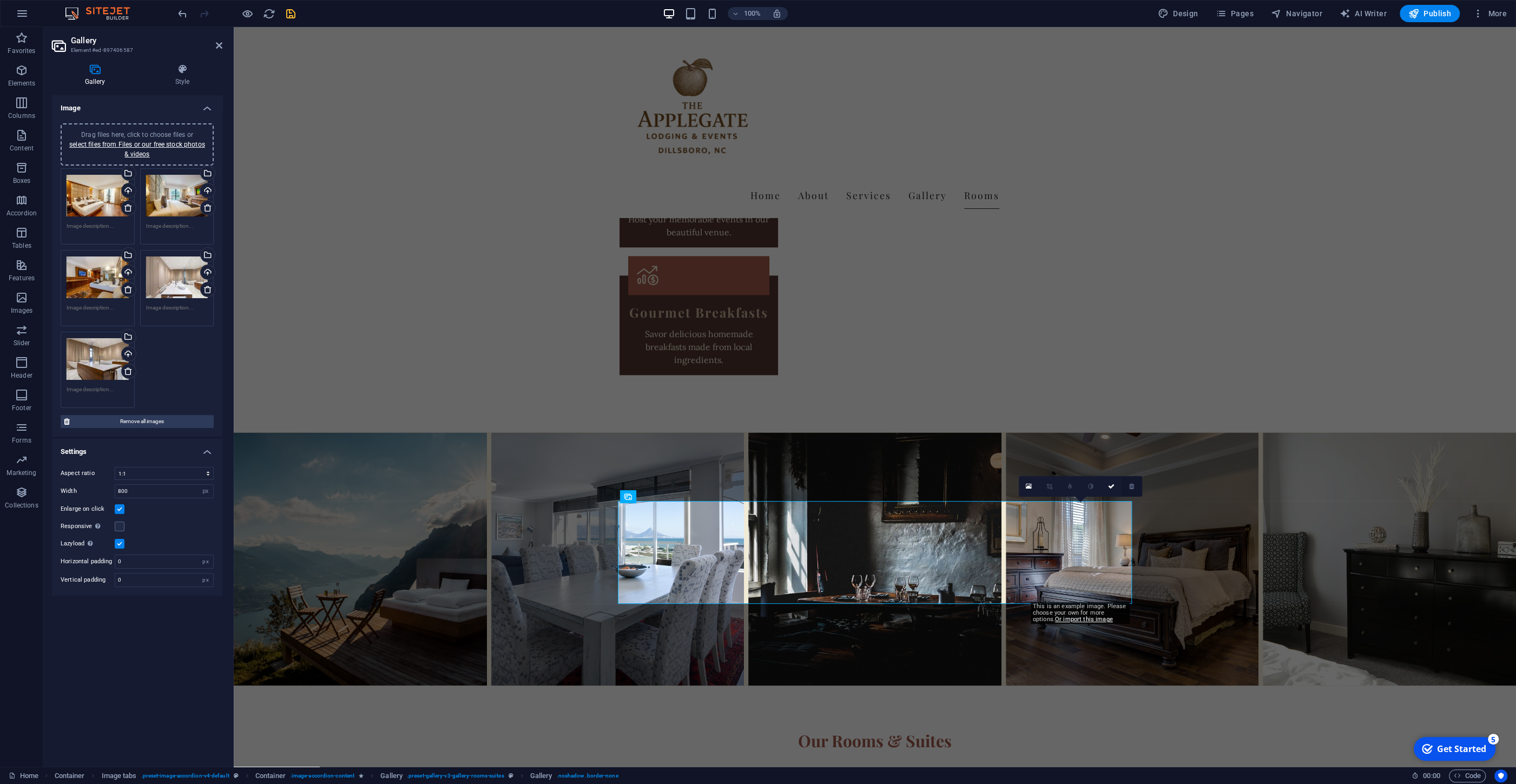
drag, startPoint x: 1134, startPoint y: 485, endPoint x: 896, endPoint y: 458, distance: 239.5
click at [1134, 485] on icon at bounding box center [1132, 487] width 5 height 7
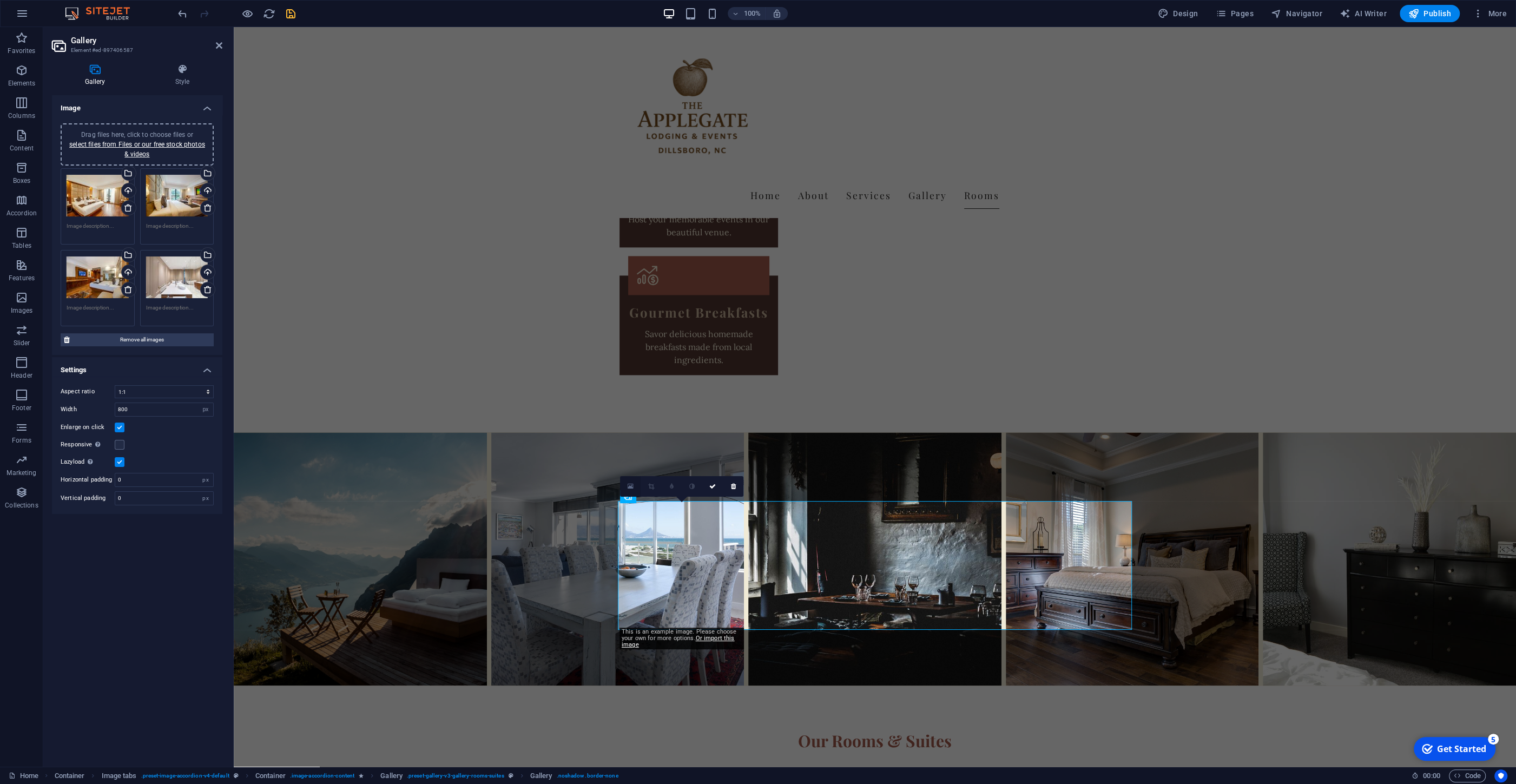
click at [632, 483] on icon at bounding box center [630, 486] width 6 height 8
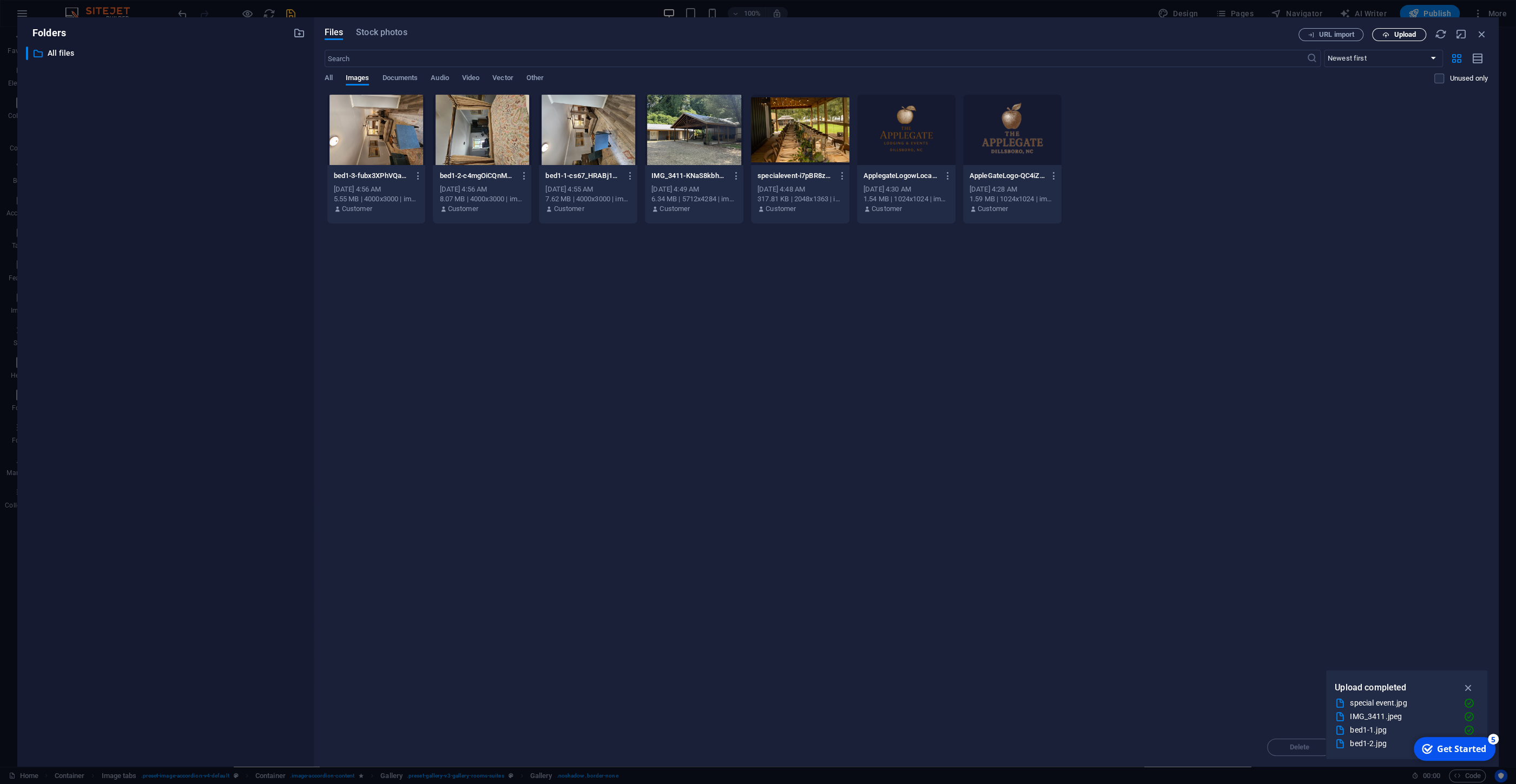
click at [1390, 36] on span "Upload" at bounding box center [1399, 35] width 45 height 7
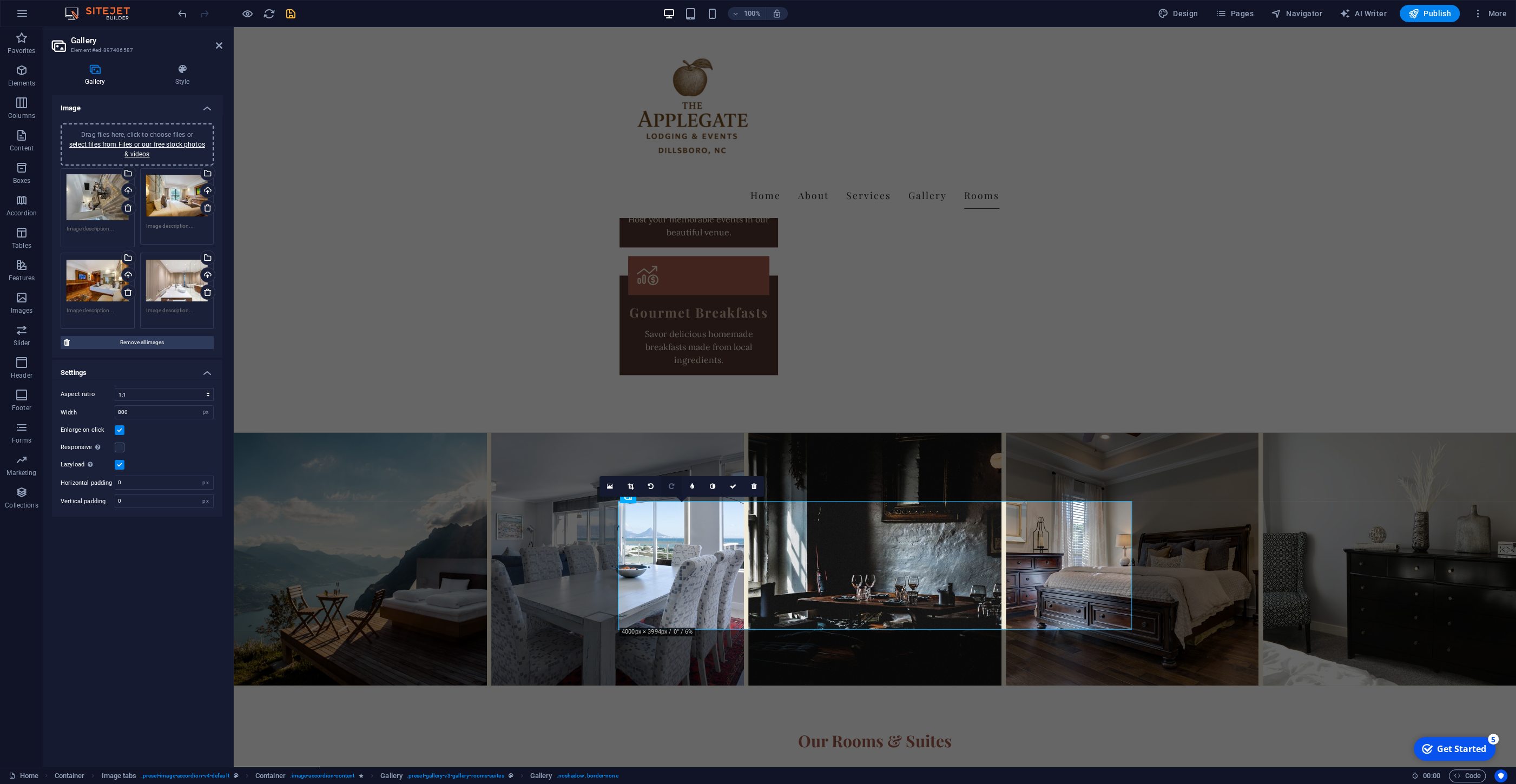
click at [671, 483] on icon at bounding box center [671, 487] width 5 height 7
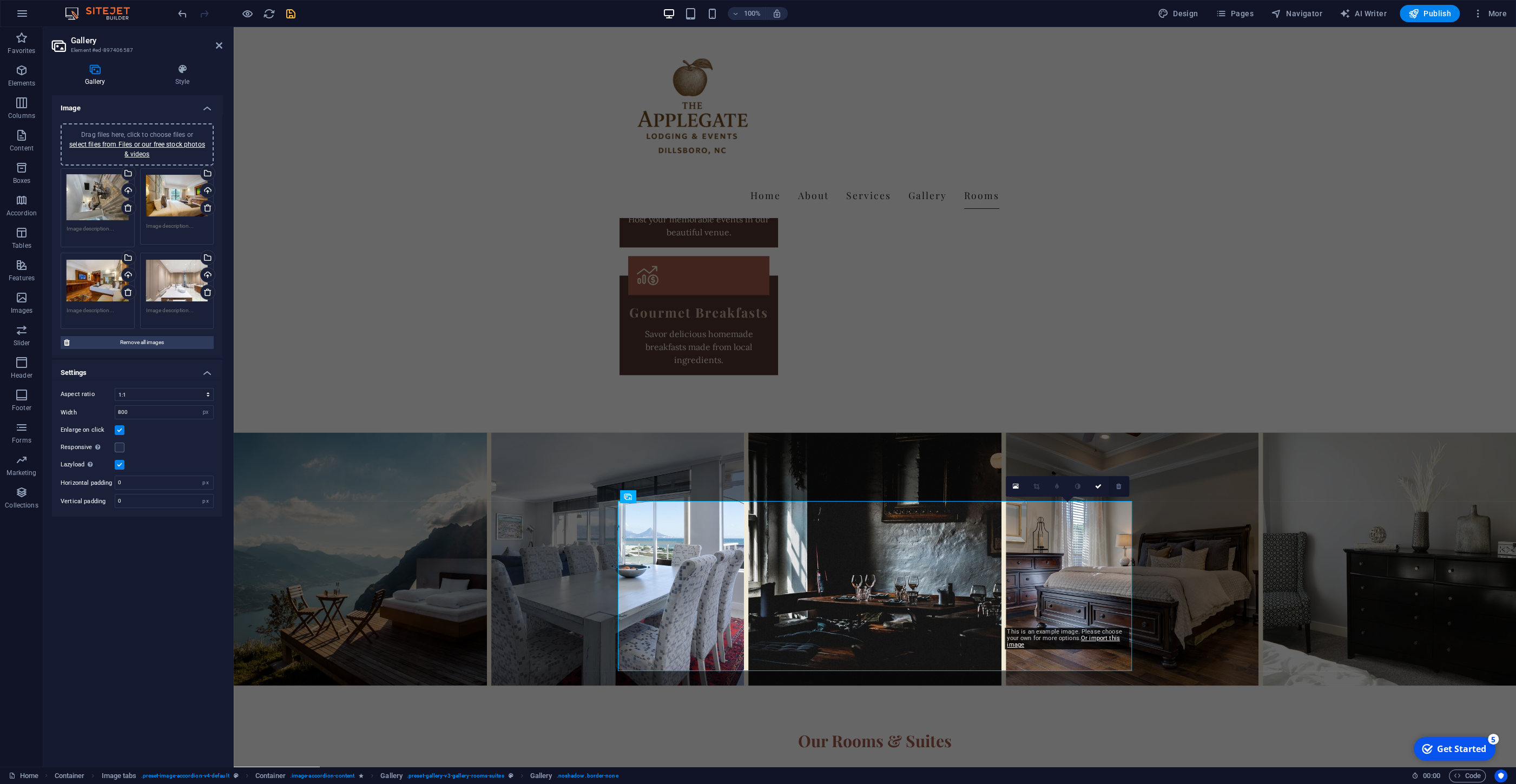
drag, startPoint x: 1120, startPoint y: 485, endPoint x: 885, endPoint y: 458, distance: 236.5
click at [1120, 485] on icon at bounding box center [1119, 487] width 5 height 7
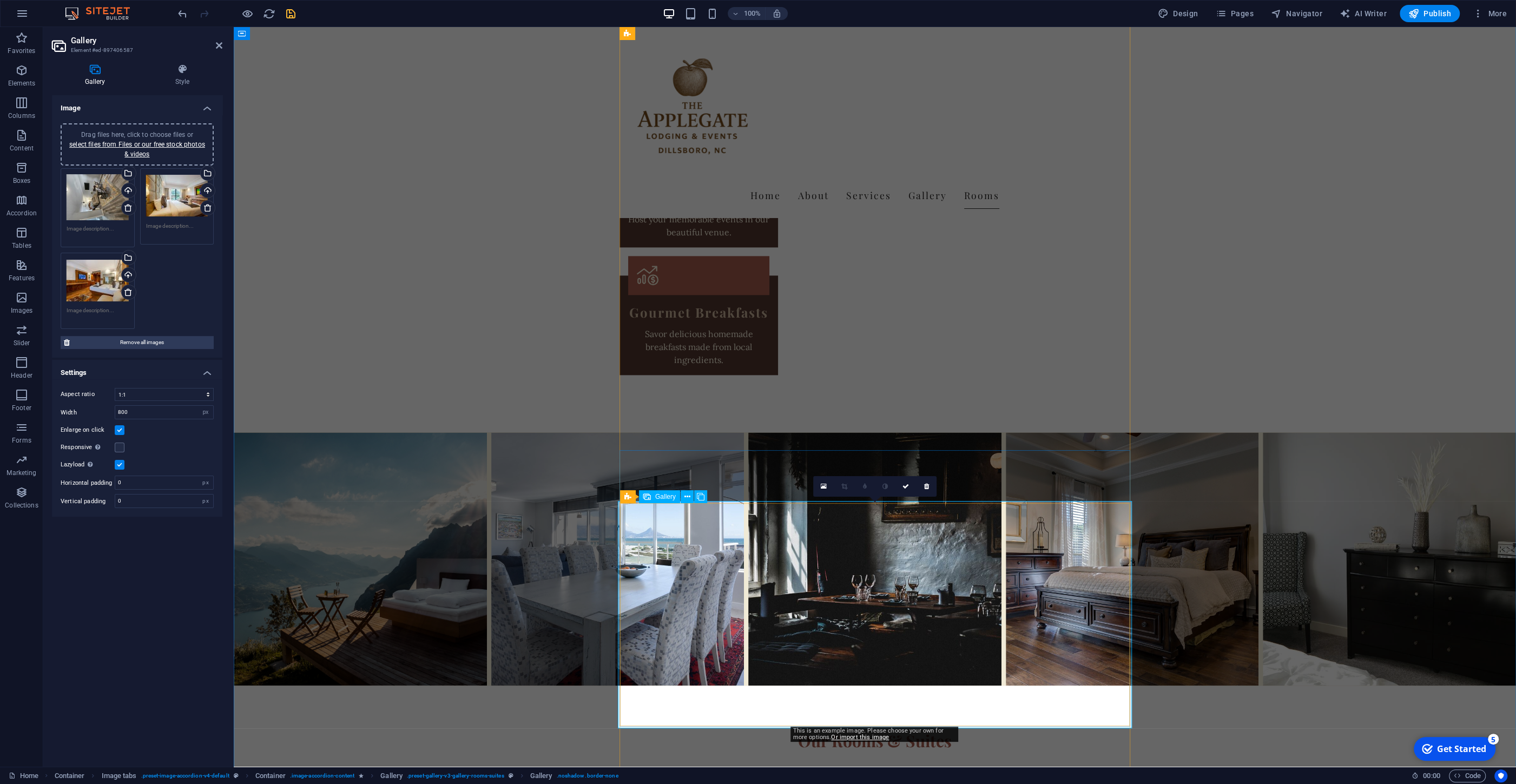
click at [828, 488] on link at bounding box center [824, 487] width 21 height 21
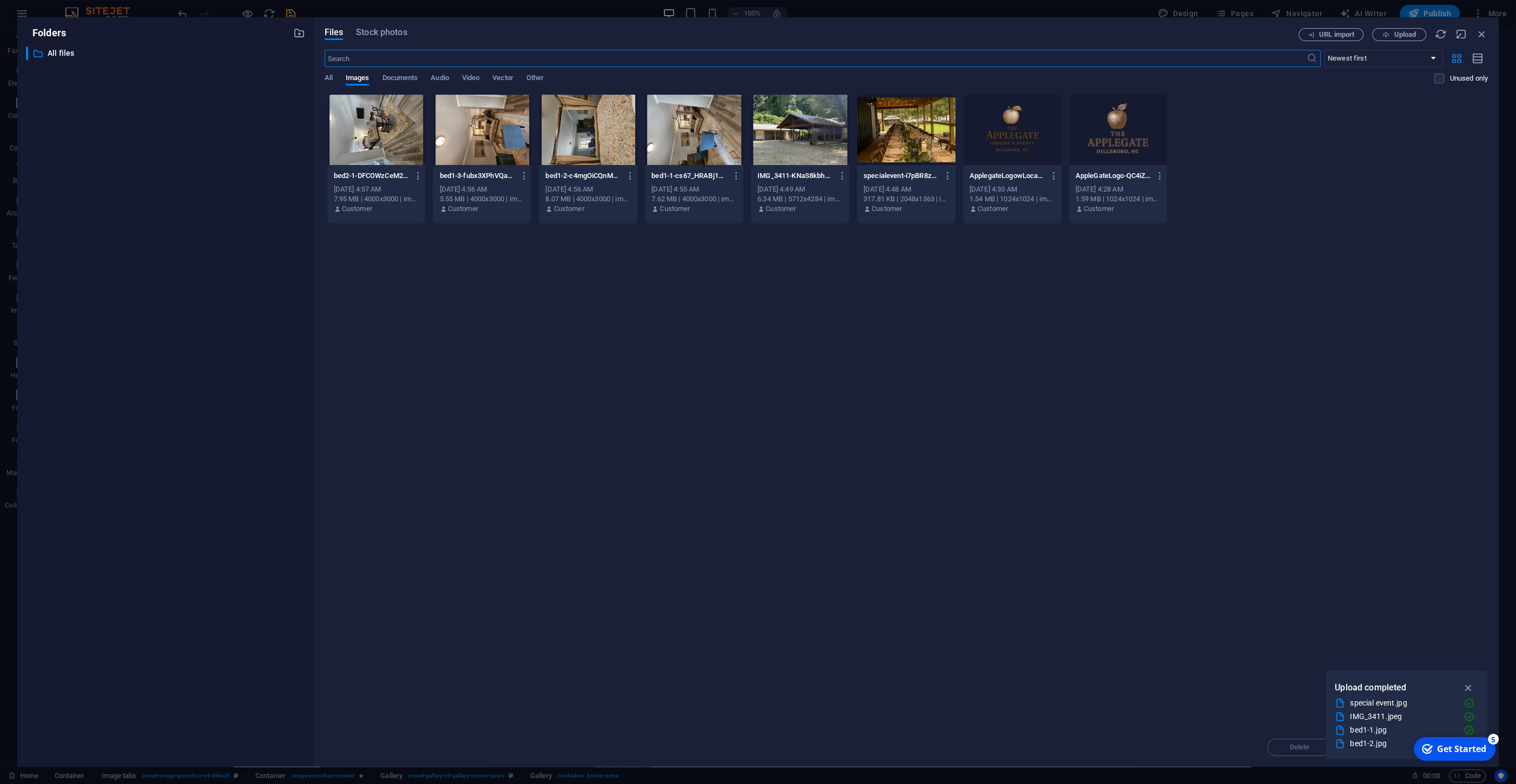
scroll to position [1707, 0]
click at [1402, 35] on span "Upload" at bounding box center [1405, 35] width 22 height 7
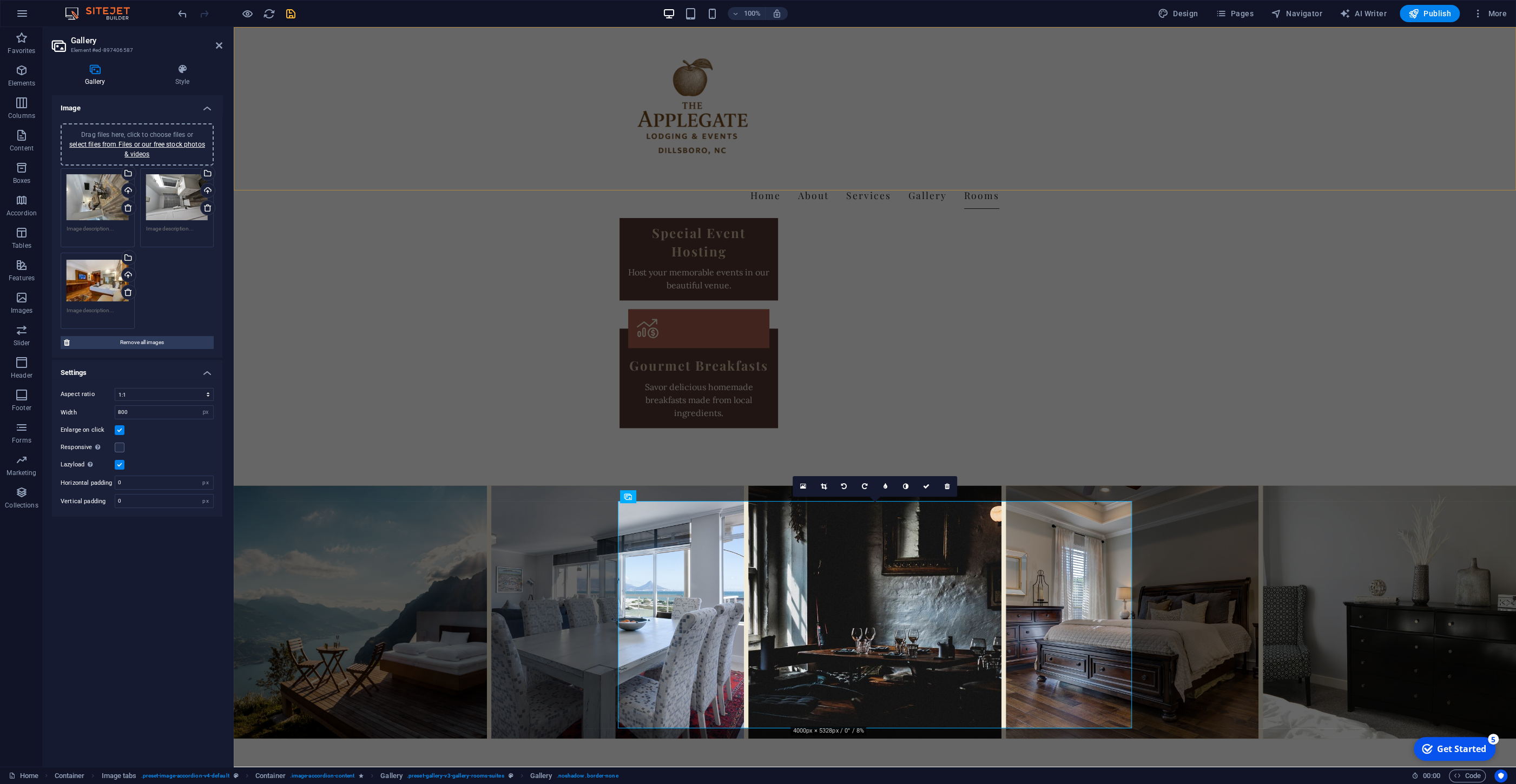
scroll to position [1759, 0]
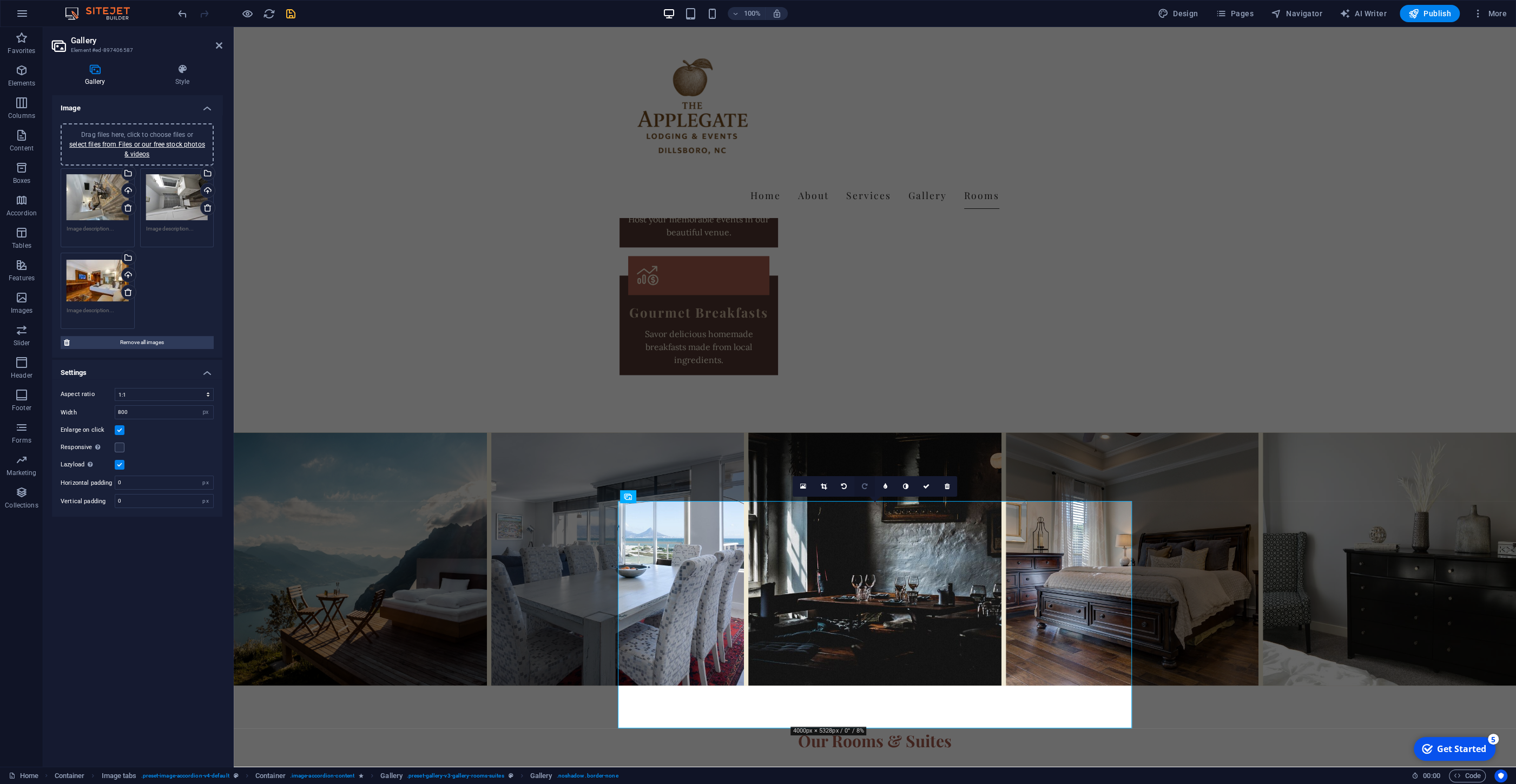
click at [863, 486] on icon at bounding box center [865, 487] width 5 height 7
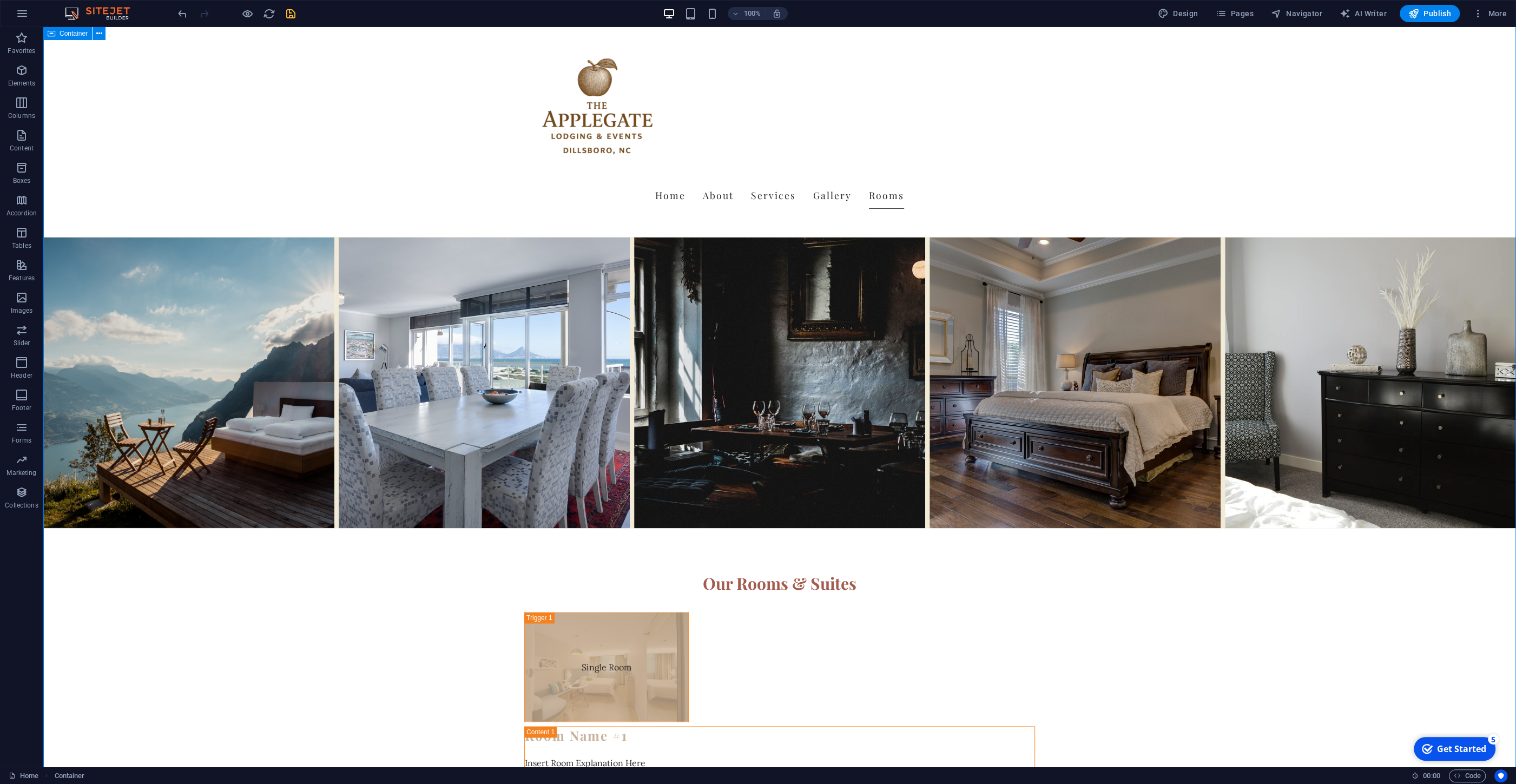
scroll to position [1972, 0]
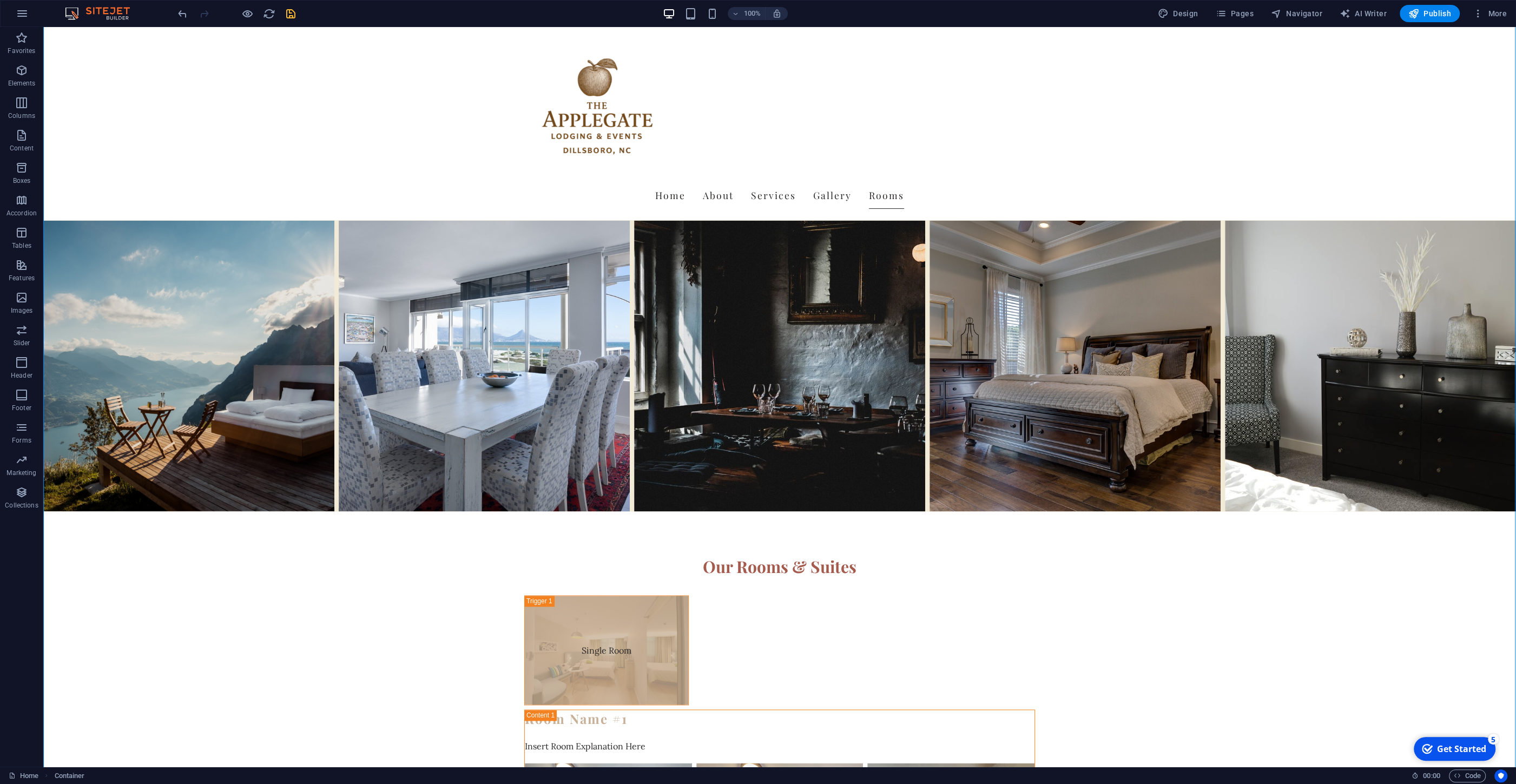
click at [292, 14] on icon "save" at bounding box center [291, 14] width 13 height 13
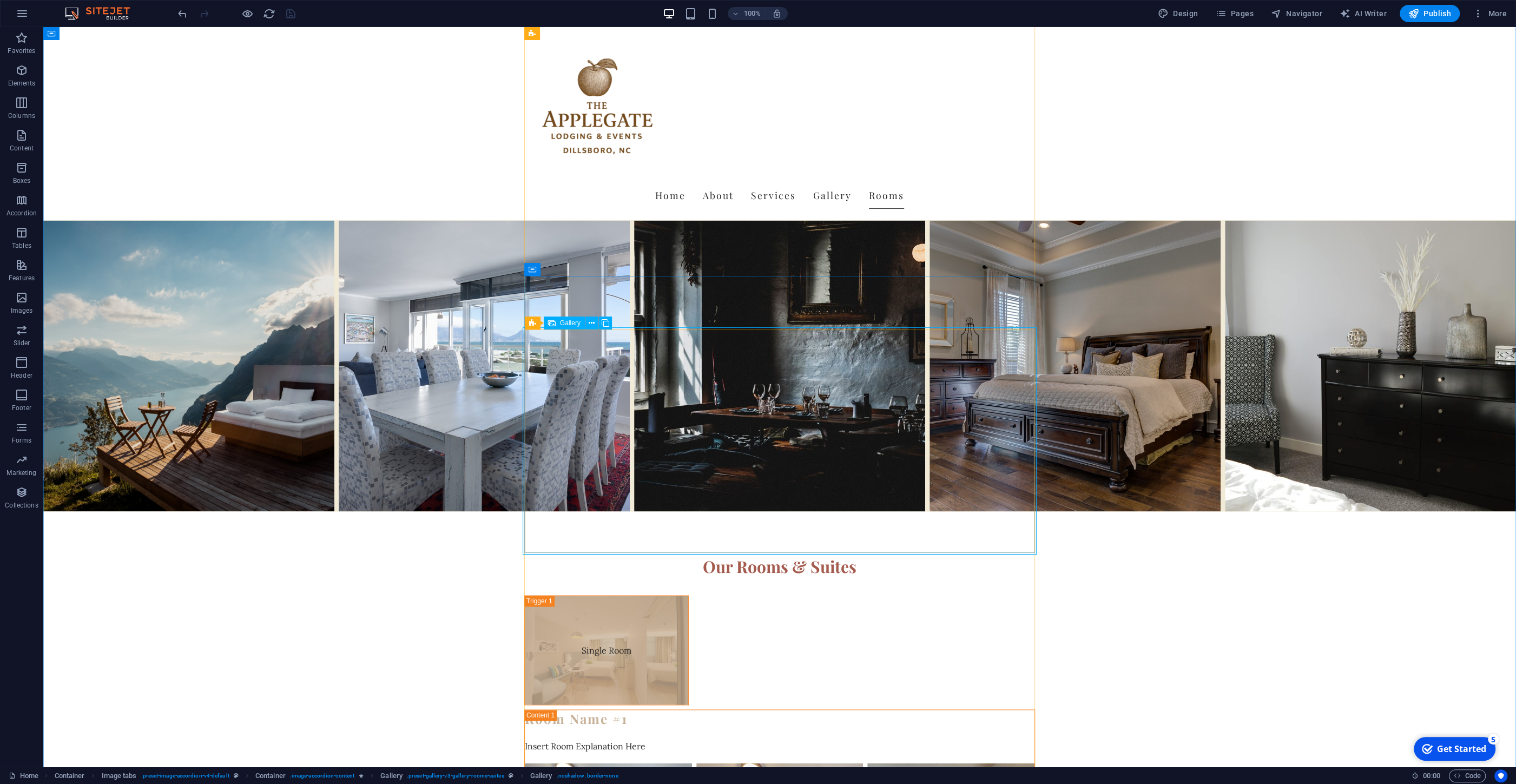
select select "4"
select select "px"
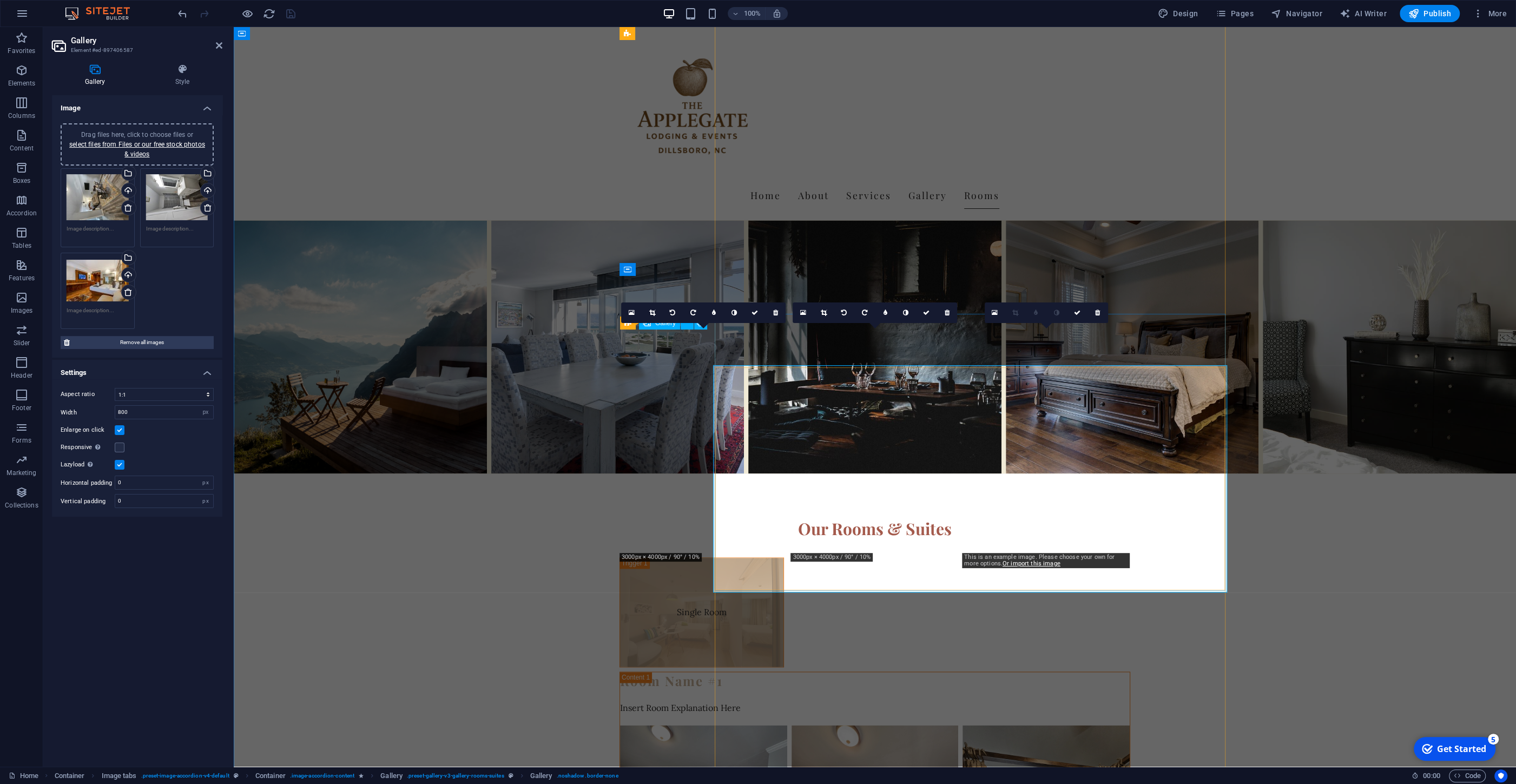
scroll to position [1934, 0]
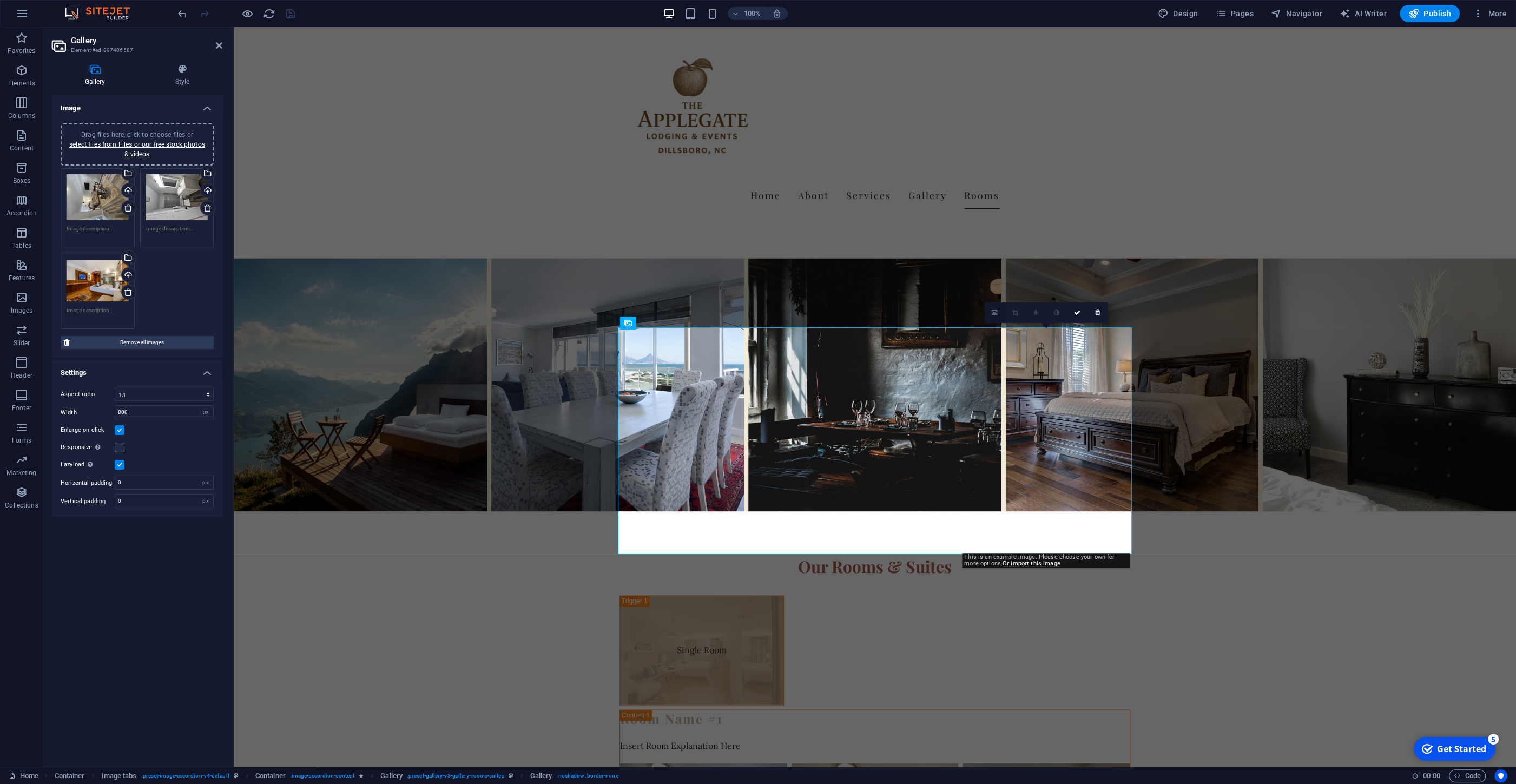
click at [998, 311] on icon at bounding box center [994, 313] width 6 height 8
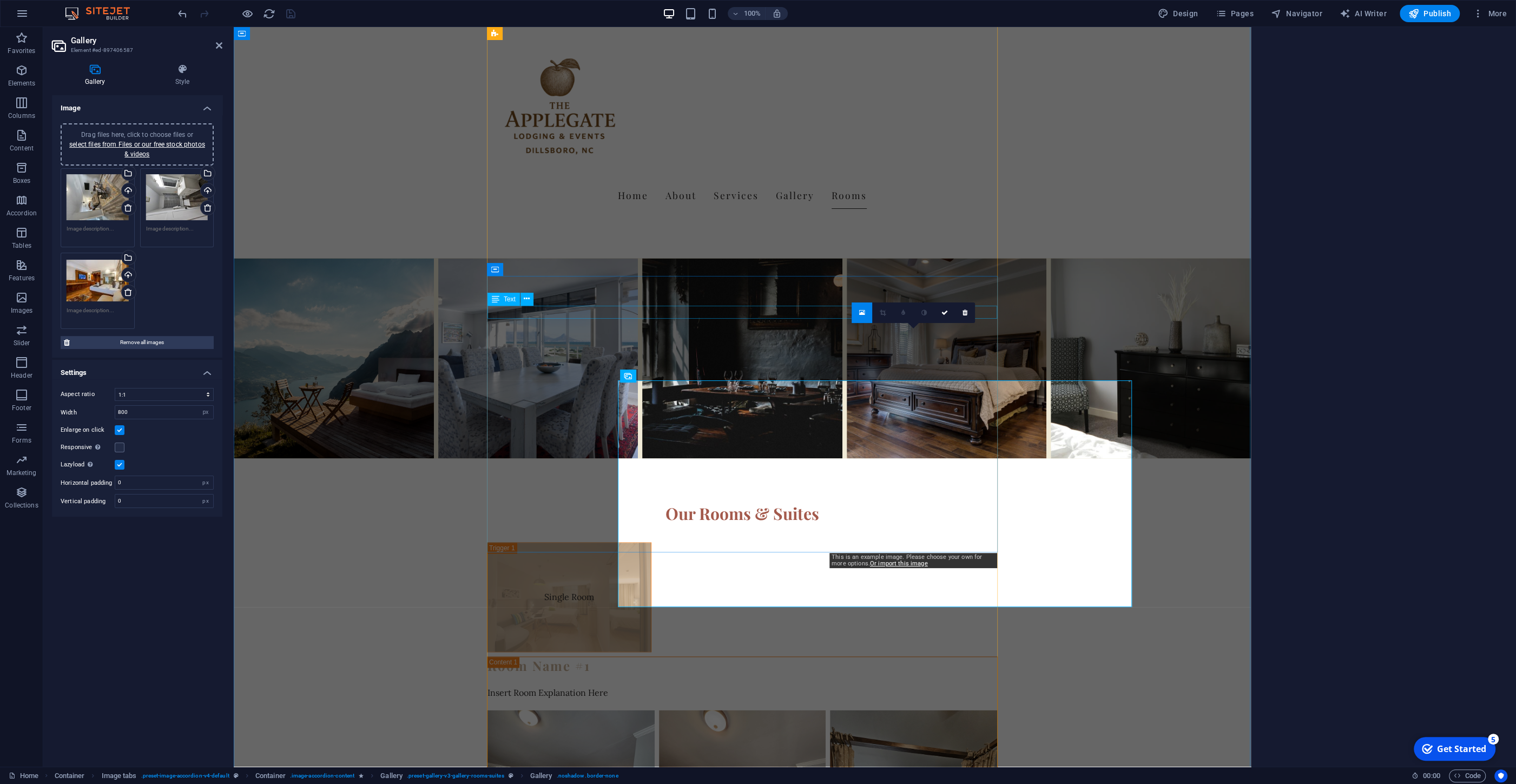
scroll to position [1881, 0]
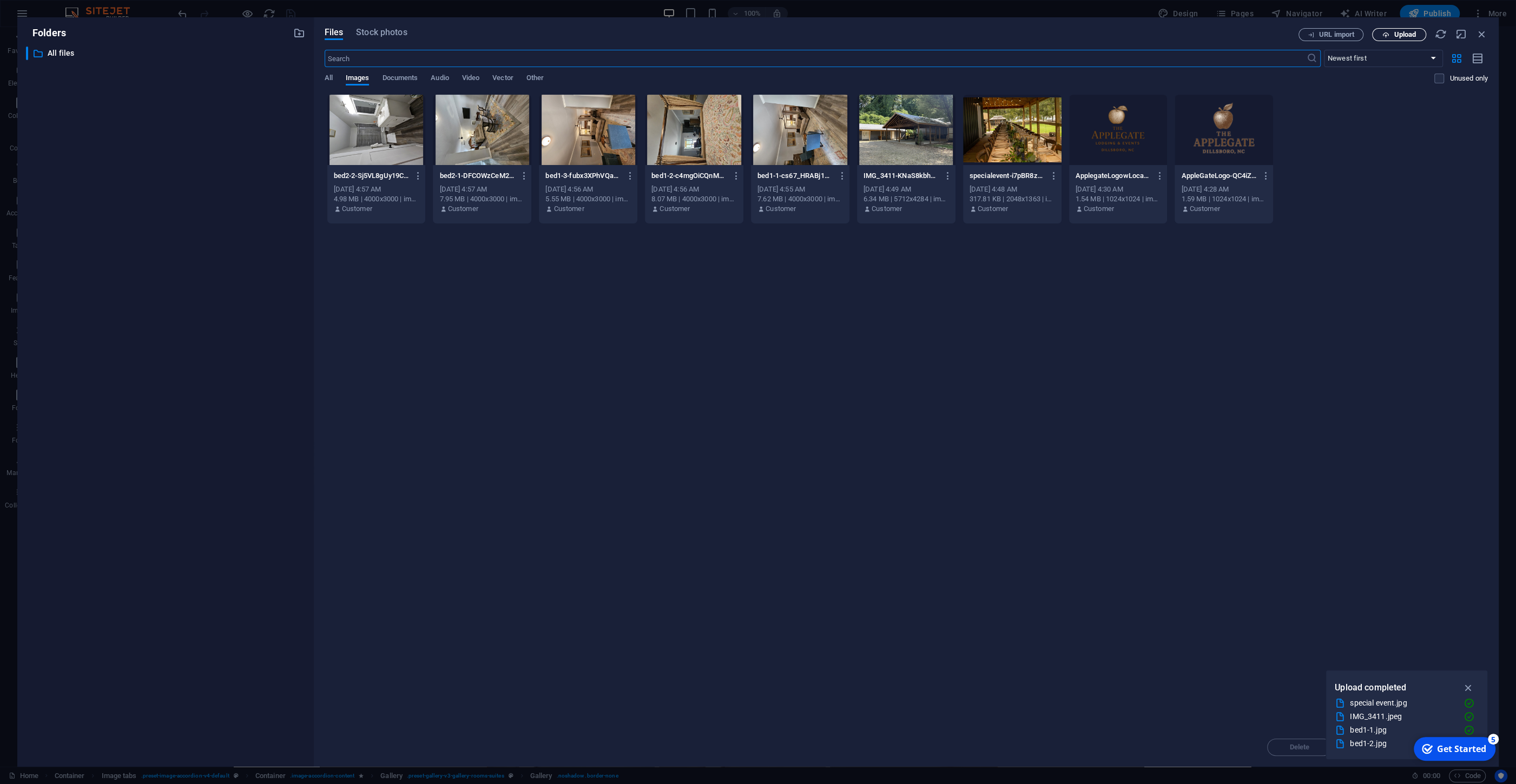
click at [1393, 31] on button "Upload" at bounding box center [1399, 34] width 54 height 13
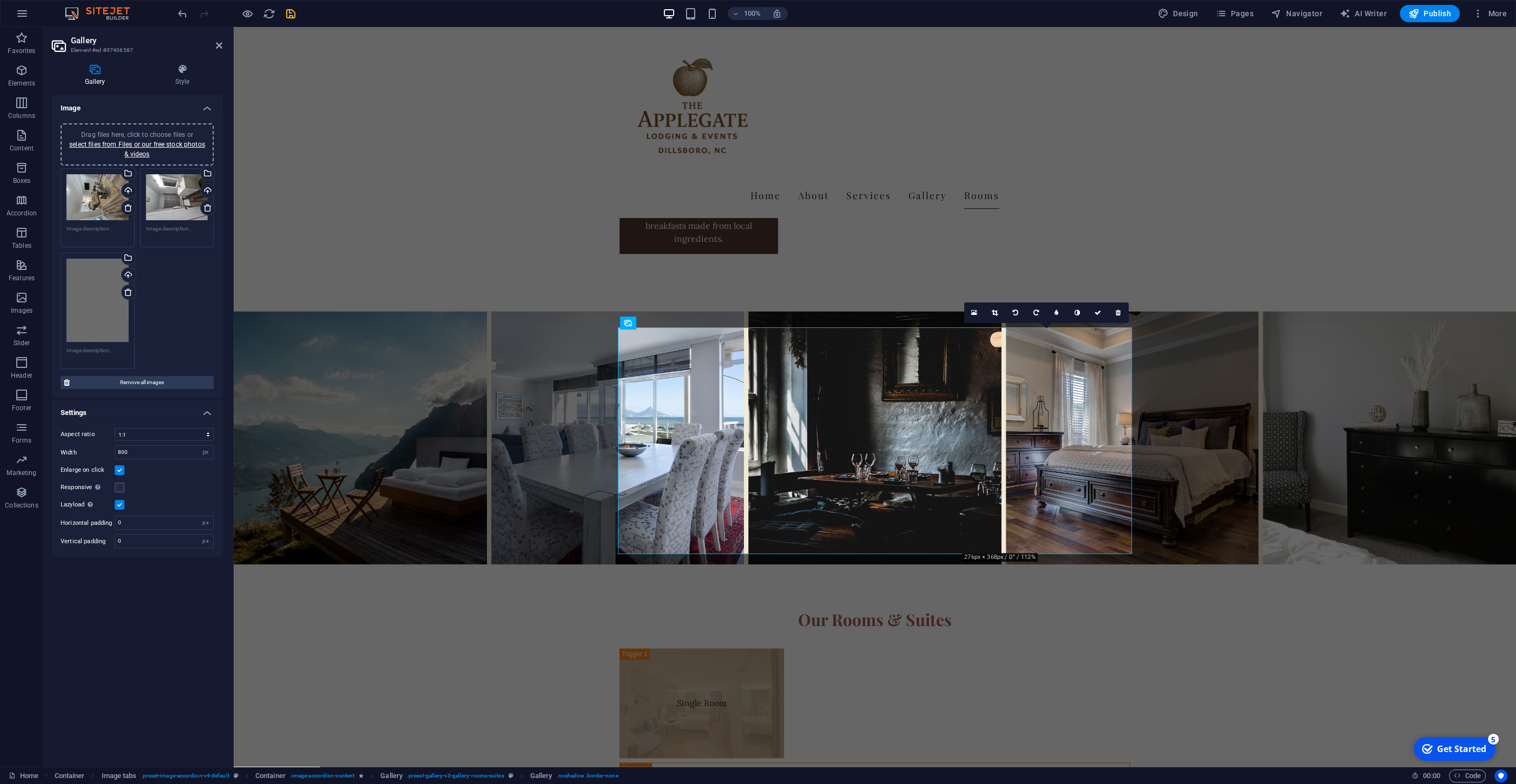
scroll to position [1934, 0]
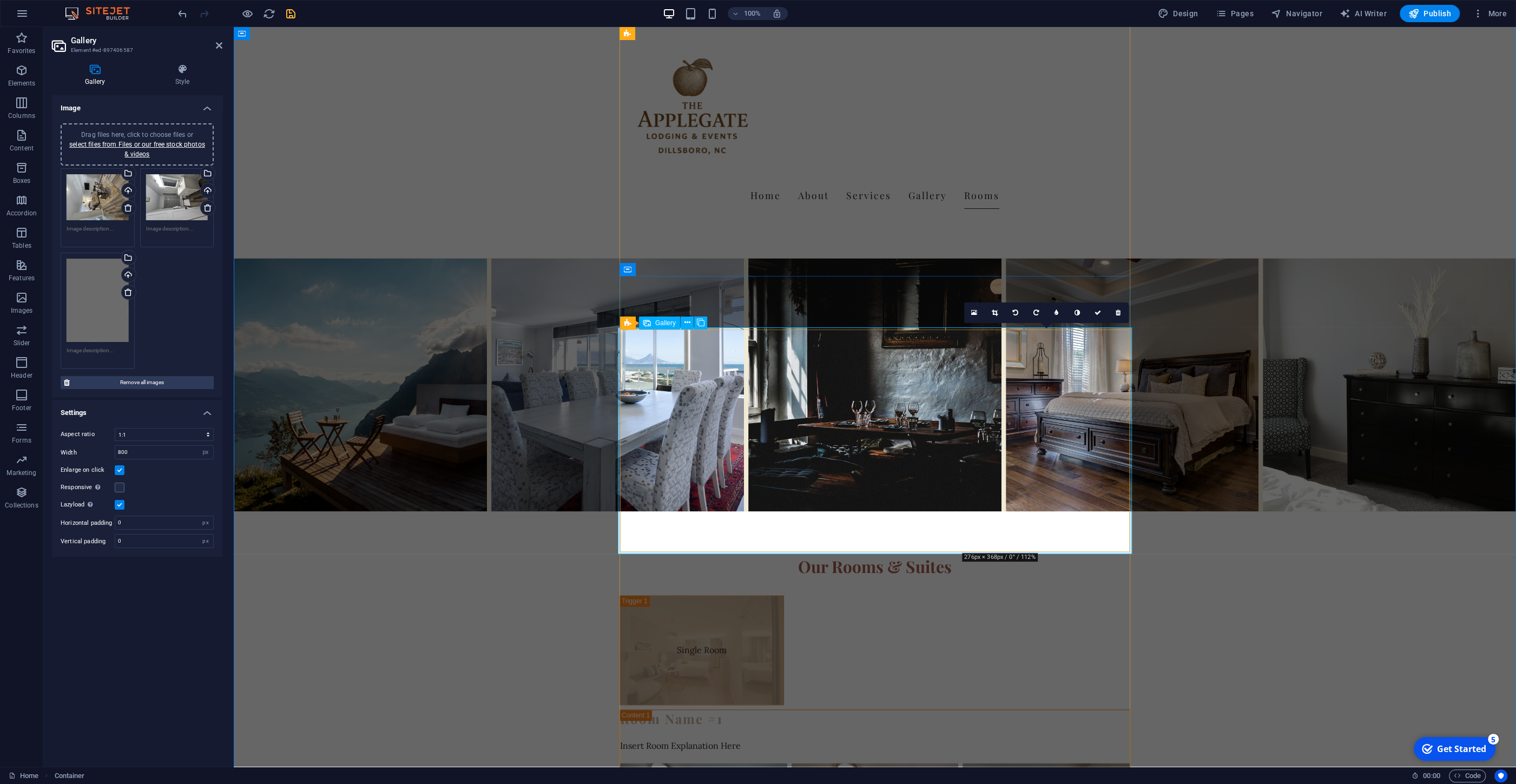
scroll to position [1972, 0]
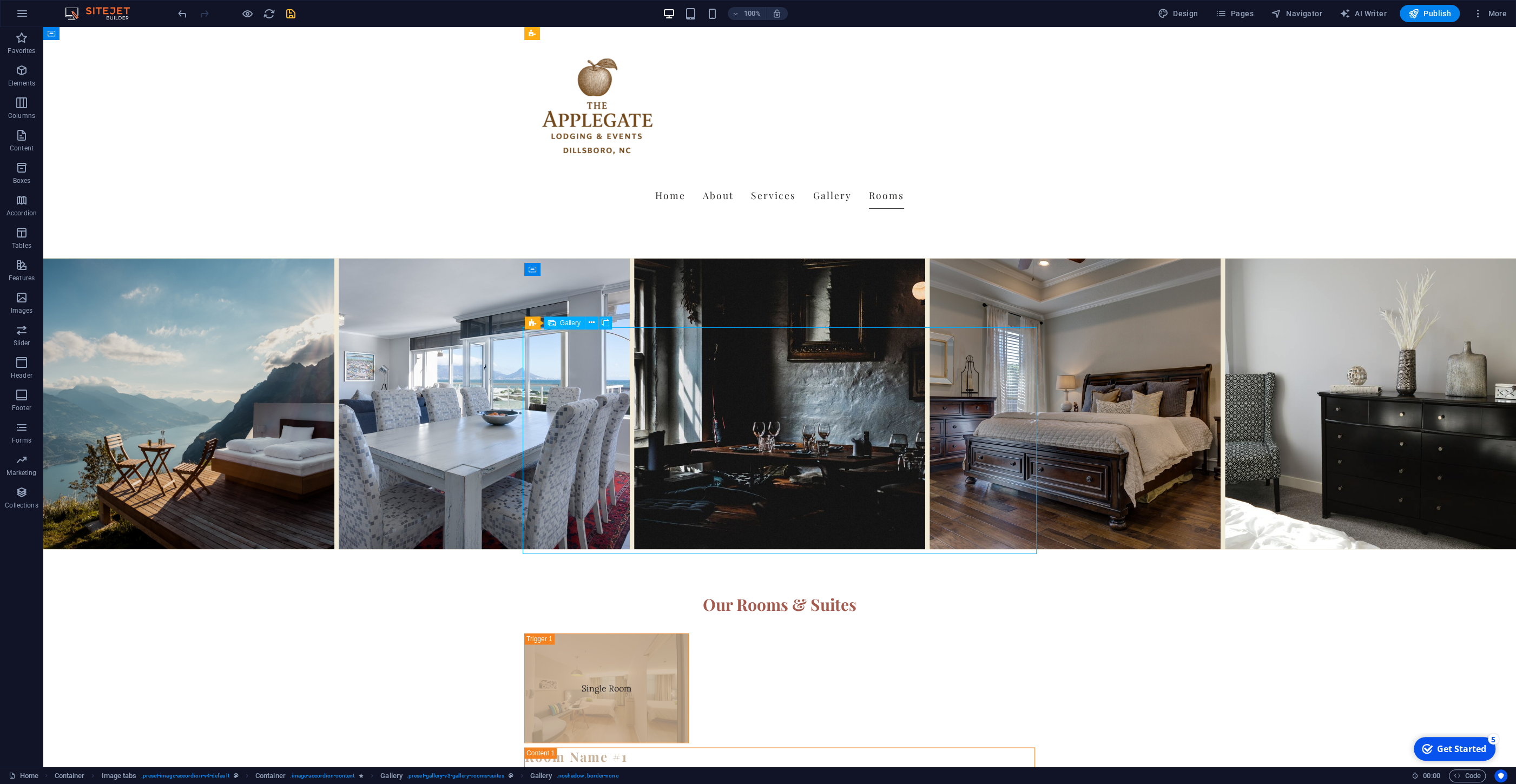
select select "4"
select select "px"
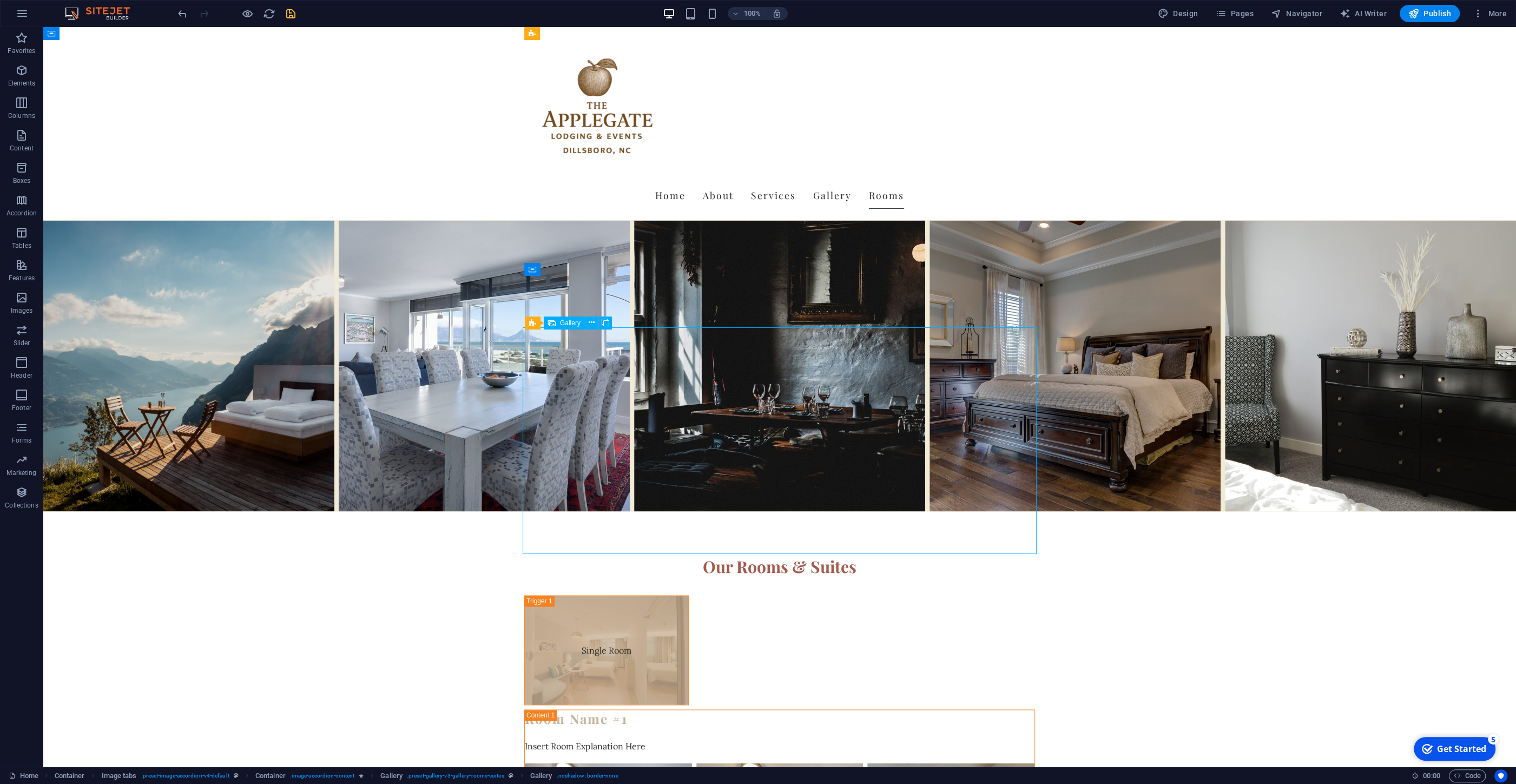
select select "4"
select select "px"
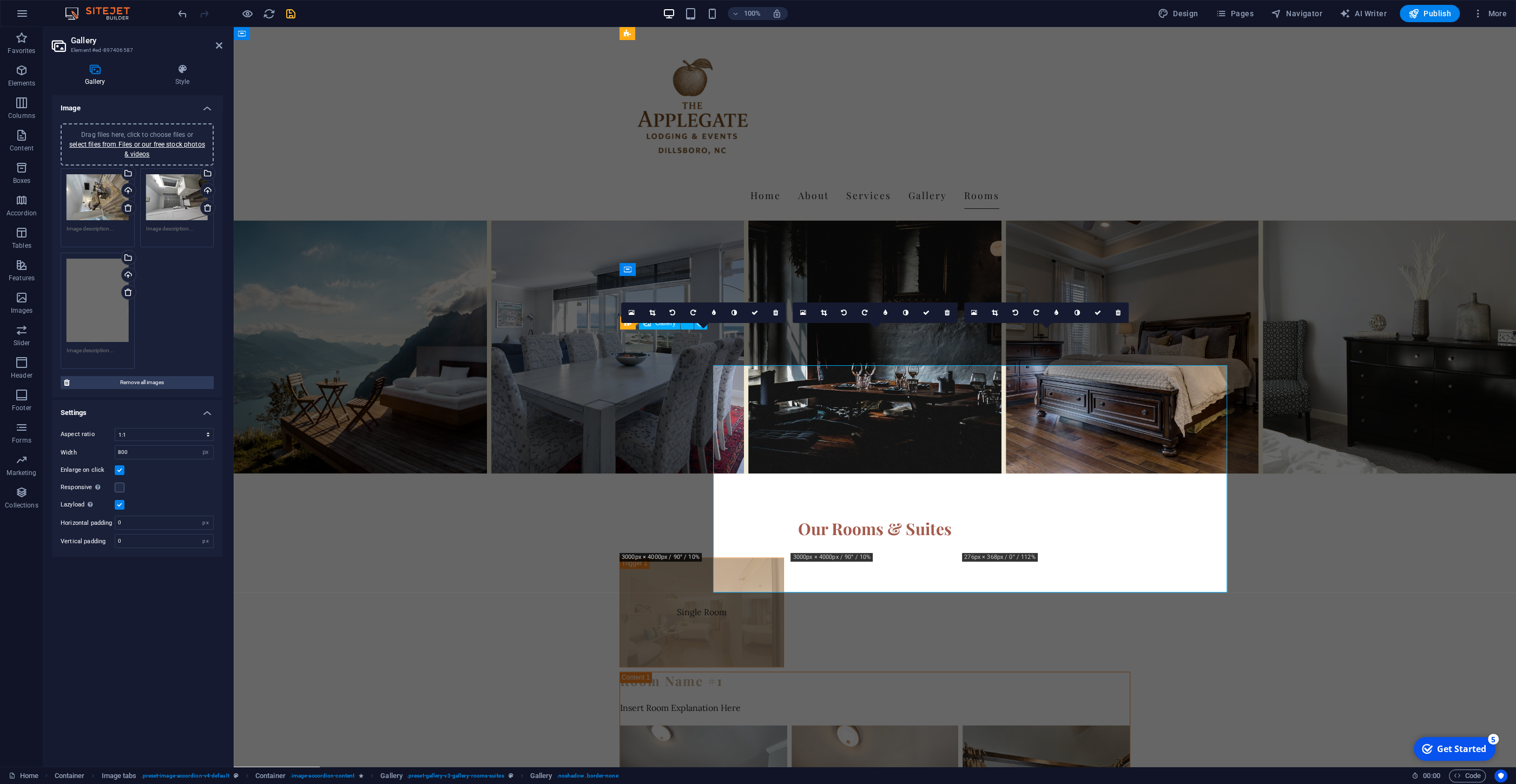
scroll to position [1934, 0]
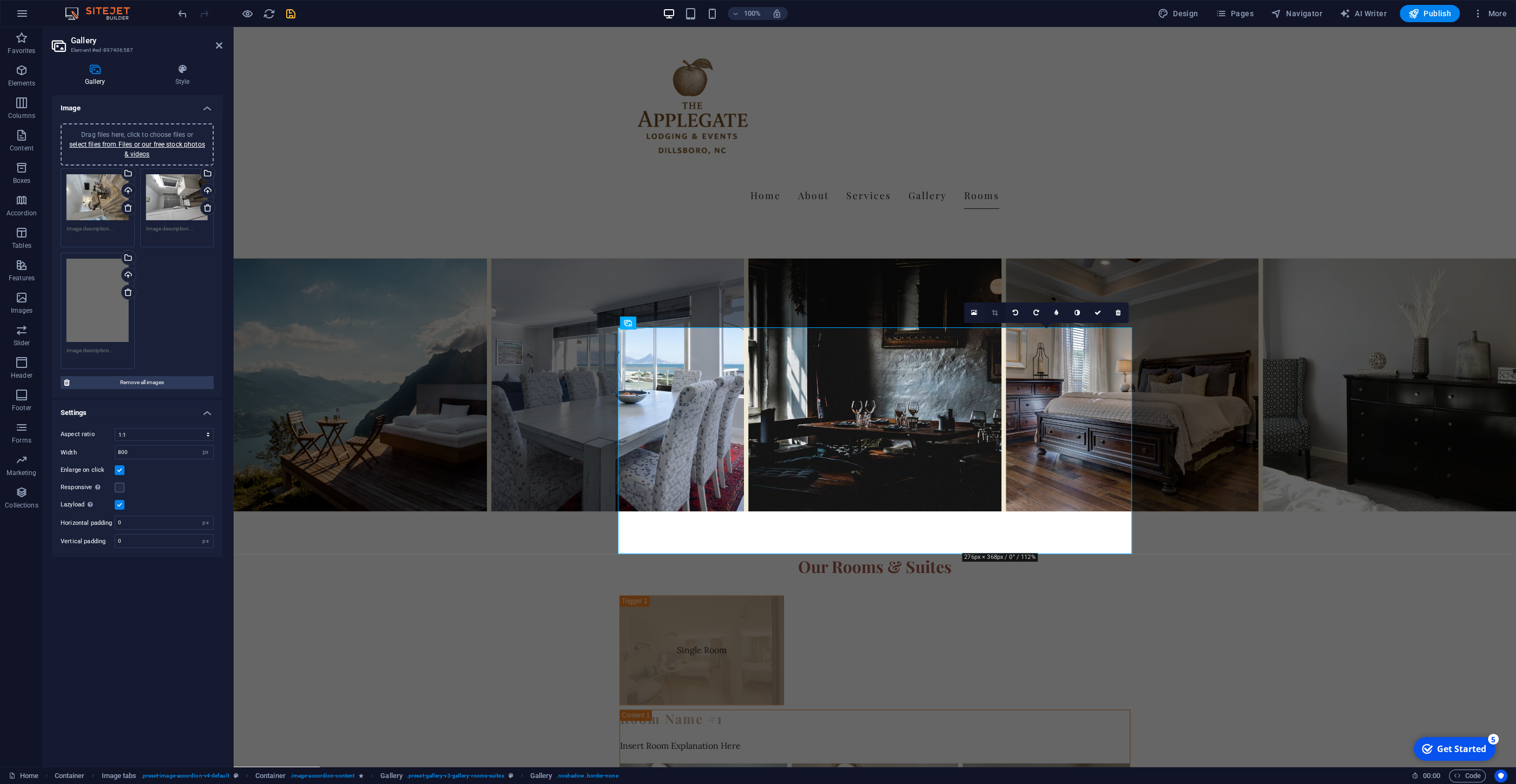
click at [993, 314] on icon at bounding box center [994, 313] width 6 height 7
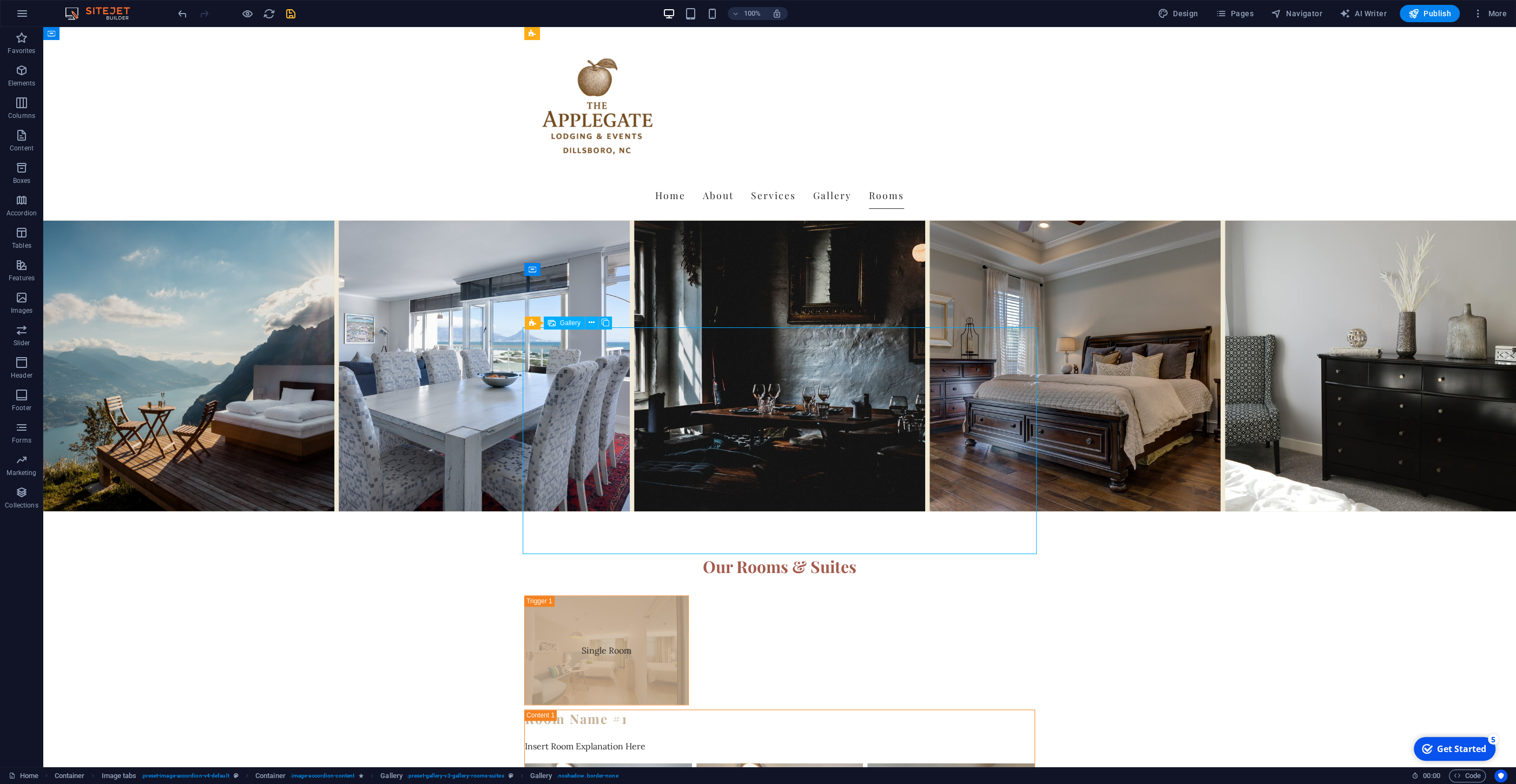
select select "4"
select select "px"
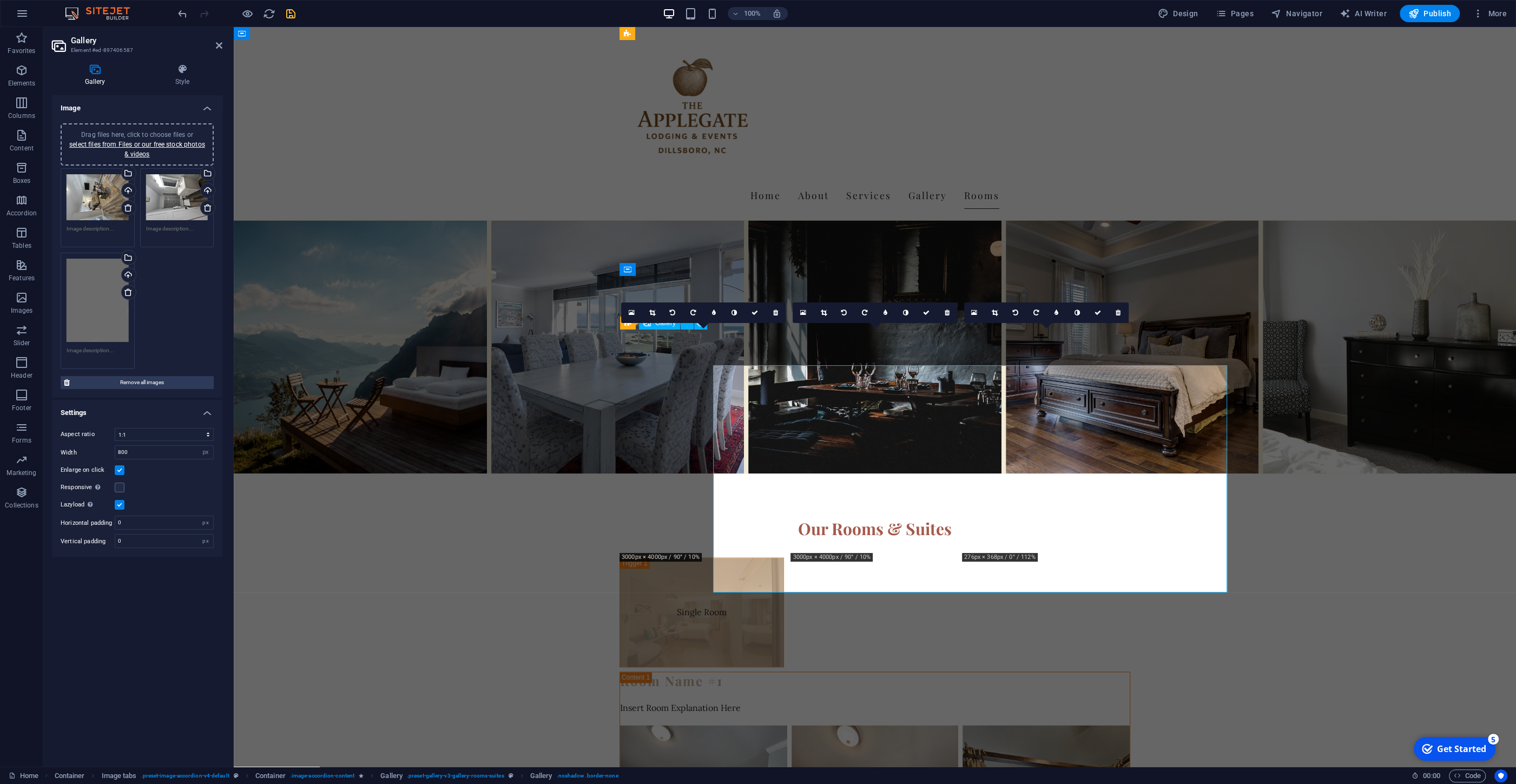
scroll to position [1934, 0]
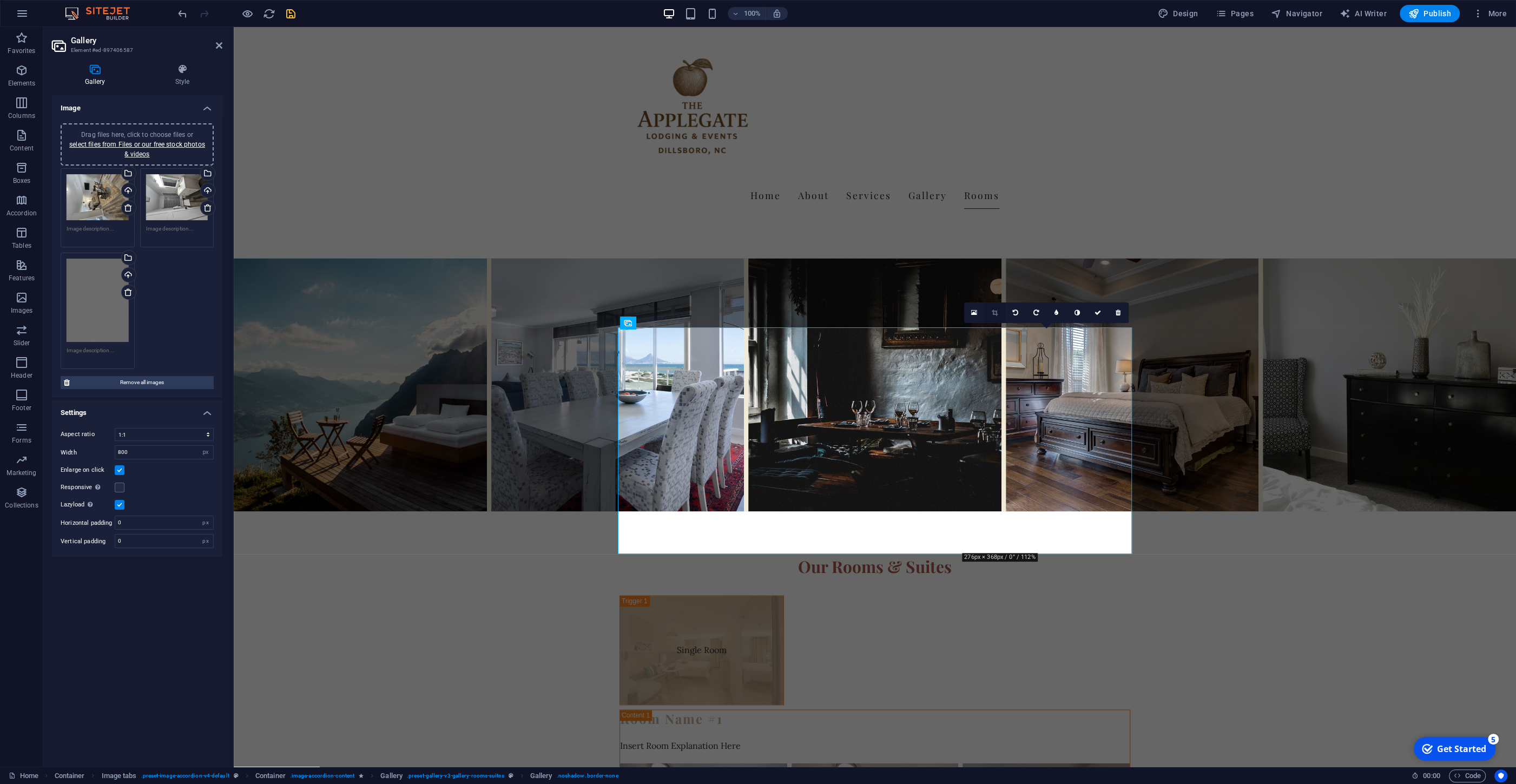
click at [992, 311] on link at bounding box center [995, 313] width 21 height 21
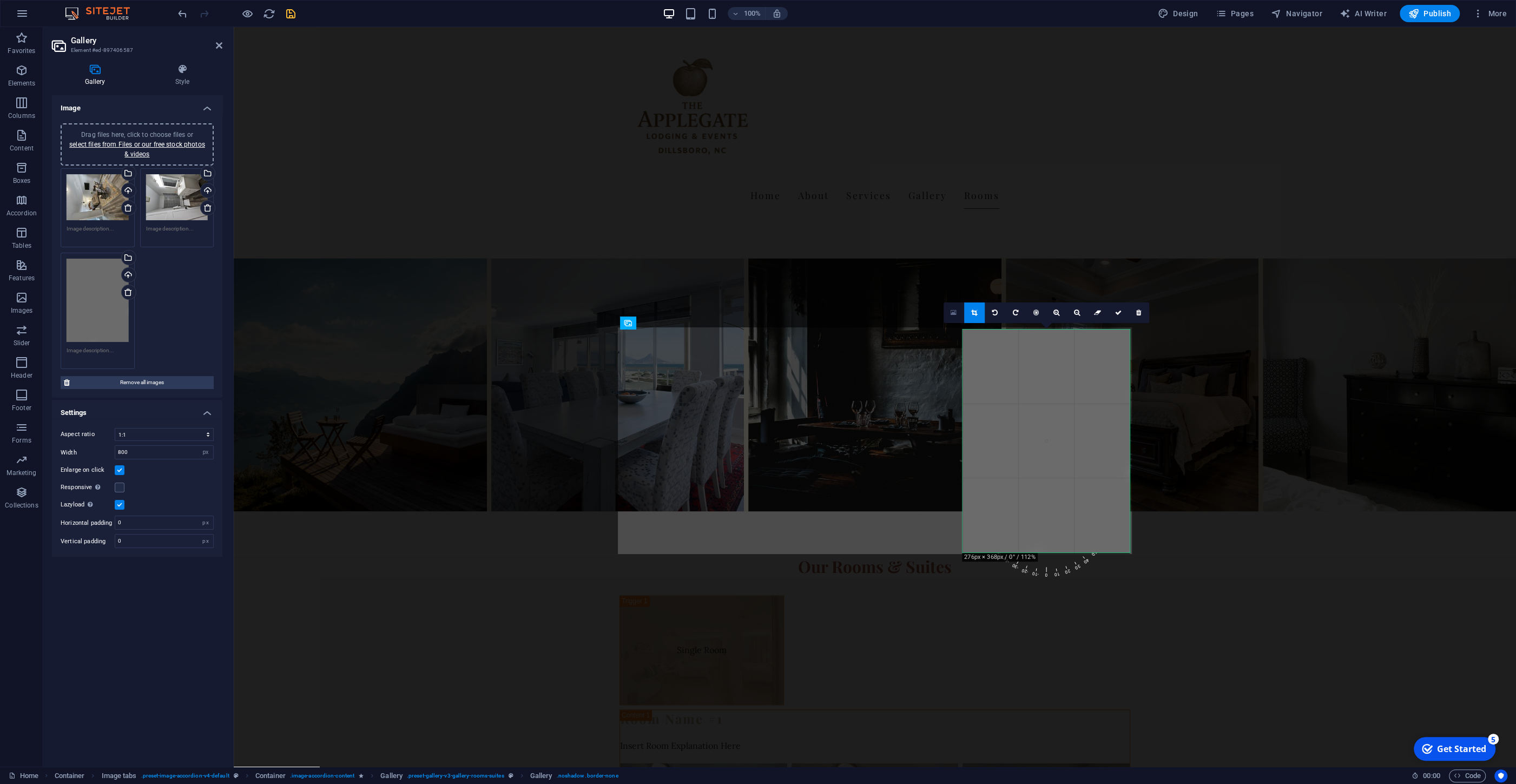
click at [957, 312] on link at bounding box center [954, 313] width 21 height 21
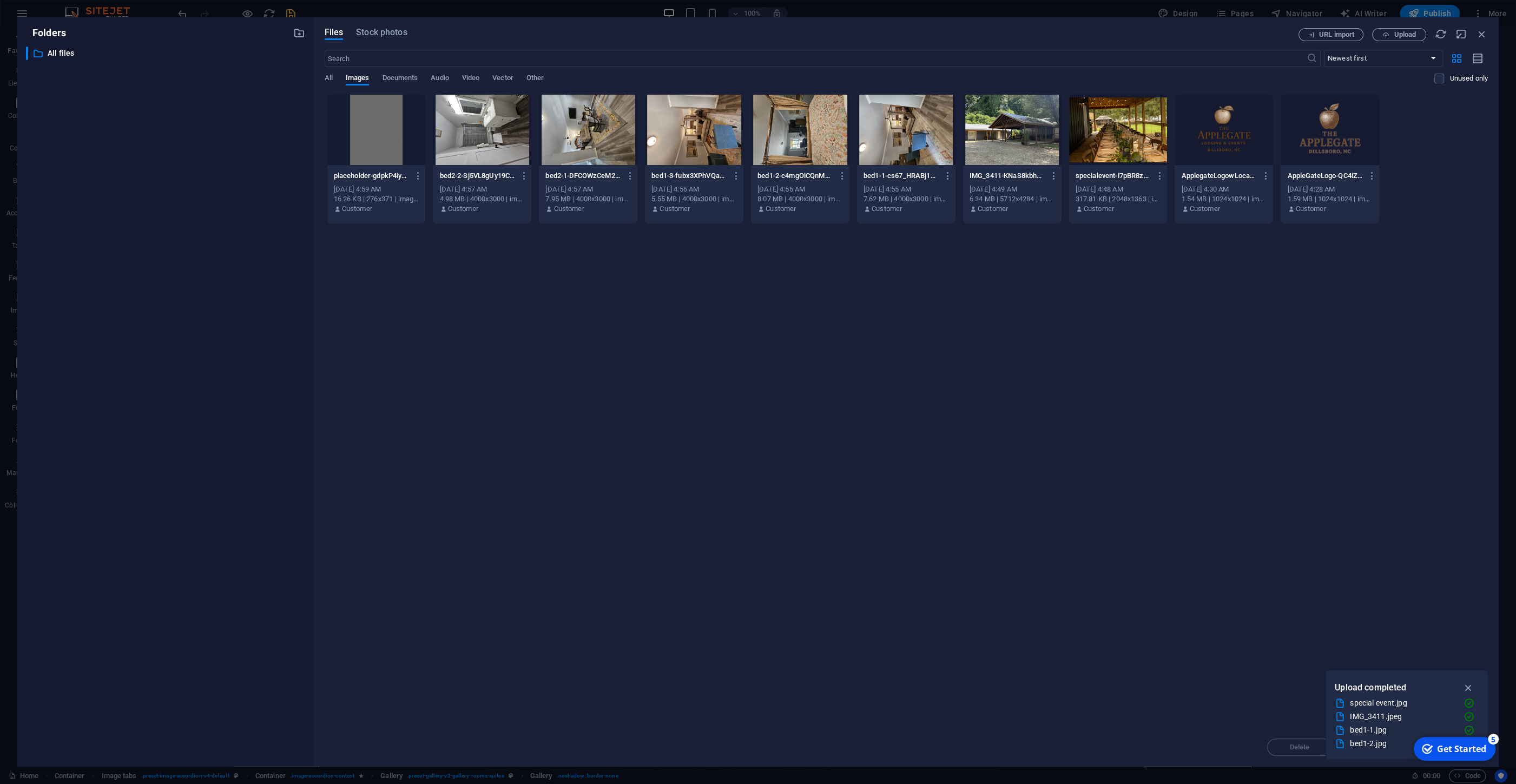
click at [364, 118] on div at bounding box center [376, 129] width 99 height 70
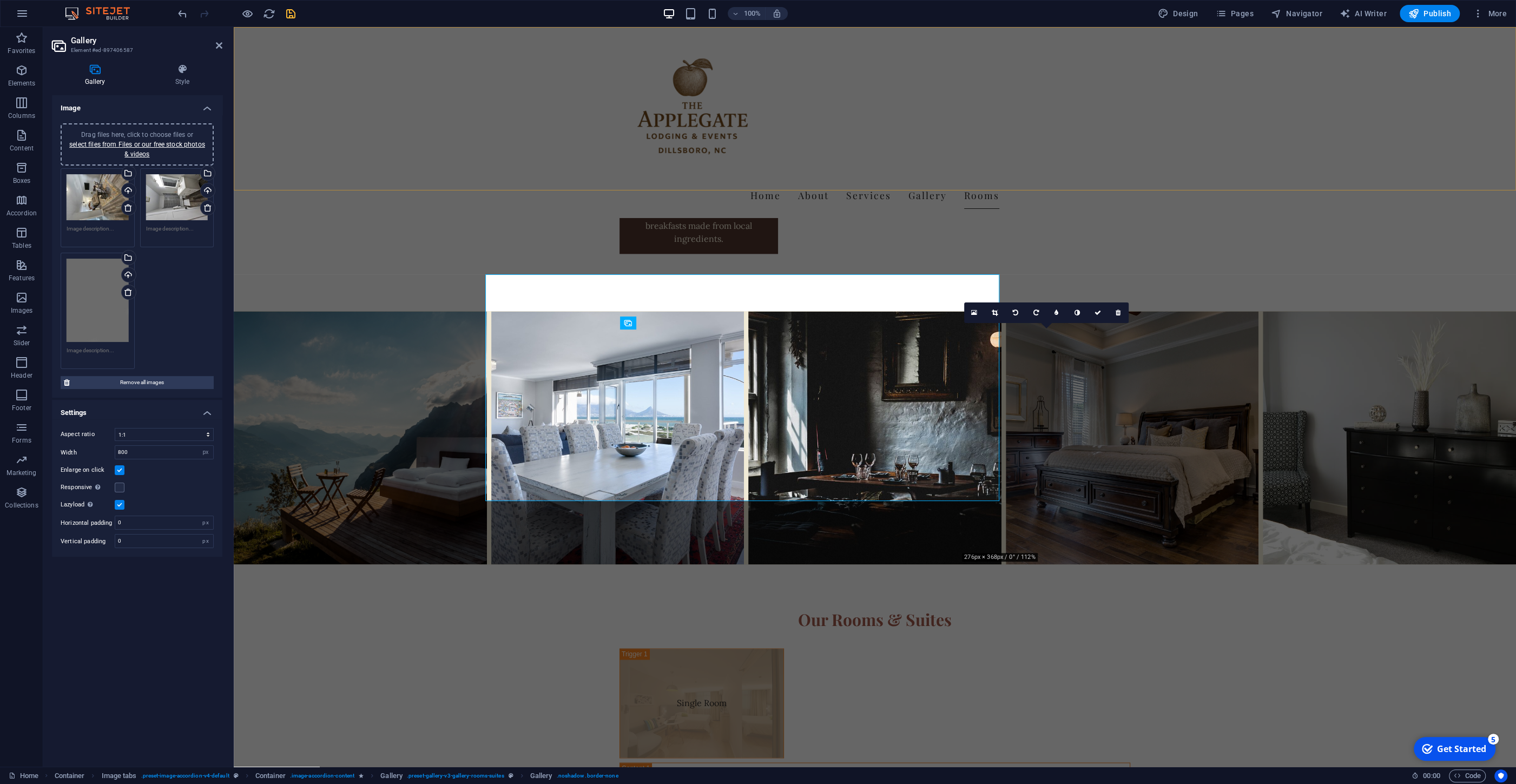
scroll to position [1934, 0]
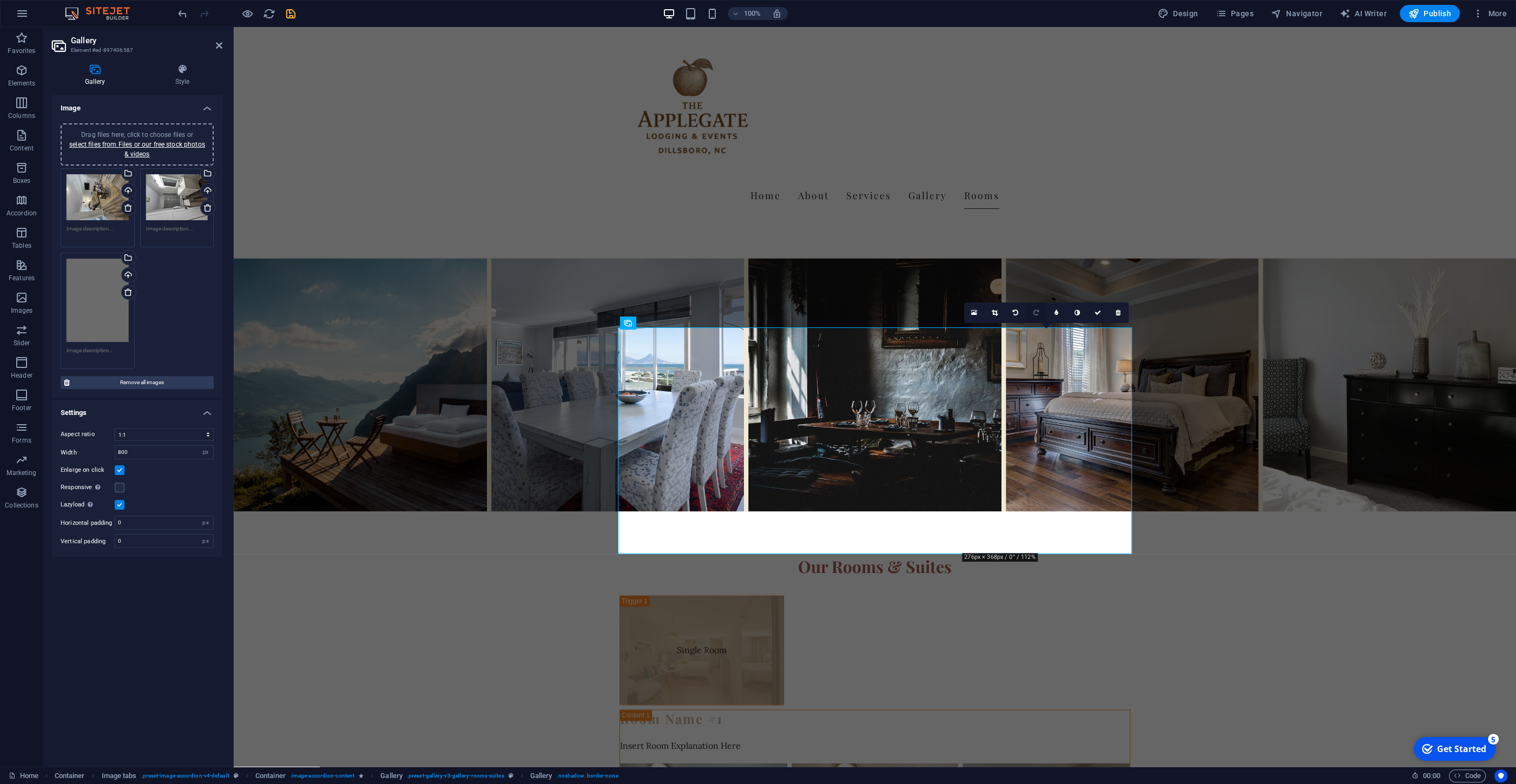
click at [1039, 312] on icon at bounding box center [1036, 313] width 5 height 7
click at [1037, 313] on icon at bounding box center [1036, 313] width 5 height 7
click at [975, 314] on icon at bounding box center [974, 313] width 6 height 8
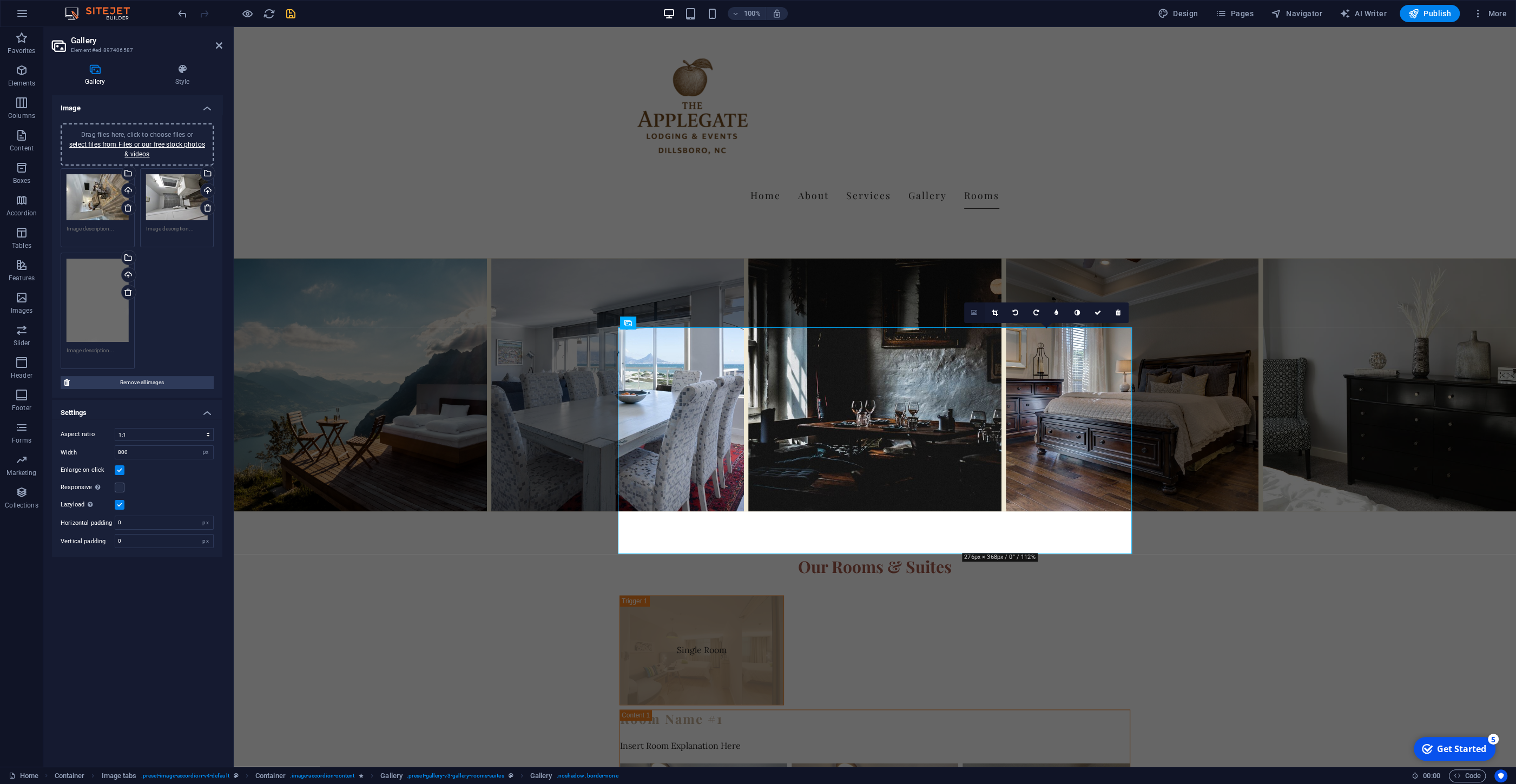
scroll to position [1881, 0]
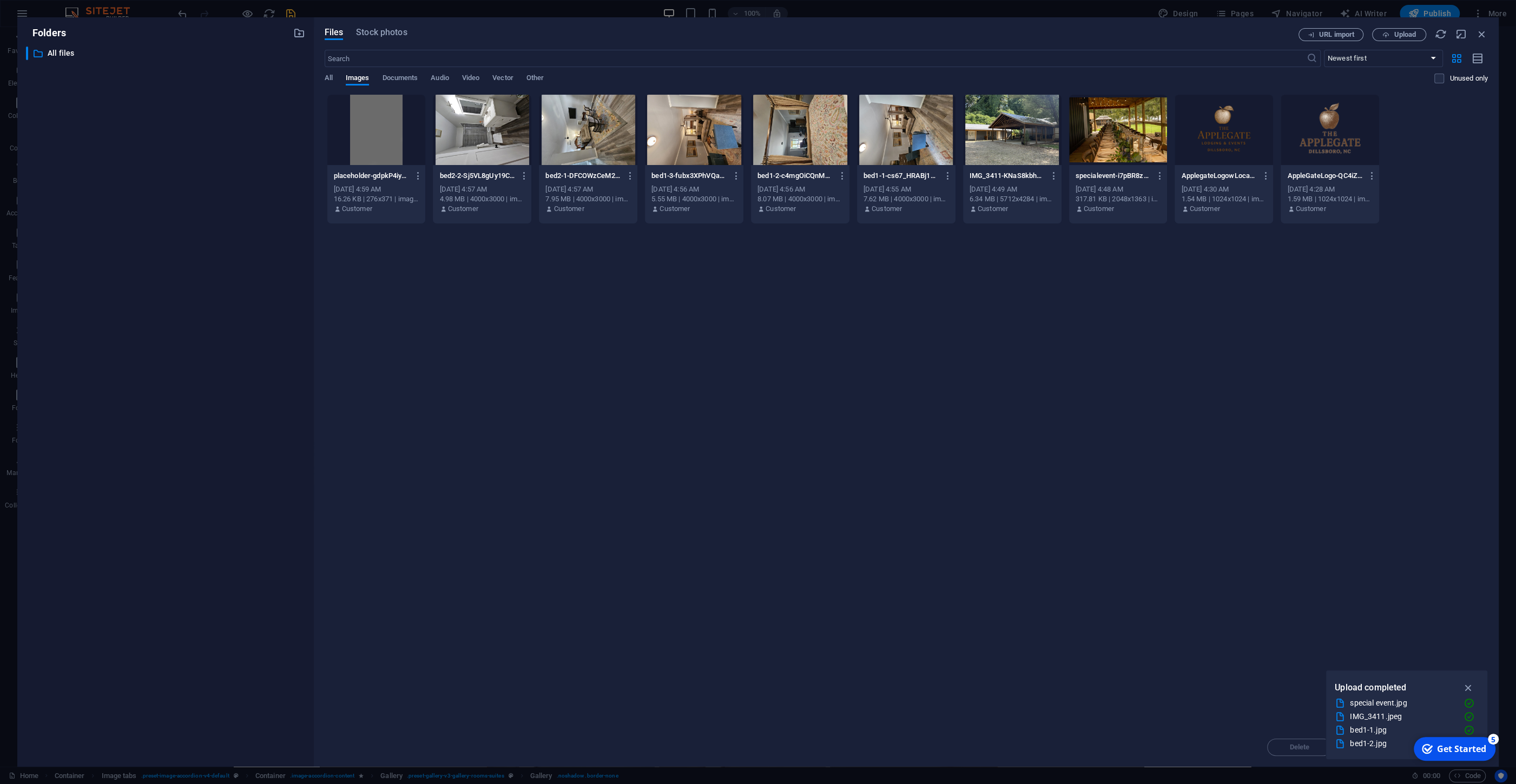
click at [385, 120] on div at bounding box center [376, 129] width 99 height 70
click at [447, 125] on div at bounding box center [482, 129] width 99 height 70
click at [770, 389] on div "Drop files here to upload them instantly placeholder-gdpkP4iy2Mp7DixvGpACYA.jpg…" at bounding box center [907, 410] width 1164 height 633
click at [1481, 34] on icon "button" at bounding box center [1483, 34] width 12 height 12
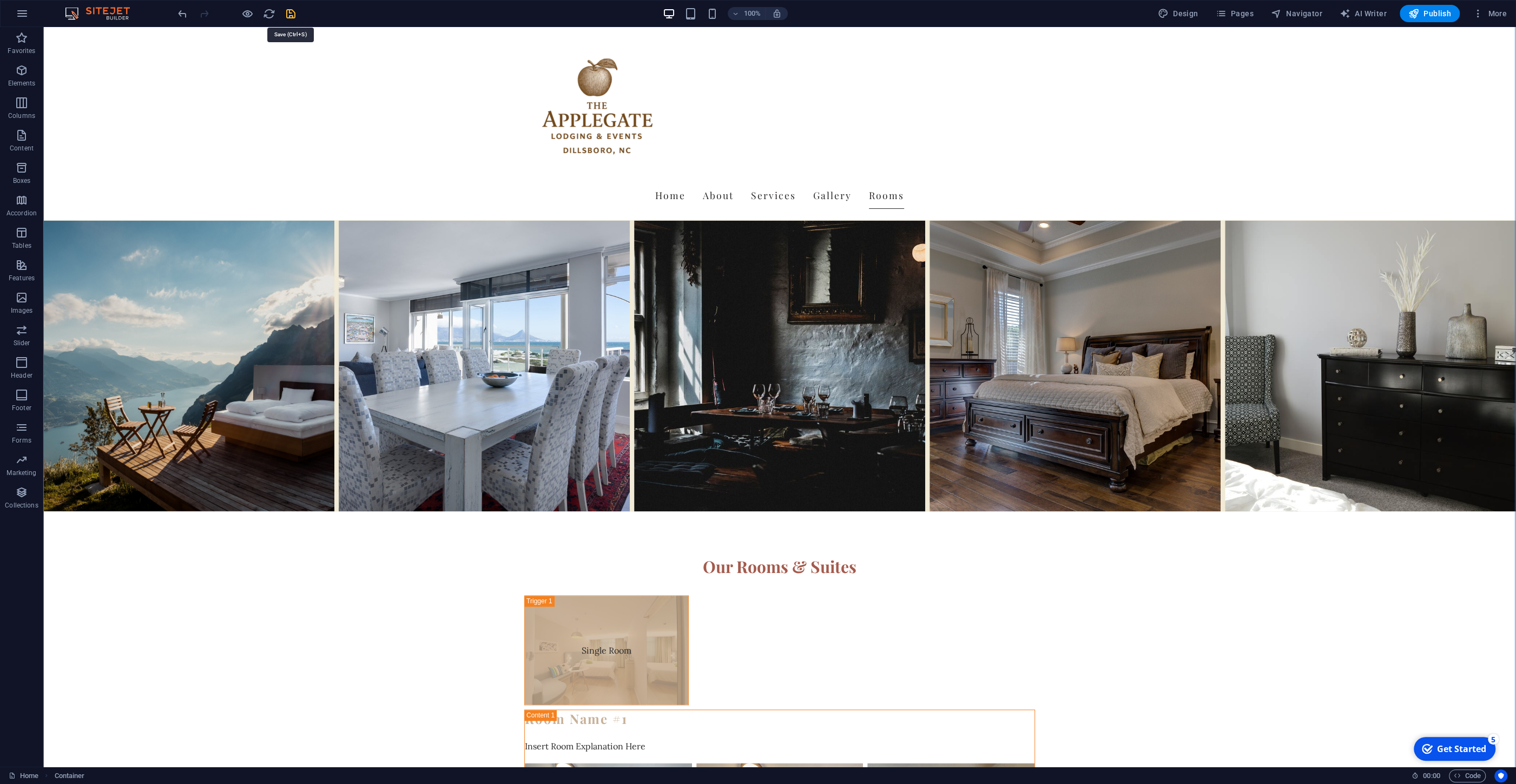
click at [288, 9] on icon "save" at bounding box center [291, 14] width 13 height 13
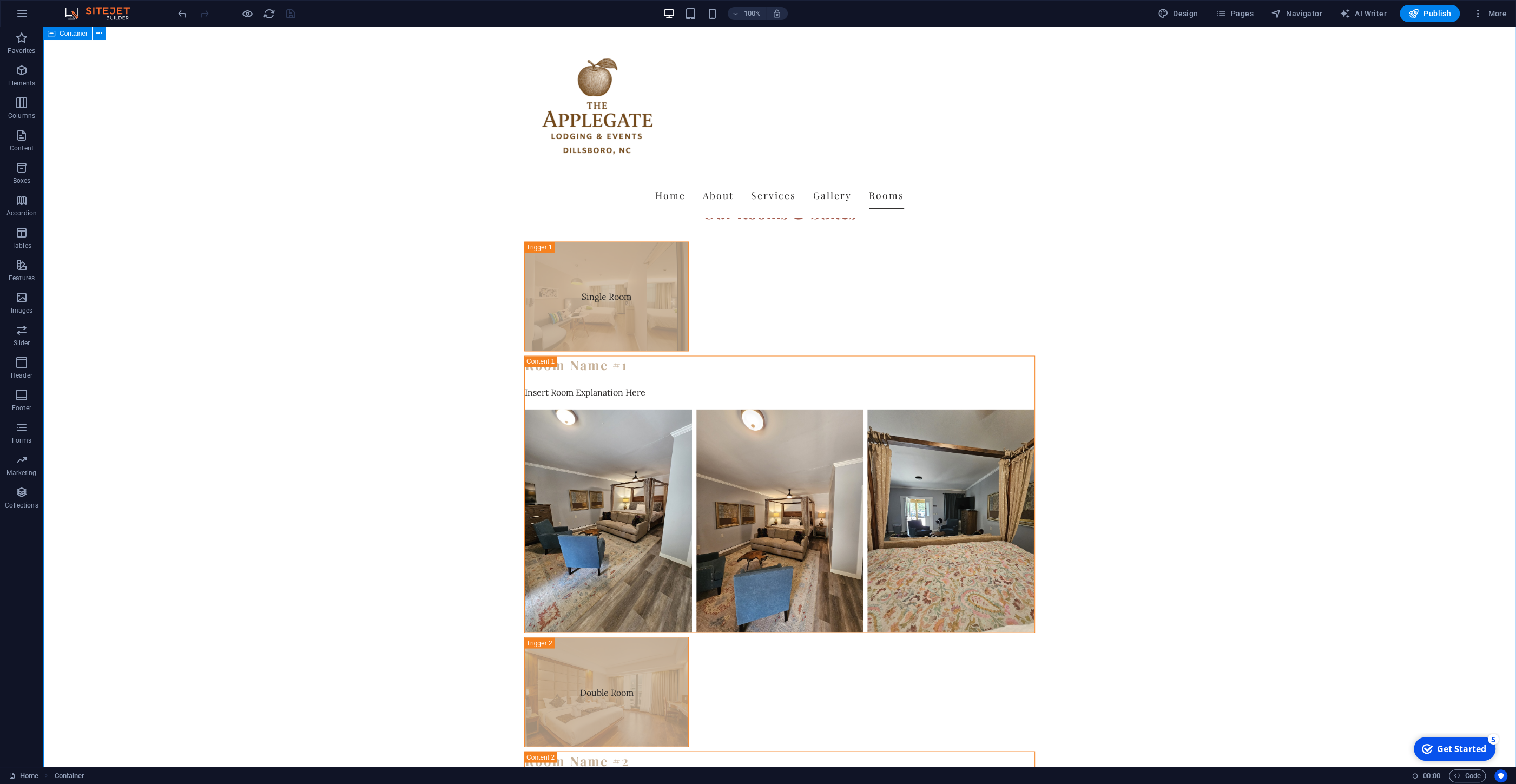
scroll to position [2436, 0]
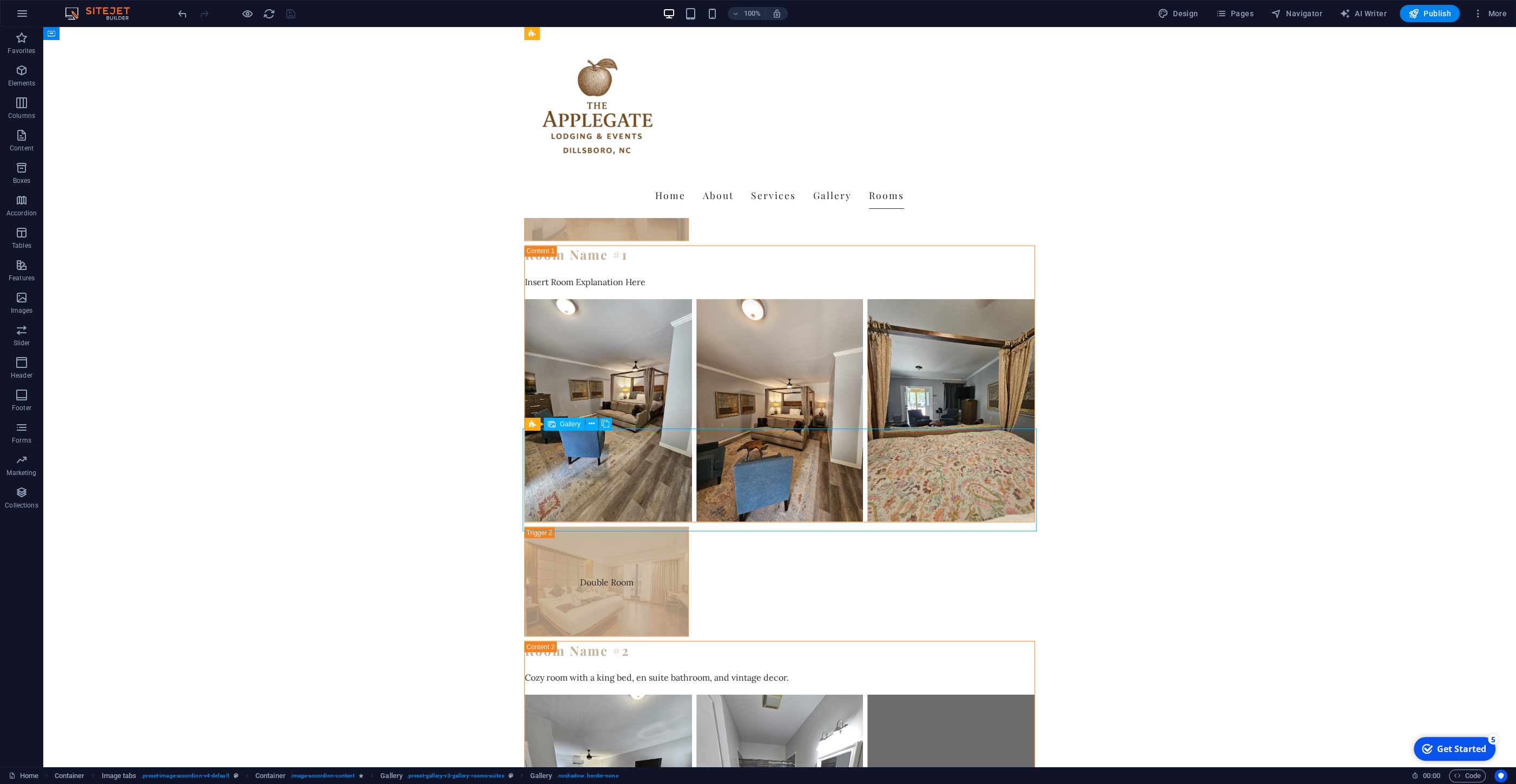
select select "4"
select select "px"
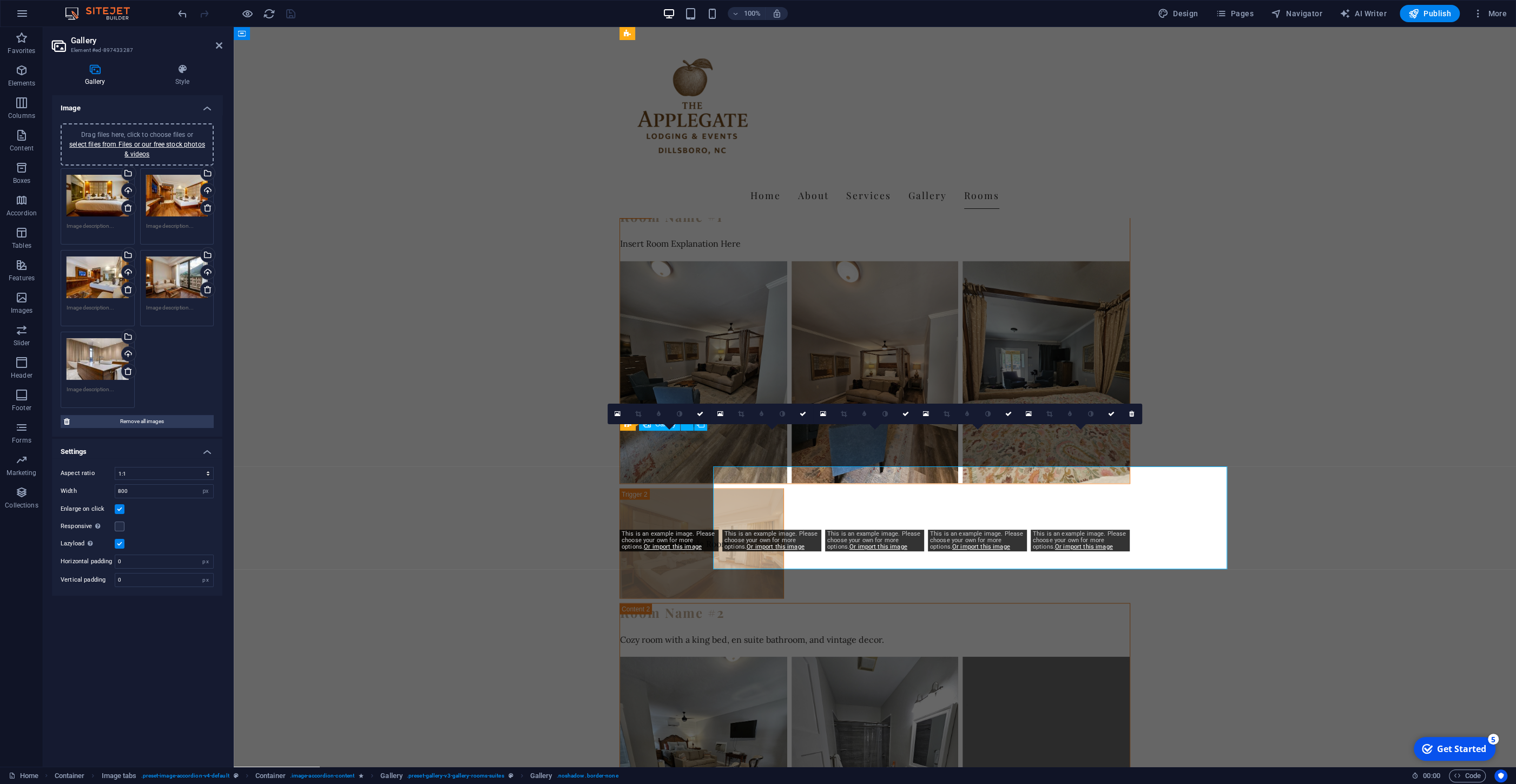
scroll to position [2397, 0]
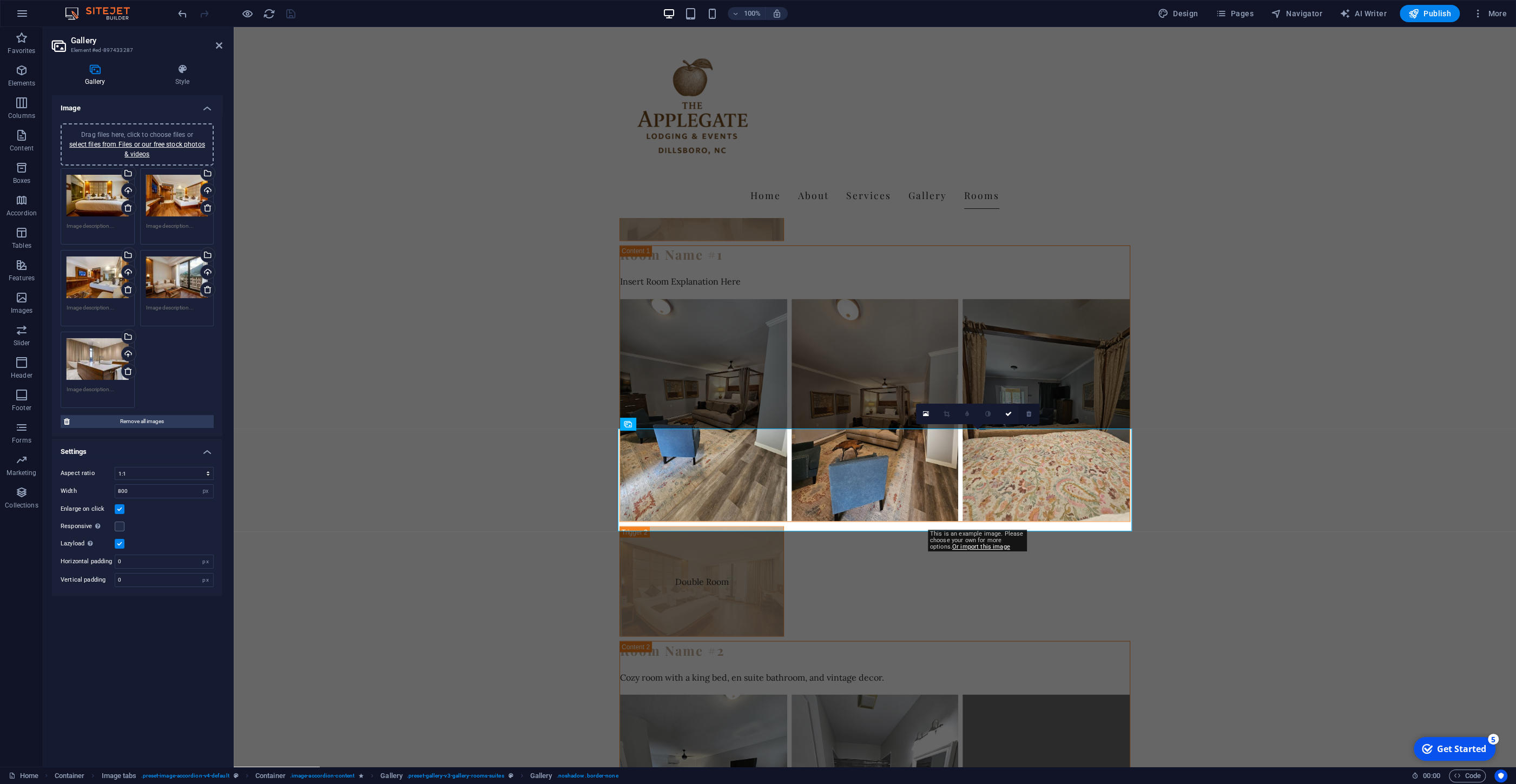
click at [1030, 410] on link at bounding box center [1029, 414] width 21 height 21
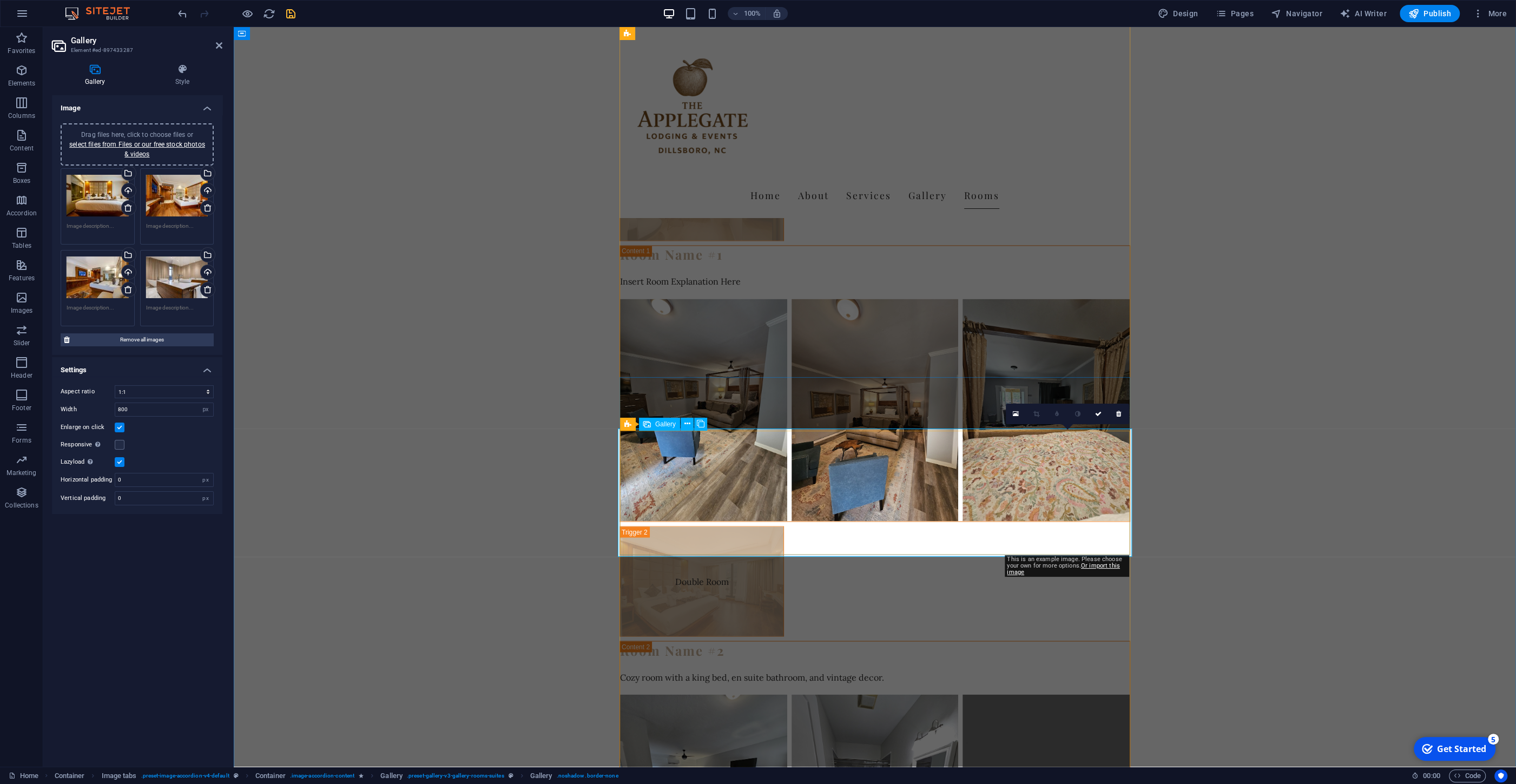
drag, startPoint x: 1124, startPoint y: 416, endPoint x: 884, endPoint y: 389, distance: 241.5
click at [1124, 416] on link at bounding box center [1119, 414] width 21 height 21
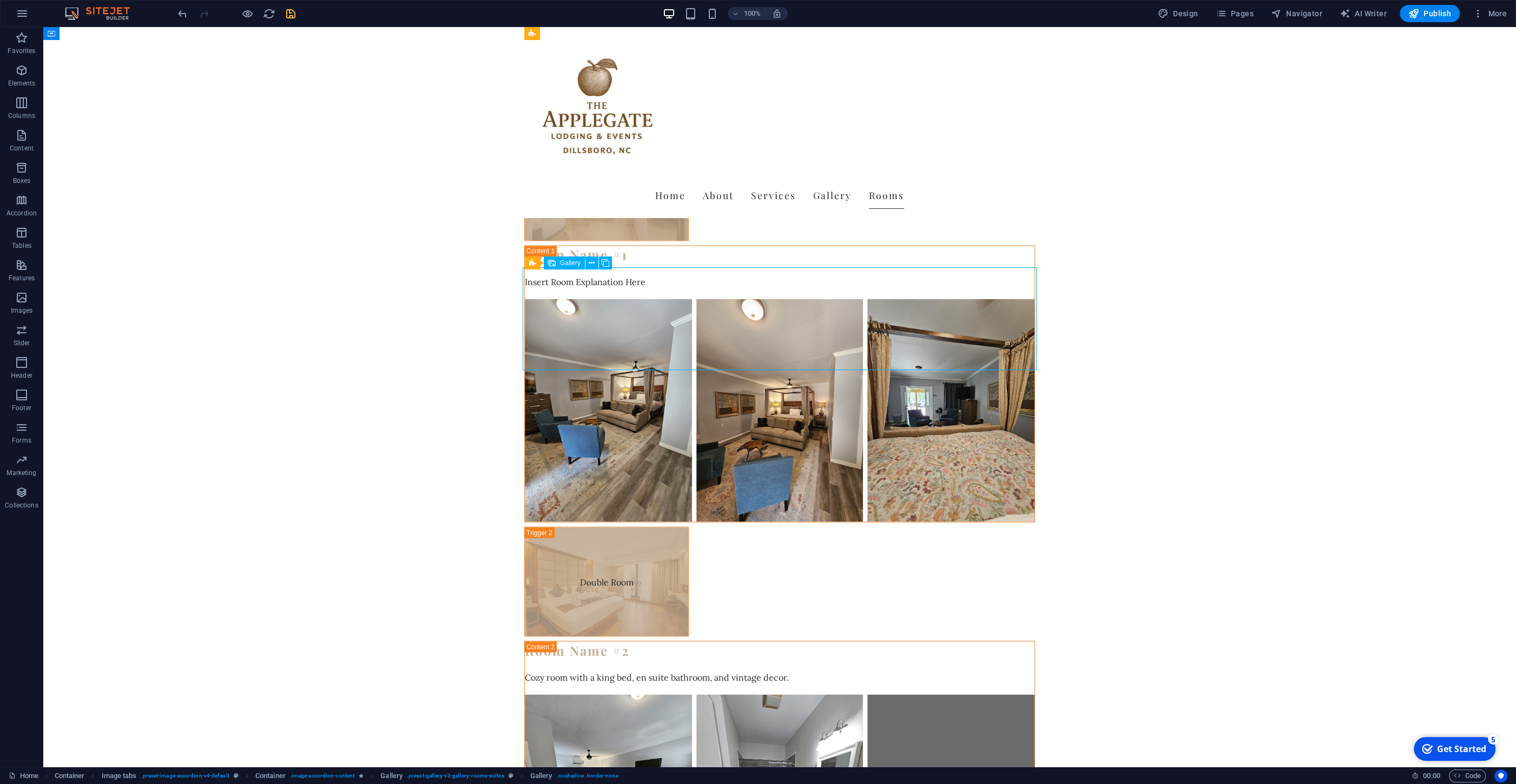
select select "4"
select select "px"
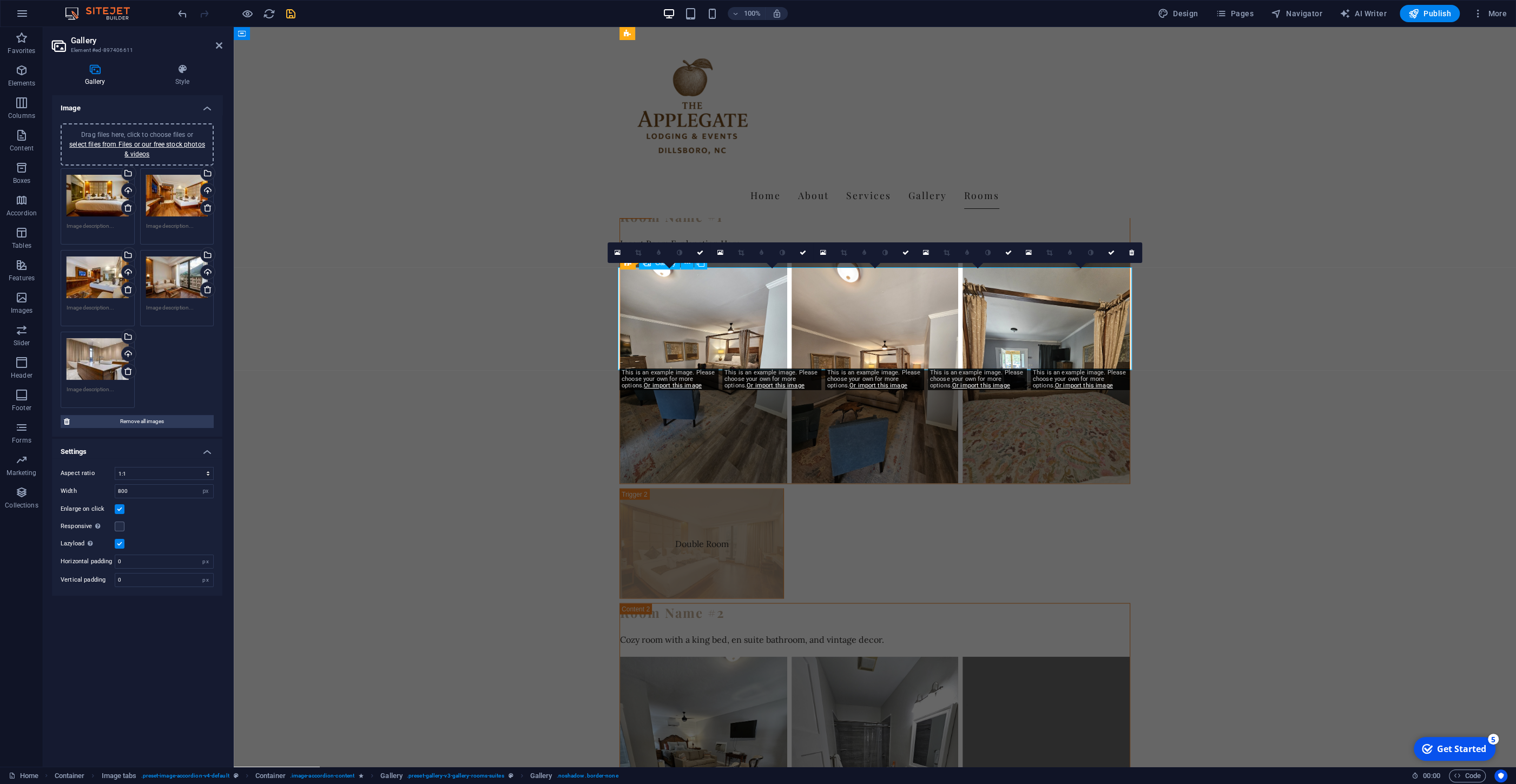
scroll to position [2397, 0]
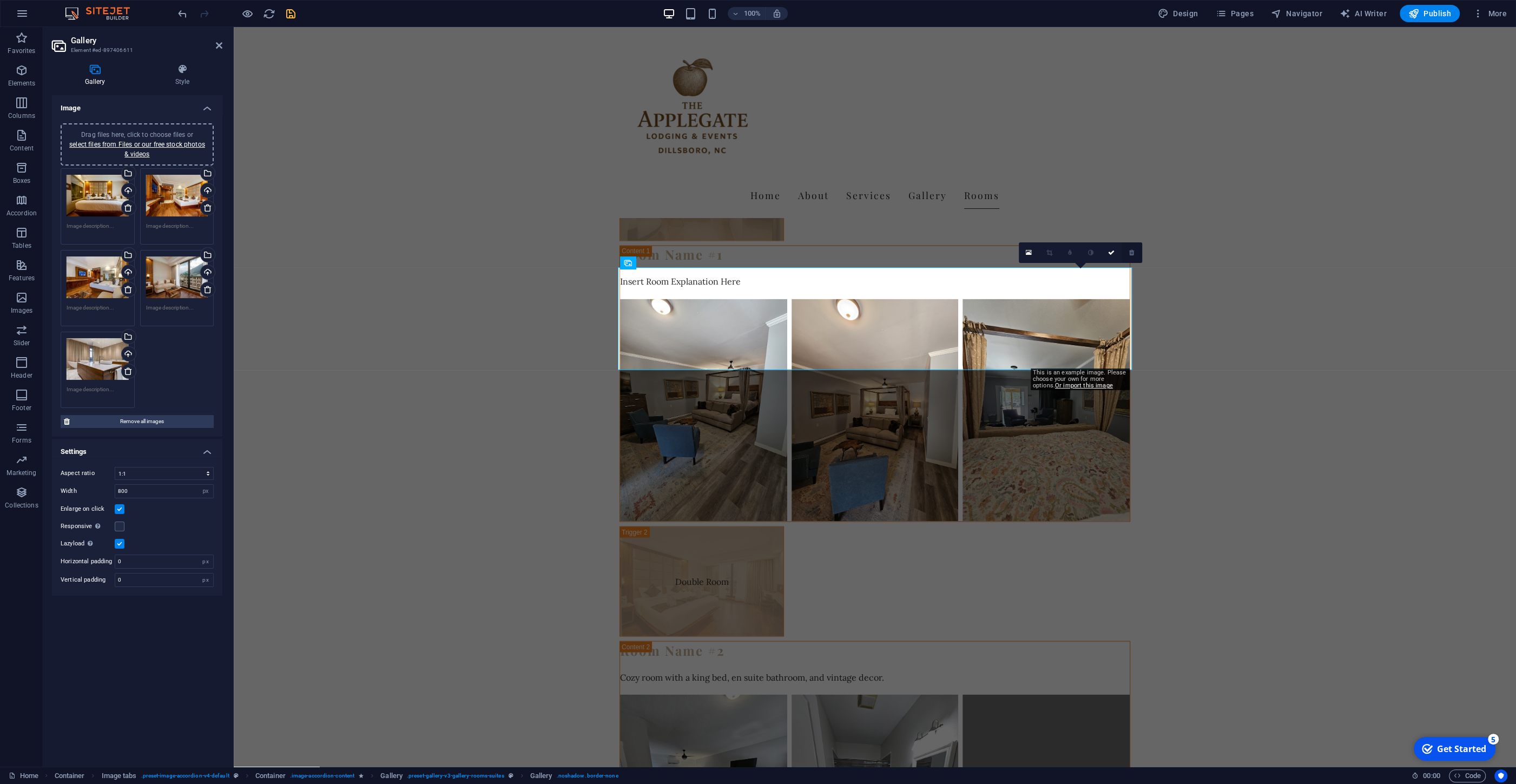
click at [1131, 254] on icon at bounding box center [1132, 253] width 5 height 7
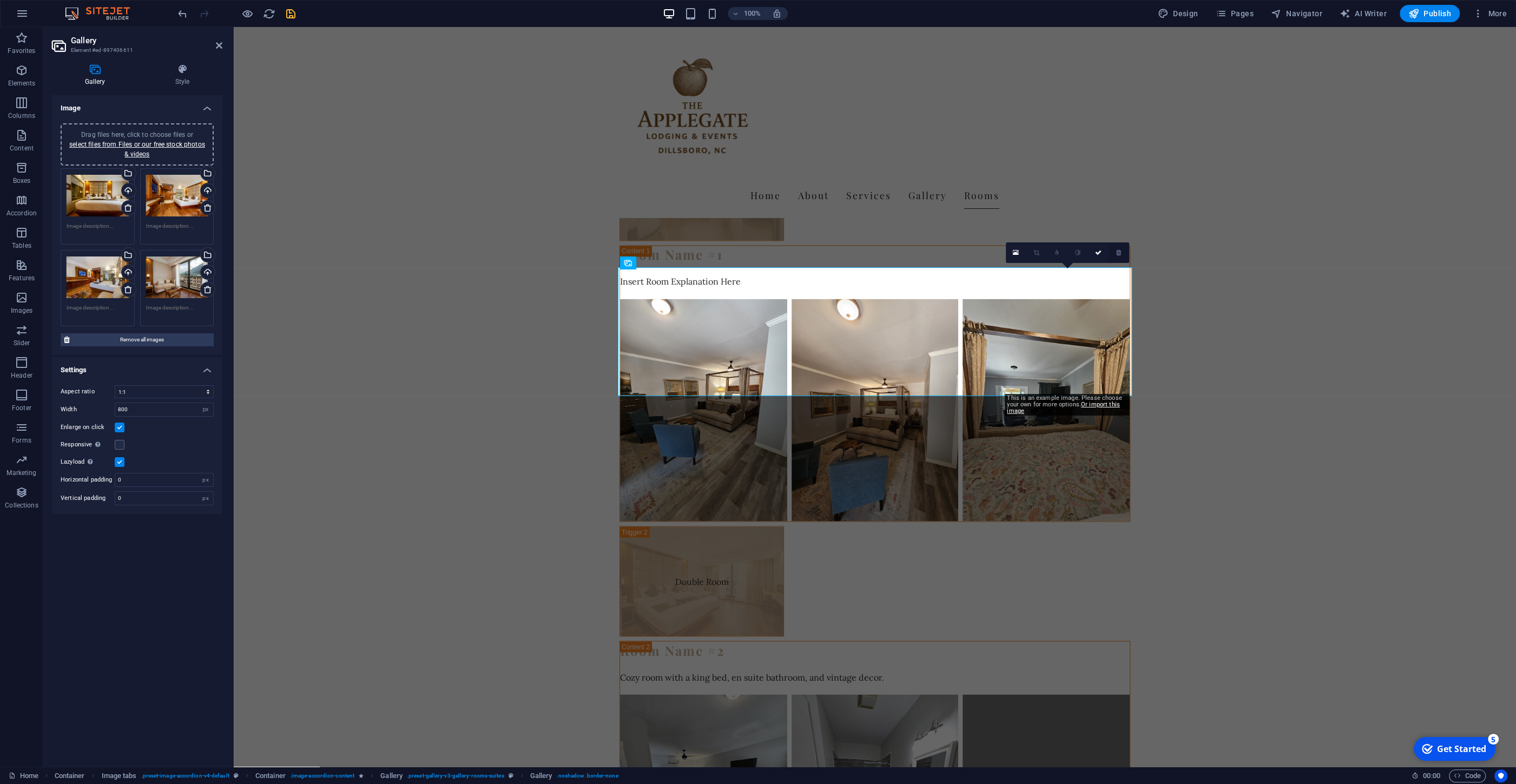
drag, startPoint x: 1118, startPoint y: 252, endPoint x: 882, endPoint y: 227, distance: 237.3
click at [1118, 252] on icon at bounding box center [1119, 253] width 5 height 7
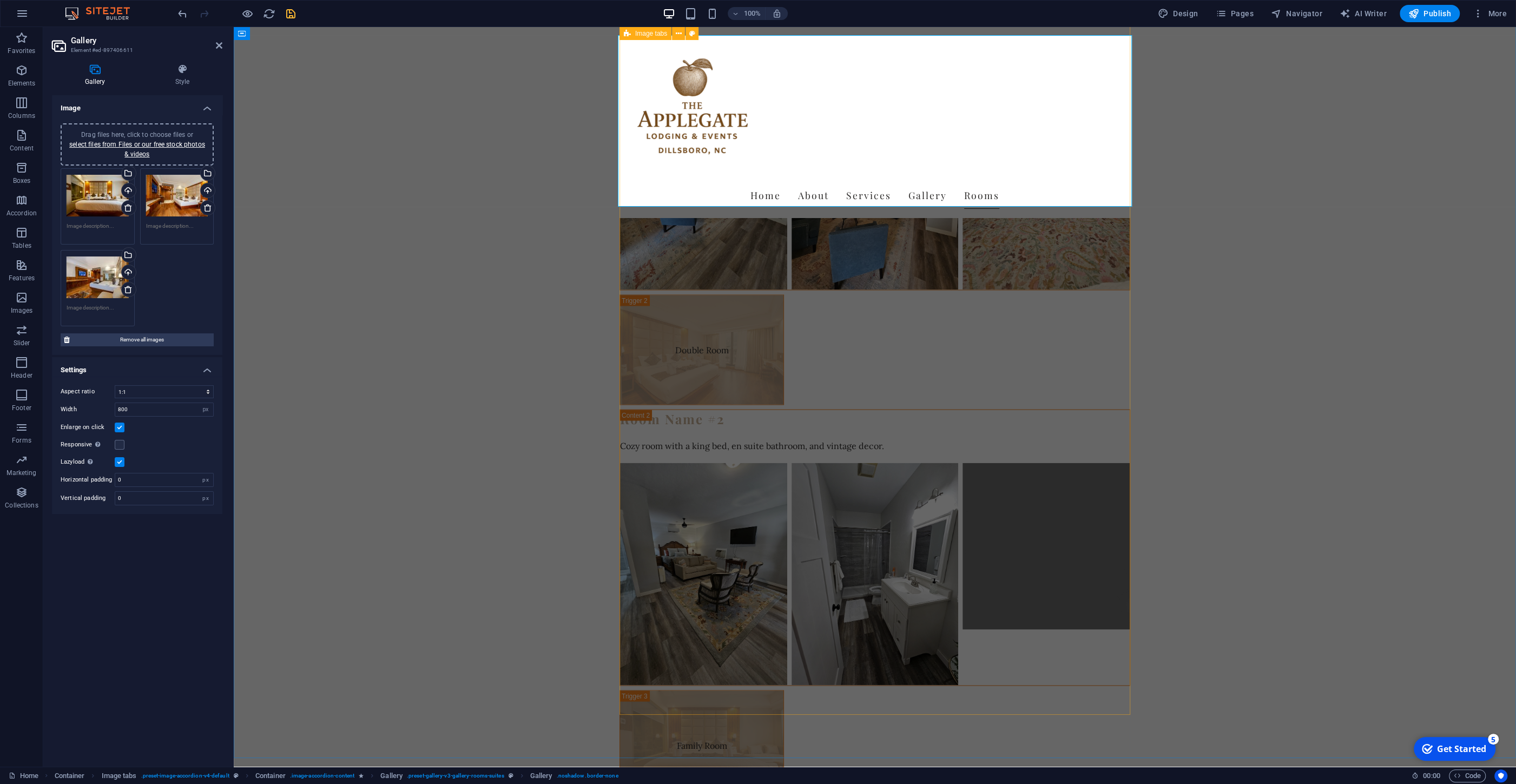
scroll to position [2804, 0]
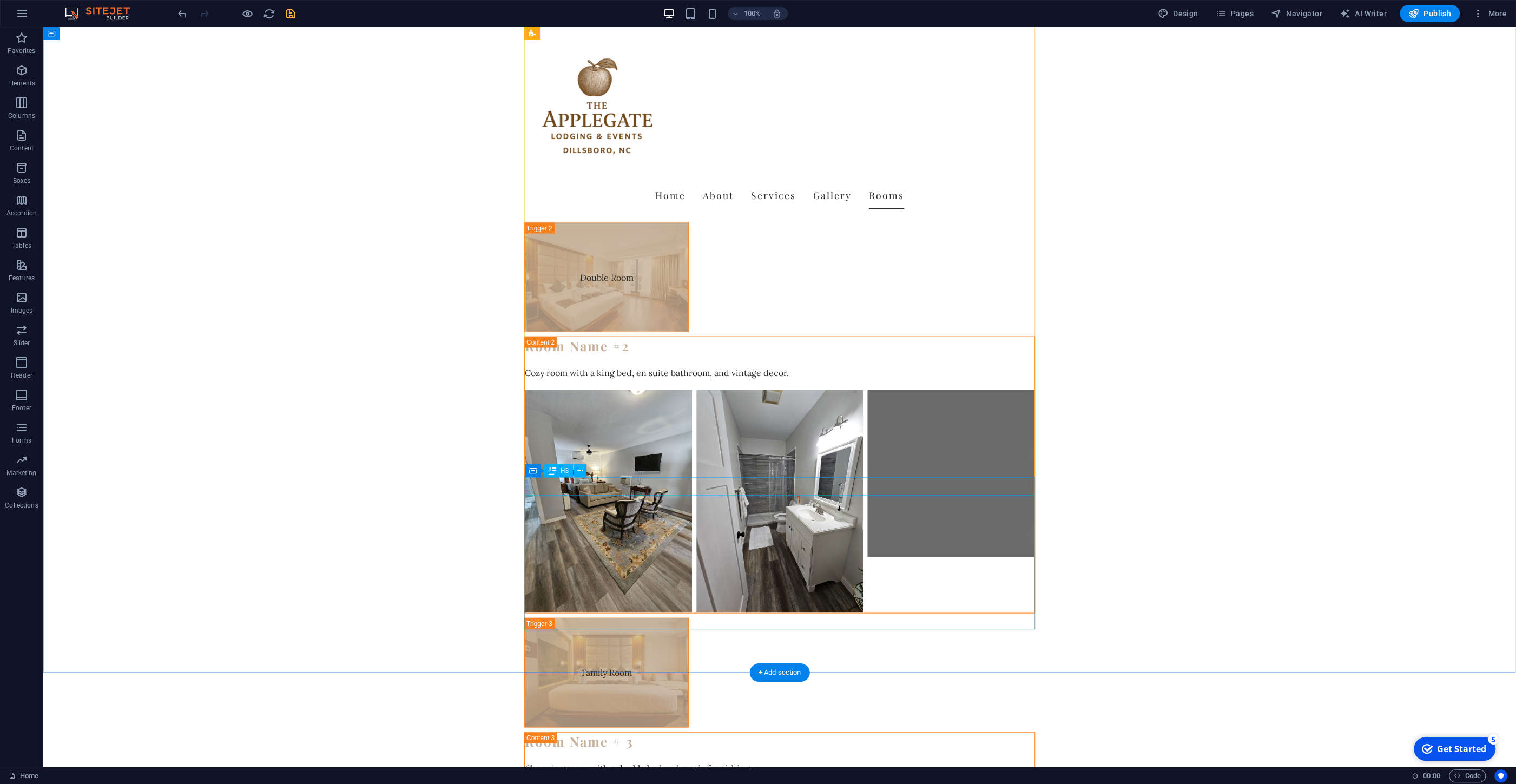
scroll to position [2841, 0]
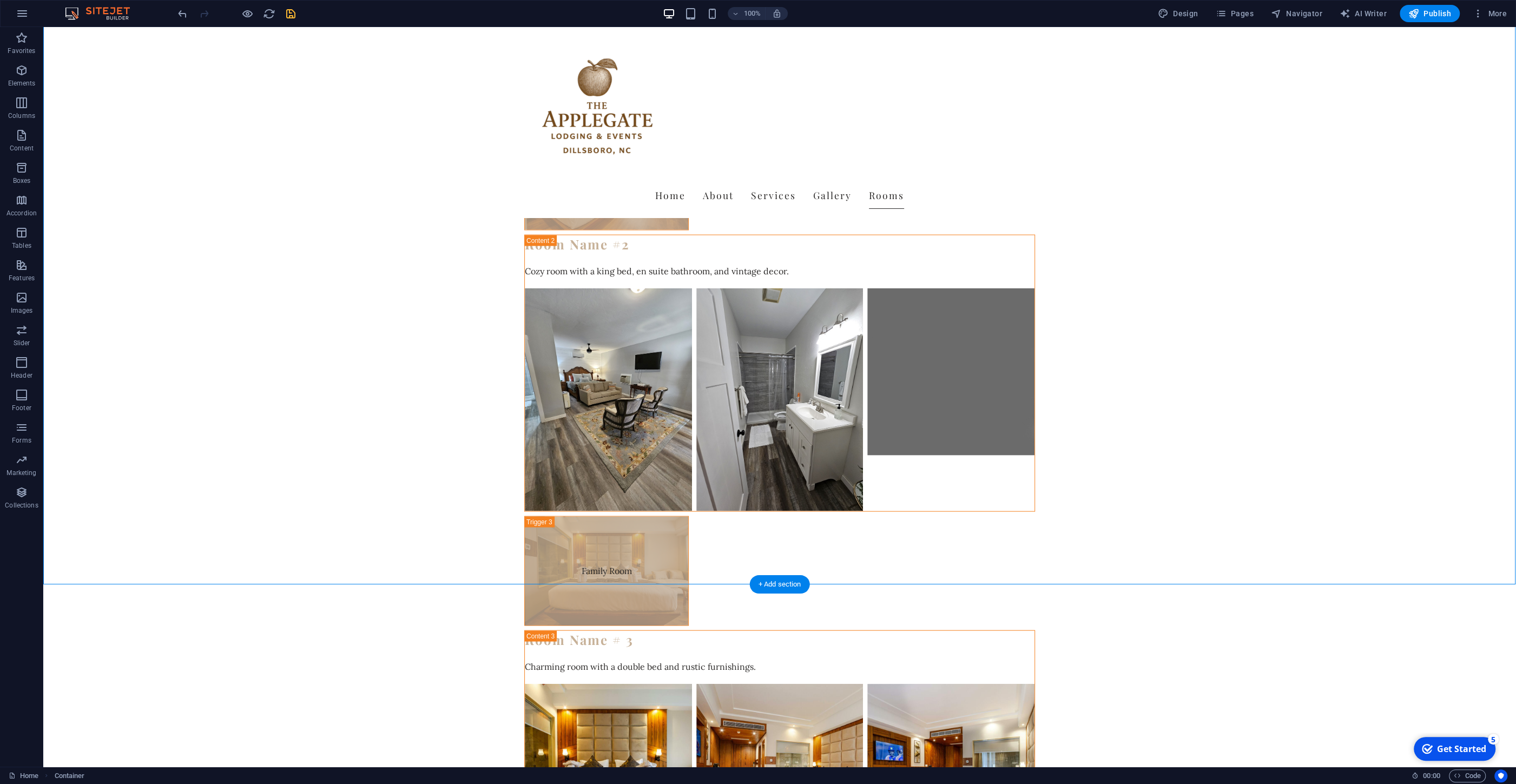
drag, startPoint x: 1165, startPoint y: 472, endPoint x: 917, endPoint y: 435, distance: 250.7
click at [917, 435] on div "Our Rooms & Suites Single Room Room Name #1 Insert Room Explanation Here Double…" at bounding box center [780, 516] width 1473 height 1750
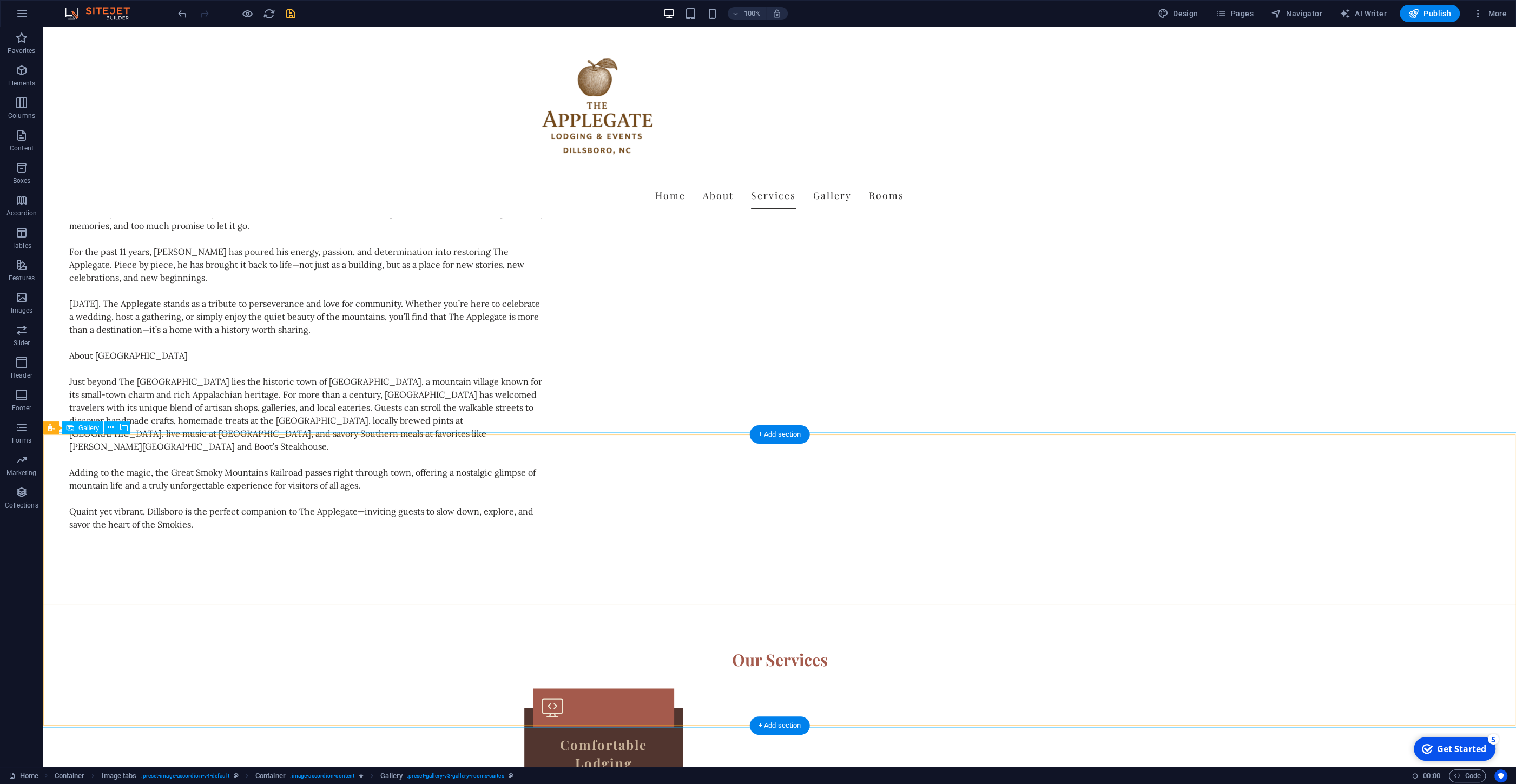
scroll to position [869, 0]
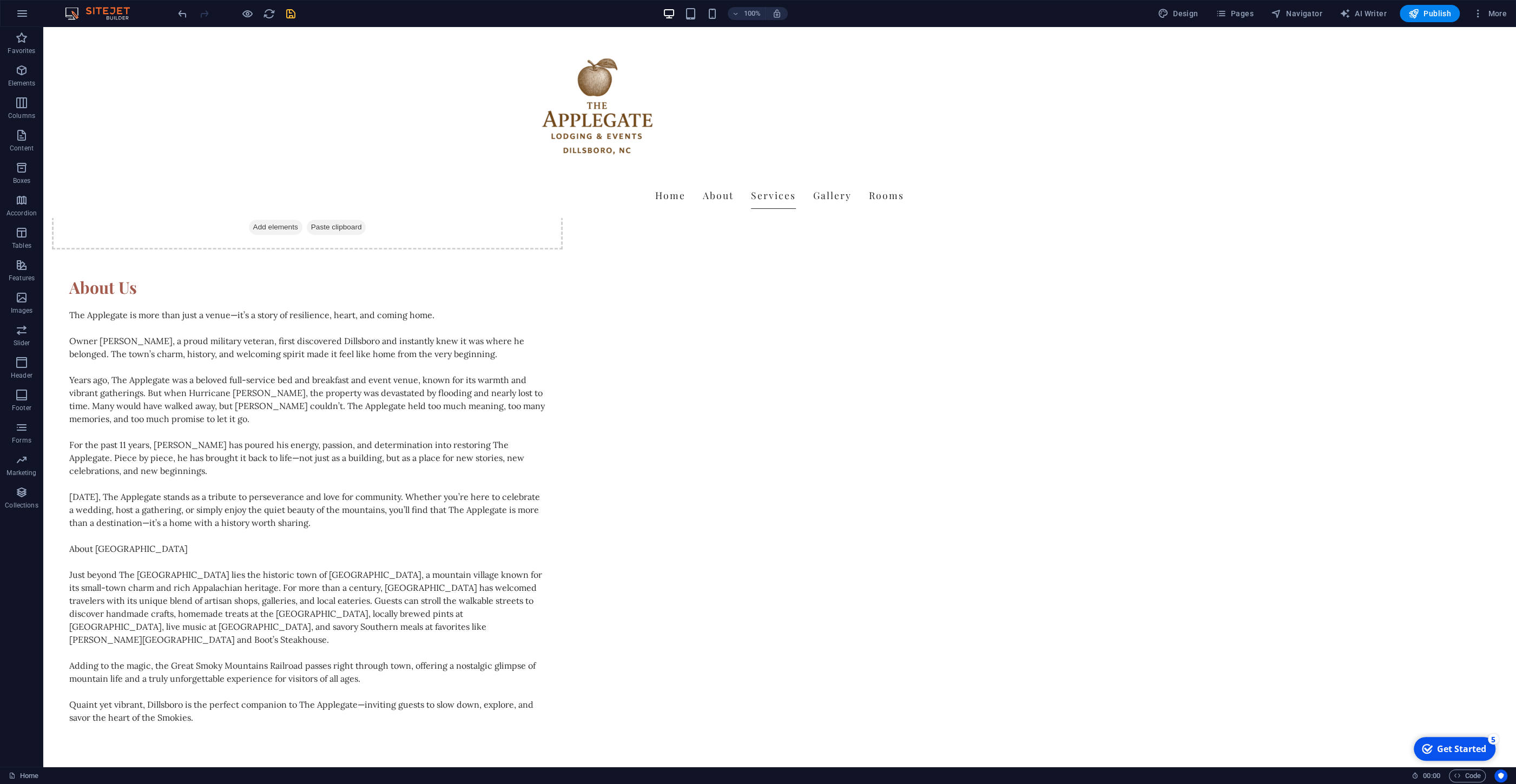
click at [288, 17] on icon "save" at bounding box center [291, 14] width 13 height 13
click at [246, 13] on icon "button" at bounding box center [248, 14] width 13 height 13
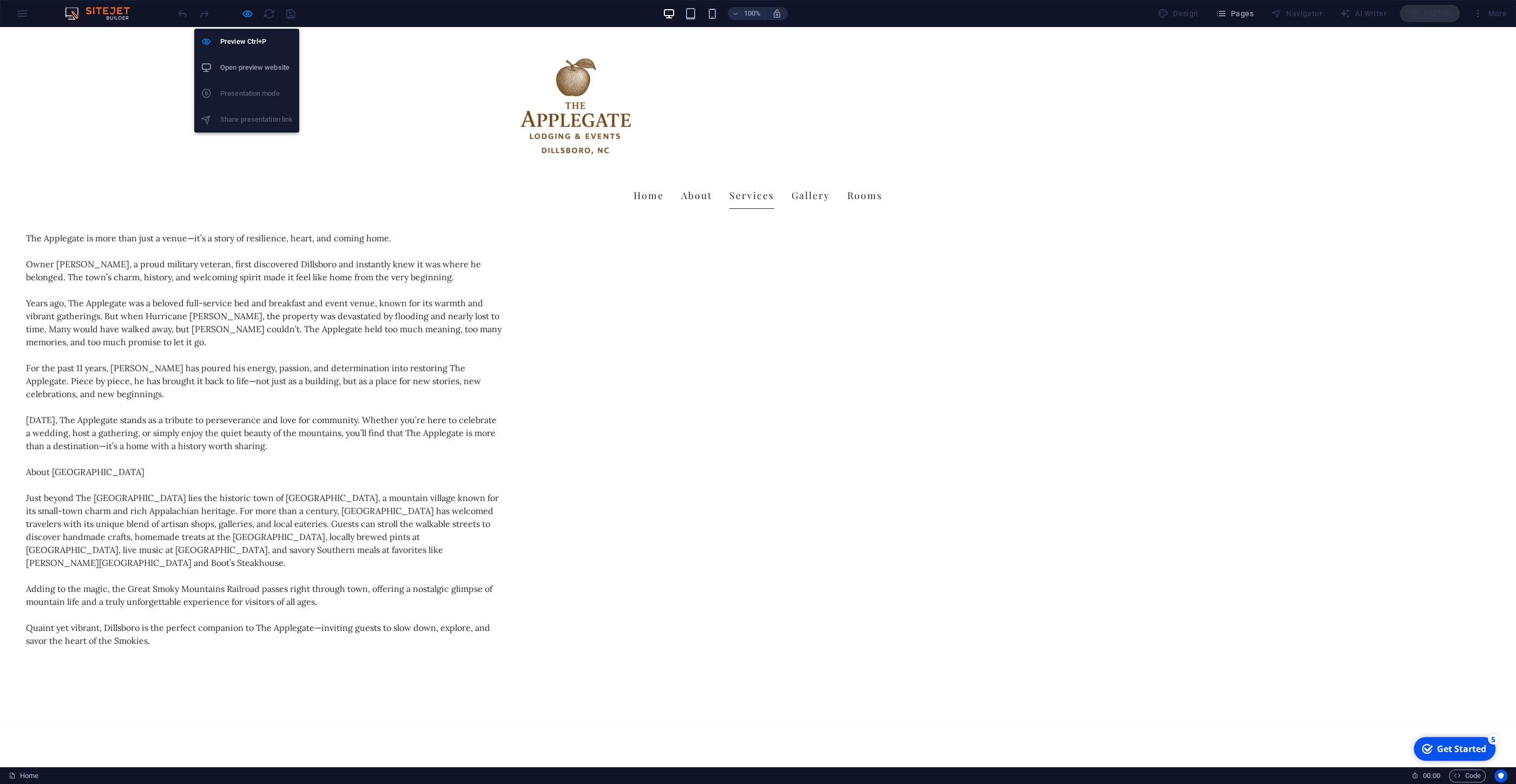
click at [249, 71] on h6 "Open preview website" at bounding box center [256, 67] width 73 height 13
click at [979, 182] on ul "Home About Services Gallery Rooms" at bounding box center [758, 195] width 511 height 27
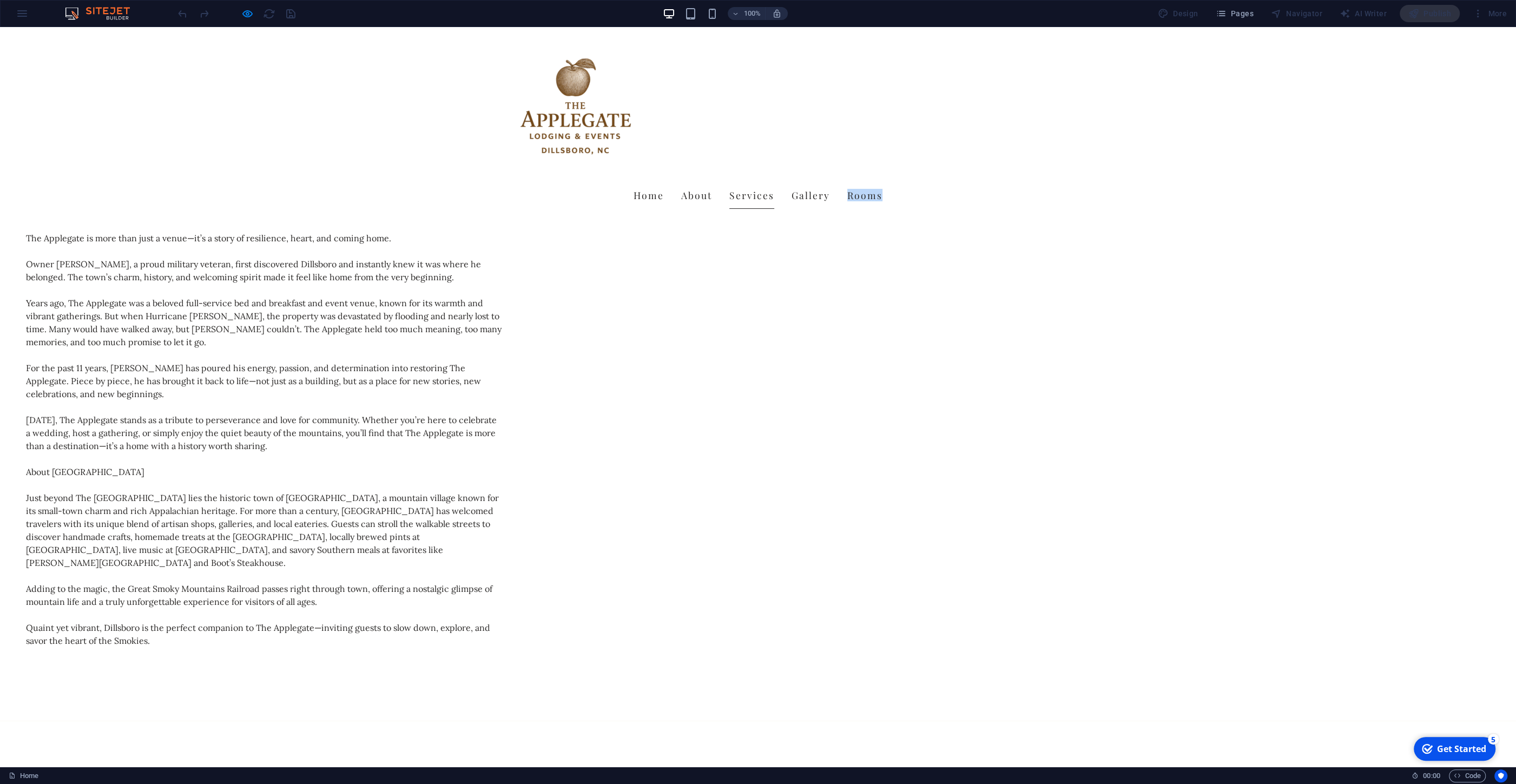
click at [979, 182] on ul "Home About Services Gallery Rooms" at bounding box center [758, 195] width 511 height 27
click at [974, 182] on ul "Home About Services Gallery Rooms" at bounding box center [758, 195] width 511 height 27
click at [188, 118] on div "Home About Services Gallery Rooms" at bounding box center [758, 123] width 1516 height 190
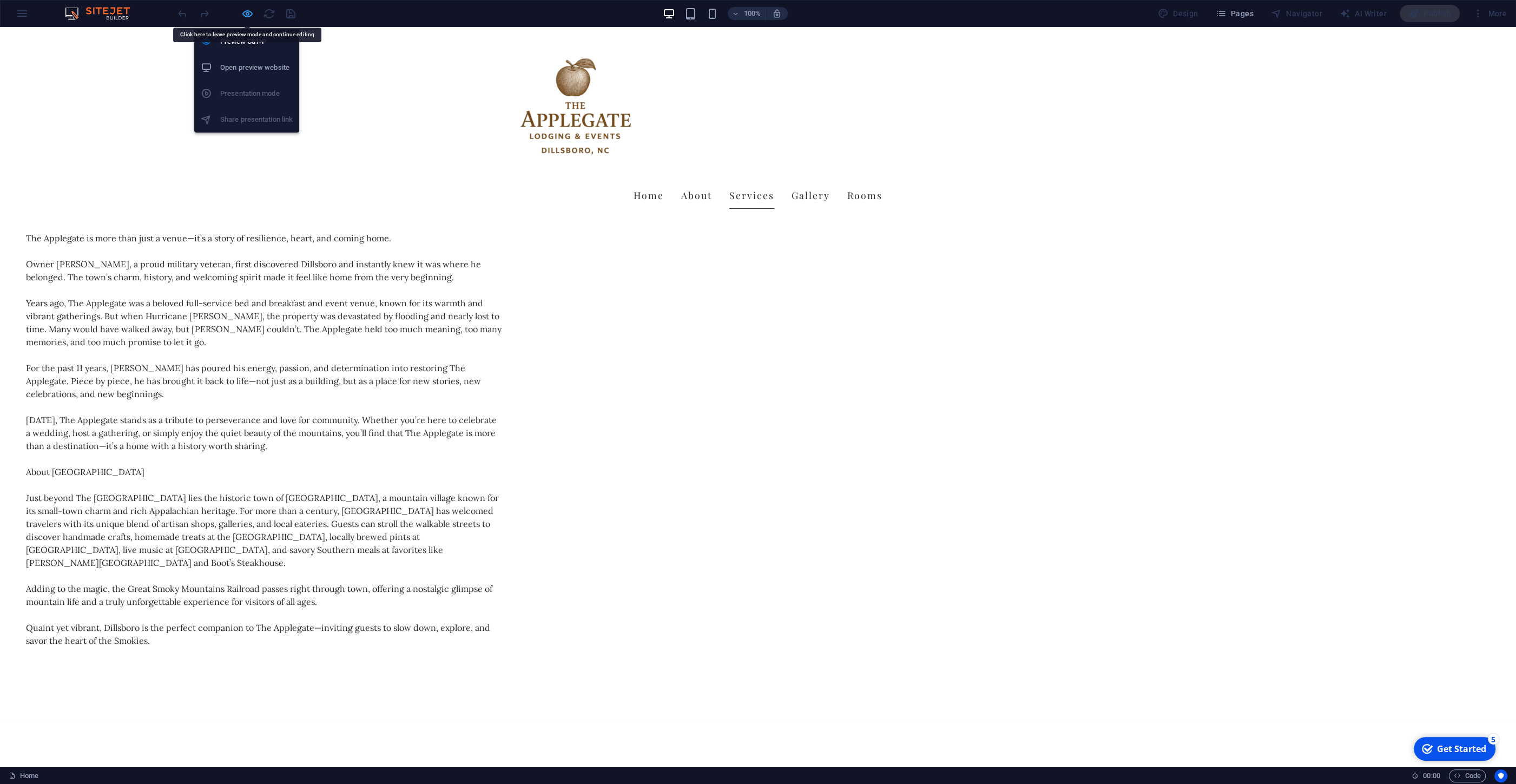
click at [252, 14] on icon "button" at bounding box center [248, 14] width 13 height 13
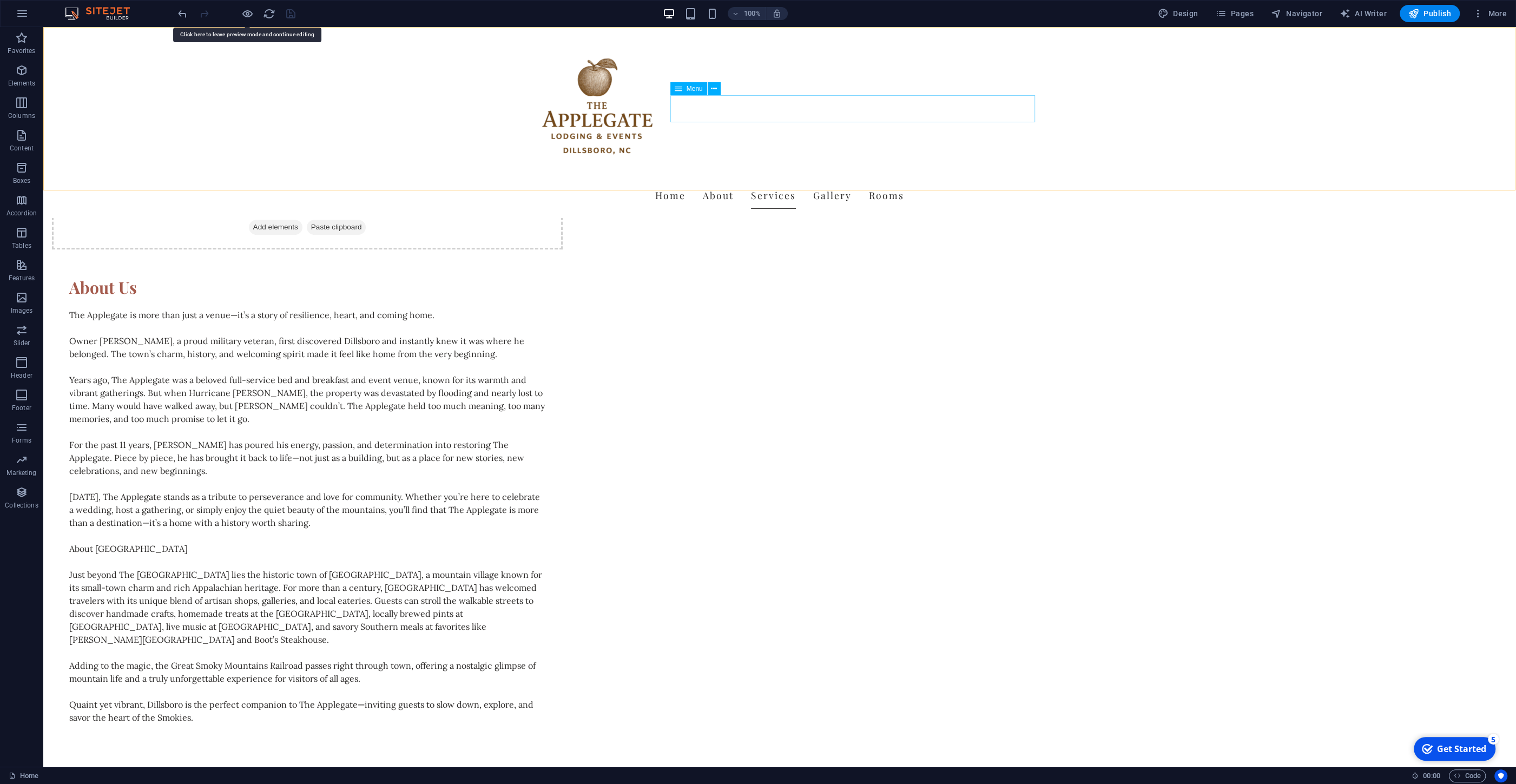
click at [989, 182] on nav "Home About Services Gallery Rooms" at bounding box center [780, 195] width 511 height 27
select select
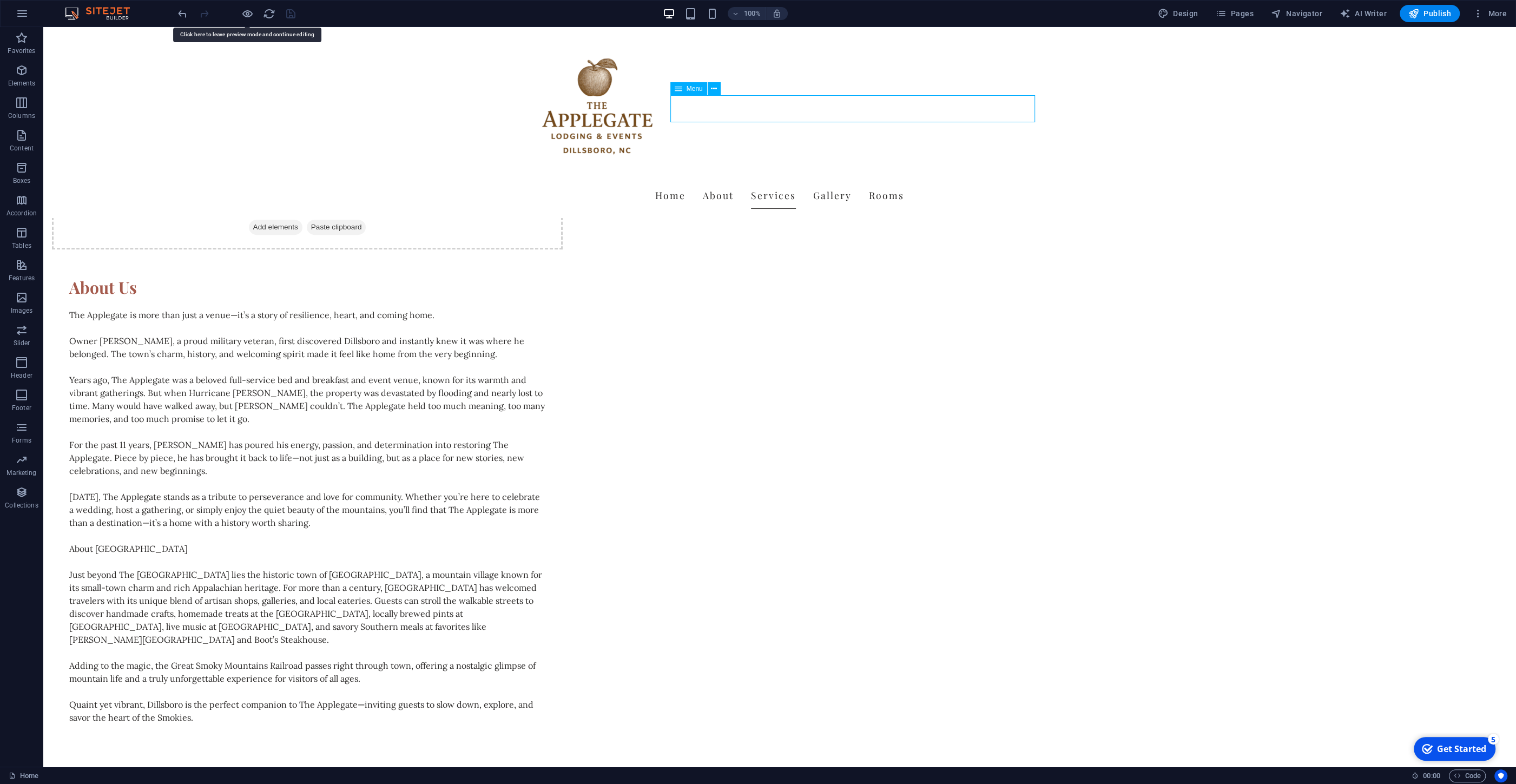
select select
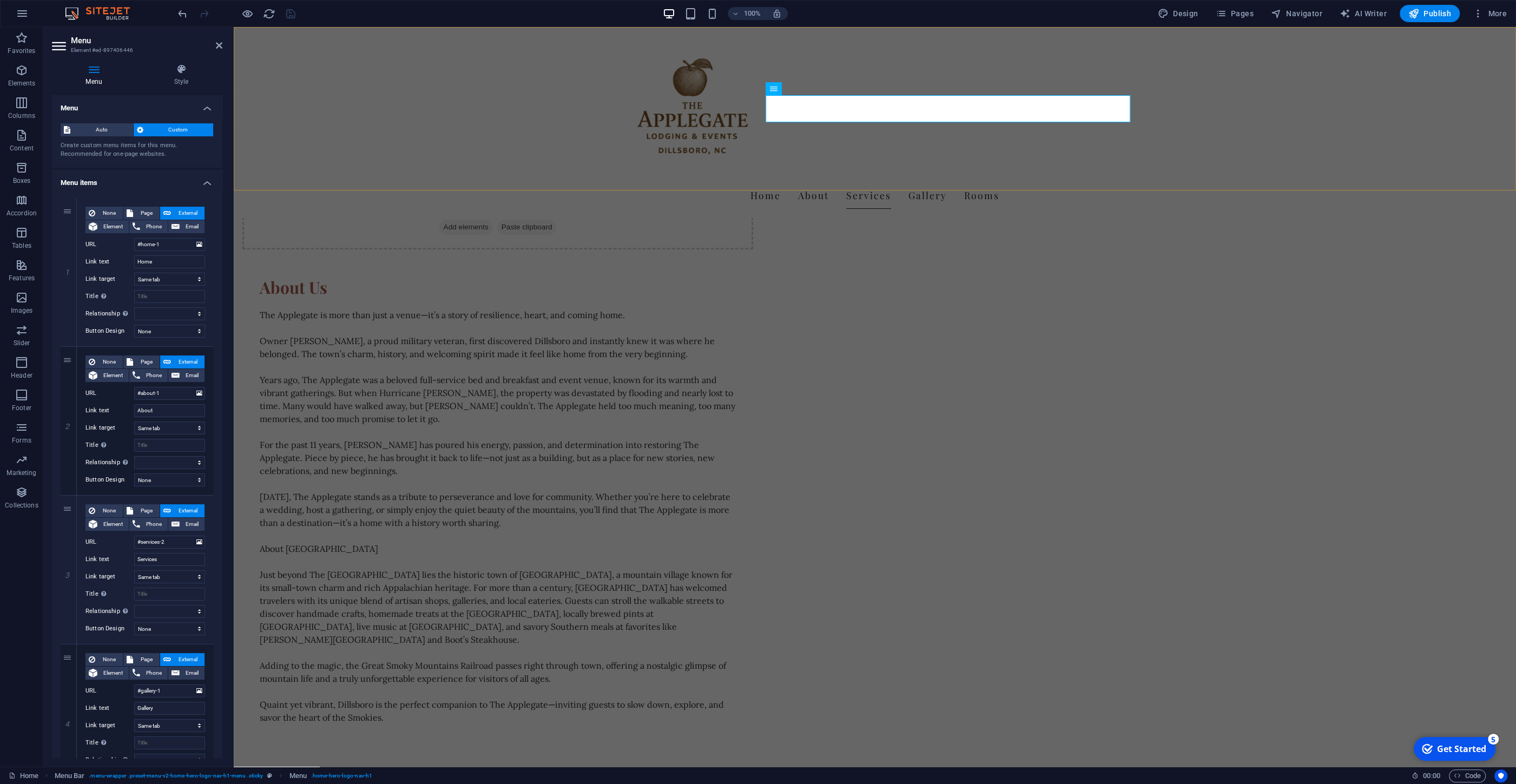
click at [493, 156] on div "Home About Services Gallery Rooms" at bounding box center [875, 123] width 1282 height 190
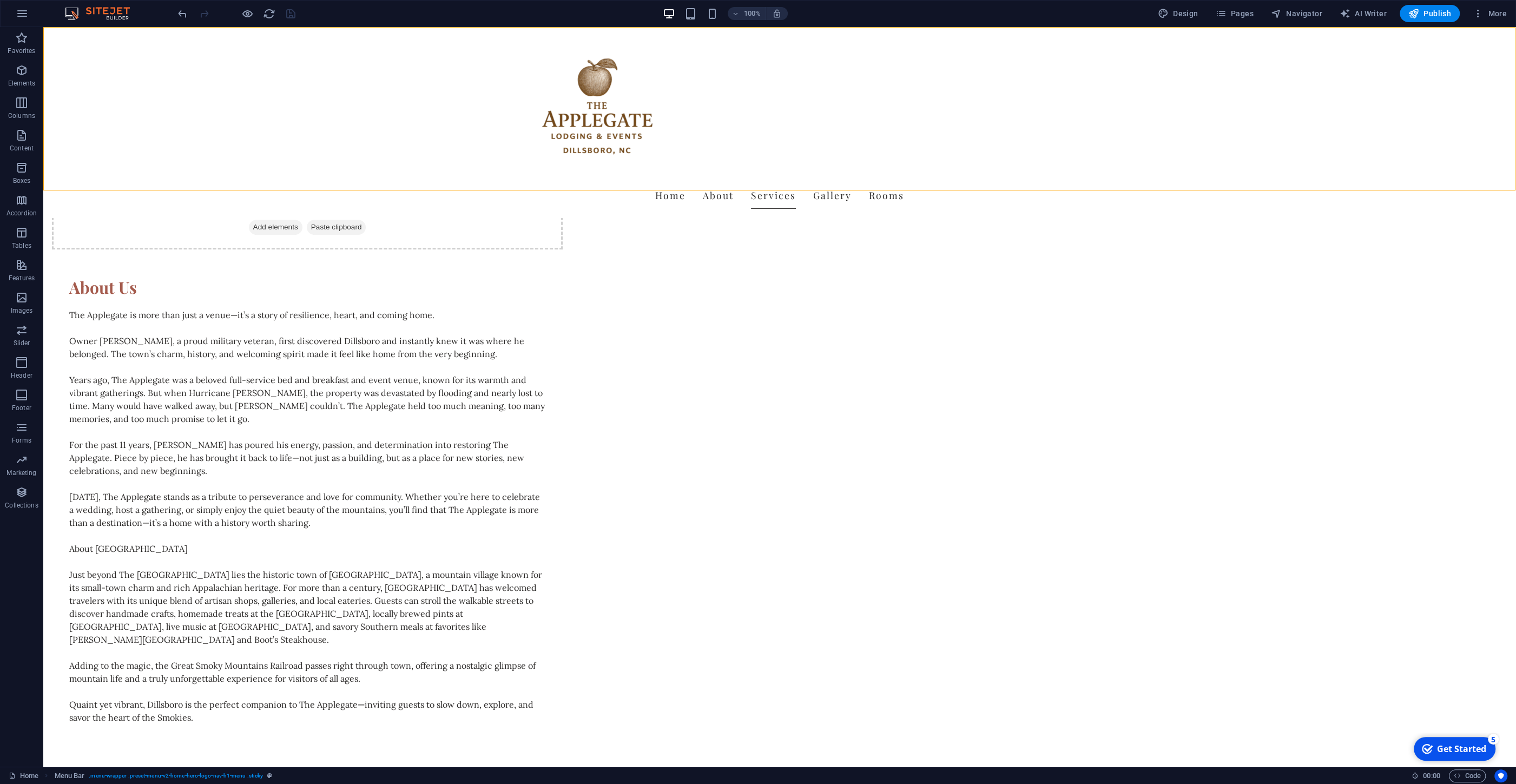
click at [464, 161] on div "Home About Services Gallery Rooms" at bounding box center [780, 123] width 1473 height 190
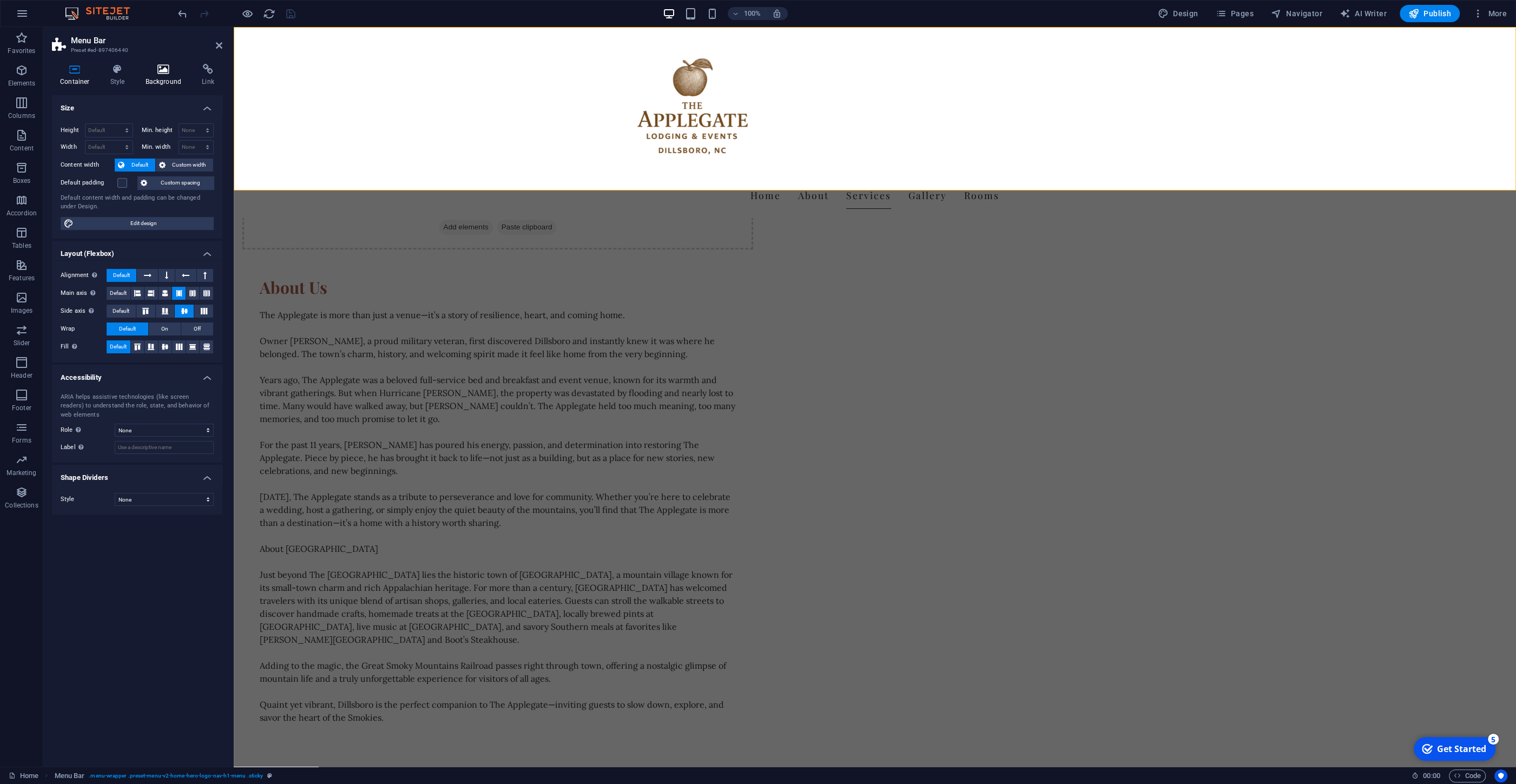
click at [168, 78] on h4 "Background" at bounding box center [165, 75] width 57 height 23
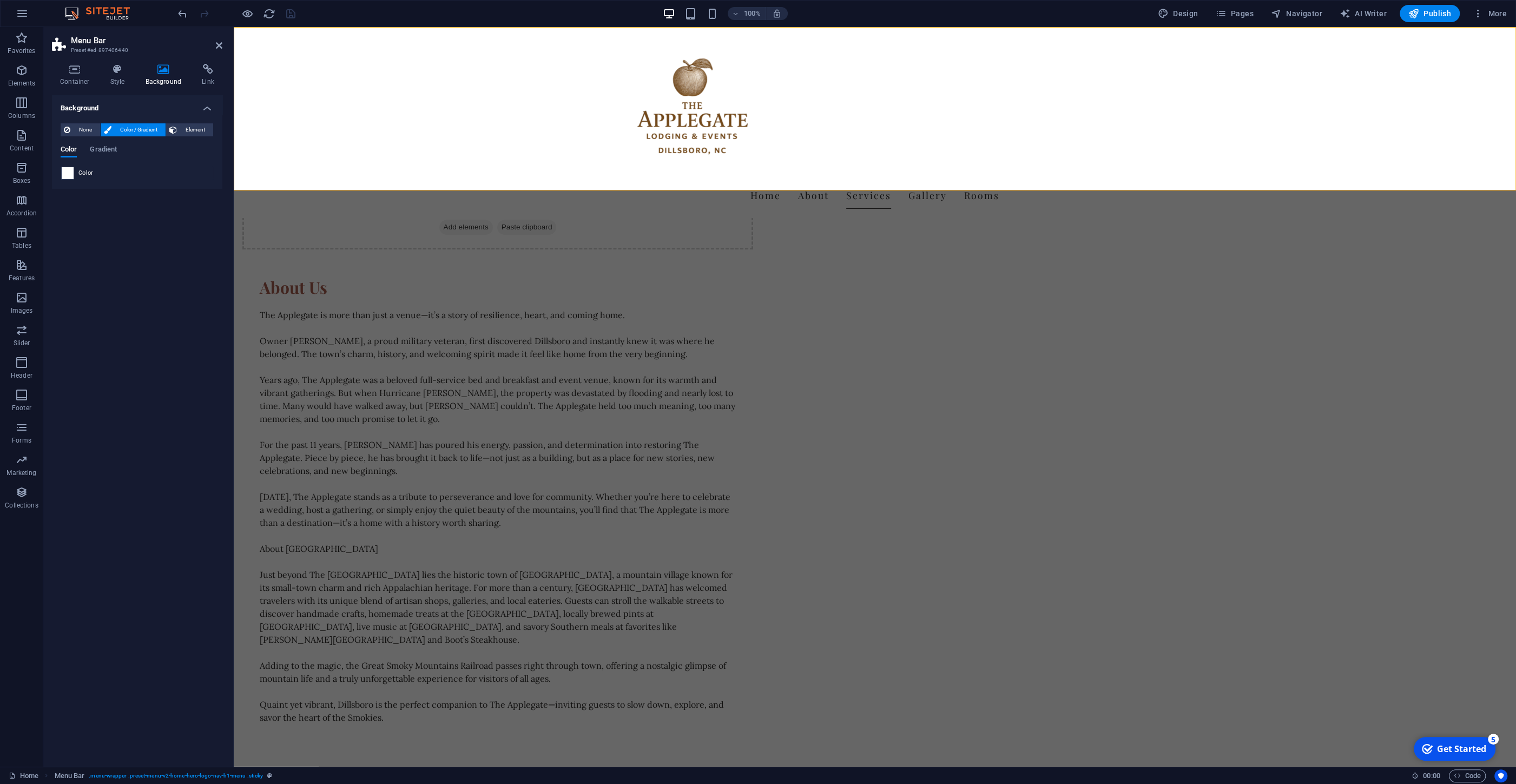
click at [64, 177] on span at bounding box center [68, 173] width 12 height 12
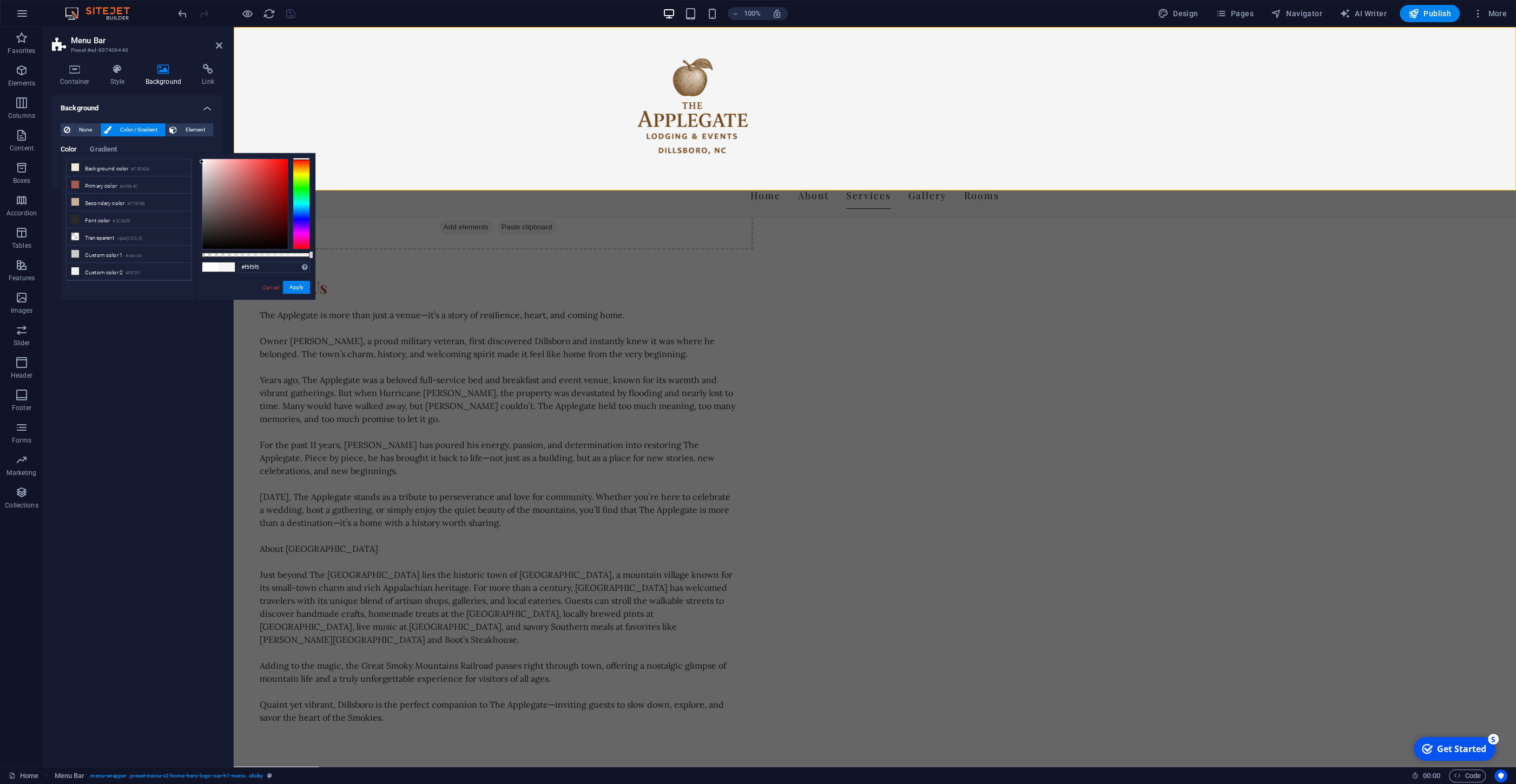
drag, startPoint x: 203, startPoint y: 160, endPoint x: 197, endPoint y: 162, distance: 6.3
click at [197, 162] on div "#f5f5f5 Supported formats #0852ed rgb(8, 82, 237) rgba(8, 82, 237, 90%) hsv(221…" at bounding box center [256, 305] width 120 height 303
click at [81, 184] on li "Primary color #A45A4C" at bounding box center [129, 185] width 124 height 17
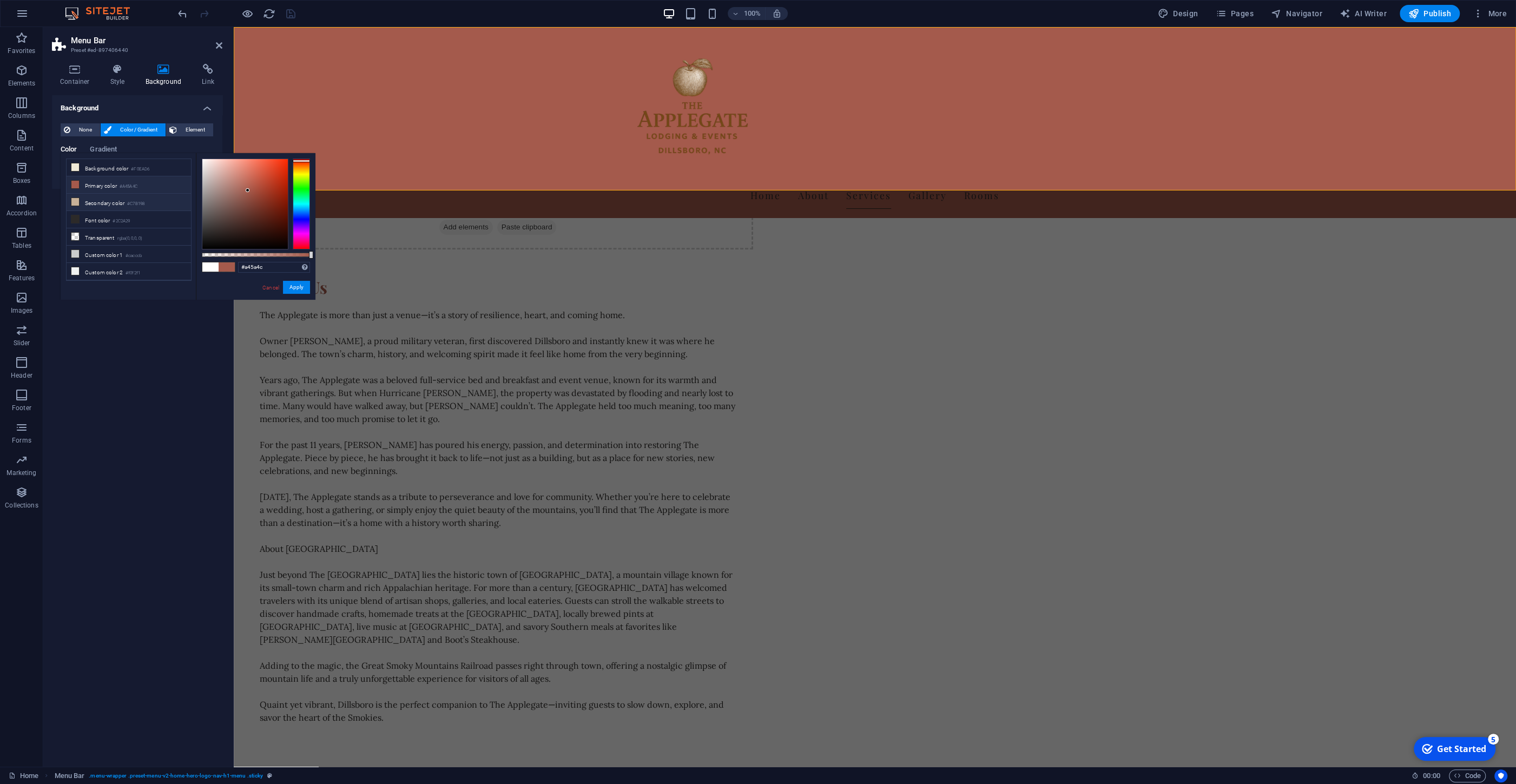
click at [75, 203] on icon at bounding box center [75, 201] width 8 height 8
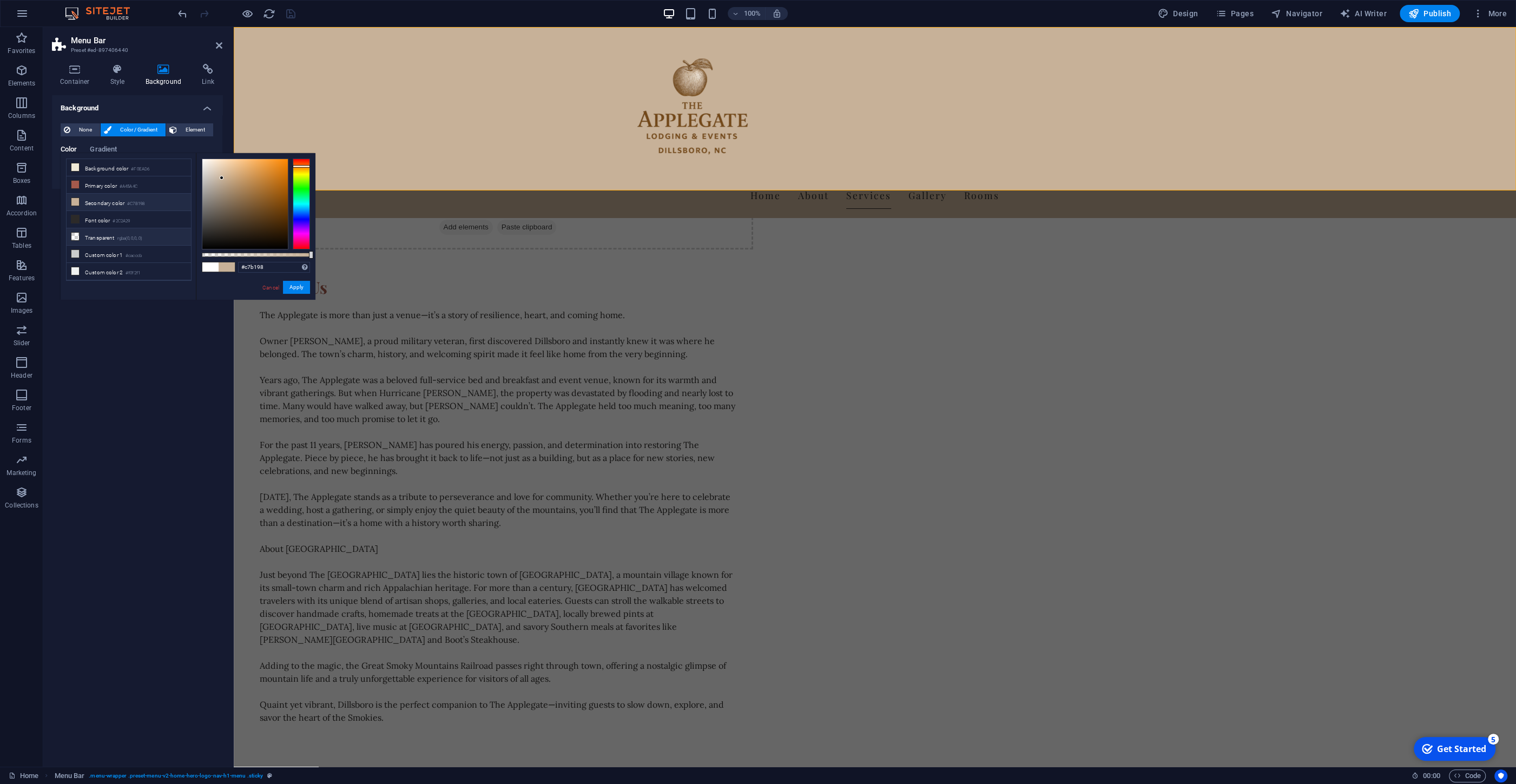
click at [77, 236] on icon at bounding box center [75, 236] width 8 height 8
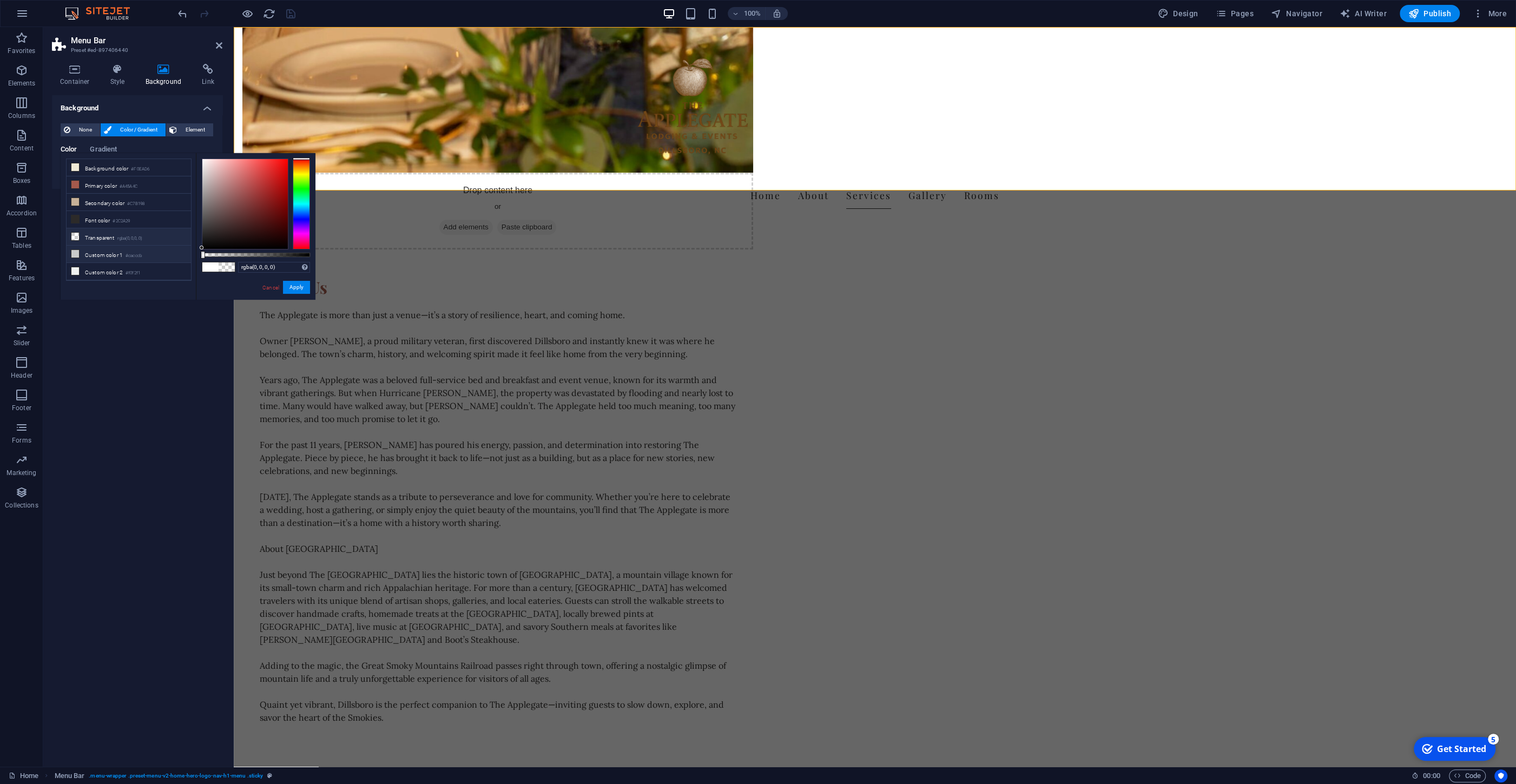
click at [77, 254] on icon at bounding box center [75, 254] width 8 height 8
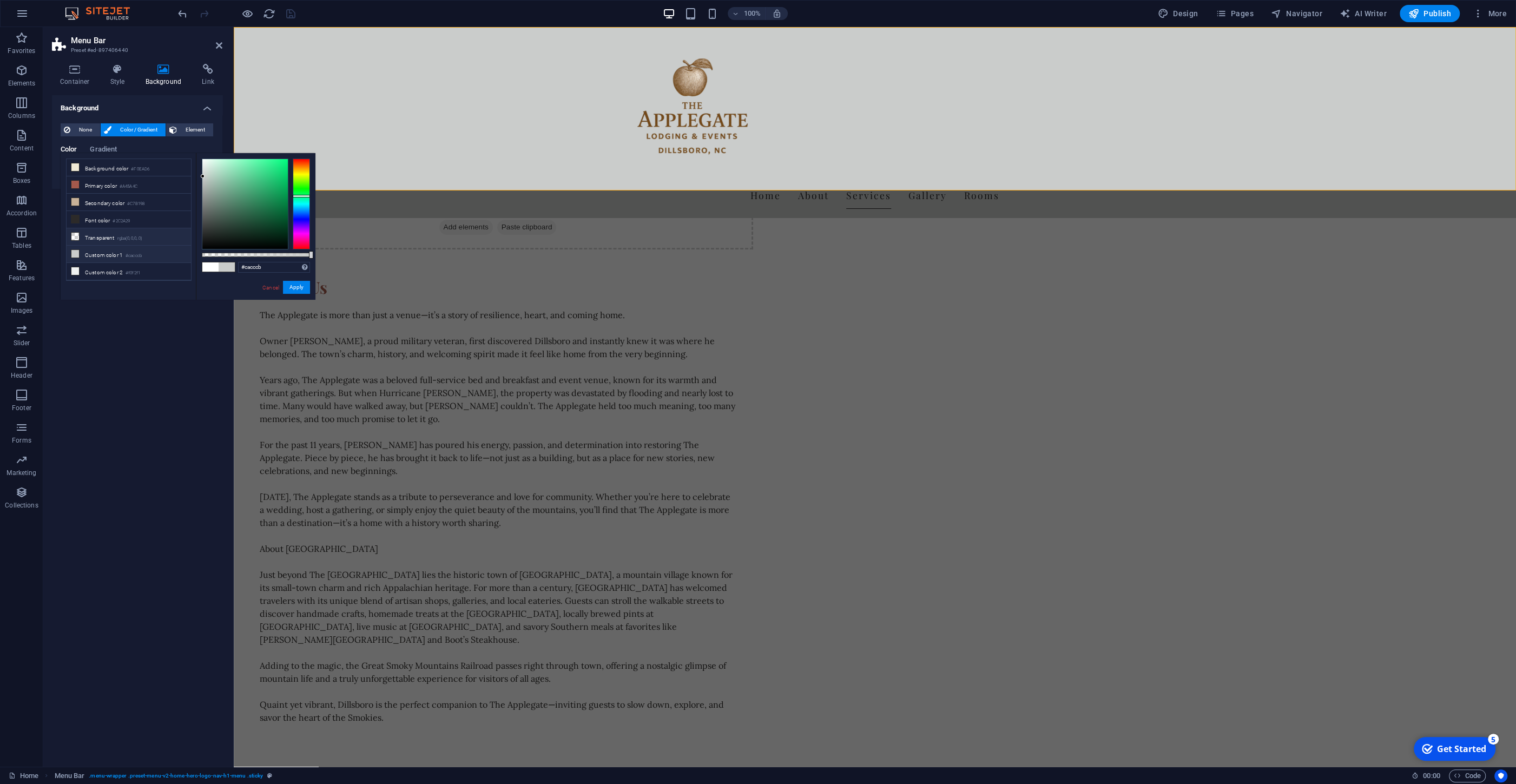
click at [71, 233] on span at bounding box center [75, 236] width 9 height 9
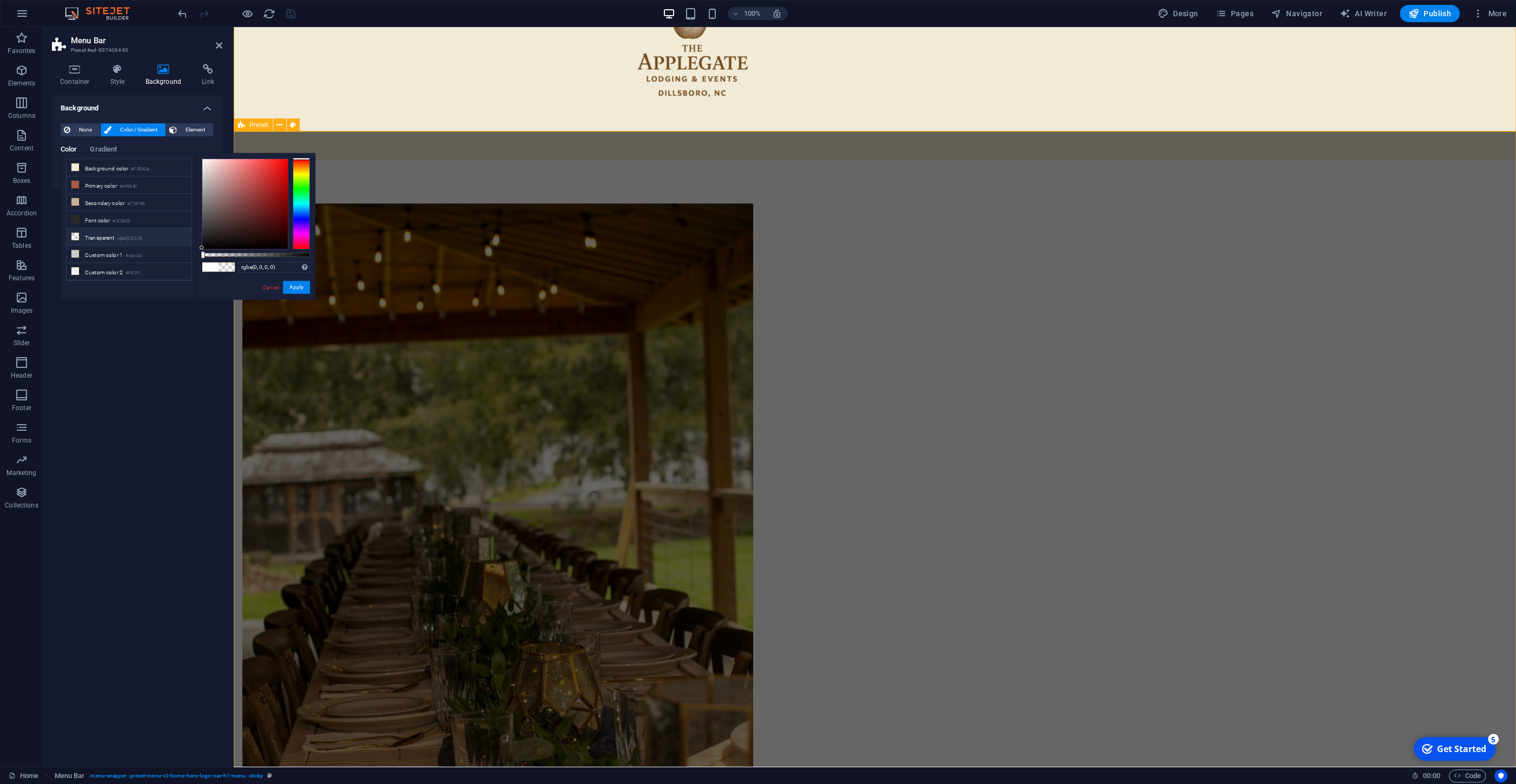
scroll to position [0, 0]
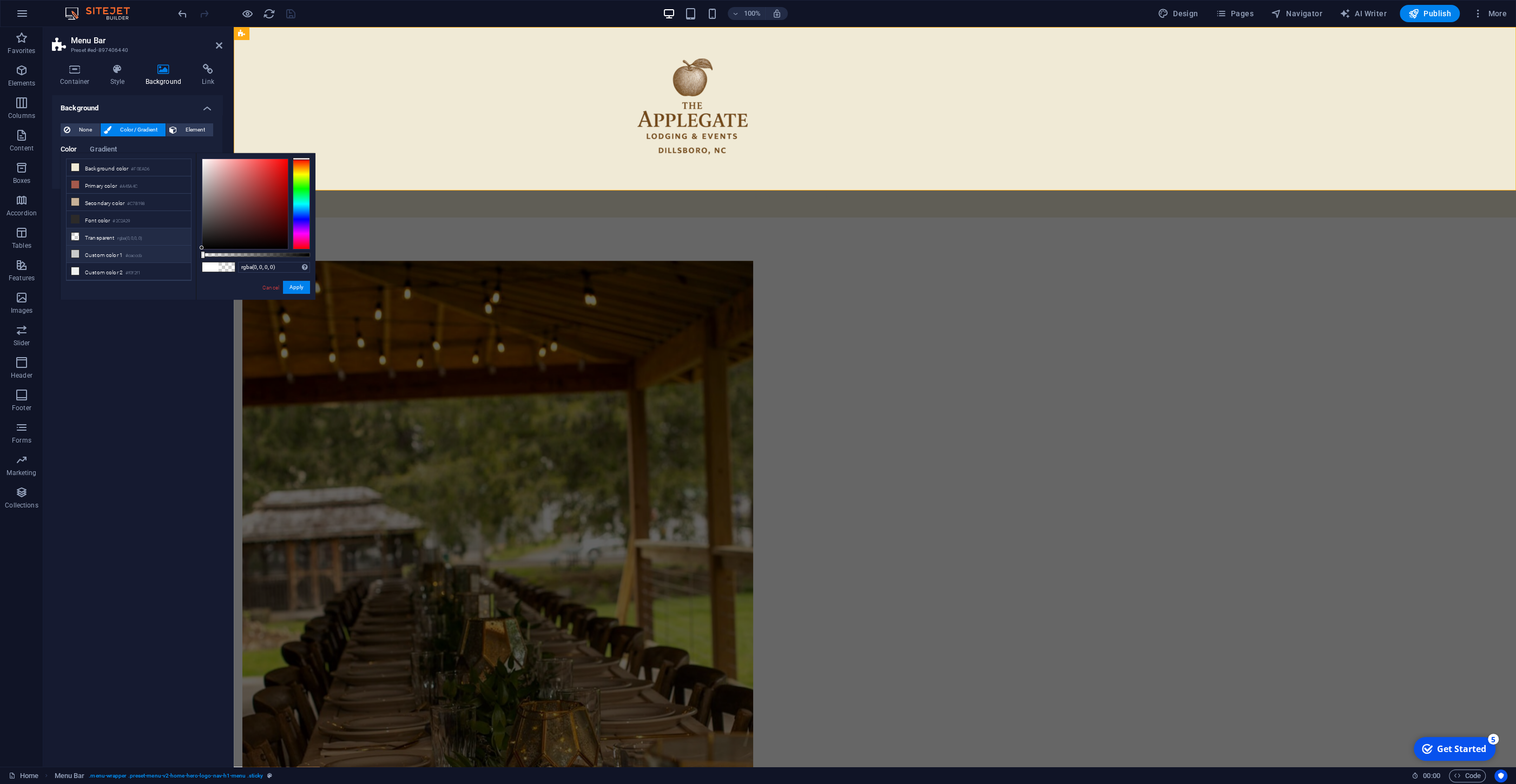
click at [71, 253] on li "Custom color 1 #cacccb" at bounding box center [129, 254] width 124 height 17
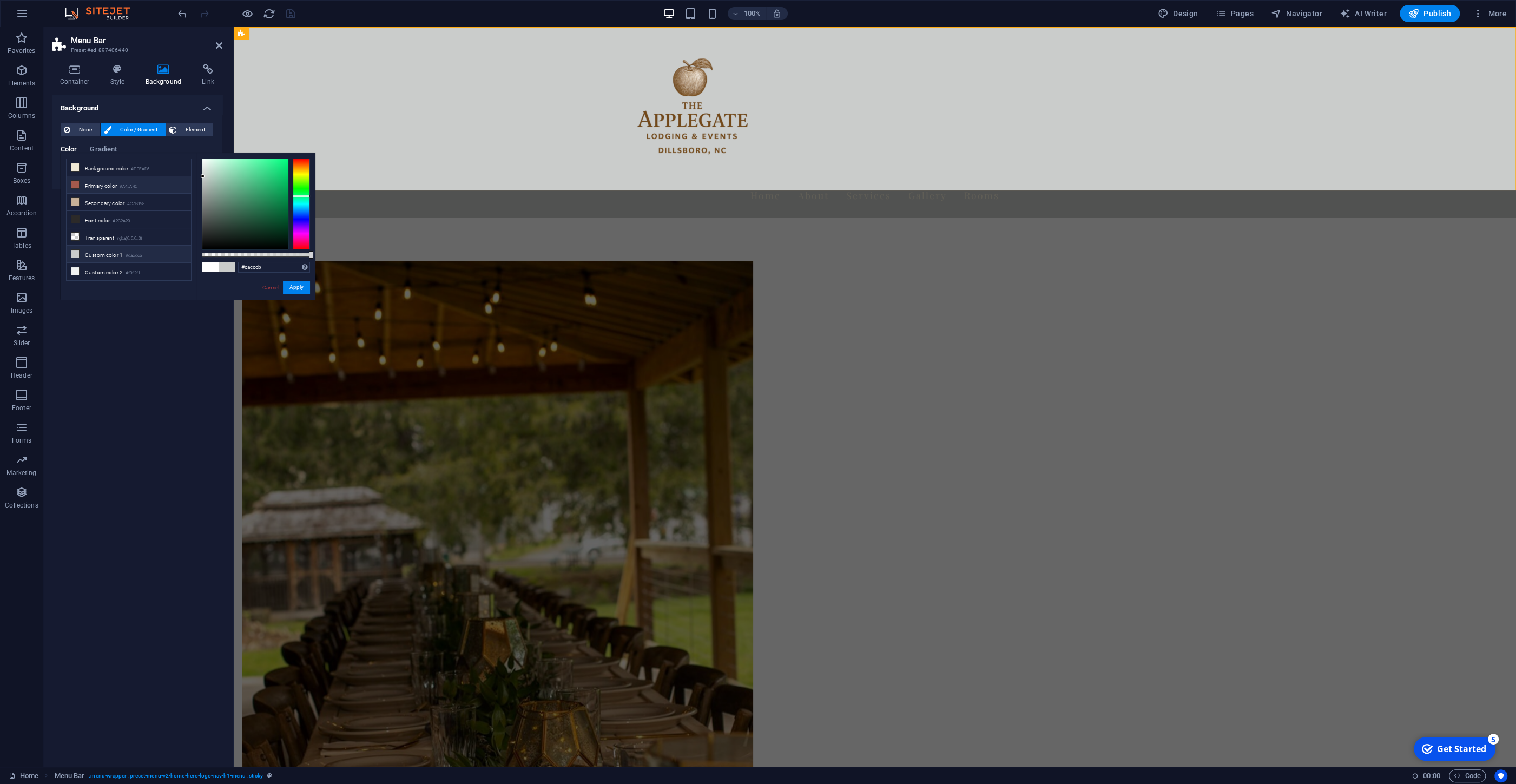
click at [79, 183] on icon at bounding box center [75, 184] width 8 height 8
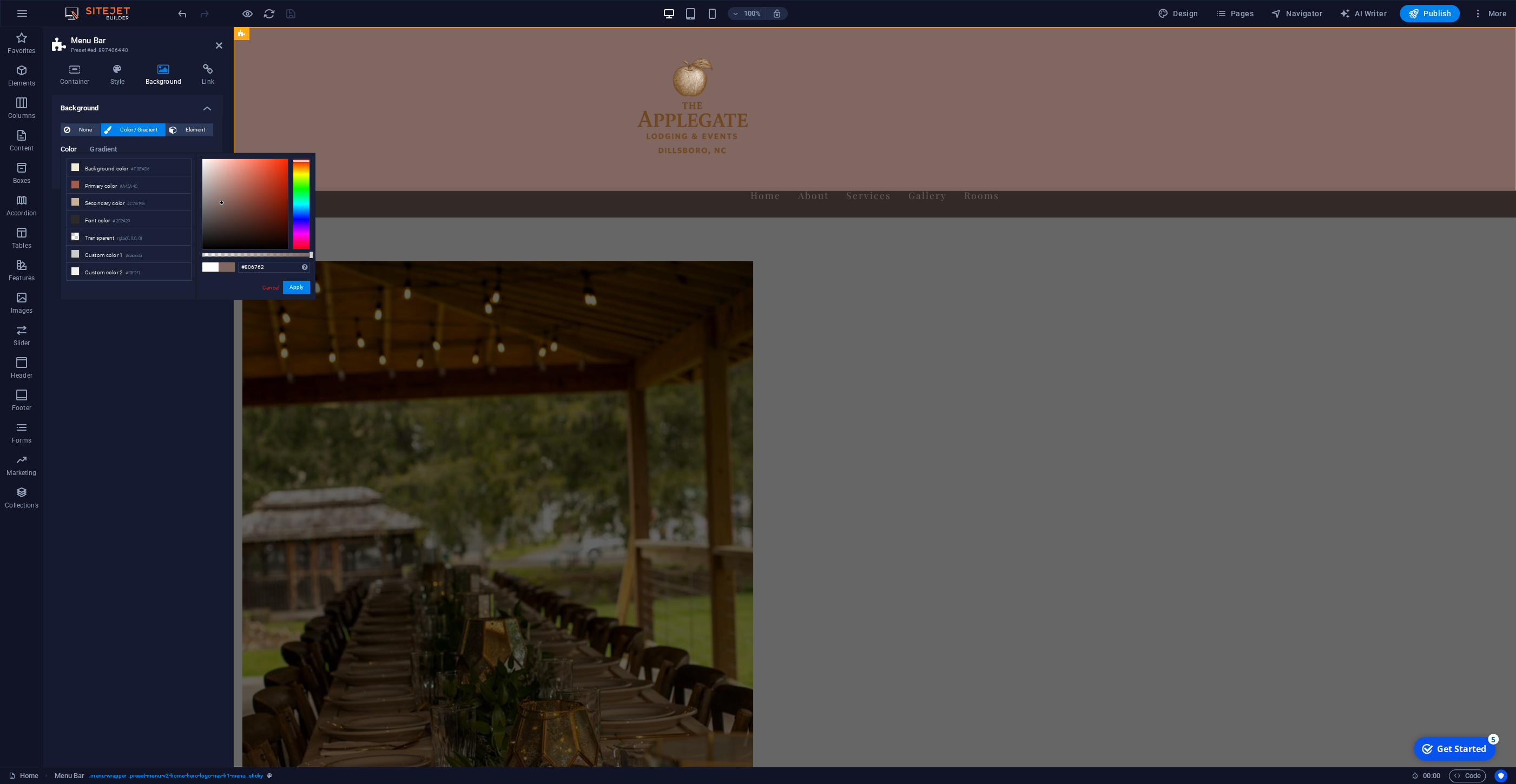
drag, startPoint x: 249, startPoint y: 188, endPoint x: 222, endPoint y: 203, distance: 30.9
click at [222, 203] on div at bounding box center [245, 204] width 86 height 90
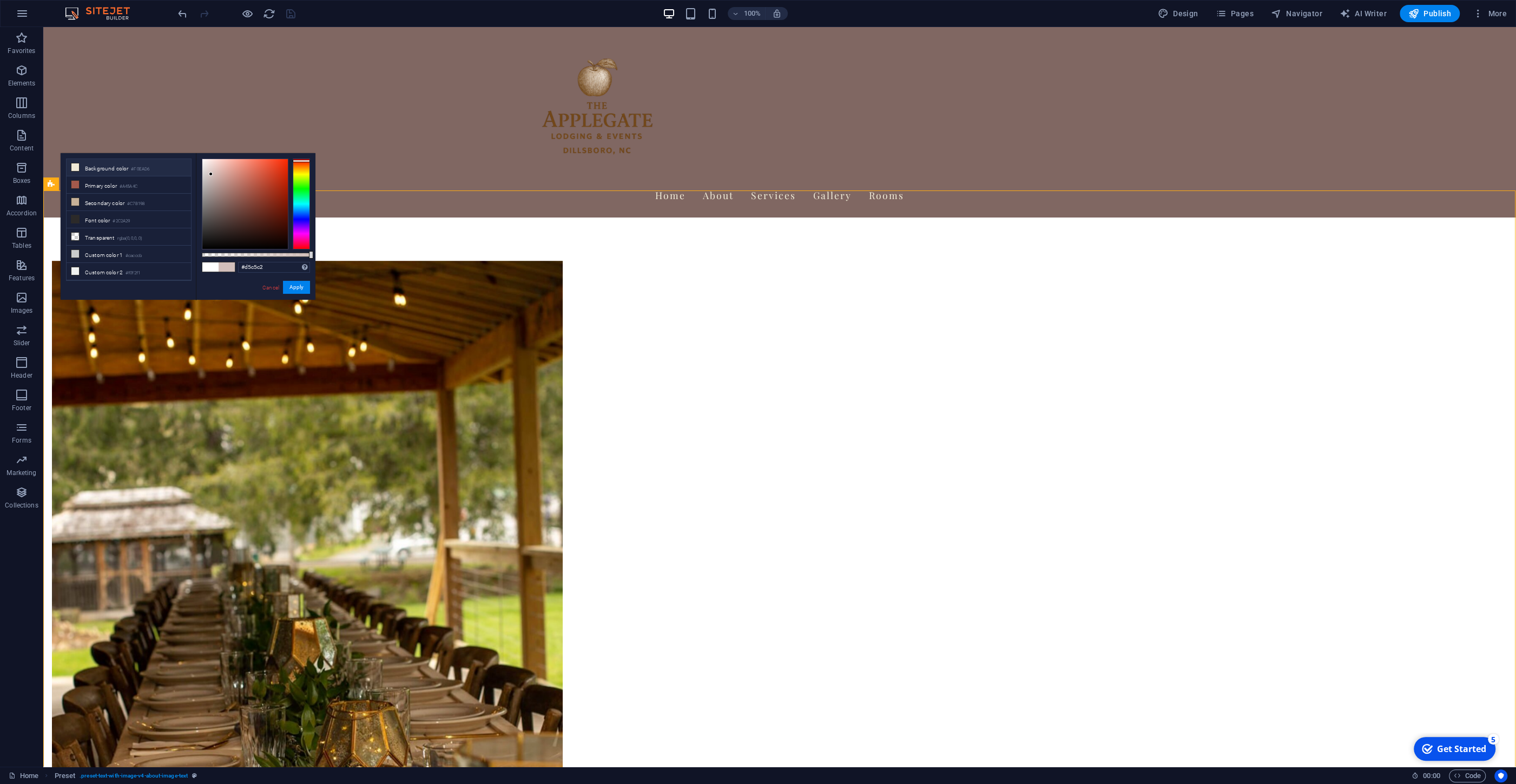
drag, startPoint x: 222, startPoint y: 201, endPoint x: 133, endPoint y: 171, distance: 93.9
click at [209, 172] on div at bounding box center [211, 174] width 3 height 3
click at [96, 174] on li "Background color #F0EAD6" at bounding box center [129, 168] width 124 height 17
click at [302, 287] on button "Apply" at bounding box center [297, 287] width 27 height 13
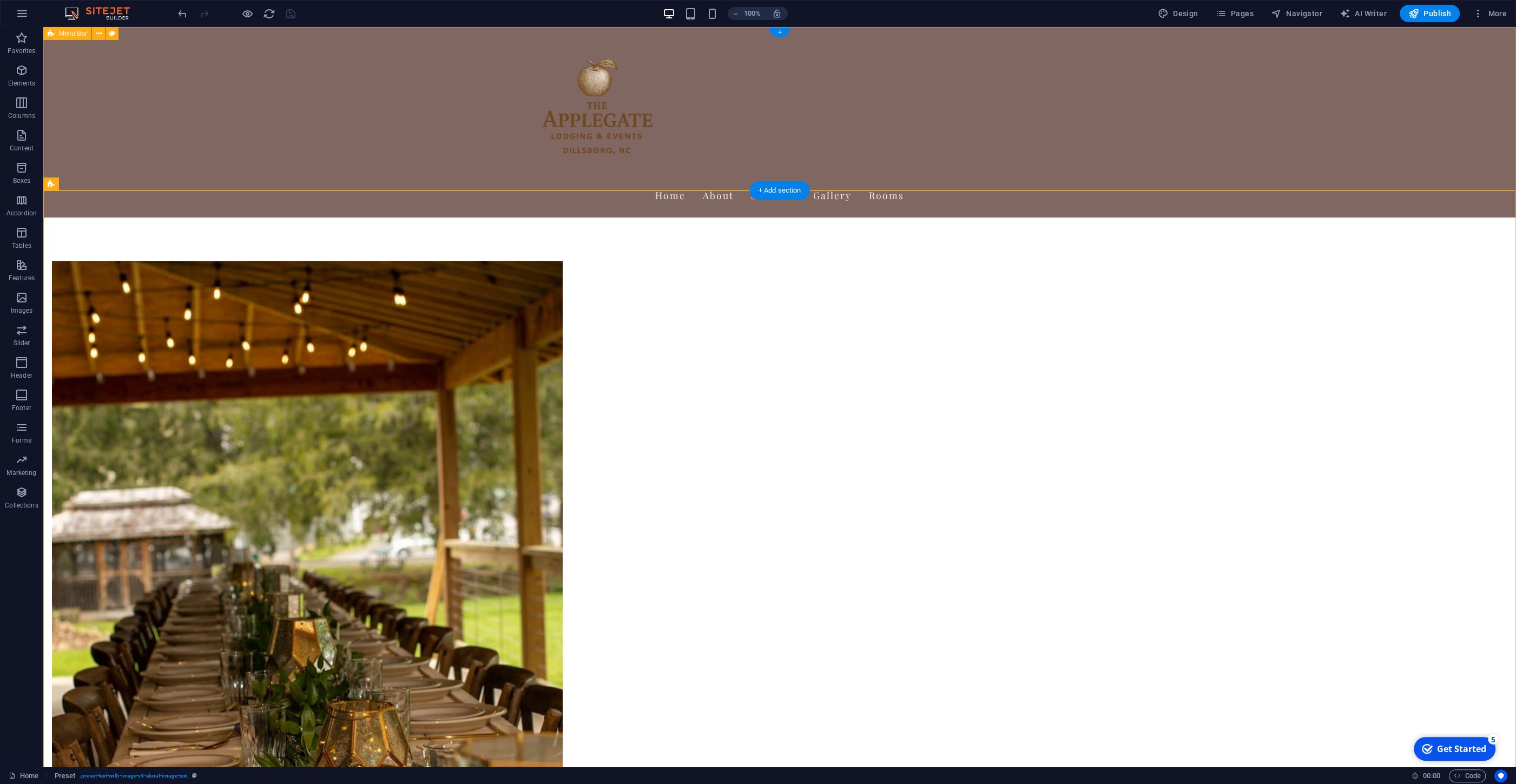
click at [405, 123] on div "Home About Services Gallery Rooms" at bounding box center [780, 123] width 1473 height 190
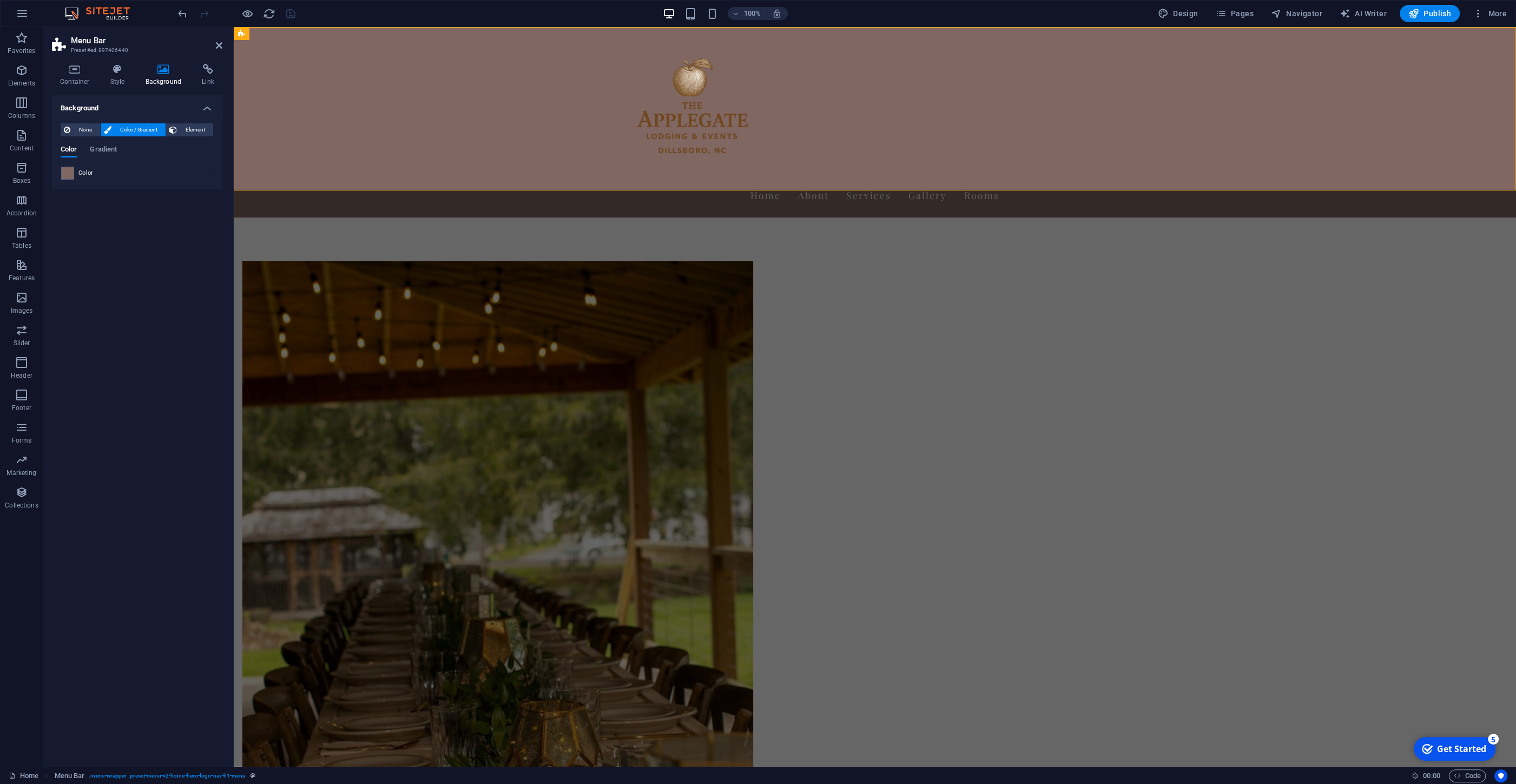
click at [118, 129] on span "Color / Gradient" at bounding box center [139, 129] width 48 height 13
click at [66, 176] on span at bounding box center [68, 173] width 12 height 12
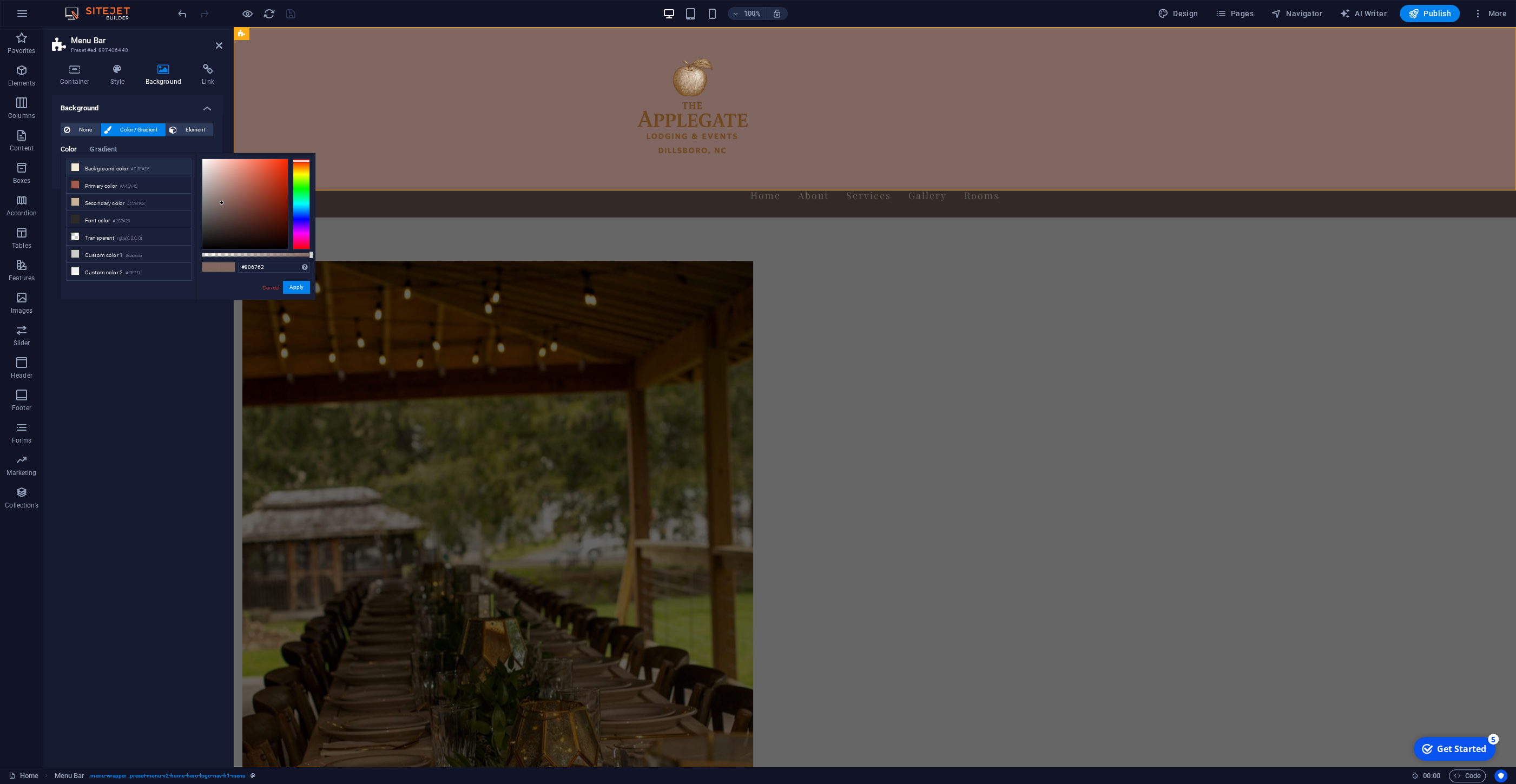
click at [83, 165] on li "Background color #F0EAD6" at bounding box center [129, 168] width 124 height 17
type input "#f0ead6"
click at [306, 289] on button "Apply" at bounding box center [297, 287] width 27 height 13
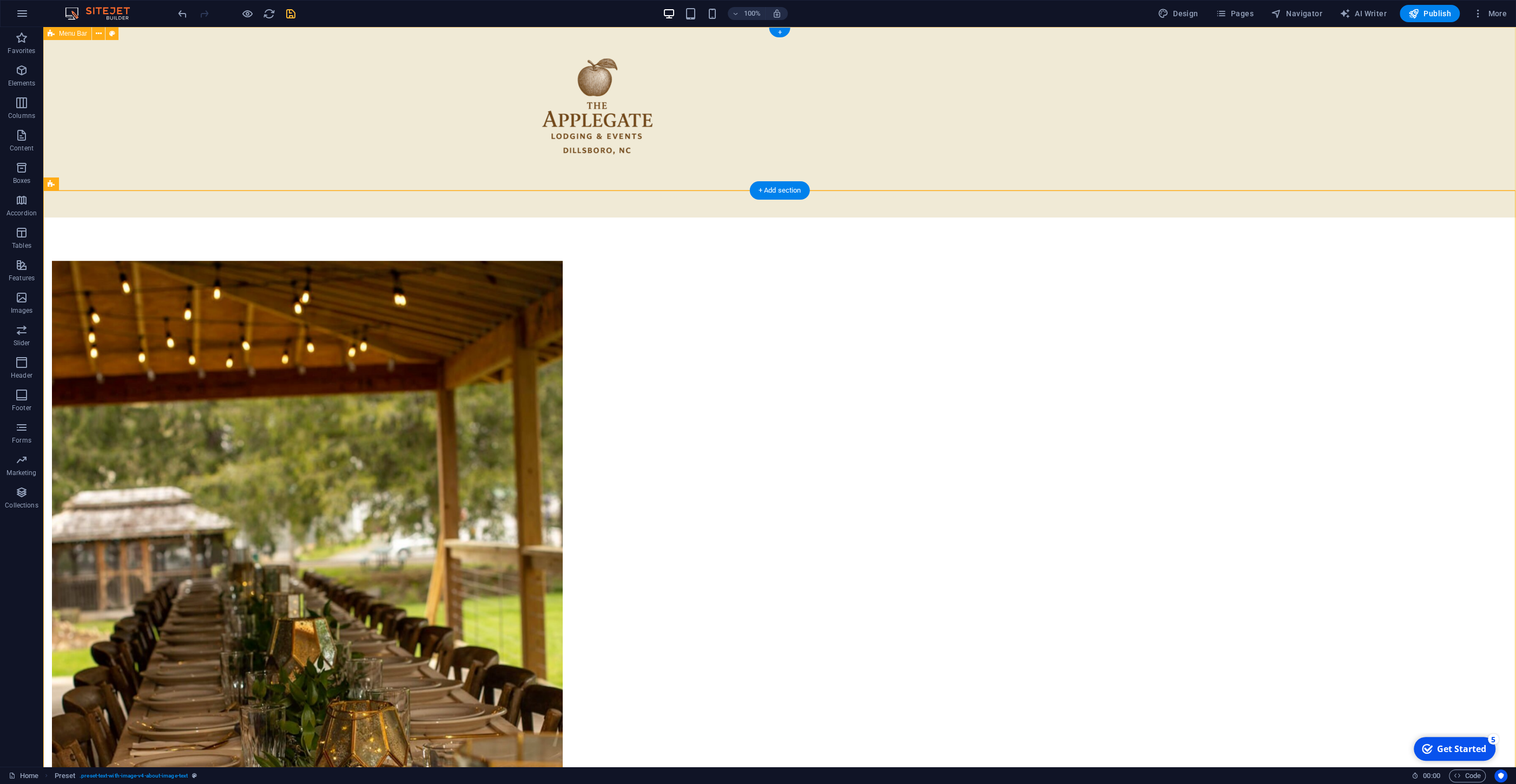
click at [766, 124] on div "Home About Services Gallery Rooms" at bounding box center [780, 123] width 1473 height 190
click at [818, 182] on nav "Home About Services Gallery Rooms" at bounding box center [780, 195] width 511 height 27
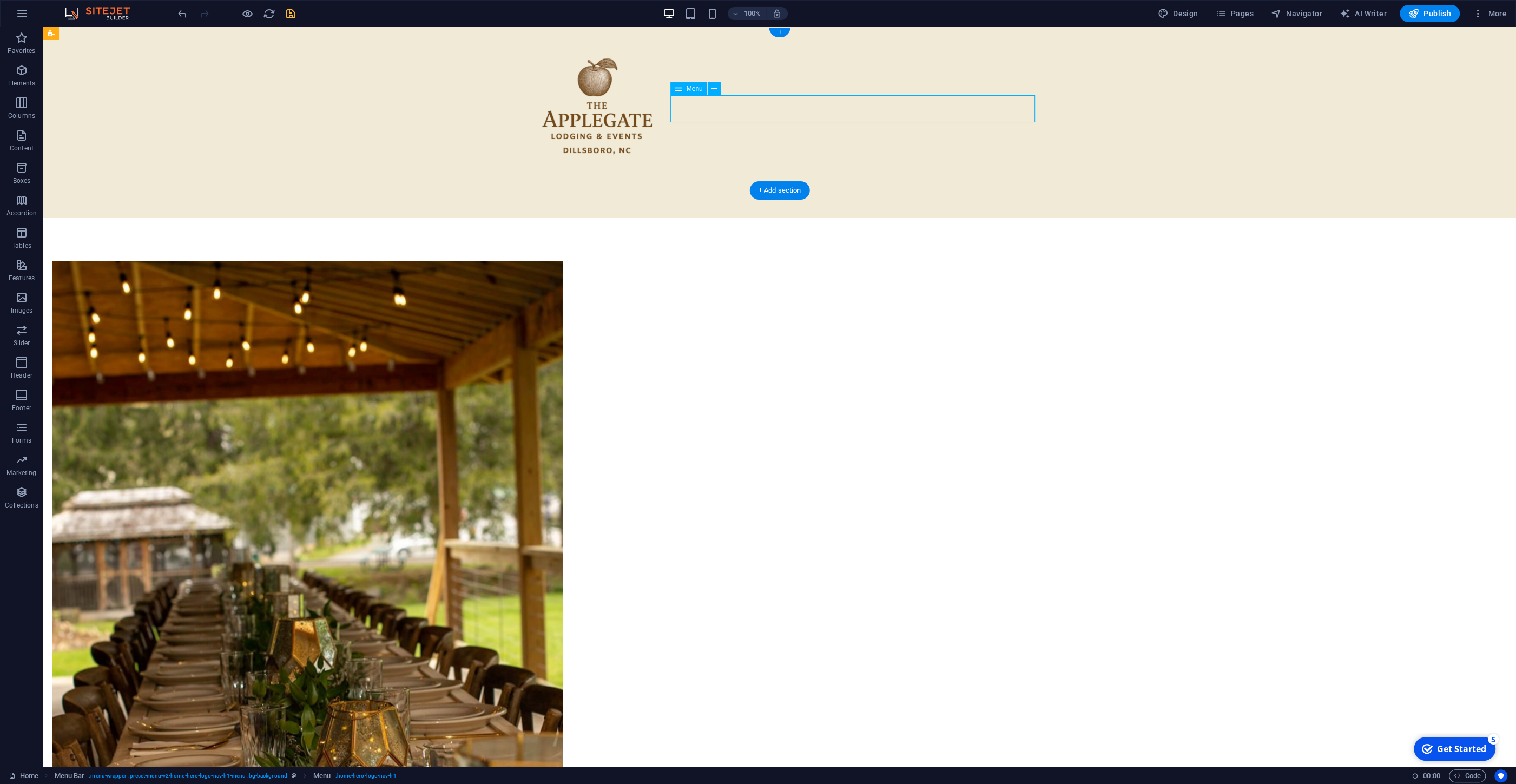
click at [818, 182] on nav "Home About Services Gallery Rooms" at bounding box center [780, 195] width 511 height 27
select select
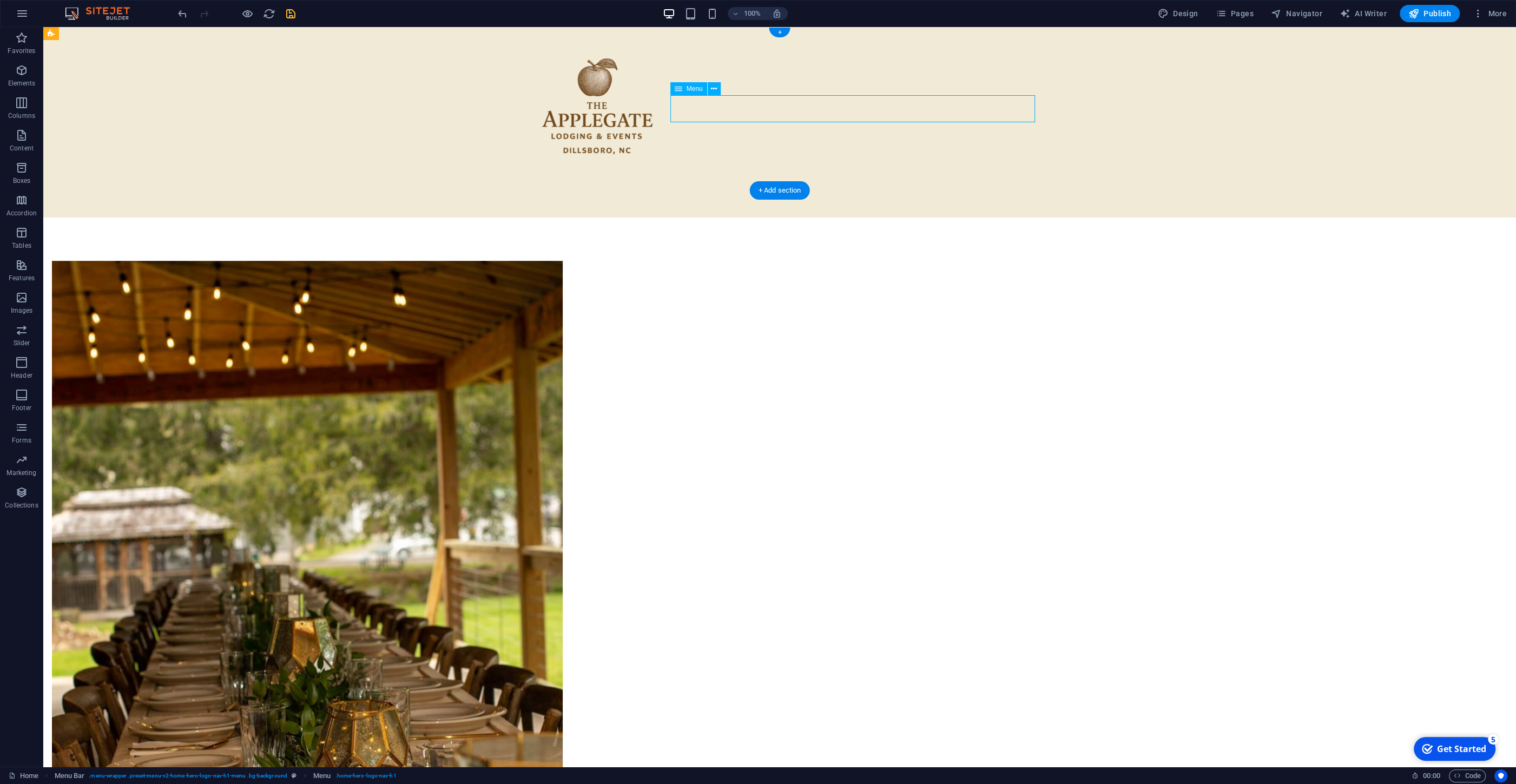
select select
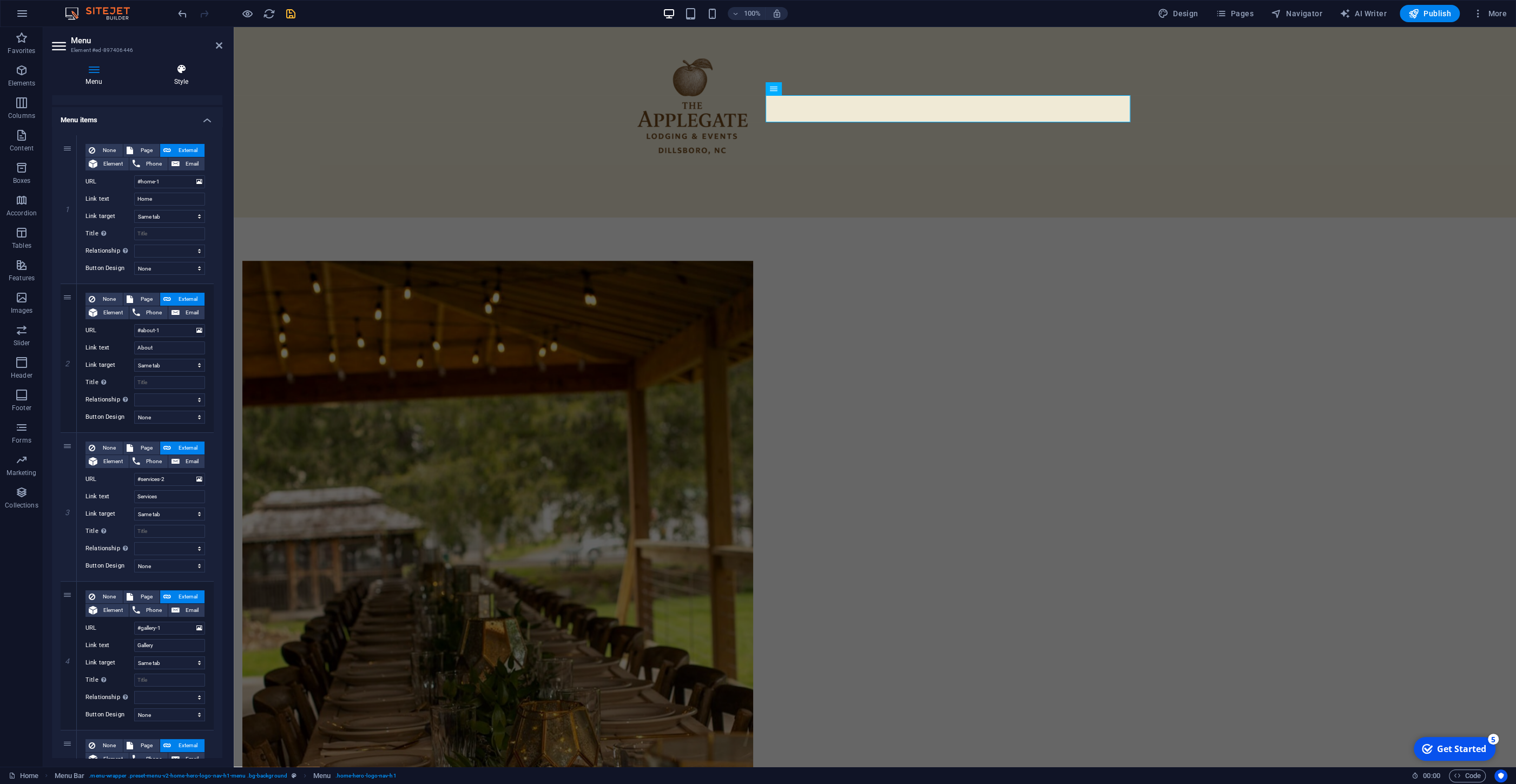
scroll to position [61, 0]
click at [171, 73] on icon at bounding box center [182, 69] width 82 height 11
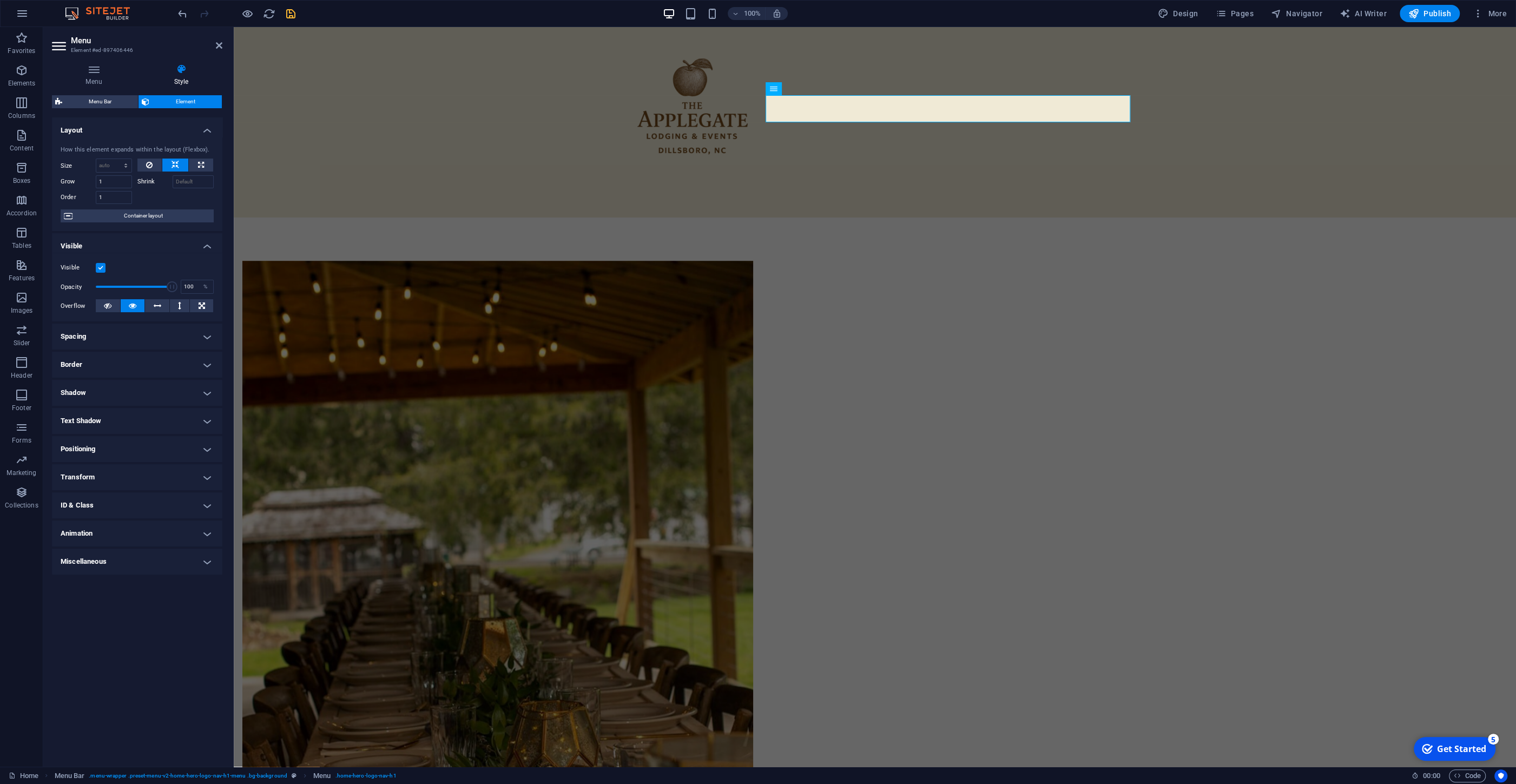
click at [99, 270] on label at bounding box center [100, 267] width 9 height 9
click at [0, 0] on input "Visible" at bounding box center [0, 0] width 0 height 0
click at [99, 269] on label at bounding box center [100, 267] width 9 height 9
click at [0, 0] on input "Visible" at bounding box center [0, 0] width 0 height 0
click at [131, 562] on h4 "Miscellaneous" at bounding box center [137, 561] width 171 height 26
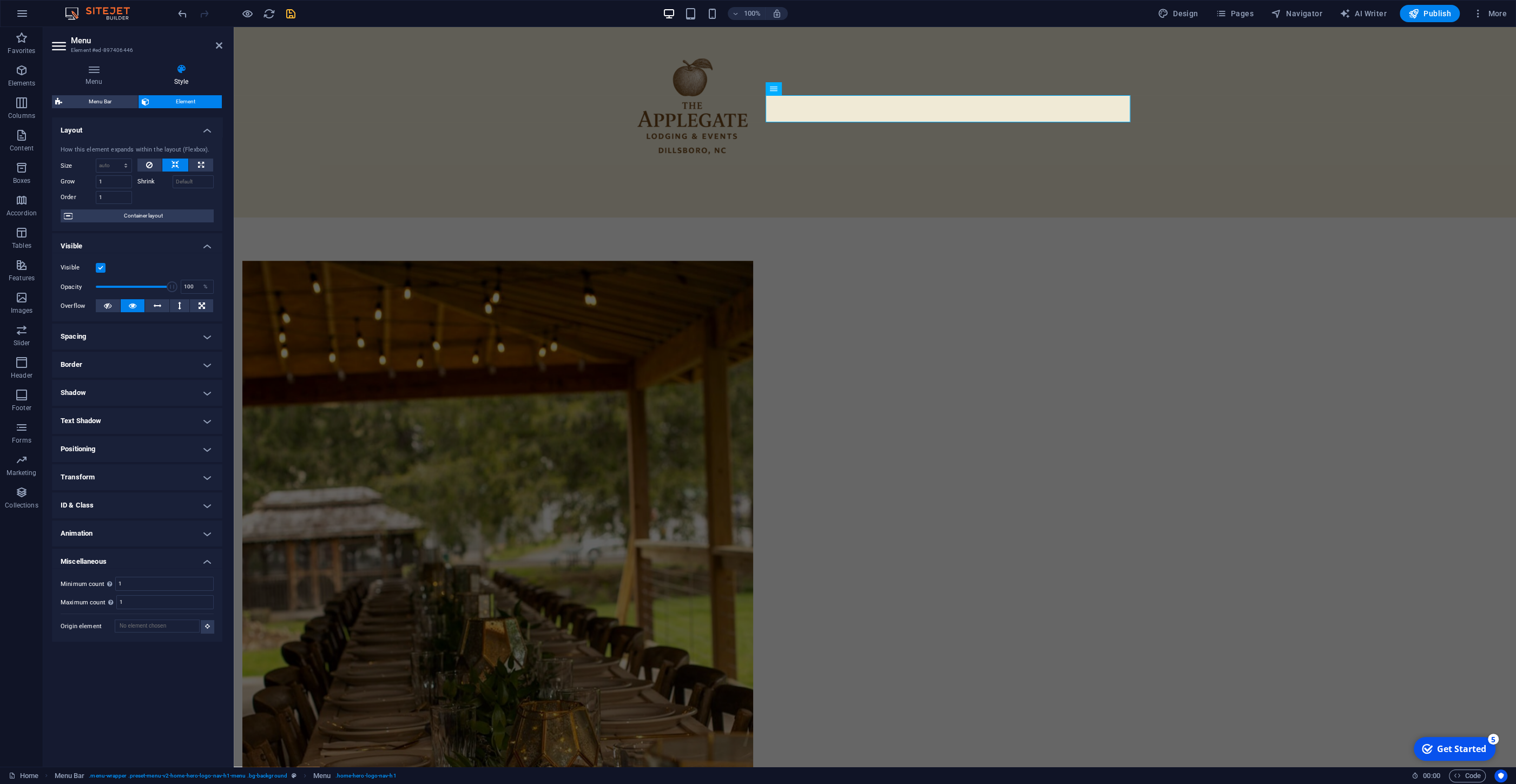
click at [131, 563] on h4 "Miscellaneous" at bounding box center [137, 558] width 171 height 20
click at [130, 524] on h4 "Animation" at bounding box center [137, 533] width 171 height 26
click at [130, 534] on h4 "Animation" at bounding box center [137, 530] width 171 height 20
click at [131, 502] on h4 "ID & Class" at bounding box center [137, 506] width 171 height 26
click at [131, 502] on h4 "ID & Class" at bounding box center [137, 502] width 171 height 20
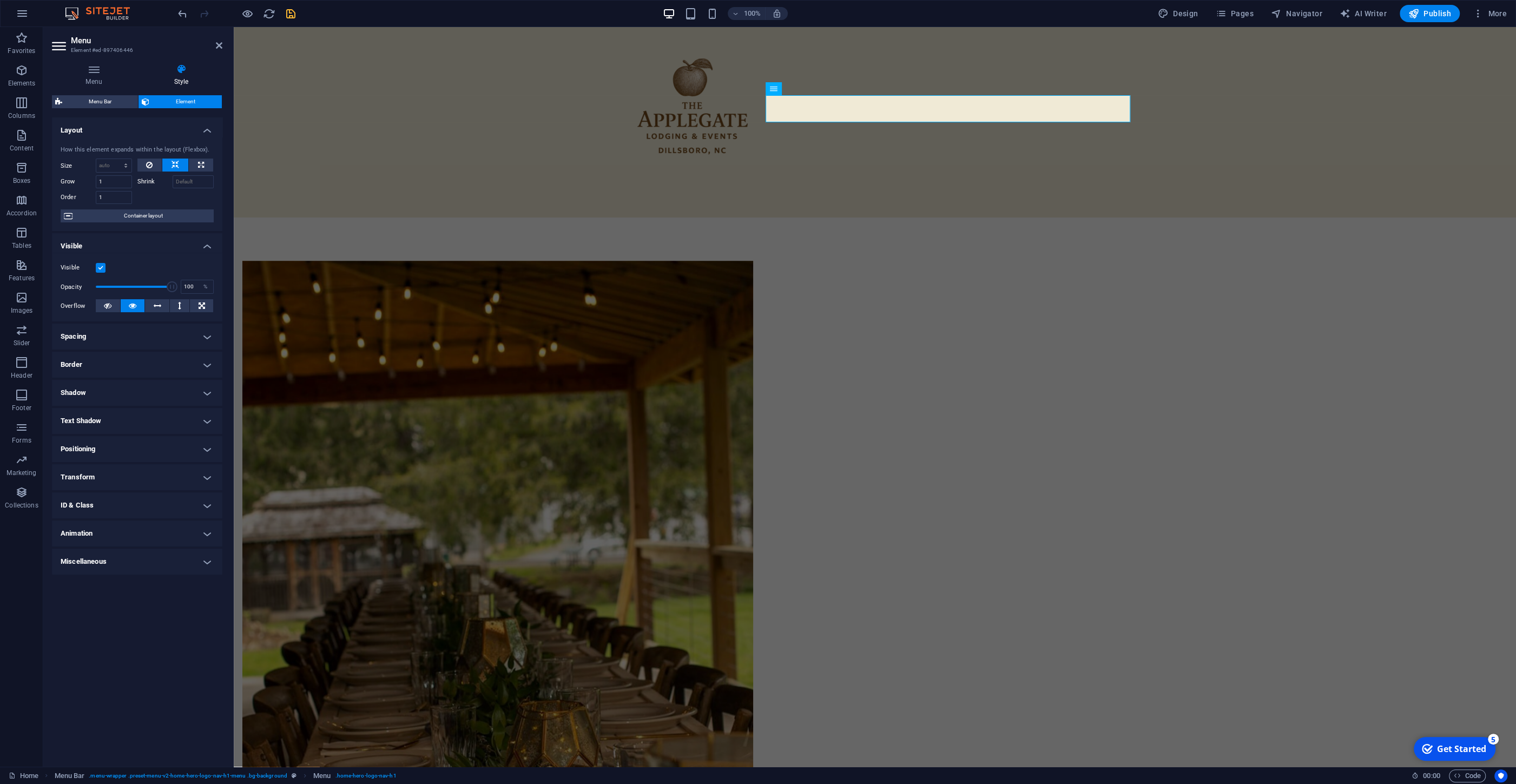
click at [124, 475] on h4 "Transform" at bounding box center [137, 477] width 171 height 26
click at [124, 475] on h4 "Transform" at bounding box center [137, 474] width 171 height 20
click at [120, 452] on h4 "Positioning" at bounding box center [137, 449] width 171 height 26
click at [119, 450] on h4 "Positioning" at bounding box center [137, 446] width 171 height 20
click at [123, 425] on h4 "Text Shadow" at bounding box center [137, 421] width 171 height 26
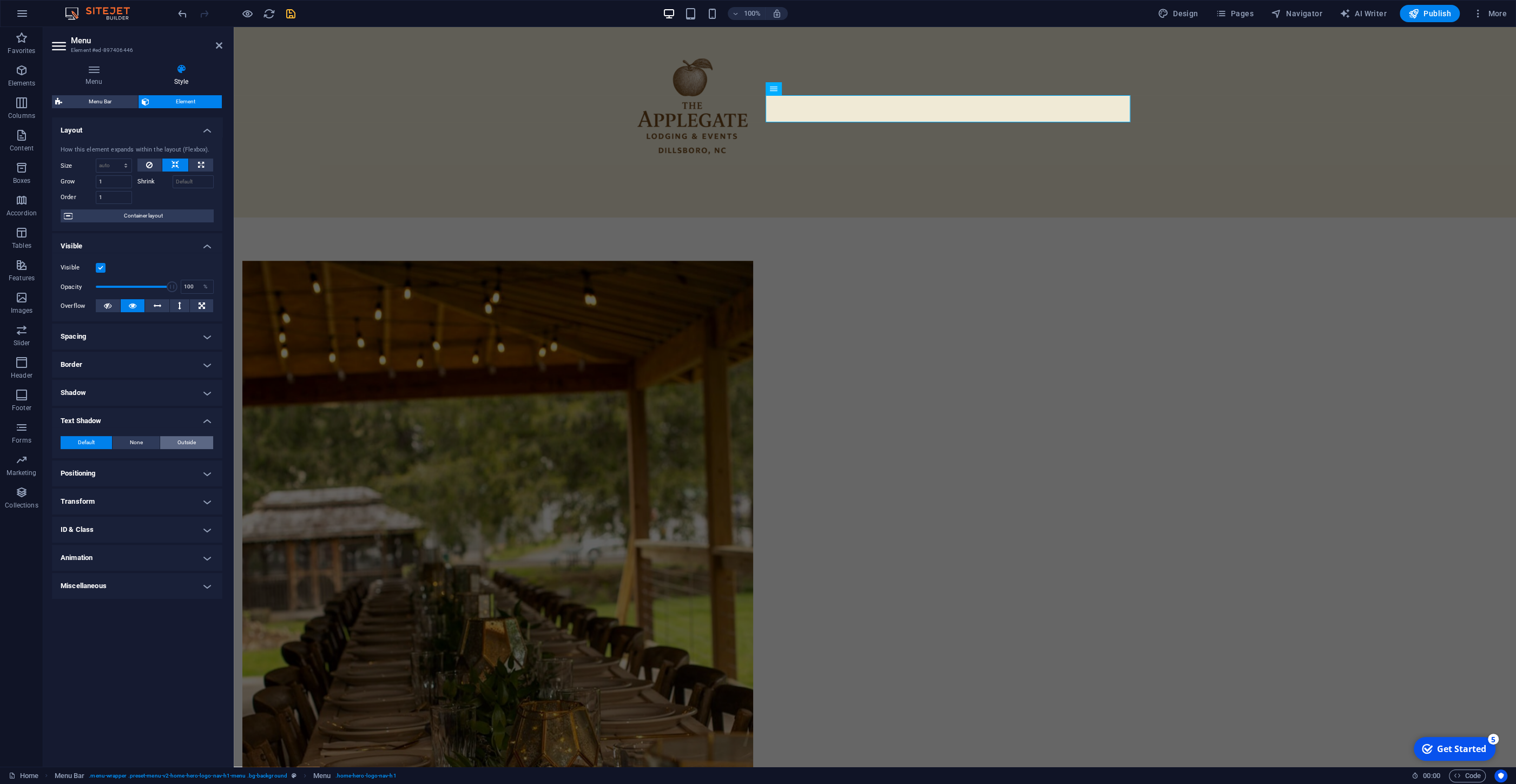
click at [186, 442] on span "Outside" at bounding box center [186, 442] width 18 height 13
type input "2"
type input "4"
click at [98, 458] on span at bounding box center [102, 460] width 9 height 9
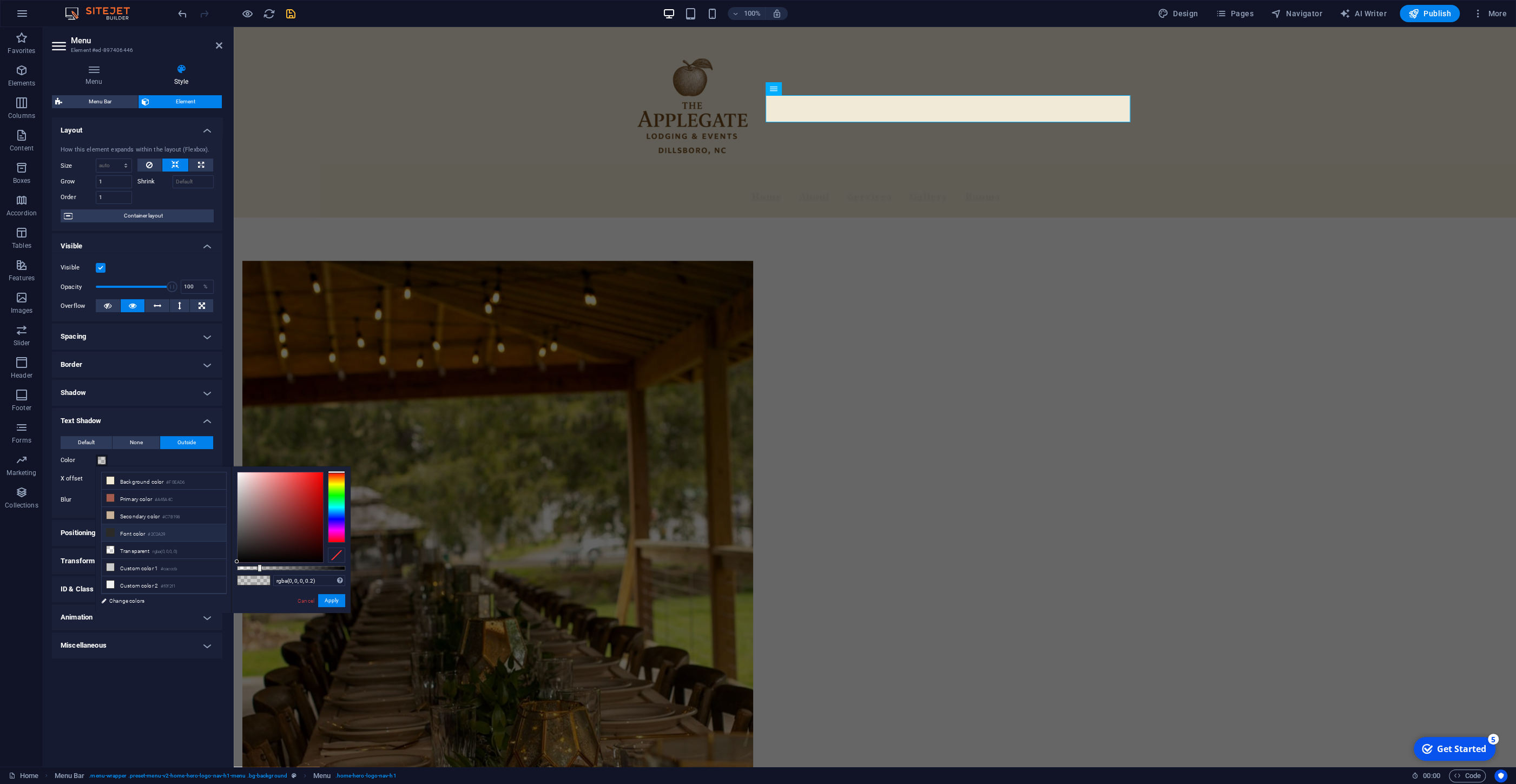
click at [117, 533] on li "Font color #2C2A29" at bounding box center [164, 533] width 124 height 17
click at [108, 499] on icon at bounding box center [110, 497] width 8 height 8
type input "#a45a4c"
click at [102, 458] on span at bounding box center [102, 460] width 9 height 9
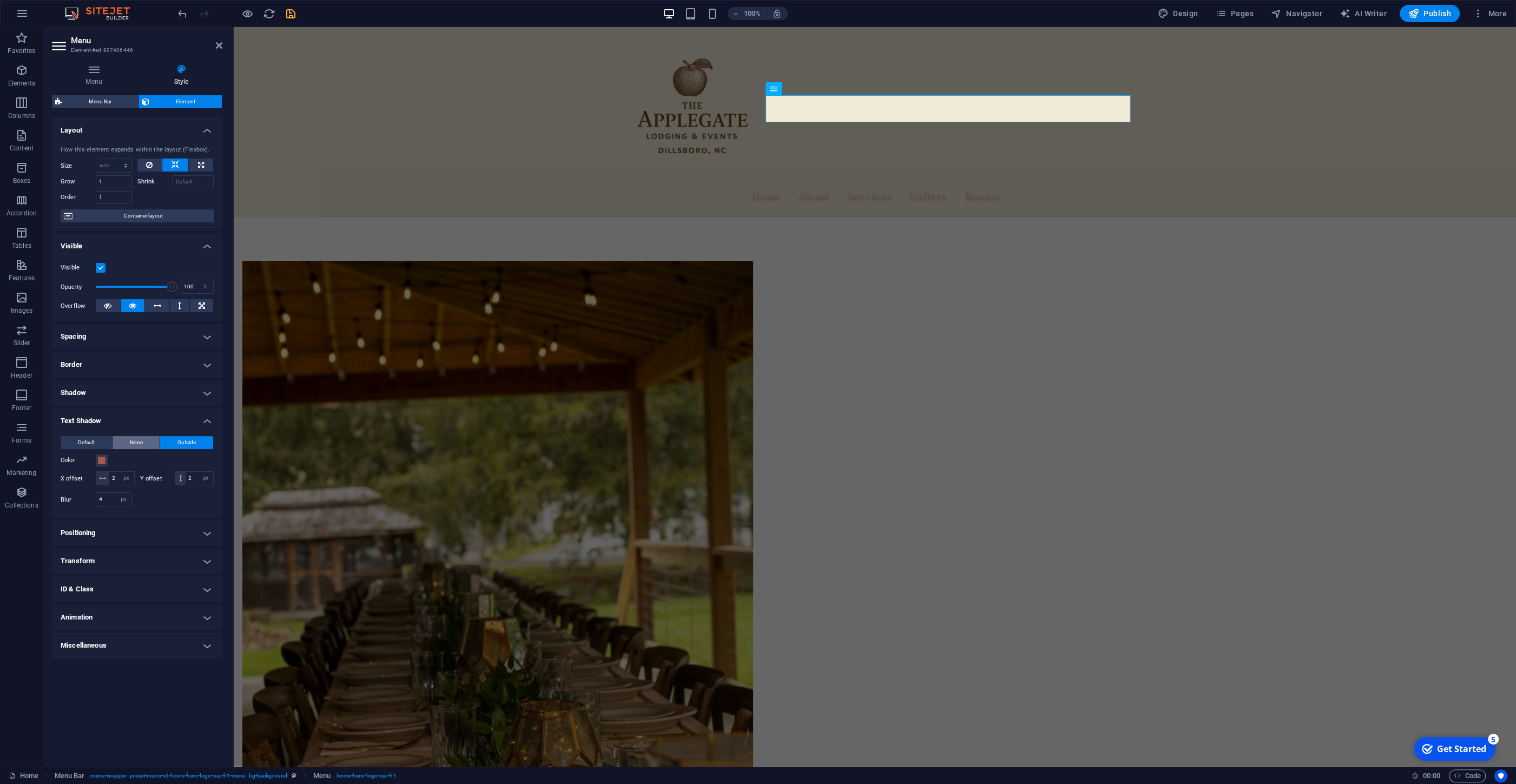
click at [135, 442] on span "None" at bounding box center [136, 442] width 13 height 13
click at [139, 390] on h4 "Shadow" at bounding box center [137, 392] width 171 height 26
click at [160, 415] on span "Outside" at bounding box center [155, 414] width 18 height 13
type input "rgba(0, 0, 0, 0.2)"
type input "2"
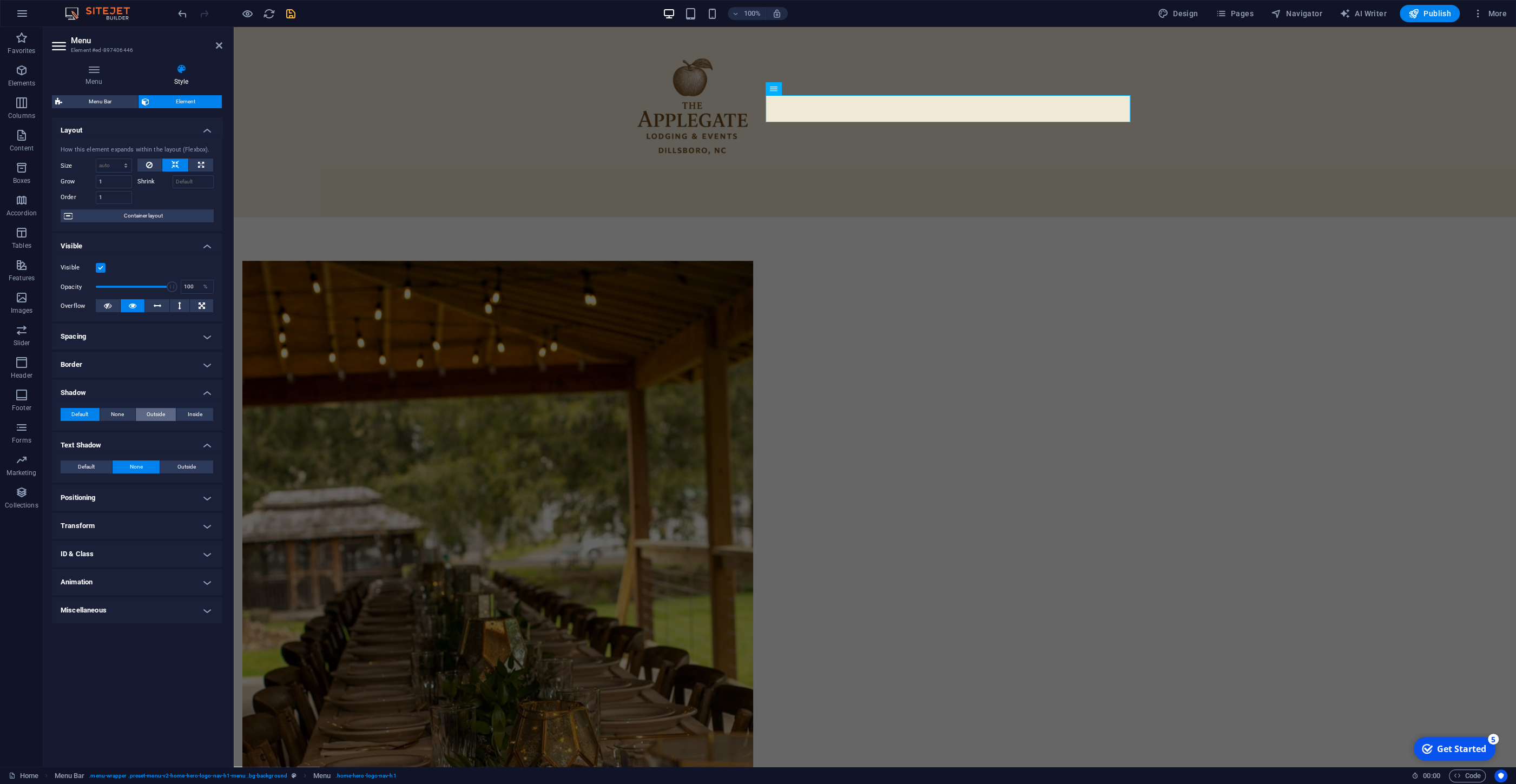
type input "2"
type input "4"
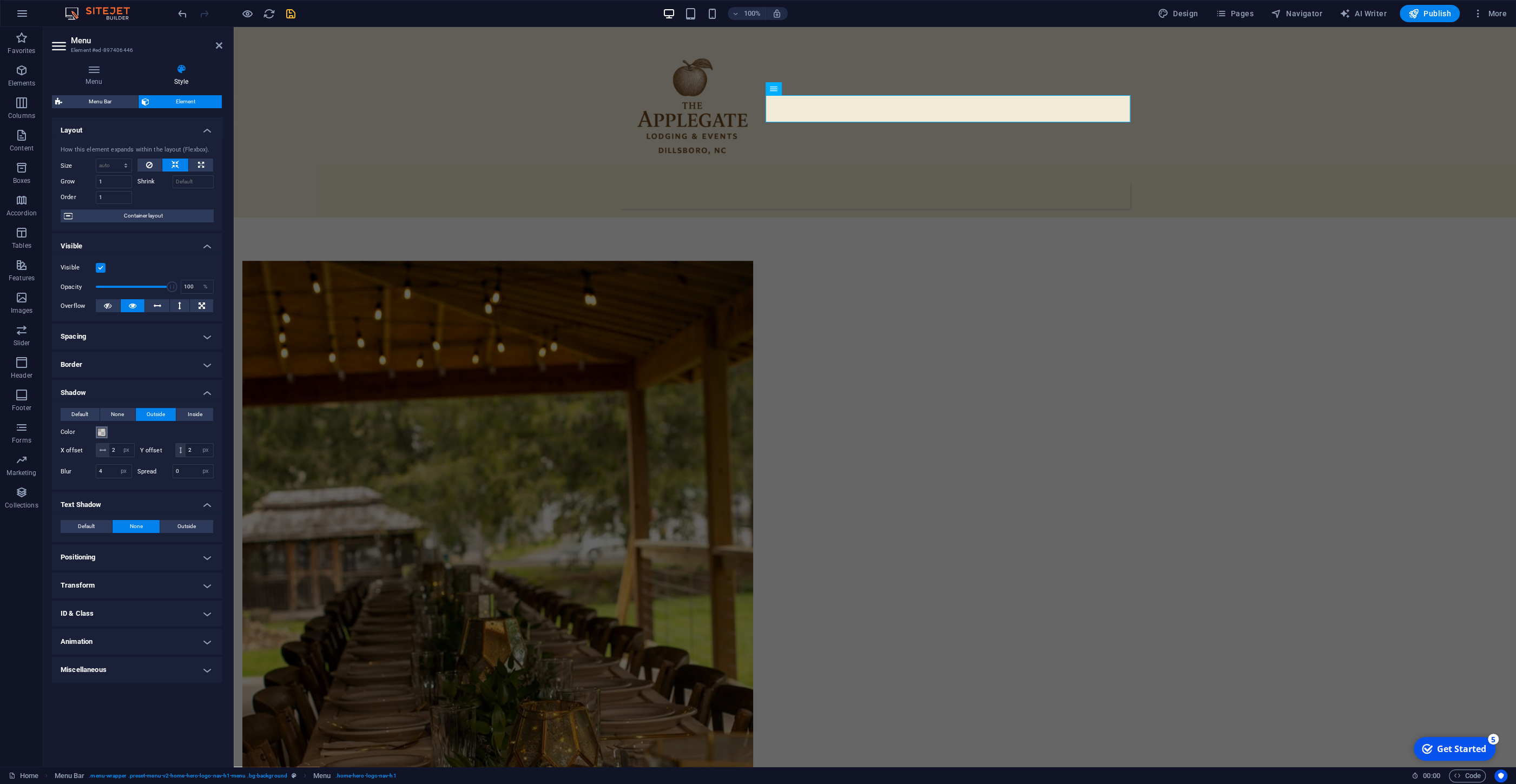
click at [104, 431] on span at bounding box center [102, 432] width 9 height 9
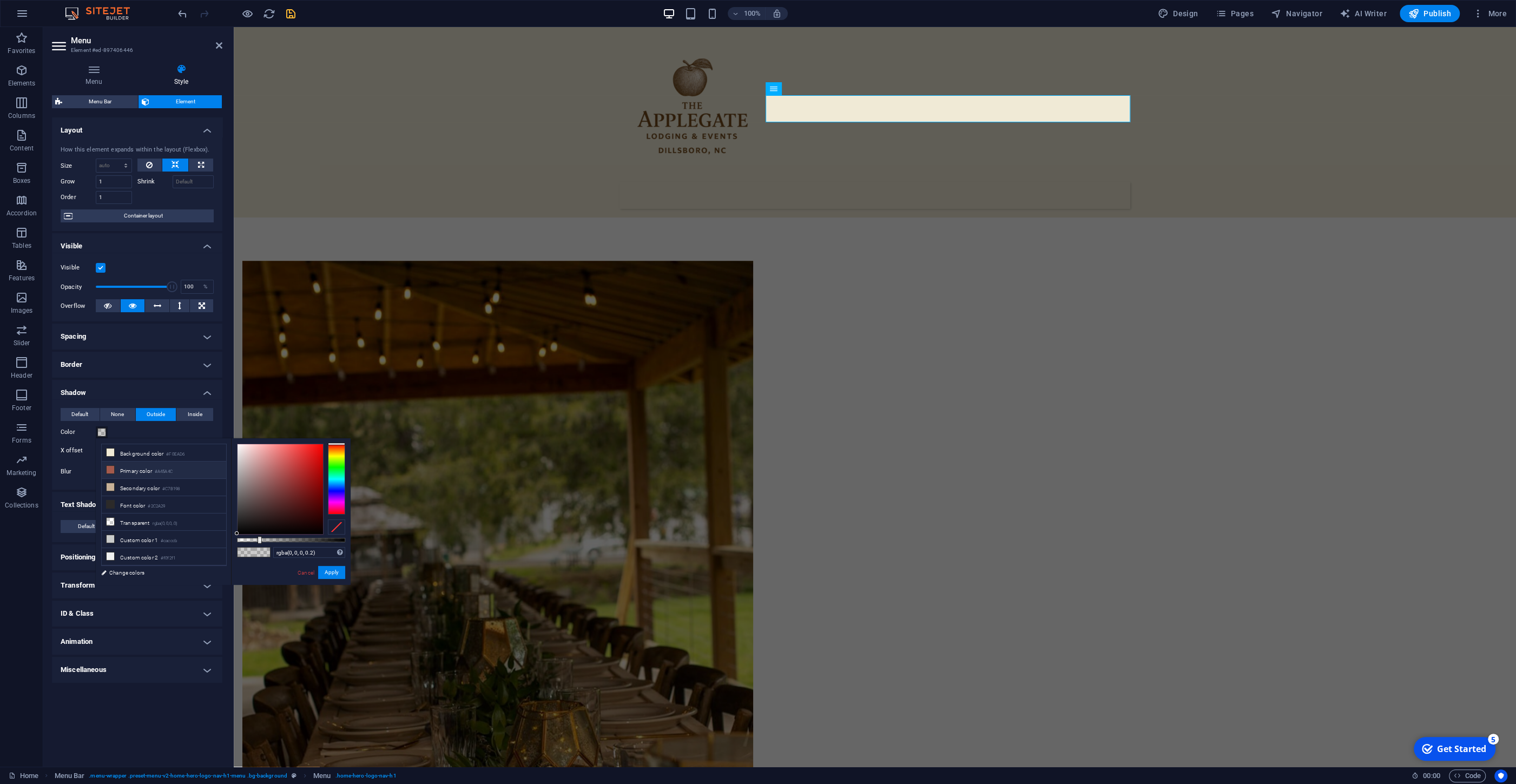
click at [121, 473] on li "Primary color #A45A4C" at bounding box center [164, 470] width 124 height 17
click at [114, 487] on icon at bounding box center [110, 487] width 8 height 8
click at [113, 502] on icon at bounding box center [110, 504] width 8 height 8
type input "#2c2a29"
click at [115, 413] on span "None" at bounding box center [117, 414] width 13 height 13
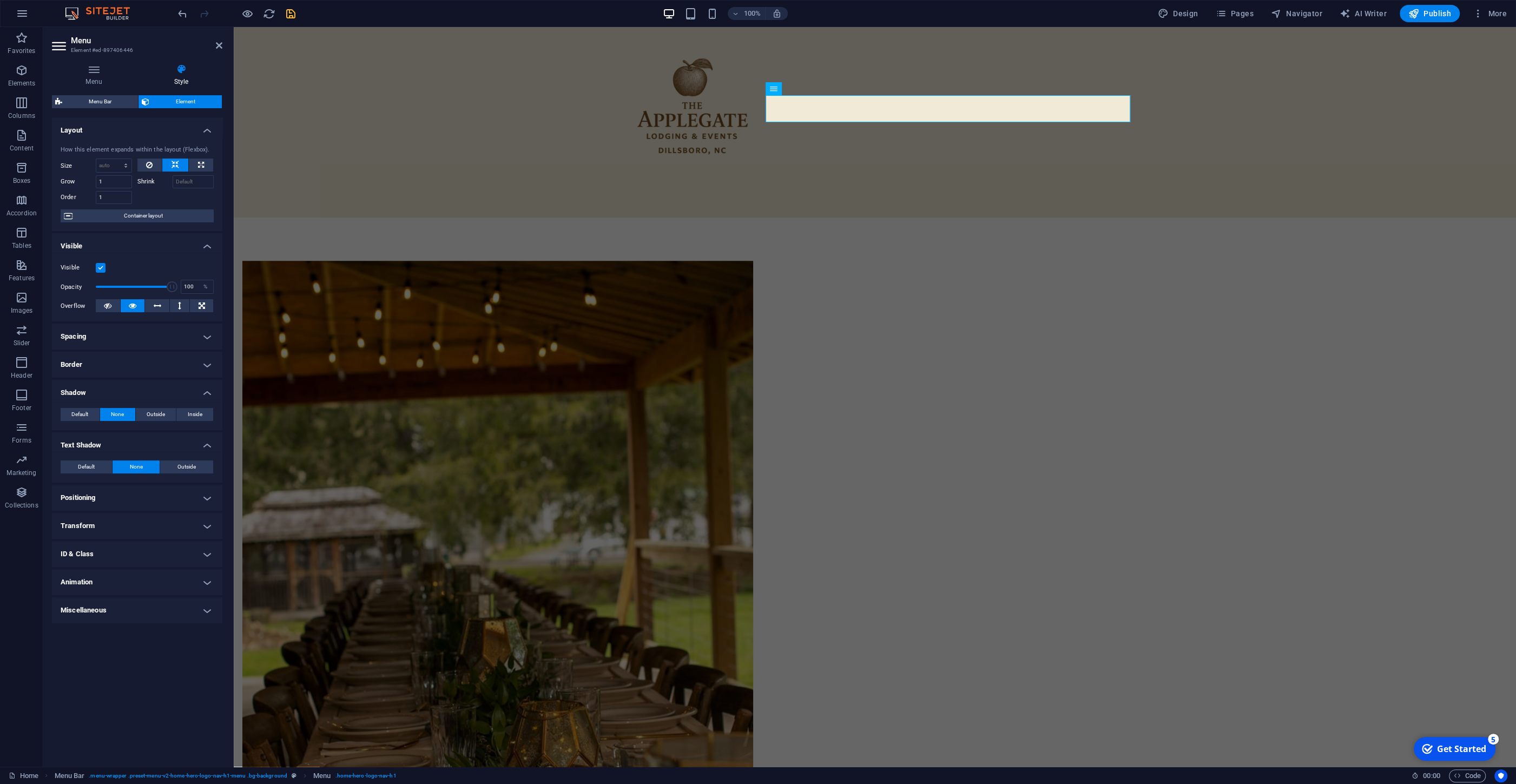
click at [120, 368] on h4 "Border" at bounding box center [137, 364] width 171 height 26
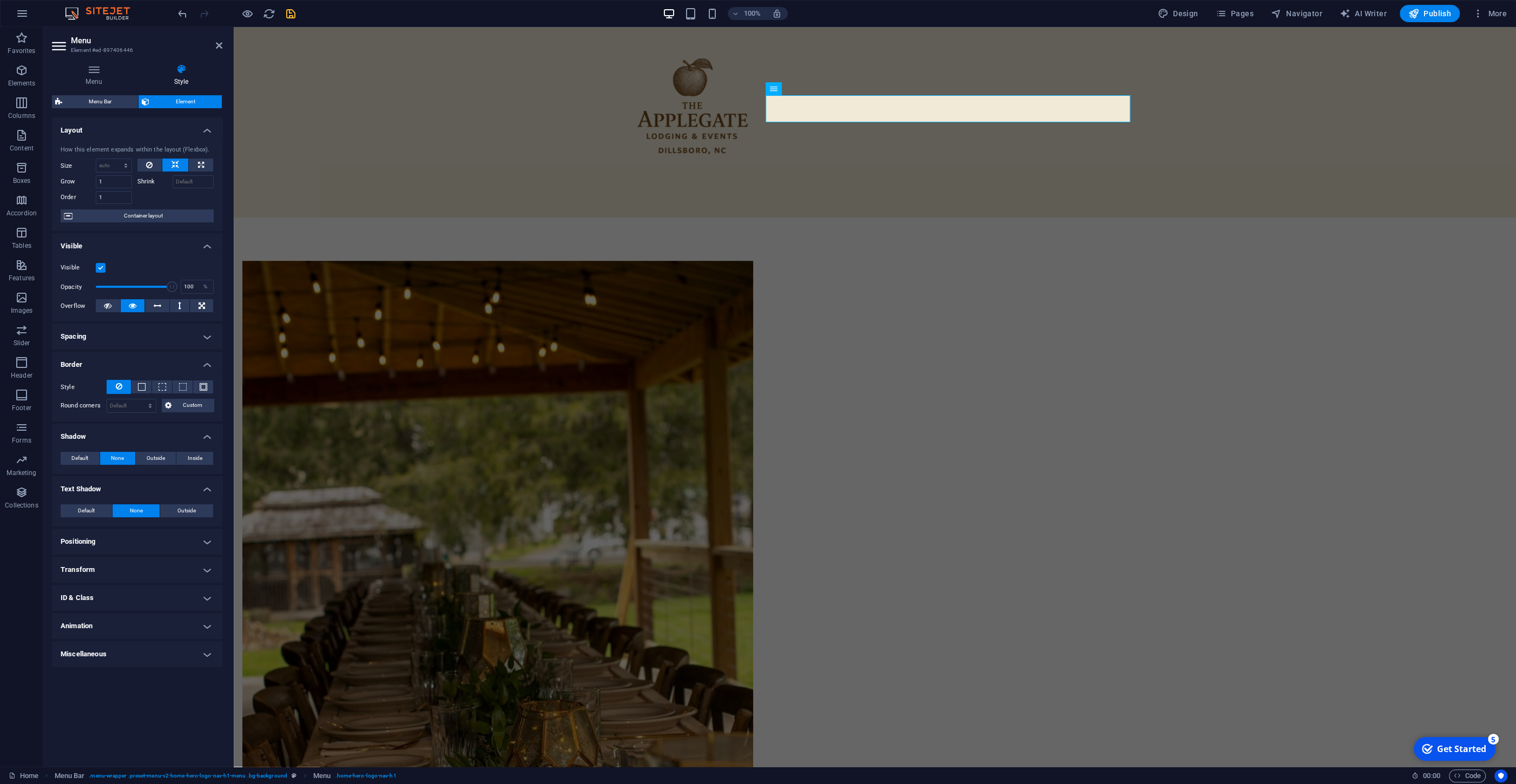
click at [124, 338] on h4 "Spacing" at bounding box center [137, 337] width 171 height 26
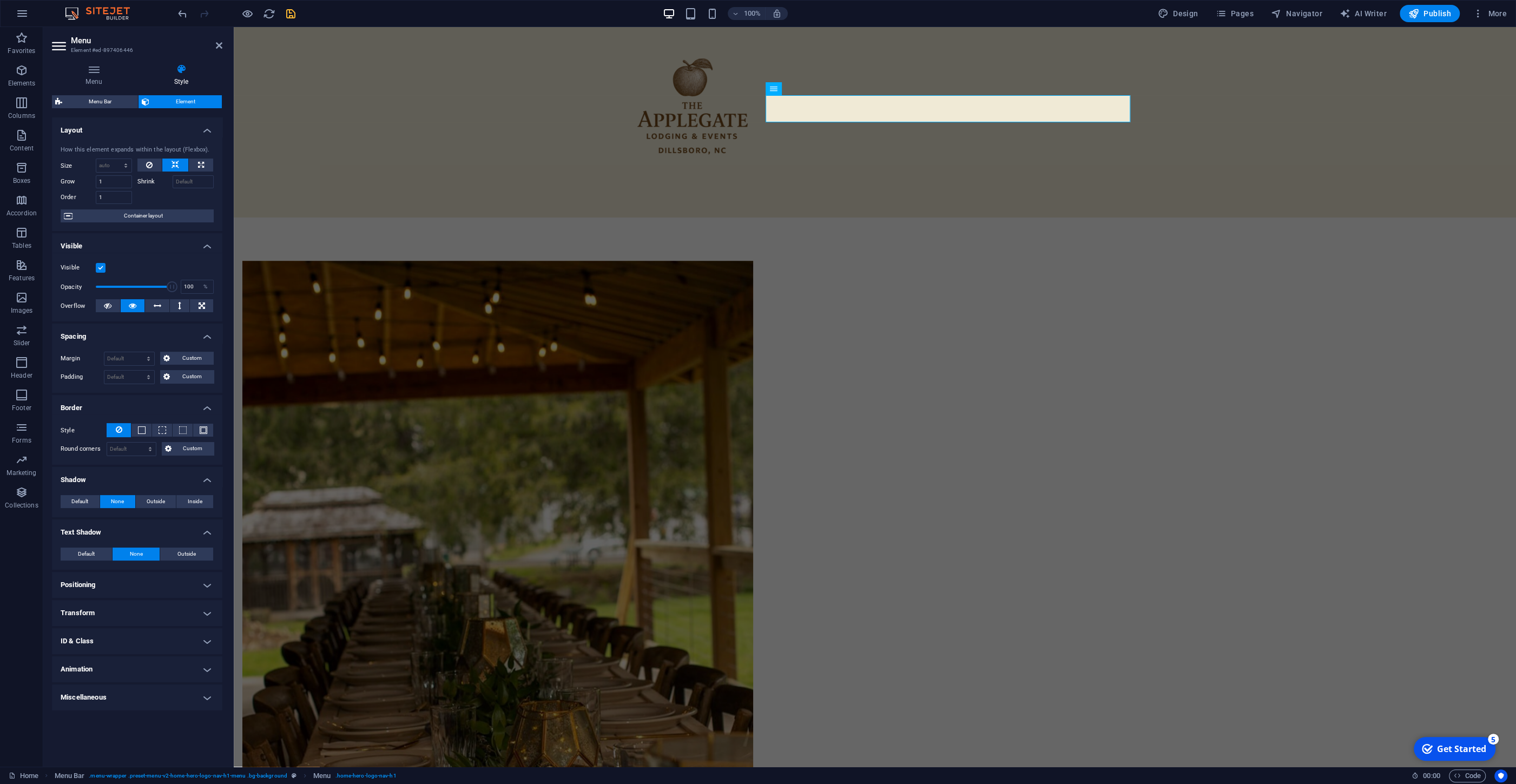
click at [141, 243] on h4 "Visible" at bounding box center [137, 242] width 171 height 20
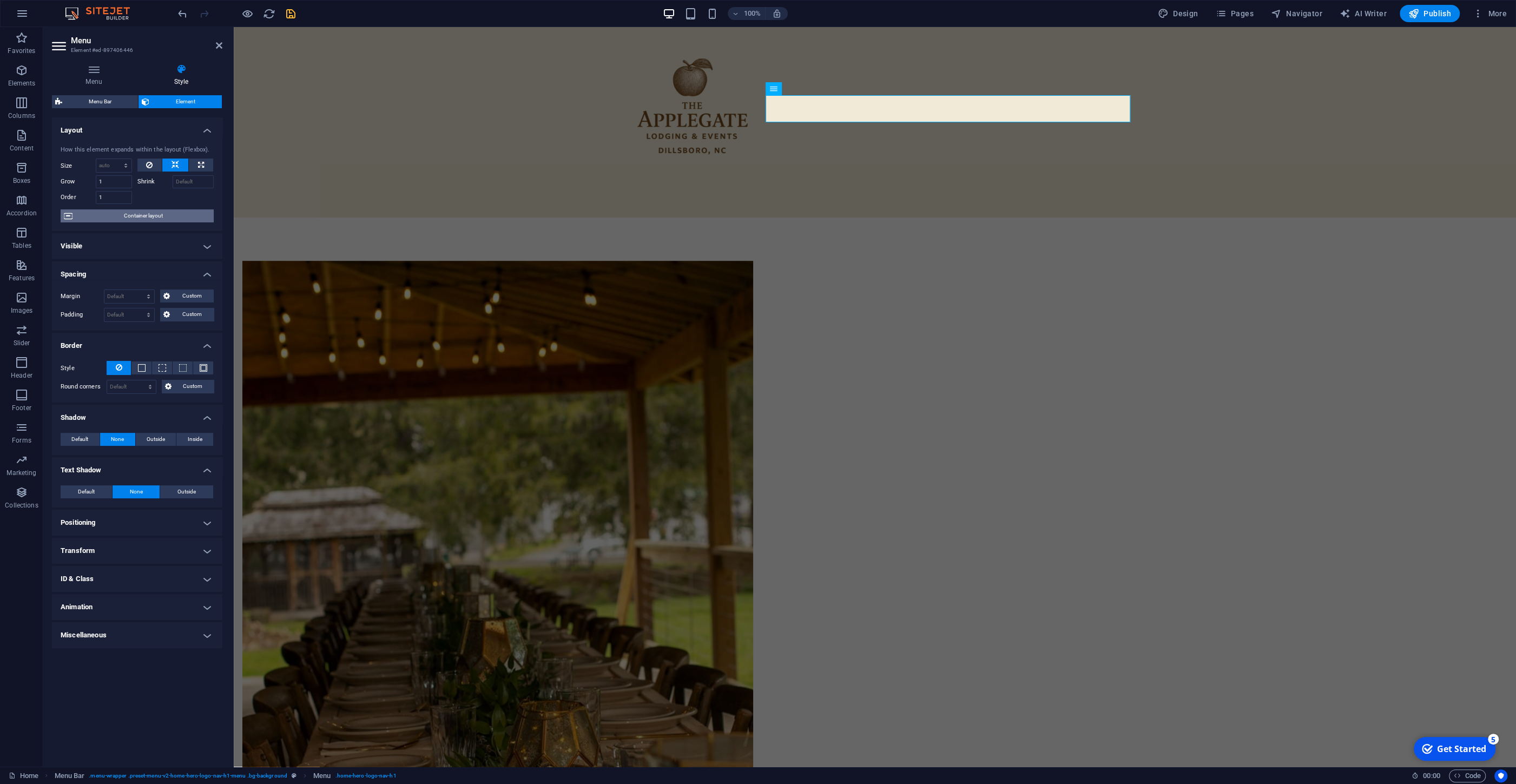
click at [144, 219] on span "Container layout" at bounding box center [142, 215] width 135 height 13
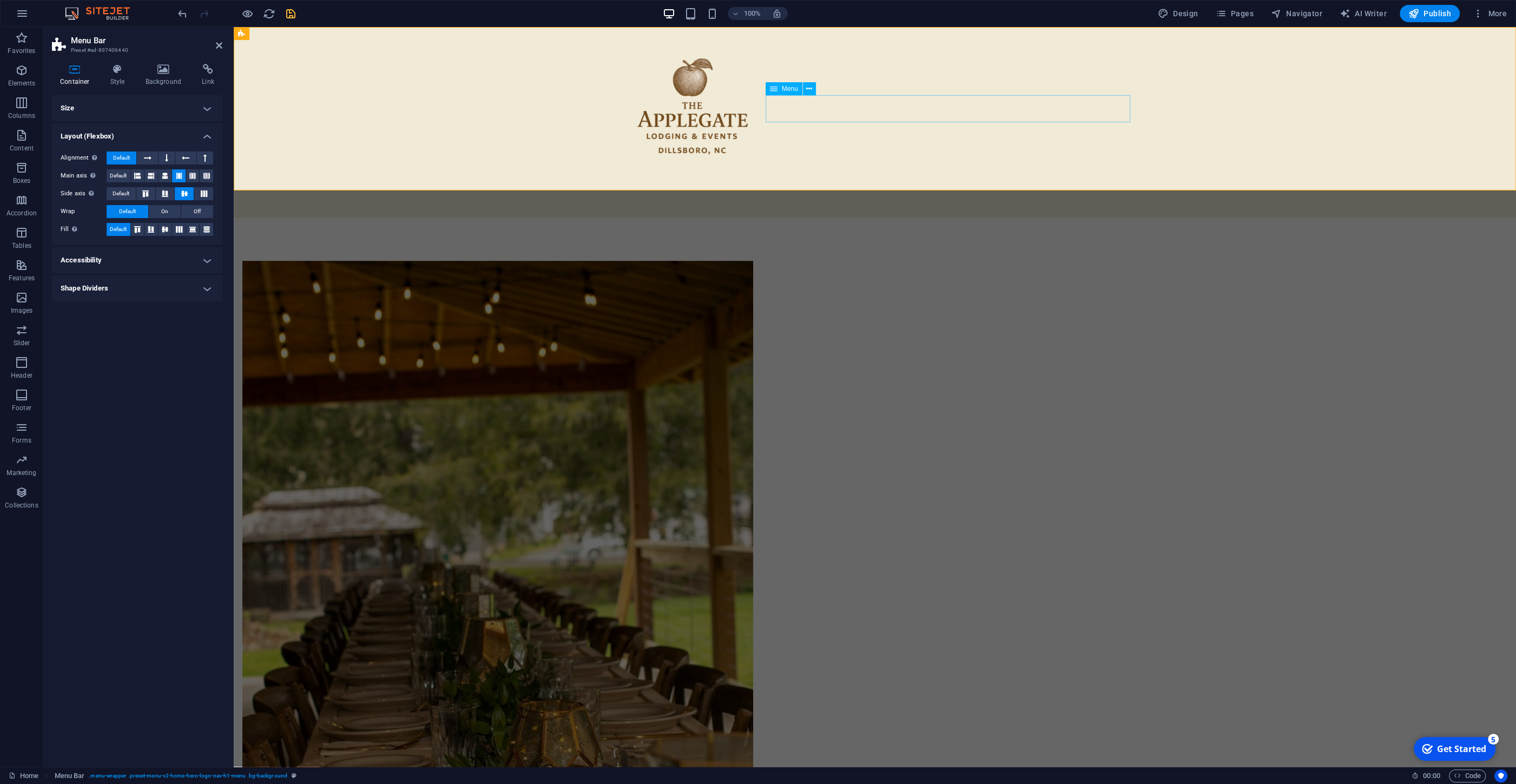
click at [812, 182] on nav "Home About Services Gallery Rooms" at bounding box center [875, 195] width 511 height 27
click at [814, 93] on button at bounding box center [809, 88] width 13 height 13
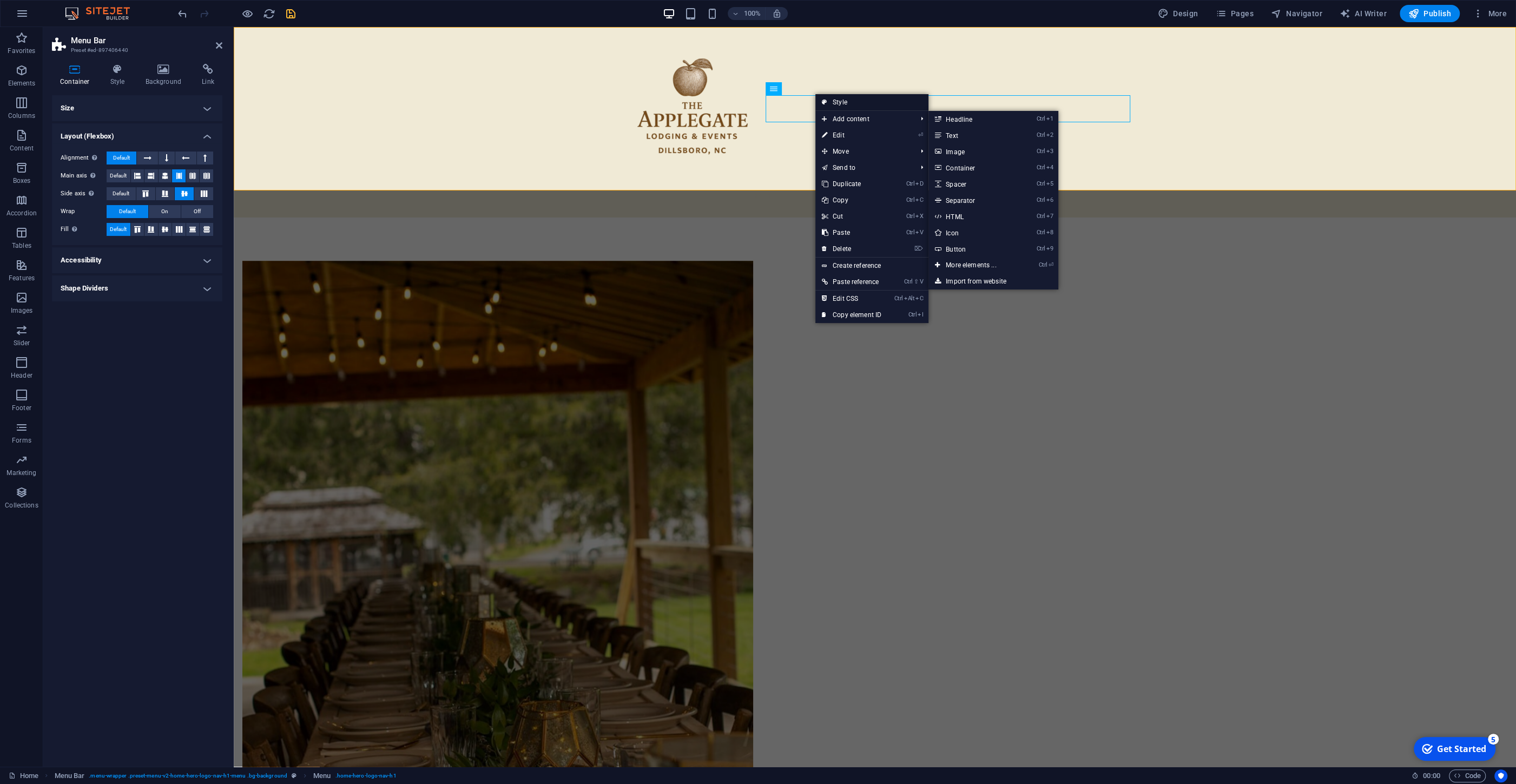
click at [845, 102] on link "Style" at bounding box center [872, 102] width 113 height 16
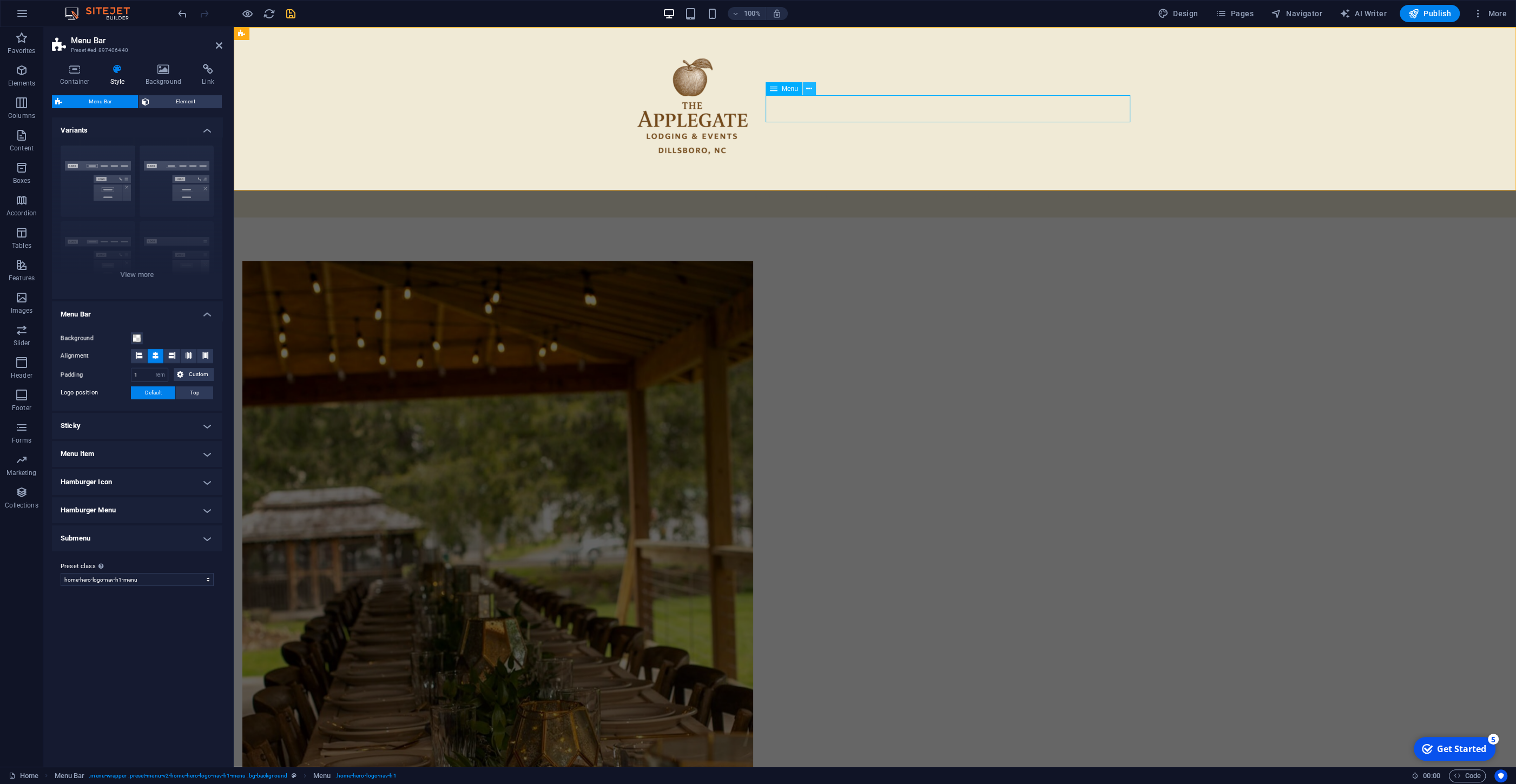
click at [813, 89] on button at bounding box center [809, 88] width 13 height 13
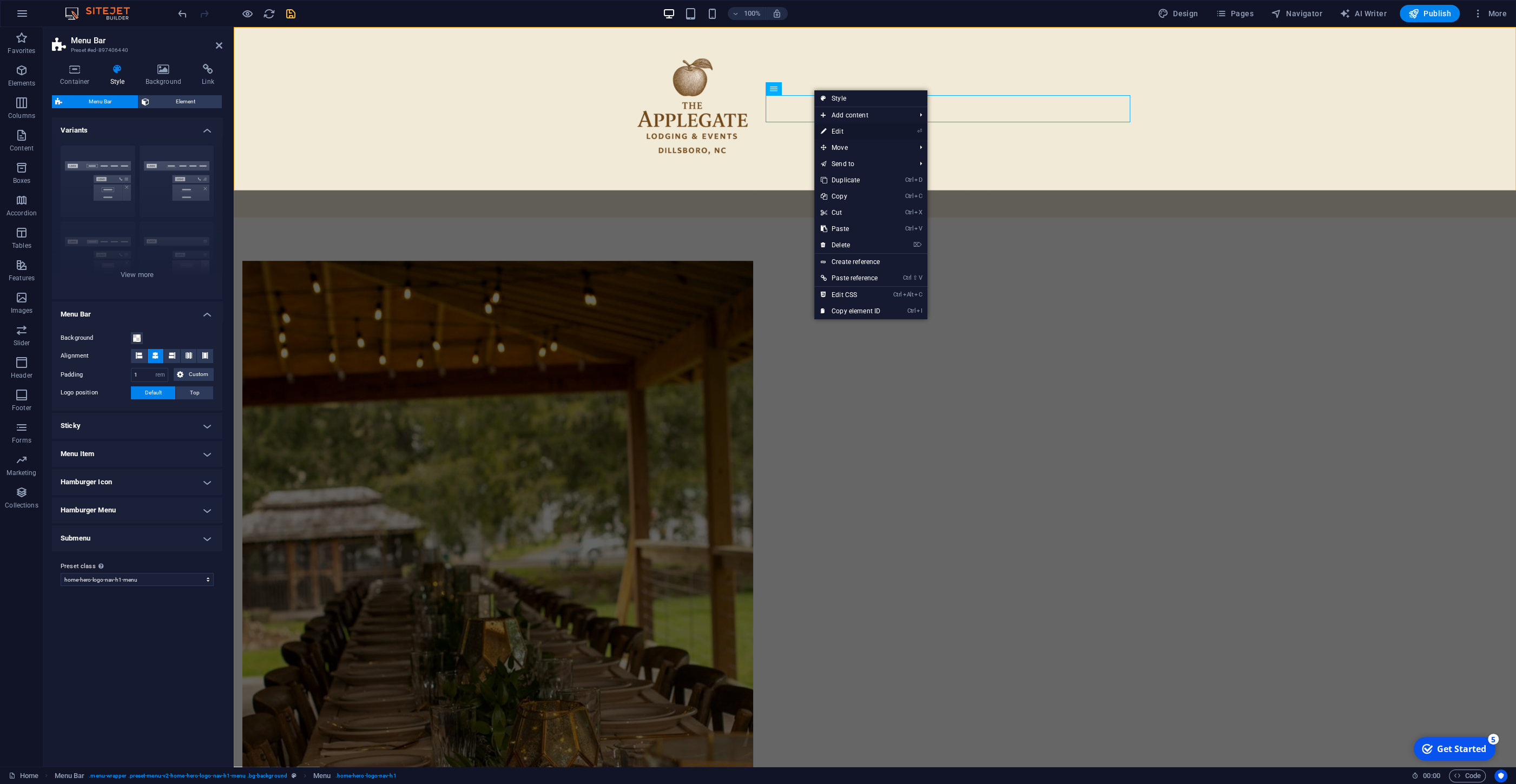
click at [864, 129] on link "⏎ Edit" at bounding box center [850, 131] width 73 height 16
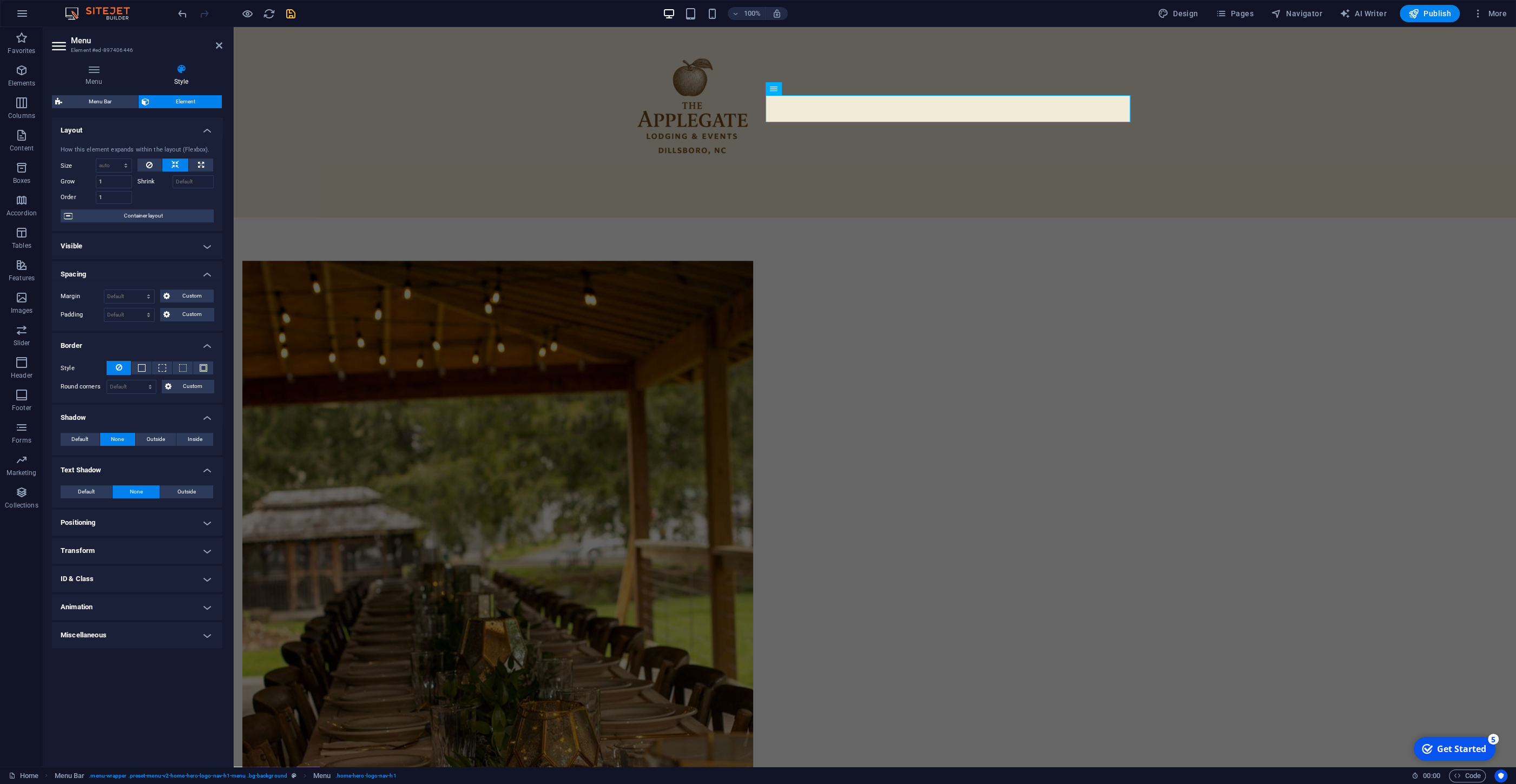
click at [145, 246] on h4 "Visible" at bounding box center [137, 246] width 171 height 26
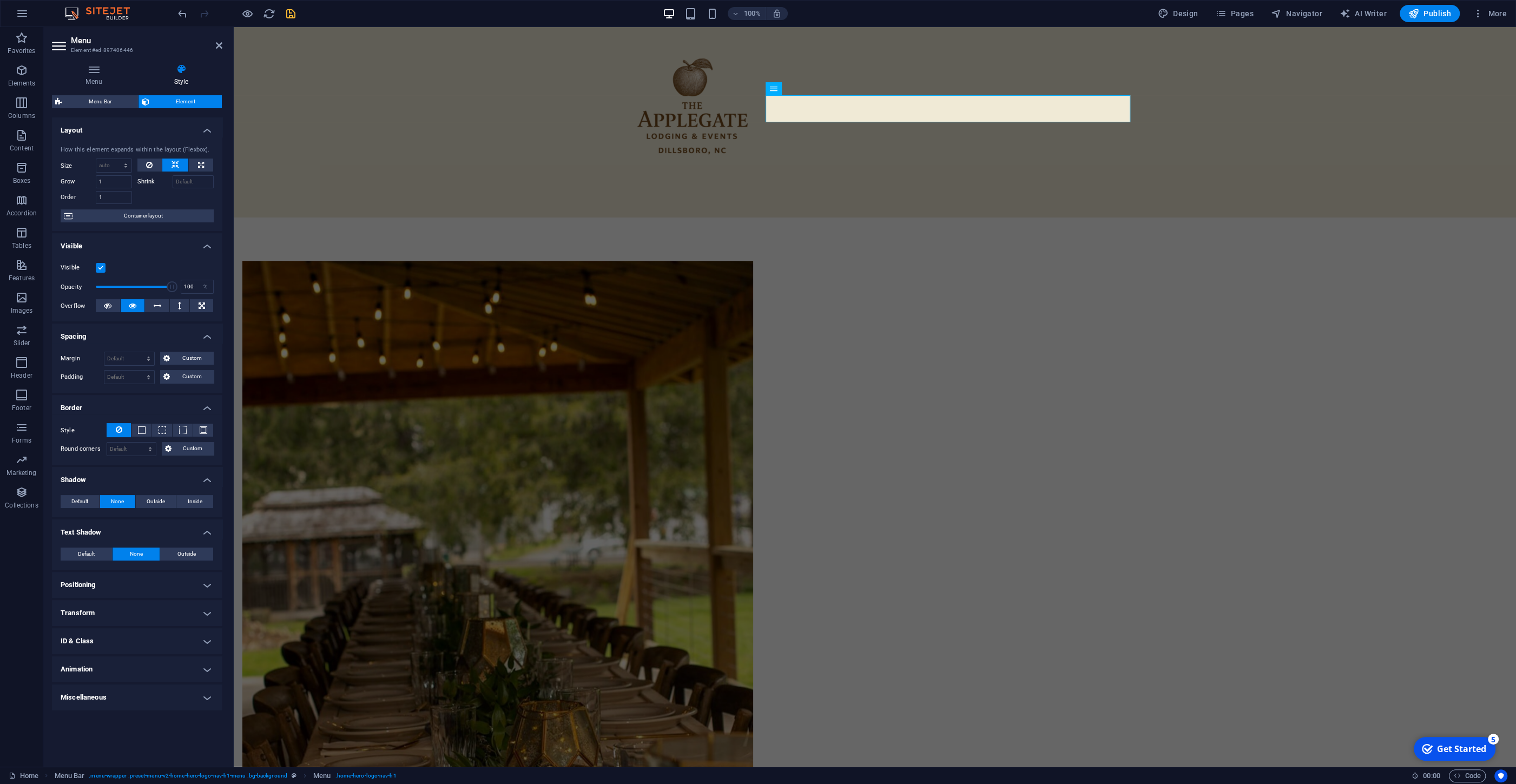
click at [99, 268] on label at bounding box center [100, 267] width 9 height 9
click at [0, 0] on input "Visible" at bounding box center [0, 0] width 0 height 0
click at [162, 303] on button at bounding box center [157, 305] width 24 height 13
click at [136, 308] on button at bounding box center [133, 305] width 24 height 13
click at [98, 71] on icon at bounding box center [94, 69] width 84 height 11
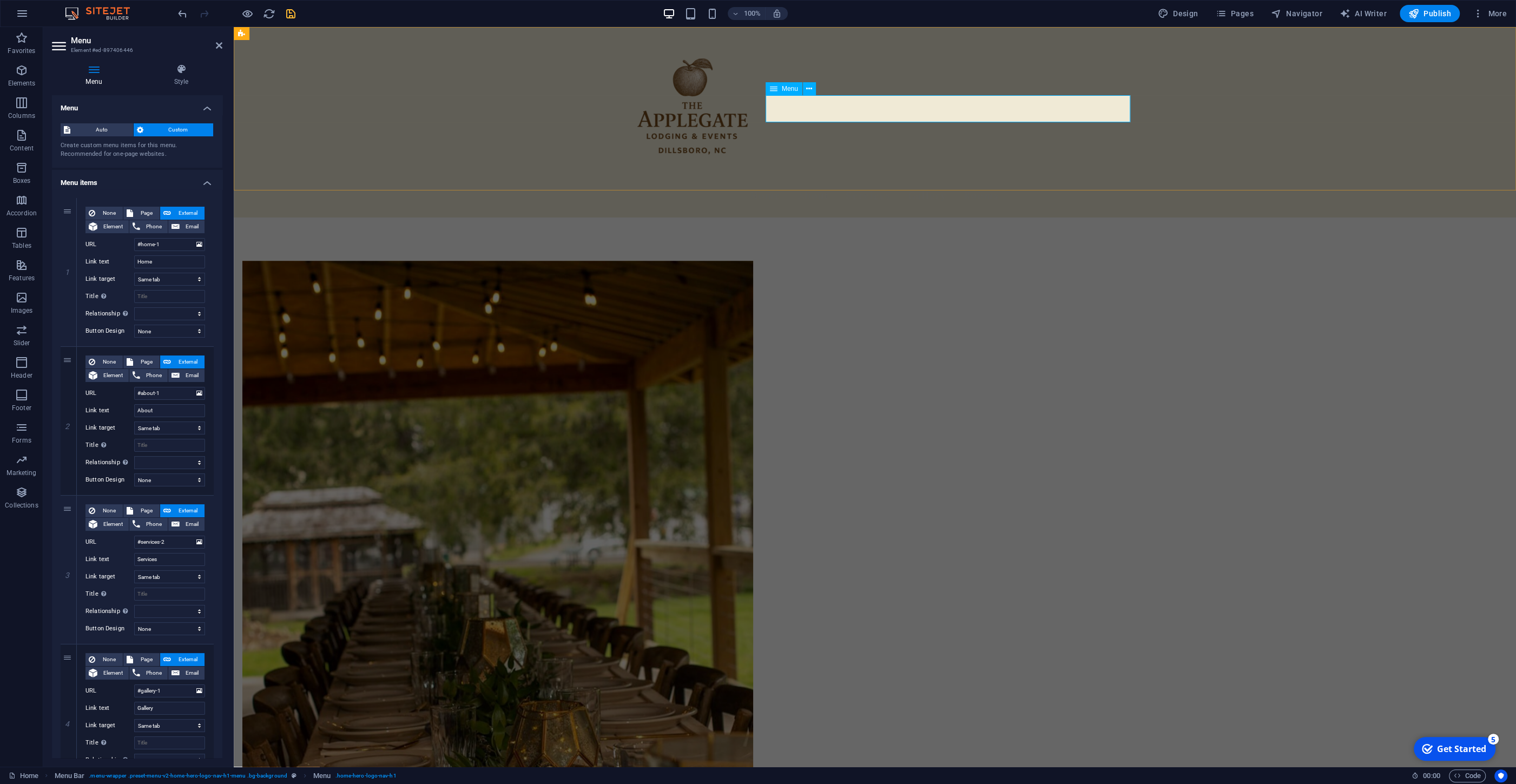
click at [943, 182] on nav "Home About Services Gallery Rooms" at bounding box center [875, 195] width 511 height 27
click at [812, 88] on icon at bounding box center [809, 88] width 6 height 11
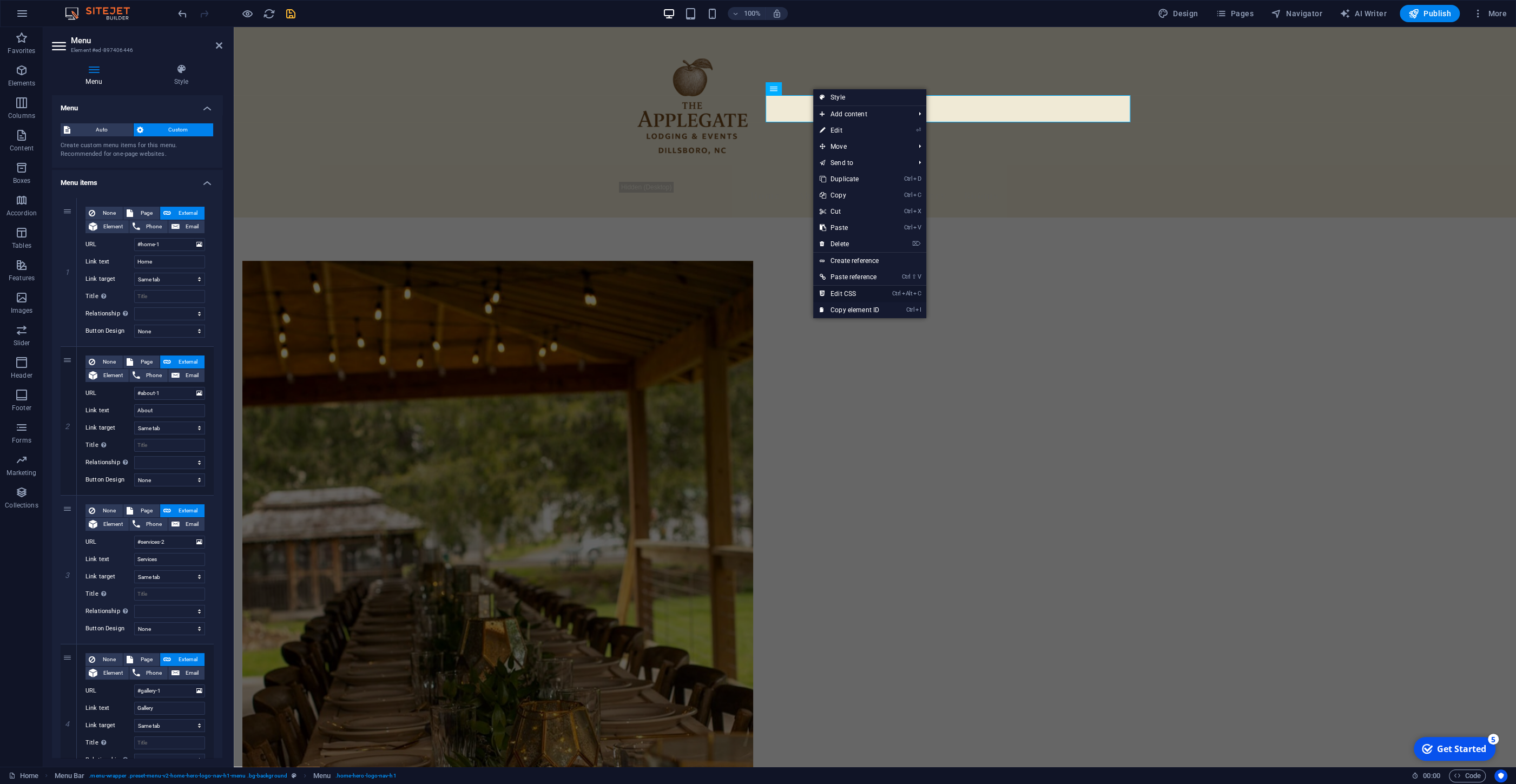
click at [860, 294] on link "Ctrl Alt C Edit CSS" at bounding box center [849, 293] width 73 height 16
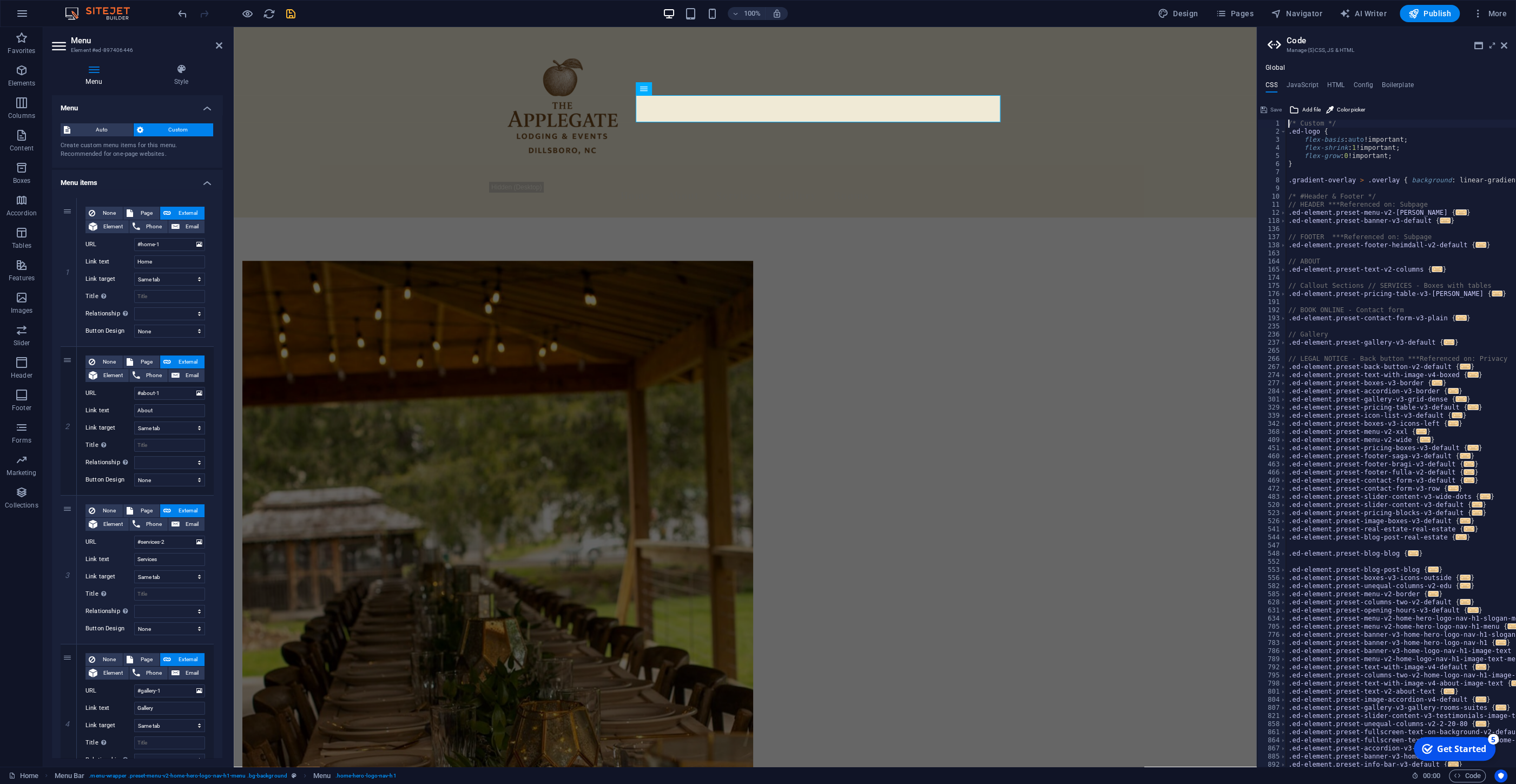
scroll to position [91, 0]
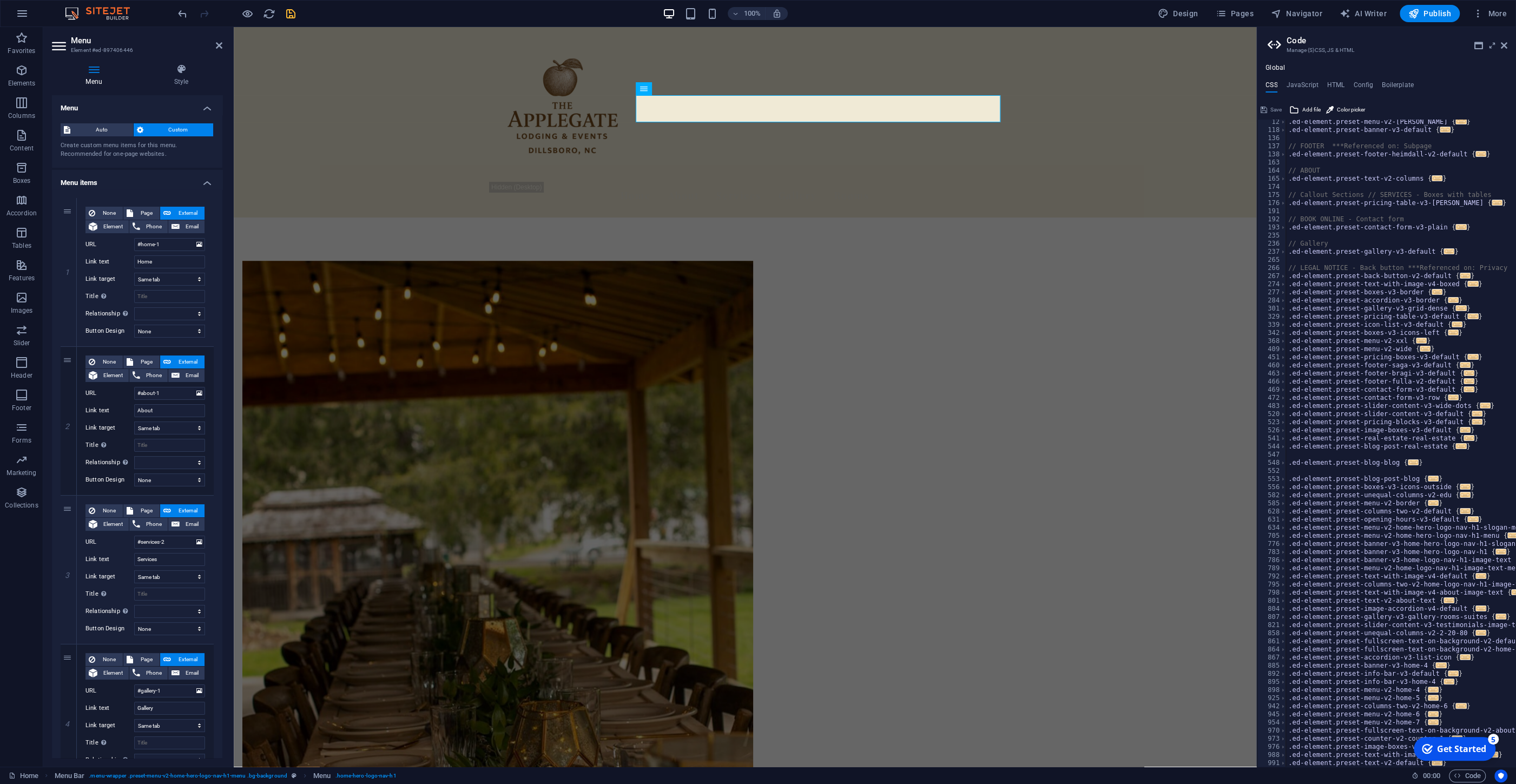
click at [1470, 750] on div "Get Started" at bounding box center [1461, 749] width 49 height 12
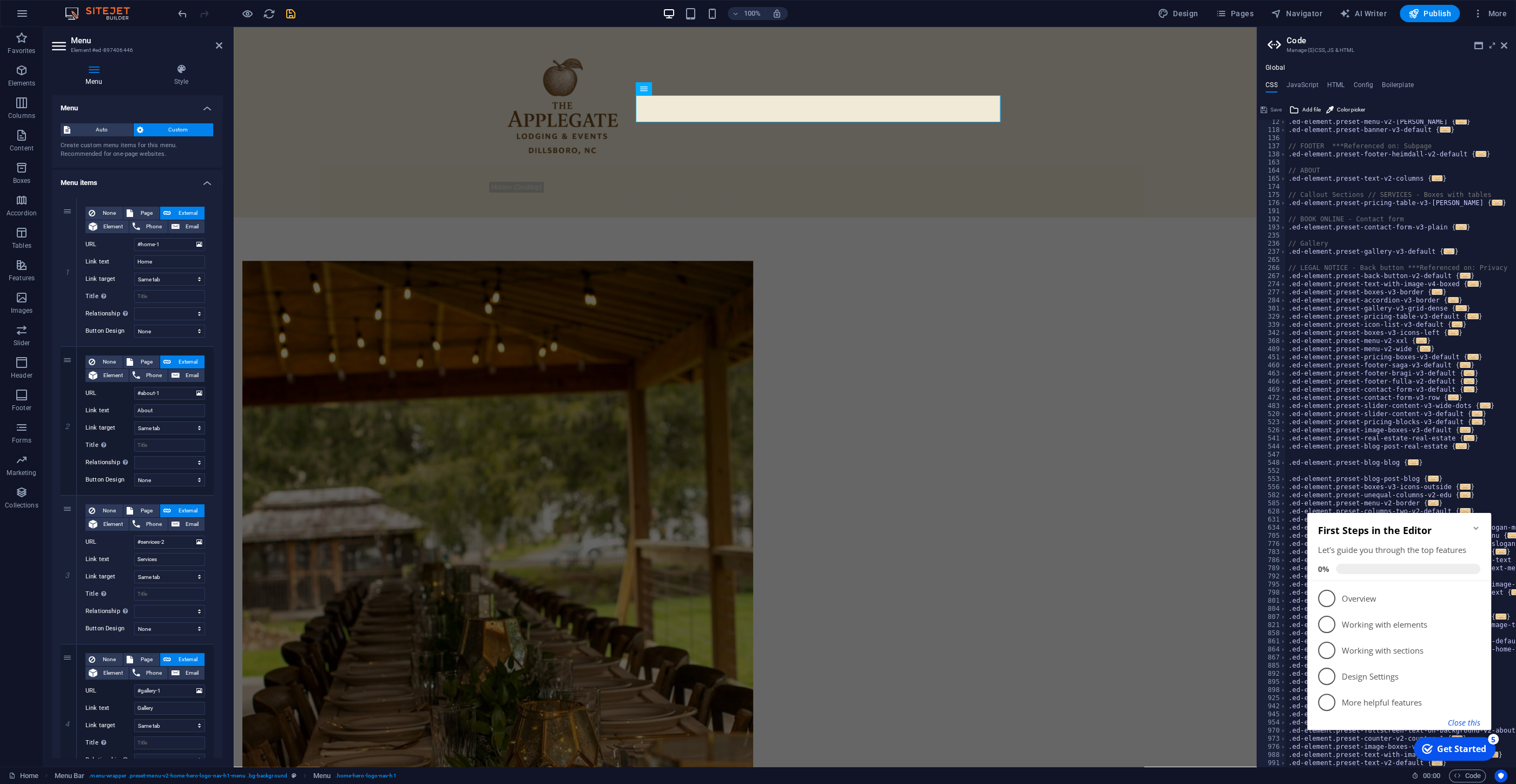
click at [1465, 724] on button "Close this" at bounding box center [1465, 722] width 33 height 10
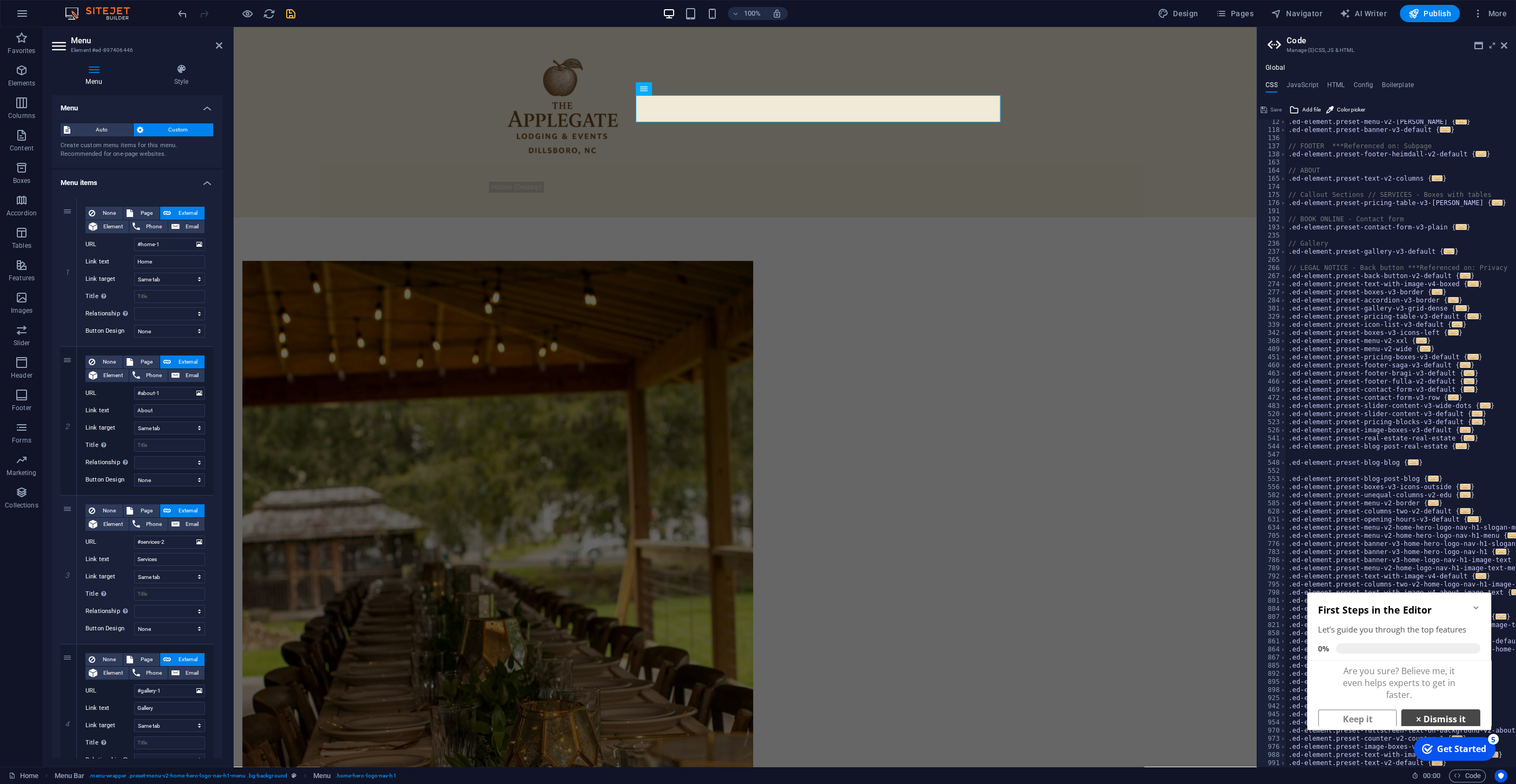
click at [1426, 717] on link "× Dismiss it" at bounding box center [1441, 719] width 79 height 20
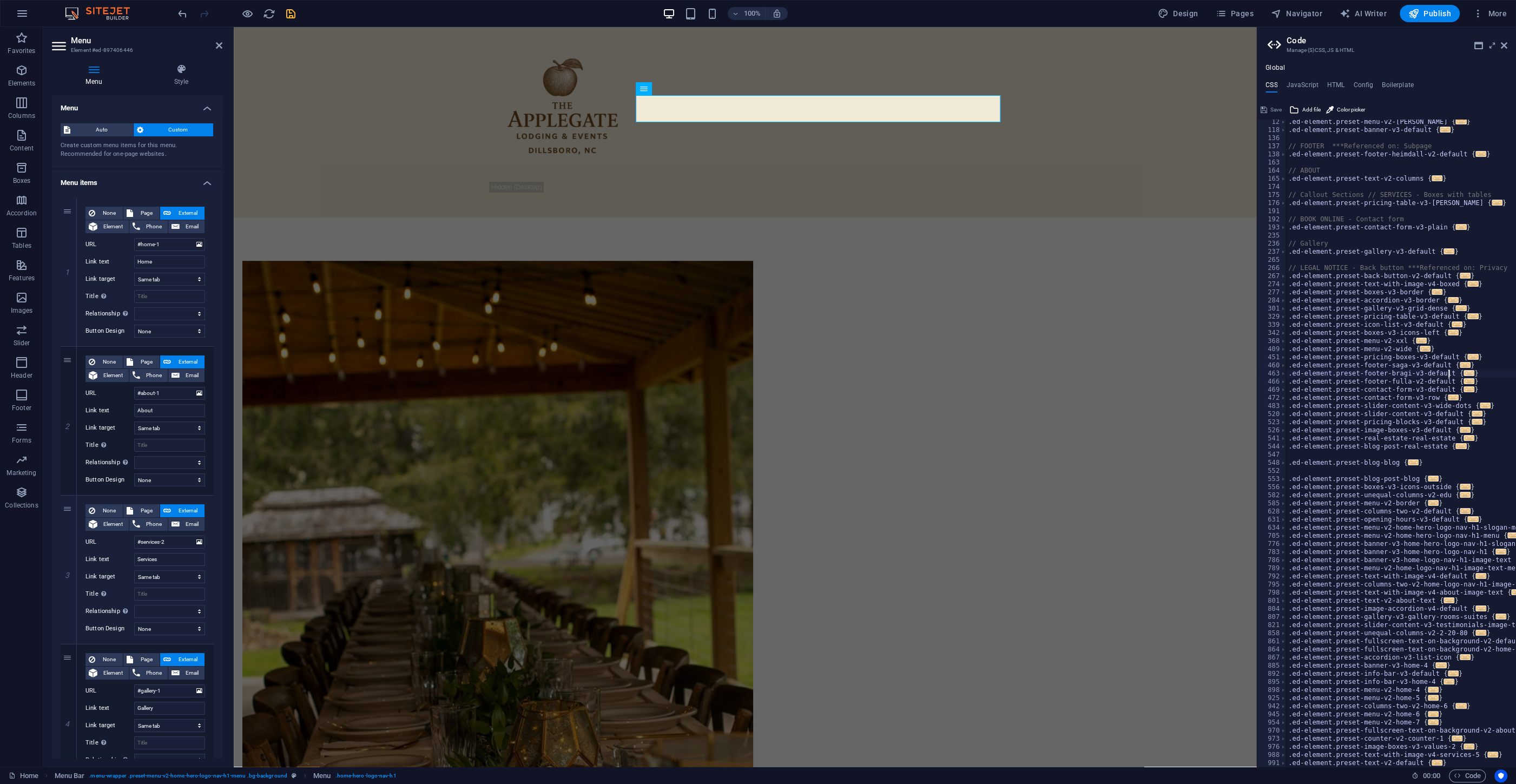
click at [1464, 374] on span "..." at bounding box center [1469, 373] width 11 height 6
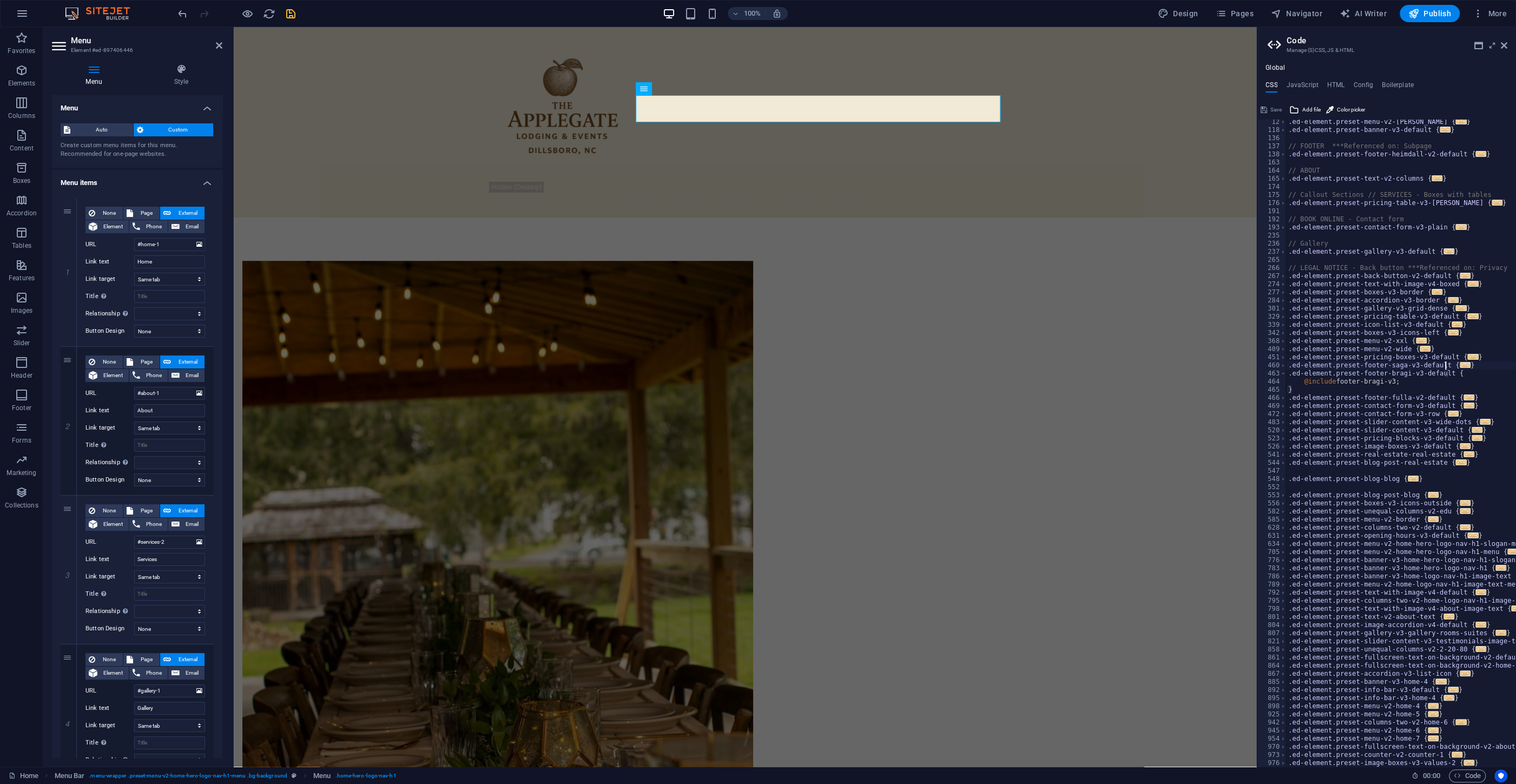
click at [1460, 363] on span "..." at bounding box center [1465, 364] width 11 height 6
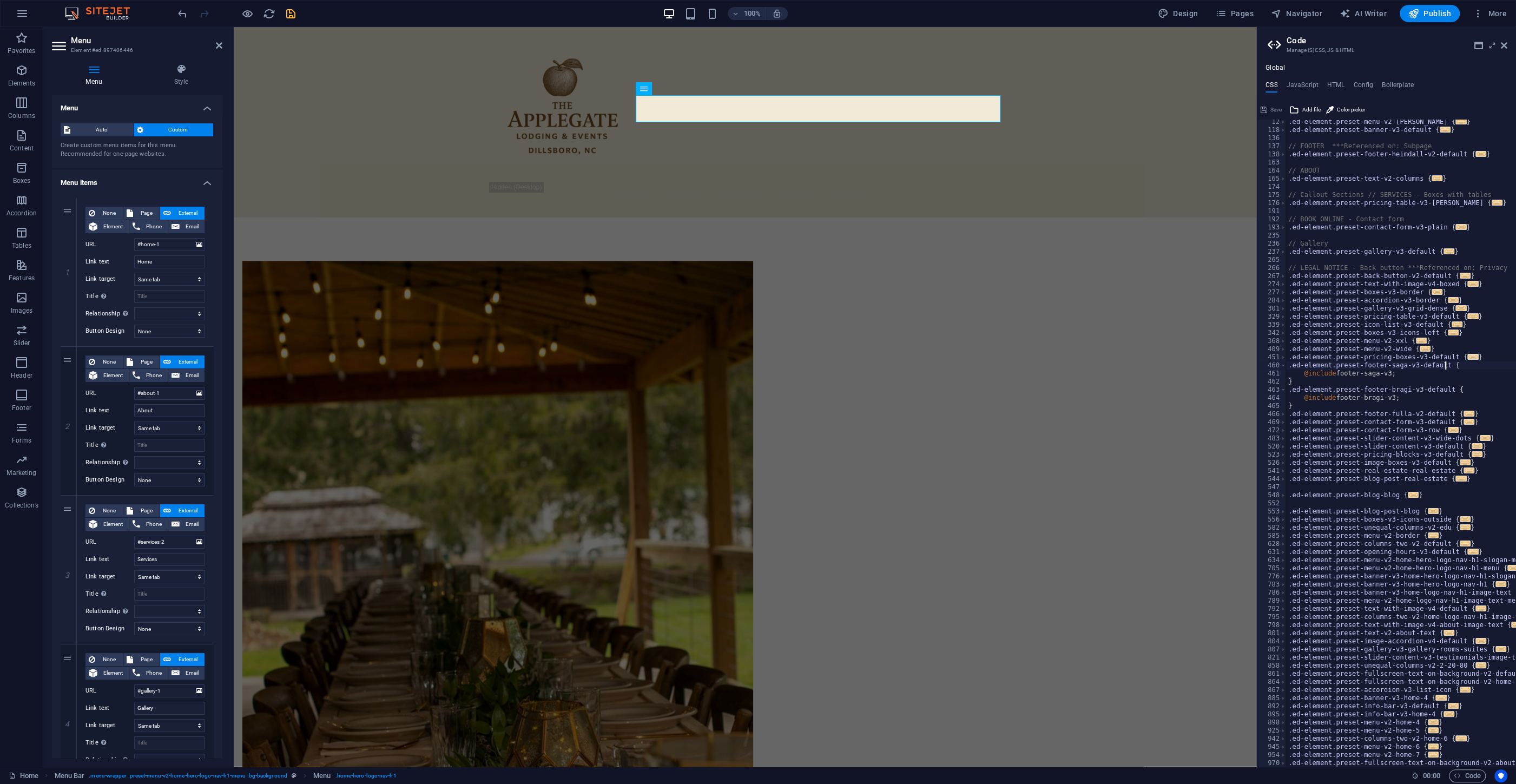
click at [1467, 357] on span "..." at bounding box center [1472, 356] width 11 height 6
type textarea ".ed-element.preset-pricing-boxes-v3-default {"
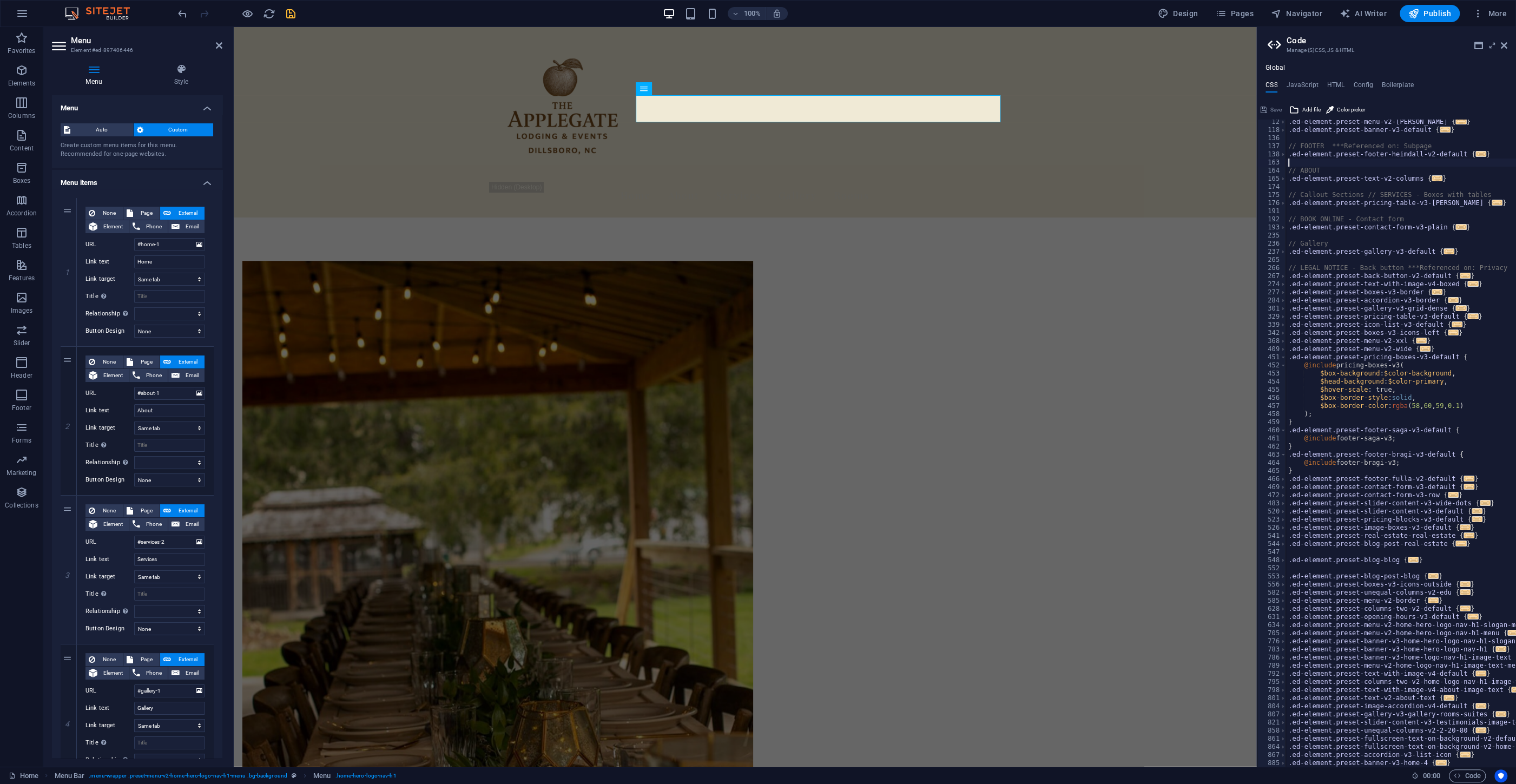
click at [1351, 159] on div ".ed-element.preset-menu-v2-[PERSON_NAME] { ... } .ed-element.preset-banner-v3-d…" at bounding box center [1509, 450] width 446 height 664
click at [683, 182] on nav "Home About Services Gallery Rooms" at bounding box center [745, 195] width 511 height 27
click at [680, 182] on nav "Home About Services Gallery Rooms" at bounding box center [745, 195] width 511 height 27
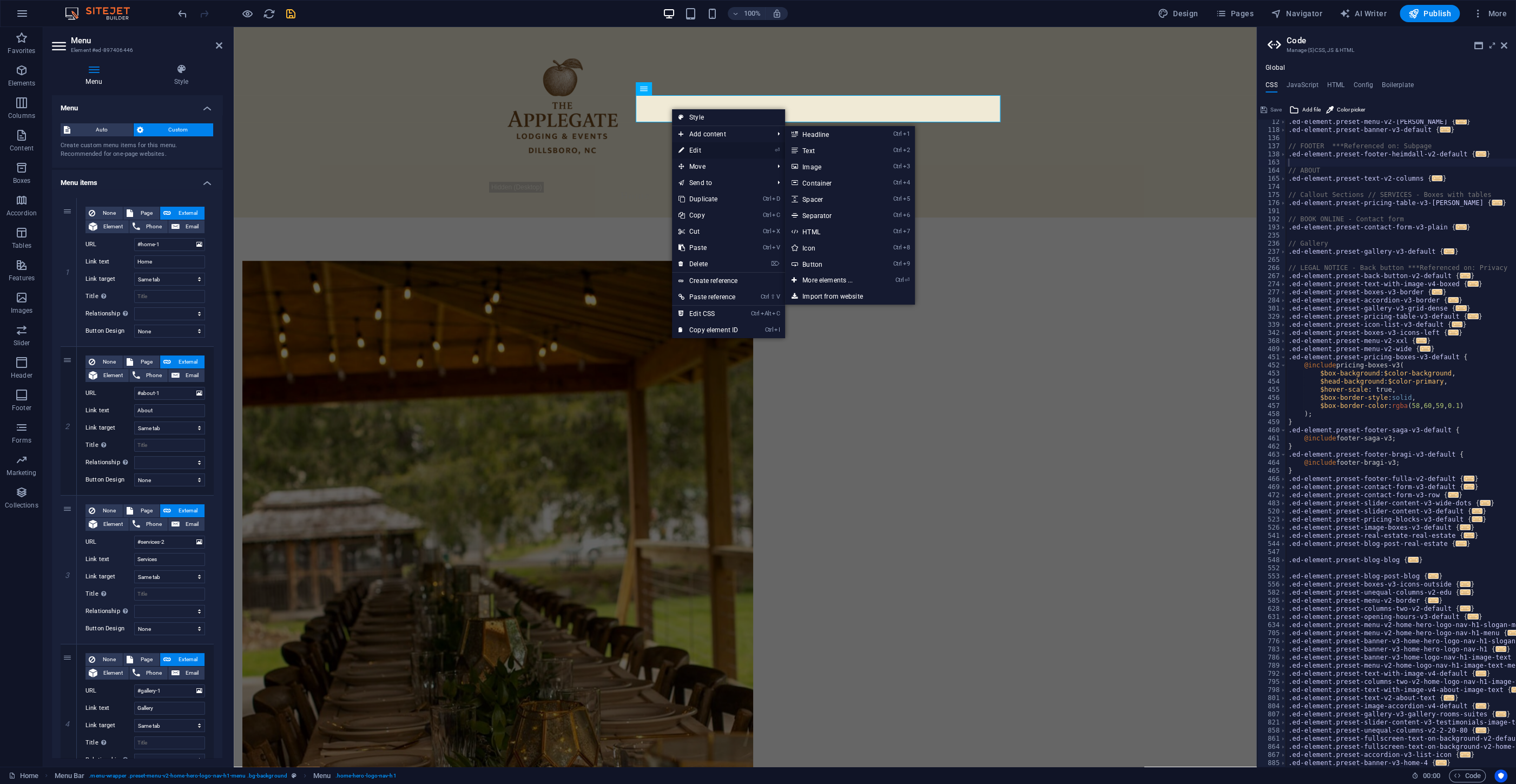
click at [691, 149] on link "⏎ Edit" at bounding box center [708, 150] width 73 height 16
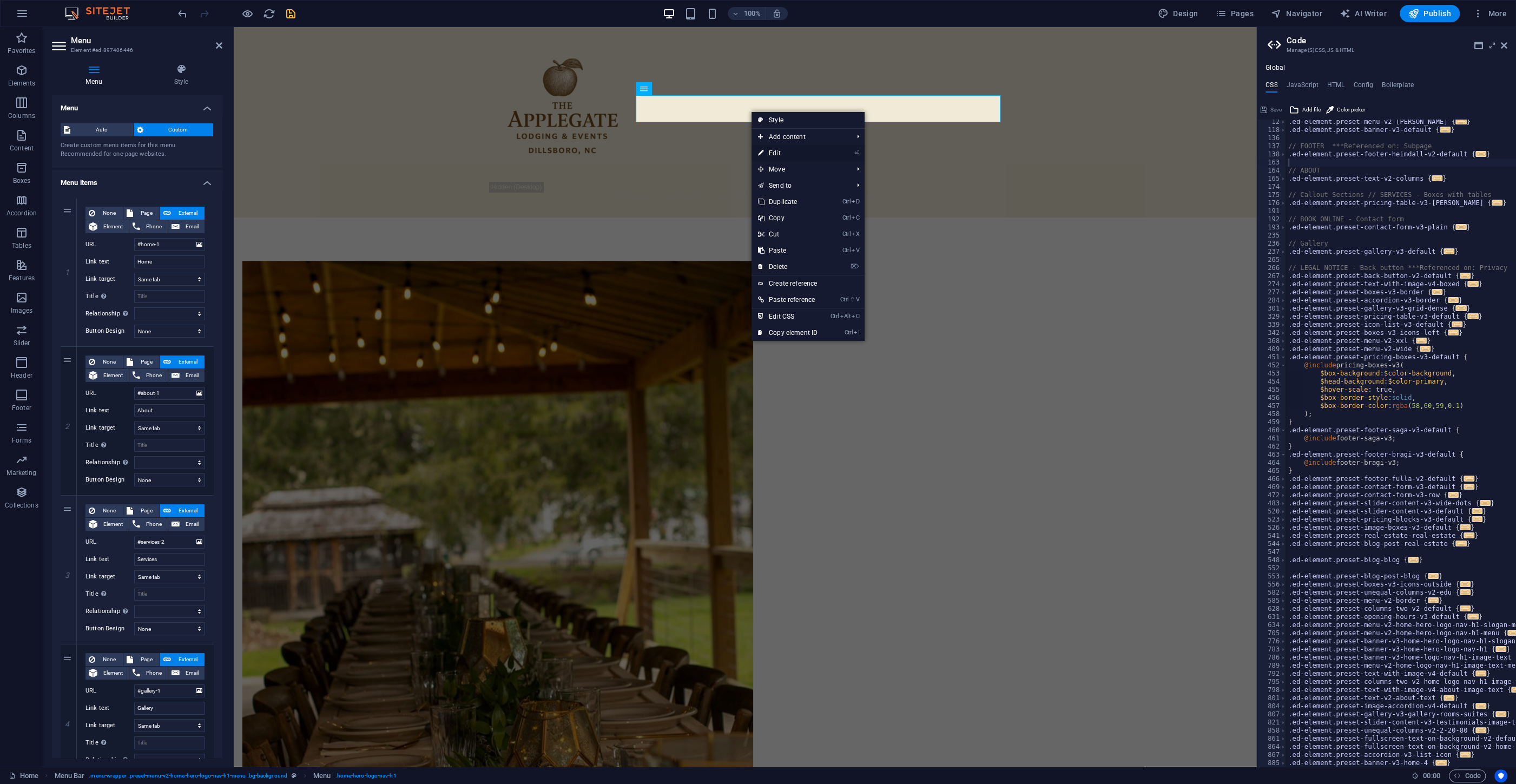
click at [777, 151] on link "⏎ Edit" at bounding box center [788, 153] width 73 height 16
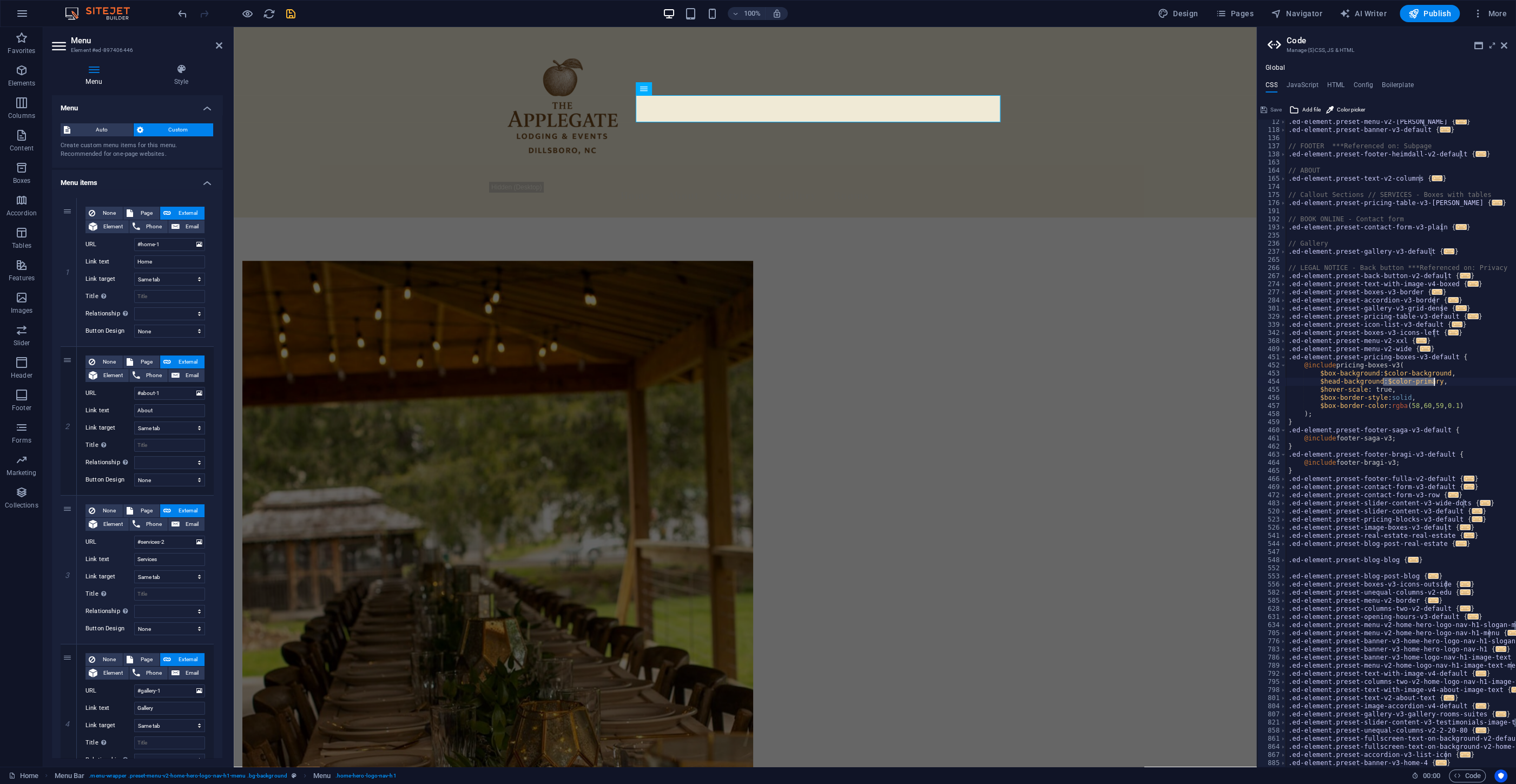
drag, startPoint x: 1382, startPoint y: 380, endPoint x: 1434, endPoint y: 380, distance: 52.0
click at [1434, 380] on div ".ed-element.preset-menu-v2-[PERSON_NAME] { ... } .ed-element.preset-banner-v3-d…" at bounding box center [1509, 450] width 446 height 664
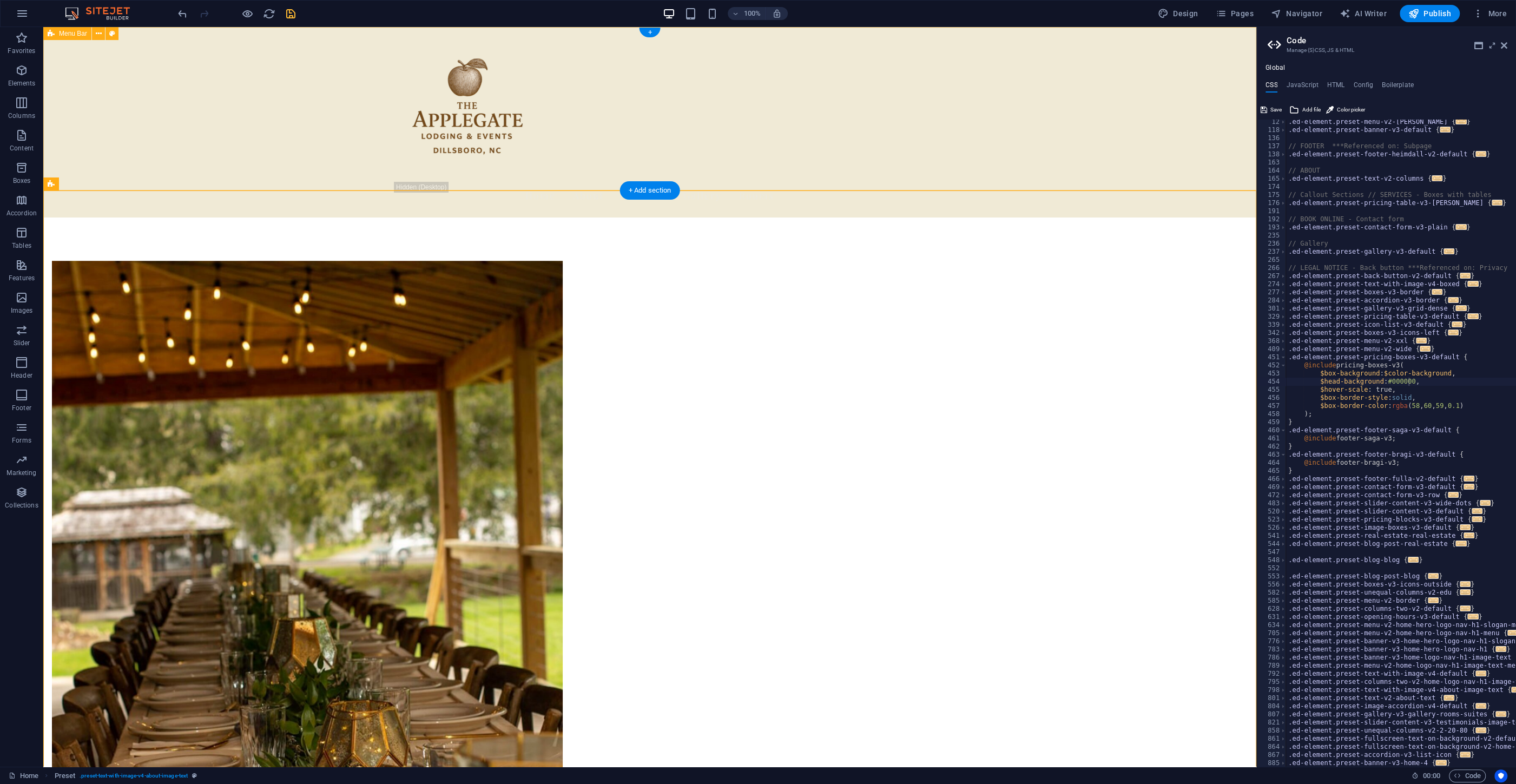
click at [1084, 141] on div "Home About Services Gallery Rooms" at bounding box center [650, 123] width 1213 height 190
click at [779, 182] on nav "Home About Services Gallery Rooms" at bounding box center [650, 195] width 511 height 27
click at [1372, 402] on div ".ed-element.preset-menu-v2-[PERSON_NAME] { ... } .ed-element.preset-banner-v3-d…" at bounding box center [1509, 450] width 446 height 664
type textarea "$head-background: $color-primary,"
click at [1398, 380] on div ".ed-element.preset-menu-v2-[PERSON_NAME] { ... } .ed-element.preset-banner-v3-d…" at bounding box center [1401, 443] width 230 height 647
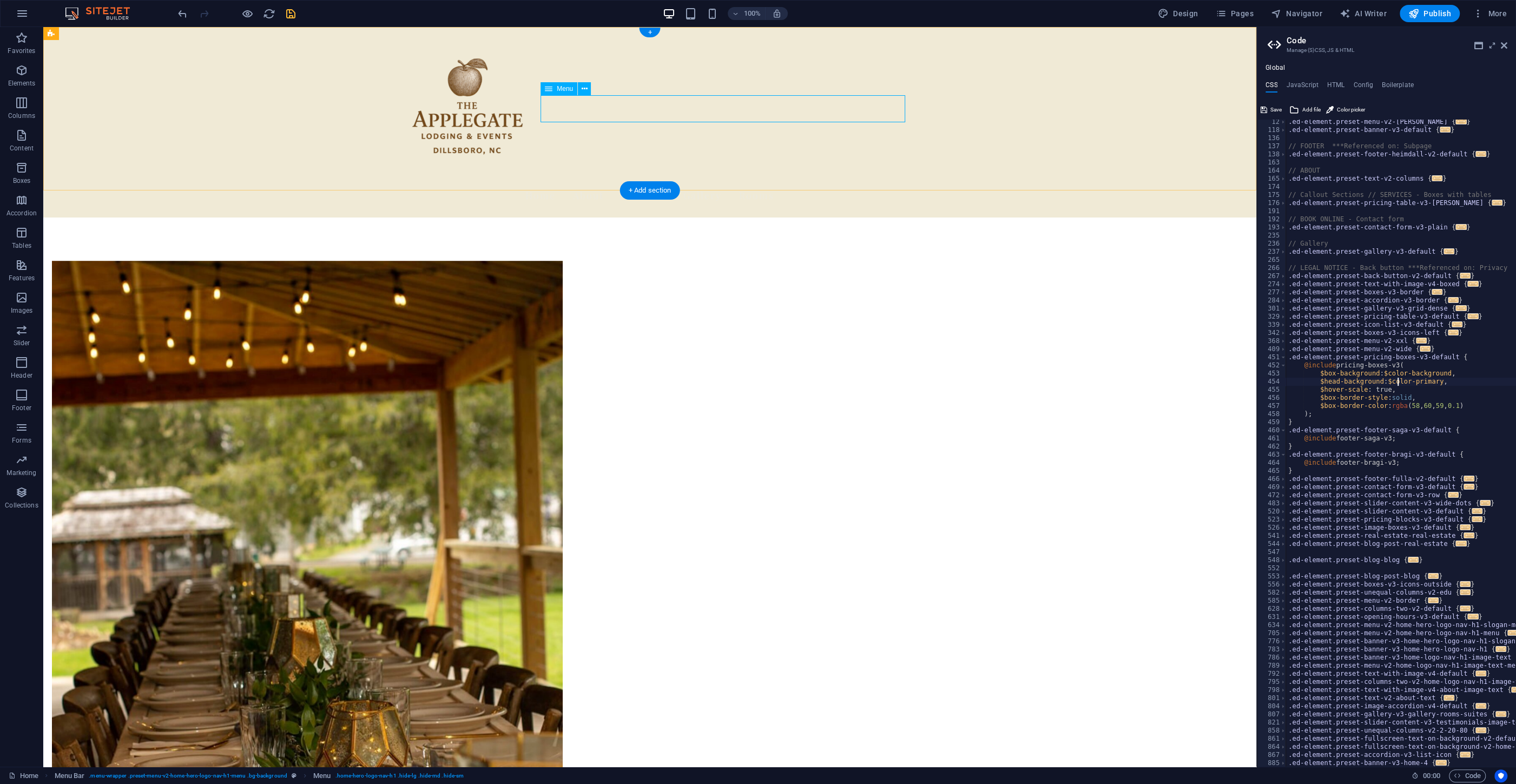
click at [613, 182] on nav "Home About Services Gallery Rooms" at bounding box center [650, 195] width 511 height 27
click at [610, 182] on nav "Home About Services Gallery Rooms" at bounding box center [650, 195] width 511 height 27
select select
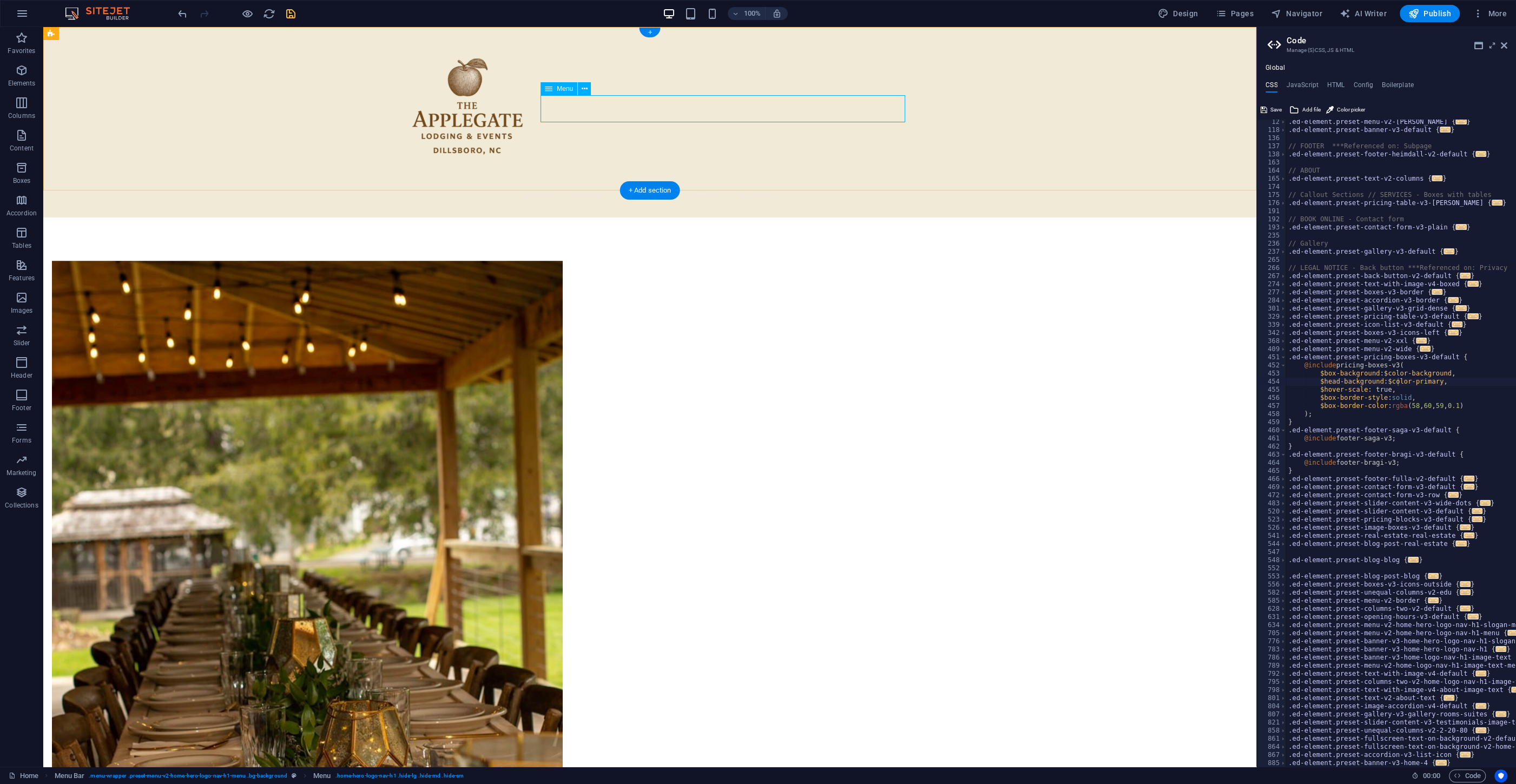
select select
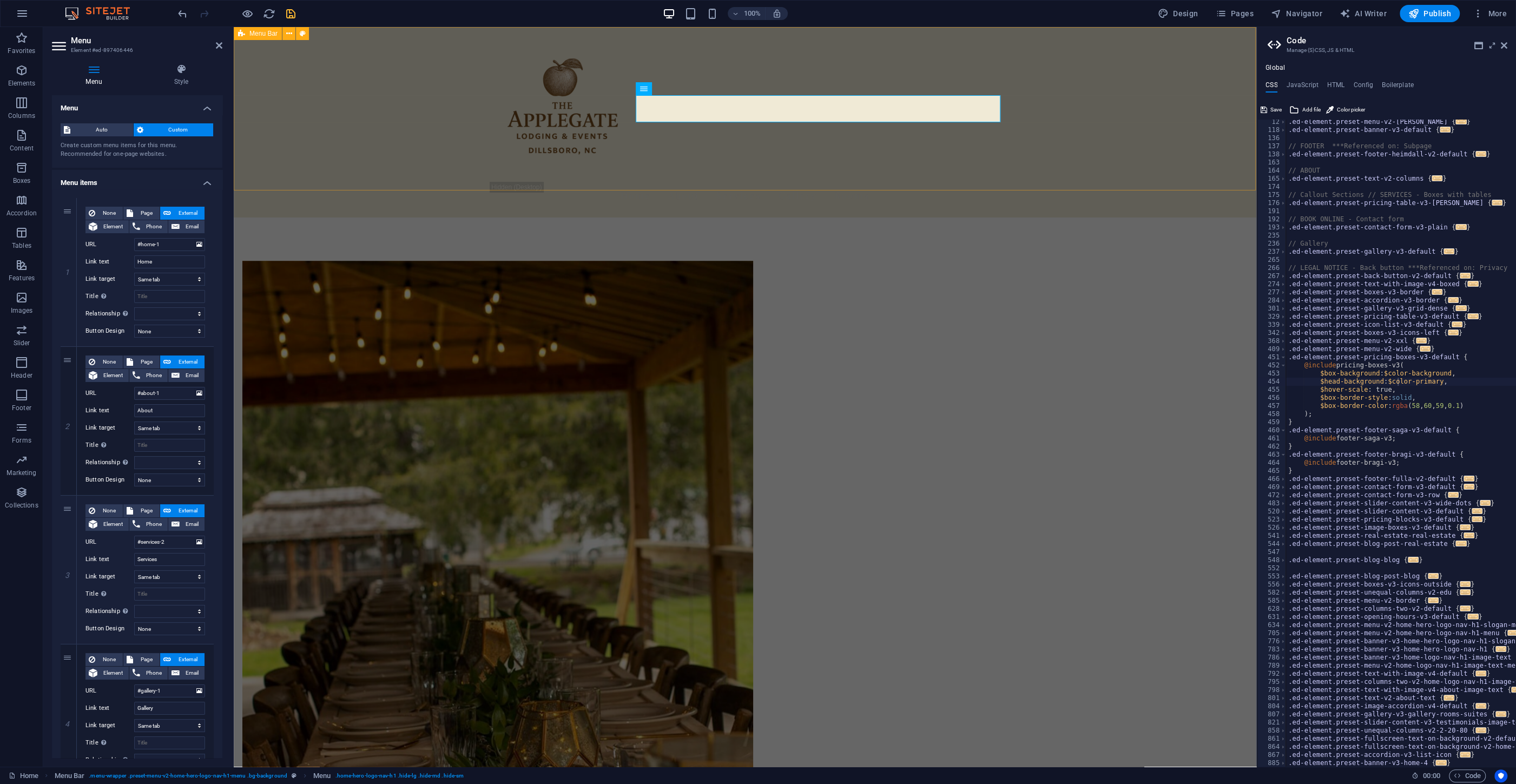
click at [427, 165] on div "Home About Services Gallery Rooms" at bounding box center [745, 123] width 1022 height 190
click at [574, 131] on div "Home About Services Gallery Rooms" at bounding box center [745, 123] width 1022 height 190
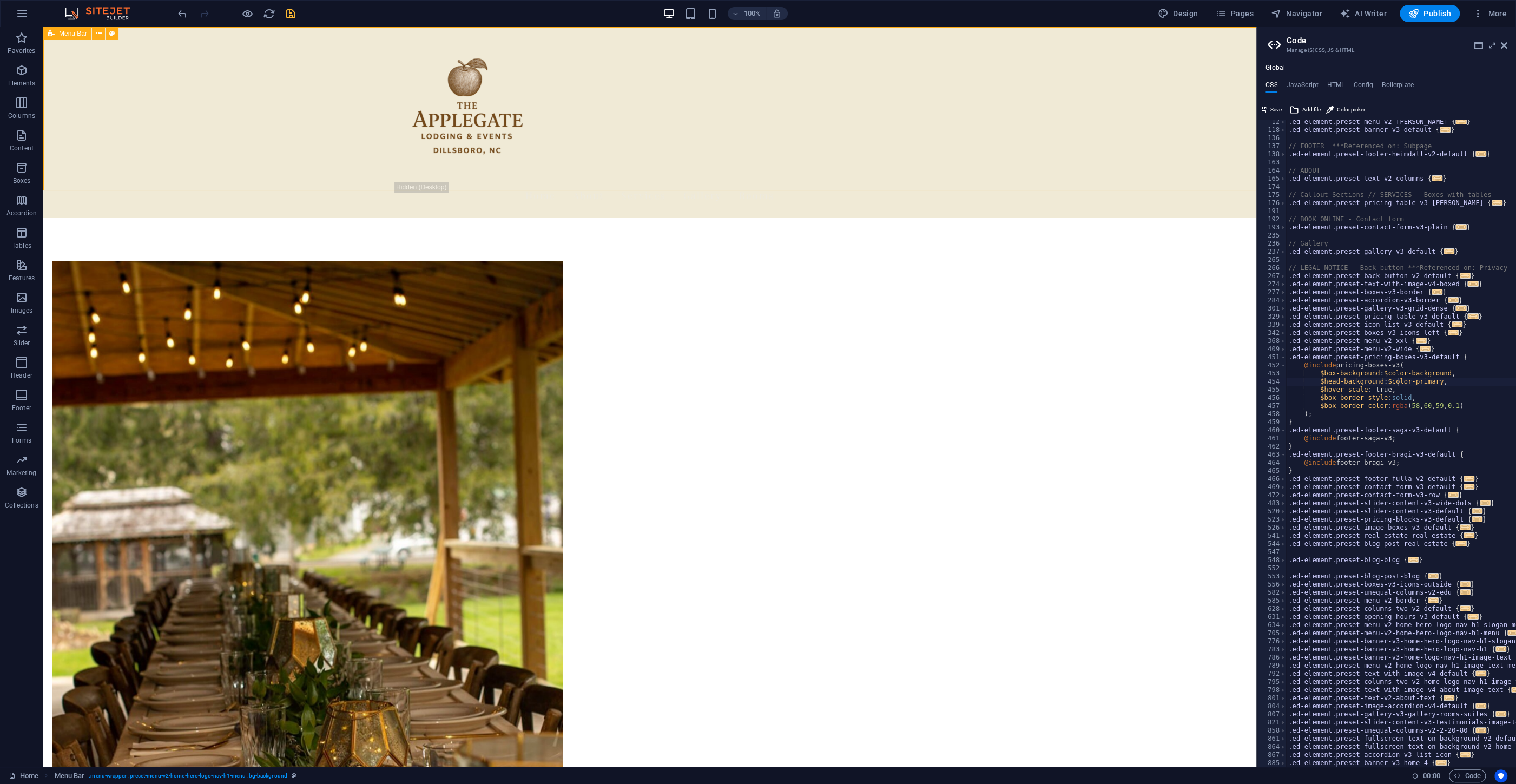
click at [384, 131] on div "Home About Services Gallery Rooms" at bounding box center [650, 123] width 1213 height 190
select select "rem"
select select "preset-menu-v2-home-hero-logo-nav-h1-menu"
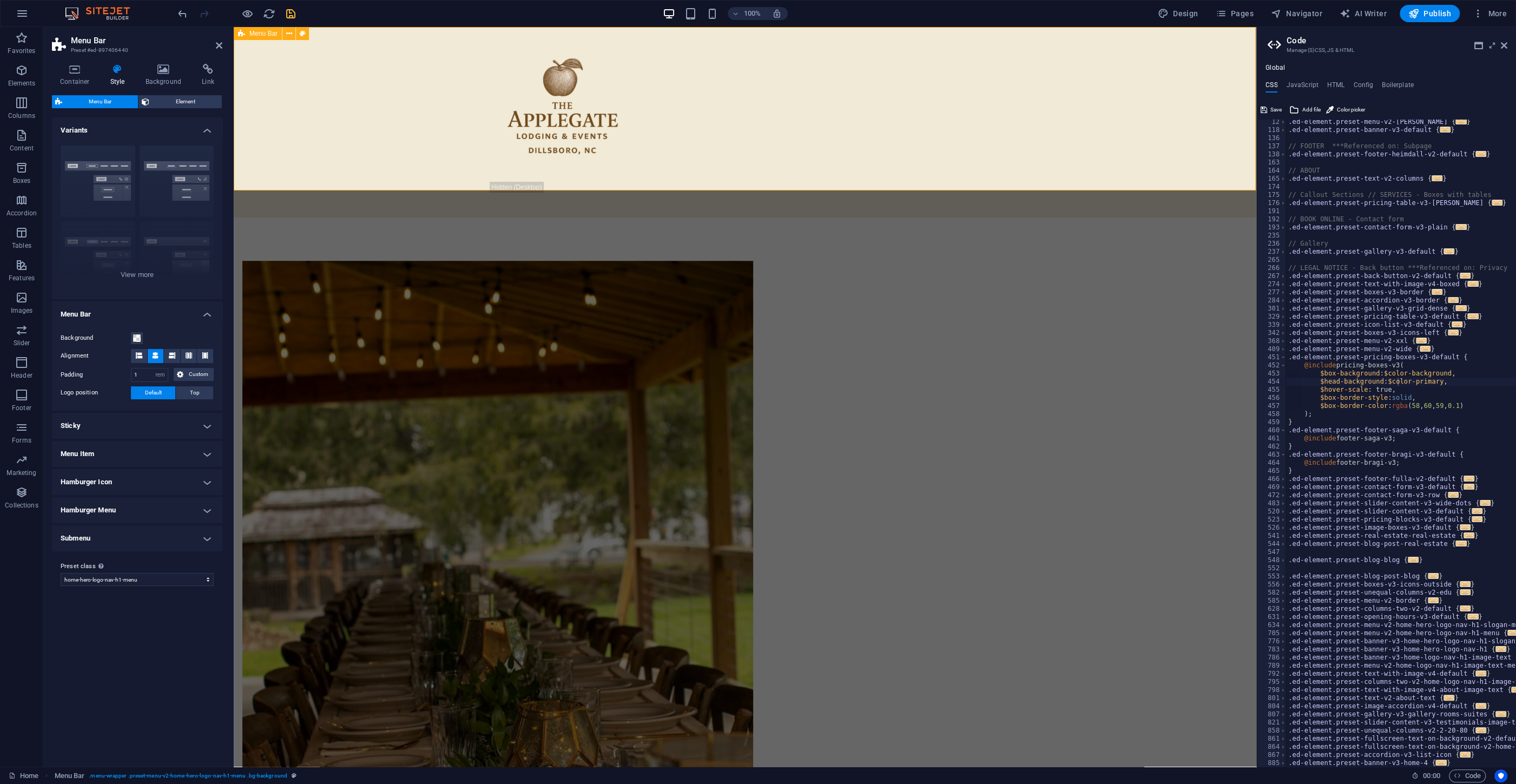
click at [352, 133] on div "Home About Services Gallery Rooms" at bounding box center [745, 123] width 1022 height 190
click at [288, 38] on icon at bounding box center [289, 33] width 6 height 11
click at [155, 72] on icon at bounding box center [163, 69] width 52 height 11
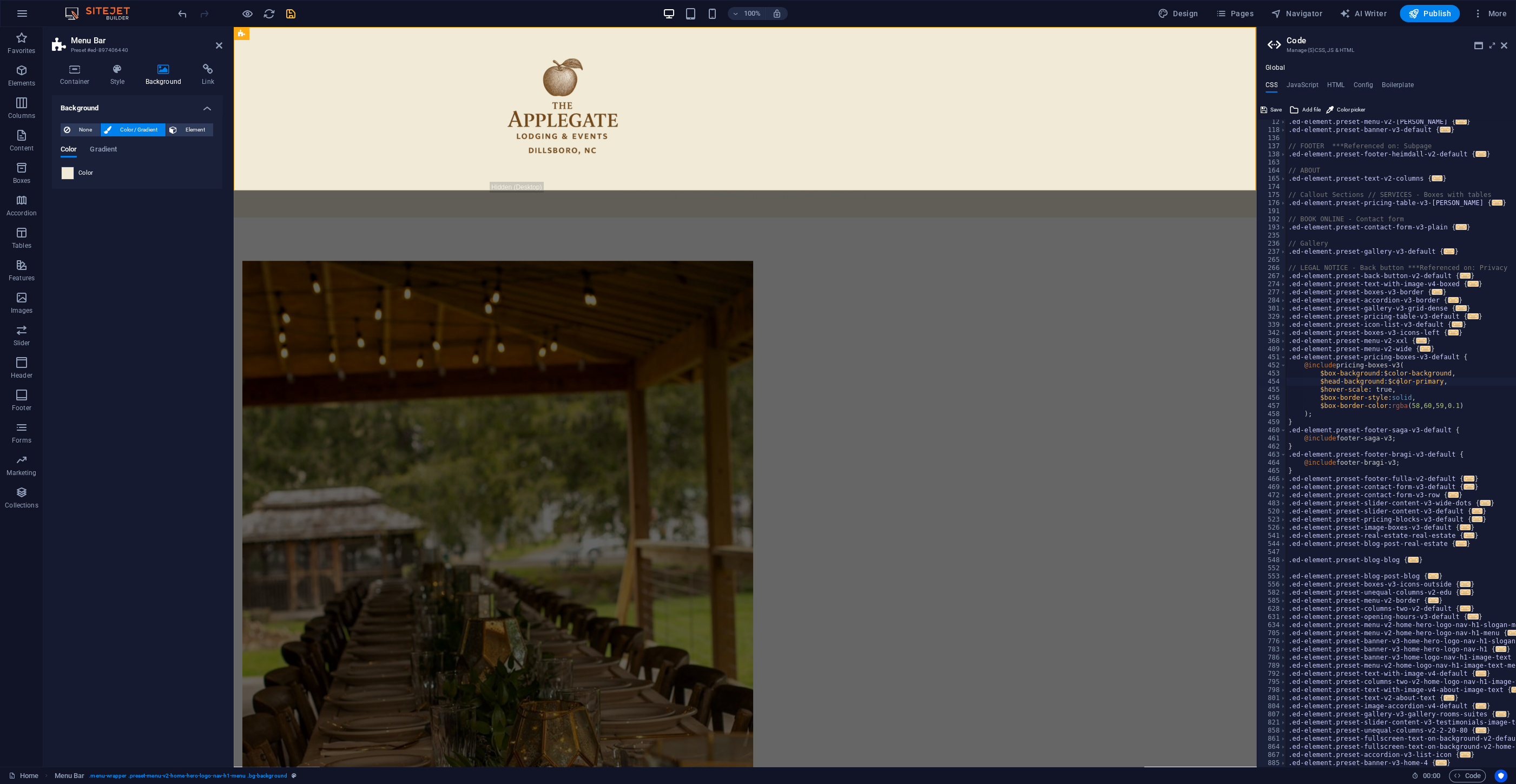
click at [62, 177] on div at bounding box center [67, 172] width 13 height 13
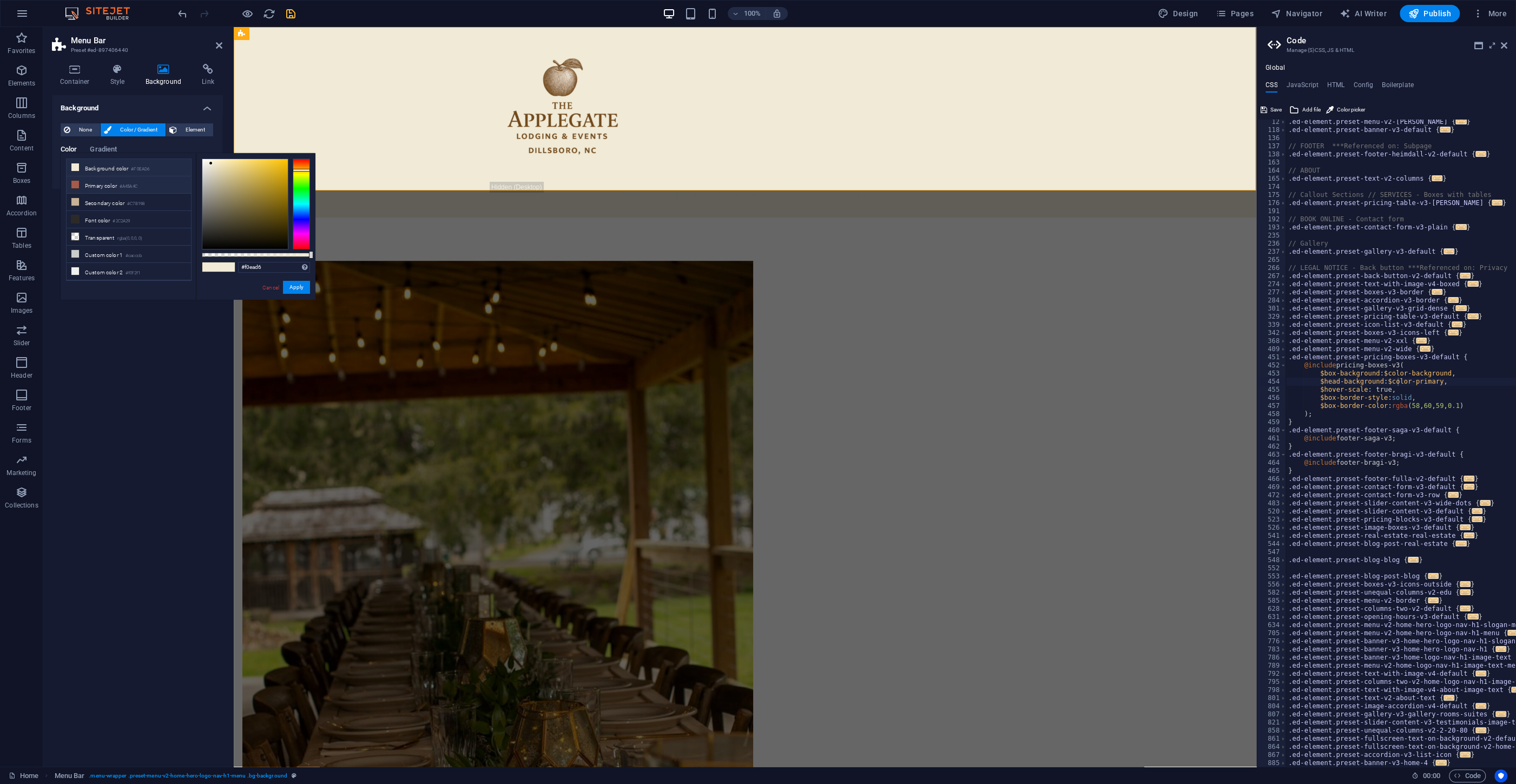
click at [94, 187] on li "Primary color #A45A4C" at bounding box center [129, 185] width 124 height 17
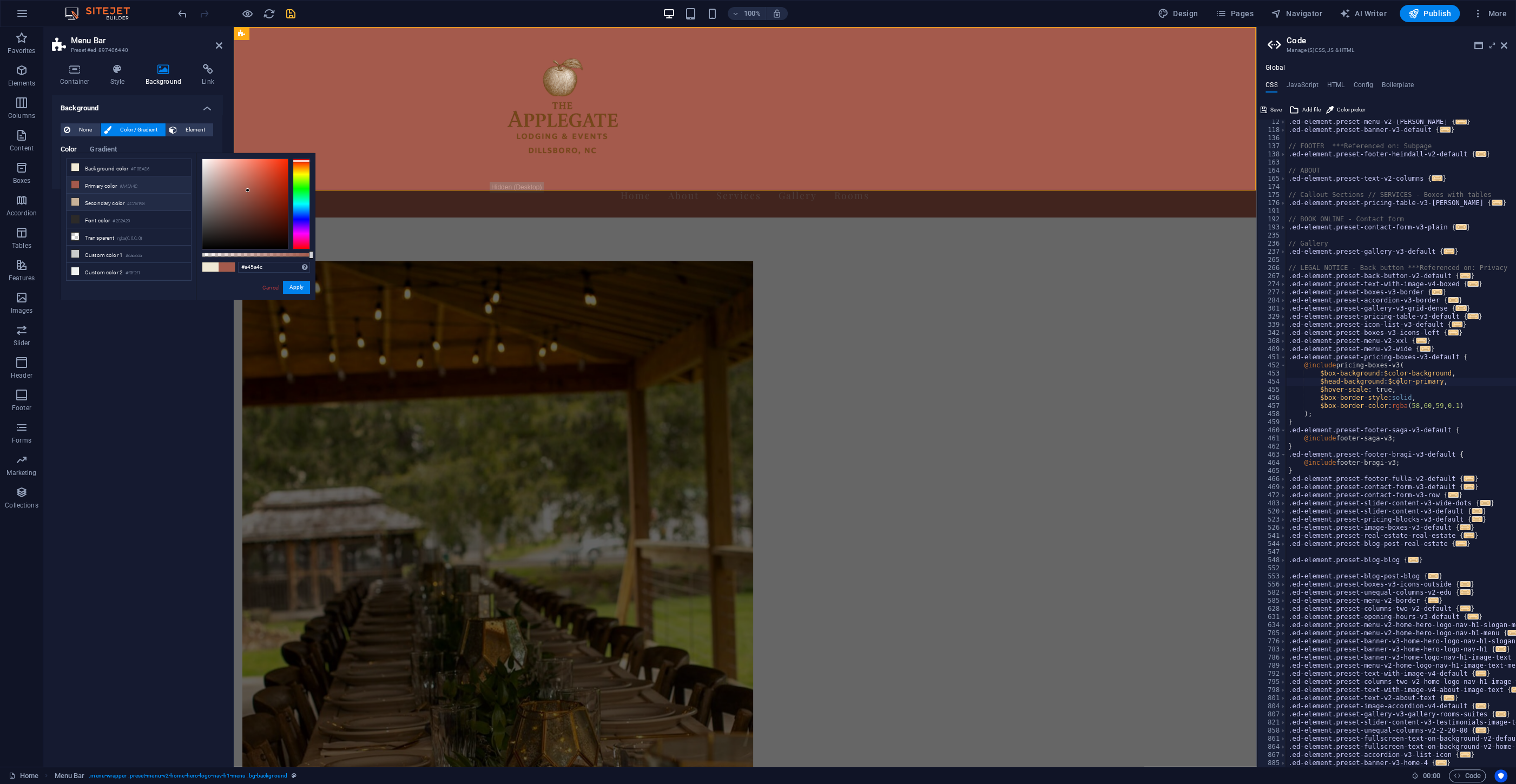
click at [98, 206] on li "Secondary color #C7B198" at bounding box center [129, 202] width 124 height 17
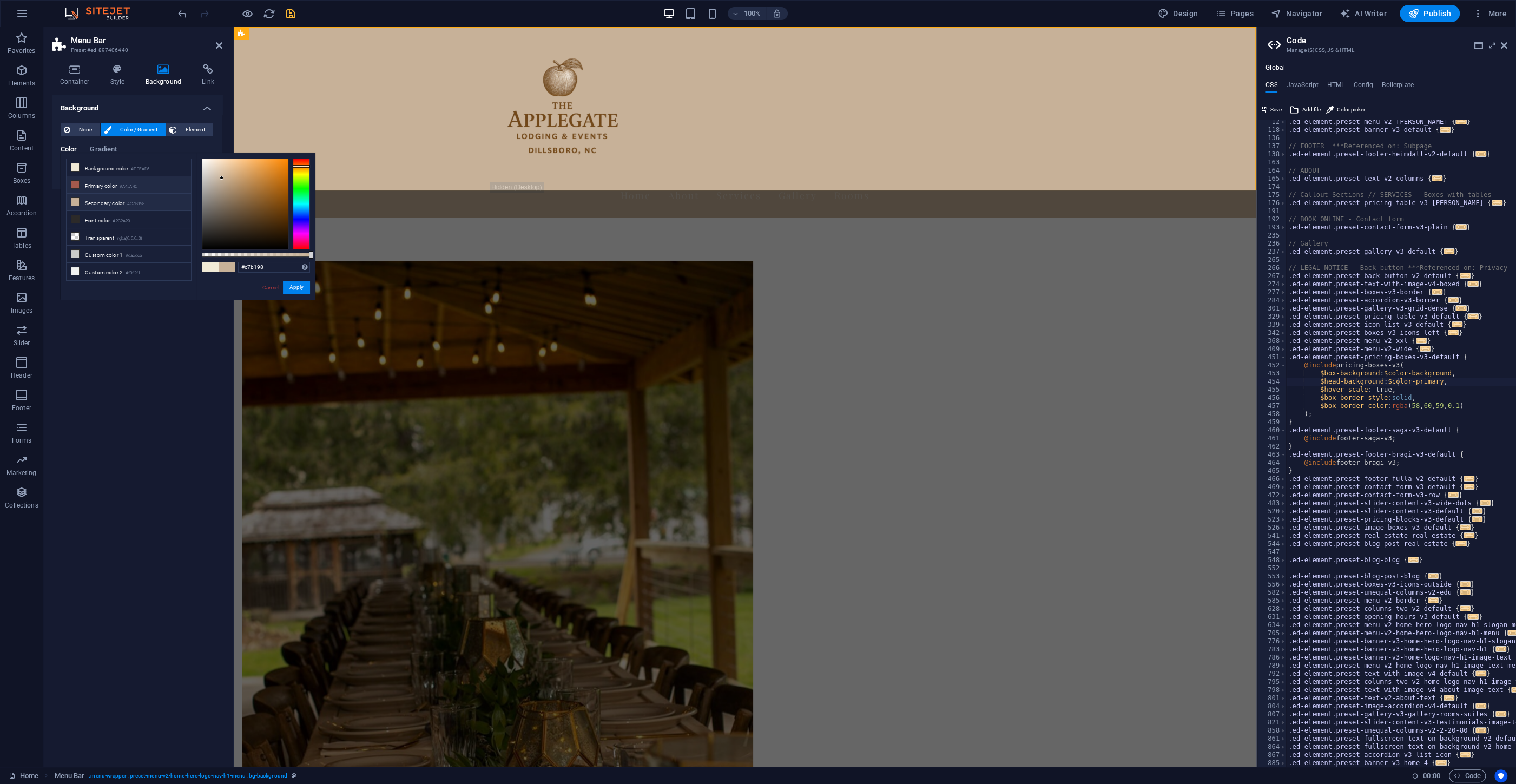
click at [102, 183] on li "Primary color #A45A4C" at bounding box center [129, 185] width 124 height 17
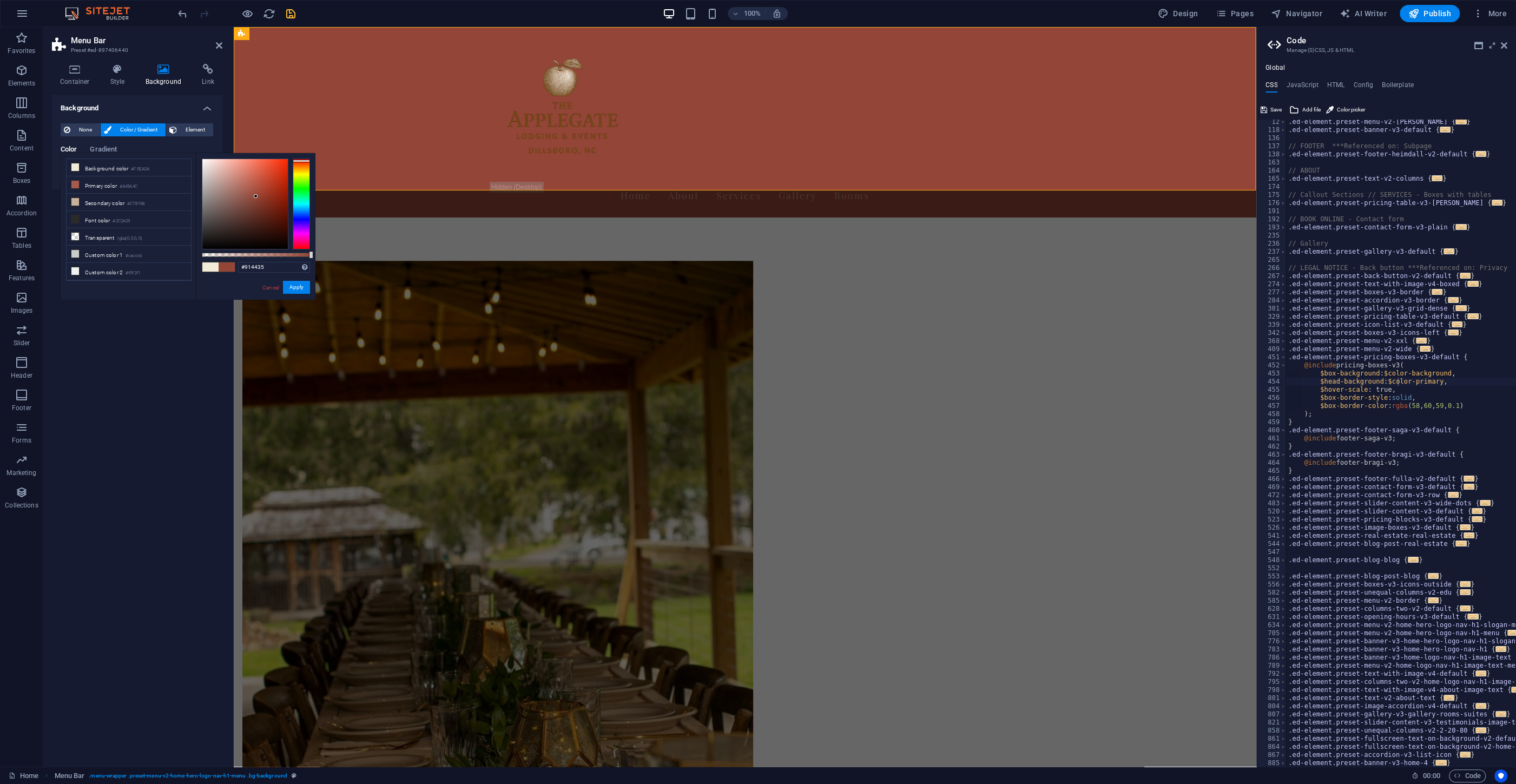
type input "#914233"
drag, startPoint x: 248, startPoint y: 189, endPoint x: 257, endPoint y: 197, distance: 12.0
click at [257, 197] on div at bounding box center [256, 196] width 3 height 3
click at [296, 288] on button "Apply" at bounding box center [297, 287] width 27 height 13
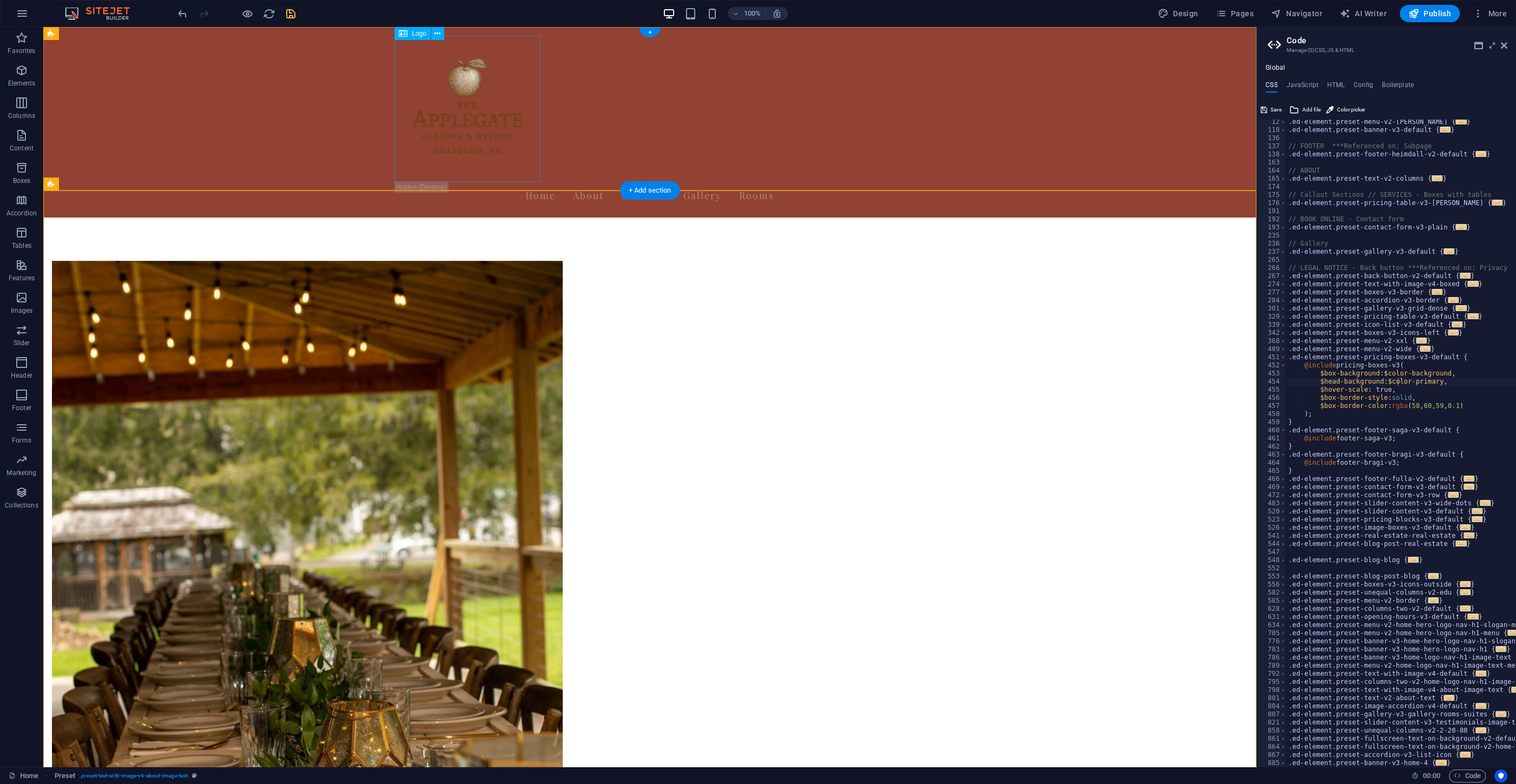
click at [488, 133] on div at bounding box center [650, 109] width 511 height 146
click at [666, 182] on nav "Home About Services Gallery Rooms" at bounding box center [650, 195] width 511 height 27
click at [670, 182] on nav "Home About Services Gallery Rooms" at bounding box center [650, 195] width 511 height 27
select select
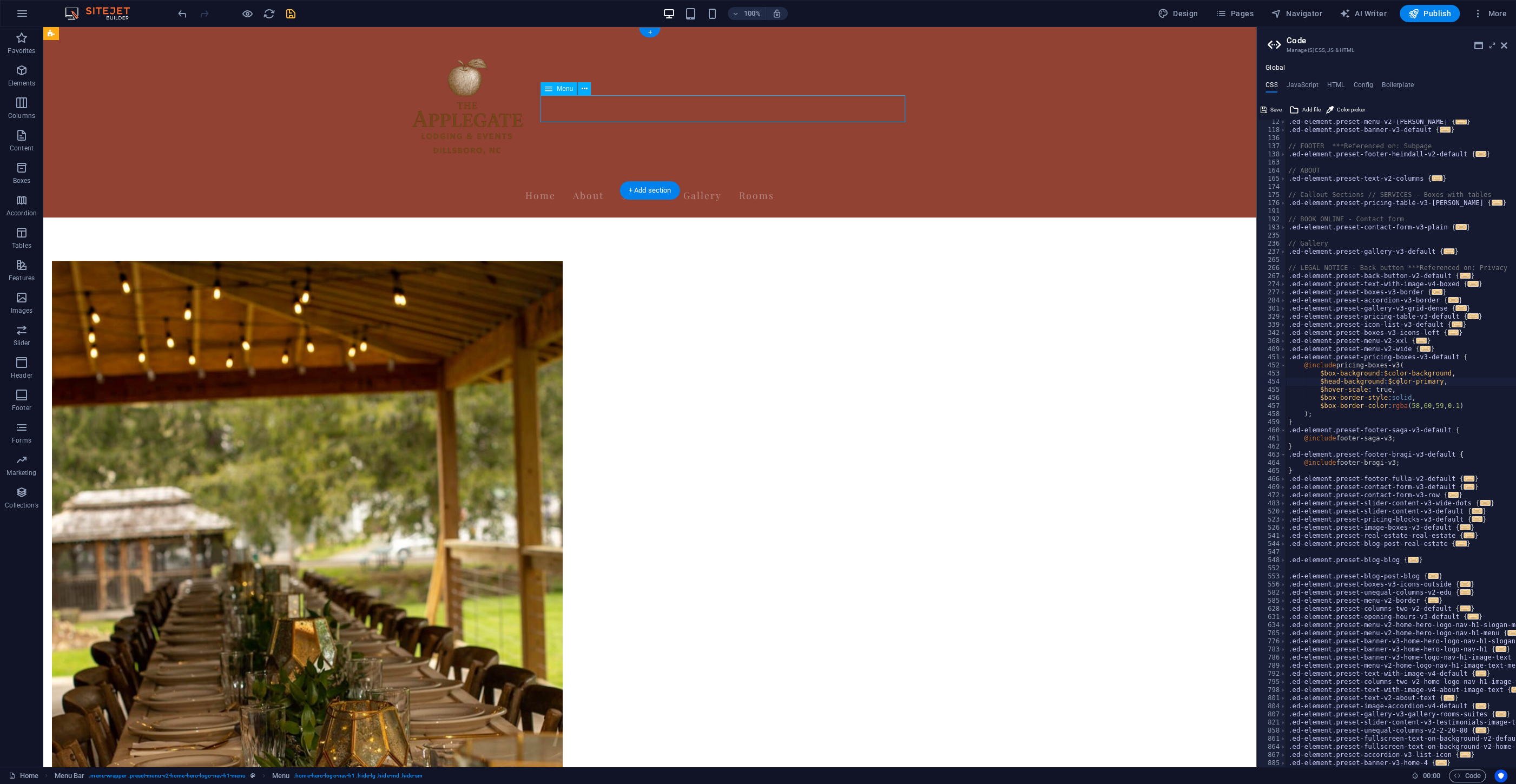
select select
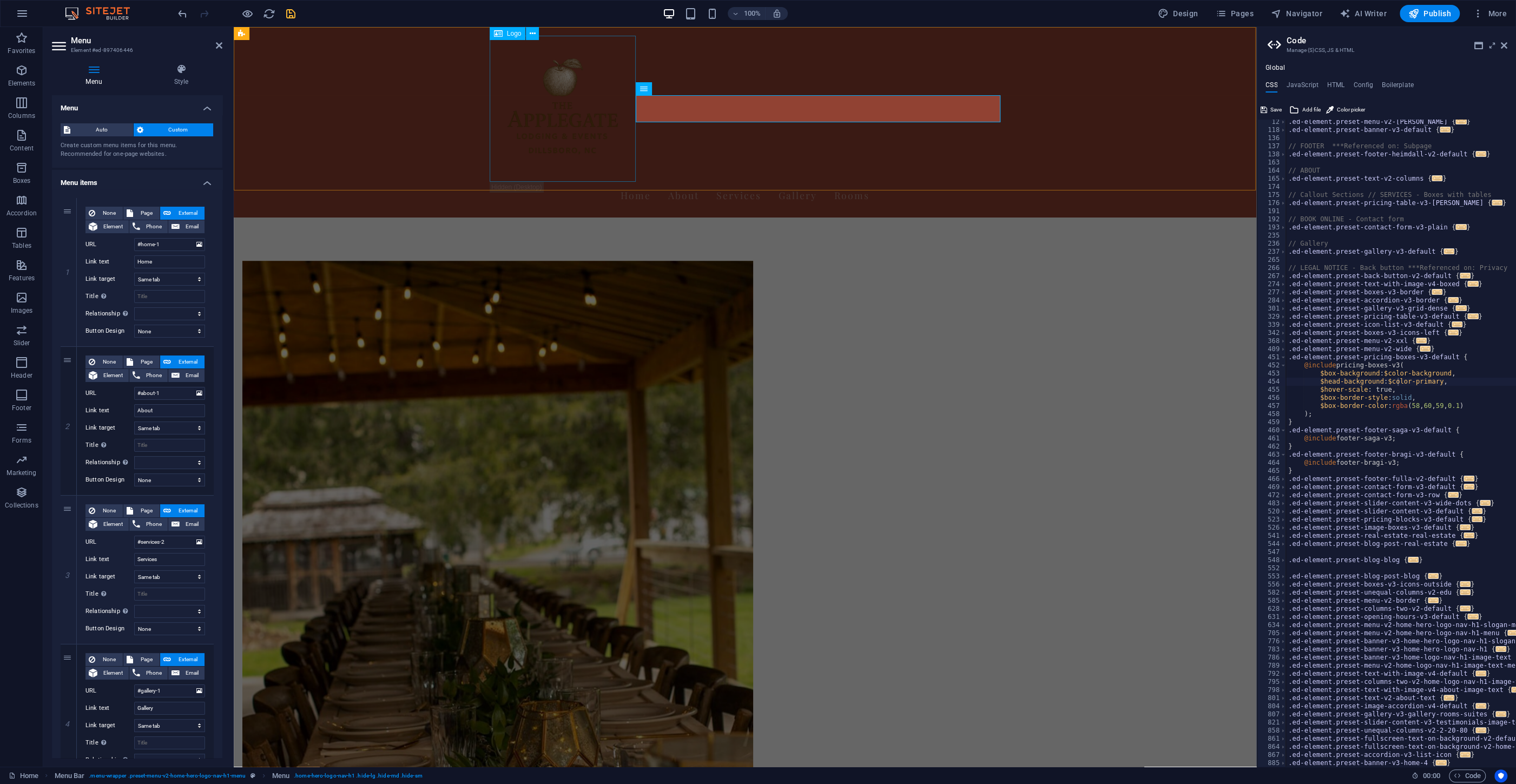
click at [522, 141] on div at bounding box center [745, 109] width 511 height 146
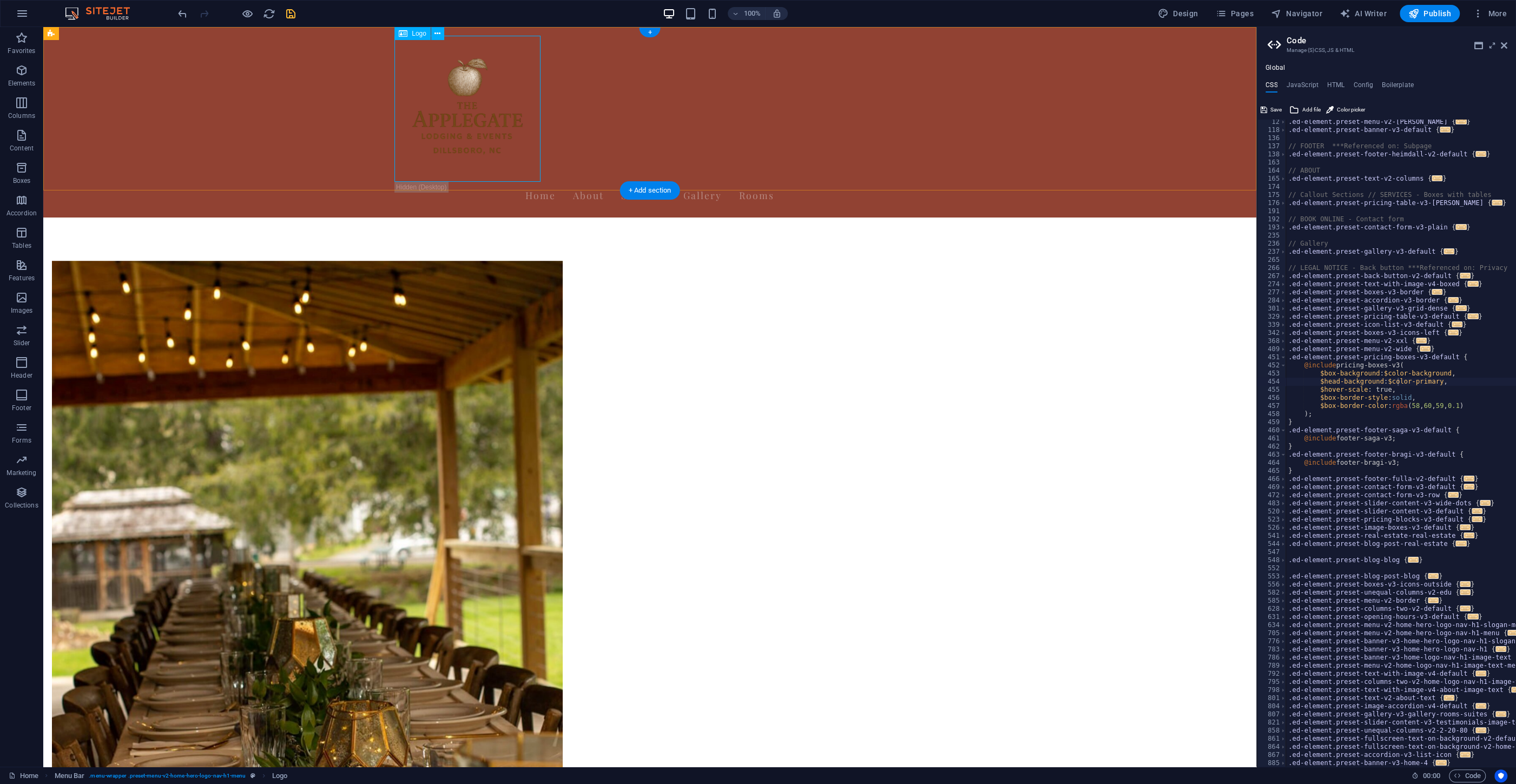
click at [436, 143] on div at bounding box center [650, 109] width 511 height 146
click at [331, 143] on div "Home About Services Gallery Rooms" at bounding box center [650, 123] width 1213 height 190
click at [332, 143] on div "Home About Services Gallery Rooms" at bounding box center [650, 123] width 1213 height 190
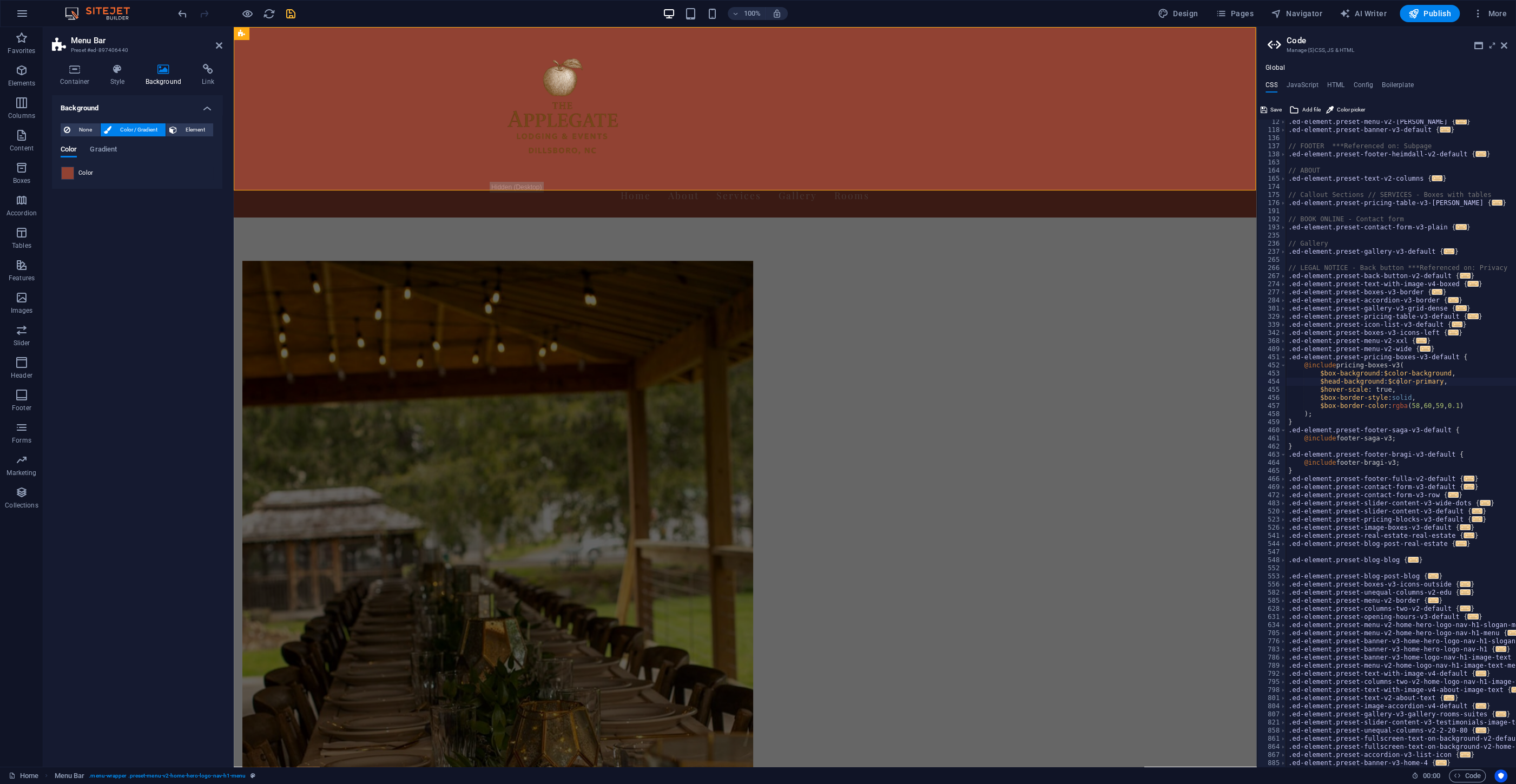
click at [64, 171] on span at bounding box center [68, 173] width 12 height 12
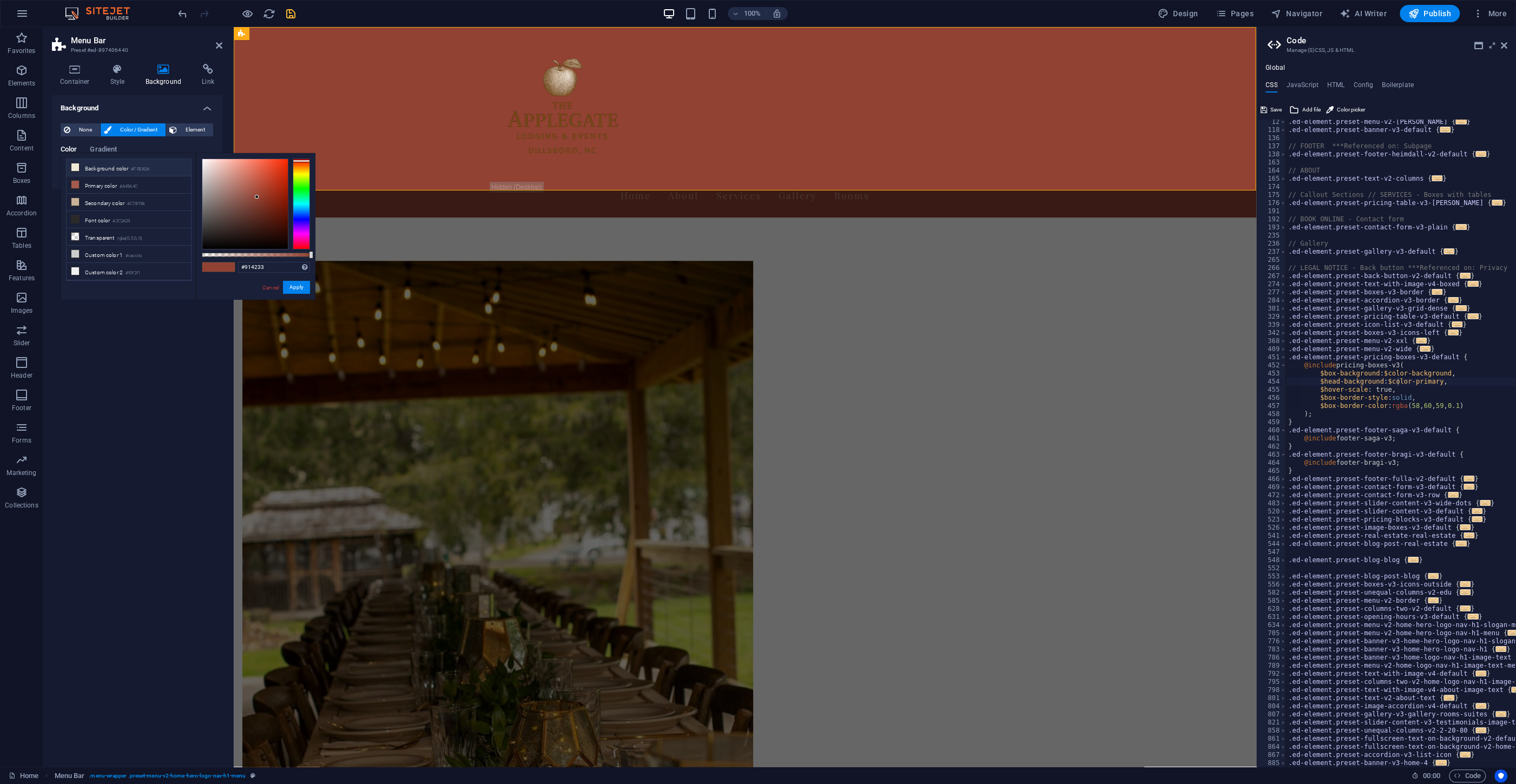
click at [98, 171] on li "Background color #F0EAD6" at bounding box center [129, 168] width 124 height 17
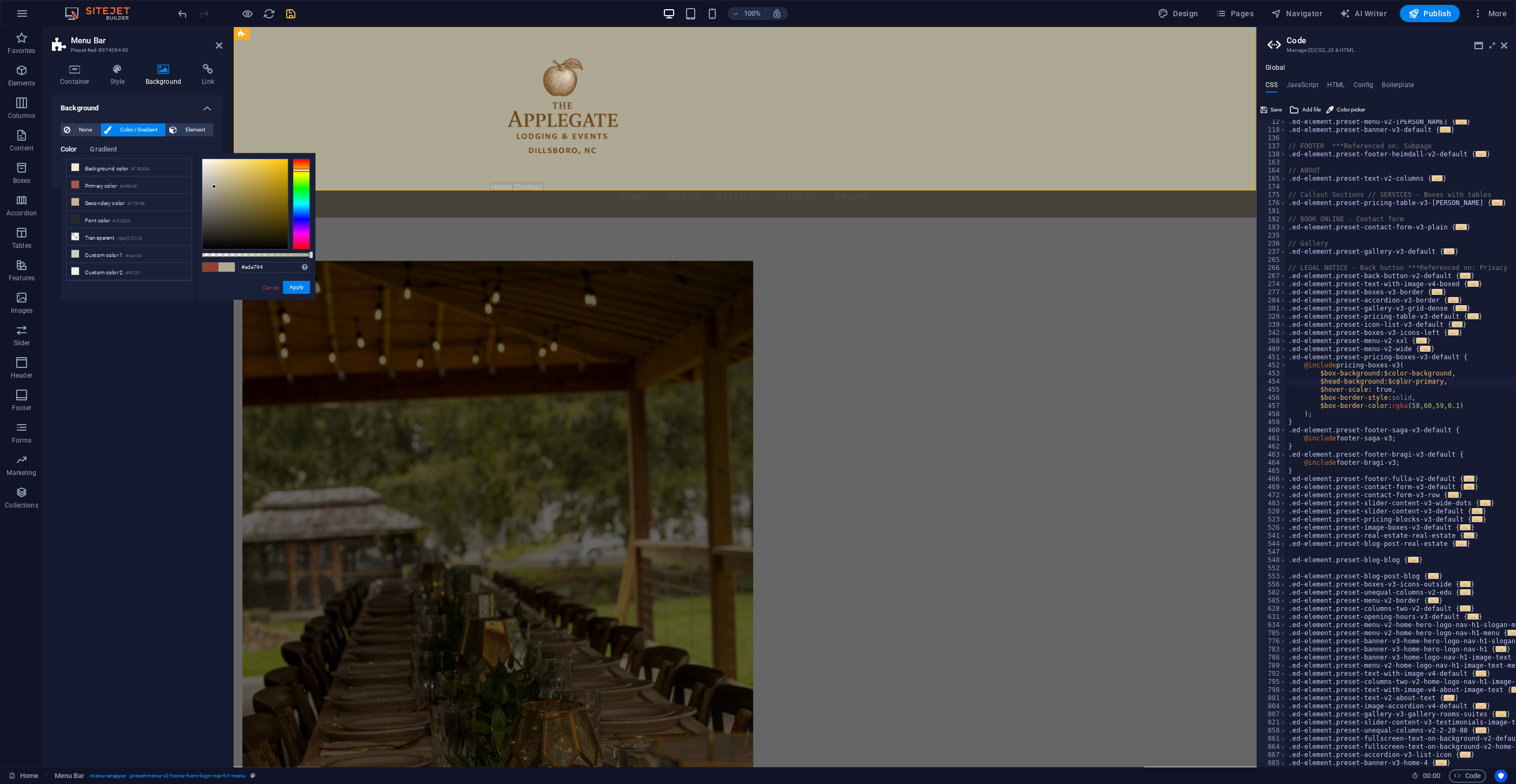
drag, startPoint x: 211, startPoint y: 164, endPoint x: 213, endPoint y: 192, distance: 28.1
click at [214, 187] on div at bounding box center [214, 186] width 3 height 3
type input "#b1aa90"
click at [218, 186] on div at bounding box center [218, 185] width 3 height 3
click at [291, 288] on button "Apply" at bounding box center [297, 287] width 27 height 13
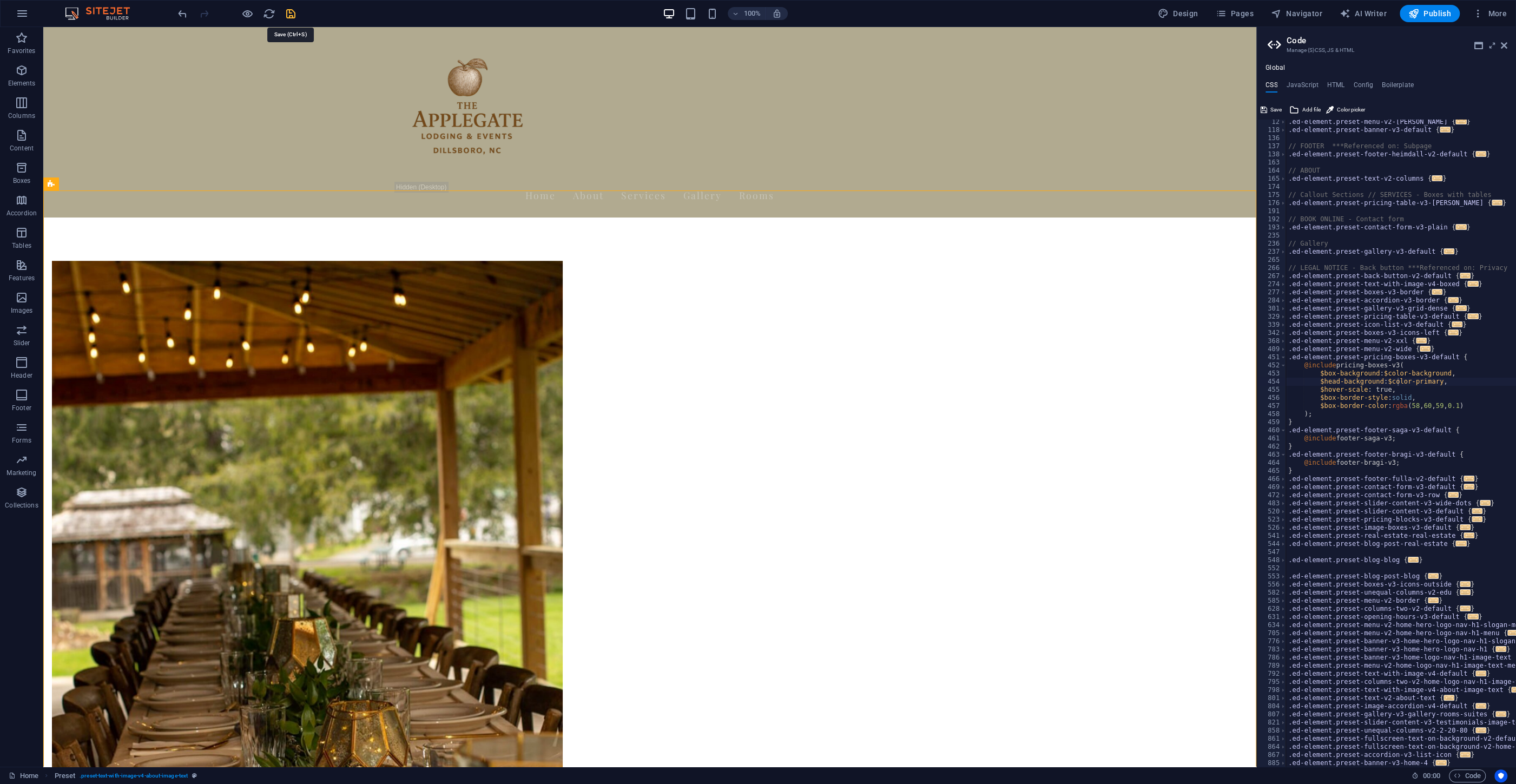
click at [288, 14] on icon "save" at bounding box center [291, 14] width 13 height 13
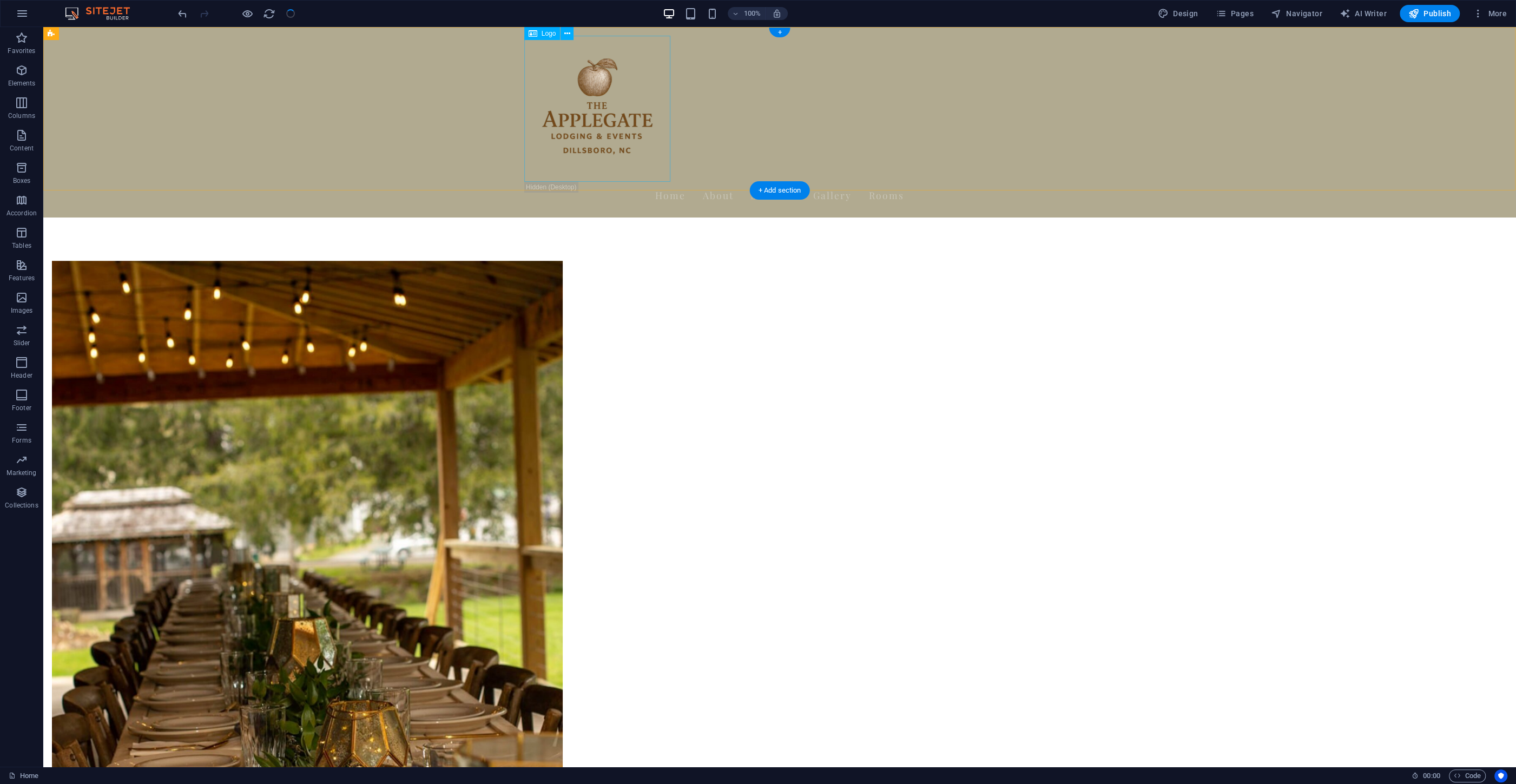
click at [602, 79] on div at bounding box center [780, 109] width 511 height 146
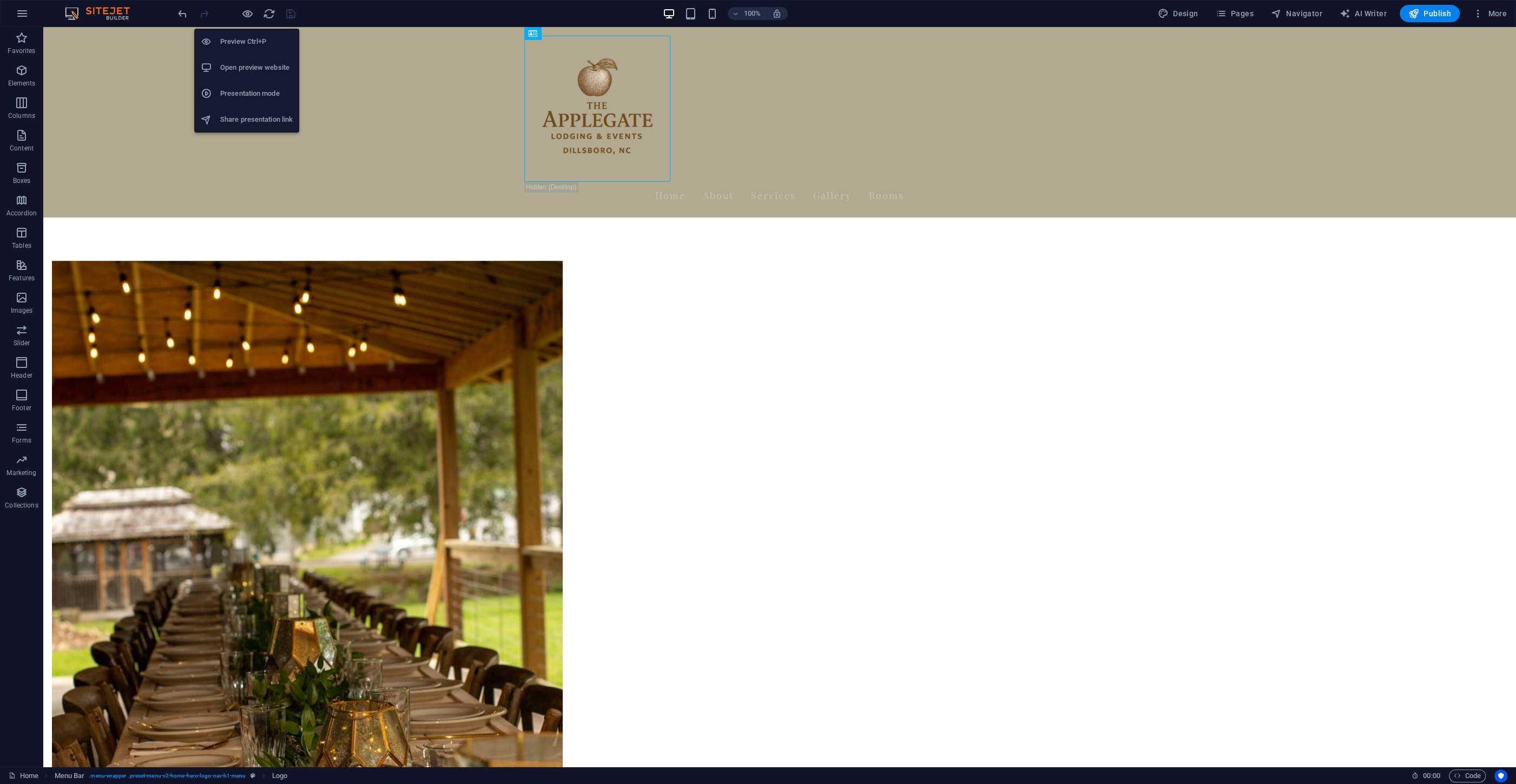
click at [242, 116] on h6 "Share presentation link" at bounding box center [256, 119] width 73 height 13
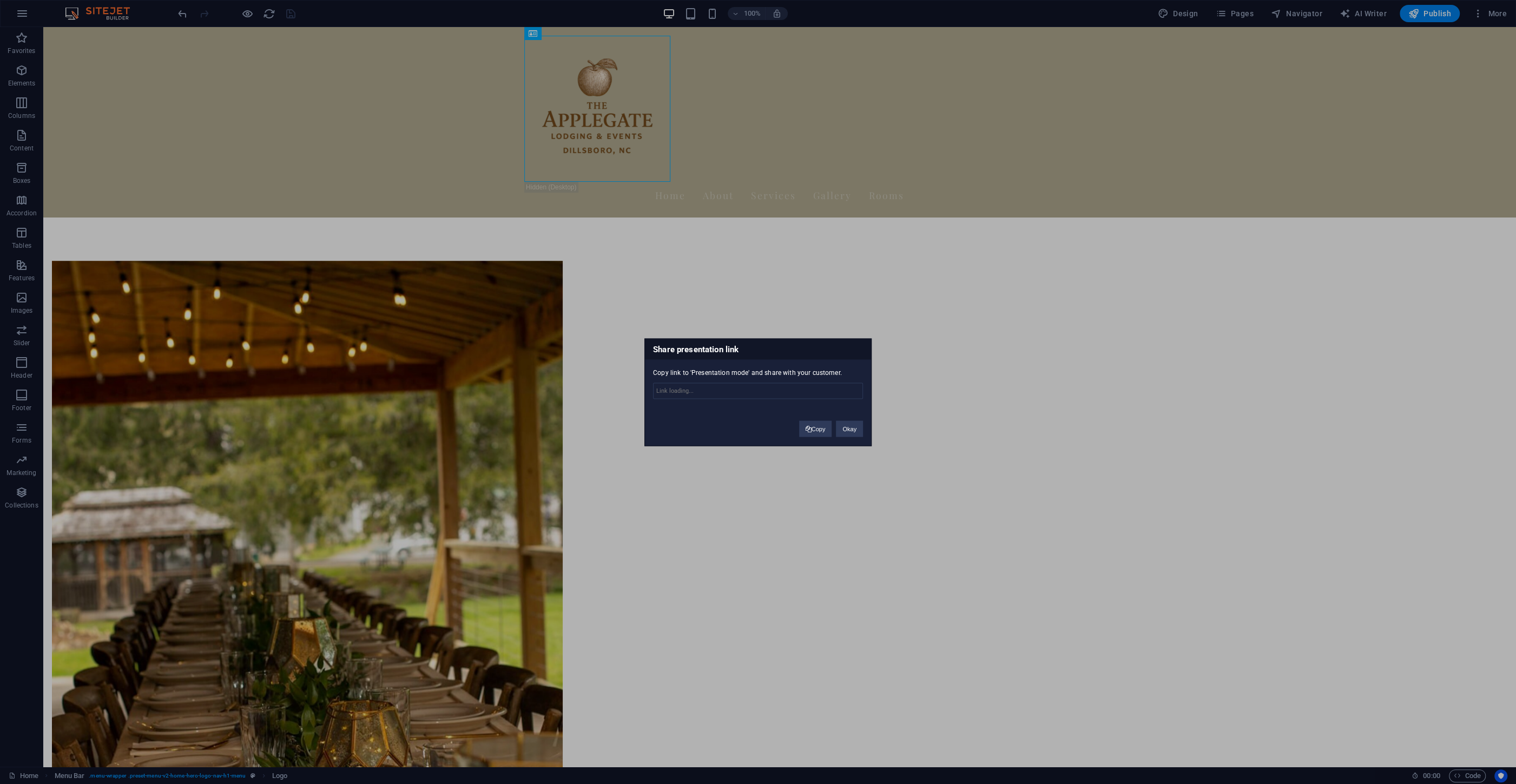
type input "[URL][DOMAIN_NAME]"
click at [820, 433] on button "Copy" at bounding box center [816, 428] width 33 height 16
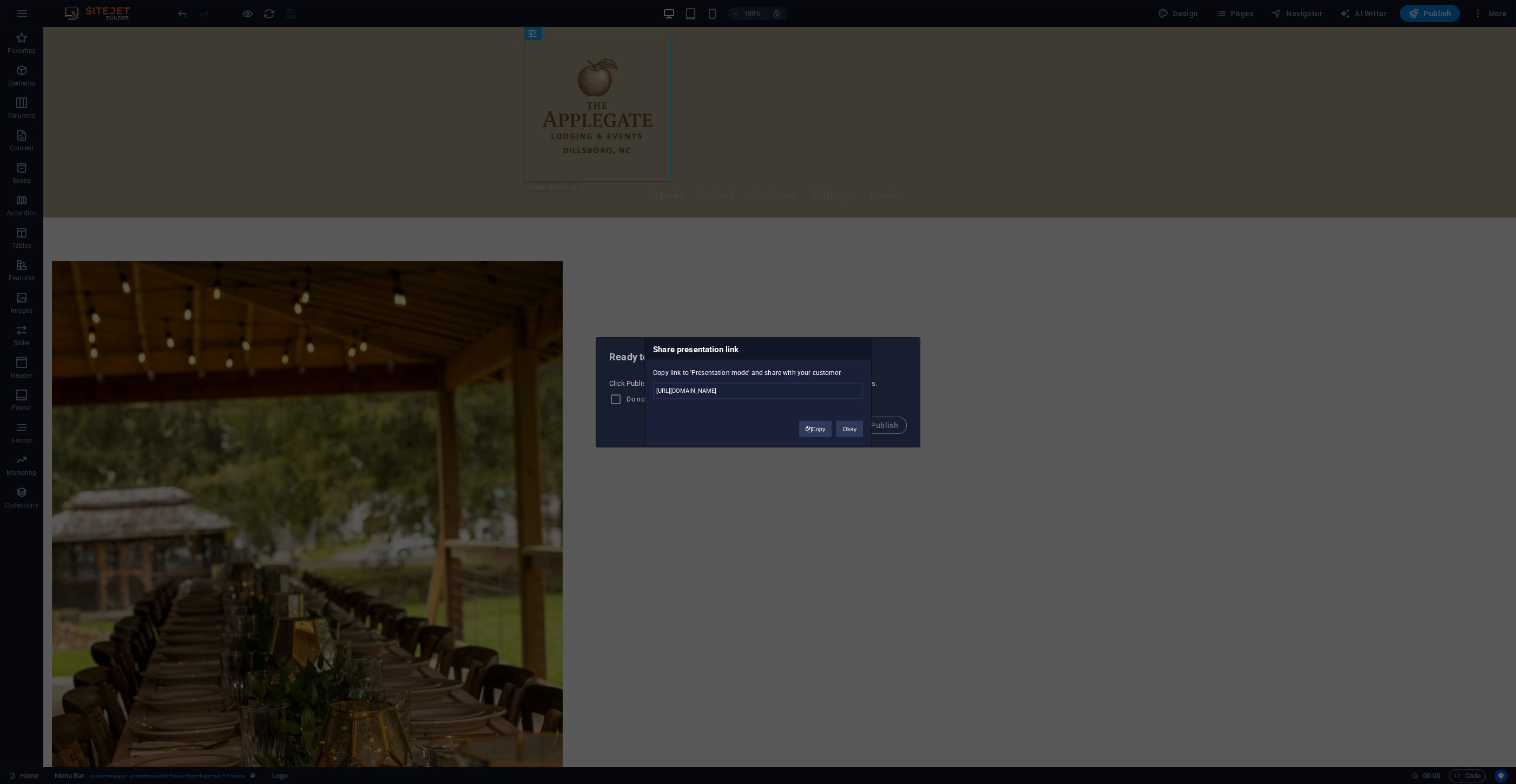
click at [423, 193] on div "Share presentation link Copy link to 'Presentation mode' and share with your cu…" at bounding box center [758, 392] width 1516 height 784
